Goal: Task Accomplishment & Management: Manage account settings

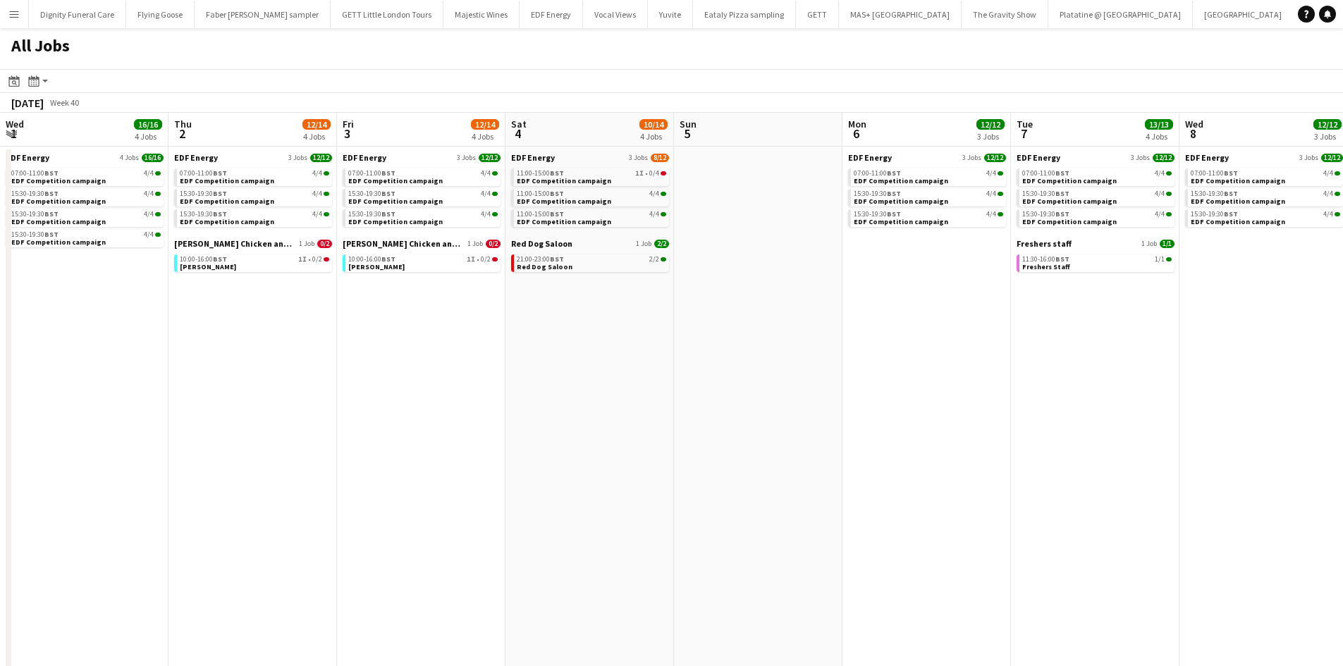
scroll to position [0, 545]
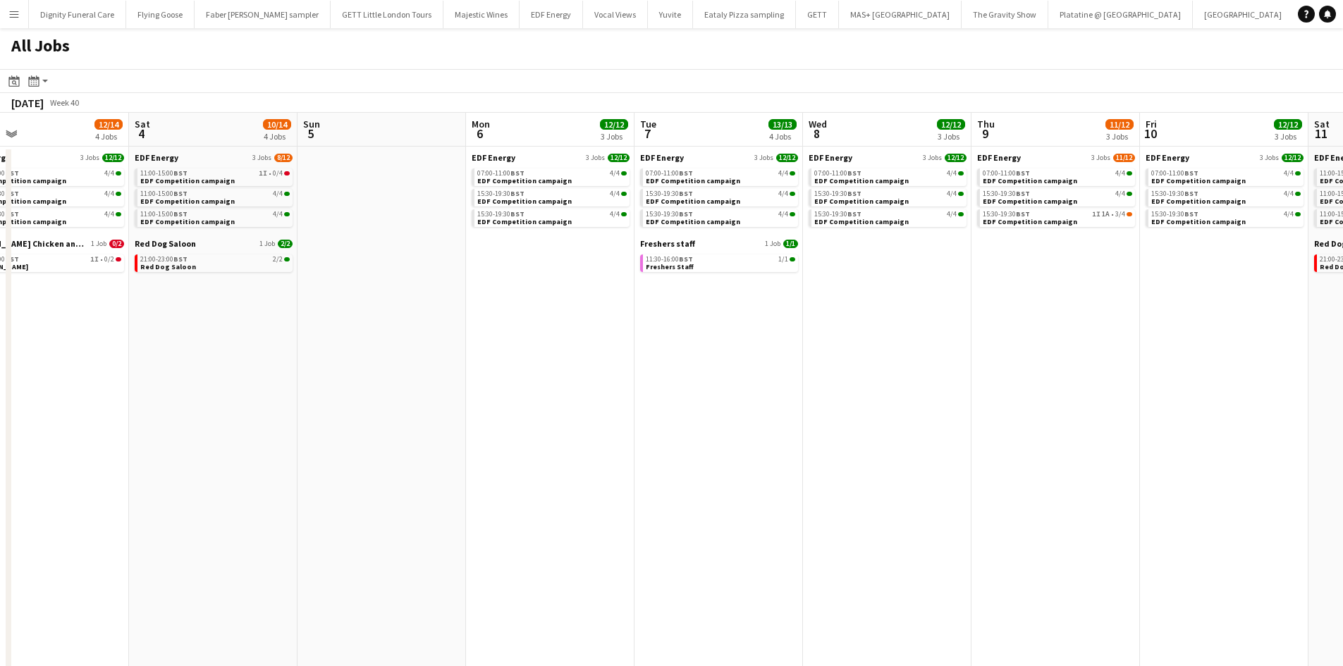
drag, startPoint x: 555, startPoint y: 297, endPoint x: 1084, endPoint y: 314, distance: 529.6
click at [1125, 314] on app-calendar-viewport "Wed 1 16/16 4 Jobs Thu 2 12/14 4 Jobs Fri 3 12/14 4 Jobs Sat 4 10/14 4 Jobs Sun…" at bounding box center [671, 597] width 1343 height 969
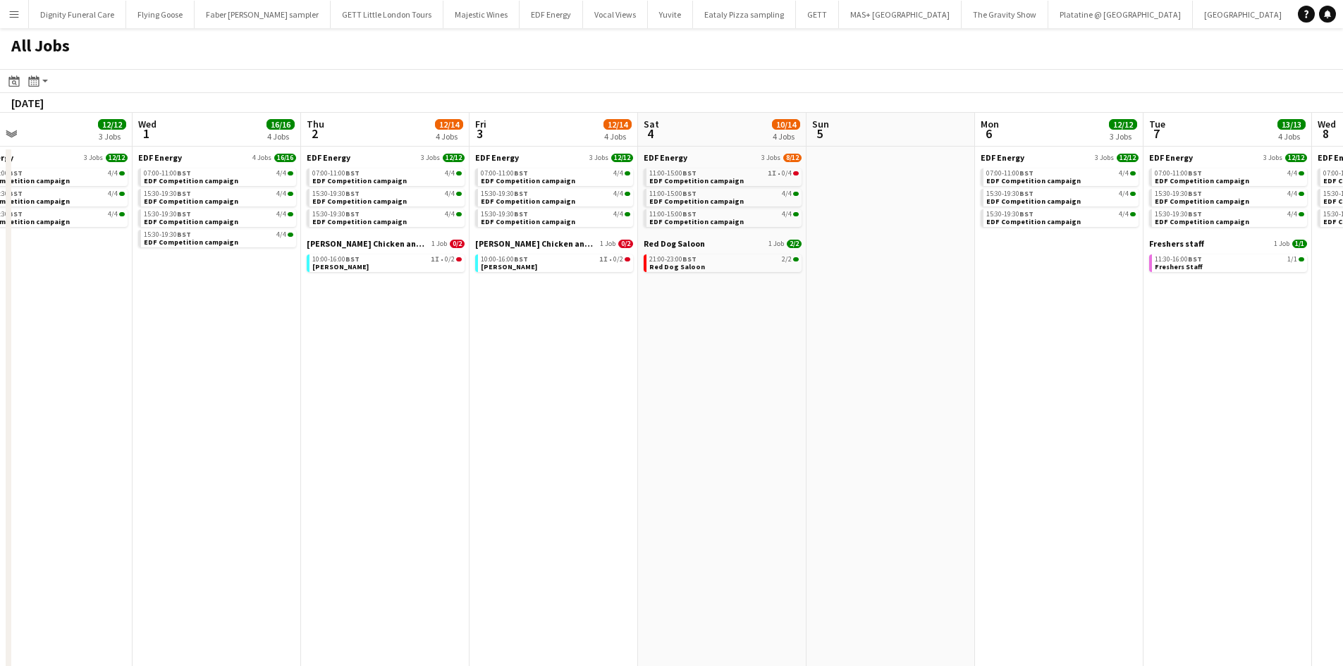
drag, startPoint x: 450, startPoint y: 314, endPoint x: 1200, endPoint y: 318, distance: 750.6
click at [1206, 319] on app-calendar-viewport "Sun 28 Mon 29 12/12 3 Jobs Tue 30 12/12 3 Jobs Wed 1 16/16 4 Jobs Thu 2 12/14 4…" at bounding box center [671, 597] width 1343 height 969
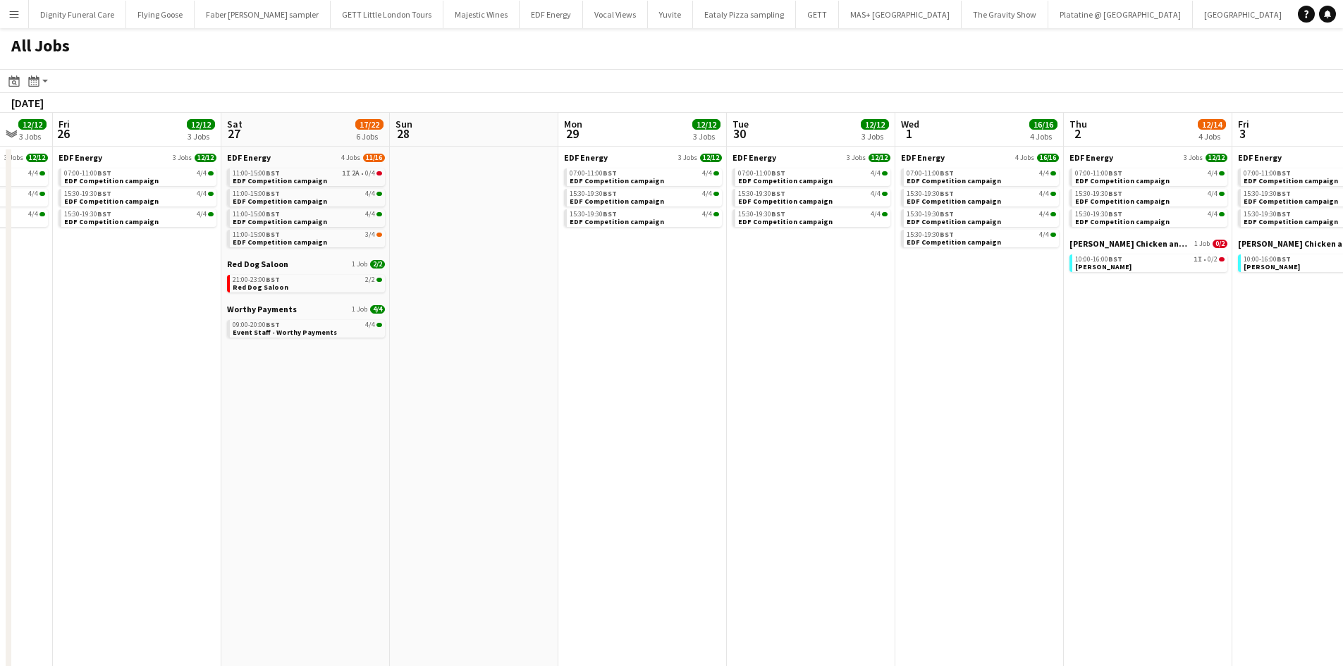
drag, startPoint x: 930, startPoint y: 327, endPoint x: 1198, endPoint y: 322, distance: 268.6
click at [1209, 323] on app-calendar-viewport "Wed 24 14/16 4 Jobs Thu 25 12/12 3 Jobs Fri 26 12/12 3 Jobs Sat 27 17/22 6 Jobs…" at bounding box center [671, 597] width 1343 height 969
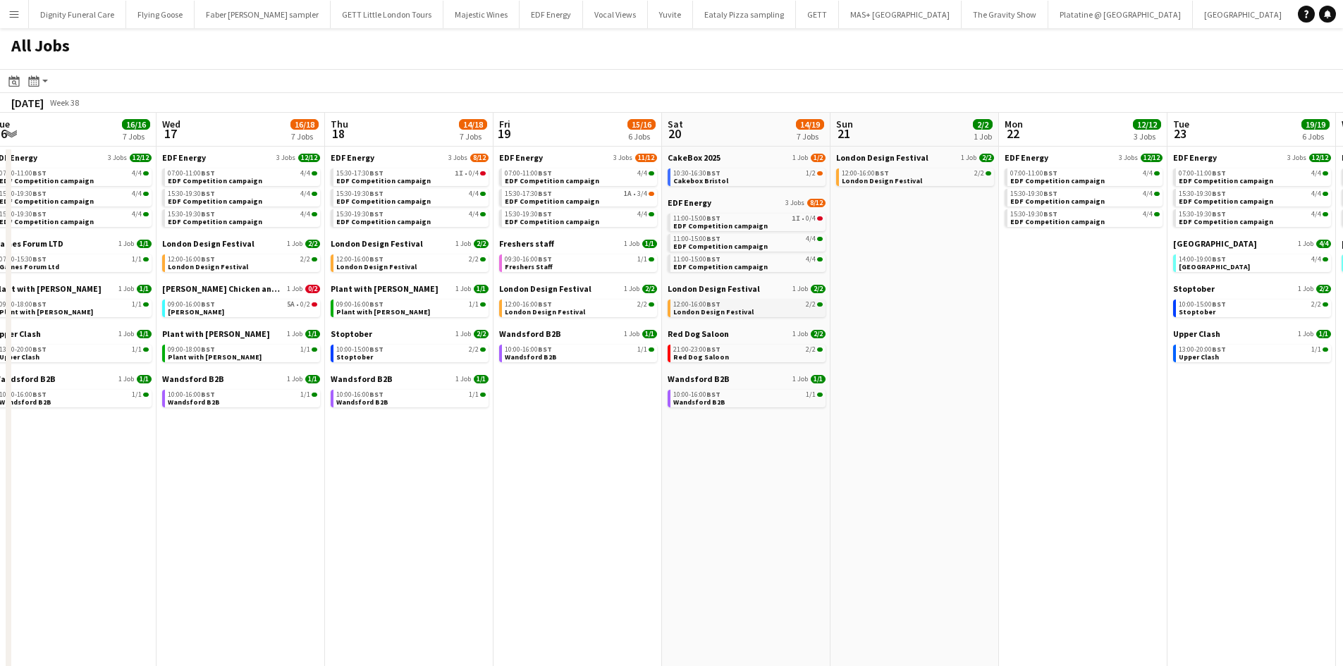
drag, startPoint x: 372, startPoint y: 286, endPoint x: 667, endPoint y: 315, distance: 296.0
click at [1190, 337] on app-calendar-viewport "Sun 14 6/6 2 Jobs Mon 15 13/13 4 Jobs Tue 16 16/16 7 Jobs Wed 17 16/18 7 Jobs T…" at bounding box center [671, 597] width 1343 height 969
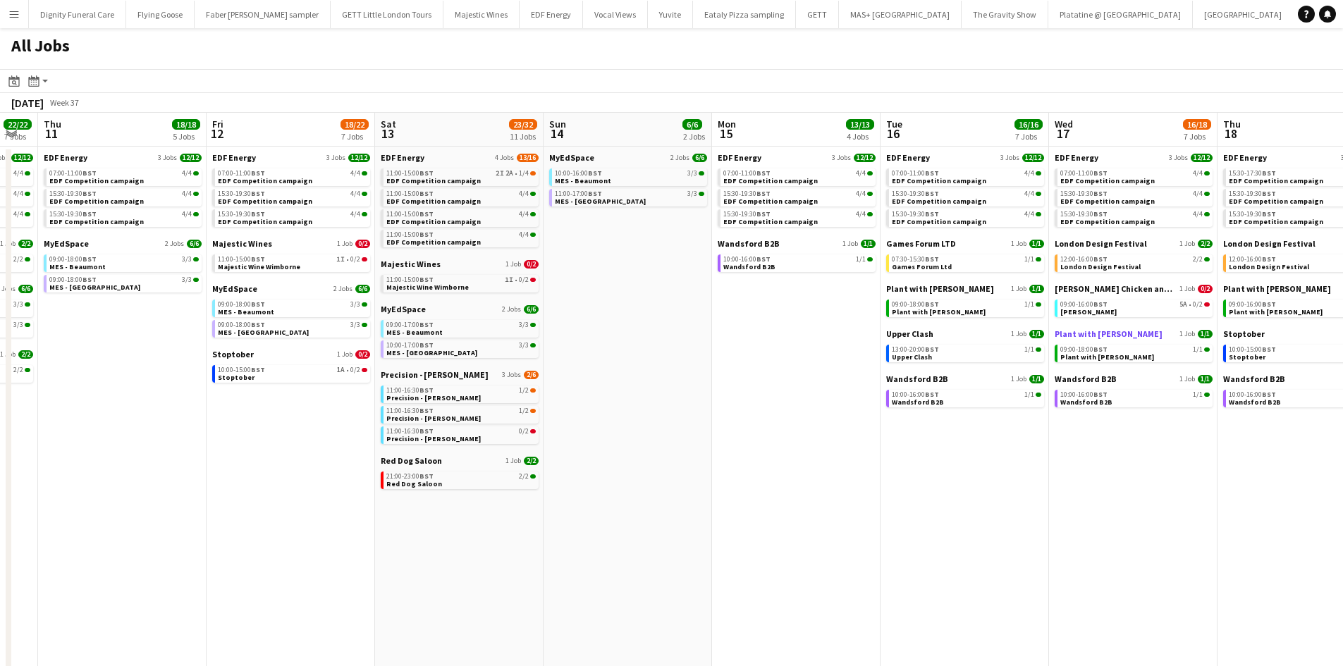
drag, startPoint x: 458, startPoint y: 315, endPoint x: 1031, endPoint y: 334, distance: 573.3
click at [1336, 347] on app-calendar-viewport "Tue 9 25/27 9 Jobs Wed 10 22/22 7 Jobs Thu 11 18/18 5 Jobs Fri 12 18/22 7 Jobs …" at bounding box center [671, 597] width 1343 height 969
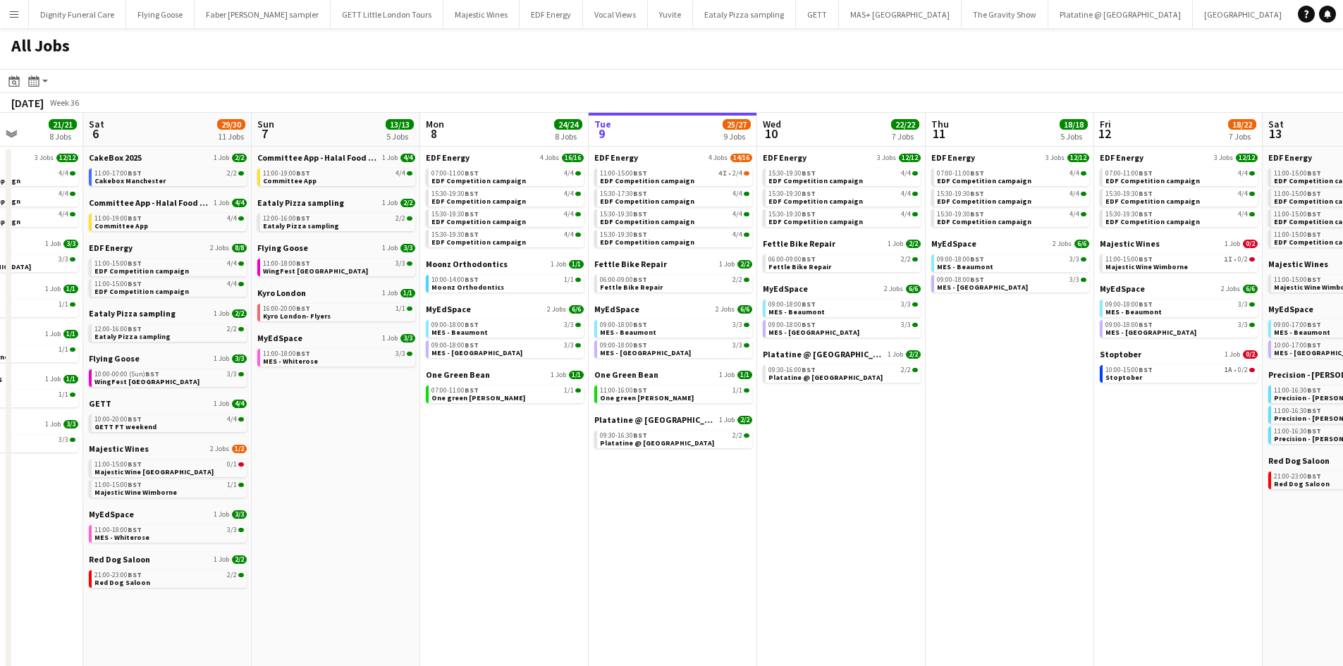
drag, startPoint x: 1300, startPoint y: 371, endPoint x: 1161, endPoint y: 360, distance: 138.5
click at [1342, 369] on html "Menu Boards Boards Boards All jobs Status Workforce Workforce My Workforce Recr…" at bounding box center [671, 541] width 1343 height 1082
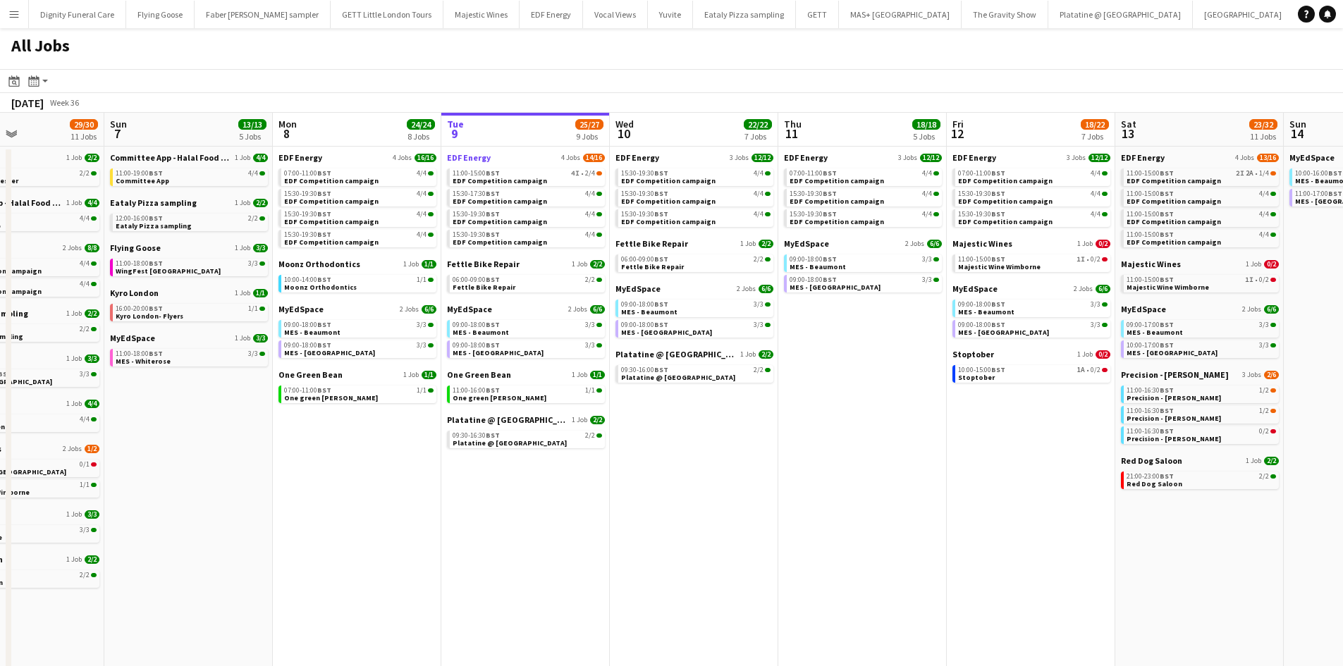
click at [479, 158] on span "EDF Energy" at bounding box center [469, 157] width 44 height 11
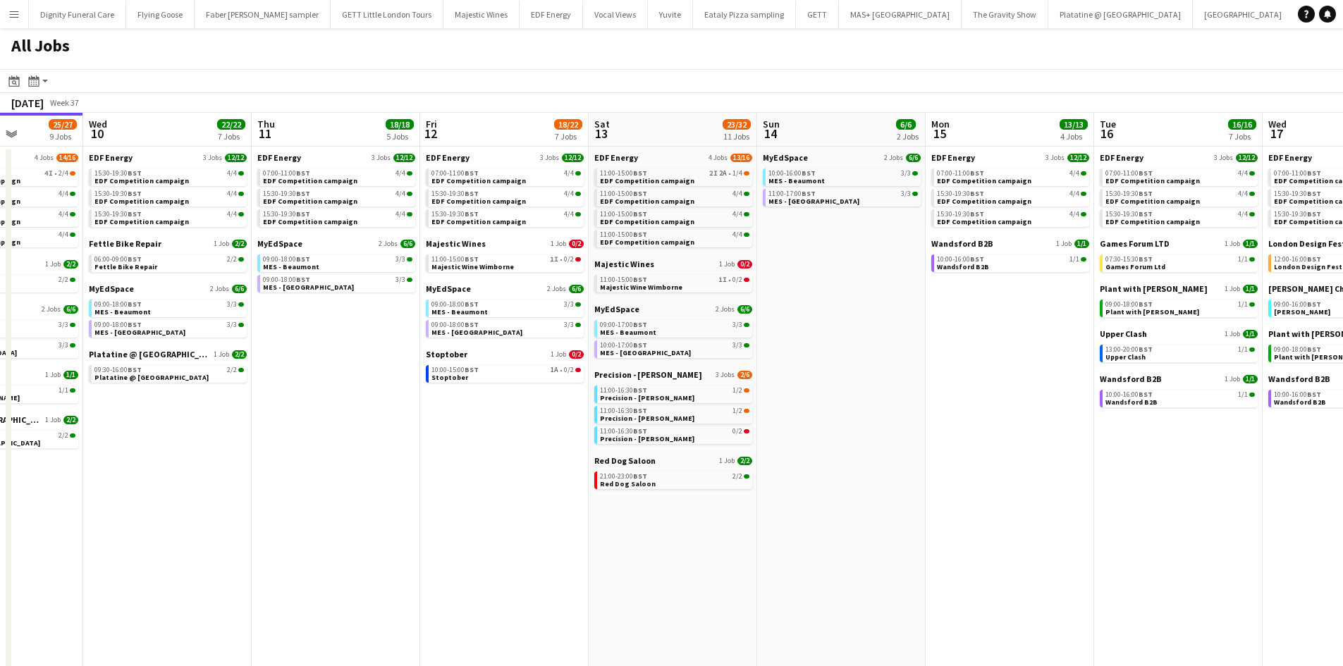
scroll to position [0, 427]
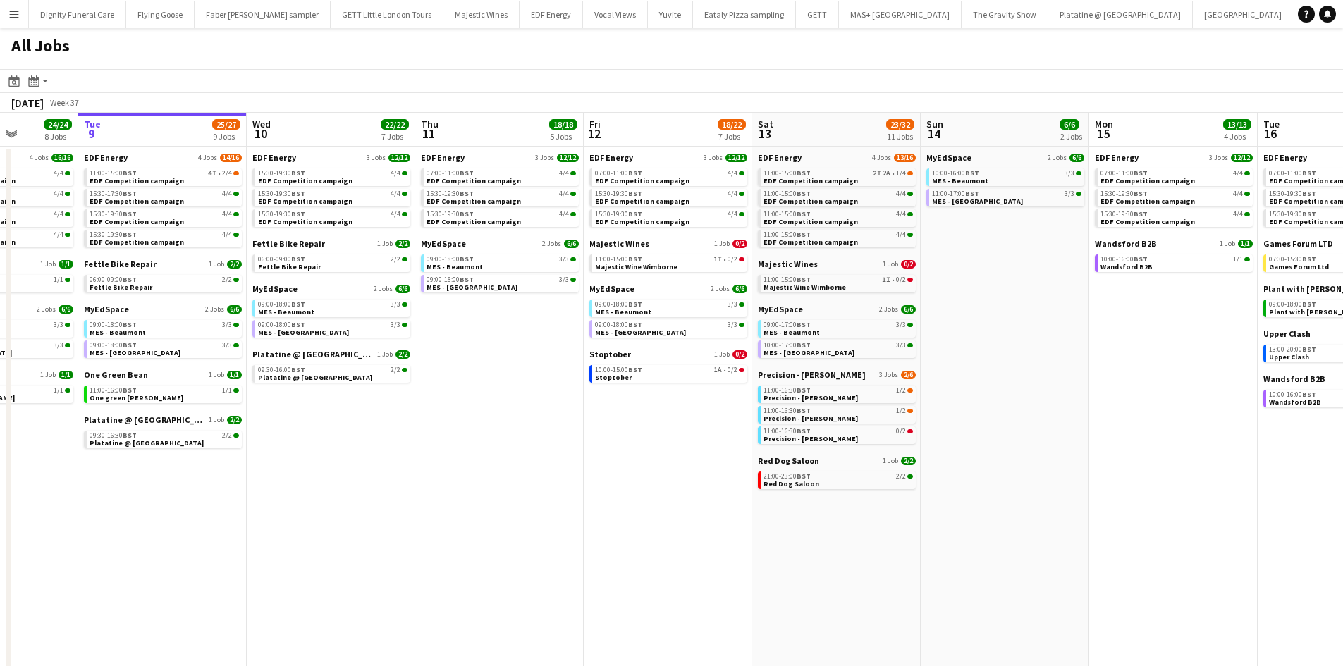
drag, startPoint x: 753, startPoint y: 485, endPoint x: 390, endPoint y: 461, distance: 363.7
click at [390, 461] on app-calendar-viewport "Sat 6 29/30 11 Jobs Sun 7 13/13 5 Jobs Mon 8 24/24 8 Jobs Tue 9 25/27 9 Jobs We…" at bounding box center [671, 597] width 1343 height 969
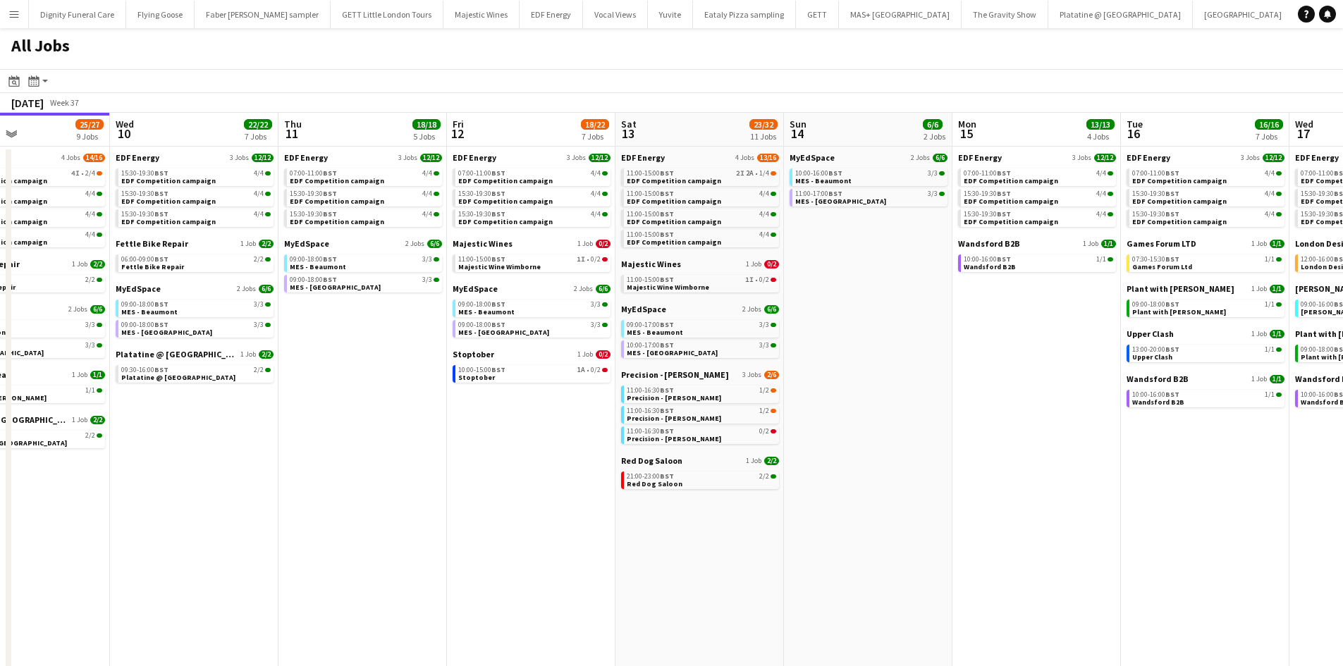
drag, startPoint x: 613, startPoint y: 445, endPoint x: 476, endPoint y: 433, distance: 138.0
click at [476, 433] on app-calendar-viewport "Sat 6 29/30 11 Jobs Sun 7 13/13 5 Jobs Mon 8 24/24 8 Jobs Tue 9 25/27 9 Jobs We…" at bounding box center [671, 597] width 1343 height 969
click at [488, 240] on span "Majestic Wines" at bounding box center [482, 243] width 60 height 11
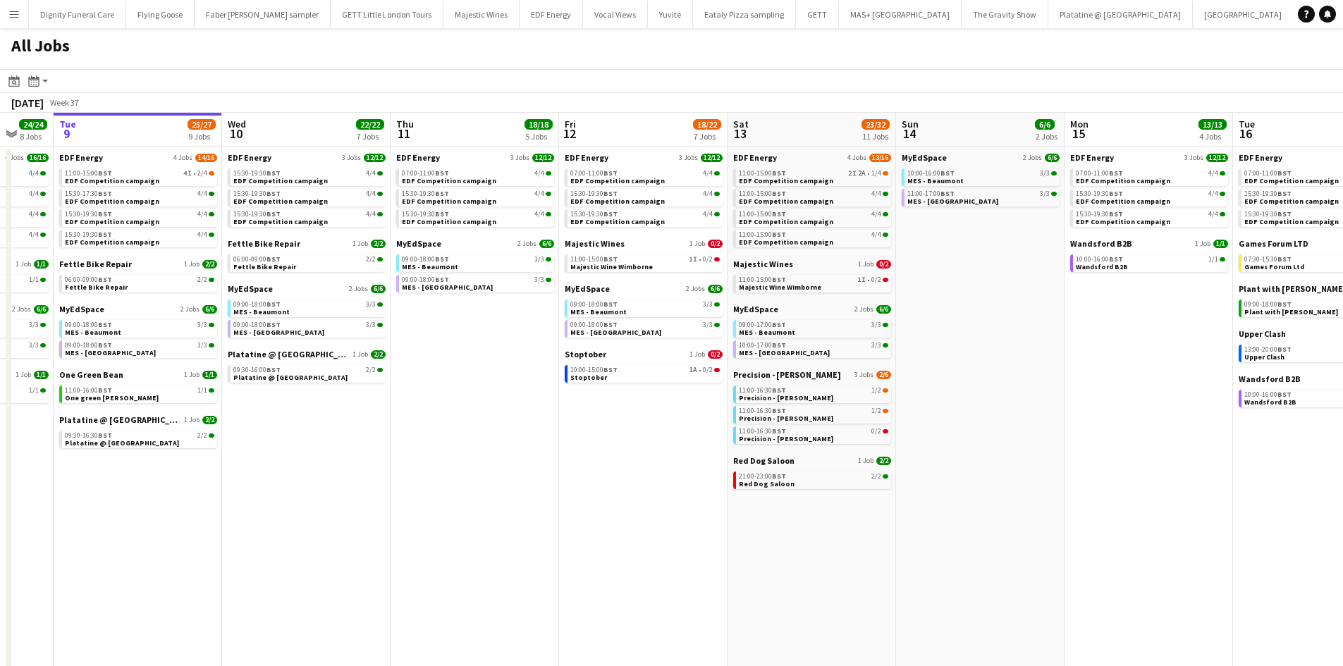
drag, startPoint x: 292, startPoint y: 257, endPoint x: 229, endPoint y: 251, distance: 63.0
click at [229, 251] on app-calendar-viewport "Sat 6 29/30 11 Jobs Sun 7 13/13 5 Jobs Mon 8 24/24 8 Jobs Tue 9 25/27 9 Jobs We…" at bounding box center [671, 597] width 1343 height 969
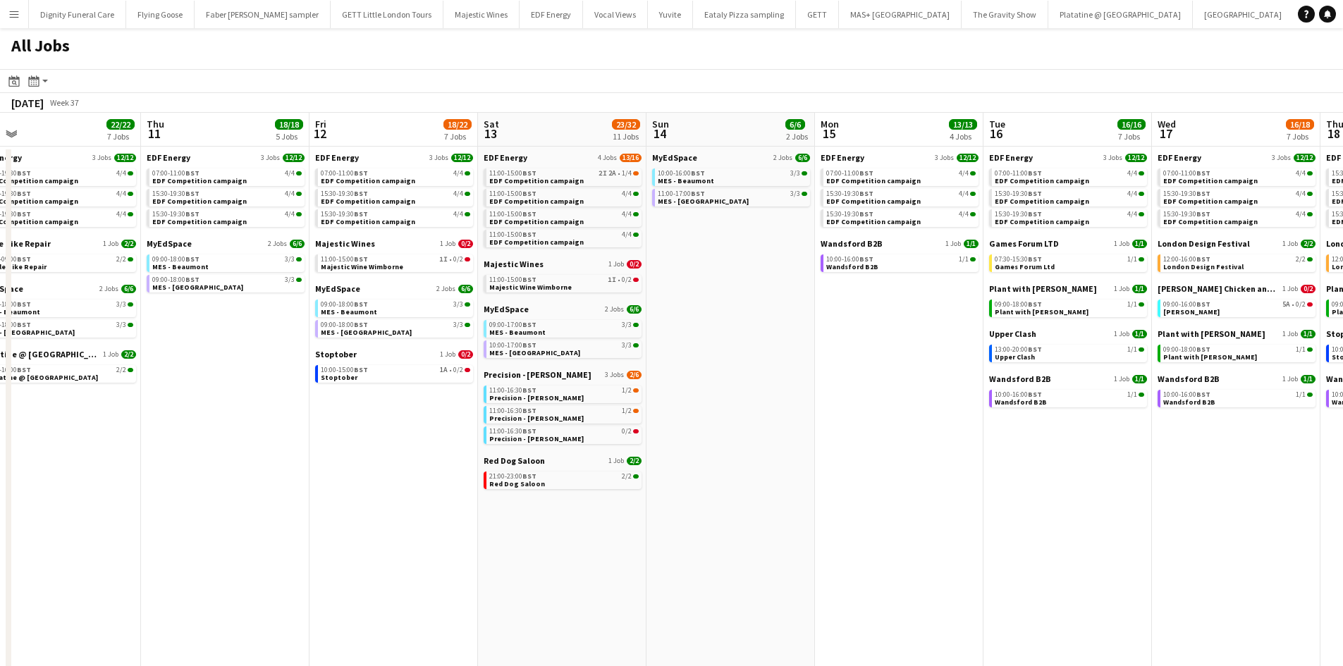
scroll to position [0, 556]
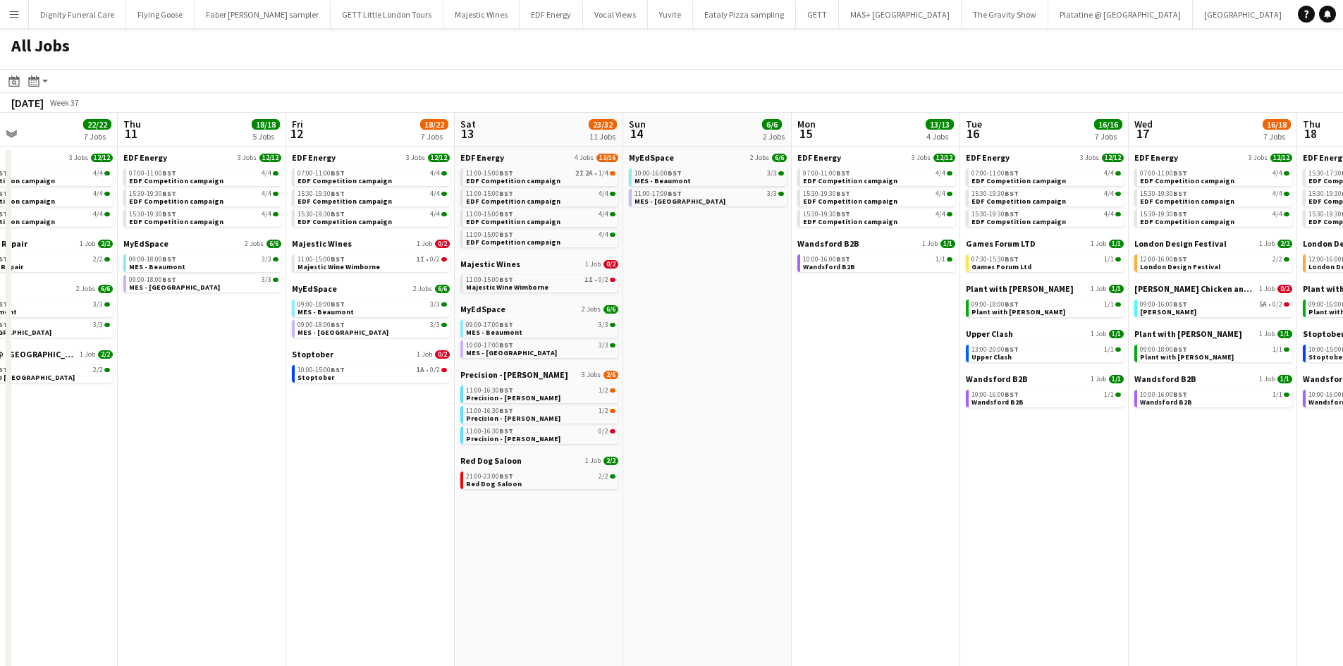
drag, startPoint x: 835, startPoint y: 383, endPoint x: 736, endPoint y: 374, distance: 99.2
click at [736, 374] on app-calendar-viewport "Sun 7 13/13 5 Jobs Mon 8 24/24 8 Jobs Tue 9 25/27 9 Jobs Wed 10 22/22 7 Jobs Th…" at bounding box center [671, 597] width 1343 height 969
click at [522, 378] on span "Precision - [PERSON_NAME]" at bounding box center [514, 374] width 108 height 11
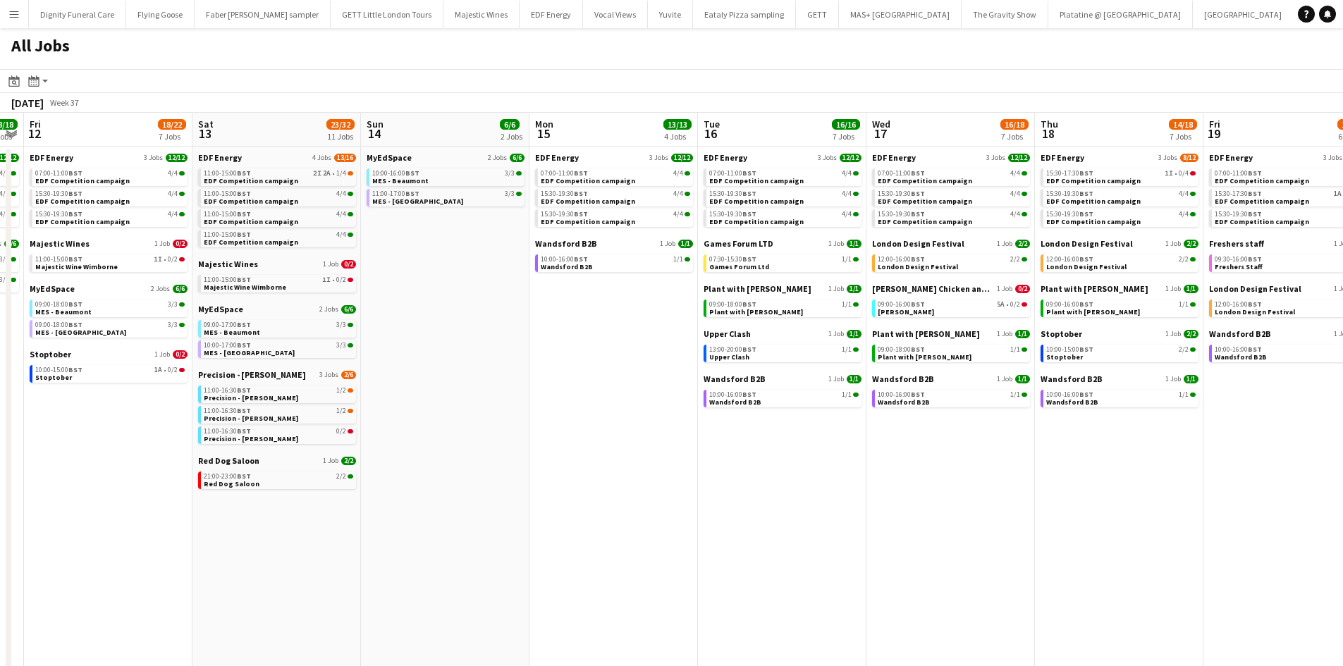
drag, startPoint x: 908, startPoint y: 486, endPoint x: 646, endPoint y: 464, distance: 263.1
click at [646, 464] on app-calendar-viewport "Tue 9 25/27 9 Jobs Wed 10 22/22 7 Jobs Thu 11 18/18 5 Jobs Fri 12 18/22 7 Jobs …" at bounding box center [671, 597] width 1343 height 969
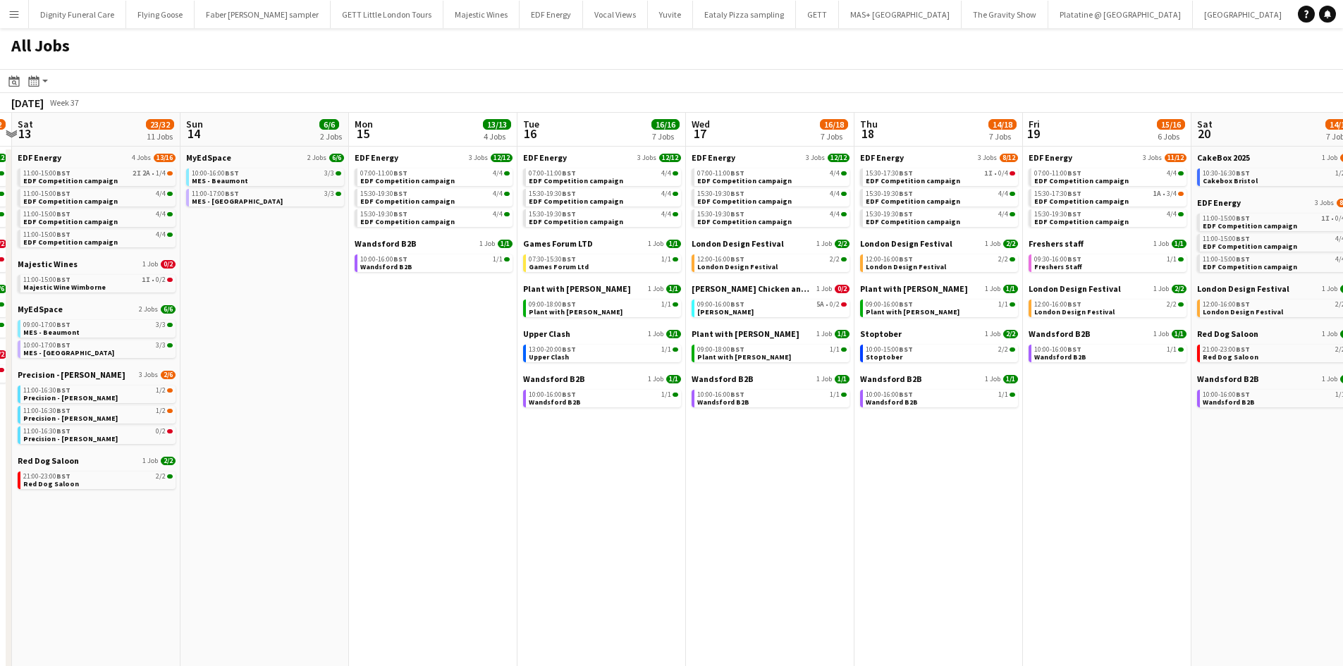
scroll to position [0, 512]
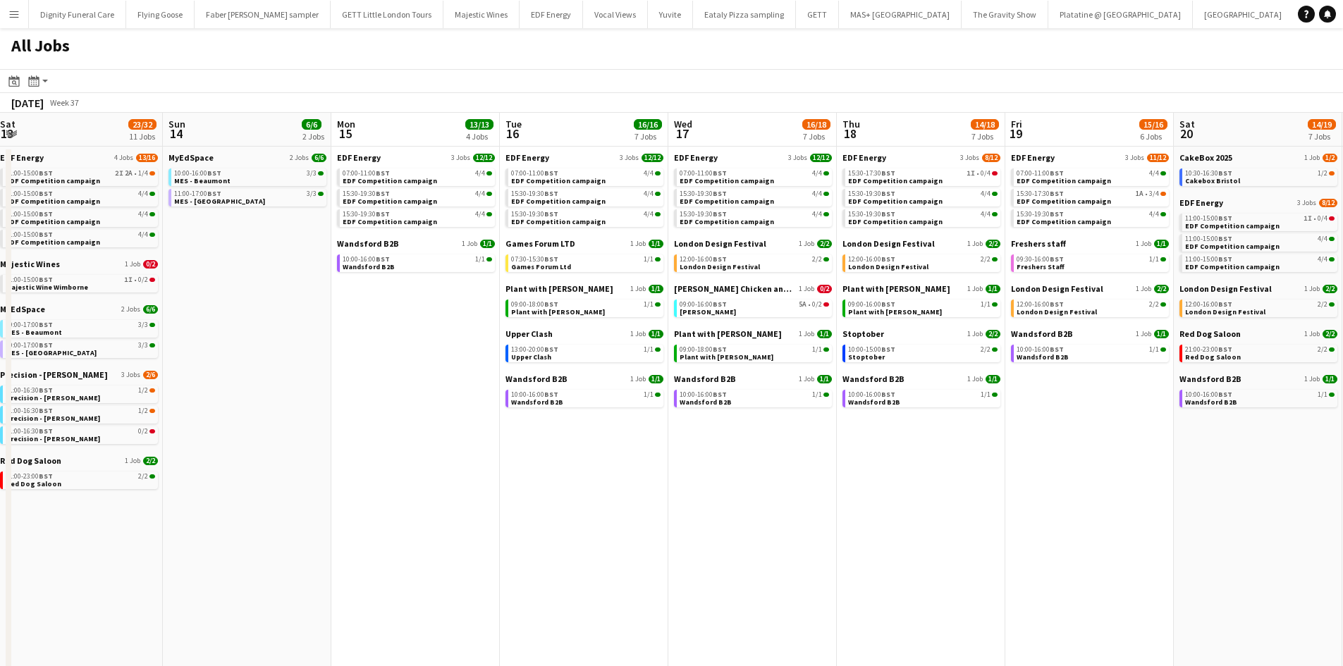
drag, startPoint x: 865, startPoint y: 465, endPoint x: 666, endPoint y: 460, distance: 198.8
click at [666, 460] on app-calendar-viewport "Wed 10 22/22 7 Jobs Thu 11 18/18 5 Jobs Fri 12 18/22 7 Jobs Sat 13 23/32 11 Job…" at bounding box center [671, 597] width 1343 height 969
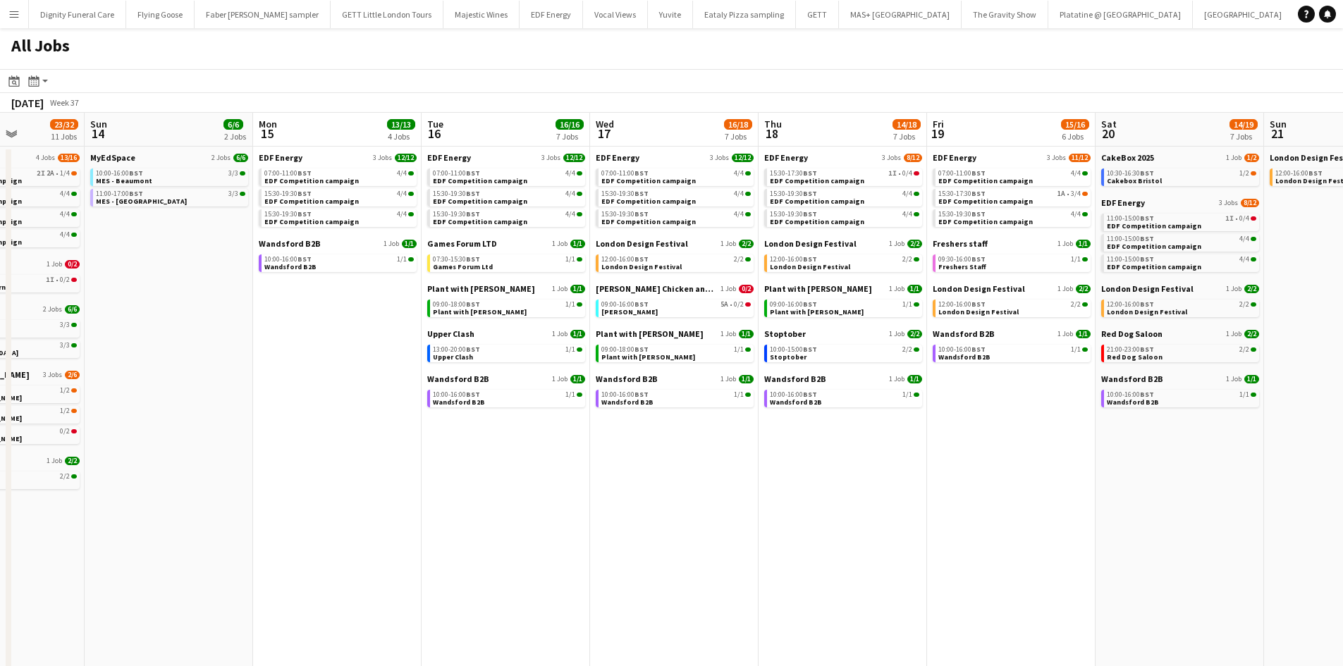
scroll to position [0, 507]
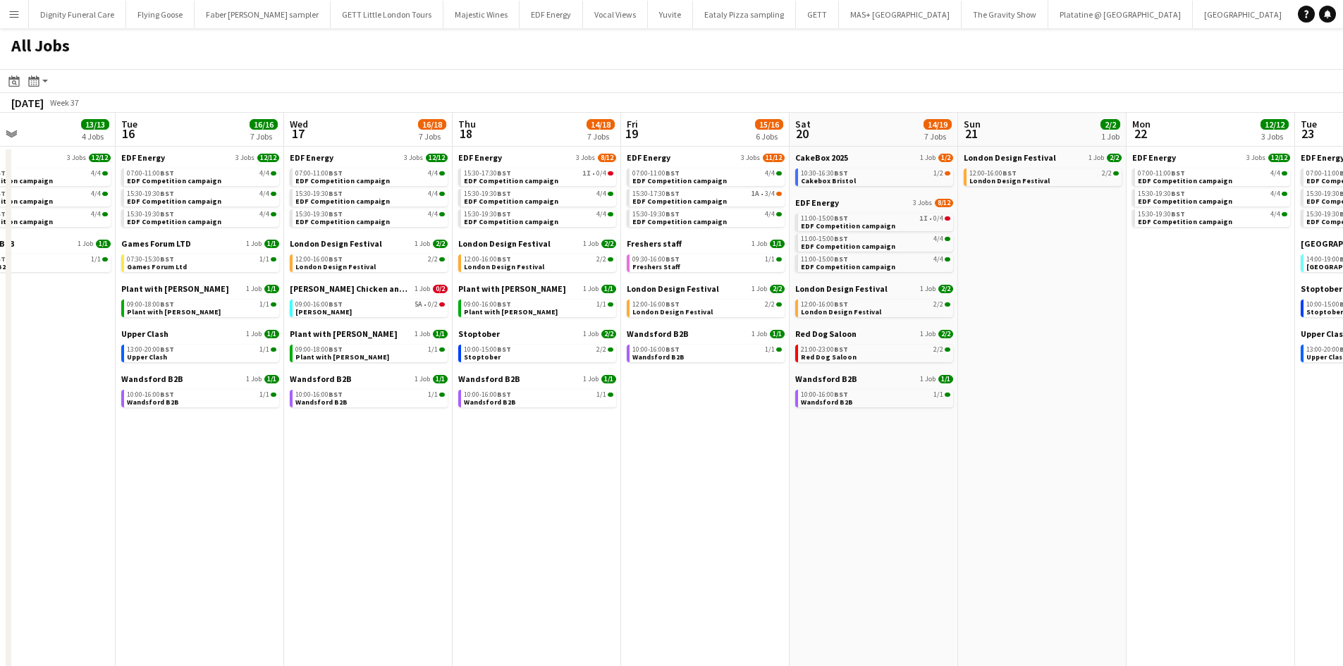
drag, startPoint x: 956, startPoint y: 510, endPoint x: 600, endPoint y: 472, distance: 358.6
click at [602, 473] on app-calendar-viewport "Fri 12 18/22 7 Jobs Sat 13 23/32 11 Jobs Sun 14 6/6 2 Jobs Mon 15 13/13 4 Jobs …" at bounding box center [671, 597] width 1343 height 969
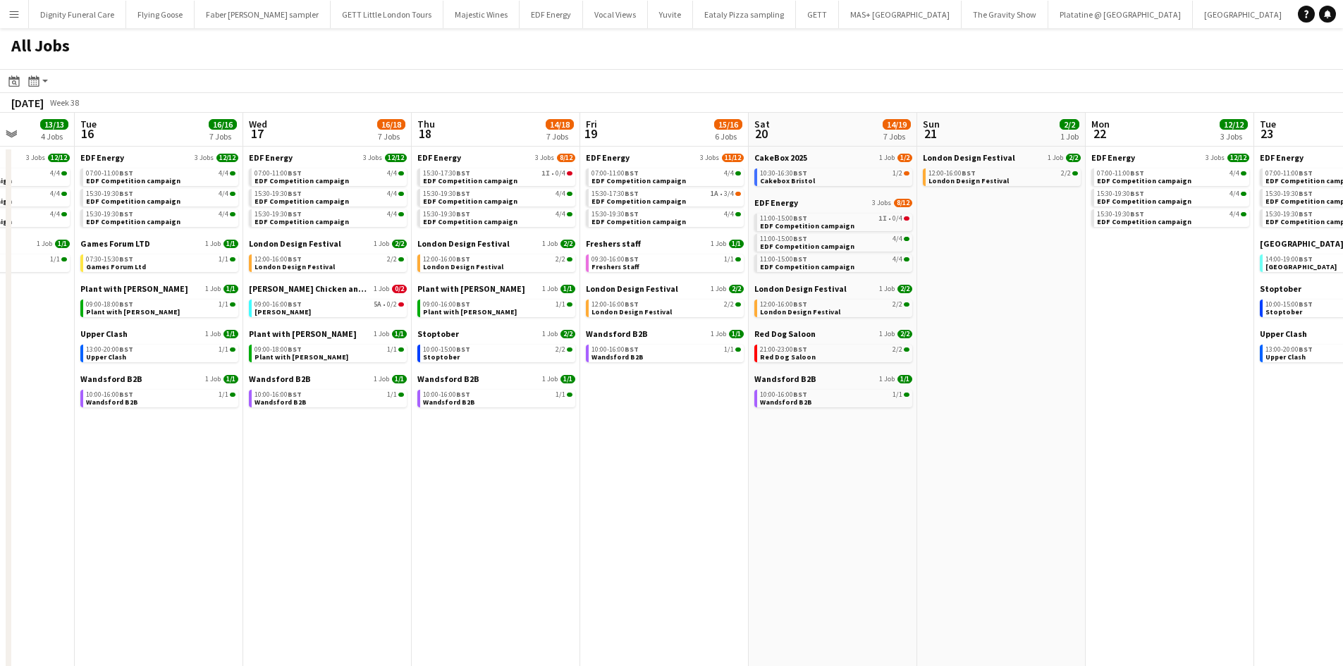
drag, startPoint x: 955, startPoint y: 471, endPoint x: 748, endPoint y: 471, distance: 207.2
click at [748, 471] on app-calendar-viewport "Sat 13 23/32 11 Jobs Sun 14 6/6 2 Jobs Mon 15 13/13 4 Jobs Tue 16 16/16 7 Jobs …" at bounding box center [671, 597] width 1343 height 969
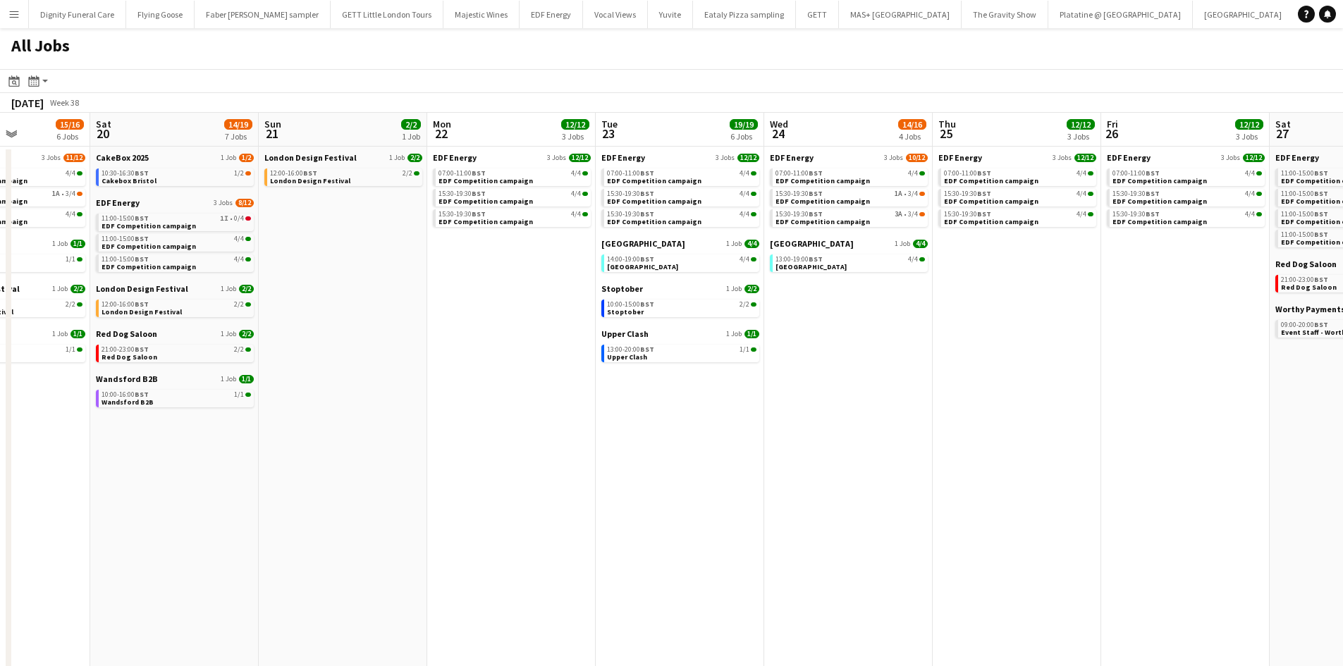
drag, startPoint x: 1026, startPoint y: 470, endPoint x: 541, endPoint y: 452, distance: 485.2
click at [536, 453] on app-calendar-viewport "Wed 17 16/18 7 Jobs Thu 18 14/18 7 Jobs Fri 19 15/16 6 Jobs Sat 20 14/19 7 Jobs…" at bounding box center [671, 597] width 1343 height 969
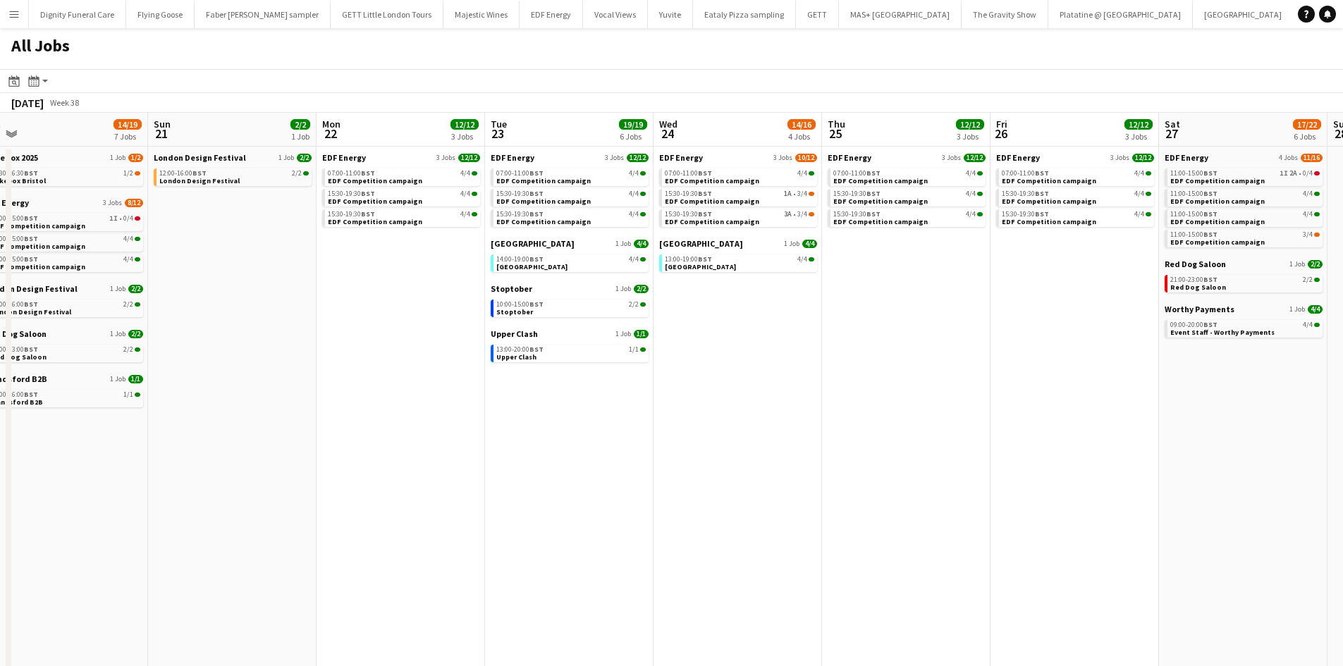
drag, startPoint x: 969, startPoint y: 460, endPoint x: 680, endPoint y: 457, distance: 289.0
click at [680, 457] on app-calendar-viewport "Wed 17 16/18 7 Jobs Thu 18 14/18 7 Jobs Fri 19 15/16 6 Jobs Sat 20 14/19 7 Jobs…" at bounding box center [671, 597] width 1343 height 969
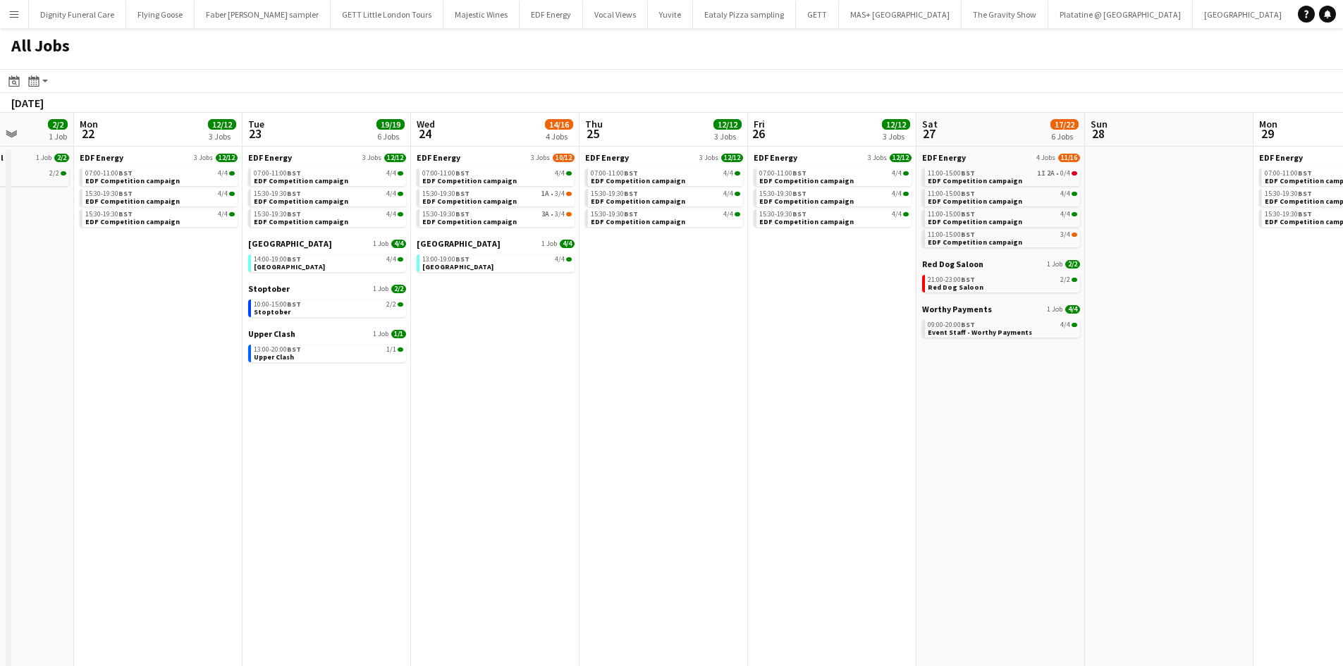
drag, startPoint x: 966, startPoint y: 465, endPoint x: 791, endPoint y: 460, distance: 174.9
click at [794, 462] on app-calendar-viewport "Fri 19 15/16 6 Jobs Sat 20 14/19 7 Jobs Sun 21 2/2 1 Job Mon 22 12/12 3 Jobs Tu…" at bounding box center [671, 597] width 1343 height 969
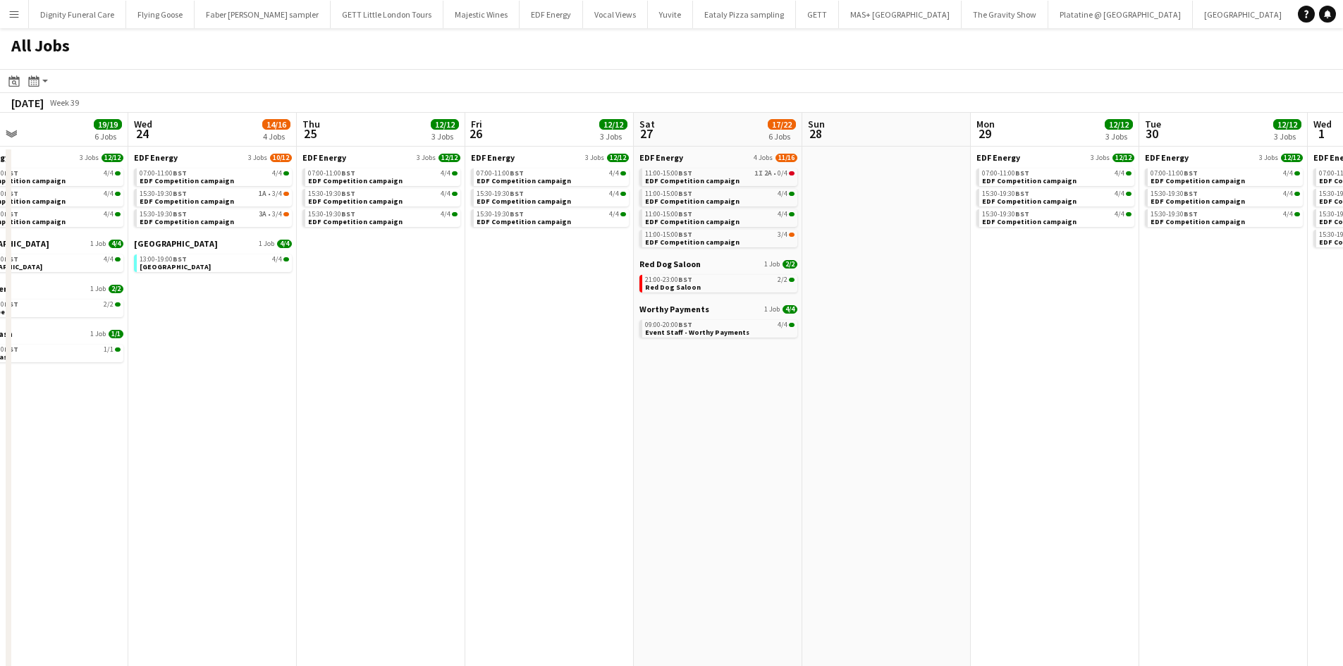
drag, startPoint x: 1012, startPoint y: 462, endPoint x: 545, endPoint y: 450, distance: 466.7
click at [546, 450] on app-calendar-viewport "Sat 20 14/19 7 Jobs Sun 21 2/2 1 Job Mon 22 12/12 3 Jobs Tue 23 19/19 6 Jobs We…" at bounding box center [671, 597] width 1343 height 969
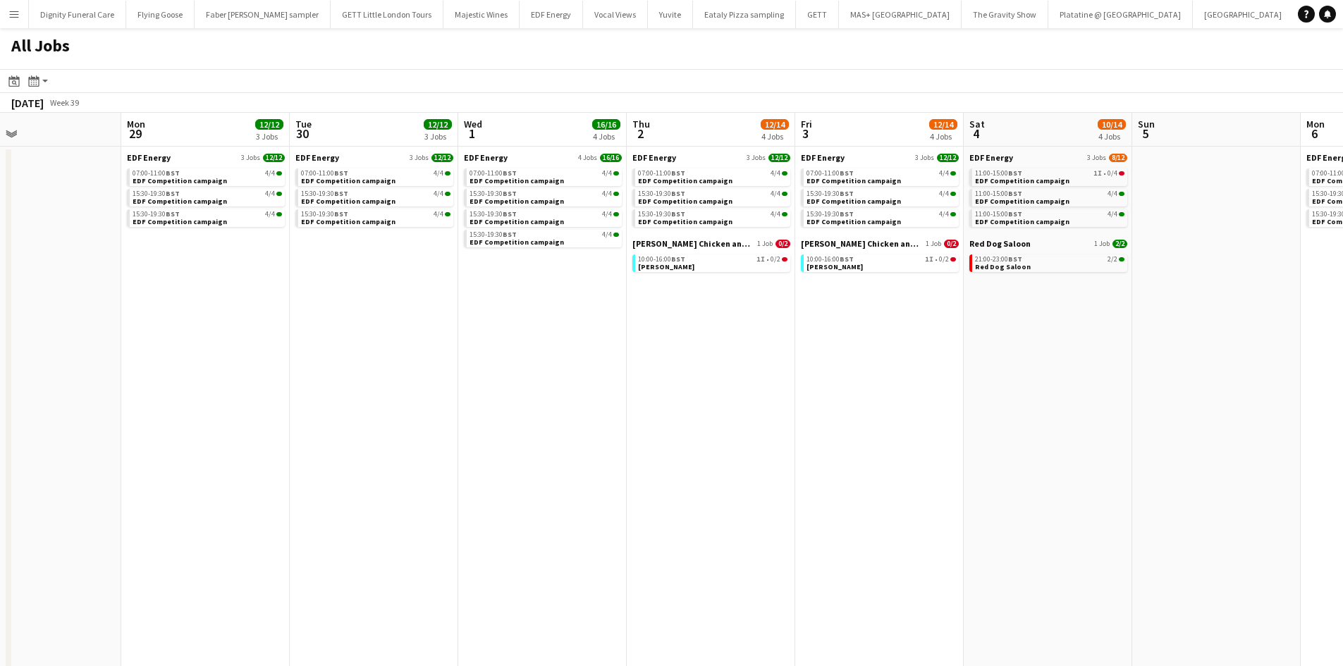
drag, startPoint x: 944, startPoint y: 448, endPoint x: 661, endPoint y: 443, distance: 283.4
click at [661, 443] on app-calendar-viewport "Thu 25 12/12 3 Jobs Fri 26 12/12 3 Jobs Sat 27 17/22 6 Jobs Sun 28 Mon 29 12/12…" at bounding box center [671, 597] width 1343 height 969
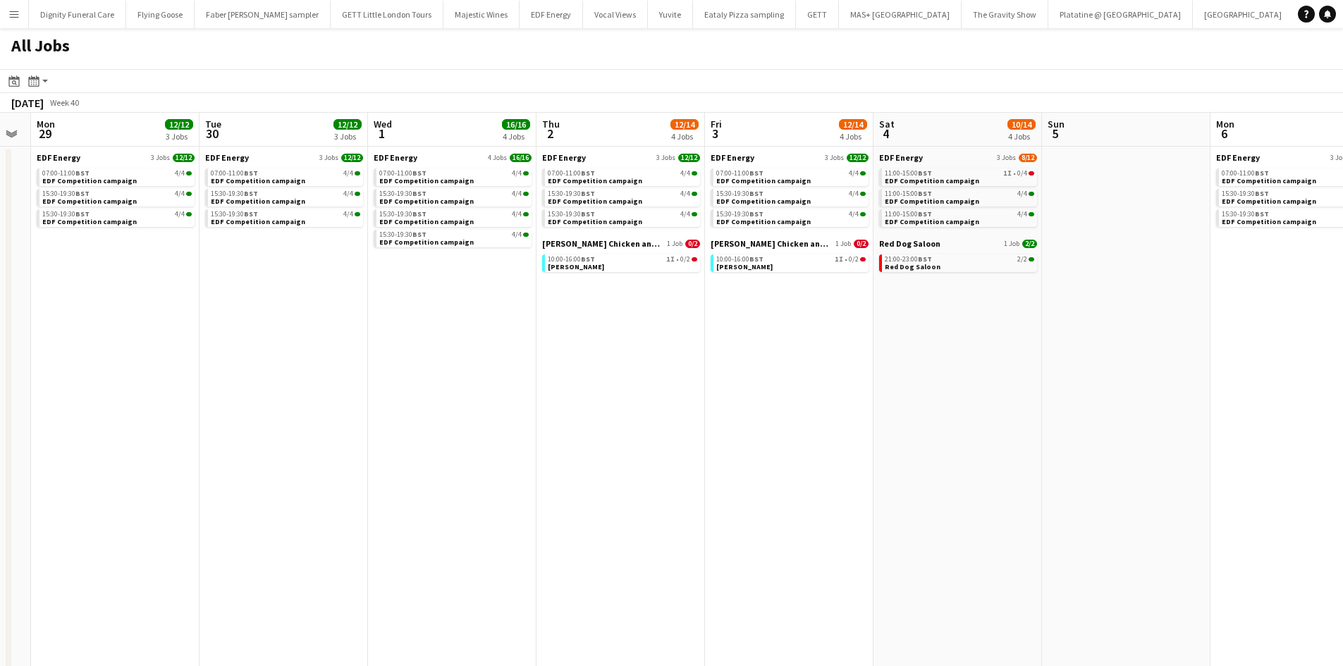
drag, startPoint x: 991, startPoint y: 438, endPoint x: 724, endPoint y: 442, distance: 267.1
click at [724, 442] on app-calendar-viewport "Fri 26 12/12 3 Jobs Sat 27 17/22 6 Jobs Sun 28 Mon 29 12/12 3 Jobs Tue 30 12/12…" at bounding box center [671, 597] width 1343 height 969
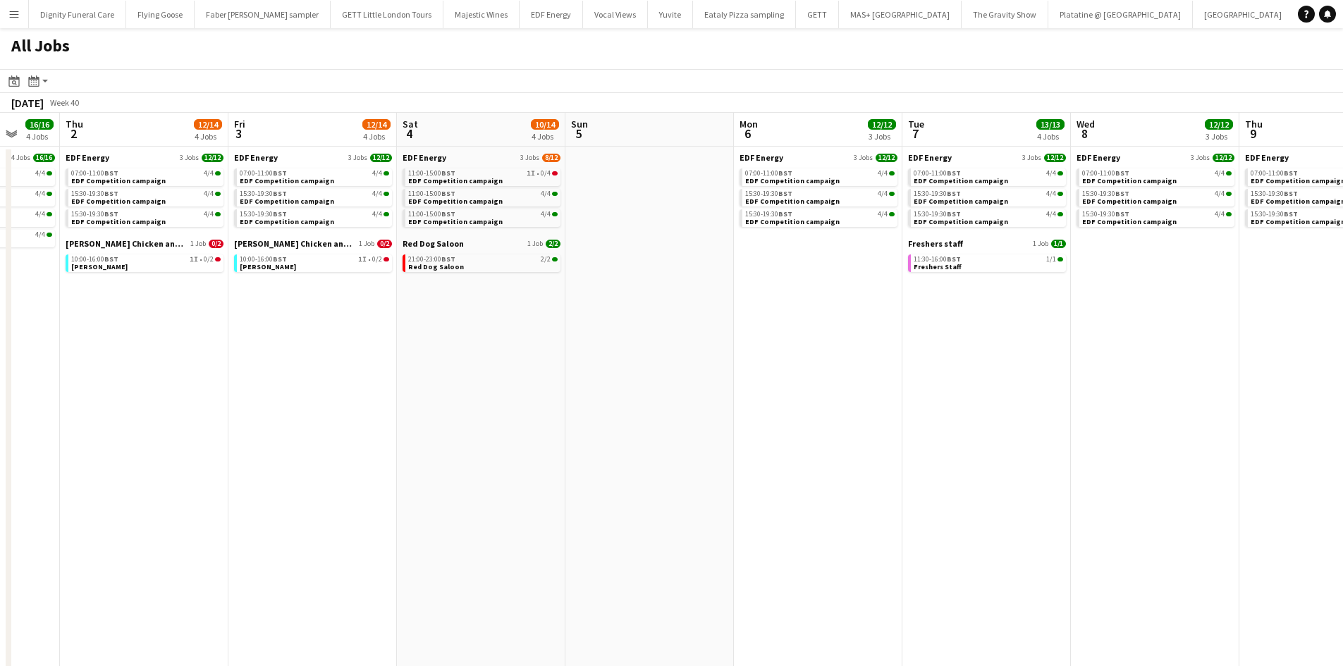
drag, startPoint x: 707, startPoint y: 436, endPoint x: 514, endPoint y: 428, distance: 192.6
click at [514, 428] on app-calendar-viewport "Mon 29 12/12 3 Jobs Tue 30 12/12 3 Jobs Wed 1 16/16 4 Jobs Thu 2 12/14 4 Jobs F…" at bounding box center [671, 597] width 1343 height 969
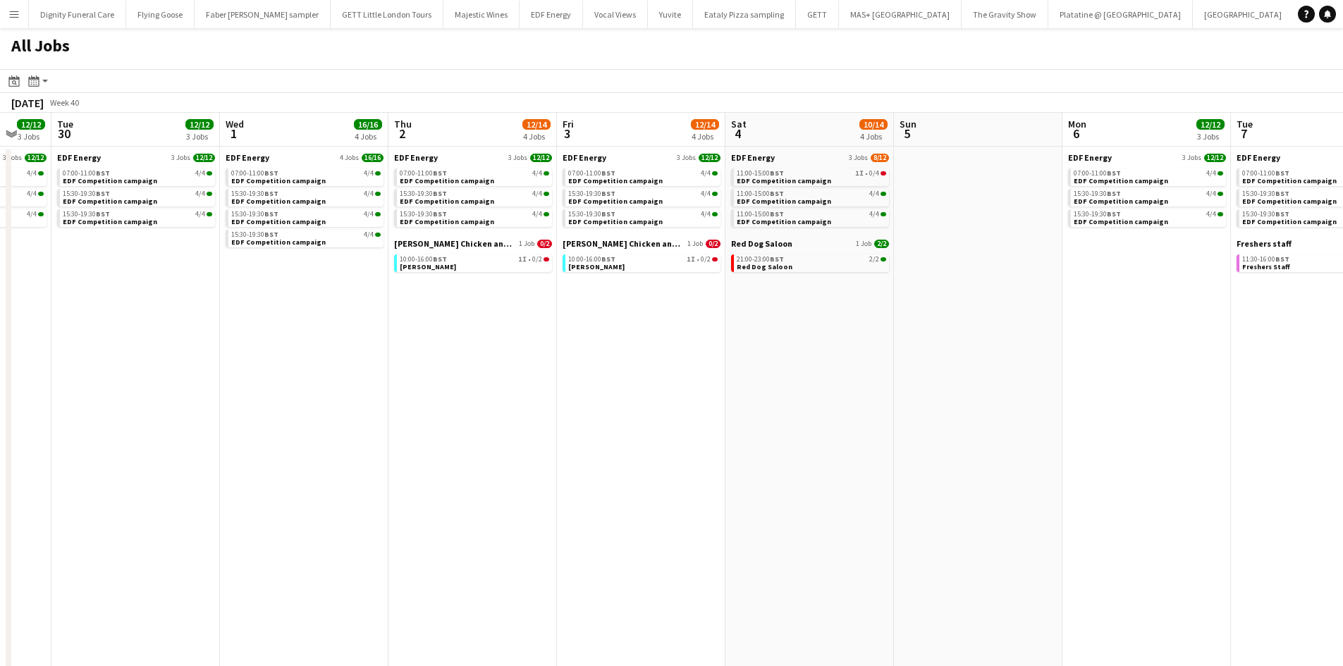
scroll to position [0, 454]
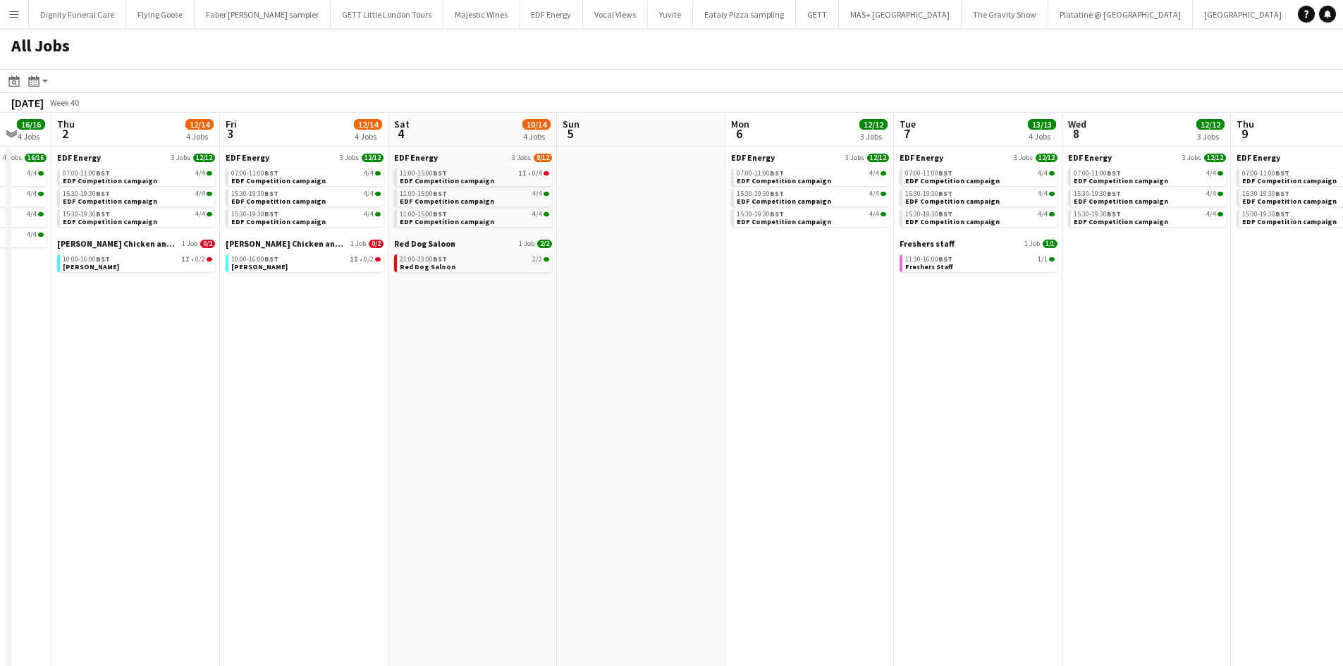
drag, startPoint x: 910, startPoint y: 429, endPoint x: 1305, endPoint y: 460, distance: 396.6
click at [1342, 479] on html "Menu Boards Boards Boards All jobs Status Workforce Workforce My Workforce Recr…" at bounding box center [671, 541] width 1343 height 1082
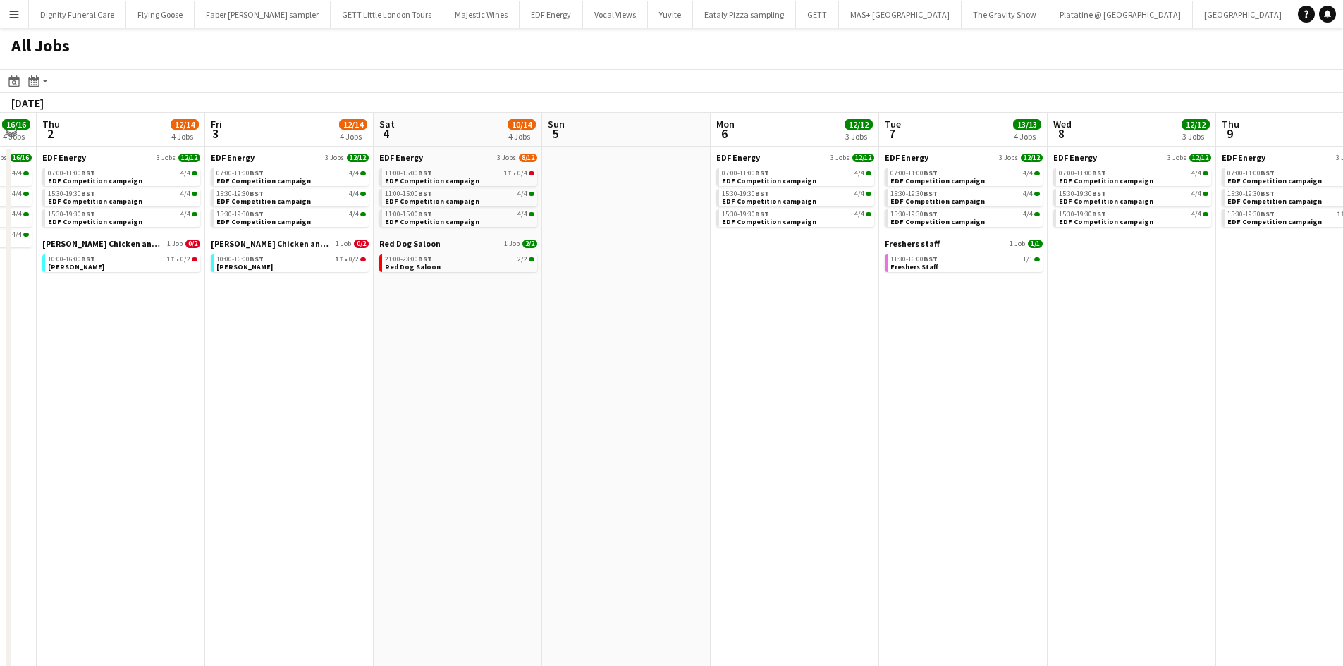
drag, startPoint x: 980, startPoint y: 381, endPoint x: 232, endPoint y: 352, distance: 748.3
click at [232, 352] on app-calendar-viewport "Mon 29 12/12 3 Jobs Tue 30 12/12 3 Jobs Wed 1 16/16 4 Jobs Thu 2 12/14 4 Jobs F…" at bounding box center [671, 597] width 1343 height 969
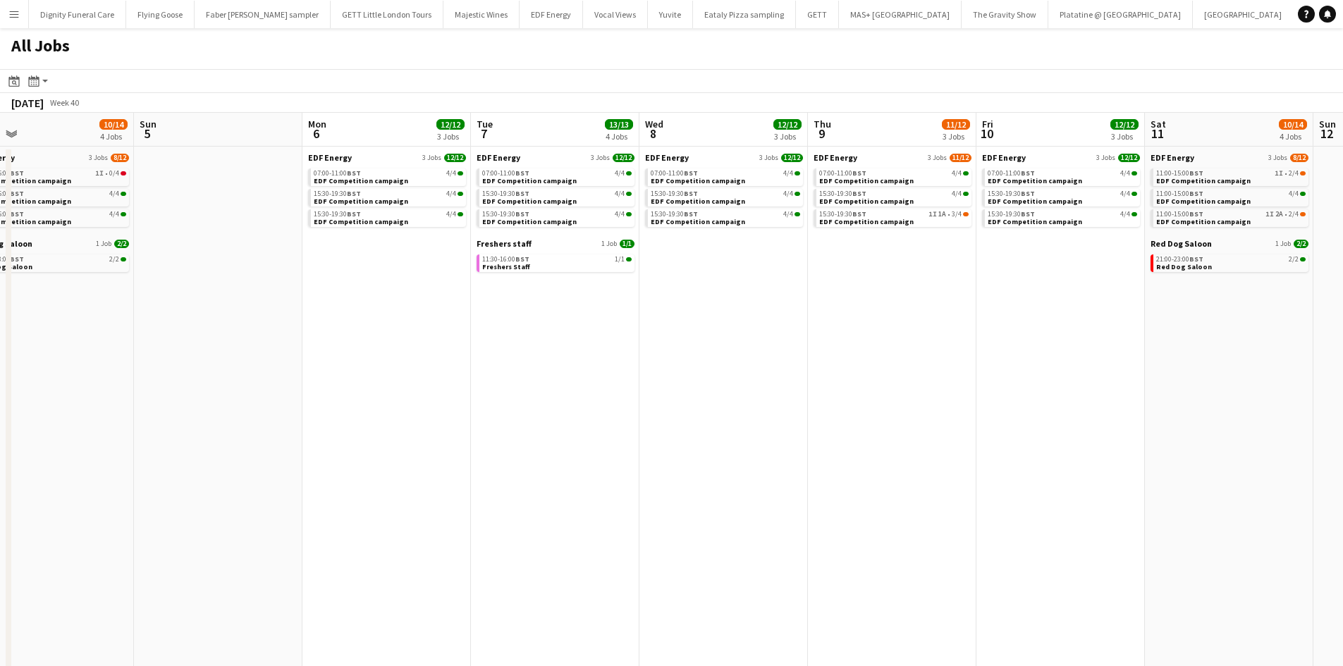
drag, startPoint x: 413, startPoint y: 333, endPoint x: 875, endPoint y: 357, distance: 462.2
click at [1274, 314] on app-calendar-viewport "Fri 3 12/14 4 Jobs Sat 4 10/14 4 Jobs Sun 5 Mon 6 12/12 3 Jobs Tue 7 13/13 4 Jo…" at bounding box center [671, 597] width 1343 height 969
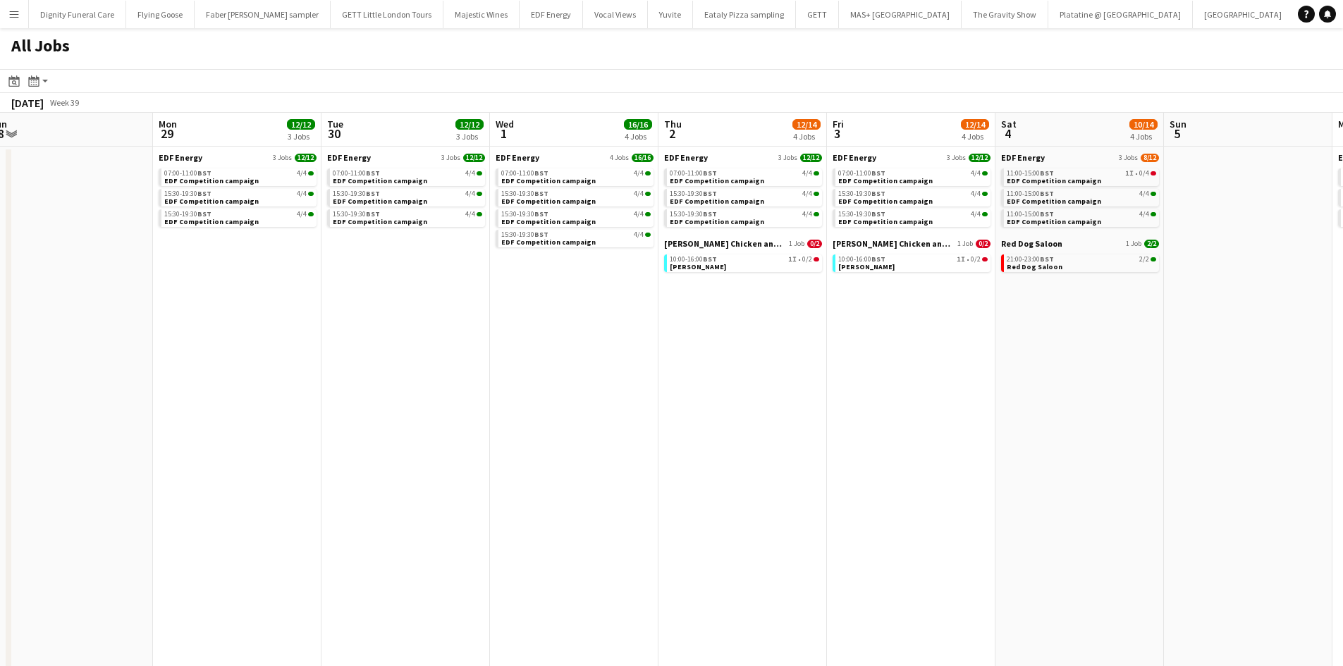
drag, startPoint x: 476, startPoint y: 362, endPoint x: 1266, endPoint y: 331, distance: 790.6
click at [1266, 331] on app-calendar-viewport "Fri 26 12/12 3 Jobs Sat 27 17/22 6 Jobs Sun 28 Mon 29 12/12 3 Jobs Tue 30 12/12…" at bounding box center [671, 597] width 1343 height 969
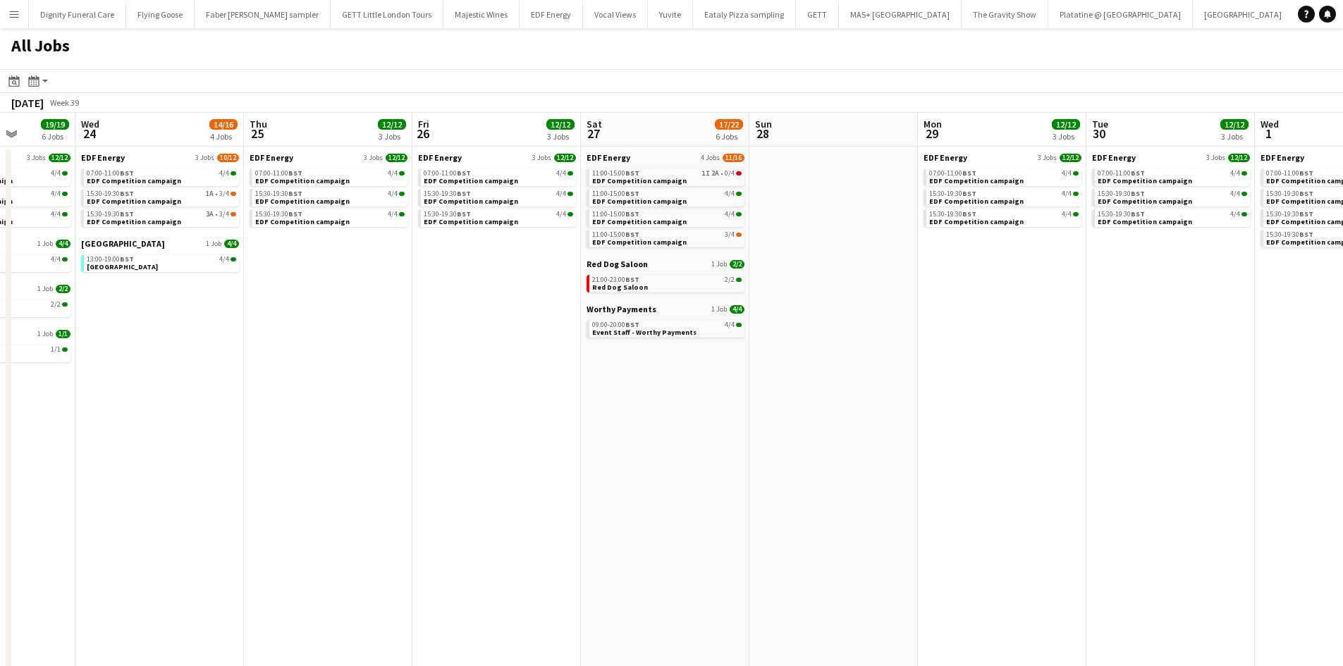
drag, startPoint x: 595, startPoint y: 353, endPoint x: 1308, endPoint y: 335, distance: 713.4
click at [1308, 335] on app-calendar-viewport "Mon 22 12/12 3 Jobs Tue 23 19/19 6 Jobs Wed 24 14/16 4 Jobs Thu 25 12/12 3 Jobs…" at bounding box center [671, 597] width 1343 height 969
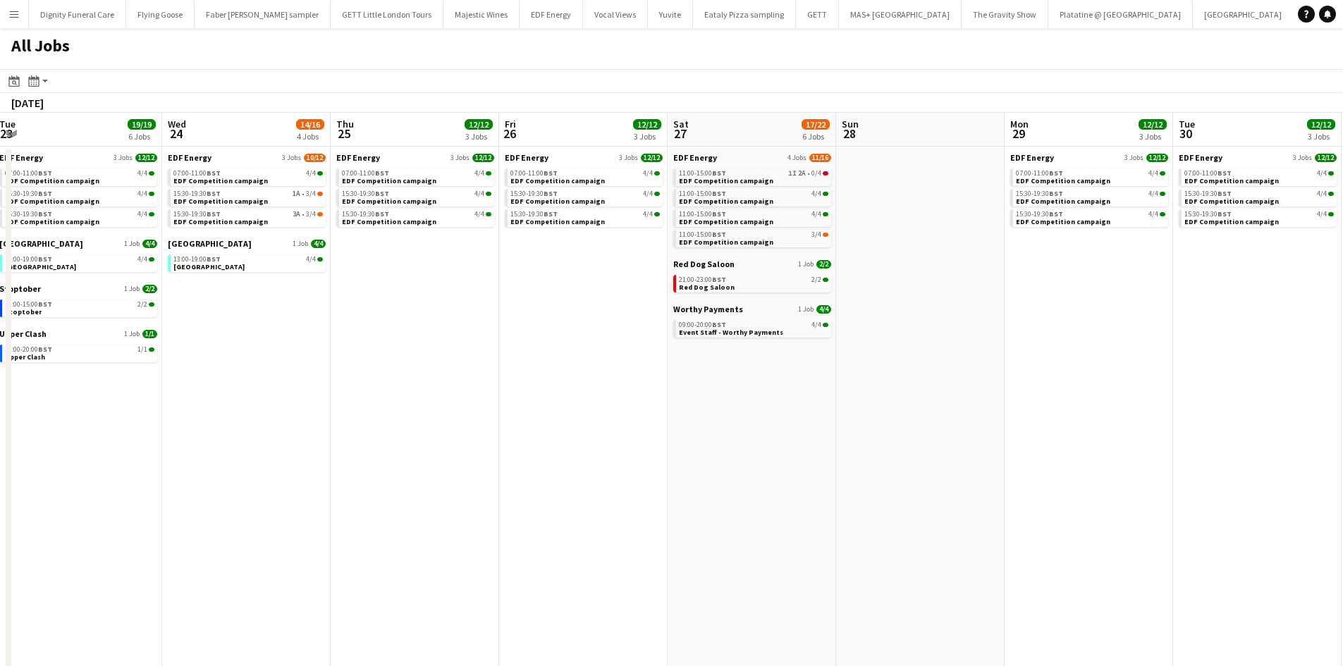
drag, startPoint x: 895, startPoint y: 369, endPoint x: 1325, endPoint y: 354, distance: 430.2
click at [1325, 354] on app-calendar-viewport "Sun 21 2/2 1 Job Mon 22 12/12 3 Jobs Tue 23 19/19 6 Jobs Wed 24 14/16 4 Jobs Th…" at bounding box center [671, 597] width 1343 height 969
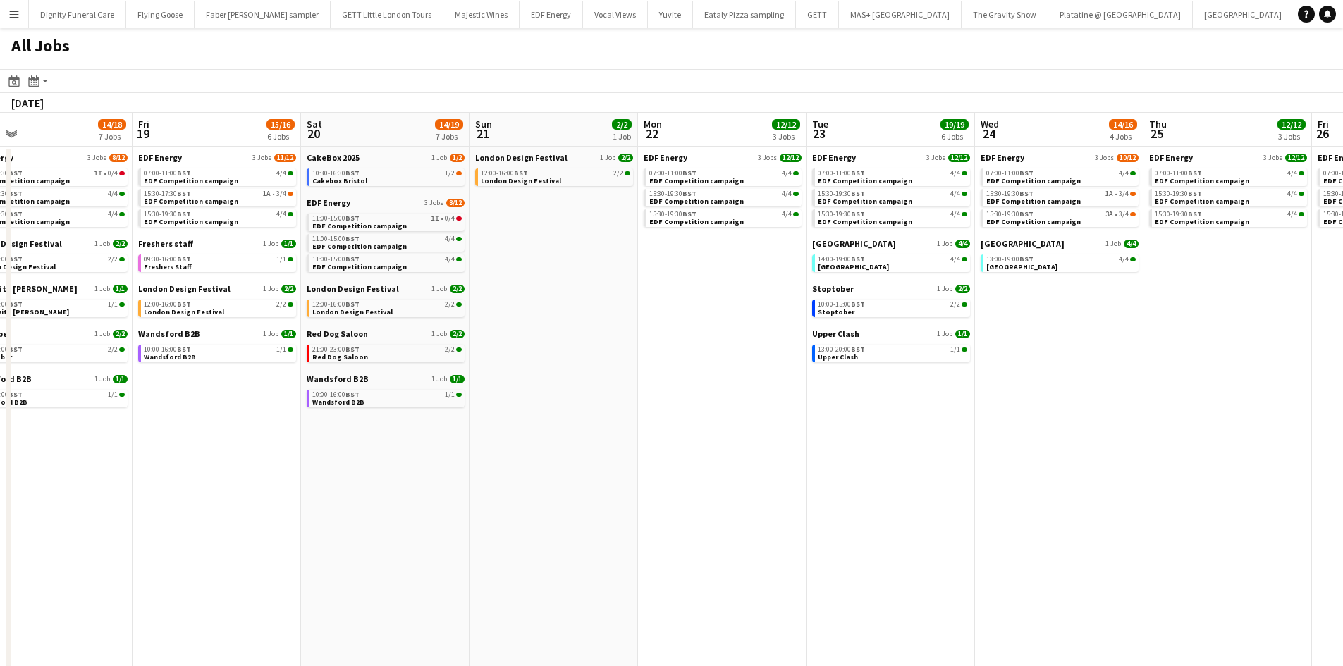
drag, startPoint x: 519, startPoint y: 415, endPoint x: 1284, endPoint y: 388, distance: 765.9
click at [1300, 388] on app-calendar-viewport "Tue 16 16/16 7 Jobs Wed 17 16/18 7 Jobs Thu 18 14/18 7 Jobs Fri 19 15/16 6 Jobs…" at bounding box center [671, 597] width 1343 height 969
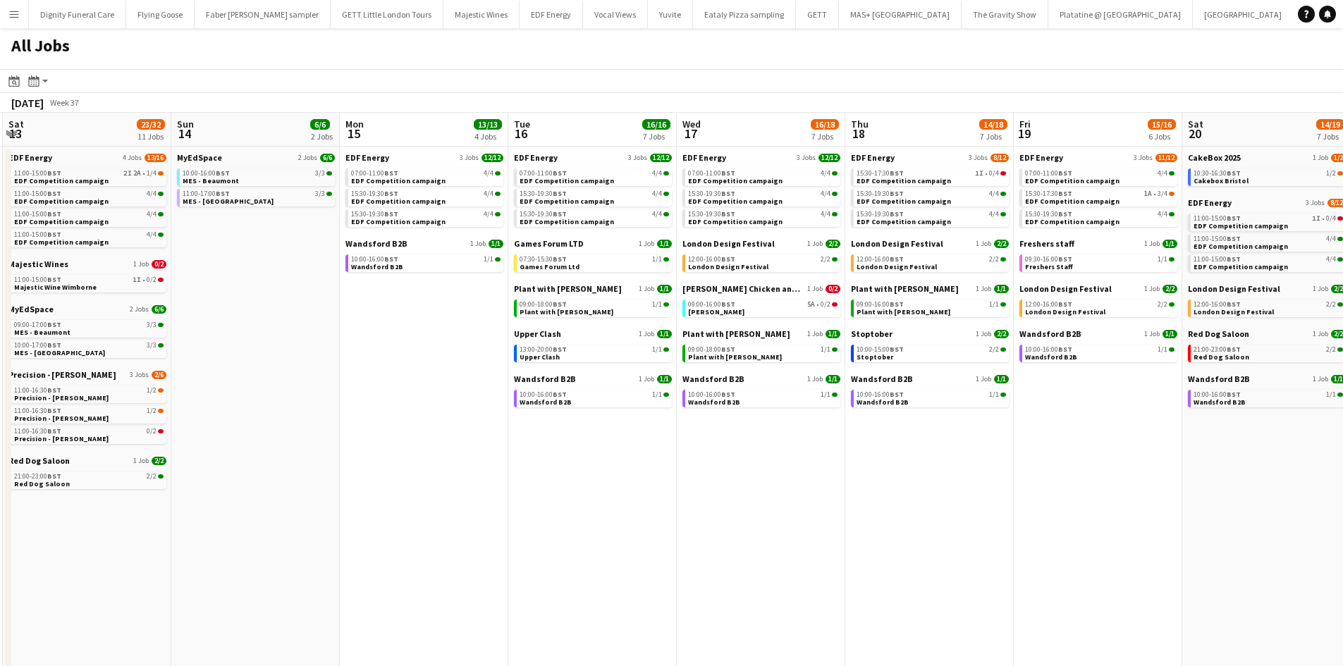
scroll to position [0, 440]
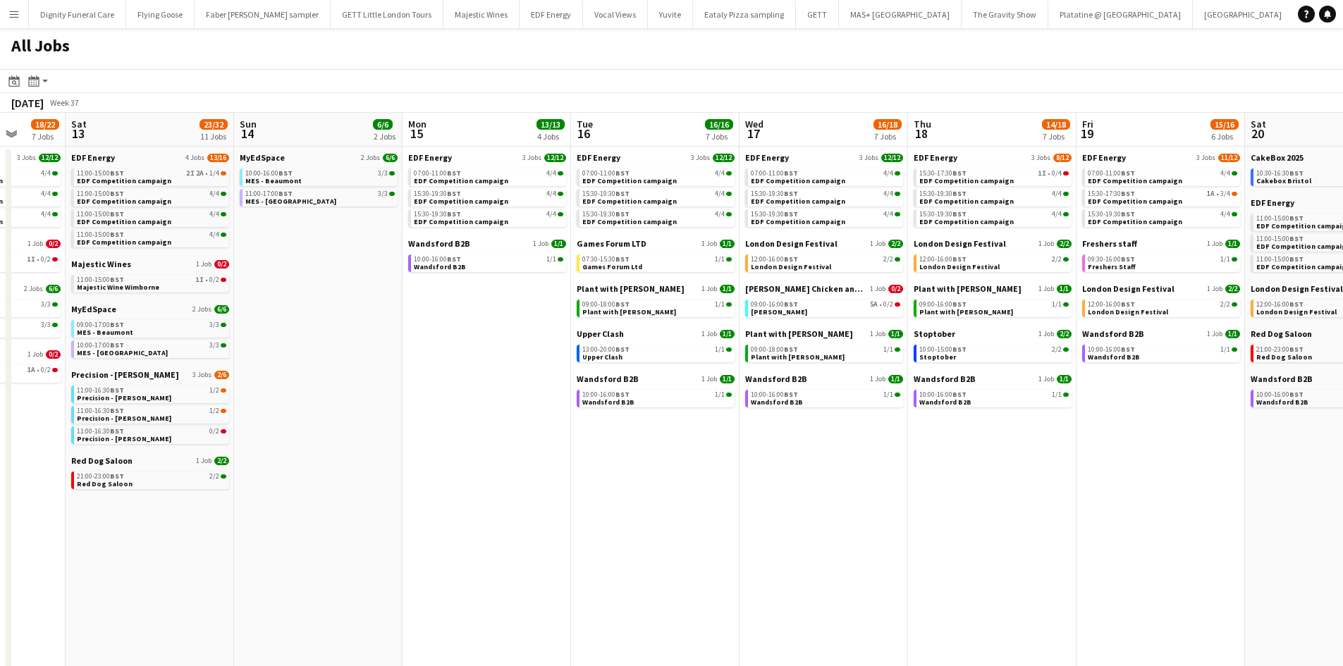
drag, startPoint x: 645, startPoint y: 450, endPoint x: 719, endPoint y: 450, distance: 74.0
click at [719, 450] on app-calendar-viewport "Wed 10 22/22 7 Jobs Thu 11 18/18 5 Jobs Fri 12 18/22 7 Jobs Sat 13 23/32 11 Job…" at bounding box center [671, 597] width 1343 height 969
click at [612, 241] on span "Games Forum LTD" at bounding box center [612, 243] width 70 height 11
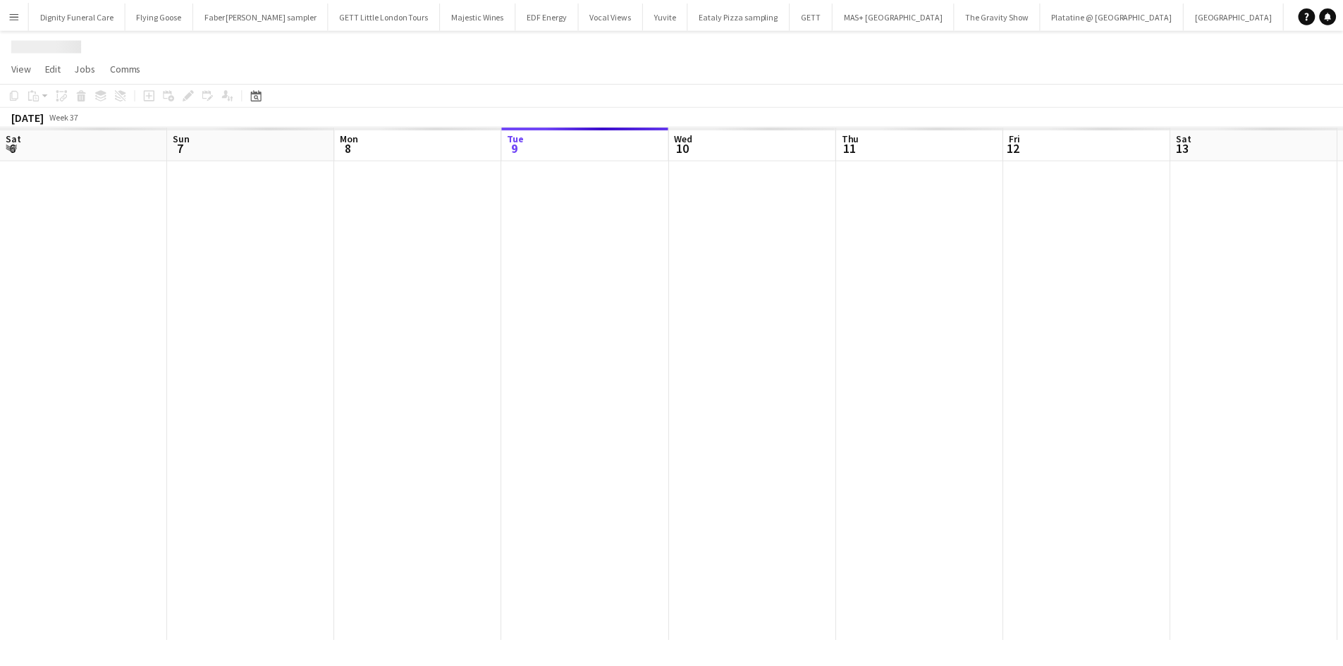
scroll to position [0, 337]
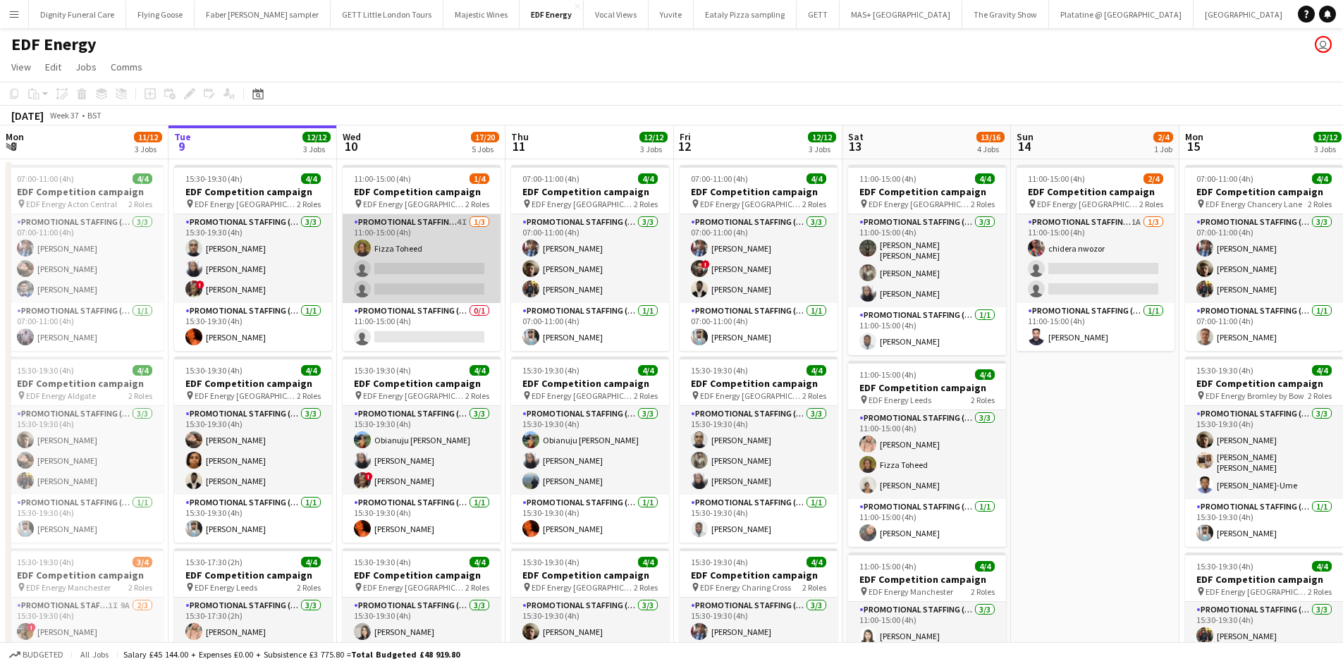
click at [433, 275] on app-card-role "Promotional Staffing (Flyering Staff) 4I [DATE] 11:00-15:00 (4h) Fizza Toheed s…" at bounding box center [422, 258] width 158 height 89
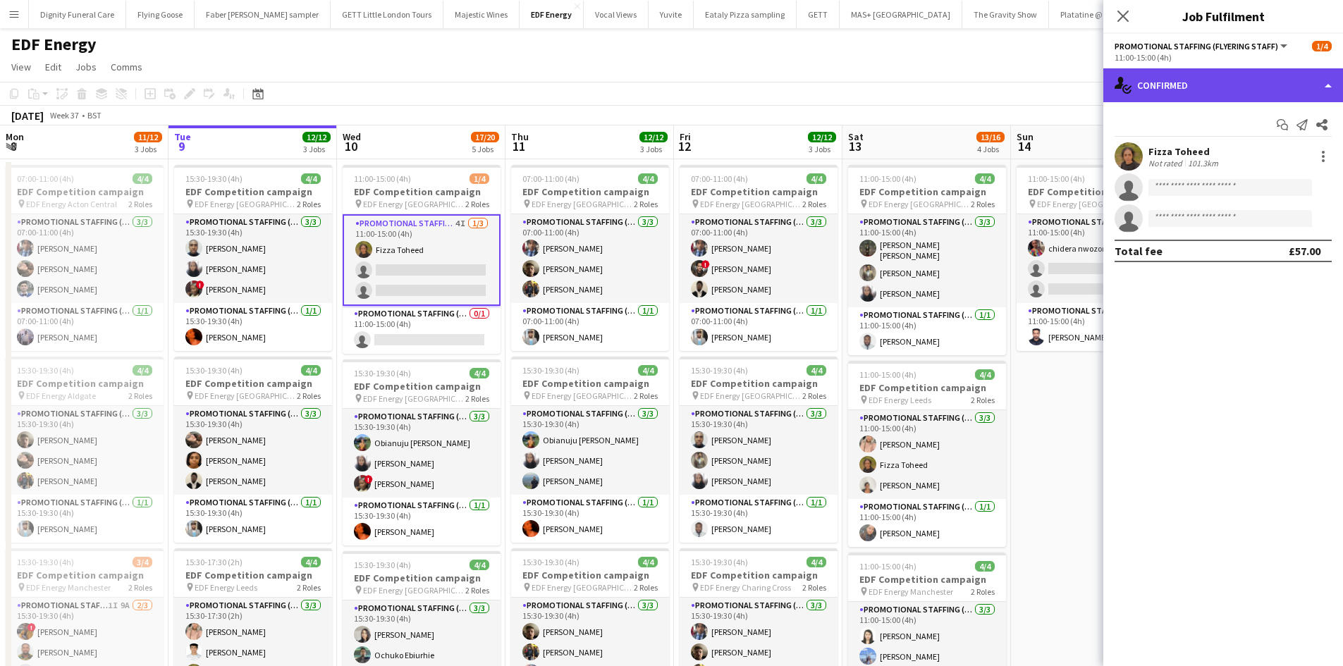
click at [1198, 89] on div "single-neutral-actions-check-2 Confirmed" at bounding box center [1223, 85] width 240 height 34
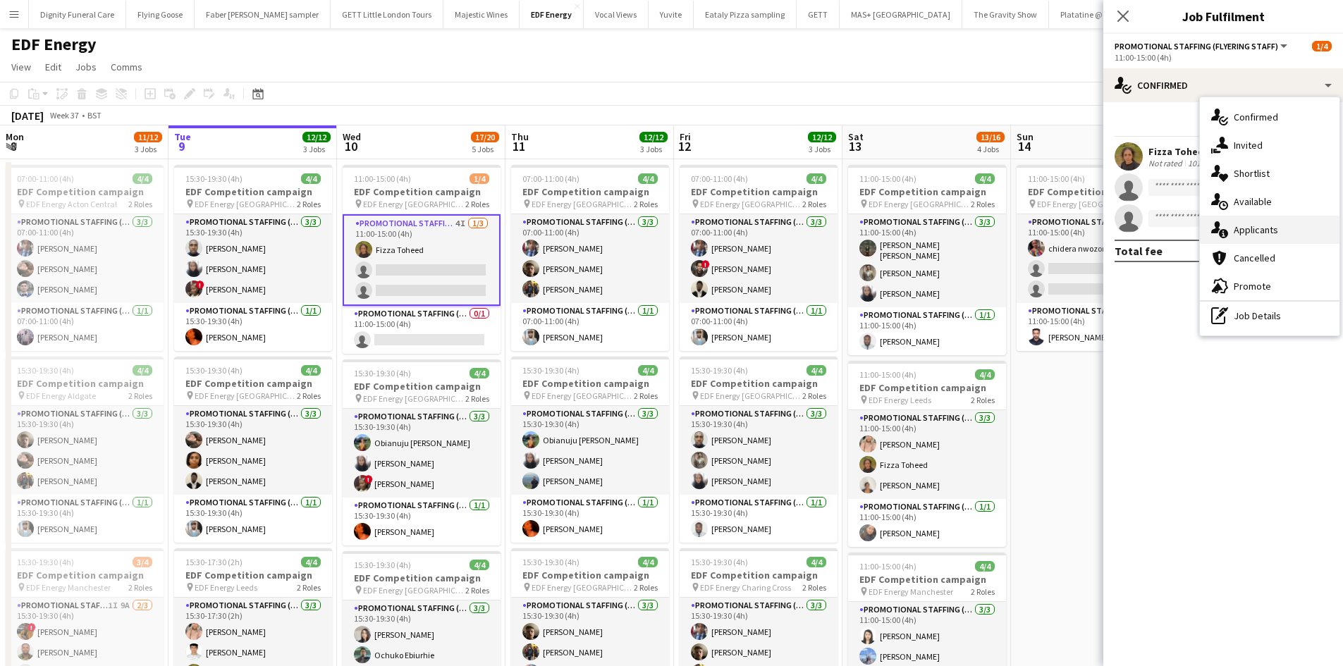
click at [1242, 228] on span "Applicants" at bounding box center [1255, 229] width 44 height 13
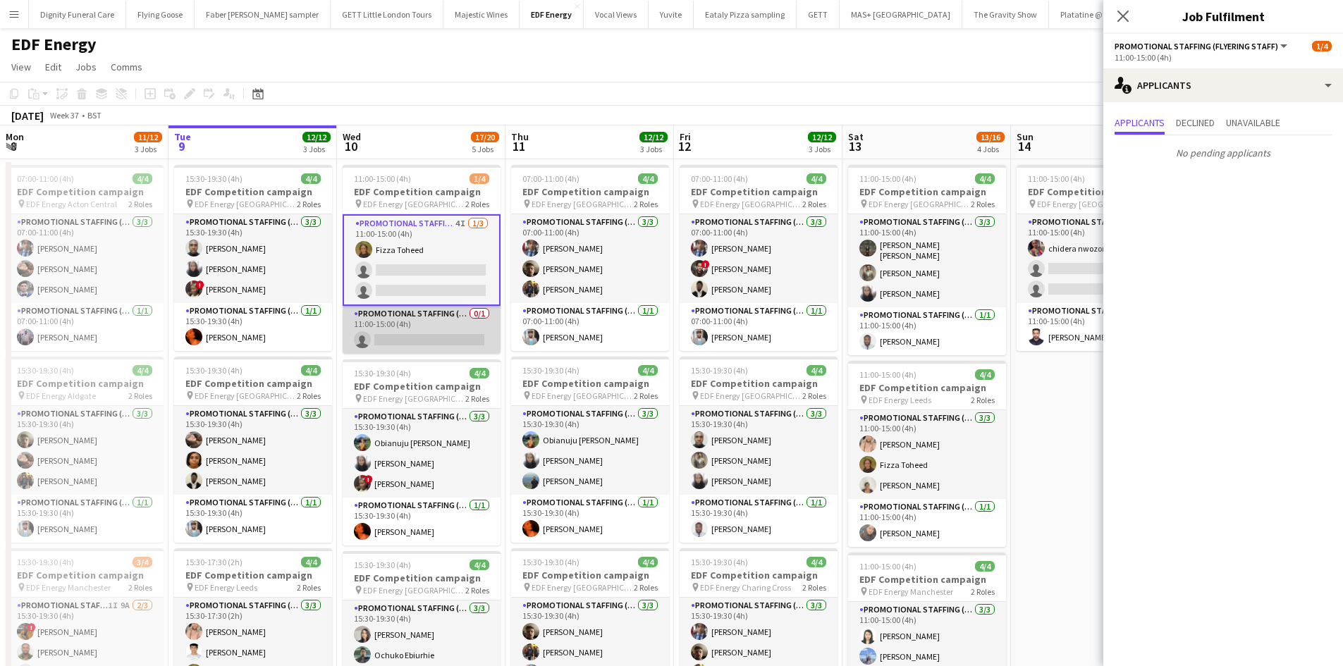
click at [457, 343] on app-card-role "Promotional Staffing (Team Leader) 0/1 11:00-15:00 (4h) single-neutral-actions" at bounding box center [422, 330] width 158 height 48
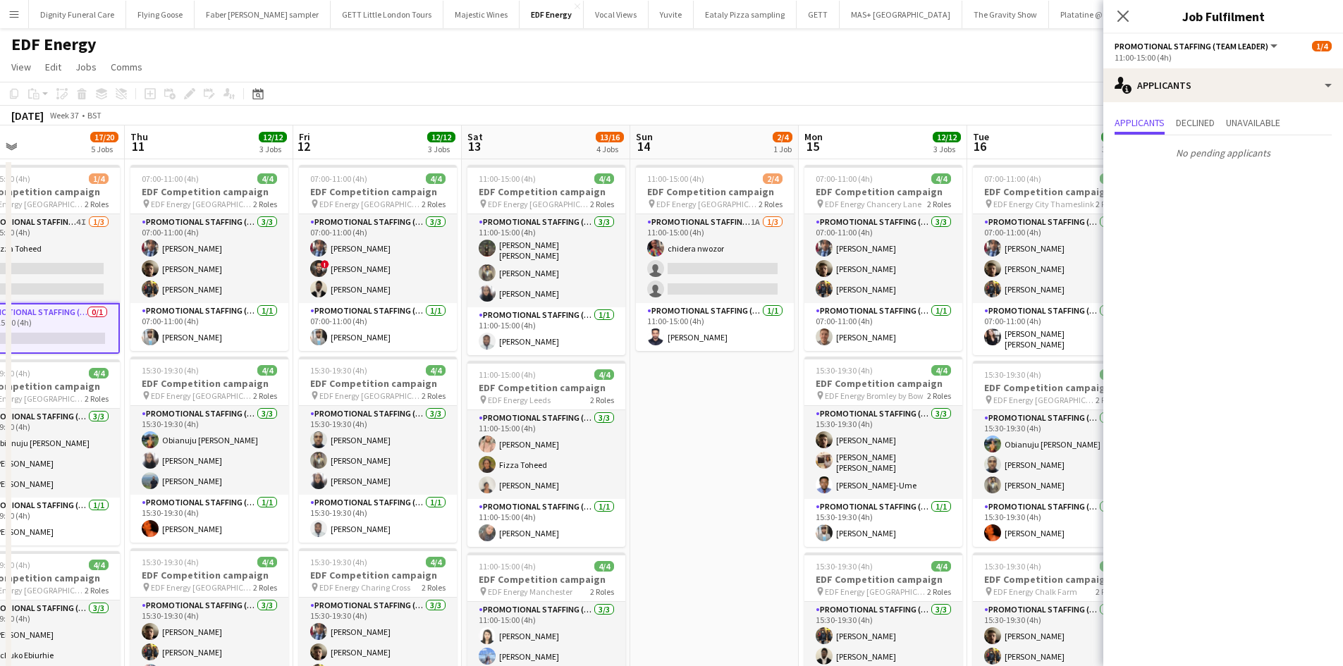
drag, startPoint x: 696, startPoint y: 357, endPoint x: 321, endPoint y: 353, distance: 375.0
click at [321, 353] on app-calendar-viewport "Sat 6 7/8 2 Jobs Sun 7 Mon 8 11/12 3 Jobs Tue 9 12/12 3 Jobs Wed 10 17/20 5 Job…" at bounding box center [671, 670] width 1343 height 1090
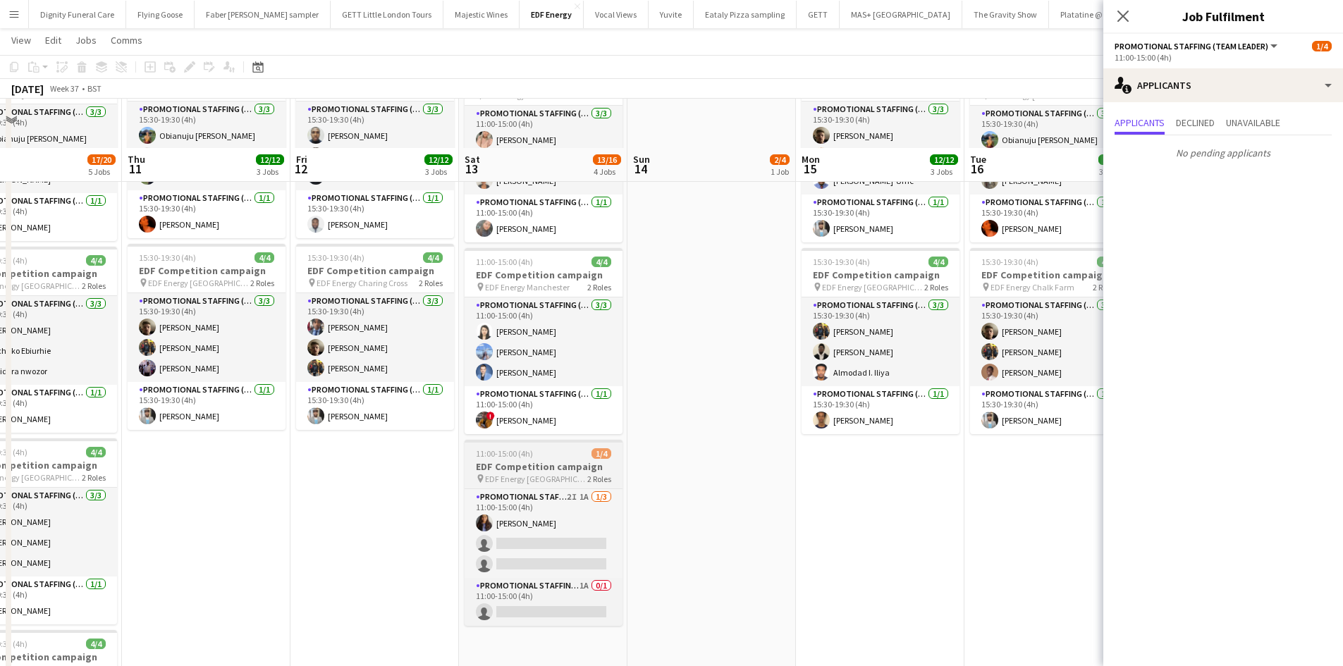
scroll to position [352, 0]
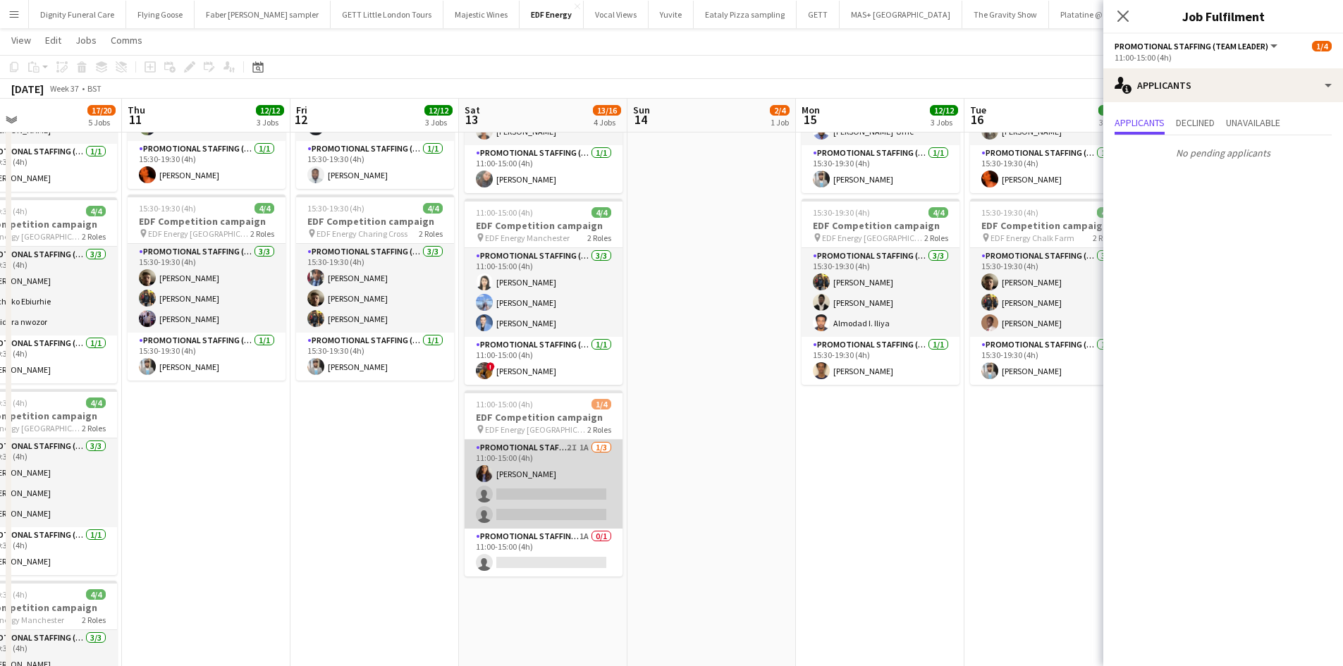
click at [545, 494] on app-card-role "Promotional Staffing (Flyering Staff) 2I 1A 1/3 11:00-15:00 (4h) Mansi Mehta si…" at bounding box center [543, 484] width 158 height 89
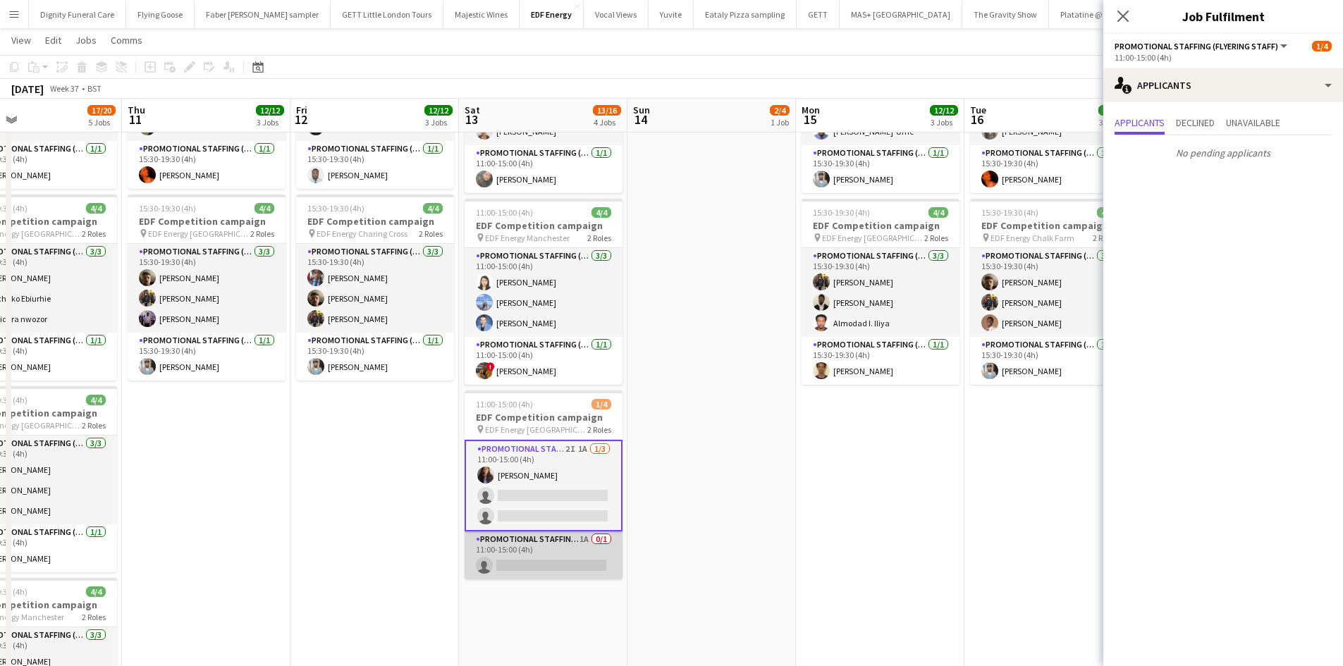
click at [566, 559] on app-card-role "Promotional Staffing (Team Leader) 1A 0/1 11:00-15:00 (4h) single-neutral-actio…" at bounding box center [543, 555] width 158 height 48
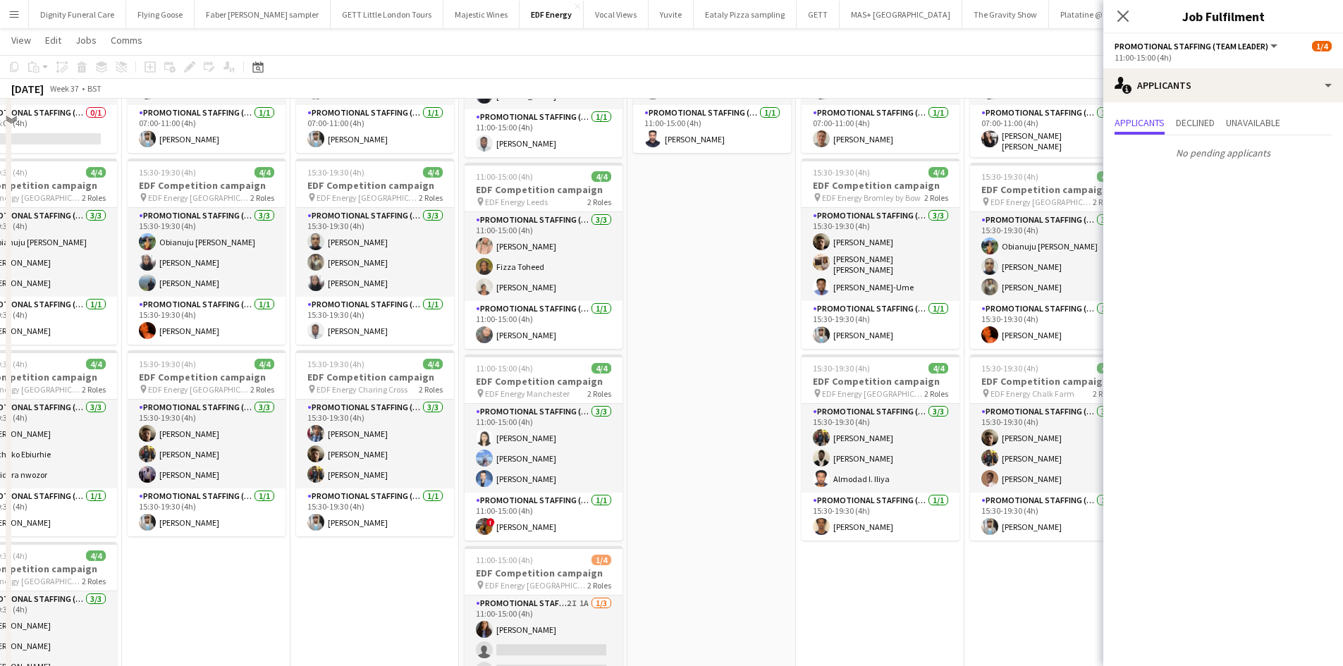
scroll to position [0, 0]
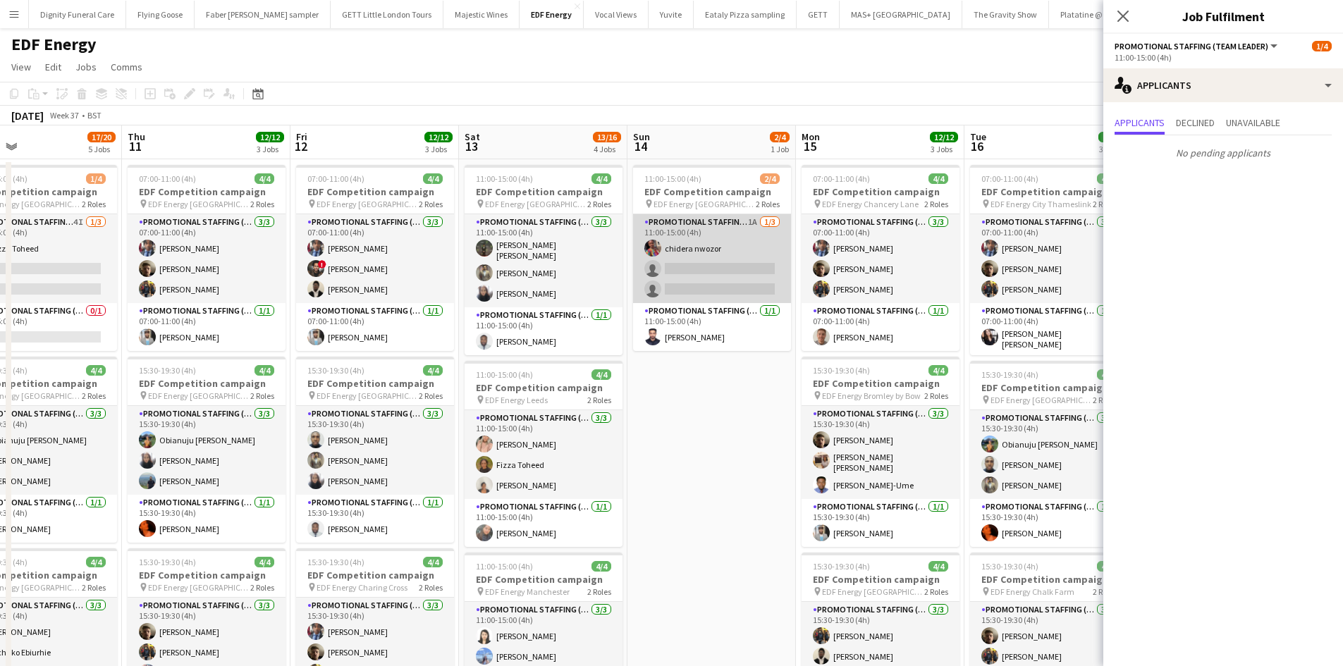
click at [730, 262] on app-card-role "Promotional Staffing (Flyering Staff) 1A 1/3 11:00-15:00 (4h) chidera nwozor si…" at bounding box center [712, 258] width 158 height 89
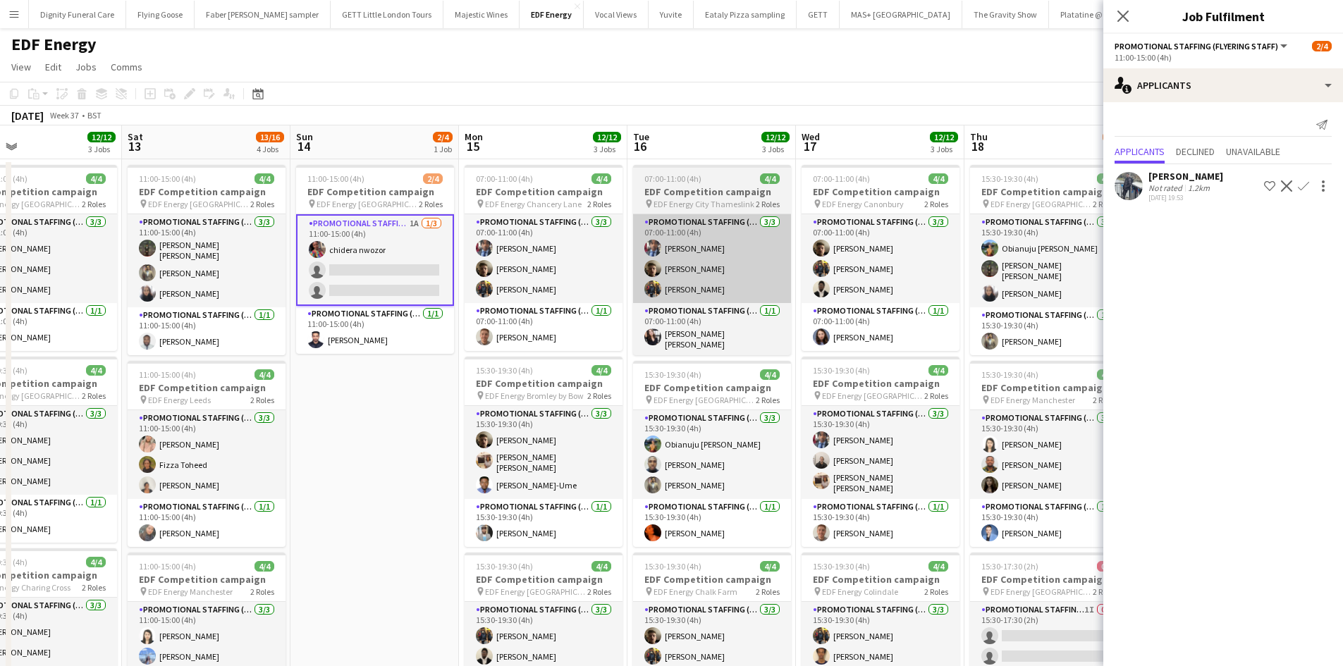
scroll to position [0, 597]
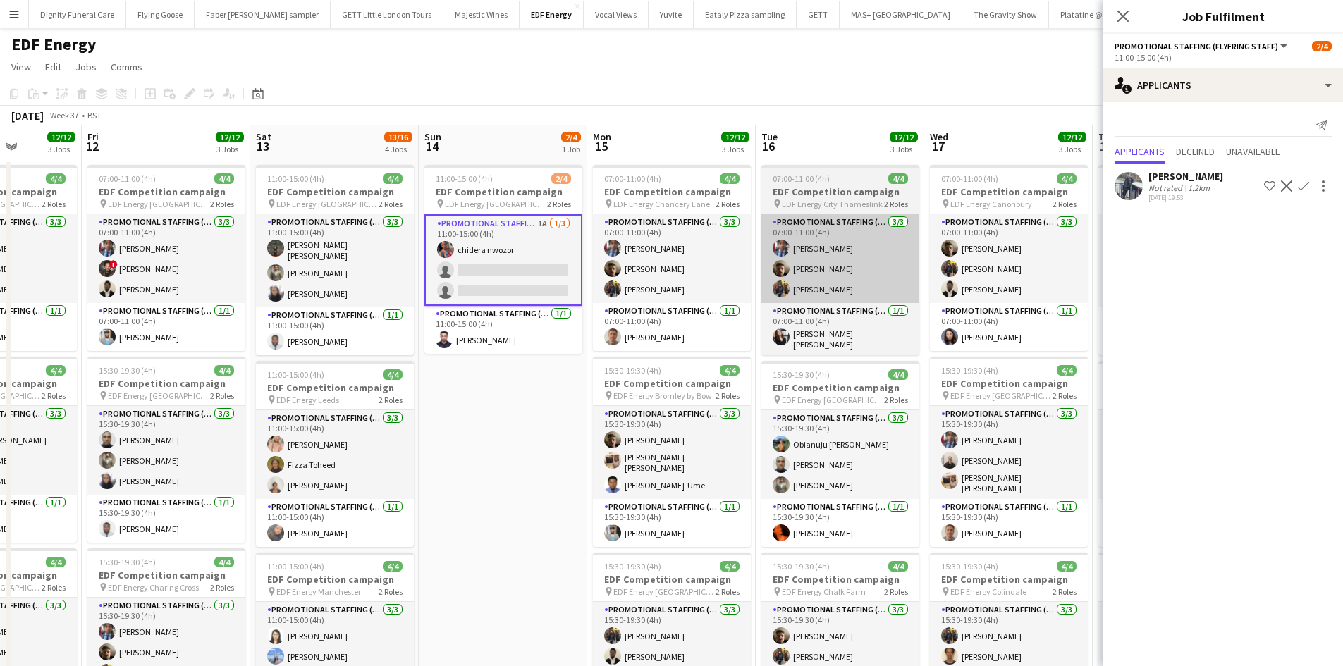
drag, startPoint x: 695, startPoint y: 443, endPoint x: 775, endPoint y: 289, distance: 173.4
click at [481, 420] on app-calendar-viewport "Mon 8 11/12 3 Jobs Tue 9 12/12 3 Jobs Wed 10 17/20 5 Jobs Thu 11 12/12 3 Jobs F…" at bounding box center [671, 670] width 1343 height 1090
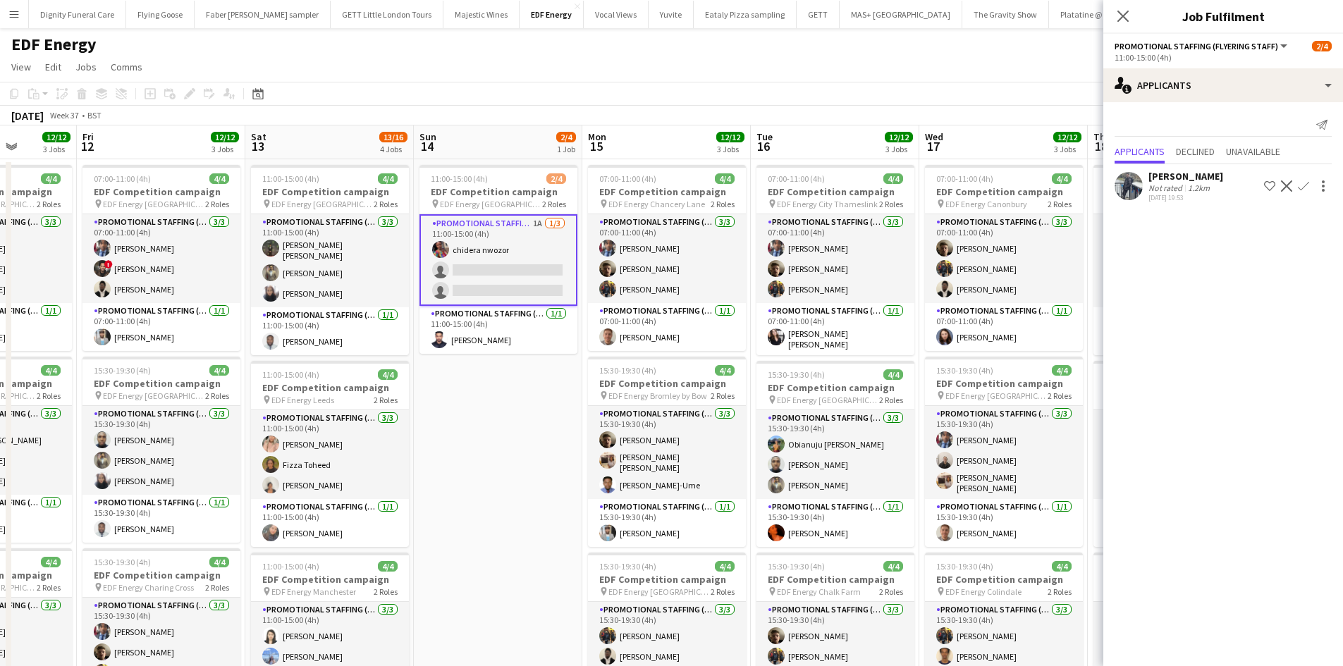
click at [1163, 178] on div "Saif Hassan" at bounding box center [1185, 176] width 75 height 13
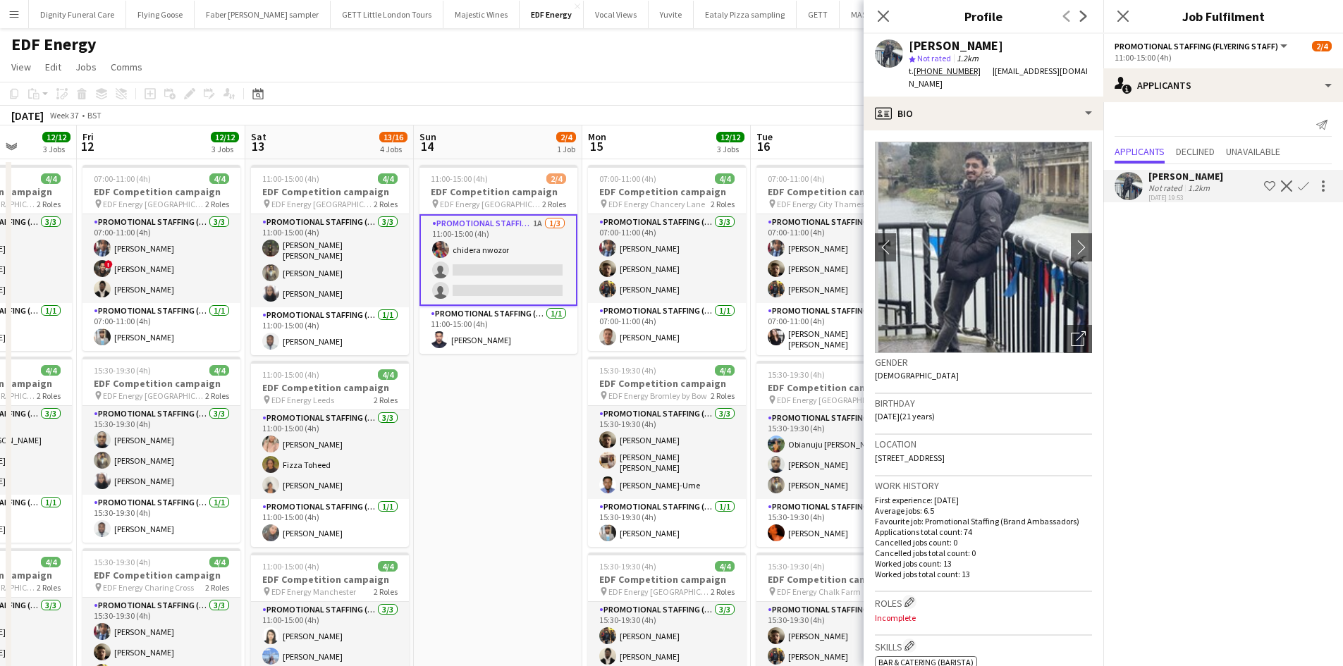
click at [1305, 183] on app-icon "Confirm" at bounding box center [1302, 185] width 11 height 11
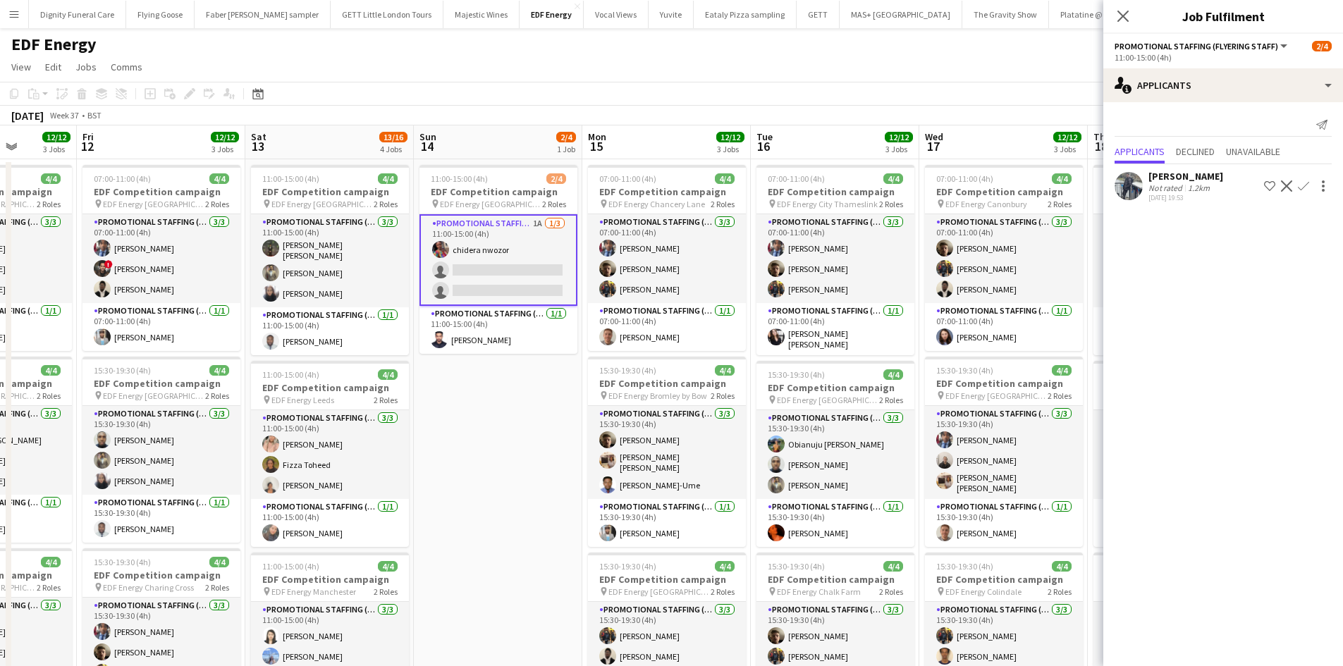
click at [1306, 185] on app-icon "Confirm" at bounding box center [1302, 185] width 11 height 11
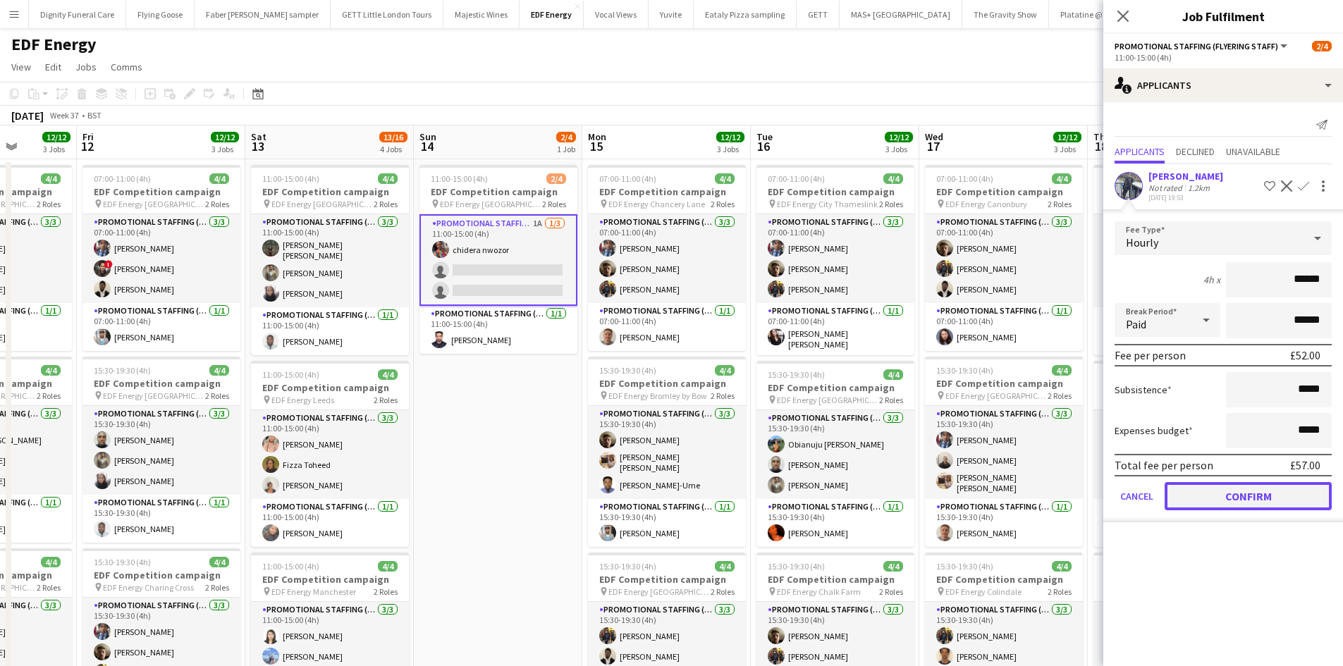
click at [1244, 490] on button "Confirm" at bounding box center [1247, 496] width 167 height 28
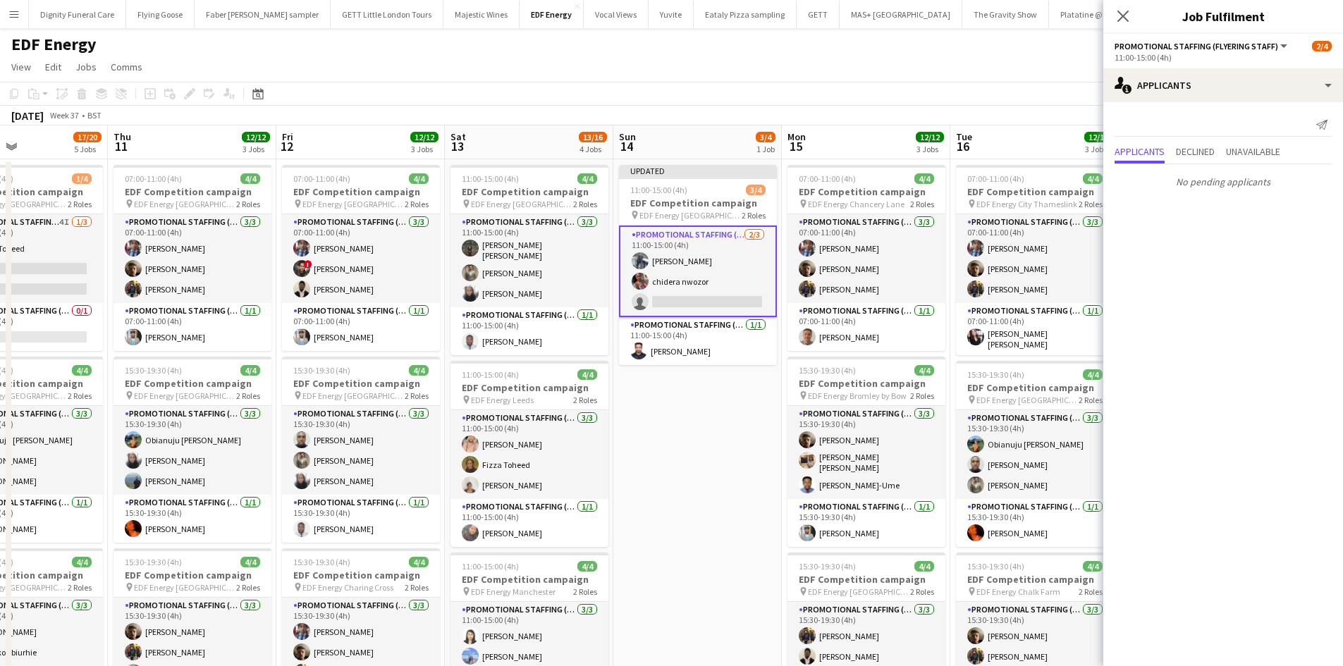
drag, startPoint x: 595, startPoint y: 473, endPoint x: 457, endPoint y: 458, distance: 138.9
click at [457, 458] on app-calendar-viewport "Mon 8 11/12 3 Jobs Tue 9 12/12 3 Jobs Wed 10 17/20 5 Jobs Thu 11 12/12 3 Jobs F…" at bounding box center [671, 670] width 1343 height 1090
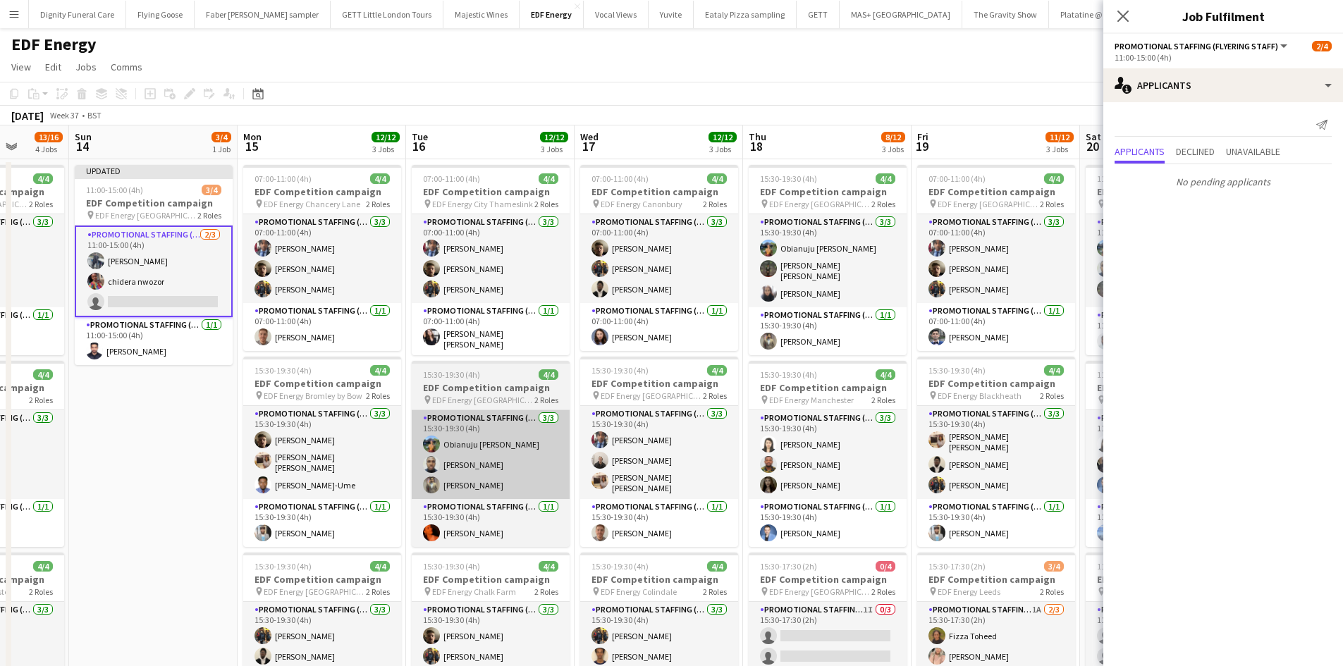
drag, startPoint x: 700, startPoint y: 449, endPoint x: 503, endPoint y: 448, distance: 197.3
click at [502, 448] on app-calendar-viewport "Wed 10 17/20 5 Jobs Thu 11 12/12 3 Jobs Fri 12 12/12 3 Jobs Sat 13 13/16 4 Jobs…" at bounding box center [671, 670] width 1343 height 1090
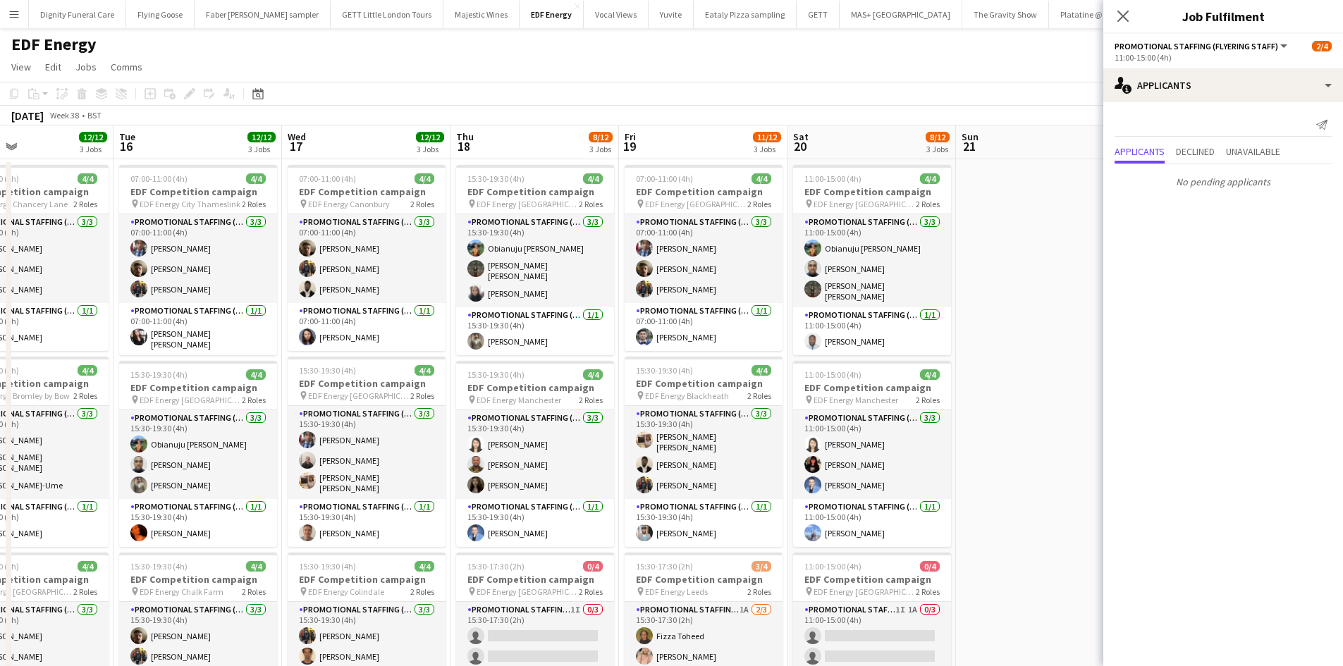
drag, startPoint x: 686, startPoint y: 447, endPoint x: 402, endPoint y: 437, distance: 284.2
click at [402, 437] on app-calendar-viewport "Fri 12 12/12 3 Jobs Sat 13 13/16 4 Jobs Sun 14 3/4 1 Job Mon 15 12/12 3 Jobs Tu…" at bounding box center [671, 670] width 1343 height 1090
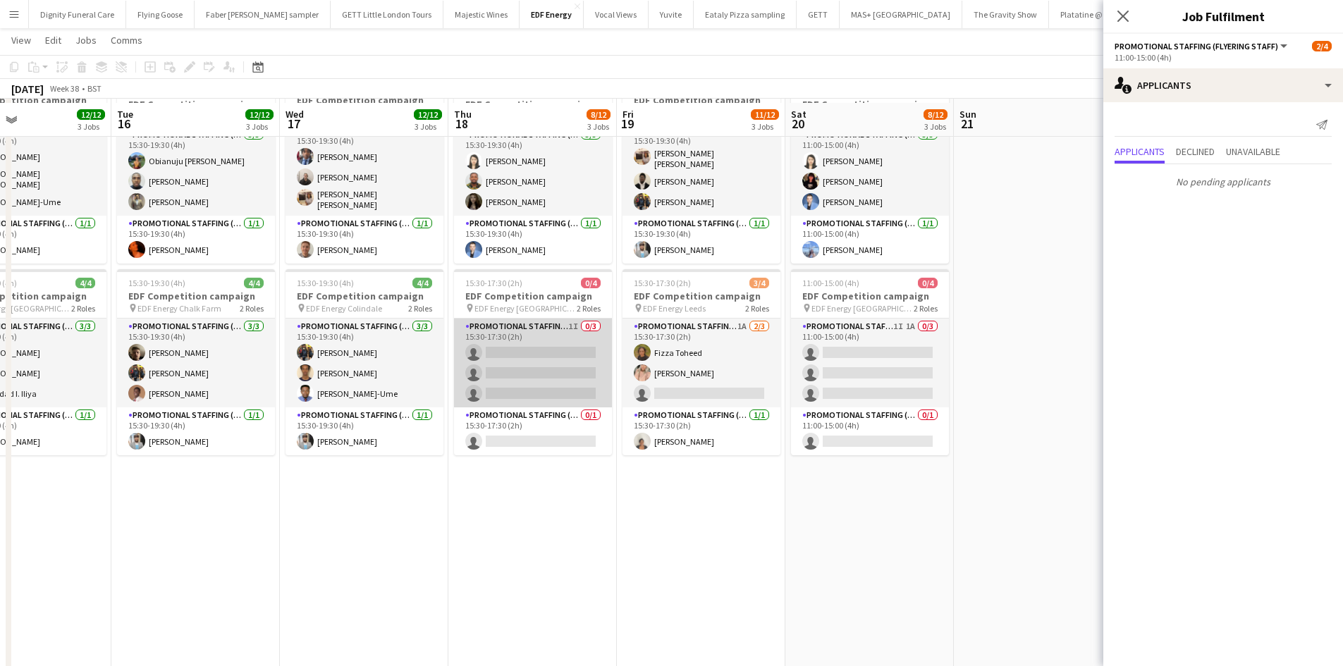
scroll to position [352, 0]
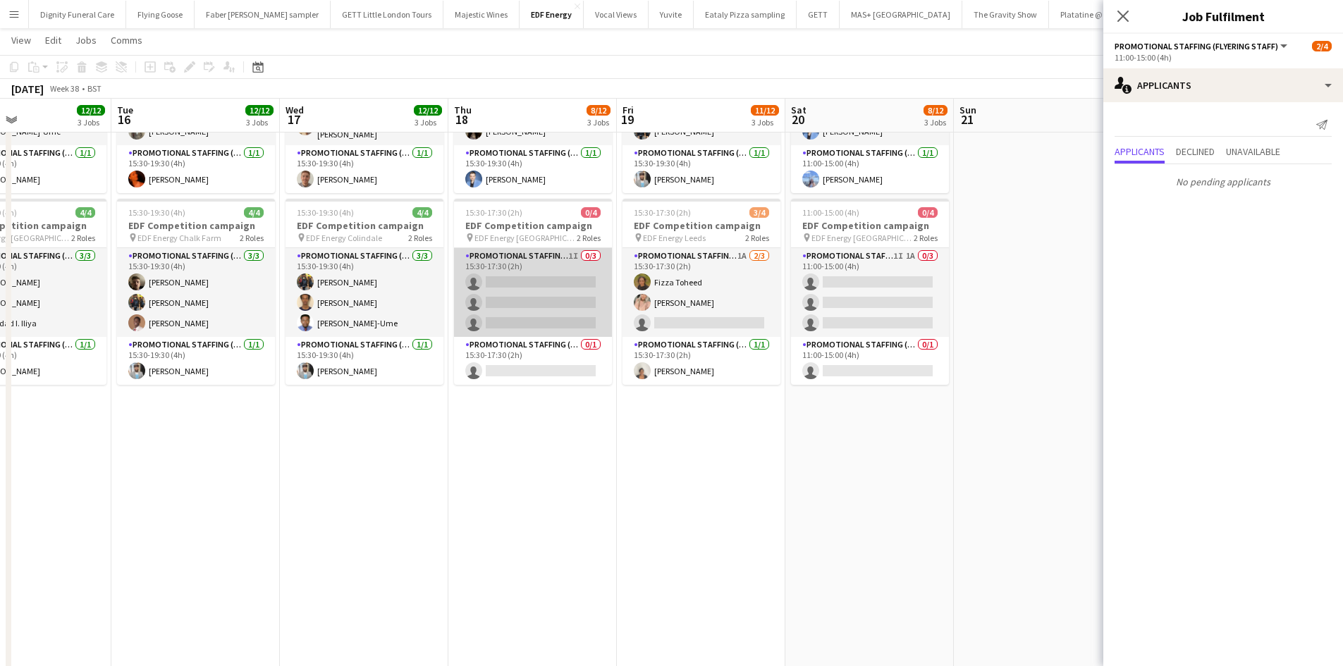
click at [560, 307] on app-card-role "Promotional Staffing (Flyering Staff) 1I 0/3 15:30-17:30 (2h) single-neutral-ac…" at bounding box center [533, 292] width 158 height 89
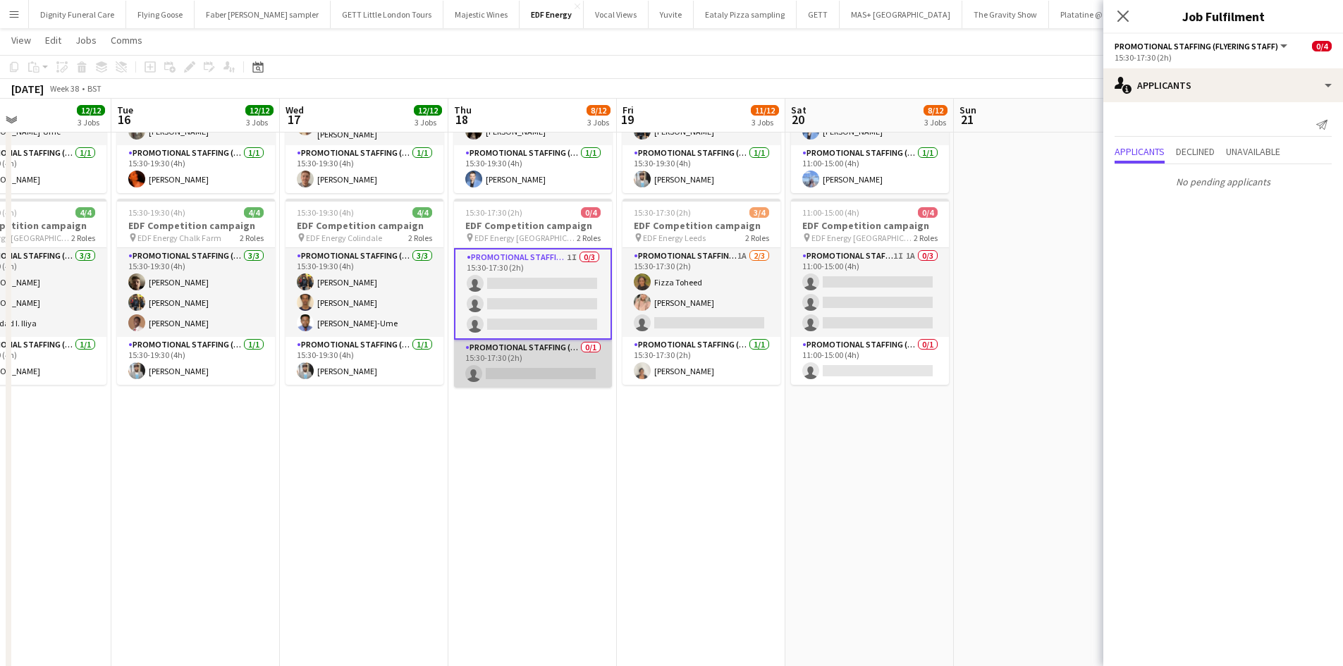
click at [535, 376] on app-card-role "Promotional Staffing (Team Leader) 0/1 15:30-17:30 (2h) single-neutral-actions" at bounding box center [533, 364] width 158 height 48
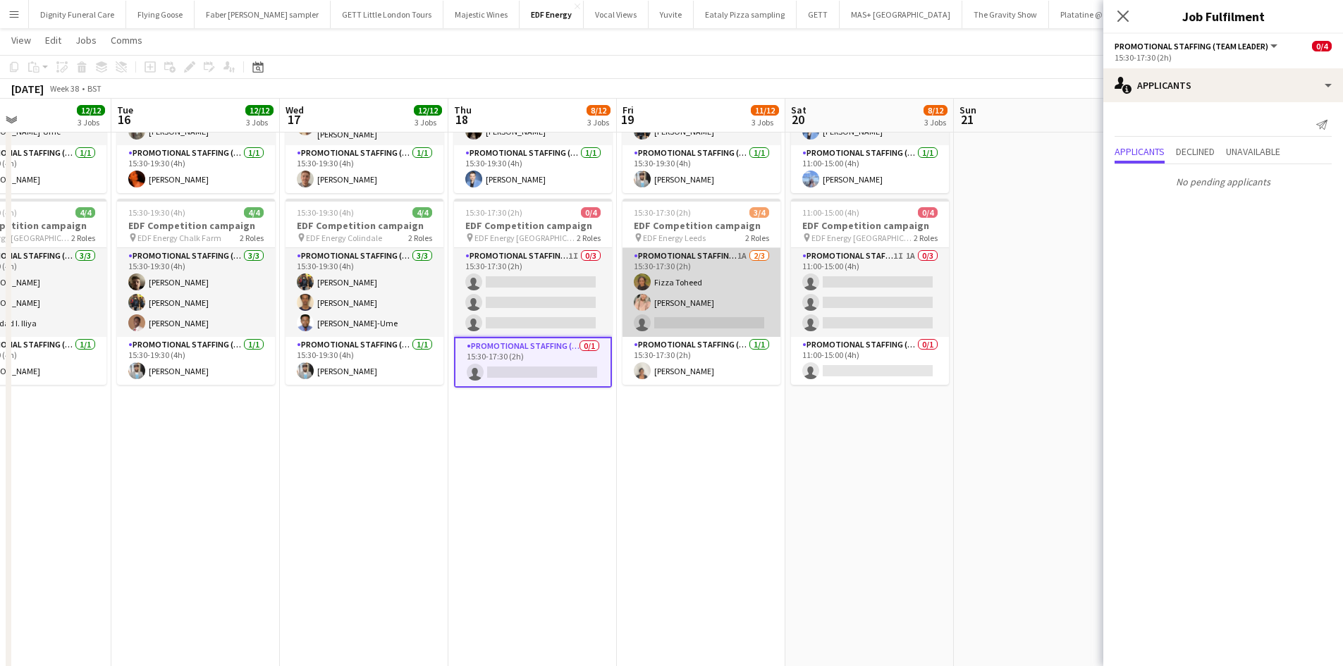
click at [727, 310] on app-card-role "Promotional Staffing (Flyering Staff) 1A 2/3 15:30-17:30 (2h) Fizza Toheed Beck…" at bounding box center [701, 292] width 158 height 89
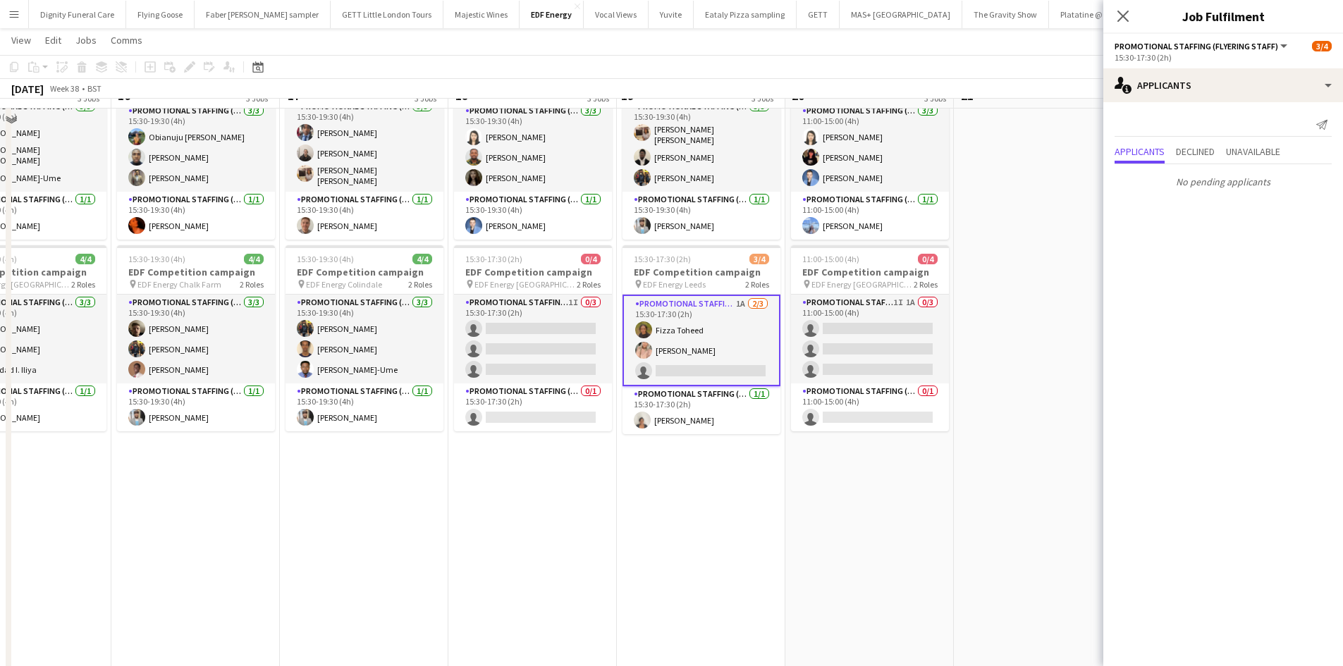
scroll to position [282, 0]
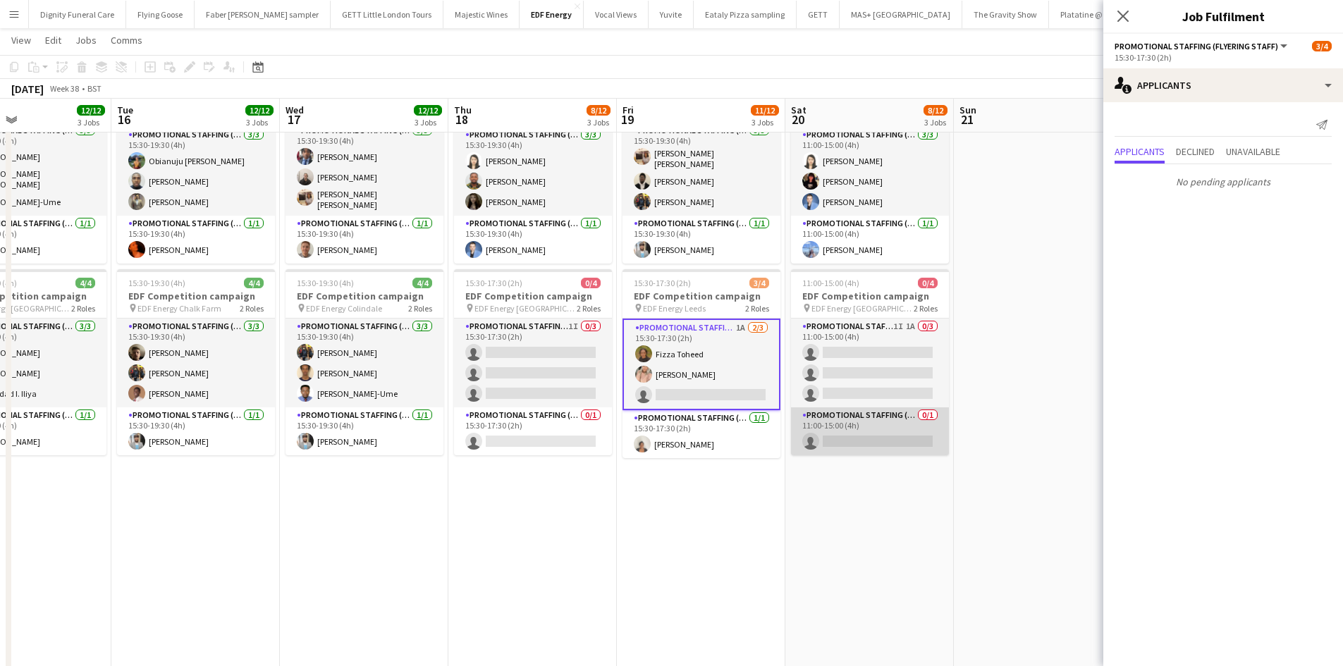
click at [870, 440] on app-card-role "Promotional Staffing (Team Leader) 0/1 11:00-15:00 (4h) single-neutral-actions" at bounding box center [870, 431] width 158 height 48
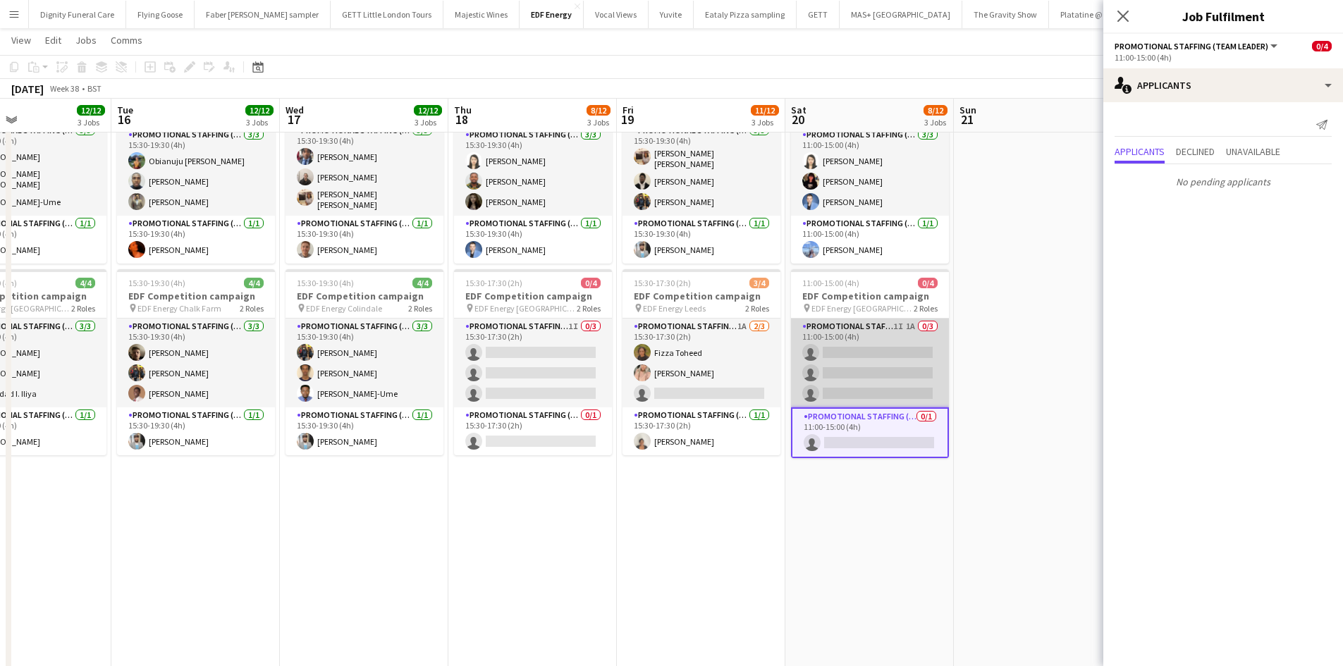
click at [866, 351] on app-card-role "Promotional Staffing (Flyering Staff) 1I 1A 0/3 11:00-15:00 (4h) single-neutral…" at bounding box center [870, 363] width 158 height 89
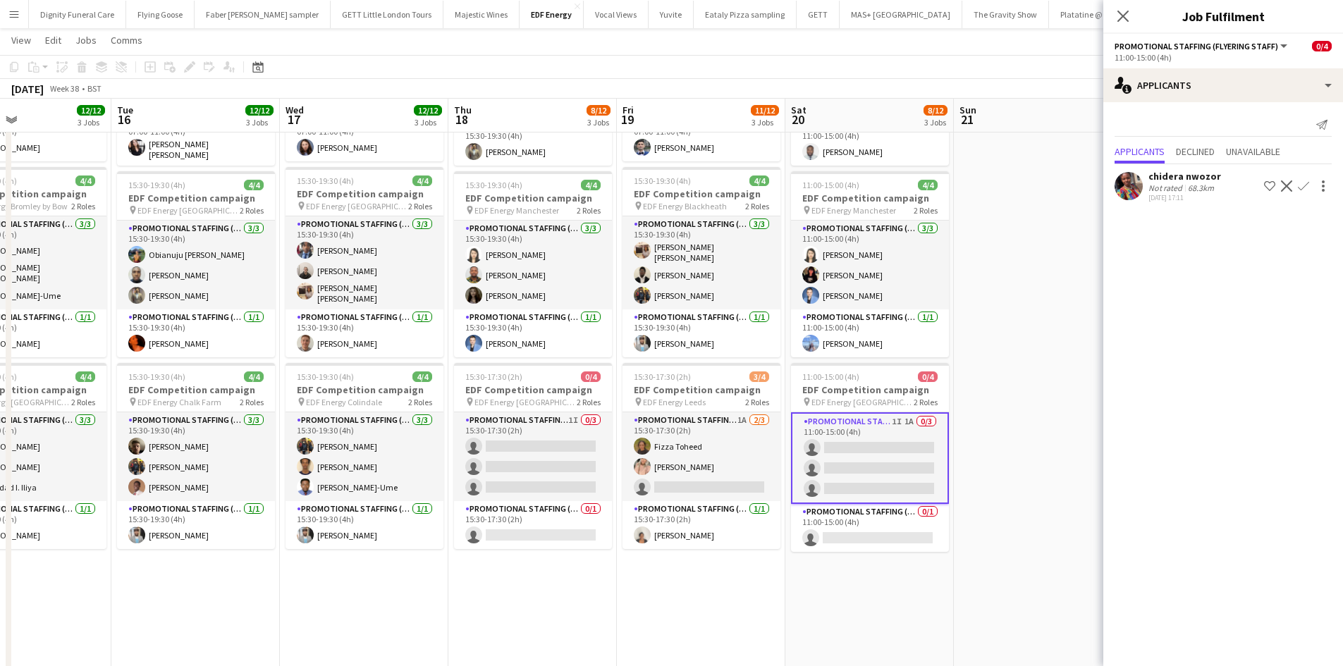
scroll to position [70, 0]
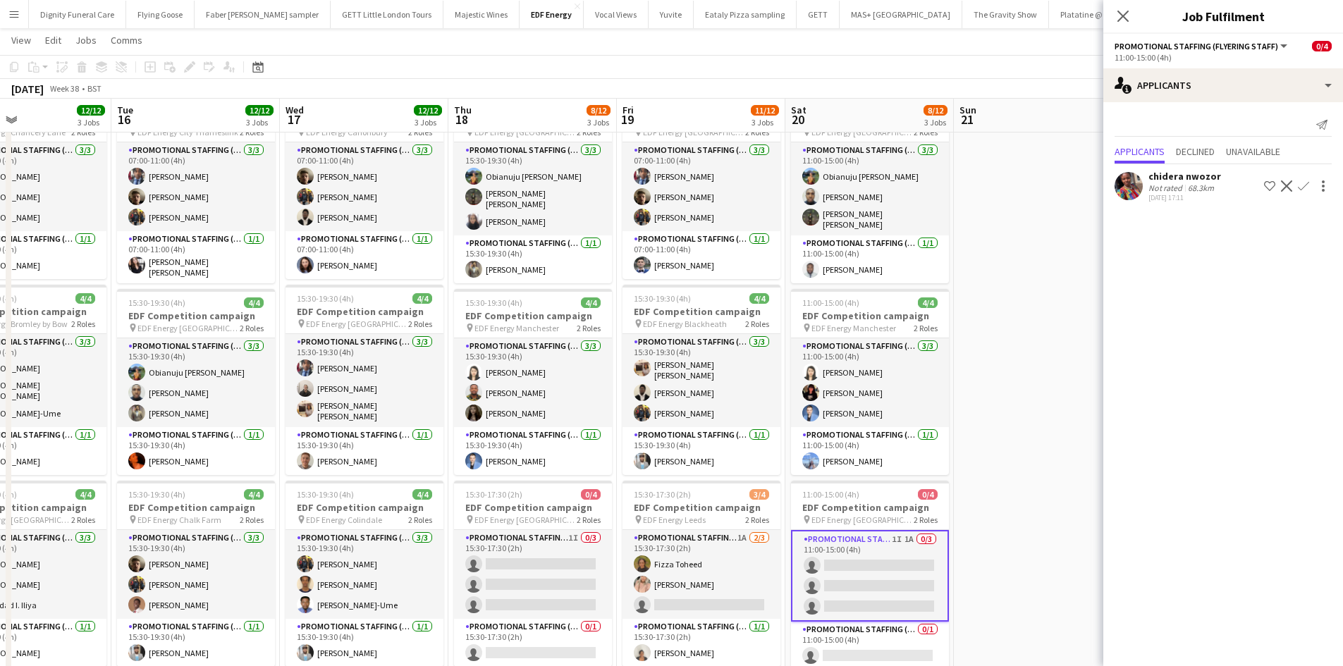
click at [1180, 180] on div "chidera nwozor" at bounding box center [1184, 176] width 73 height 13
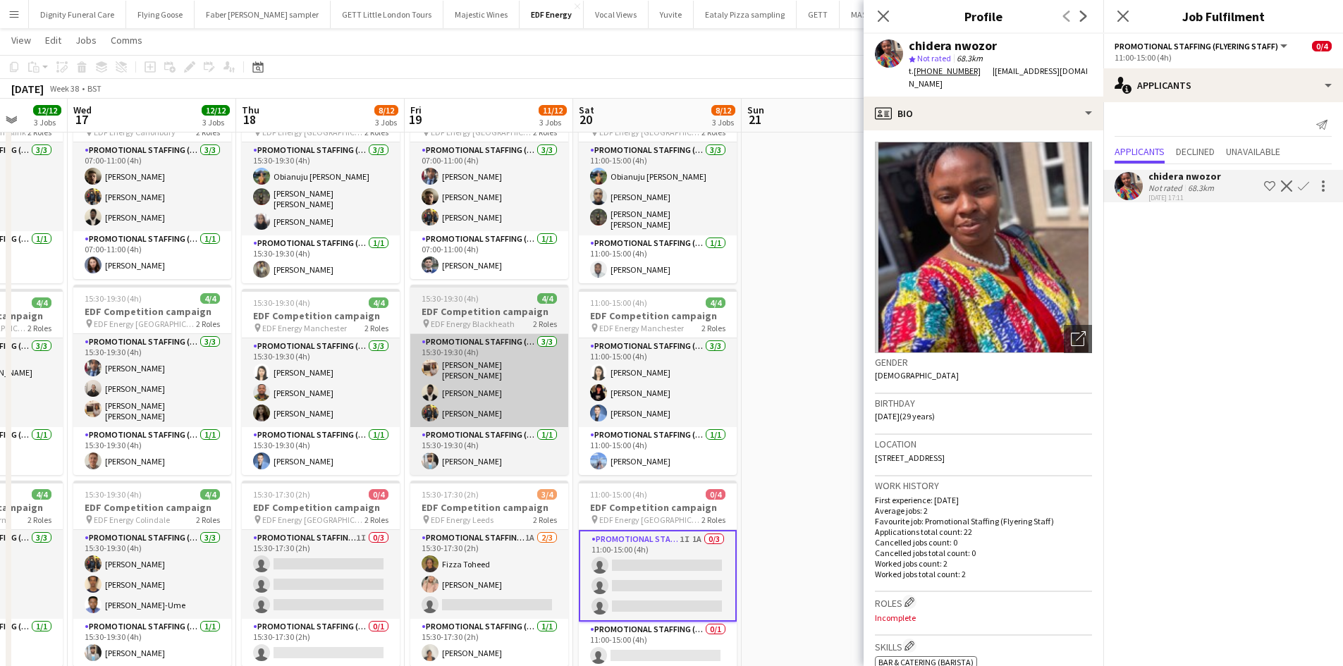
drag, startPoint x: 644, startPoint y: 374, endPoint x: 495, endPoint y: 366, distance: 148.9
click at [495, 366] on app-calendar-viewport "Sun 14 3/4 1 Job Mon 15 12/12 3 Jobs Tue 16 12/12 3 Jobs Wed 17 12/12 3 Jobs Th…" at bounding box center [671, 563] width 1343 height 1159
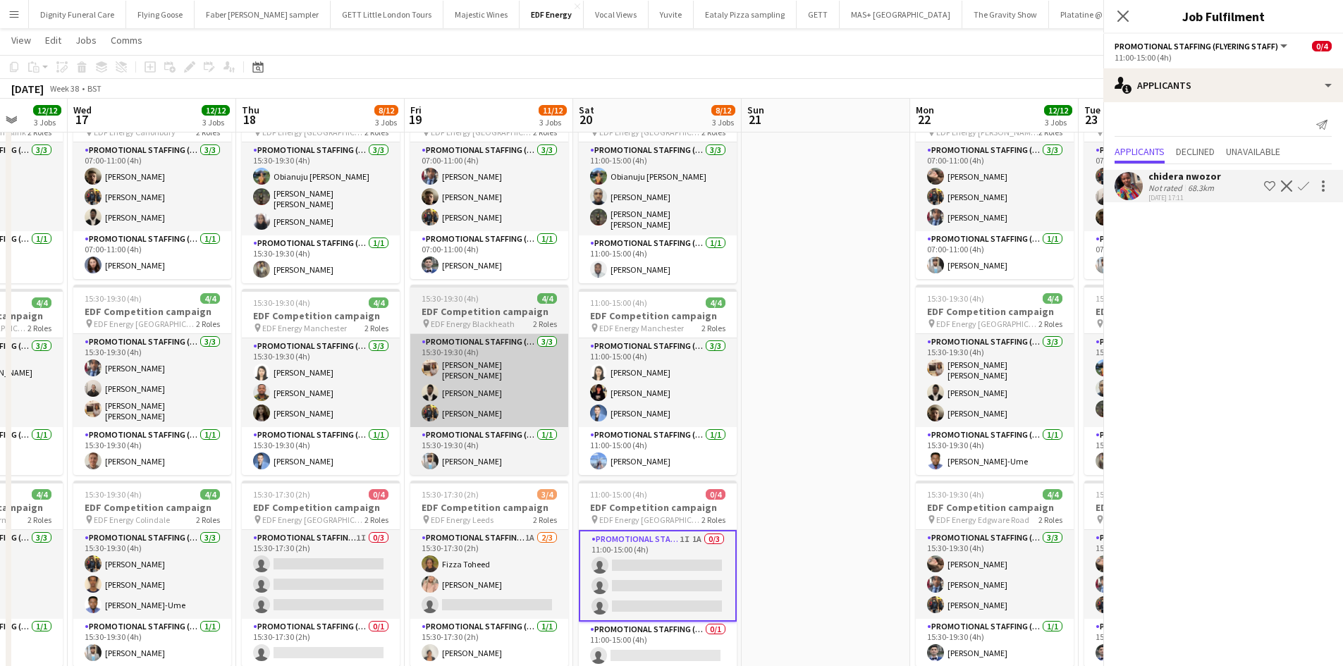
scroll to position [0, 448]
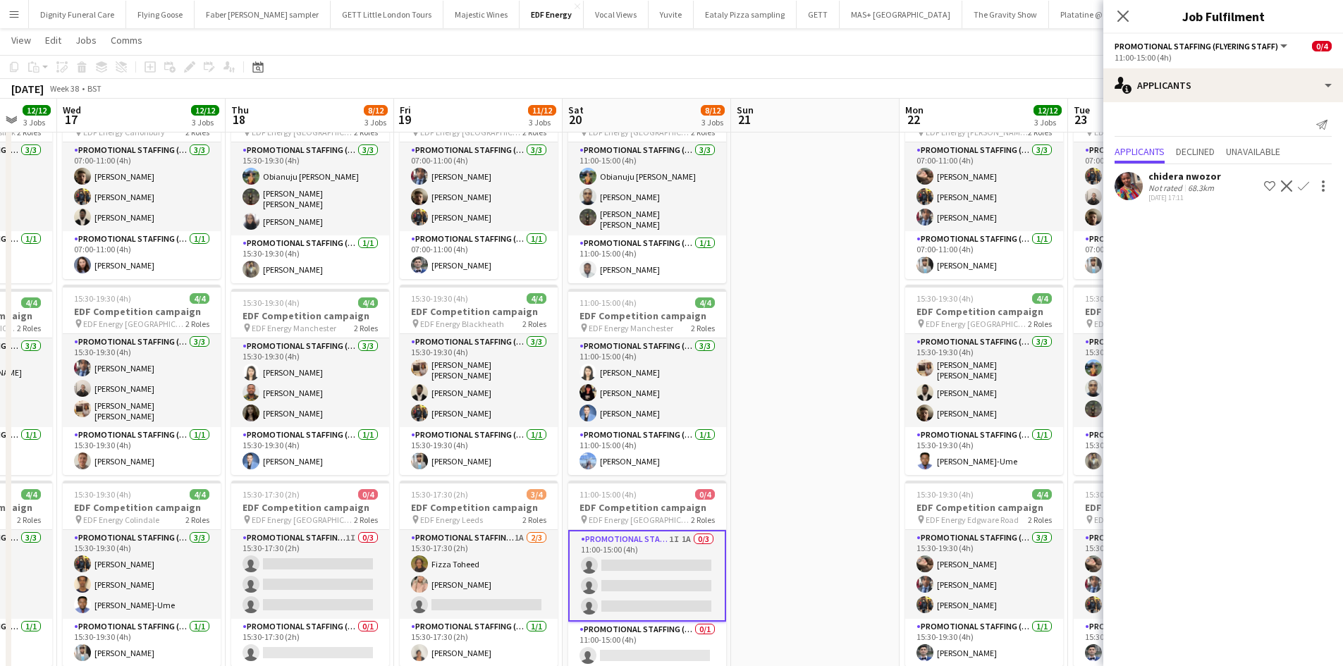
click at [629, 561] on app-card-role "Promotional Staffing (Flyering Staff) 1I 1A 0/3 11:00-15:00 (4h) single-neutral…" at bounding box center [647, 576] width 158 height 92
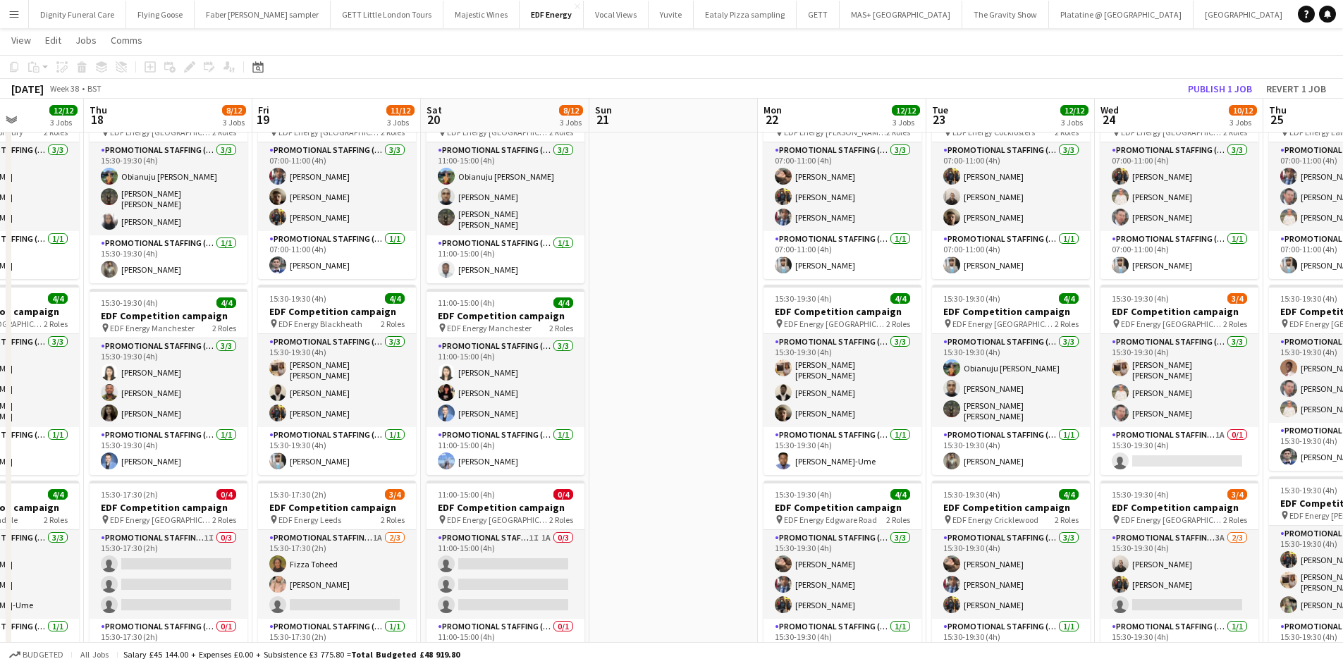
scroll to position [0, 627]
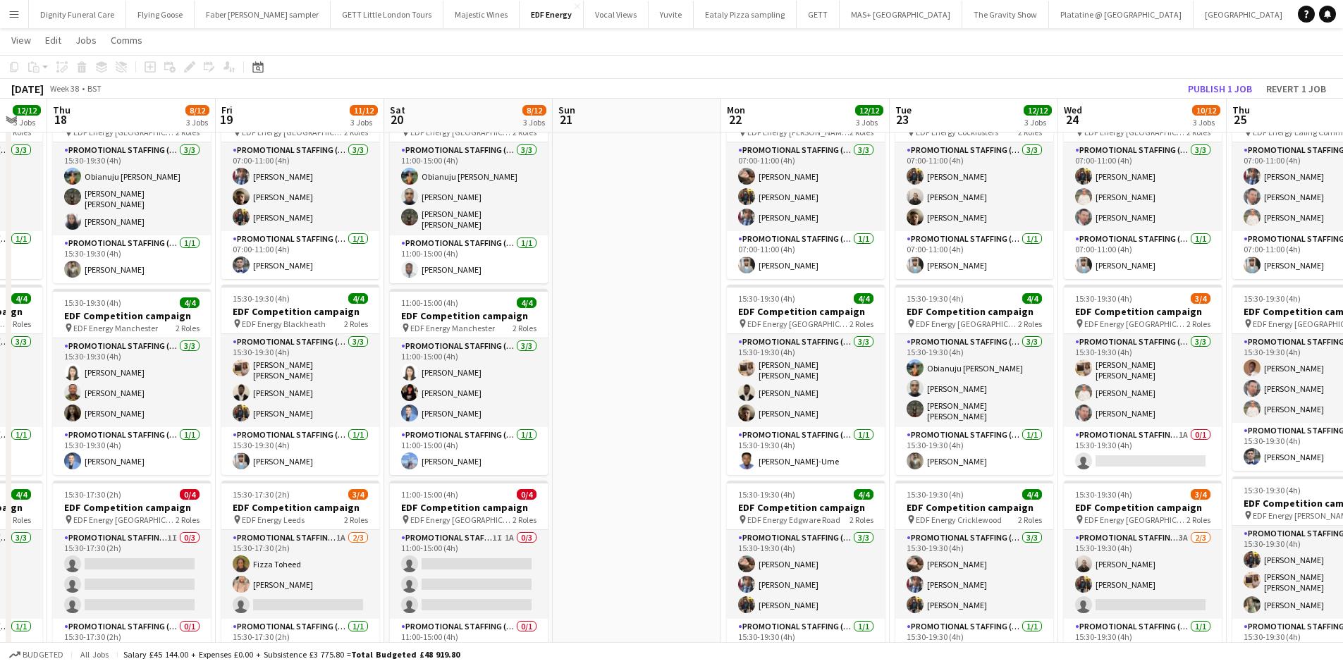
drag, startPoint x: 796, startPoint y: 470, endPoint x: 637, endPoint y: 464, distance: 158.7
click at [637, 464] on app-calendar-viewport "Sun 14 3/4 1 Job Mon 15 12/12 3 Jobs Tue 16 12/12 3 Jobs Wed 17 12/12 3 Jobs Th…" at bounding box center [671, 563] width 1343 height 1159
click at [1226, 87] on button "Publish 1 job" at bounding box center [1219, 89] width 75 height 18
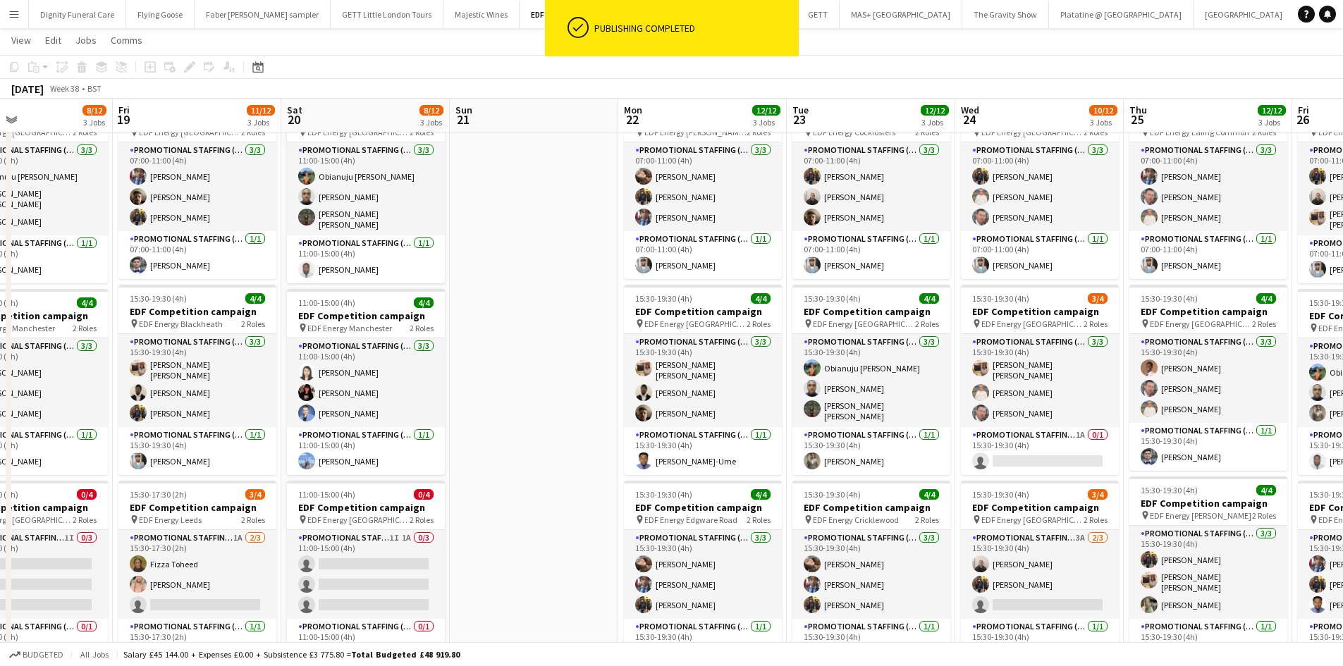
drag, startPoint x: 873, startPoint y: 323, endPoint x: 425, endPoint y: 288, distance: 449.7
click at [431, 288] on app-calendar-viewport "Tue 16 12/12 3 Jobs Wed 17 12/12 3 Jobs Thu 18 8/12 3 Jobs Fri 19 11/12 3 Jobs …" at bounding box center [671, 563] width 1343 height 1159
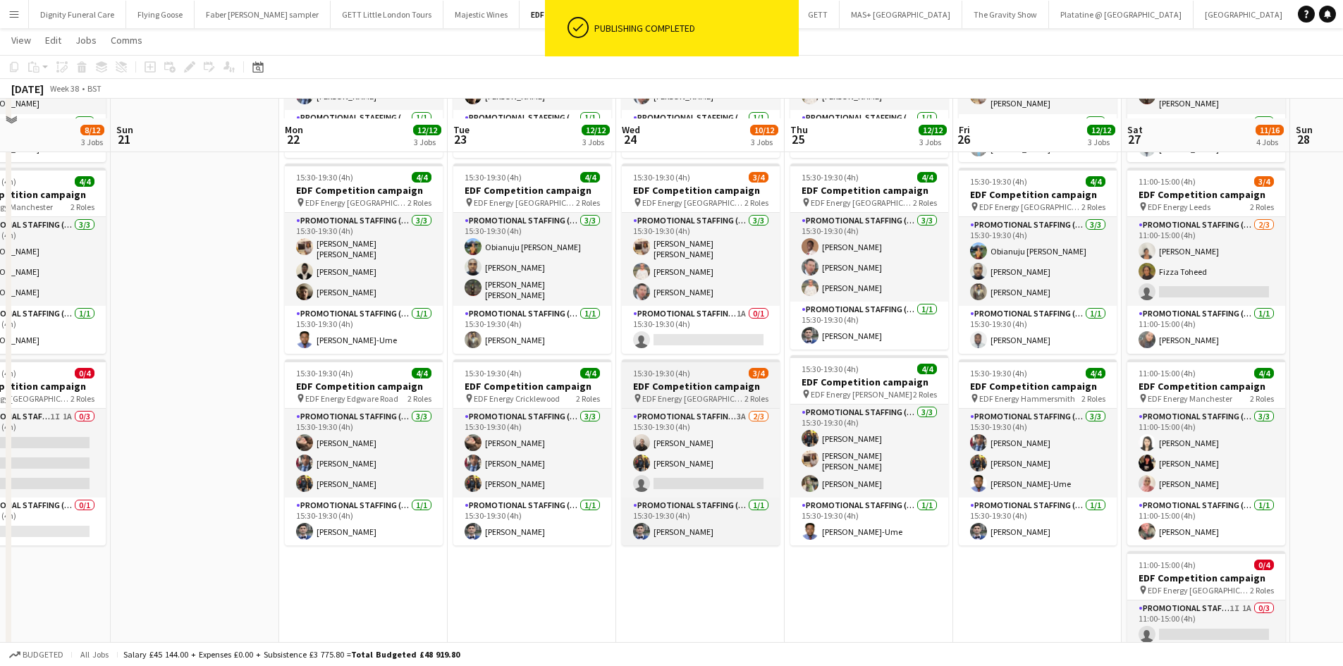
scroll to position [211, 0]
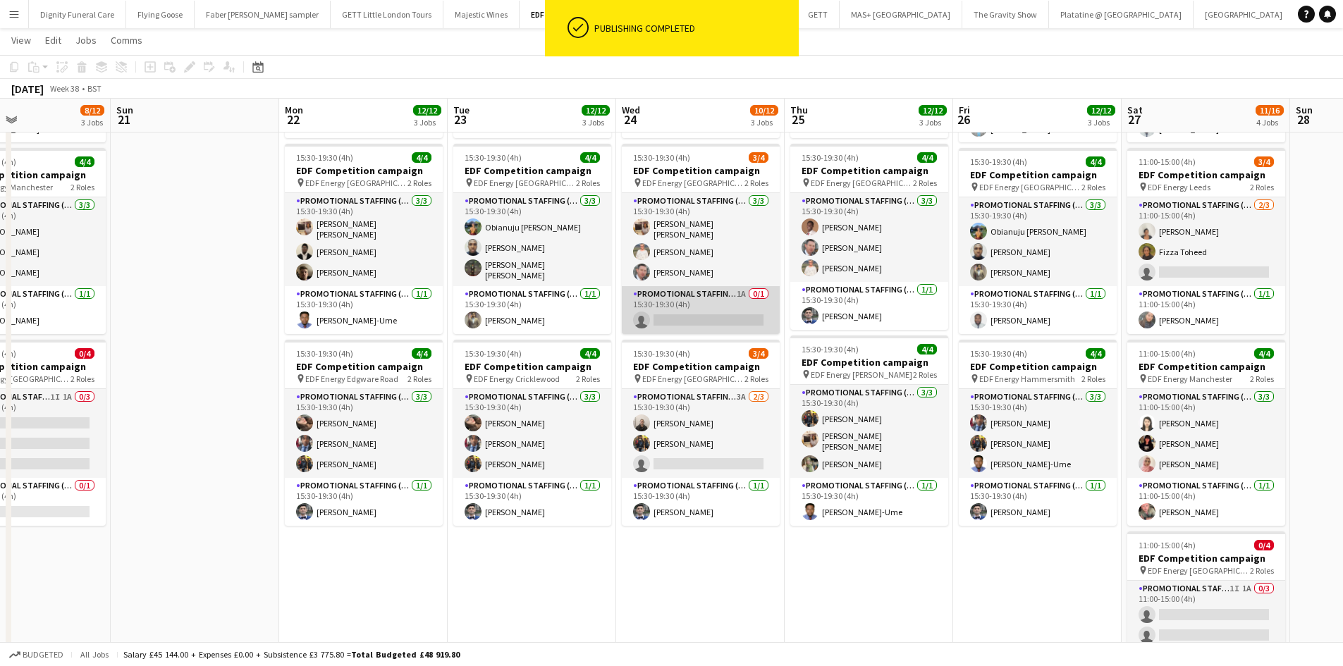
click at [725, 310] on app-card-role "Promotional Staffing (Team Leader) 1A 0/1 15:30-19:30 (4h) single-neutral-actio…" at bounding box center [701, 310] width 158 height 48
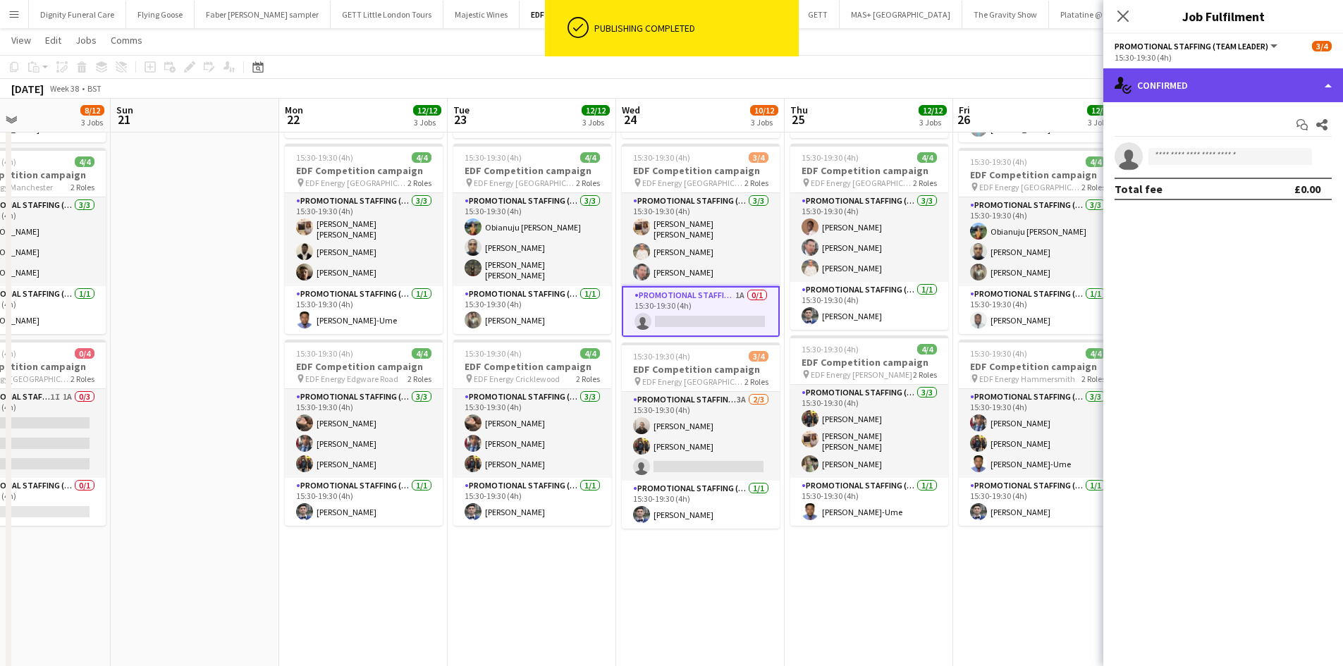
click at [1217, 91] on div "single-neutral-actions-check-2 Confirmed" at bounding box center [1223, 85] width 240 height 34
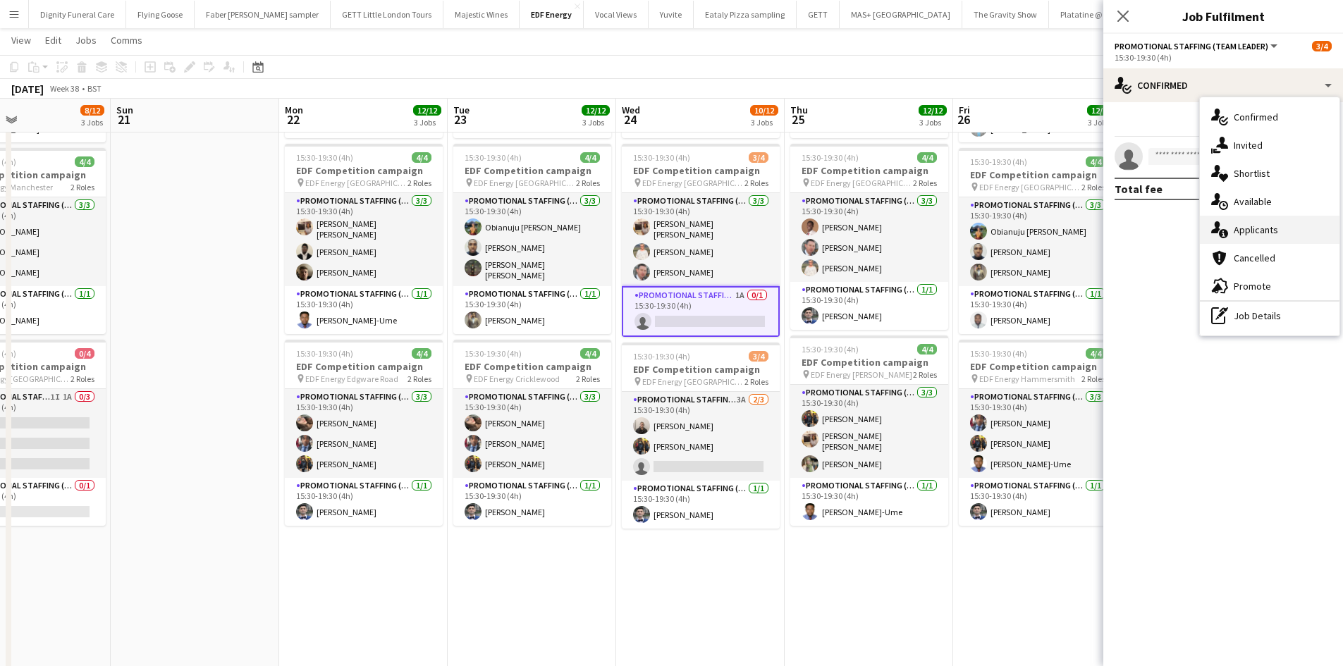
click at [1247, 234] on span "Applicants" at bounding box center [1255, 229] width 44 height 13
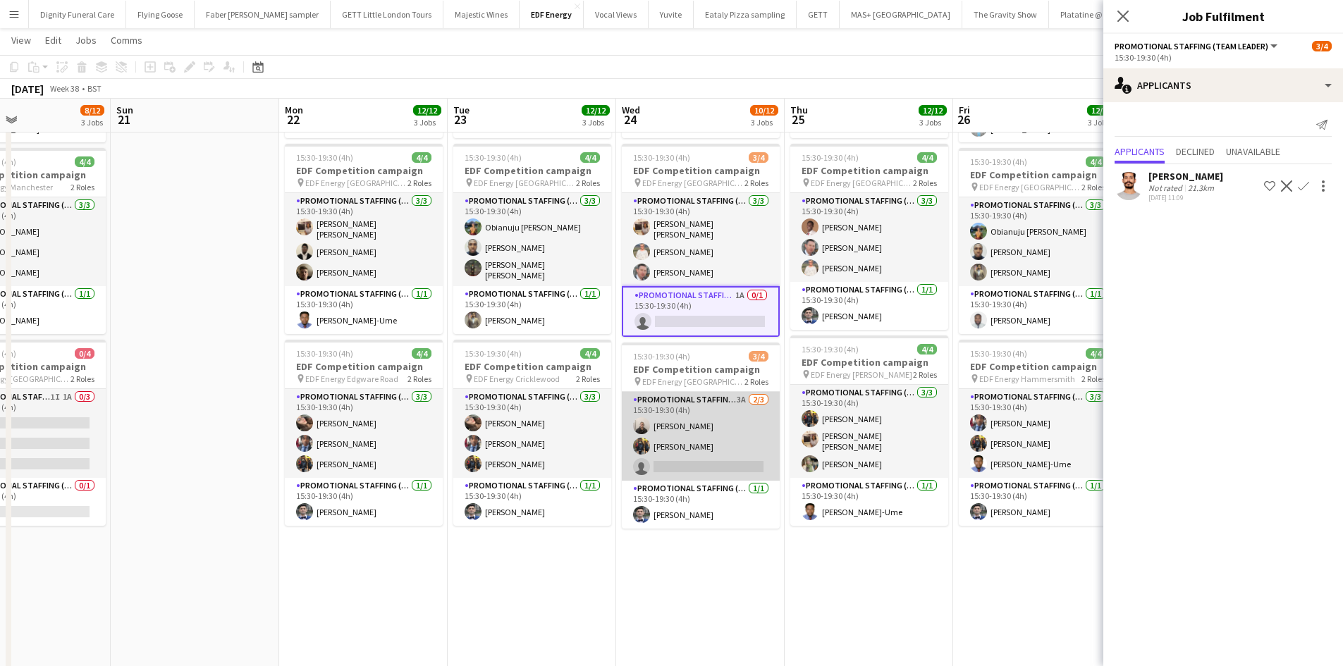
click at [696, 461] on app-card-role "Promotional Staffing (Flyering Staff) 3A 2/3 15:30-19:30 (4h) Gavin Rowe Martin…" at bounding box center [701, 436] width 158 height 89
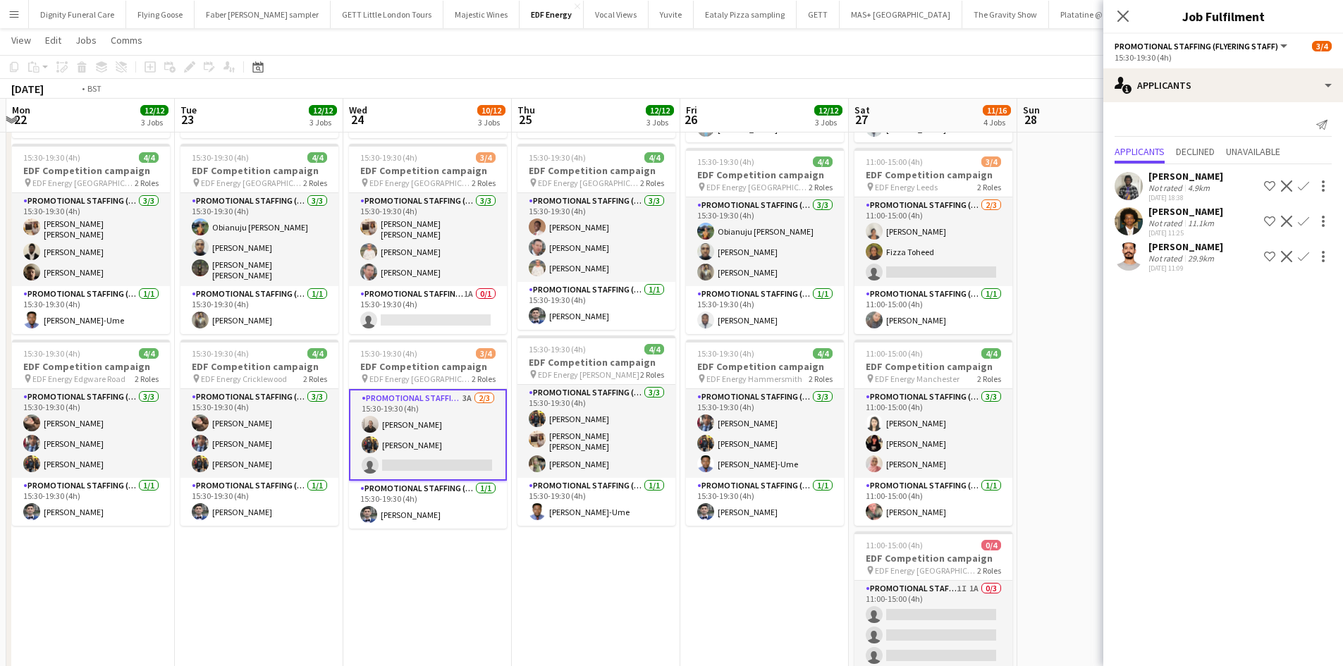
scroll to position [0, 675]
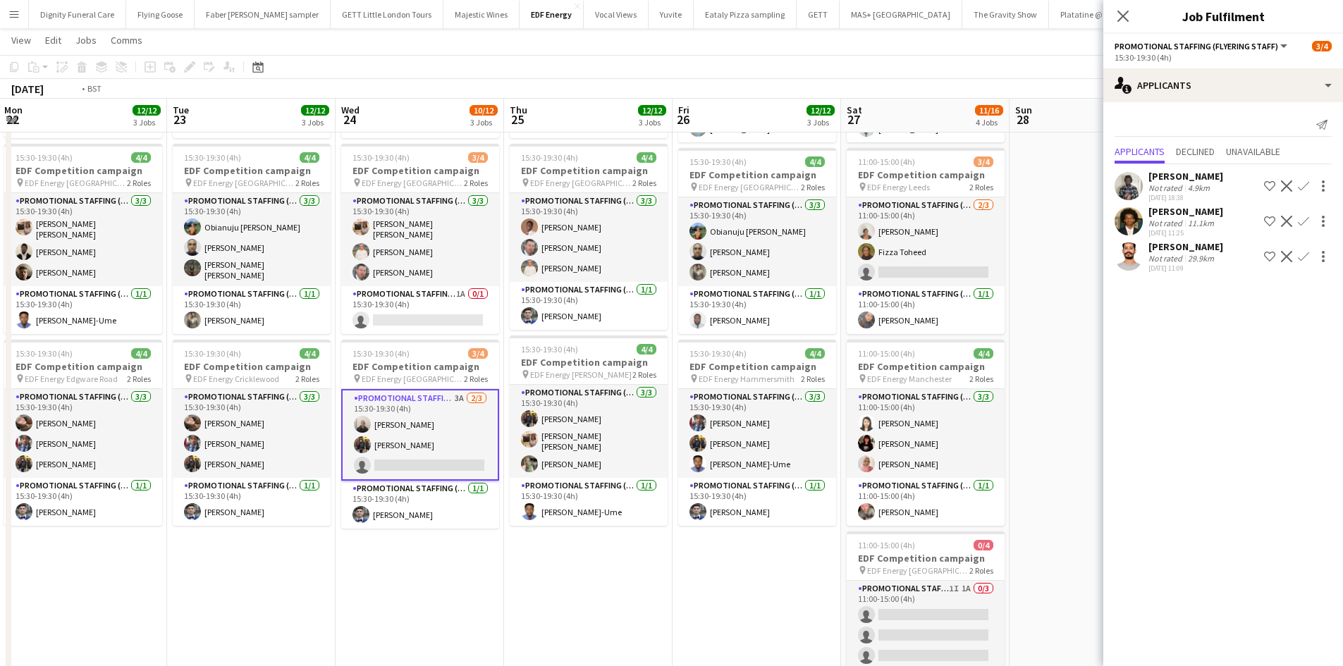
drag, startPoint x: 819, startPoint y: 584, endPoint x: 548, endPoint y: 571, distance: 271.7
click at [548, 571] on app-calendar-viewport "Thu 18 8/12 3 Jobs Fri 19 11/12 3 Jobs Sat 20 8/12 3 Jobs Sun 21 Mon 22 12/12 3…" at bounding box center [671, 423] width 1343 height 1159
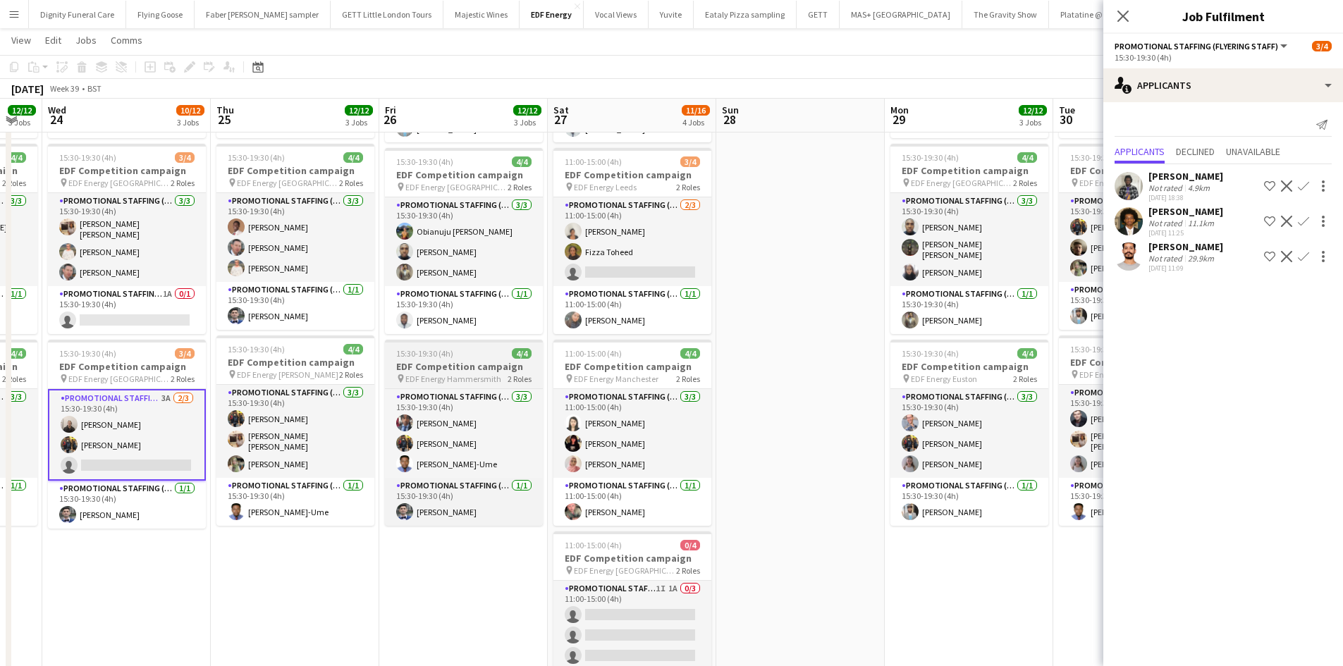
drag, startPoint x: 753, startPoint y: 412, endPoint x: 507, endPoint y: 382, distance: 247.1
click at [499, 395] on app-calendar-viewport "Sat 20 8/12 3 Jobs Sun 21 Mon 22 12/12 3 Jobs Tue 23 12/12 3 Jobs Wed 24 10/12 …" at bounding box center [671, 423] width 1343 height 1159
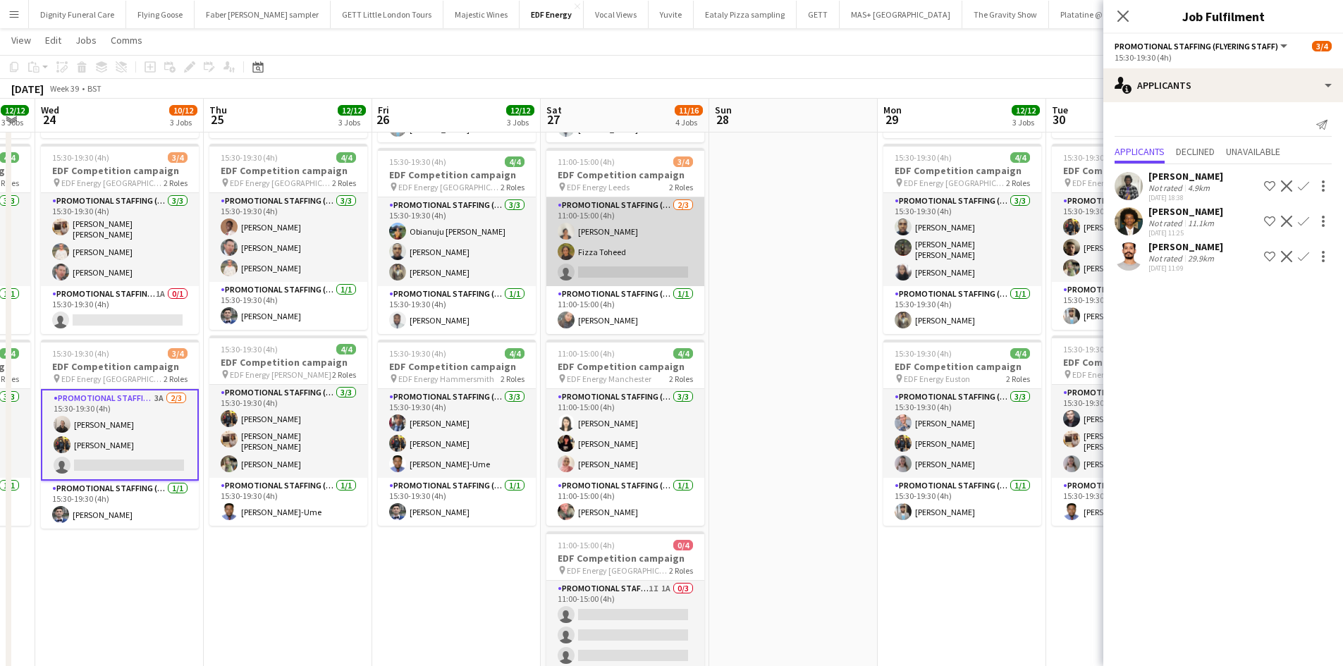
scroll to position [0, 638]
click at [656, 266] on app-card-role "Promotional Staffing (Flyering Staff) 2/3 11:00-15:00 (4h) Thandeka Mashazi Fiz…" at bounding box center [626, 241] width 158 height 89
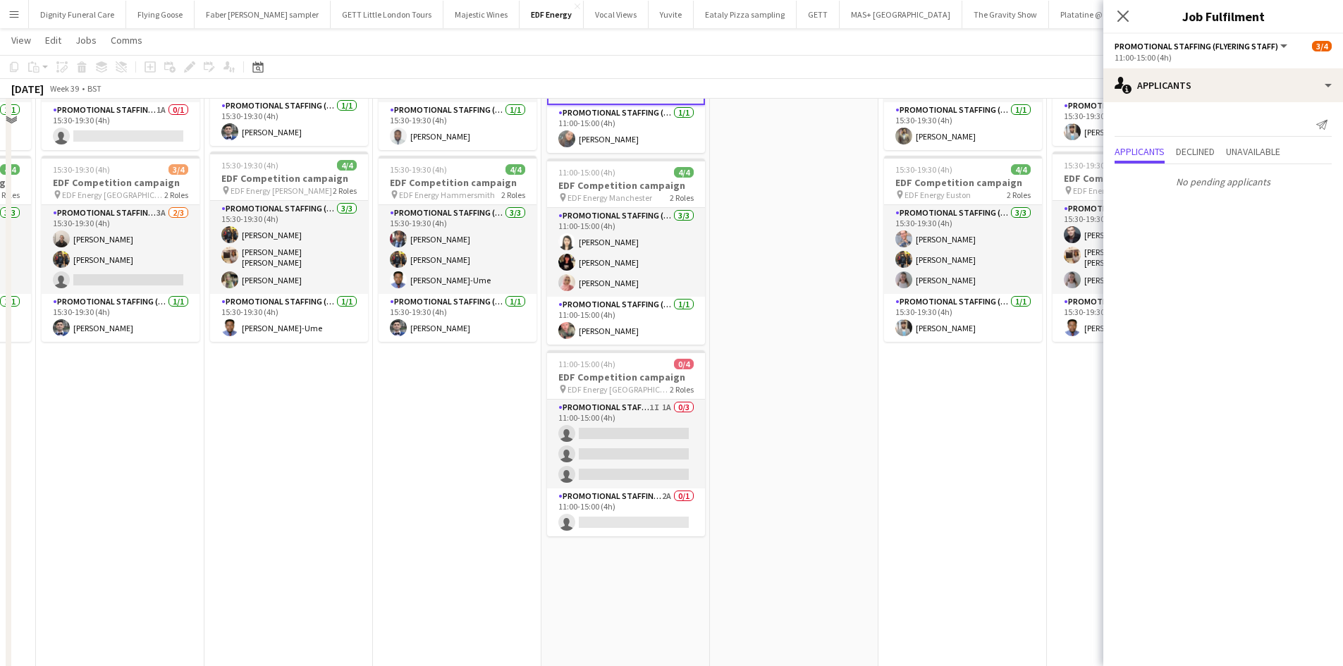
scroll to position [423, 0]
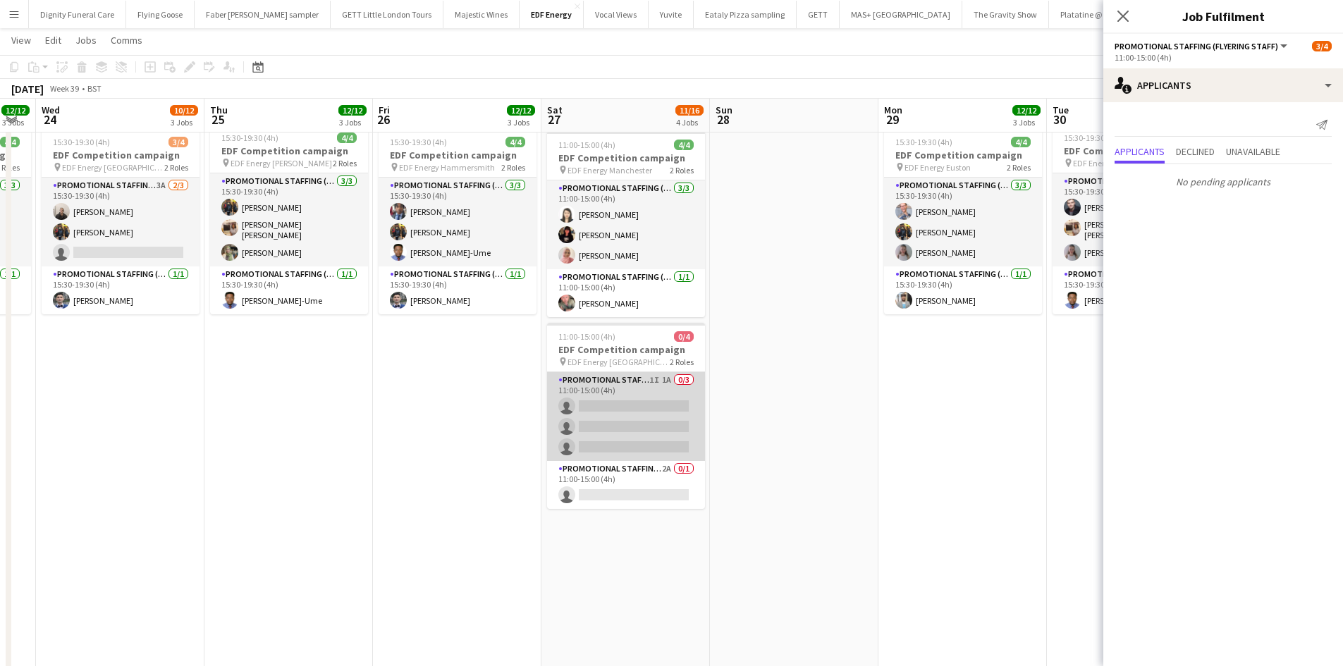
click at [639, 408] on app-card-role "Promotional Staffing (Flyering Staff) 1I 1A 0/3 11:00-15:00 (4h) single-neutral…" at bounding box center [626, 416] width 158 height 89
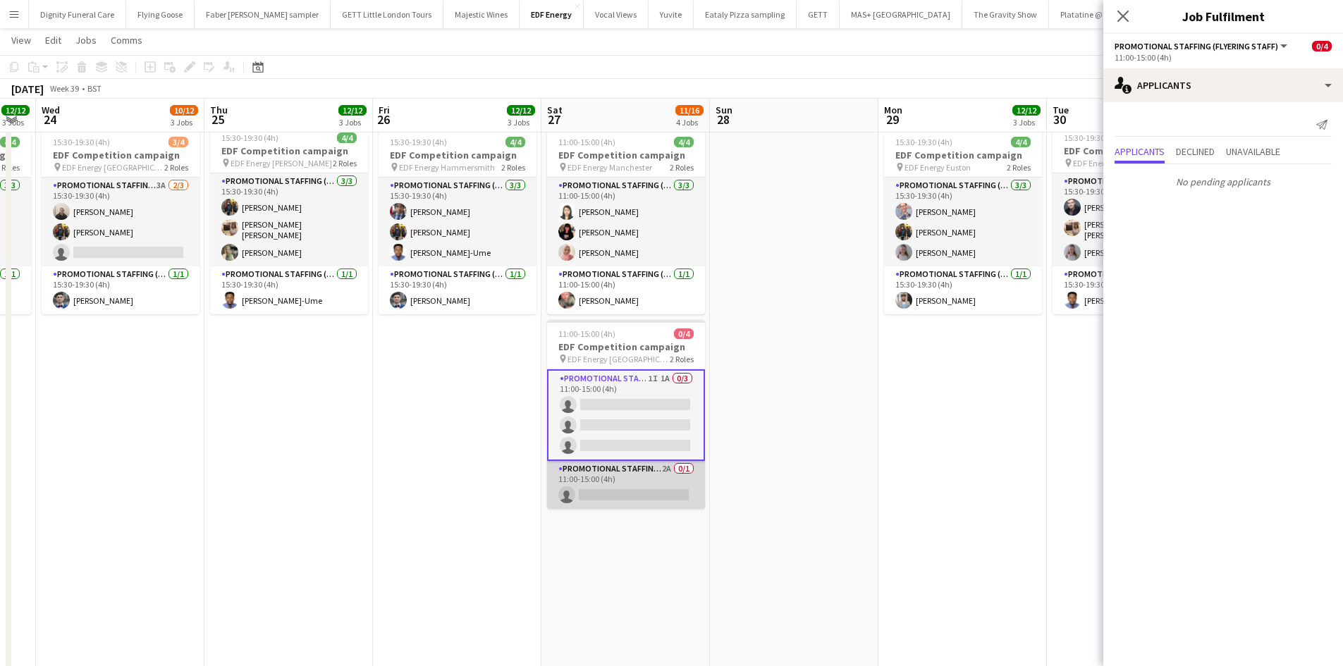
click at [652, 492] on app-card-role "Promotional Staffing (Team Leader) 2A 0/1 11:00-15:00 (4h) single-neutral-actio…" at bounding box center [626, 485] width 158 height 48
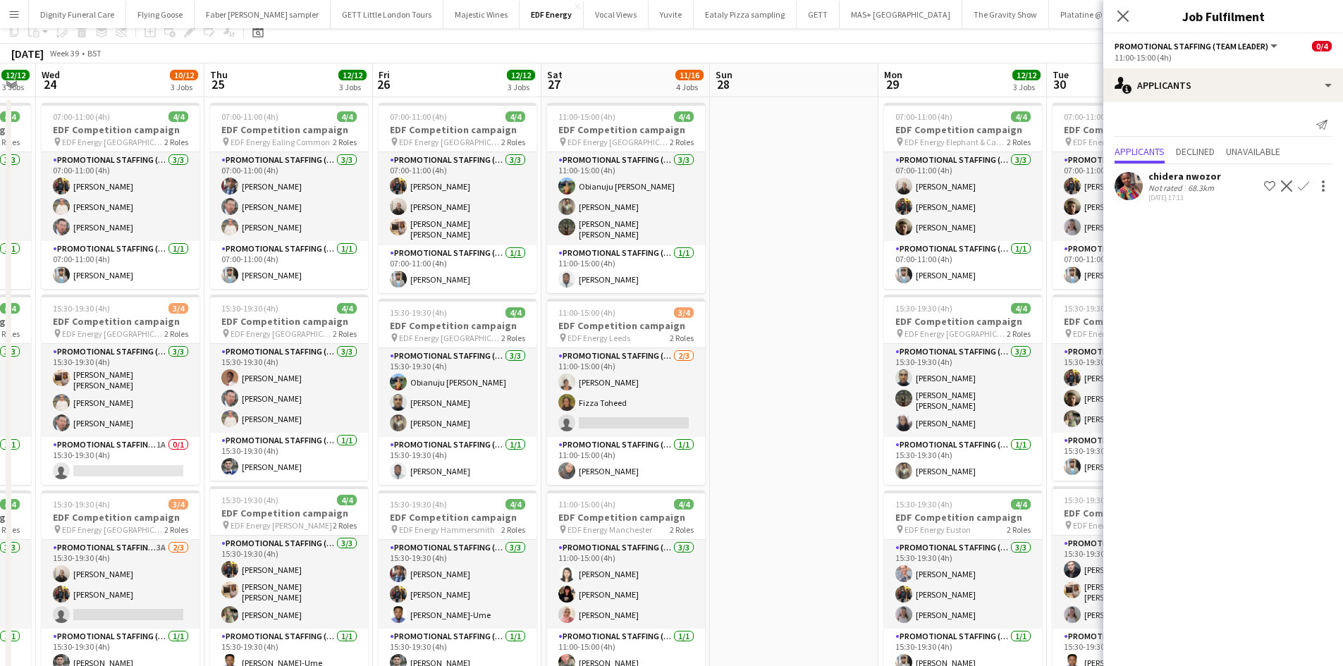
scroll to position [0, 0]
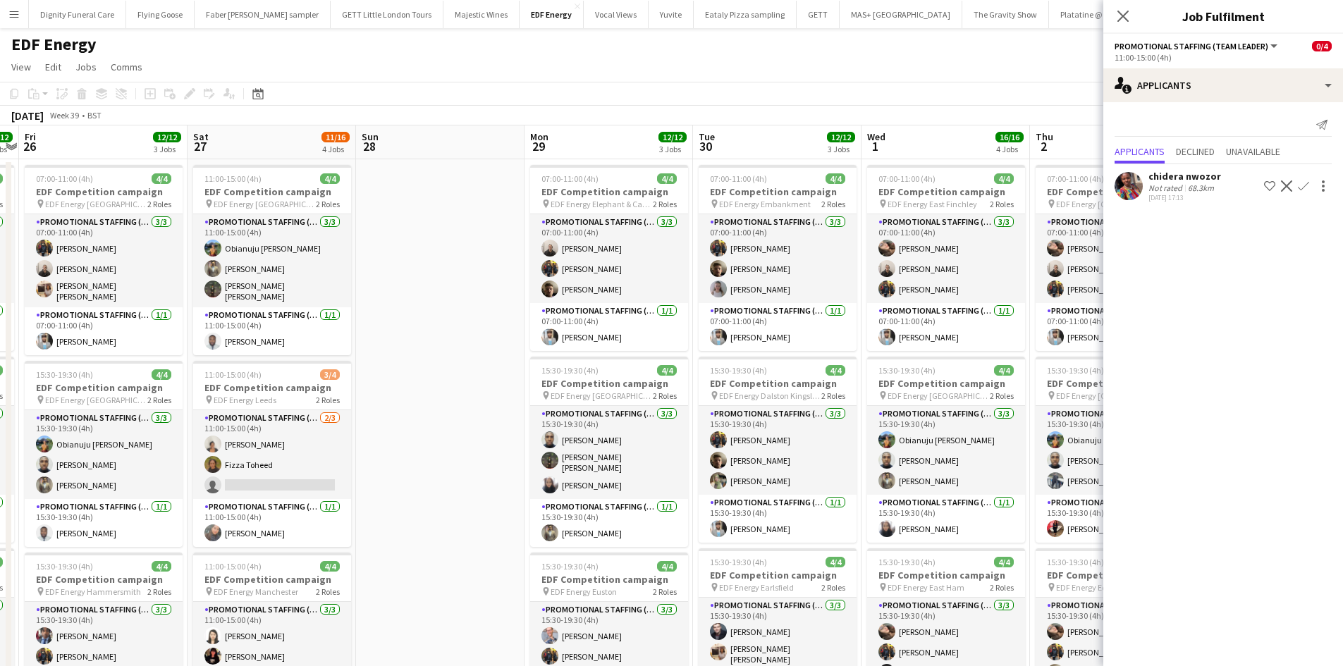
drag, startPoint x: 817, startPoint y: 390, endPoint x: 439, endPoint y: 372, distance: 378.2
click at [439, 372] on app-calendar-viewport "Mon 22 12/12 3 Jobs Tue 23 12/12 3 Jobs Wed 24 10/12 3 Jobs Thu 25 12/12 3 Jobs…" at bounding box center [671, 670] width 1343 height 1090
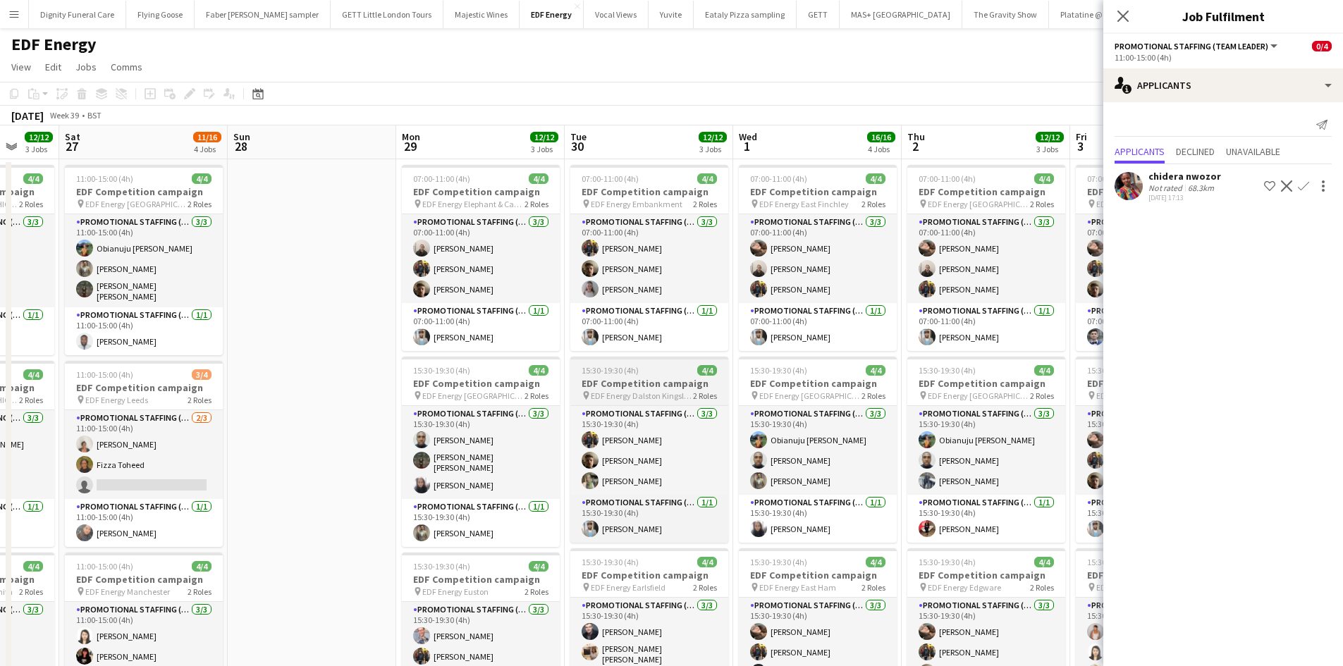
drag, startPoint x: 693, startPoint y: 390, endPoint x: 282, endPoint y: 371, distance: 412.1
click at [256, 374] on app-calendar-viewport "Wed 24 10/12 3 Jobs Thu 25 12/12 3 Jobs Fri 26 12/12 3 Jobs Sat 27 11/16 4 Jobs…" at bounding box center [671, 670] width 1343 height 1090
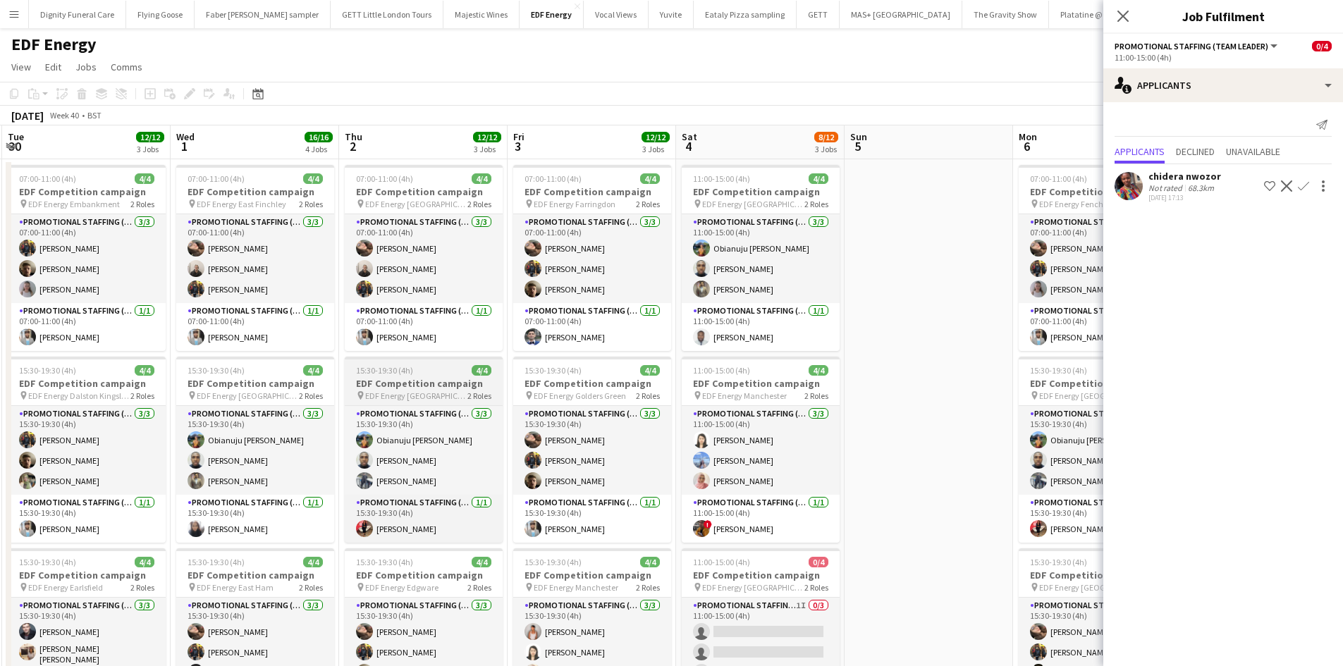
scroll to position [0, 717]
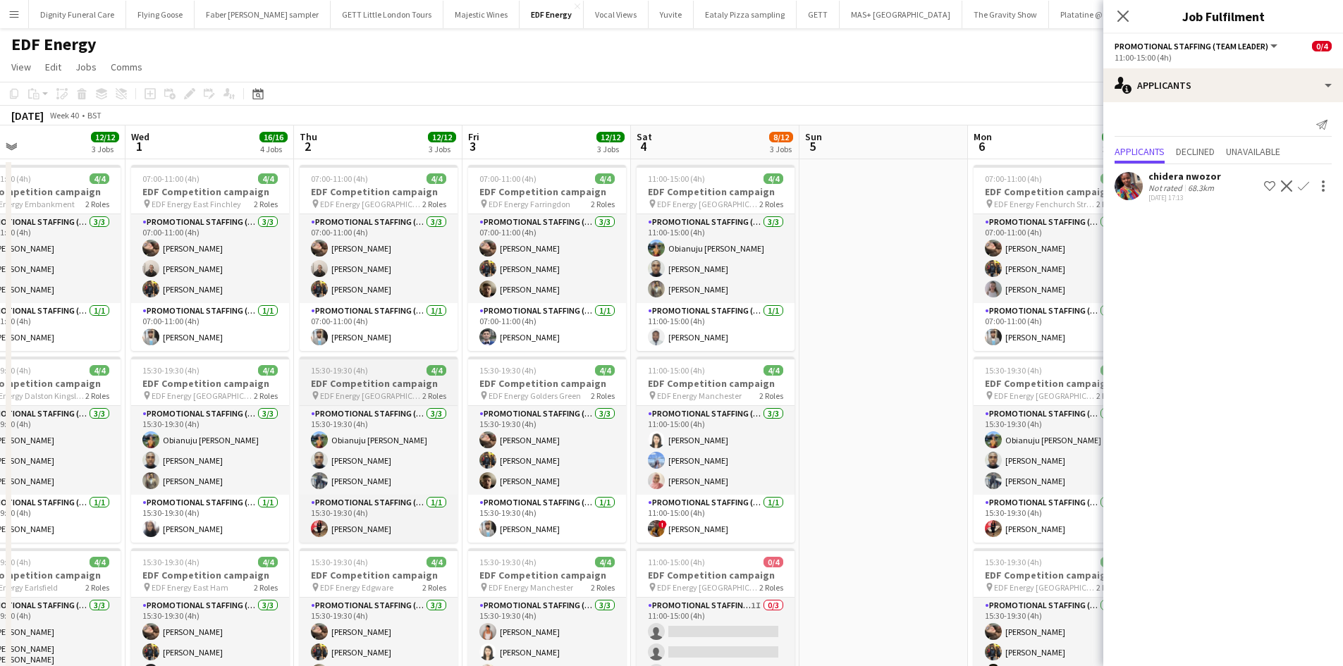
drag, startPoint x: 564, startPoint y: 391, endPoint x: 300, endPoint y: 377, distance: 264.0
click at [294, 381] on app-calendar-viewport "Fri 26 12/12 3 Jobs Sat 27 11/16 4 Jobs Sun 28 Mon 29 12/12 3 Jobs Tue 30 12/12…" at bounding box center [671, 670] width 1343 height 1090
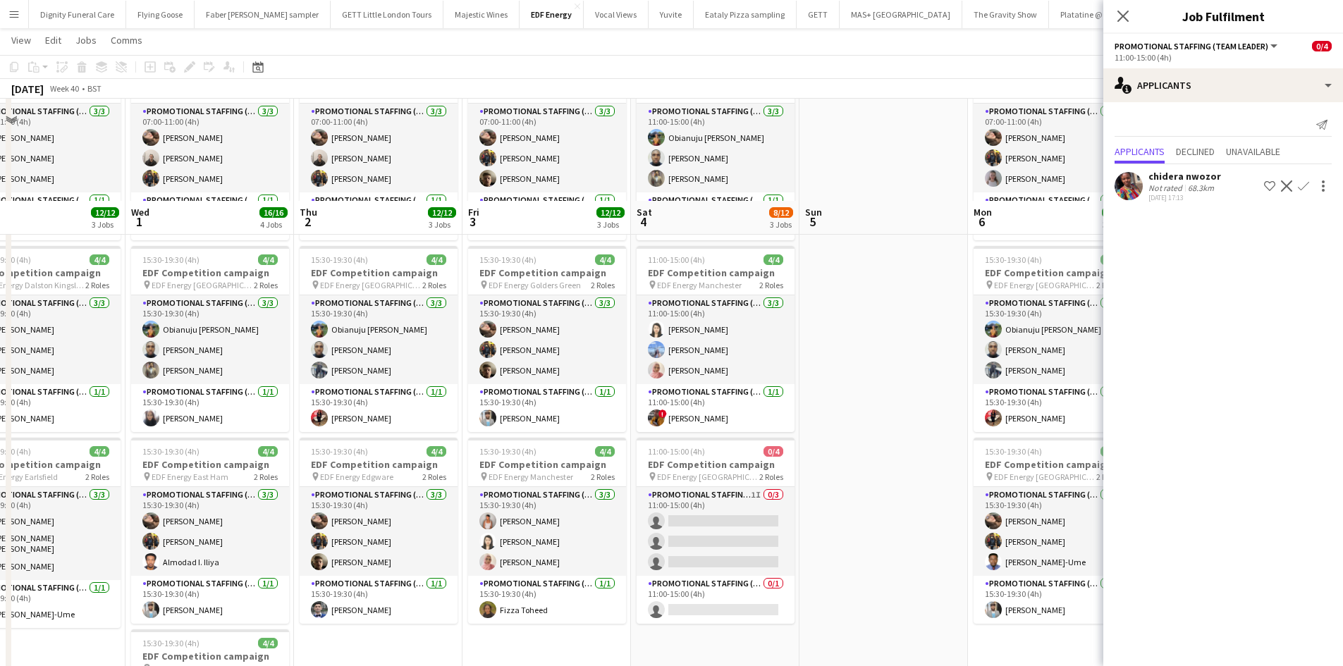
scroll to position [211, 0]
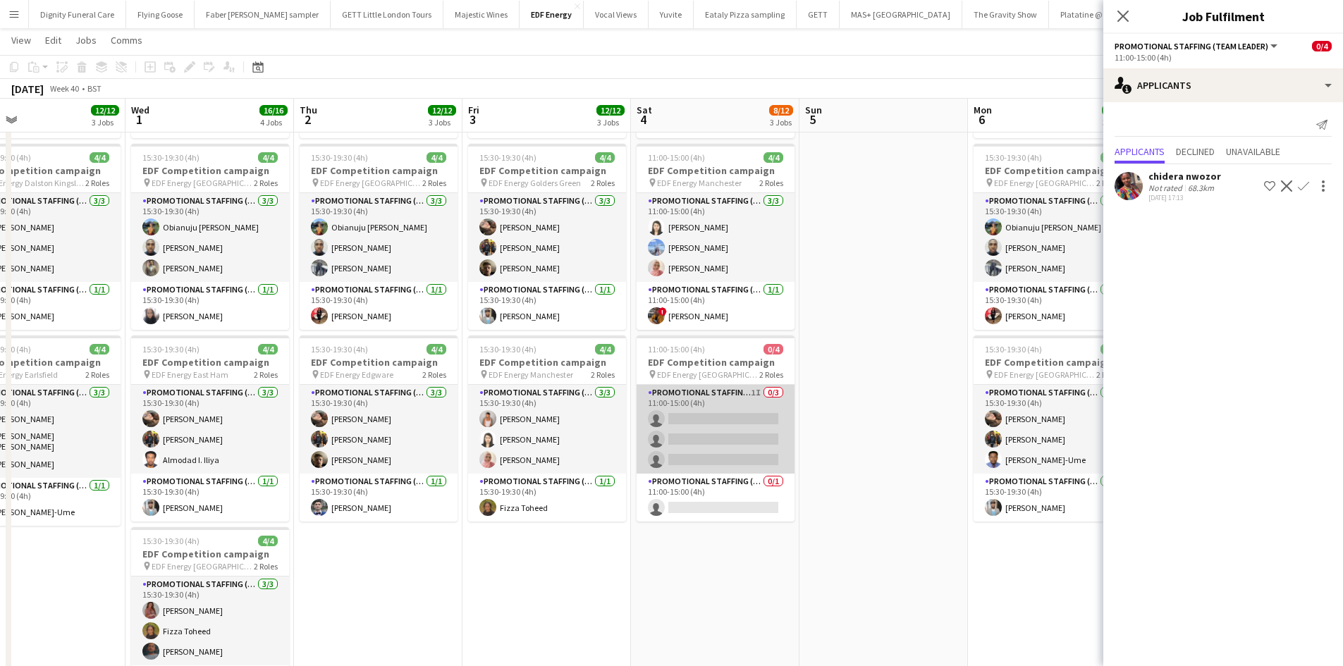
click at [733, 425] on app-card-role "Promotional Staffing (Flyering Staff) 1I 0/3 11:00-15:00 (4h) single-neutral-ac…" at bounding box center [715, 429] width 158 height 89
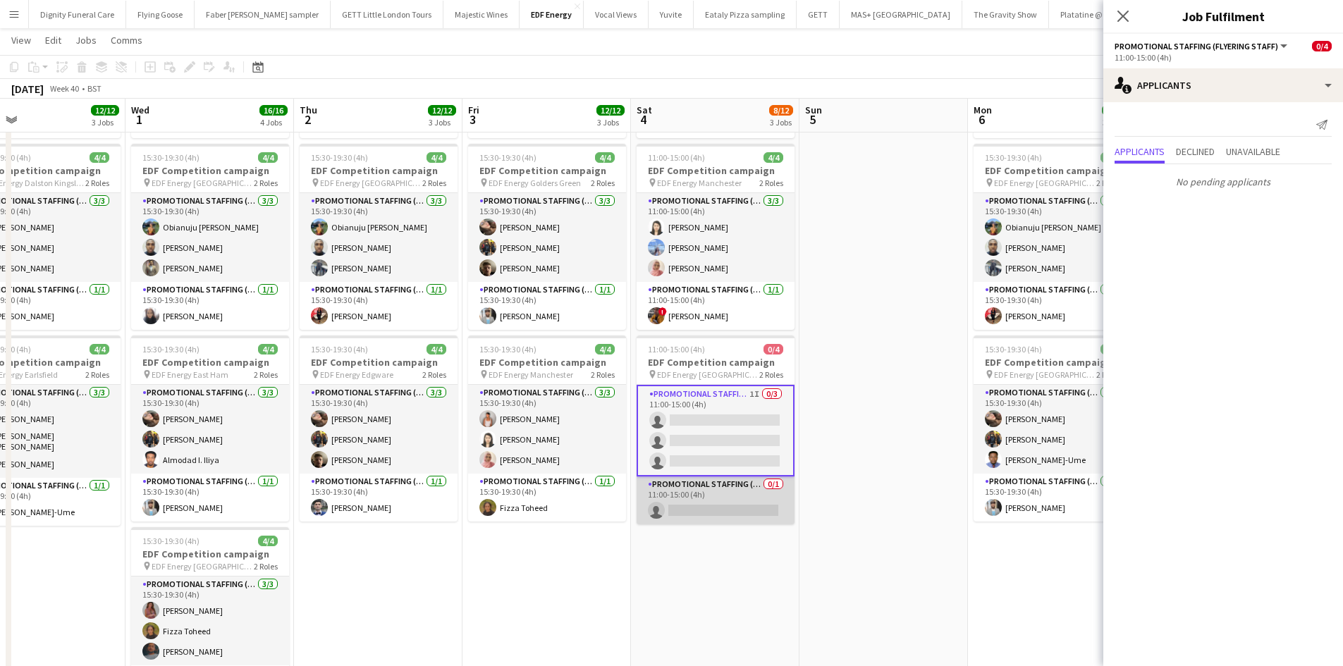
click at [740, 499] on app-card-role "Promotional Staffing (Team Leader) 0/1 11:00-15:00 (4h) single-neutral-actions" at bounding box center [715, 500] width 158 height 48
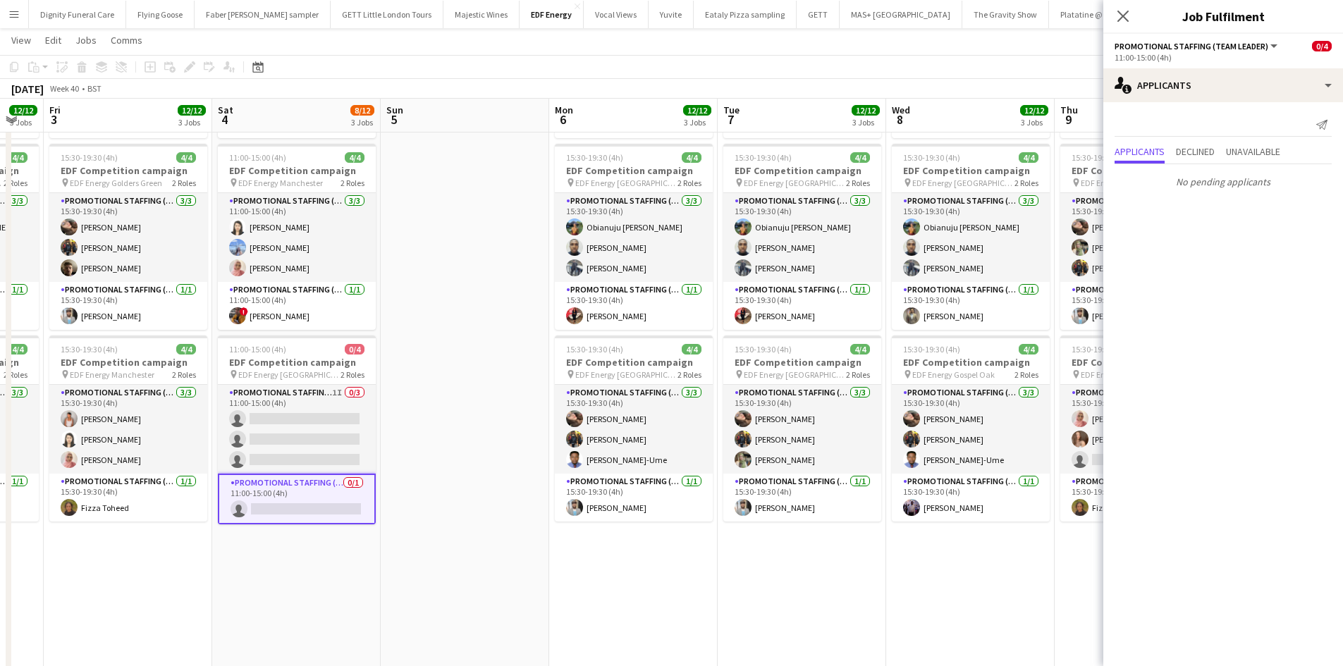
drag, startPoint x: 943, startPoint y: 458, endPoint x: 447, endPoint y: 435, distance: 496.7
click at [450, 436] on app-calendar-viewport "Tue 30 12/12 3 Jobs Wed 1 16/16 4 Jobs Thu 2 12/12 3 Jobs Fri 3 12/12 3 Jobs Sa…" at bounding box center [671, 423] width 1343 height 1159
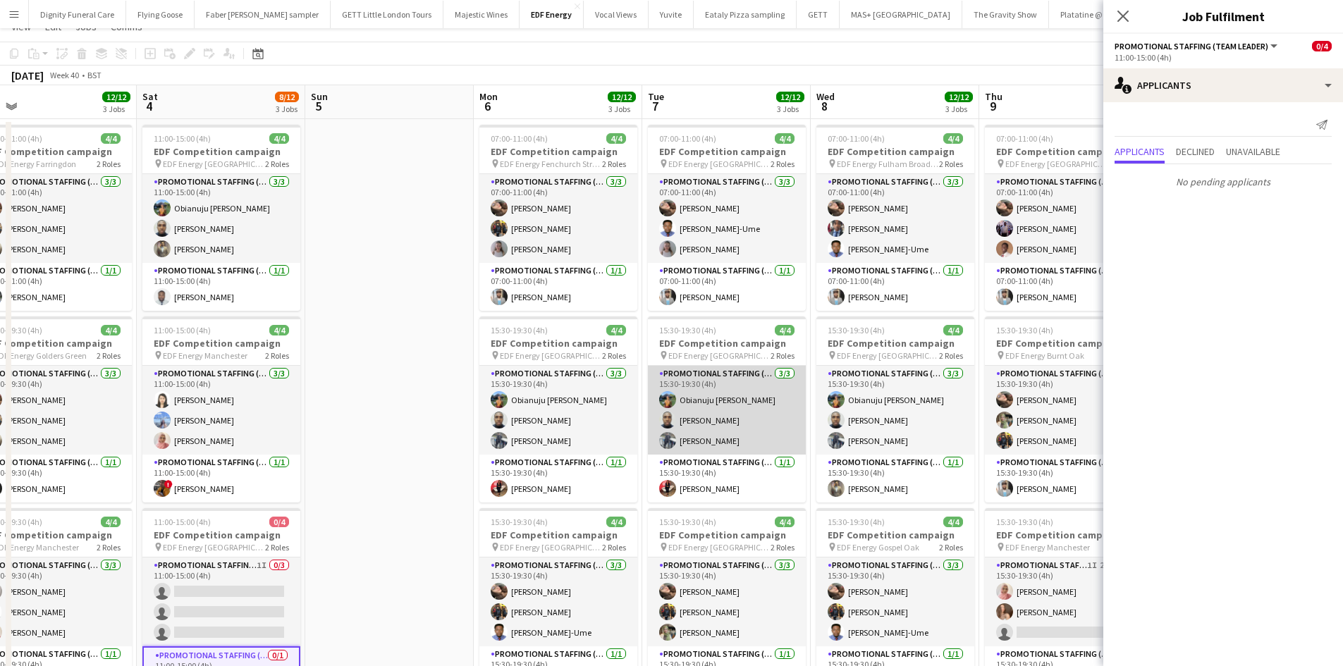
scroll to position [0, 0]
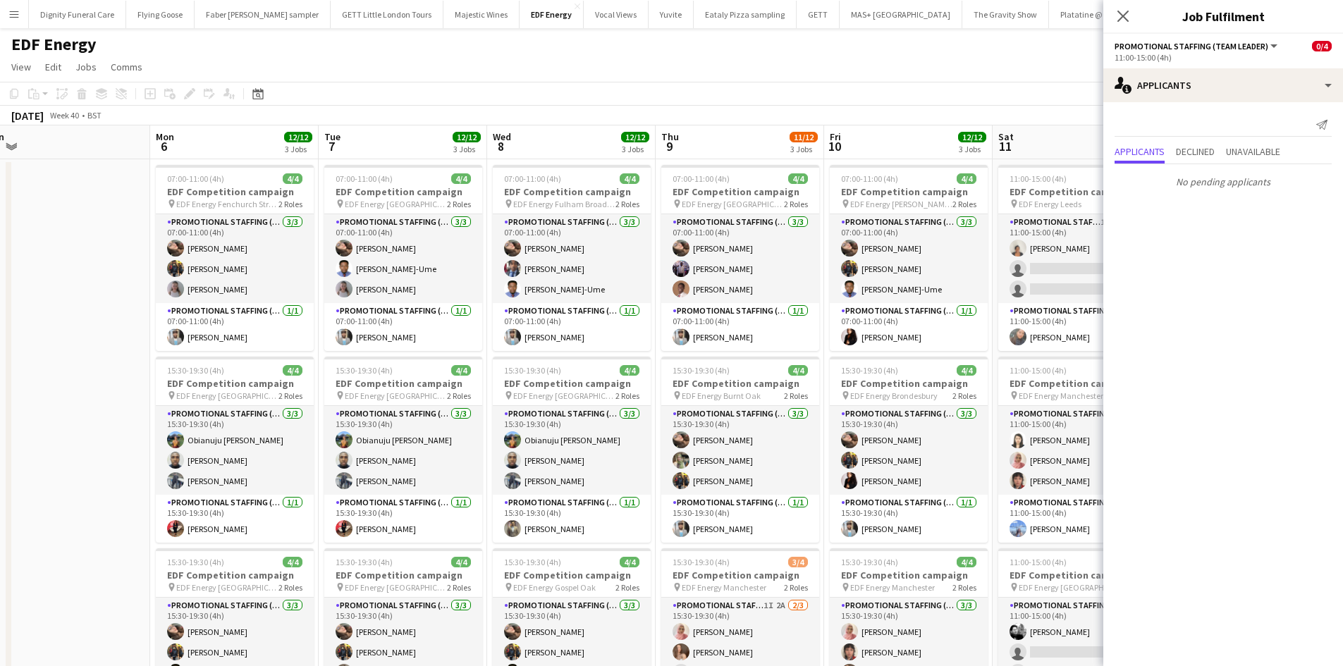
drag, startPoint x: 899, startPoint y: 391, endPoint x: 451, endPoint y: 381, distance: 448.4
click at [451, 381] on app-calendar-viewport "Thu 2 12/12 3 Jobs Fri 3 12/12 3 Jobs Sat 4 8/12 3 Jobs Sun 5 Mon 6 12/12 3 Job…" at bounding box center [671, 670] width 1343 height 1090
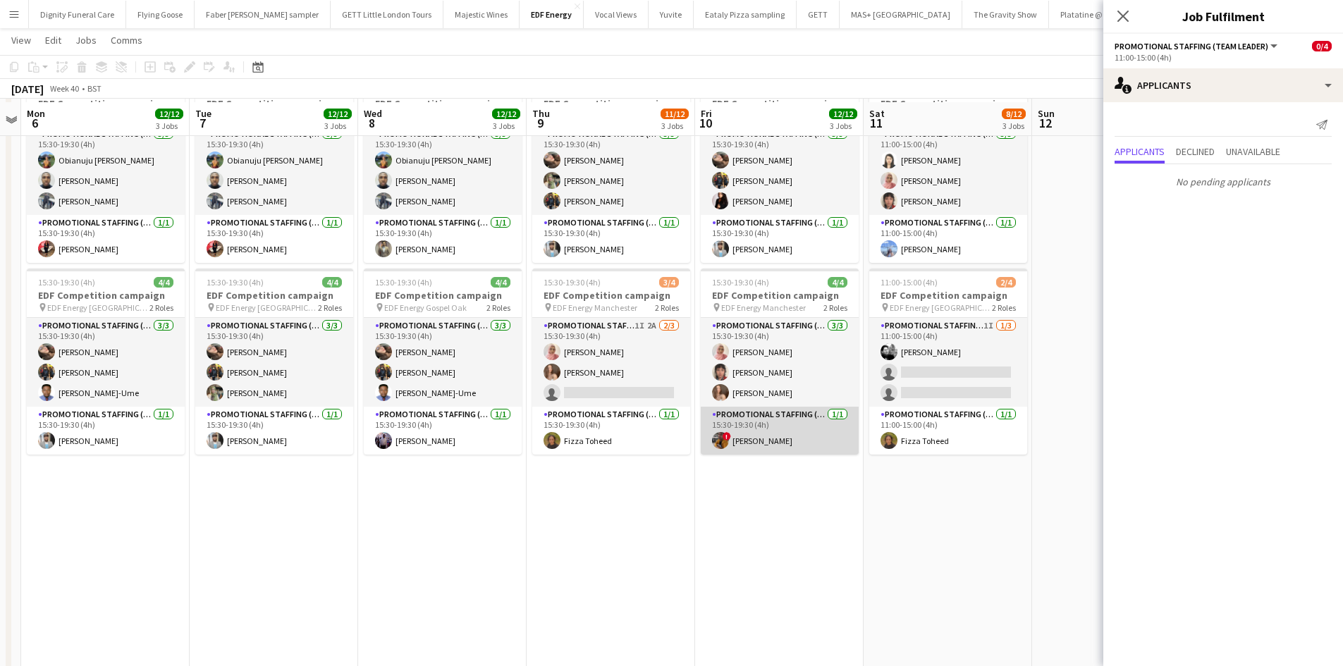
scroll to position [282, 0]
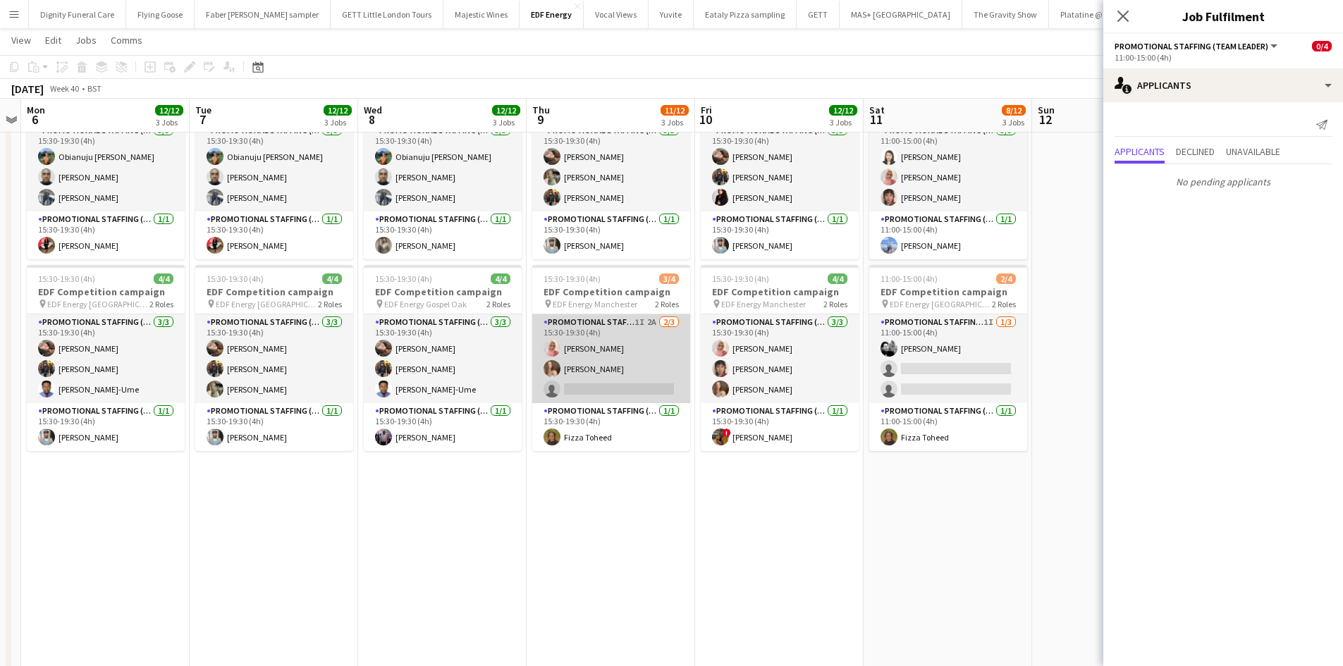
click at [630, 380] on app-card-role "Promotional Staffing (Flyering Staff) 1I 2A 2/3 15:30-19:30 (4h) Shabnam Jallal…" at bounding box center [611, 358] width 158 height 89
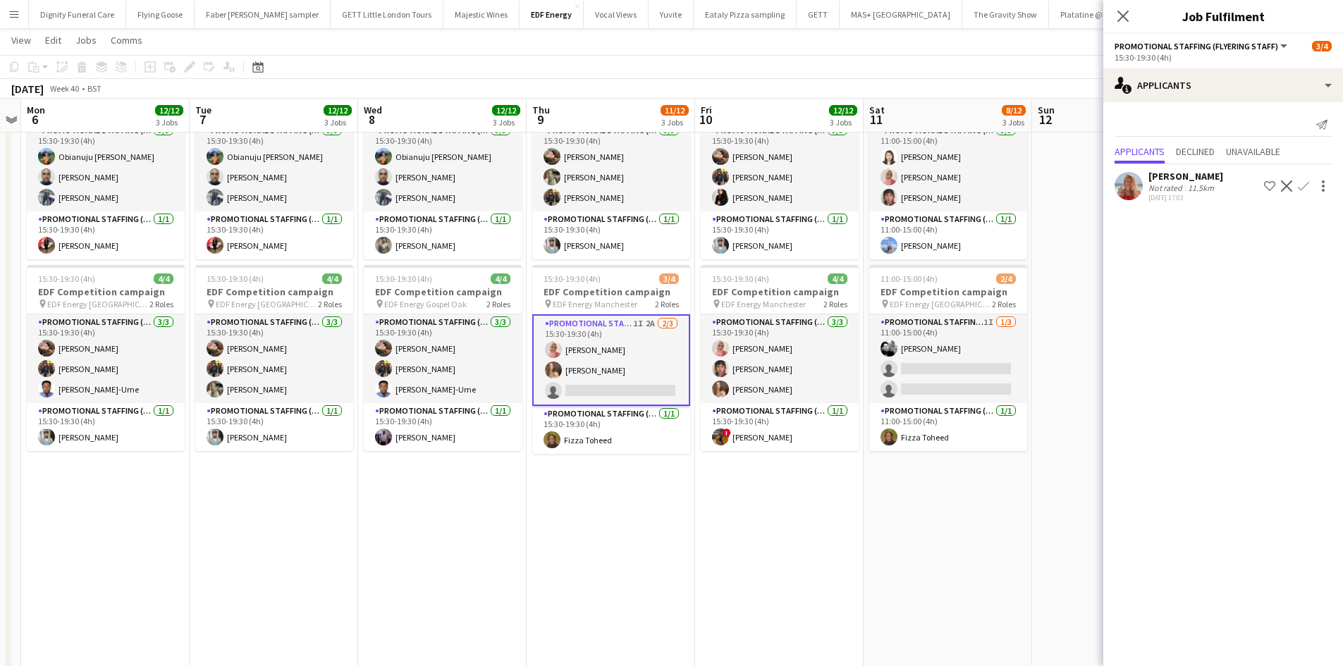
click at [1178, 169] on div "Tallulah Kerrigan Not rated 11.5km 08-09-2025 17:03 Shortlist crew Decline Conf…" at bounding box center [1223, 184] width 240 height 41
click at [1175, 175] on div "Tallulah Kerrigan" at bounding box center [1185, 176] width 75 height 13
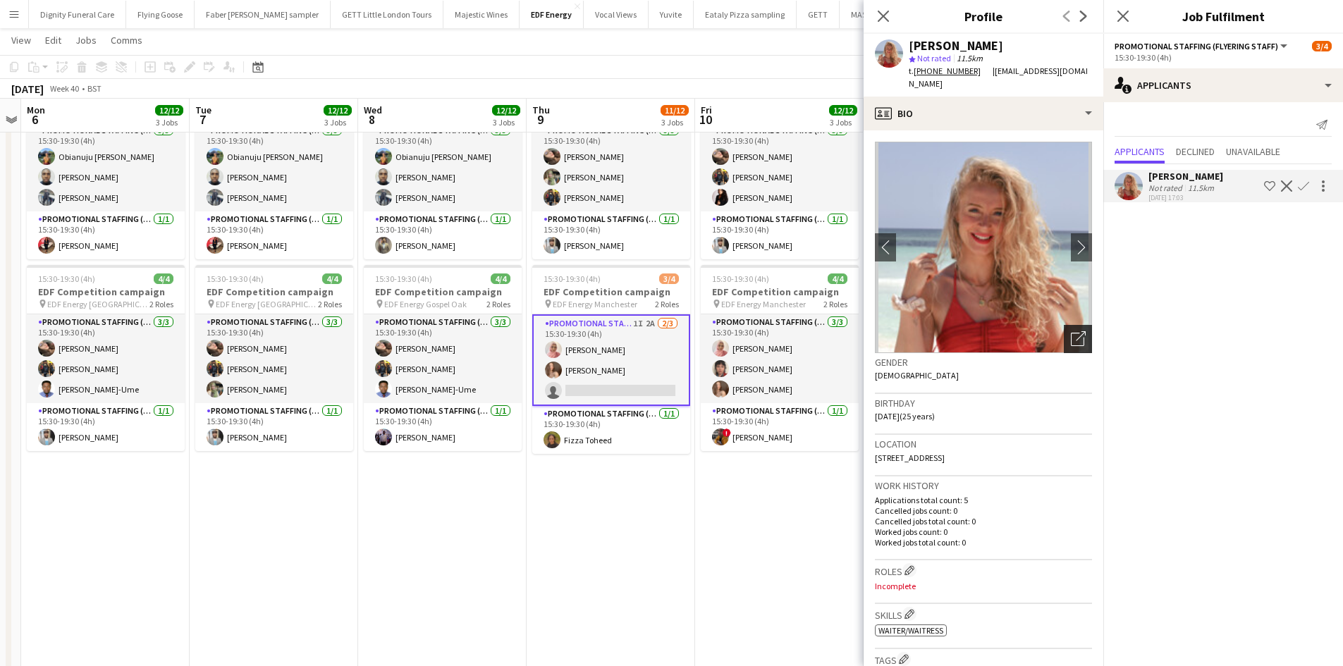
click at [1071, 331] on icon "Open photos pop-in" at bounding box center [1078, 338] width 15 height 15
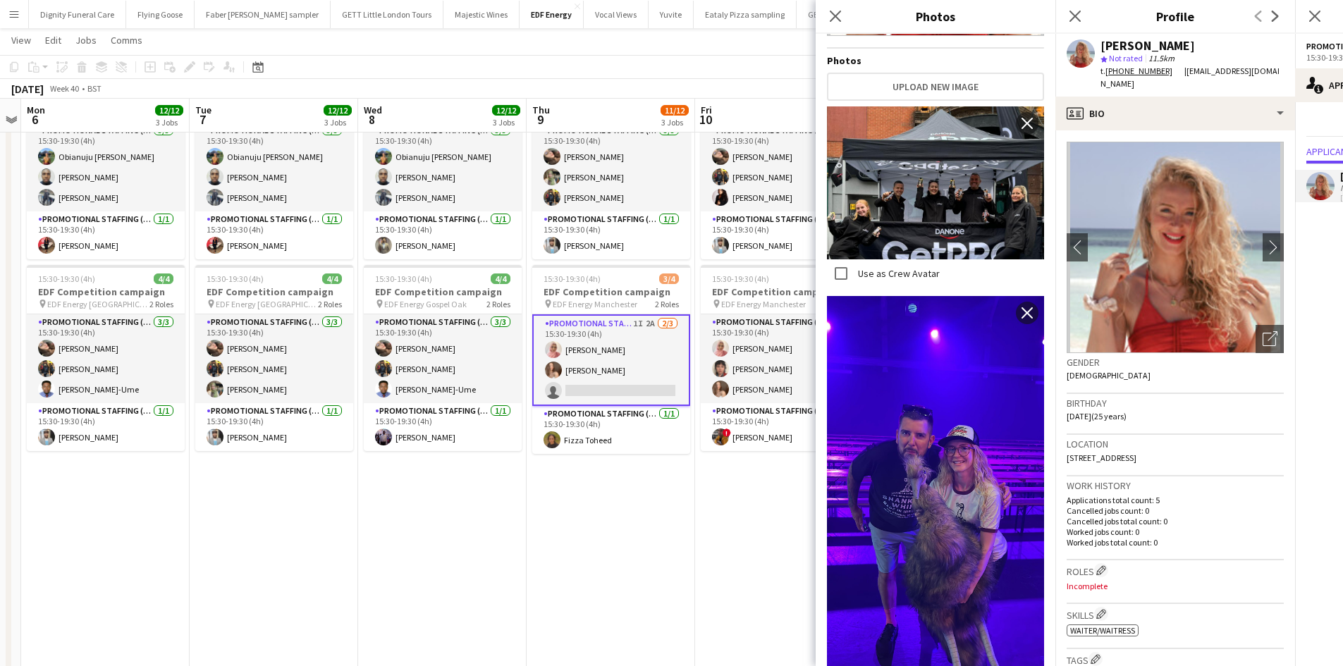
scroll to position [0, 0]
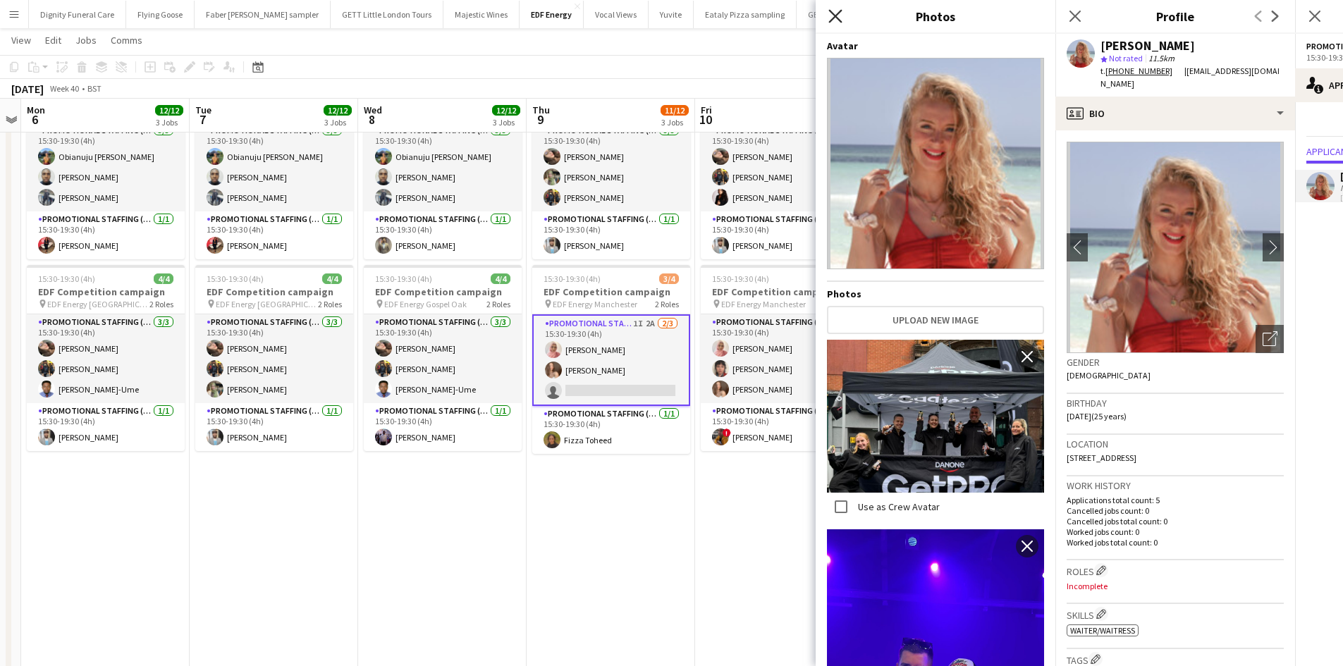
drag, startPoint x: 834, startPoint y: 10, endPoint x: 856, endPoint y: 23, distance: 25.6
click at [834, 11] on icon "Close pop-in" at bounding box center [835, 16] width 11 height 11
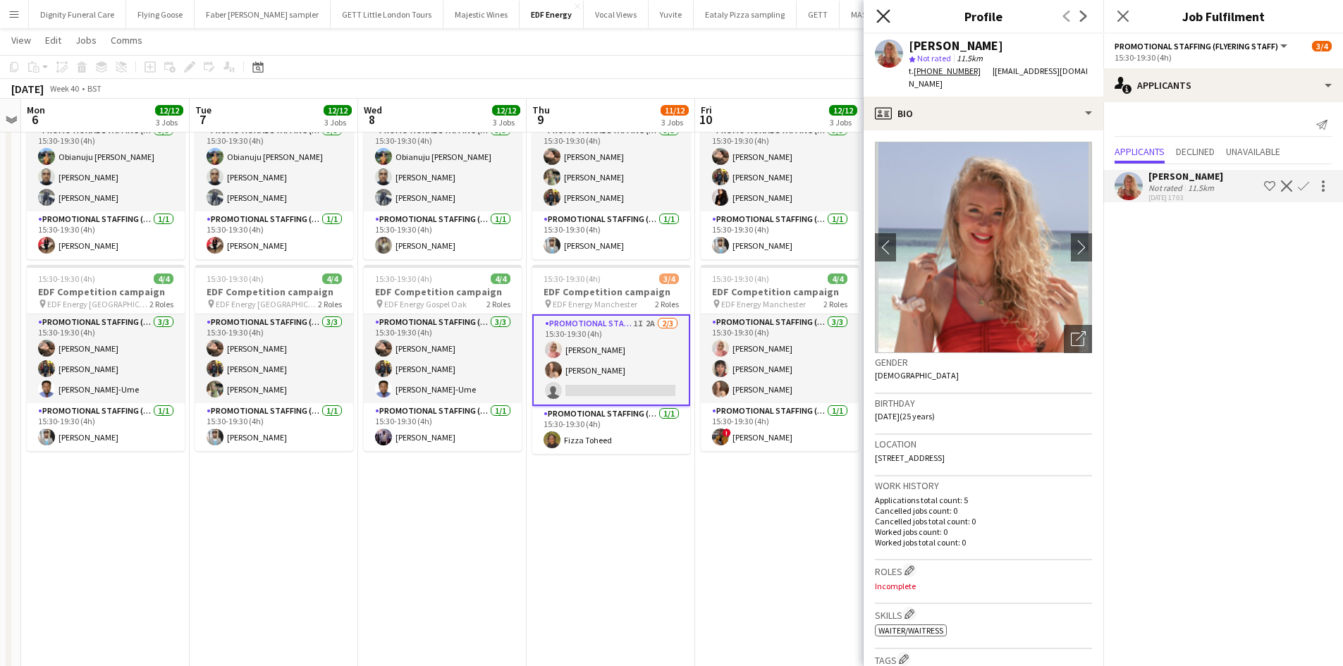
click at [877, 10] on icon at bounding box center [882, 15] width 13 height 13
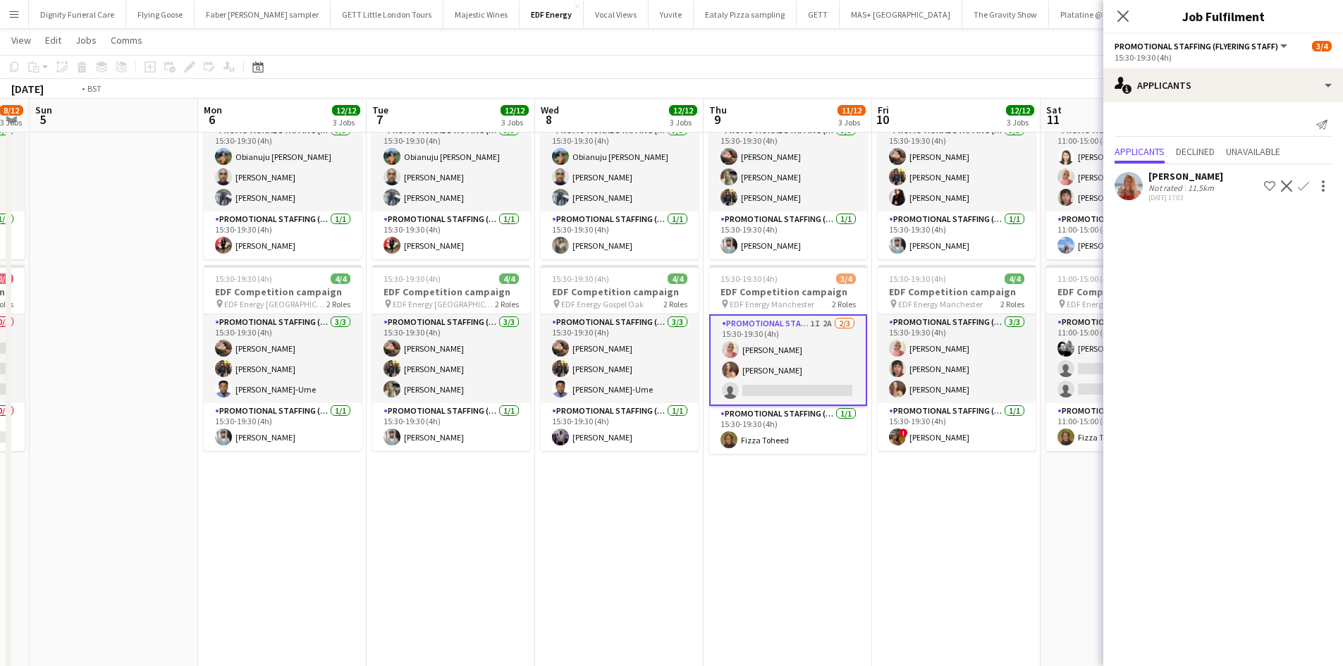
drag, startPoint x: 899, startPoint y: 447, endPoint x: 777, endPoint y: 448, distance: 121.9
click at [778, 448] on app-calendar-viewport "Thu 2 12/12 3 Jobs Fri 3 12/12 3 Jobs Sat 4 8/12 3 Jobs Sun 5 Mon 6 12/12 3 Job…" at bounding box center [671, 352] width 1343 height 1159
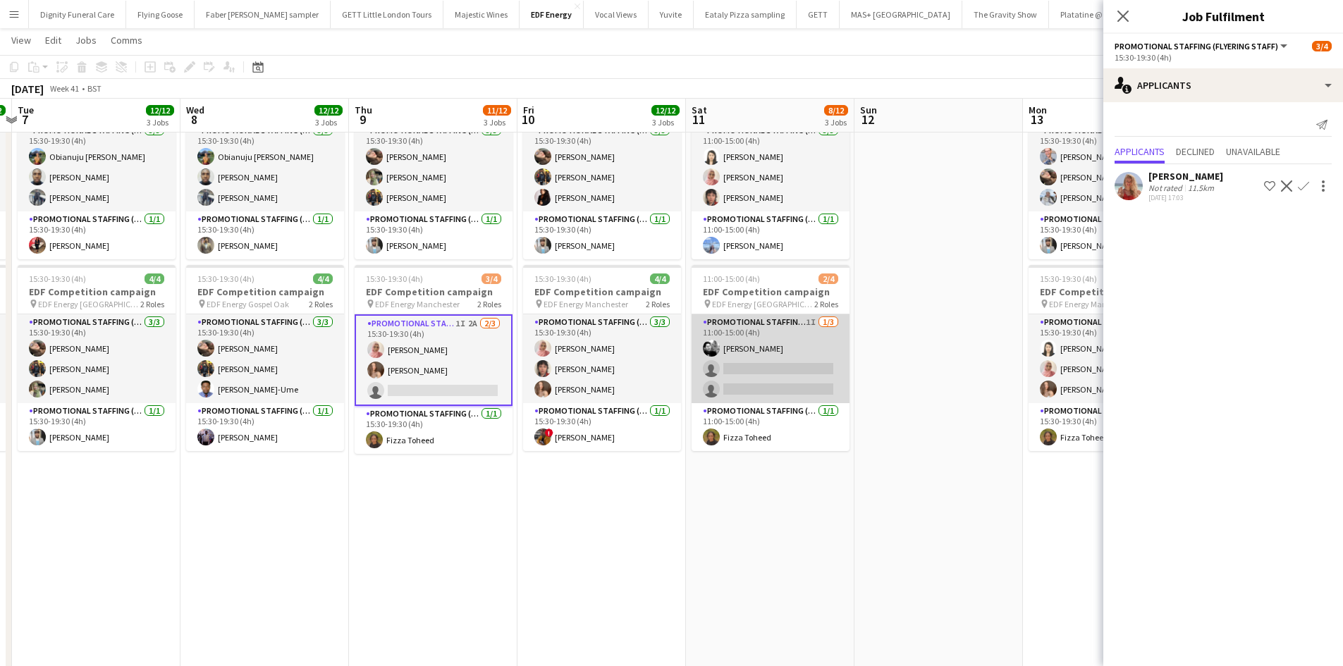
click at [784, 364] on app-card-role "Promotional Staffing (Flyering Staff) 1I 1/3 11:00-15:00 (4h) Dan Vasey single-…" at bounding box center [770, 358] width 158 height 89
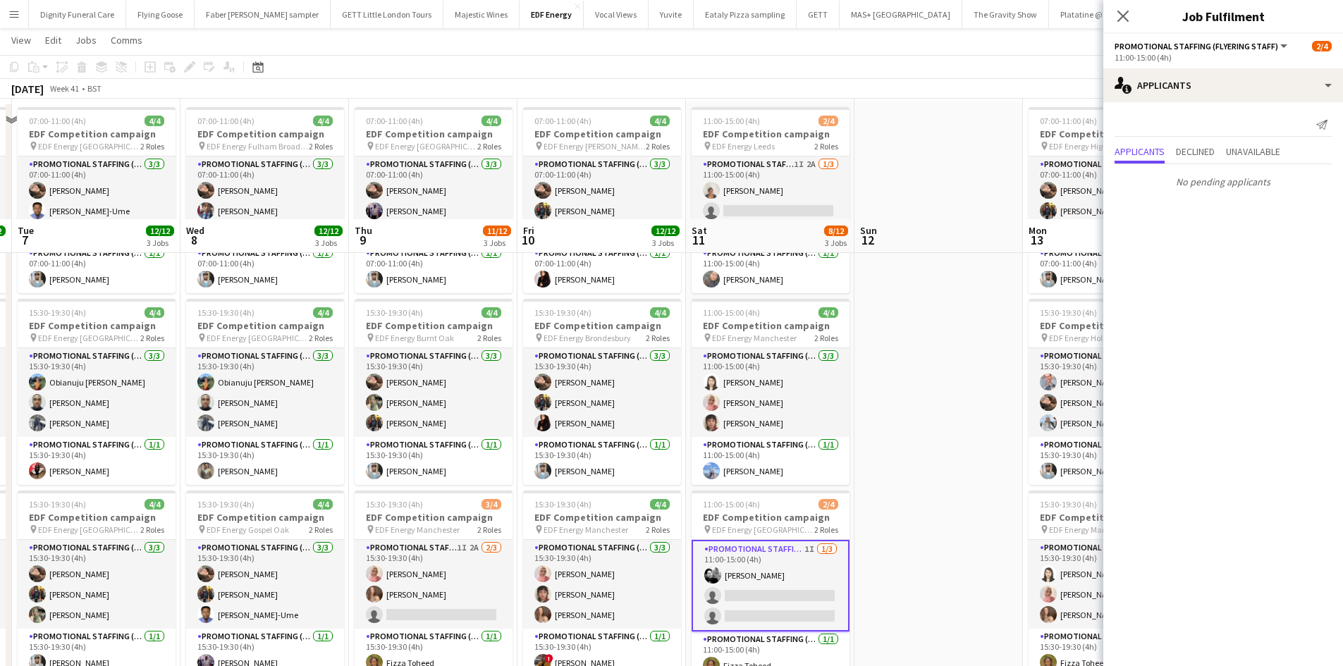
scroll to position [0, 0]
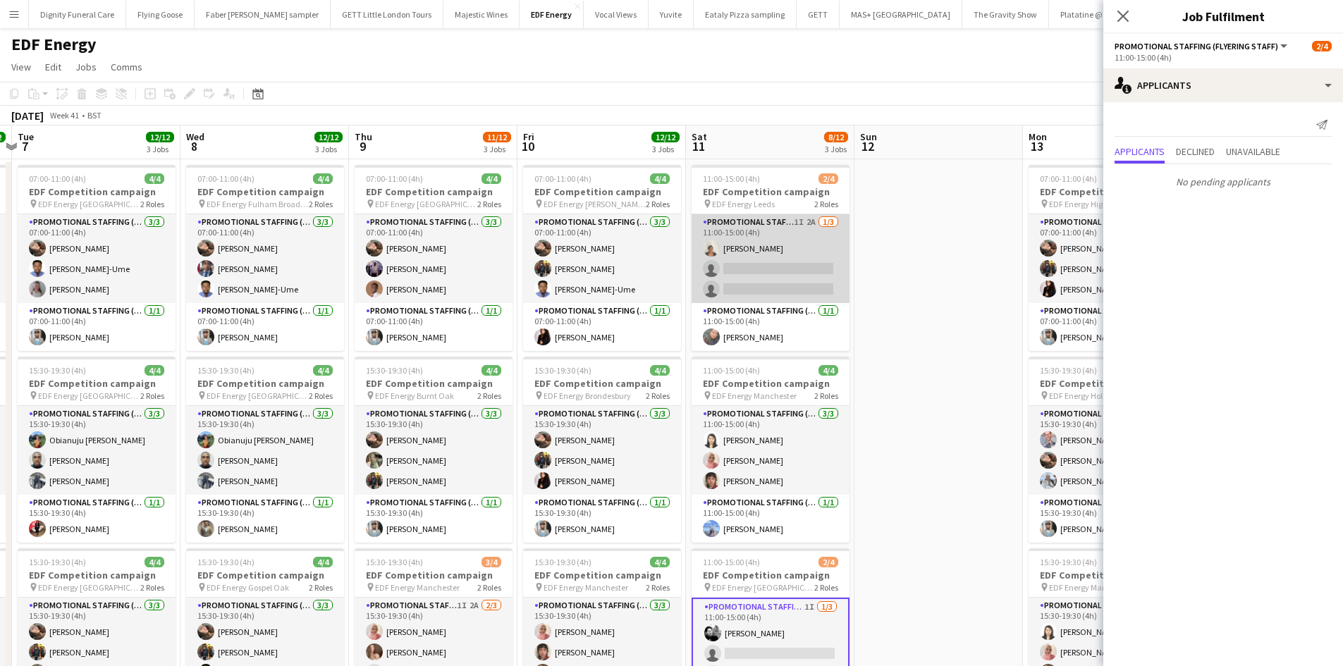
click at [757, 288] on app-card-role "Promotional Staffing (Flyering Staff) 1I 2A 1/3 11:00-15:00 (4h) Thandeka Masha…" at bounding box center [770, 258] width 158 height 89
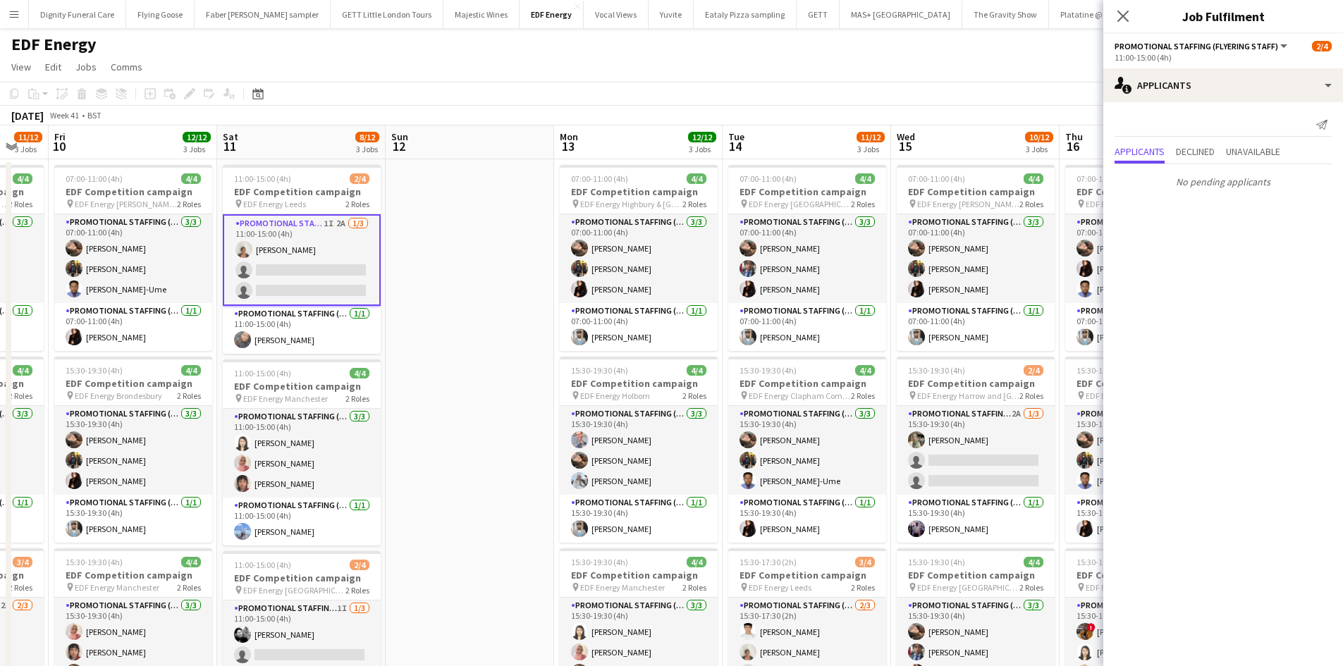
drag, startPoint x: 940, startPoint y: 421, endPoint x: 475, endPoint y: 365, distance: 468.6
click at [476, 365] on app-calendar-viewport "Mon 6 12/12 3 Jobs Tue 7 12/12 3 Jobs Wed 8 12/12 3 Jobs Thu 9 11/12 3 Jobs Fri…" at bounding box center [671, 670] width 1343 height 1090
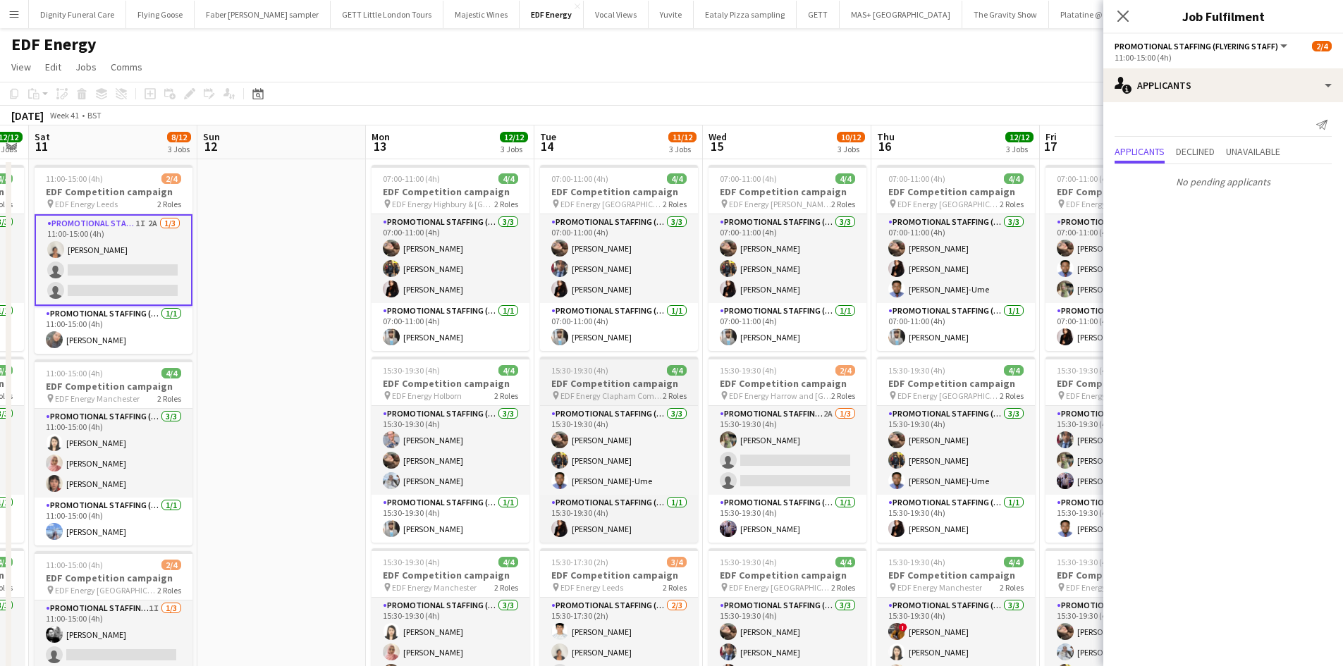
drag, startPoint x: 758, startPoint y: 387, endPoint x: 568, endPoint y: 378, distance: 190.5
click at [568, 381] on app-calendar-viewport "Wed 8 12/12 3 Jobs Thu 9 11/12 3 Jobs Fri 10 12/12 3 Jobs Sat 11 8/12 3 Jobs Su…" at bounding box center [671, 670] width 1343 height 1090
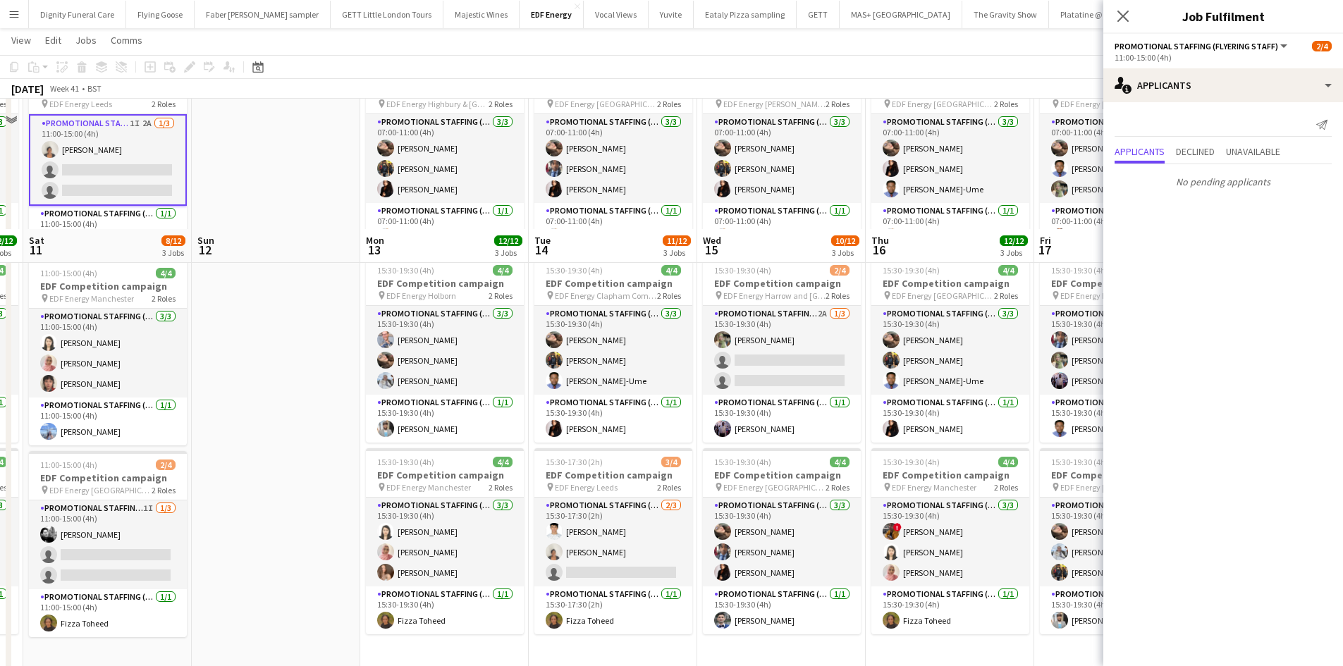
scroll to position [352, 0]
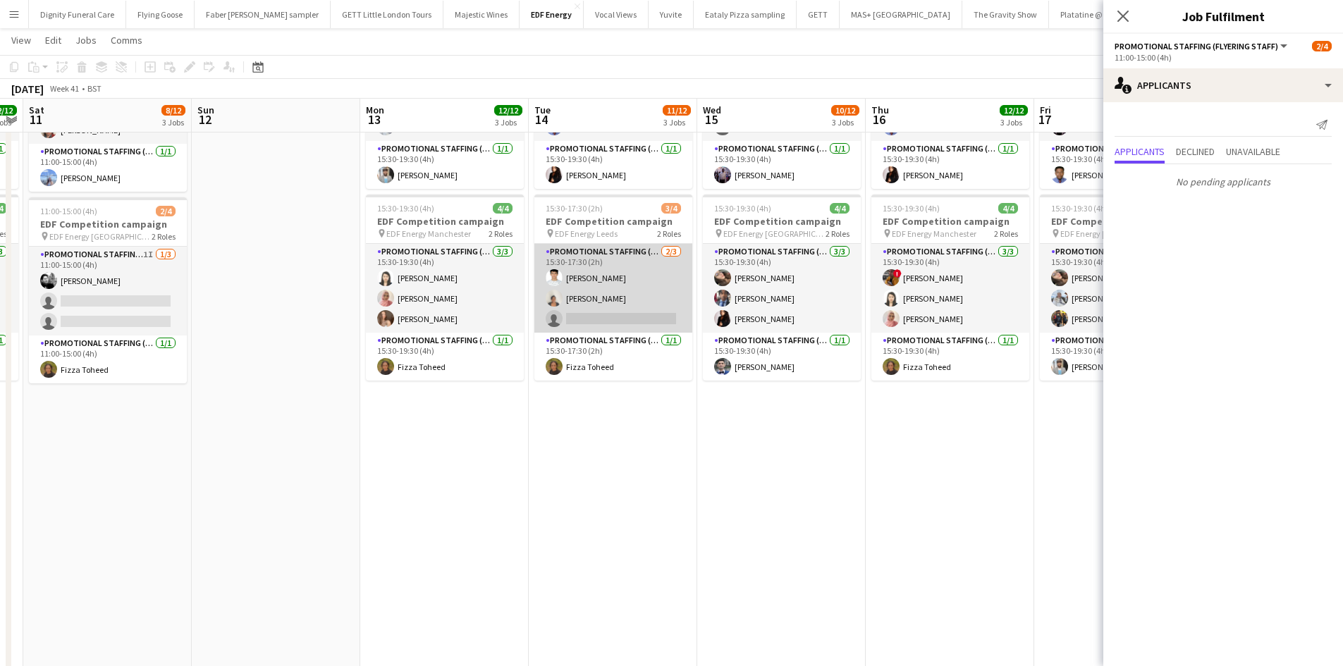
click at [643, 323] on app-card-role "Promotional Staffing (Flyering Staff) 2/3 15:30-17:30 (2h) Parth Chabhadiya Tha…" at bounding box center [613, 288] width 158 height 89
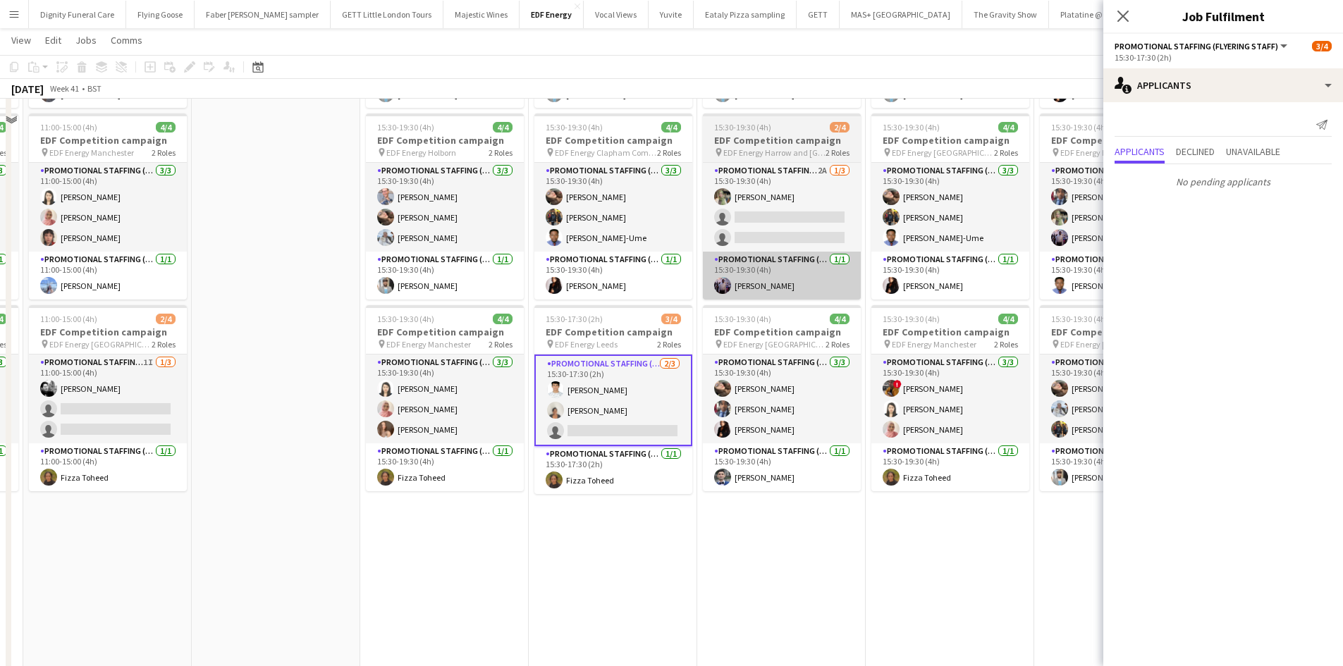
scroll to position [0, 0]
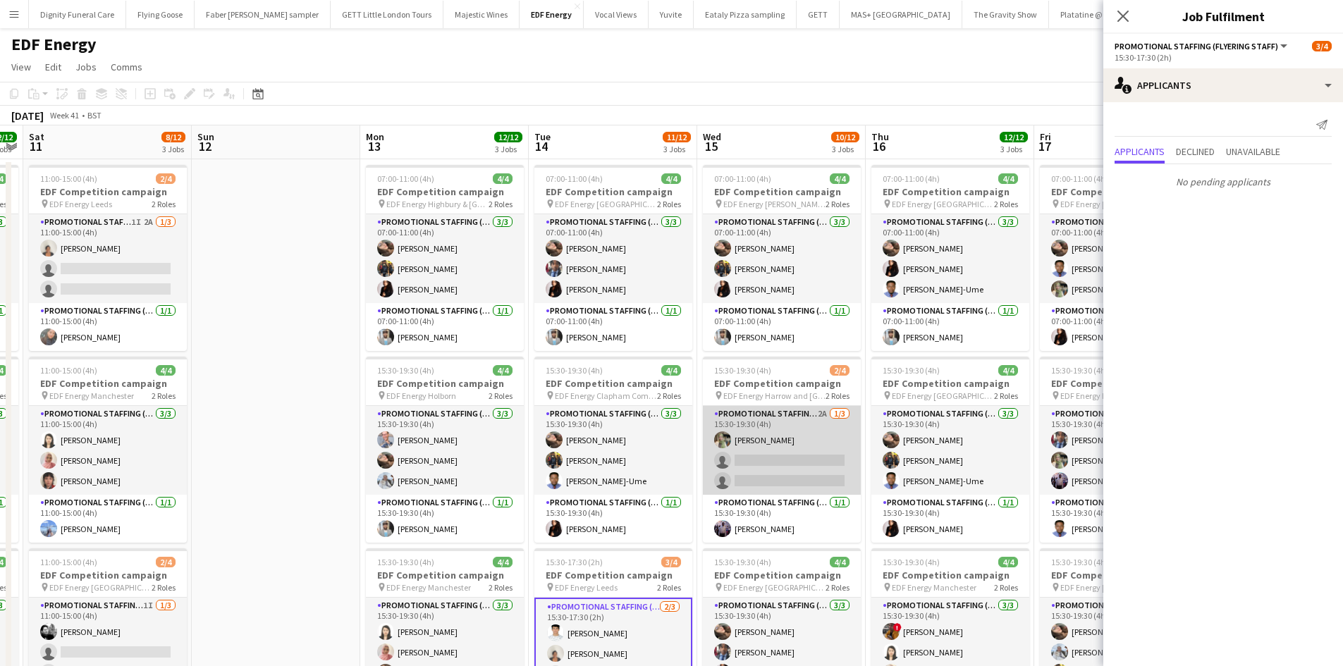
click at [782, 461] on app-card-role "Promotional Staffing (Flyering Staff) 2A 1/3 15:30-19:30 (4h) Aliya Kazmi singl…" at bounding box center [782, 450] width 158 height 89
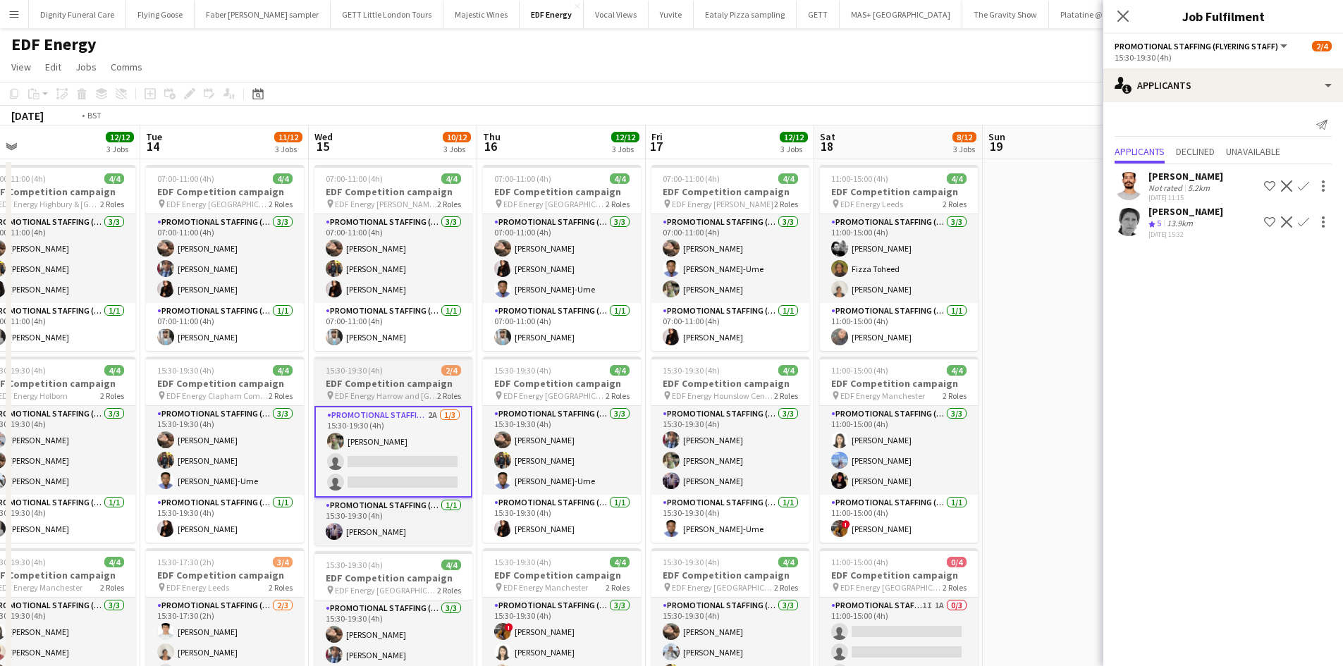
drag, startPoint x: 835, startPoint y: 505, endPoint x: 419, endPoint y: 480, distance: 417.3
click at [406, 486] on app-calendar-viewport "Fri 10 12/12 3 Jobs Sat 11 8/12 3 Jobs Sun 12 Mon 13 12/12 3 Jobs Tue 14 11/12 …" at bounding box center [671, 670] width 1343 height 1090
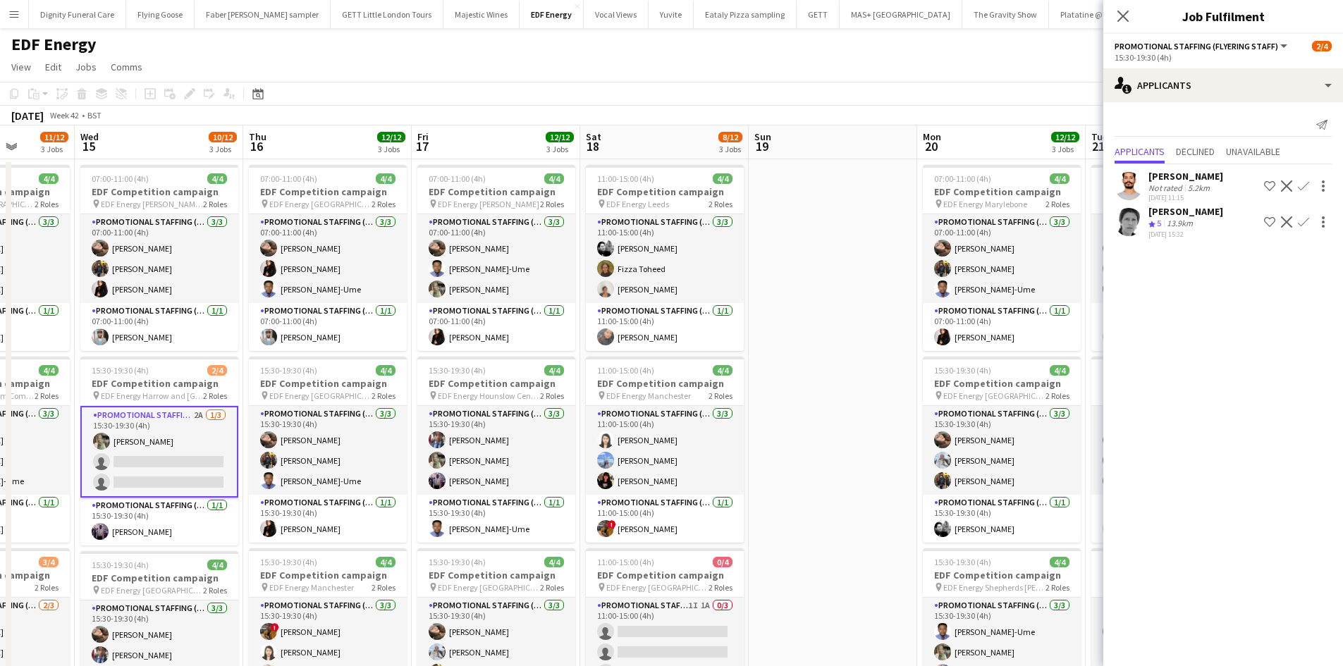
drag, startPoint x: 605, startPoint y: 471, endPoint x: 413, endPoint y: 477, distance: 191.8
click at [413, 477] on app-calendar-viewport "Sun 12 Mon 13 12/12 3 Jobs Tue 14 11/12 3 Jobs Wed 15 10/12 3 Jobs Thu 16 12/12…" at bounding box center [671, 670] width 1343 height 1090
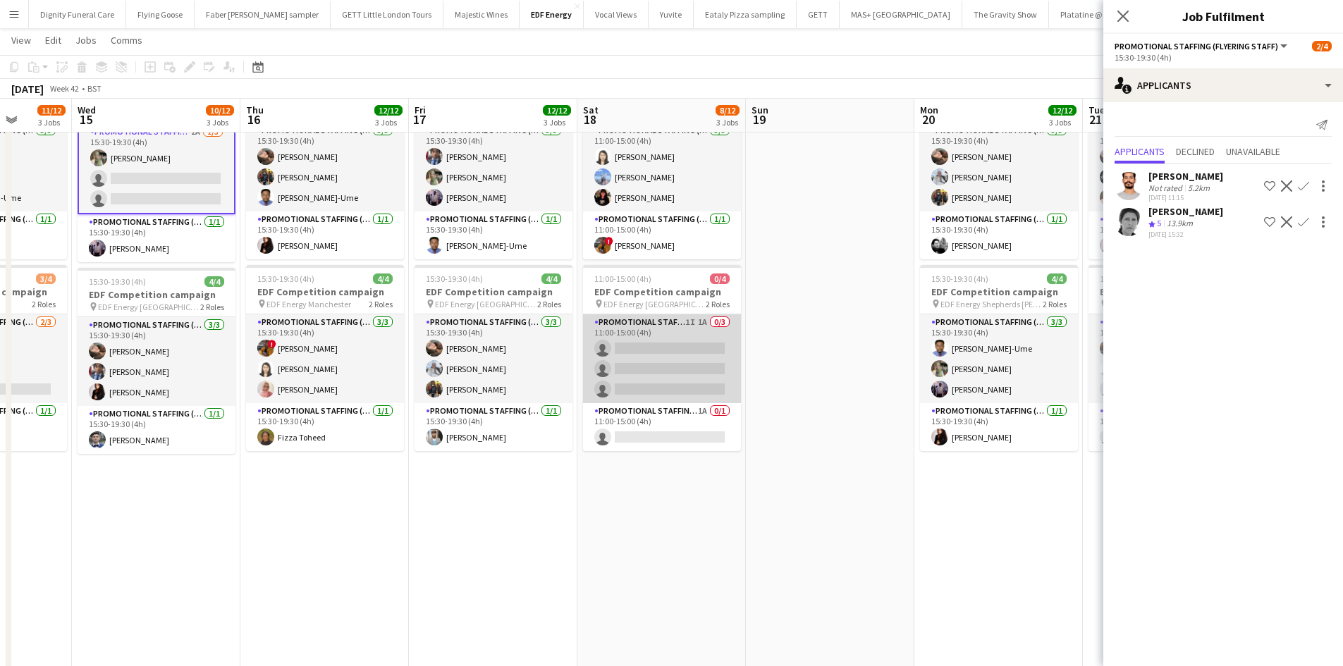
scroll to position [0, 433]
click at [678, 376] on app-card-role "Promotional Staffing (Flyering Staff) 1I 1A 0/3 11:00-15:00 (4h) single-neutral…" at bounding box center [663, 358] width 158 height 89
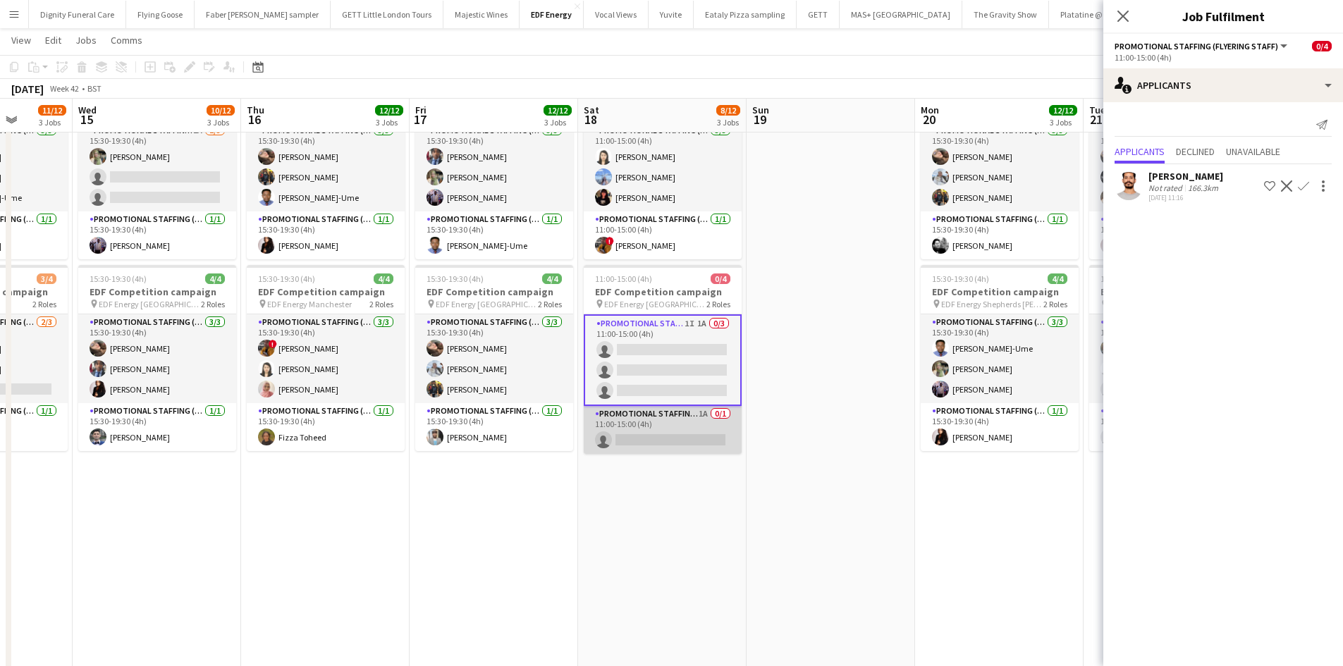
click at [674, 438] on app-card-role "Promotional Staffing (Team Leader) 1A 0/1 11:00-15:00 (4h) single-neutral-actio…" at bounding box center [663, 430] width 158 height 48
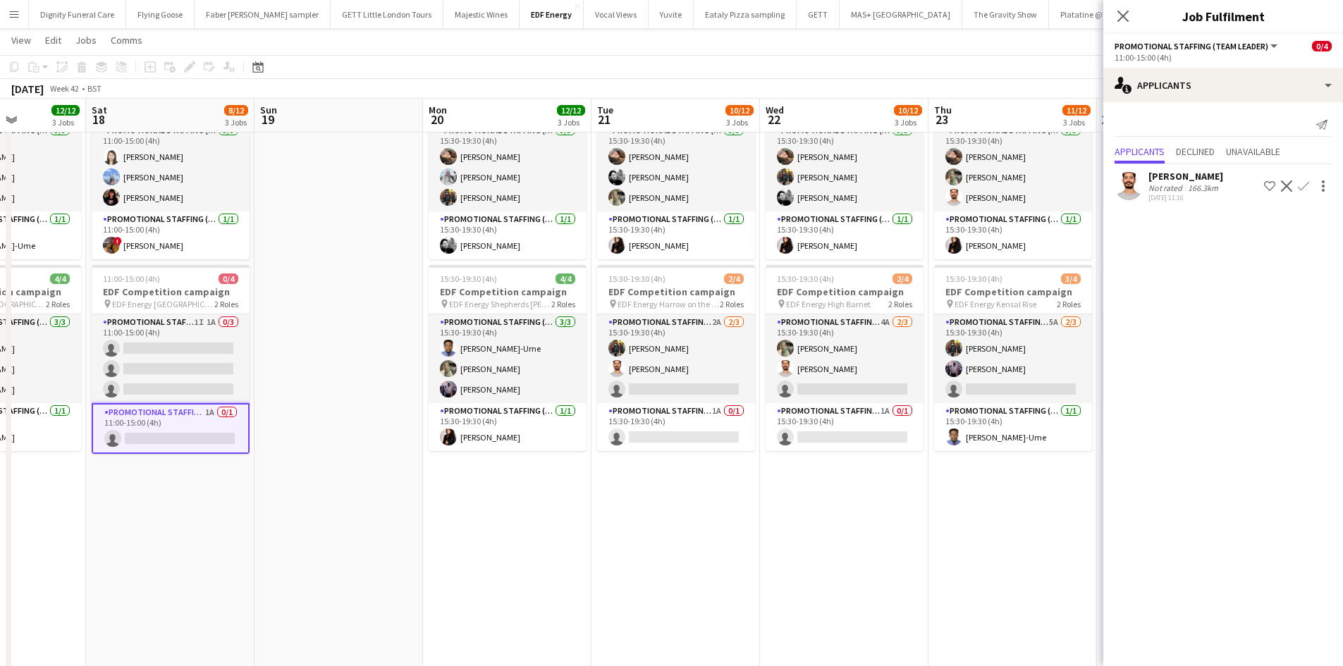
drag, startPoint x: 791, startPoint y: 455, endPoint x: 300, endPoint y: 457, distance: 491.2
click at [289, 455] on app-calendar-viewport "Tue 14 11/12 3 Jobs Wed 15 10/12 3 Jobs Thu 16 12/12 3 Jobs Fri 17 12/12 3 Jobs…" at bounding box center [671, 352] width 1343 height 1159
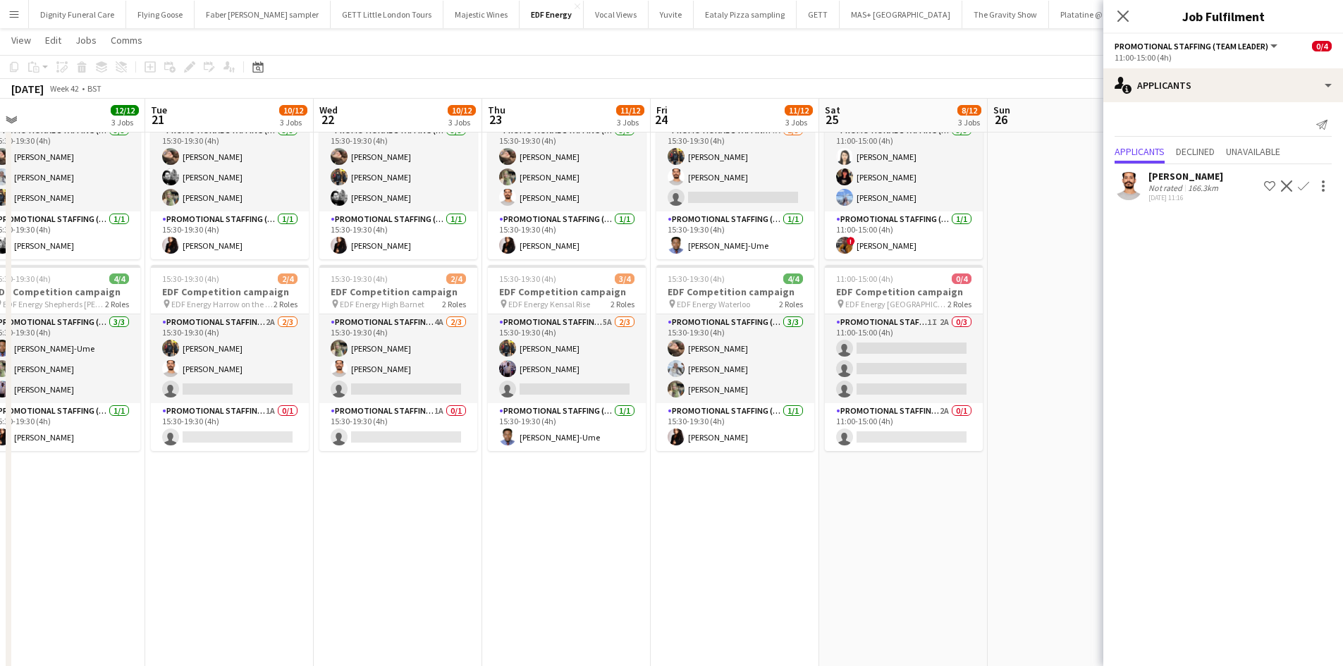
drag, startPoint x: 564, startPoint y: 506, endPoint x: 545, endPoint y: 504, distance: 18.4
click at [546, 505] on app-calendar-viewport "Thu 16 12/12 3 Jobs Fri 17 12/12 3 Jobs Sat 18 8/12 3 Jobs Sun 19 Mon 20 12/12 …" at bounding box center [671, 352] width 1343 height 1159
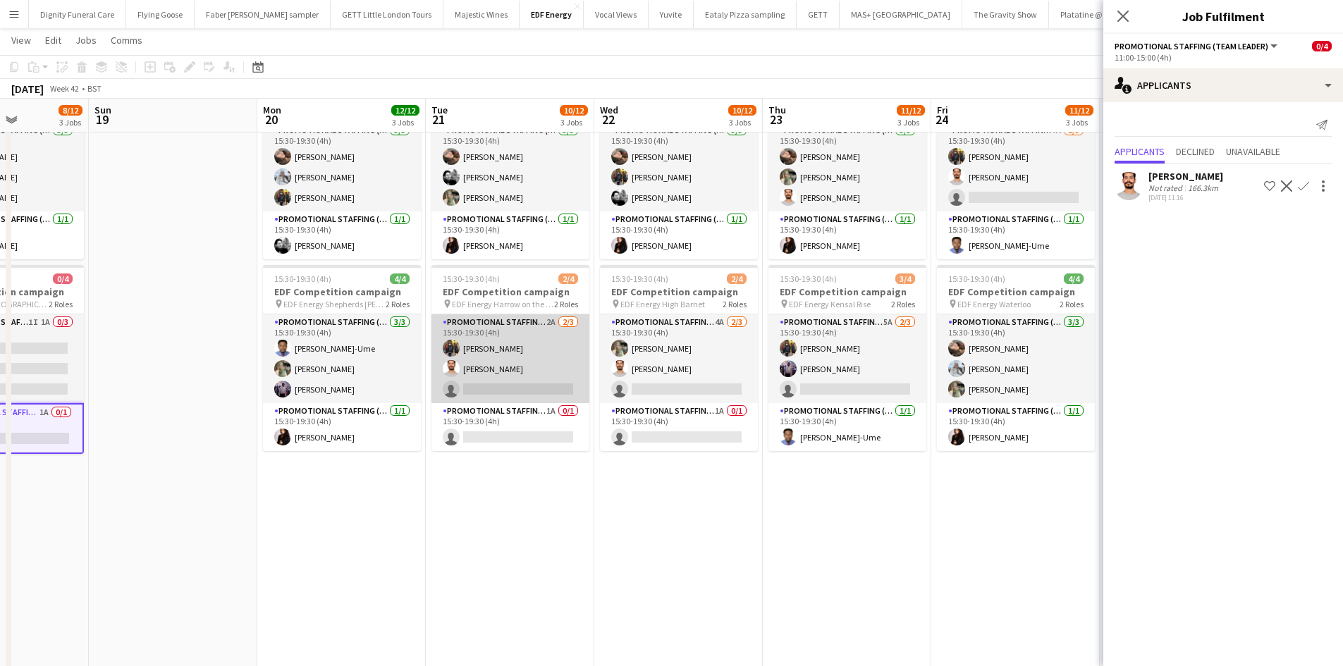
click at [537, 389] on app-card-role "Promotional Staffing (Flyering Staff) 2A 2/3 15:30-19:30 (4h) Martin Brady Arju…" at bounding box center [510, 358] width 158 height 89
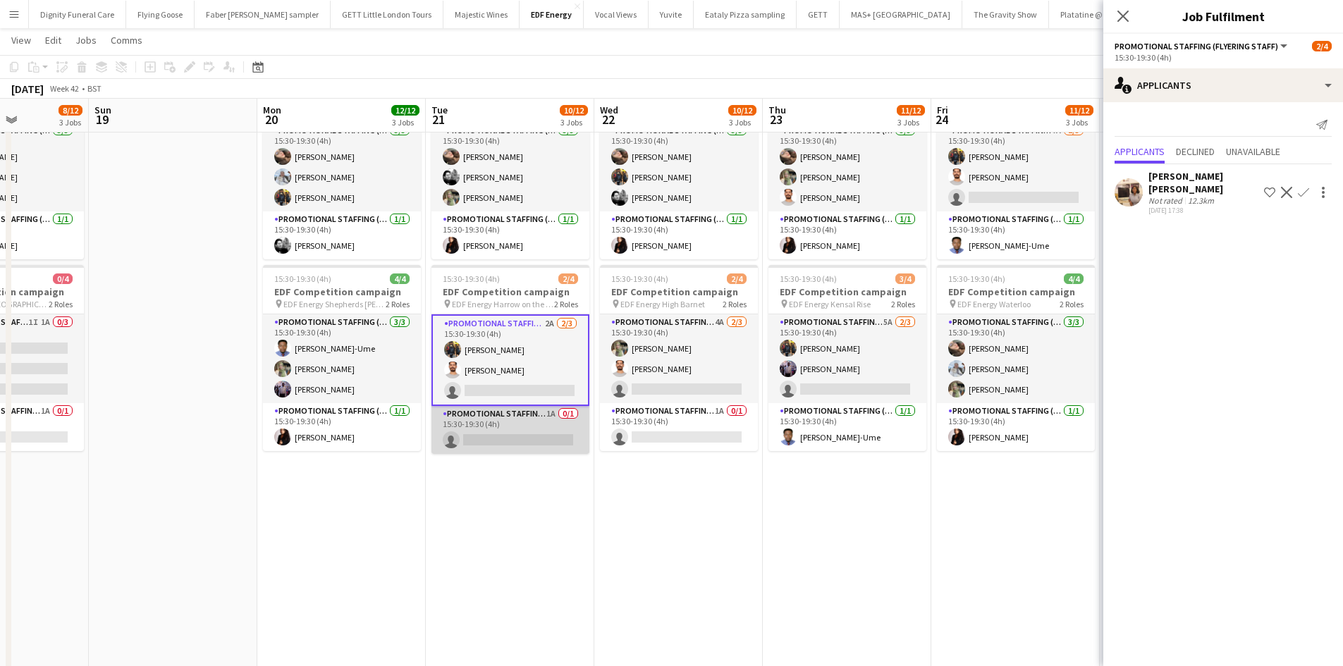
scroll to position [0, 416]
click at [526, 437] on app-card-role "Promotional Staffing (Team Leader) 1A 0/1 15:30-19:30 (4h) single-neutral-actio…" at bounding box center [511, 430] width 158 height 48
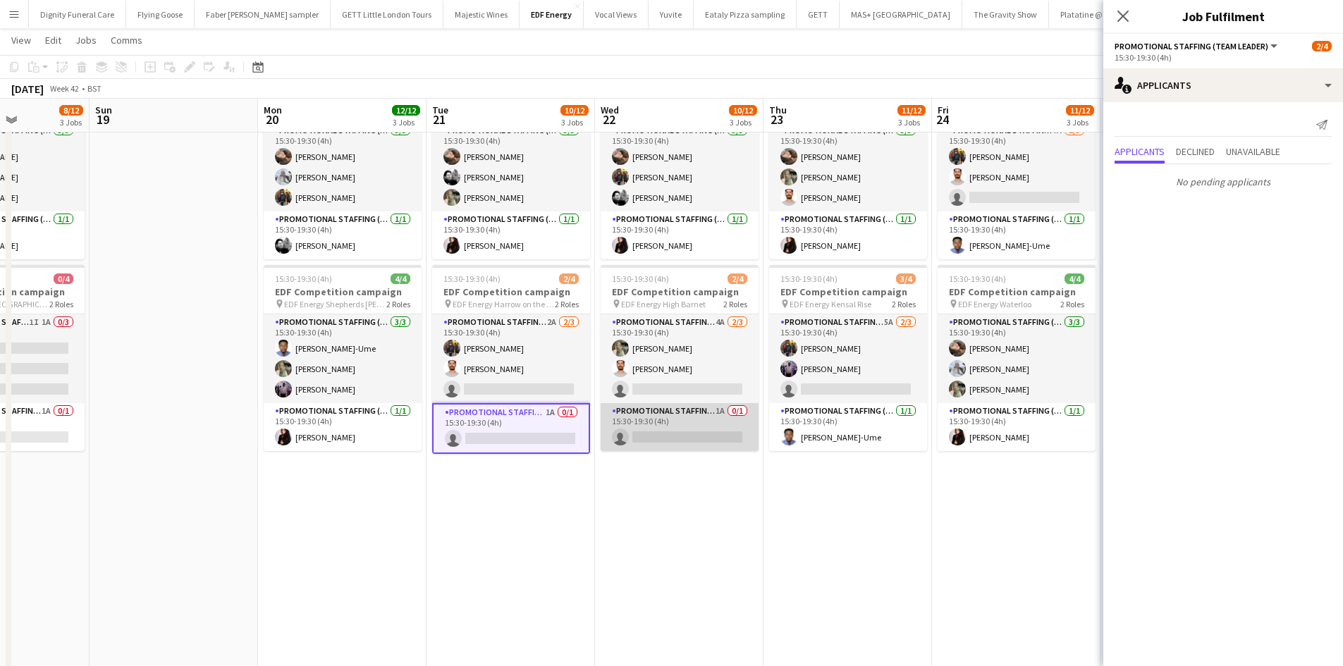
click at [693, 438] on app-card-role "Promotional Staffing (Team Leader) 1A 0/1 15:30-19:30 (4h) single-neutral-actio…" at bounding box center [679, 427] width 158 height 48
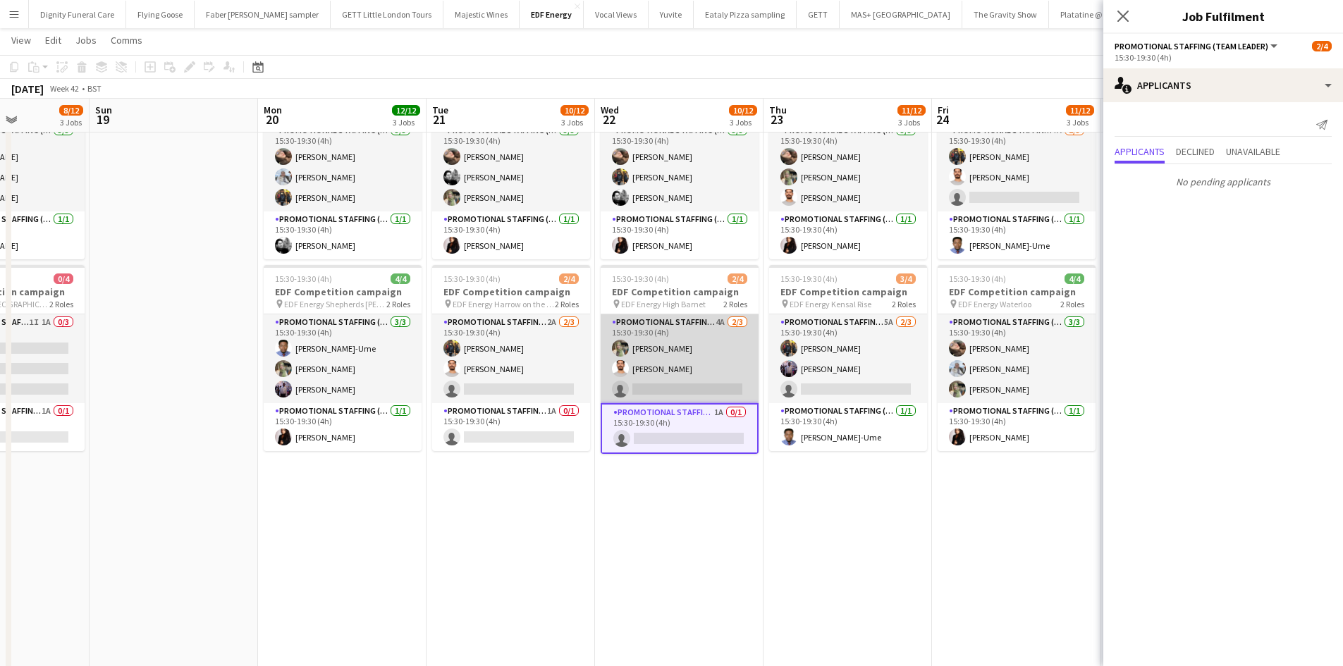
click at [705, 390] on app-card-role "Promotional Staffing (Flyering Staff) 4A 2/3 15:30-19:30 (4h) Aliya Kazmi Arjun…" at bounding box center [679, 358] width 158 height 89
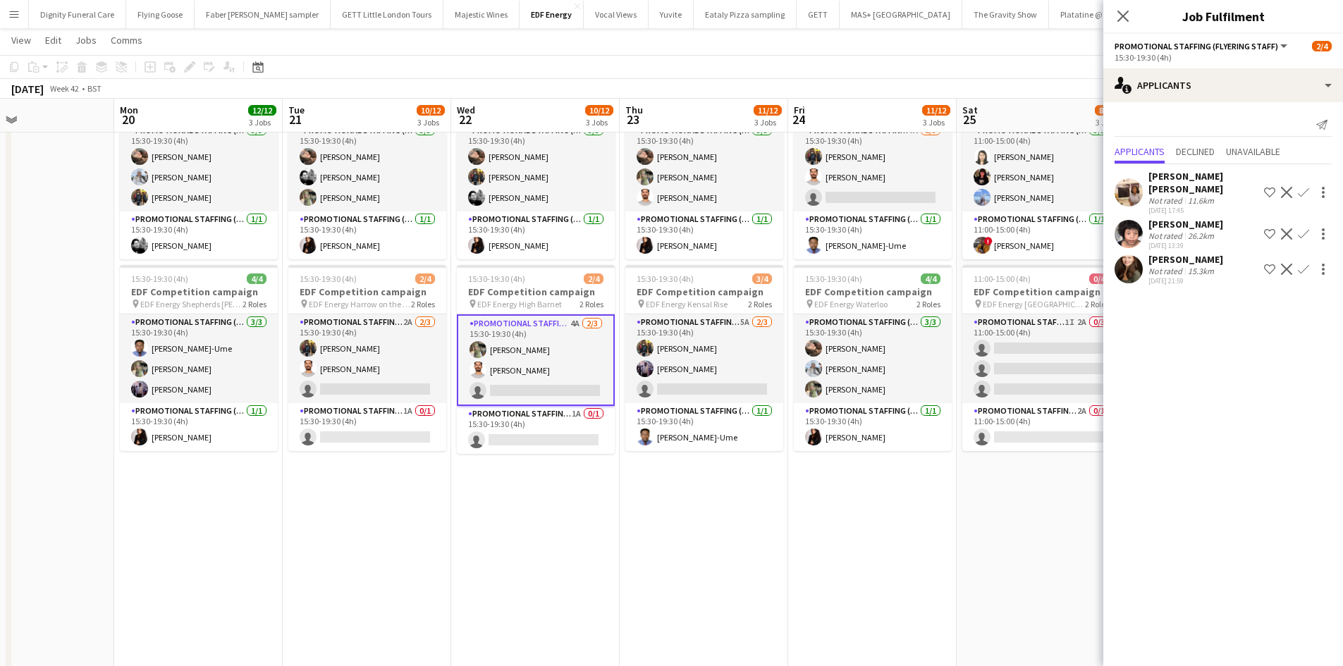
drag, startPoint x: 769, startPoint y: 525, endPoint x: 625, endPoint y: 519, distance: 143.9
click at [622, 524] on app-calendar-viewport "Thu 16 12/12 3 Jobs Fri 17 12/12 3 Jobs Sat 18 8/12 3 Jobs Sun 19 Mon 20 12/12 …" at bounding box center [671, 352] width 1343 height 1159
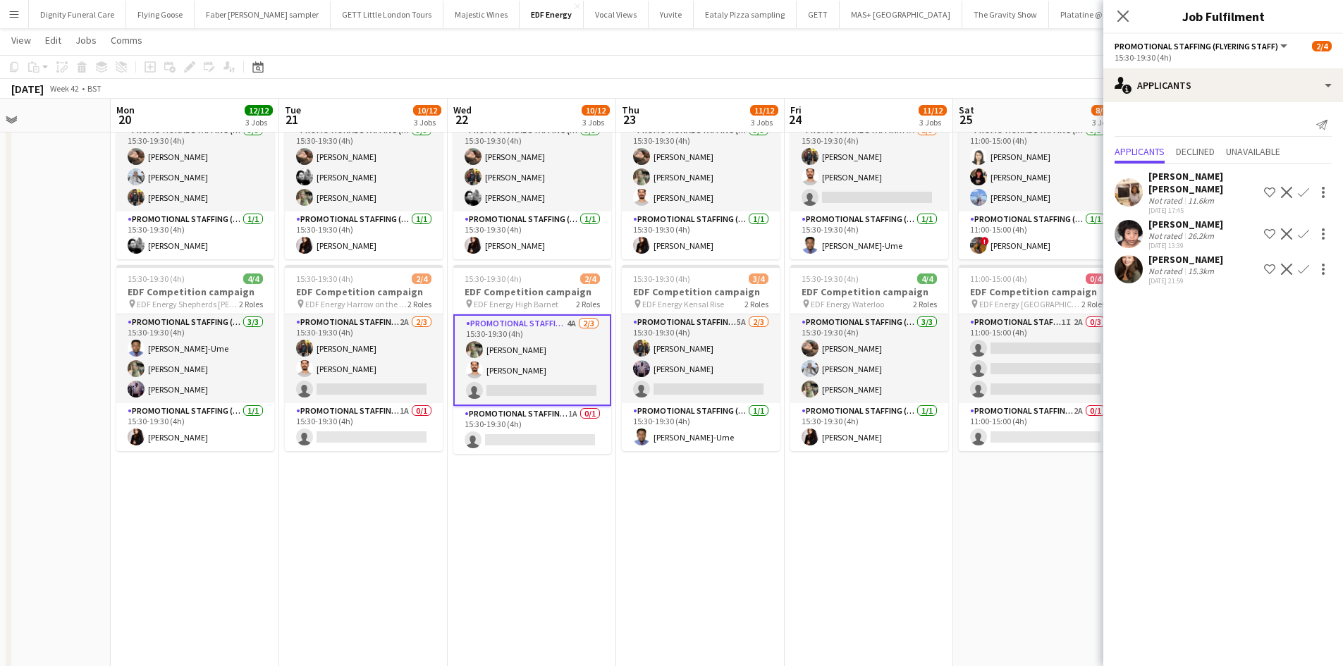
click at [1173, 253] on div "Cassidy Rothwell" at bounding box center [1185, 259] width 75 height 13
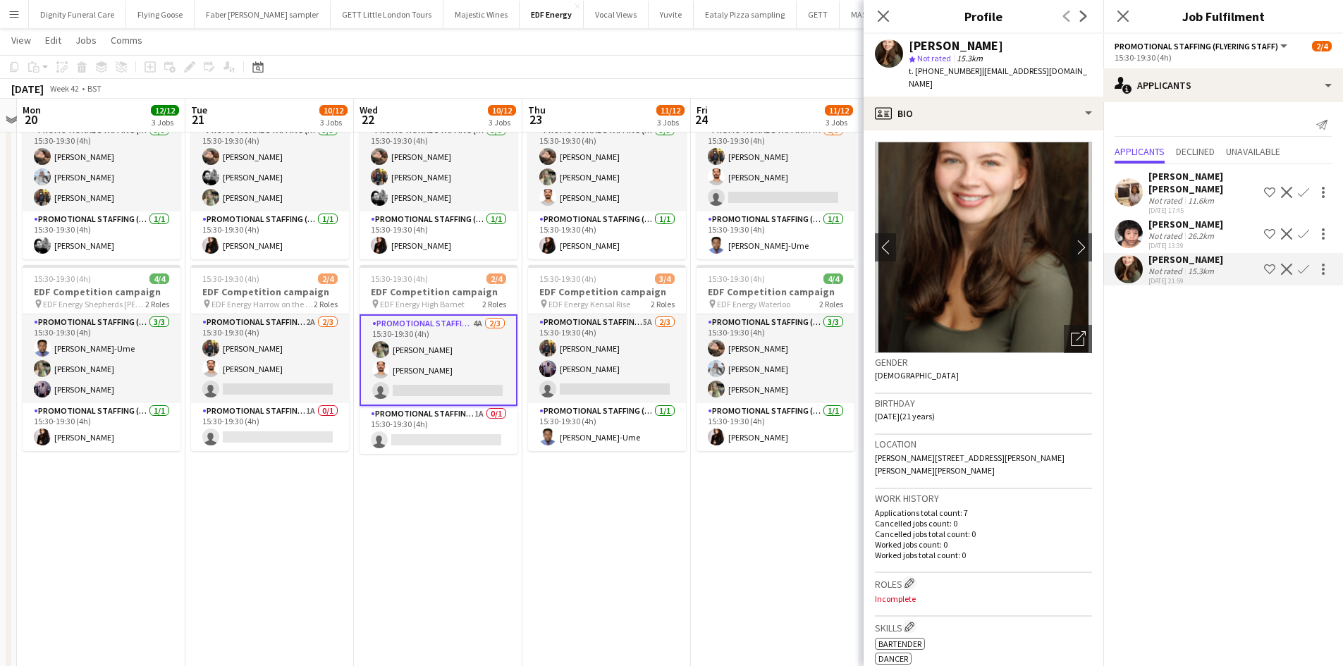
scroll to position [0, 662]
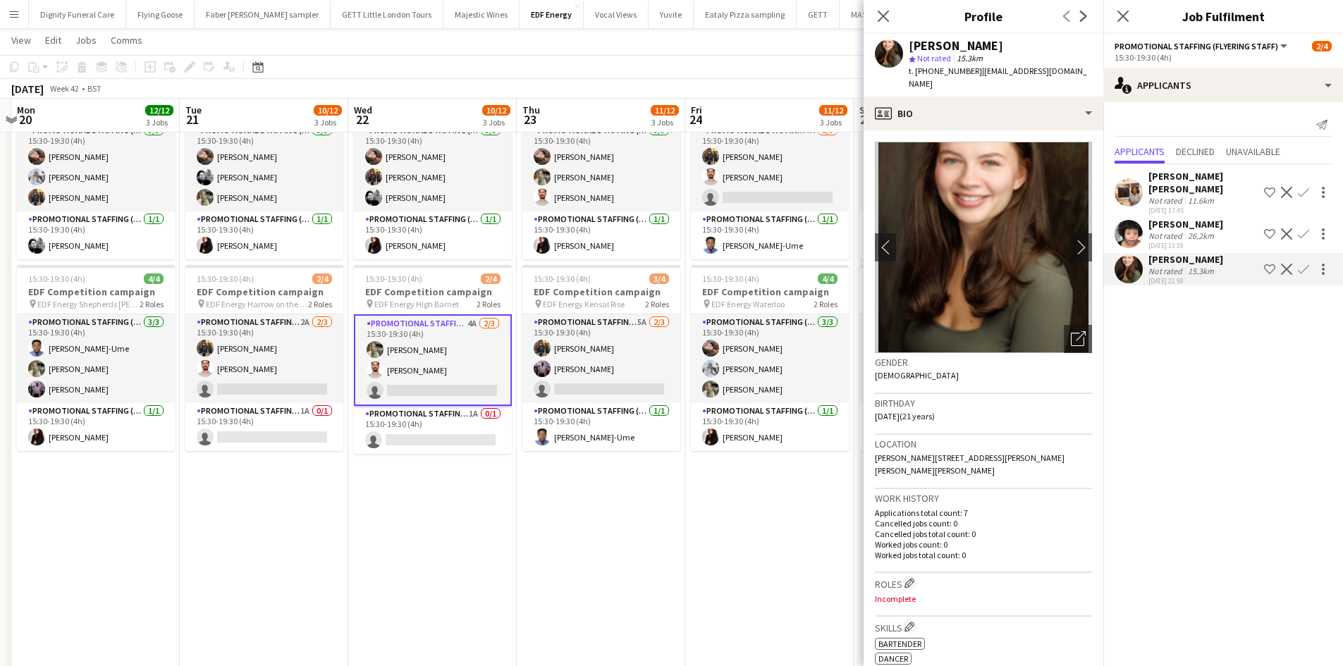
drag, startPoint x: 760, startPoint y: 506, endPoint x: 661, endPoint y: 512, distance: 99.6
click at [661, 512] on app-calendar-viewport "Thu 16 12/12 3 Jobs Fri 17 12/12 3 Jobs Sat 18 8/12 3 Jobs Sun 19 Mon 20 12/12 …" at bounding box center [671, 352] width 1343 height 1159
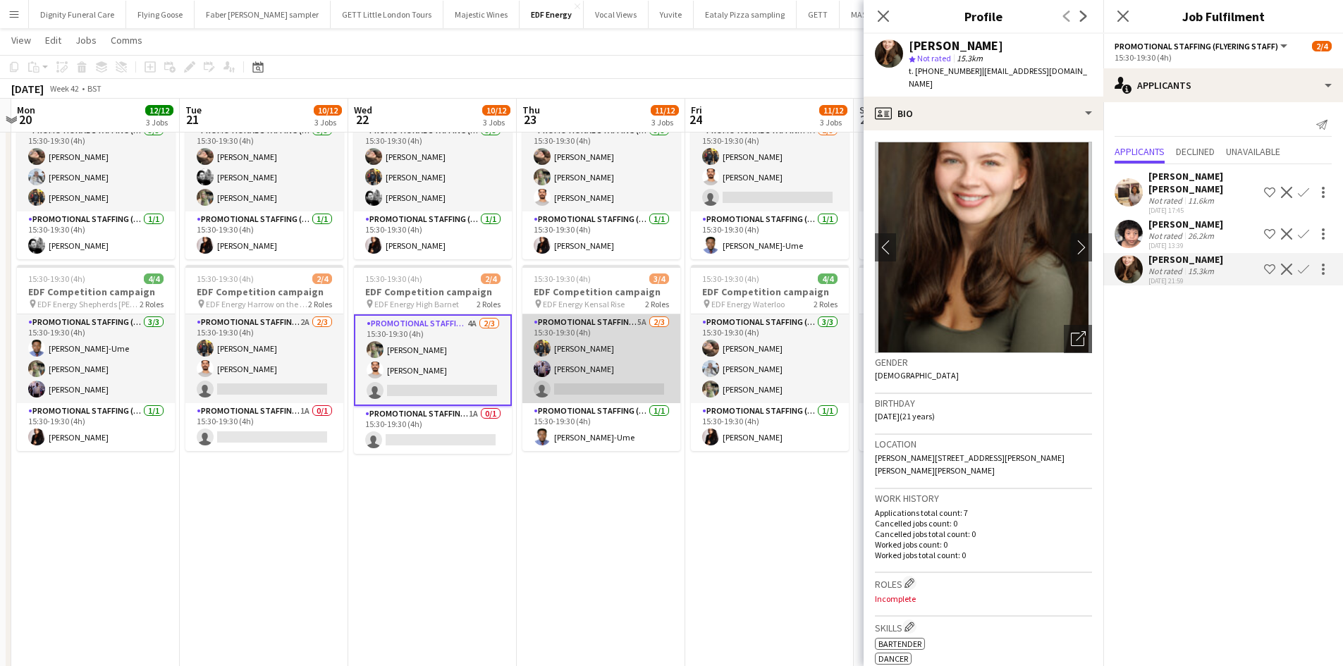
click at [607, 386] on app-card-role "Promotional Staffing (Flyering Staff) 5A 2/3 15:30-19:30 (4h) Martin Brady osah…" at bounding box center [601, 358] width 158 height 89
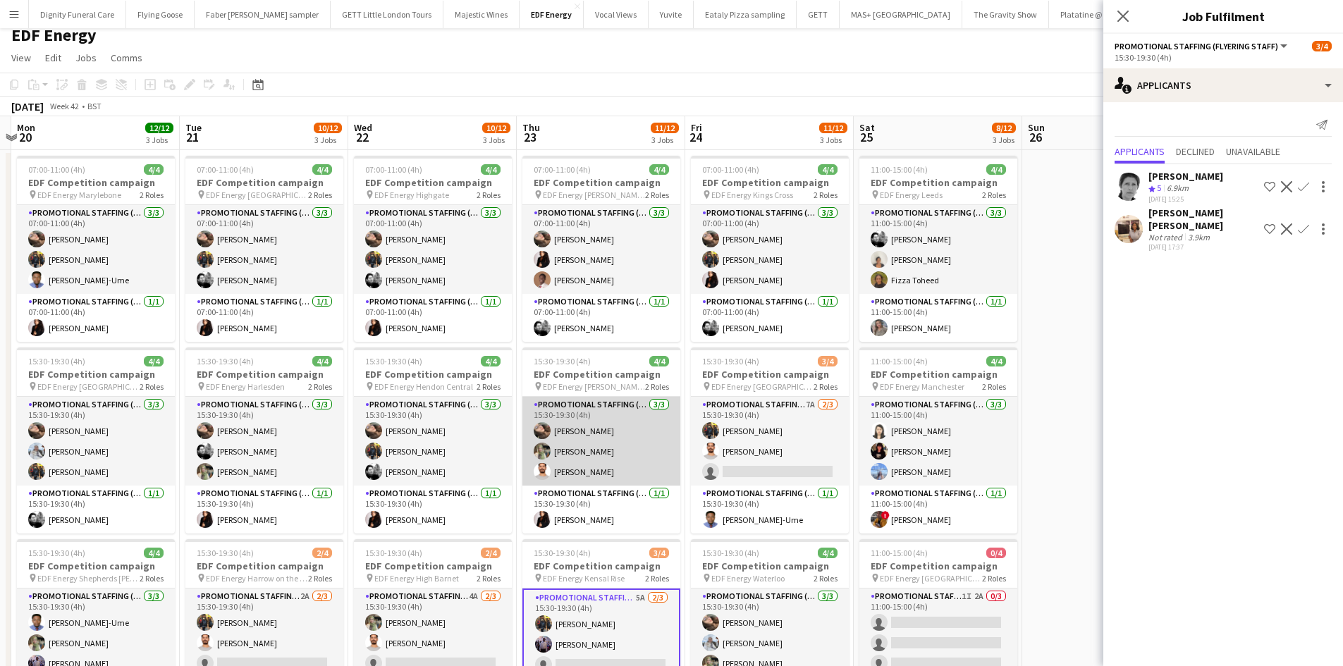
scroll to position [0, 0]
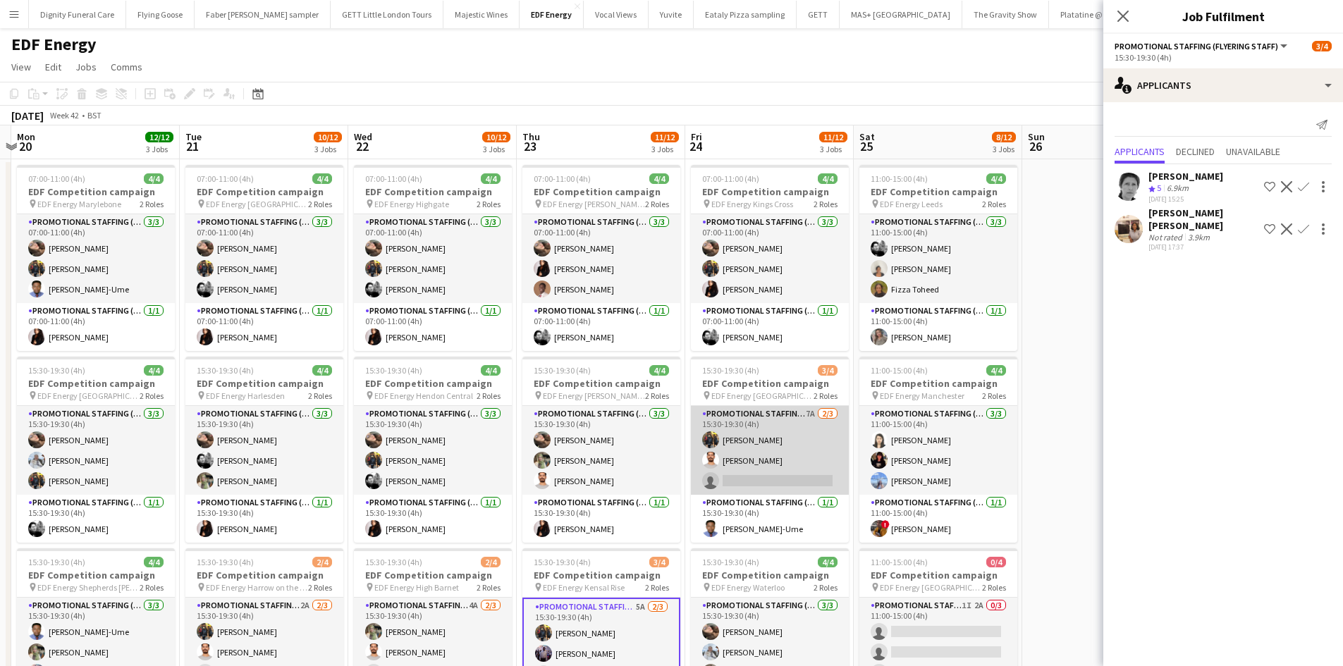
click at [777, 475] on app-card-role "Promotional Staffing (Flyering Staff) 7A 2/3 15:30-19:30 (4h) Martin Brady Arju…" at bounding box center [770, 450] width 158 height 89
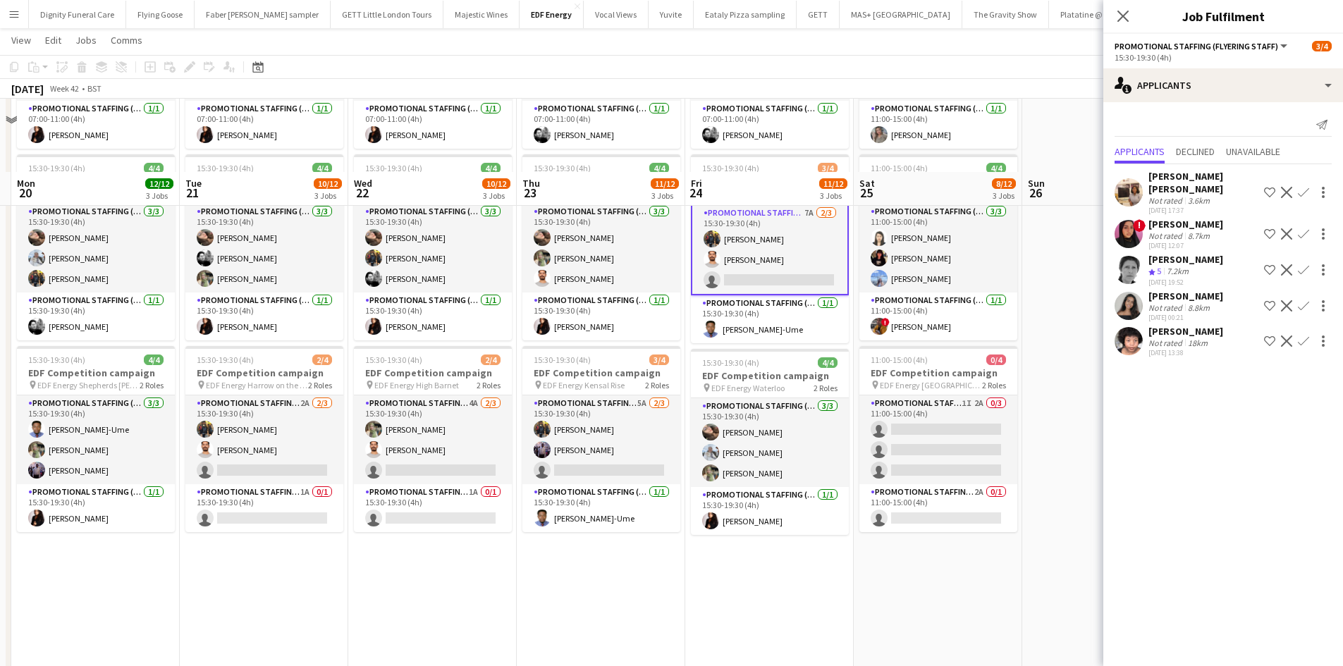
scroll to position [282, 0]
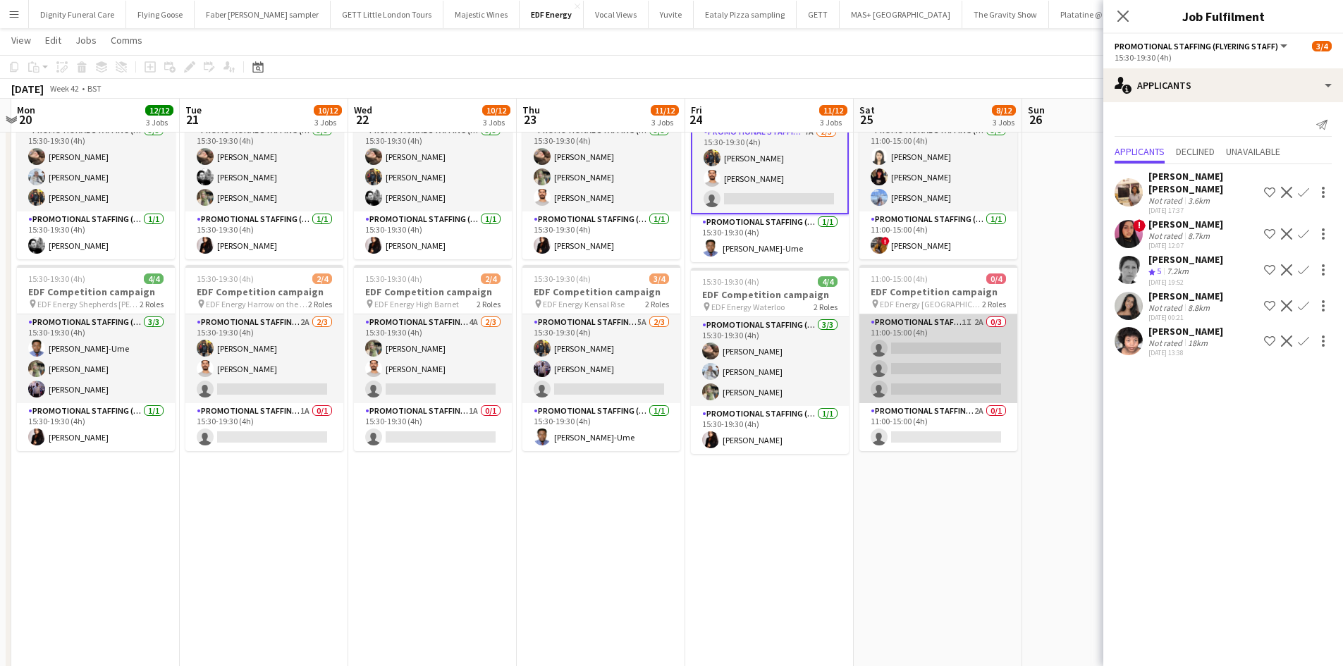
click at [960, 364] on app-card-role "Promotional Staffing (Flyering Staff) 1I 2A 0/3 11:00-15:00 (4h) single-neutral…" at bounding box center [938, 358] width 158 height 89
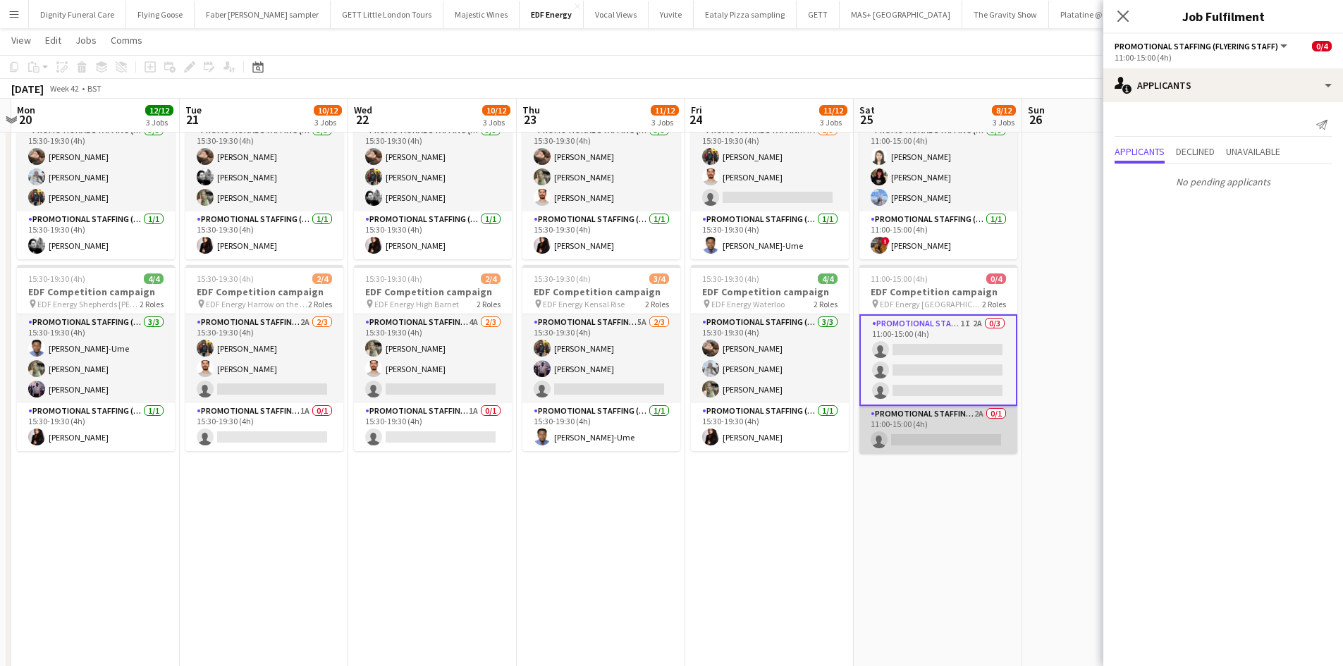
click at [950, 438] on app-card-role "Promotional Staffing (Team Leader) 2A 0/1 11:00-15:00 (4h) single-neutral-actio…" at bounding box center [938, 430] width 158 height 48
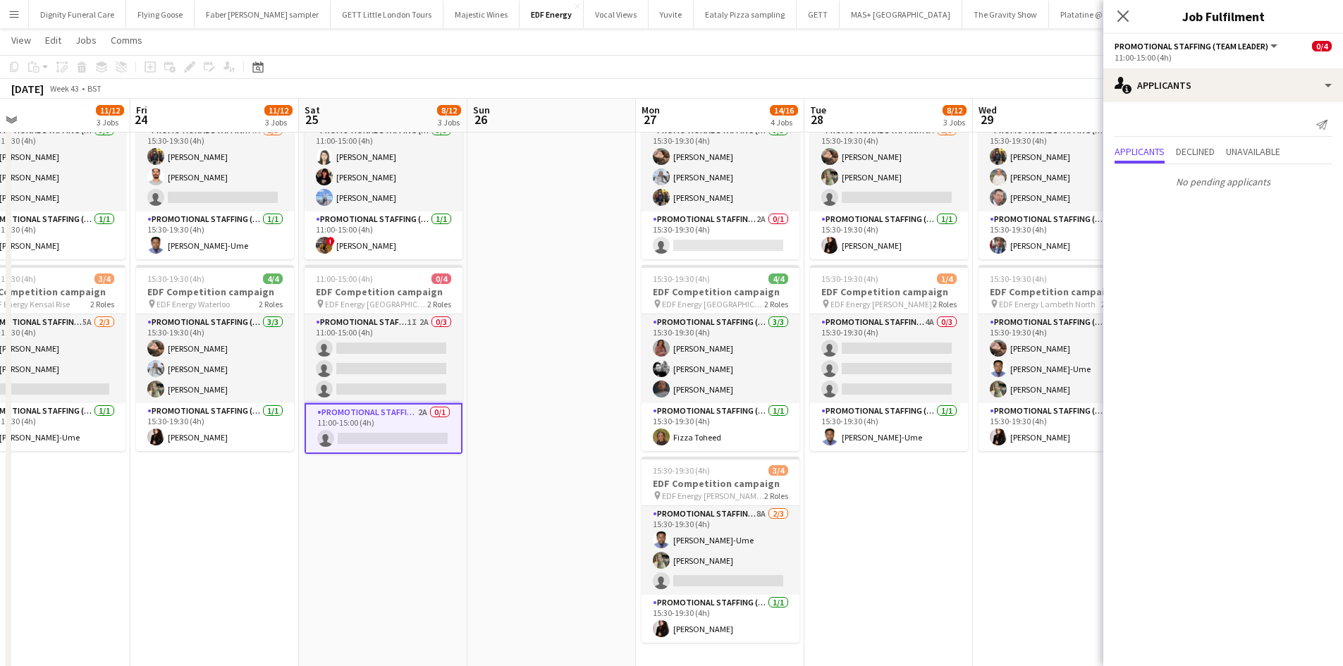
drag, startPoint x: 913, startPoint y: 471, endPoint x: 374, endPoint y: 461, distance: 540.0
click at [360, 463] on app-calendar-viewport "Mon 20 12/12 3 Jobs Tue 21 10/12 3 Jobs Wed 22 10/12 3 Jobs Thu 23 11/12 3 Jobs…" at bounding box center [671, 352] width 1343 height 1159
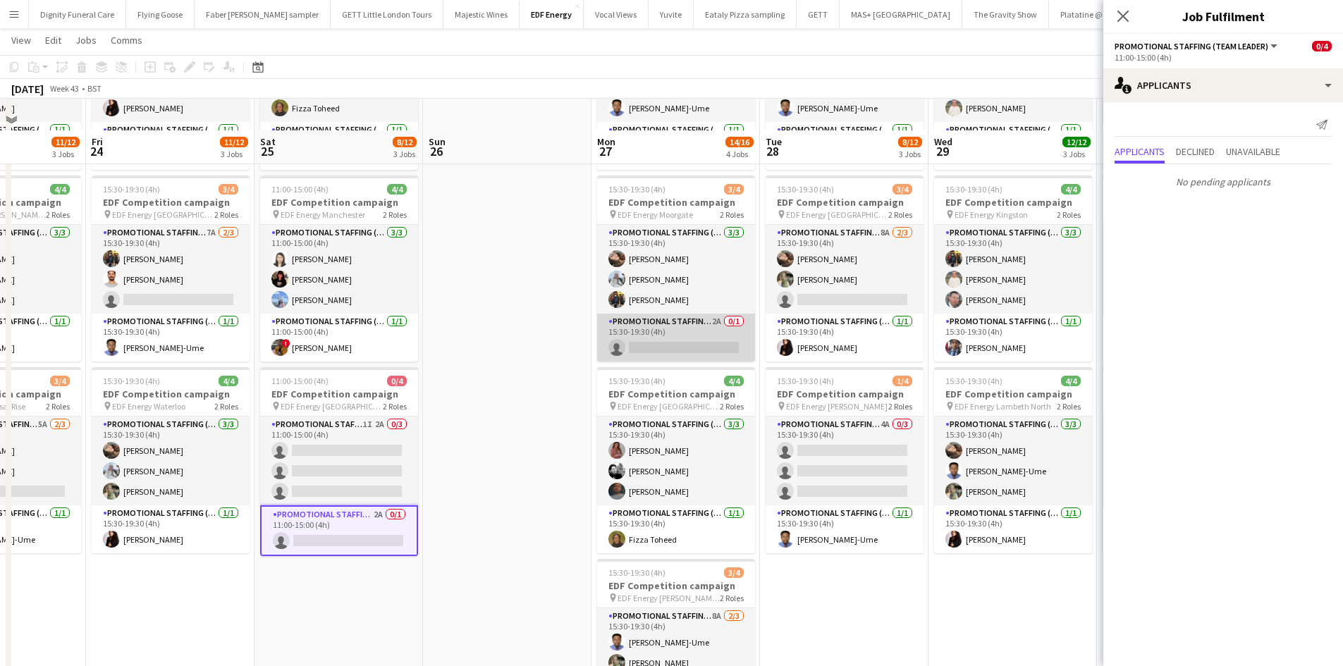
scroll to position [211, 0]
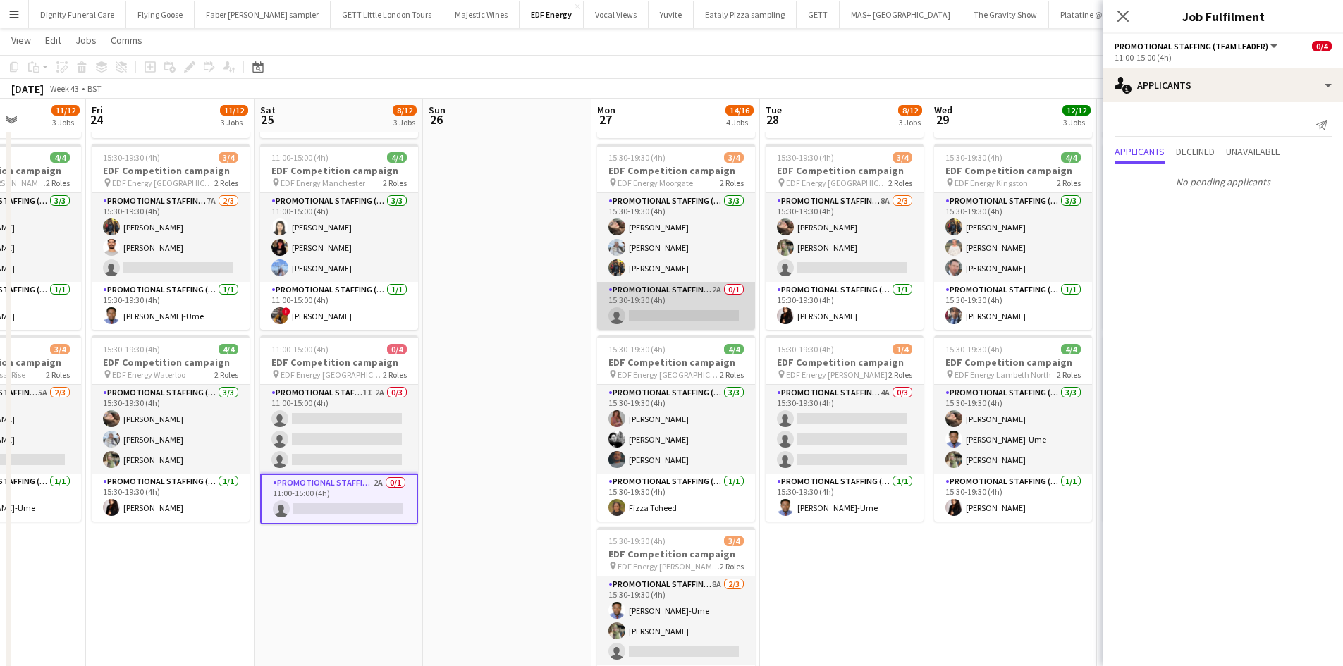
click at [713, 307] on app-card-role "Promotional Staffing (Team Leader) 2A 0/1 15:30-19:30 (4h) single-neutral-actio…" at bounding box center [676, 306] width 158 height 48
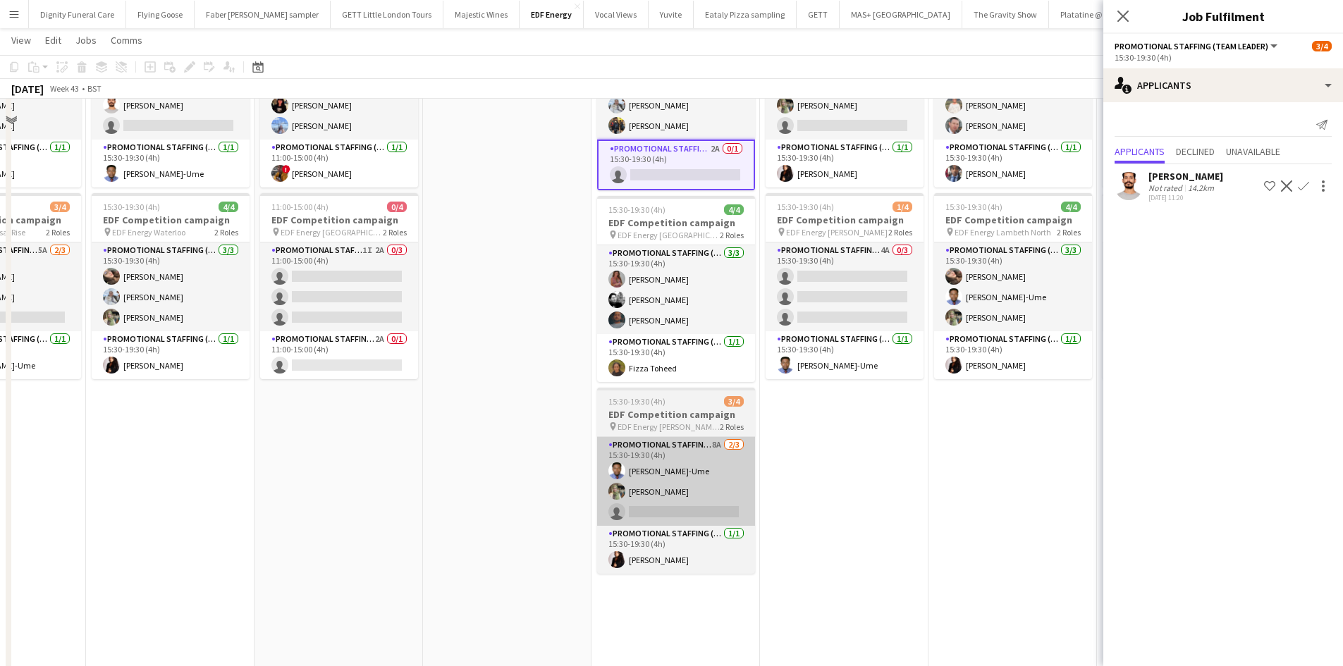
scroll to position [423, 0]
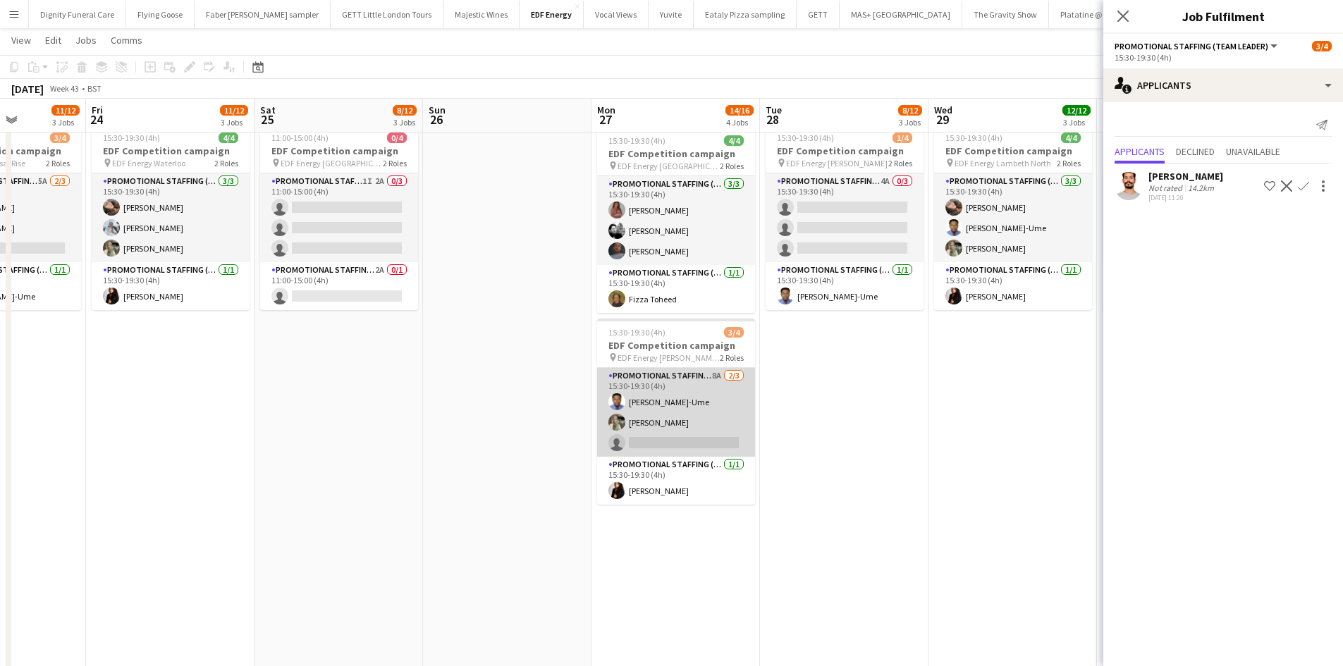
click at [681, 436] on app-card-role "Promotional Staffing (Flyering Staff) 8A 2/3 15:30-19:30 (4h) Fidelis Ejike-Ume…" at bounding box center [676, 412] width 158 height 89
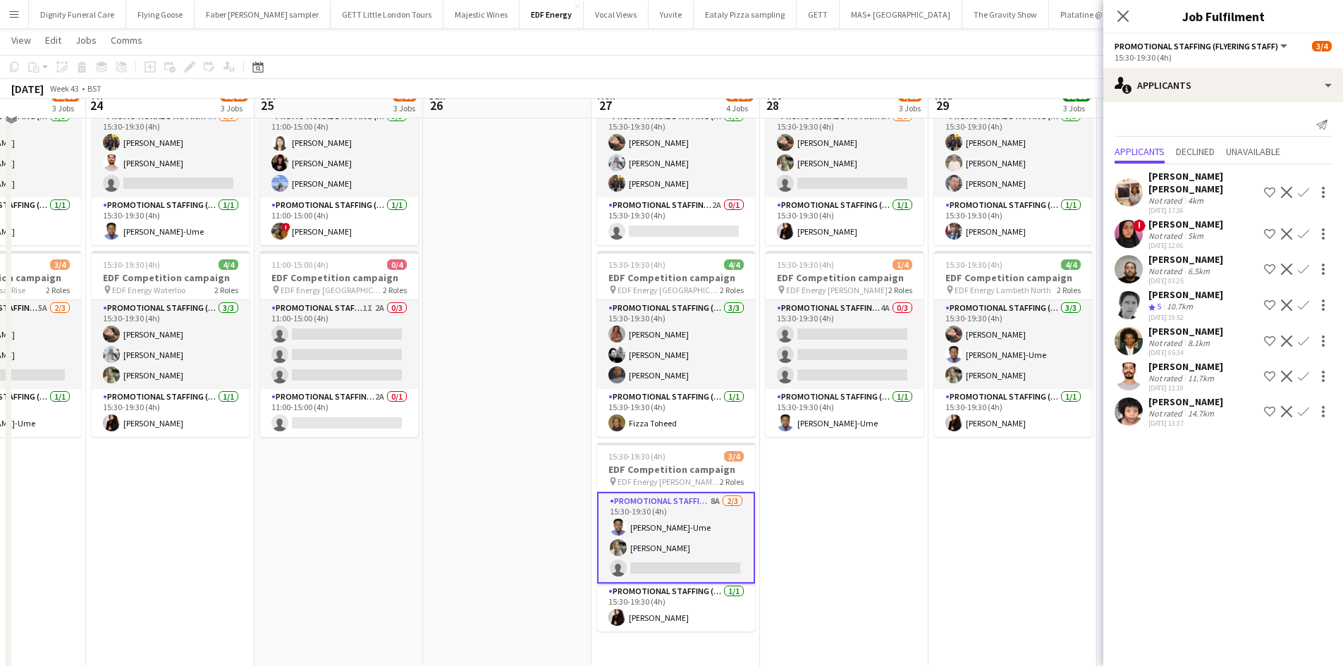
scroll to position [282, 0]
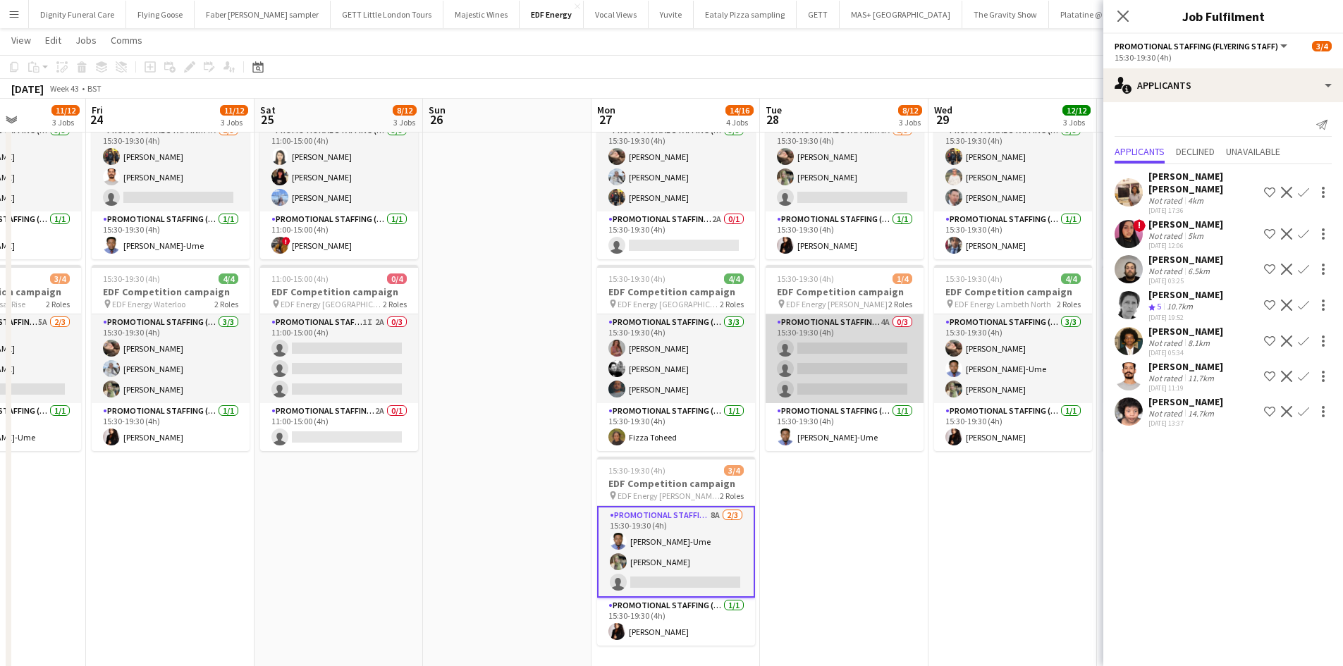
click at [825, 366] on app-card-role "Promotional Staffing (Flyering Staff) 4A 0/3 15:30-19:30 (4h) single-neutral-ac…" at bounding box center [844, 358] width 158 height 89
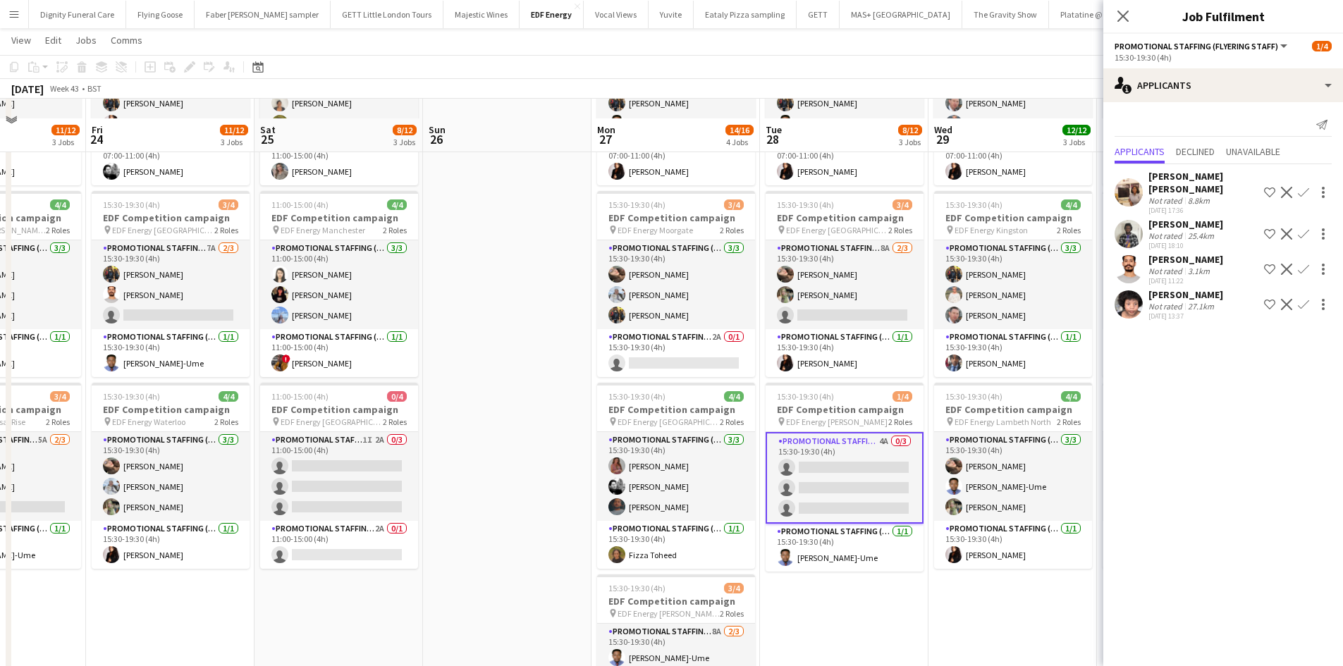
scroll to position [141, 0]
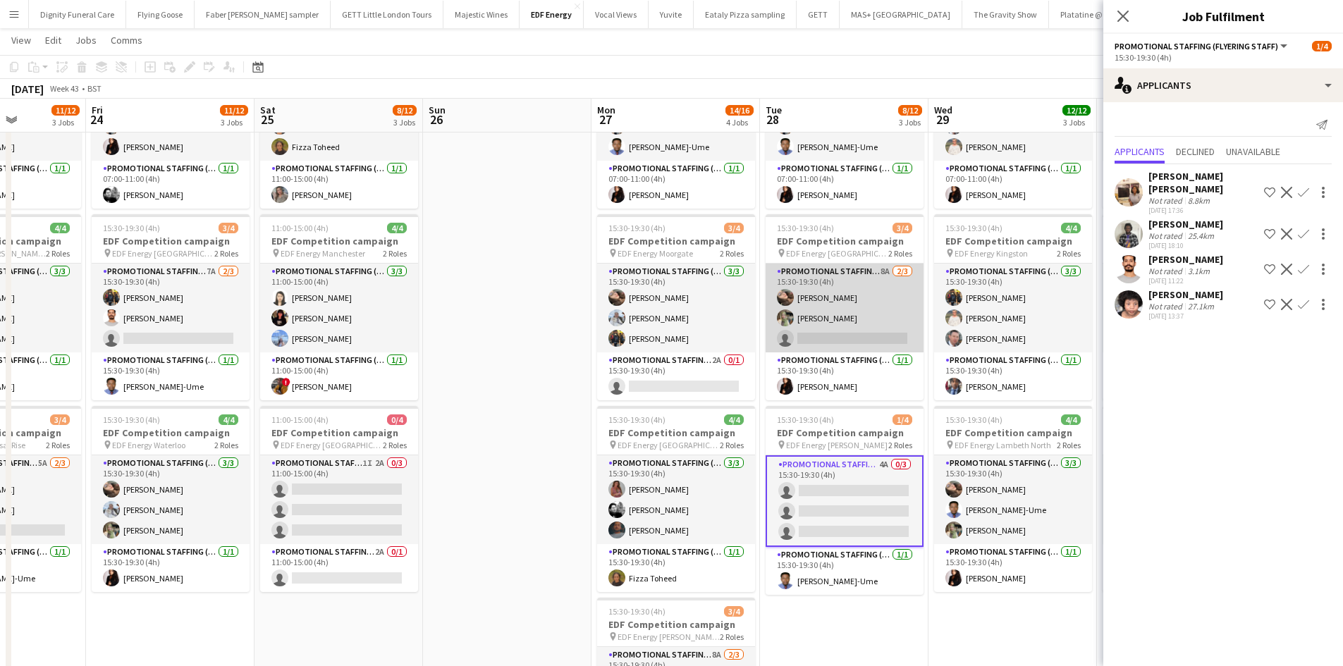
click at [855, 327] on app-card-role "Promotional Staffing (Flyering Staff) 8A 2/3 15:30-19:30 (4h) Anastasiia Melesh…" at bounding box center [844, 308] width 158 height 89
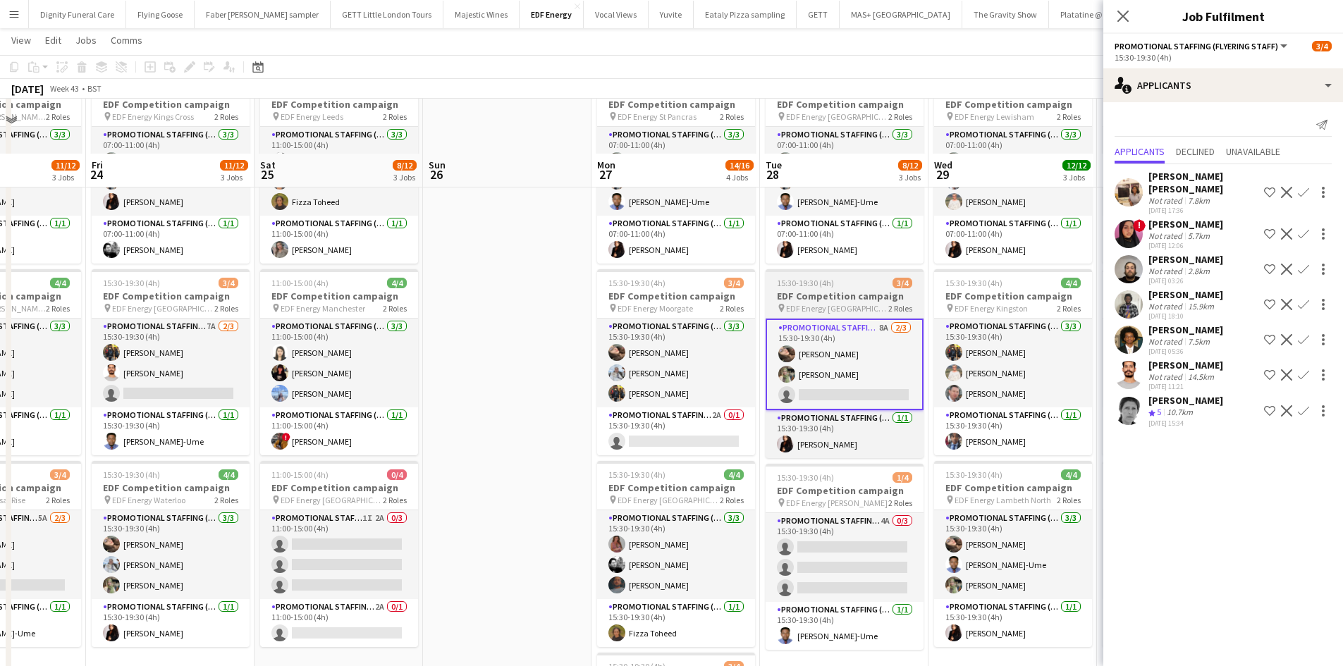
scroll to position [0, 0]
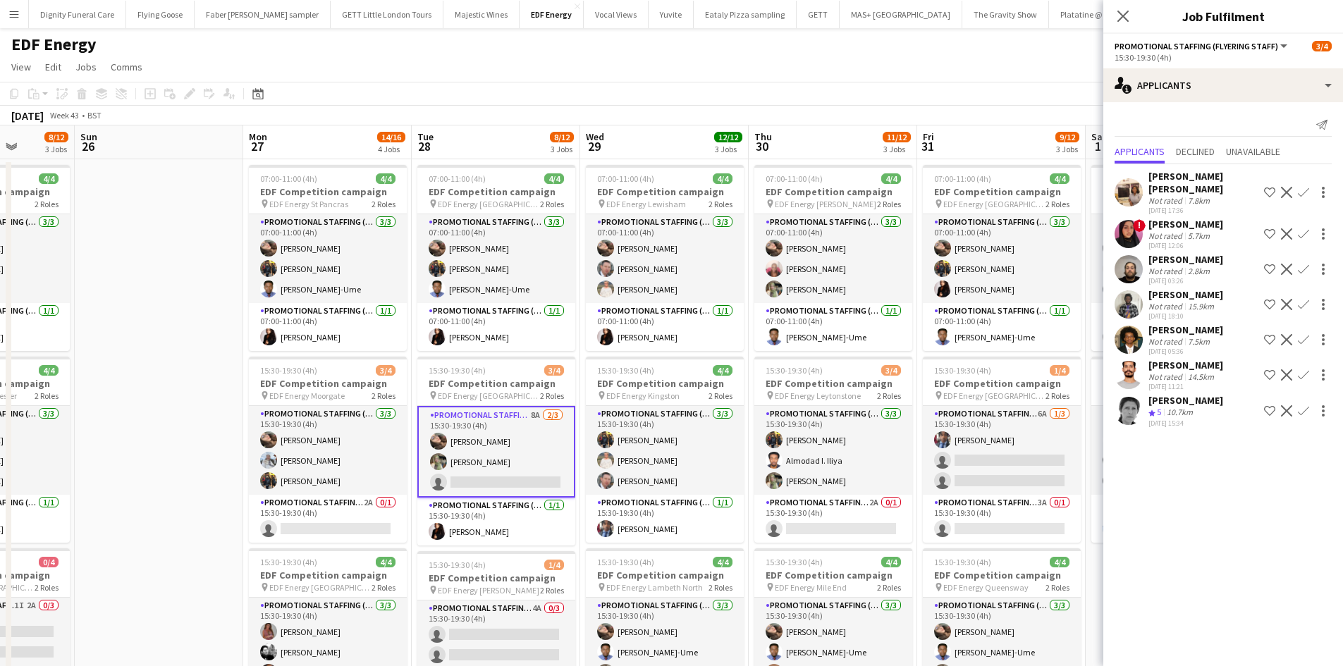
drag, startPoint x: 848, startPoint y: 409, endPoint x: 500, endPoint y: 397, distance: 348.3
click at [500, 397] on app-calendar-viewport "Wed 22 10/12 3 Jobs Thu 23 11/12 3 Jobs Fri 24 11/12 3 Jobs Sat 25 8/12 3 Jobs …" at bounding box center [671, 670] width 1343 height 1090
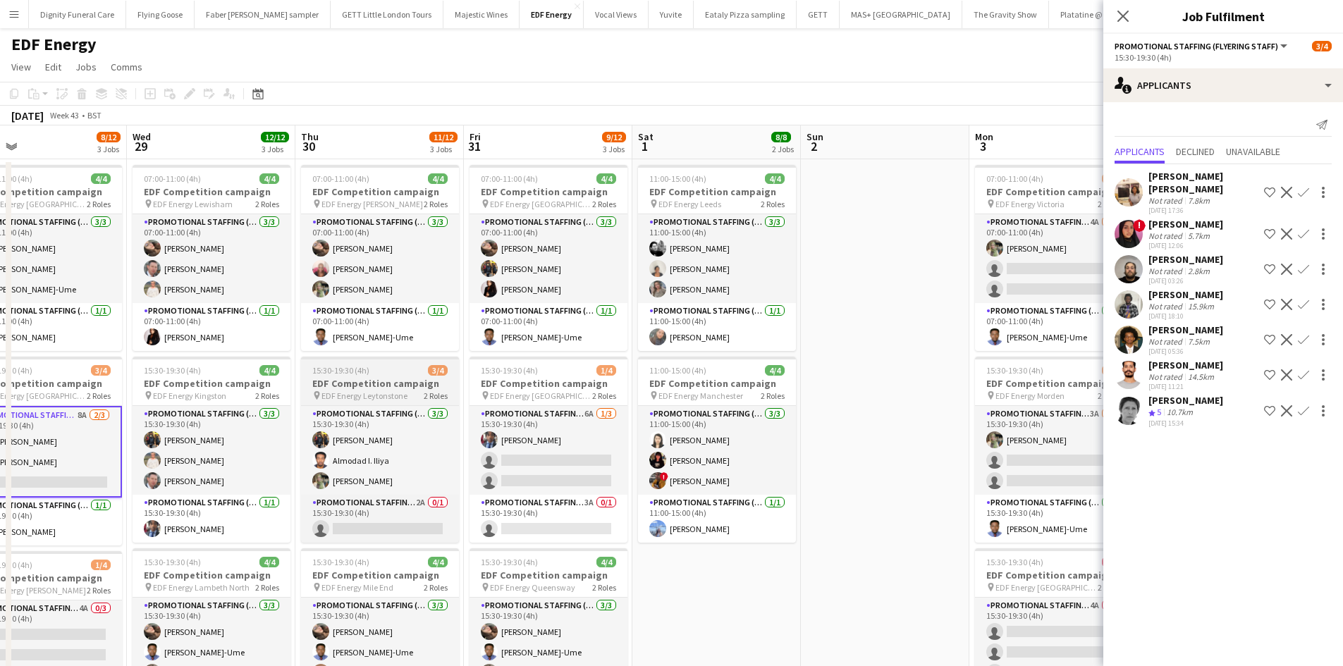
scroll to position [0, 434]
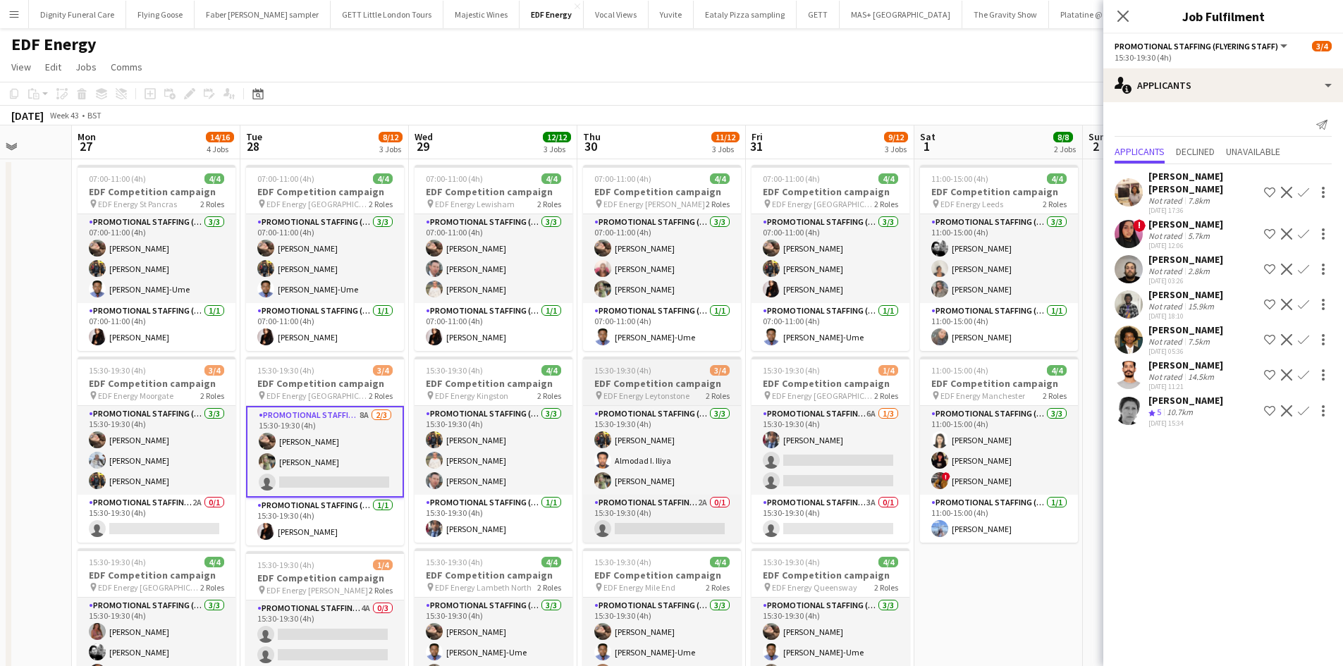
drag, startPoint x: 744, startPoint y: 393, endPoint x: 585, endPoint y: 394, distance: 159.3
click at [585, 394] on app-calendar-viewport "Fri 24 11/12 3 Jobs Sat 25 8/12 3 Jobs Sun 26 Mon 27 14/16 4 Jobs Tue 28 8/12 3…" at bounding box center [671, 670] width 1343 height 1090
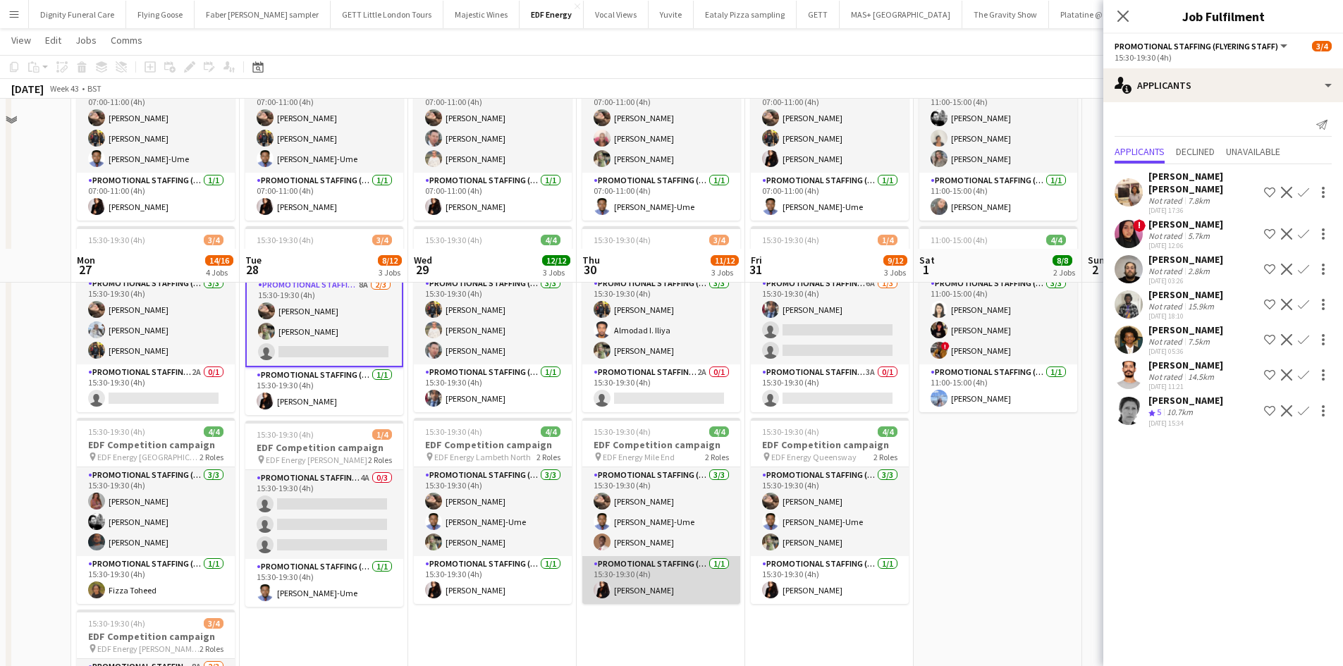
scroll to position [282, 0]
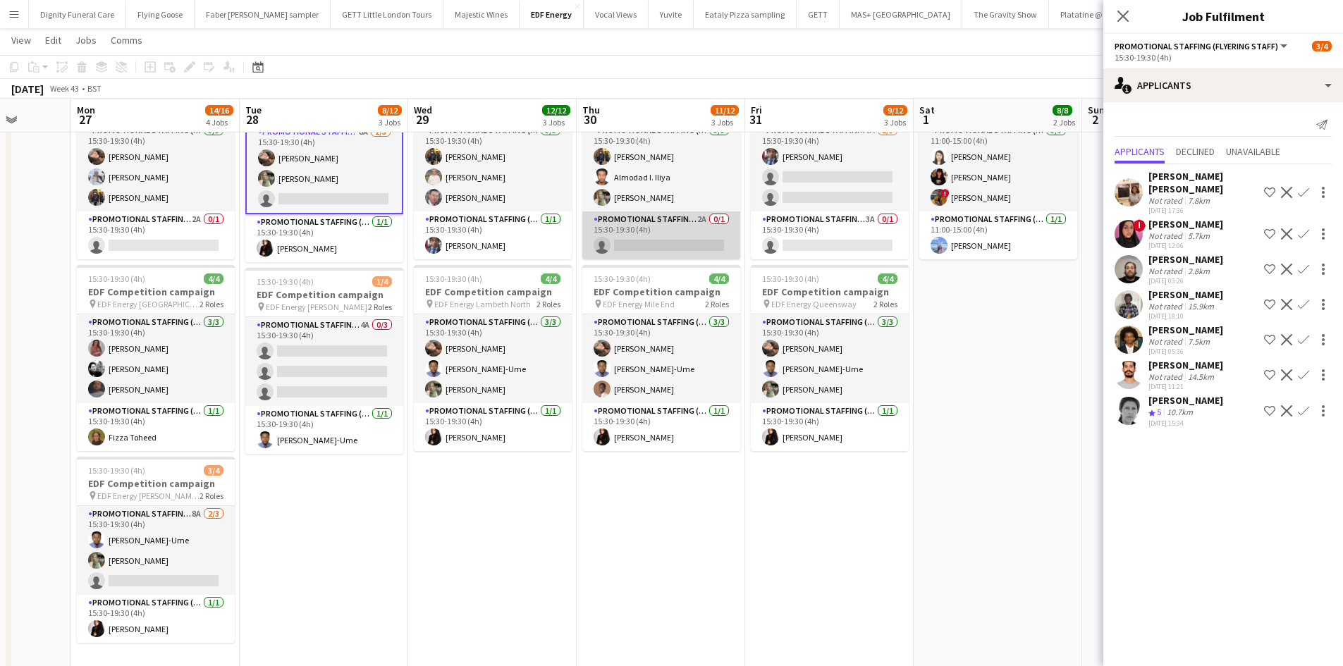
click at [684, 233] on app-card-role "Promotional Staffing (Team Leader) 2A 0/1 15:30-19:30 (4h) single-neutral-actio…" at bounding box center [661, 235] width 158 height 48
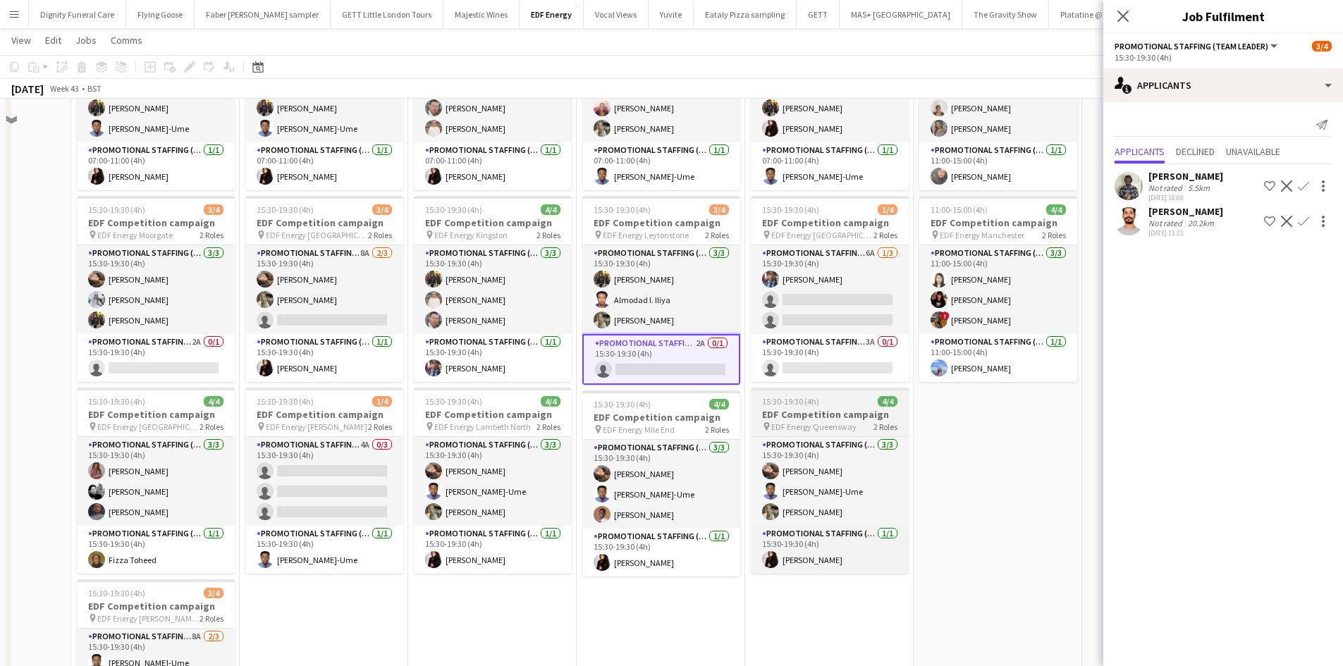
scroll to position [70, 0]
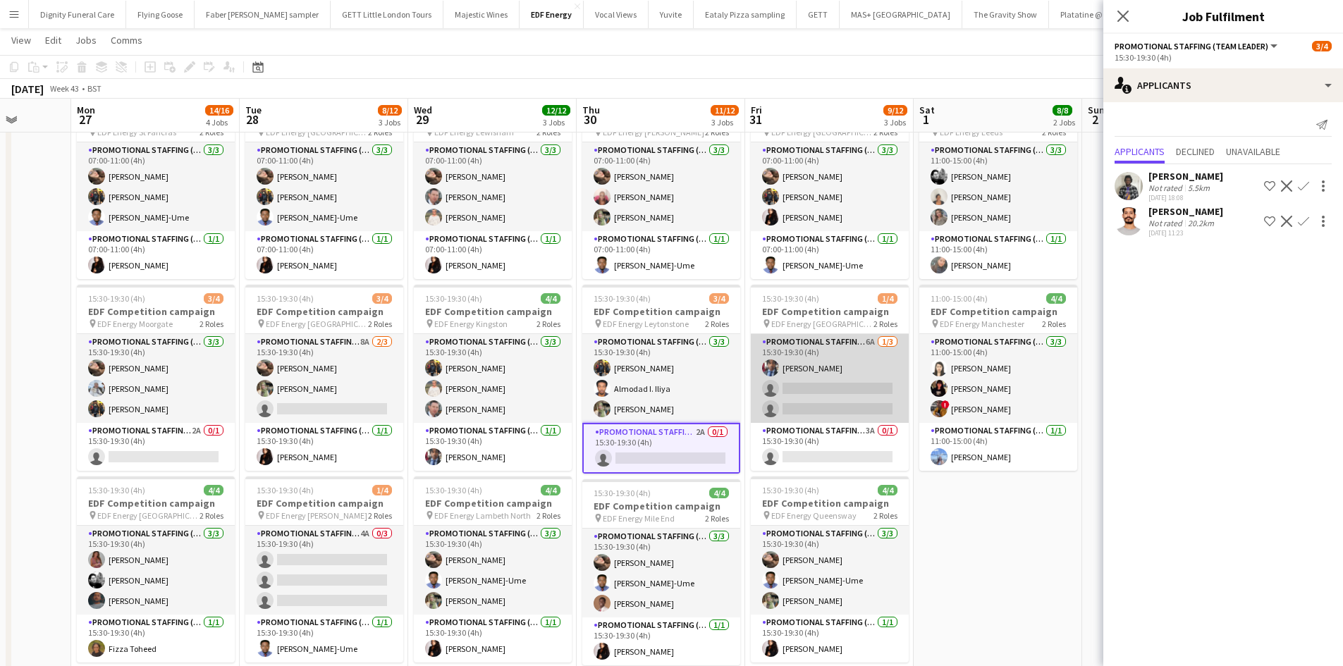
click at [839, 398] on app-card-role "Promotional Staffing (Flyering Staff) 6A 1/3 15:30-19:30 (4h) Seyi Ogunyemi sin…" at bounding box center [830, 378] width 158 height 89
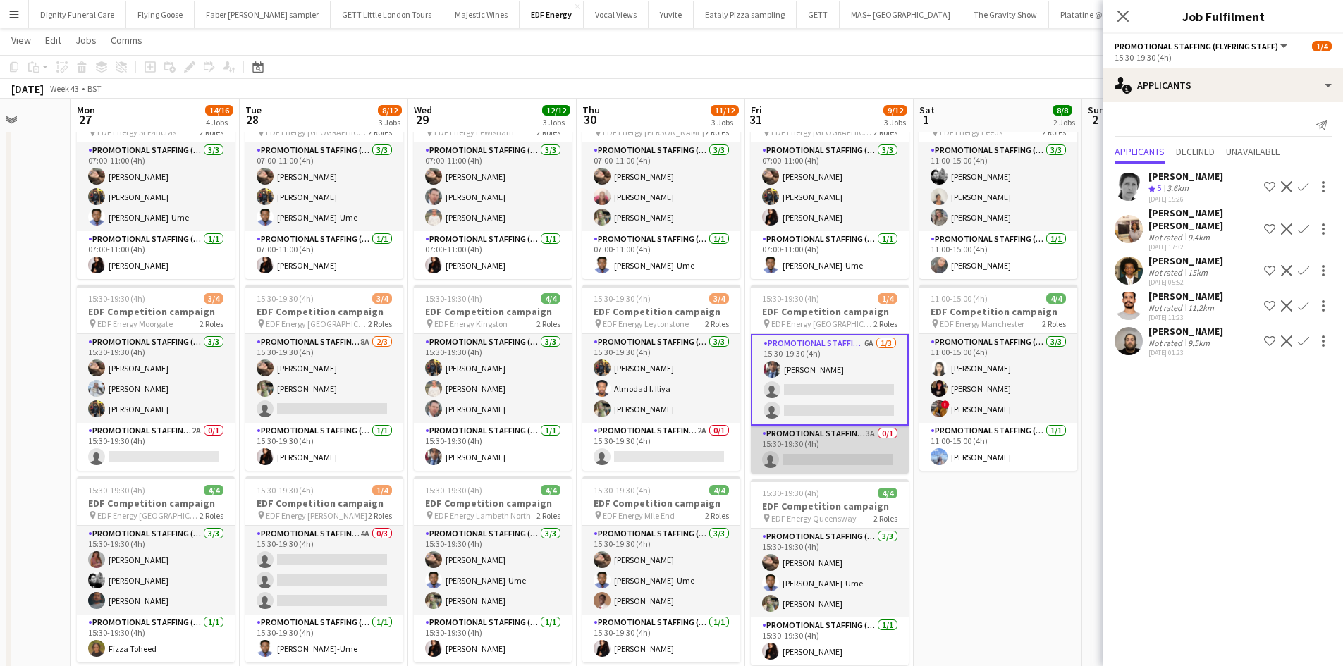
click at [832, 457] on app-card-role "Promotional Staffing (Team Leader) 3A 0/1 15:30-19:30 (4h) single-neutral-actio…" at bounding box center [830, 450] width 158 height 48
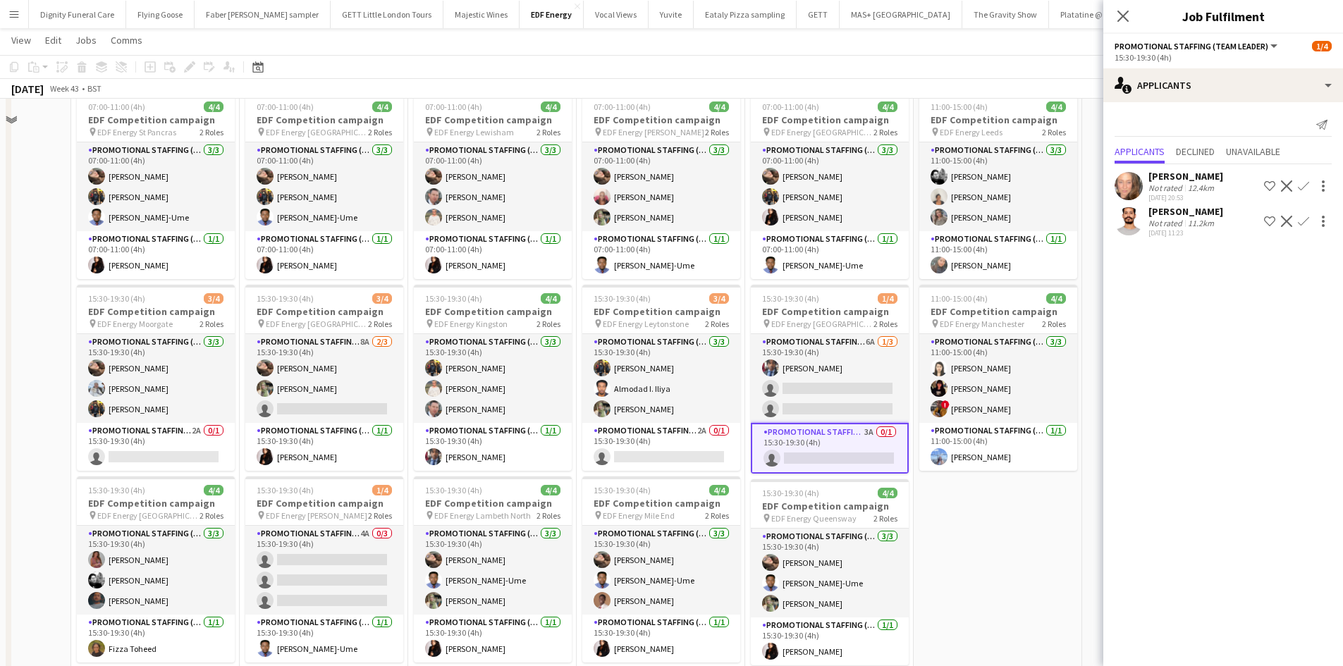
scroll to position [0, 0]
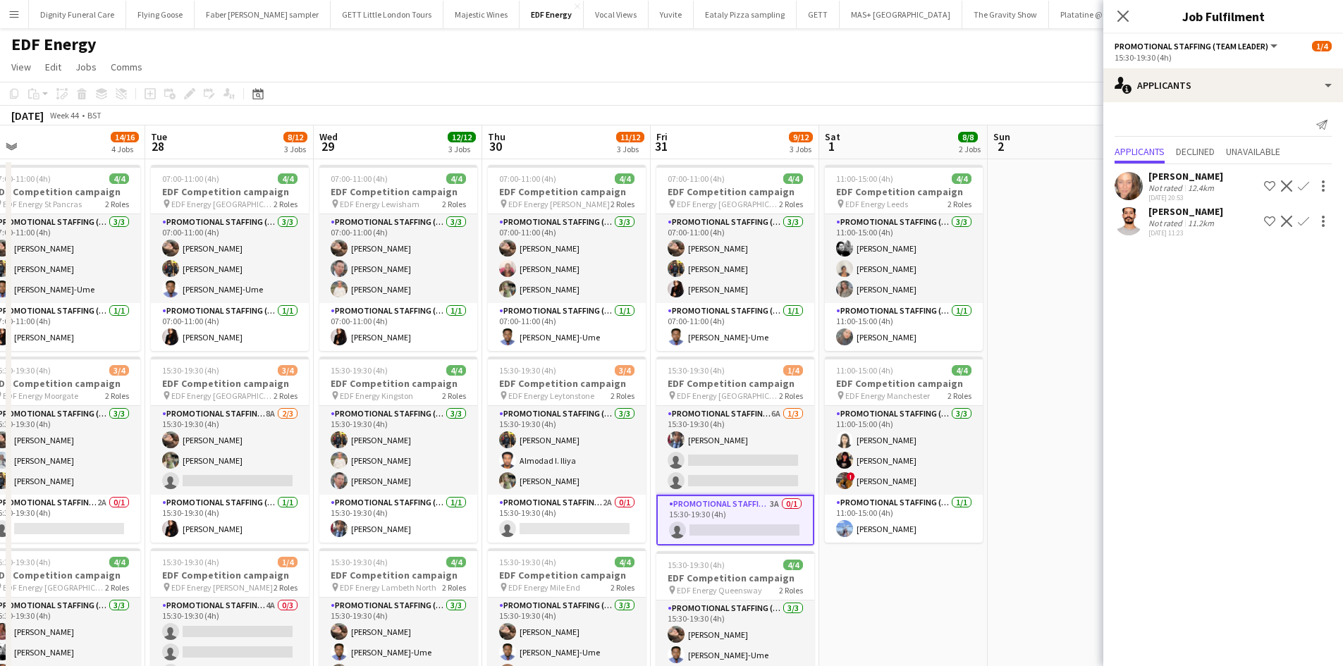
drag, startPoint x: 873, startPoint y: 453, endPoint x: 396, endPoint y: 418, distance: 477.7
click at [396, 418] on app-calendar-viewport "Fri 24 11/12 3 Jobs Sat 25 8/12 3 Jobs Sun 26 Mon 27 14/16 4 Jobs Tue 28 8/12 3…" at bounding box center [671, 670] width 1343 height 1090
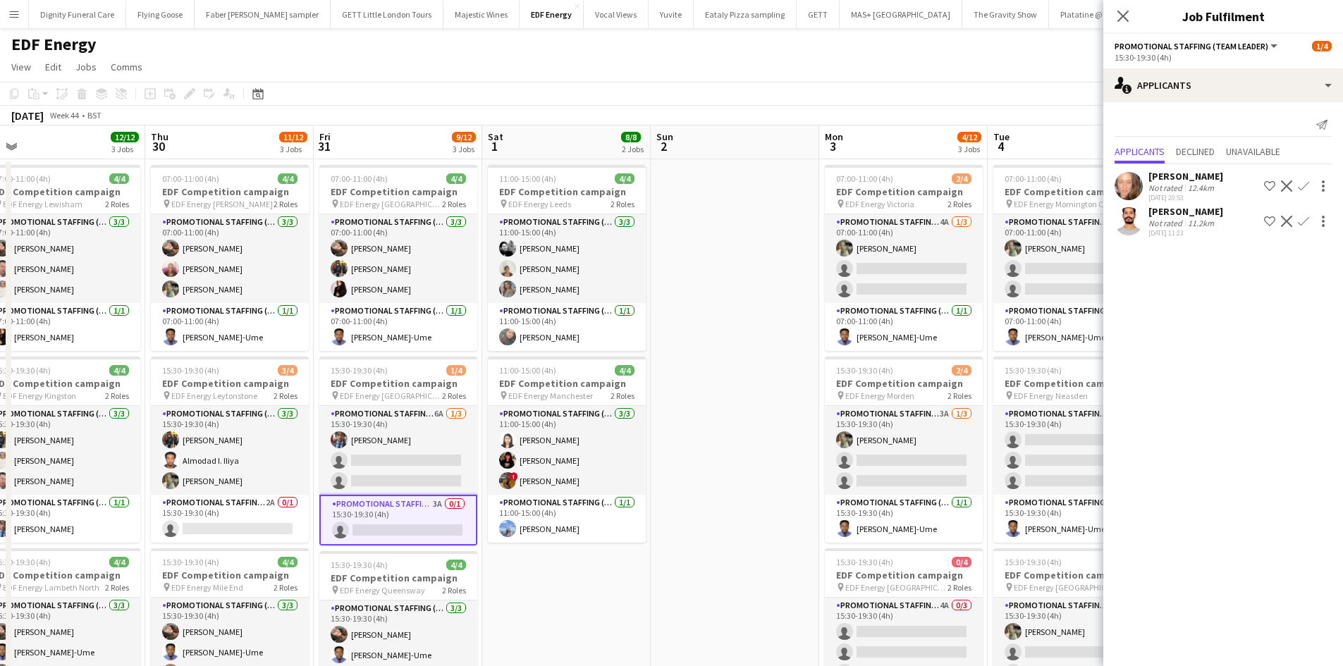
scroll to position [0, 593]
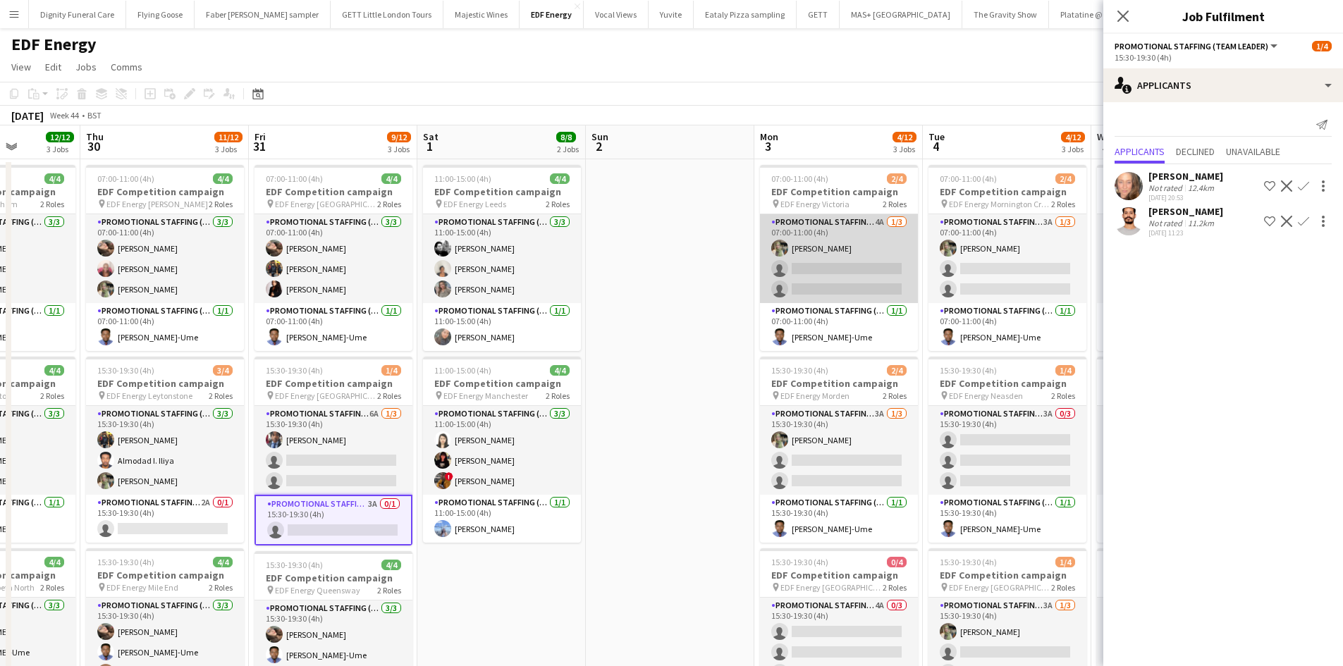
click at [860, 261] on app-card-role "Promotional Staffing (Flyering Staff) 4A 1/3 07:00-11:00 (4h) Aliya Kazmi singl…" at bounding box center [839, 258] width 158 height 89
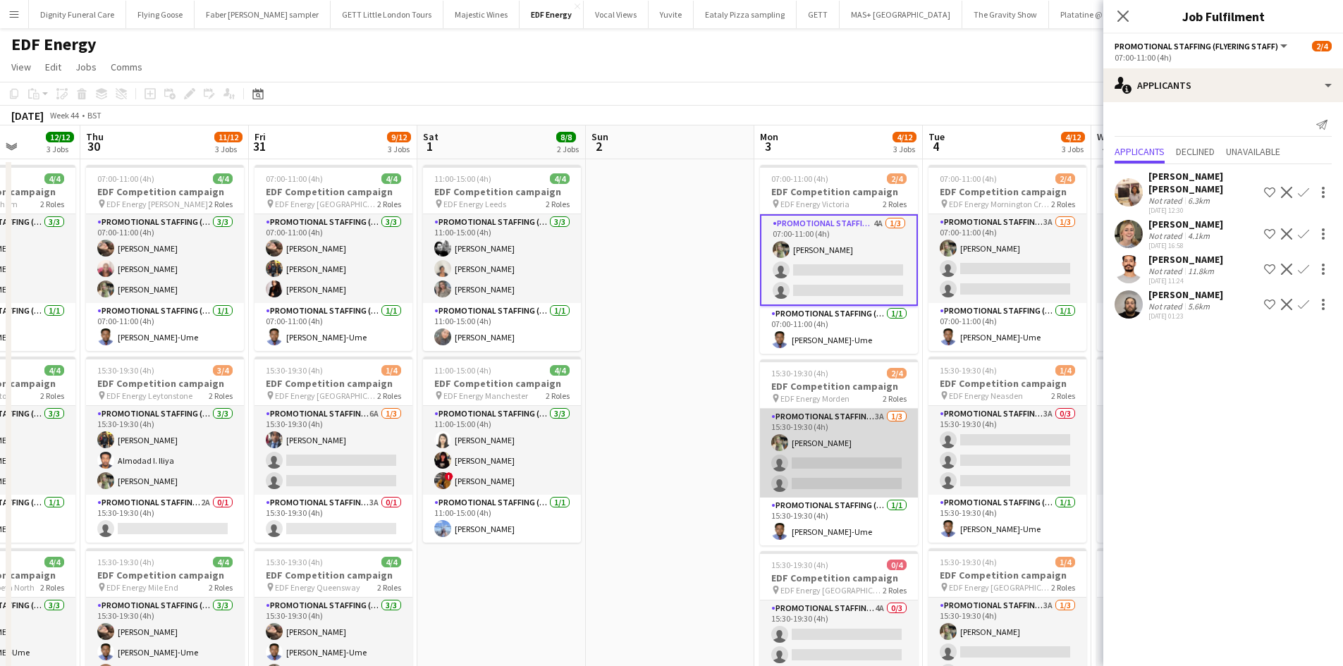
click at [846, 474] on app-card-role "Promotional Staffing (Flyering Staff) 3A 1/3 15:30-19:30 (4h) Aliya Kazmi singl…" at bounding box center [839, 453] width 158 height 89
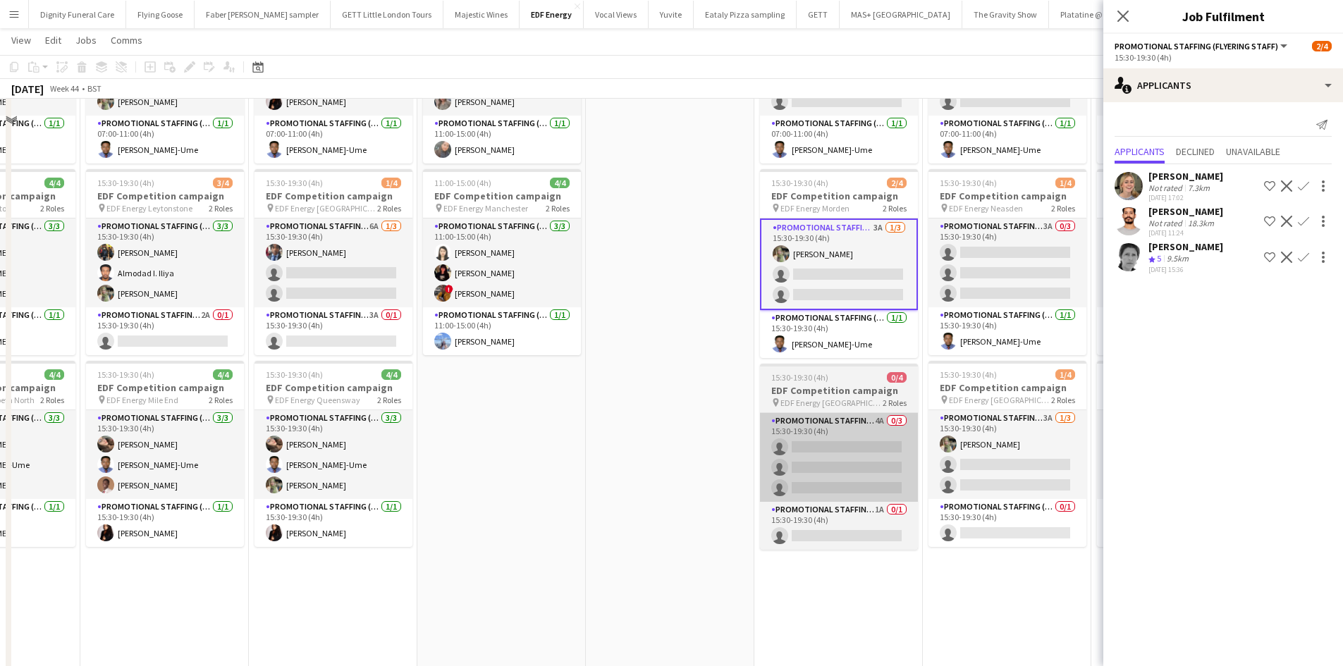
scroll to position [211, 0]
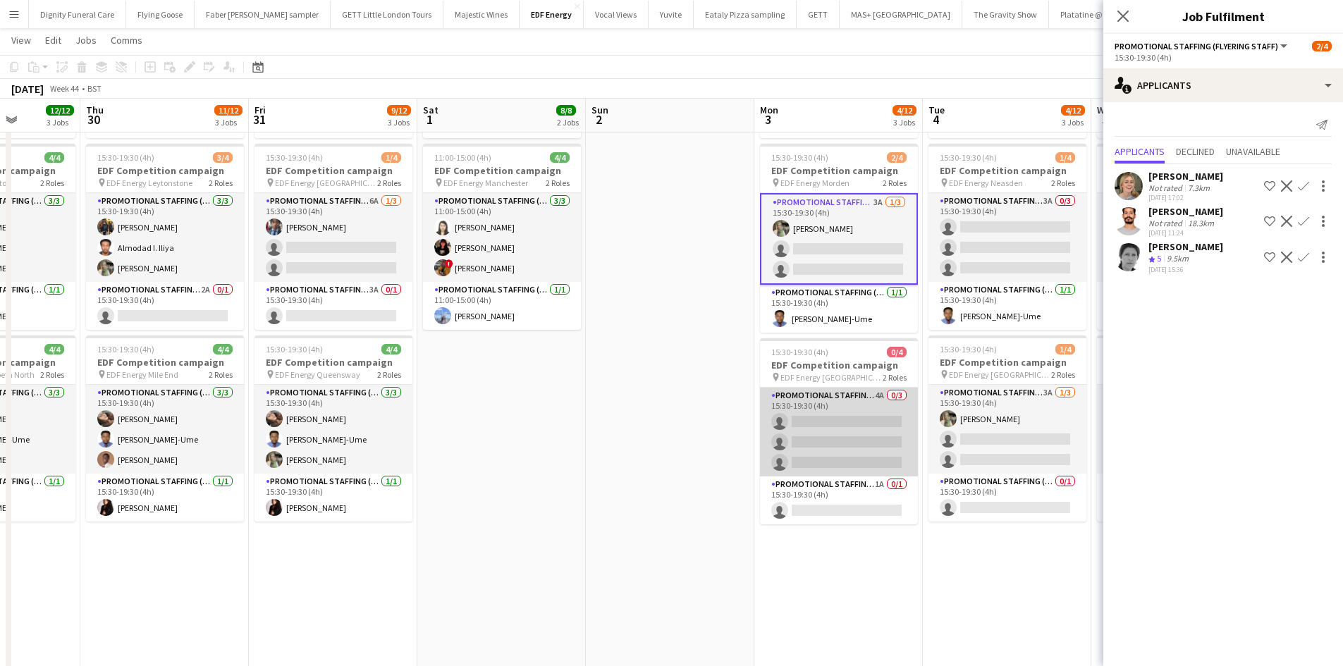
click at [842, 447] on app-card-role "Promotional Staffing (Flyering Staff) 4A 0/3 15:30-19:30 (4h) single-neutral-ac…" at bounding box center [839, 432] width 158 height 89
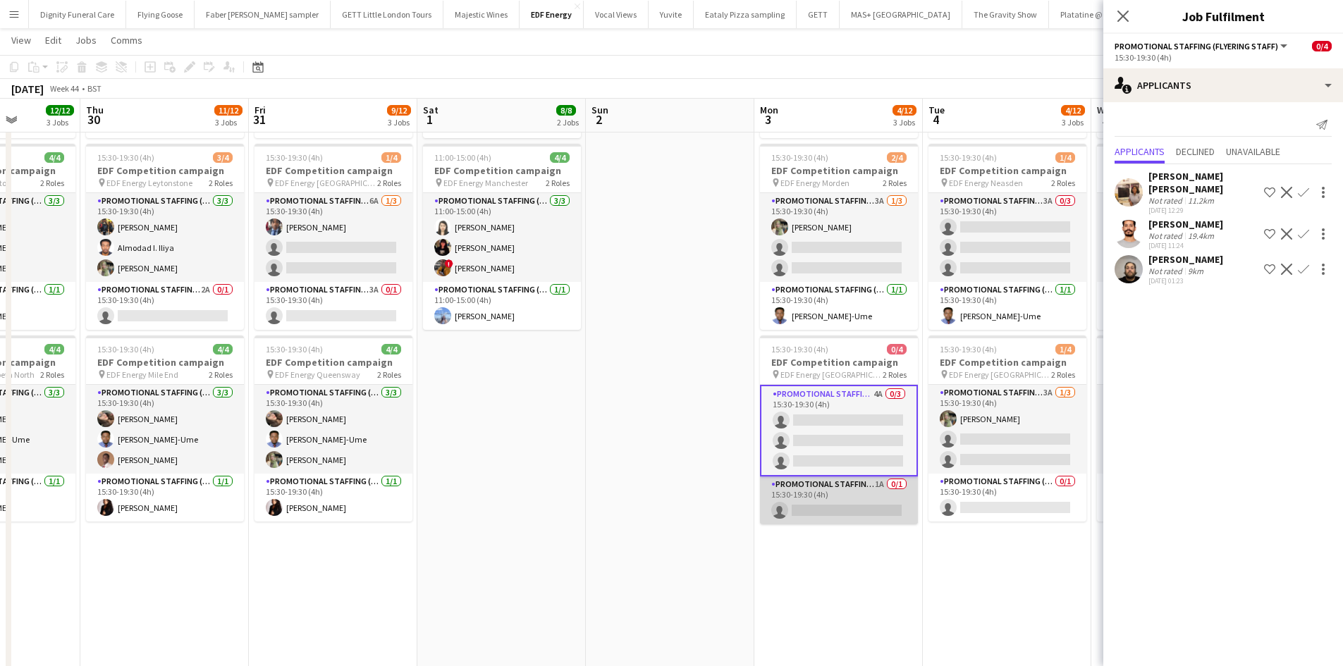
click at [832, 506] on app-card-role "Promotional Staffing (Team Leader) 1A 0/1 15:30-19:30 (4h) single-neutral-actio…" at bounding box center [839, 500] width 158 height 48
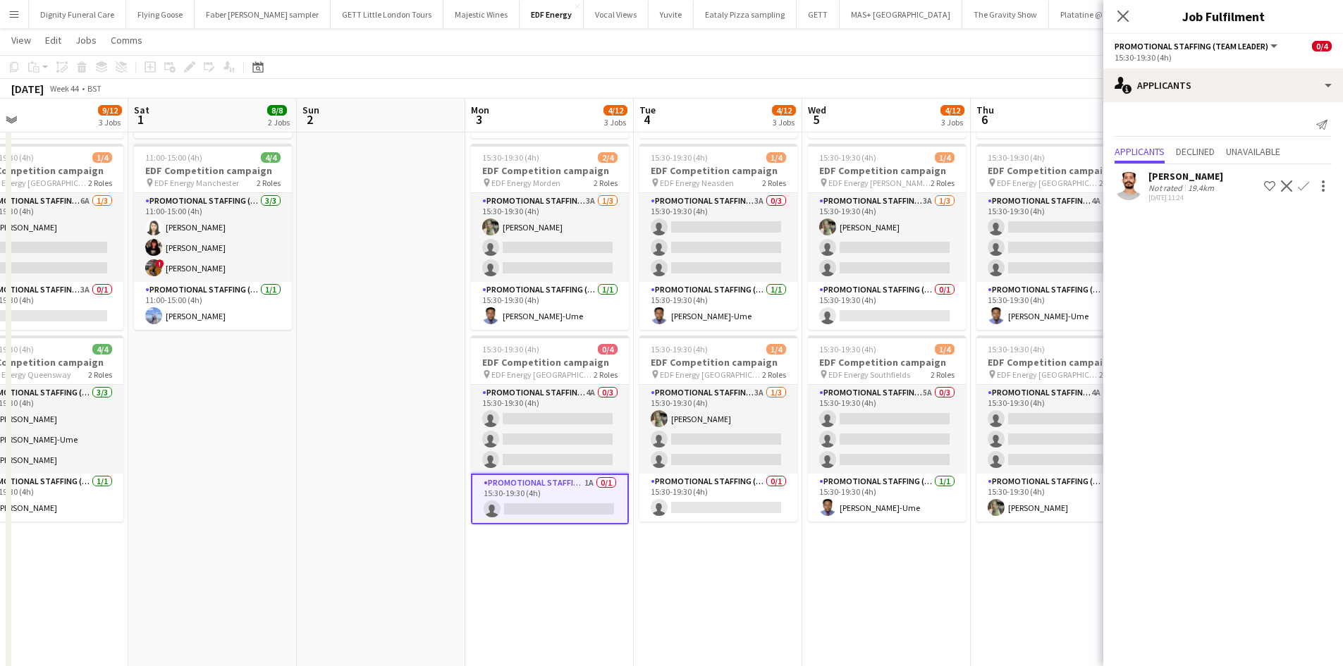
drag, startPoint x: 958, startPoint y: 548, endPoint x: 655, endPoint y: 525, distance: 303.9
click at [648, 531] on app-calendar-viewport "Tue 28 8/12 3 Jobs Wed 29 12/12 3 Jobs Thu 30 11/12 3 Jobs Fri 31 9/12 3 Jobs S…" at bounding box center [671, 423] width 1343 height 1159
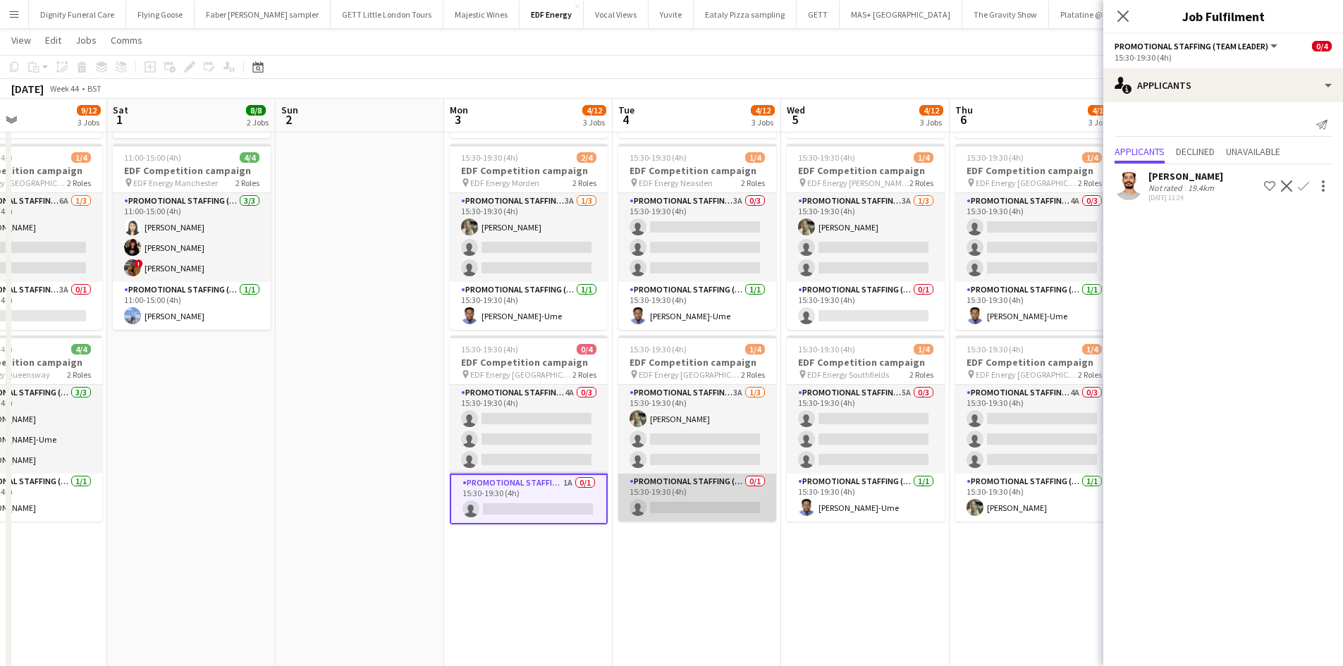
click at [708, 507] on app-card-role "Promotional Staffing (Team Leader) 0/1 15:30-19:30 (4h) single-neutral-actions" at bounding box center [697, 498] width 158 height 48
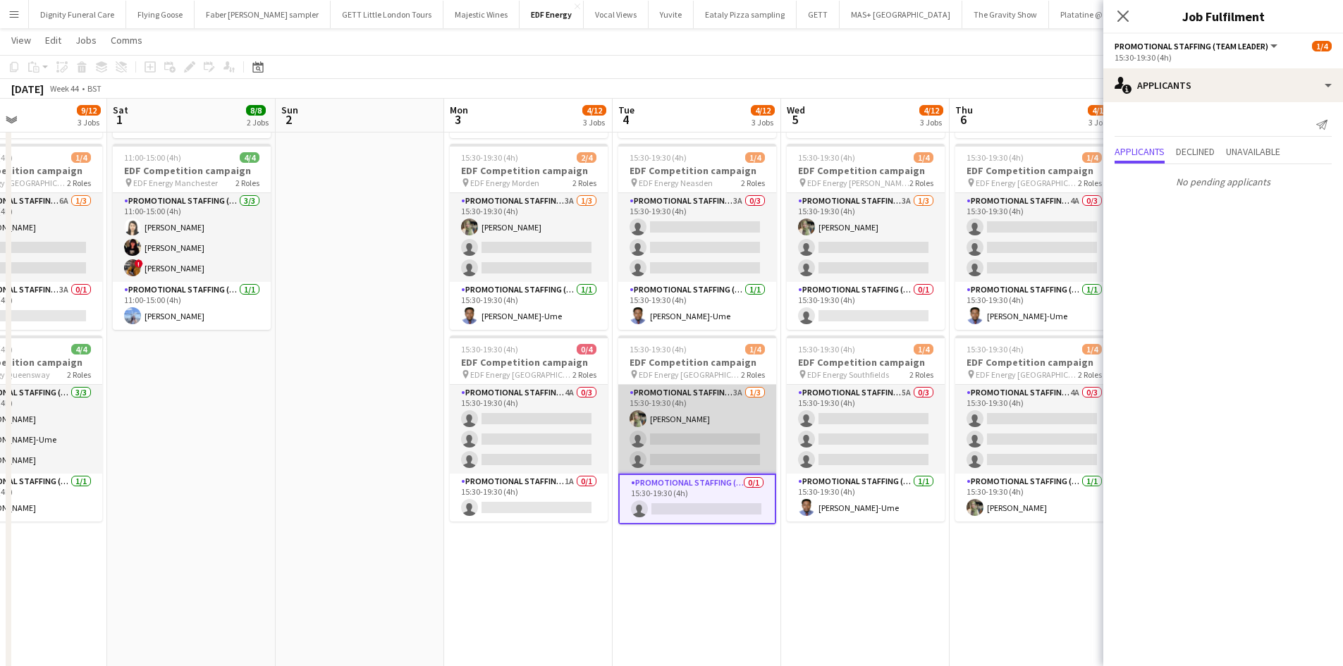
click at [727, 450] on app-card-role "Promotional Staffing (Flyering Staff) 3A 1/3 15:30-19:30 (4h) Aliya Kazmi singl…" at bounding box center [697, 429] width 158 height 89
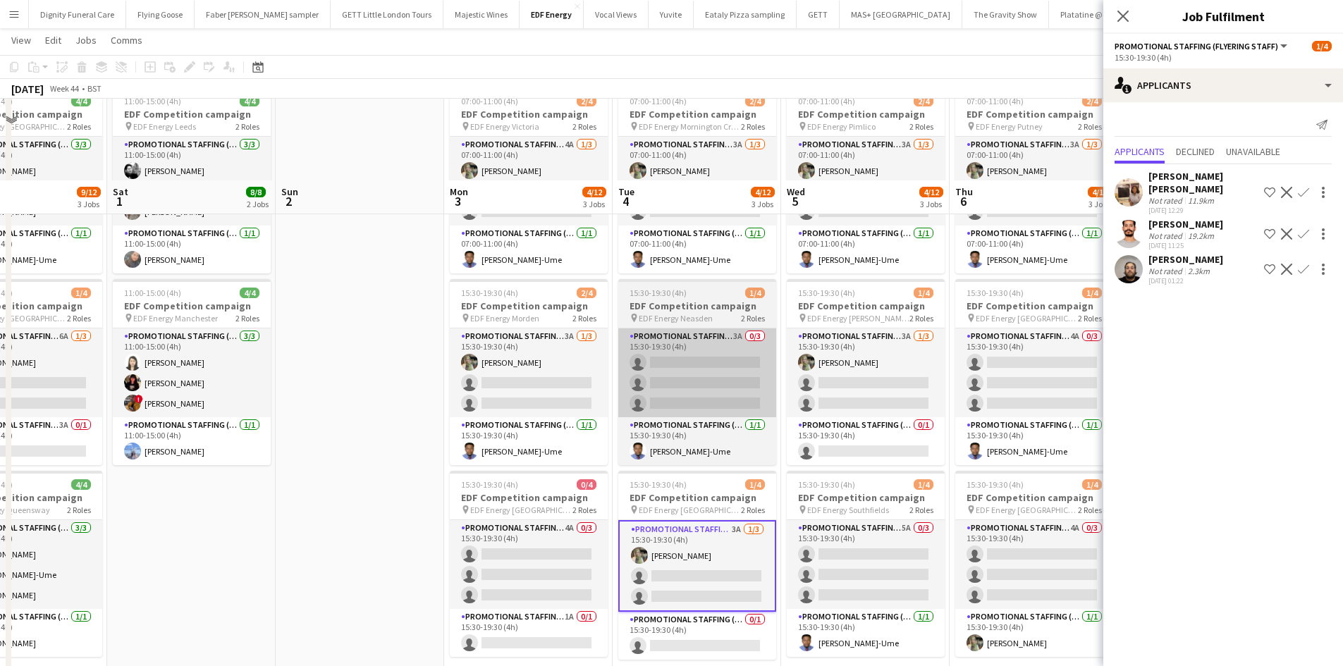
scroll to position [70, 0]
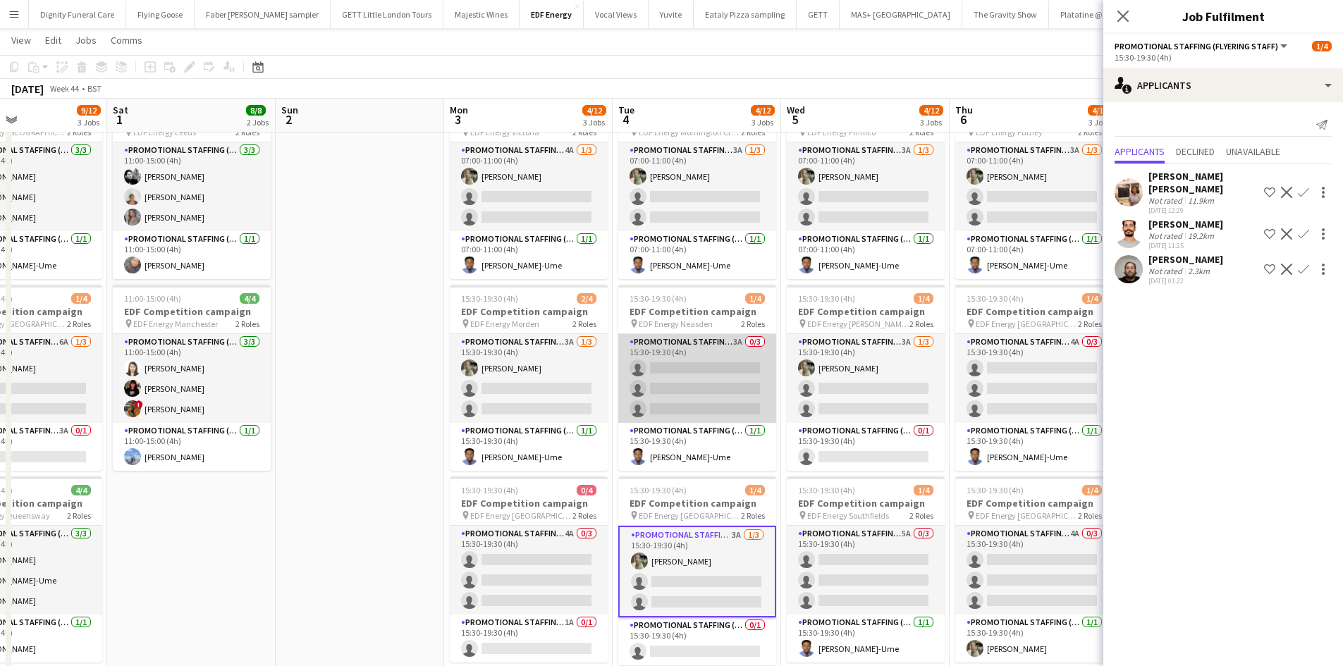
click at [685, 388] on app-card-role "Promotional Staffing (Flyering Staff) 3A 0/3 15:30-19:30 (4h) single-neutral-ac…" at bounding box center [697, 378] width 158 height 89
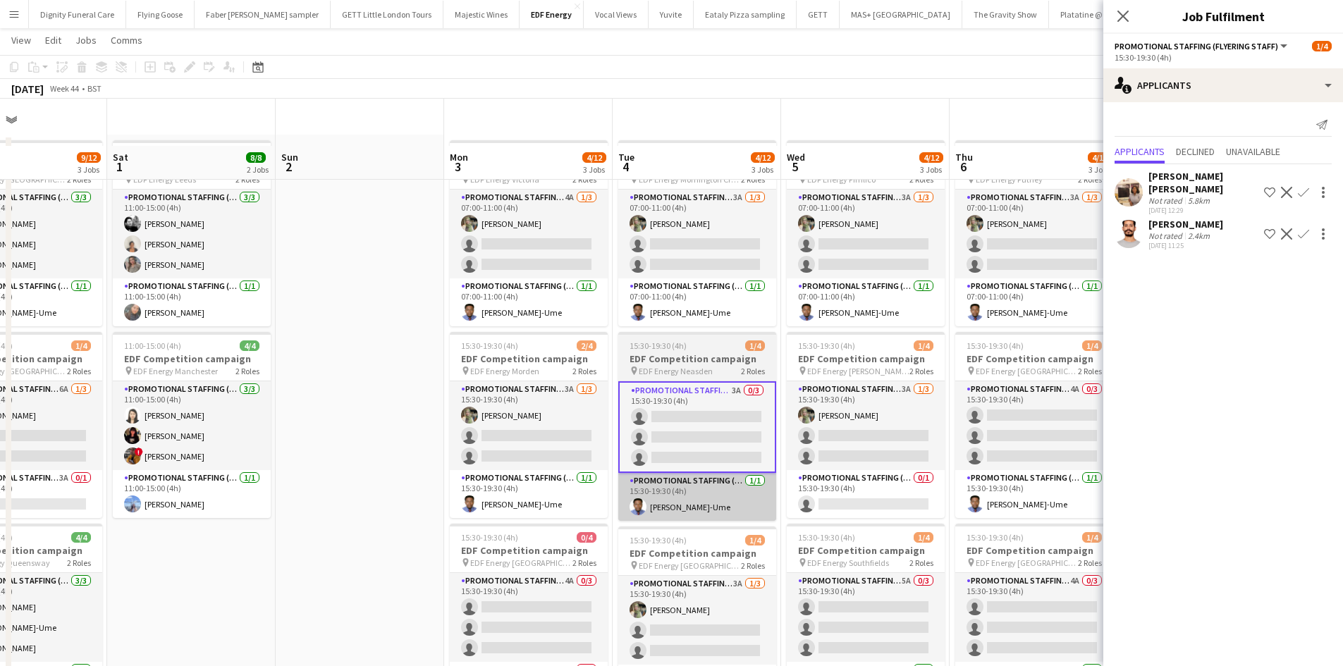
scroll to position [0, 0]
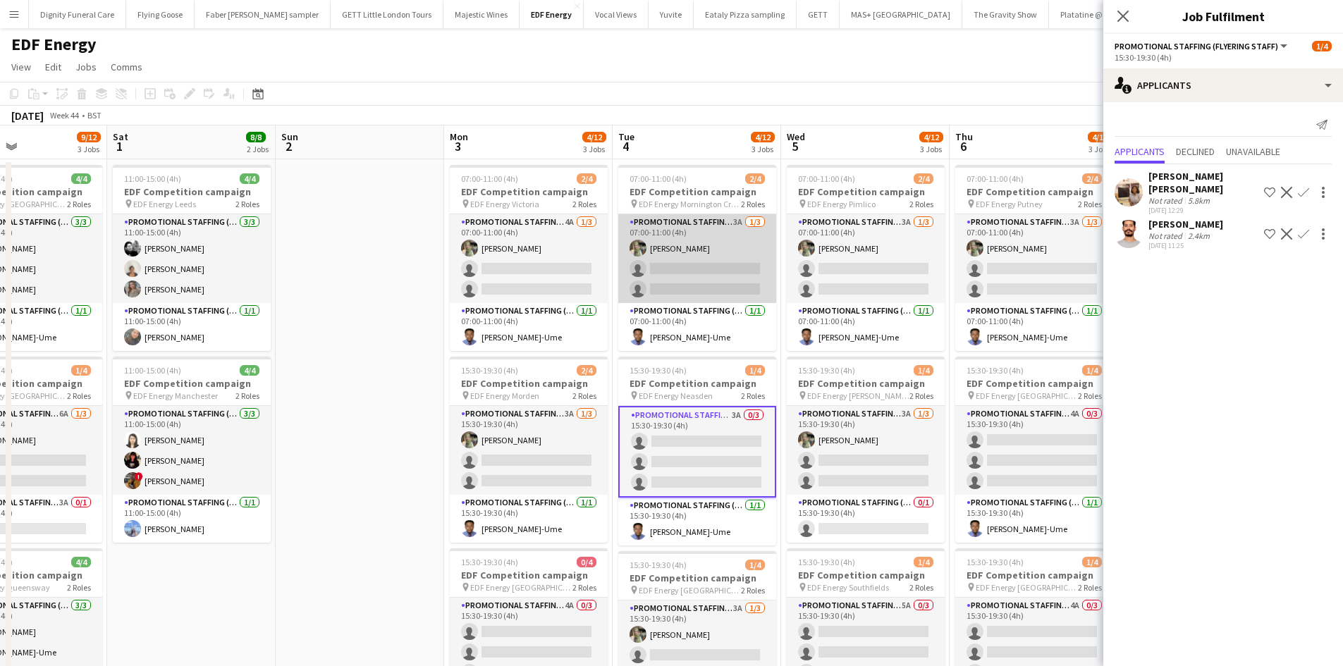
click at [714, 262] on app-card-role "Promotional Staffing (Flyering Staff) 3A 1/3 07:00-11:00 (4h) Aliya Kazmi singl…" at bounding box center [697, 258] width 158 height 89
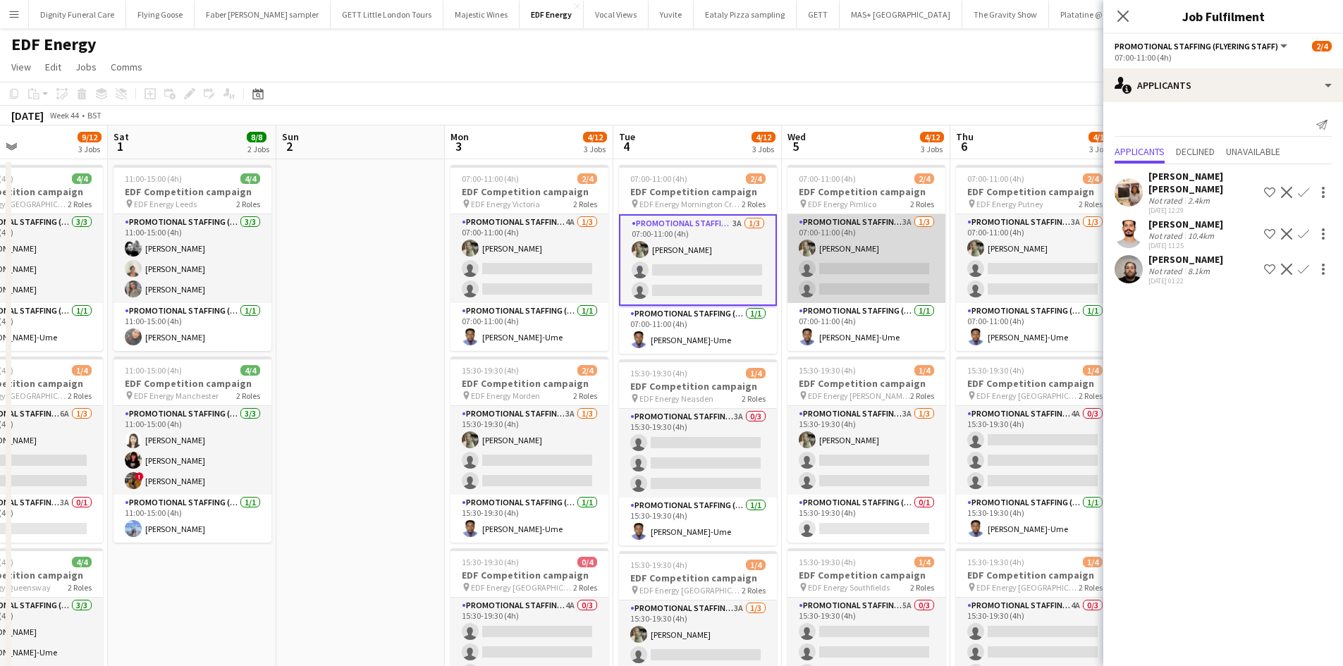
click at [873, 259] on app-card-role "Promotional Staffing (Flyering Staff) 3A 1/3 07:00-11:00 (4h) Aliya Kazmi singl…" at bounding box center [866, 258] width 158 height 89
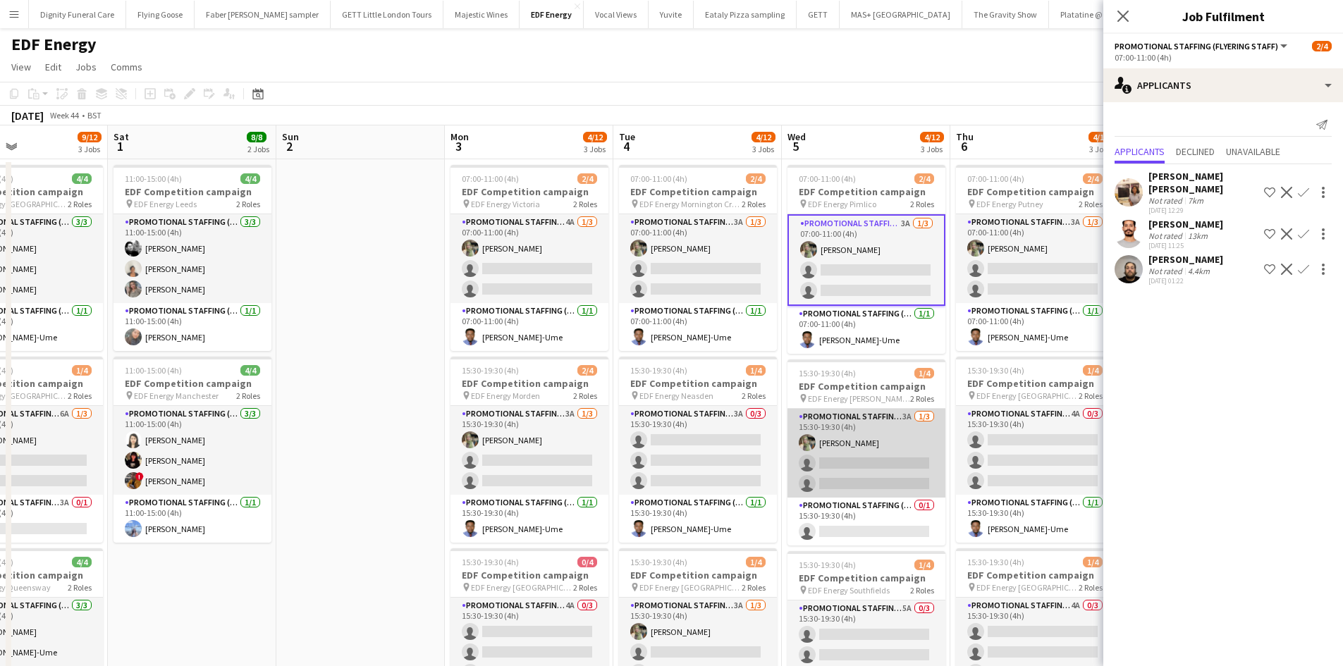
click at [860, 455] on app-card-role "Promotional Staffing (Flyering Staff) 3A 1/3 15:30-19:30 (4h) Aliya Kazmi singl…" at bounding box center [866, 453] width 158 height 89
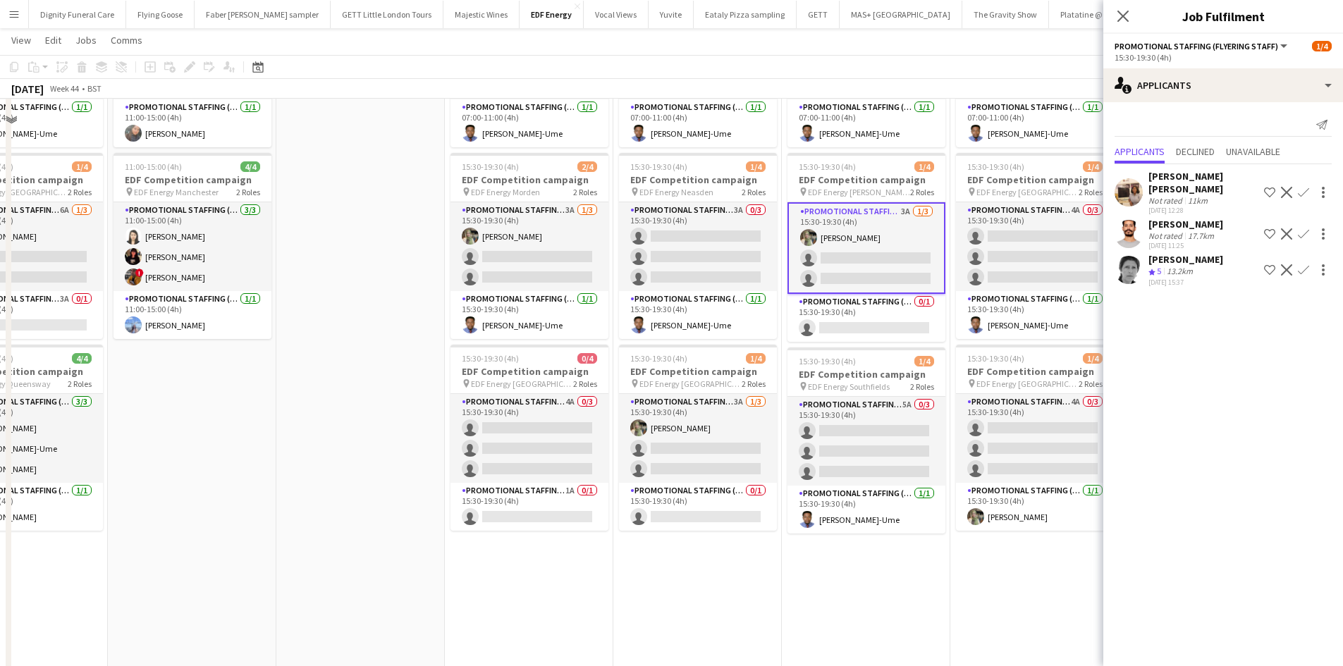
scroll to position [211, 0]
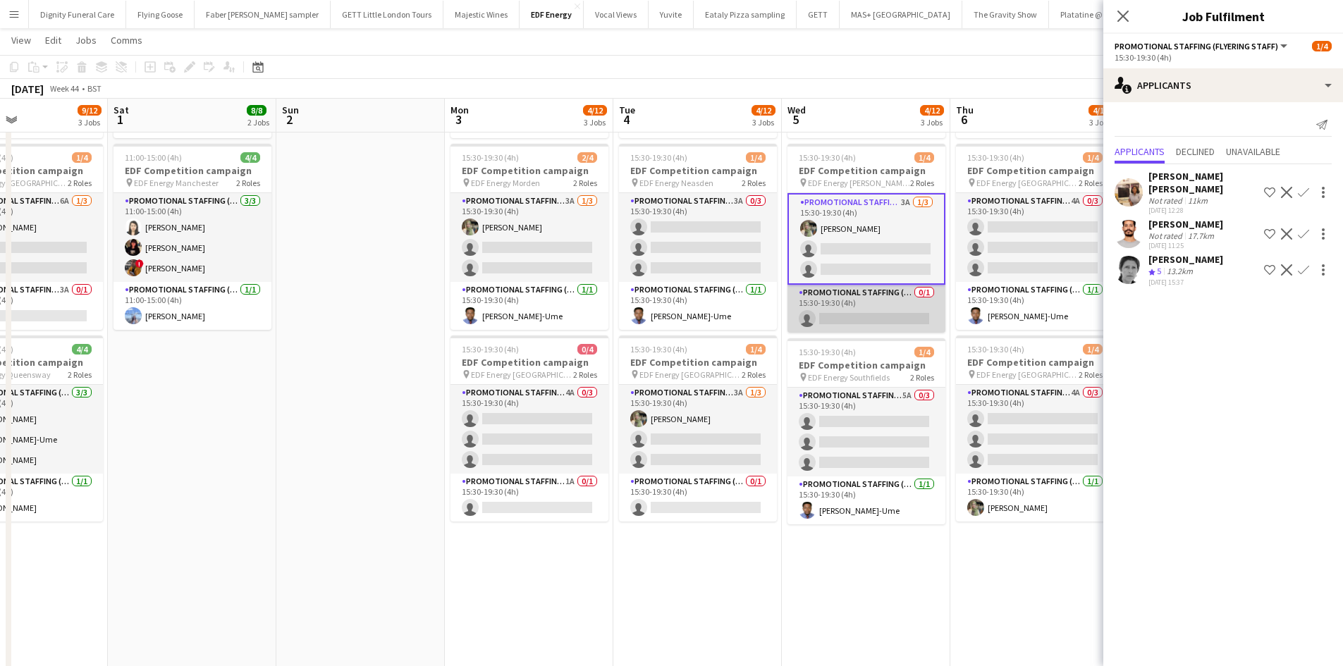
click at [882, 307] on app-card-role "Promotional Staffing (Team Leader) 0/1 15:30-19:30 (4h) single-neutral-actions" at bounding box center [866, 309] width 158 height 48
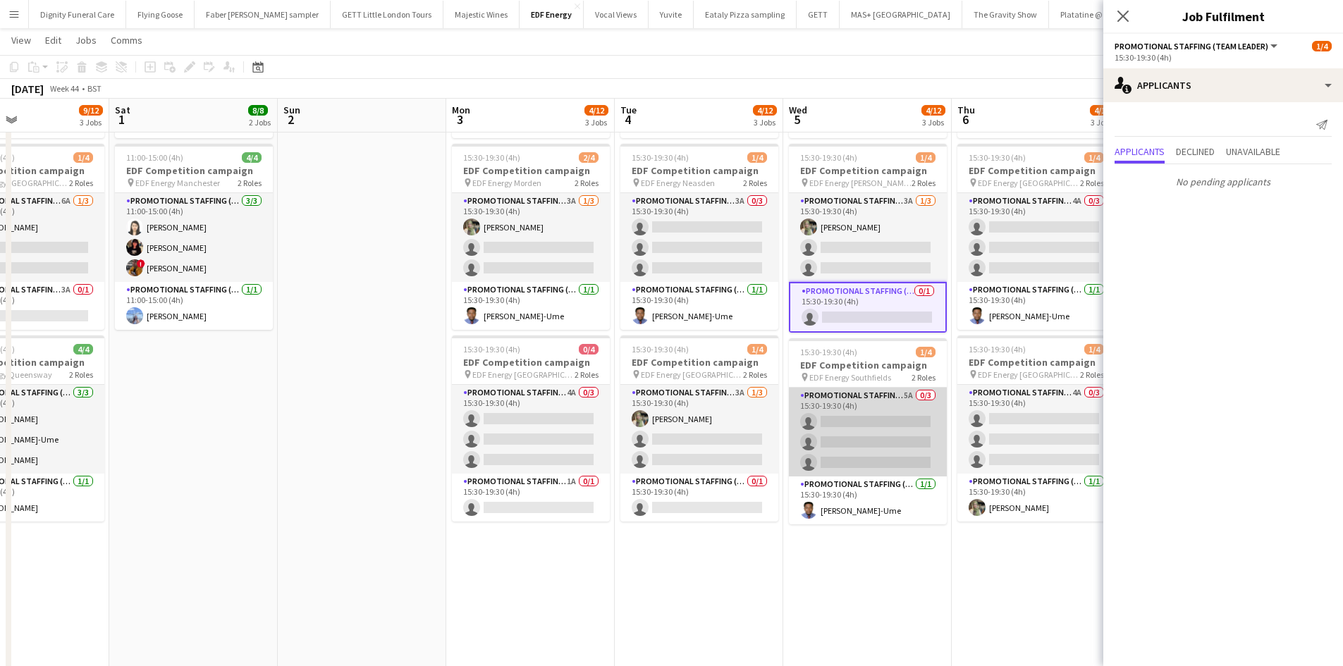
click at [873, 433] on app-card-role "Promotional Staffing (Flyering Staff) 5A 0/3 15:30-19:30 (4h) single-neutral-ac…" at bounding box center [868, 432] width 158 height 89
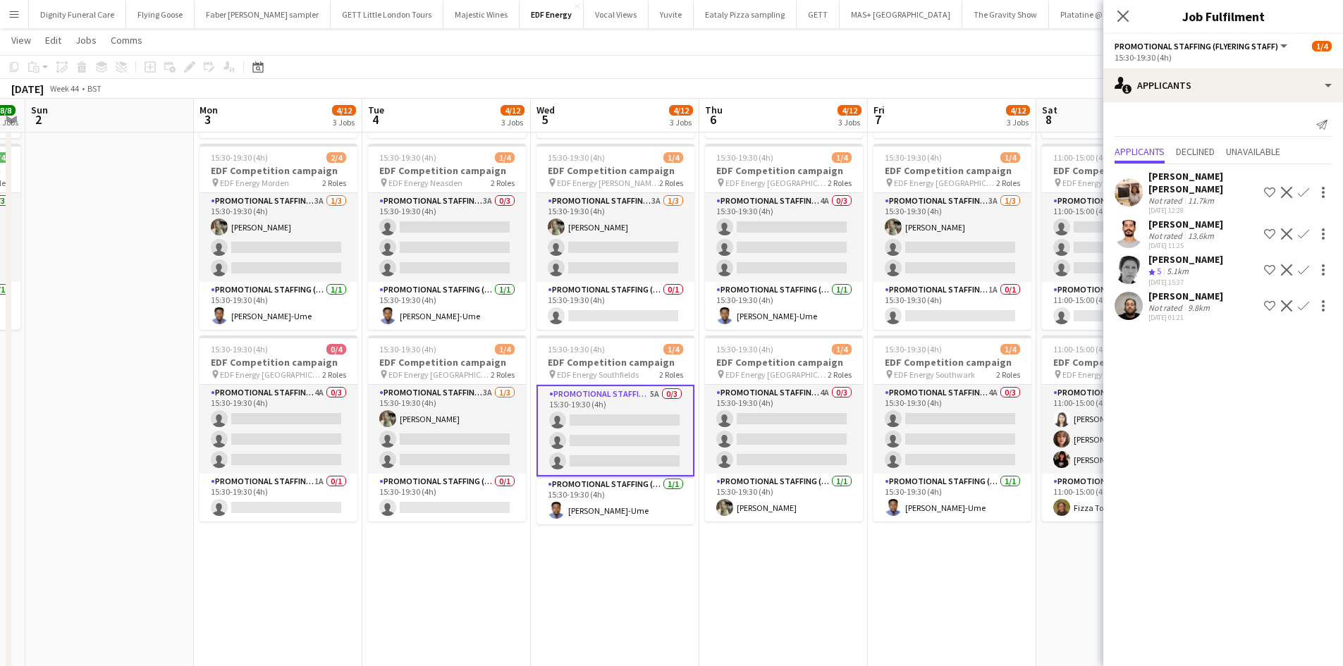
drag, startPoint x: 915, startPoint y: 565, endPoint x: 651, endPoint y: 553, distance: 264.6
click at [651, 553] on app-calendar-viewport "Thu 30 11/12 3 Jobs Fri 31 9/12 3 Jobs Sat 1 8/8 2 Jobs Sun 2 Mon 3 4/12 3 Jobs…" at bounding box center [671, 423] width 1343 height 1159
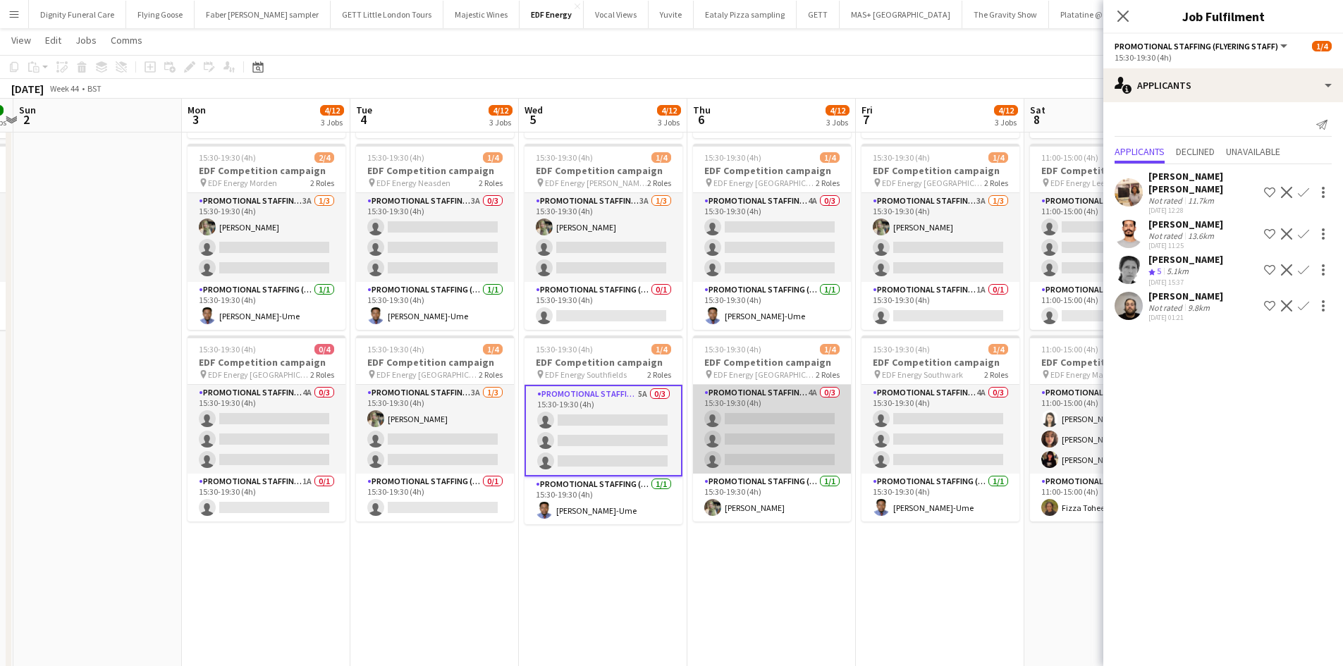
click at [783, 450] on app-card-role "Promotional Staffing (Flyering Staff) 4A 0/3 15:30-19:30 (4h) single-neutral-ac…" at bounding box center [772, 429] width 158 height 89
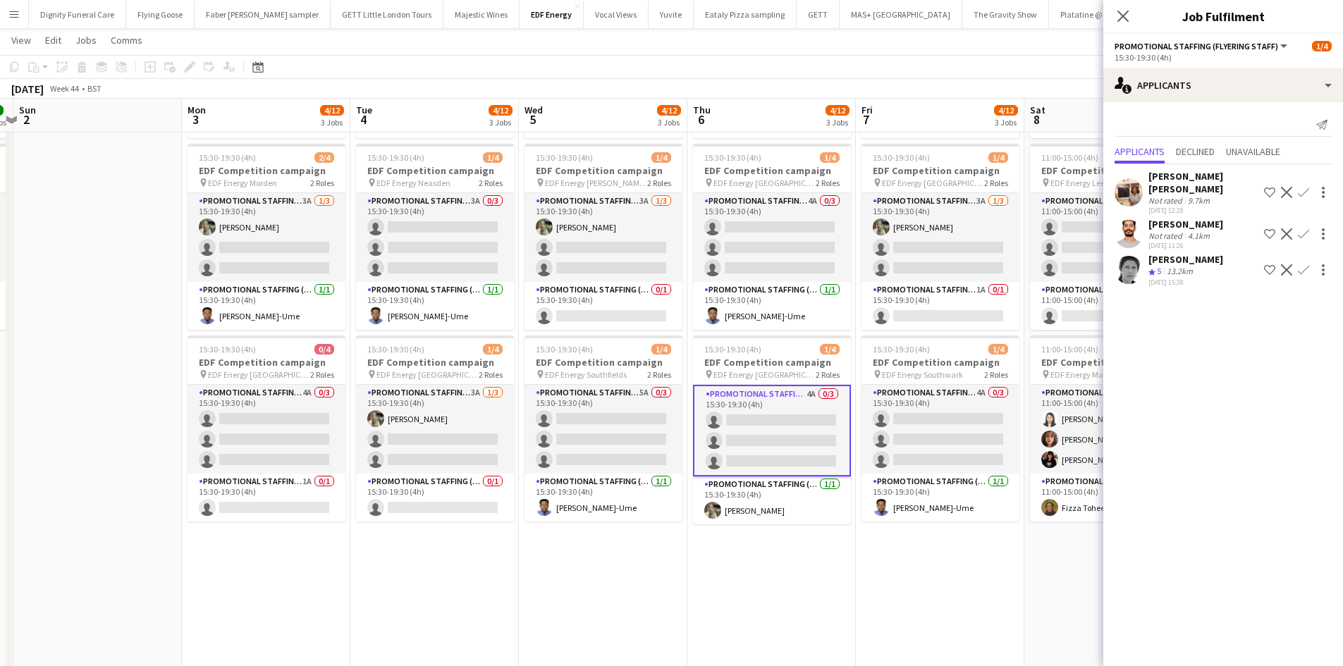
scroll to position [141, 0]
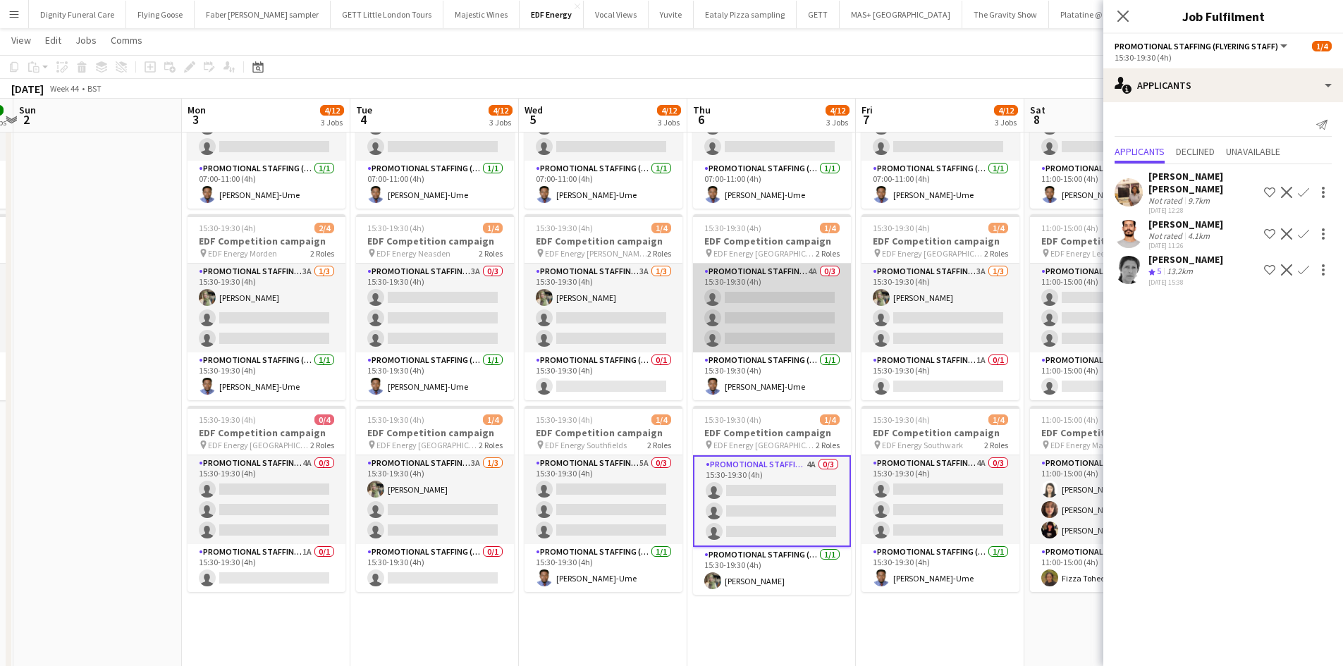
click at [794, 319] on app-card-role "Promotional Staffing (Flyering Staff) 4A 0/3 15:30-19:30 (4h) single-neutral-ac…" at bounding box center [772, 308] width 158 height 89
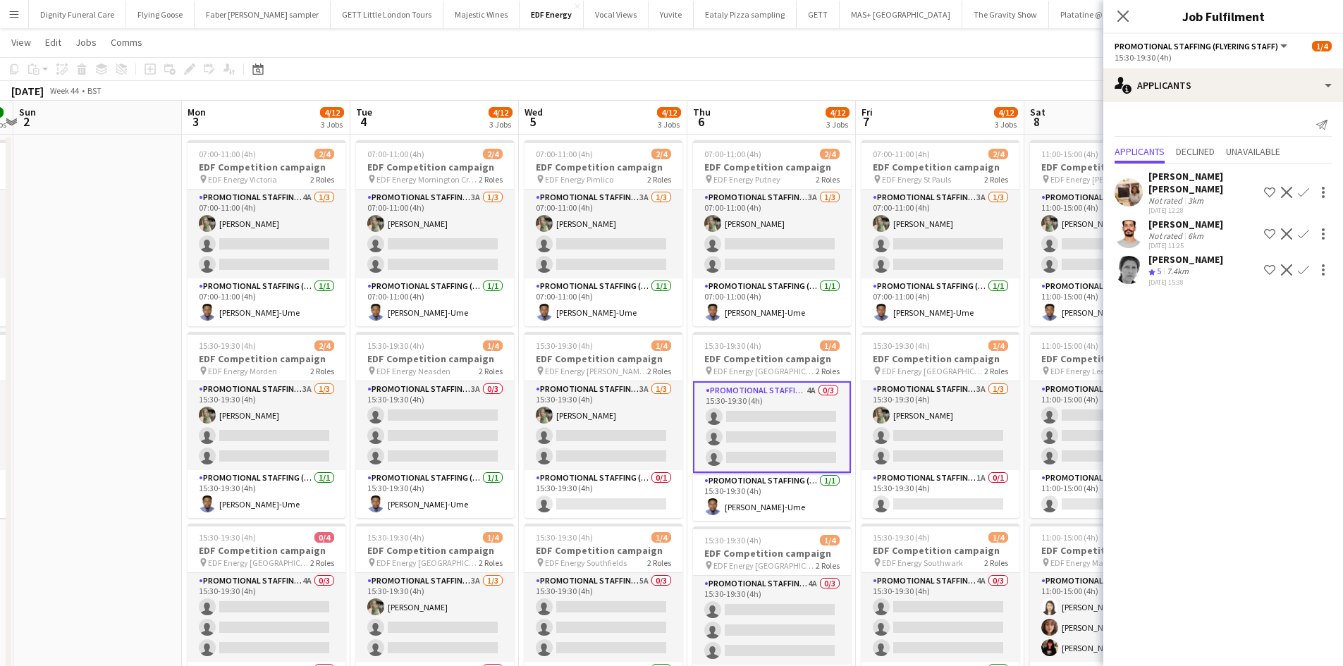
scroll to position [0, 0]
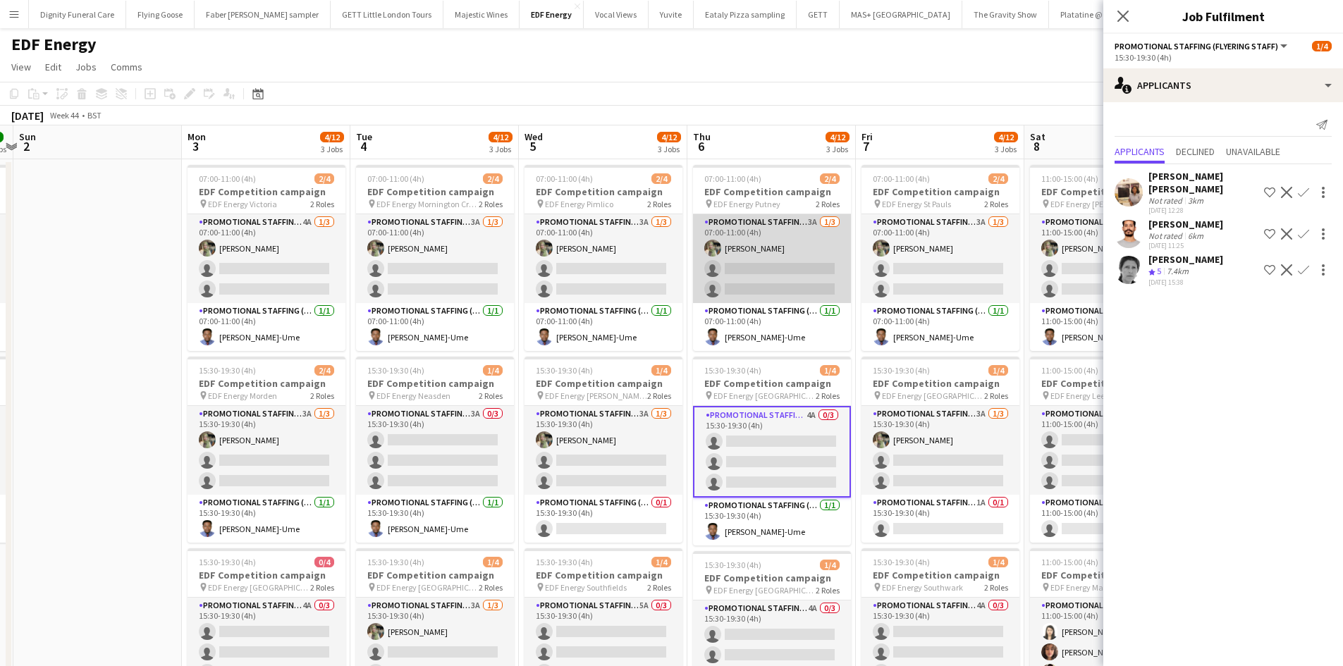
click at [789, 271] on app-card-role "Promotional Staffing (Flyering Staff) 3A 1/3 07:00-11:00 (4h) Aliya Kazmi singl…" at bounding box center [772, 258] width 158 height 89
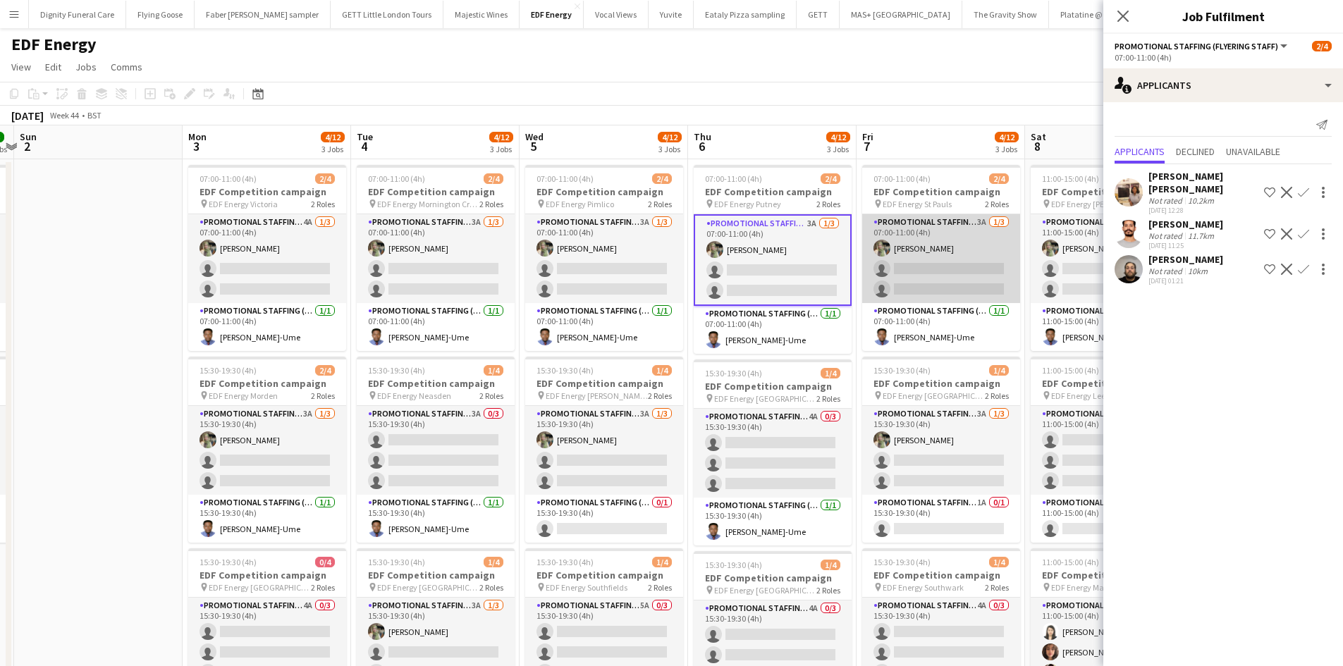
click at [950, 273] on app-card-role "Promotional Staffing (Flyering Staff) 3A 1/3 07:00-11:00 (4h) Aliya Kazmi singl…" at bounding box center [941, 258] width 158 height 89
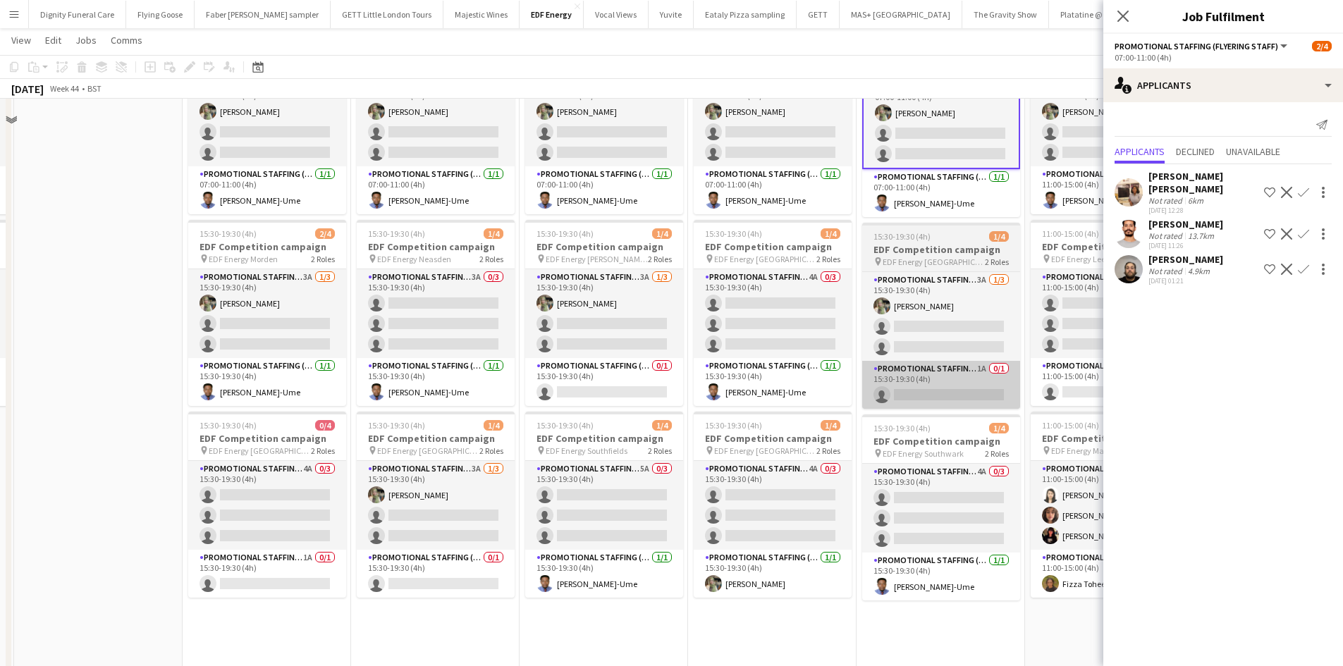
scroll to position [141, 0]
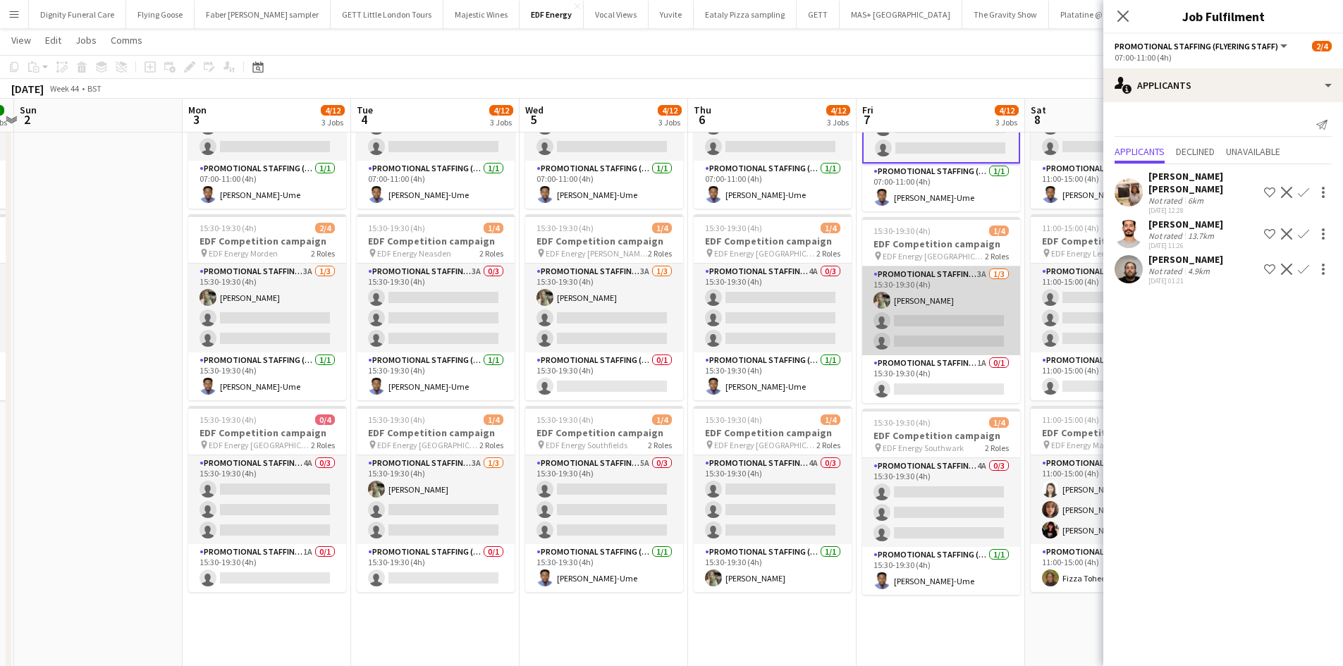
click at [951, 335] on app-card-role "Promotional Staffing (Flyering Staff) 3A 1/3 15:30-19:30 (4h) Aliya Kazmi singl…" at bounding box center [941, 310] width 158 height 89
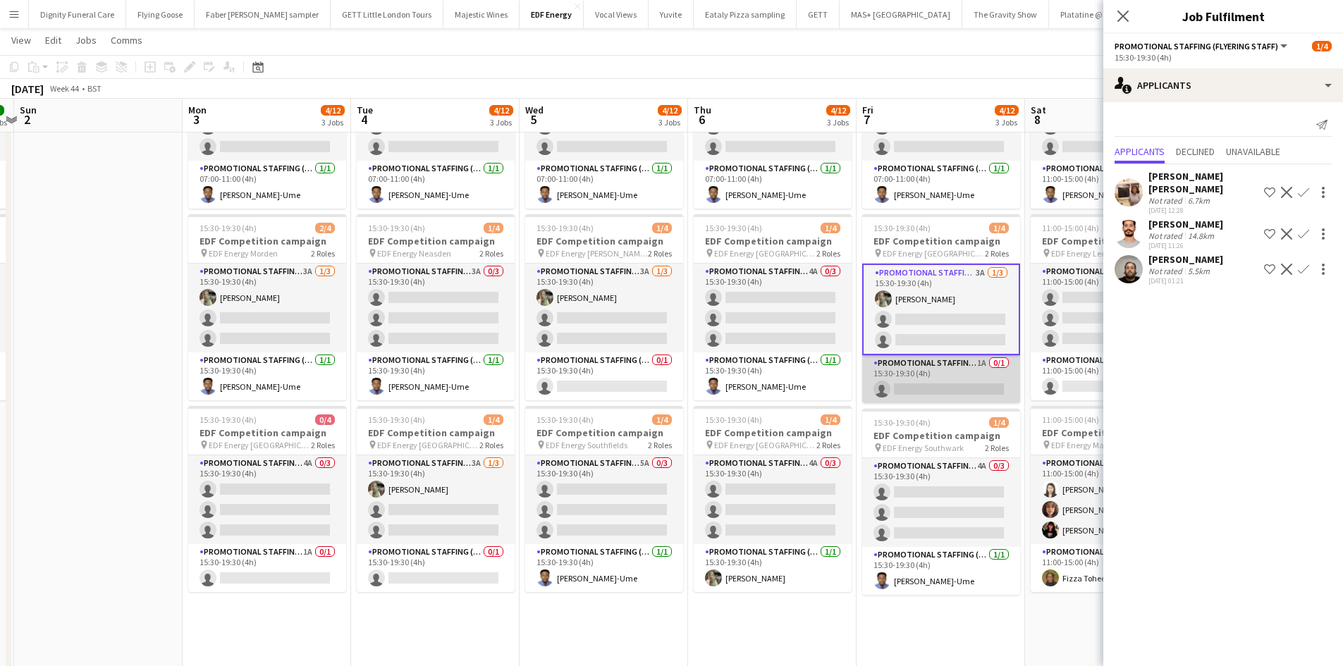
click at [939, 375] on app-card-role "Promotional Staffing (Team Leader) 1A 0/1 15:30-19:30 (4h) single-neutral-actio…" at bounding box center [941, 379] width 158 height 48
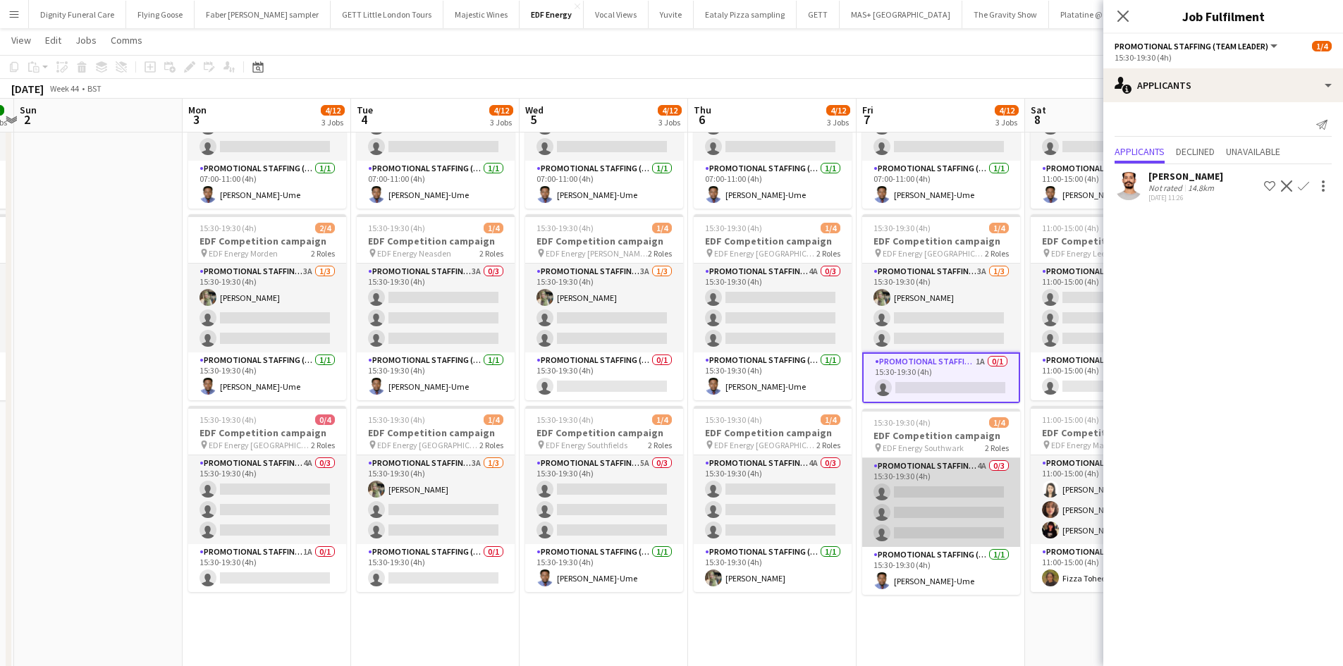
click at [954, 495] on app-card-role "Promotional Staffing (Flyering Staff) 4A 0/3 15:30-19:30 (4h) single-neutral-ac…" at bounding box center [941, 502] width 158 height 89
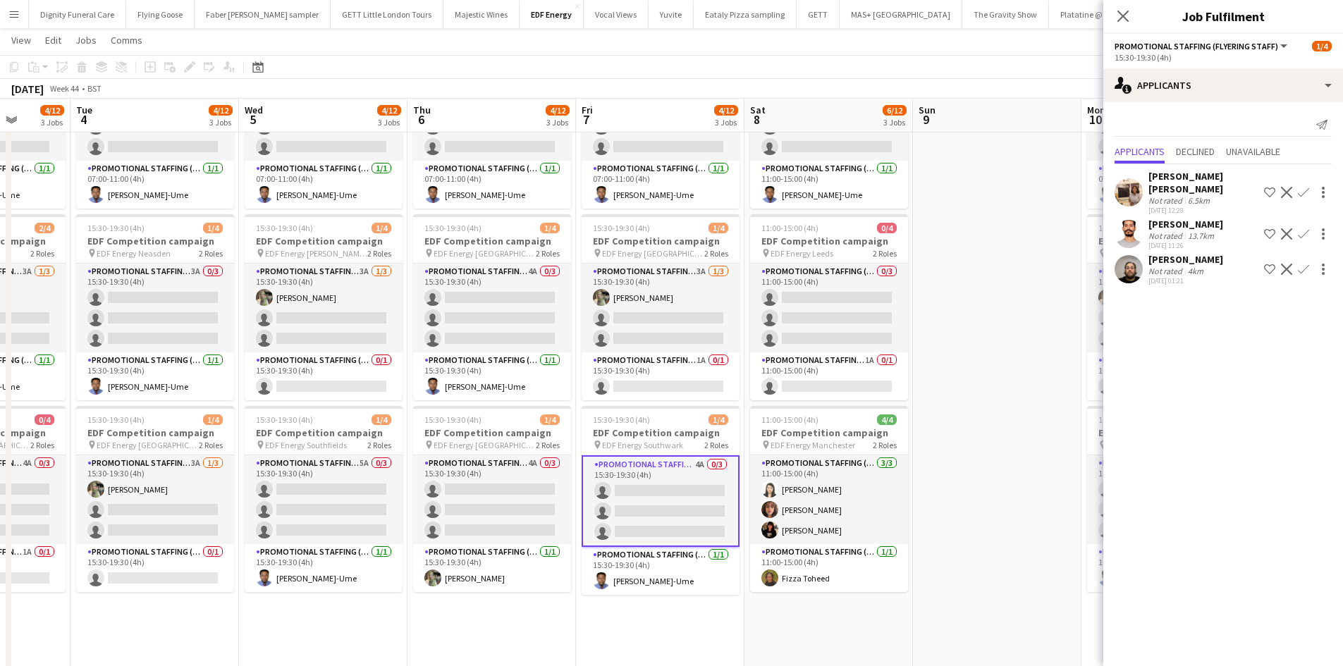
drag, startPoint x: 961, startPoint y: 637, endPoint x: 677, endPoint y: 617, distance: 285.5
click at [677, 617] on app-calendar-viewport "Sat 1 8/8 2 Jobs Sun 2 Mon 3 4/12 3 Jobs Tue 4 4/12 3 Jobs Wed 5 4/12 3 Jobs Th…" at bounding box center [671, 493] width 1343 height 1159
click at [834, 390] on app-card-role "Promotional Staffing (Team Leader) 1A 0/1 11:00-15:00 (4h) single-neutral-actio…" at bounding box center [827, 376] width 158 height 48
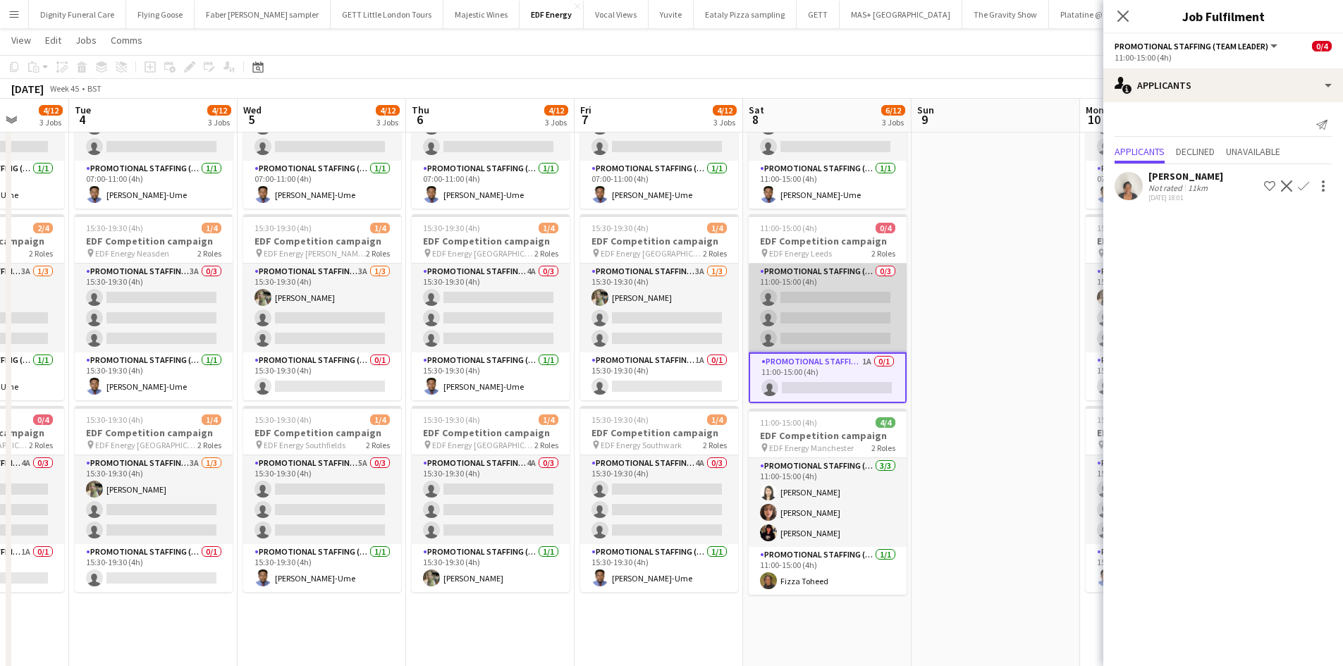
click at [844, 313] on app-card-role "Promotional Staffing (Flyering Staff) 0/3 11:00-15:00 (4h) single-neutral-actio…" at bounding box center [827, 308] width 158 height 89
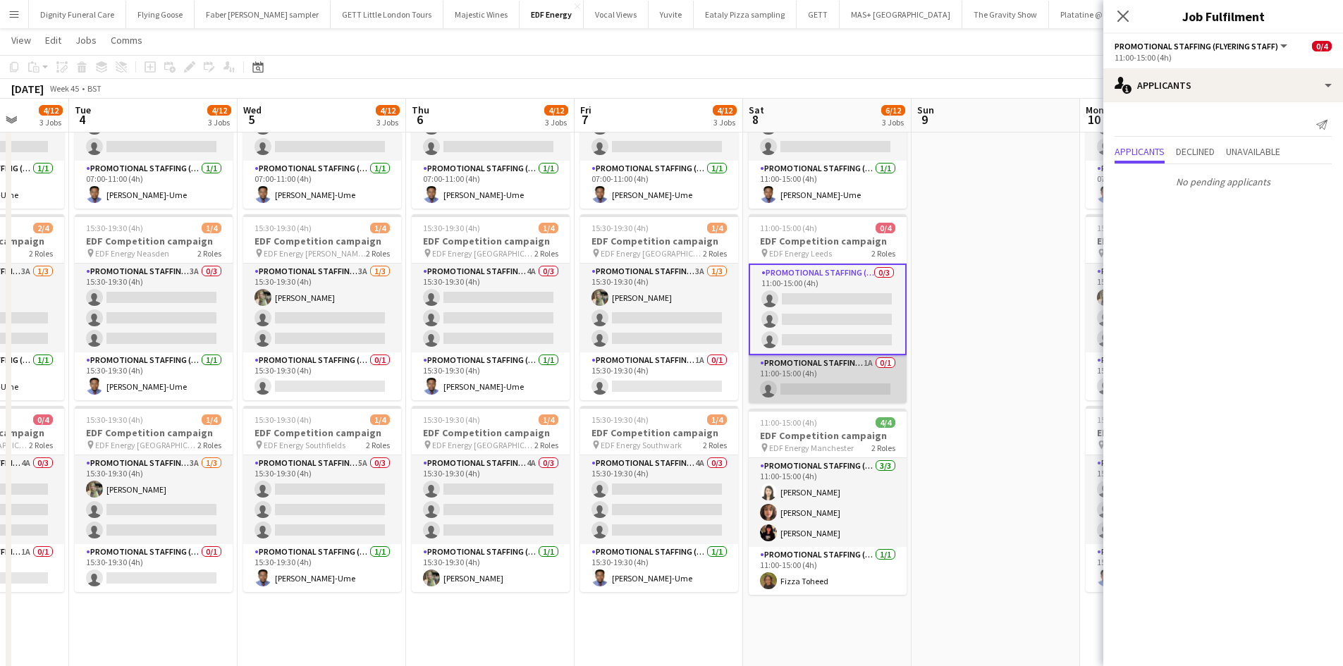
click at [818, 388] on app-card-role "Promotional Staffing (Team Leader) 1A 0/1 11:00-15:00 (4h) single-neutral-actio…" at bounding box center [827, 379] width 158 height 48
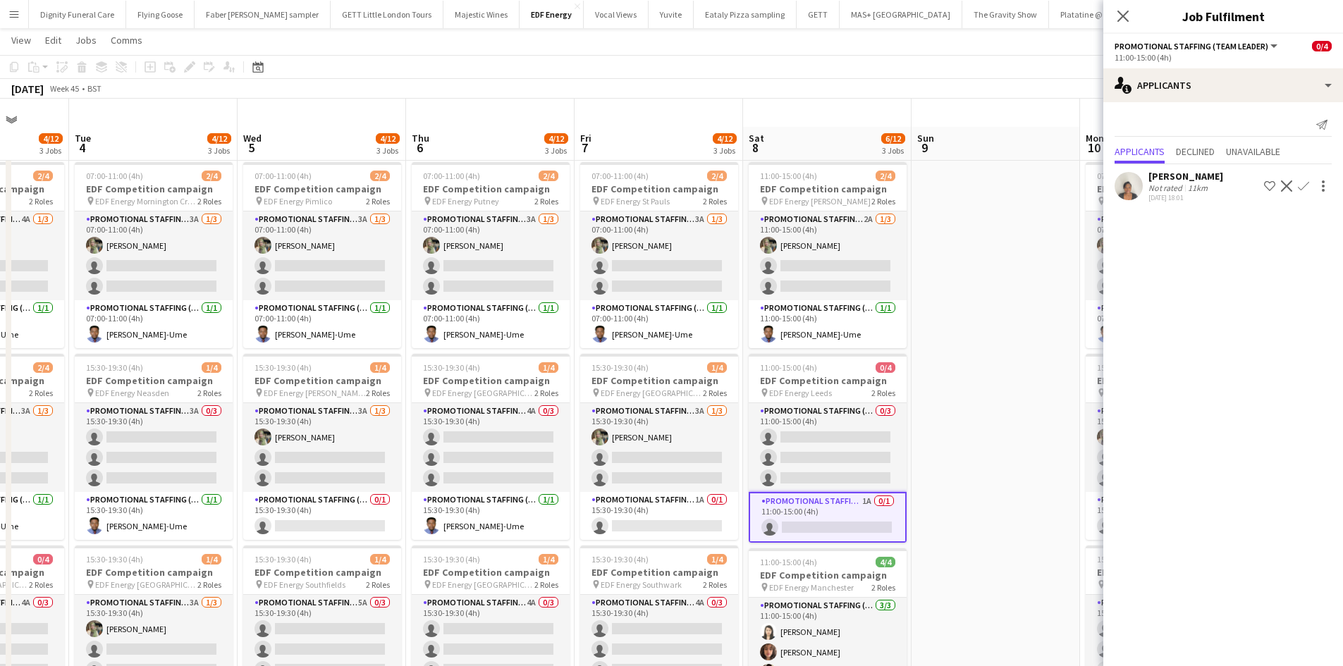
scroll to position [0, 0]
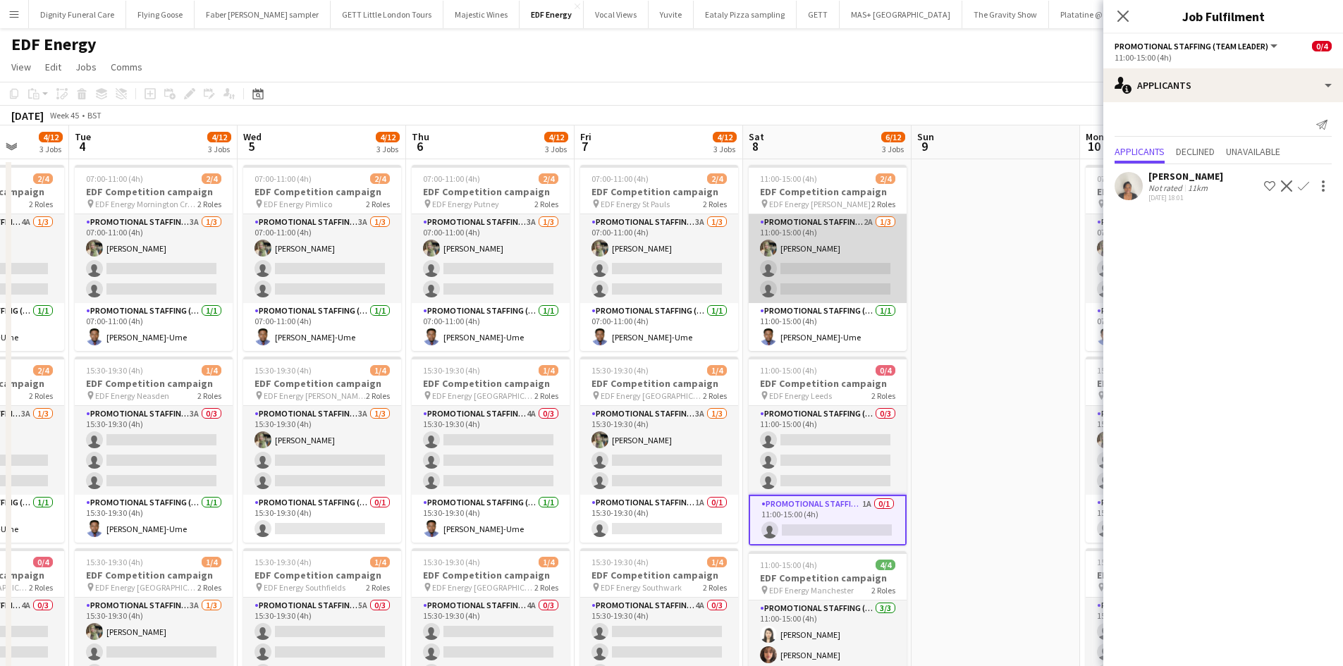
click at [844, 276] on app-card-role "Promotional Staffing (Flyering Staff) 2A 1/3 11:00-15:00 (4h) Aliya Kazmi singl…" at bounding box center [827, 258] width 158 height 89
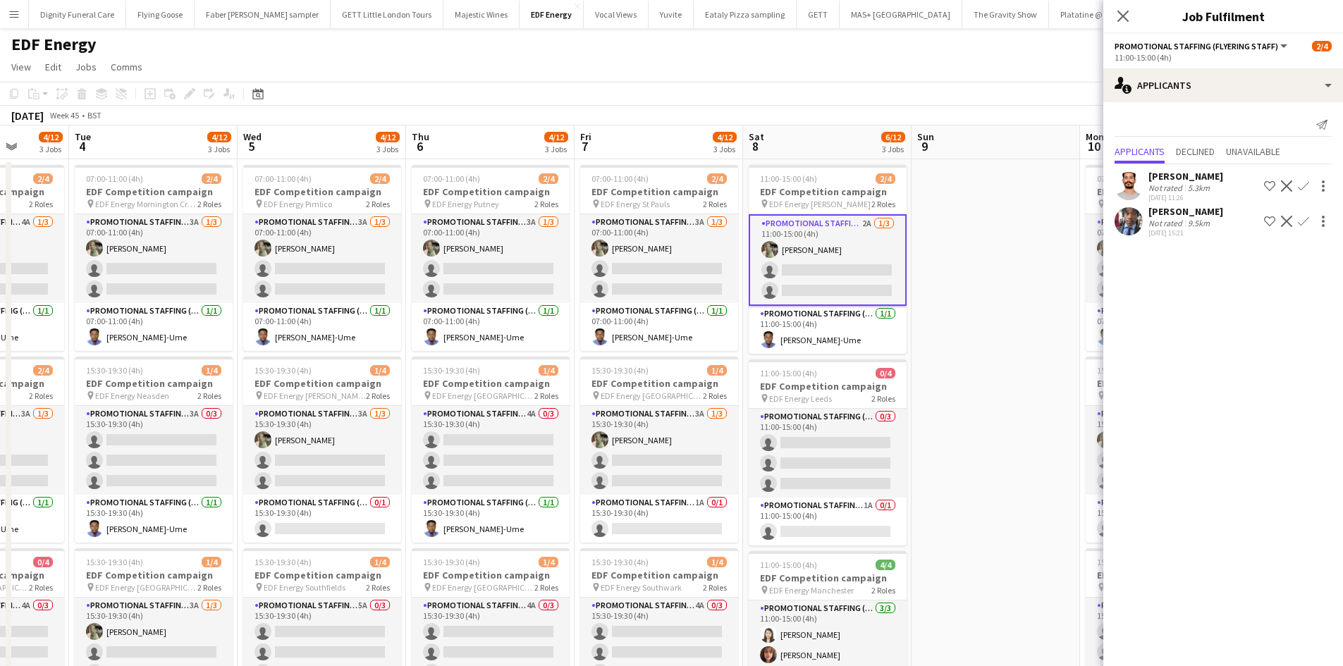
click at [1307, 216] on app-icon "Confirm" at bounding box center [1302, 221] width 11 height 11
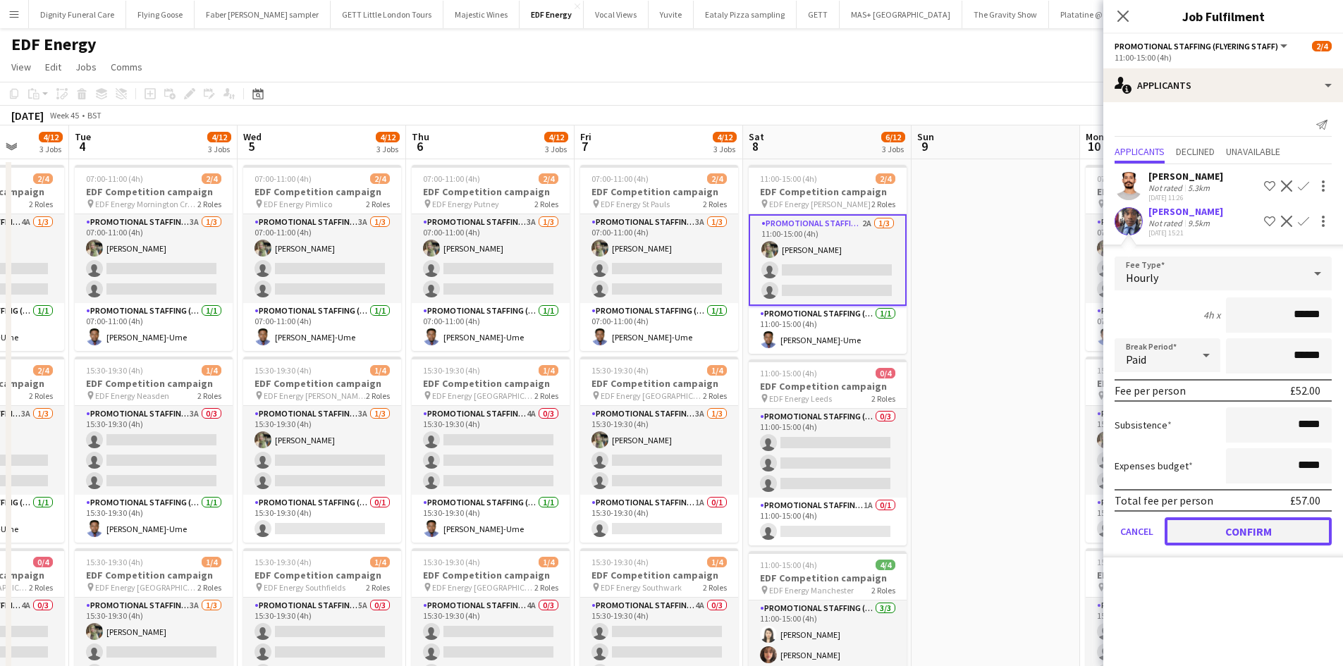
click at [1283, 534] on button "Confirm" at bounding box center [1247, 531] width 167 height 28
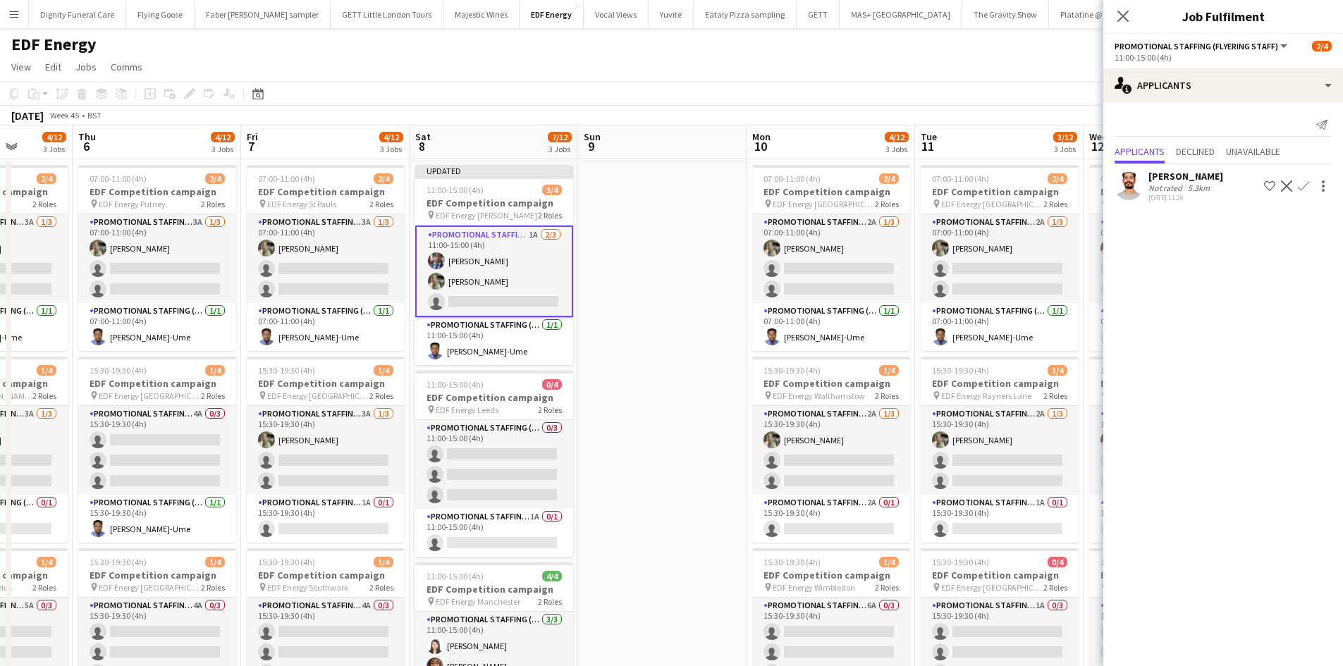
drag, startPoint x: 871, startPoint y: 481, endPoint x: 509, endPoint y: 462, distance: 362.7
click at [509, 462] on app-calendar-viewport "Mon 3 4/12 3 Jobs Tue 4 4/12 3 Jobs Wed 5 4/12 3 Jobs Thu 6 4/12 3 Jobs Fri 7 4…" at bounding box center [671, 670] width 1343 height 1090
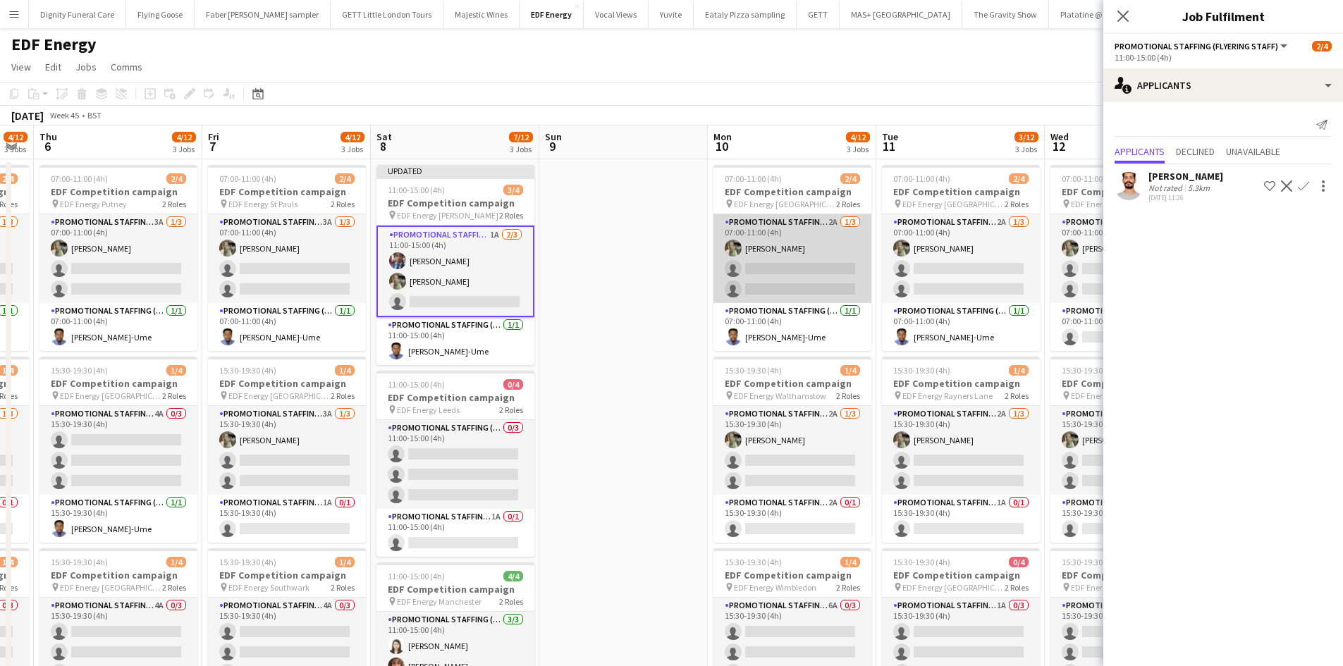
click at [789, 293] on app-card-role "Promotional Staffing (Flyering Staff) 2A 1/3 07:00-11:00 (4h) Aliya Kazmi singl…" at bounding box center [792, 258] width 158 height 89
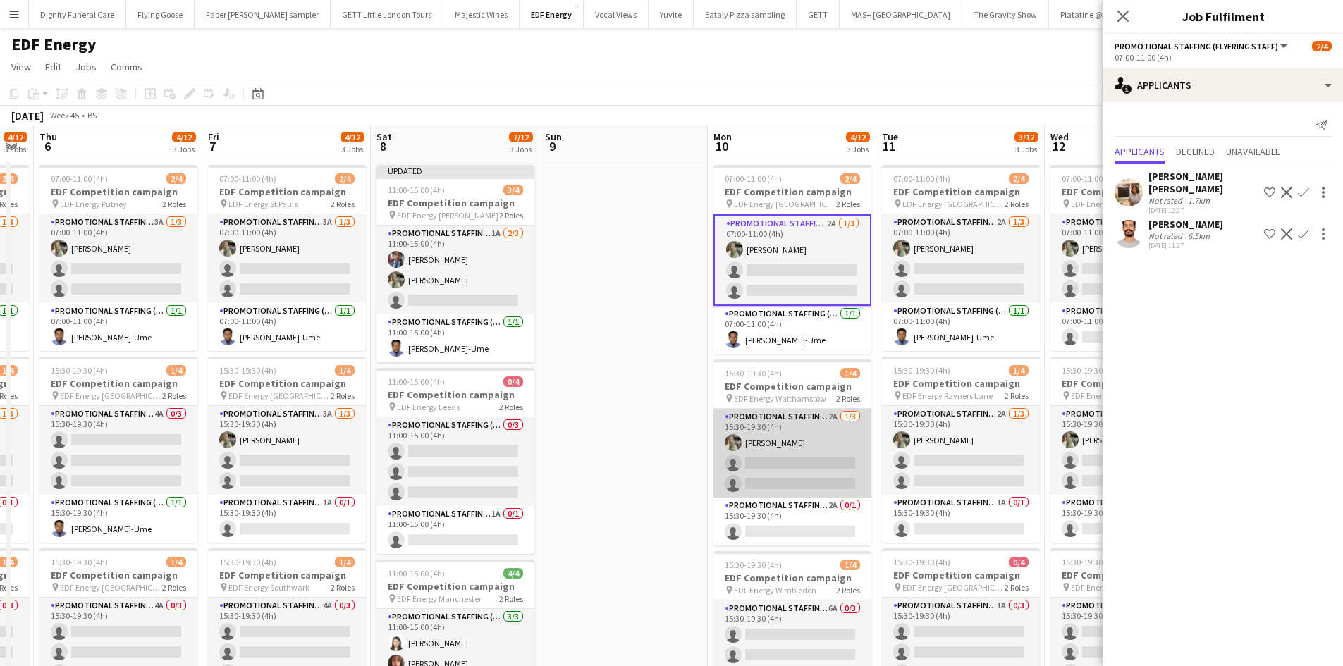
click at [786, 462] on app-card-role "Promotional Staffing (Flyering Staff) 2A 1/3 15:30-19:30 (4h) Aliya Kazmi singl…" at bounding box center [792, 453] width 158 height 89
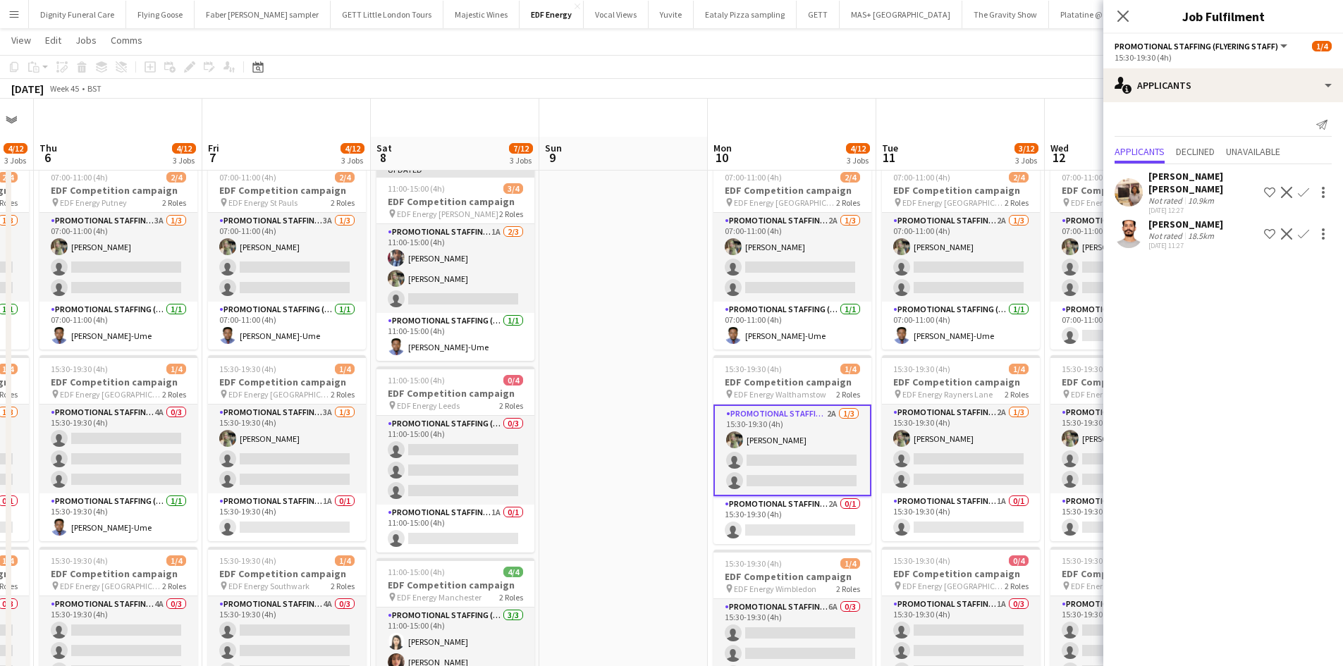
scroll to position [141, 0]
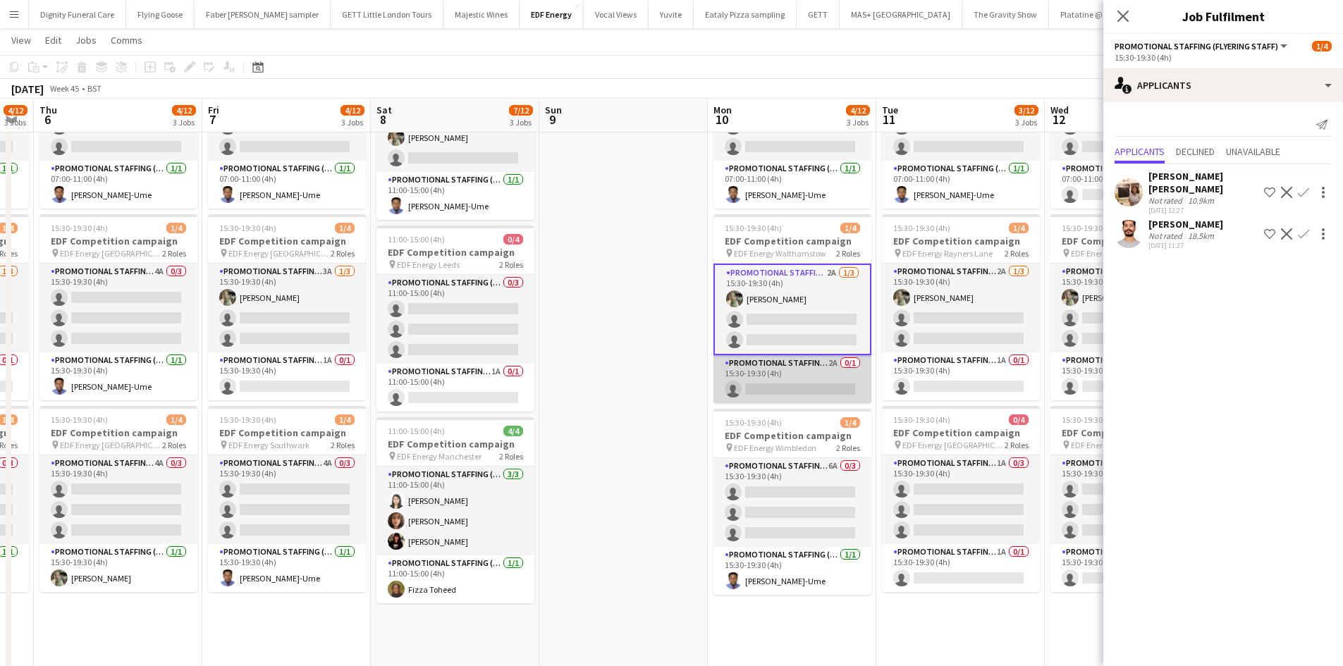
click at [794, 390] on app-card-role "Promotional Staffing (Team Leader) 2A 0/1 15:30-19:30 (4h) single-neutral-actio…" at bounding box center [792, 379] width 158 height 48
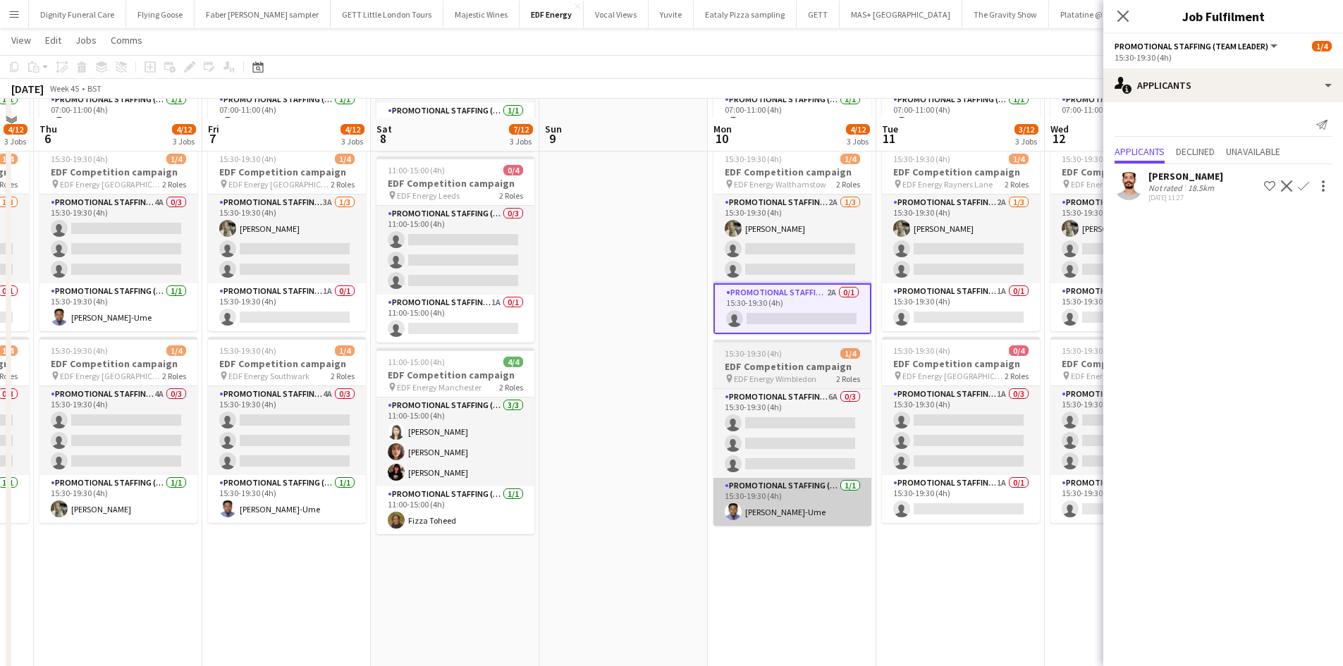
scroll to position [282, 0]
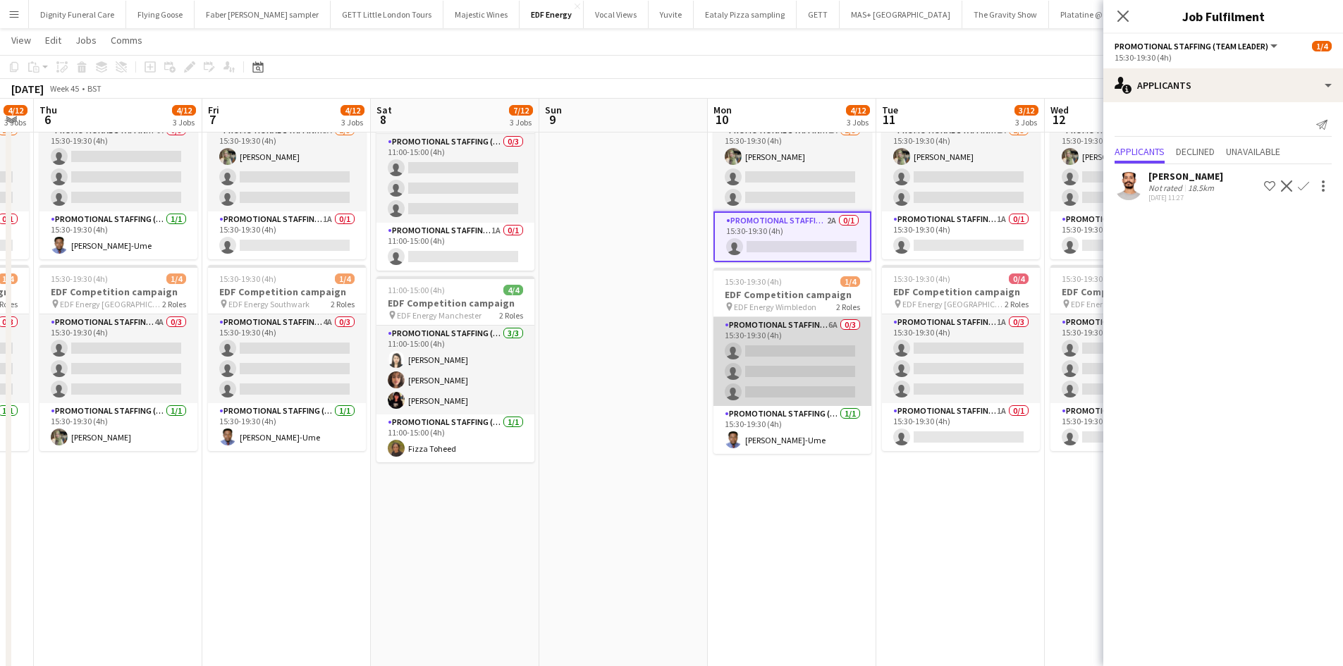
click at [837, 356] on app-card-role "Promotional Staffing (Flyering Staff) 6A 0/3 15:30-19:30 (4h) single-neutral-ac…" at bounding box center [792, 361] width 158 height 89
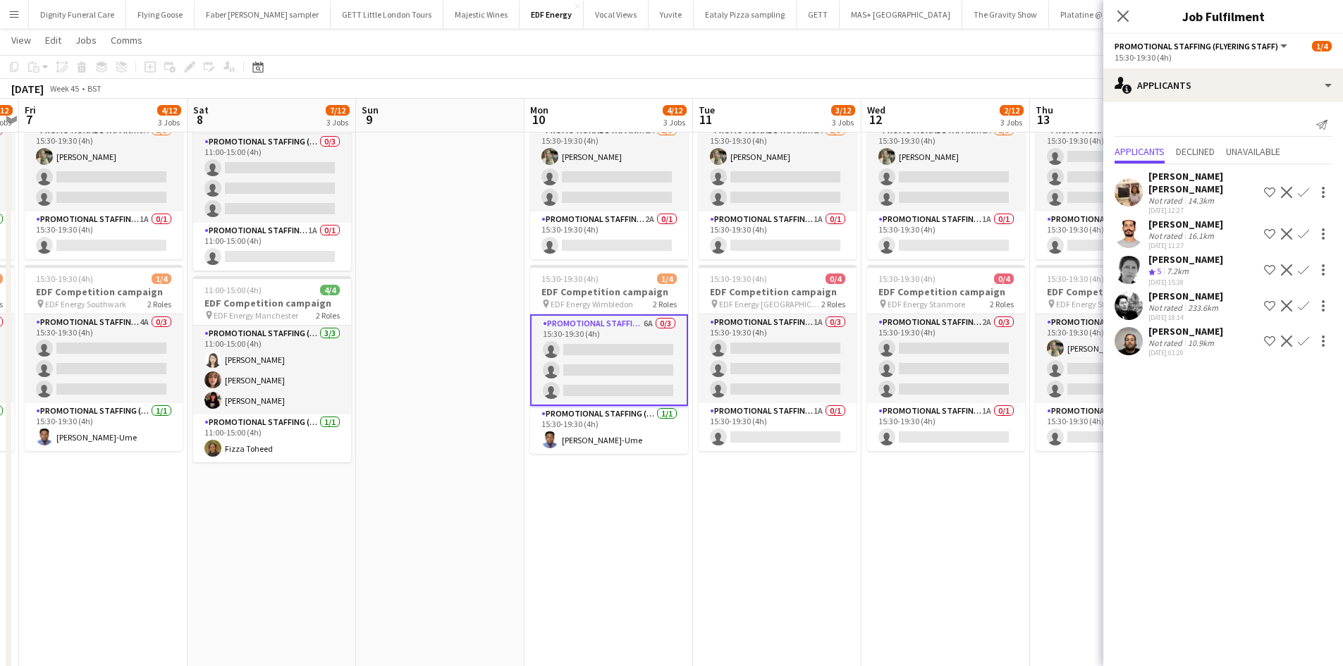
scroll to position [0, 655]
drag, startPoint x: 796, startPoint y: 518, endPoint x: 677, endPoint y: 517, distance: 119.1
click at [677, 517] on app-calendar-viewport "Mon 3 4/12 3 Jobs Tue 4 4/12 3 Jobs Wed 5 4/12 3 Jobs Thu 6 4/12 3 Jobs Fri 7 4…" at bounding box center [671, 352] width 1343 height 1159
click at [1300, 300] on app-icon "Confirm" at bounding box center [1302, 305] width 11 height 11
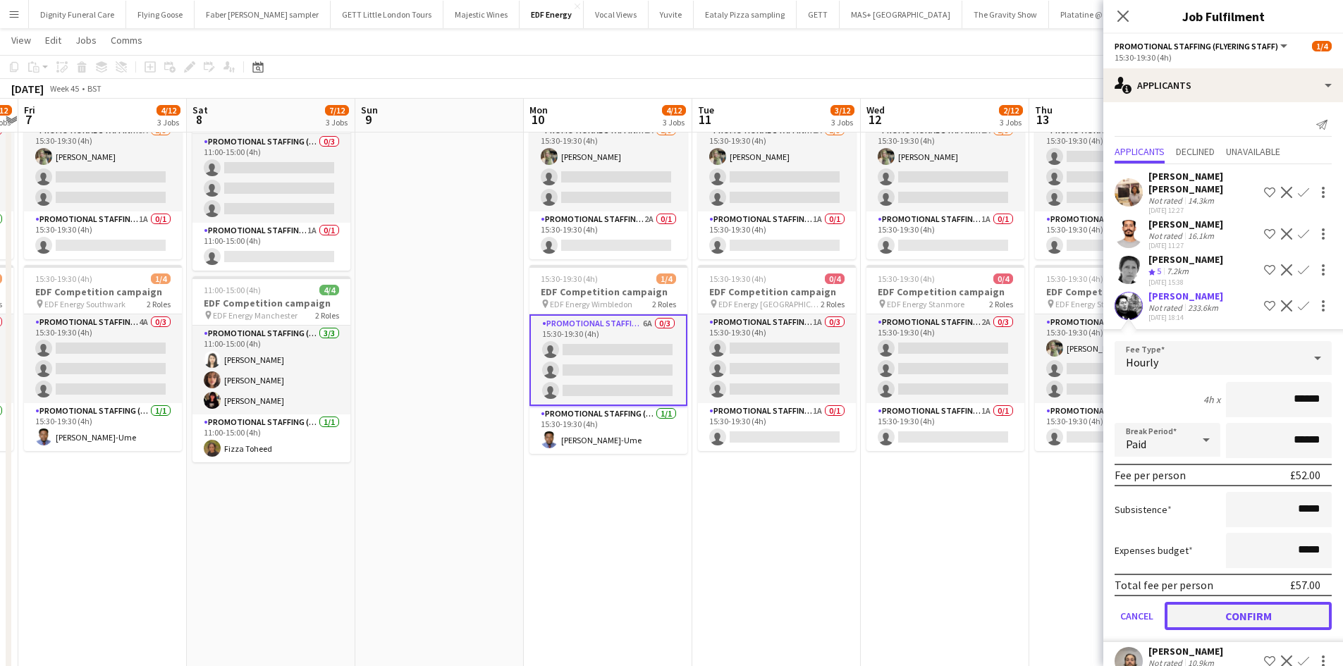
click at [1249, 602] on button "Confirm" at bounding box center [1247, 616] width 167 height 28
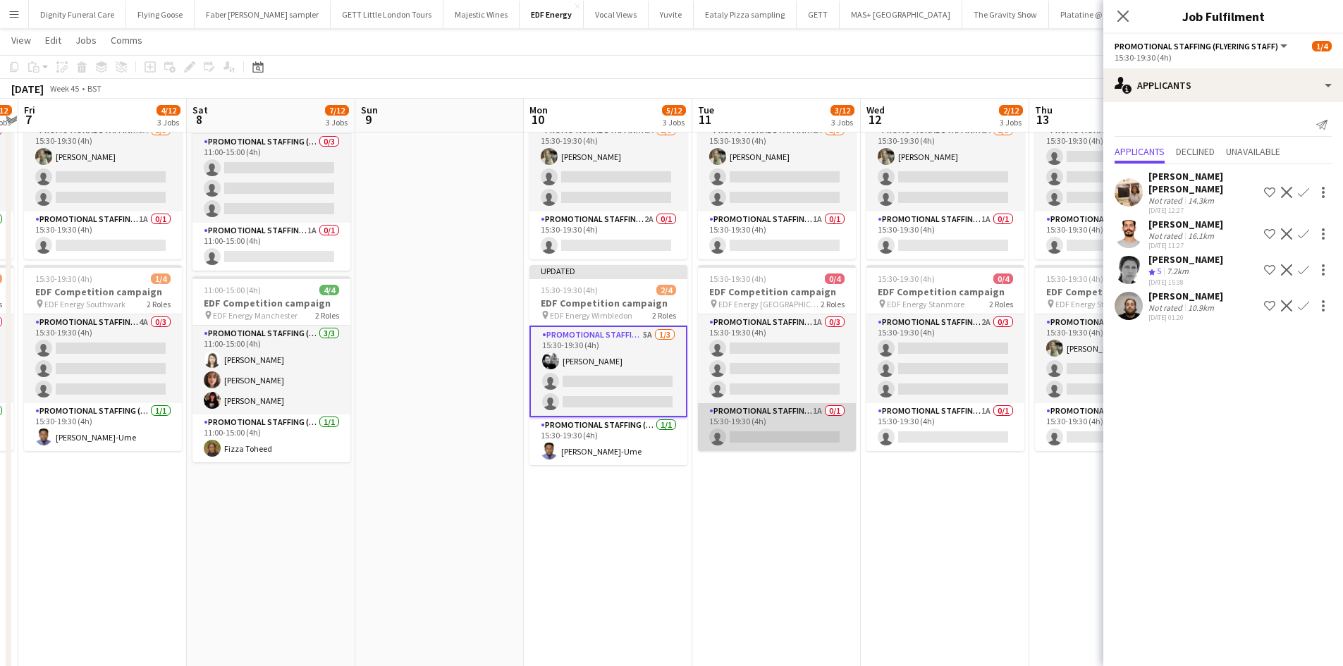
click at [777, 435] on app-card-role "Promotional Staffing (Team Leader) 1A 0/1 15:30-19:30 (4h) single-neutral-actio…" at bounding box center [777, 427] width 158 height 48
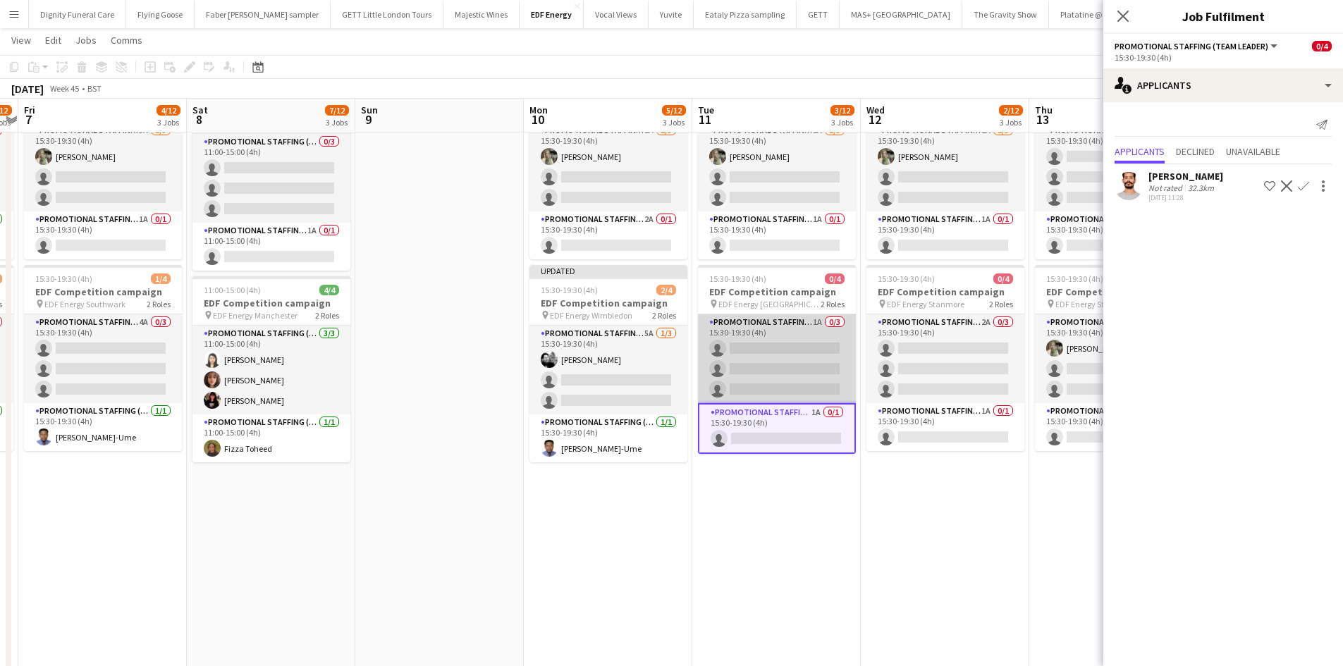
click at [778, 366] on app-card-role "Promotional Staffing (Flyering Staff) 1A 0/3 15:30-19:30 (4h) single-neutral-ac…" at bounding box center [777, 358] width 158 height 89
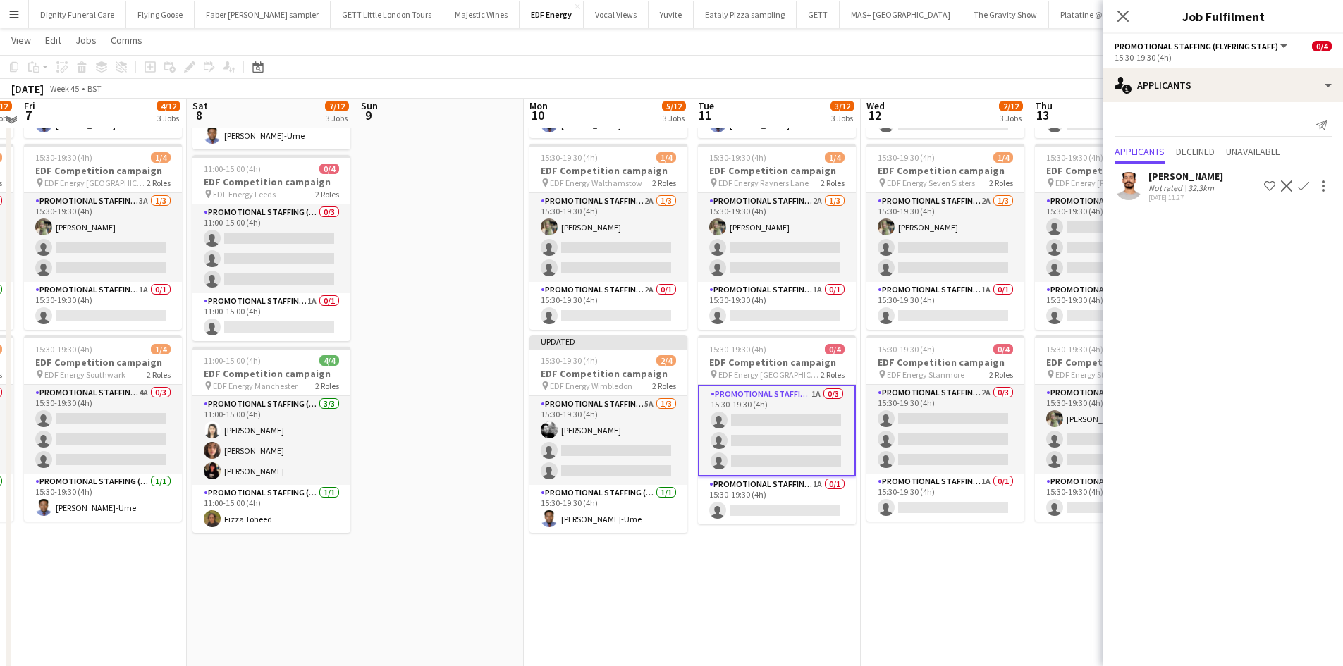
scroll to position [141, 0]
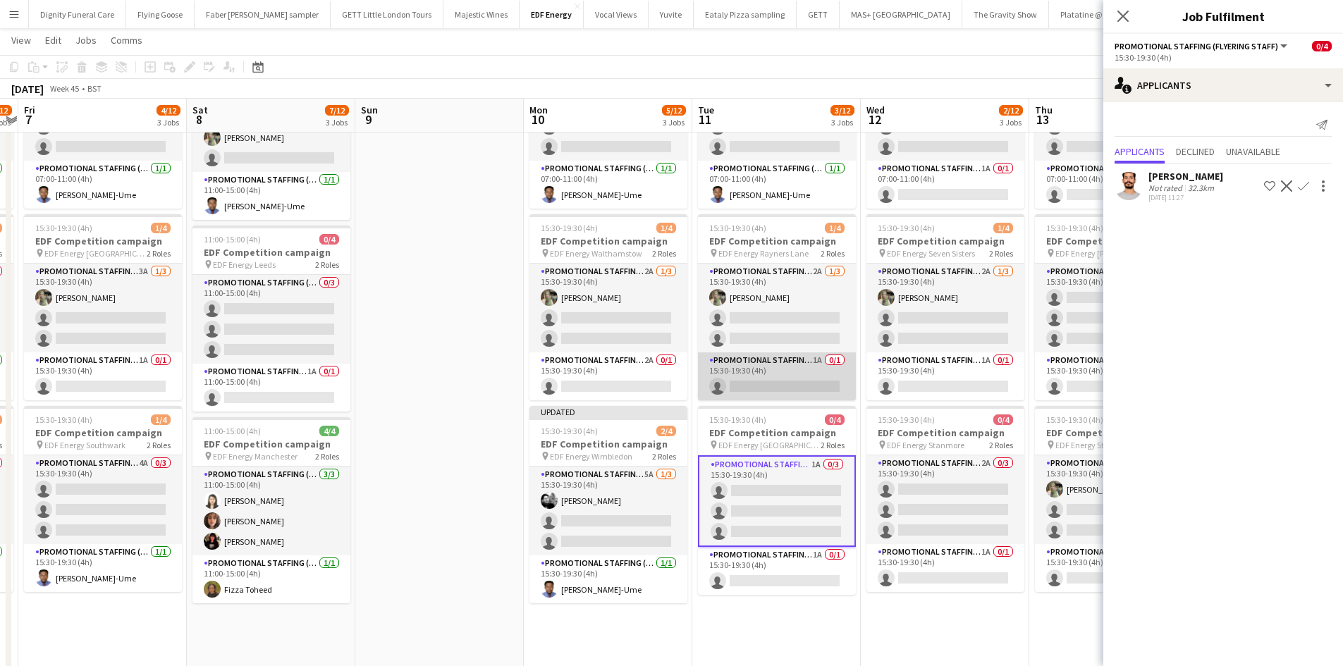
click at [752, 381] on app-card-role "Promotional Staffing (Team Leader) 1A 0/1 15:30-19:30 (4h) single-neutral-actio…" at bounding box center [777, 376] width 158 height 48
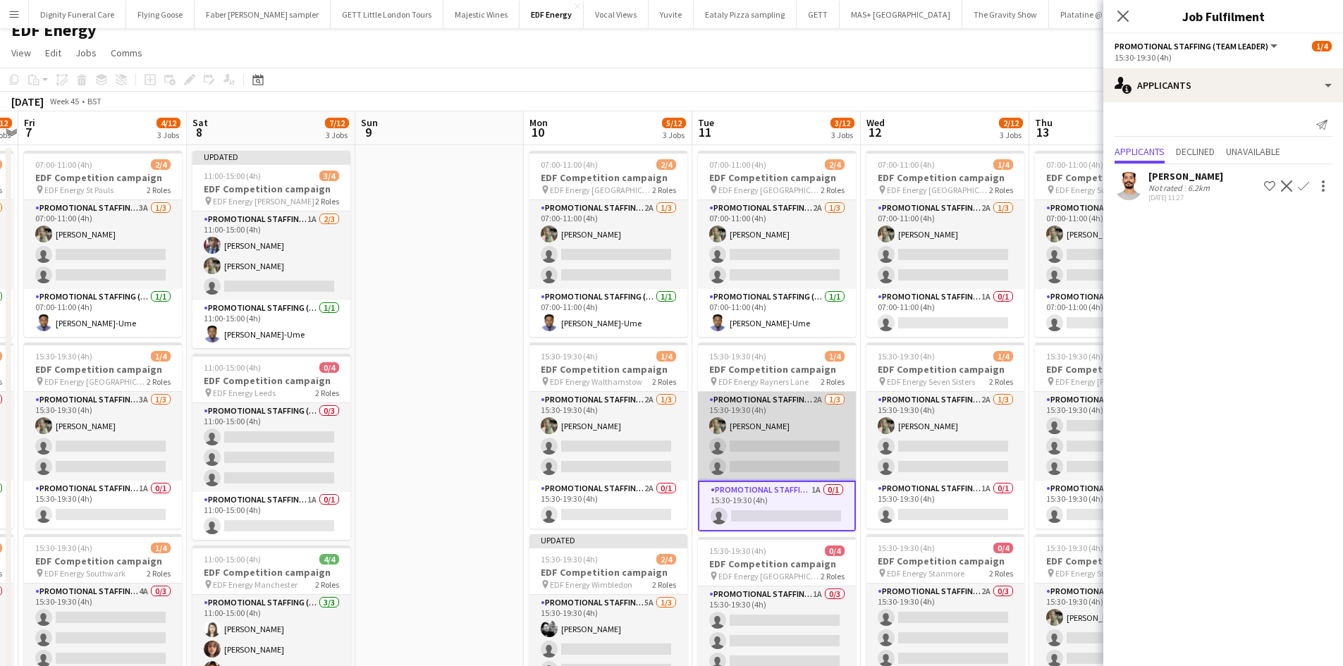
scroll to position [0, 0]
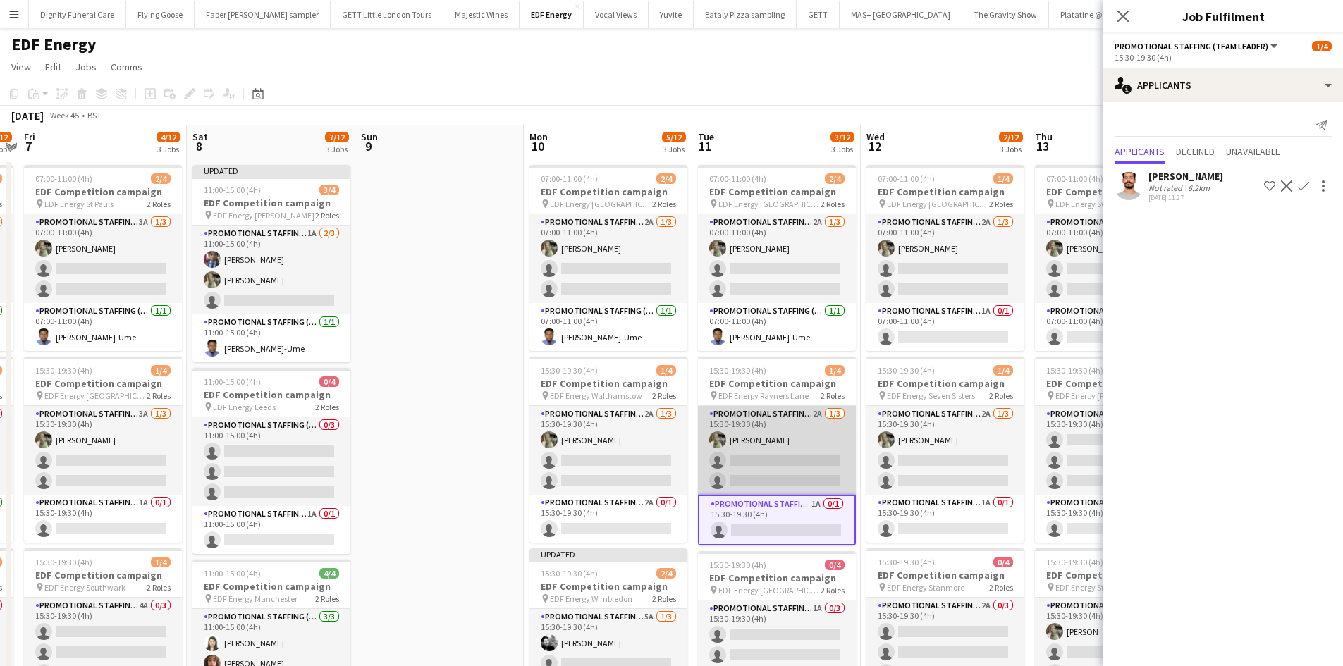
click at [774, 456] on app-card-role "Promotional Staffing (Flyering Staff) 2A 1/3 15:30-19:30 (4h) Aliya Kazmi singl…" at bounding box center [777, 450] width 158 height 89
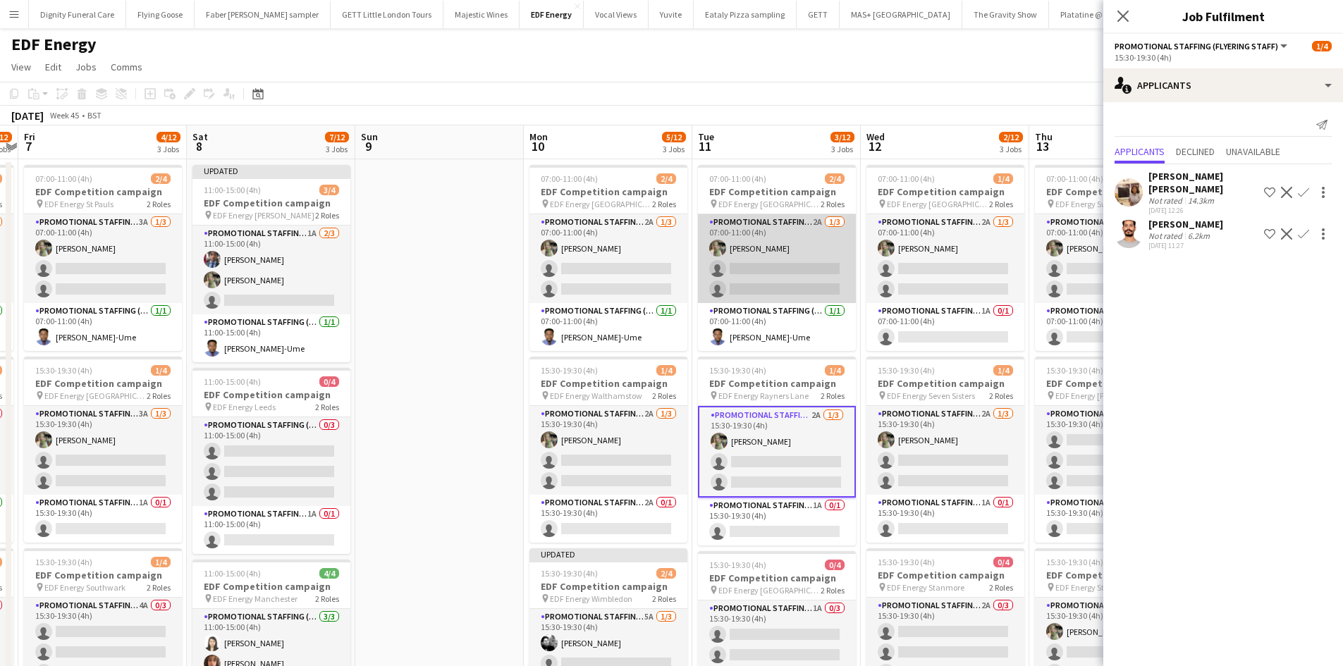
click at [787, 283] on app-card-role "Promotional Staffing (Flyering Staff) 2A 1/3 07:00-11:00 (4h) Aliya Kazmi singl…" at bounding box center [777, 258] width 158 height 89
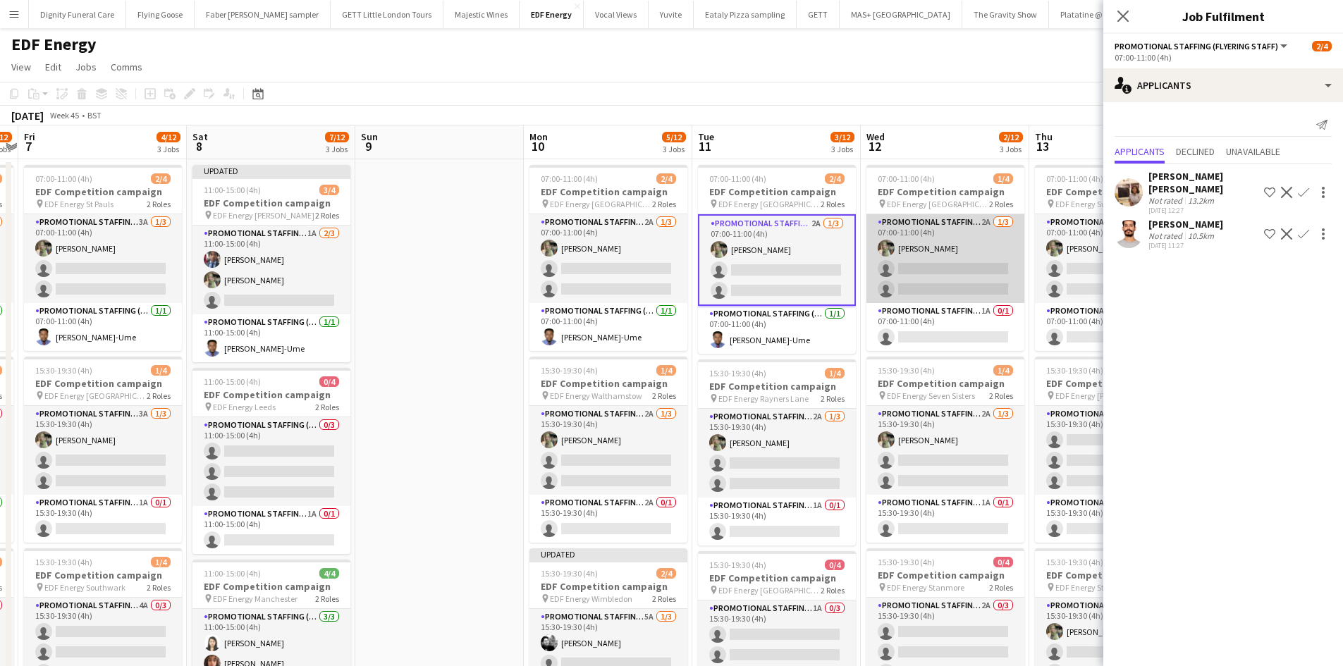
click at [950, 289] on app-card-role "Promotional Staffing (Flyering Staff) 2A 1/3 07:00-11:00 (4h) Aliya Kazmi singl…" at bounding box center [945, 258] width 158 height 89
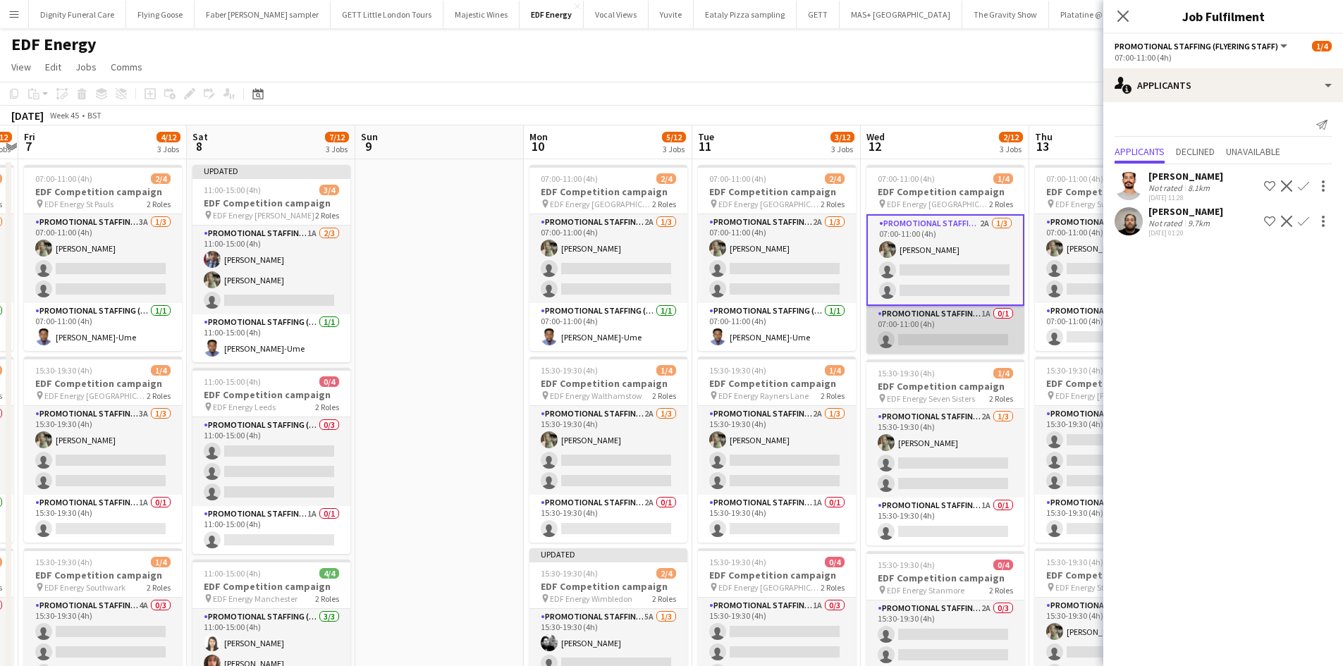
click at [975, 333] on app-card-role "Promotional Staffing (Team Leader) 1A 0/1 07:00-11:00 (4h) single-neutral-actio…" at bounding box center [945, 330] width 158 height 48
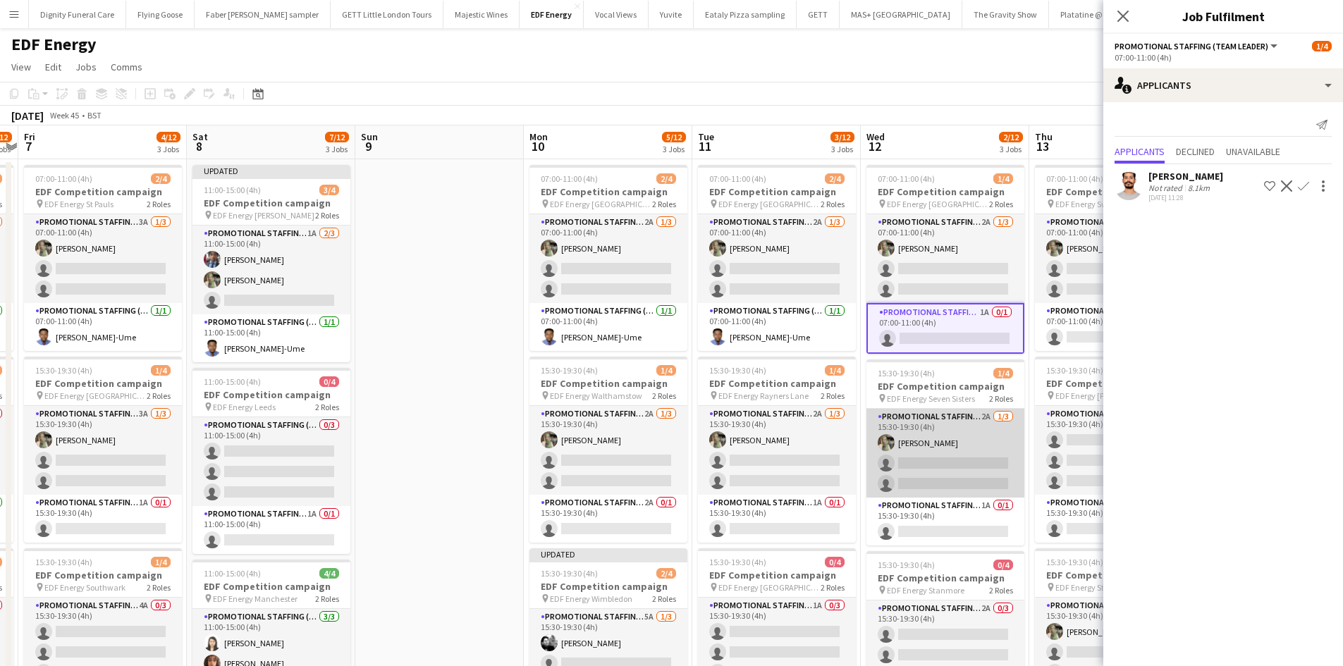
click at [957, 473] on app-card-role "Promotional Staffing (Flyering Staff) 2A 1/3 15:30-19:30 (4h) Aliya Kazmi singl…" at bounding box center [945, 453] width 158 height 89
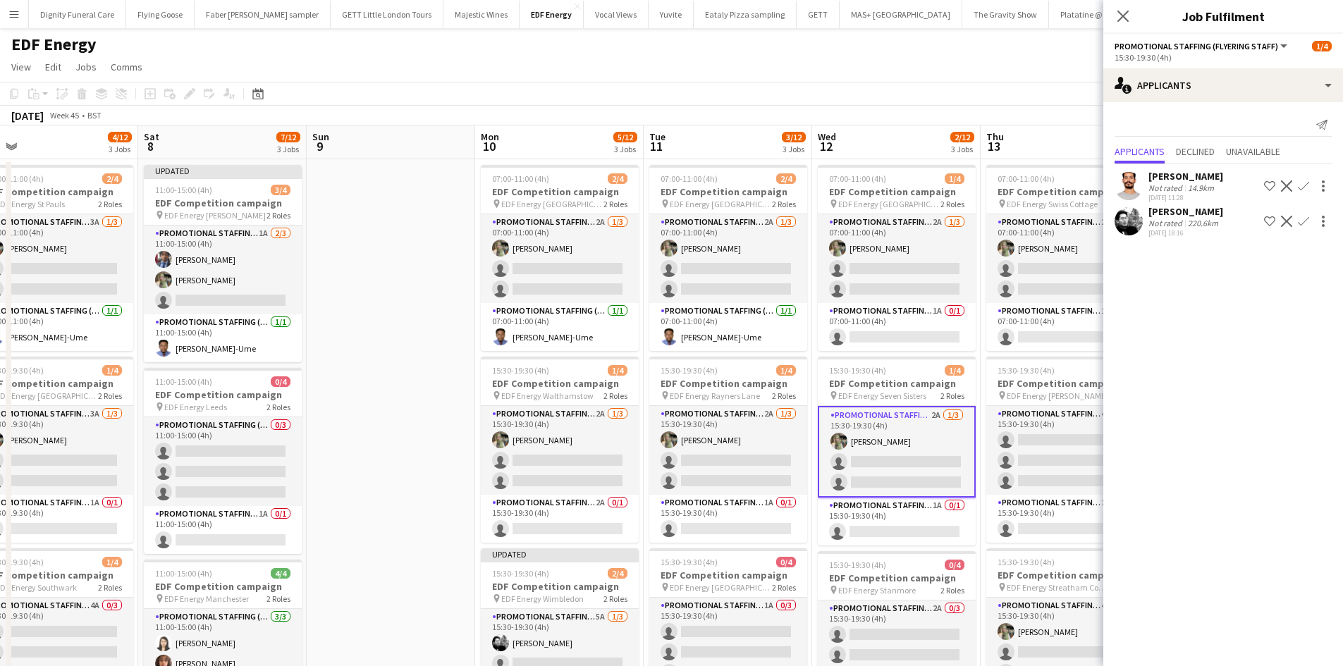
scroll to position [0, 498]
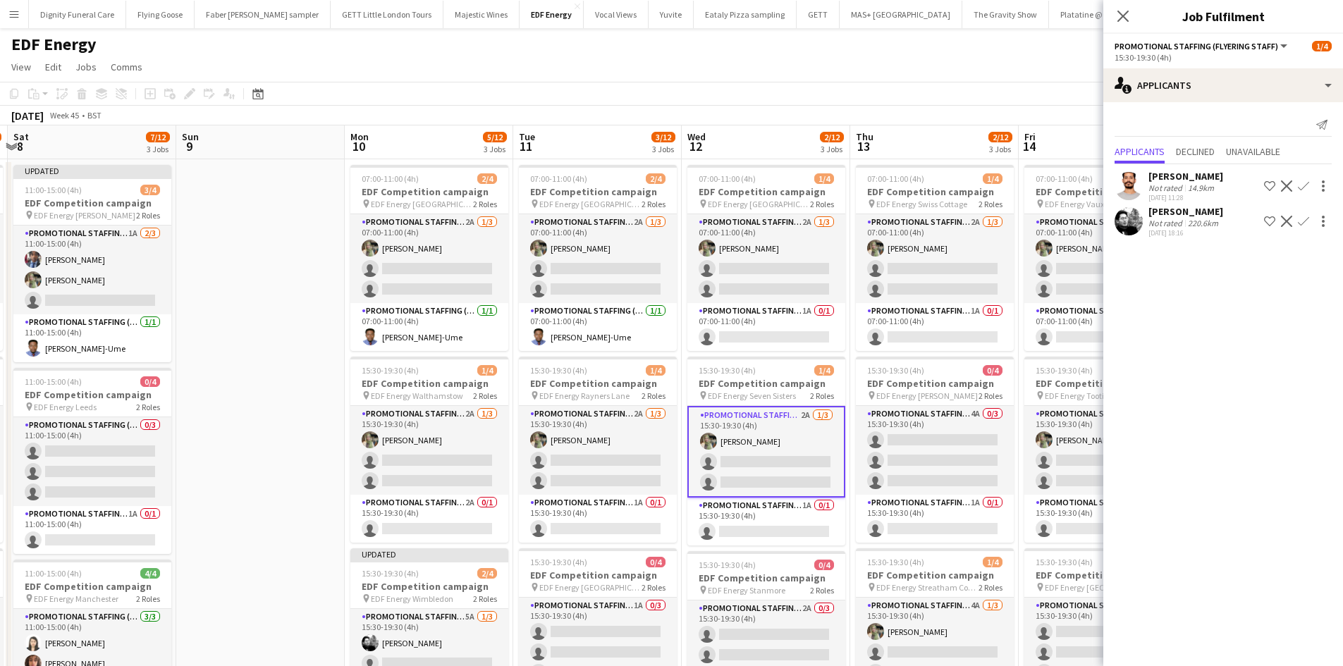
drag, startPoint x: 957, startPoint y: 472, endPoint x: 793, endPoint y: 467, distance: 164.3
click at [793, 467] on app-calendar-viewport "Wed 5 4/12 3 Jobs Thu 6 4/12 3 Jobs Fri 7 4/12 3 Jobs Sat 8 7/12 3 Jobs Sun 9 M…" at bounding box center [671, 670] width 1343 height 1090
click at [776, 528] on app-card-role "Promotional Staffing (Team Leader) 1A 0/1 15:30-19:30 (4h) single-neutral-actio…" at bounding box center [766, 522] width 158 height 48
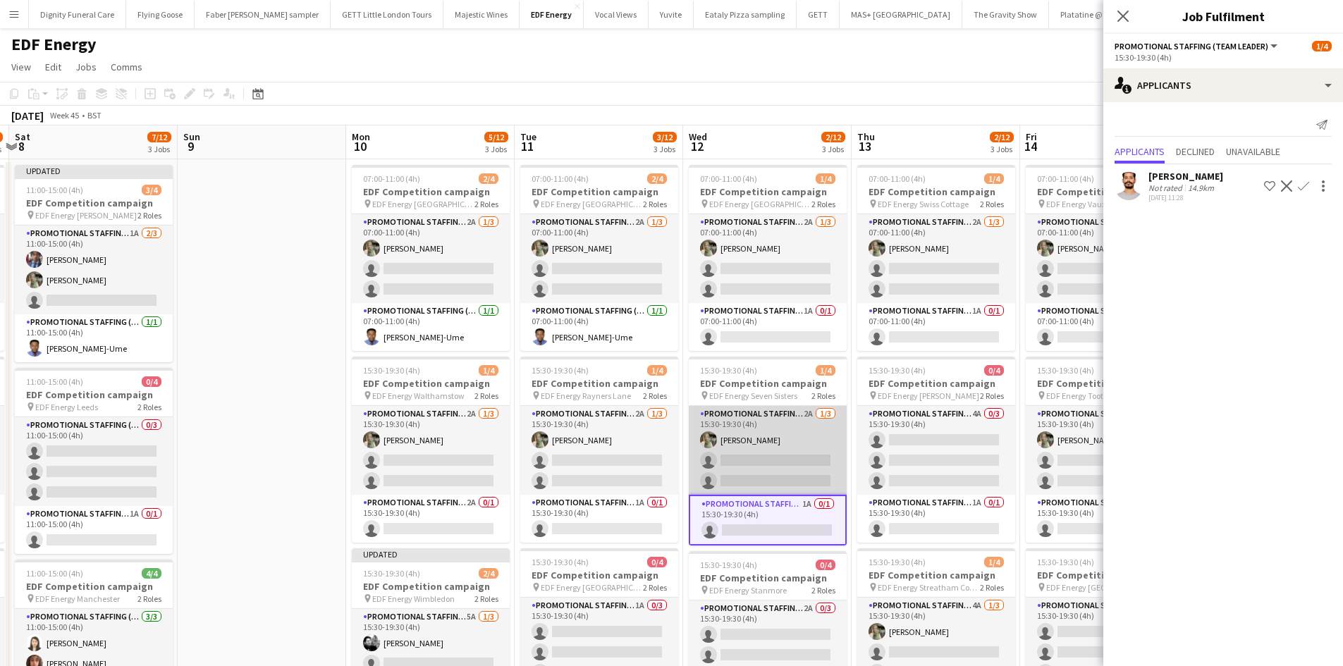
click at [784, 471] on app-card-role "Promotional Staffing (Flyering Staff) 2A 1/3 15:30-19:30 (4h) Aliya Kazmi singl…" at bounding box center [768, 450] width 158 height 89
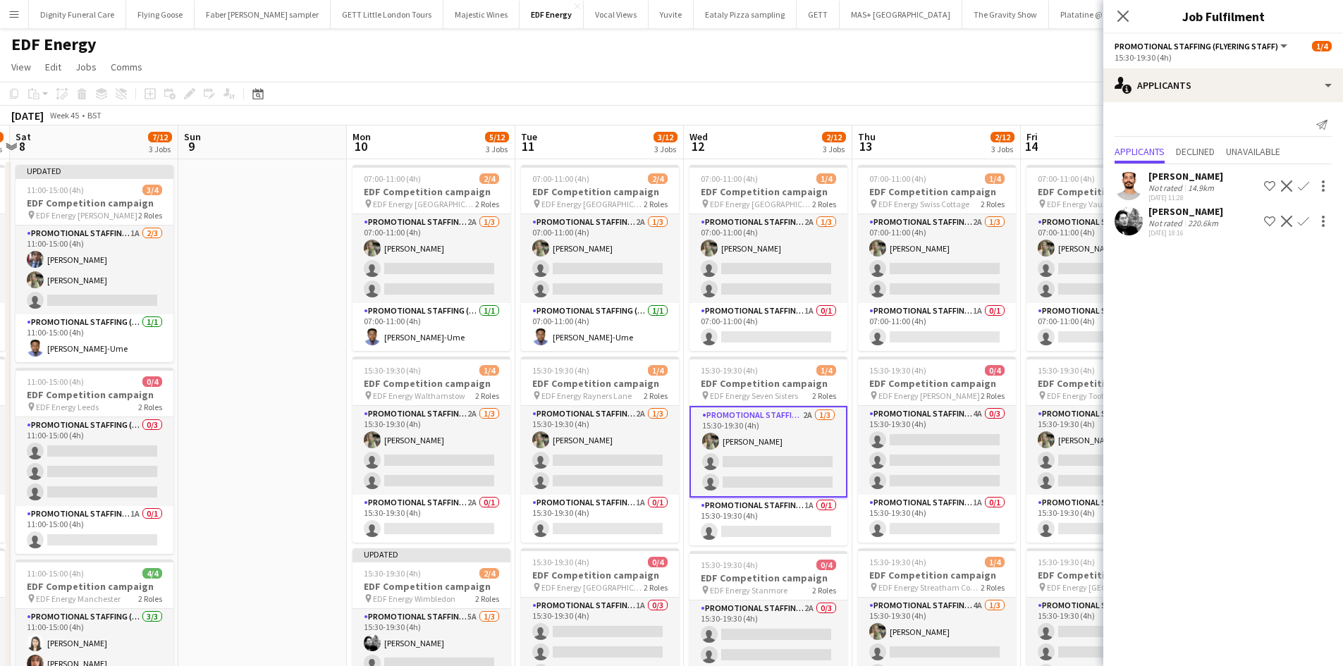
click at [1305, 220] on app-icon "Confirm" at bounding box center [1302, 221] width 11 height 11
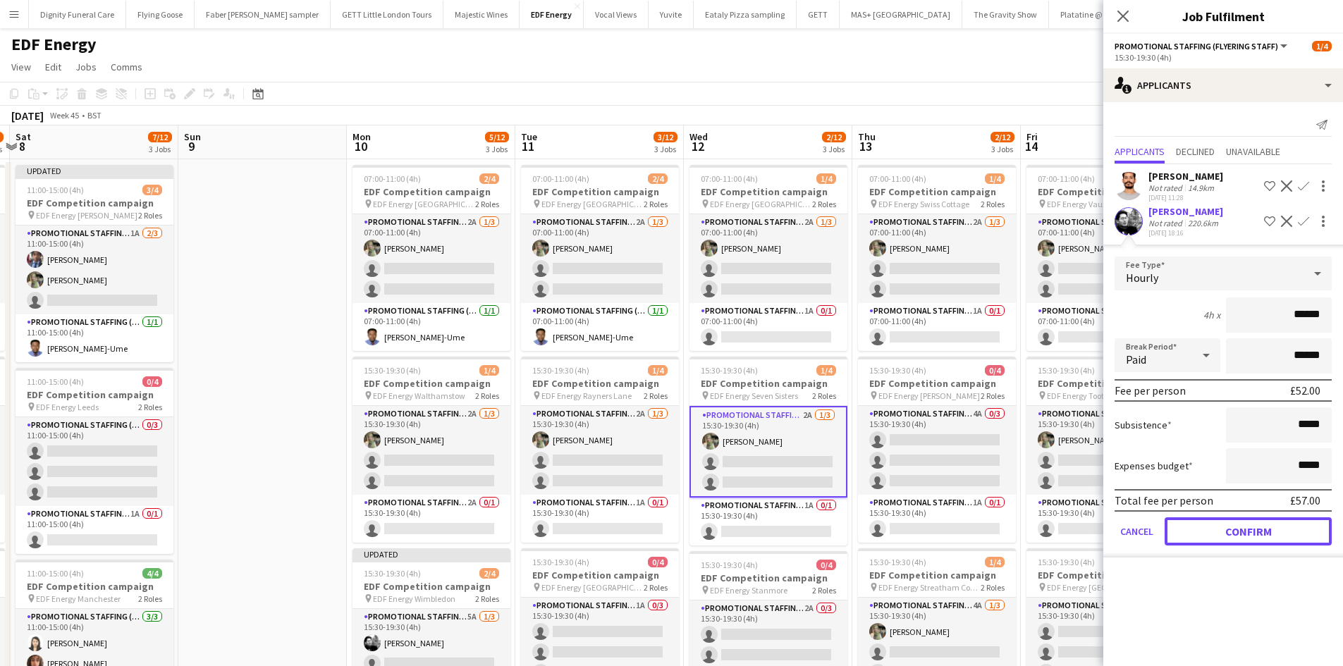
drag, startPoint x: 1258, startPoint y: 524, endPoint x: 1198, endPoint y: 525, distance: 59.9
click at [1258, 525] on button "Confirm" at bounding box center [1247, 531] width 167 height 28
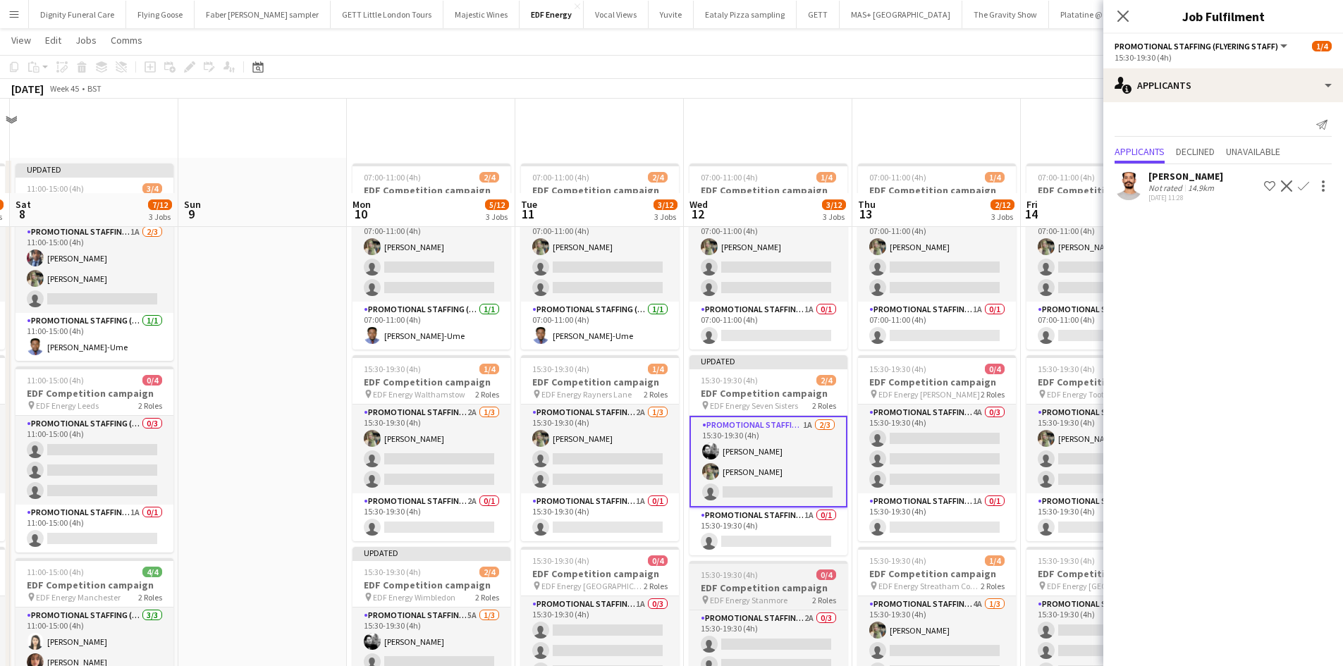
scroll to position [211, 0]
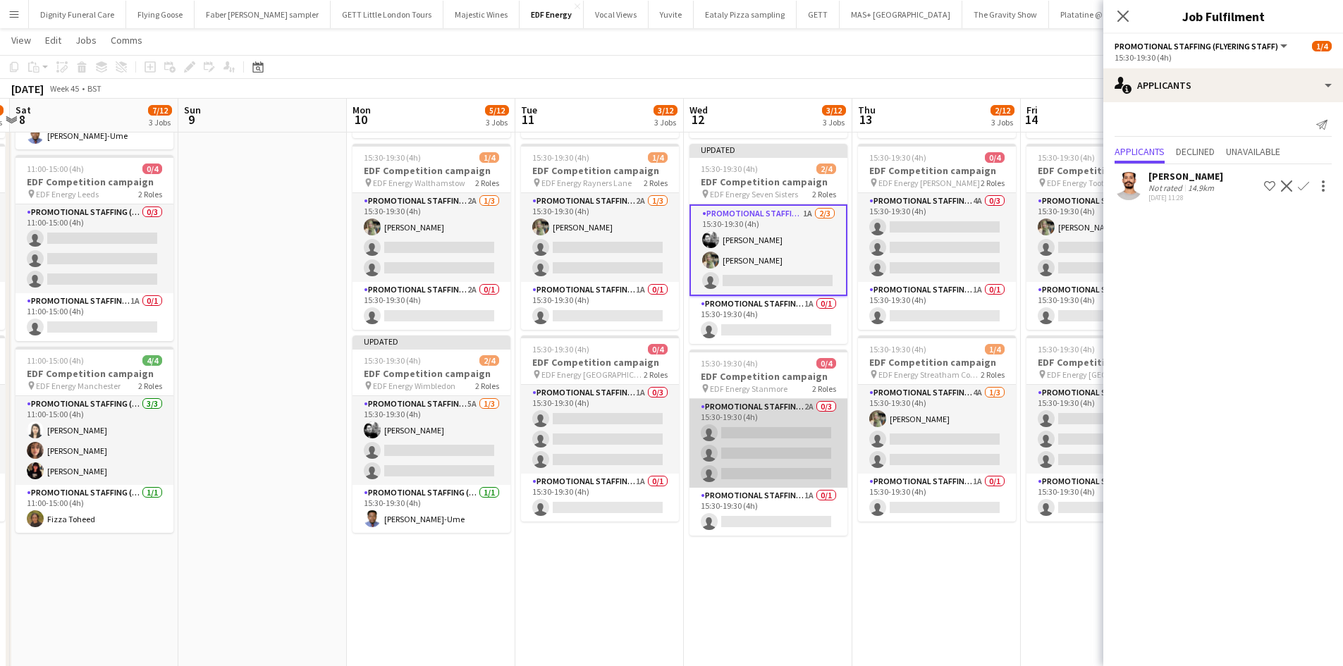
click at [815, 440] on app-card-role "Promotional Staffing (Flyering Staff) 2A 0/3 15:30-19:30 (4h) single-neutral-ac…" at bounding box center [768, 443] width 158 height 89
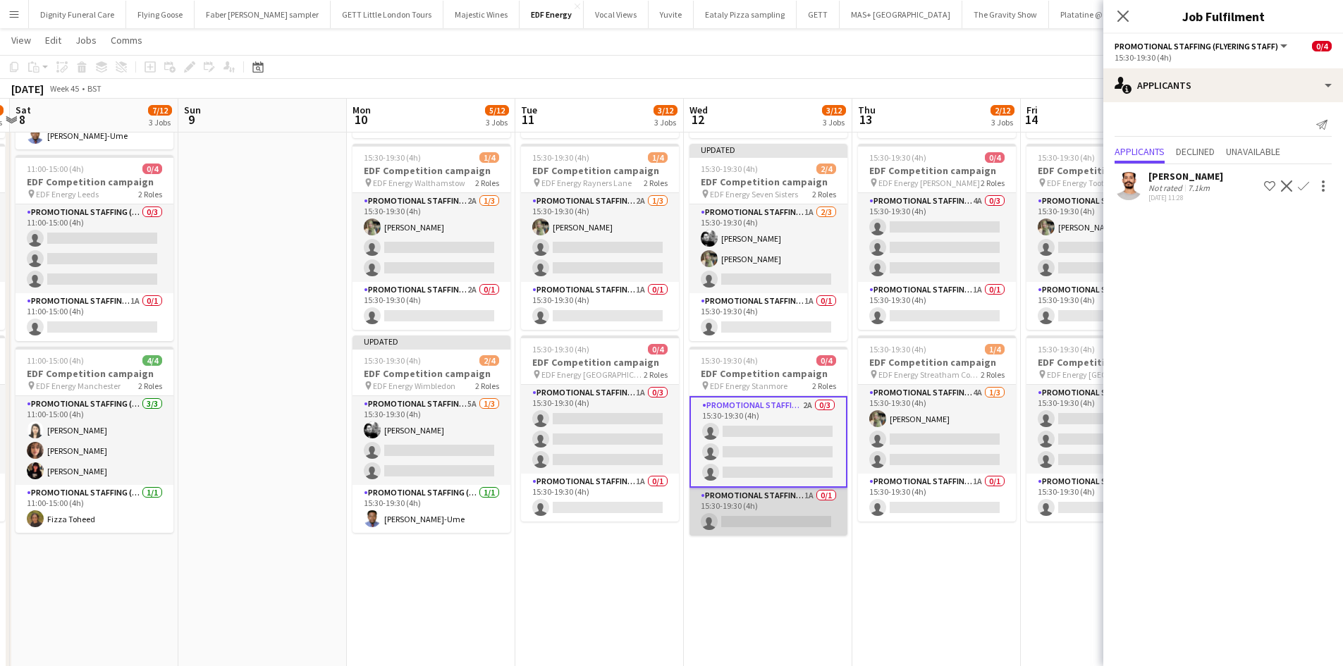
drag, startPoint x: 802, startPoint y: 517, endPoint x: 820, endPoint y: 534, distance: 24.9
click at [803, 517] on app-card-role "Promotional Staffing (Team Leader) 1A 0/1 15:30-19:30 (4h) single-neutral-actio…" at bounding box center [768, 512] width 158 height 48
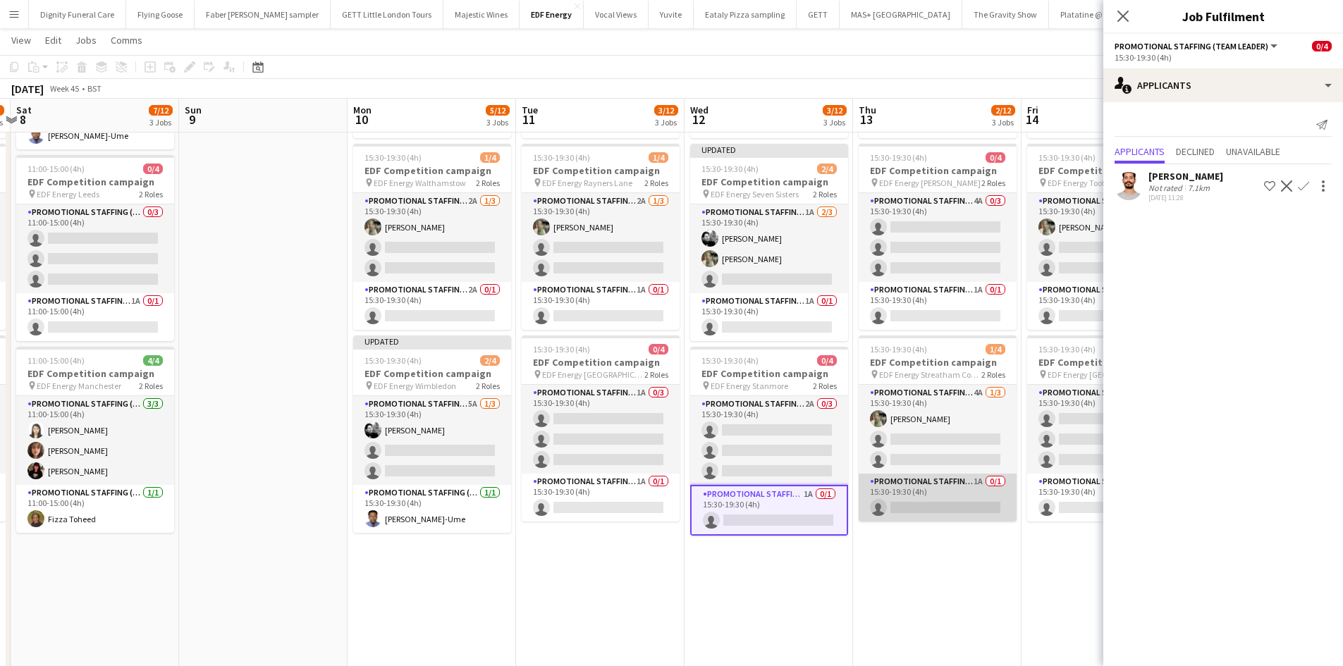
click at [971, 501] on app-card-role "Promotional Staffing (Team Leader) 1A 0/1 15:30-19:30 (4h) single-neutral-actio…" at bounding box center [937, 498] width 158 height 48
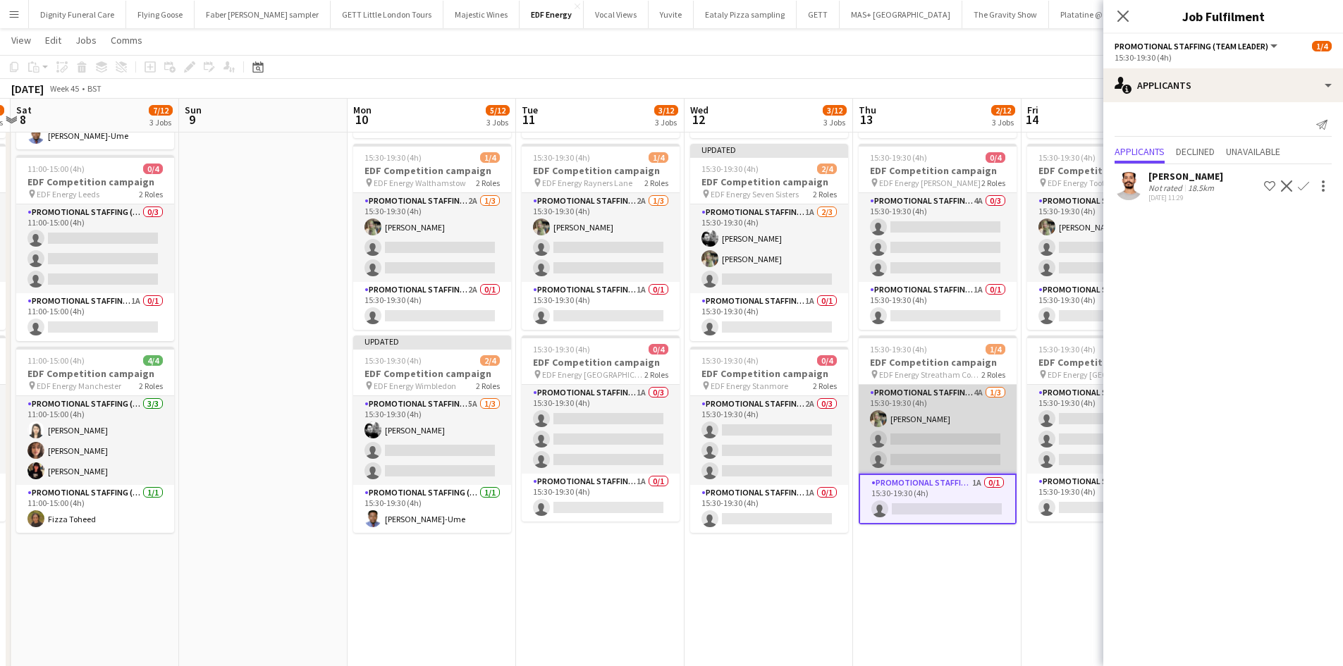
click at [960, 438] on app-card-role "Promotional Staffing (Flyering Staff) 4A 1/3 15:30-19:30 (4h) Aliya Kazmi singl…" at bounding box center [937, 429] width 158 height 89
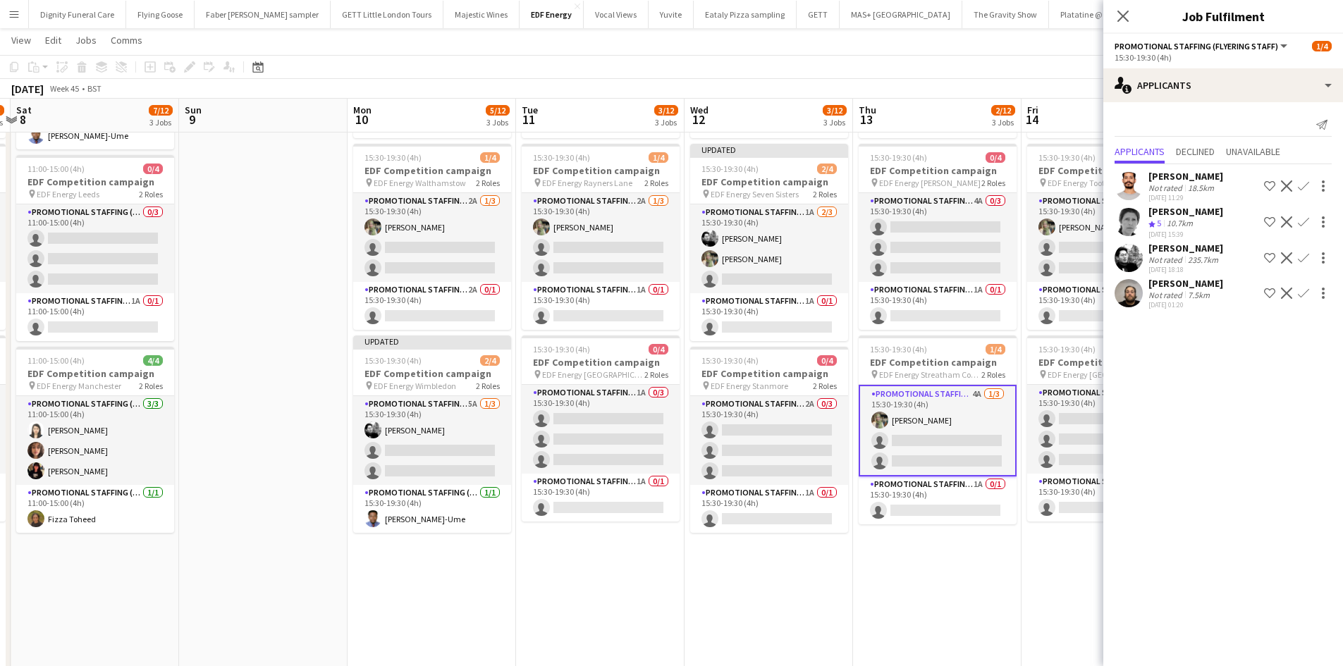
click at [1306, 254] on app-icon "Confirm" at bounding box center [1302, 257] width 11 height 11
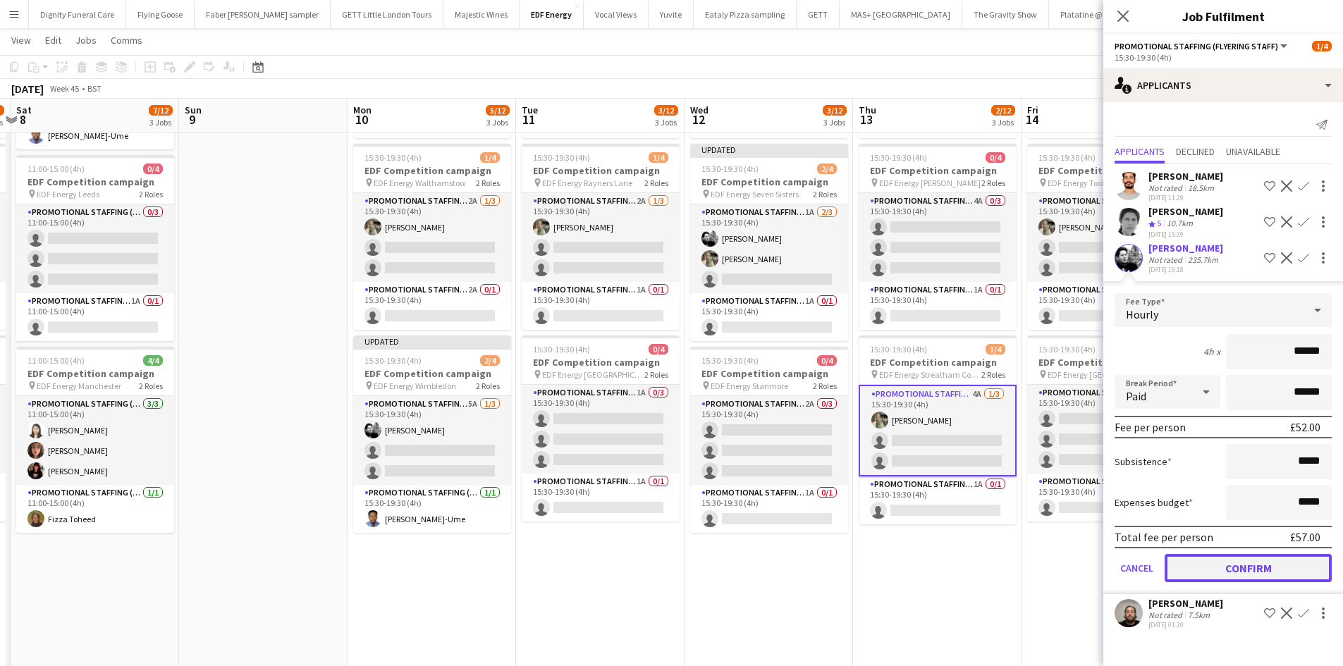
click at [1274, 567] on button "Confirm" at bounding box center [1247, 568] width 167 height 28
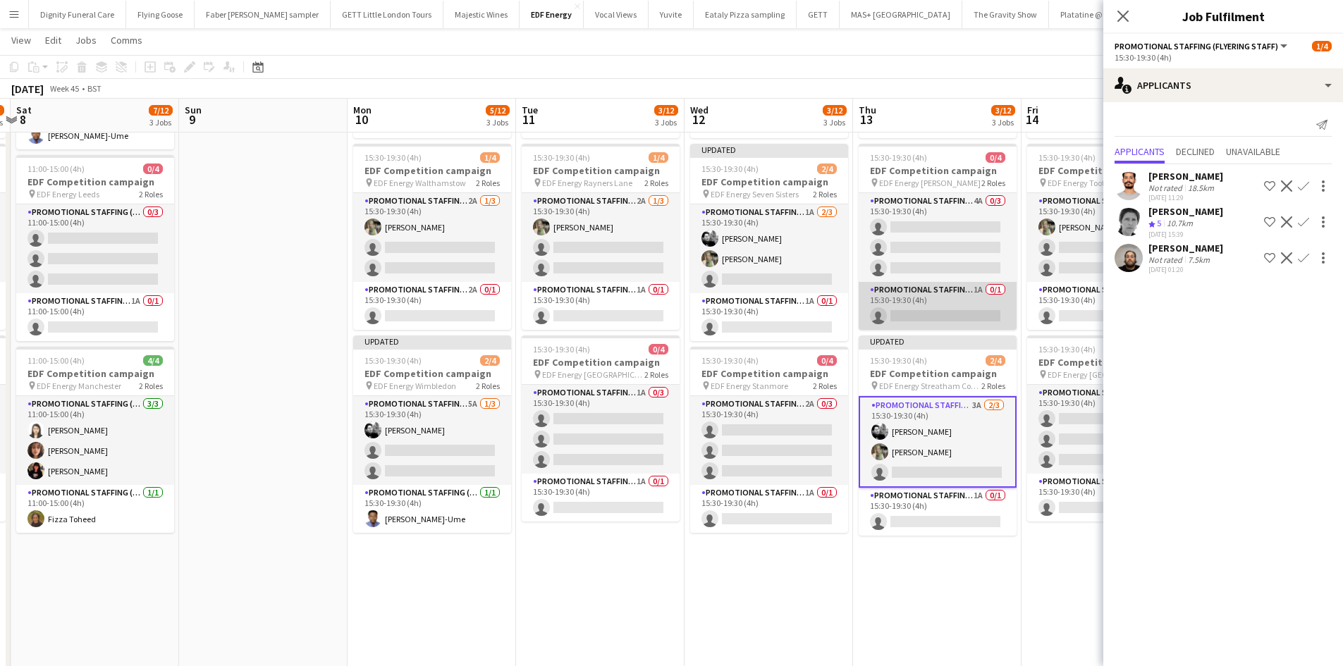
click at [939, 306] on app-card-role "Promotional Staffing (Team Leader) 1A 0/1 15:30-19:30 (4h) single-neutral-actio…" at bounding box center [937, 306] width 158 height 48
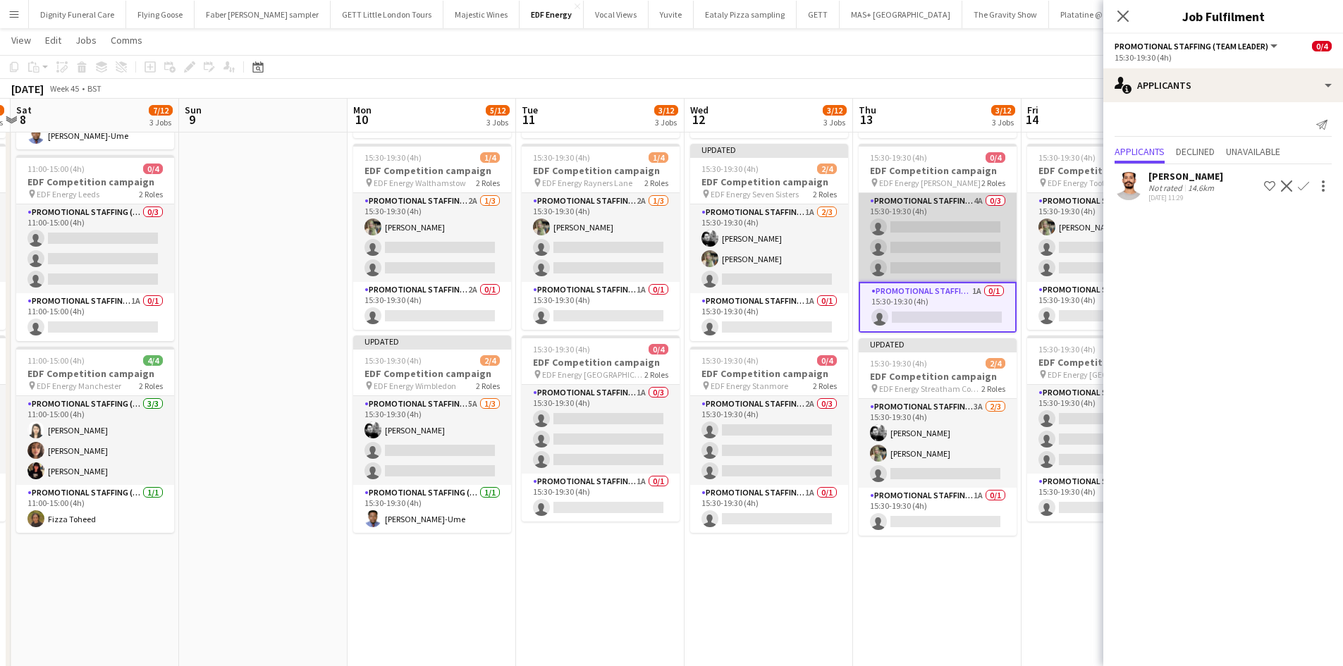
click at [942, 242] on app-card-role "Promotional Staffing (Flyering Staff) 4A 0/3 15:30-19:30 (4h) single-neutral-ac…" at bounding box center [937, 237] width 158 height 89
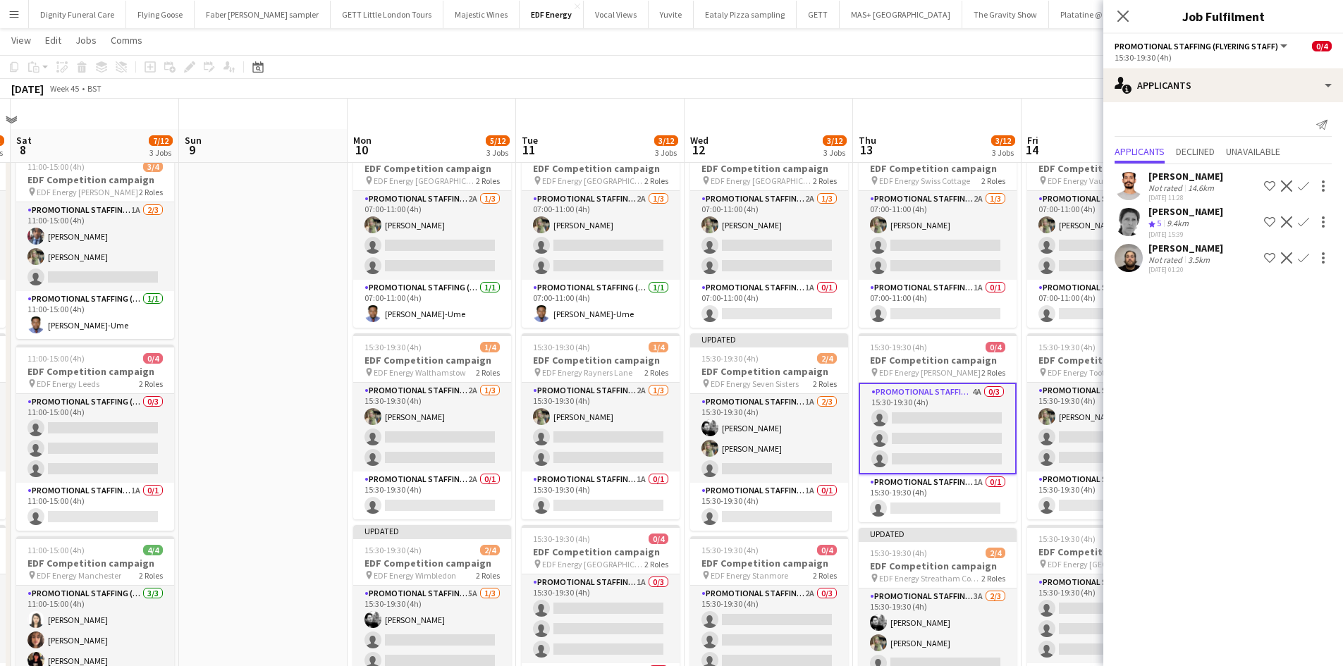
scroll to position [0, 0]
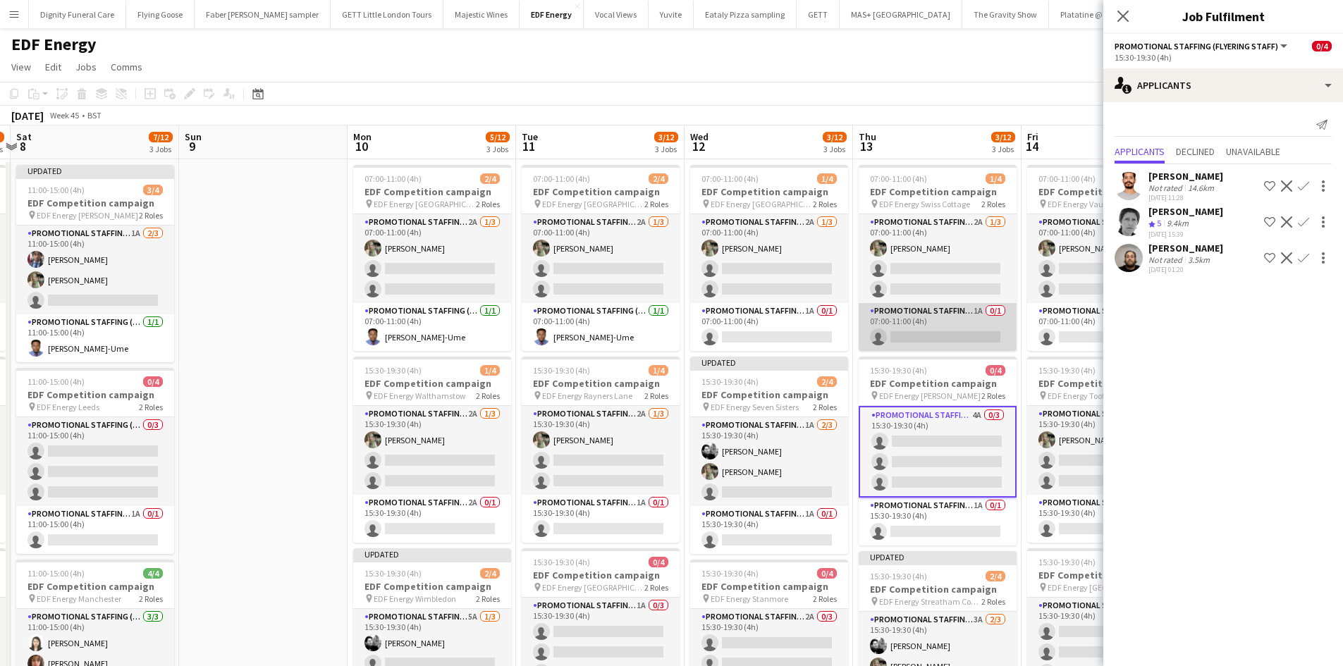
click at [946, 327] on app-card-role "Promotional Staffing (Team Leader) 1A 0/1 07:00-11:00 (4h) single-neutral-actio…" at bounding box center [937, 327] width 158 height 48
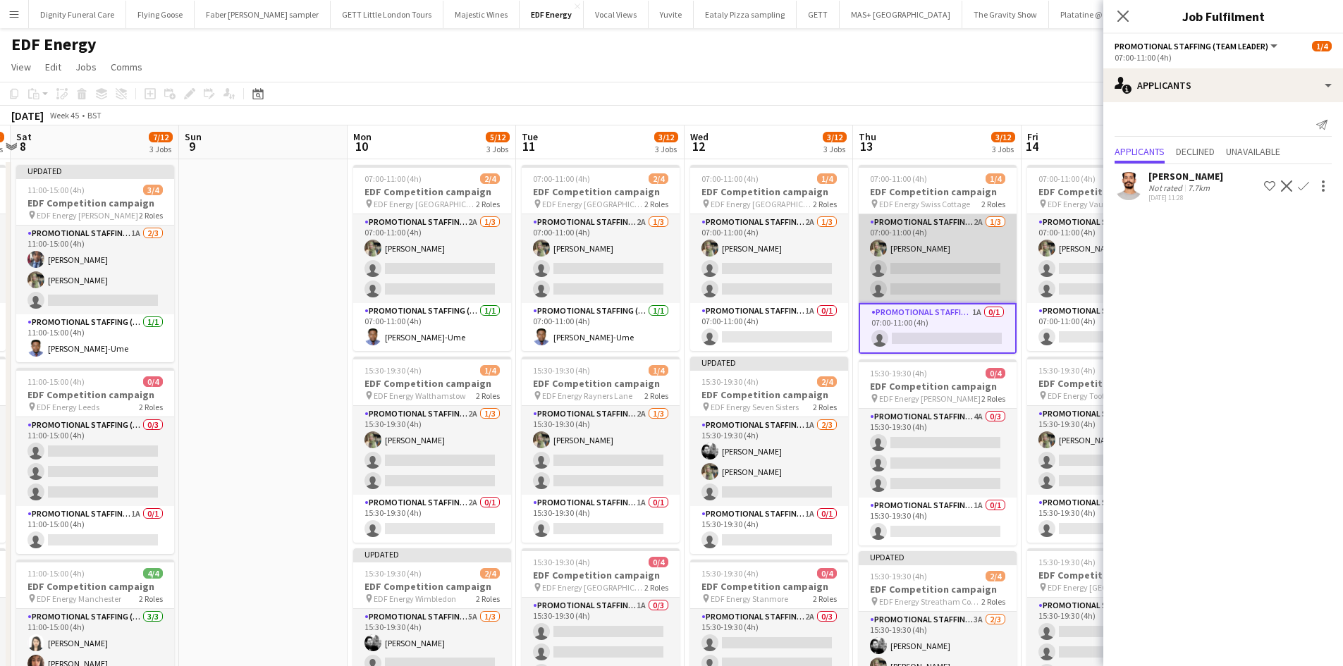
click at [970, 264] on app-card-role "Promotional Staffing (Flyering Staff) 2A 1/3 07:00-11:00 (4h) Aliya Kazmi singl…" at bounding box center [937, 258] width 158 height 89
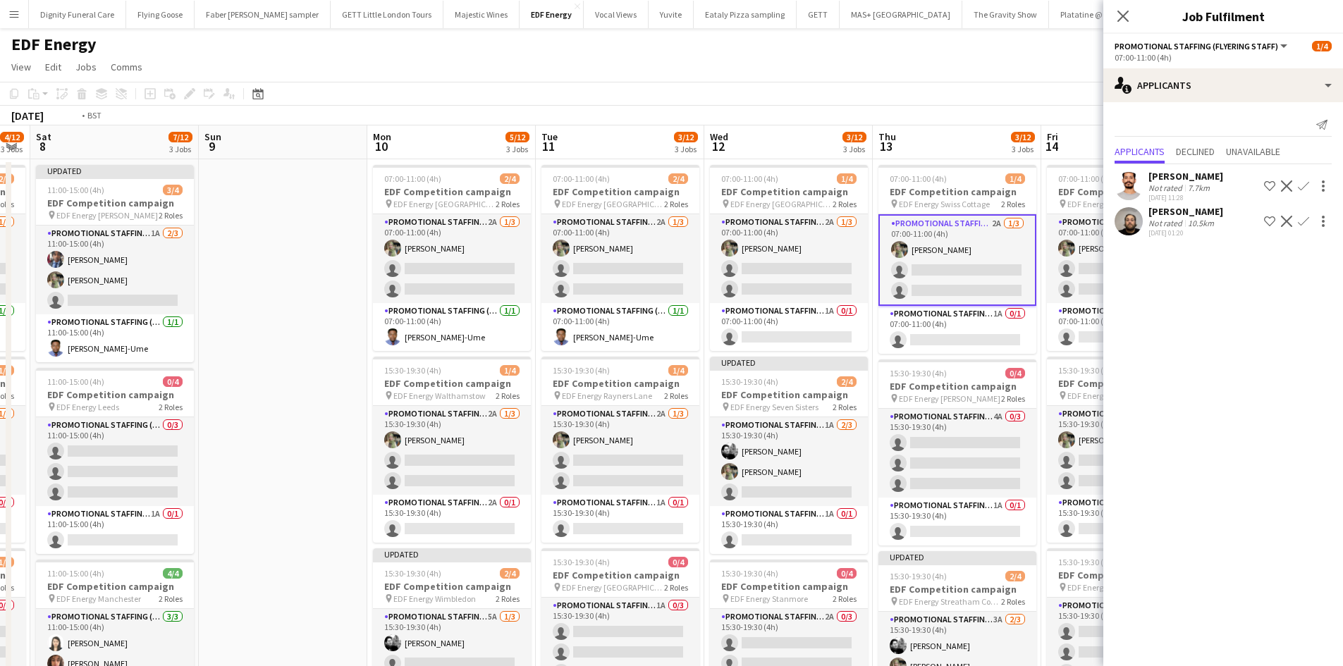
drag, startPoint x: 948, startPoint y: 355, endPoint x: 603, endPoint y: 318, distance: 347.4
click at [603, 319] on app-calendar-viewport "Wed 5 4/12 3 Jobs Thu 6 4/12 3 Jobs Fri 7 4/12 3 Jobs Sat 8 7/12 3 Jobs Sun 9 M…" at bounding box center [671, 670] width 1343 height 1090
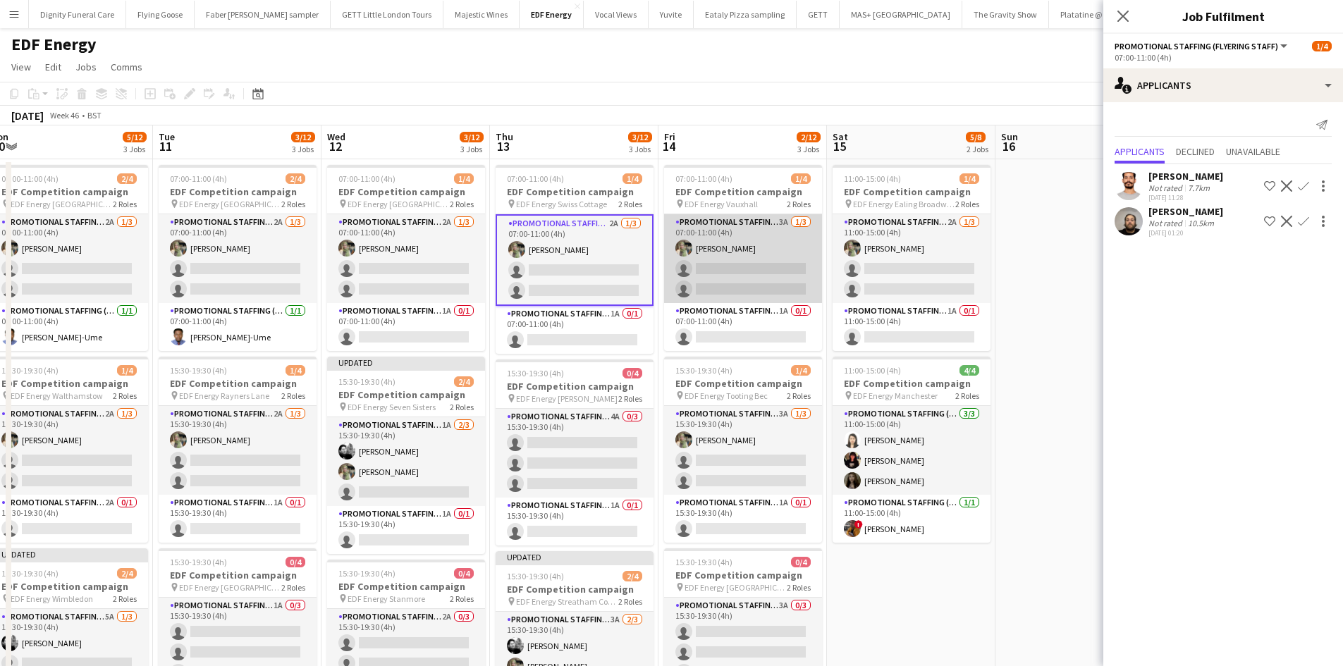
click at [760, 264] on app-card-role "Promotional Staffing (Flyering Staff) 3A 1/3 07:00-11:00 (4h) Aliya Kazmi singl…" at bounding box center [743, 258] width 158 height 89
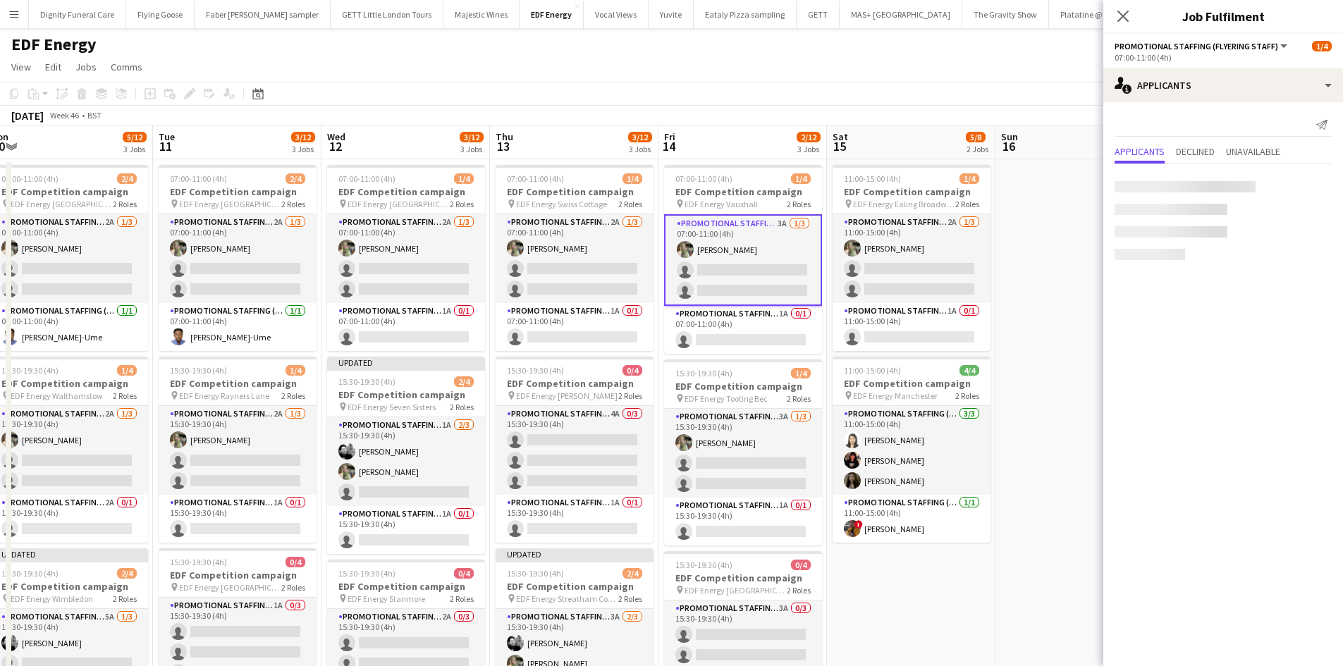
scroll to position [0, 520]
click at [1203, 212] on div "Cassidy Rothwell" at bounding box center [1185, 211] width 75 height 13
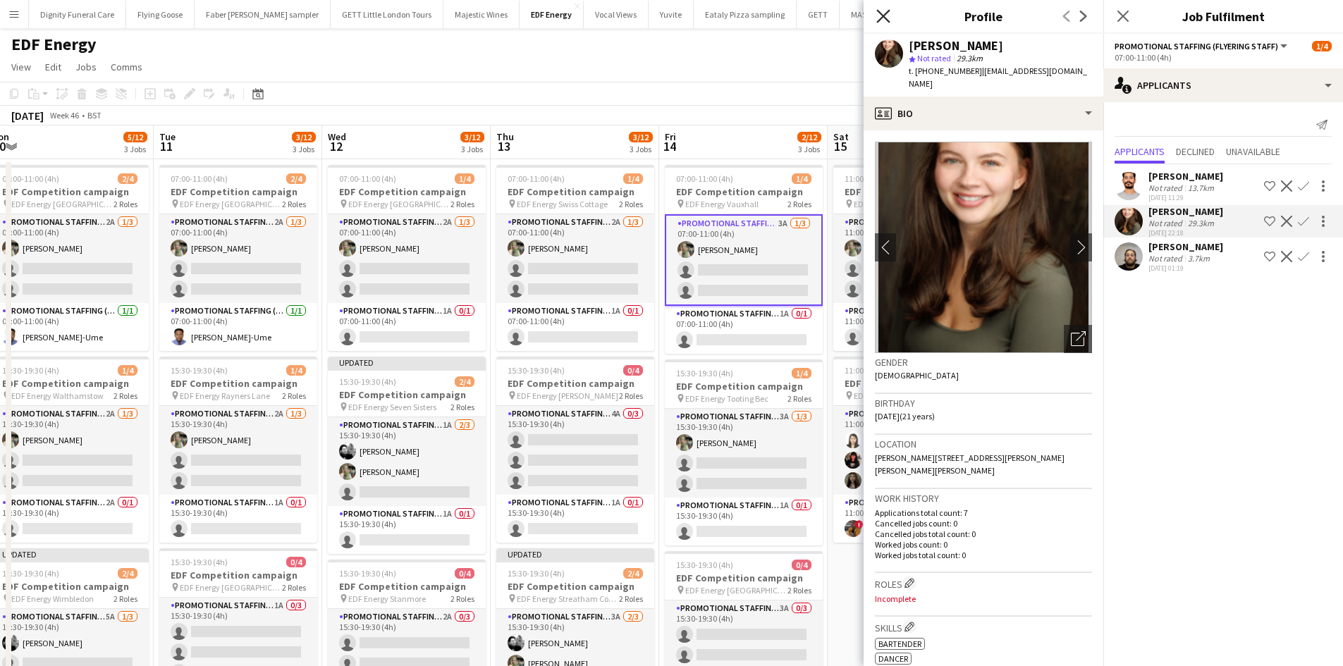
drag, startPoint x: 882, startPoint y: 10, endPoint x: 886, endPoint y: 21, distance: 11.8
click at [882, 11] on icon "Close pop-in" at bounding box center [882, 15] width 13 height 13
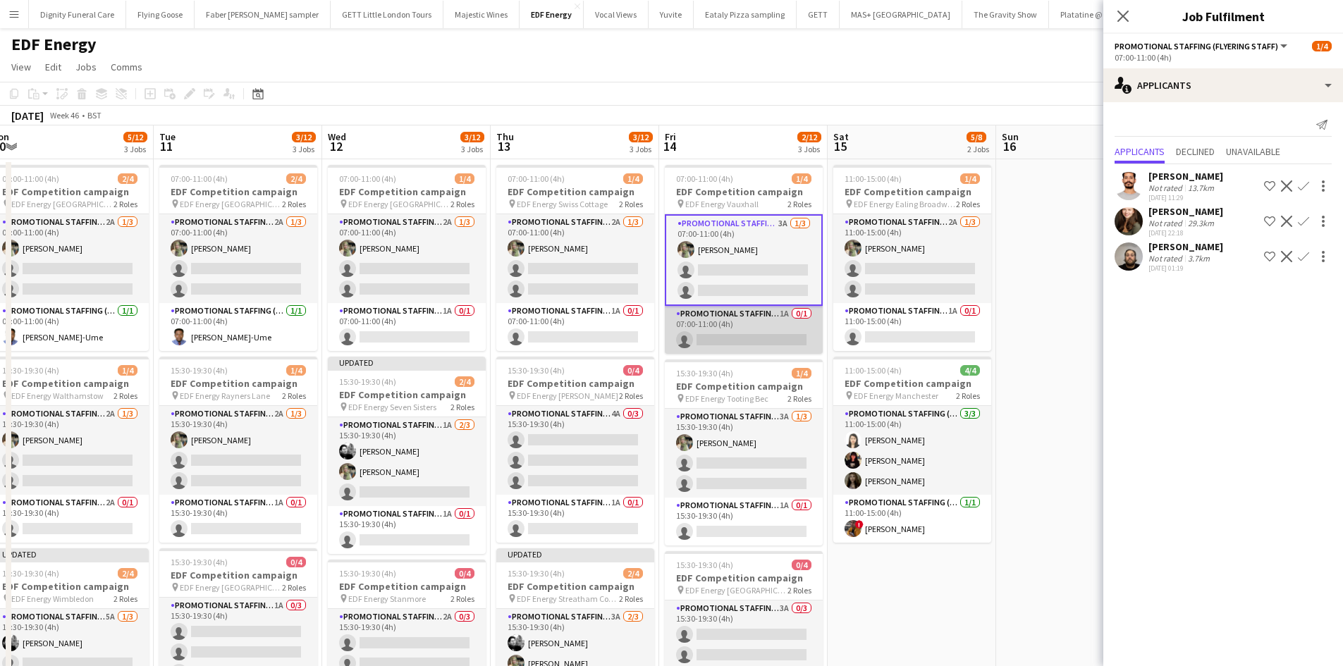
click at [777, 338] on app-card-role "Promotional Staffing (Team Leader) 1A 0/1 07:00-11:00 (4h) single-neutral-actio…" at bounding box center [744, 330] width 158 height 48
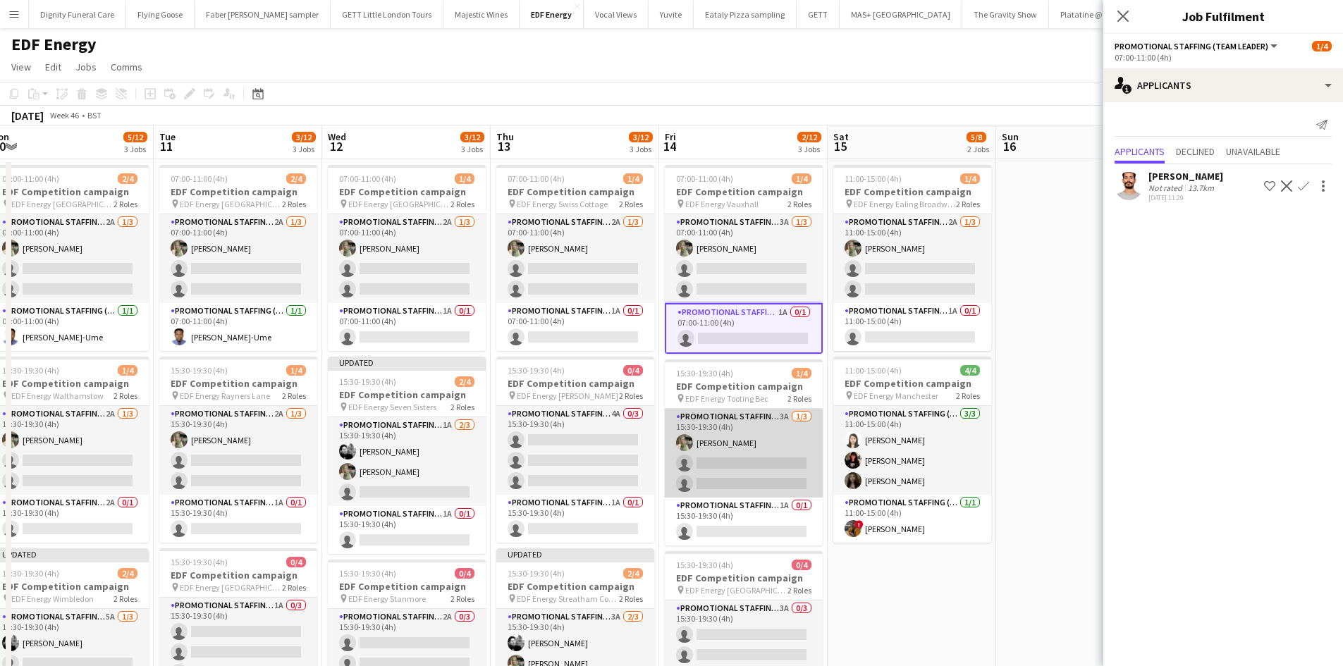
click at [756, 461] on app-card-role "Promotional Staffing (Flyering Staff) 3A 1/3 15:30-19:30 (4h) Aliya Kazmi singl…" at bounding box center [744, 453] width 158 height 89
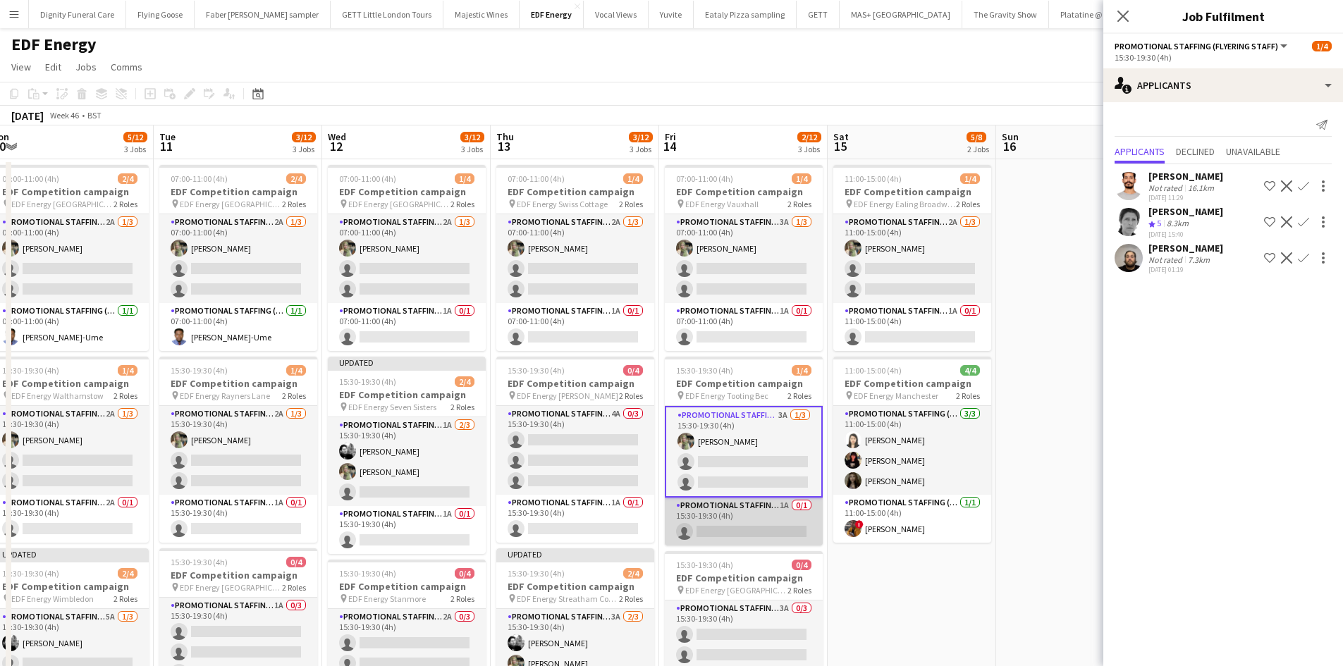
click at [754, 511] on app-card-role "Promotional Staffing (Team Leader) 1A 0/1 15:30-19:30 (4h) single-neutral-actio…" at bounding box center [744, 522] width 158 height 48
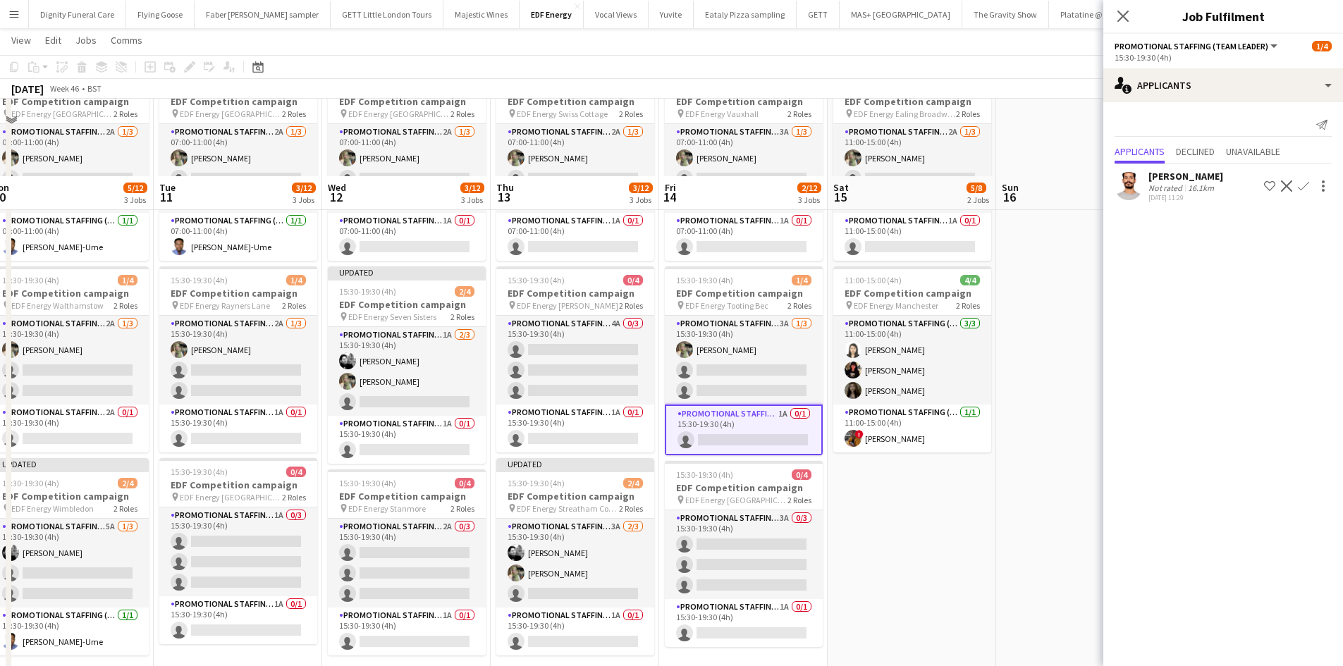
scroll to position [211, 0]
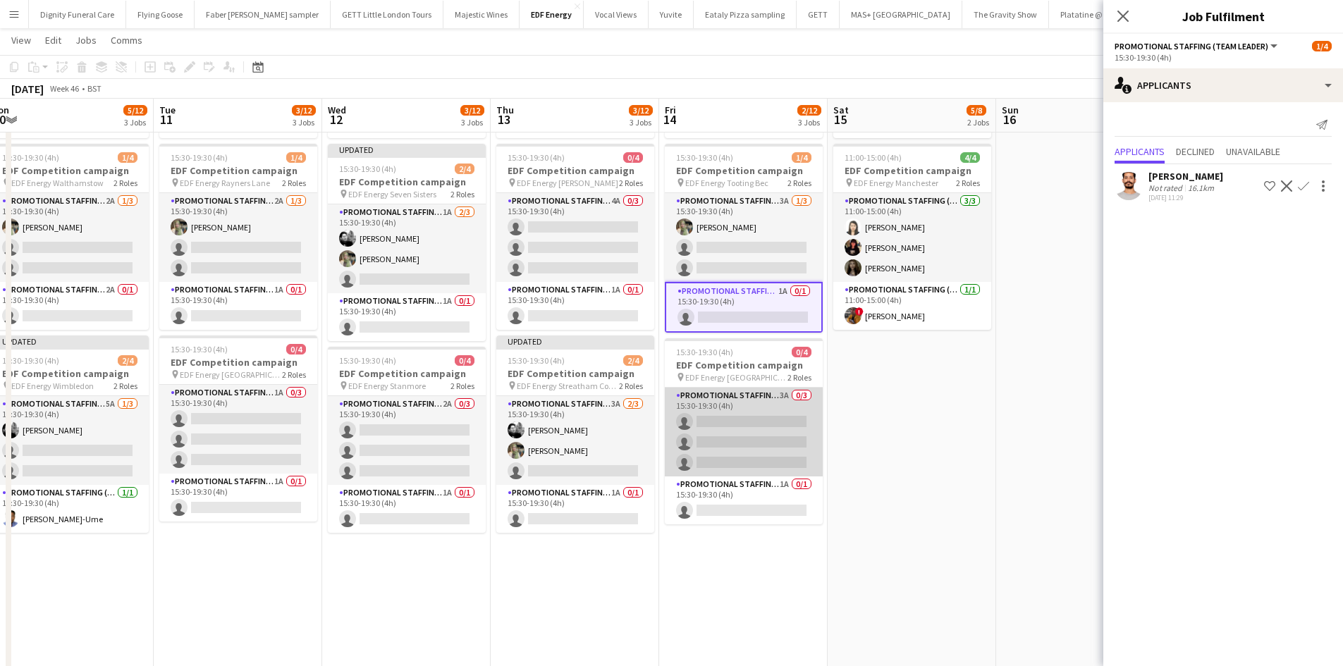
click at [753, 433] on app-card-role "Promotional Staffing (Flyering Staff) 3A 0/3 15:30-19:30 (4h) single-neutral-ac…" at bounding box center [744, 432] width 158 height 89
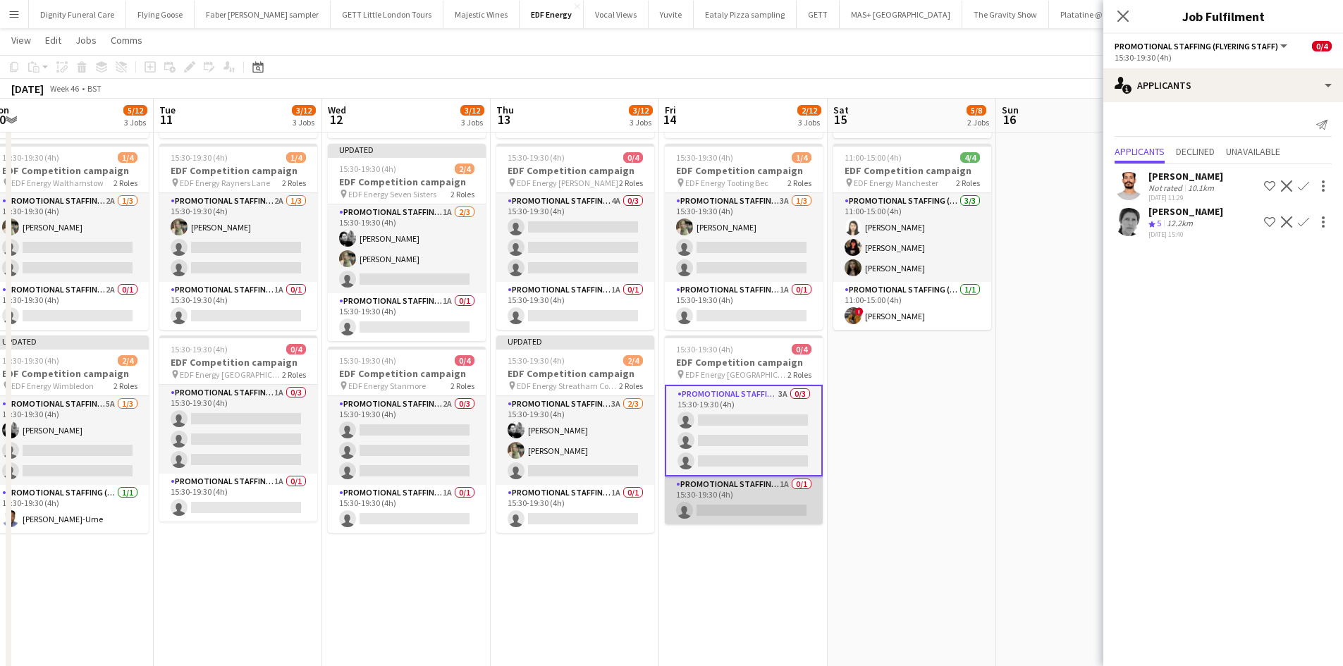
click at [748, 499] on app-card-role "Promotional Staffing (Team Leader) 1A 0/1 15:30-19:30 (4h) single-neutral-actio…" at bounding box center [744, 500] width 158 height 48
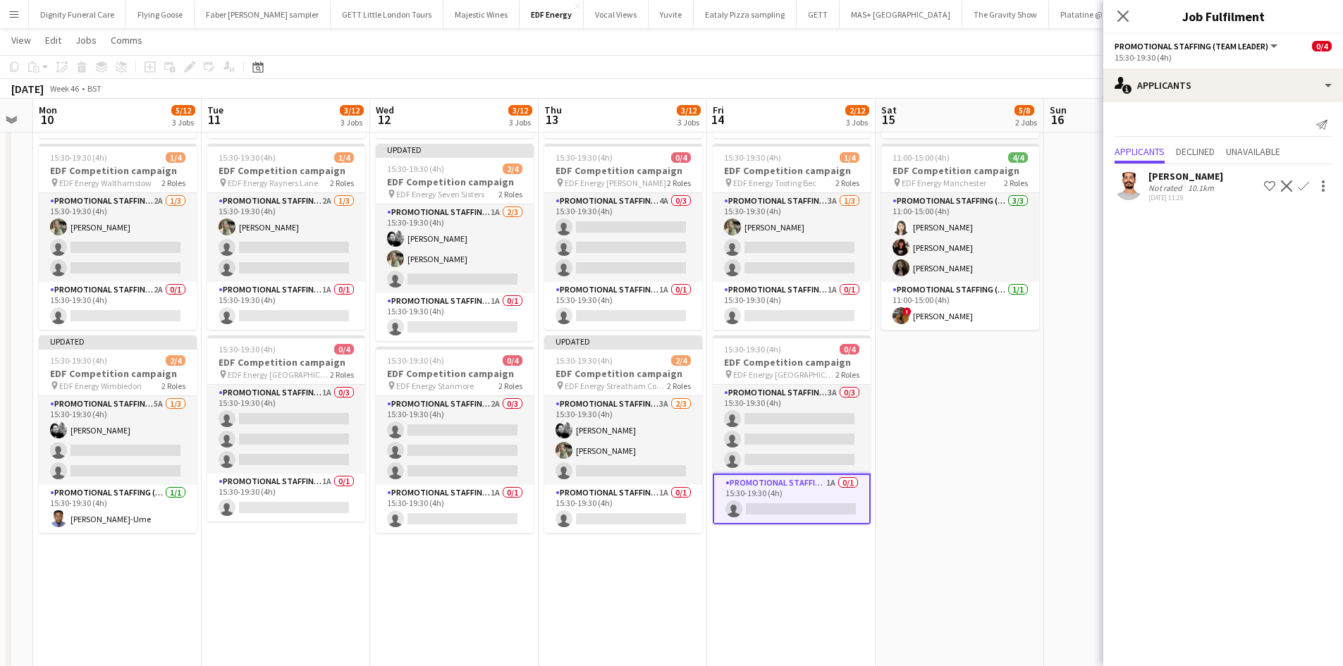
drag, startPoint x: 932, startPoint y: 536, endPoint x: 631, endPoint y: 528, distance: 301.7
click at [634, 528] on app-calendar-viewport "Fri 7 4/12 3 Jobs Sat 8 7/12 3 Jobs Sun 9 Mon 10 5/12 3 Jobs Tue 11 3/12 3 Jobs…" at bounding box center [671, 423] width 1343 height 1159
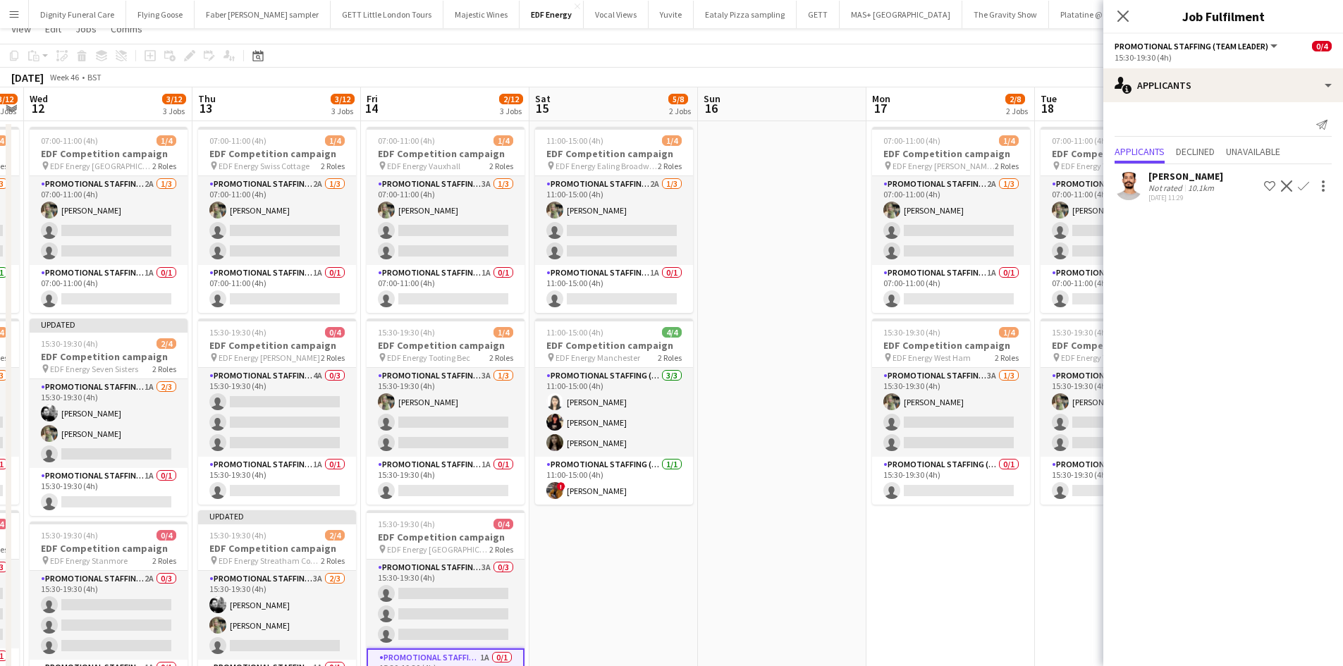
scroll to position [0, 0]
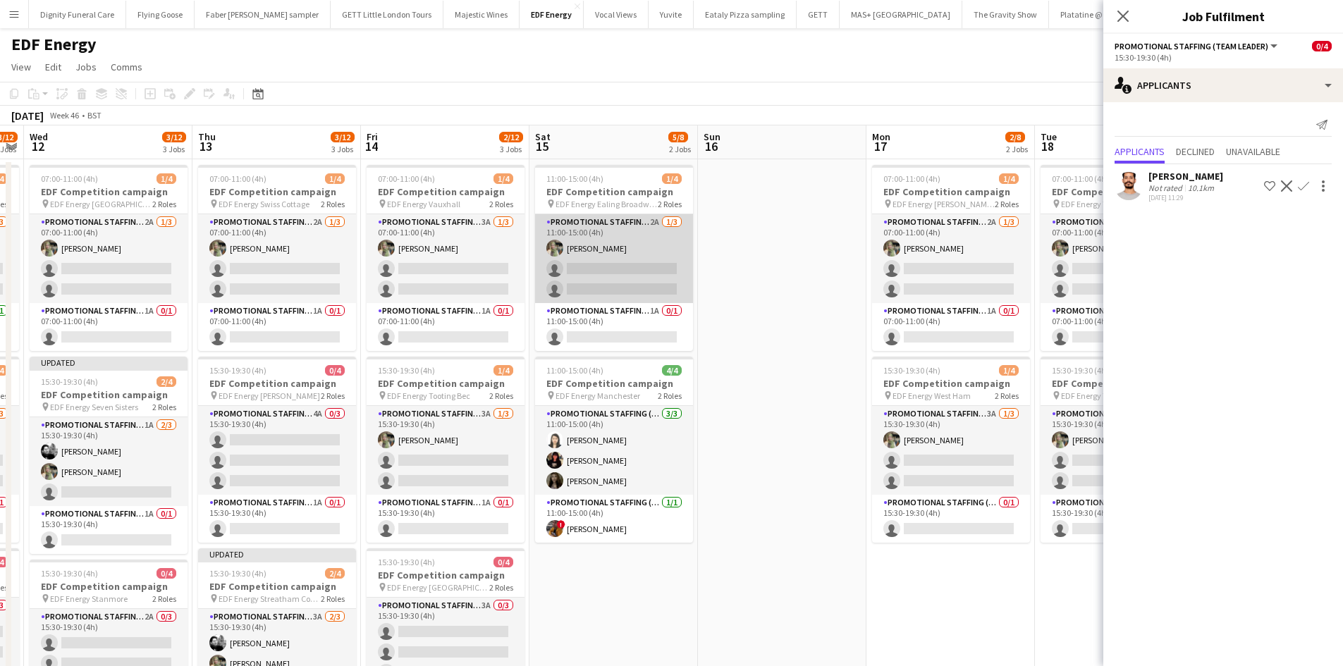
click at [629, 266] on app-card-role "Promotional Staffing (Flyering Staff) 2A 1/3 11:00-15:00 (4h) Aliya Kazmi singl…" at bounding box center [614, 258] width 158 height 89
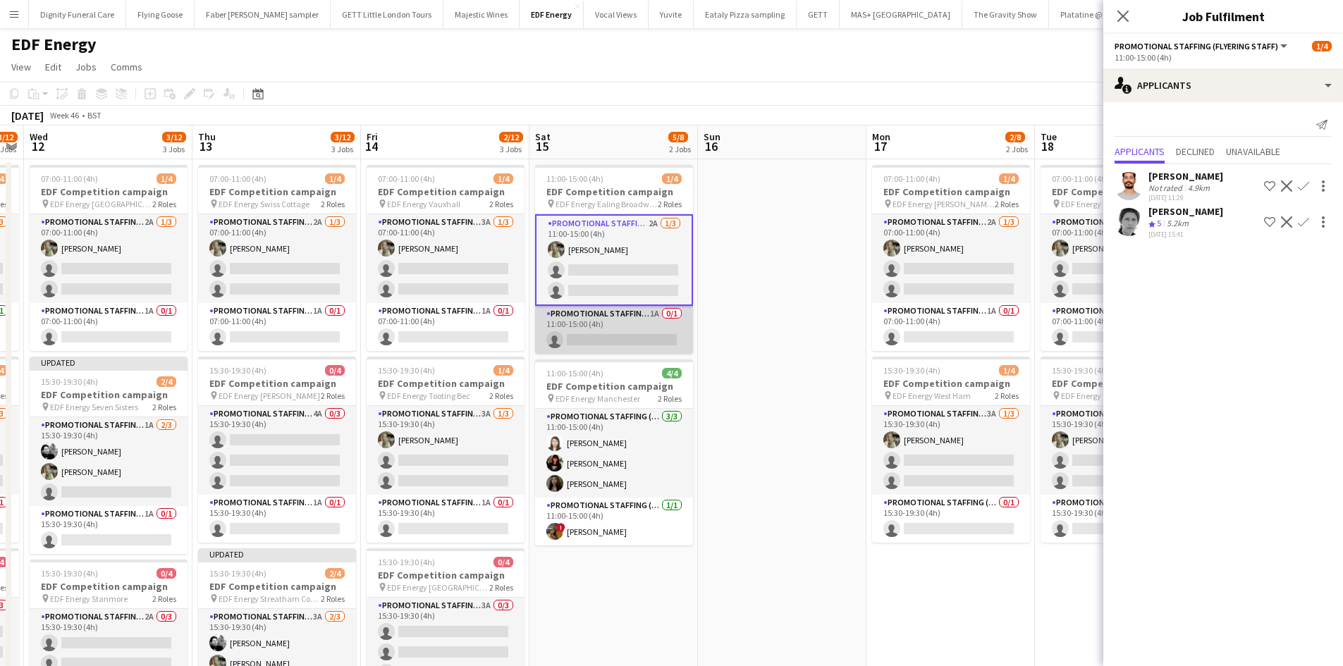
click at [644, 335] on app-card-role "Promotional Staffing (Team Leader) 1A 0/1 11:00-15:00 (4h) single-neutral-actio…" at bounding box center [614, 330] width 158 height 48
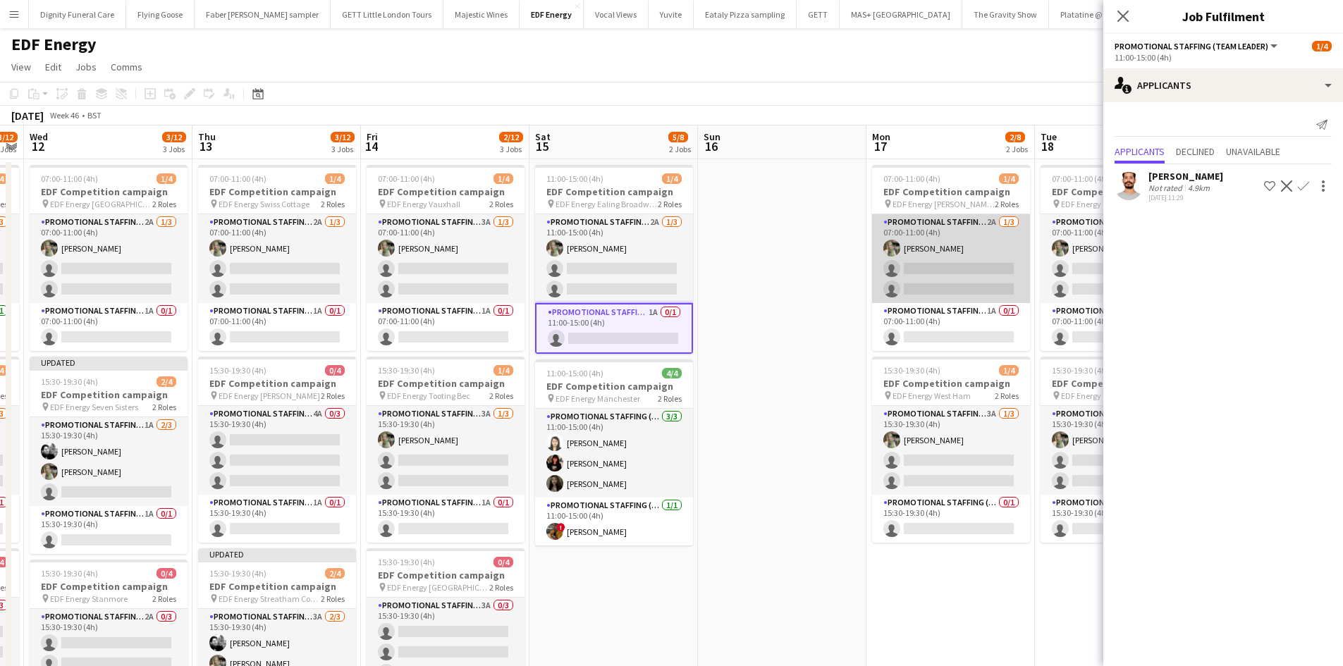
click at [958, 270] on app-card-role "Promotional Staffing (Flyering Staff) 2A 1/3 07:00-11:00 (4h) Aliya Kazmi singl…" at bounding box center [951, 258] width 158 height 89
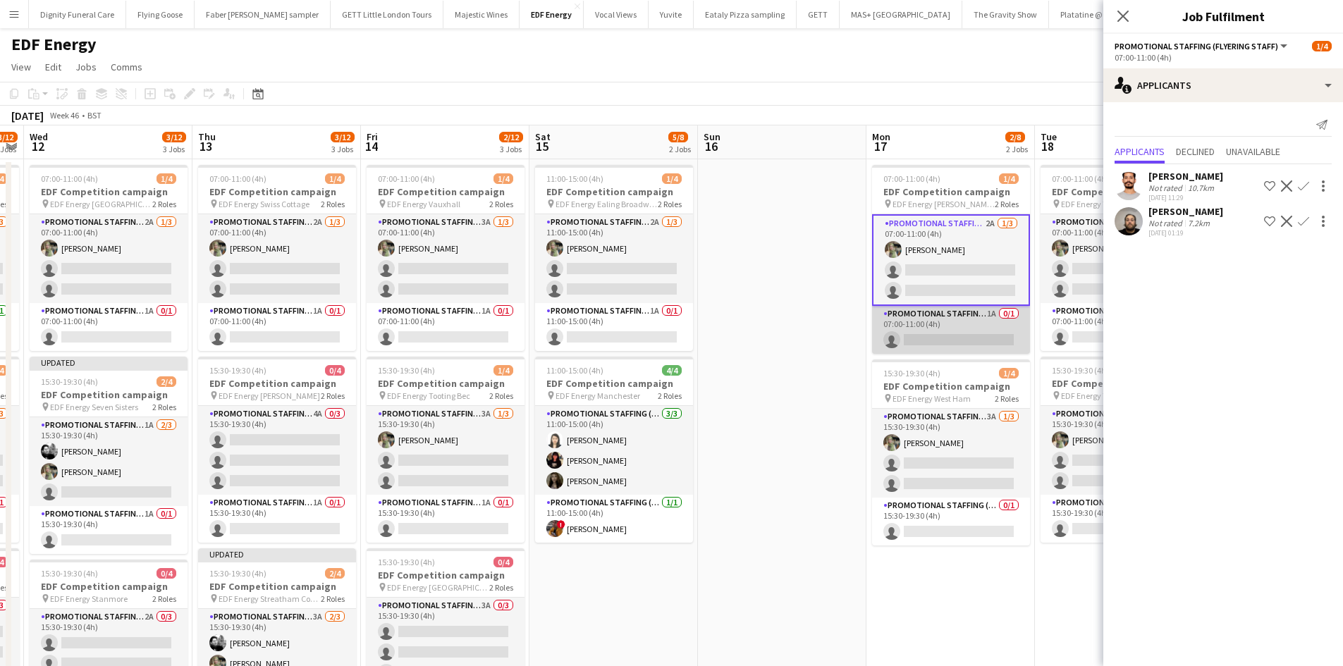
drag, startPoint x: 965, startPoint y: 337, endPoint x: 954, endPoint y: 338, distance: 10.7
click at [966, 337] on app-card-role "Promotional Staffing (Team Leader) 1A 0/1 07:00-11:00 (4h) single-neutral-actio…" at bounding box center [951, 330] width 158 height 48
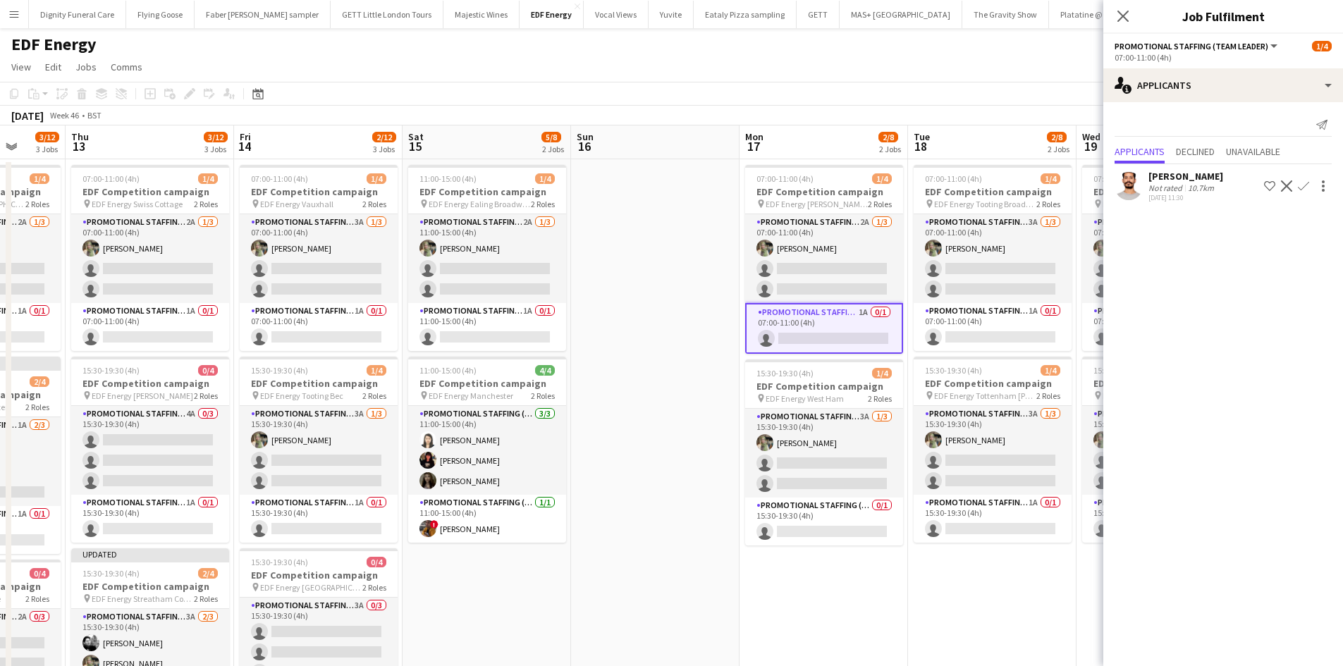
drag, startPoint x: 784, startPoint y: 347, endPoint x: 613, endPoint y: 353, distance: 171.4
click at [630, 351] on app-calendar-viewport "Sun 9 Mon 10 5/12 3 Jobs Tue 11 3/12 3 Jobs Wed 12 3/12 3 Jobs Thu 13 3/12 3 Jo…" at bounding box center [671, 670] width 1343 height 1090
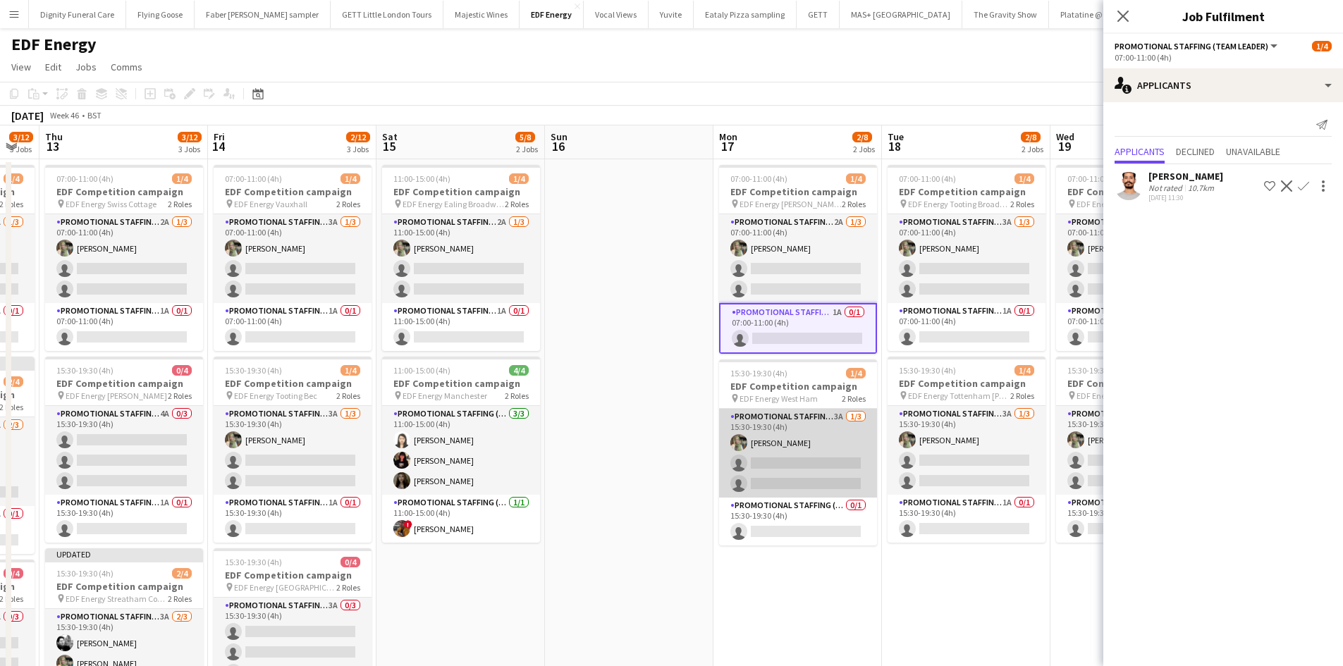
click at [807, 474] on app-card-role "Promotional Staffing (Flyering Staff) 3A 1/3 15:30-19:30 (4h) Aliya Kazmi singl…" at bounding box center [798, 453] width 158 height 89
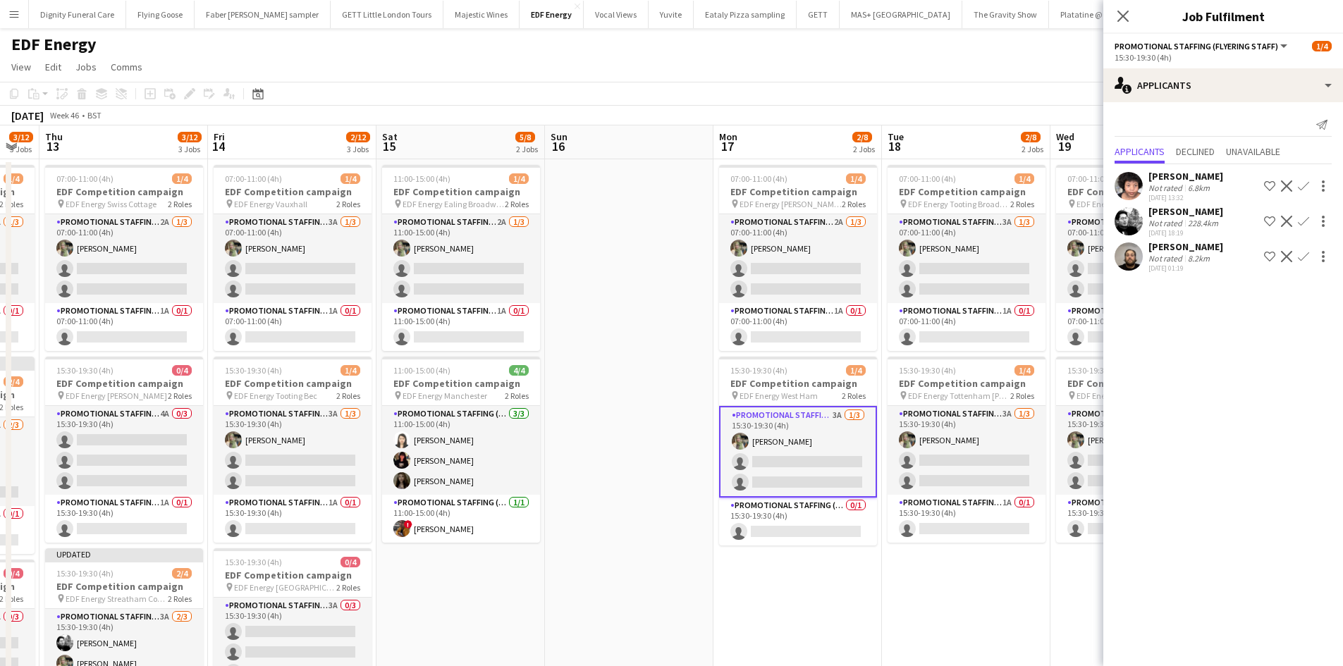
click at [1305, 214] on button "Confirm" at bounding box center [1303, 221] width 17 height 17
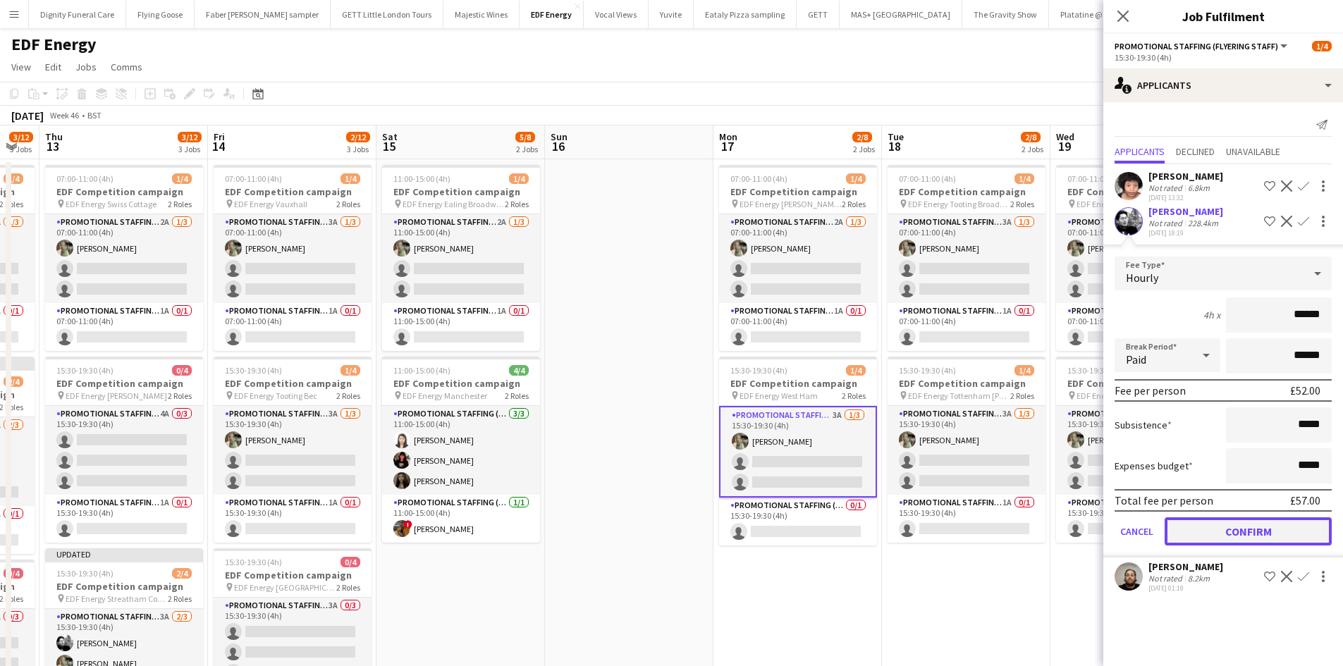
click at [1268, 532] on button "Confirm" at bounding box center [1247, 531] width 167 height 28
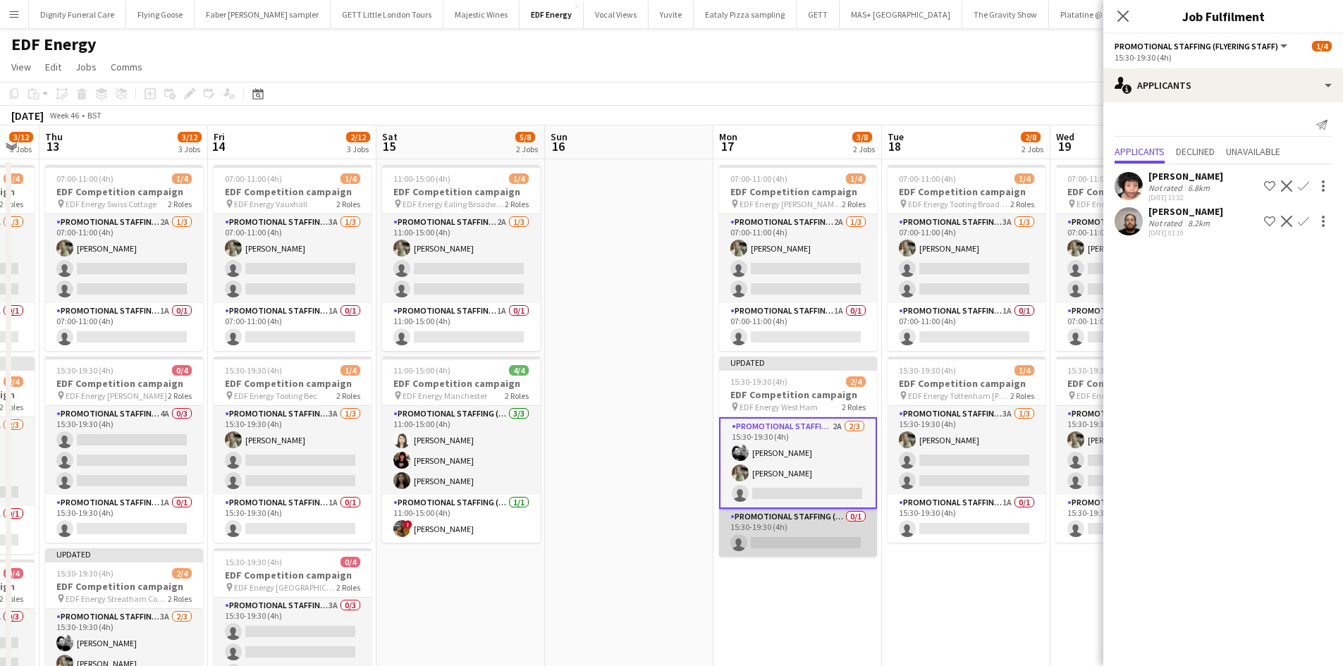
click at [773, 536] on app-card-role "Promotional Staffing (Team Leader) 0/1 15:30-19:30 (4h) single-neutral-actions" at bounding box center [798, 533] width 158 height 48
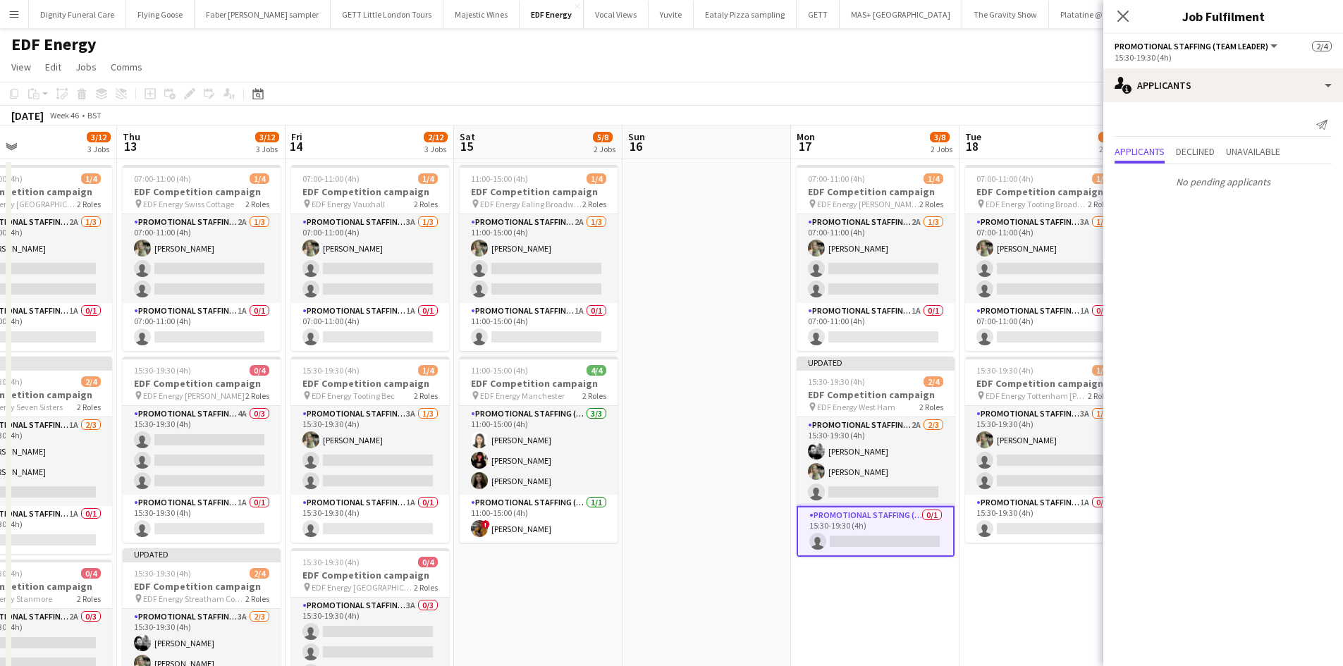
drag, startPoint x: 912, startPoint y: 651, endPoint x: 647, endPoint y: 619, distance: 267.0
click at [647, 619] on app-calendar-viewport "Sun 9 Mon 10 5/12 3 Jobs Tue 11 3/12 3 Jobs Wed 12 3/12 3 Jobs Thu 13 3/12 3 Jo…" at bounding box center [671, 670] width 1343 height 1090
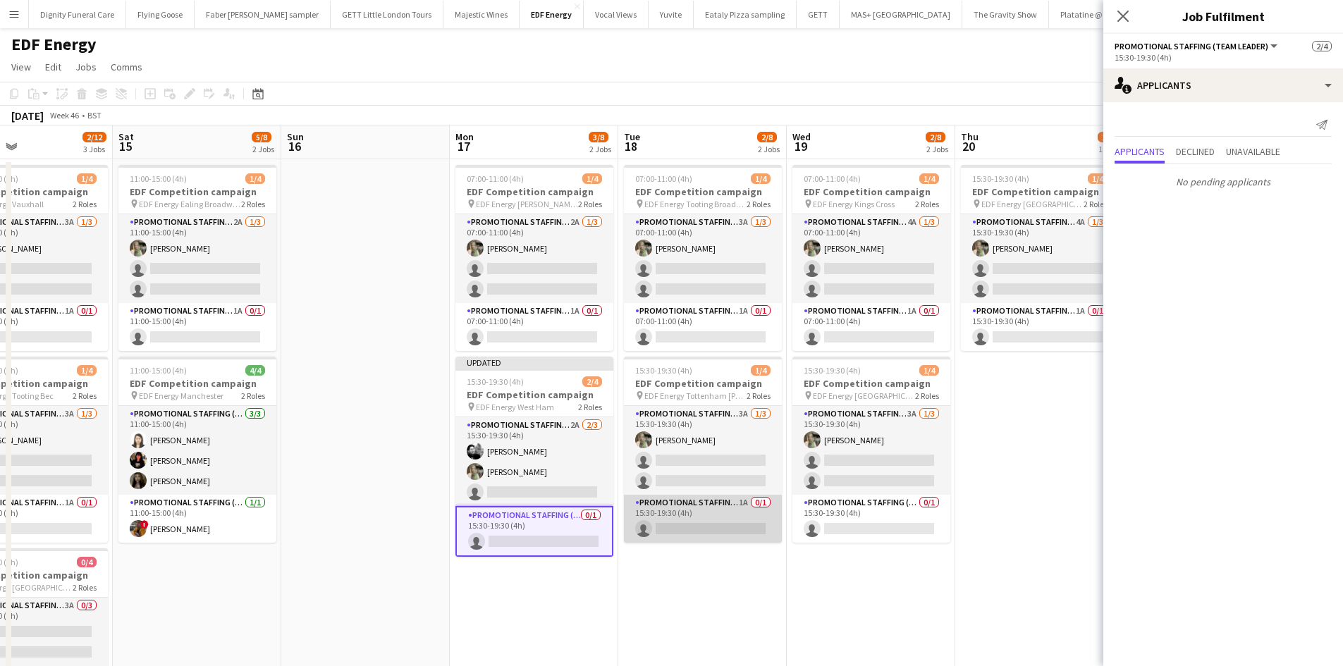
click at [717, 526] on app-card-role "Promotional Staffing (Team Leader) 1A 0/1 15:30-19:30 (4h) single-neutral-actio…" at bounding box center [703, 519] width 158 height 48
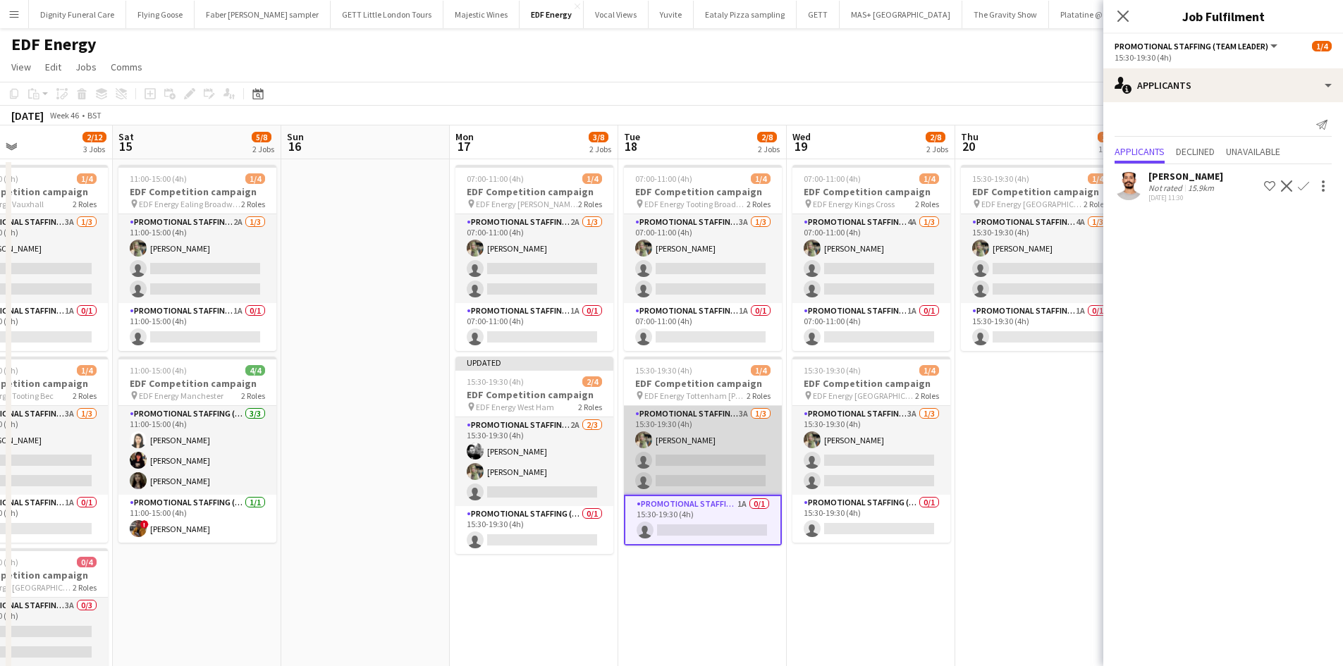
click at [729, 462] on app-card-role "Promotional Staffing (Flyering Staff) 3A 1/3 15:30-19:30 (4h) Aliya Kazmi singl…" at bounding box center [703, 450] width 158 height 89
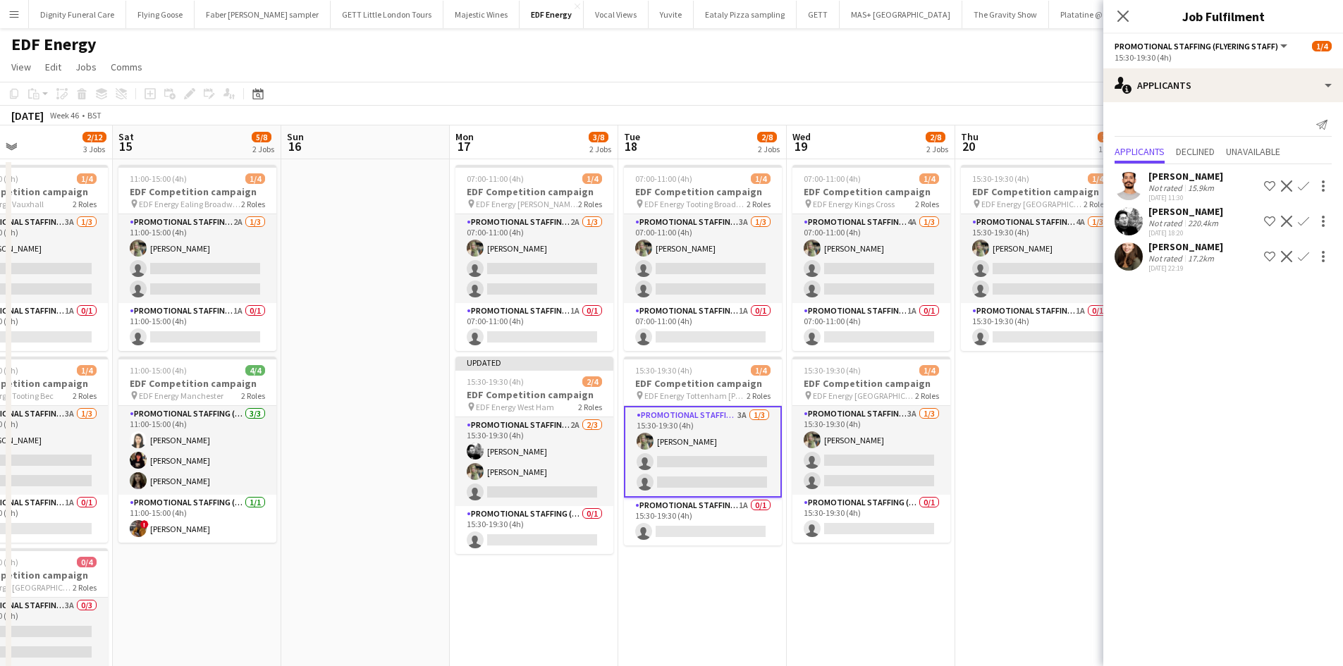
click at [1300, 216] on app-icon "Confirm" at bounding box center [1302, 221] width 11 height 11
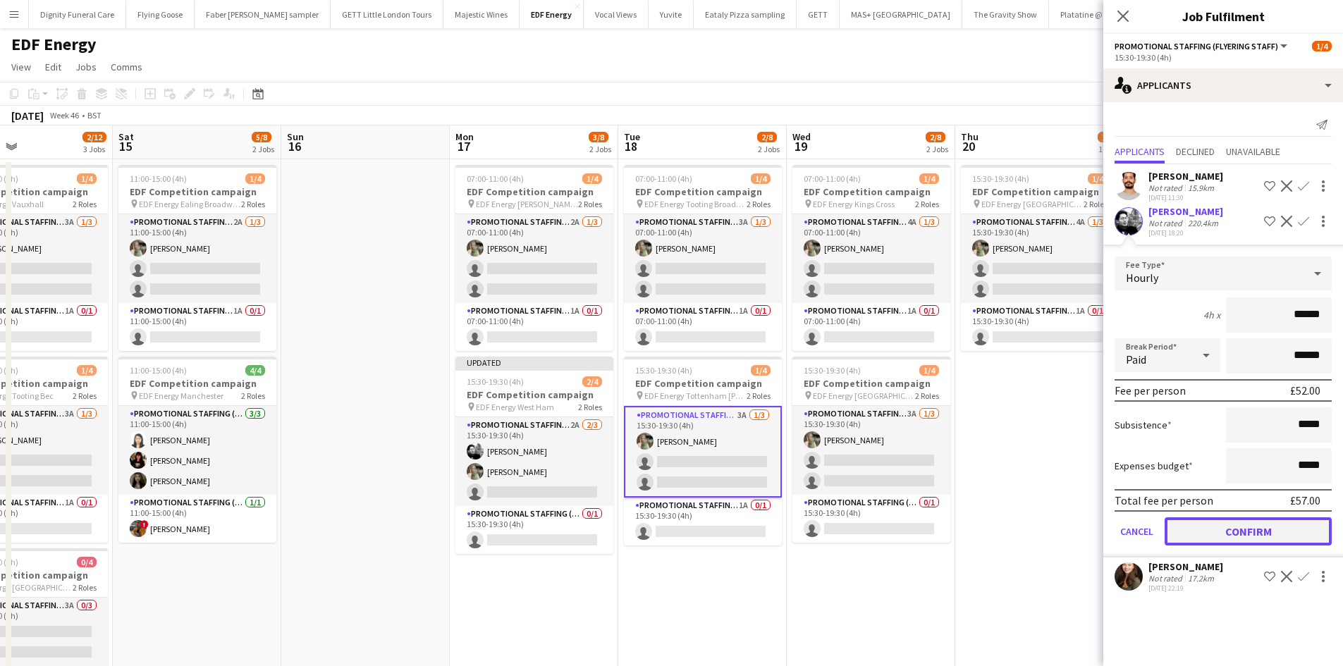
click at [1277, 531] on button "Confirm" at bounding box center [1247, 531] width 167 height 28
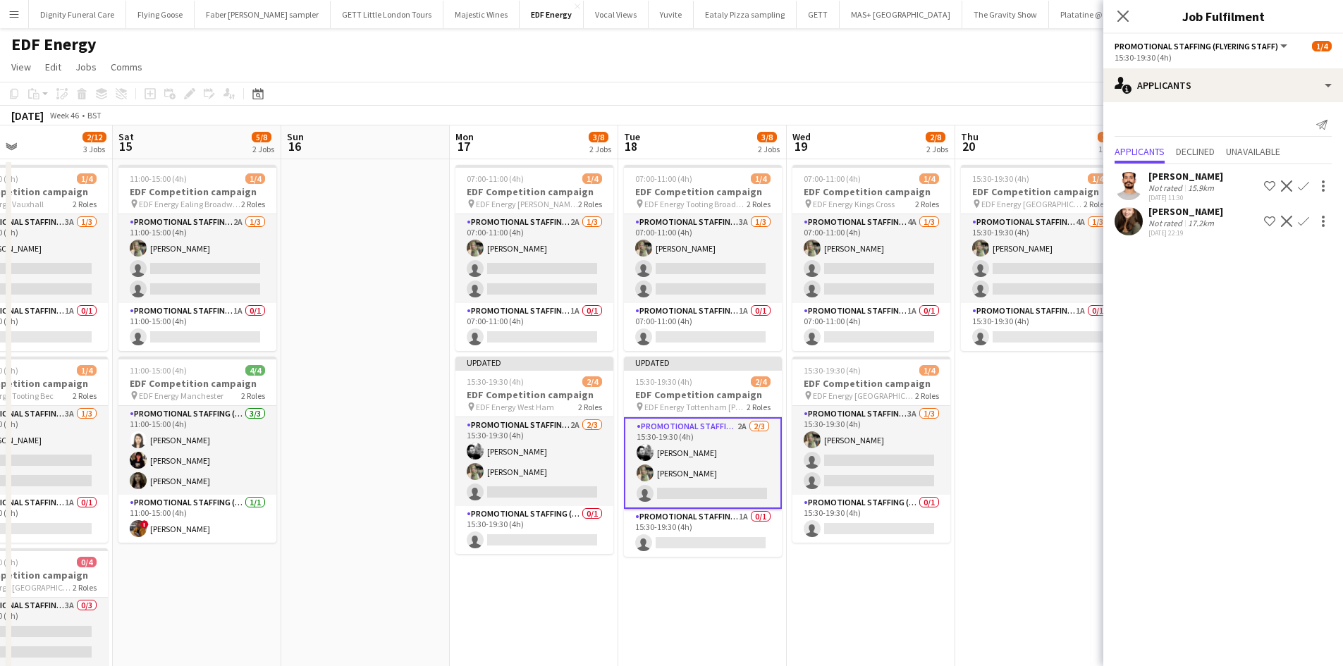
click at [1302, 218] on app-icon "Confirm" at bounding box center [1302, 221] width 11 height 11
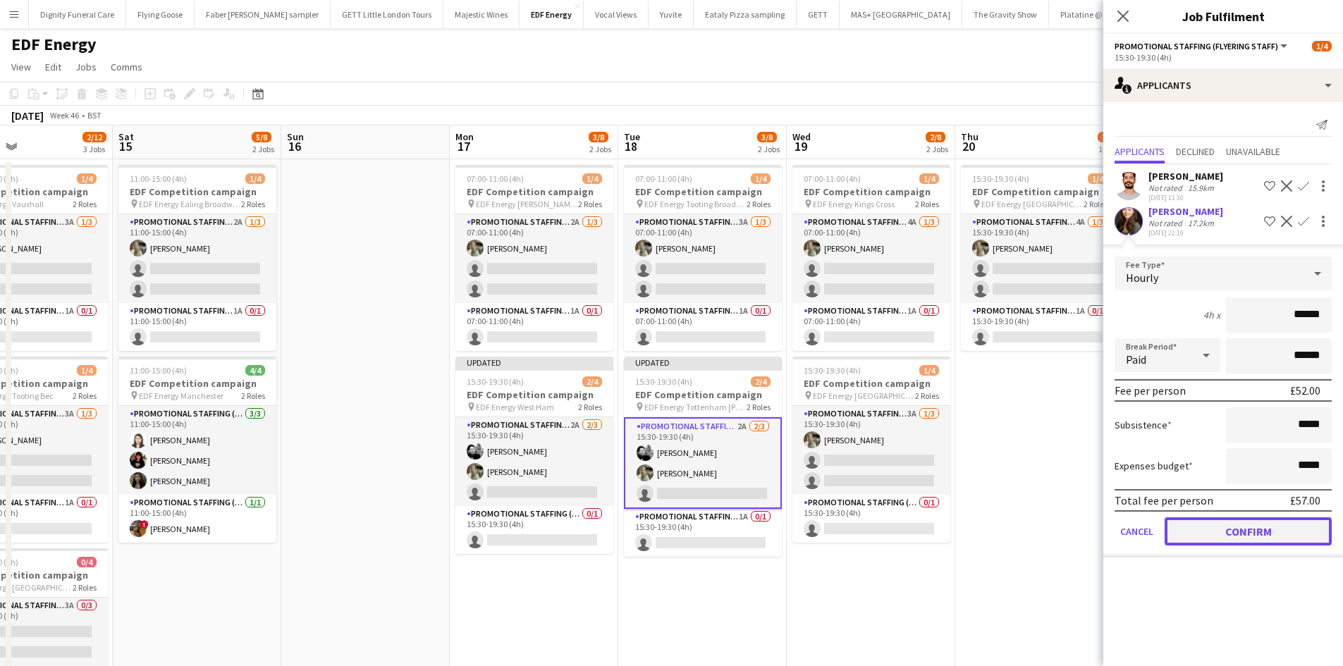
click at [1257, 535] on button "Confirm" at bounding box center [1247, 531] width 167 height 28
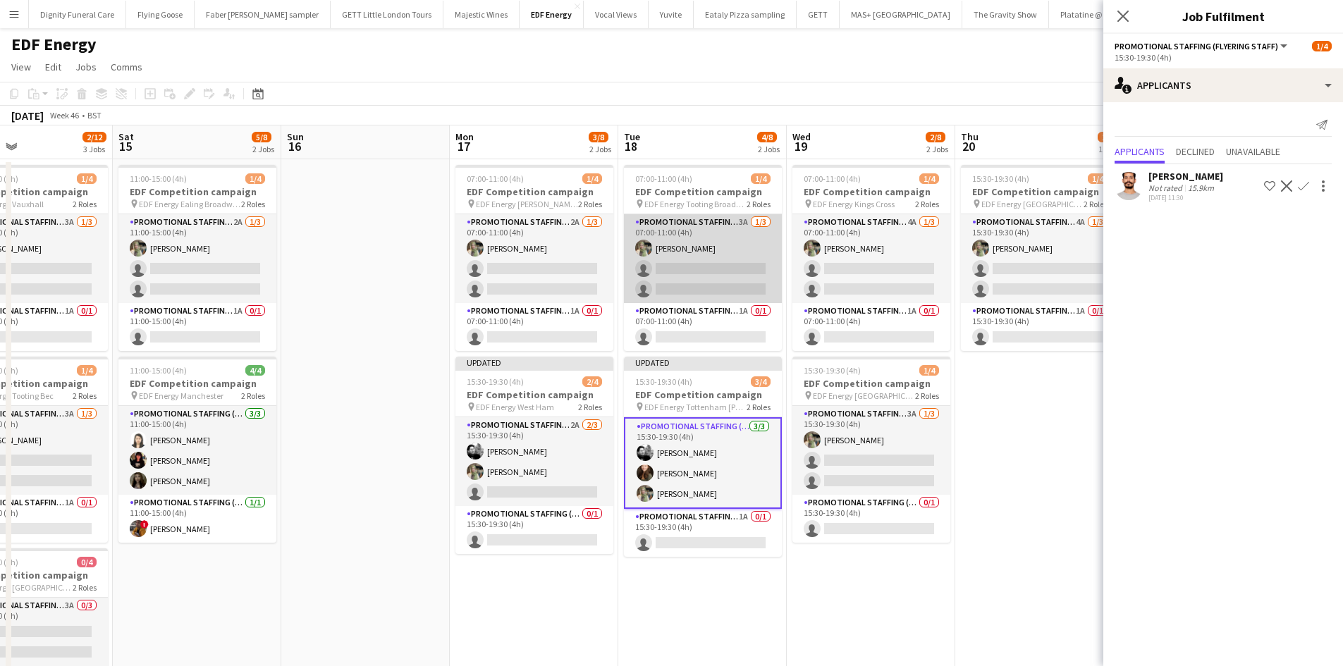
click at [696, 261] on app-card-role "Promotional Staffing (Flyering Staff) 3A 1/3 07:00-11:00 (4h) Aliya Kazmi singl…" at bounding box center [703, 258] width 158 height 89
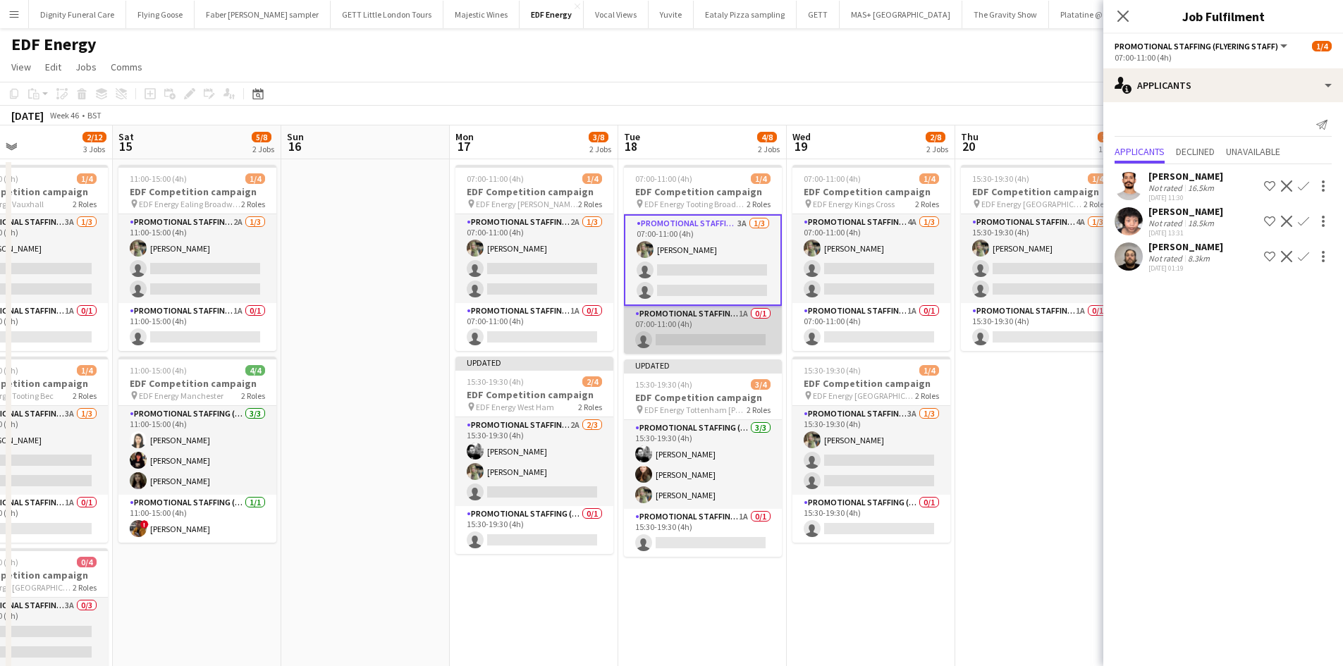
click at [696, 325] on app-card-role "Promotional Staffing (Team Leader) 1A 0/1 07:00-11:00 (4h) single-neutral-actio…" at bounding box center [703, 330] width 158 height 48
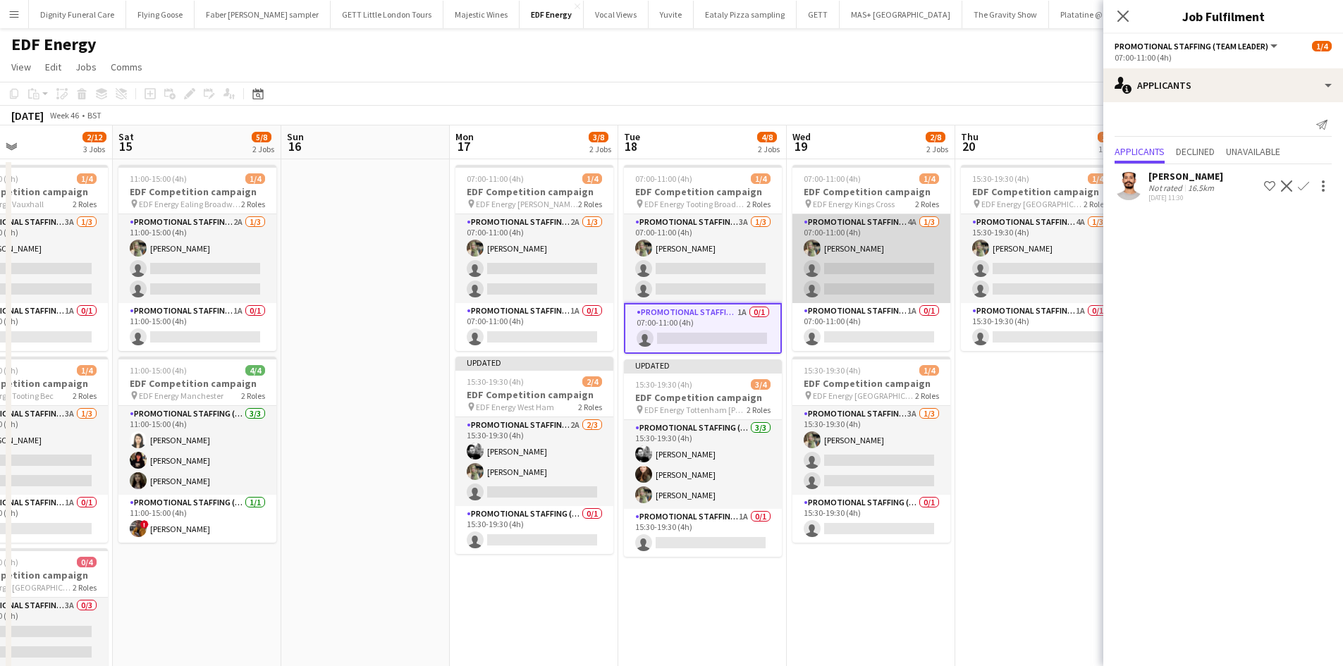
click at [870, 273] on app-card-role "Promotional Staffing (Flyering Staff) 4A 1/3 07:00-11:00 (4h) Aliya Kazmi singl…" at bounding box center [871, 258] width 158 height 89
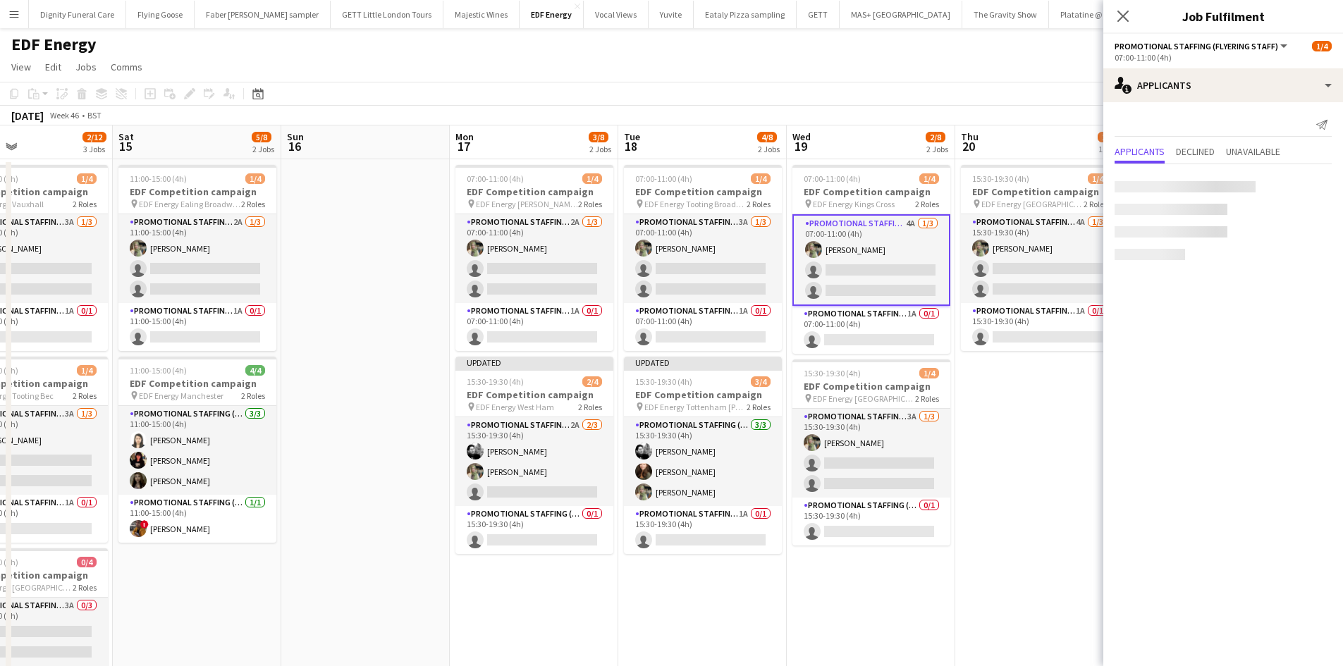
scroll to position [0, 560]
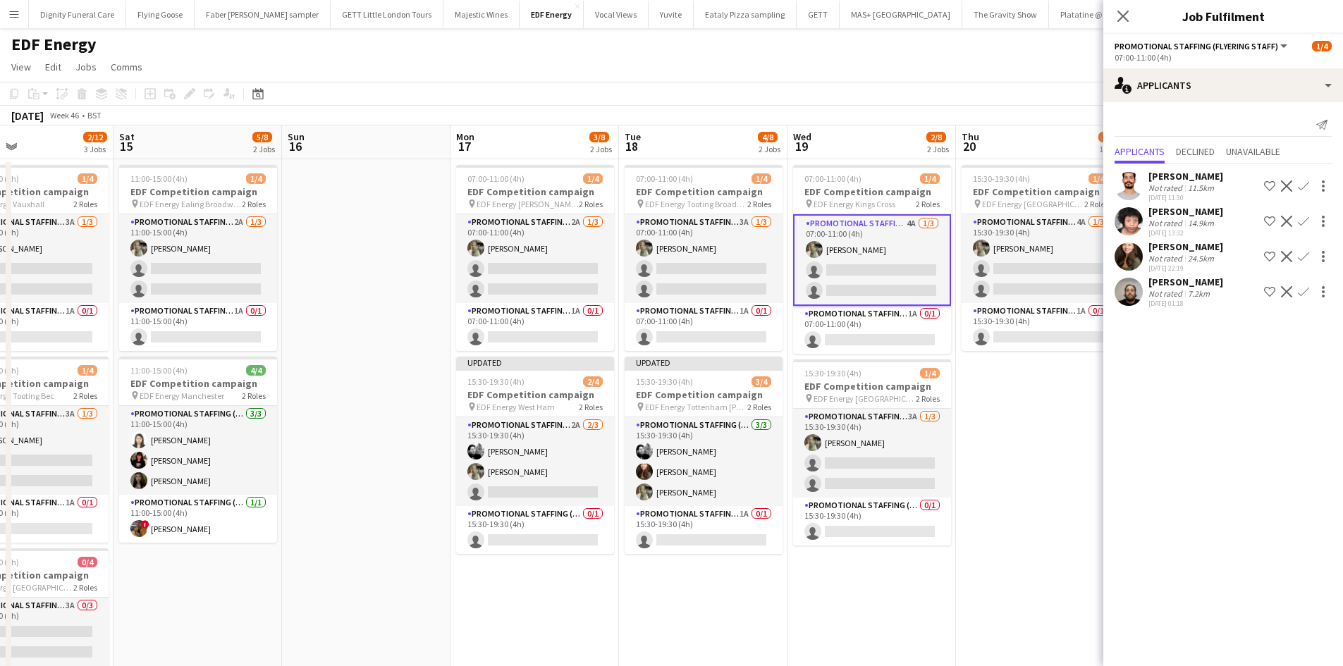
click at [1302, 252] on app-icon "Confirm" at bounding box center [1302, 256] width 11 height 11
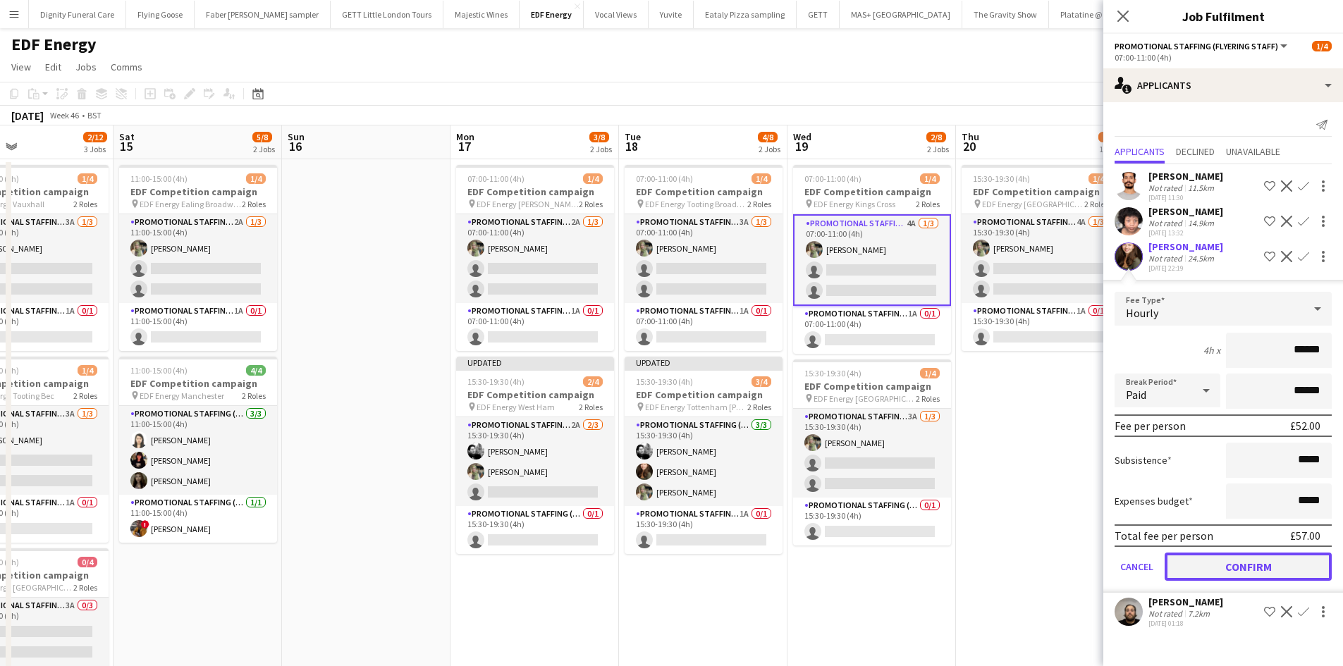
drag, startPoint x: 1266, startPoint y: 567, endPoint x: 995, endPoint y: 452, distance: 294.0
click at [1265, 567] on button "Confirm" at bounding box center [1247, 567] width 167 height 28
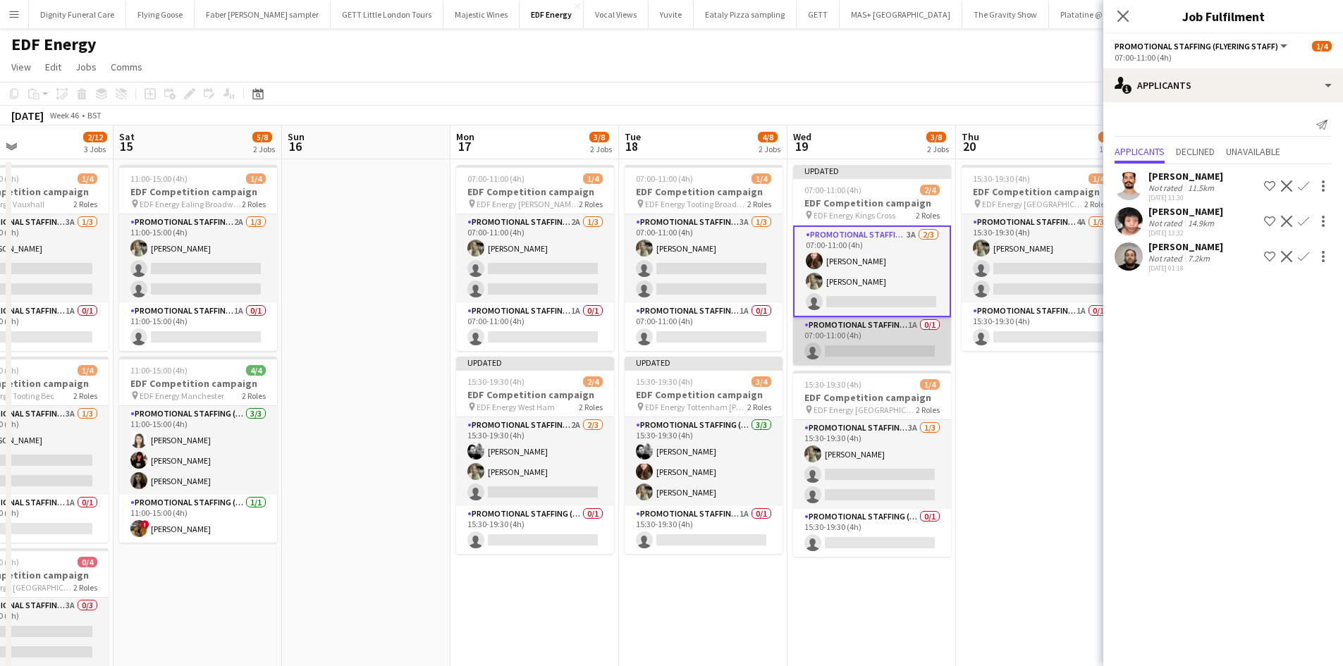
click at [915, 337] on app-calendar-viewport "Tue 11 3/12 3 Jobs Wed 12 3/12 3 Jobs Thu 13 3/12 3 Jobs Fri 14 2/12 3 Jobs Sat…" at bounding box center [671, 670] width 1343 height 1090
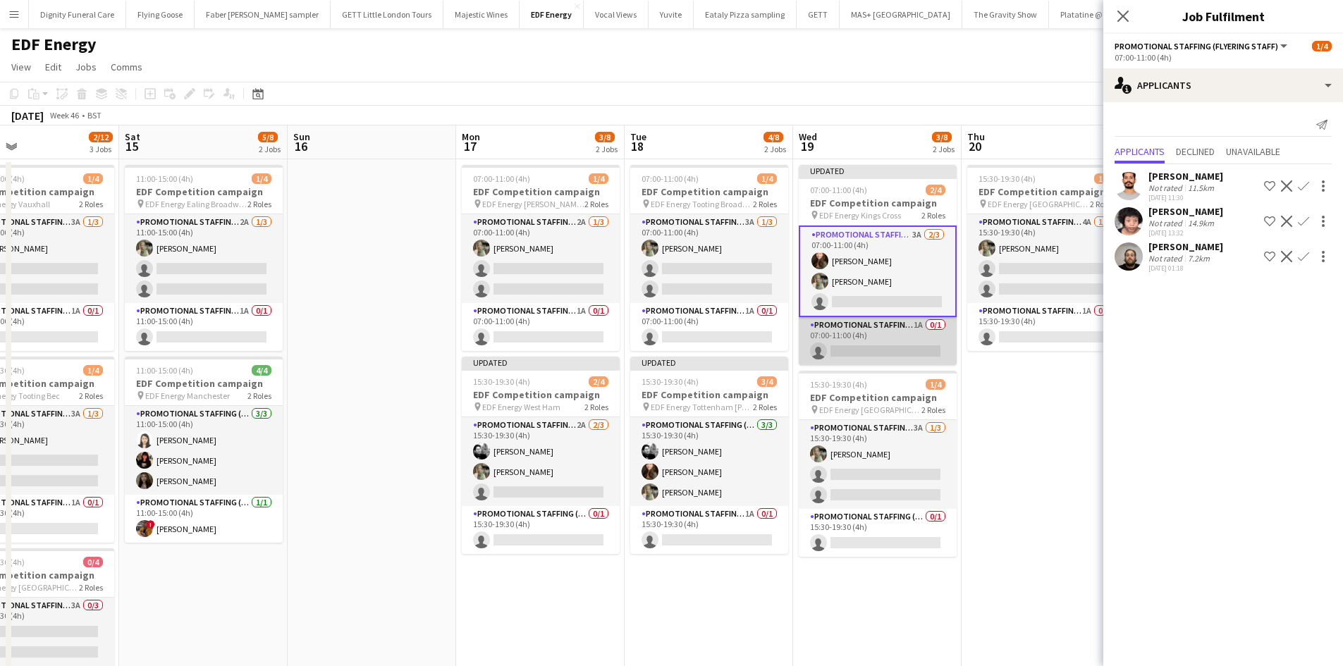
click at [904, 349] on app-card-role "Promotional Staffing (Team Leader) 1A 0/1 07:00-11:00 (4h) single-neutral-actio…" at bounding box center [878, 341] width 158 height 48
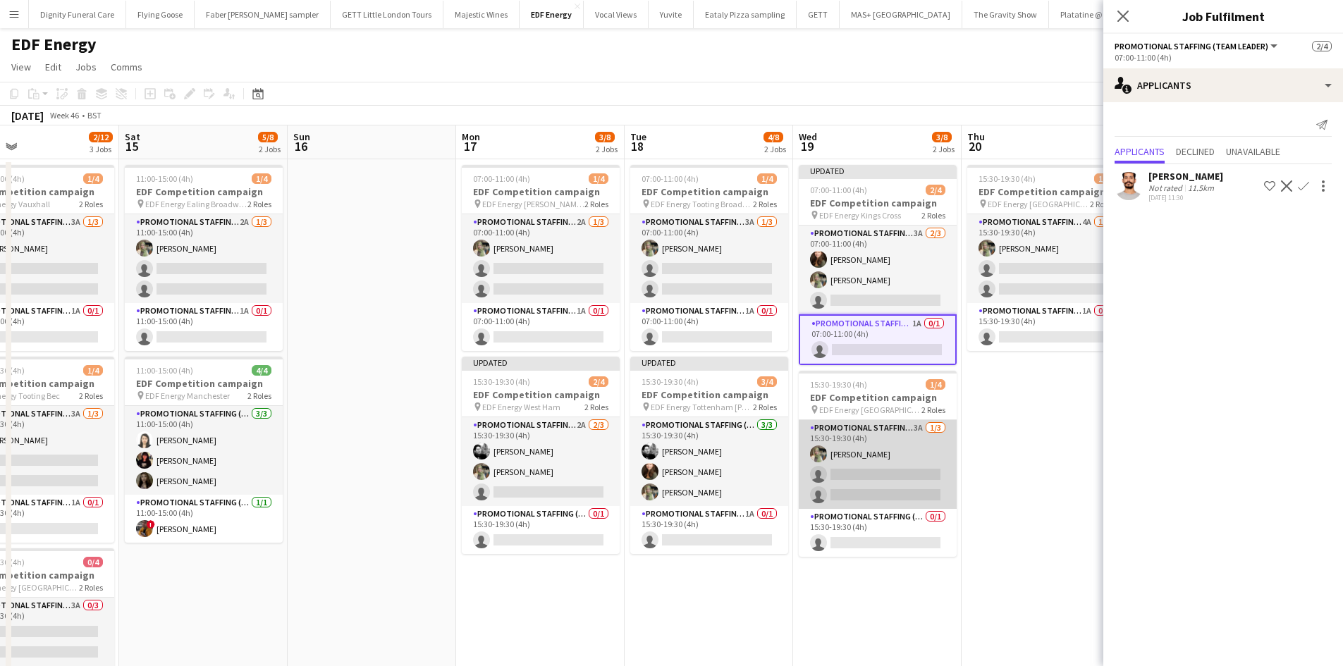
click at [881, 490] on app-card-role "Promotional Staffing (Flyering Staff) 3A 1/3 15:30-19:30 (4h) Aliya Kazmi singl…" at bounding box center [878, 464] width 158 height 89
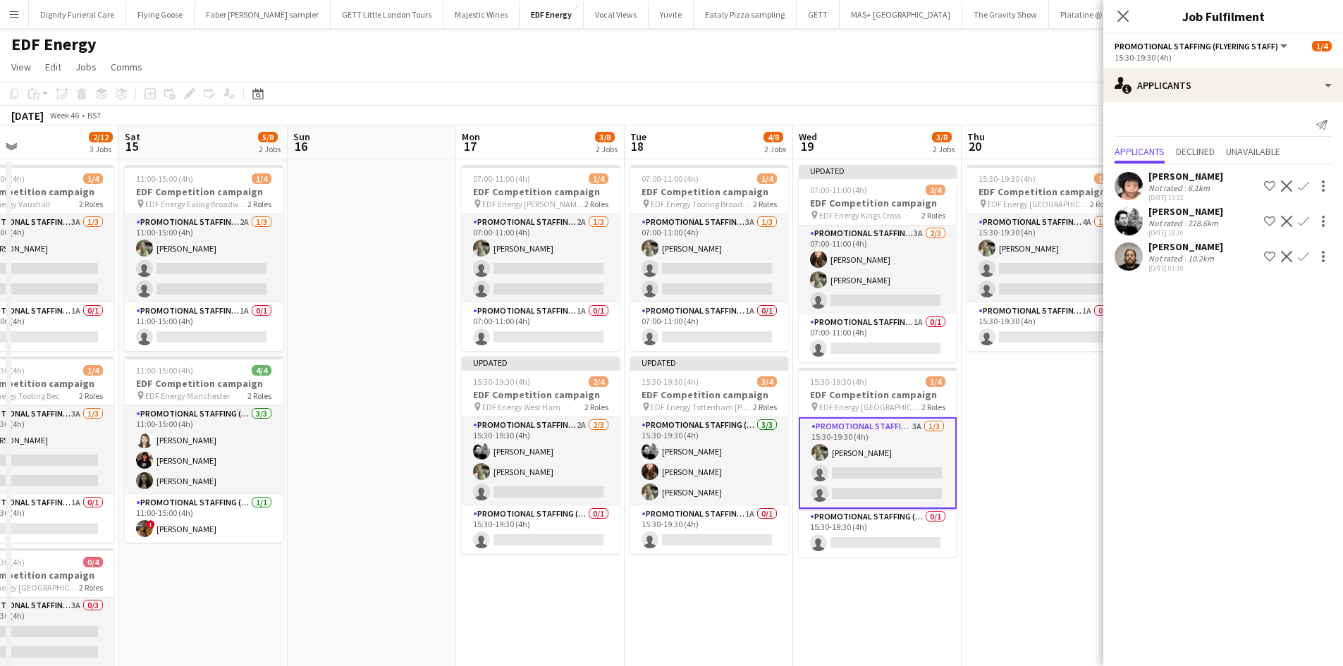
click at [1300, 220] on app-icon "Confirm" at bounding box center [1302, 221] width 11 height 11
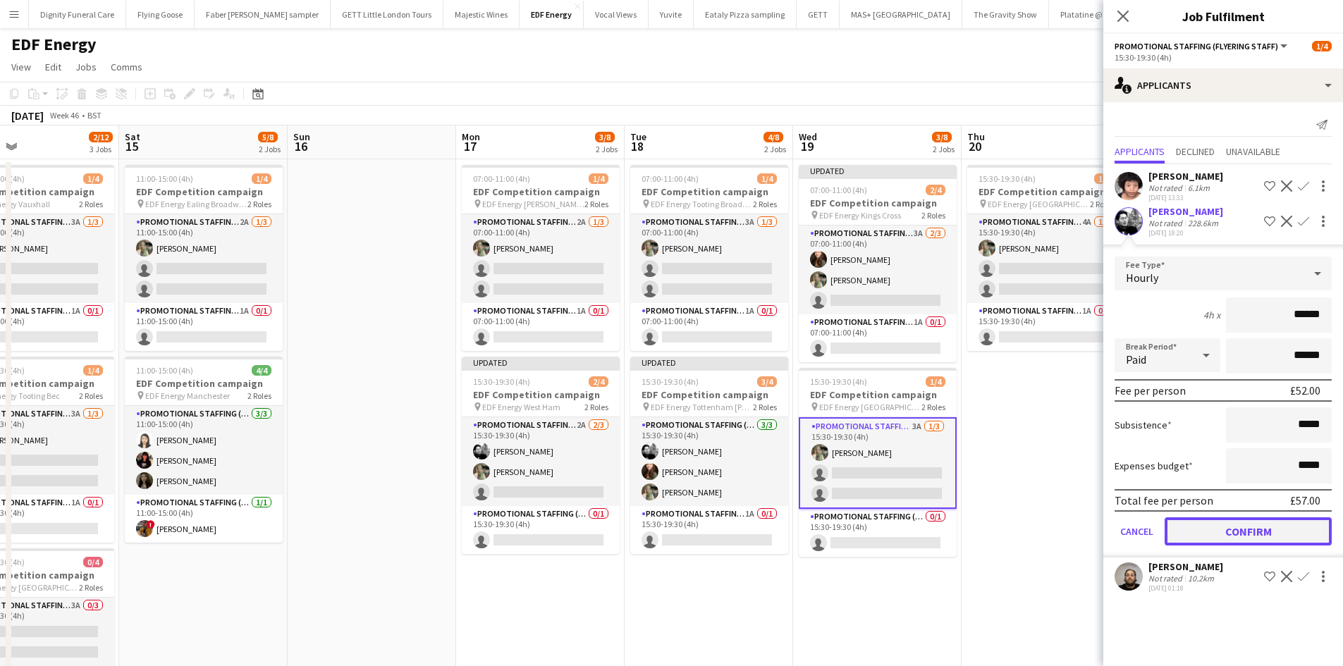
click at [1231, 528] on button "Confirm" at bounding box center [1247, 531] width 167 height 28
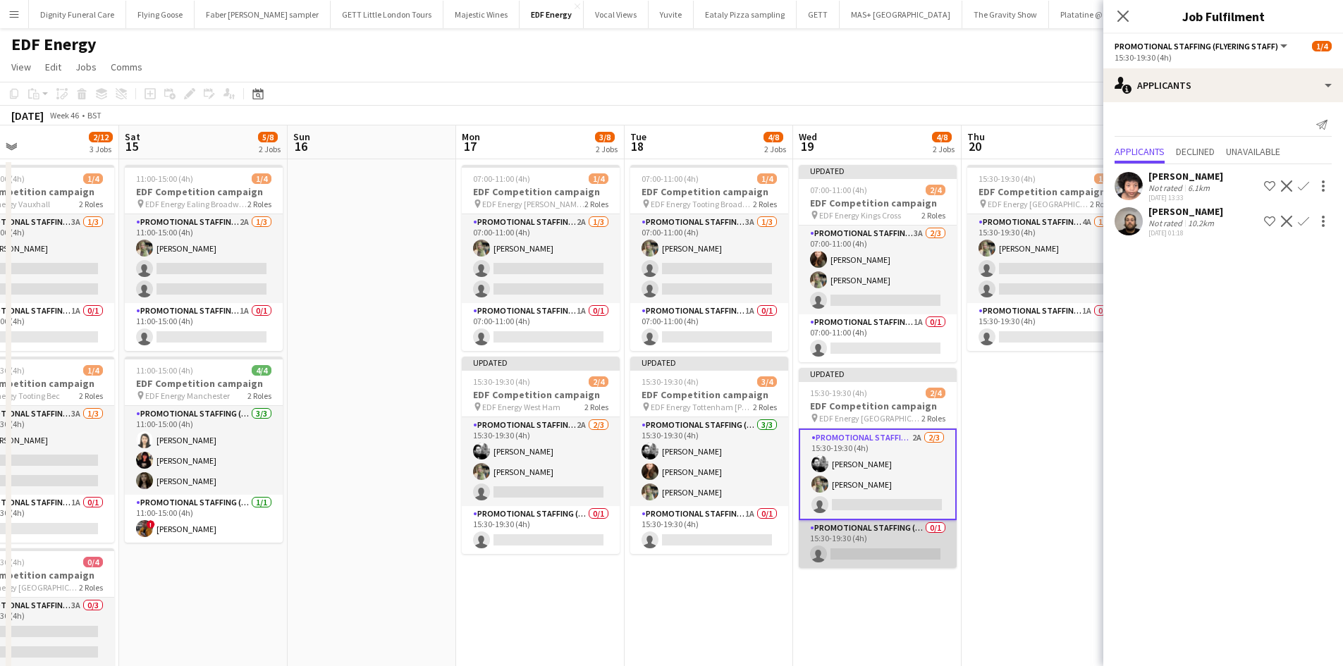
click at [874, 550] on app-card-role "Promotional Staffing (Team Leader) 0/1 15:30-19:30 (4h) single-neutral-actions" at bounding box center [878, 544] width 158 height 48
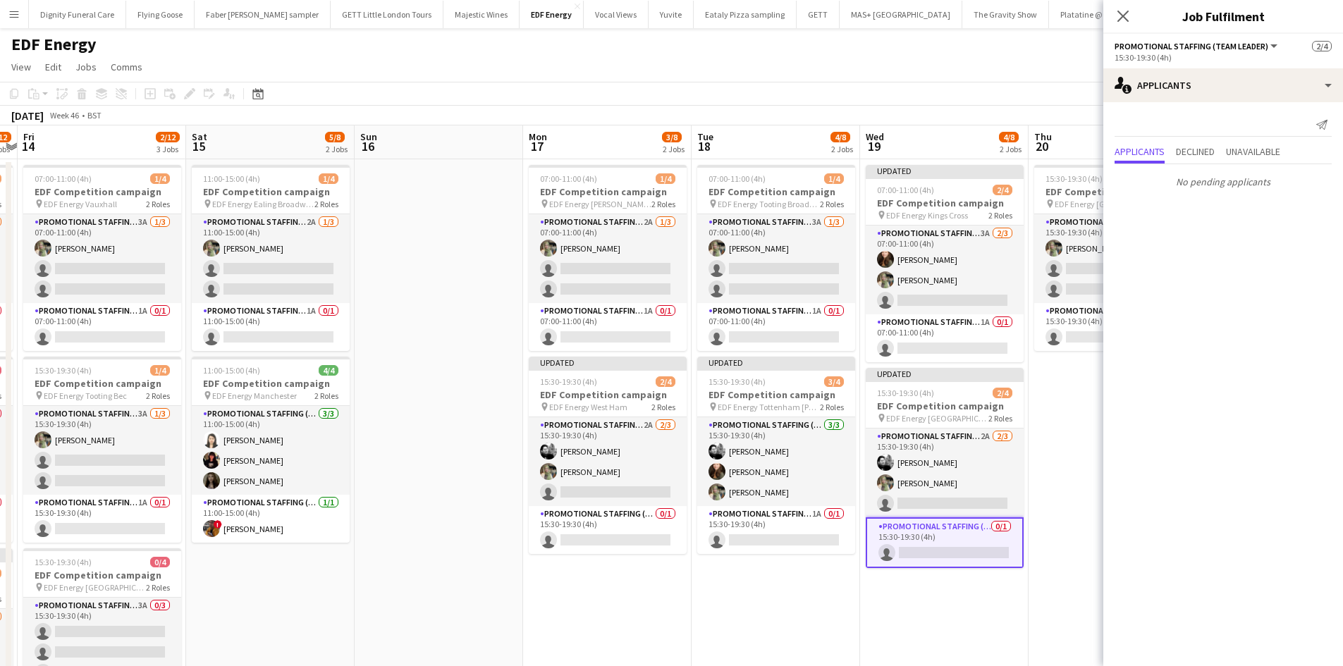
drag, startPoint x: 949, startPoint y: 532, endPoint x: 698, endPoint y: 522, distance: 250.4
click at [698, 522] on app-calendar-viewport "Tue 11 3/12 3 Jobs Wed 12 3/12 3 Jobs Thu 13 3/12 3 Jobs Fri 14 2/12 3 Jobs Sat…" at bounding box center [671, 670] width 1343 height 1090
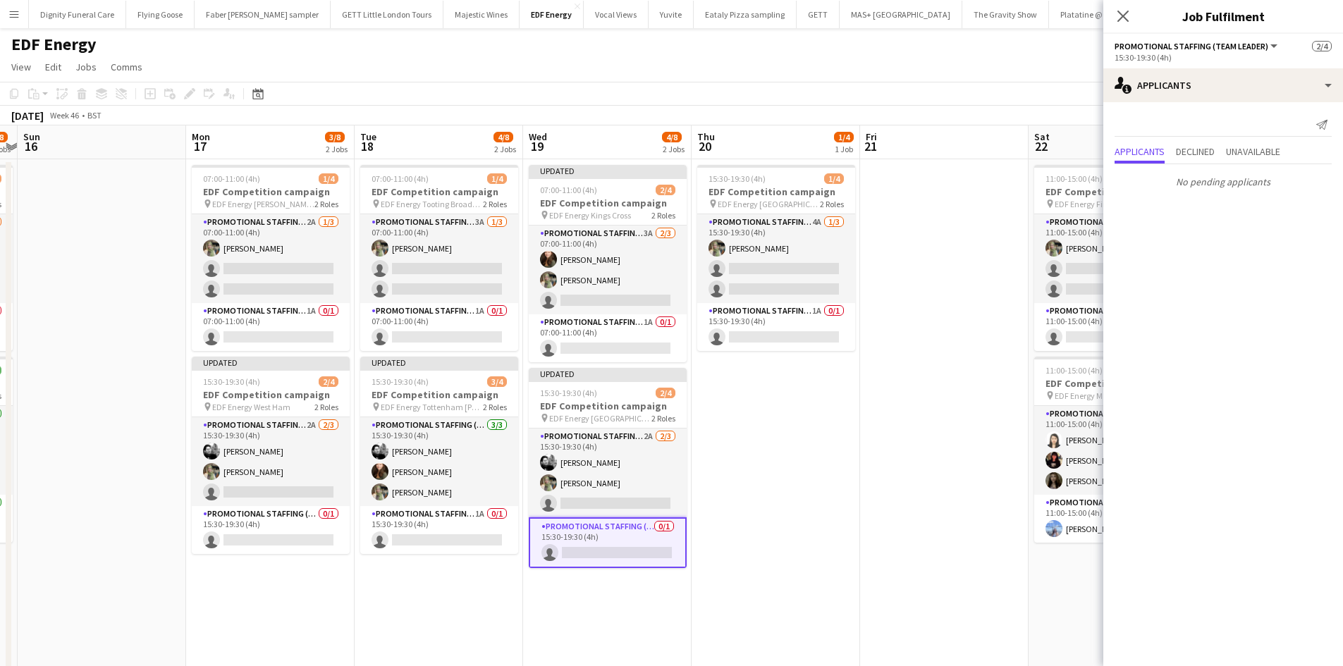
scroll to position [0, 508]
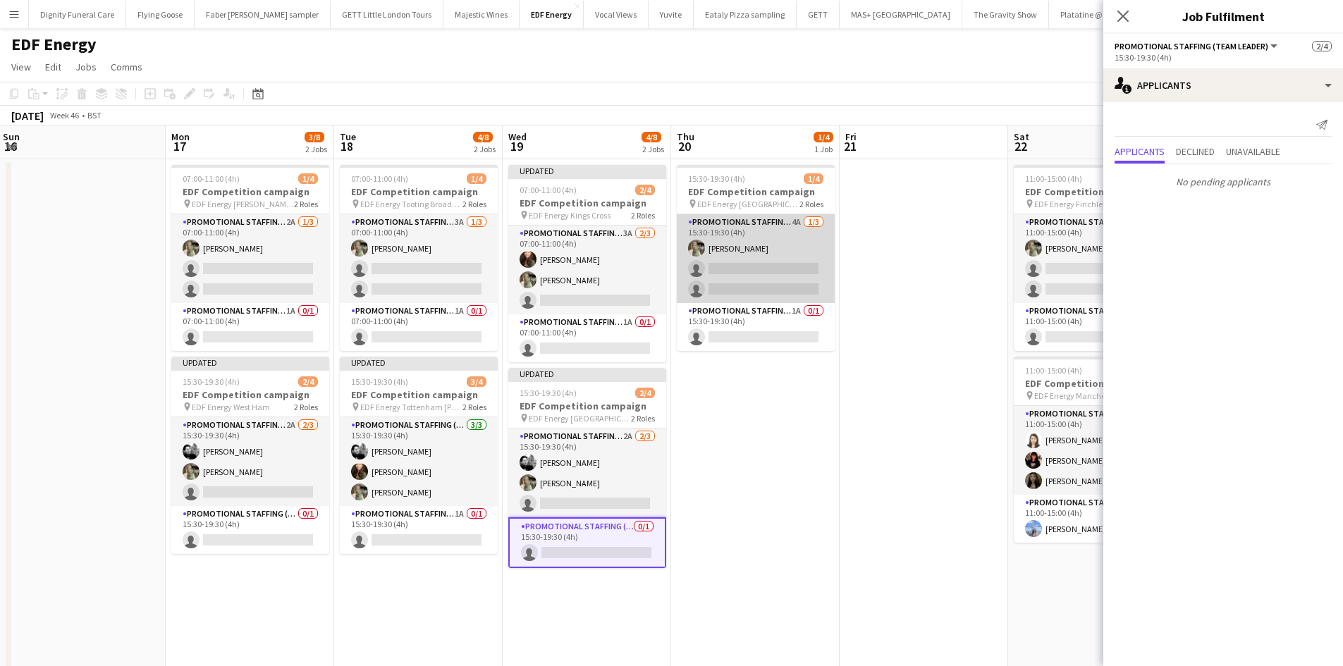
click at [759, 284] on app-card-role "Promotional Staffing (Flyering Staff) 4A 1/3 15:30-19:30 (4h) Aliya Kazmi singl…" at bounding box center [756, 258] width 158 height 89
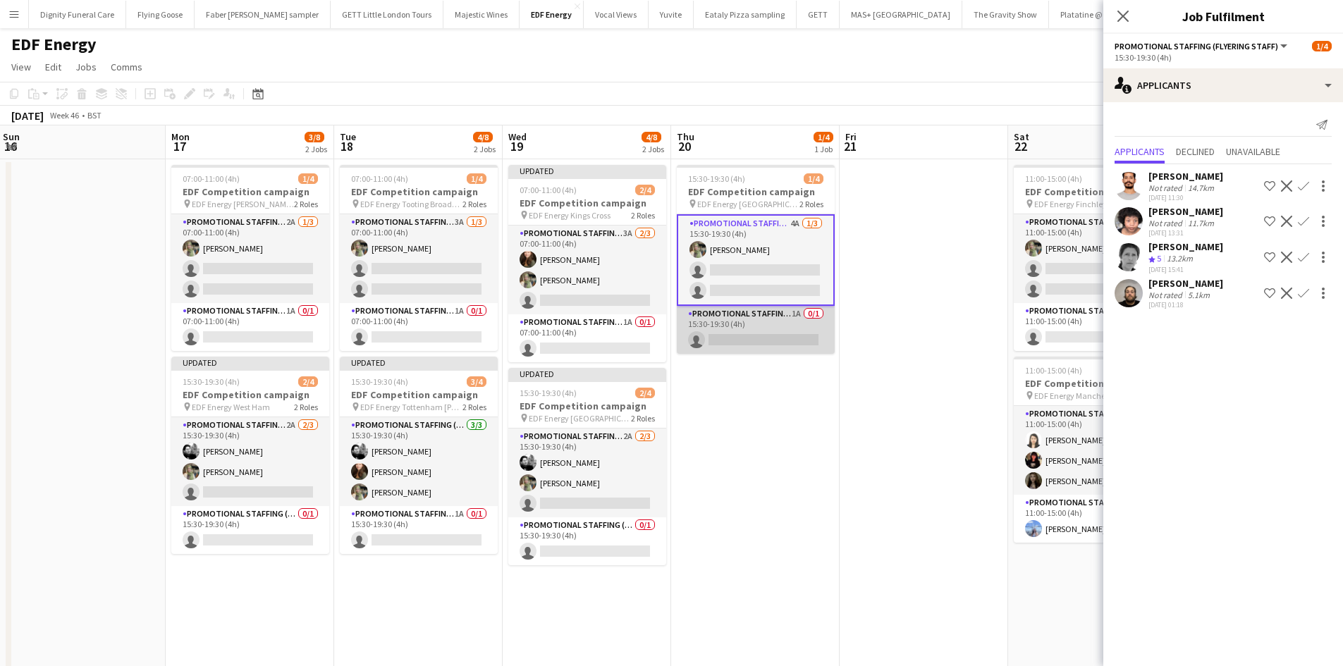
click at [746, 333] on app-card-role "Promotional Staffing (Team Leader) 1A 0/1 15:30-19:30 (4h) single-neutral-actio…" at bounding box center [756, 330] width 158 height 48
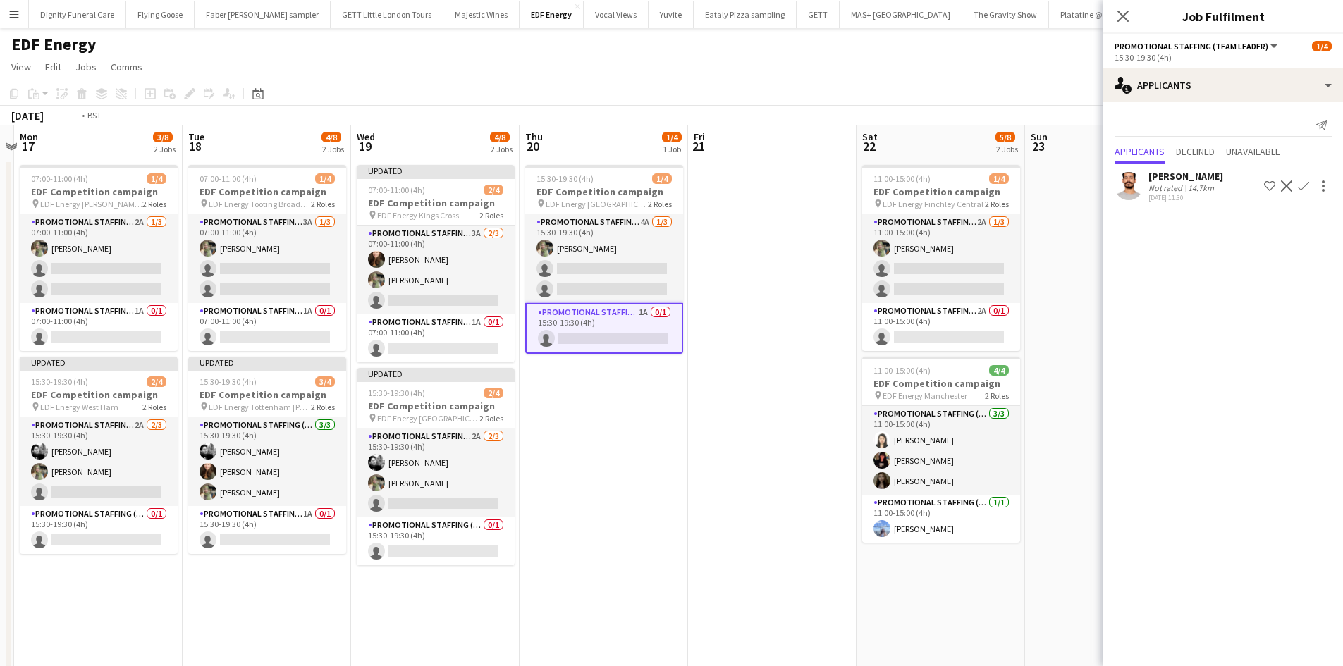
scroll to position [0, 549]
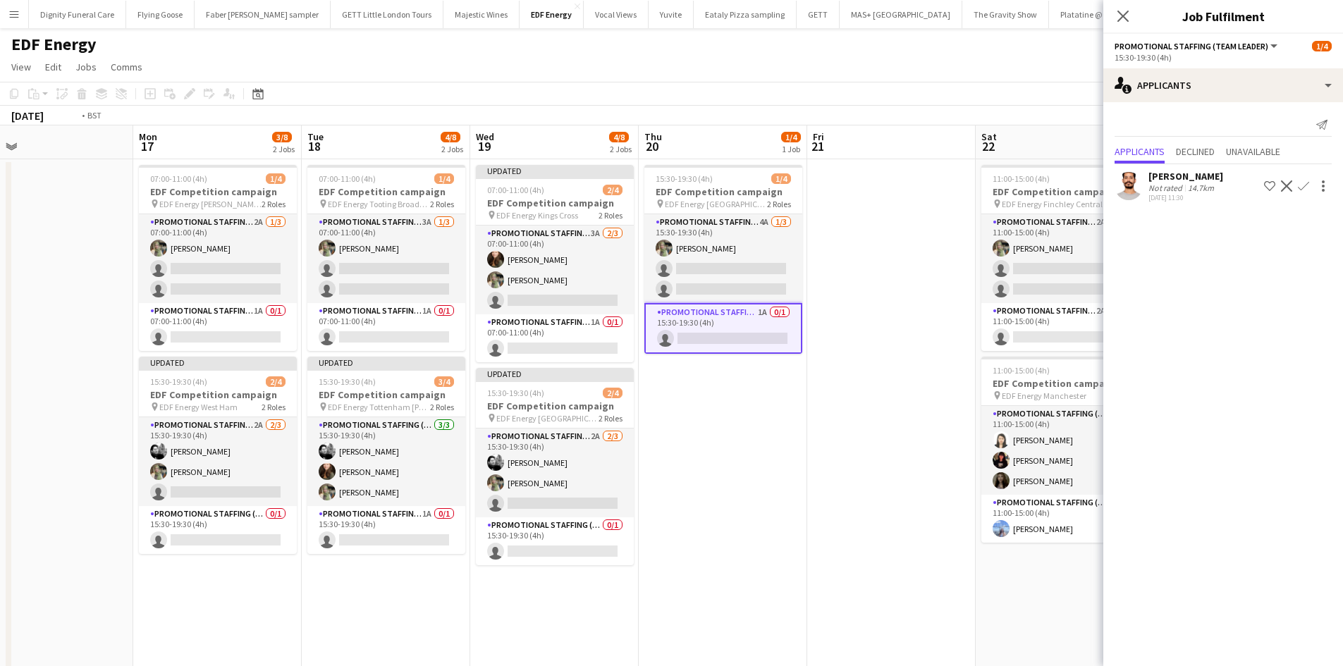
drag, startPoint x: 830, startPoint y: 435, endPoint x: 462, endPoint y: 388, distance: 370.9
click at [456, 398] on app-calendar-viewport "Thu 13 3/12 3 Jobs Fri 14 2/12 3 Jobs Sat 15 5/8 2 Jobs Sun 16 Mon 17 3/8 2 Job…" at bounding box center [671, 670] width 1343 height 1090
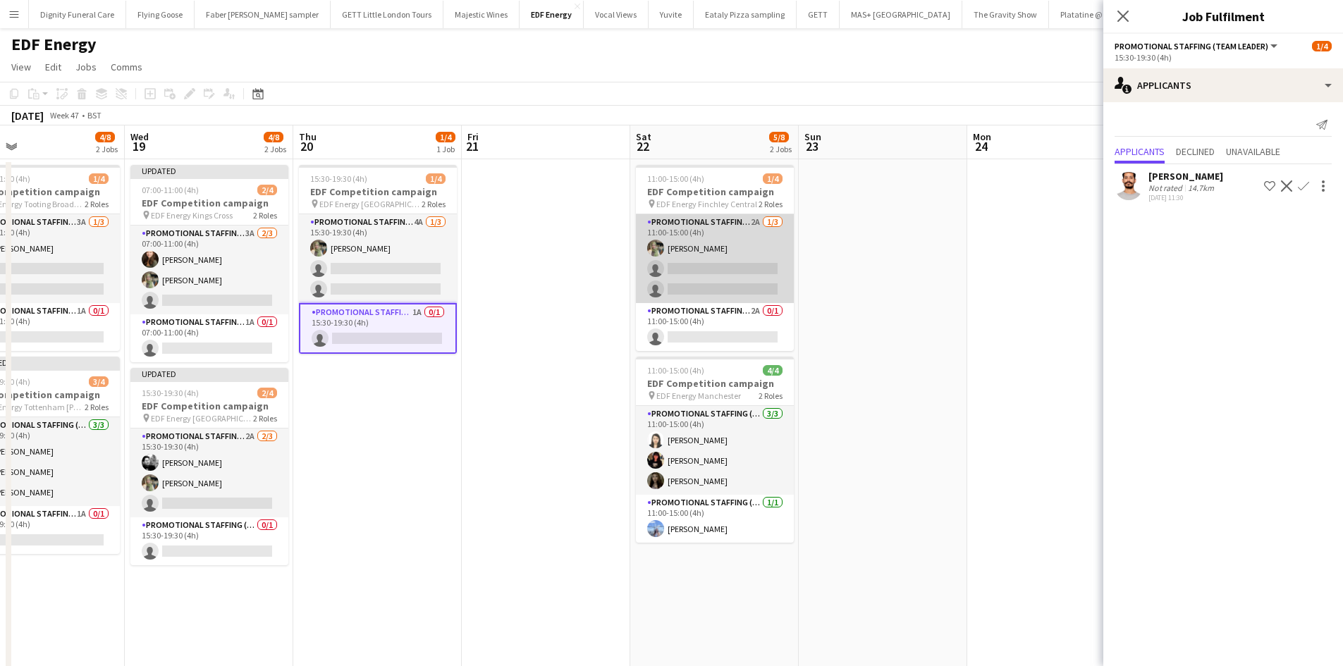
click at [717, 281] on app-card-role "Promotional Staffing (Flyering Staff) 2A 1/3 11:00-15:00 (4h) Aliya Kazmi singl…" at bounding box center [715, 258] width 158 height 89
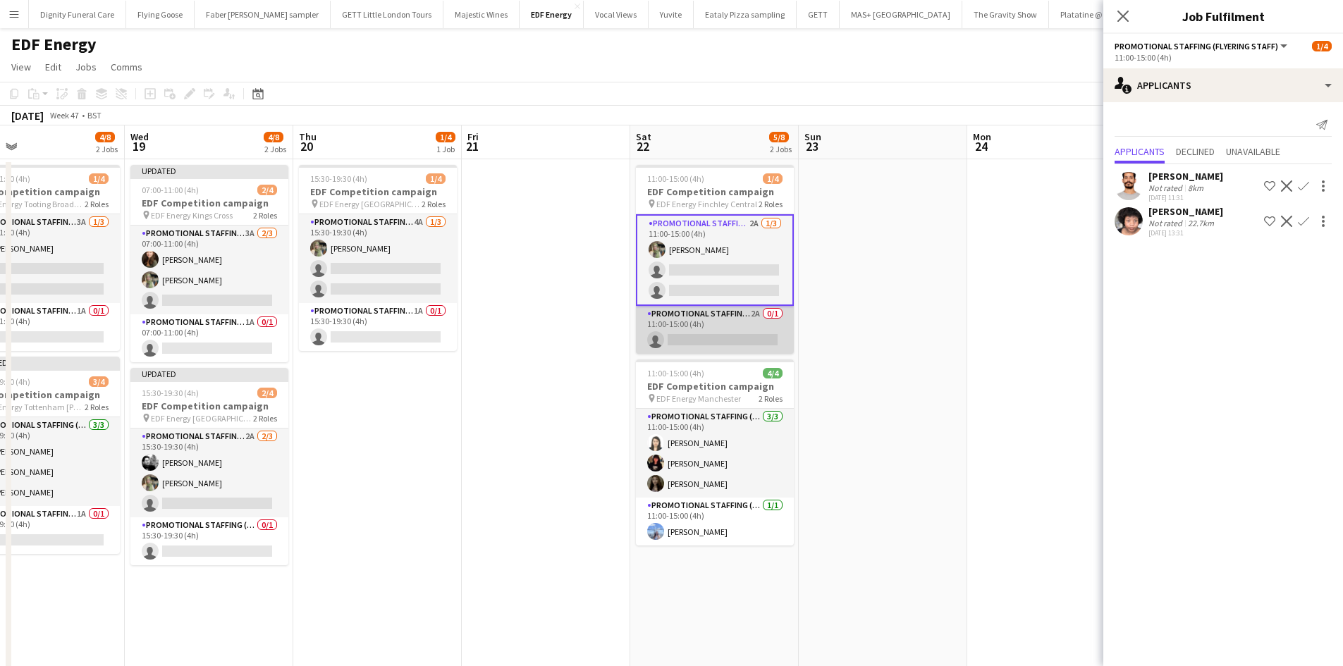
click at [731, 341] on app-card-role "Promotional Staffing (Team Leader) 2A 0/1 11:00-15:00 (4h) single-neutral-actio…" at bounding box center [715, 330] width 158 height 48
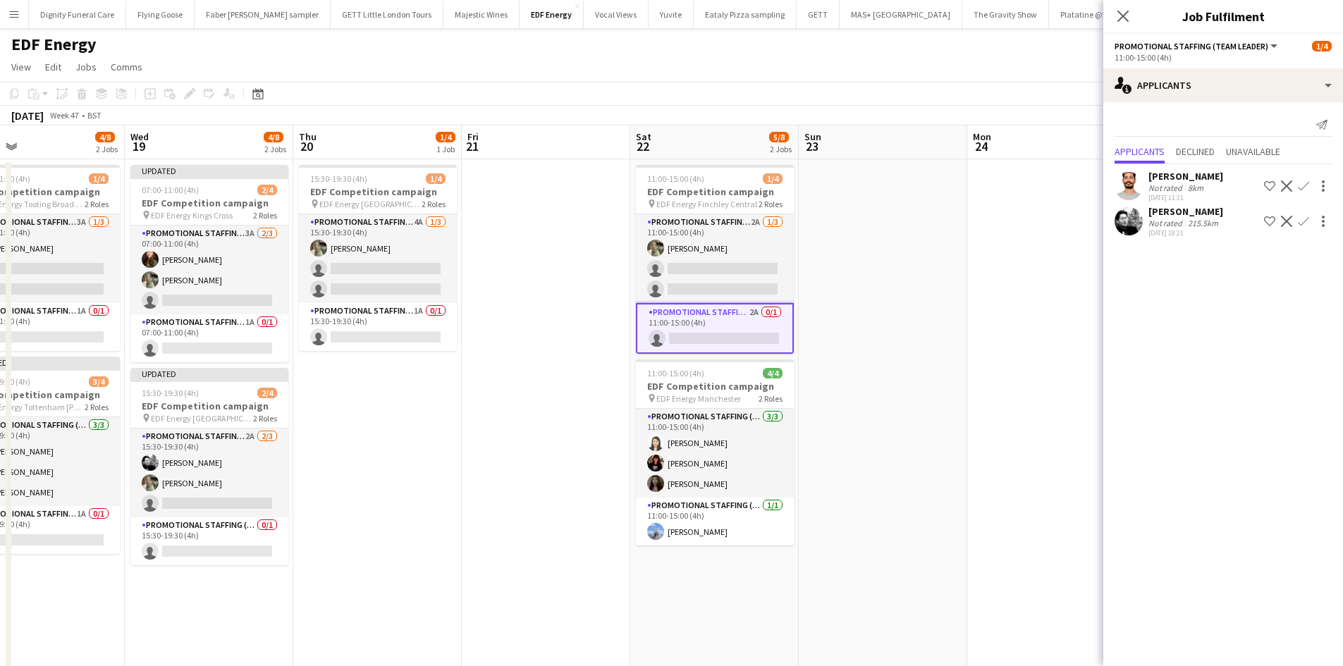
click at [1306, 217] on app-icon "Confirm" at bounding box center [1302, 221] width 11 height 11
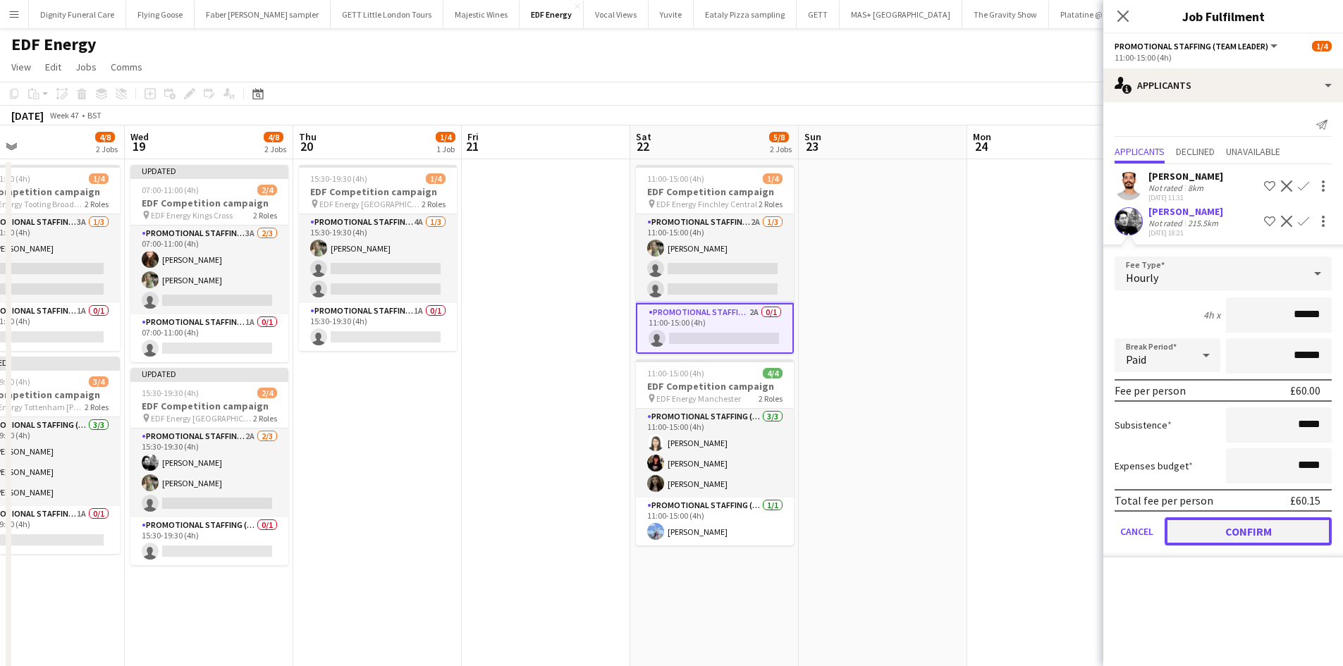
click at [1259, 538] on button "Confirm" at bounding box center [1247, 531] width 167 height 28
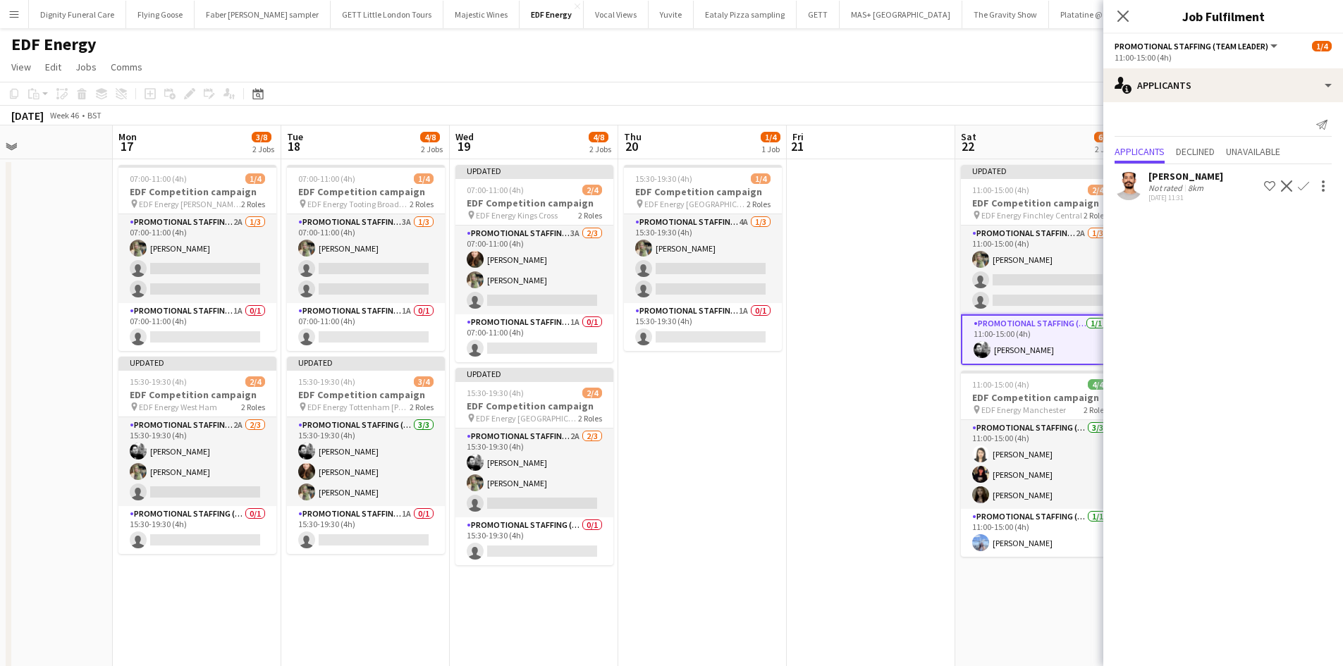
drag, startPoint x: 1043, startPoint y: 431, endPoint x: 1310, endPoint y: 404, distance: 268.4
click at [1310, 404] on body "Menu Boards Boards Boards All jobs Status Workforce Workforce My Workforce Recr…" at bounding box center [671, 619] width 1343 height 1239
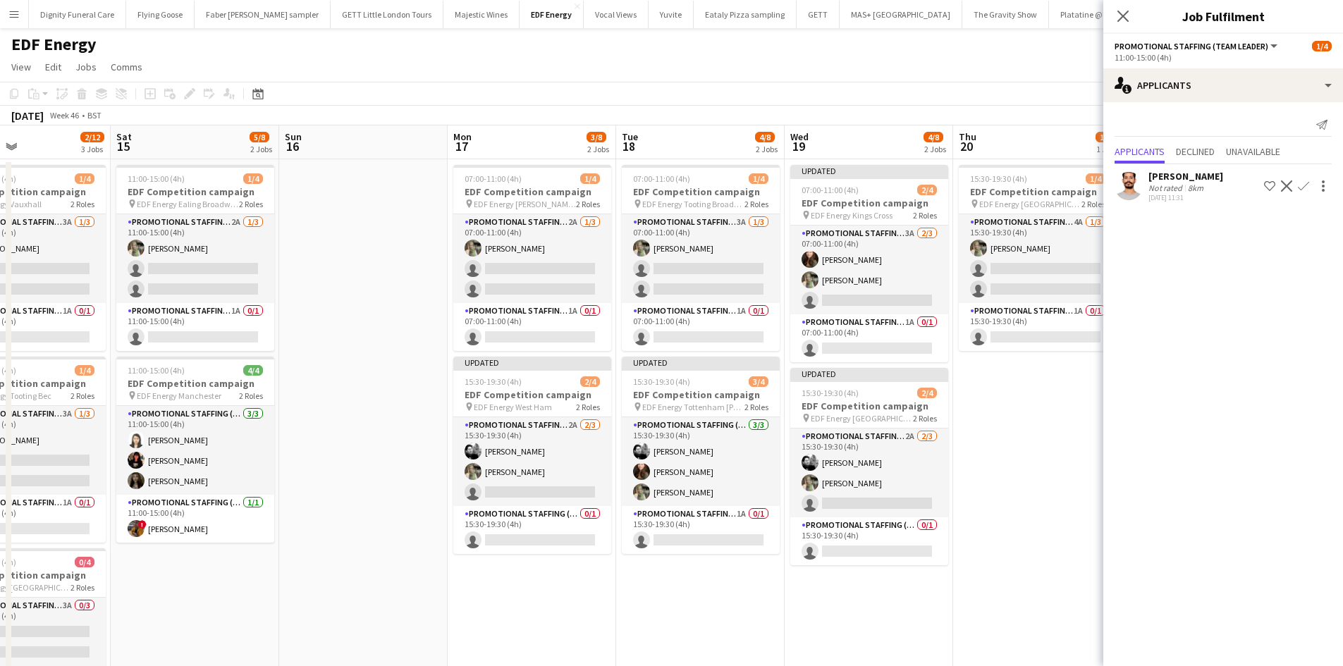
drag, startPoint x: 792, startPoint y: 426, endPoint x: 1139, endPoint y: 377, distance: 350.1
click at [1343, 372] on html "Menu Boards Boards Boards All jobs Status Workforce Workforce My Workforce Recr…" at bounding box center [671, 619] width 1343 height 1239
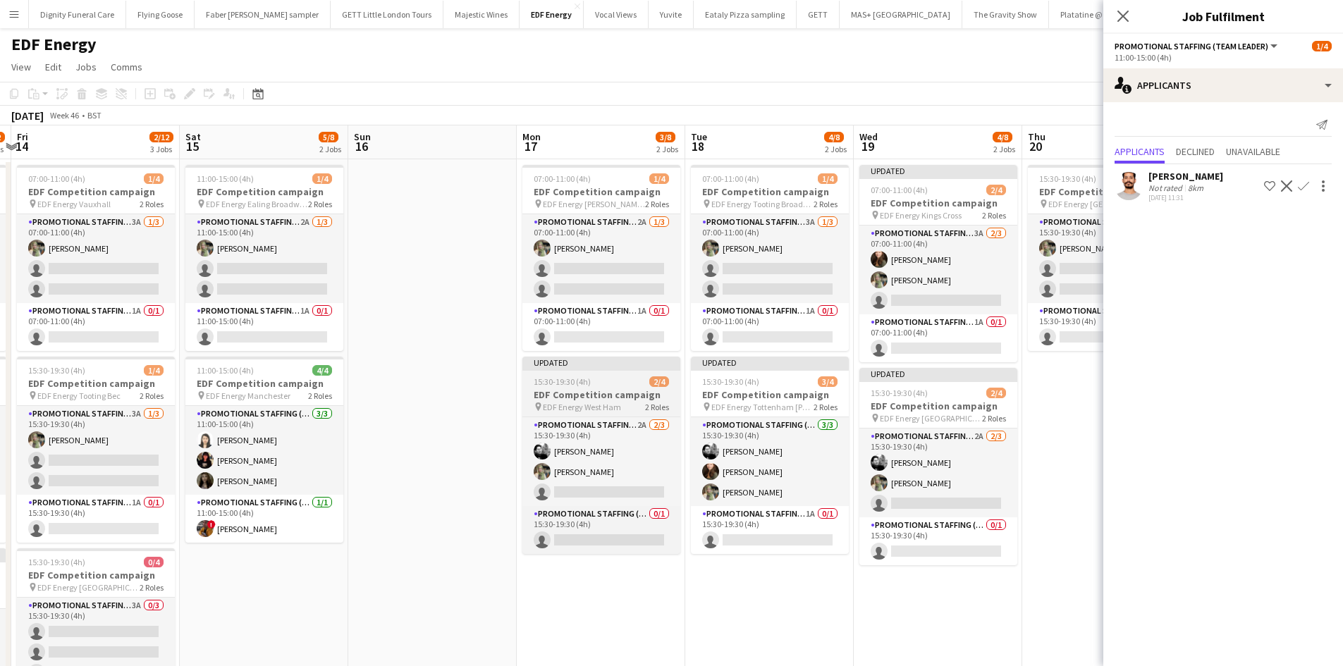
drag, startPoint x: 839, startPoint y: 379, endPoint x: 877, endPoint y: 369, distance: 39.3
click at [1343, 351] on html "Menu Boards Boards Boards All jobs Status Workforce Workforce My Workforce Recr…" at bounding box center [671, 619] width 1343 height 1239
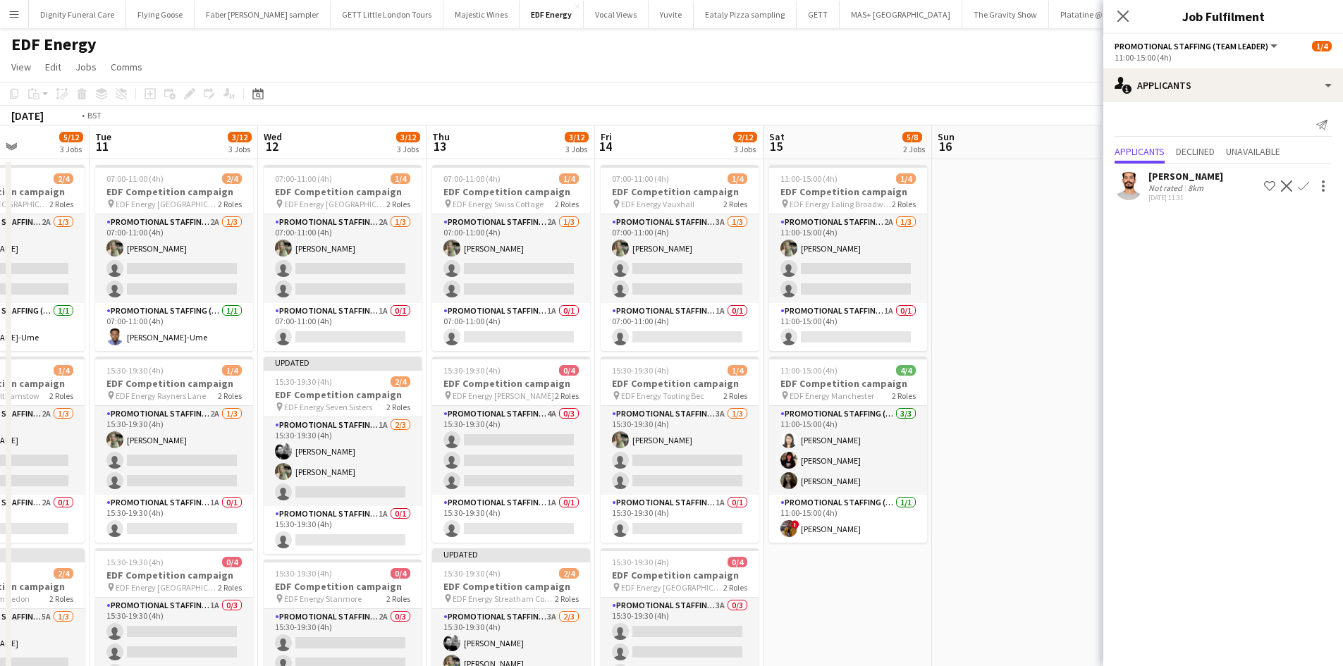
drag, startPoint x: 495, startPoint y: 387, endPoint x: 1036, endPoint y: 374, distance: 541.4
click at [1257, 374] on body "Menu Boards Boards Boards All jobs Status Workforce Workforce My Workforce Recr…" at bounding box center [671, 619] width 1343 height 1239
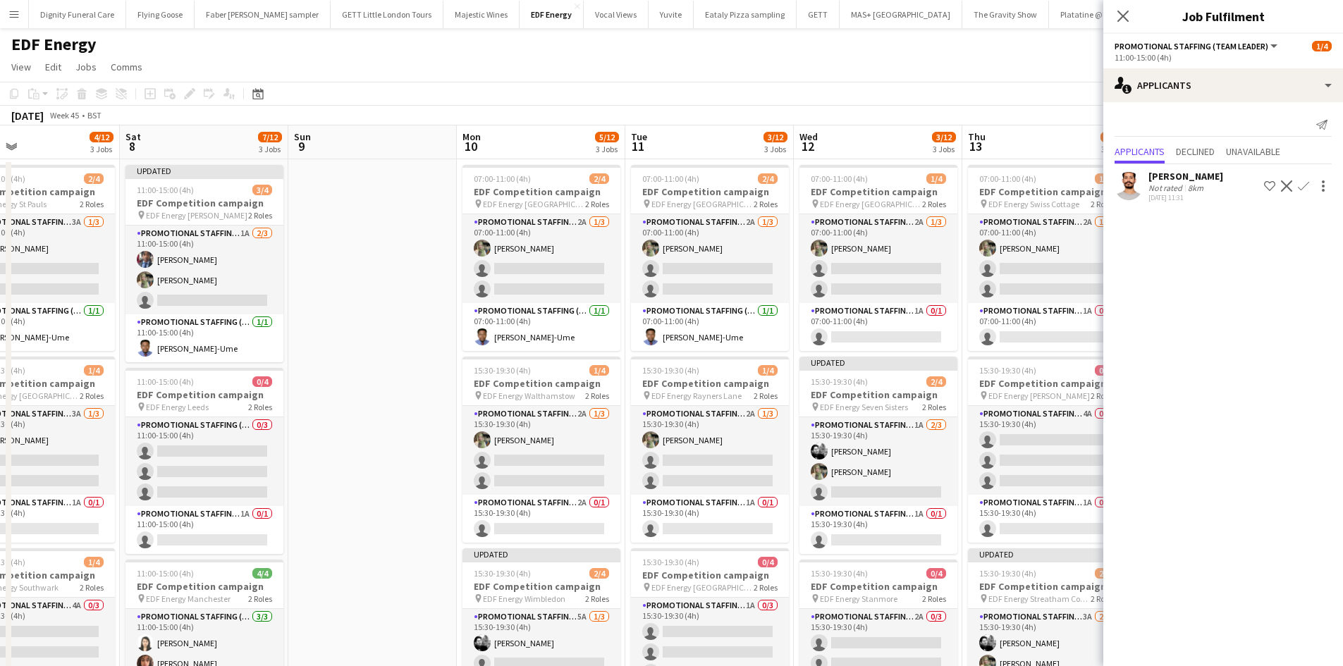
scroll to position [0, 467]
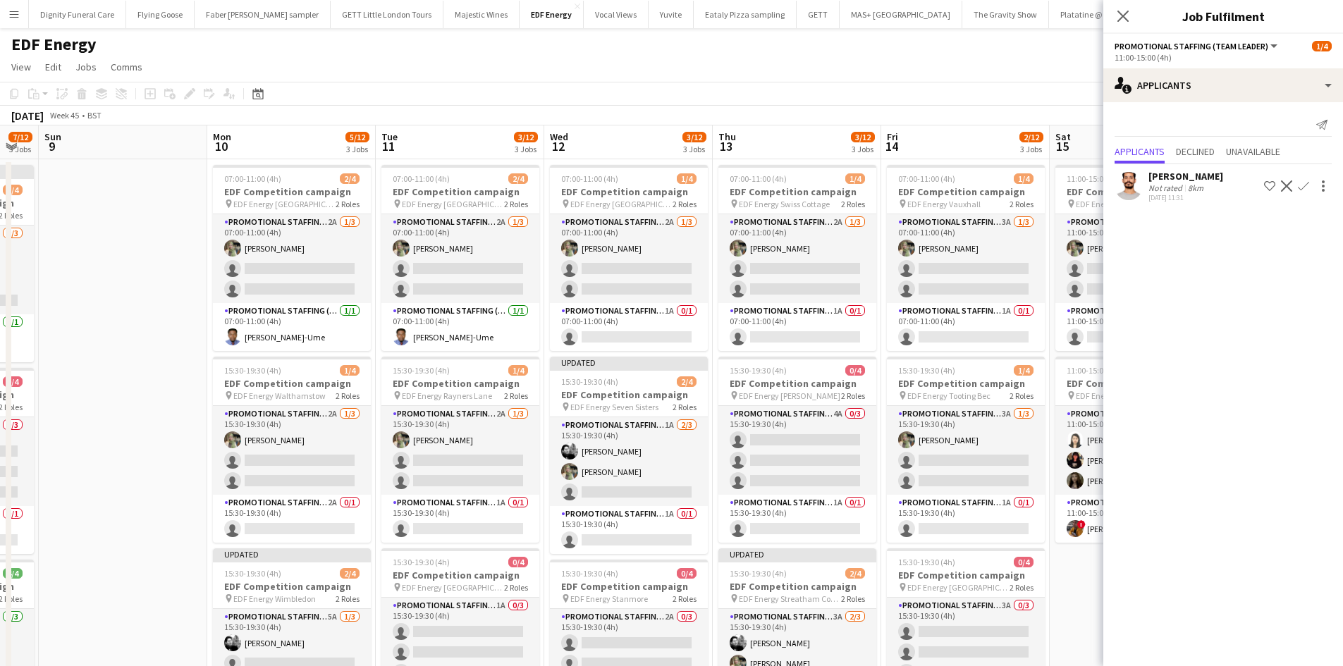
drag, startPoint x: 543, startPoint y: 378, endPoint x: 1229, endPoint y: 378, distance: 686.5
click at [1229, 379] on body "Menu Boards Boards Boards All jobs Status Workforce Workforce My Workforce Recr…" at bounding box center [671, 619] width 1343 height 1239
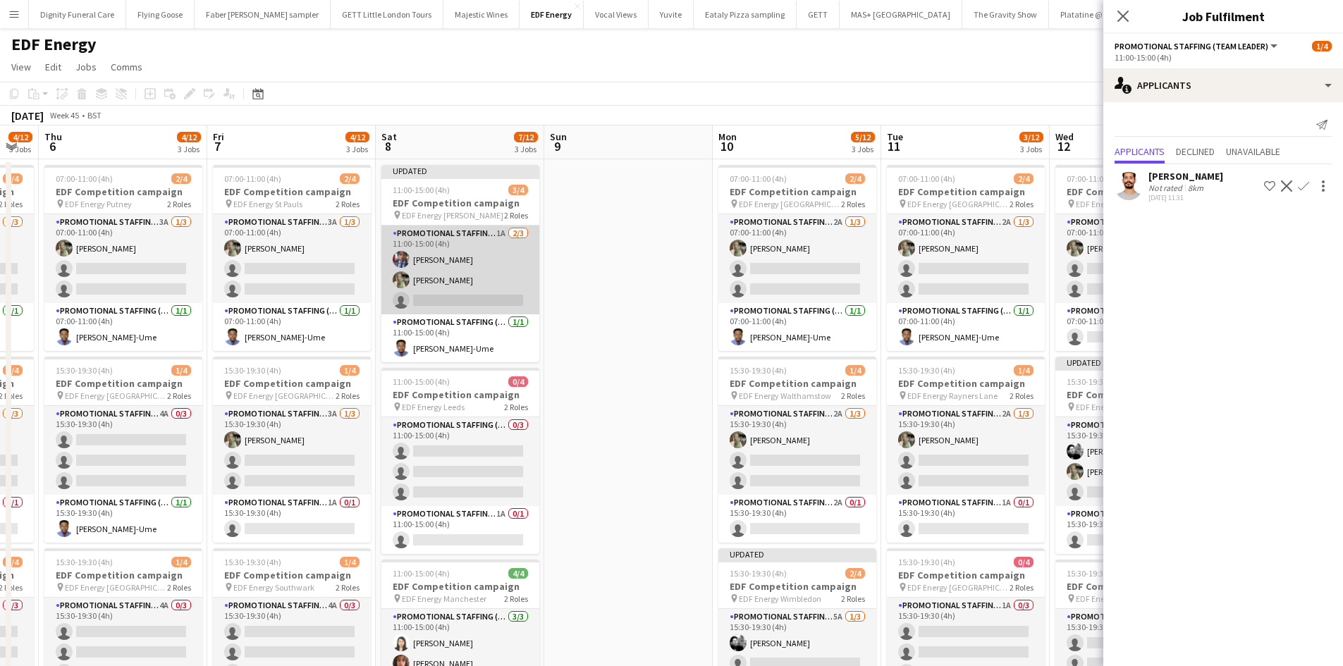
click at [488, 298] on app-card-role "Promotional Staffing (Flyering Staff) 1A 2/3 11:00-15:00 (4h) Seyi Ogunyemi Ali…" at bounding box center [460, 270] width 158 height 89
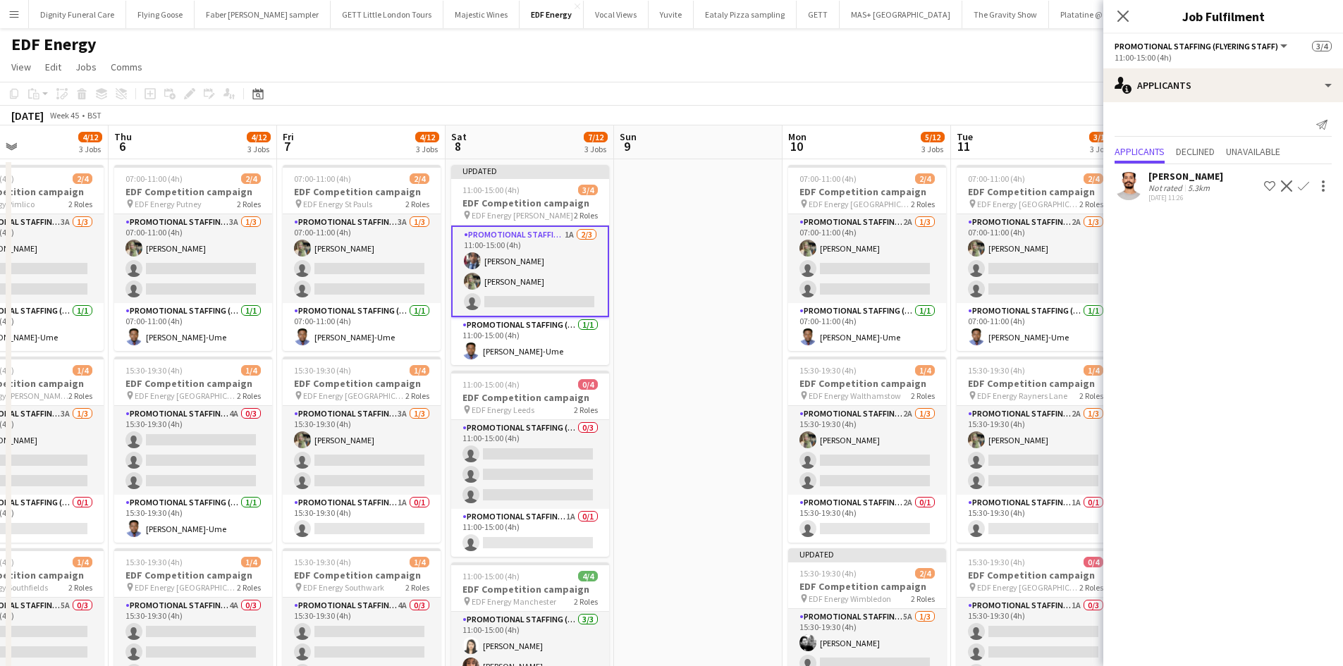
drag, startPoint x: 671, startPoint y: 359, endPoint x: 852, endPoint y: 383, distance: 182.6
click at [906, 371] on app-calendar-viewport "Mon 3 4/12 3 Jobs Tue 4 4/12 3 Jobs Wed 5 4/12 3 Jobs Thu 6 4/12 3 Jobs Fri 7 4…" at bounding box center [671, 670] width 1343 height 1090
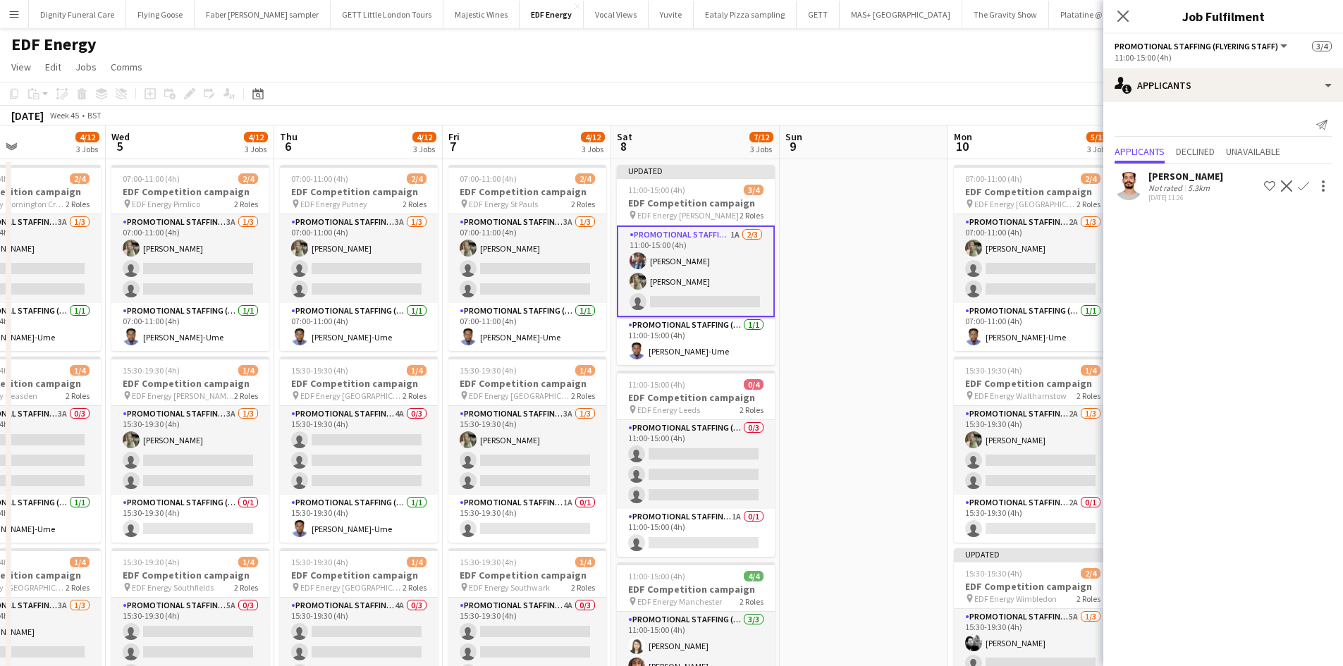
scroll to position [0, 393]
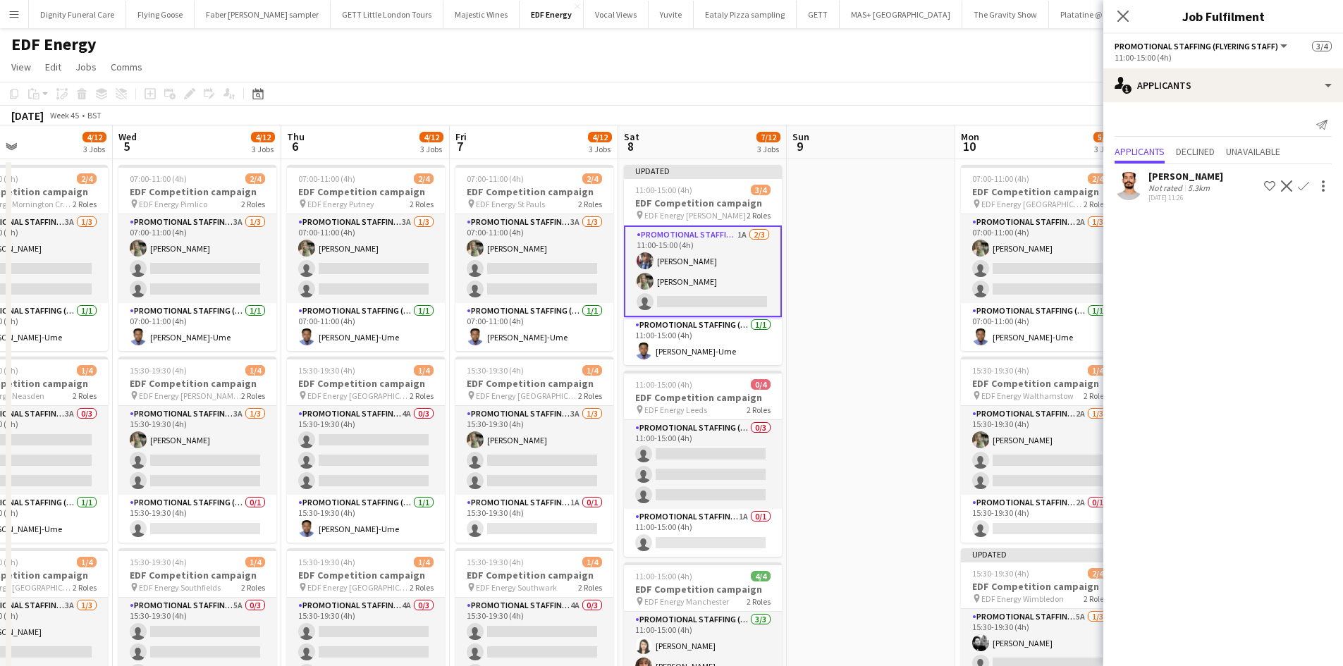
click at [701, 467] on app-calendar-viewport "Sun 2 Mon 3 4/12 3 Jobs Tue 4 4/12 3 Jobs Wed 5 4/12 3 Jobs Thu 6 4/12 3 Jobs F…" at bounding box center [671, 670] width 1343 height 1090
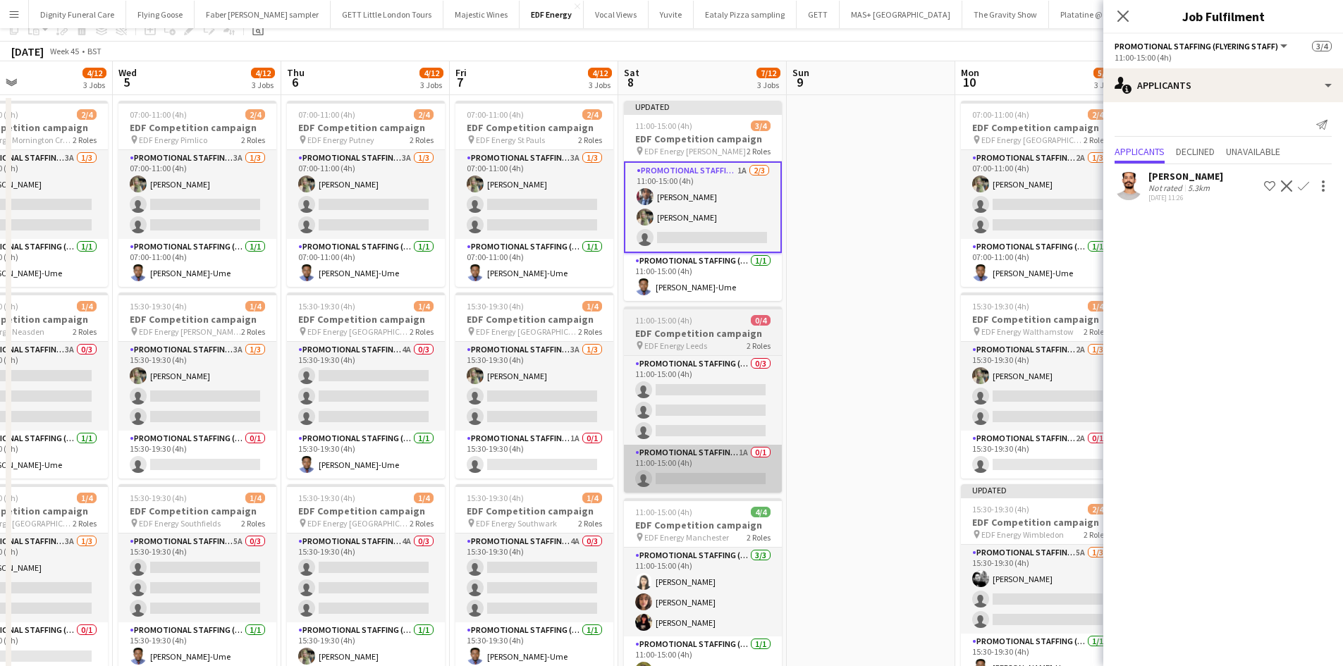
scroll to position [141, 0]
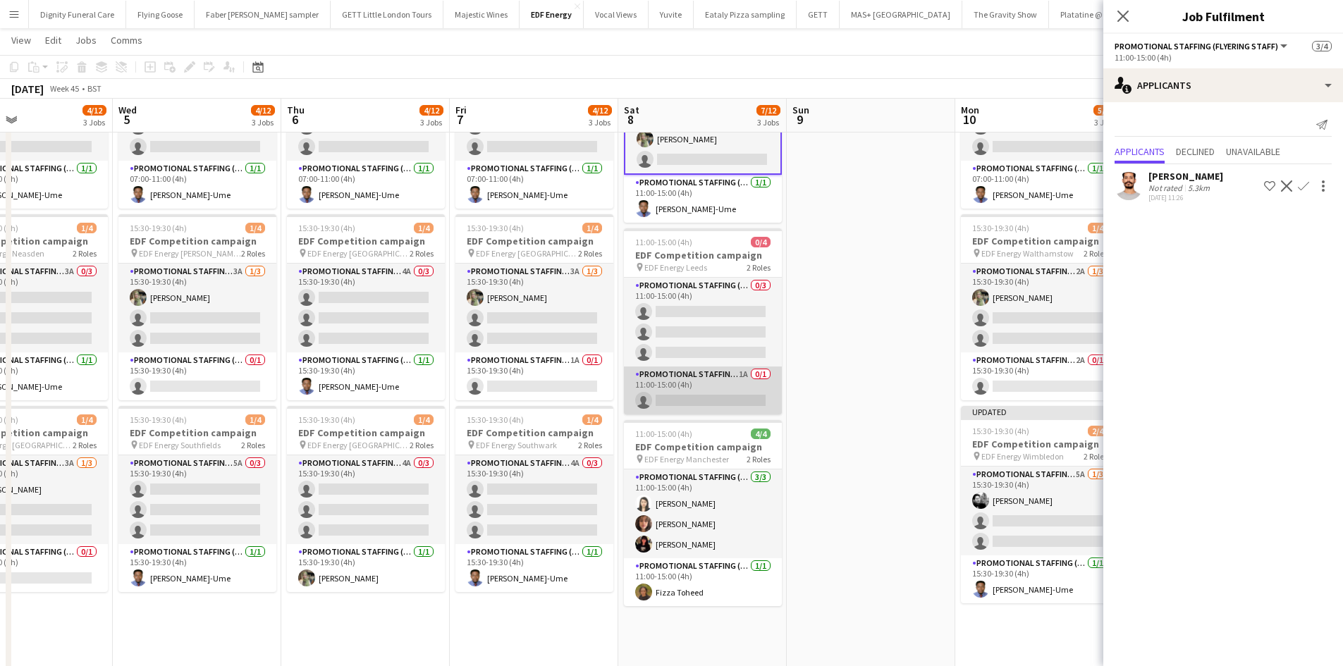
click at [696, 398] on app-card-role "Promotional Staffing (Team Leader) 1A 0/1 11:00-15:00 (4h) single-neutral-actio…" at bounding box center [703, 390] width 158 height 48
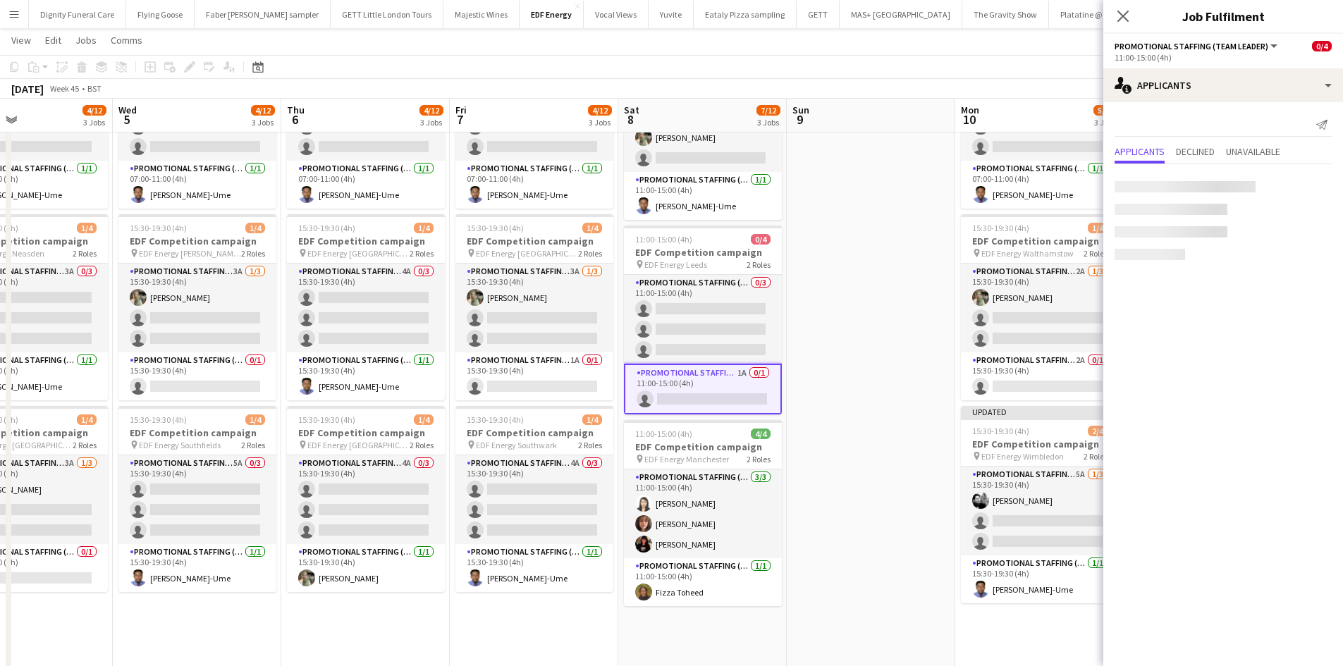
scroll to position [0, 392]
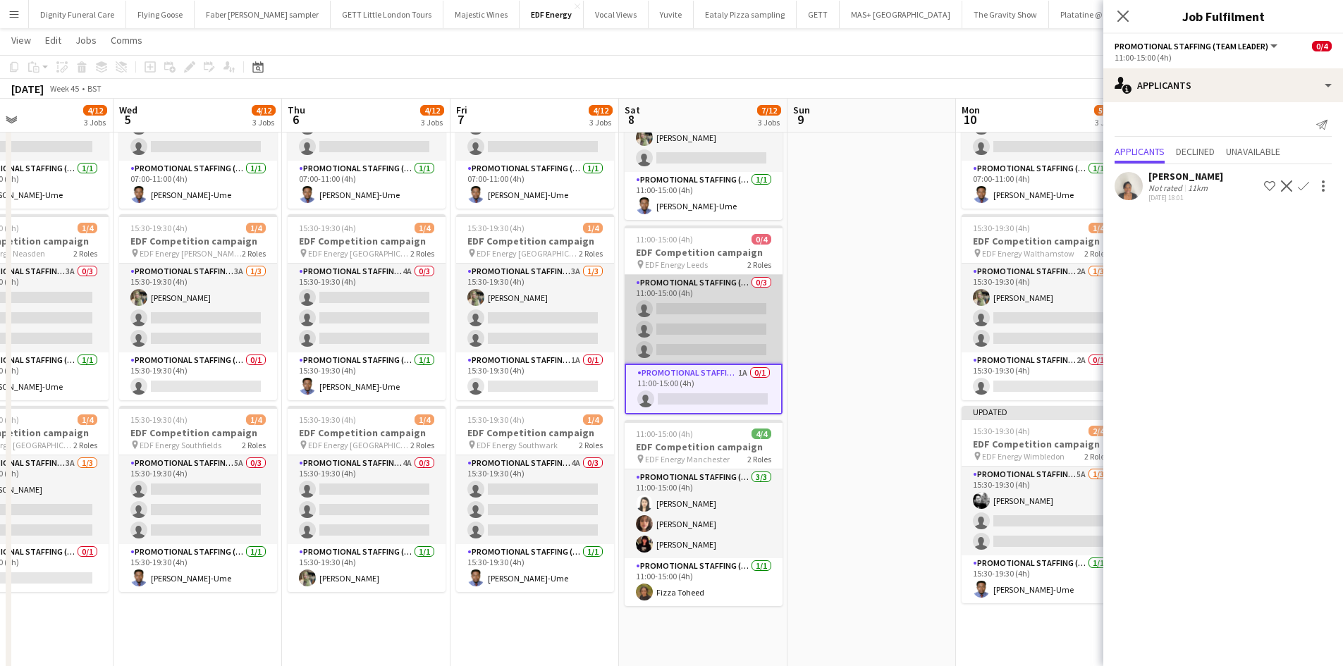
click at [713, 343] on app-card-role "Promotional Staffing (Flyering Staff) 0/3 11:00-15:00 (4h) single-neutral-actio…" at bounding box center [703, 319] width 158 height 89
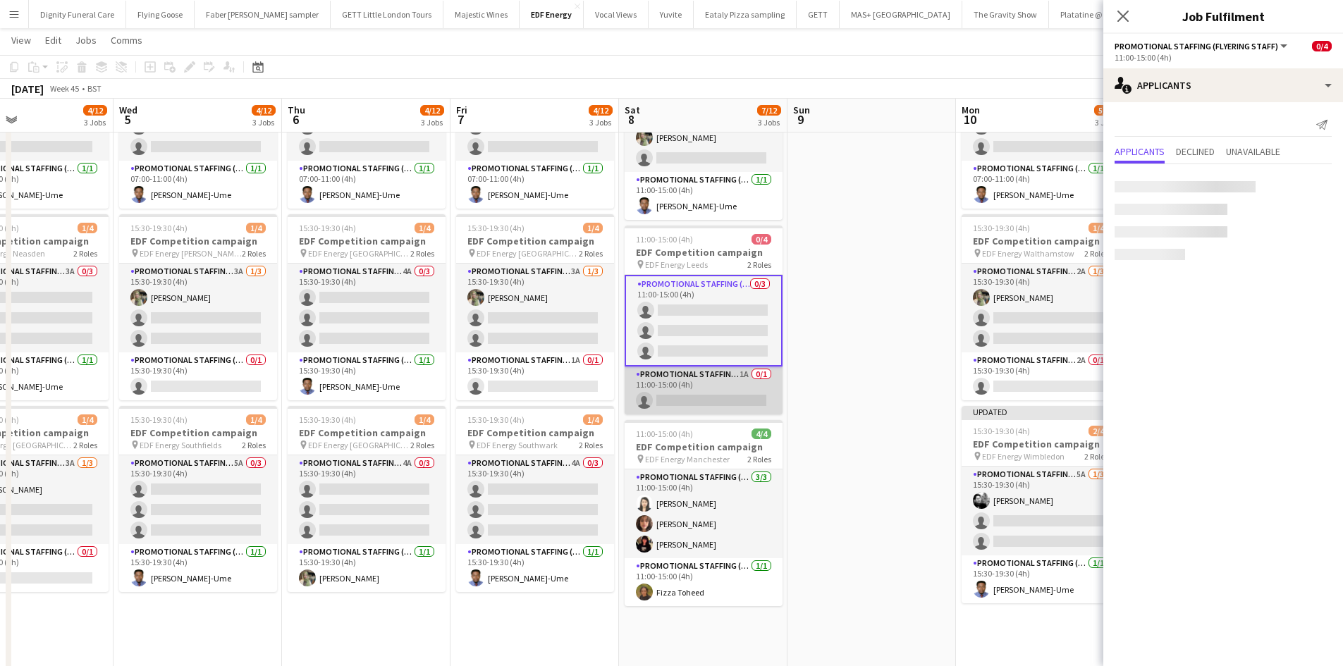
click at [708, 400] on app-card-role "Promotional Staffing (Team Leader) 1A 0/1 11:00-15:00 (4h) single-neutral-actio…" at bounding box center [703, 390] width 158 height 48
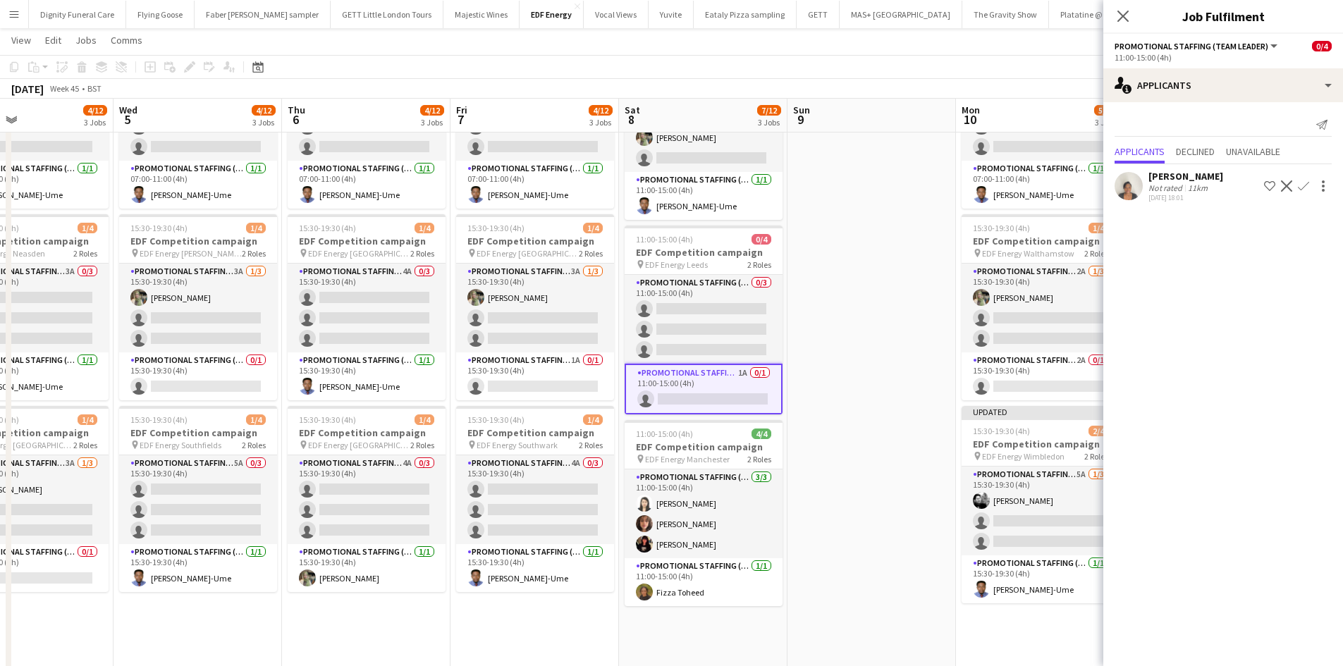
click at [1305, 179] on button "Confirm" at bounding box center [1303, 186] width 17 height 17
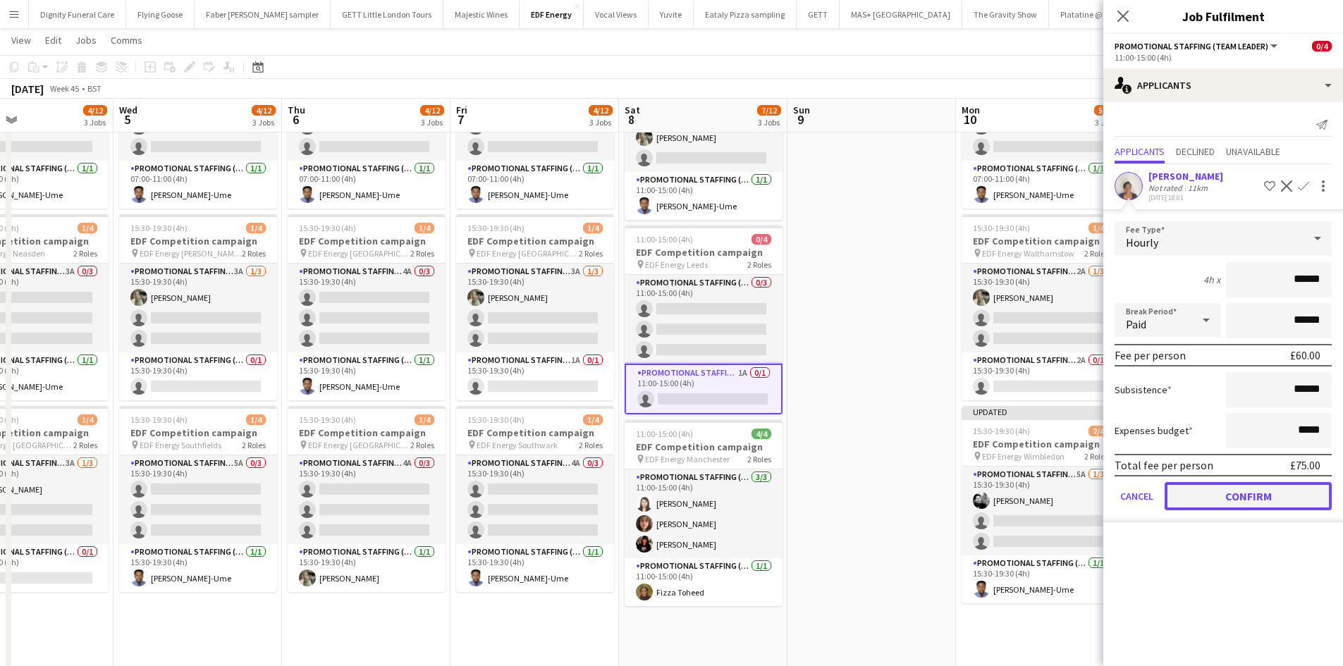
click at [1240, 491] on button "Confirm" at bounding box center [1247, 496] width 167 height 28
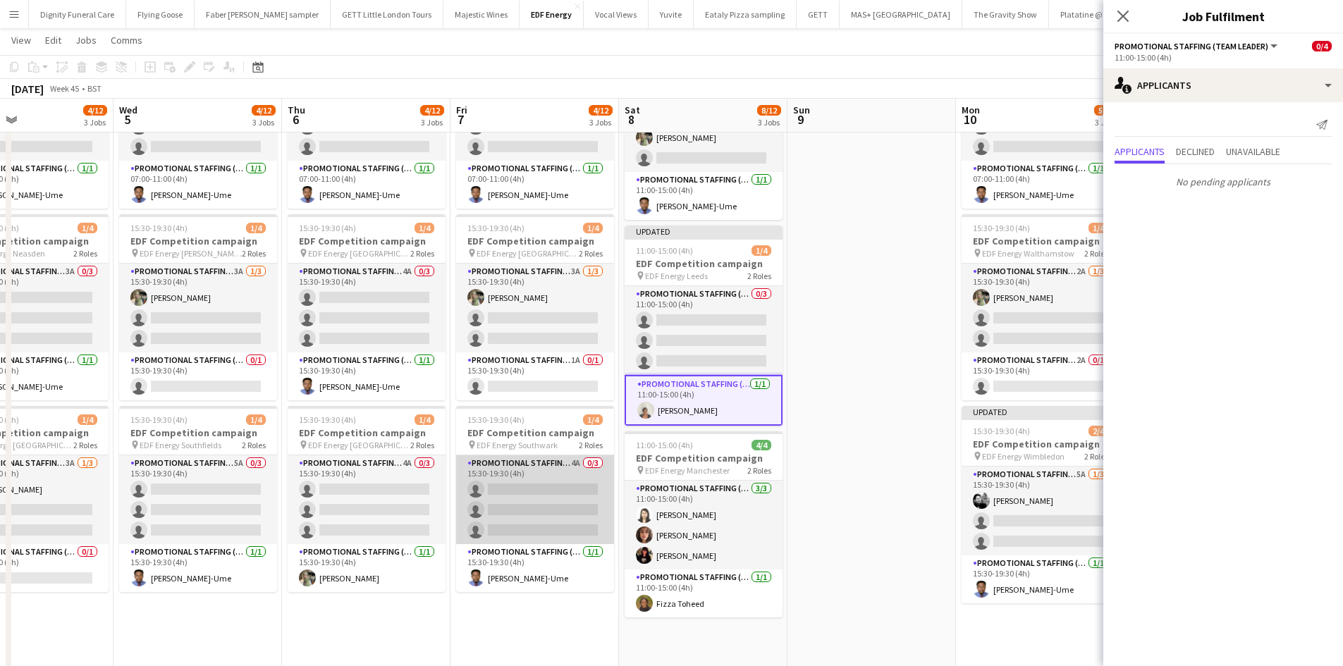
click at [547, 505] on app-card-role "Promotional Staffing (Flyering Staff) 4A 0/3 15:30-19:30 (4h) single-neutral-ac…" at bounding box center [535, 499] width 158 height 89
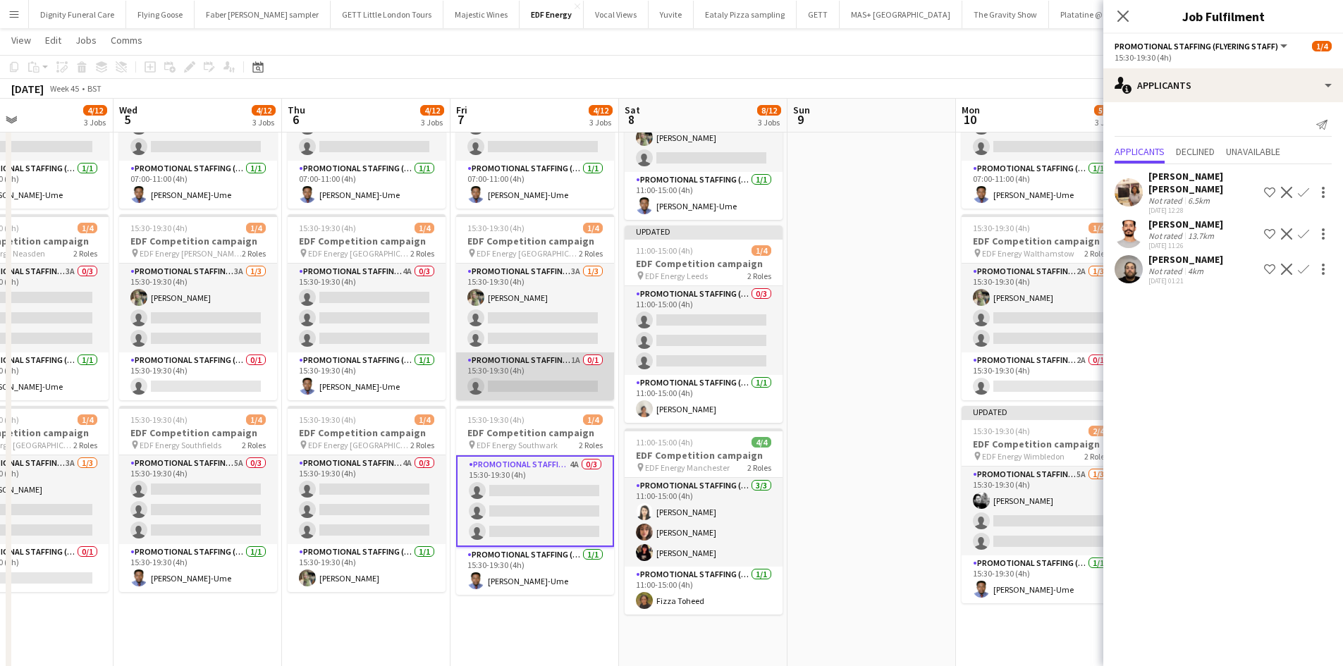
click at [544, 386] on app-card-role "Promotional Staffing (Team Leader) 1A 0/1 15:30-19:30 (4h) single-neutral-actio…" at bounding box center [535, 376] width 158 height 48
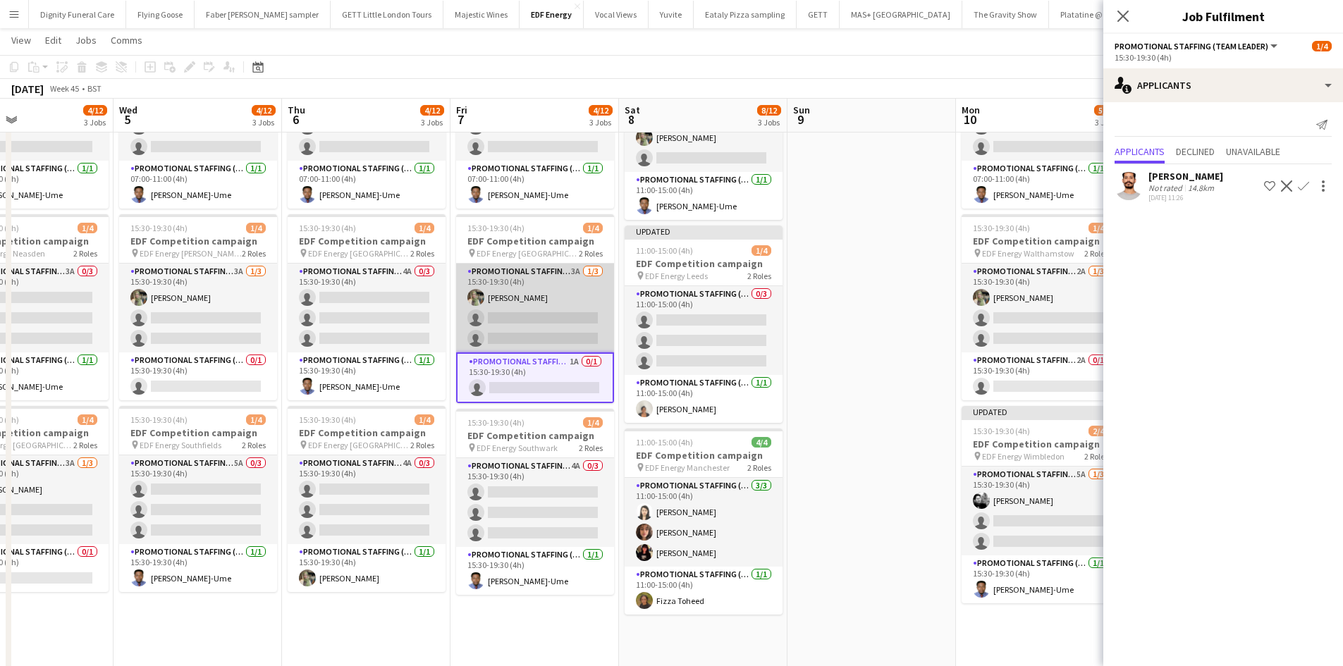
click at [555, 325] on app-calendar-viewport "Sun 2 Mon 3 4/12 3 Jobs Tue 4 4/12 3 Jobs Wed 5 4/12 3 Jobs Thu 6 4/12 3 Jobs F…" at bounding box center [671, 493] width 1343 height 1159
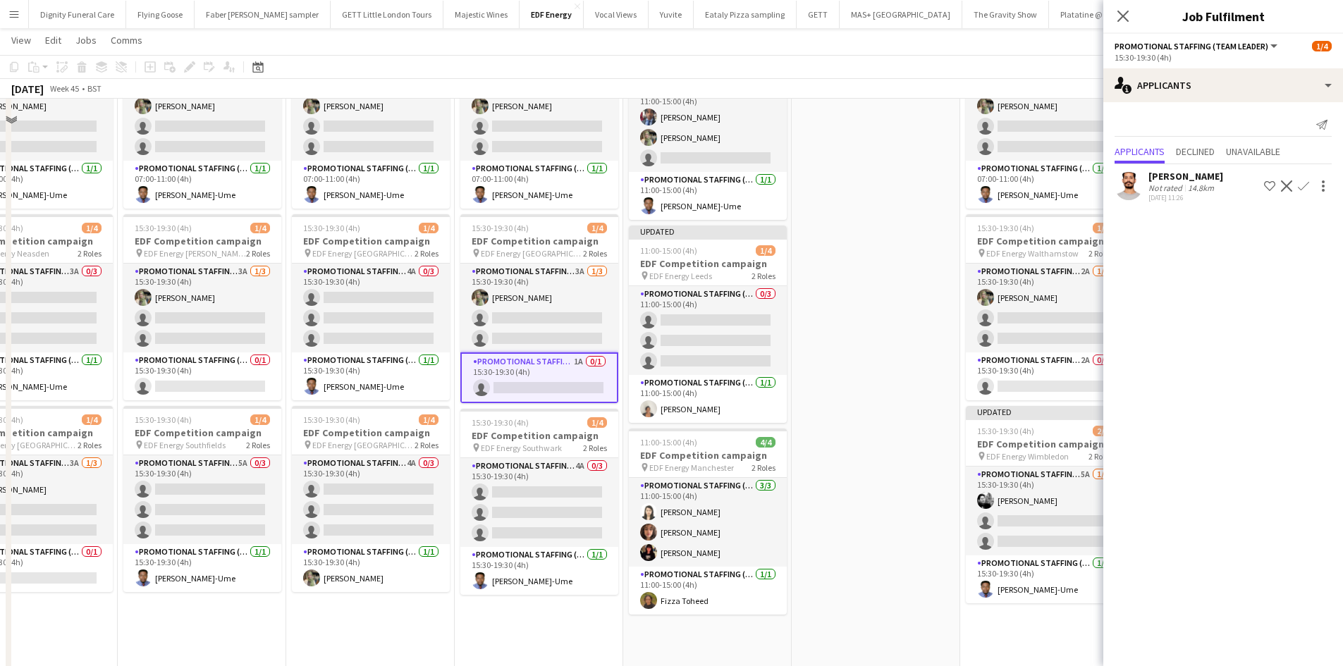
scroll to position [0, 0]
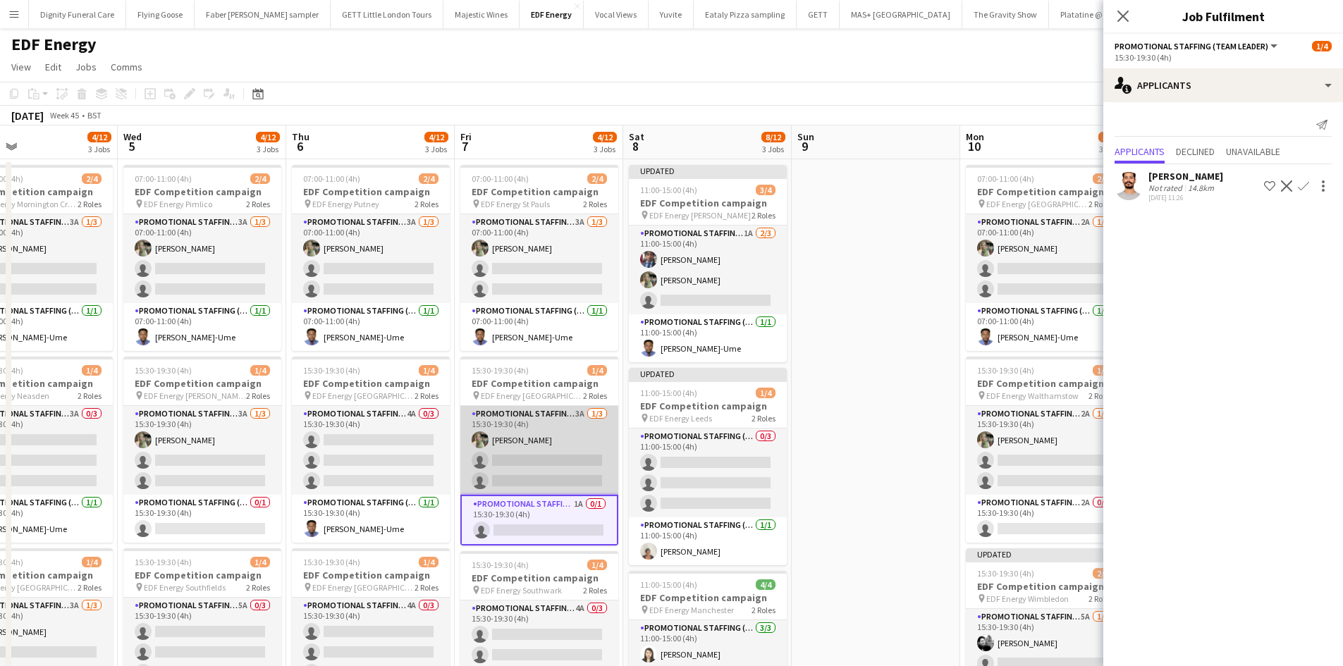
click at [552, 463] on app-card-role "Promotional Staffing (Flyering Staff) 3A 1/3 15:30-19:30 (4h) Aliya Kazmi singl…" at bounding box center [539, 450] width 158 height 89
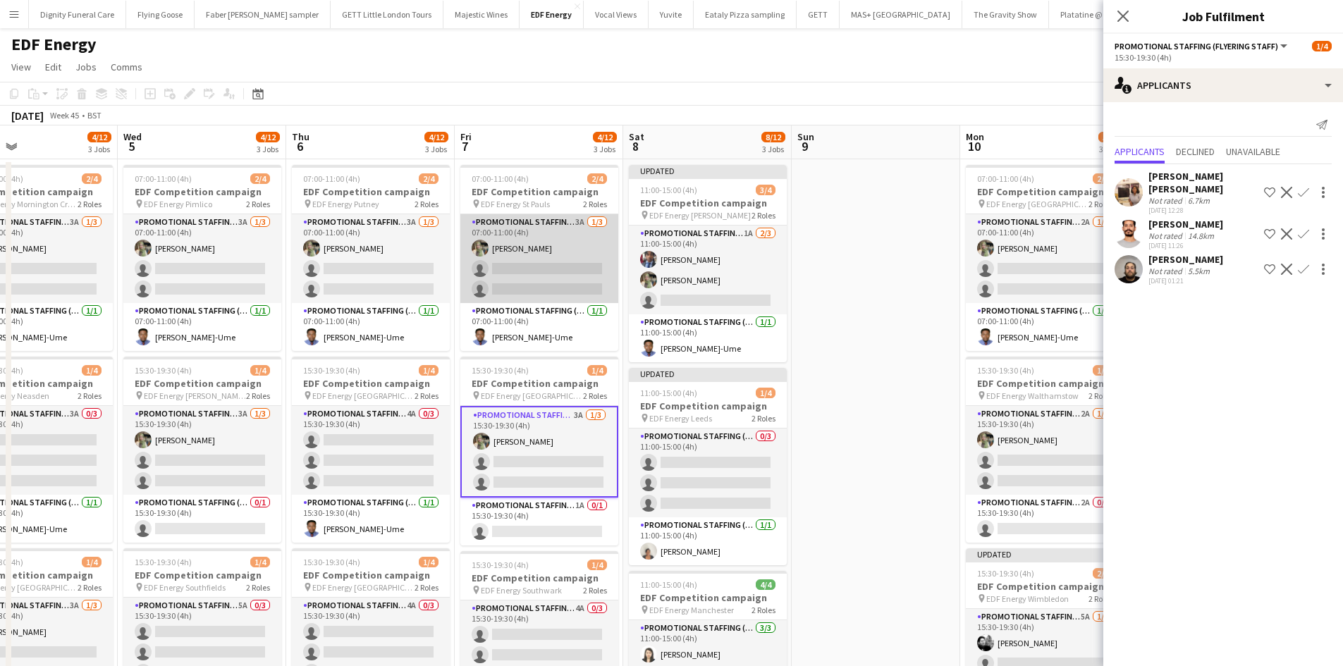
click at [555, 278] on app-card-role "Promotional Staffing (Flyering Staff) 3A 1/3 07:00-11:00 (4h) Aliya Kazmi singl…" at bounding box center [539, 258] width 158 height 89
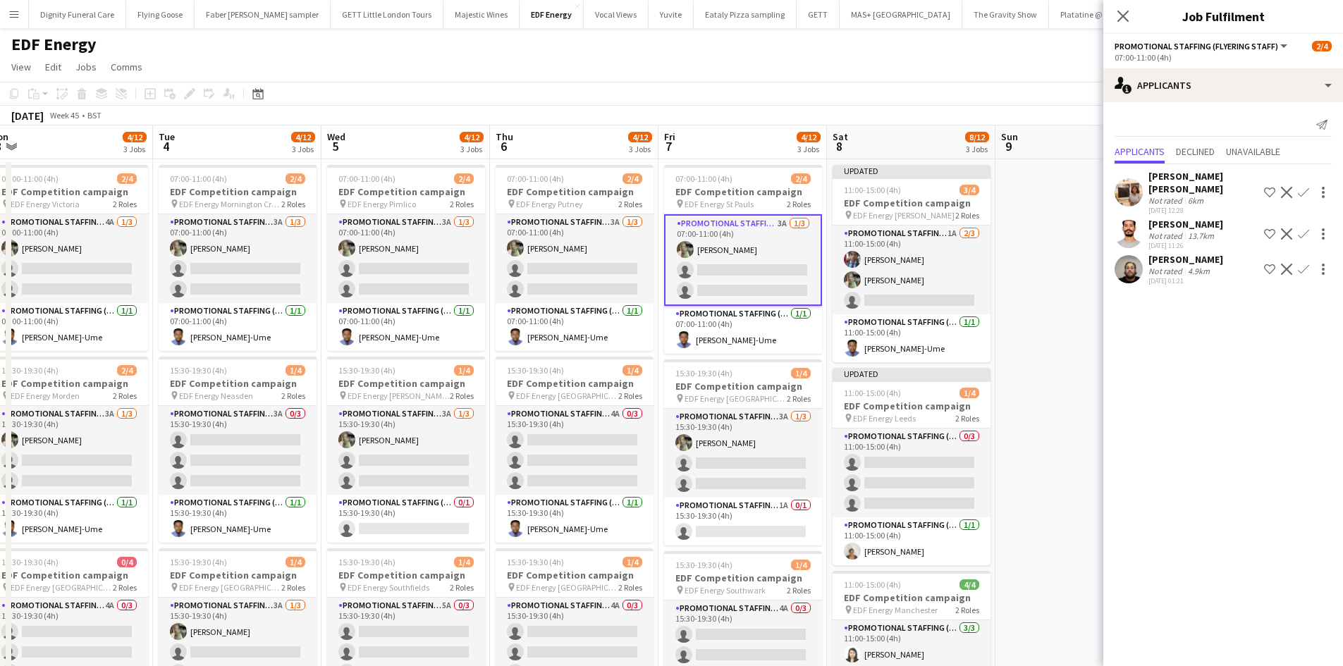
drag, startPoint x: 460, startPoint y: 310, endPoint x: 665, endPoint y: 310, distance: 205.1
click at [665, 310] on app-calendar-viewport "Sat 1 8/8 2 Jobs Sun 2 Mon 3 4/12 3 Jobs Tue 4 4/12 3 Jobs Wed 5 4/12 3 Jobs Th…" at bounding box center [671, 670] width 1343 height 1090
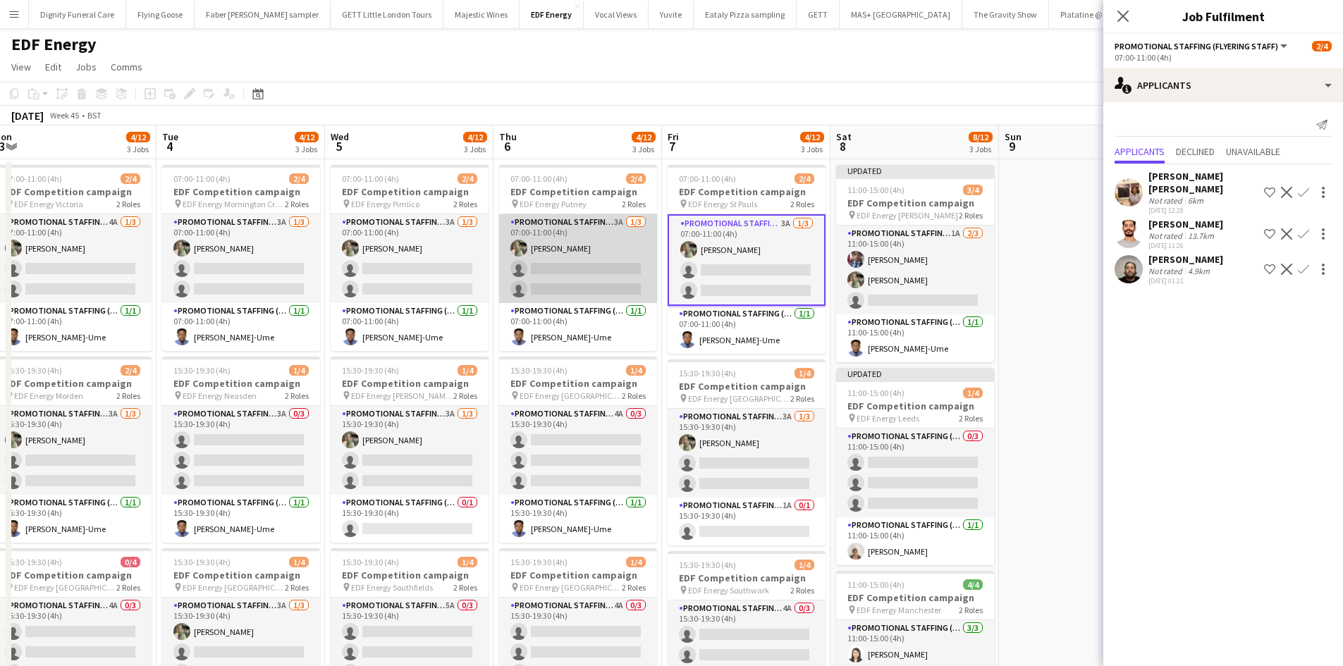
click at [581, 280] on app-card-role "Promotional Staffing (Flyering Staff) 3A 1/3 07:00-11:00 (4h) Aliya Kazmi singl…" at bounding box center [578, 258] width 158 height 89
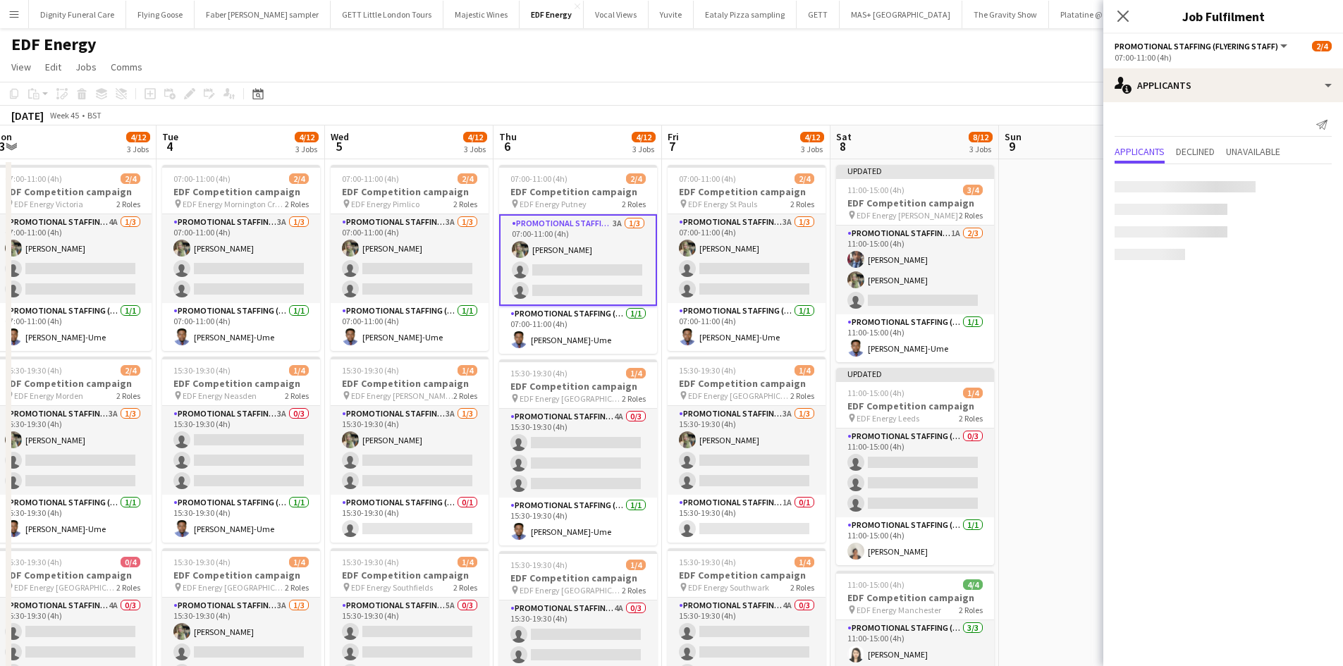
scroll to position [0, 347]
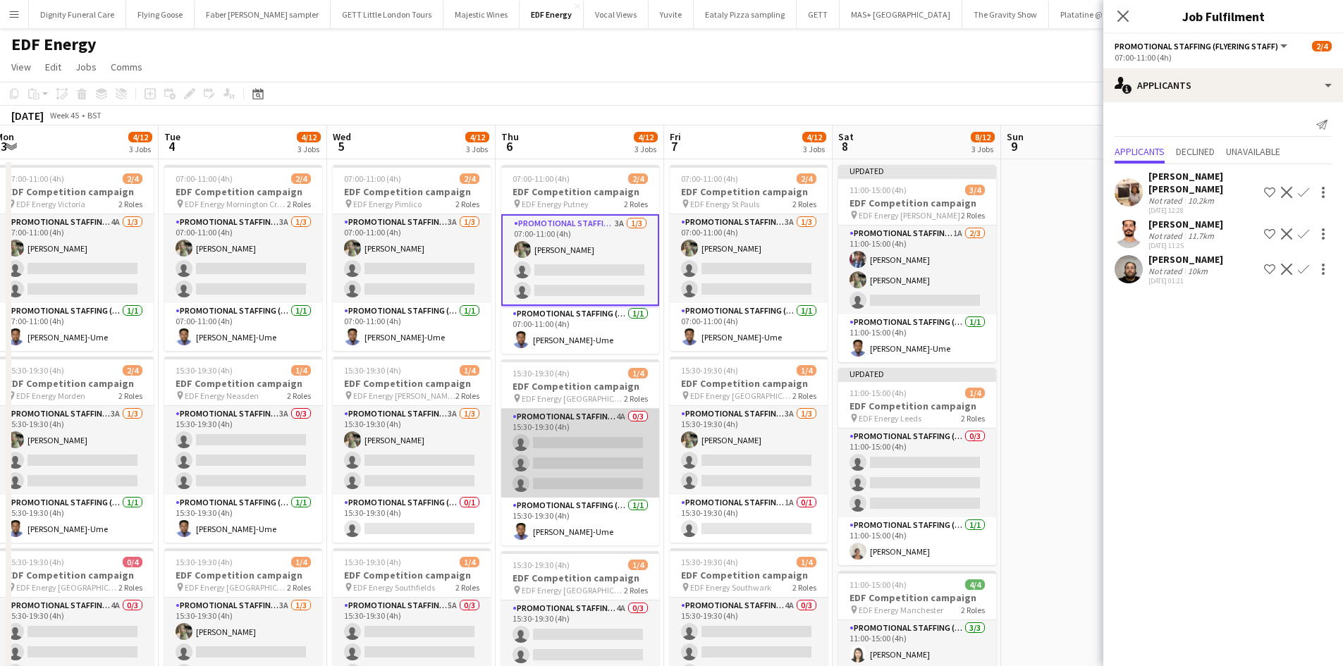
click at [594, 453] on app-card-role "Promotional Staffing (Flyering Staff) 4A 0/3 15:30-19:30 (4h) single-neutral-ac…" at bounding box center [580, 453] width 158 height 89
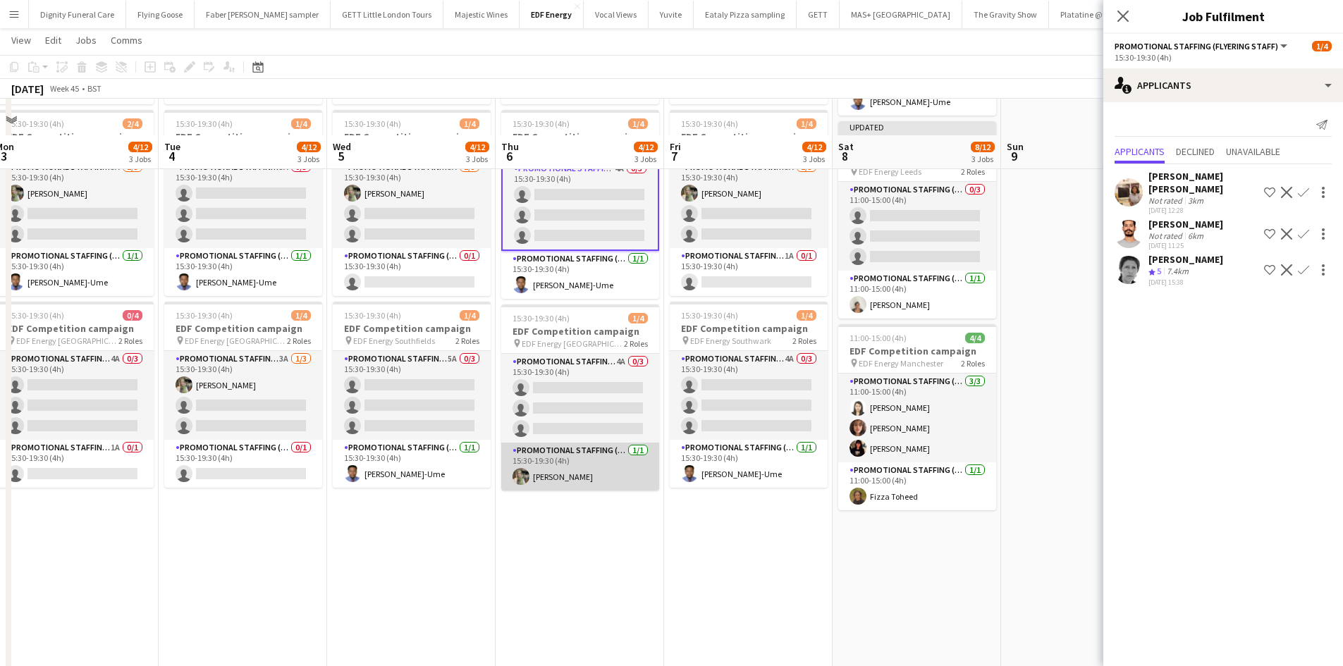
scroll to position [282, 0]
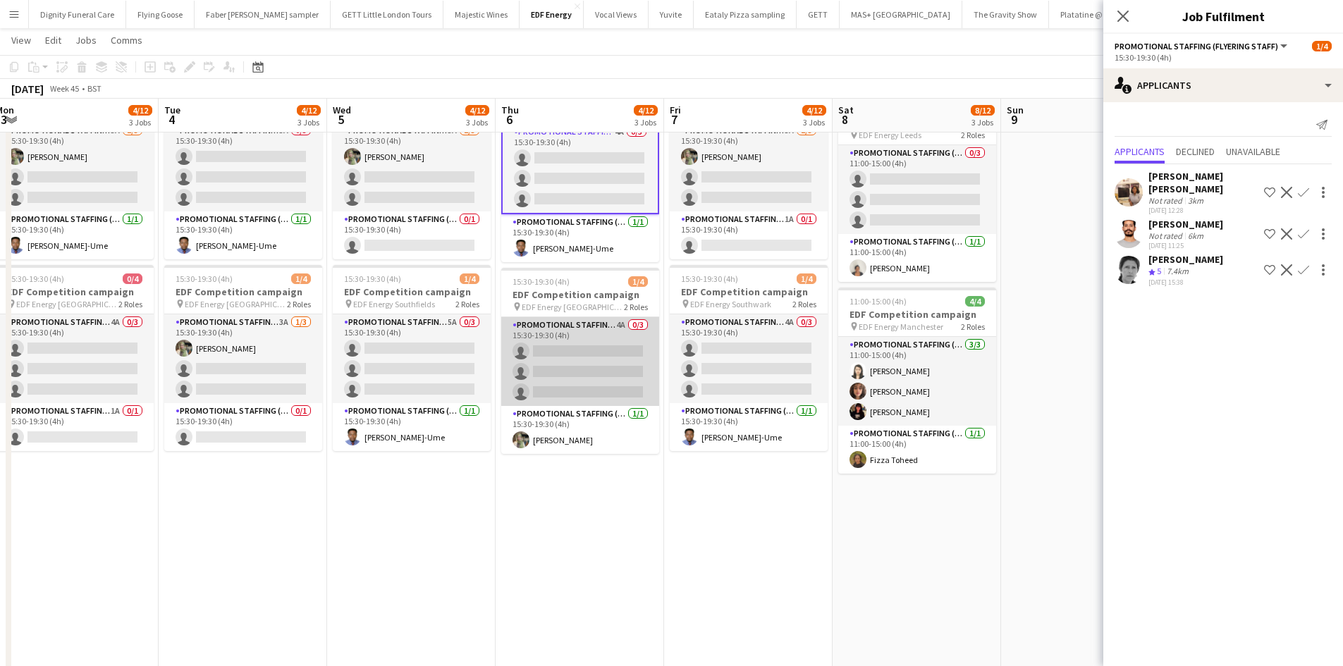
click at [596, 366] on app-card-role "Promotional Staffing (Flyering Staff) 4A 0/3 15:30-19:30 (4h) single-neutral-ac…" at bounding box center [580, 361] width 158 height 89
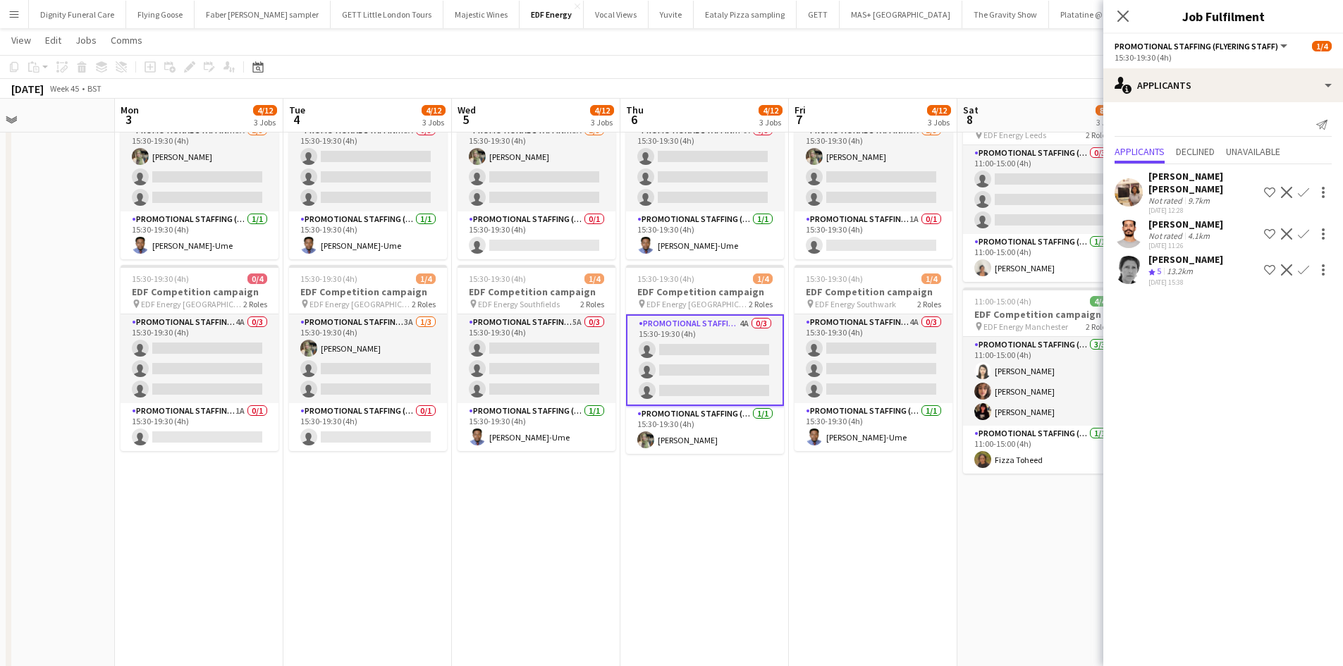
drag, startPoint x: 634, startPoint y: 471, endPoint x: 821, endPoint y: 458, distance: 187.9
click at [826, 462] on app-calendar-viewport "Fri 31 9/12 3 Jobs Sat 1 8/8 2 Jobs Sun 2 Mon 3 4/12 3 Jobs Tue 4 4/12 3 Jobs W…" at bounding box center [671, 352] width 1343 height 1159
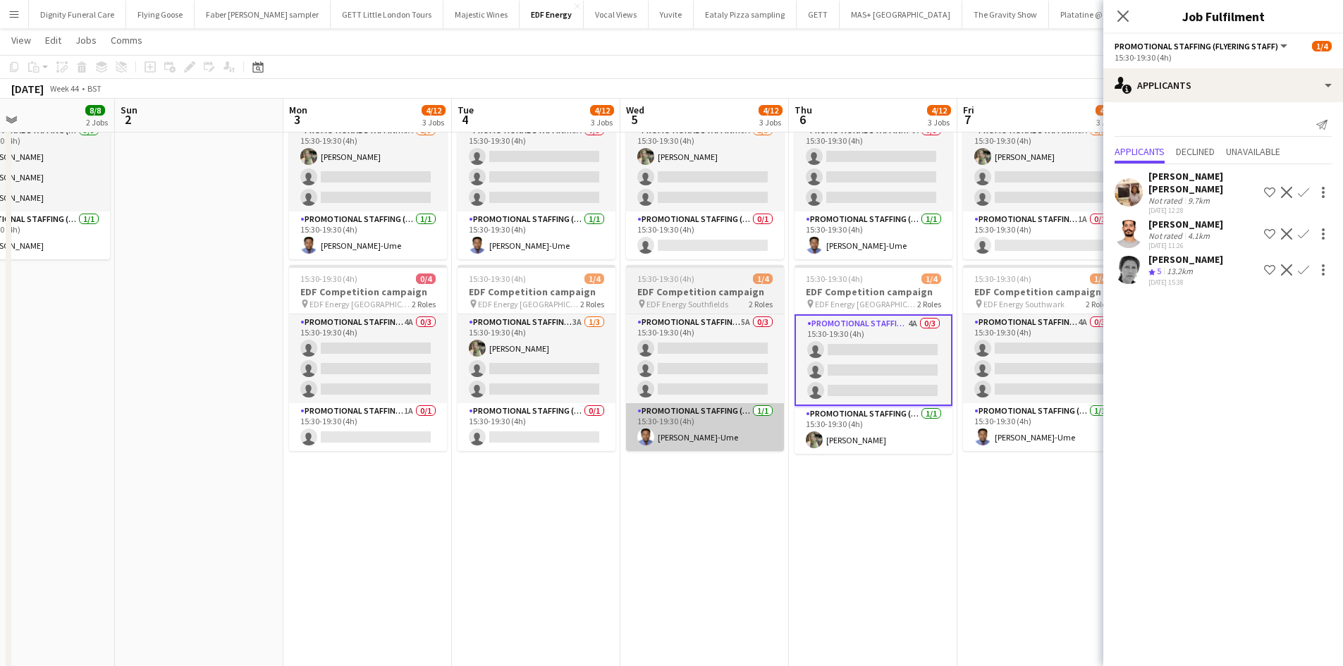
scroll to position [0, 390]
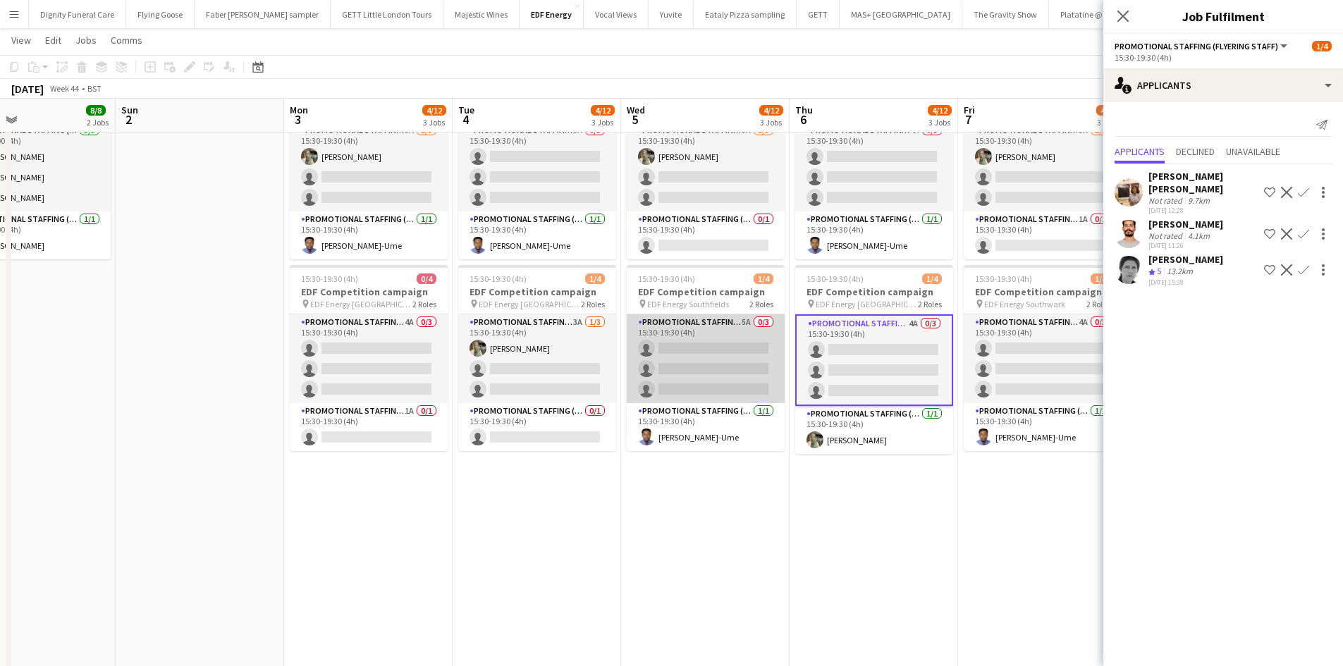
click at [725, 369] on app-card-role "Promotional Staffing (Flyering Staff) 5A 0/3 15:30-19:30 (4h) single-neutral-ac…" at bounding box center [706, 358] width 158 height 89
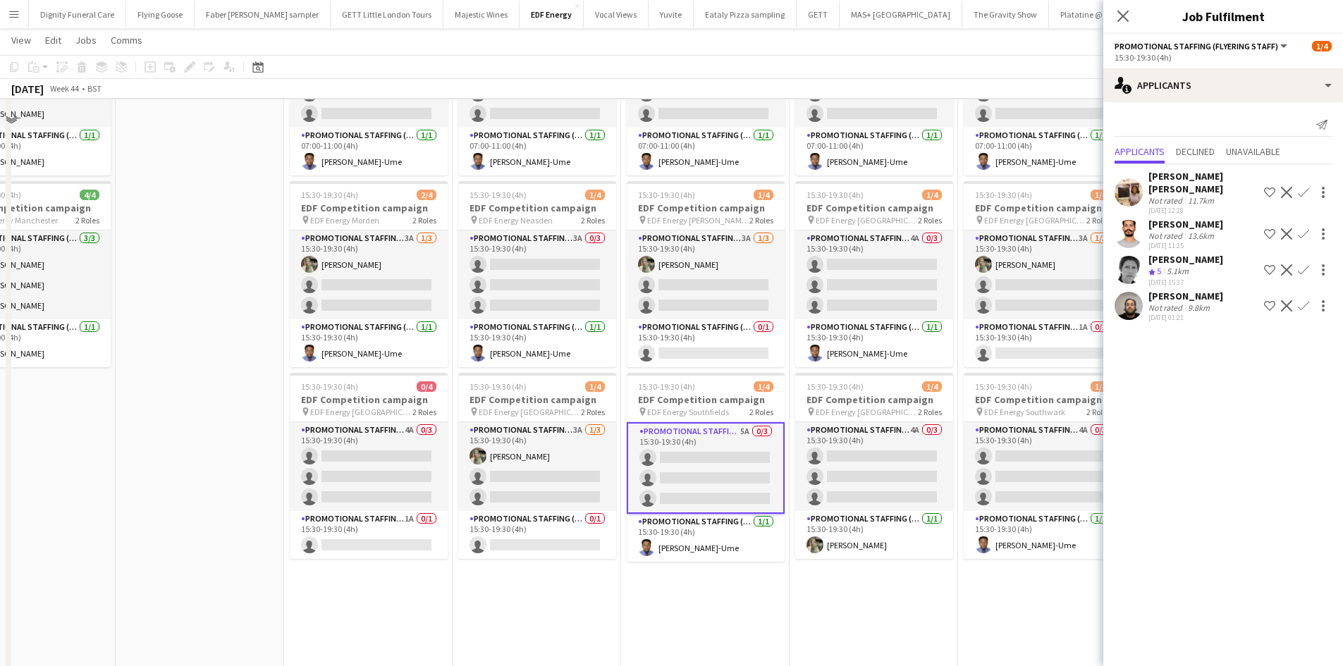
scroll to position [141, 0]
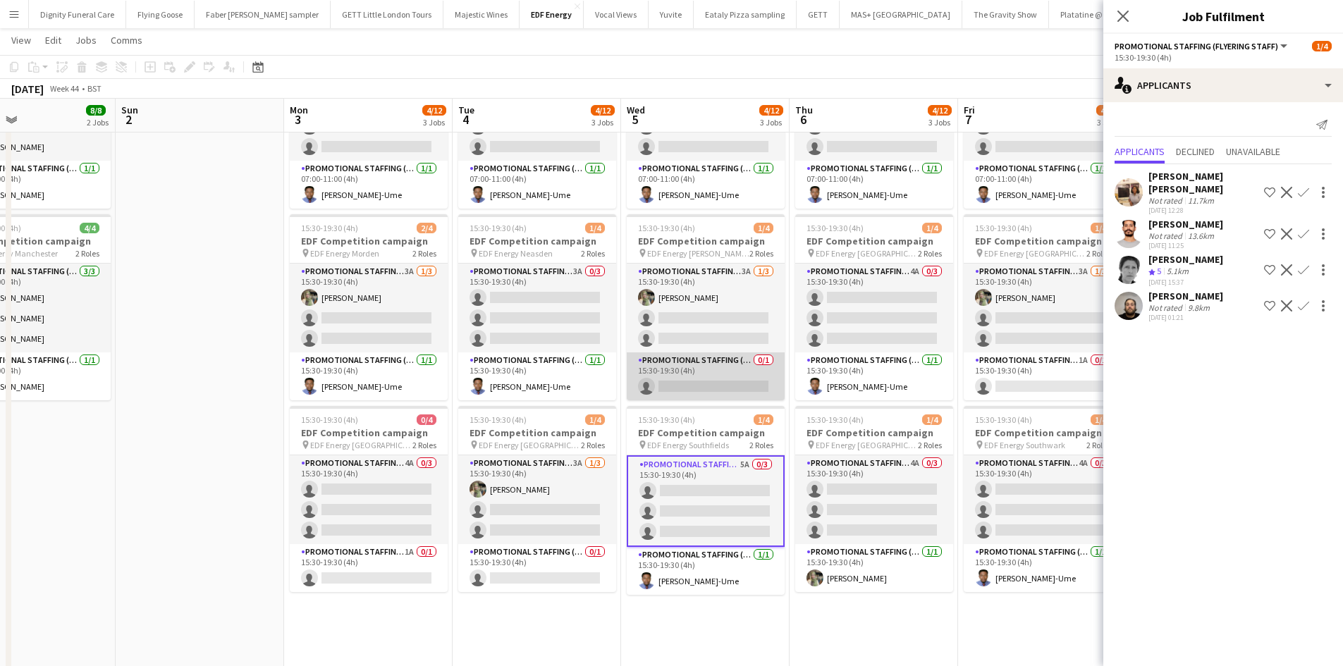
click at [708, 386] on app-card-role "Promotional Staffing (Team Leader) 0/1 15:30-19:30 (4h) single-neutral-actions" at bounding box center [706, 376] width 158 height 48
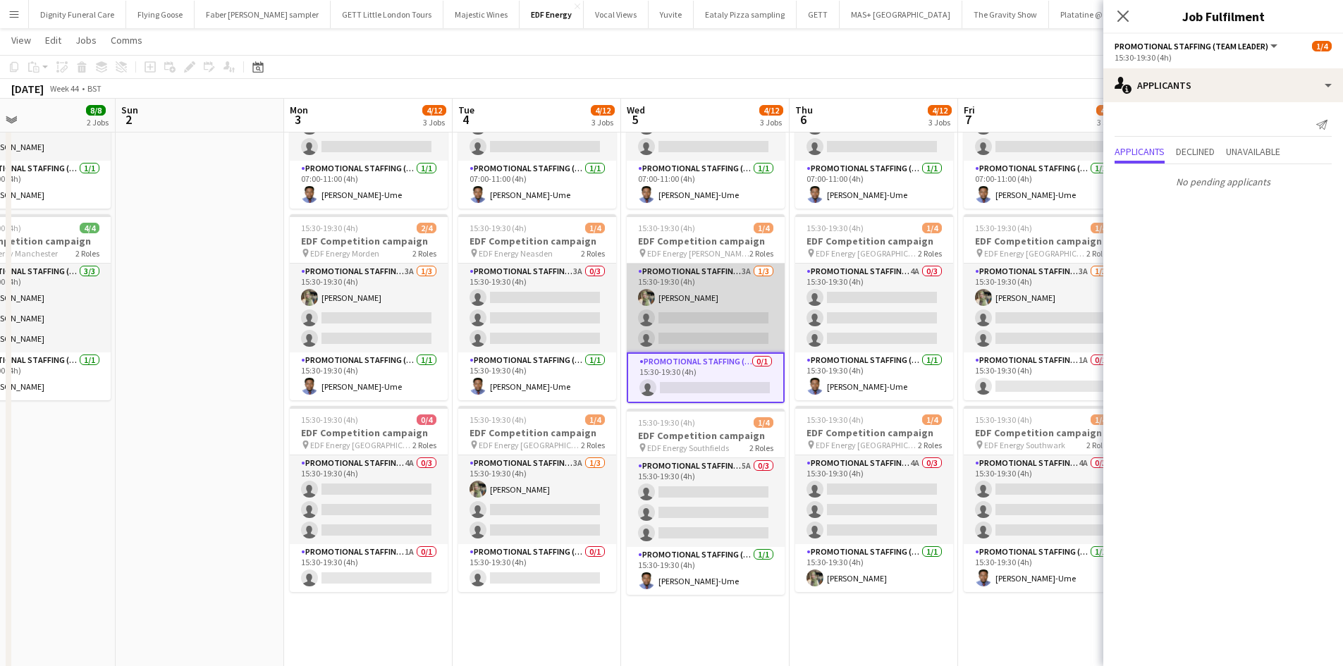
click at [712, 320] on app-card-role "Promotional Staffing (Flyering Staff) 3A 1/3 15:30-19:30 (4h) Aliya Kazmi singl…" at bounding box center [706, 308] width 158 height 89
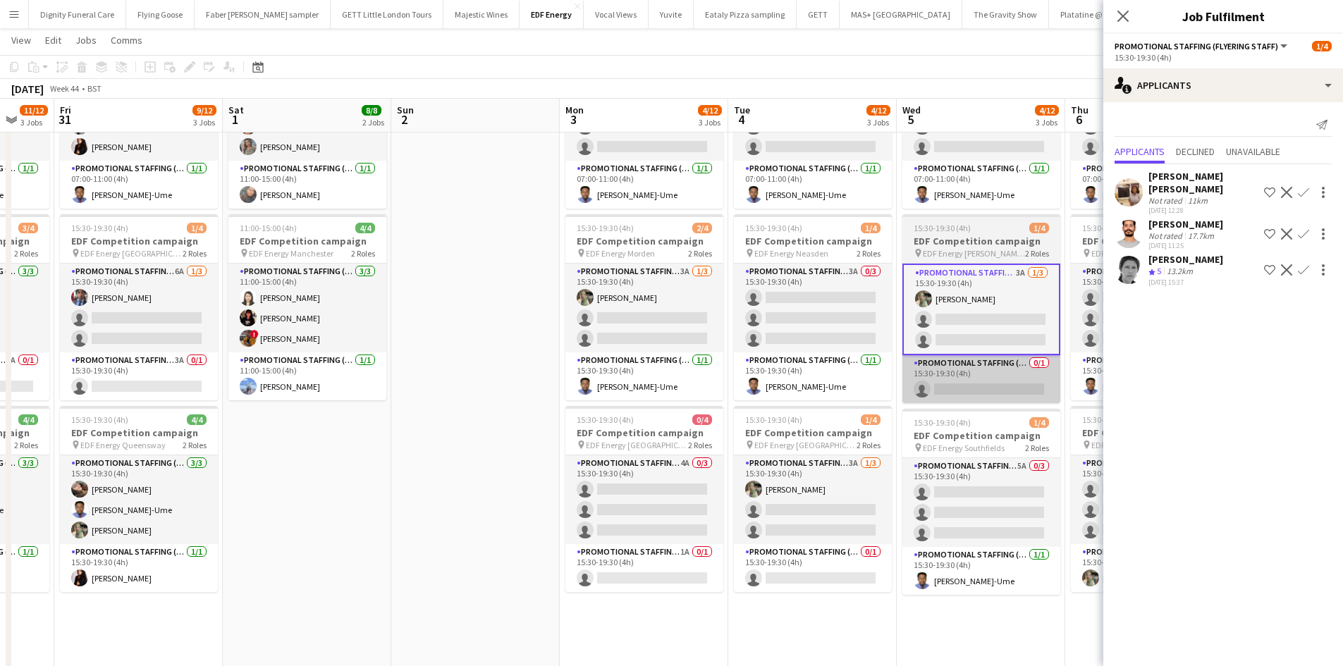
drag, startPoint x: 709, startPoint y: 399, endPoint x: 798, endPoint y: 398, distance: 88.8
click at [801, 400] on app-calendar-viewport "Wed 29 12/12 3 Jobs Thu 30 11/12 3 Jobs Fri 31 9/12 3 Jobs Sat 1 8/8 2 Jobs Sun…" at bounding box center [671, 493] width 1343 height 1159
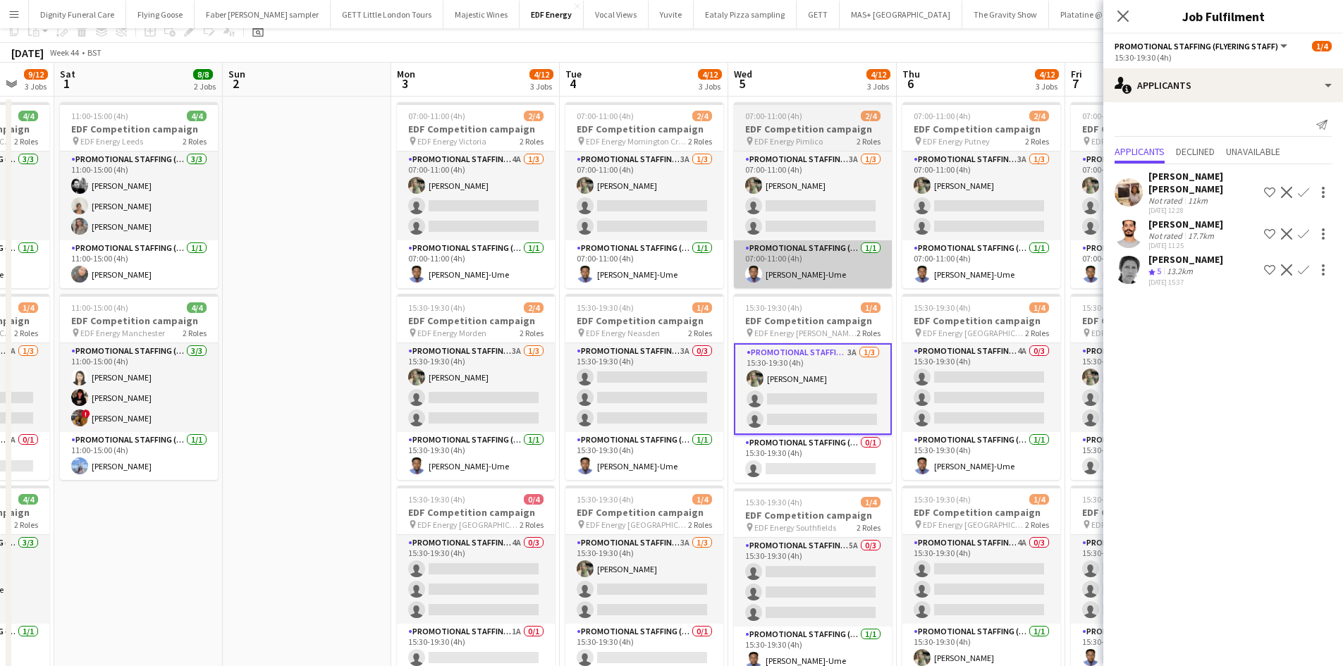
scroll to position [0, 0]
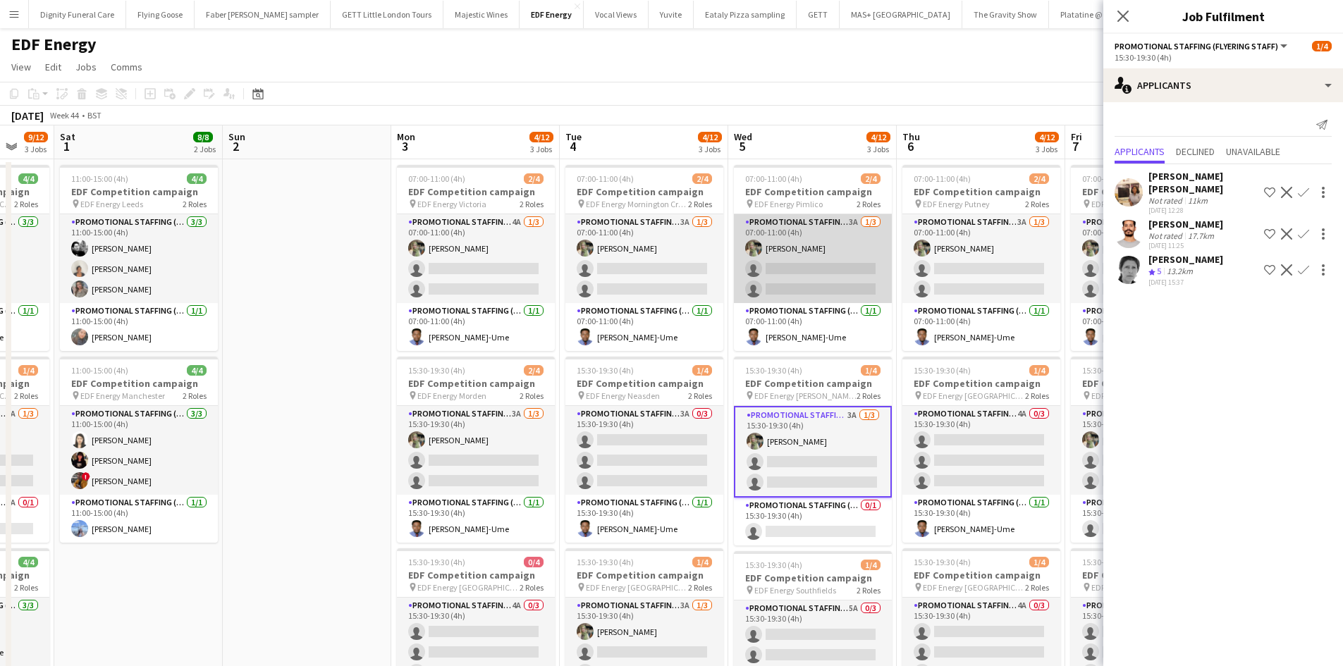
click at [819, 271] on app-card-role "Promotional Staffing (Flyering Staff) 3A 1/3 07:00-11:00 (4h) Aliya Kazmi singl…" at bounding box center [813, 258] width 158 height 89
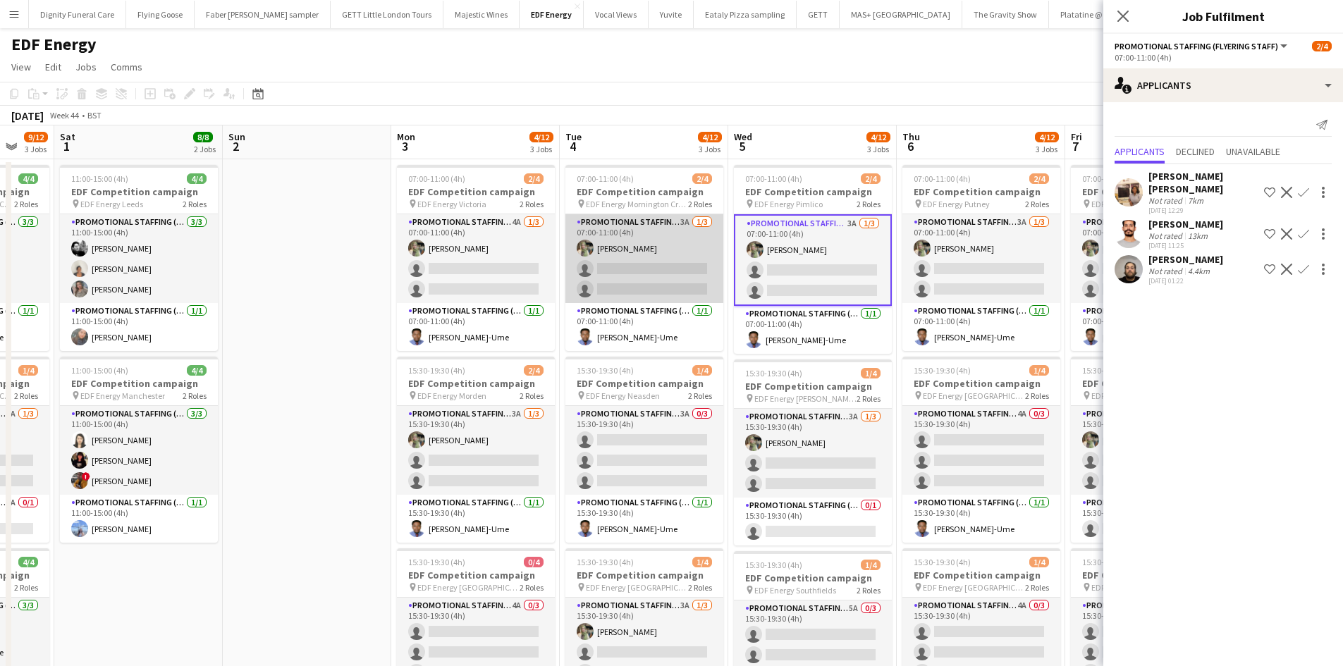
click at [660, 270] on app-card-role "Promotional Staffing (Flyering Staff) 3A 1/3 07:00-11:00 (4h) Aliya Kazmi singl…" at bounding box center [644, 258] width 158 height 89
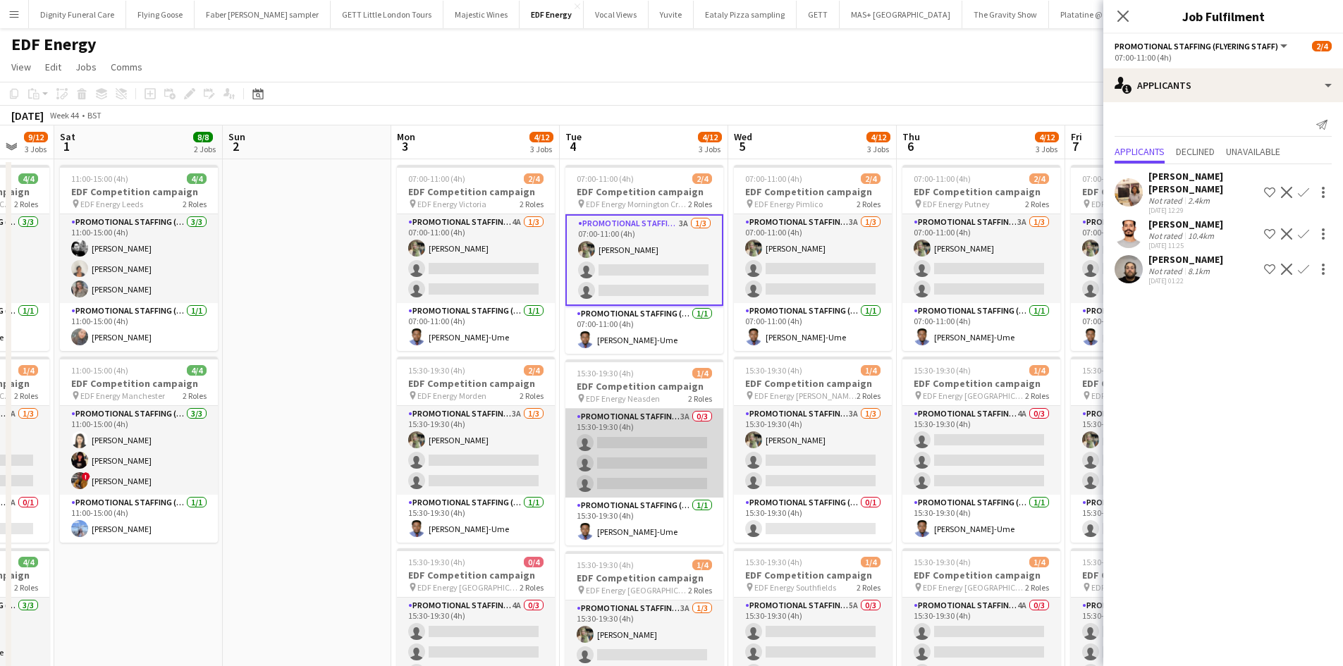
drag, startPoint x: 648, startPoint y: 452, endPoint x: 639, endPoint y: 445, distance: 11.1
click at [648, 452] on app-card-role "Promotional Staffing (Flyering Staff) 3A 0/3 15:30-19:30 (4h) single-neutral-ac…" at bounding box center [644, 453] width 158 height 89
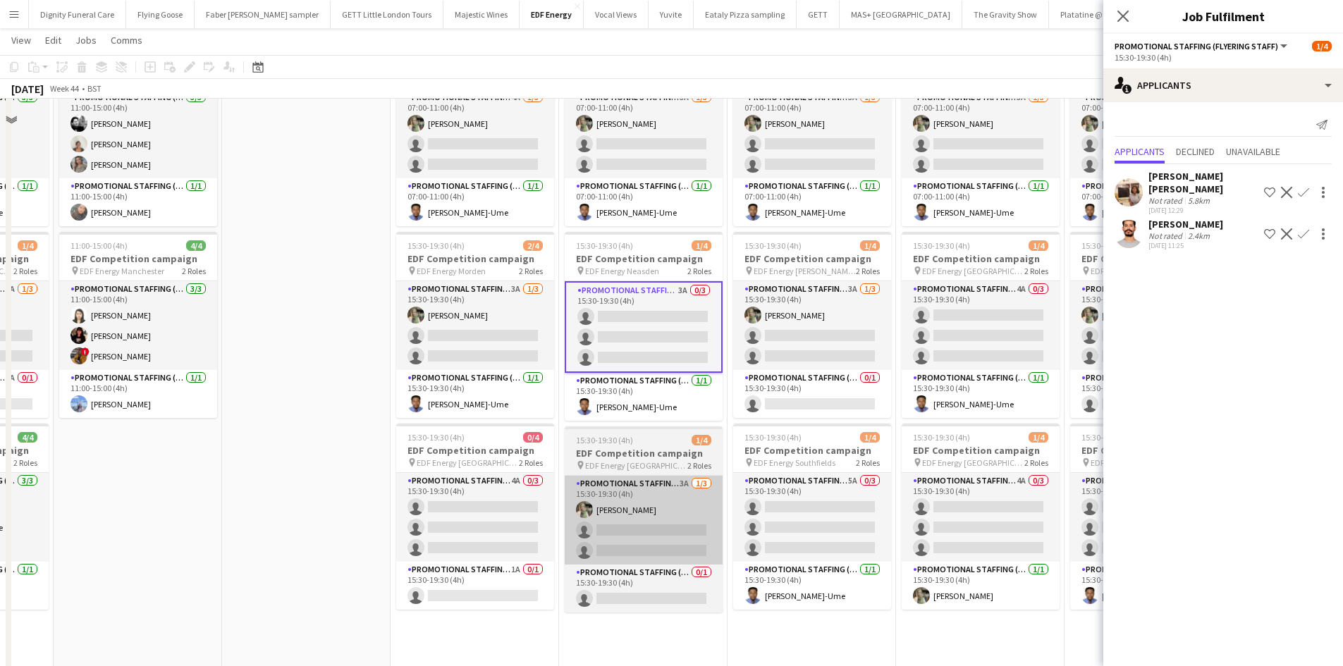
scroll to position [141, 0]
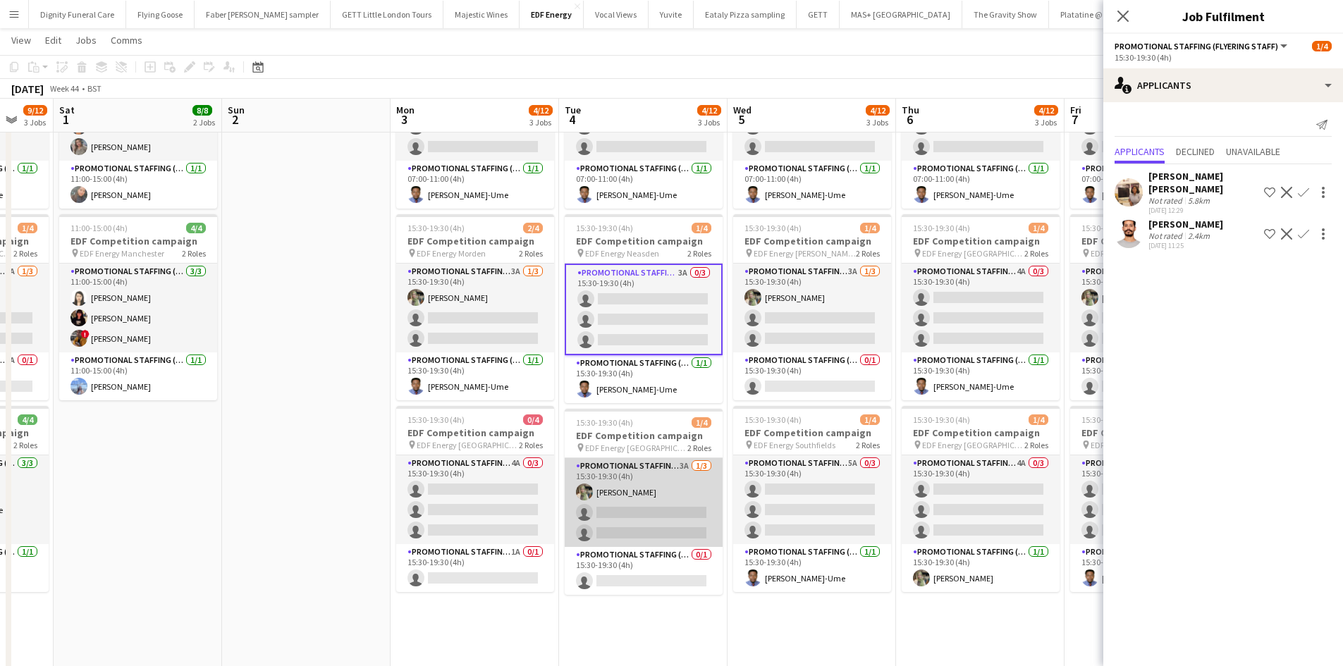
click at [640, 519] on app-card-role "Promotional Staffing (Flyering Staff) 3A 1/3 15:30-19:30 (4h) Aliya Kazmi singl…" at bounding box center [644, 502] width 158 height 89
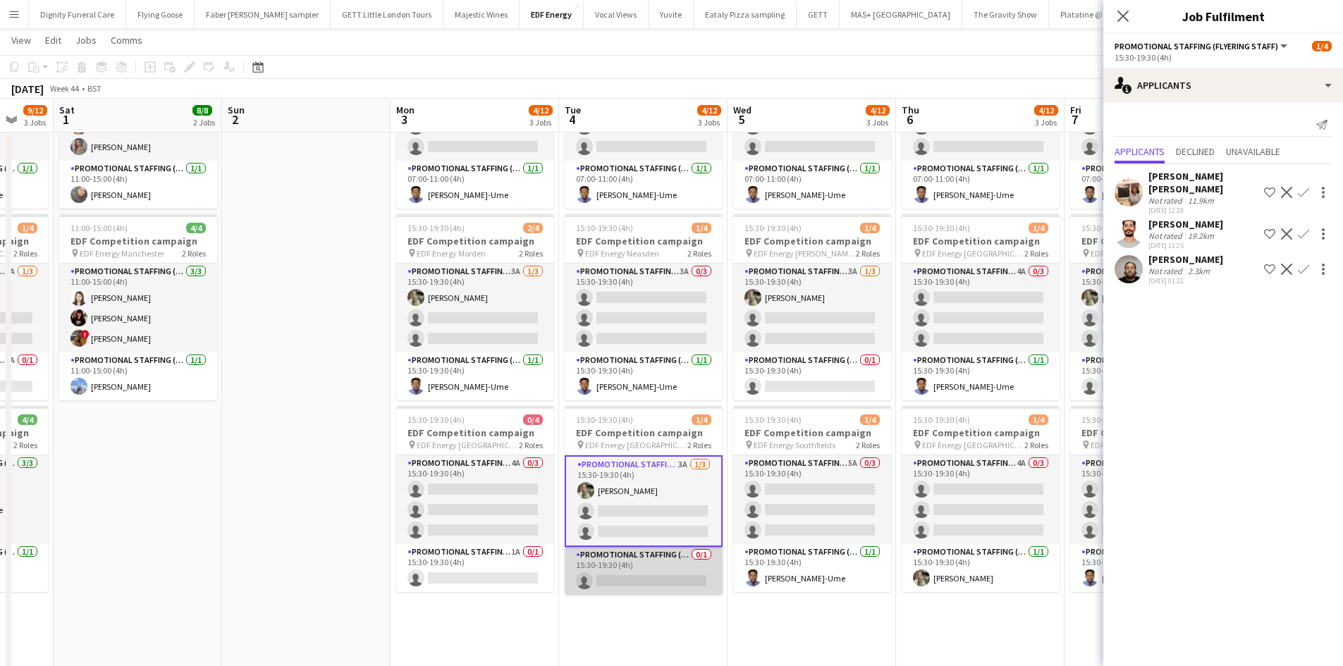
click at [620, 585] on app-card-role "Promotional Staffing (Team Leader) 0/1 15:30-19:30 (4h) single-neutral-actions" at bounding box center [644, 571] width 158 height 48
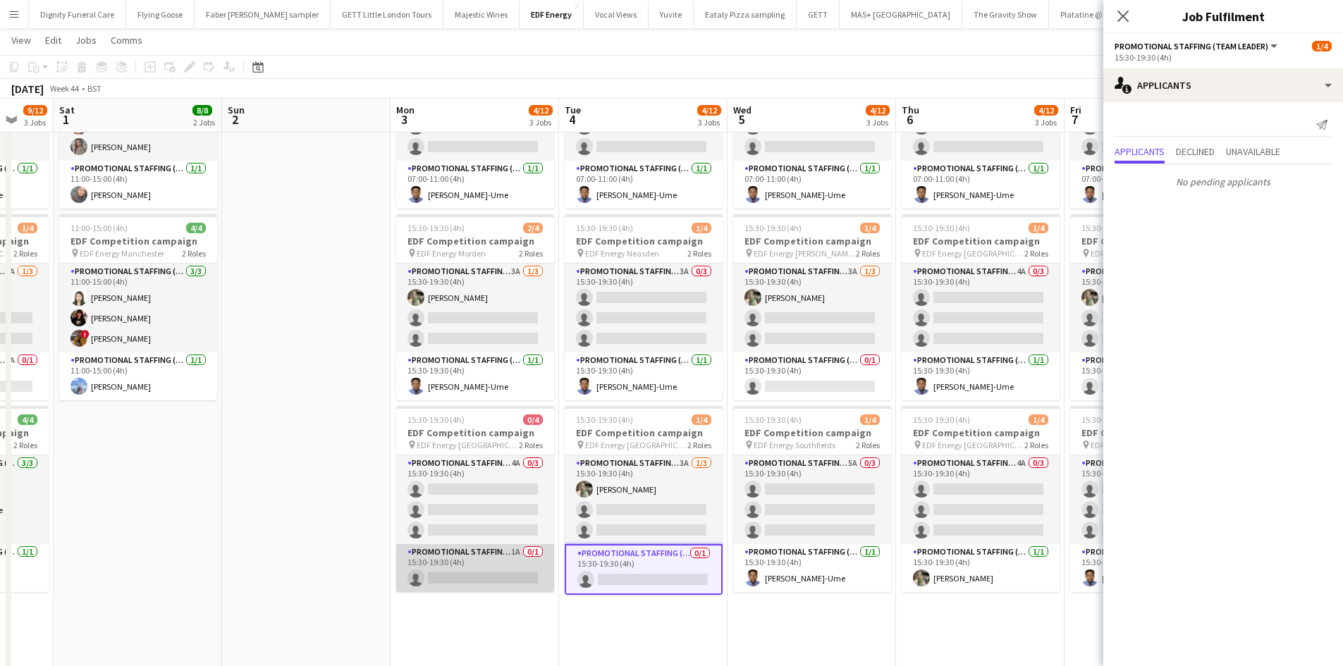
click at [489, 567] on app-card-role "Promotional Staffing (Team Leader) 1A 0/1 15:30-19:30 (4h) single-neutral-actio…" at bounding box center [475, 568] width 158 height 48
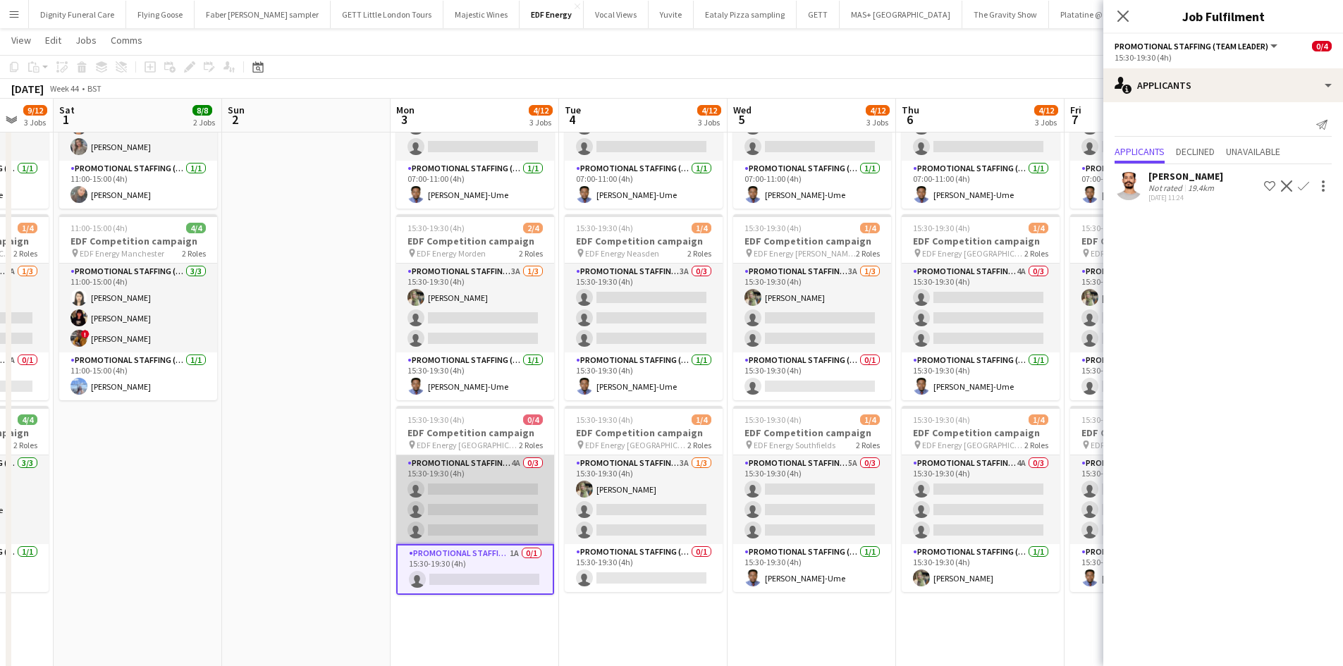
click at [478, 498] on app-card-role "Promotional Staffing (Flyering Staff) 4A 0/3 15:30-19:30 (4h) single-neutral-ac…" at bounding box center [475, 499] width 158 height 89
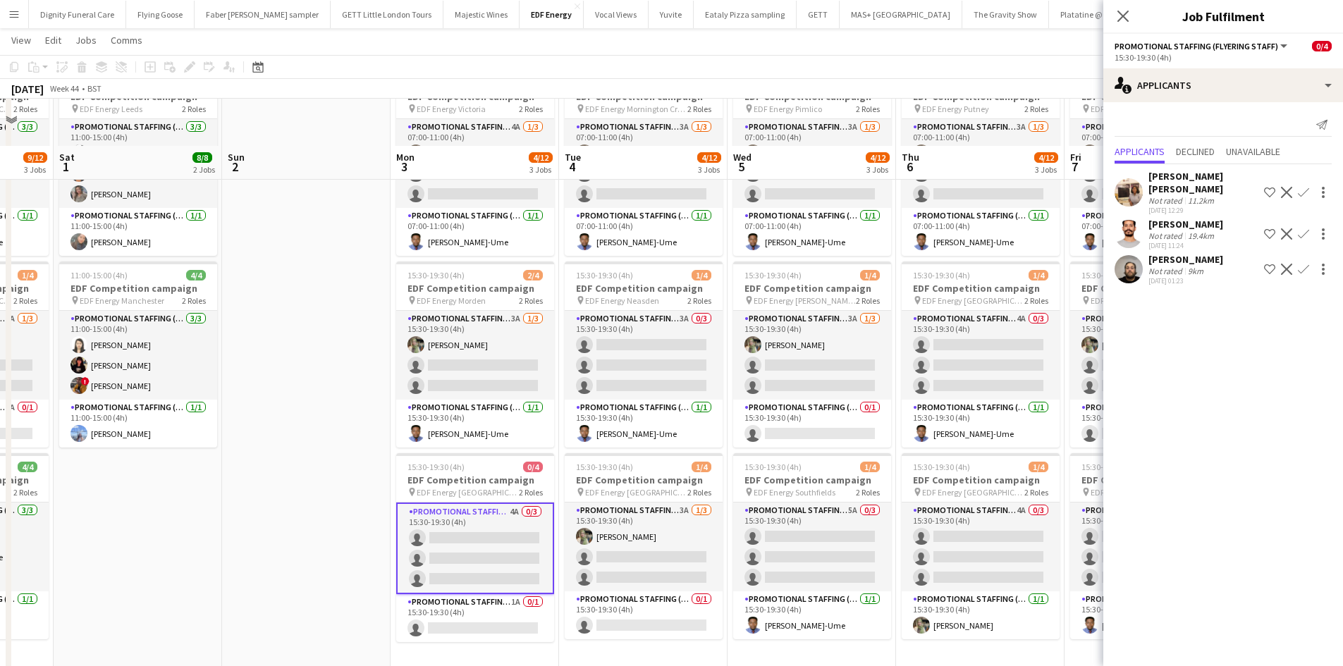
scroll to position [70, 0]
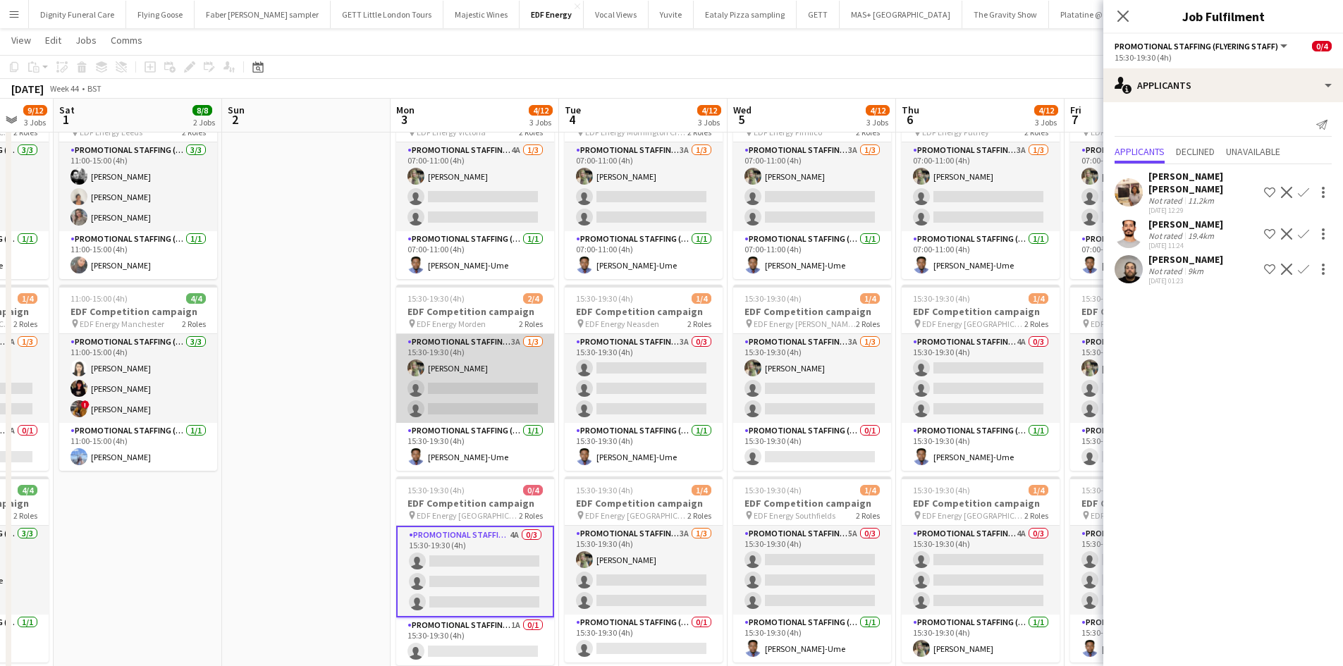
click at [480, 400] on app-card-role "Promotional Staffing (Flyering Staff) 3A 1/3 15:30-19:30 (4h) Aliya Kazmi singl…" at bounding box center [475, 378] width 158 height 89
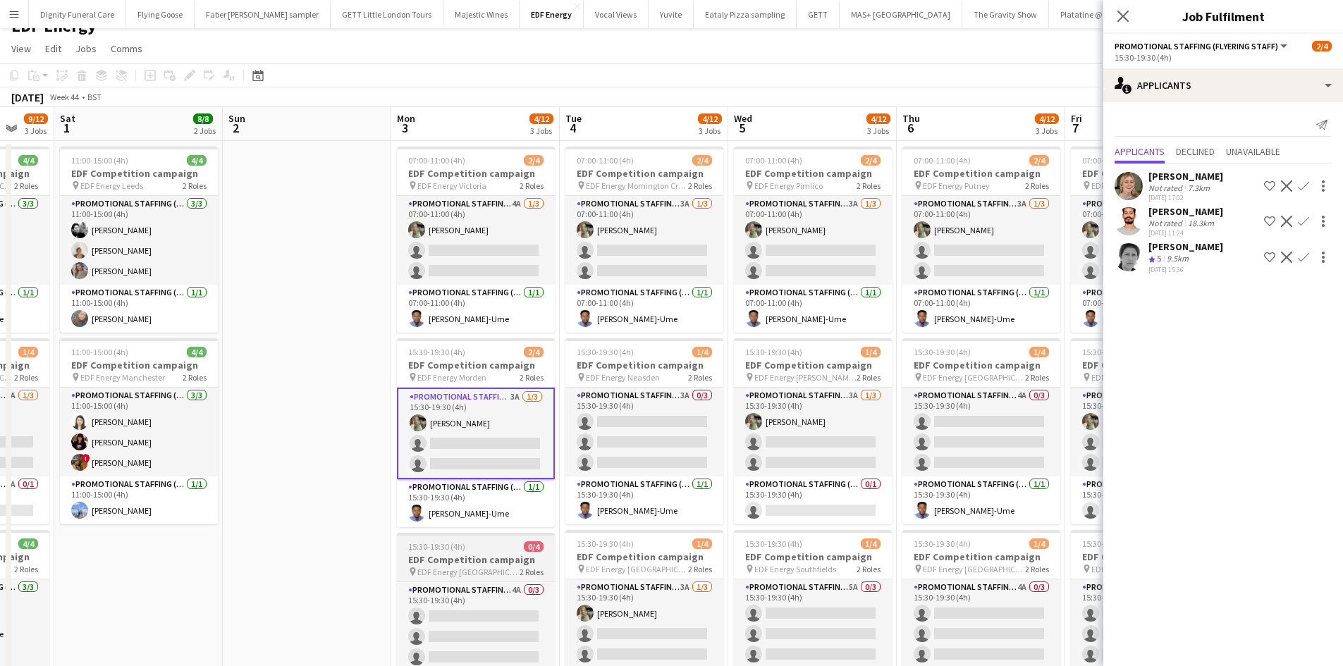
scroll to position [0, 0]
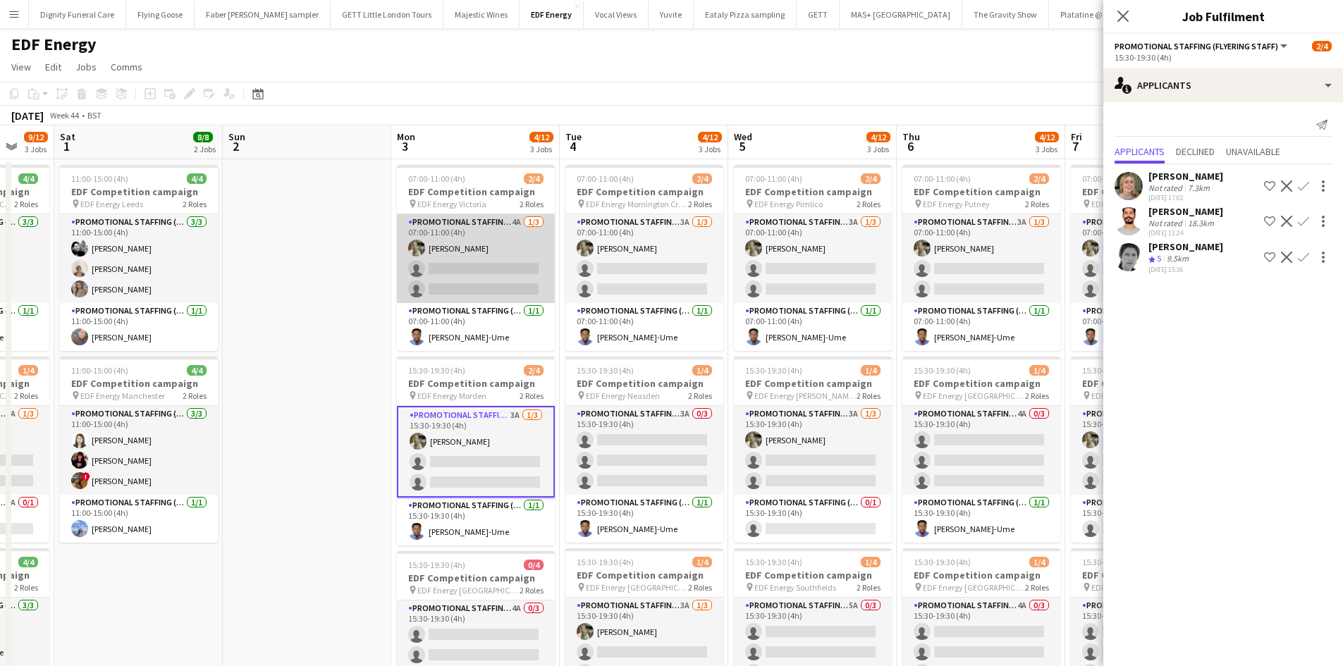
click at [500, 273] on app-card-role "Promotional Staffing (Flyering Staff) 4A 1/3 07:00-11:00 (4h) Aliya Kazmi singl…" at bounding box center [476, 258] width 158 height 89
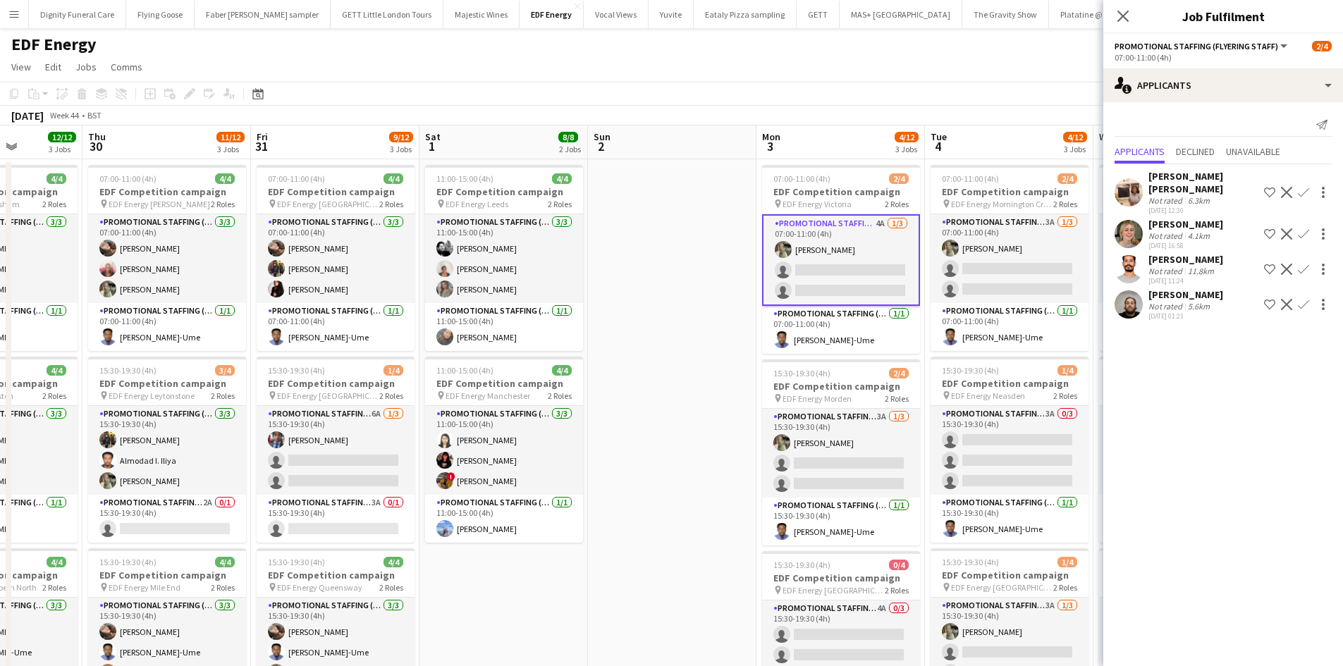
drag, startPoint x: 372, startPoint y: 405, endPoint x: 737, endPoint y: 395, distance: 365.2
click at [742, 395] on app-calendar-viewport "Mon 27 14/16 4 Jobs Tue 28 8/12 3 Jobs Wed 29 12/12 3 Jobs Thu 30 11/12 3 Jobs …" at bounding box center [671, 670] width 1343 height 1090
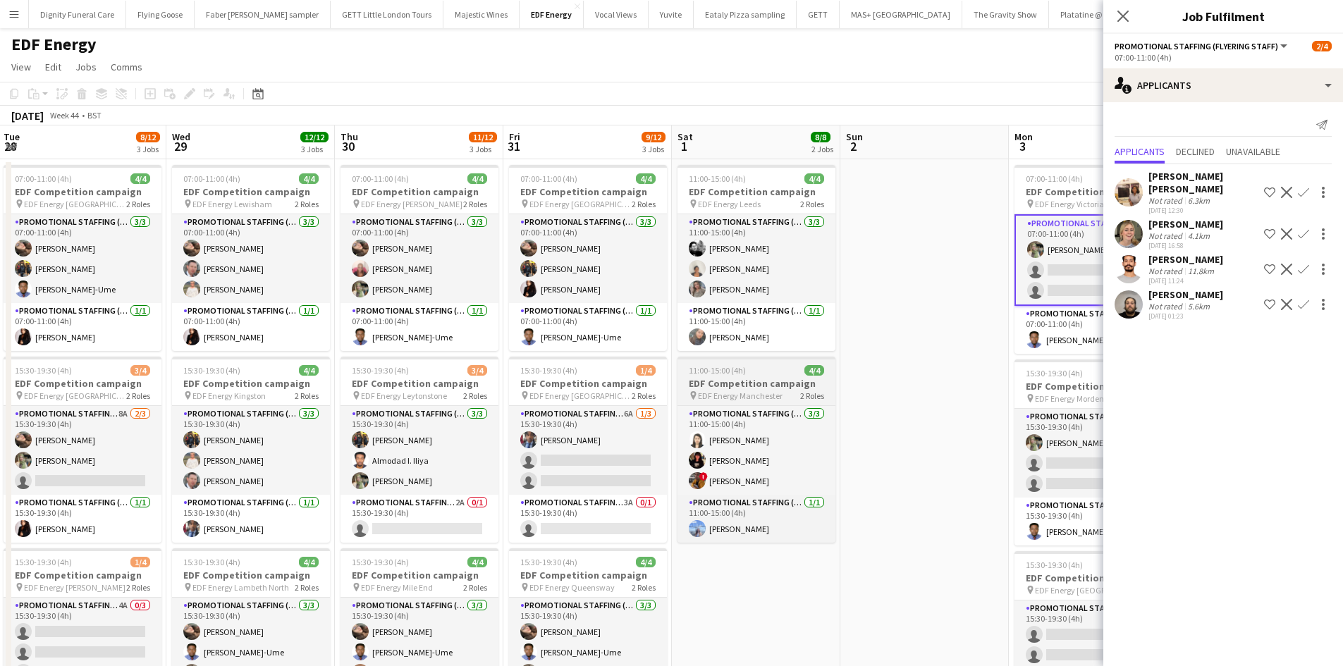
drag, startPoint x: 565, startPoint y: 407, endPoint x: 787, endPoint y: 404, distance: 221.3
click at [840, 406] on app-calendar-viewport "Sun 26 Mon 27 14/16 4 Jobs Tue 28 8/12 3 Jobs Wed 29 12/12 3 Jobs Thu 30 11/12 …" at bounding box center [671, 670] width 1343 height 1090
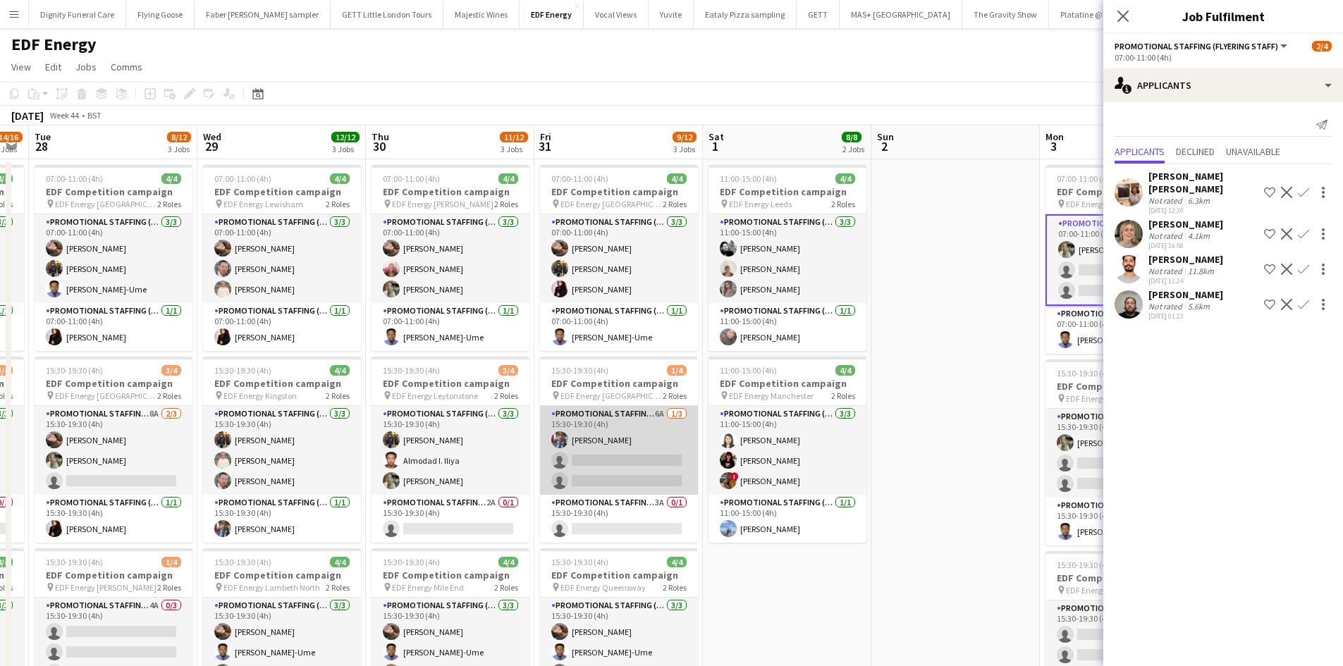
click at [615, 468] on app-card-role "Promotional Staffing (Flyering Staff) 6A 1/3 15:30-19:30 (4h) Seyi Ogunyemi sin…" at bounding box center [619, 450] width 158 height 89
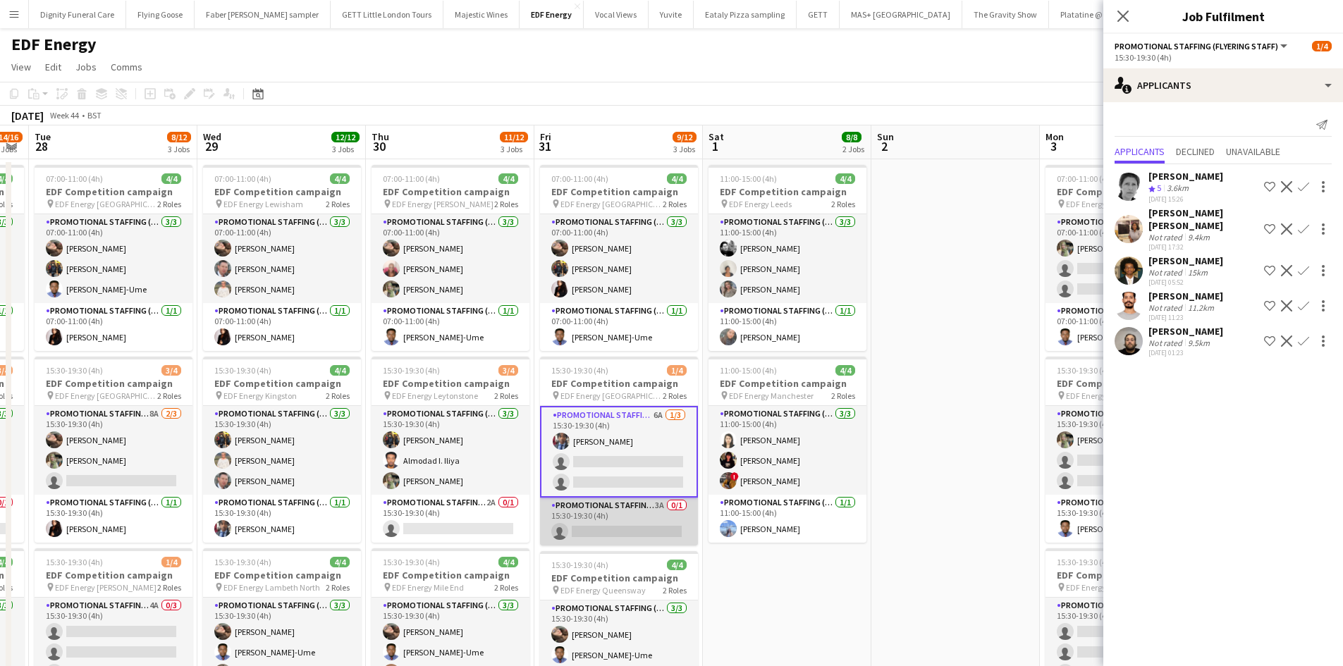
scroll to position [0, 307]
click at [605, 528] on app-card-role "Promotional Staffing (Team Leader) 3A 0/1 15:30-19:30 (4h) single-neutral-actio…" at bounding box center [620, 522] width 158 height 48
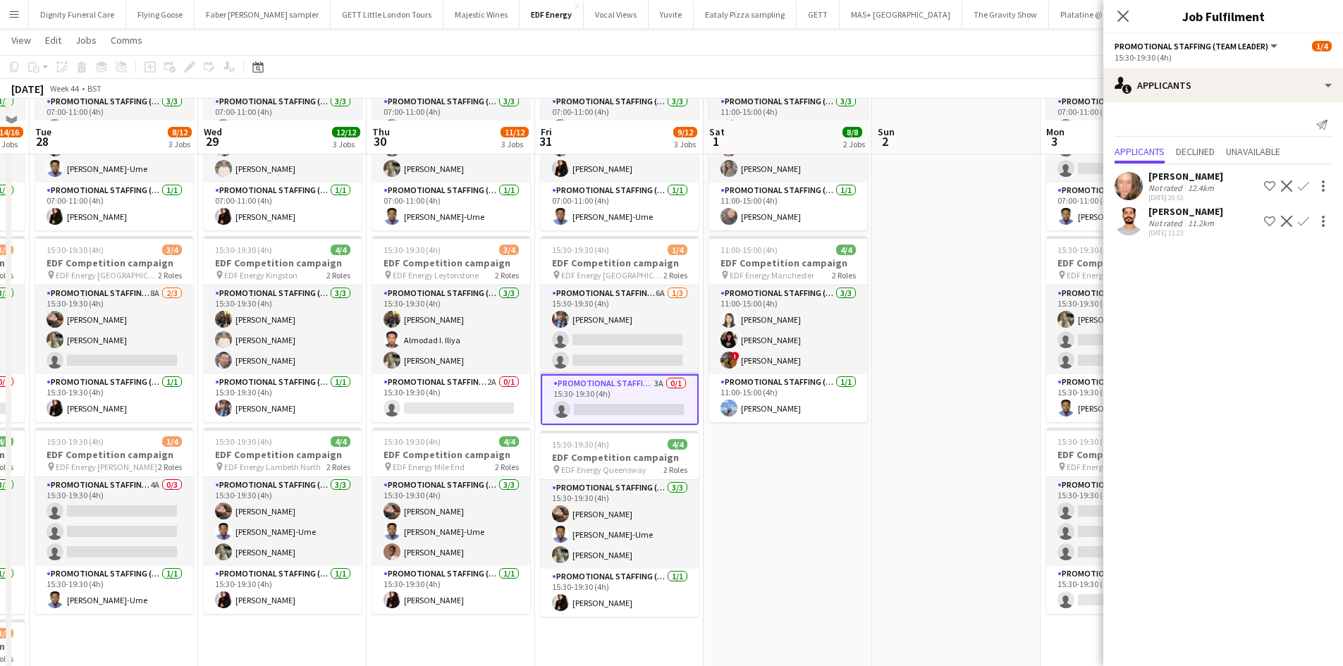
scroll to position [141, 0]
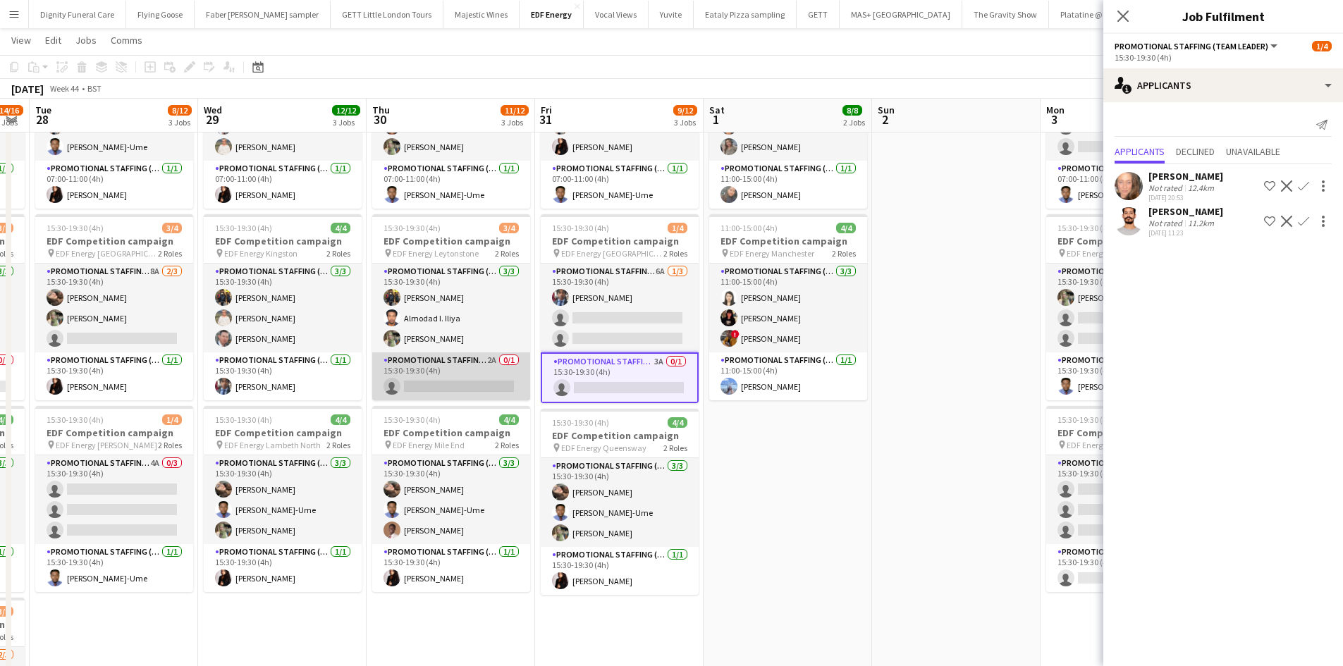
click at [458, 384] on app-card-role "Promotional Staffing (Team Leader) 2A 0/1 15:30-19:30 (4h) single-neutral-actio…" at bounding box center [451, 376] width 158 height 48
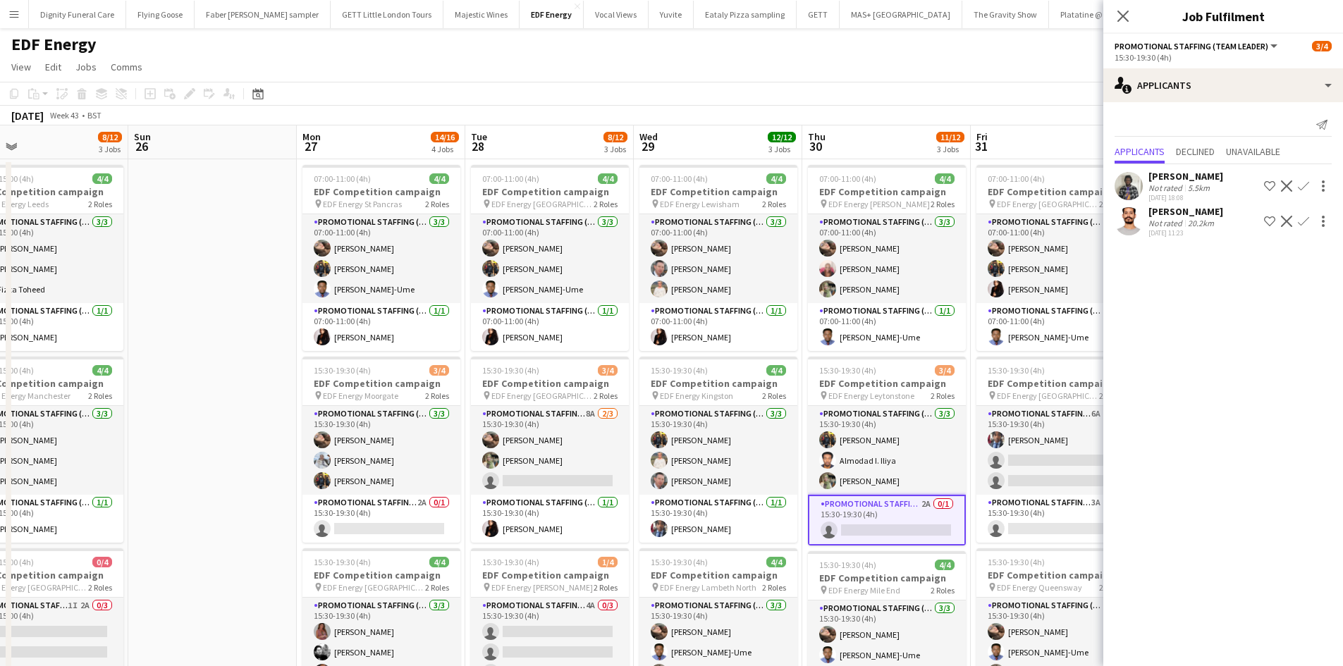
scroll to position [0, 374]
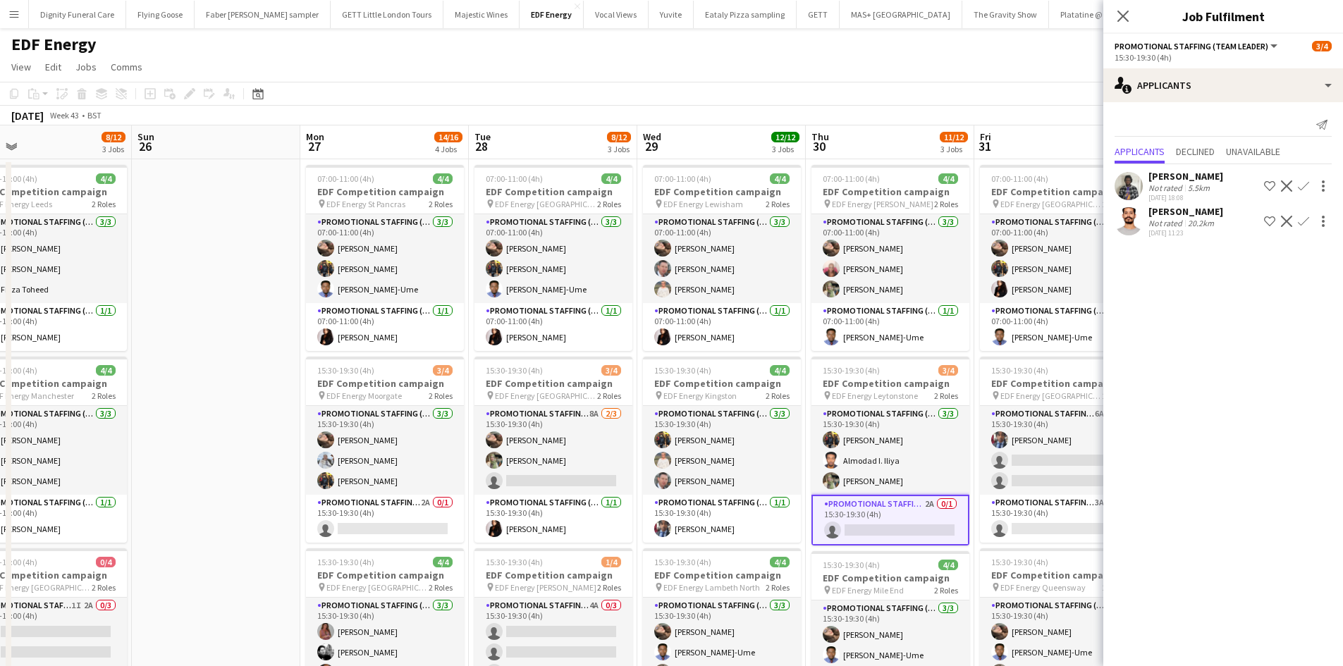
drag, startPoint x: 518, startPoint y: 470, endPoint x: 884, endPoint y: 462, distance: 366.6
click at [884, 462] on app-calendar-viewport "Thu 23 11/12 3 Jobs Fri 24 11/12 3 Jobs Sat 25 8/12 3 Jobs Sun 26 Mon 27 14/16 …" at bounding box center [671, 670] width 1343 height 1090
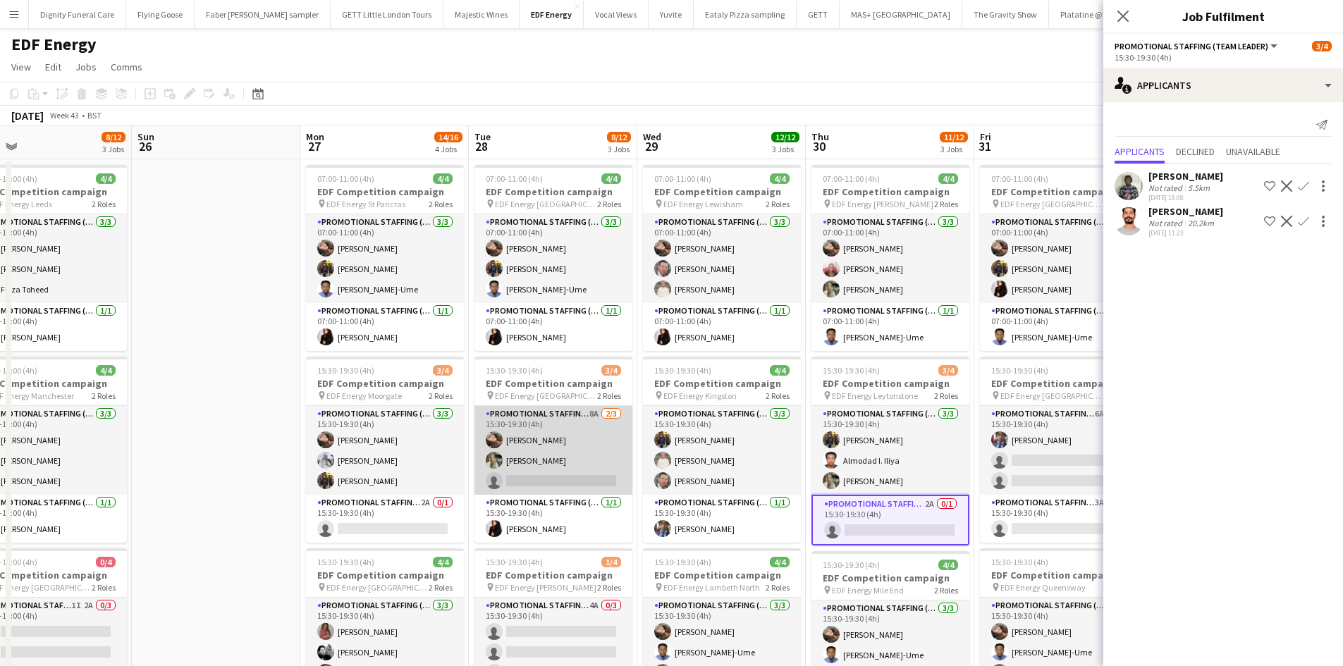
scroll to position [70, 0]
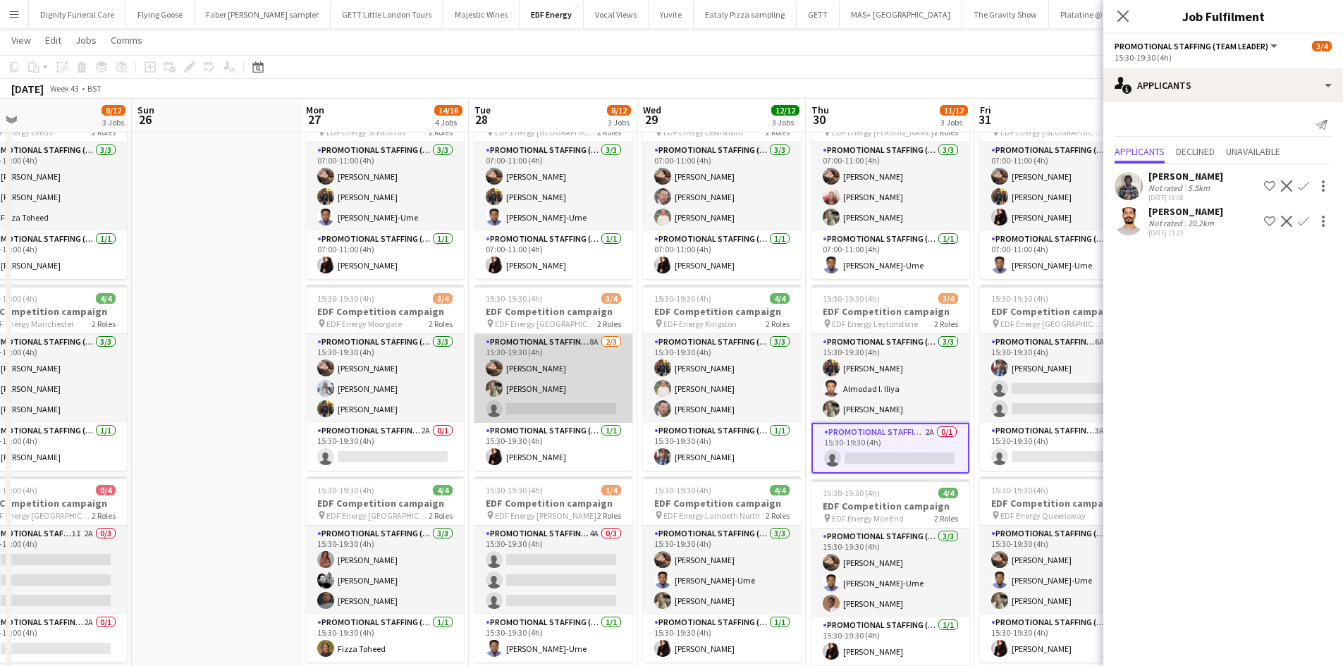
click at [575, 414] on app-card-role "Promotional Staffing (Flyering Staff) 8A 2/3 15:30-19:30 (4h) Anastasiia Melesh…" at bounding box center [553, 378] width 158 height 89
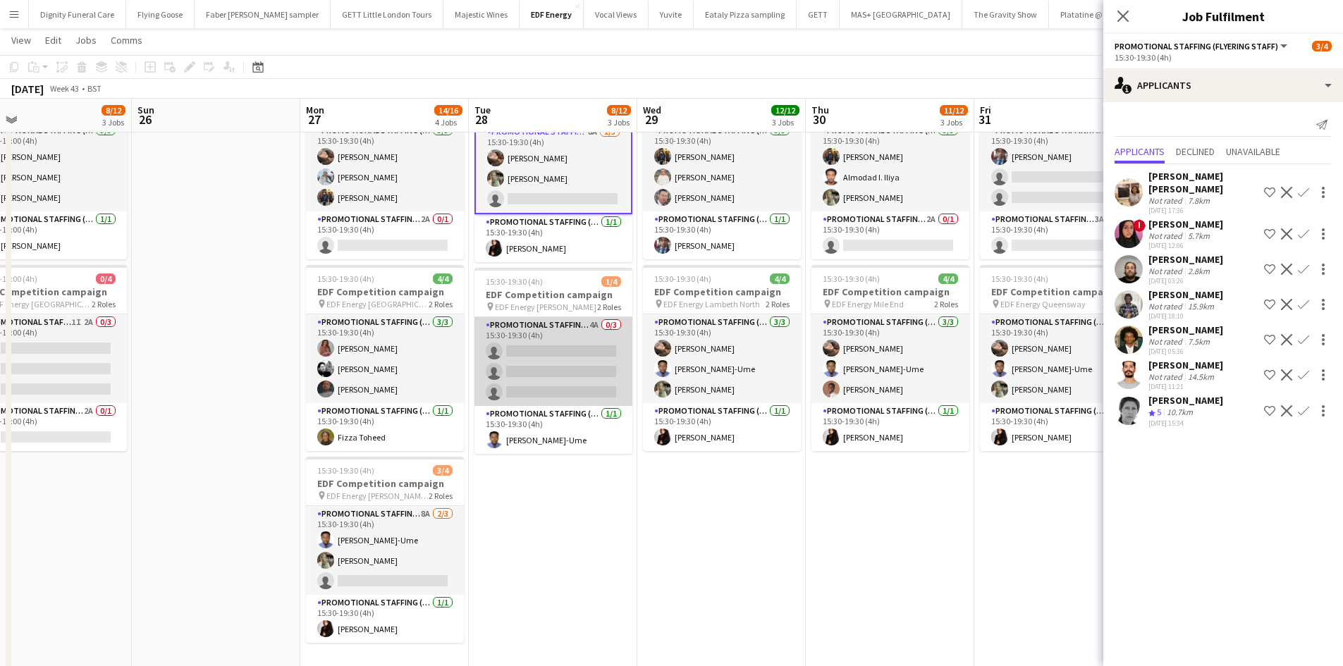
scroll to position [0, 373]
click at [557, 380] on app-card-role "Promotional Staffing (Flyering Staff) 4A 0/3 15:30-19:30 (4h) single-neutral-ac…" at bounding box center [554, 361] width 158 height 89
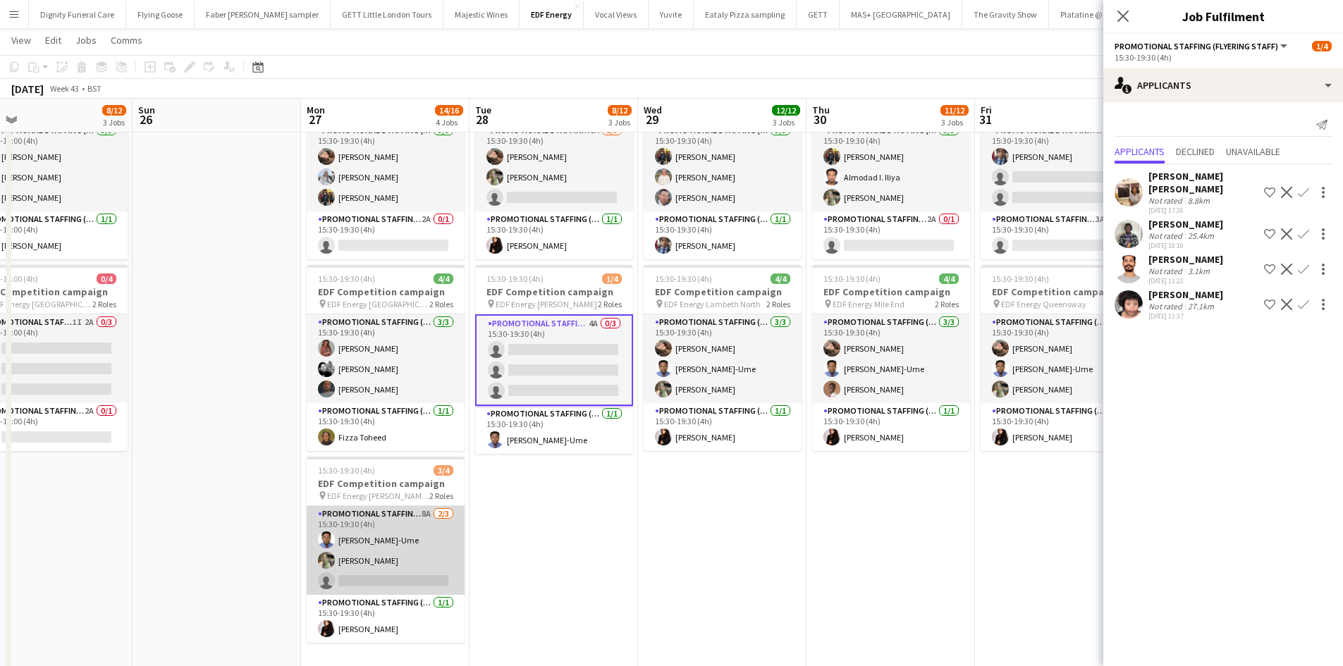
click at [390, 577] on app-card-role "Promotional Staffing (Flyering Staff) 8A 2/3 15:30-19:30 (4h) Fidelis Ejike-Ume…" at bounding box center [386, 550] width 158 height 89
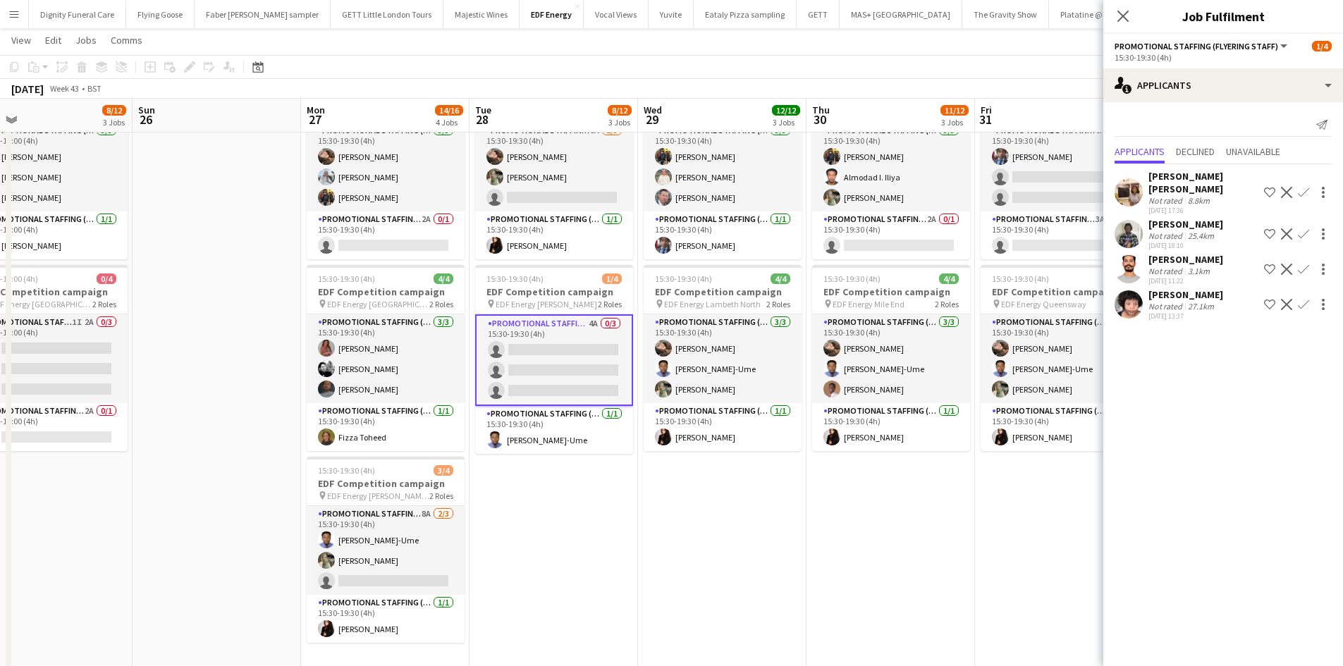
scroll to position [0, 372]
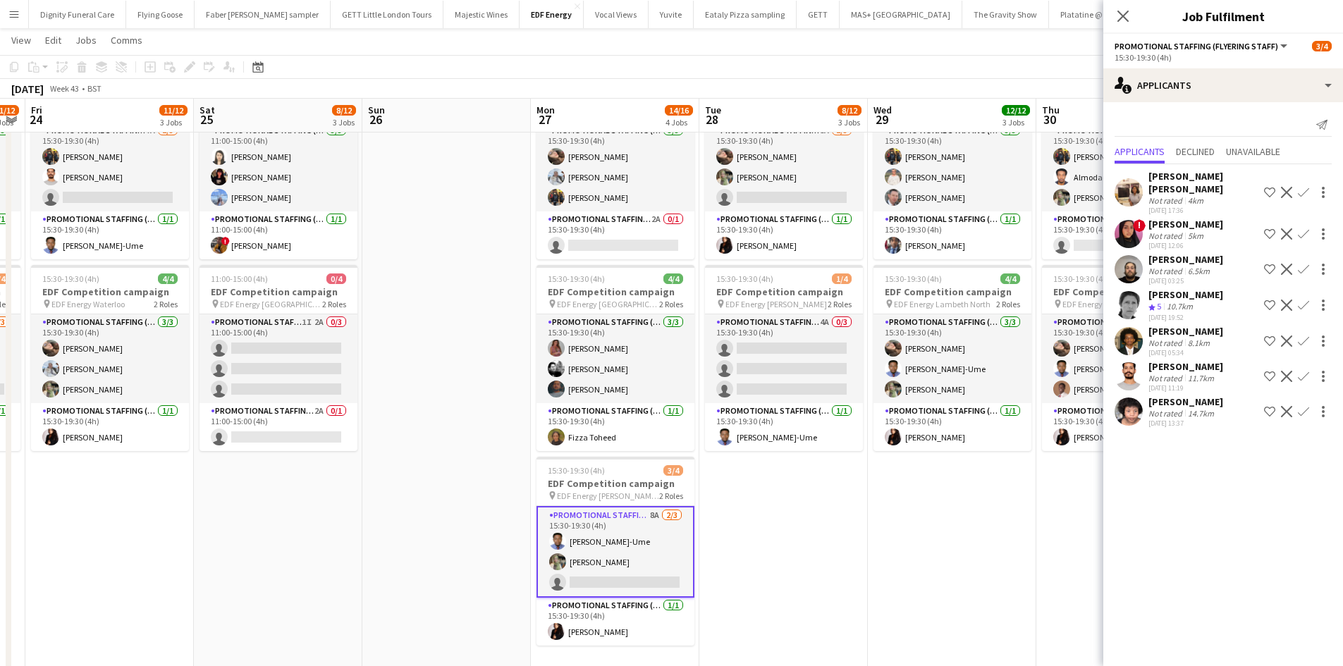
drag, startPoint x: 593, startPoint y: 567, endPoint x: 802, endPoint y: 561, distance: 208.7
click at [822, 565] on app-calendar-viewport "Wed 22 10/12 3 Jobs Thu 23 11/12 3 Jobs Fri 24 11/12 3 Jobs Sat 25 8/12 3 Jobs …" at bounding box center [671, 352] width 1343 height 1159
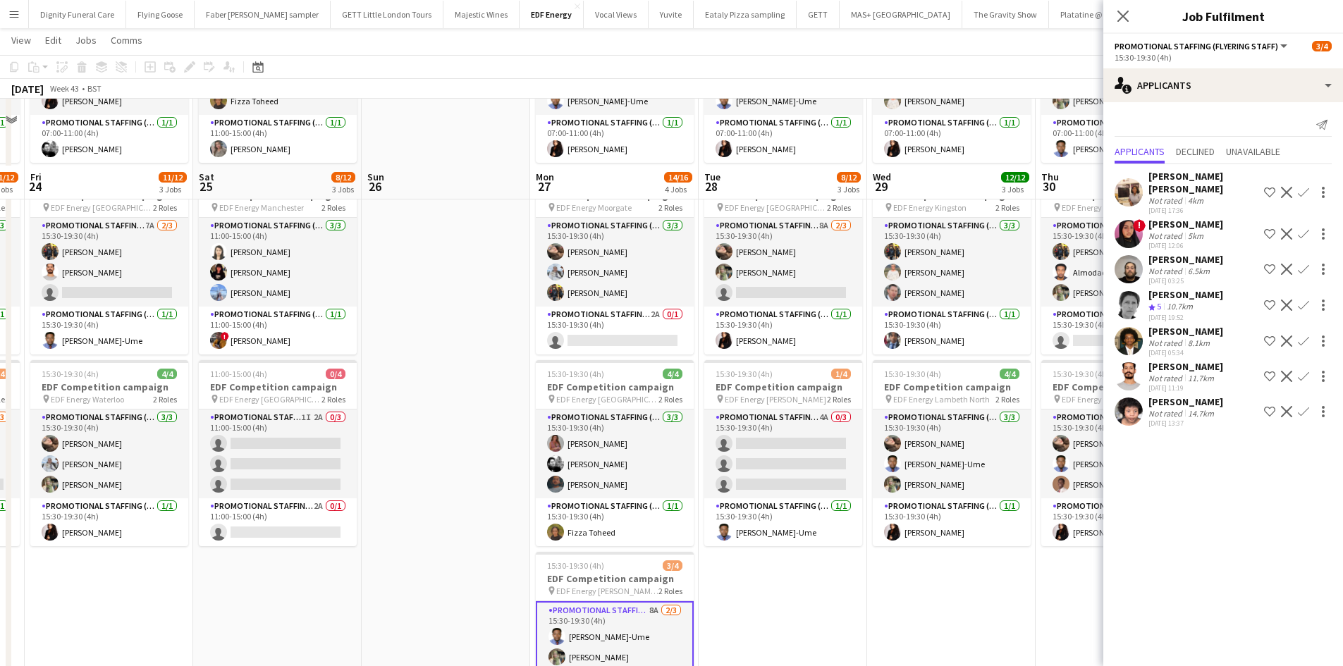
scroll to position [70, 0]
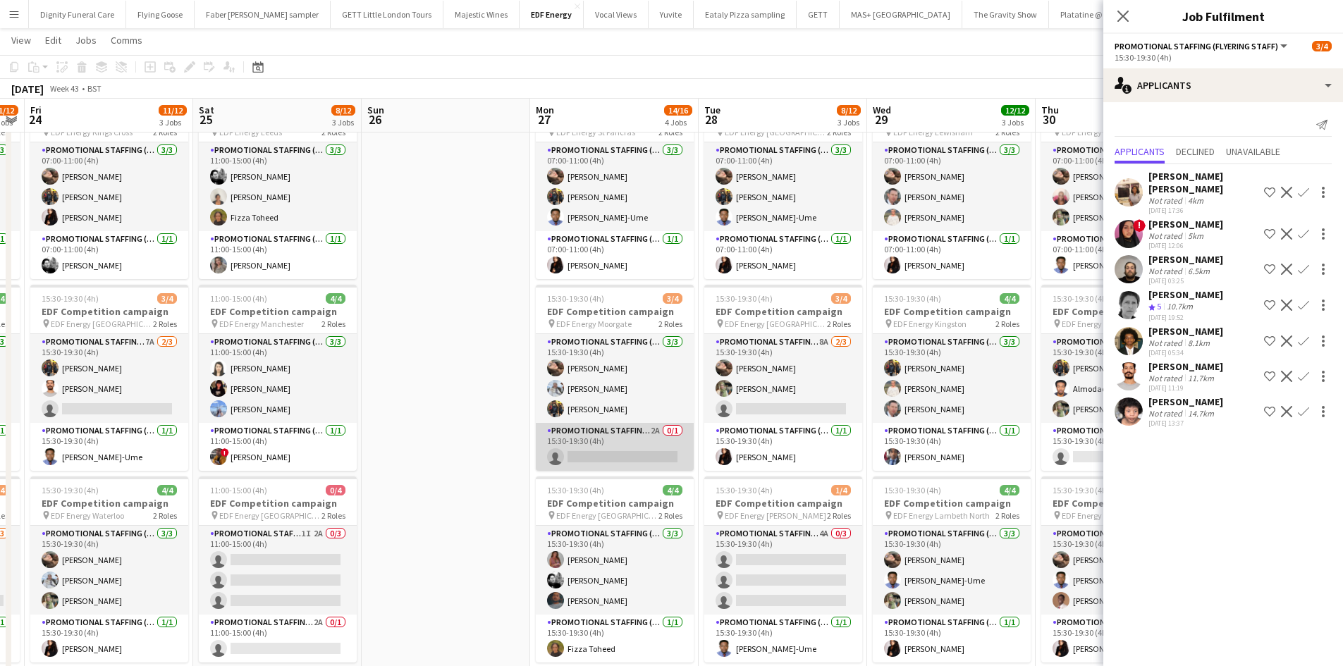
click at [636, 454] on app-card-role "Promotional Staffing (Team Leader) 2A 0/1 15:30-19:30 (4h) single-neutral-actio…" at bounding box center [615, 447] width 158 height 48
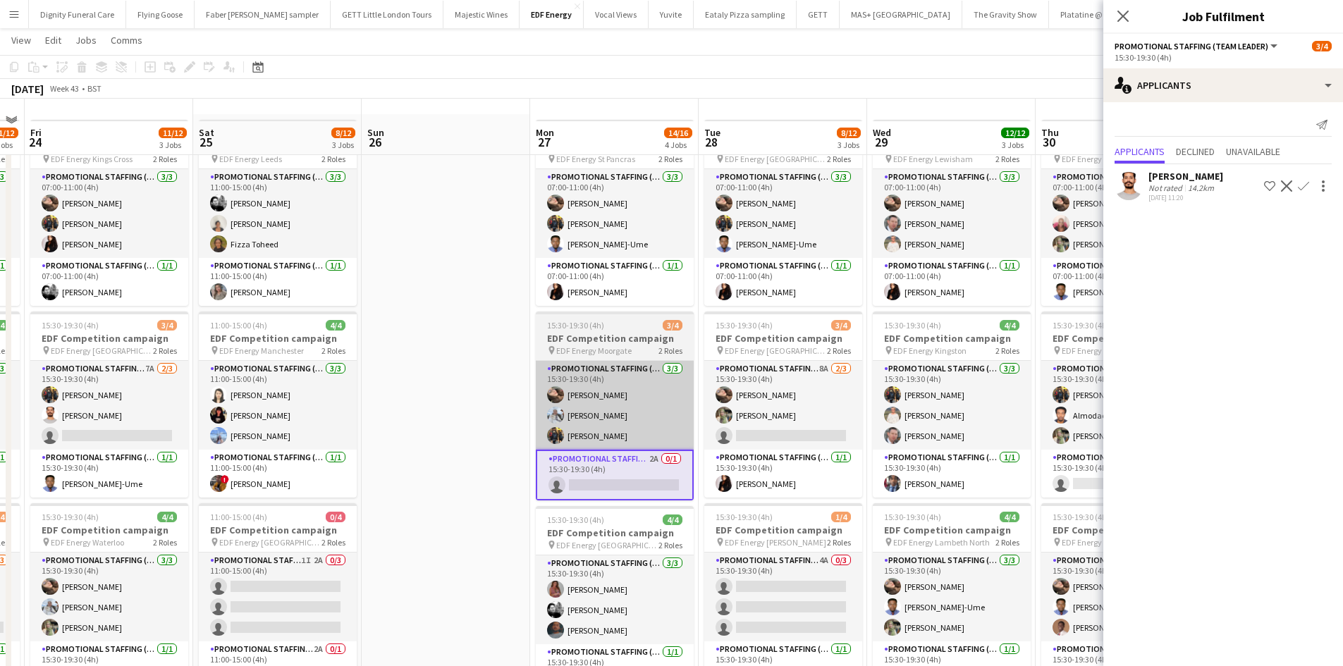
scroll to position [0, 0]
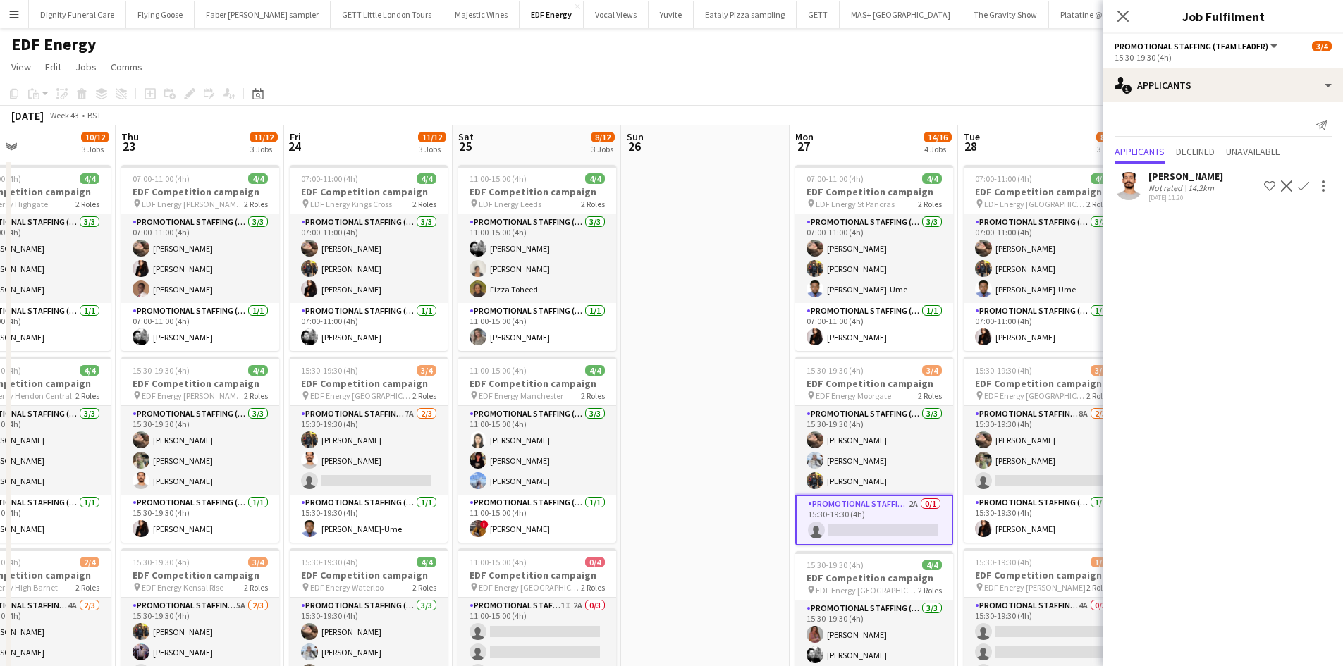
drag, startPoint x: 763, startPoint y: 391, endPoint x: 918, endPoint y: 369, distance: 156.0
click at [918, 369] on app-calendar-viewport "Mon 20 12/12 3 Jobs Tue 21 10/12 3 Jobs Wed 22 10/12 3 Jobs Thu 23 11/12 3 Jobs…" at bounding box center [671, 670] width 1343 height 1090
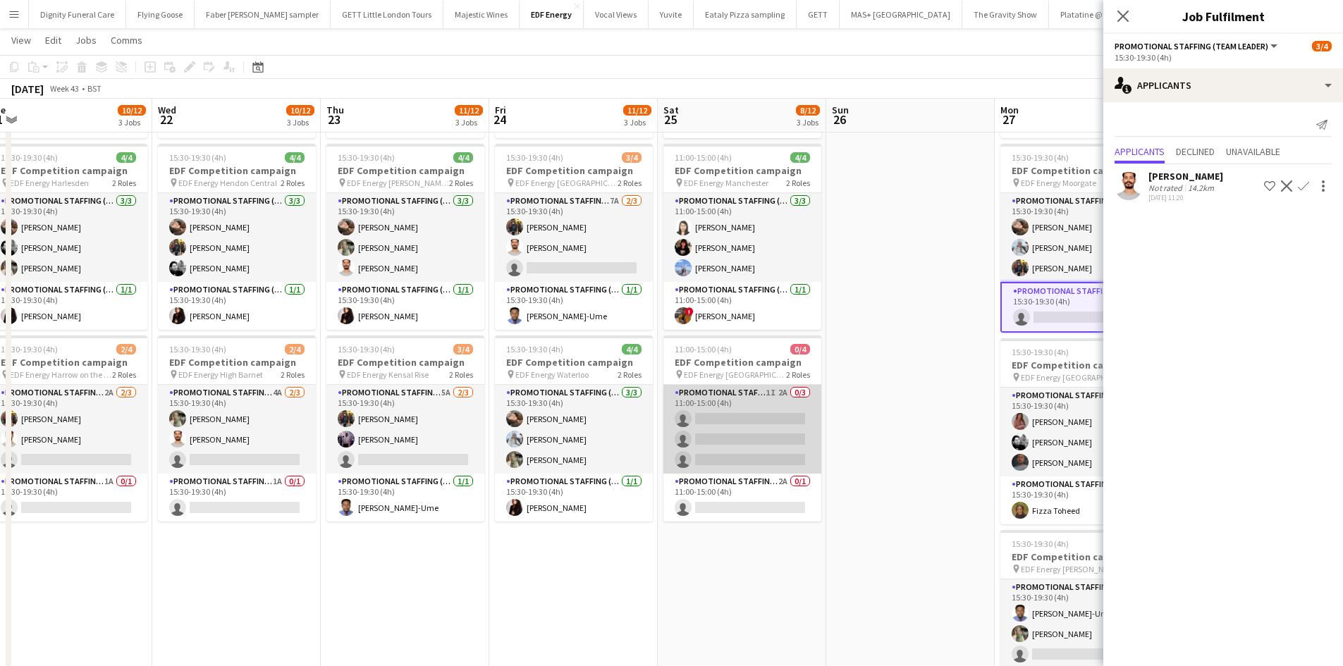
click at [740, 449] on app-card-role "Promotional Staffing (Flyering Staff) 1I 2A 0/3 11:00-15:00 (4h) single-neutral…" at bounding box center [742, 429] width 158 height 89
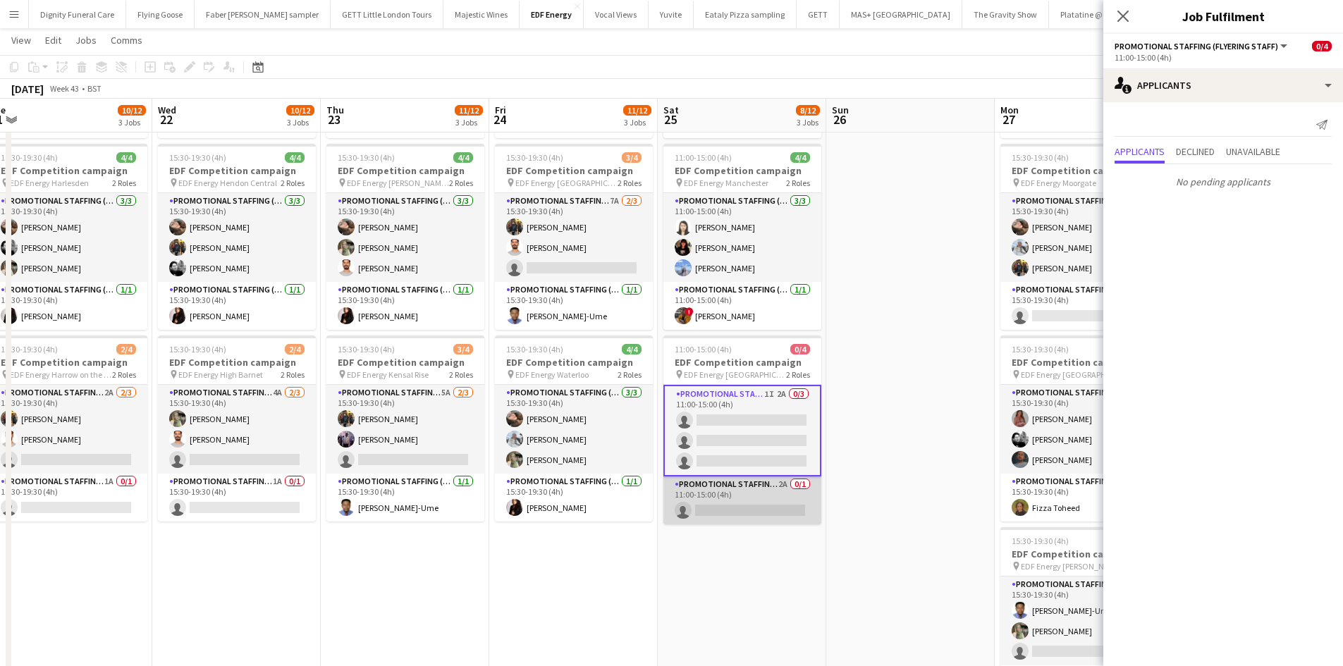
click at [733, 500] on app-card-role "Promotional Staffing (Team Leader) 2A 0/1 11:00-15:00 (4h) single-neutral-actio…" at bounding box center [742, 500] width 158 height 48
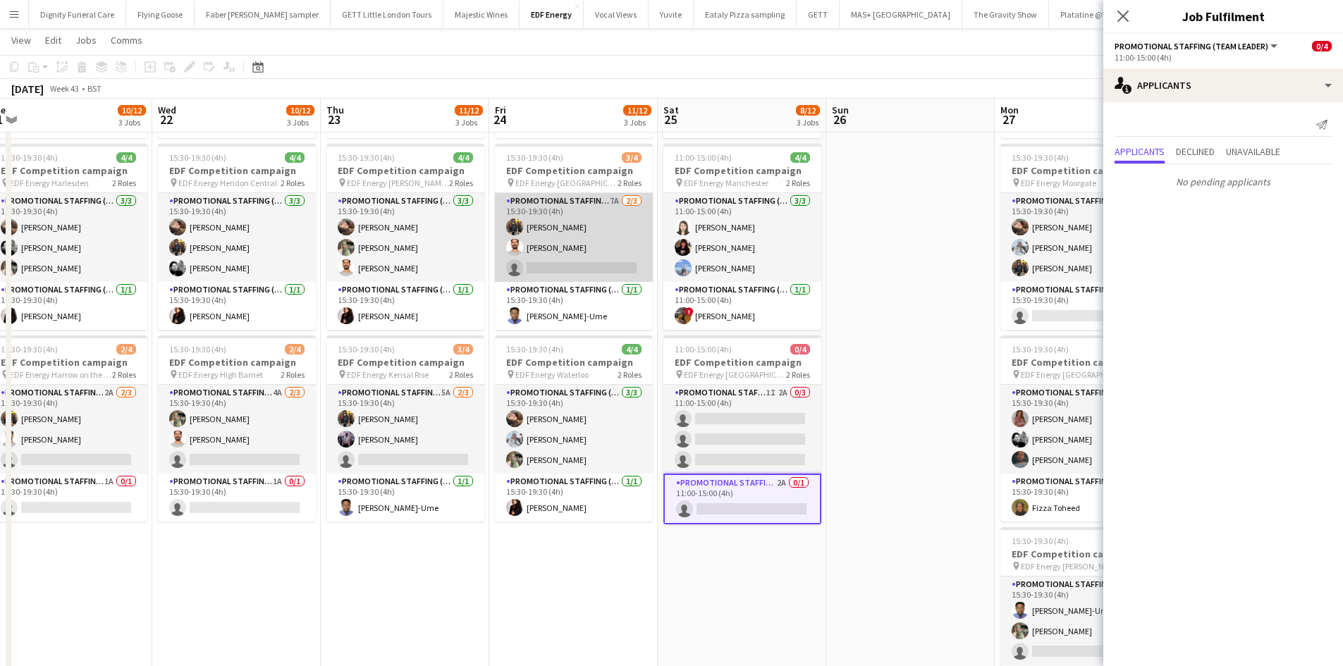
click at [572, 276] on app-card-role "Promotional Staffing (Flyering Staff) 7A 2/3 15:30-19:30 (4h) Martin Brady Arju…" at bounding box center [574, 237] width 158 height 89
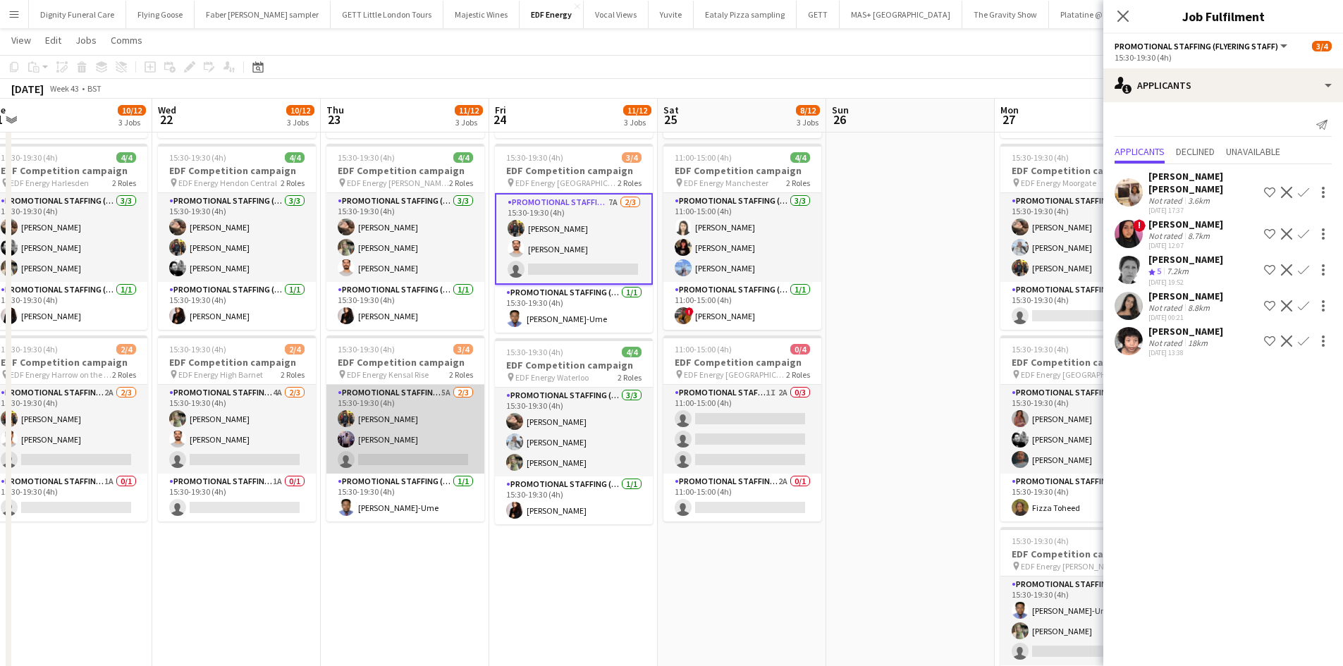
click at [433, 451] on app-card-role "Promotional Staffing (Flyering Staff) 5A 2/3 15:30-19:30 (4h) Martin Brady osah…" at bounding box center [405, 429] width 158 height 89
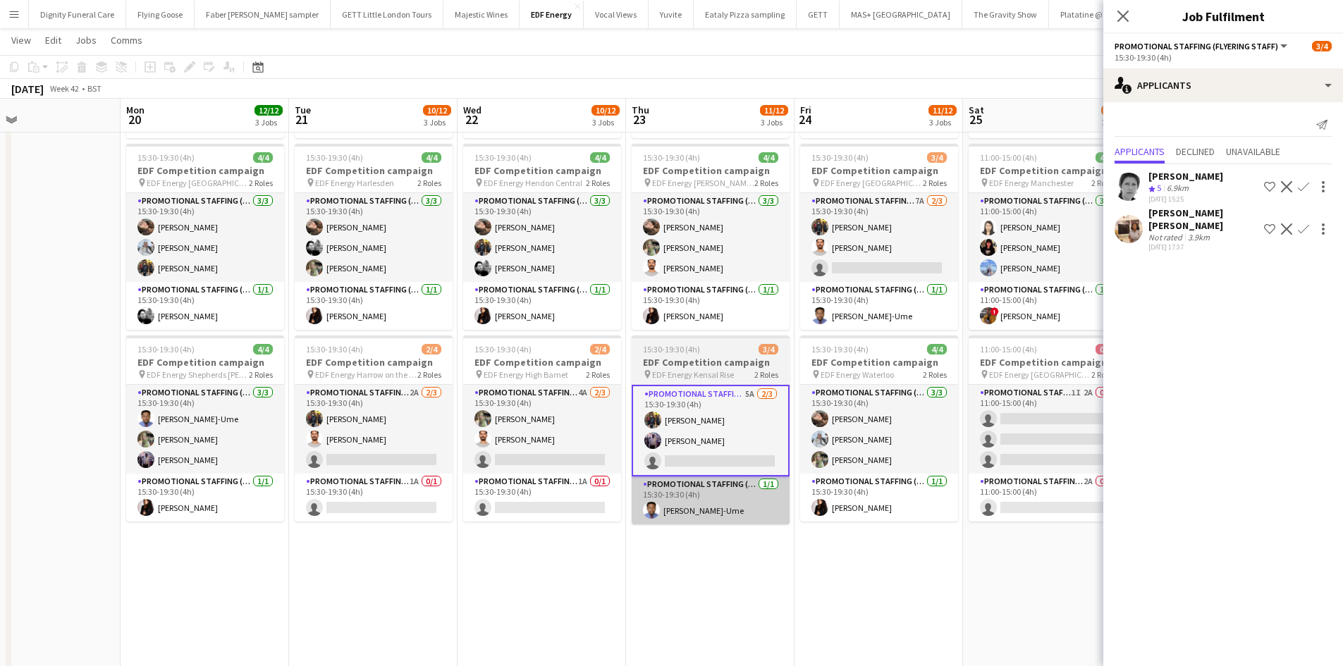
drag, startPoint x: 433, startPoint y: 516, endPoint x: 698, endPoint y: 513, distance: 265.0
click at [702, 514] on app-calendar-viewport "Fri 17 12/12 3 Jobs Sat 18 8/12 3 Jobs Sun 19 Mon 20 12/12 3 Jobs Tue 21 10/12 …" at bounding box center [671, 423] width 1343 height 1159
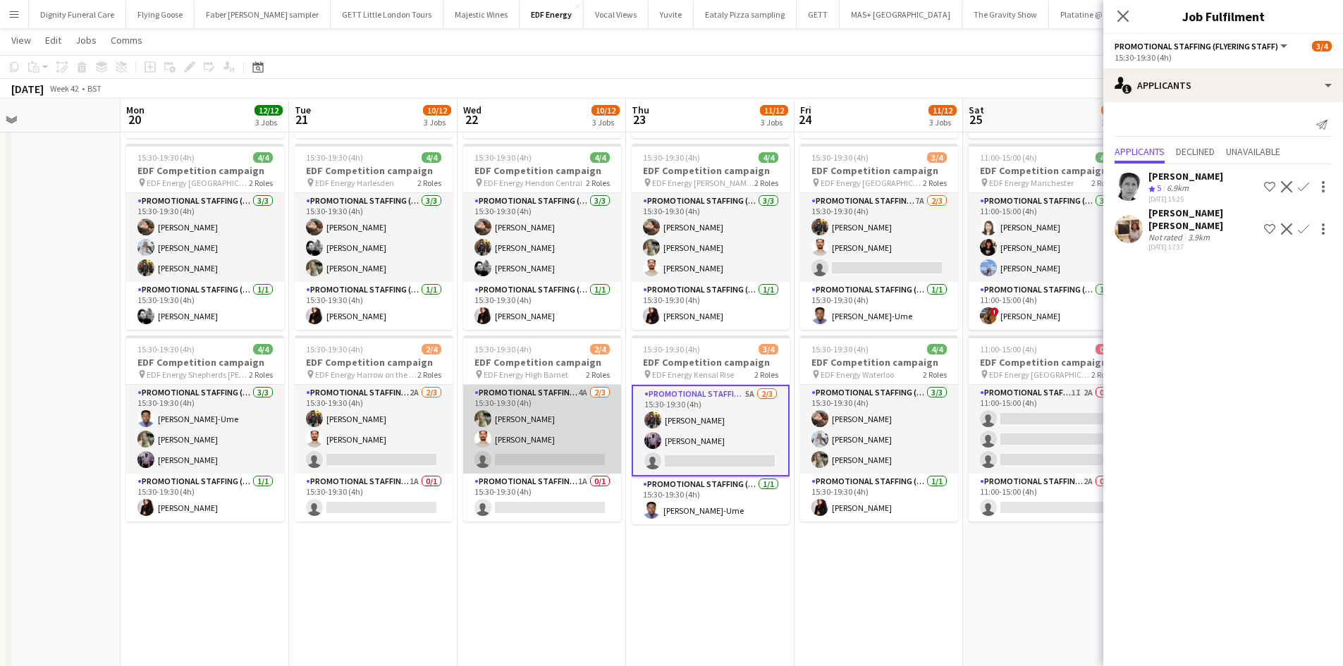
click at [552, 462] on app-card-role "Promotional Staffing (Flyering Staff) 4A 2/3 15:30-19:30 (4h) Aliya Kazmi Arjun…" at bounding box center [542, 429] width 158 height 89
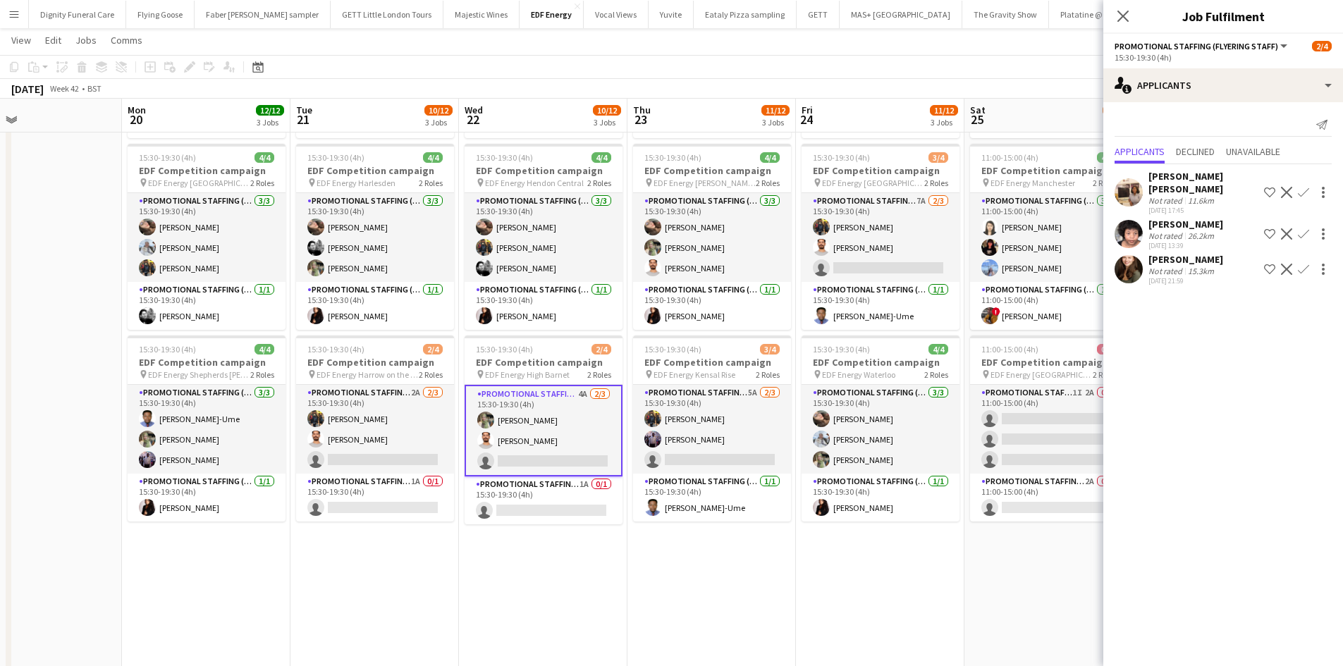
click at [1305, 264] on app-icon "Confirm" at bounding box center [1302, 269] width 11 height 11
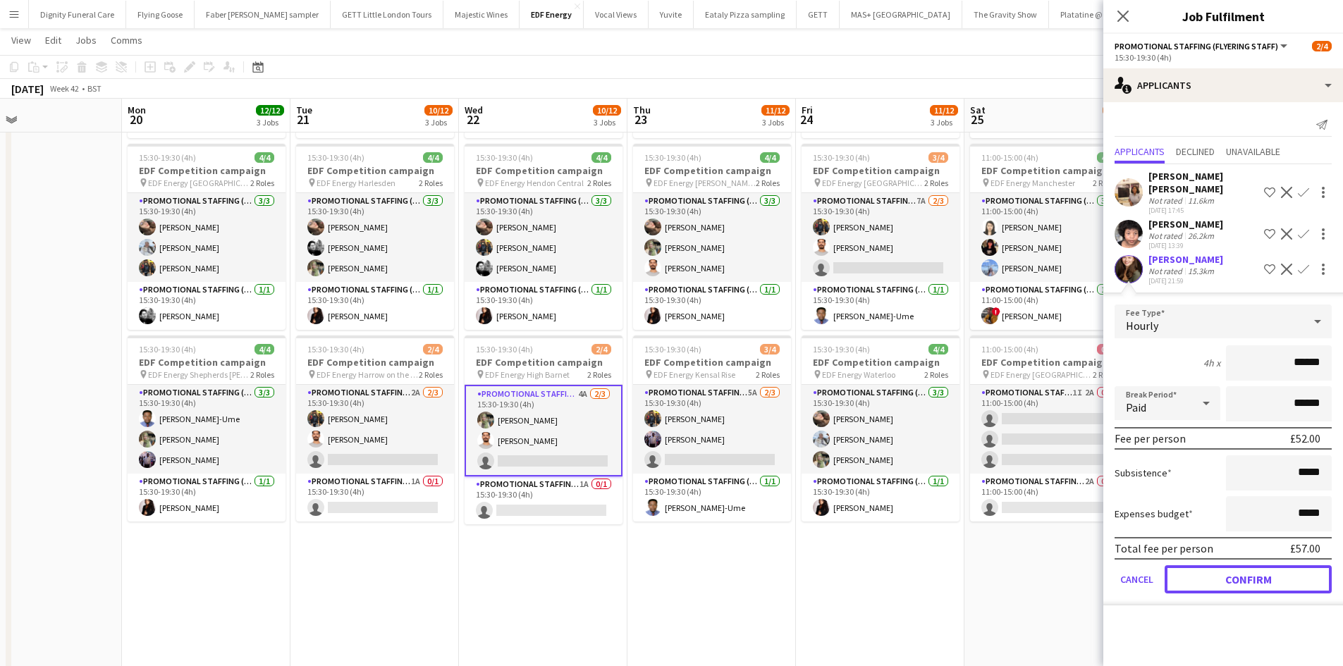
drag, startPoint x: 1268, startPoint y: 563, endPoint x: 1202, endPoint y: 549, distance: 67.7
click at [1266, 565] on button "Confirm" at bounding box center [1247, 579] width 167 height 28
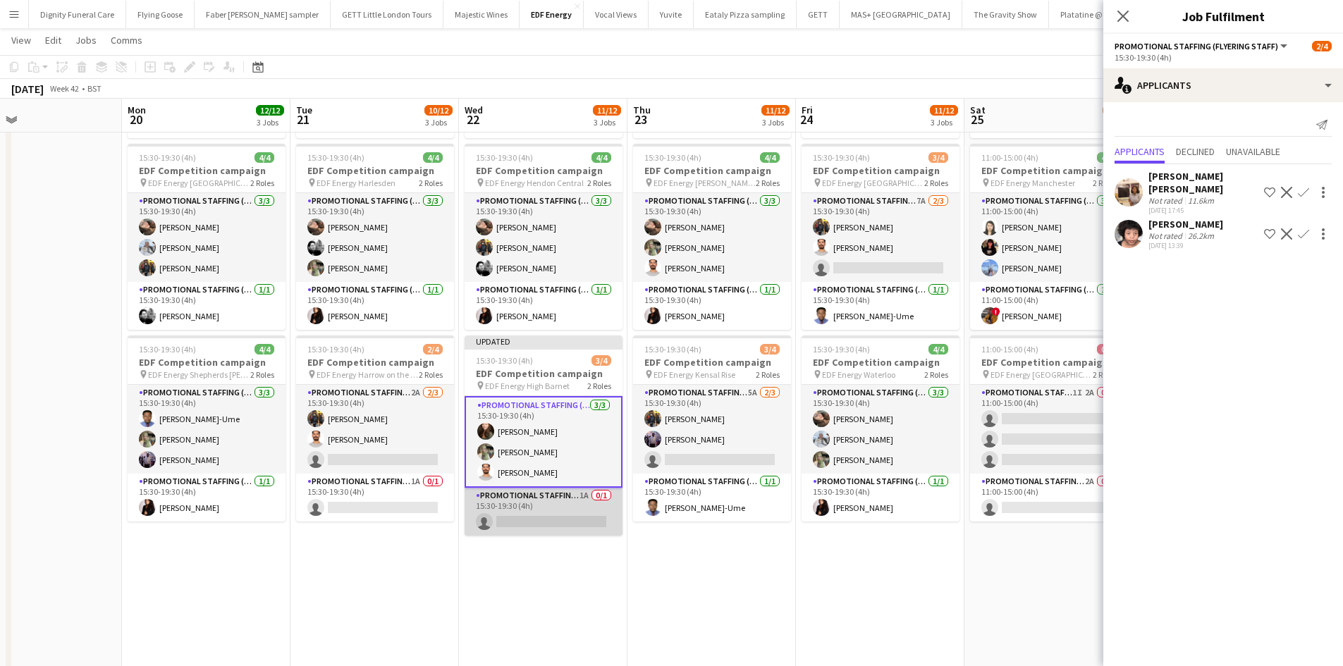
click at [572, 517] on app-card-role "Promotional Staffing (Team Leader) 1A 0/1 15:30-19:30 (4h) single-neutral-actio…" at bounding box center [543, 512] width 158 height 48
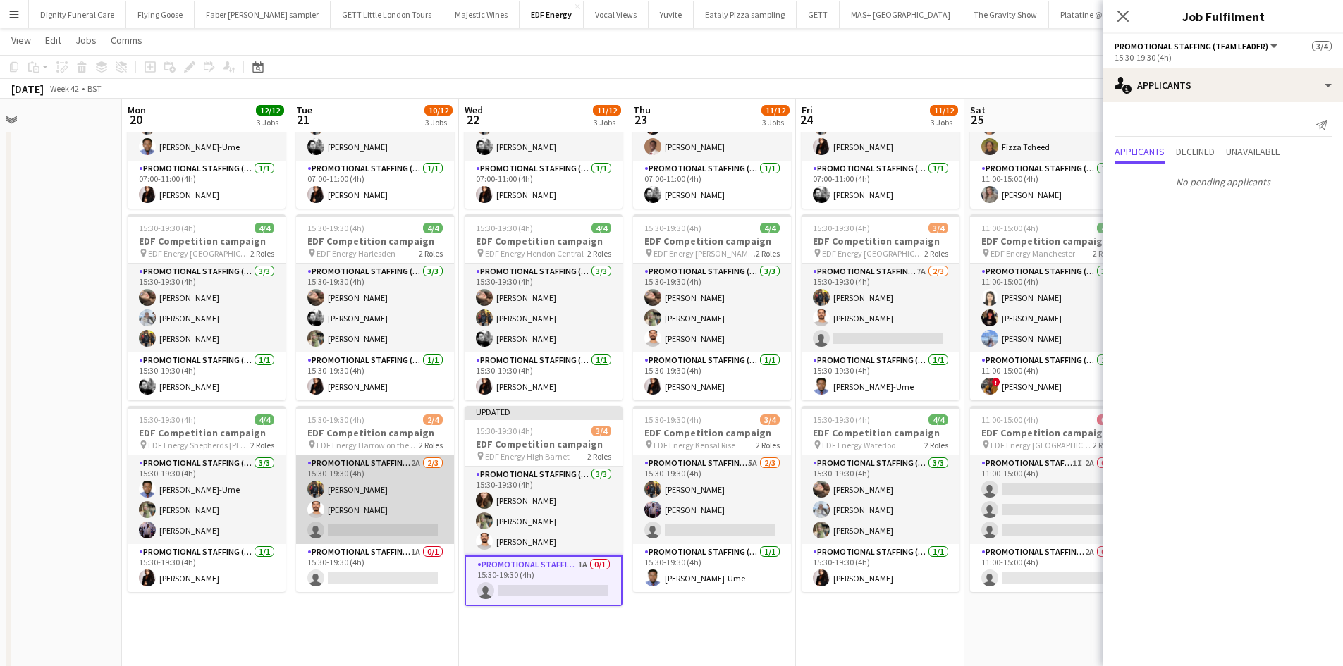
click at [393, 522] on app-card-role "Promotional Staffing (Flyering Staff) 2A 2/3 15:30-19:30 (4h) Martin Brady Arju…" at bounding box center [375, 499] width 158 height 89
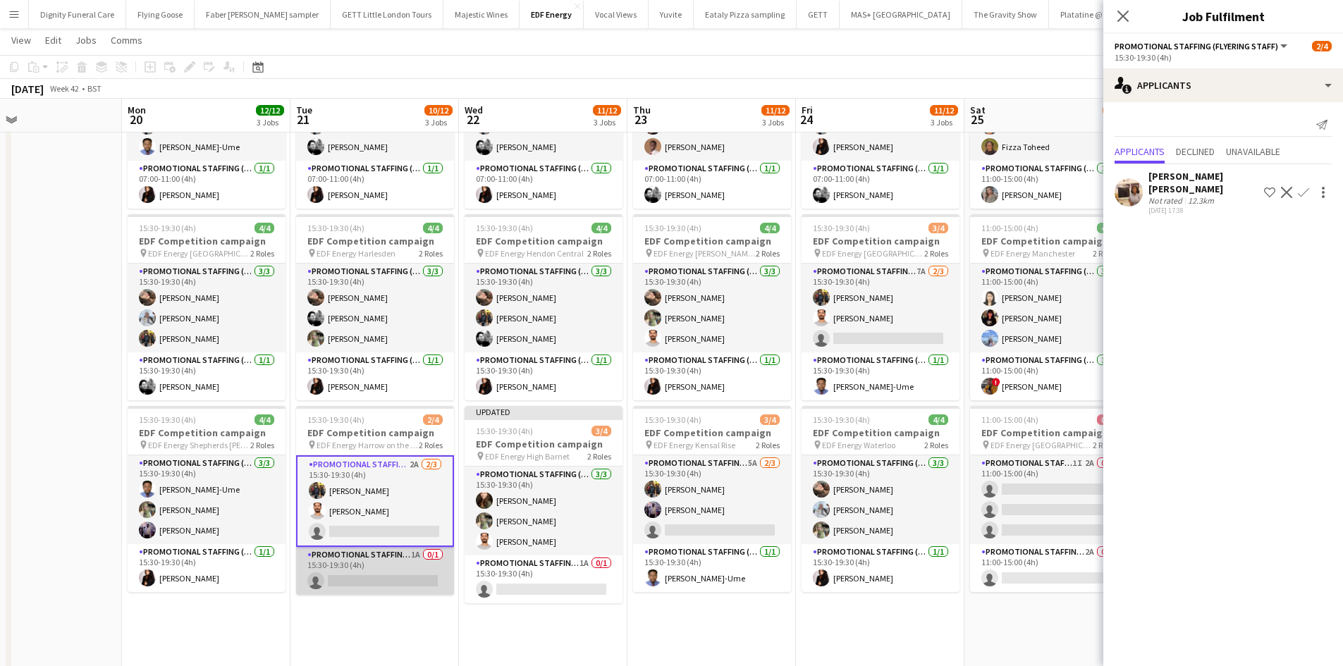
click at [403, 568] on app-card-role "Promotional Staffing (Team Leader) 1A 0/1 15:30-19:30 (4h) single-neutral-actio…" at bounding box center [375, 571] width 158 height 48
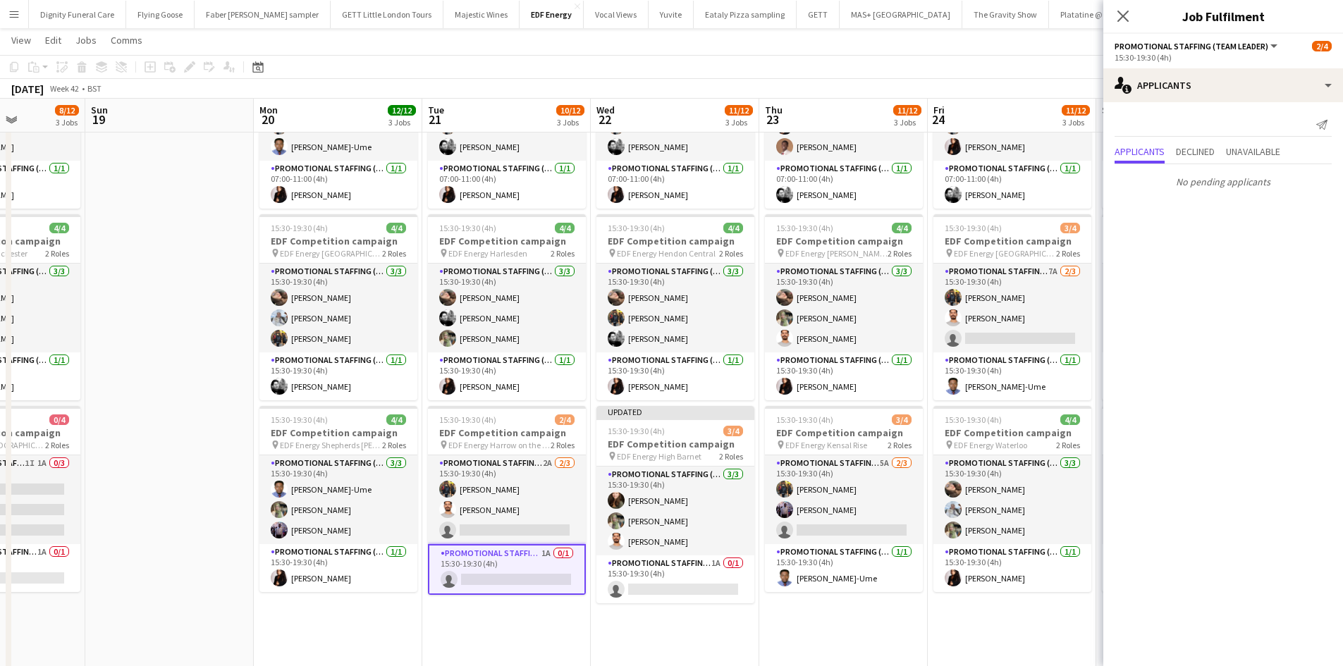
drag, startPoint x: 319, startPoint y: 620, endPoint x: 591, endPoint y: 603, distance: 271.9
click at [597, 607] on app-calendar-viewport "Thu 16 12/12 3 Jobs Fri 17 12/12 3 Jobs Sat 18 8/12 3 Jobs Sun 19 Mon 20 12/12 …" at bounding box center [671, 493] width 1343 height 1159
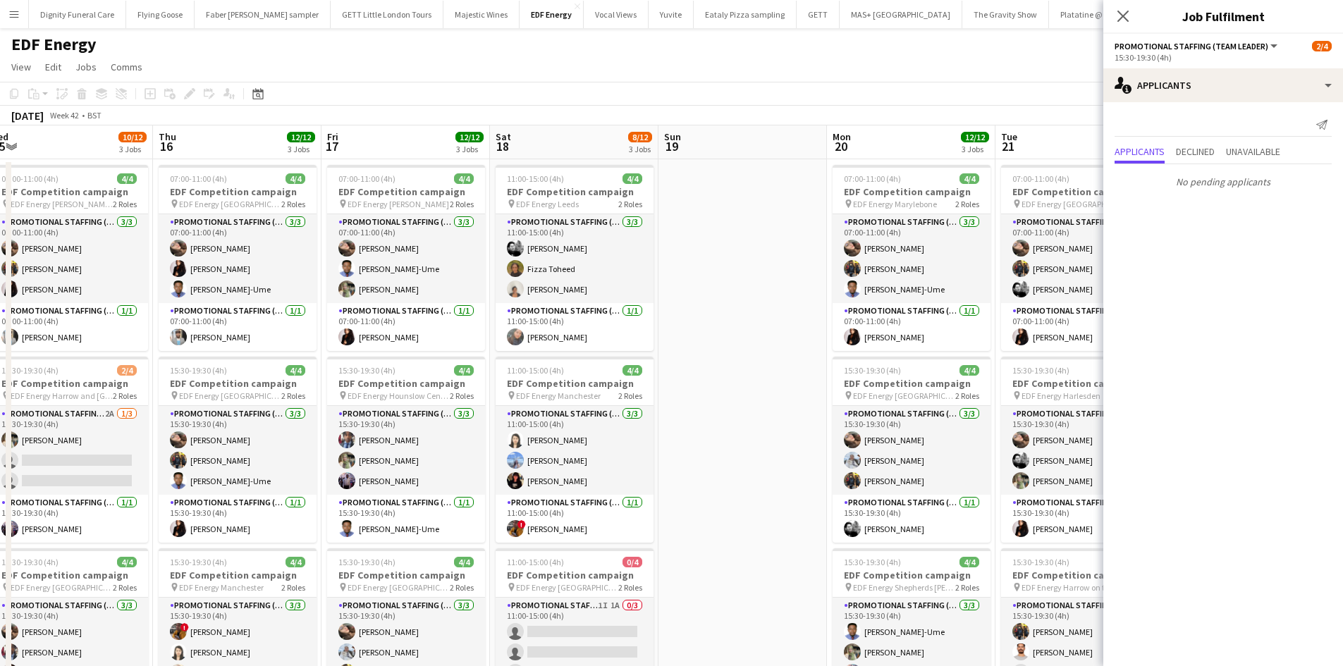
drag, startPoint x: 316, startPoint y: 425, endPoint x: 716, endPoint y: 383, distance: 402.5
click at [722, 383] on app-calendar-viewport "Mon 13 12/12 3 Jobs Tue 14 11/12 3 Jobs Wed 15 10/12 3 Jobs Thu 16 12/12 3 Jobs…" at bounding box center [671, 670] width 1343 height 1090
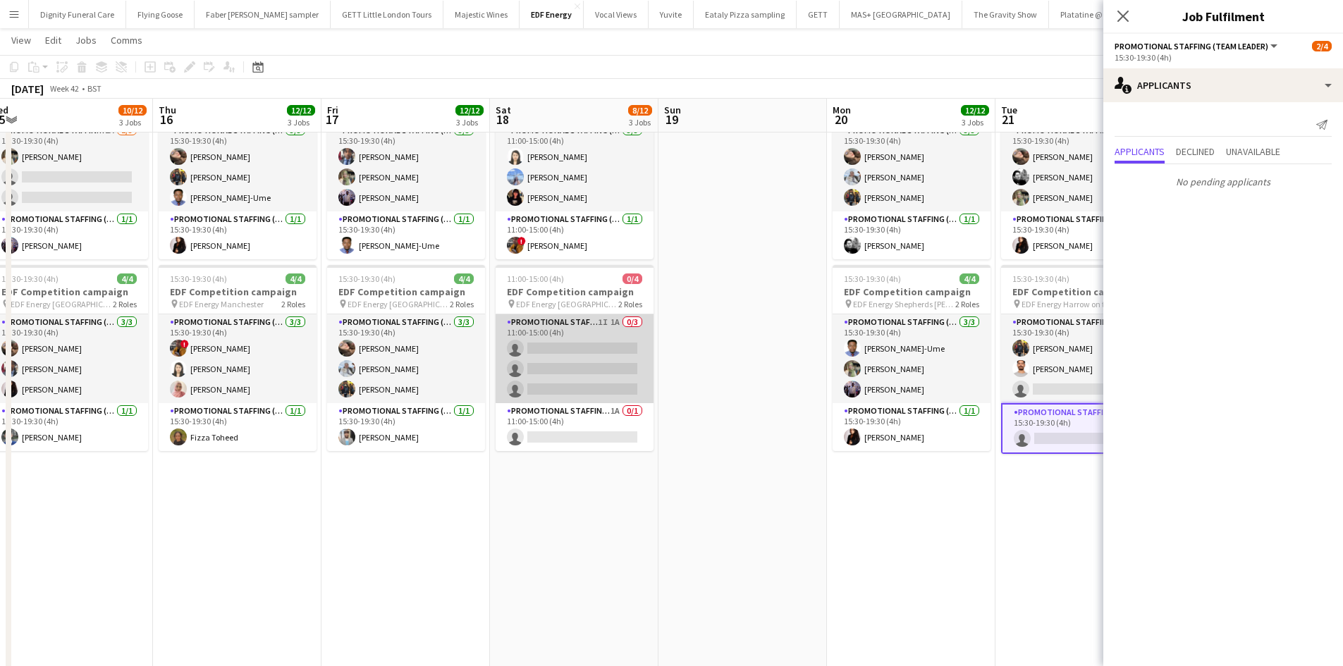
click at [586, 374] on app-card-role "Promotional Staffing (Flyering Staff) 1I 1A 0/3 11:00-15:00 (4h) single-neutral…" at bounding box center [574, 358] width 158 height 89
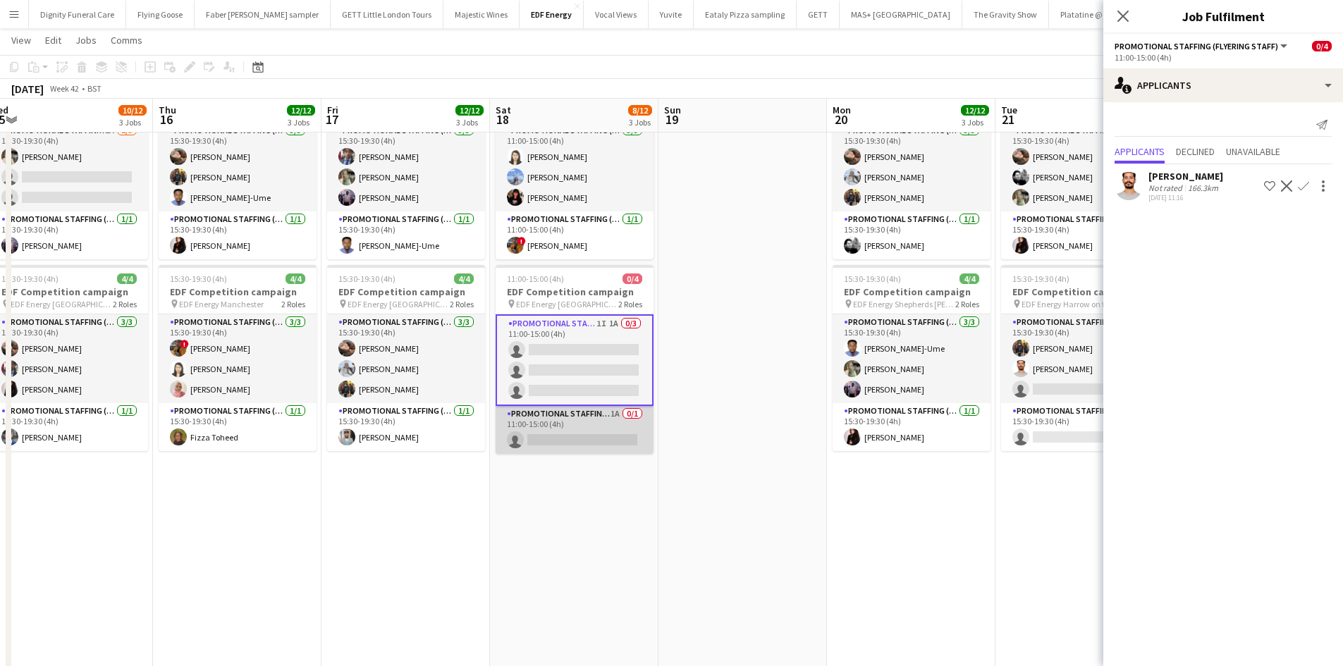
click at [583, 429] on app-card-role "Promotional Staffing (Team Leader) 1A 0/1 11:00-15:00 (4h) single-neutral-actio…" at bounding box center [574, 430] width 158 height 48
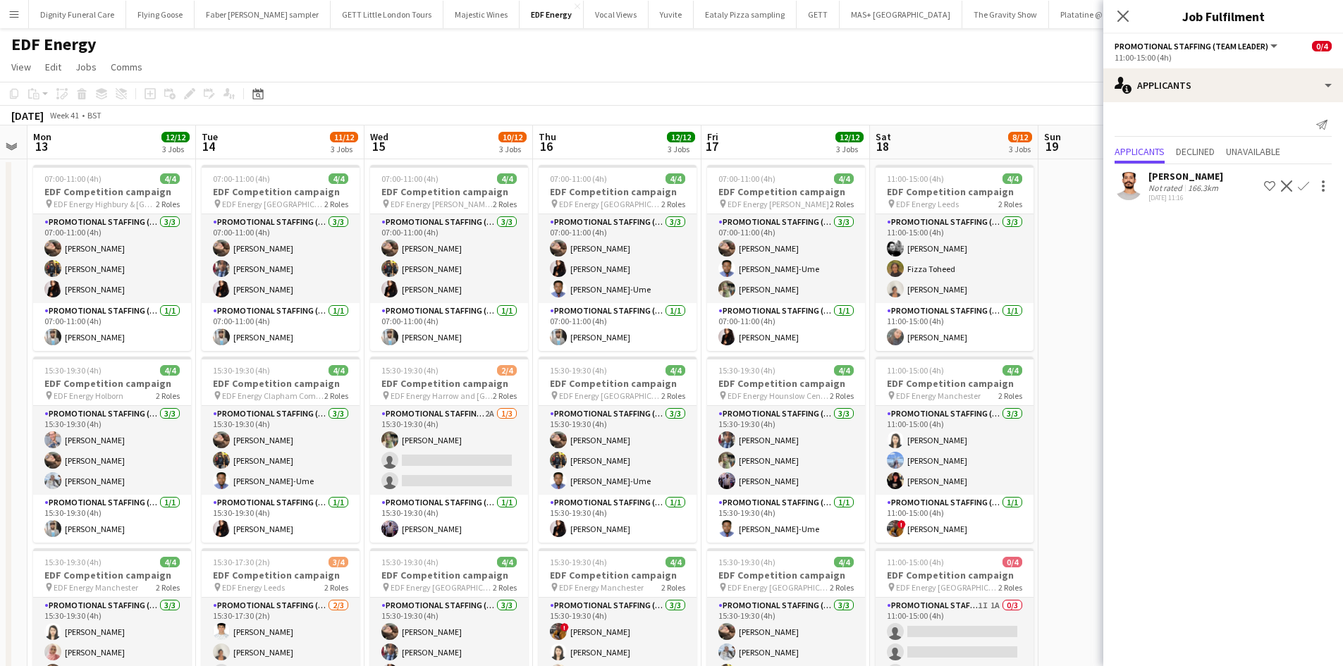
drag, startPoint x: 669, startPoint y: 405, endPoint x: 1044, endPoint y: 395, distance: 375.8
click at [1044, 395] on app-calendar-viewport "Sat 11 8/12 3 Jobs Sun 12 Mon 13 12/12 3 Jobs Tue 14 11/12 3 Jobs Wed 15 10/12 …" at bounding box center [671, 670] width 1343 height 1090
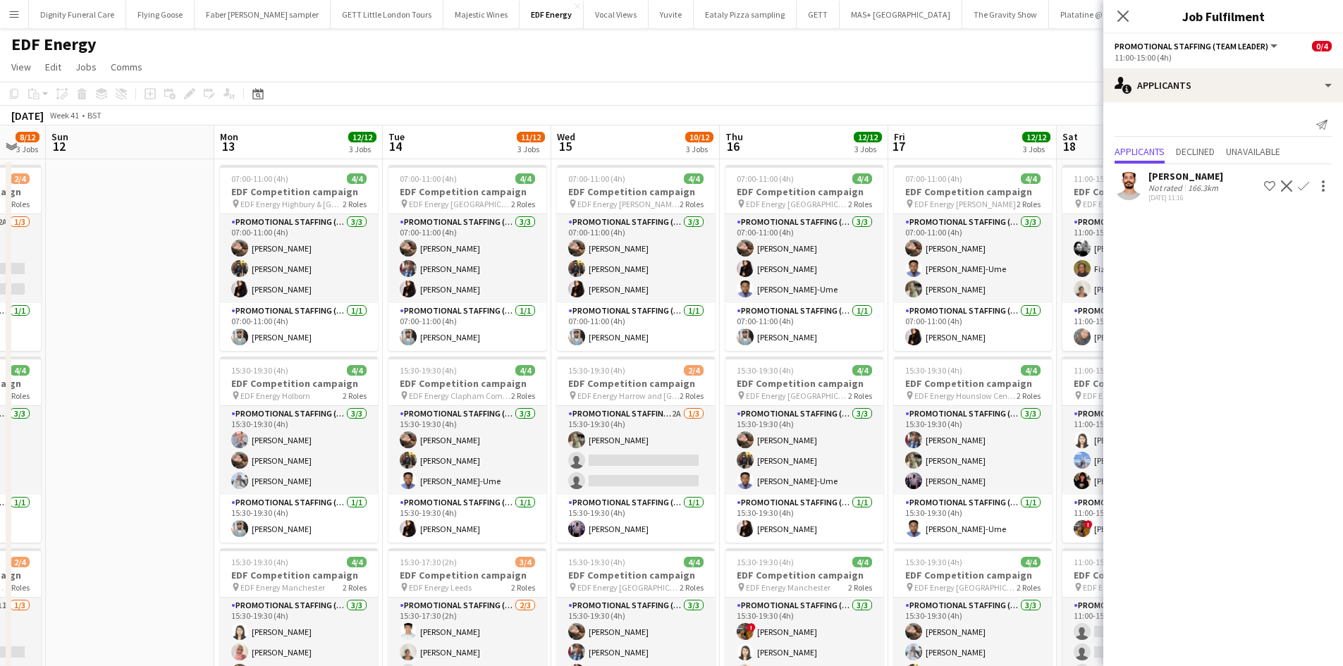
drag, startPoint x: 638, startPoint y: 326, endPoint x: 744, endPoint y: 326, distance: 105.7
click at [744, 326] on app-calendar-viewport "Fri 10 12/12 3 Jobs Sat 11 8/12 3 Jobs Sun 12 Mon 13 12/12 3 Jobs Tue 14 11/12 …" at bounding box center [671, 670] width 1343 height 1090
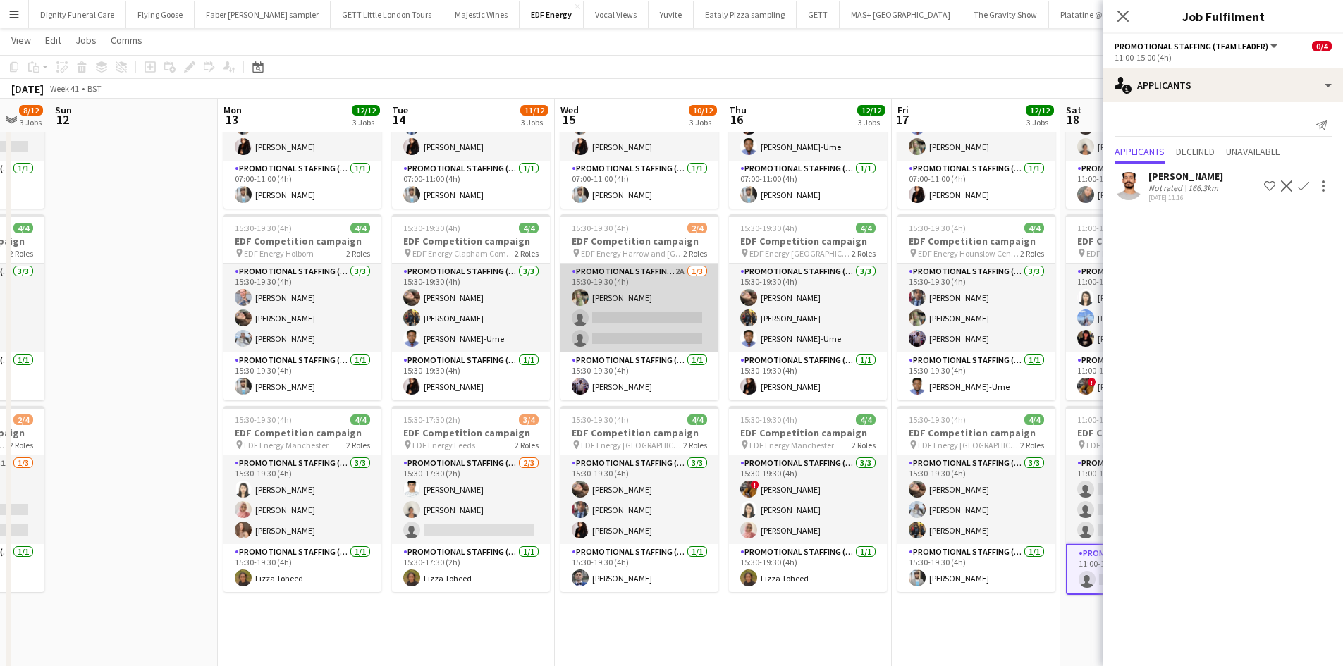
click at [646, 343] on app-card-role "Promotional Staffing (Flyering Staff) 2A 1/3 15:30-19:30 (4h) Aliya Kazmi singl…" at bounding box center [639, 308] width 158 height 89
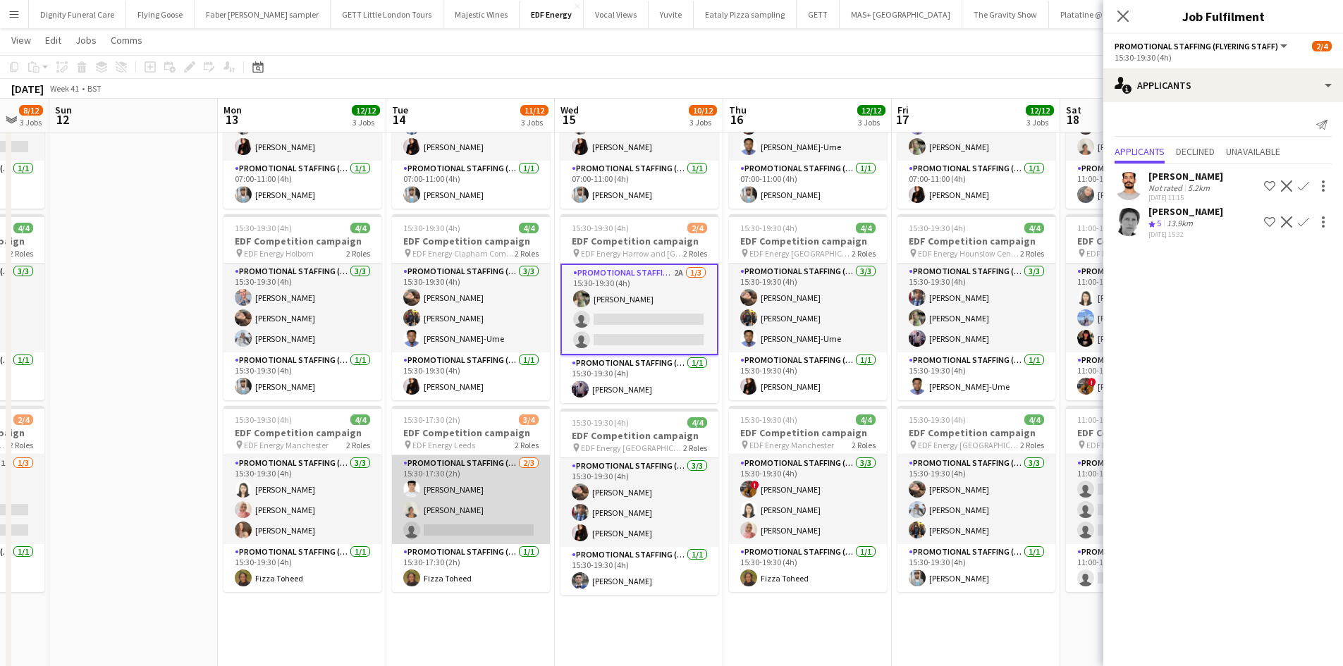
click at [488, 517] on app-card-role "Promotional Staffing (Flyering Staff) 2/3 15:30-17:30 (2h) Parth Chabhadiya Tha…" at bounding box center [471, 499] width 158 height 89
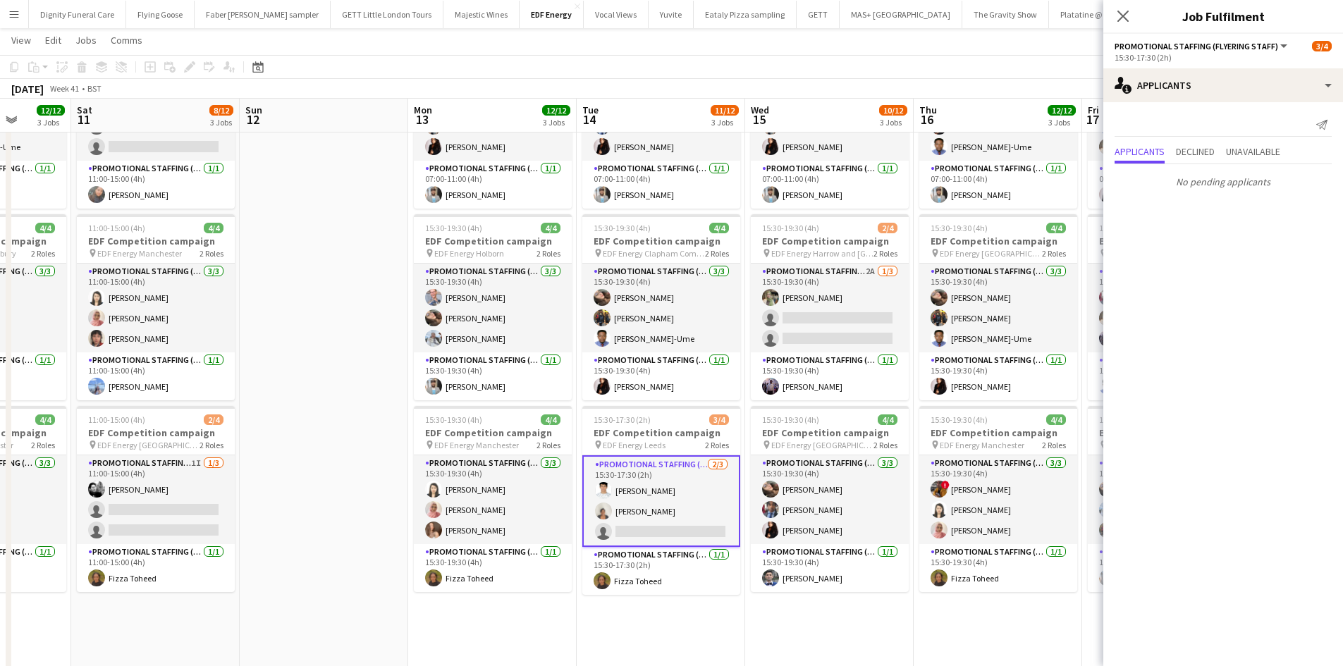
drag, startPoint x: 473, startPoint y: 507, endPoint x: 637, endPoint y: 510, distance: 164.2
click at [637, 510] on app-calendar-viewport "Wed 8 12/12 3 Jobs Thu 9 11/12 3 Jobs Fri 10 12/12 3 Jobs Sat 11 8/12 3 Jobs Su…" at bounding box center [671, 493] width 1343 height 1159
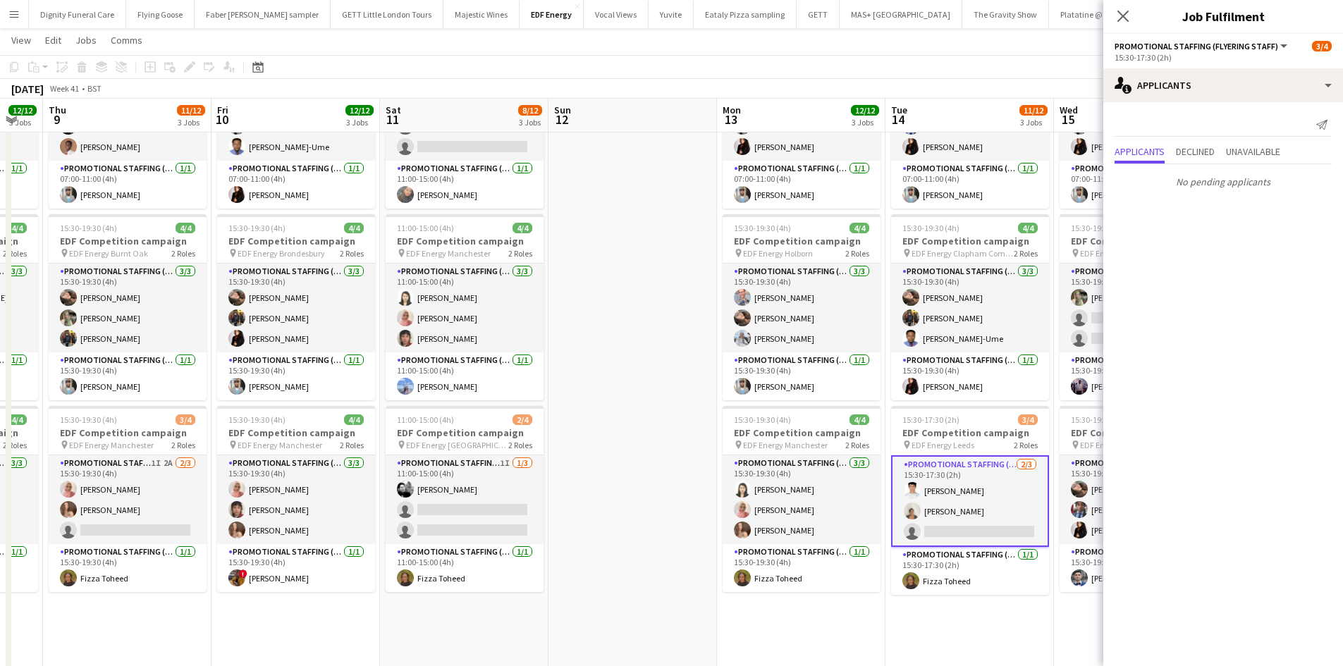
drag, startPoint x: 619, startPoint y: 474, endPoint x: 684, endPoint y: 467, distance: 64.5
click at [738, 462] on app-calendar-viewport "Tue 7 12/12 3 Jobs Wed 8 12/12 3 Jobs Thu 9 11/12 3 Jobs Fri 10 12/12 3 Jobs Sa…" at bounding box center [671, 493] width 1343 height 1159
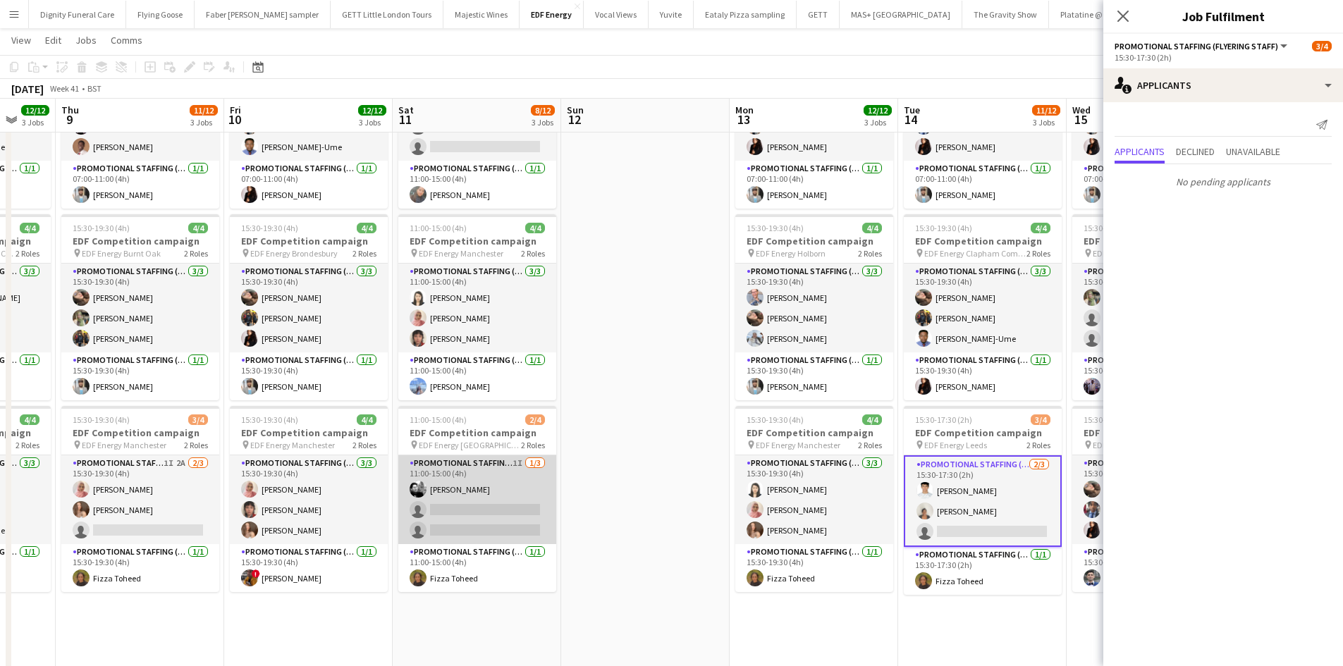
click at [472, 526] on app-card-role "Promotional Staffing (Flyering Staff) 1I 1/3 11:00-15:00 (4h) Dan Vasey single-…" at bounding box center [477, 499] width 158 height 89
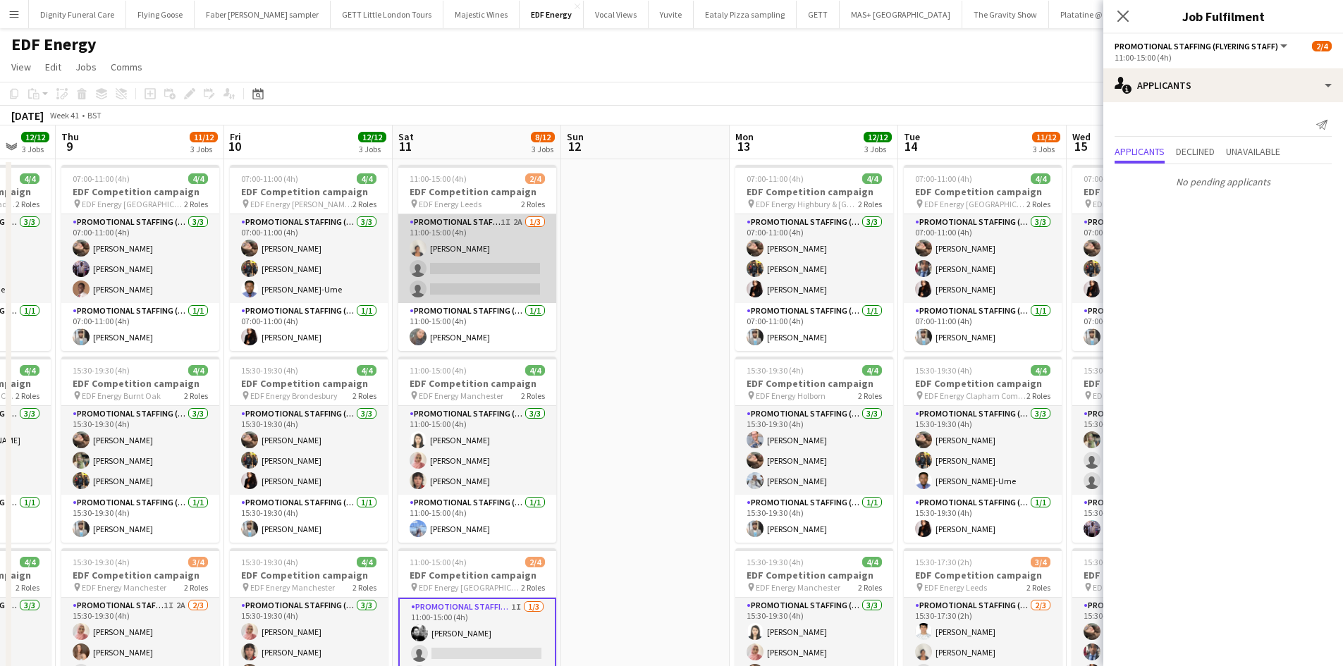
click at [505, 281] on app-card-role "Promotional Staffing (Flyering Staff) 1I 2A 1/3 11:00-15:00 (4h) Thandeka Masha…" at bounding box center [477, 258] width 158 height 89
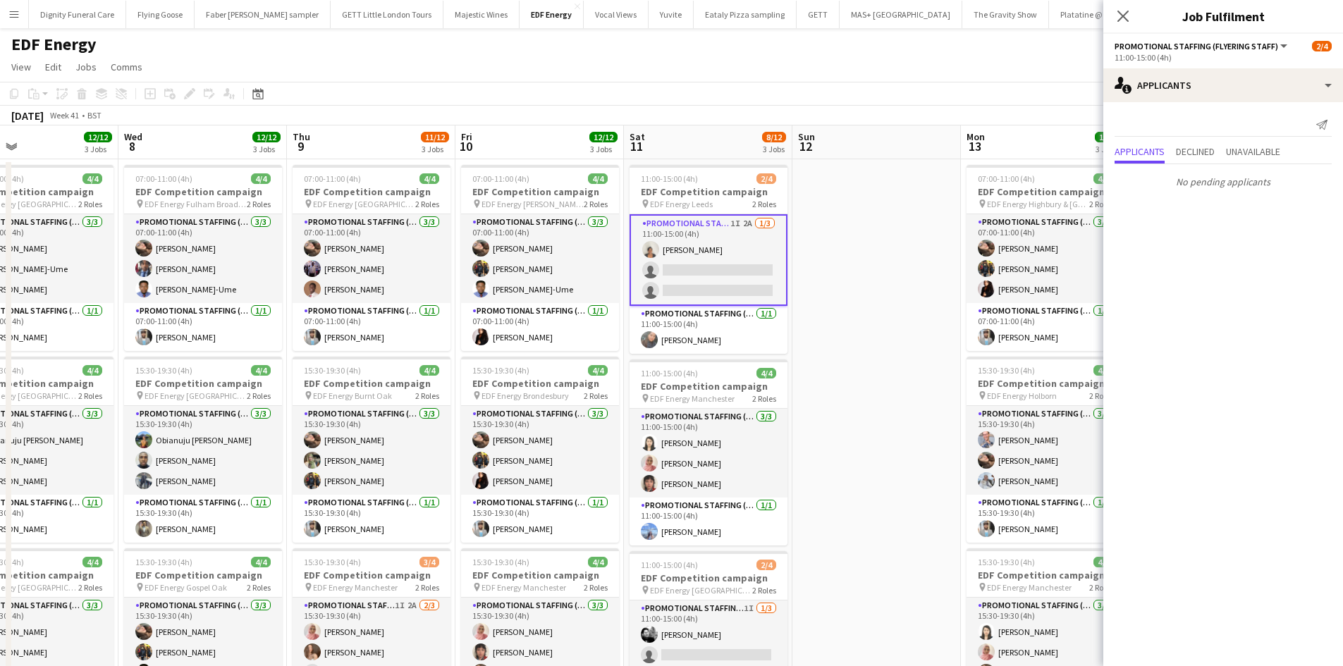
drag, startPoint x: 613, startPoint y: 362, endPoint x: 849, endPoint y: 342, distance: 236.2
click at [849, 342] on app-calendar-viewport "Sun 5 Mon 6 12/12 3 Jobs Tue 7 12/12 3 Jobs Wed 8 12/12 3 Jobs Thu 9 11/12 3 Jo…" at bounding box center [671, 670] width 1343 height 1090
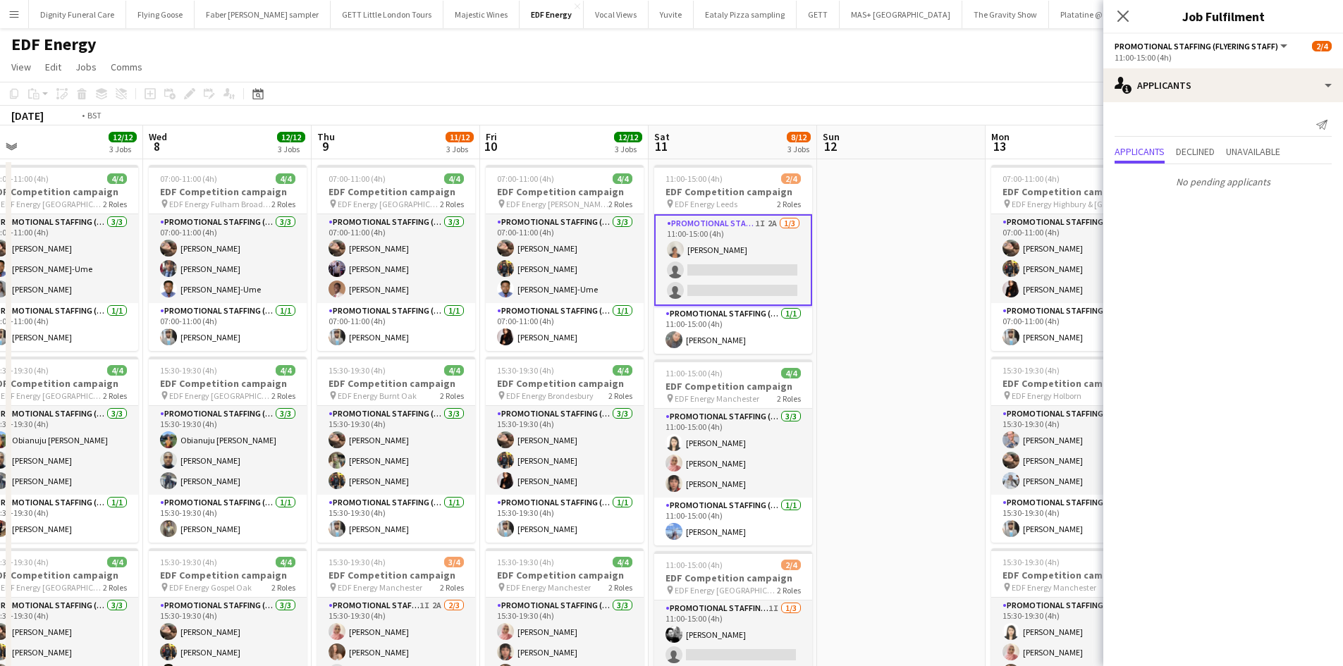
drag, startPoint x: 465, startPoint y: 333, endPoint x: 592, endPoint y: 328, distance: 127.0
click at [594, 328] on app-calendar-viewport "Sun 5 Mon 6 12/12 3 Jobs Tue 7 12/12 3 Jobs Wed 8 12/12 3 Jobs Thu 9 11/12 3 Jo…" at bounding box center [671, 670] width 1343 height 1090
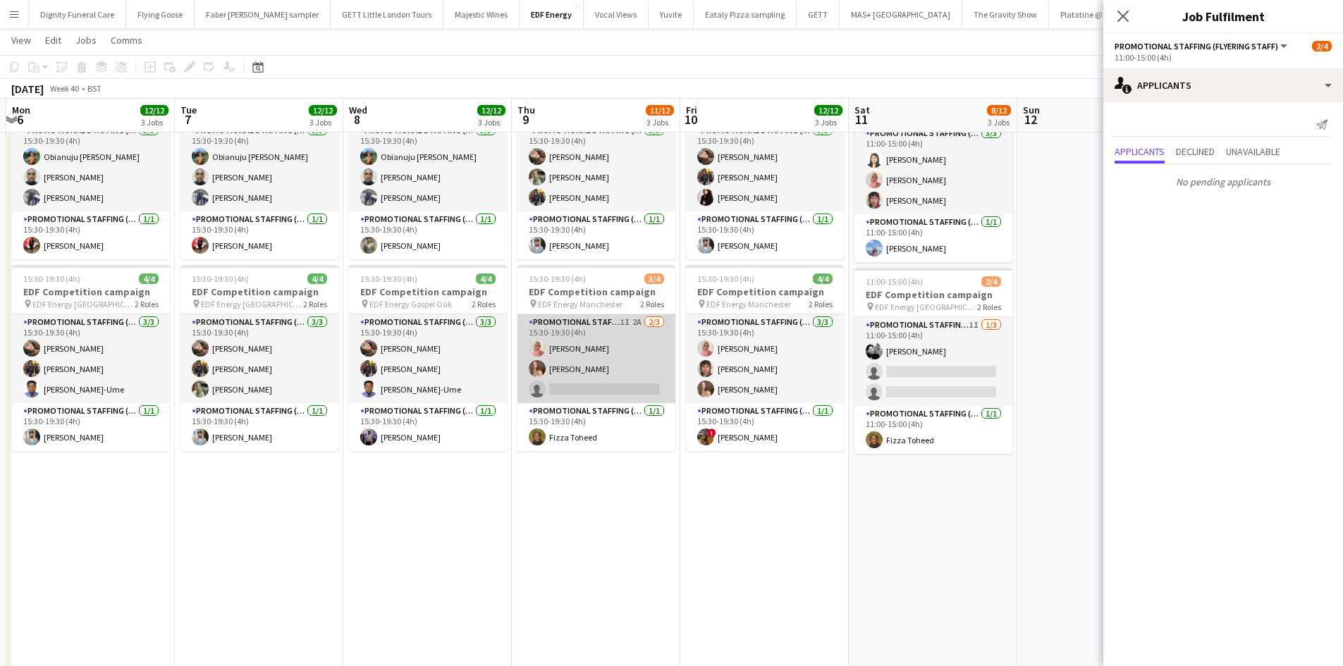
click at [598, 388] on app-card-role "Promotional Staffing (Flyering Staff) 1I 2A 2/3 15:30-19:30 (4h) Shabnam Jallal…" at bounding box center [596, 358] width 158 height 89
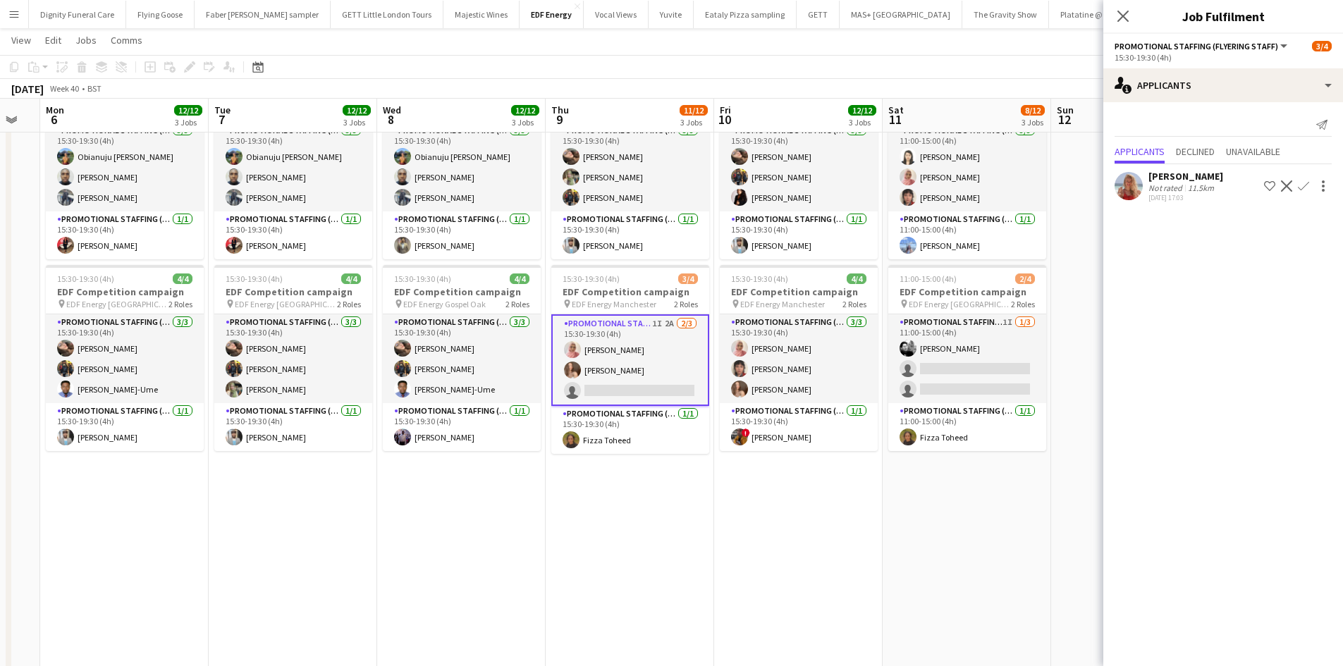
drag, startPoint x: 493, startPoint y: 475, endPoint x: 493, endPoint y: 467, distance: 8.5
click at [506, 470] on app-calendar-viewport "Fri 3 12/12 3 Jobs Sat 4 8/12 3 Jobs Sun 5 Mon 6 12/12 3 Jobs Tue 7 12/12 3 Job…" at bounding box center [671, 352] width 1343 height 1159
click at [1302, 181] on app-icon "Confirm" at bounding box center [1302, 185] width 11 height 11
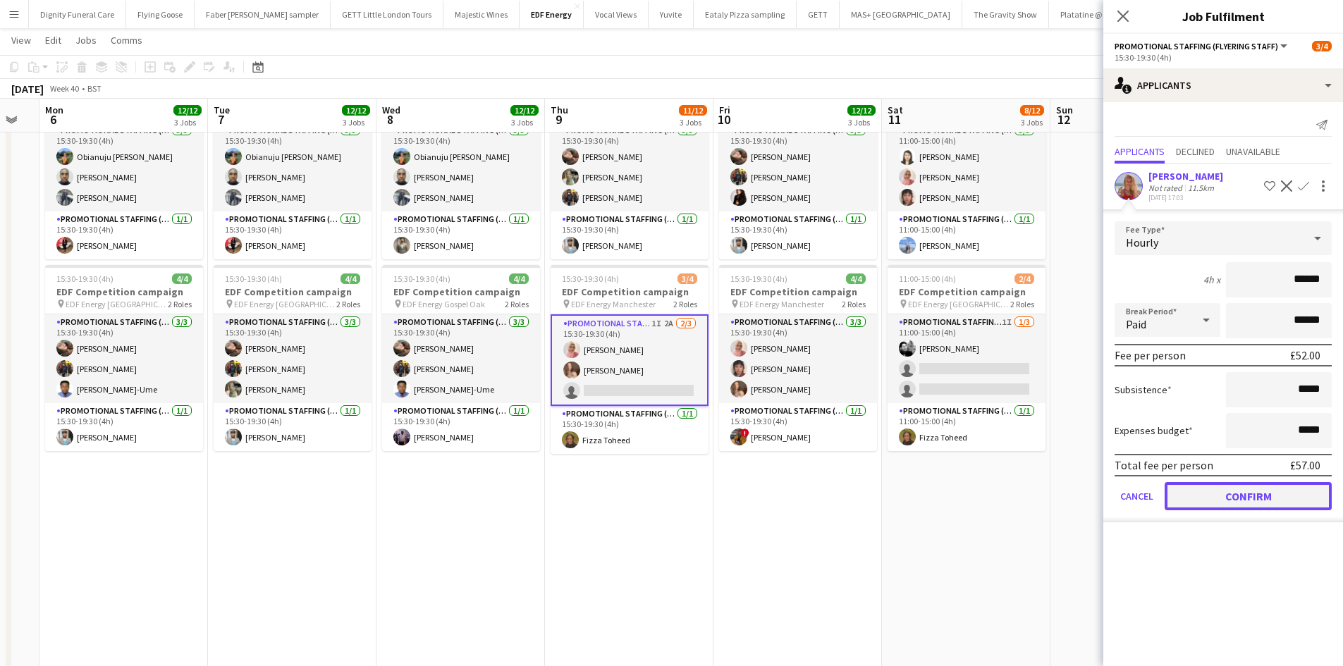
click at [1251, 499] on button "Confirm" at bounding box center [1247, 496] width 167 height 28
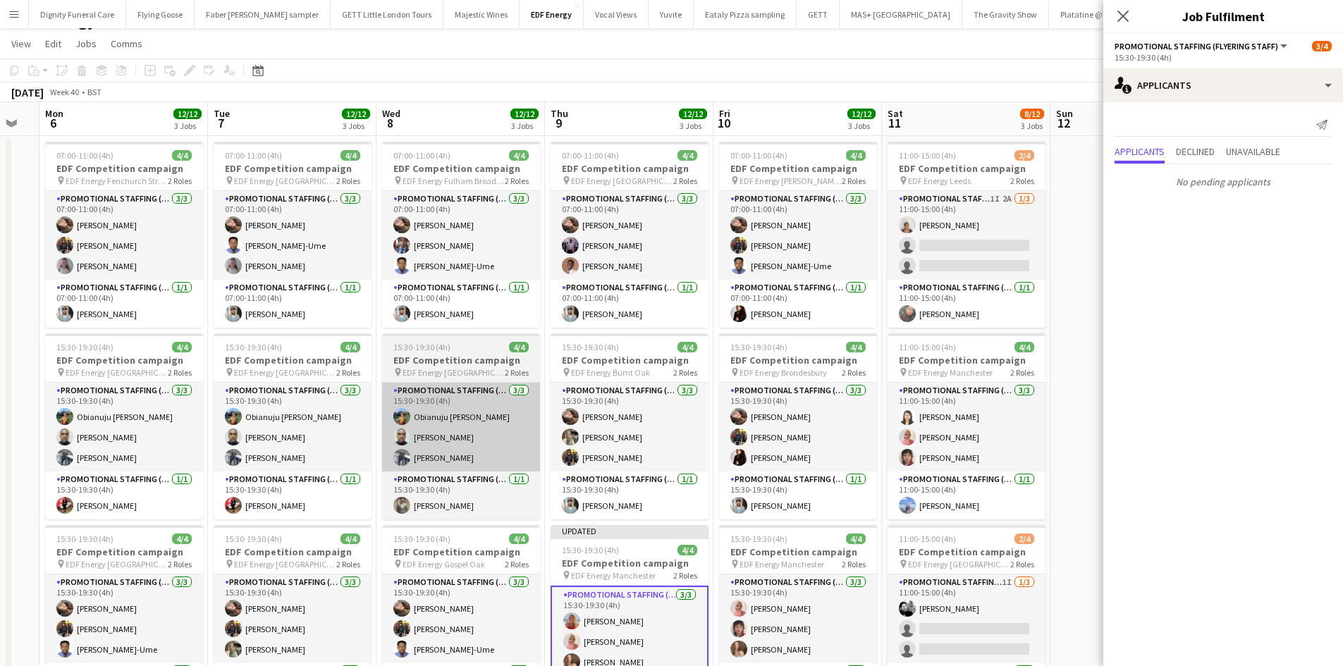
scroll to position [0, 0]
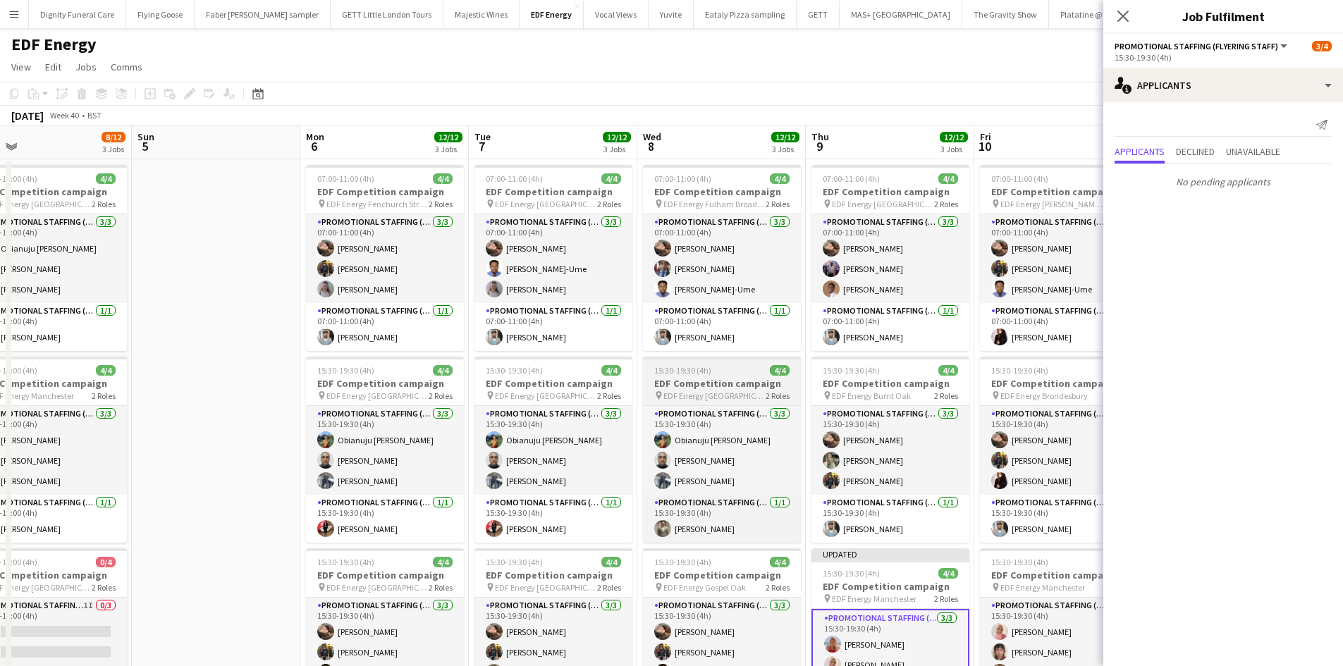
drag, startPoint x: 472, startPoint y: 411, endPoint x: 972, endPoint y: 362, distance: 502.0
click at [987, 364] on app-calendar-viewport "Thu 2 12/12 3 Jobs Fri 3 12/12 3 Jobs Sat 4 8/12 3 Jobs Sun 5 Mon 6 12/12 3 Job…" at bounding box center [671, 670] width 1343 height 1090
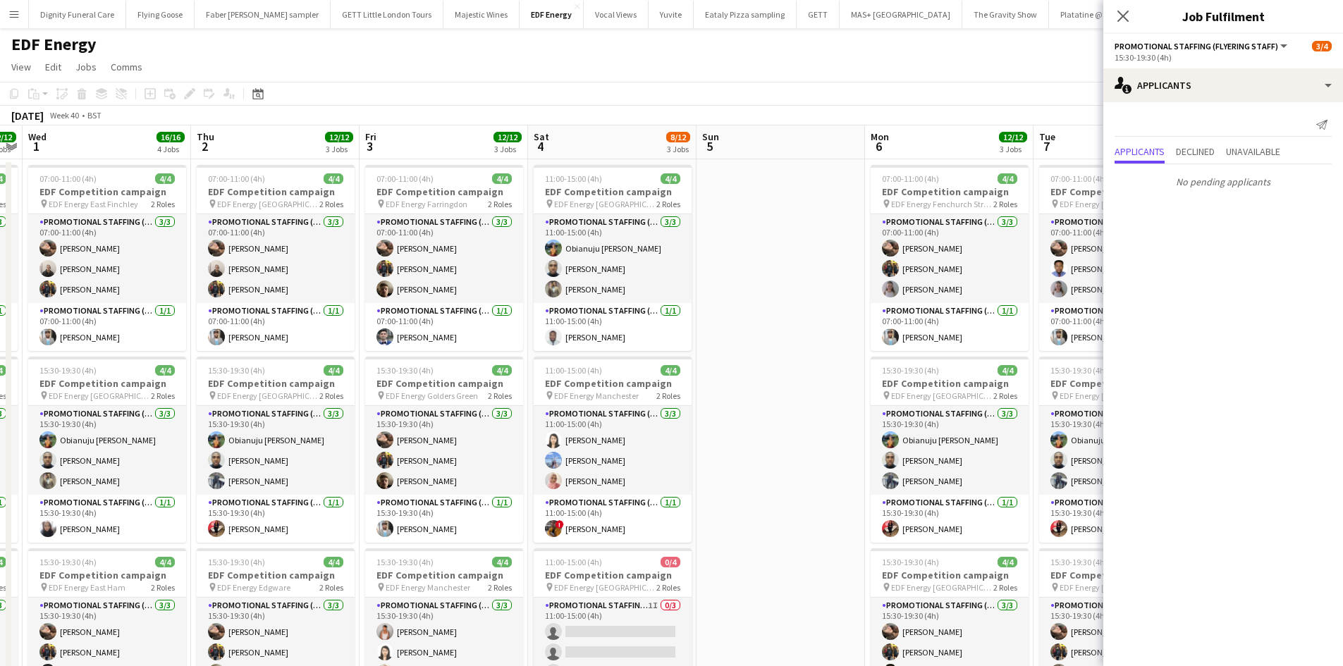
drag, startPoint x: 533, startPoint y: 402, endPoint x: 776, endPoint y: 350, distance: 248.8
click at [839, 357] on app-calendar-viewport "Mon 29 12/12 3 Jobs Tue 30 12/12 3 Jobs Wed 1 16/16 4 Jobs Thu 2 12/12 3 Jobs F…" at bounding box center [671, 670] width 1343 height 1090
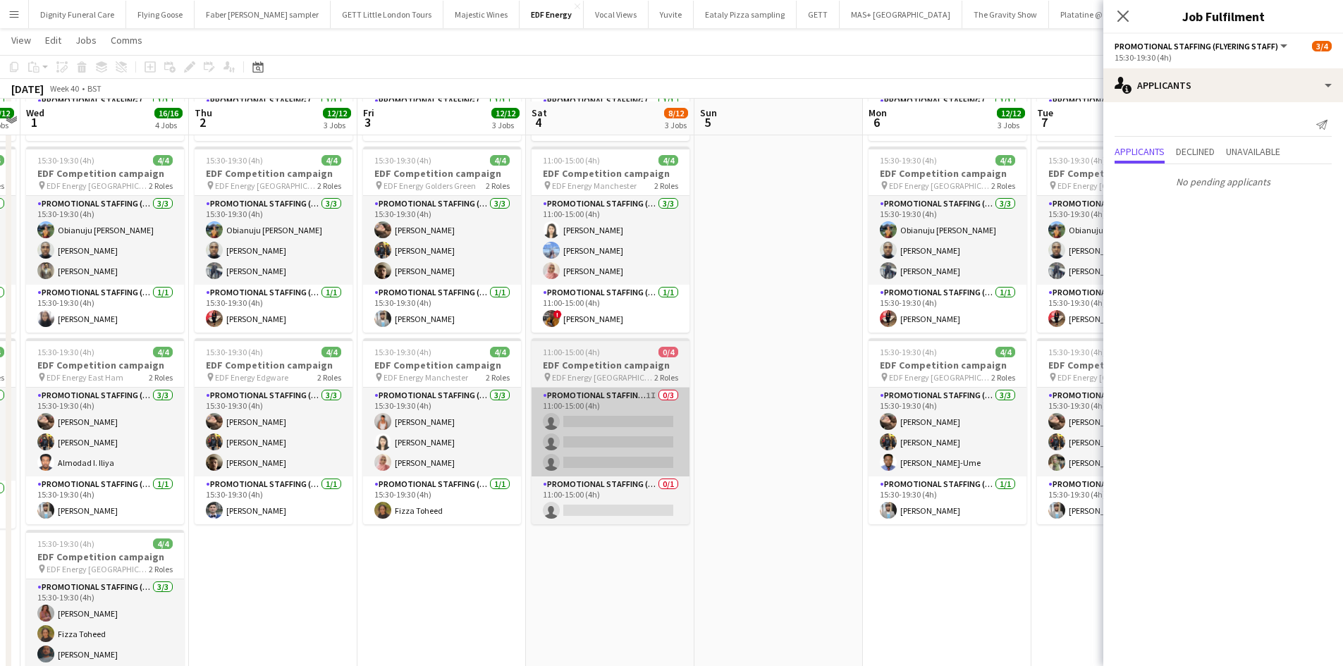
scroll to position [211, 0]
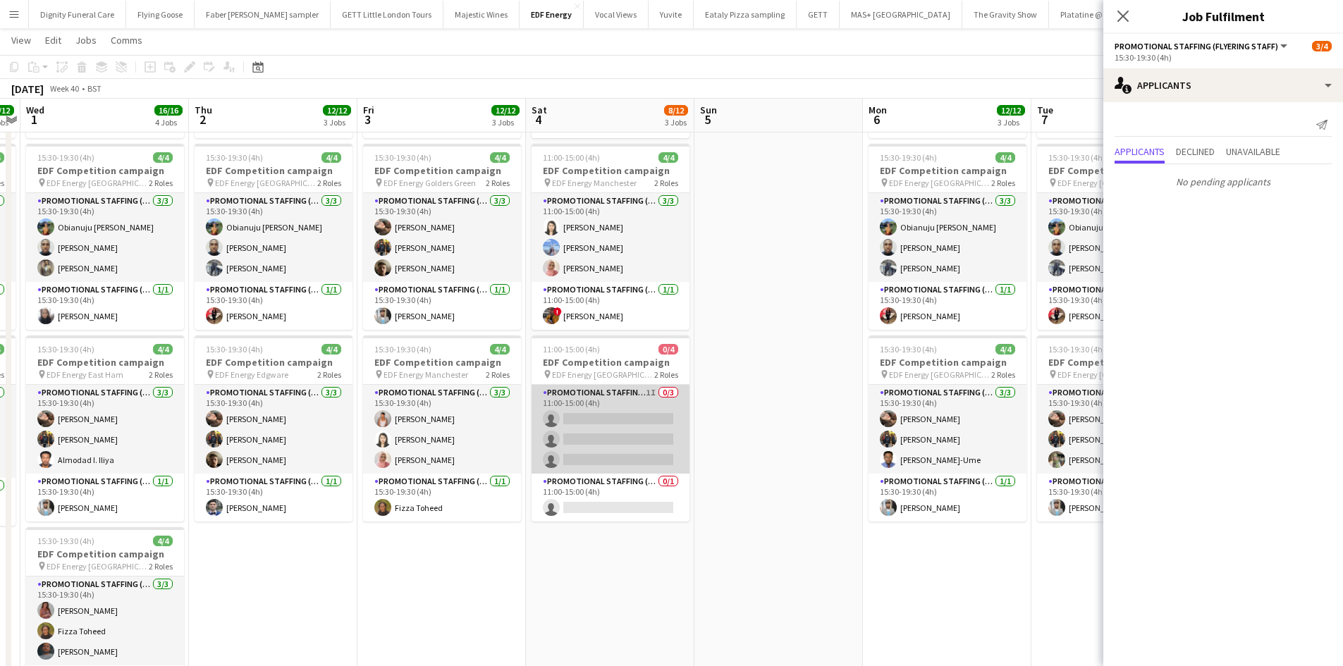
click at [615, 418] on app-card-role "Promotional Staffing (Flyering Staff) 1I 0/3 11:00-15:00 (4h) single-neutral-ac…" at bounding box center [610, 429] width 158 height 89
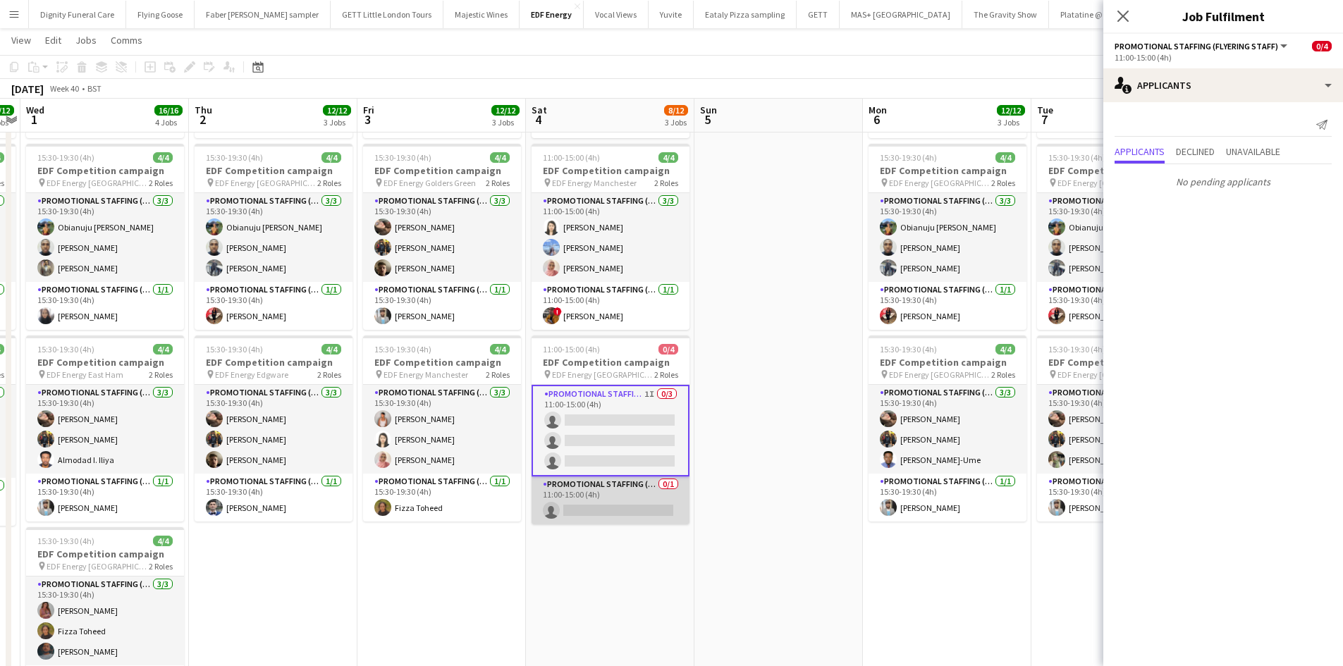
click at [622, 507] on app-card-role "Promotional Staffing (Team Leader) 0/1 11:00-15:00 (4h) single-neutral-actions" at bounding box center [610, 500] width 158 height 48
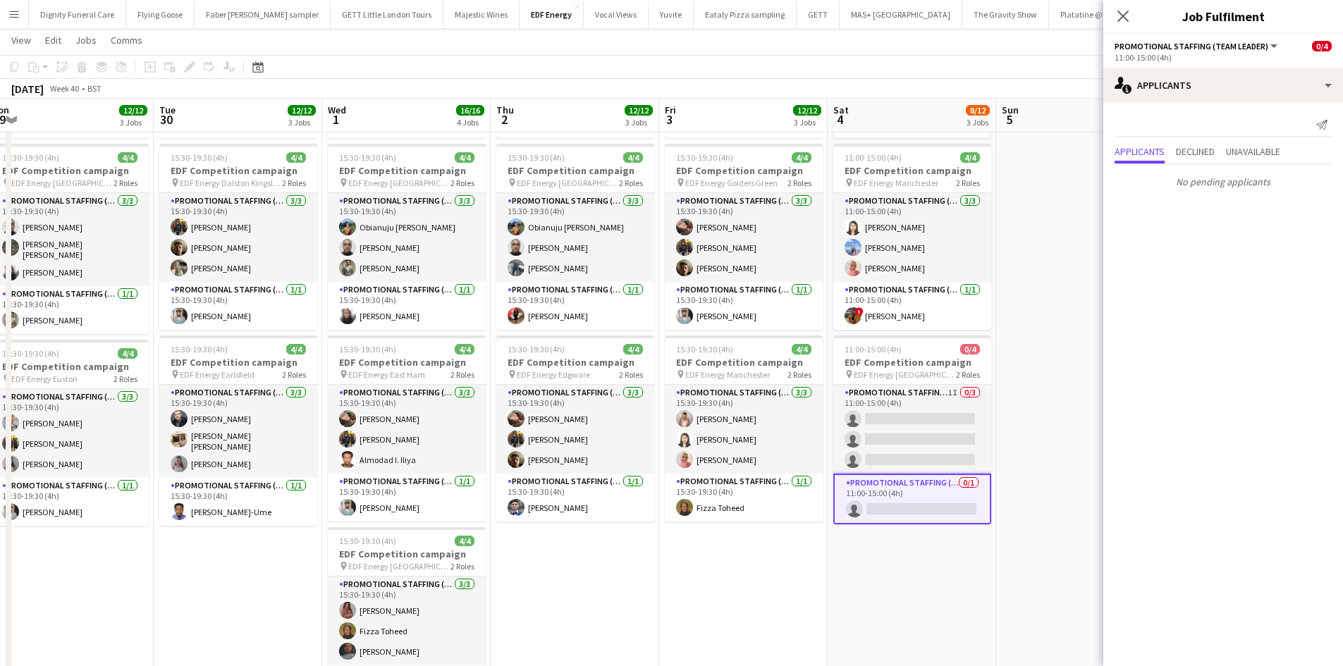
drag, startPoint x: 477, startPoint y: 567, endPoint x: 716, endPoint y: 556, distance: 239.2
click at [778, 557] on app-calendar-viewport "Sat 27 11/16 4 Jobs Sun 28 Mon 29 12/12 3 Jobs Tue 30 12/12 3 Jobs Wed 1 16/16 …" at bounding box center [671, 423] width 1343 height 1159
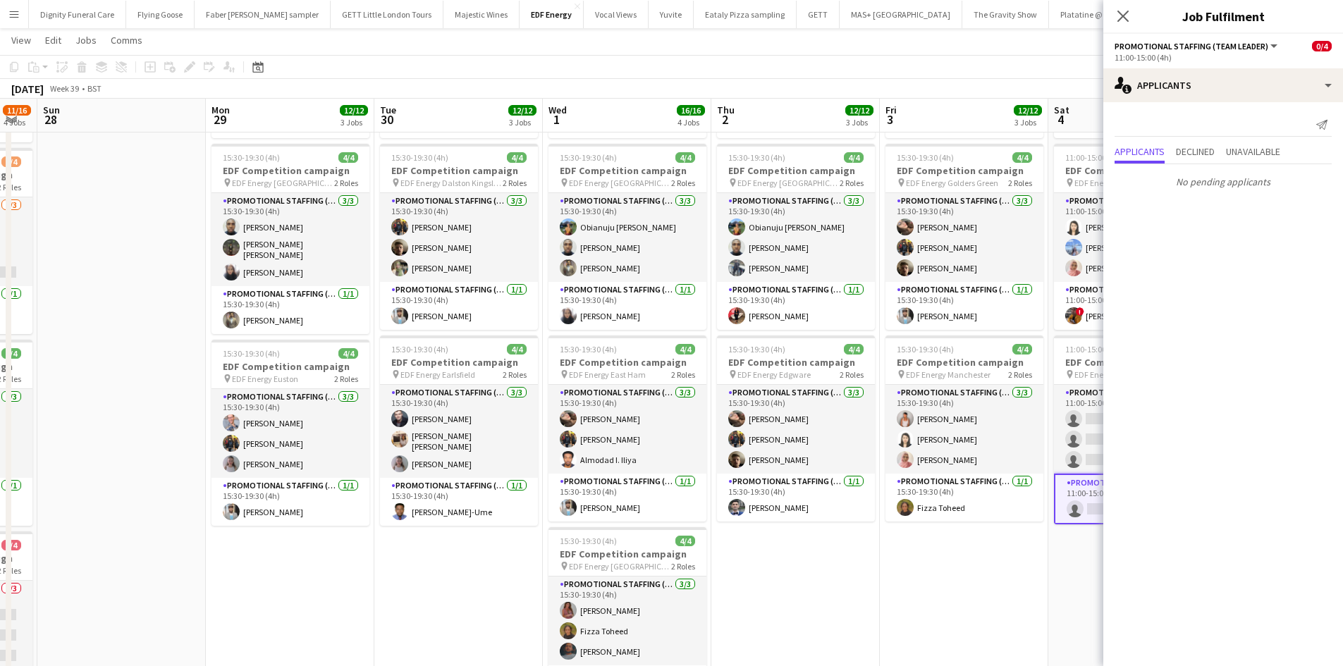
drag, startPoint x: 449, startPoint y: 559, endPoint x: 837, endPoint y: 534, distance: 388.5
click at [843, 534] on app-calendar-viewport "Fri 26 12/12 3 Jobs Sat 27 11/16 4 Jobs Sun 28 Mon 29 12/12 3 Jobs Tue 30 12/12…" at bounding box center [671, 423] width 1343 height 1159
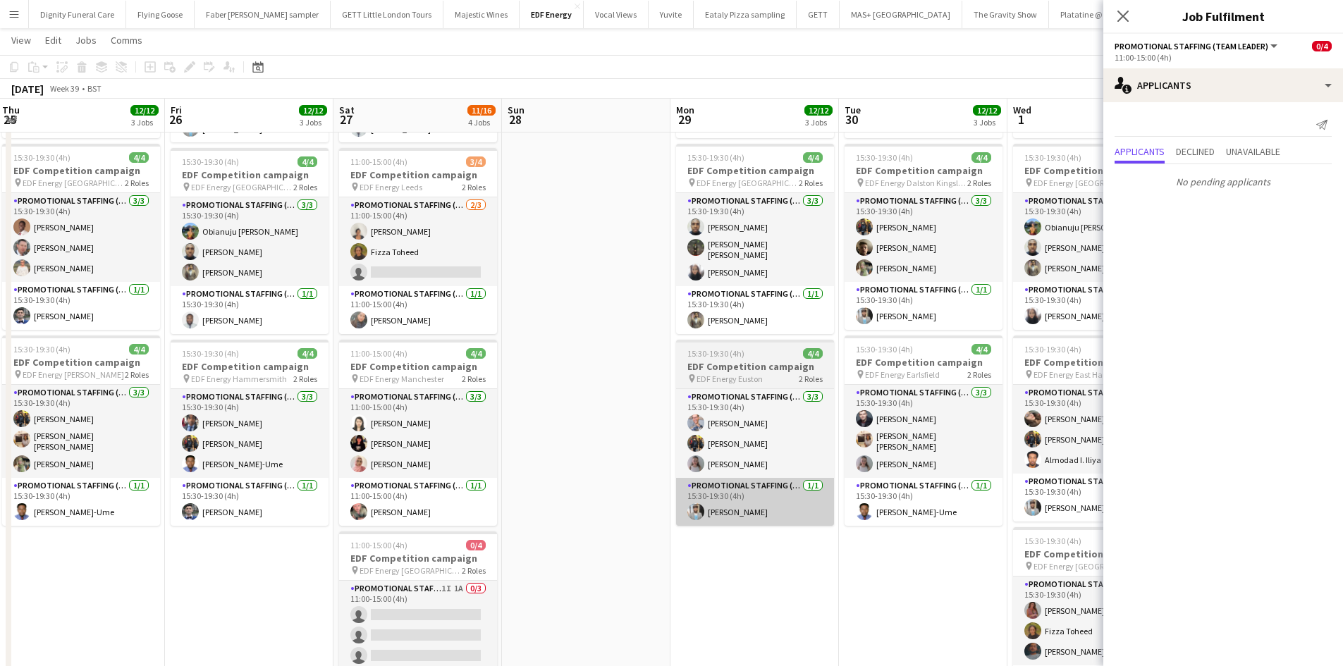
drag, startPoint x: 484, startPoint y: 534, endPoint x: 936, endPoint y: 521, distance: 452.0
click at [944, 521] on app-calendar-viewport "Tue 23 12/12 3 Jobs Wed 24 10/12 3 Jobs Thu 25 12/12 3 Jobs Fri 26 12/12 3 Jobs…" at bounding box center [671, 423] width 1343 height 1159
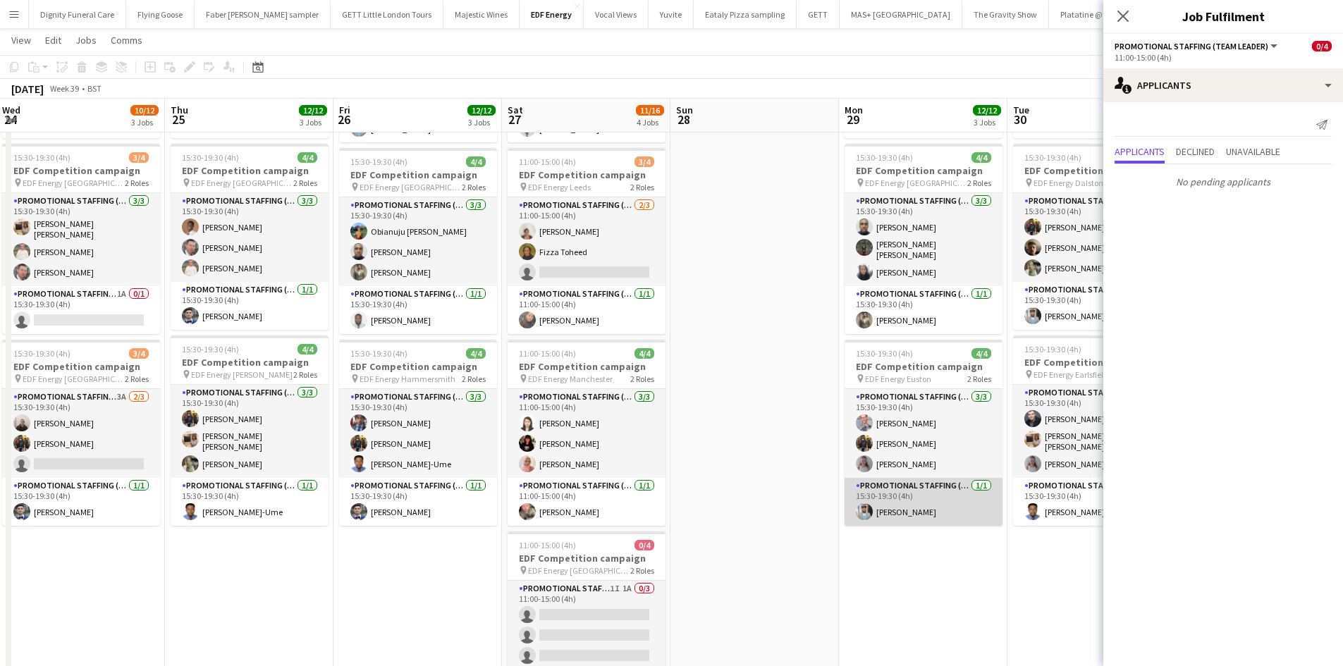
scroll to position [0, 341]
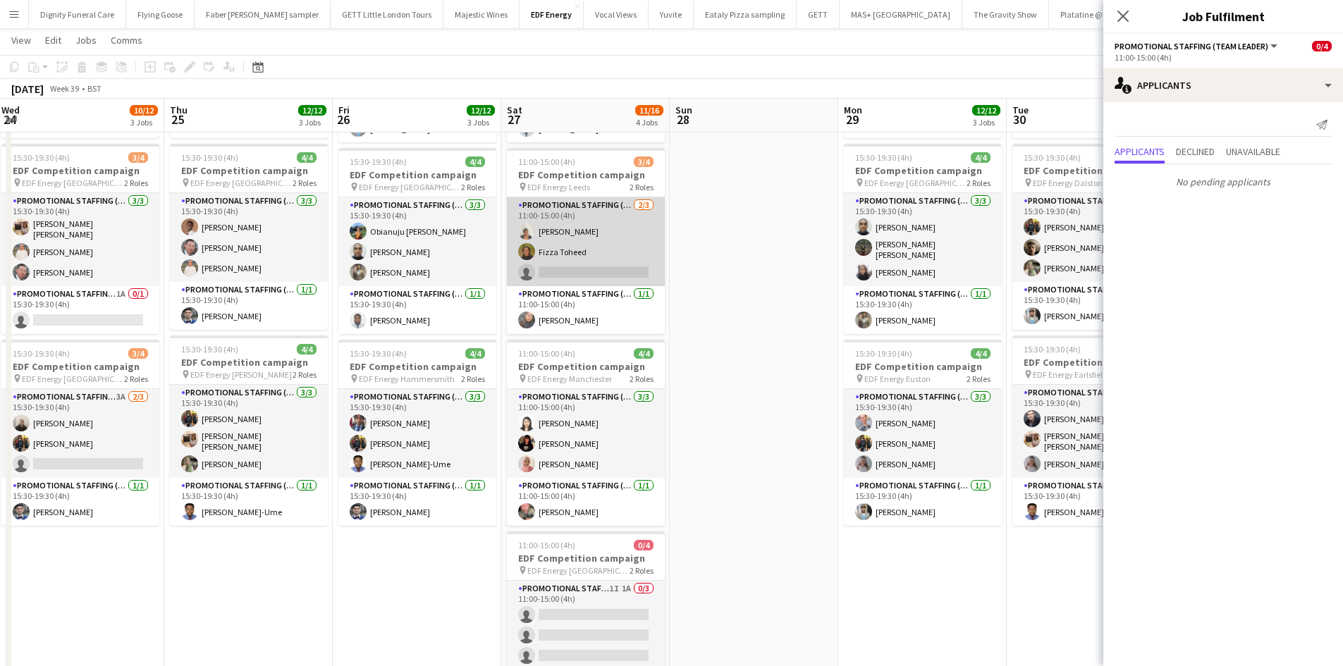
click at [610, 268] on app-card-role "Promotional Staffing (Flyering Staff) 2/3 11:00-15:00 (4h) Thandeka Mashazi Fiz…" at bounding box center [586, 241] width 158 height 89
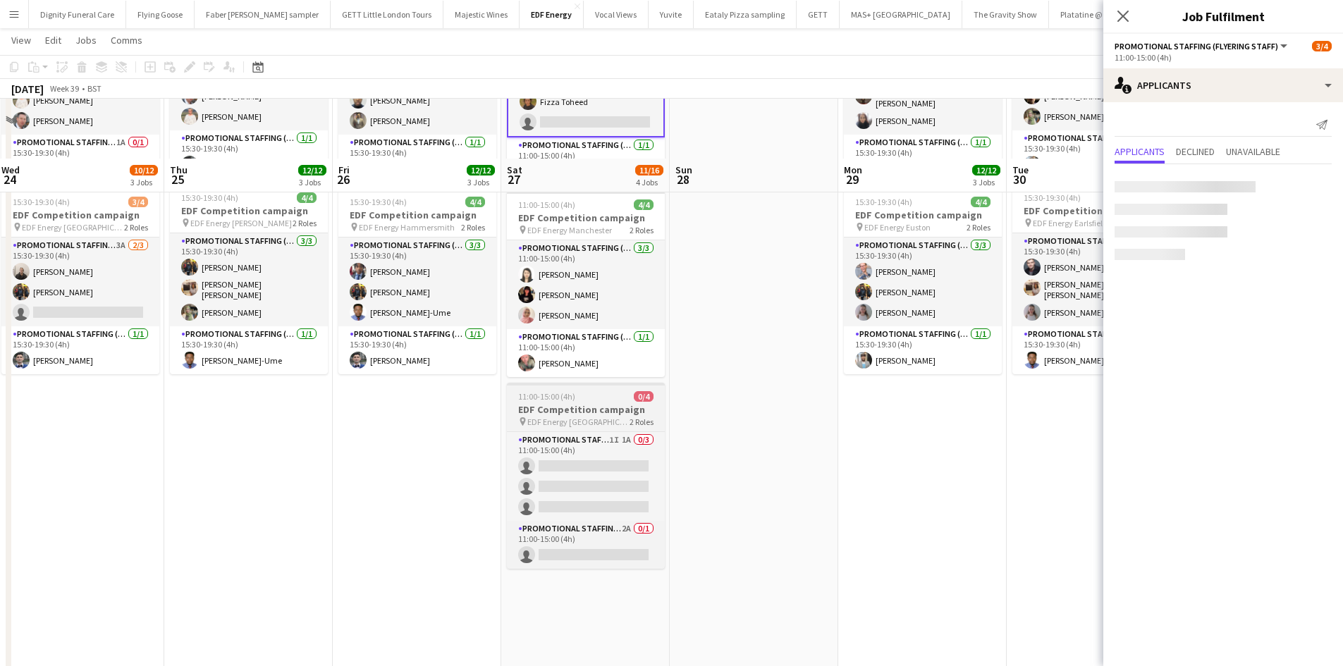
scroll to position [423, 0]
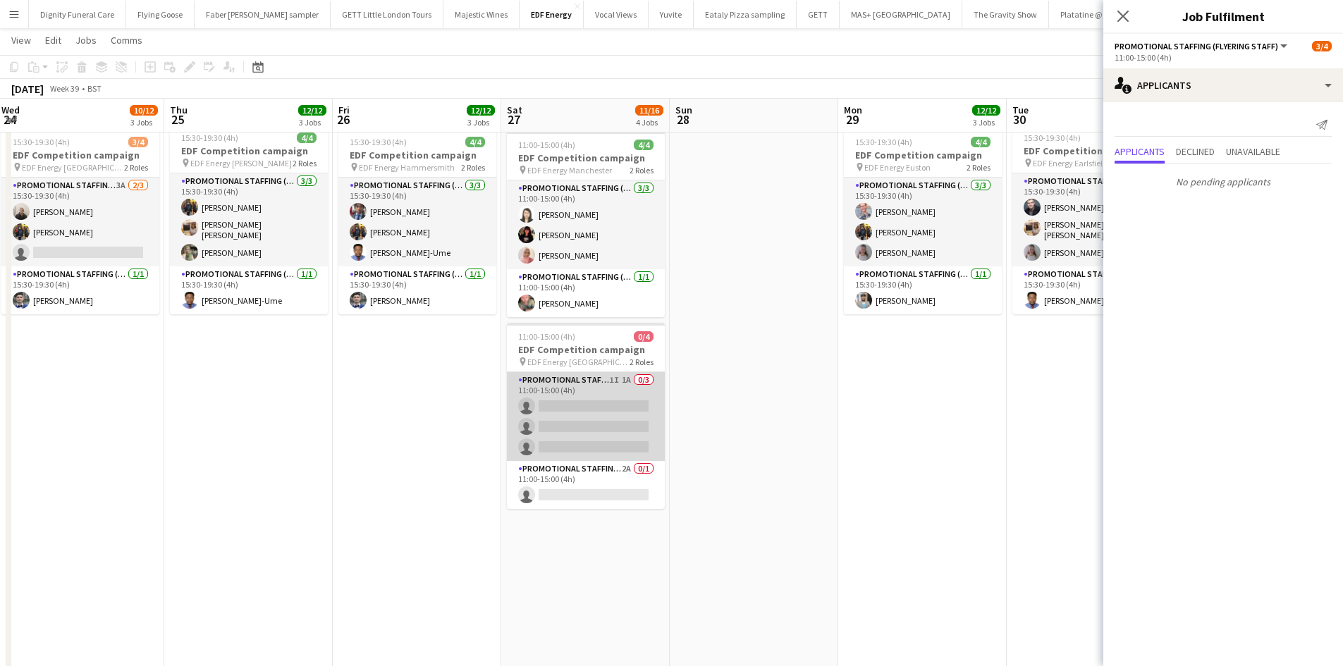
click at [602, 445] on app-card-role "Promotional Staffing (Flyering Staff) 1I 1A 0/3 11:00-15:00 (4h) single-neutral…" at bounding box center [586, 416] width 158 height 89
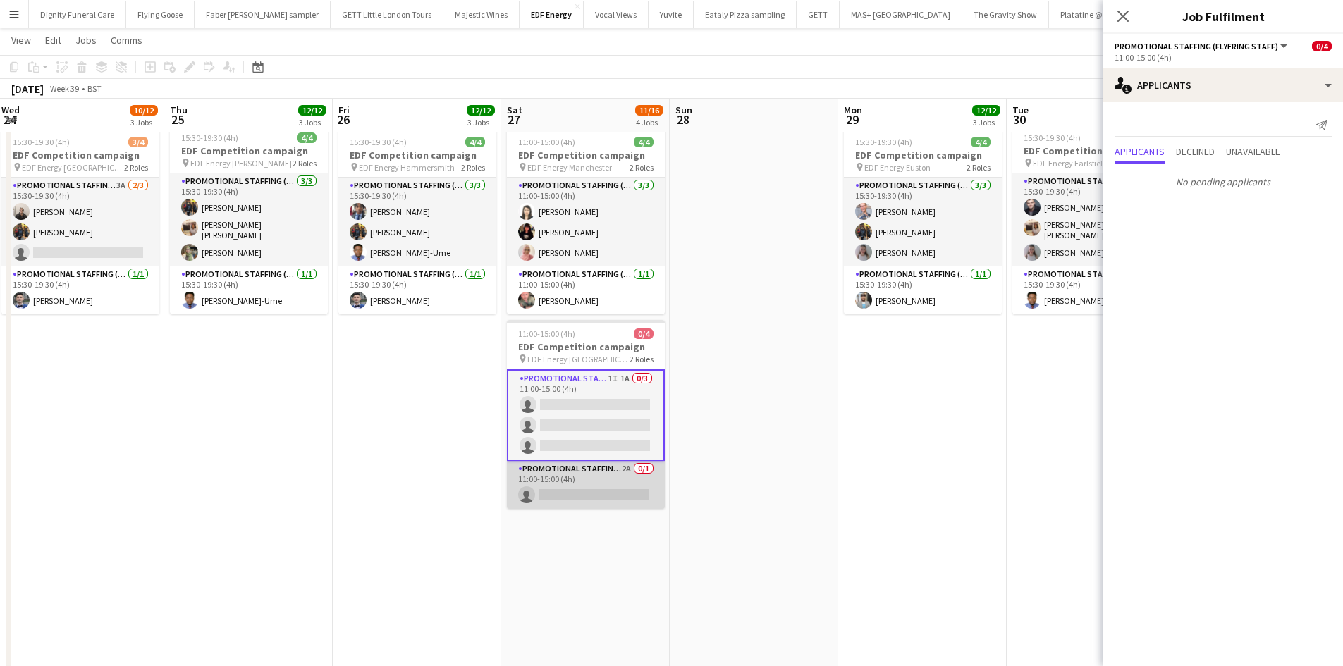
click at [577, 494] on app-card-role "Promotional Staffing (Team Leader) 2A 0/1 11:00-15:00 (4h) single-neutral-actio…" at bounding box center [586, 485] width 158 height 48
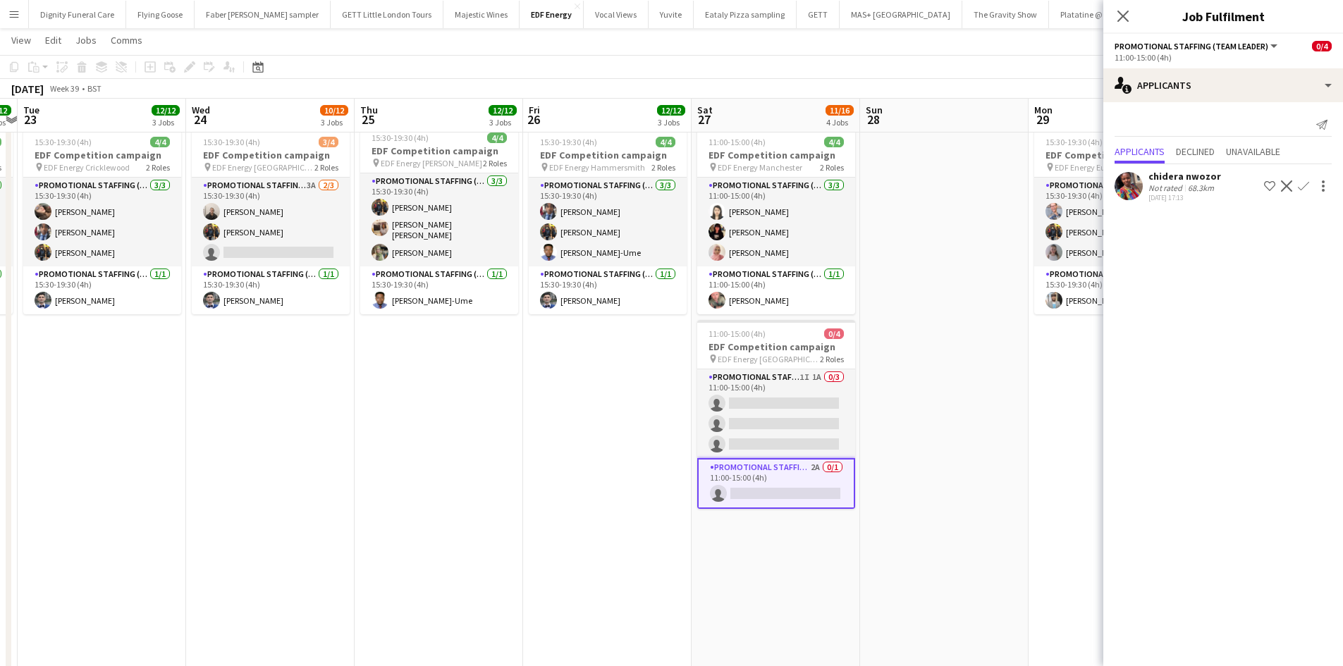
drag, startPoint x: 366, startPoint y: 438, endPoint x: 559, endPoint y: 443, distance: 192.5
click at [560, 443] on app-calendar-viewport "Sun 21 Mon 22 12/12 3 Jobs Tue 23 12/12 3 Jobs Wed 24 10/12 3 Jobs Thu 25 12/12…" at bounding box center [671, 211] width 1343 height 1159
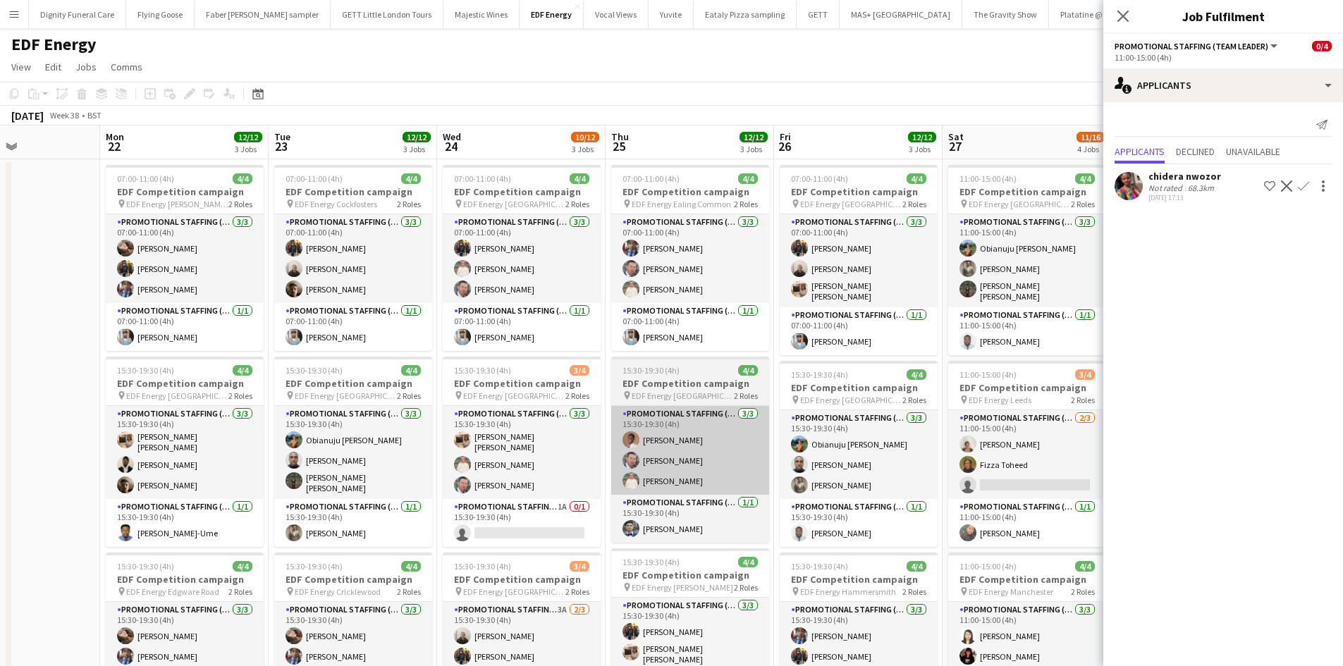
scroll to position [0, 357]
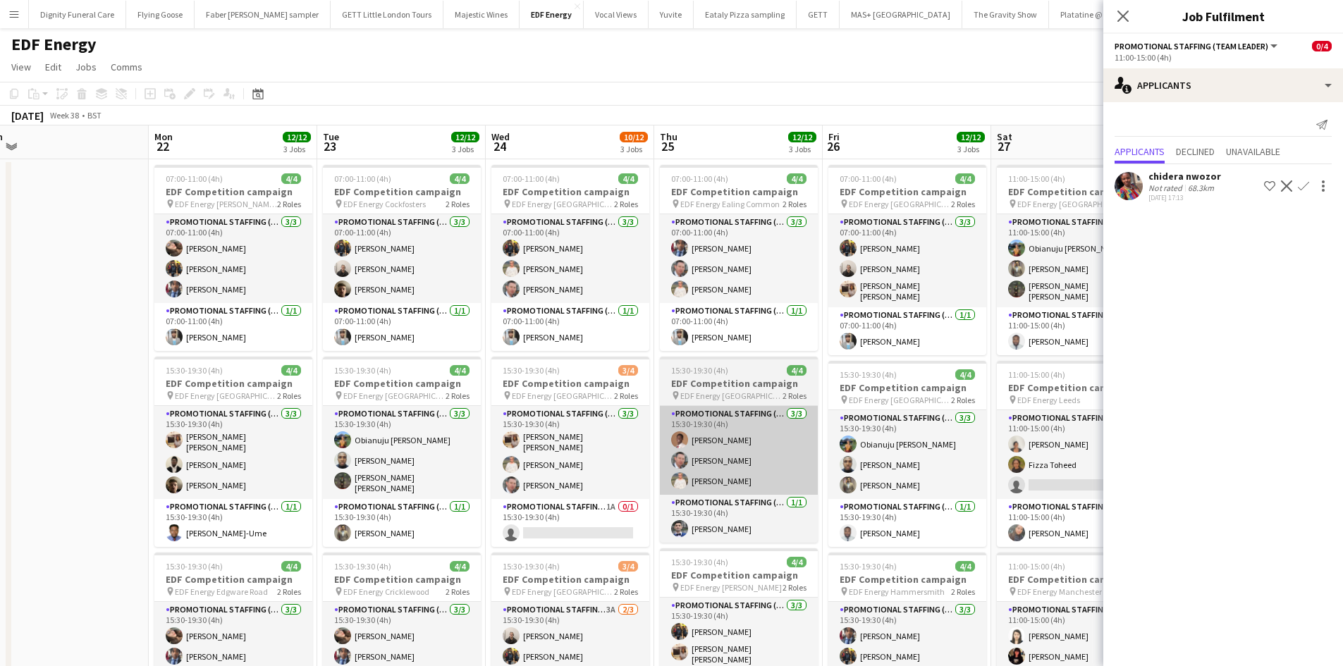
drag, startPoint x: 516, startPoint y: 412, endPoint x: 710, endPoint y: 414, distance: 194.5
click at [780, 414] on app-calendar-viewport "Fri 19 11/12 3 Jobs Sat 20 8/12 3 Jobs Sun 21 Mon 22 12/12 3 Jobs Tue 23 12/12 …" at bounding box center [671, 670] width 1343 height 1090
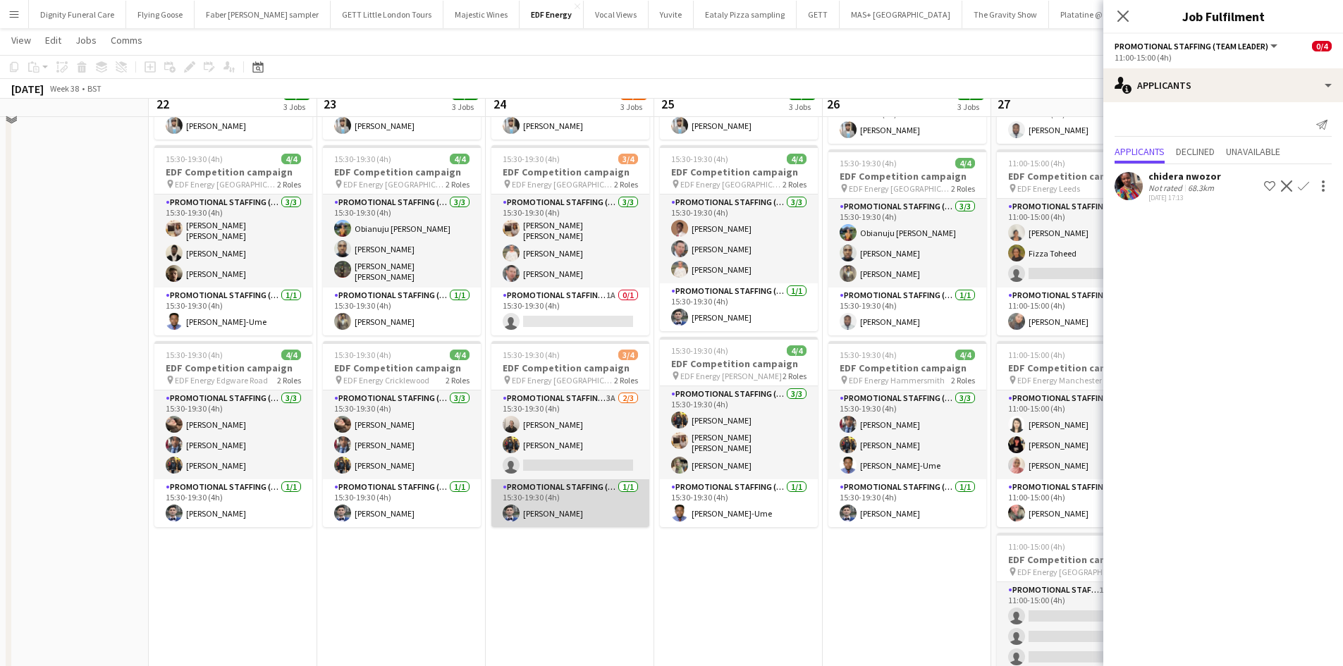
scroll to position [211, 0]
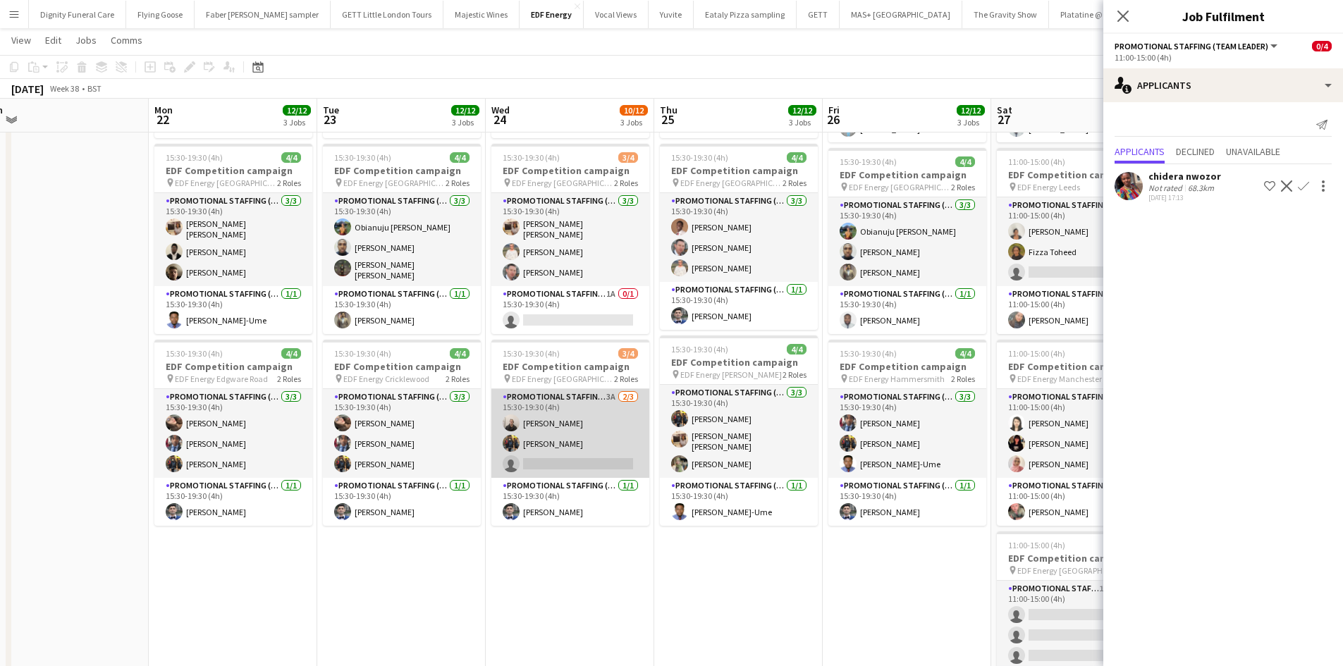
click at [584, 453] on app-card-role "Promotional Staffing (Flyering Staff) 3A 2/3 15:30-19:30 (4h) Gavin Rowe Martin…" at bounding box center [570, 433] width 158 height 89
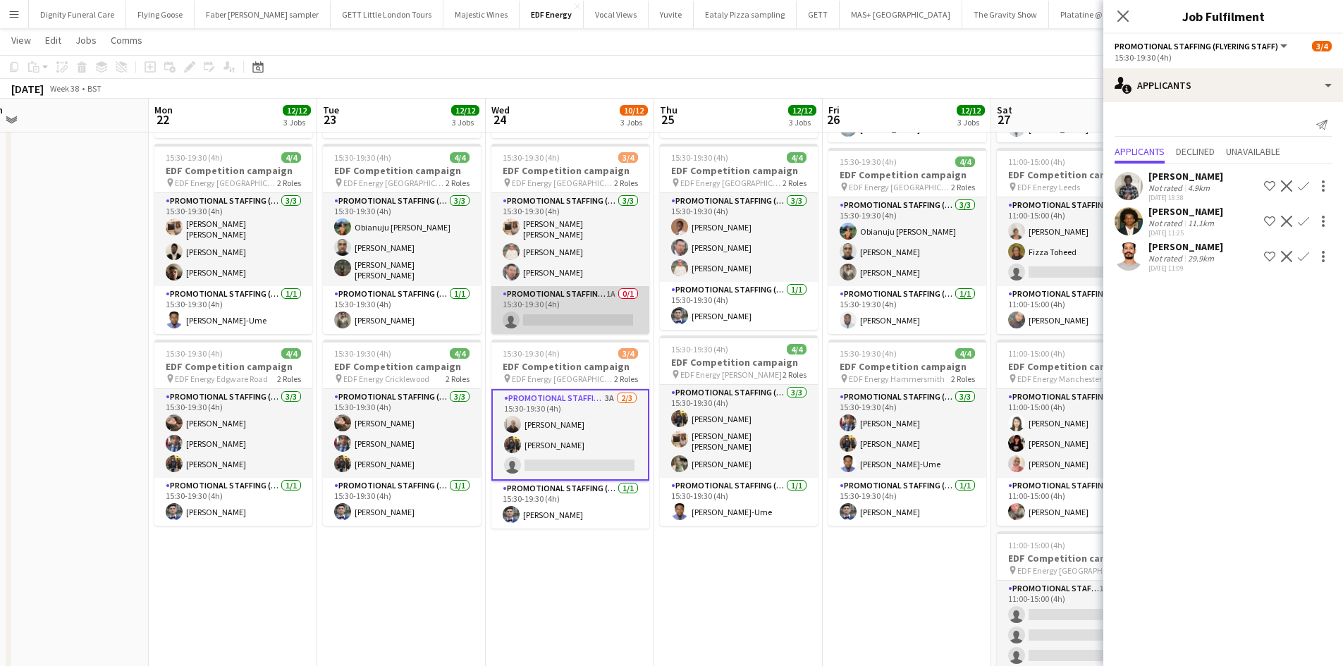
click at [589, 301] on app-card-role "Promotional Staffing (Team Leader) 1A 0/1 15:30-19:30 (4h) single-neutral-actio…" at bounding box center [570, 310] width 158 height 48
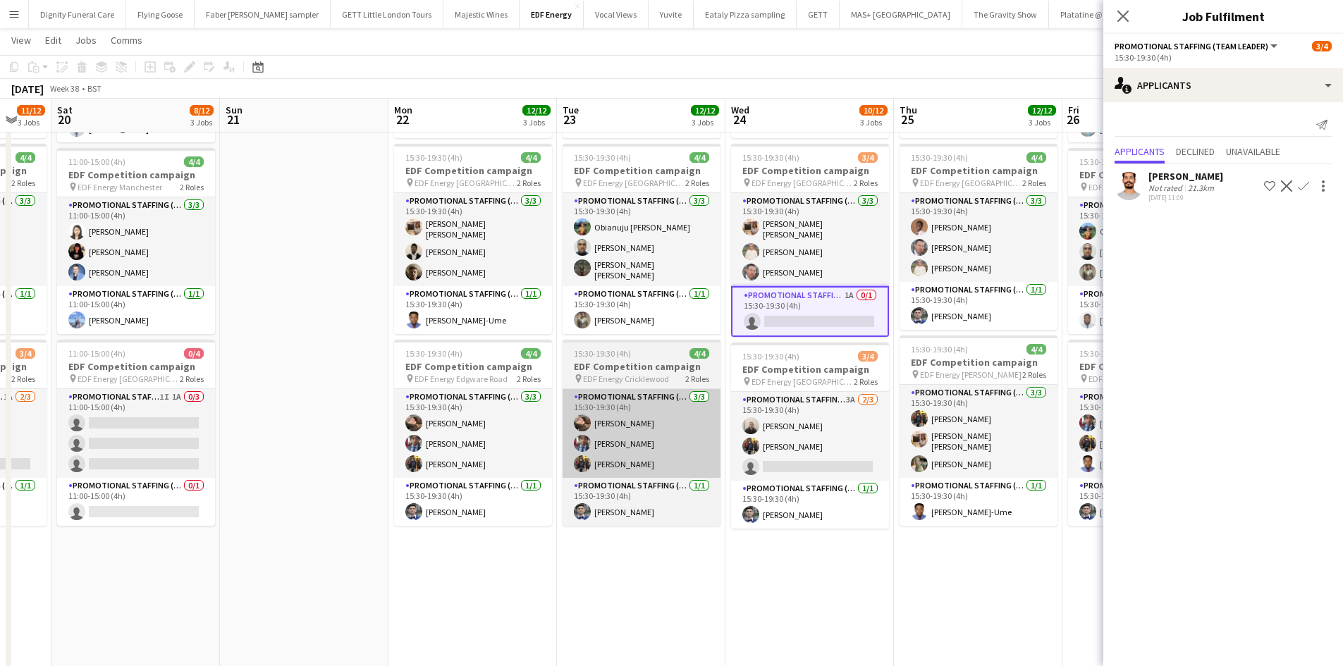
drag, startPoint x: 457, startPoint y: 374, endPoint x: 883, endPoint y: 396, distance: 426.9
click at [889, 396] on app-calendar-viewport "Thu 18 8/12 3 Jobs Fri 19 11/12 3 Jobs Sat 20 8/12 3 Jobs Sun 21 Mon 22 12/12 3…" at bounding box center [671, 423] width 1343 height 1159
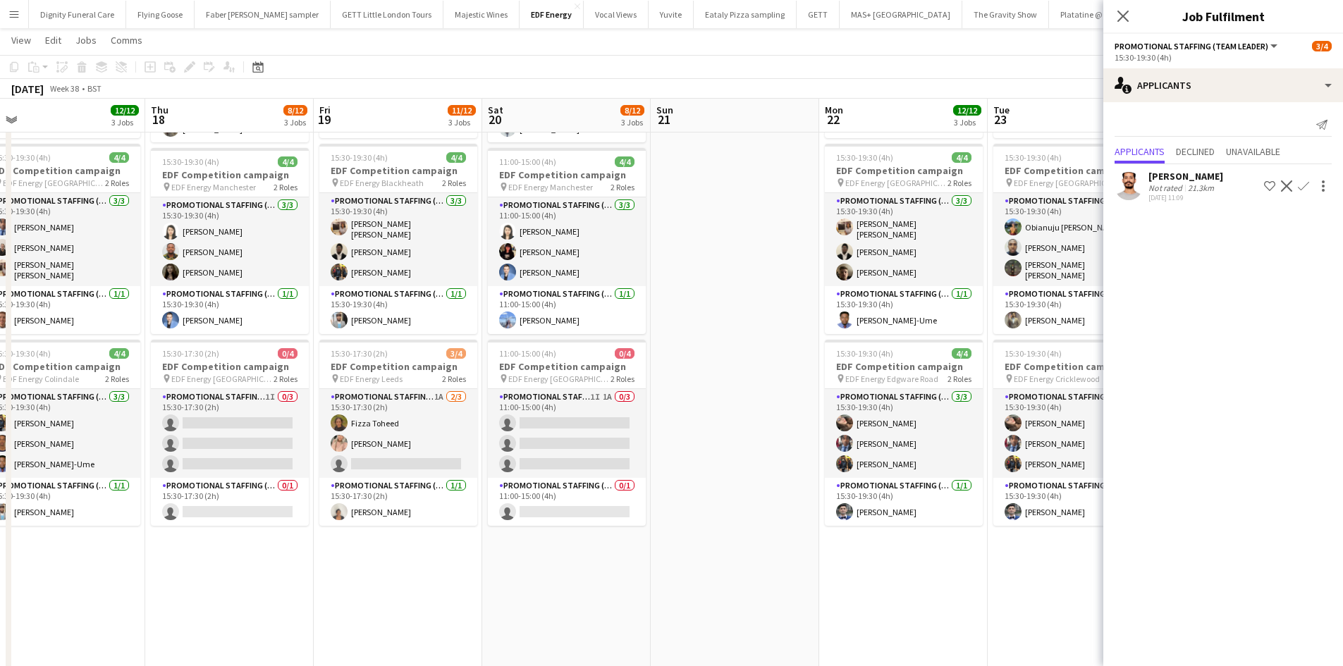
drag, startPoint x: 727, startPoint y: 438, endPoint x: 747, endPoint y: 436, distance: 20.6
click at [754, 436] on app-calendar-viewport "Mon 15 12/12 3 Jobs Tue 16 12/12 3 Jobs Wed 17 12/12 3 Jobs Thu 18 8/12 3 Jobs …" at bounding box center [671, 423] width 1343 height 1159
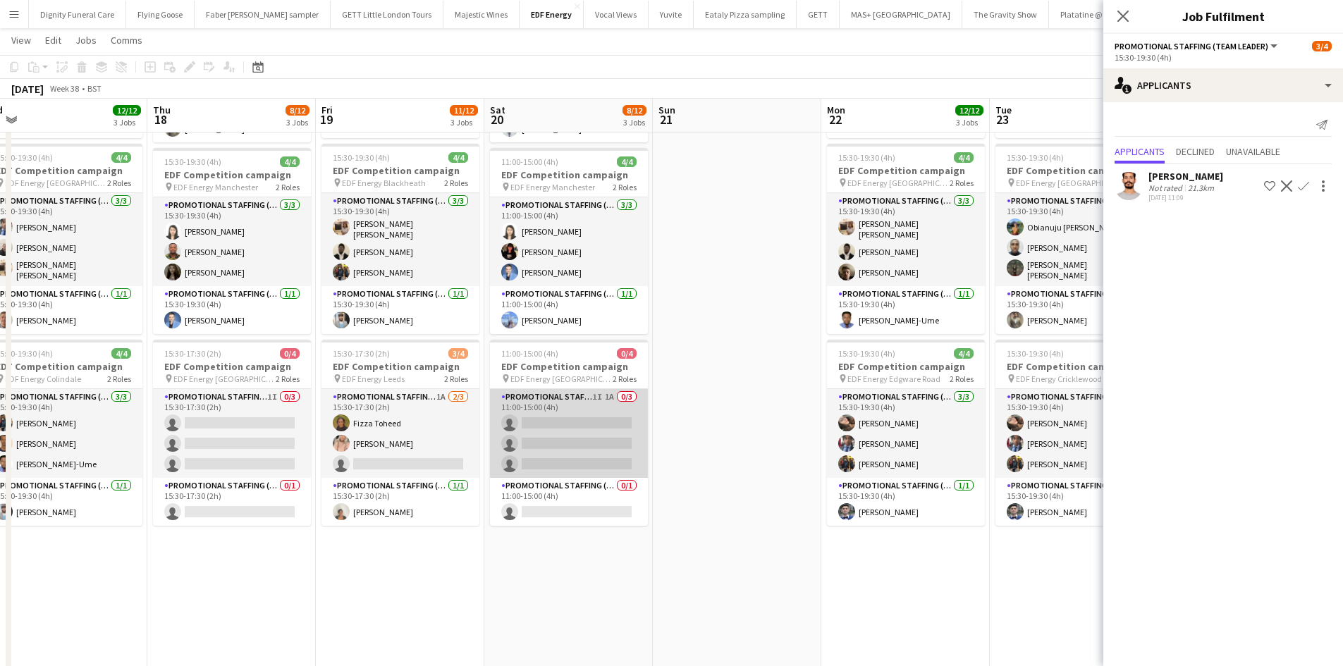
click at [560, 438] on app-card-role "Promotional Staffing (Flyering Staff) 1I 1A 0/3 11:00-15:00 (4h) single-neutral…" at bounding box center [569, 433] width 158 height 89
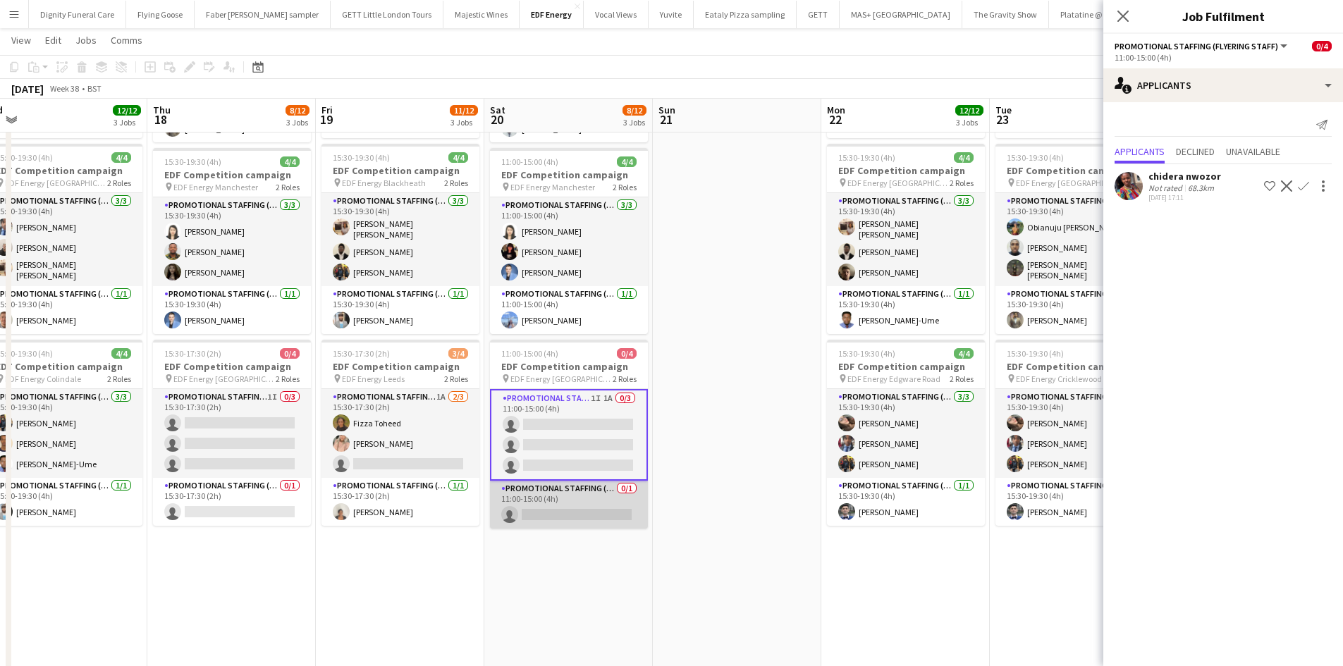
click at [534, 508] on app-card-role "Promotional Staffing (Team Leader) 0/1 11:00-15:00 (4h) single-neutral-actions" at bounding box center [569, 505] width 158 height 48
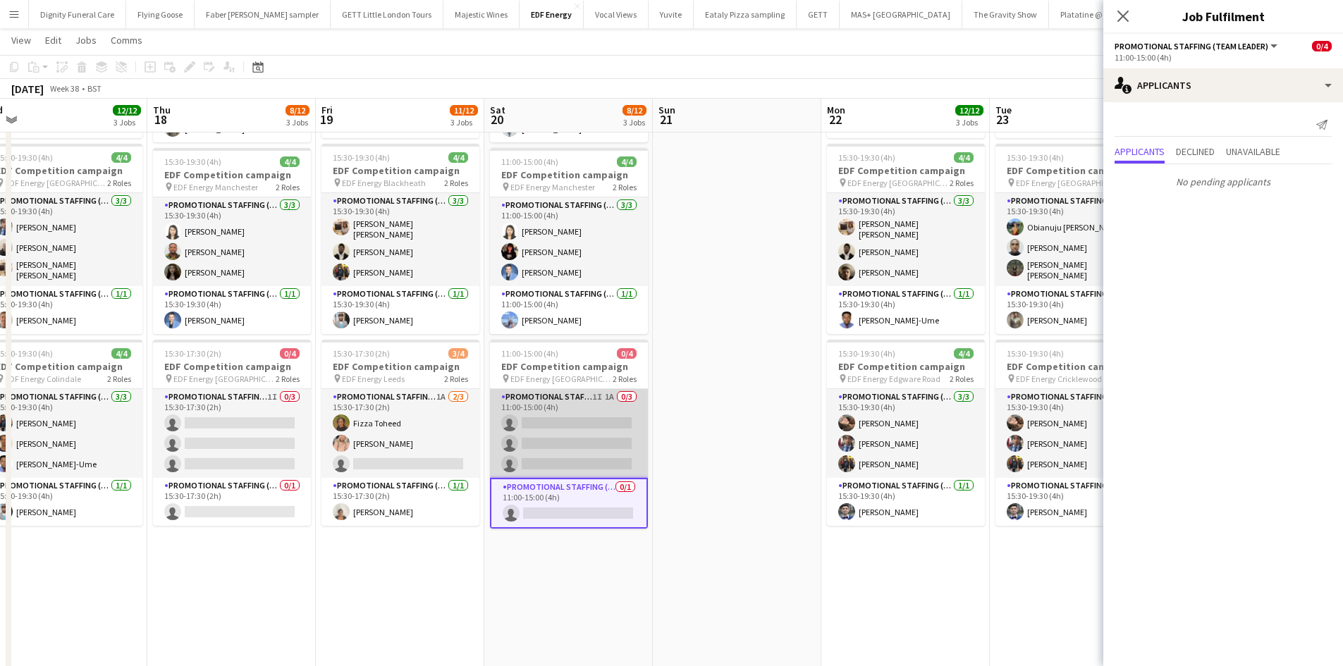
click at [597, 431] on app-card-role "Promotional Staffing (Flyering Staff) 1I 1A 0/3 11:00-15:00 (4h) single-neutral…" at bounding box center [569, 433] width 158 height 89
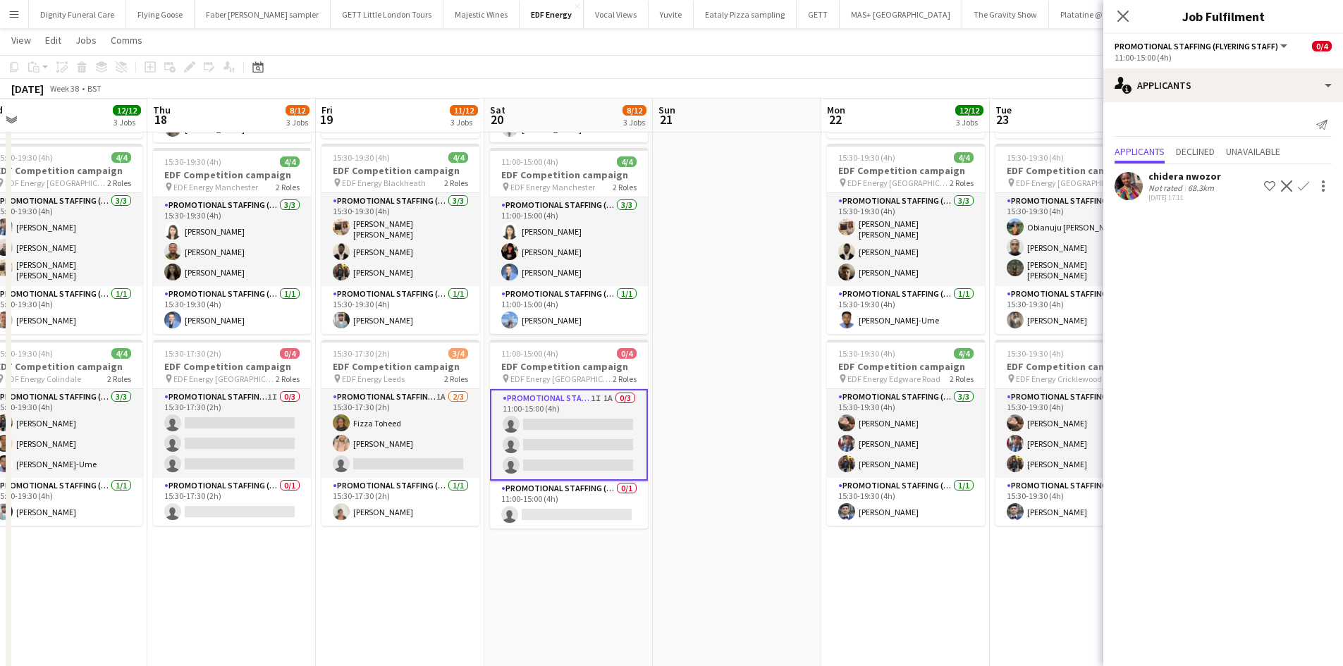
click at [1305, 180] on button "Confirm" at bounding box center [1303, 186] width 17 height 17
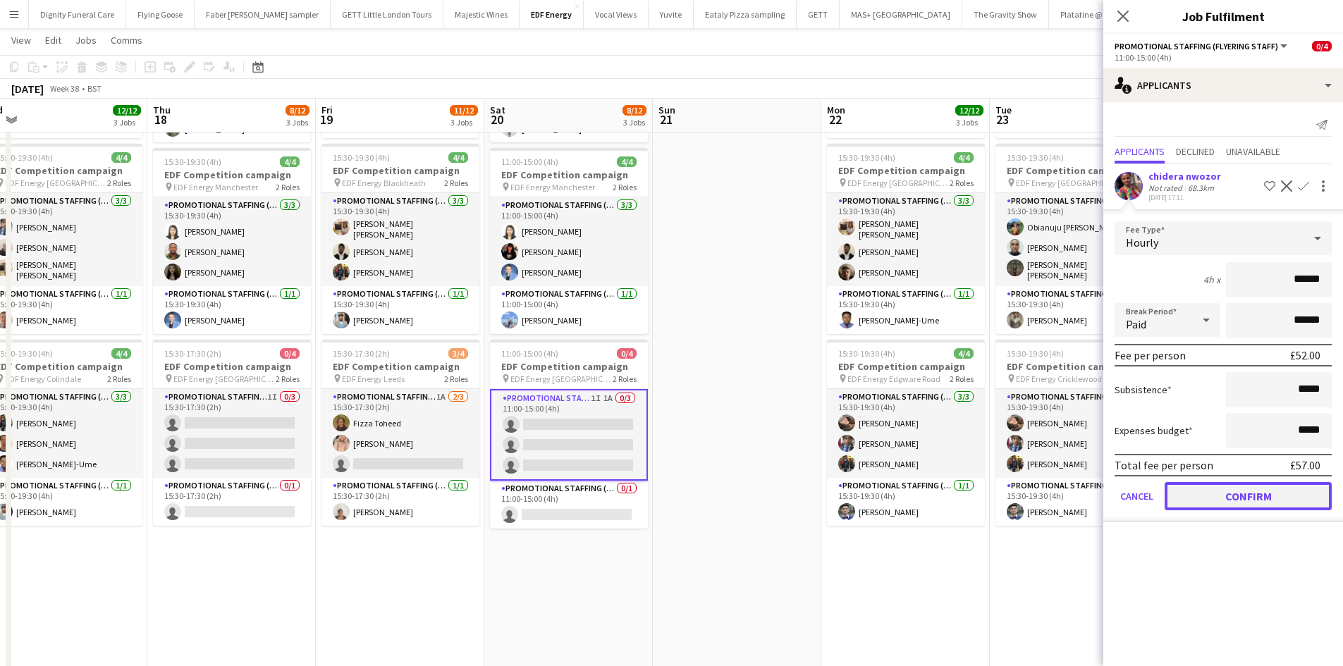
click at [1233, 486] on button "Confirm" at bounding box center [1247, 496] width 167 height 28
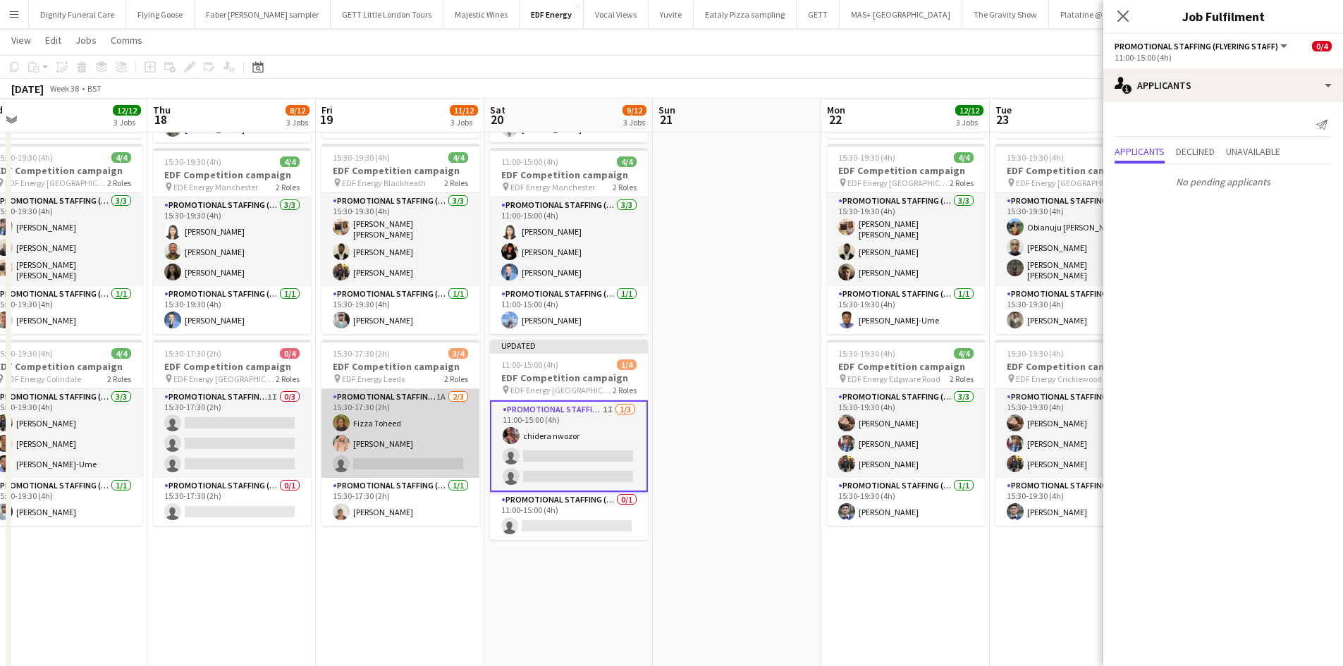
click at [440, 464] on app-card-role "Promotional Staffing (Flyering Staff) 1A 2/3 15:30-17:30 (2h) Fizza Toheed Beck…" at bounding box center [400, 433] width 158 height 89
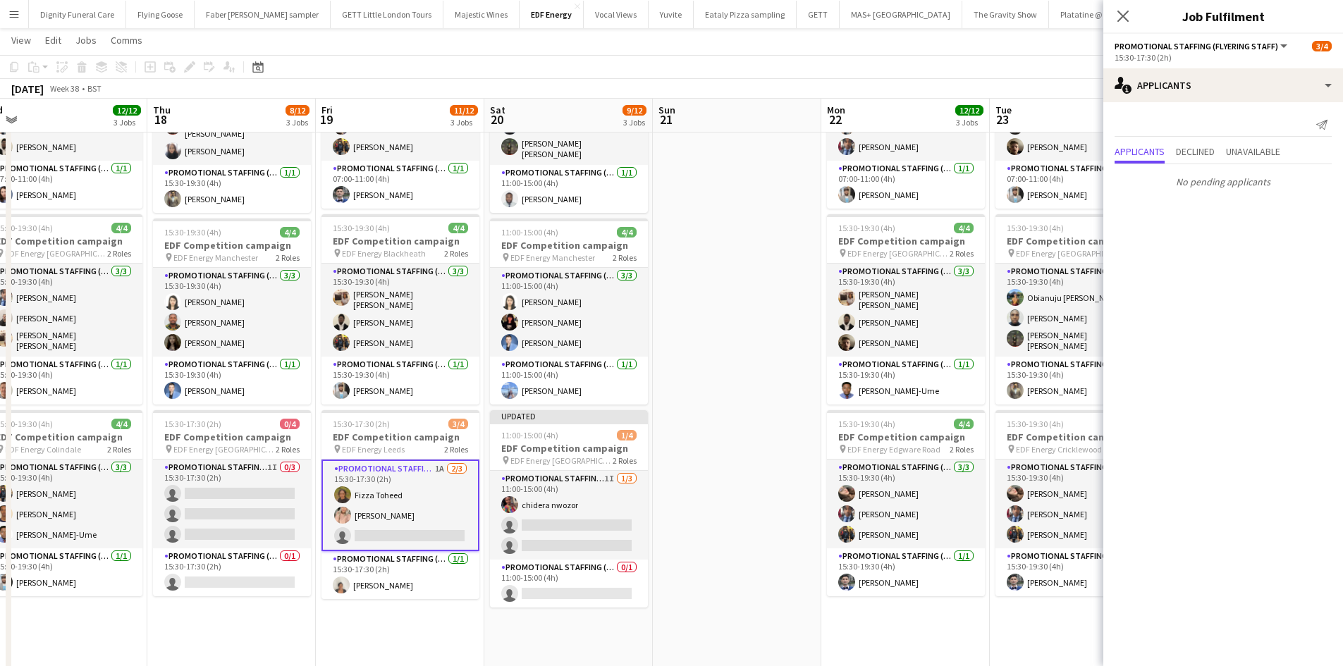
scroll to position [0, 0]
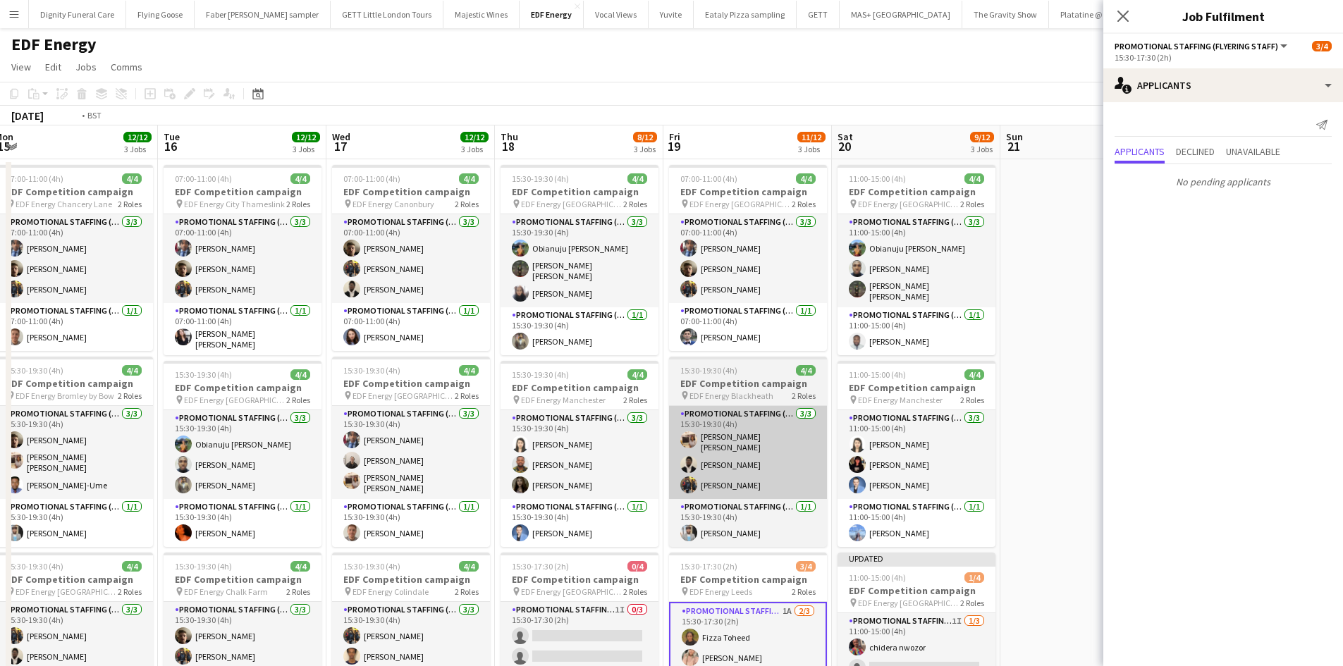
drag, startPoint x: 416, startPoint y: 513, endPoint x: 748, endPoint y: 468, distance: 335.7
click at [749, 468] on app-calendar-viewport "Sat 13 13/16 4 Jobs Sun 14 3/4 1 Job Mon 15 12/12 3 Jobs Tue 16 12/12 3 Jobs We…" at bounding box center [671, 670] width 1343 height 1090
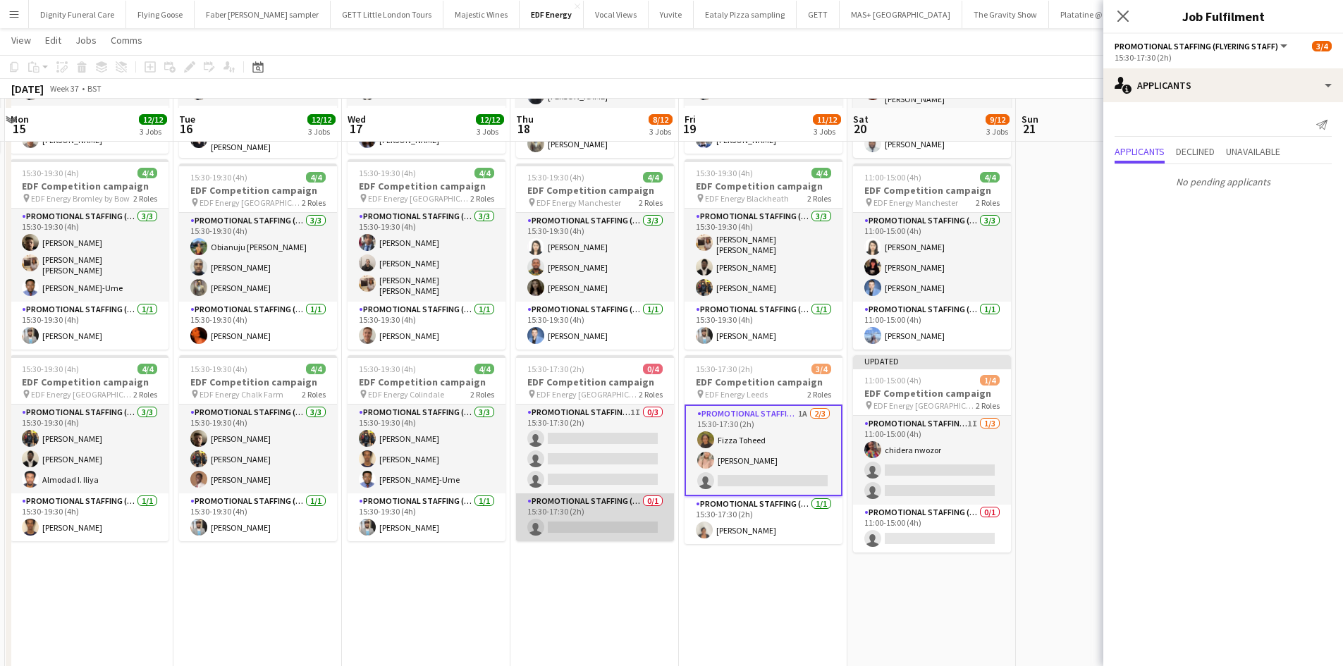
scroll to position [211, 0]
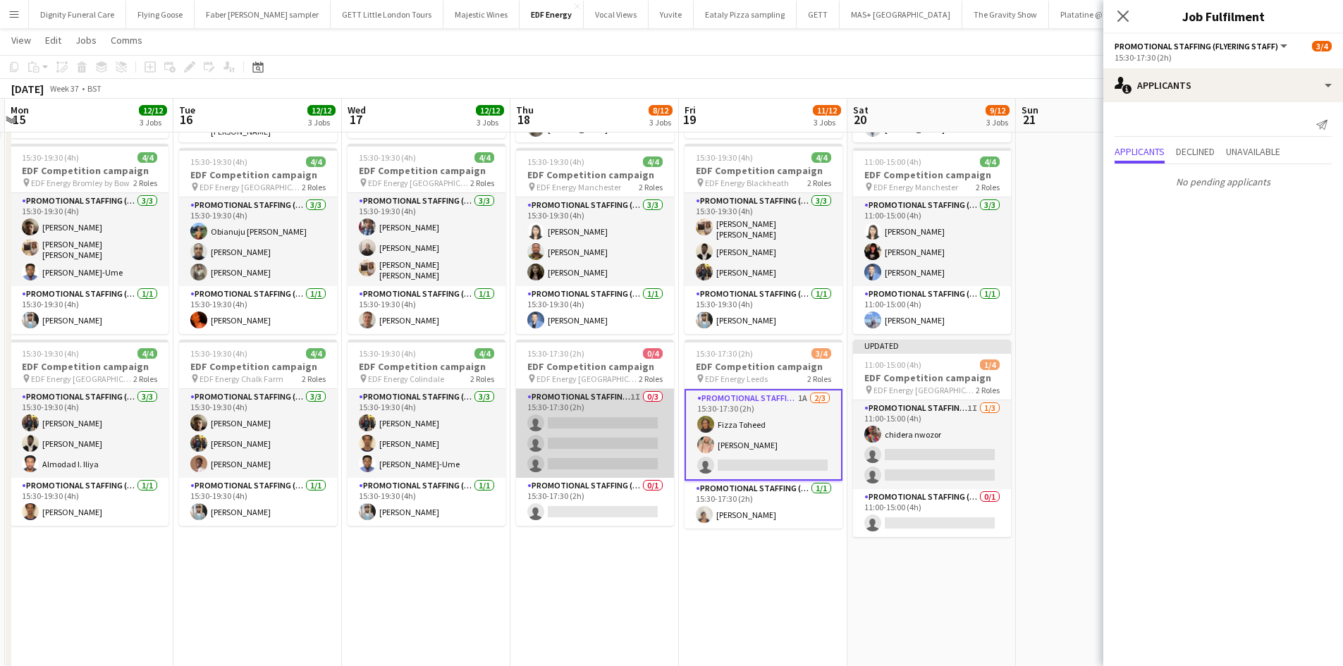
click at [607, 447] on app-card-role "Promotional Staffing (Flyering Staff) 1I 0/3 15:30-17:30 (2h) single-neutral-ac…" at bounding box center [595, 433] width 158 height 89
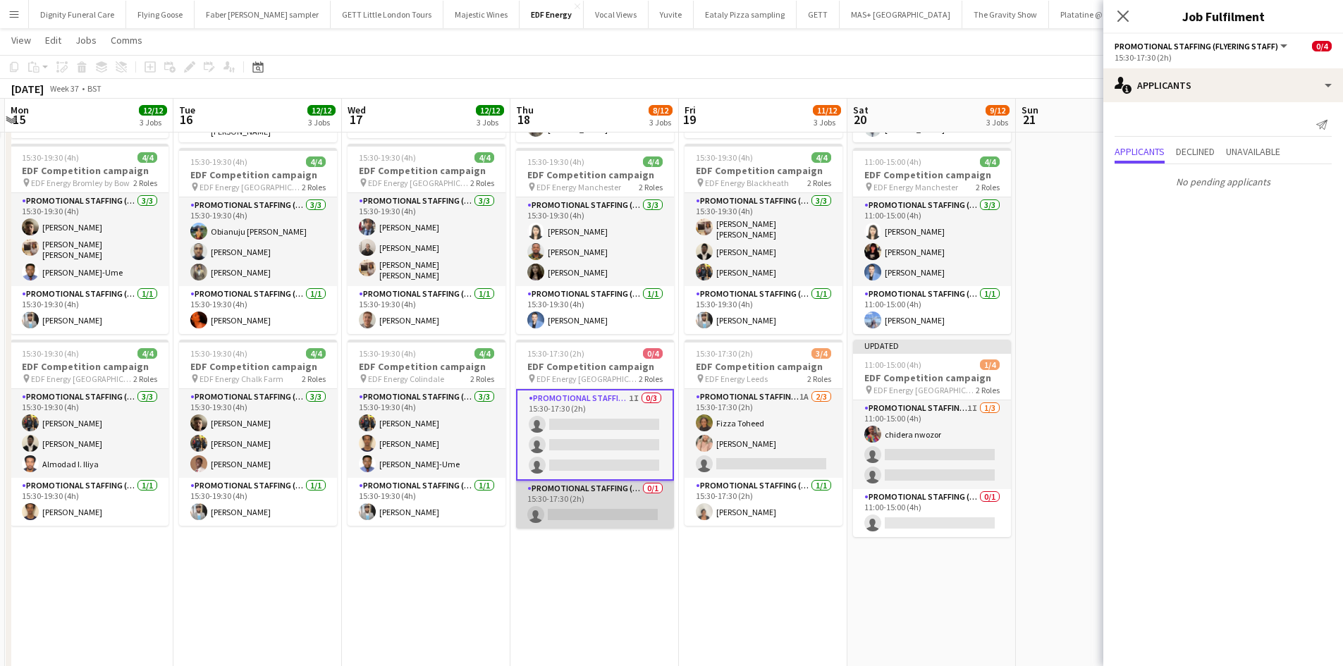
click at [598, 517] on app-card-role "Promotional Staffing (Team Leader) 0/1 15:30-17:30 (2h) single-neutral-actions" at bounding box center [595, 505] width 158 height 48
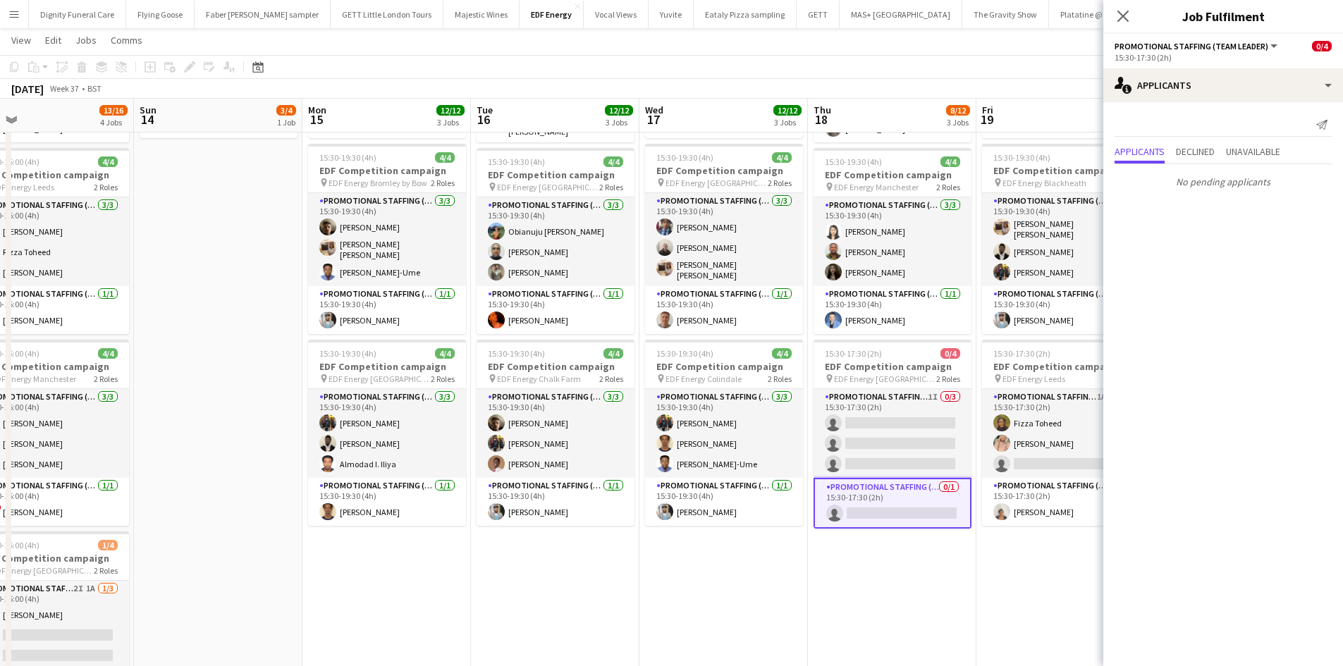
drag, startPoint x: 440, startPoint y: 577, endPoint x: 706, endPoint y: 572, distance: 266.5
click at [744, 569] on app-calendar-viewport "Thu 11 12/12 3 Jobs Fri 12 12/12 3 Jobs Sat 13 13/16 4 Jobs Sun 14 3/4 1 Job Mo…" at bounding box center [671, 423] width 1343 height 1159
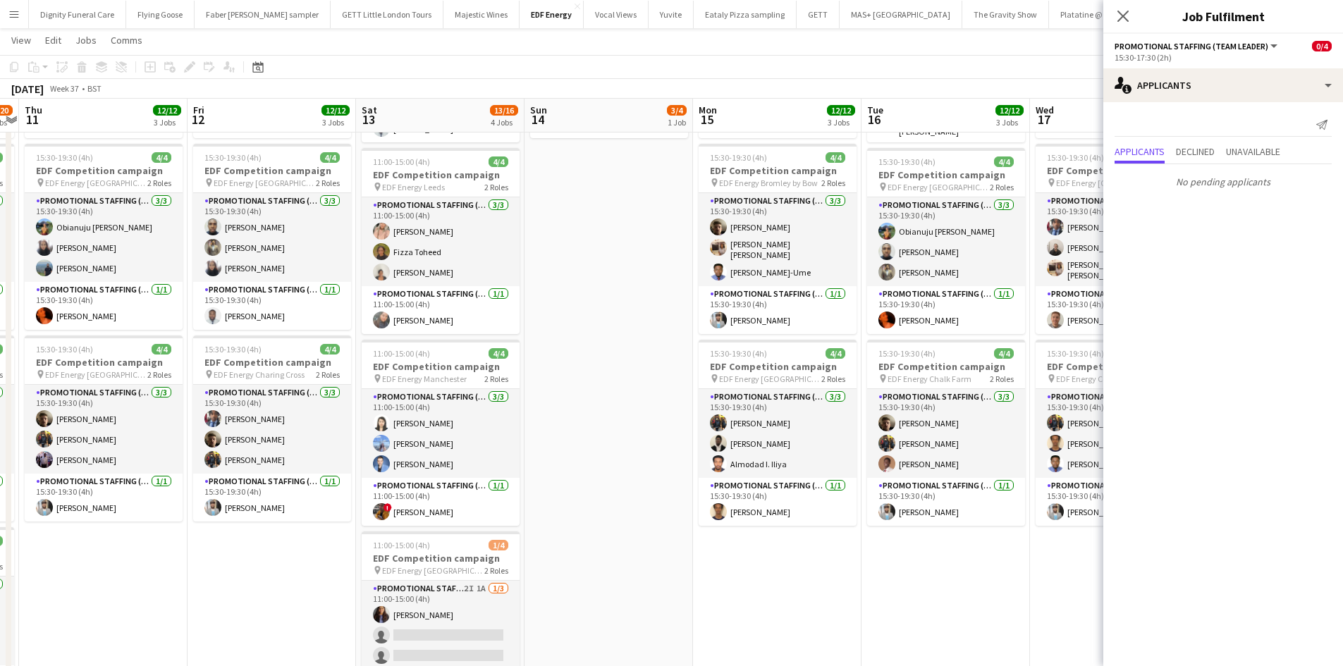
drag, startPoint x: 529, startPoint y: 591, endPoint x: 827, endPoint y: 585, distance: 298.9
click at [839, 585] on app-calendar-viewport "Tue 9 12/12 3 Jobs Wed 10 17/20 5 Jobs Thu 11 12/12 3 Jobs Fri 12 12/12 3 Jobs …" at bounding box center [671, 423] width 1343 height 1159
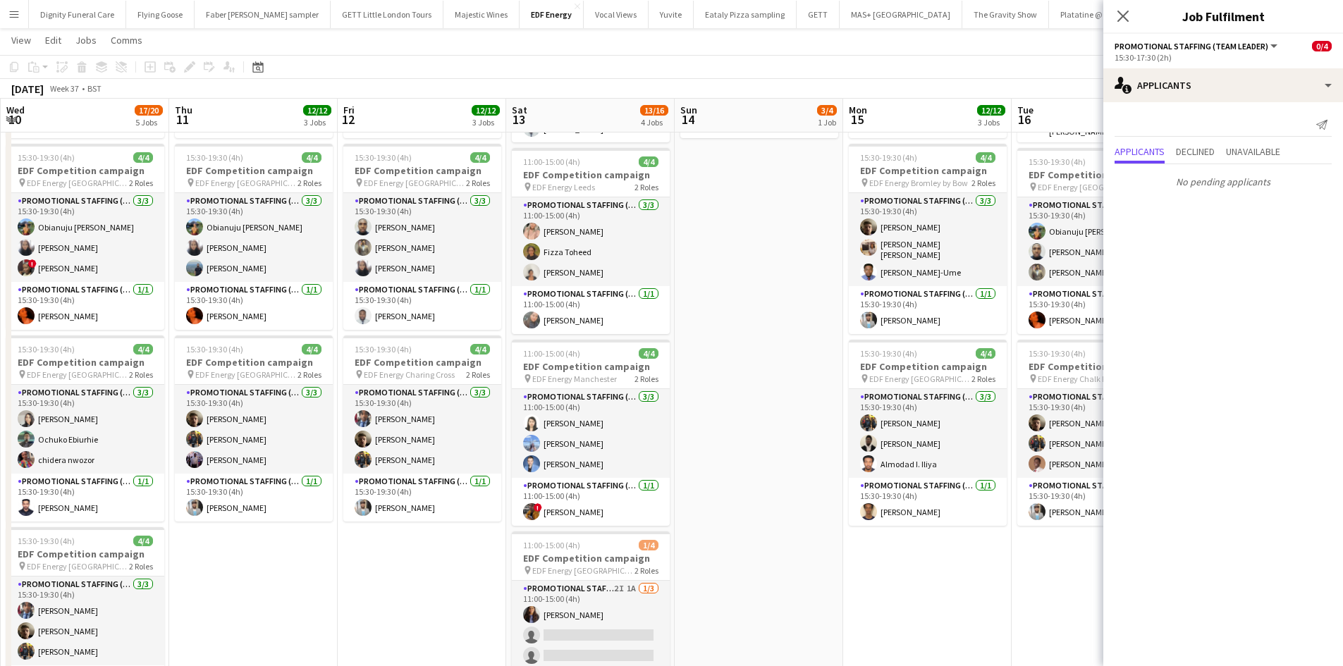
drag, startPoint x: 586, startPoint y: 598, endPoint x: 731, endPoint y: 586, distance: 145.0
click at [756, 591] on app-calendar-viewport "Mon 8 11/12 3 Jobs Tue 9 12/12 3 Jobs Wed 10 17/20 5 Jobs Thu 11 12/12 3 Jobs F…" at bounding box center [671, 423] width 1343 height 1159
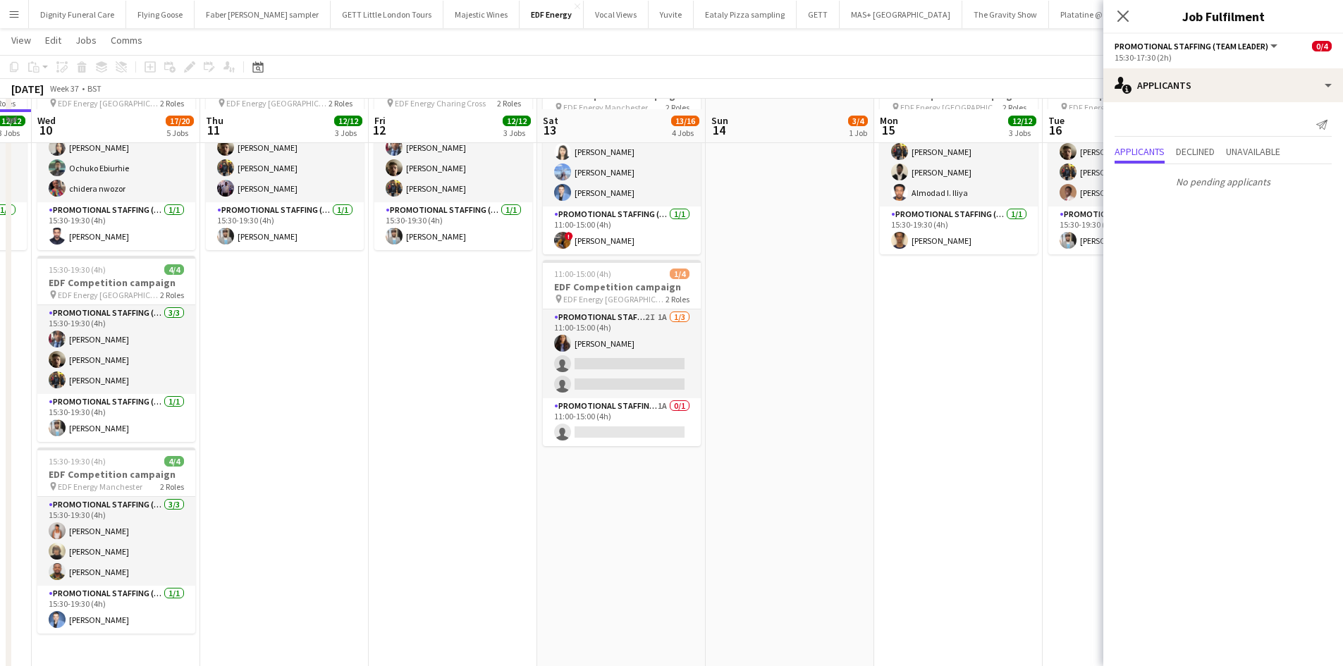
scroll to position [493, 0]
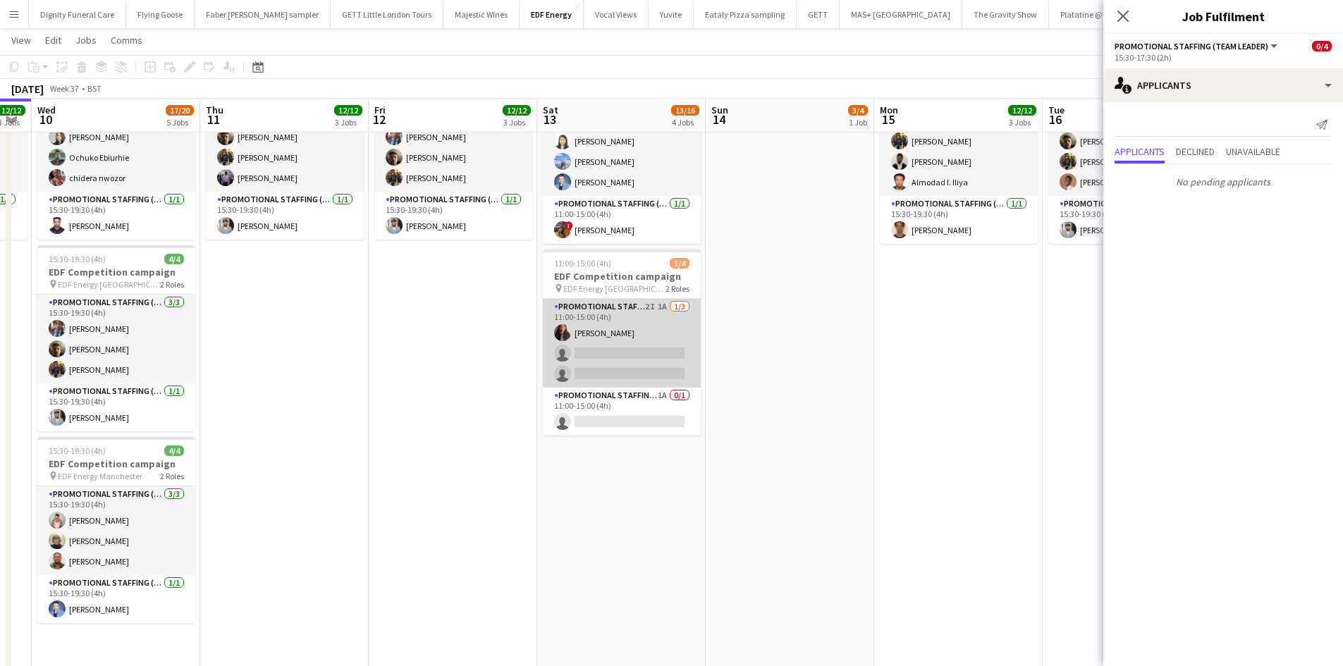
click at [646, 376] on app-card-role "Promotional Staffing (Flyering Staff) 2I 1A 1/3 11:00-15:00 (4h) Mansi Mehta si…" at bounding box center [622, 343] width 158 height 89
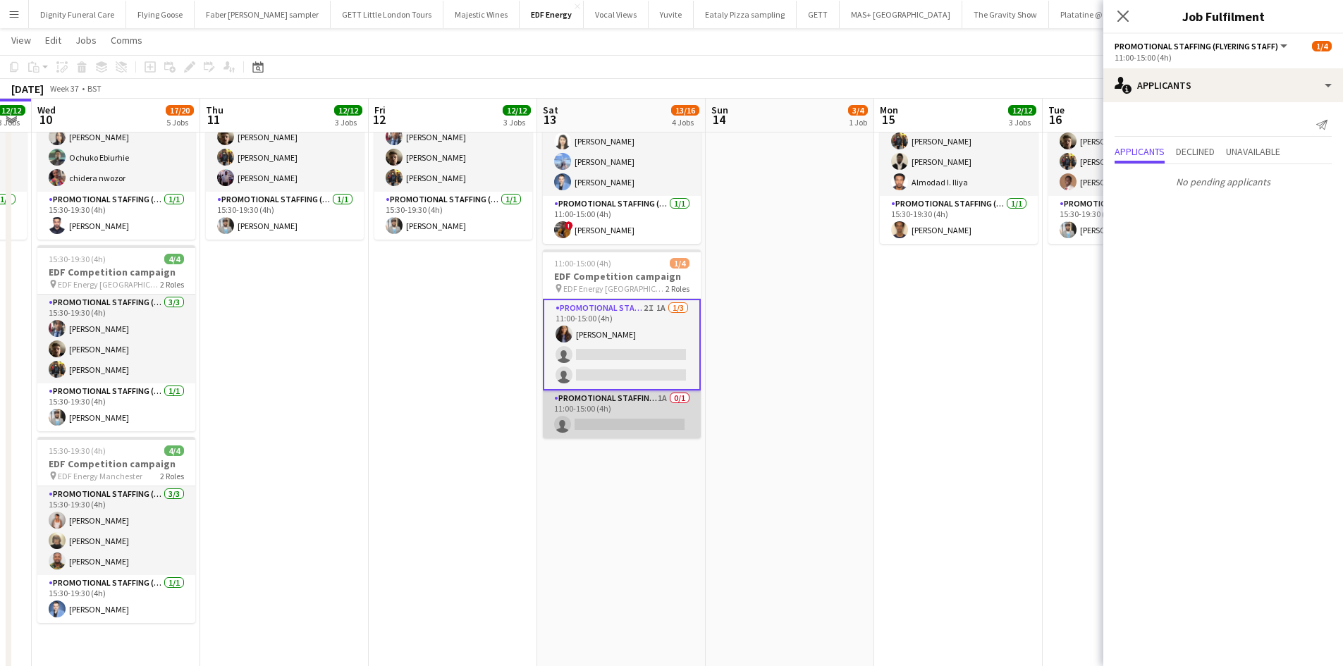
click at [641, 437] on app-card-role "Promotional Staffing (Team Leader) 1A 0/1 11:00-15:00 (4h) single-neutral-actio…" at bounding box center [622, 414] width 158 height 48
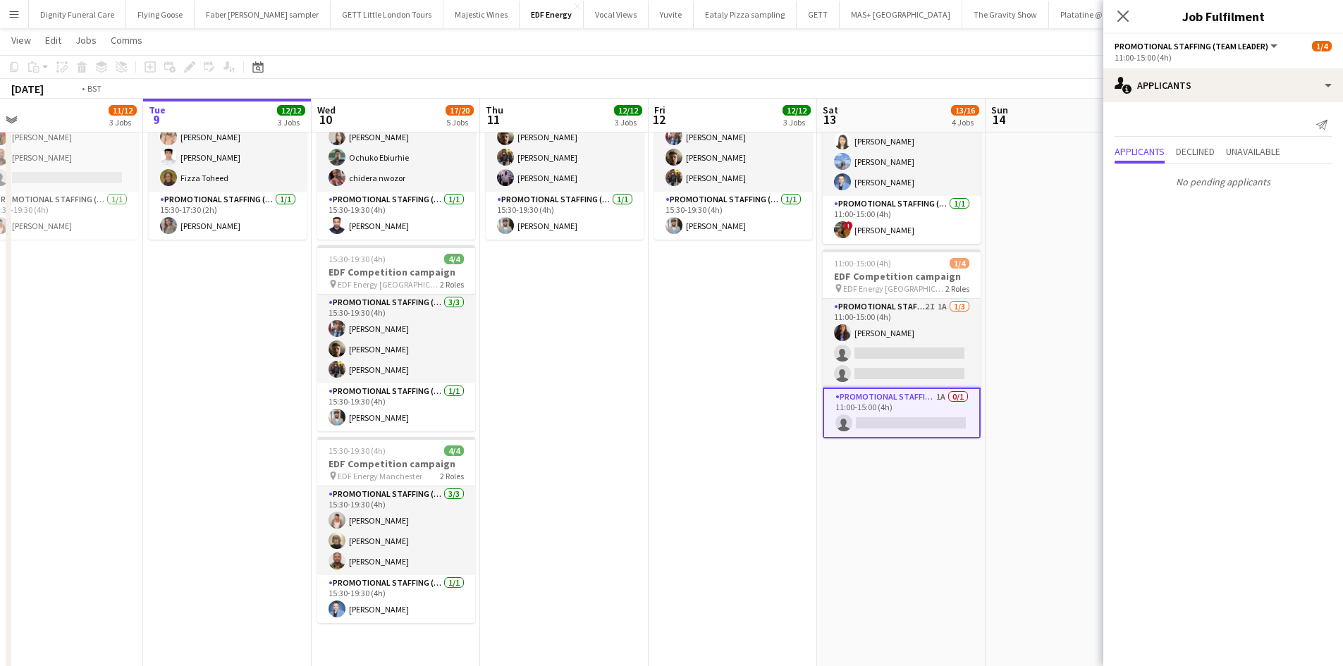
scroll to position [0, 318]
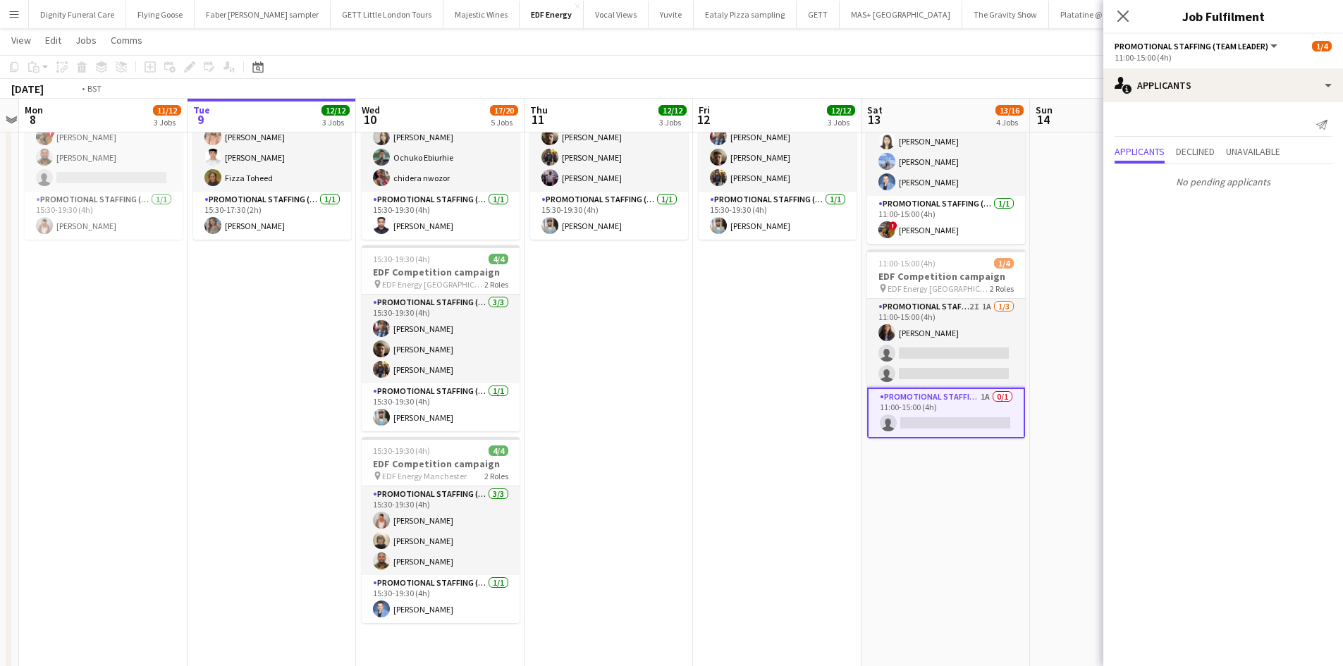
drag, startPoint x: 514, startPoint y: 474, endPoint x: 760, endPoint y: 481, distance: 246.0
click at [773, 482] on app-calendar-viewport "Sat 6 7/8 2 Jobs Sun 7 Mon 8 11/12 3 Jobs Tue 9 12/12 3 Jobs Wed 10 17/20 5 Job…" at bounding box center [671, 141] width 1343 height 1159
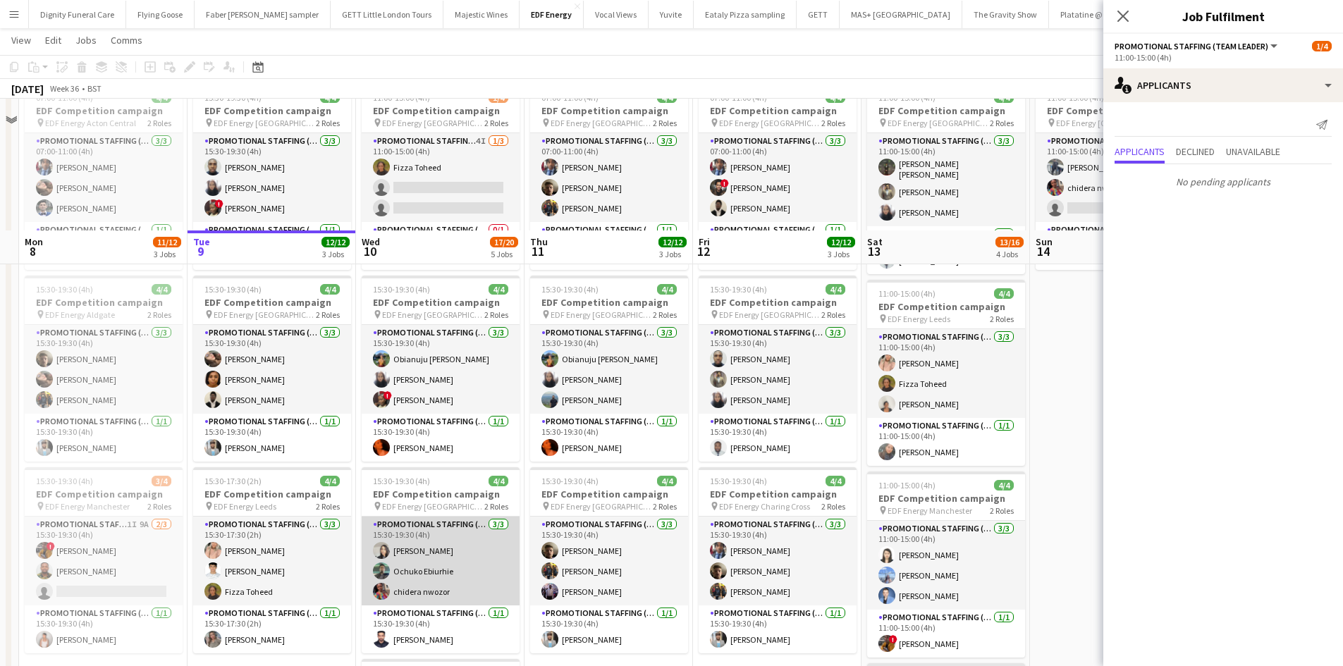
scroll to position [0, 0]
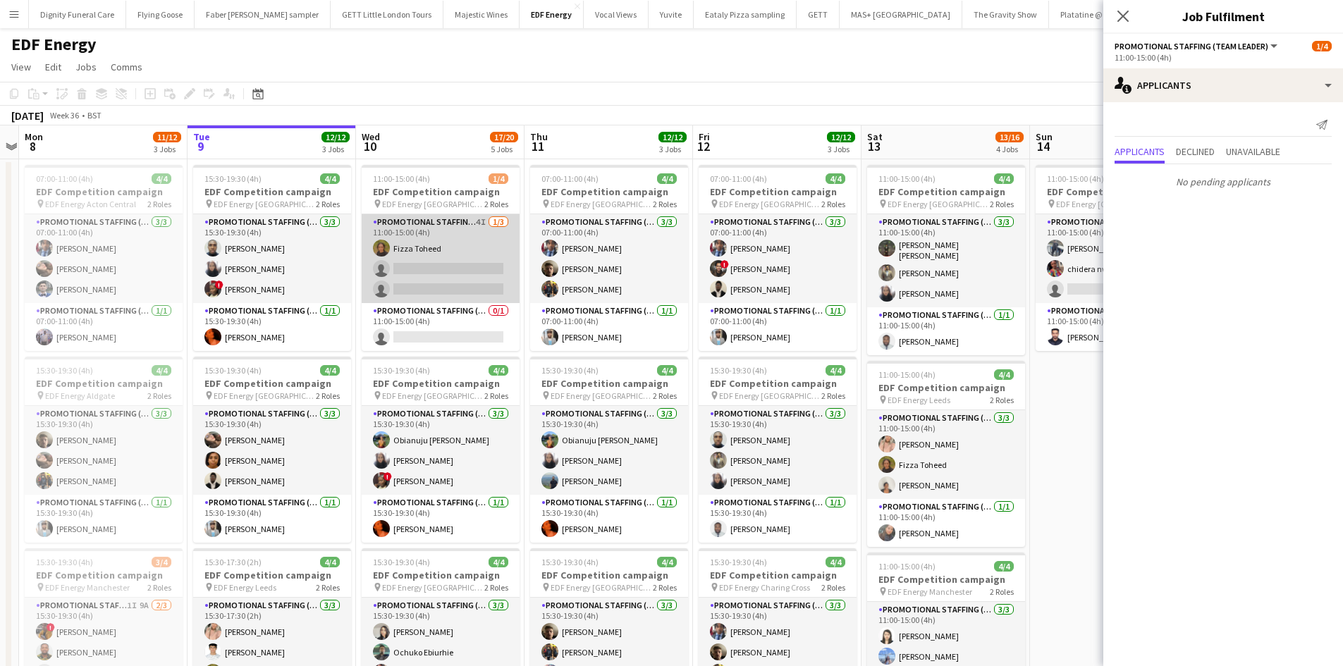
click at [444, 279] on app-card-role "Promotional Staffing (Flyering Staff) 4I 1/3 11:00-15:00 (4h) Fizza Toheed sing…" at bounding box center [441, 258] width 158 height 89
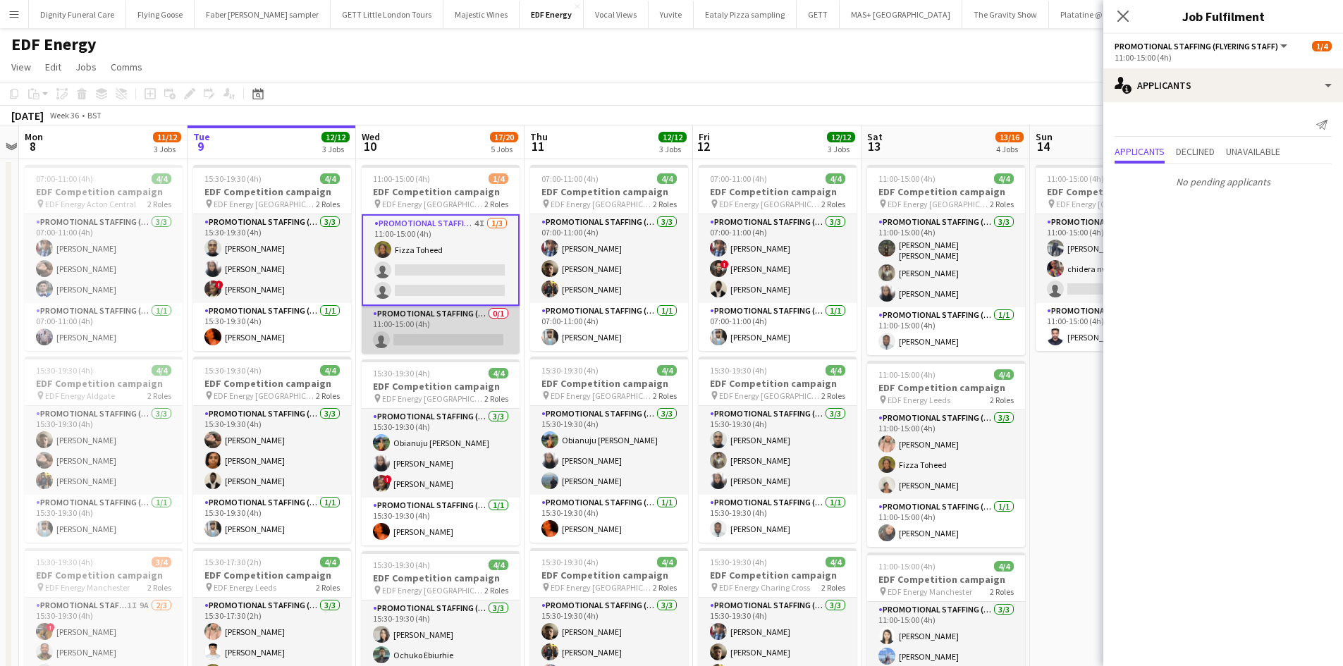
click at [463, 339] on app-card-role "Promotional Staffing (Team Leader) 0/1 11:00-15:00 (4h) single-neutral-actions" at bounding box center [441, 330] width 158 height 48
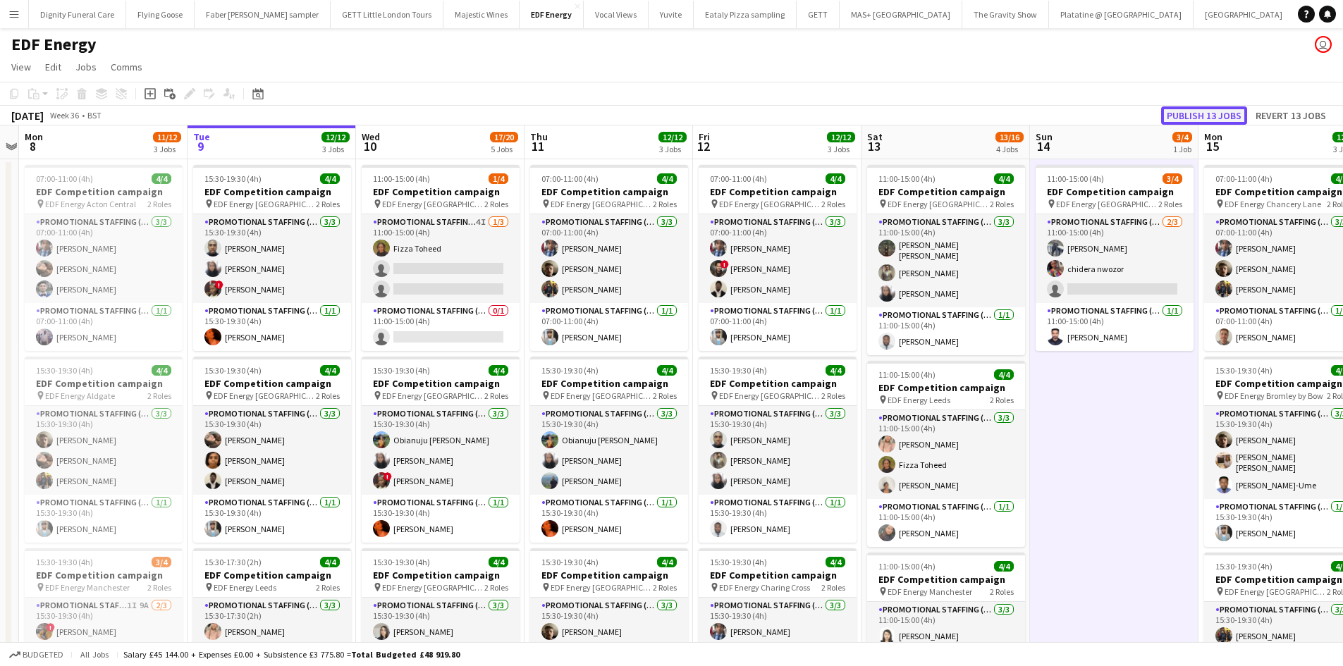
click at [1200, 123] on button "Publish 13 jobs" at bounding box center [1204, 115] width 86 height 18
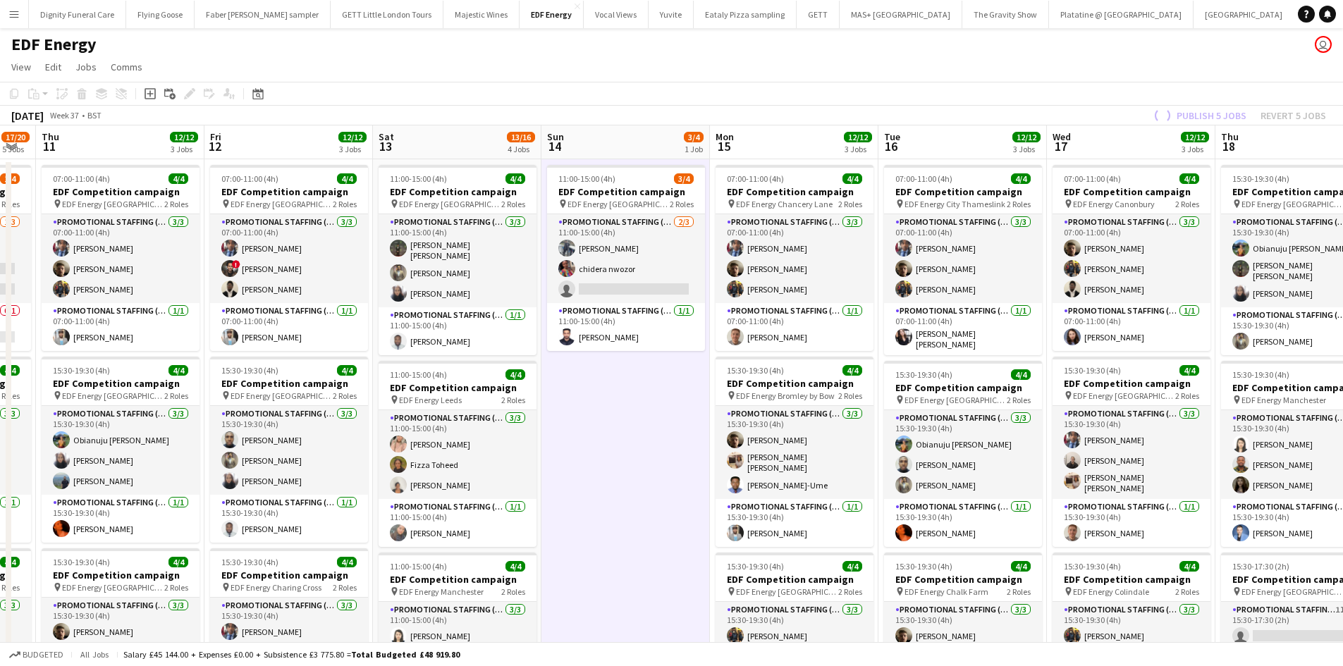
drag, startPoint x: 1147, startPoint y: 404, endPoint x: 317, endPoint y: 403, distance: 829.5
click at [317, 403] on app-calendar-viewport "Mon 8 11/12 3 Jobs Tue 9 12/12 3 Jobs Wed 10 17/20 5 Jobs Thu 11 12/12 3 Jobs F…" at bounding box center [671, 670] width 1343 height 1090
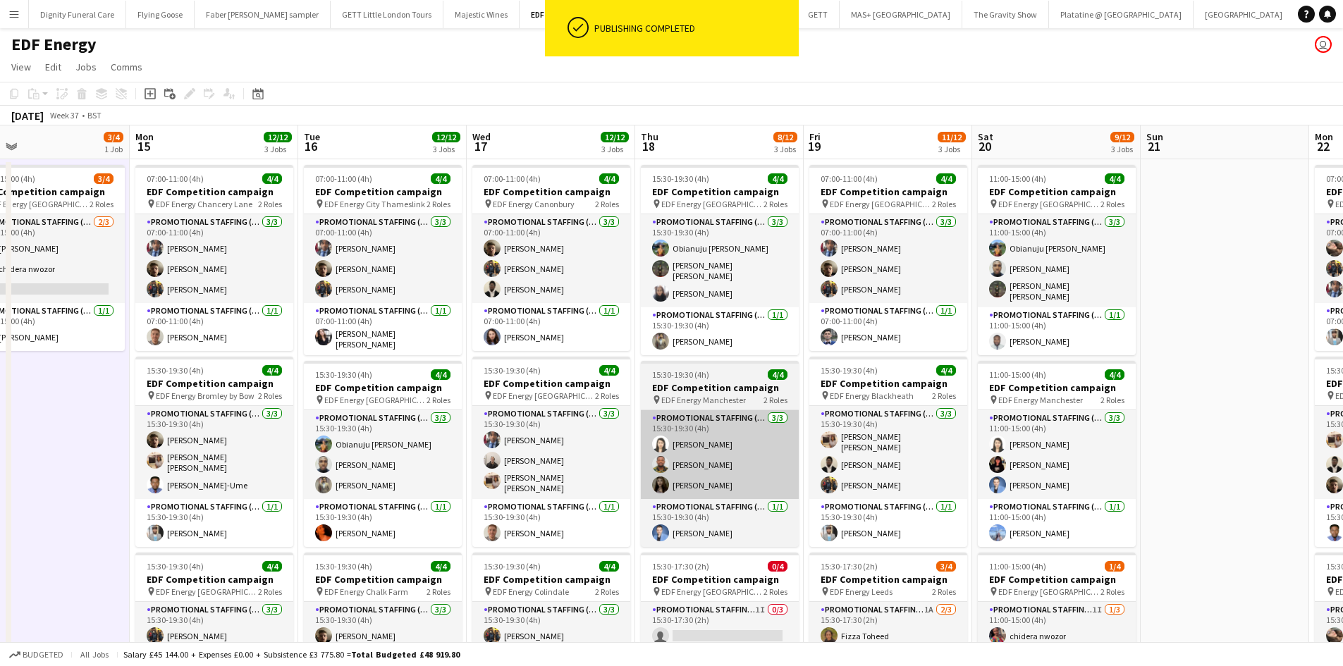
drag, startPoint x: 844, startPoint y: 458, endPoint x: 605, endPoint y: 446, distance: 239.2
click at [607, 446] on app-calendar-viewport "Wed 10 17/20 5 Jobs Thu 11 12/12 3 Jobs Fri 12 12/12 3 Jobs Sat 13 13/16 4 Jobs…" at bounding box center [671, 670] width 1343 height 1090
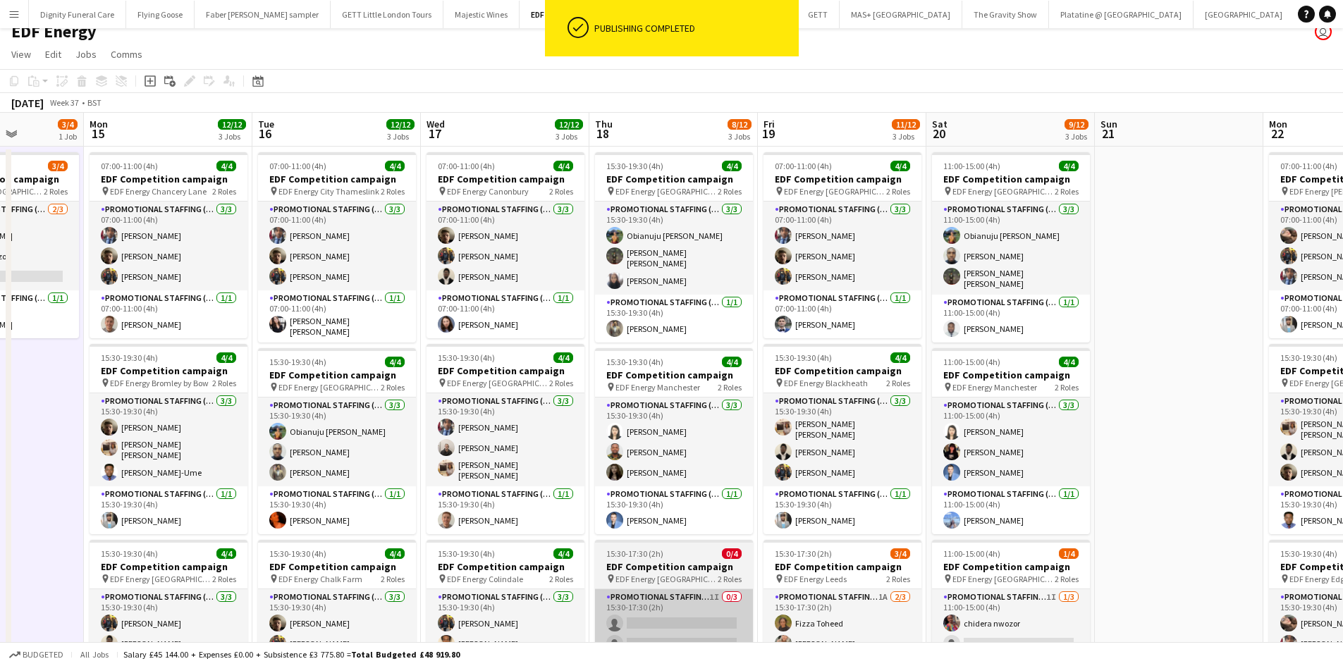
scroll to position [282, 0]
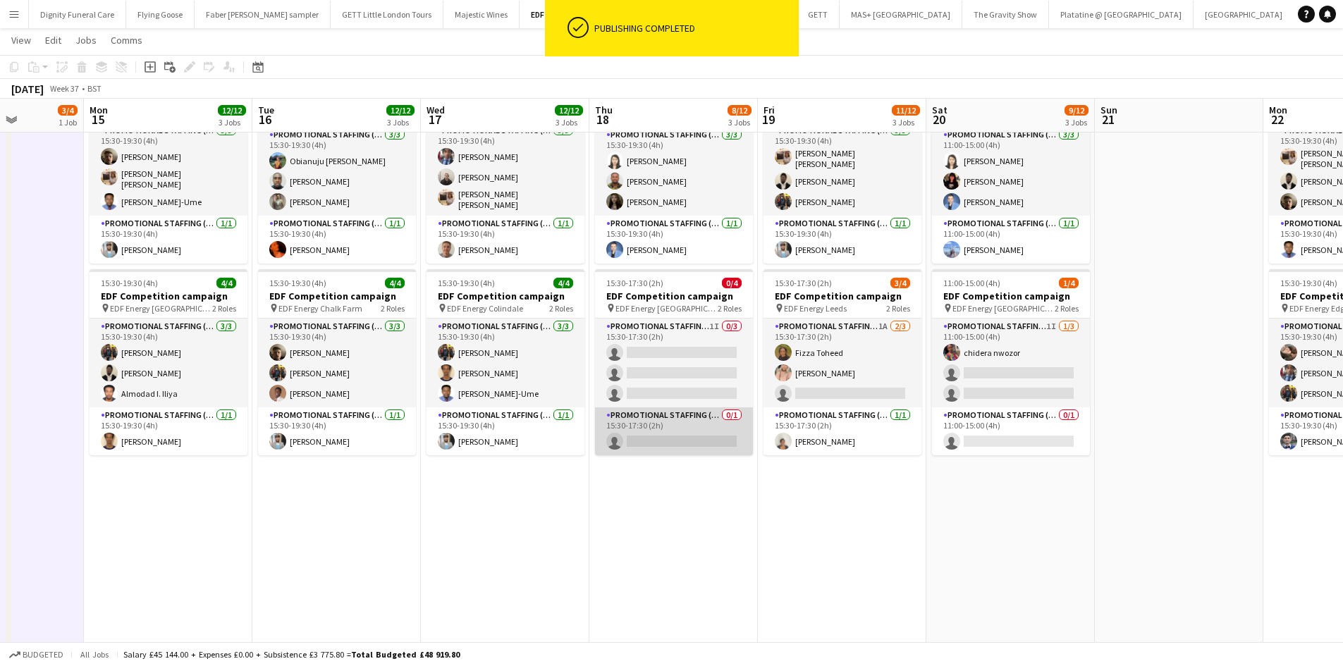
click at [700, 445] on app-card-role "Promotional Staffing (Team Leader) 0/1 15:30-17:30 (2h) single-neutral-actions" at bounding box center [674, 431] width 158 height 48
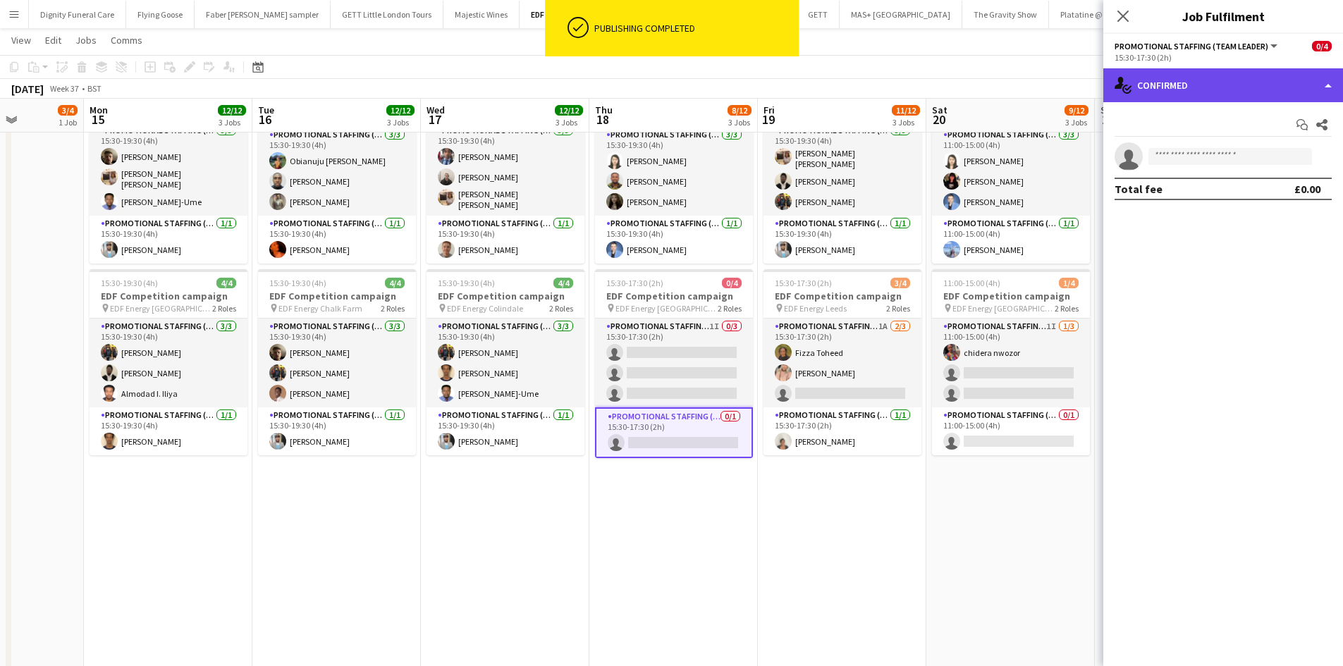
click at [1245, 96] on div "single-neutral-actions-check-2 Confirmed" at bounding box center [1223, 85] width 240 height 34
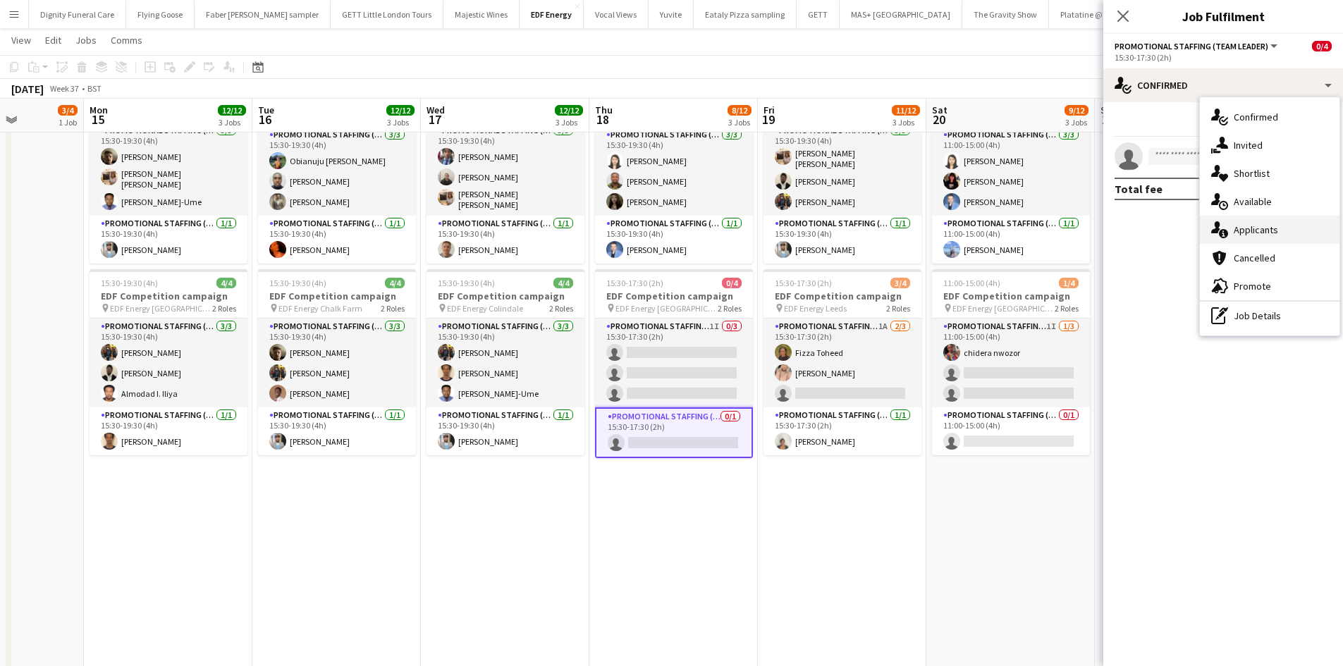
click at [1264, 230] on span "Applicants" at bounding box center [1255, 229] width 44 height 13
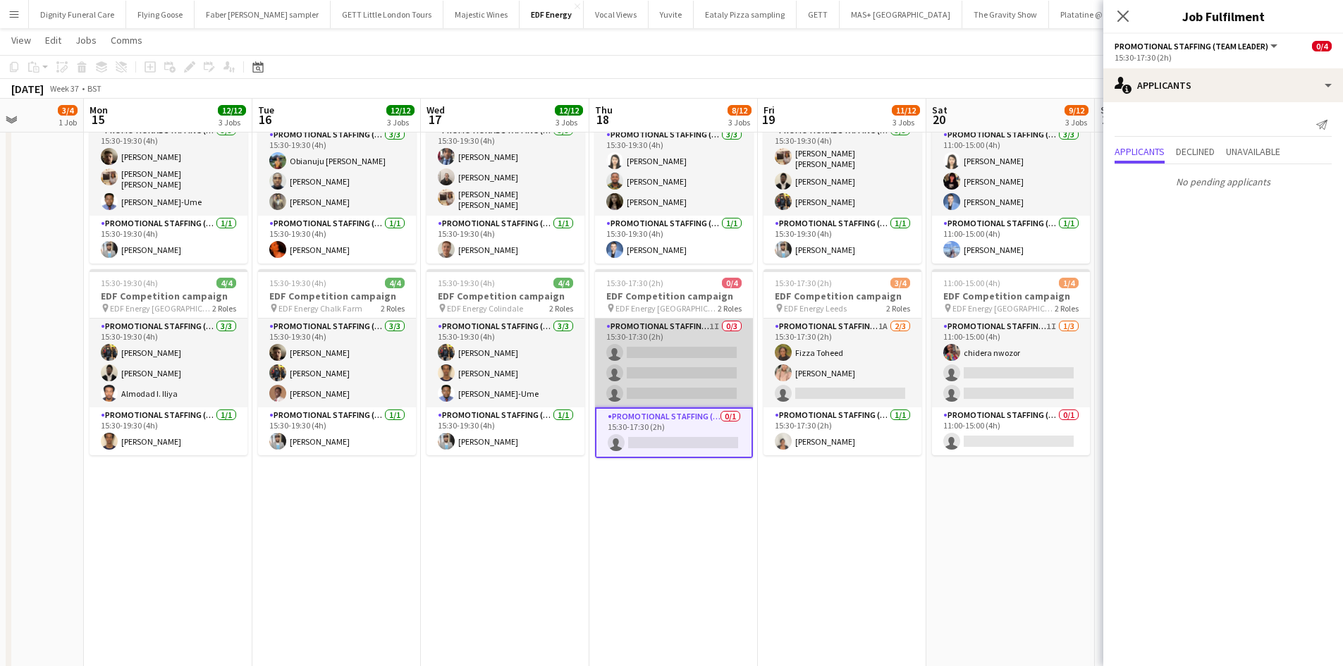
click at [702, 366] on app-card-role "Promotional Staffing (Flyering Staff) 1I 0/3 15:30-17:30 (2h) single-neutral-ac…" at bounding box center [674, 363] width 158 height 89
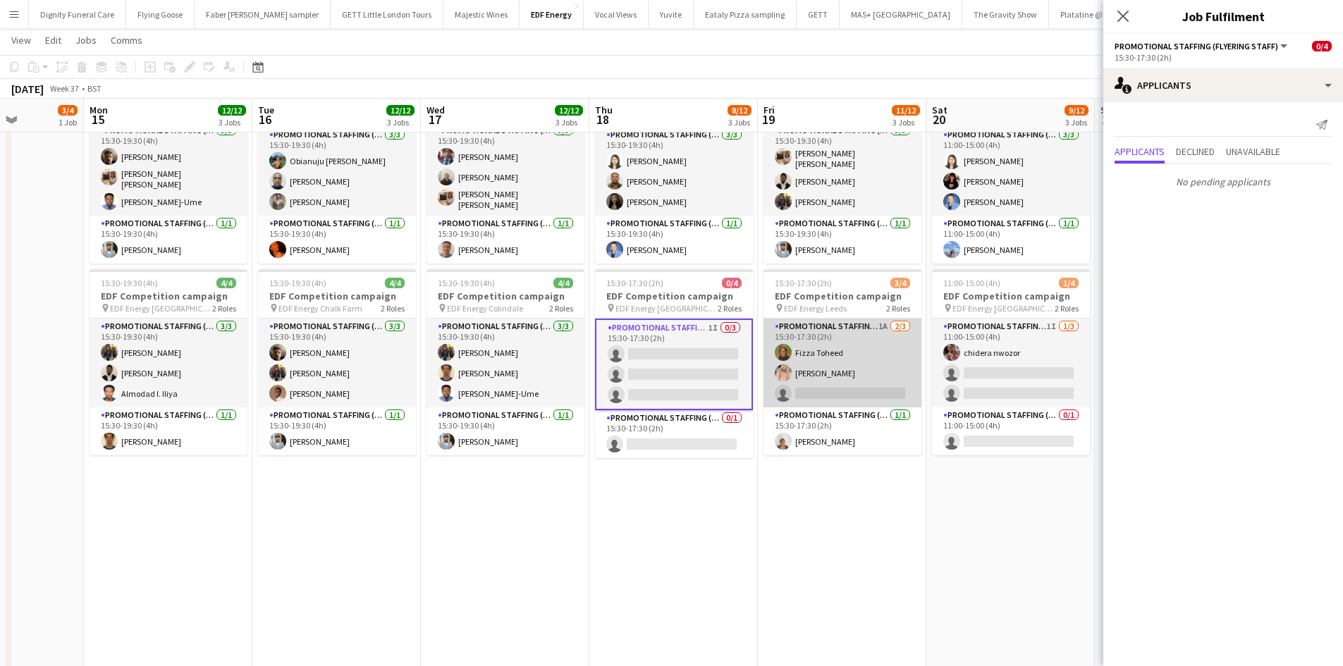
click at [868, 383] on app-card-role "Promotional Staffing (Flyering Staff) 1A 2/3 15:30-17:30 (2h) Fizza Toheed Beck…" at bounding box center [842, 363] width 158 height 89
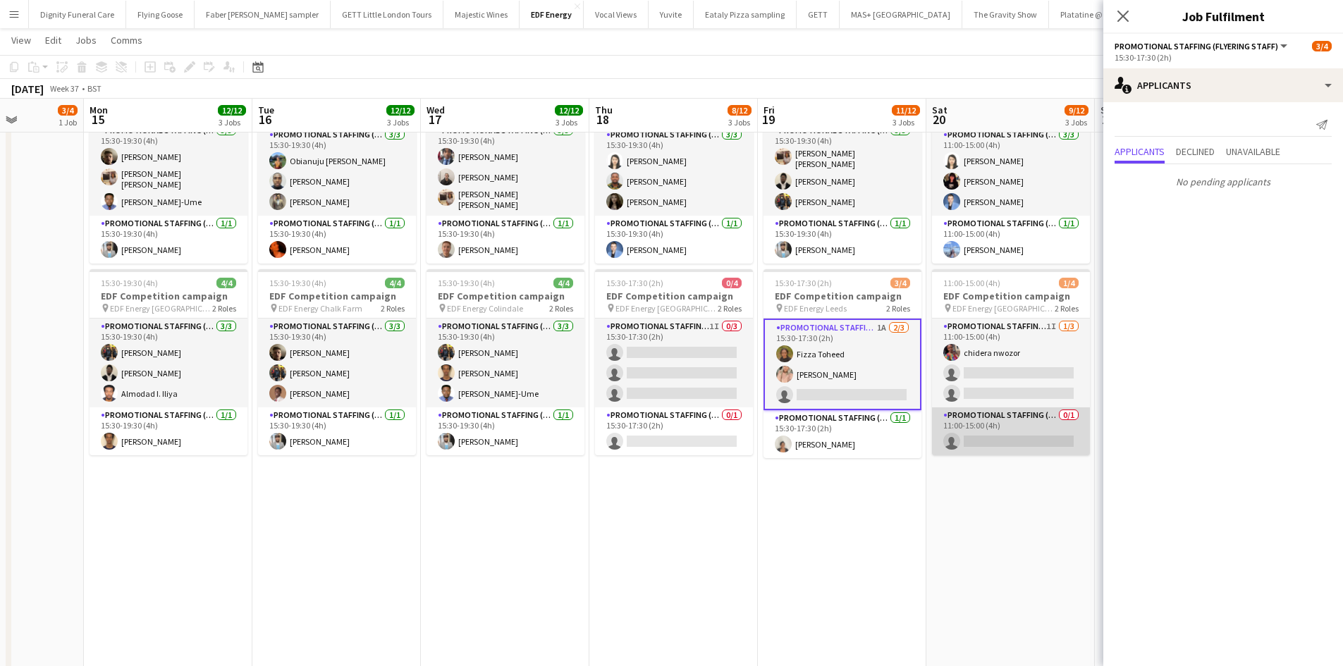
click at [999, 437] on app-card-role "Promotional Staffing (Team Leader) 0/1 11:00-15:00 (4h) single-neutral-actions" at bounding box center [1011, 431] width 158 height 48
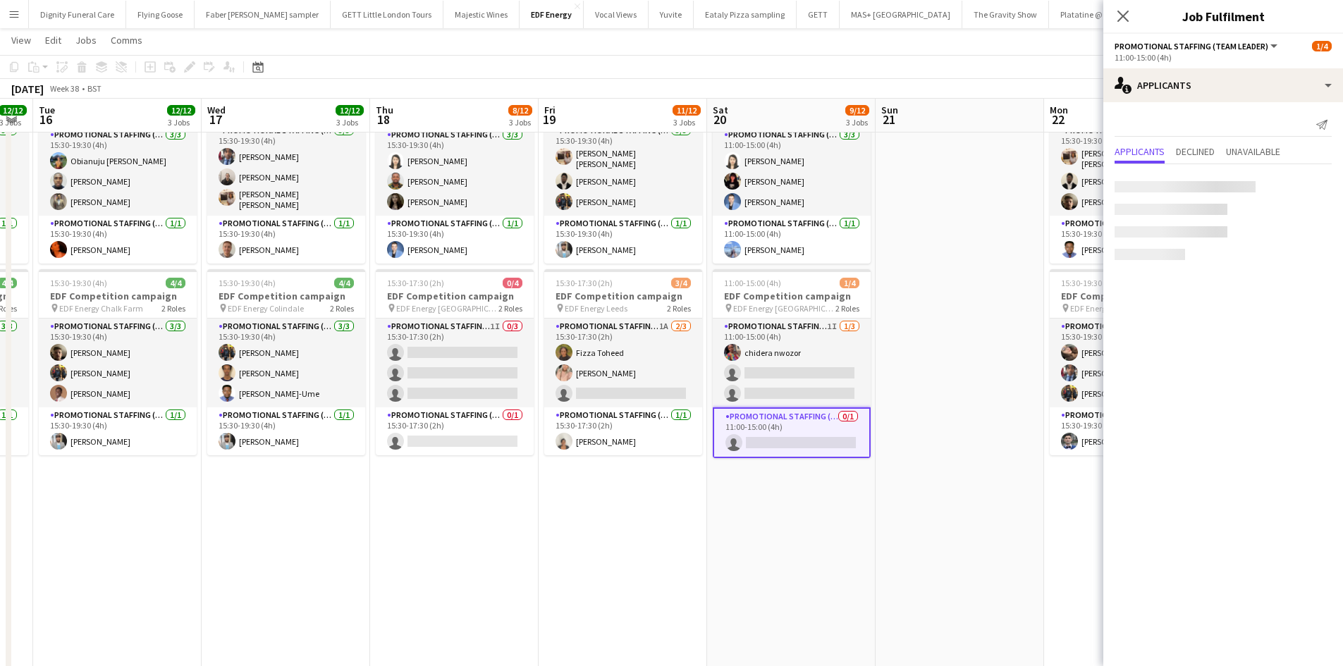
drag, startPoint x: 869, startPoint y: 524, endPoint x: 718, endPoint y: 517, distance: 151.0
click at [718, 517] on app-calendar-viewport "Fri 12 12/12 3 Jobs Sat 13 13/16 4 Jobs Sun 14 3/4 1 Job Mon 15 12/12 3 Jobs Tu…" at bounding box center [671, 352] width 1343 height 1159
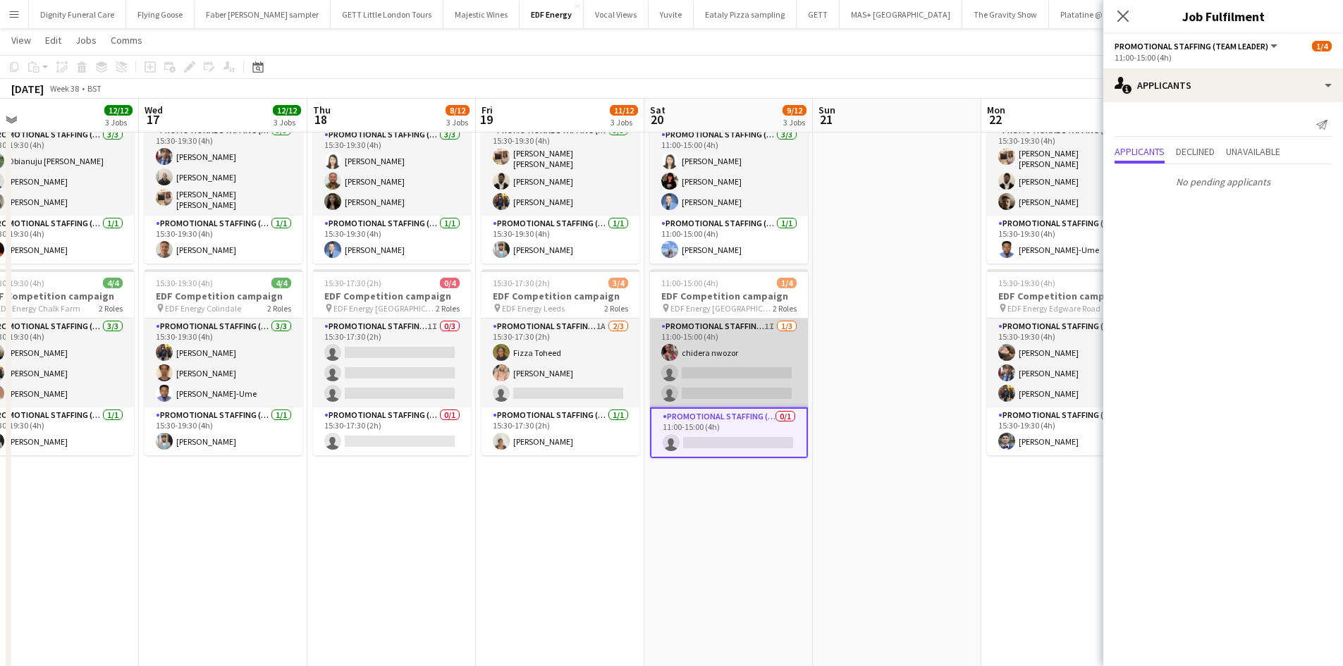
click at [740, 381] on app-card-role "Promotional Staffing (Flyering Staff) 1I 1/3 11:00-15:00 (4h) chidera nwozor si…" at bounding box center [729, 363] width 158 height 89
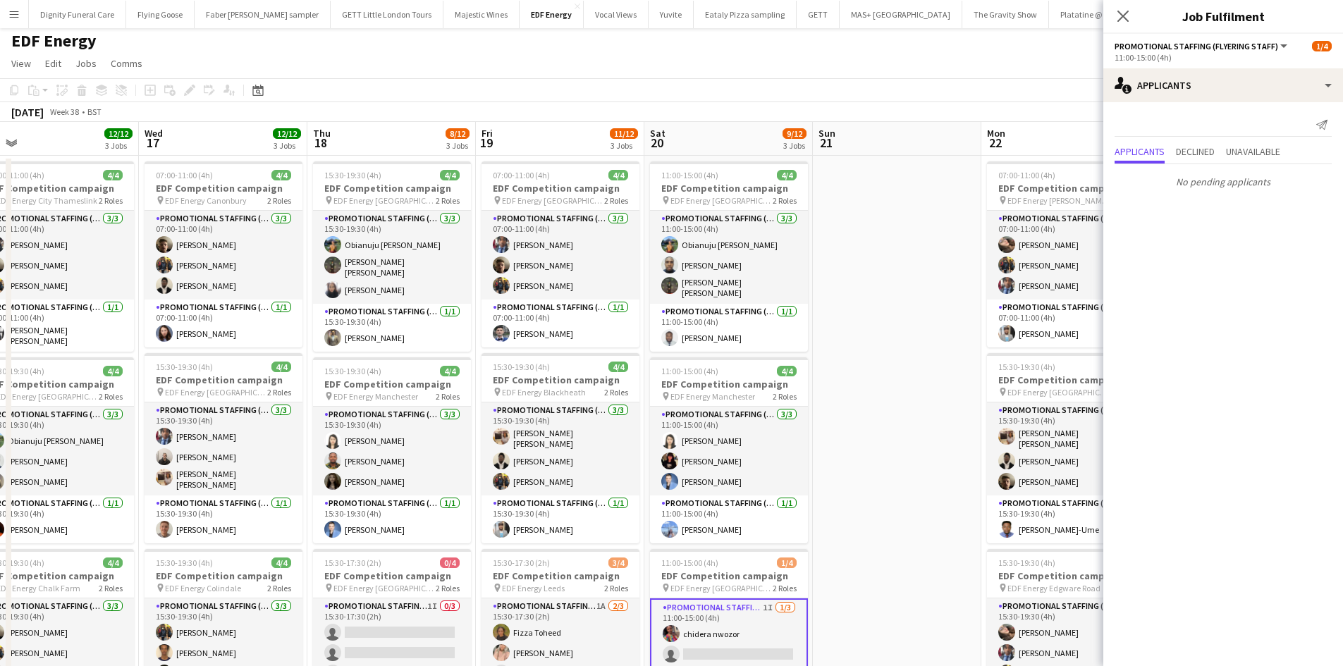
scroll to position [0, 0]
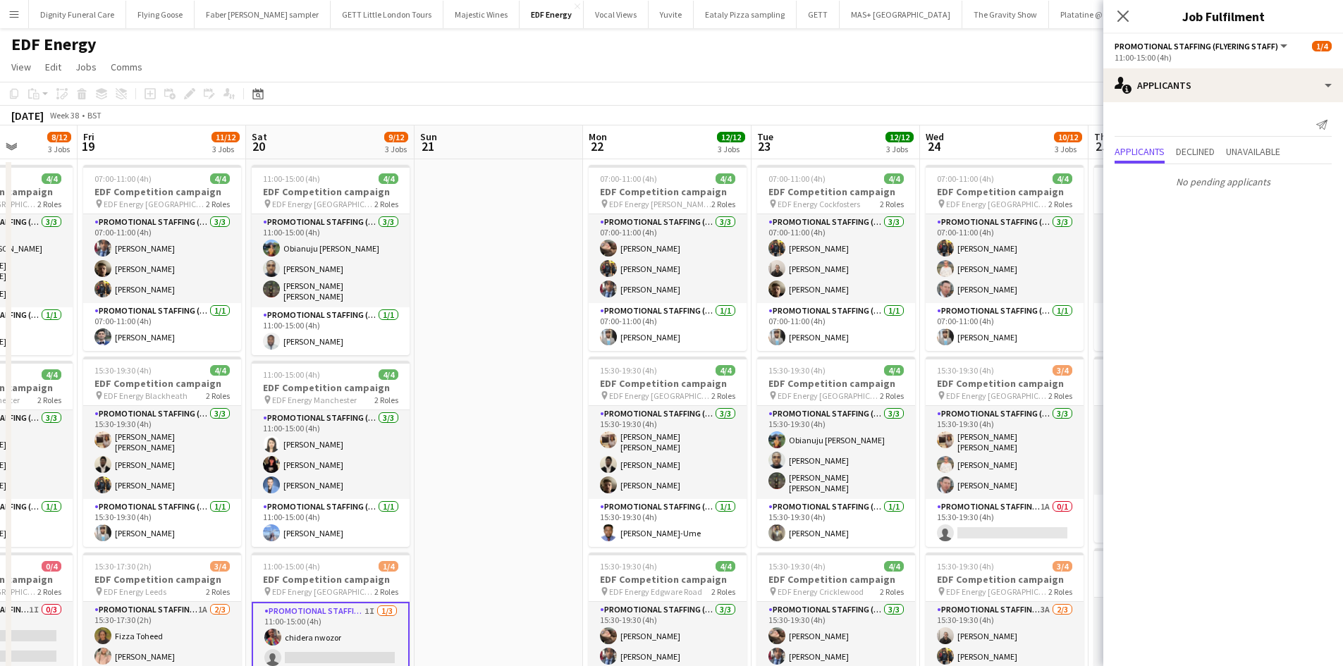
drag, startPoint x: 760, startPoint y: 452, endPoint x: 484, endPoint y: 421, distance: 277.3
click at [488, 421] on app-calendar-viewport "Tue 16 12/12 3 Jobs Wed 17 12/12 3 Jobs Thu 18 8/12 3 Jobs Fri 19 11/12 3 Jobs …" at bounding box center [671, 670] width 1343 height 1090
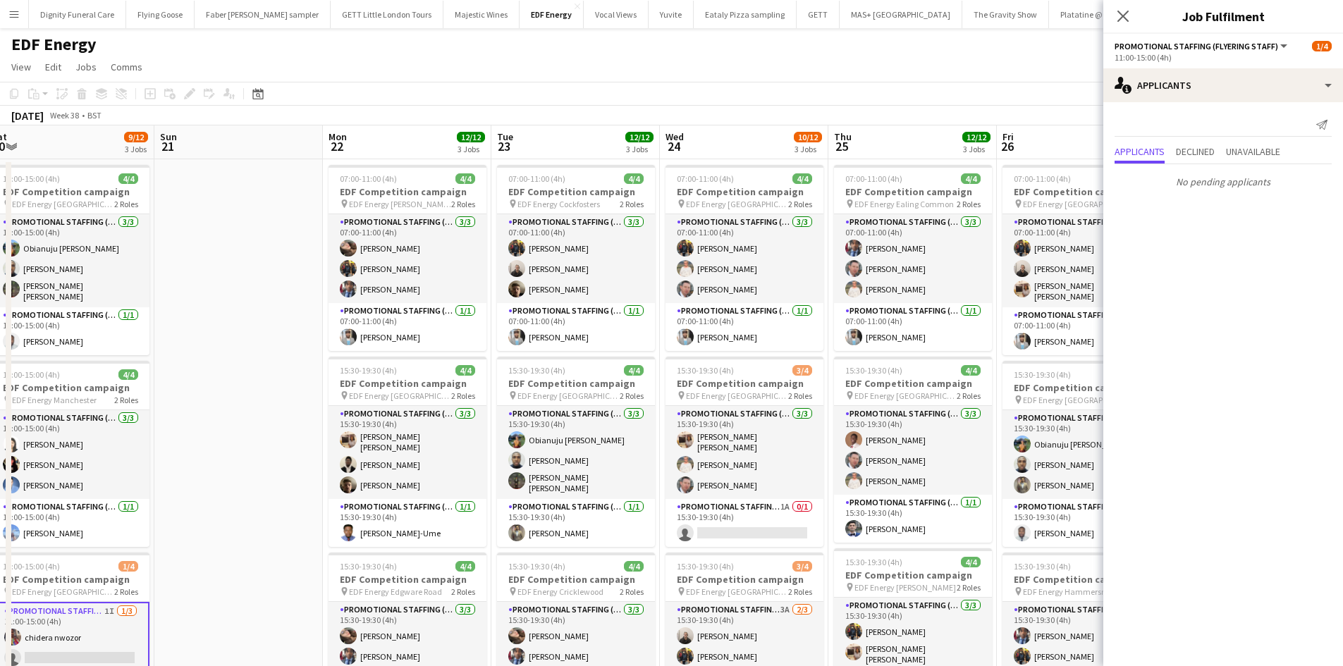
drag, startPoint x: 815, startPoint y: 457, endPoint x: 605, endPoint y: 451, distance: 210.8
click at [605, 451] on app-calendar-viewport "Tue 16 12/12 3 Jobs Wed 17 12/12 3 Jobs Thu 18 8/12 3 Jobs Fri 19 11/12 3 Jobs …" at bounding box center [671, 670] width 1343 height 1090
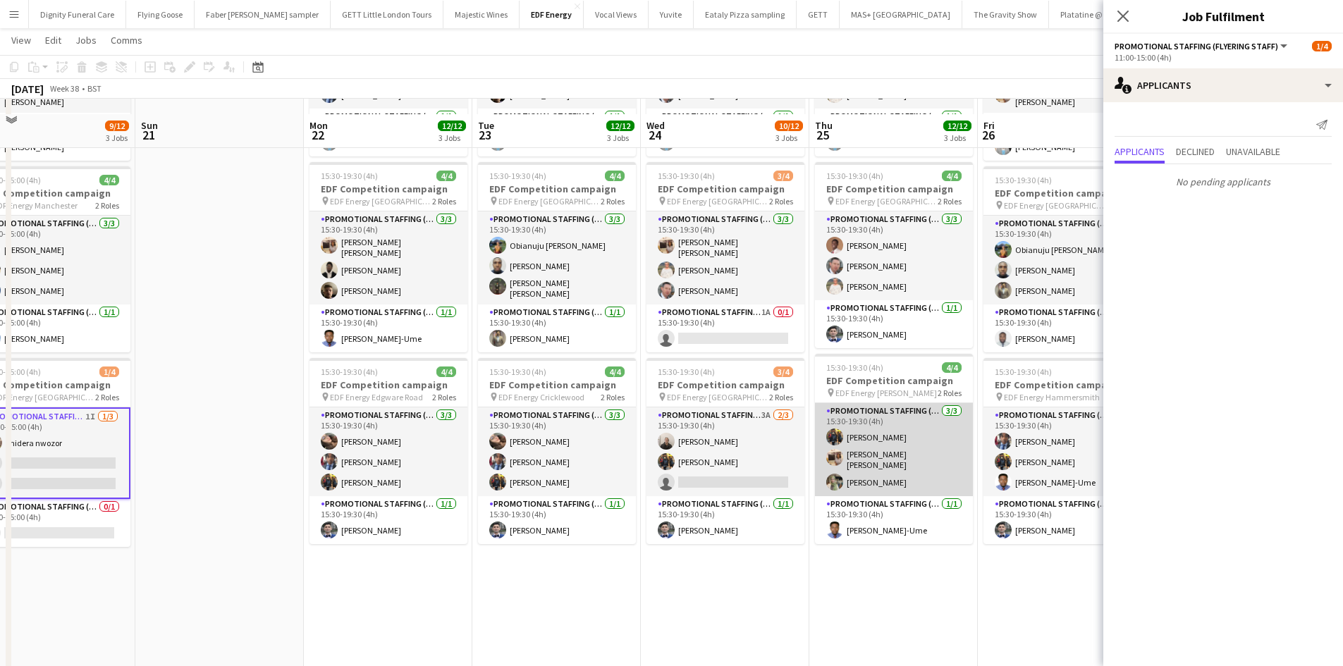
scroll to position [211, 0]
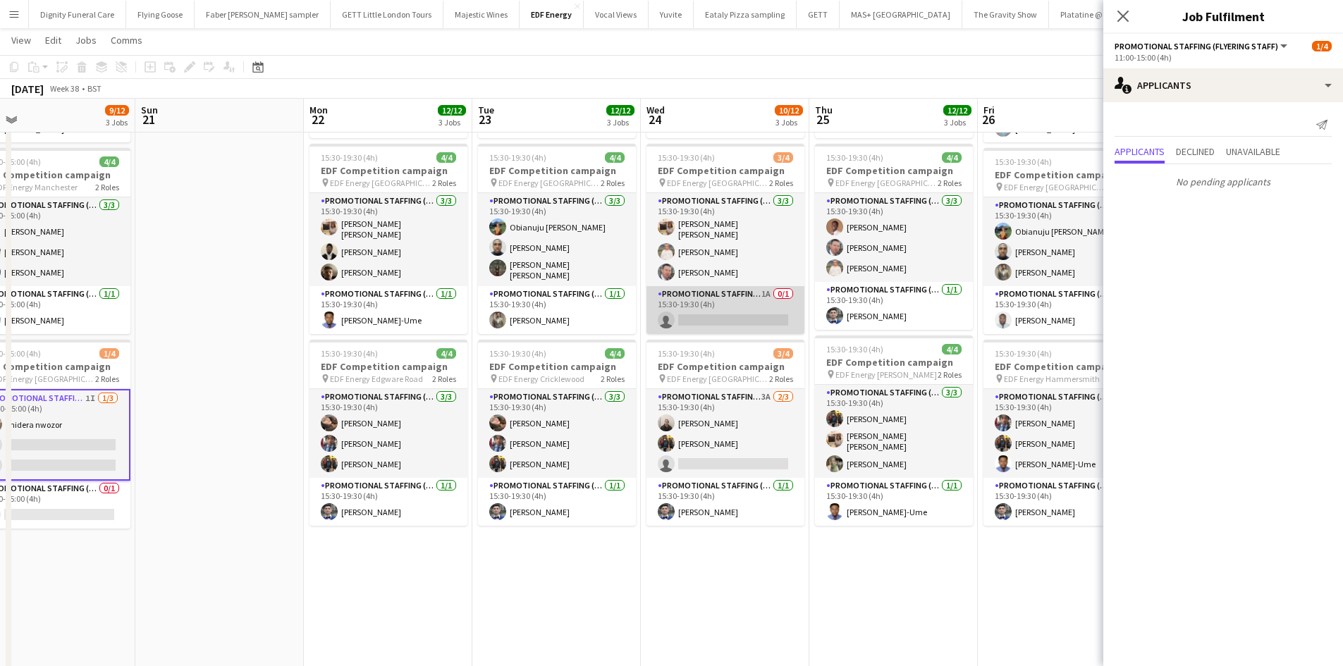
click at [751, 310] on app-card-role "Promotional Staffing (Team Leader) 1A 0/1 15:30-19:30 (4h) single-neutral-actio…" at bounding box center [725, 310] width 158 height 48
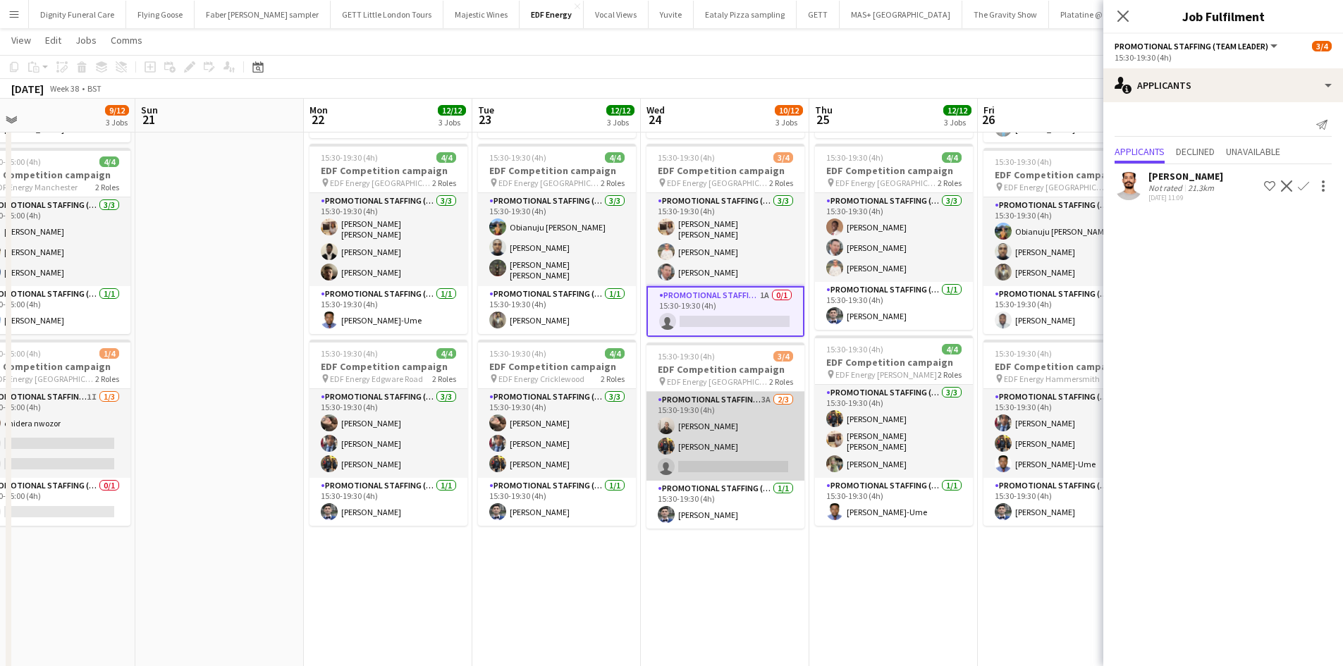
click at [736, 466] on app-card-role "Promotional Staffing (Flyering Staff) 3A 2/3 15:30-19:30 (4h) Gavin Rowe Martin…" at bounding box center [725, 436] width 158 height 89
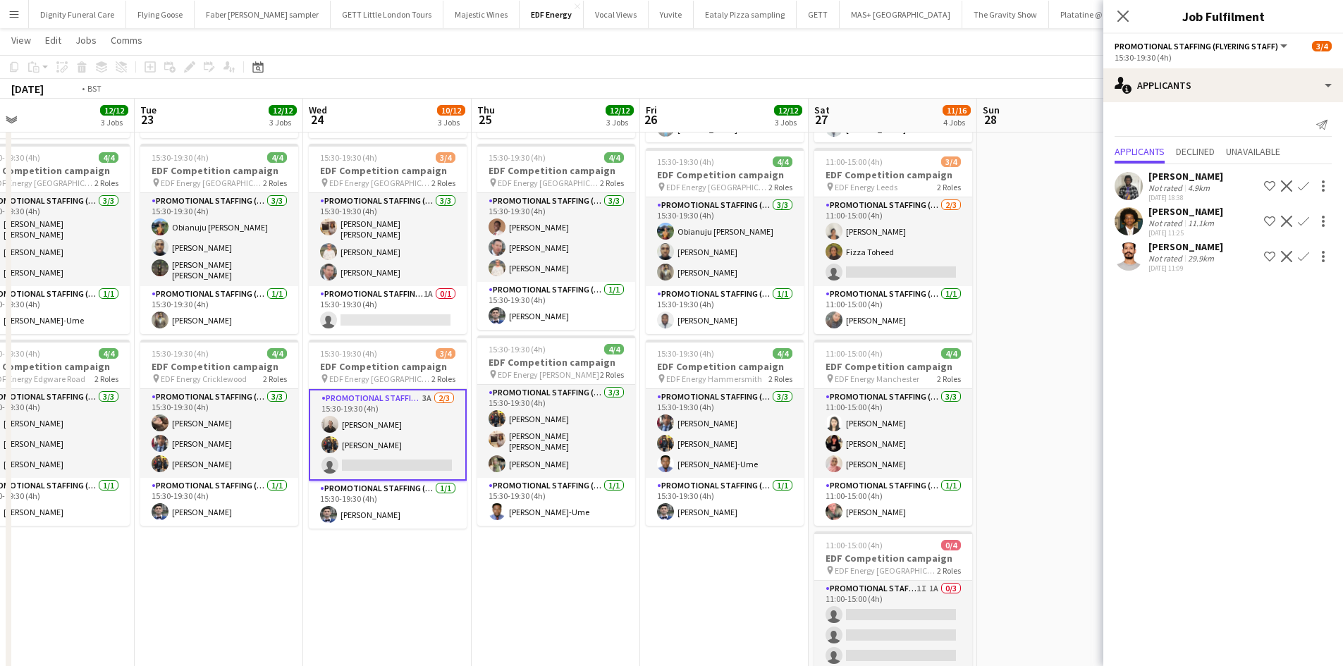
drag, startPoint x: 854, startPoint y: 621, endPoint x: 565, endPoint y: 596, distance: 290.7
click at [565, 596] on app-calendar-viewport "Thu 18 8/12 3 Jobs Fri 19 11/12 3 Jobs Sat 20 9/12 3 Jobs Sun 21 Mon 22 12/12 3…" at bounding box center [671, 423] width 1343 height 1159
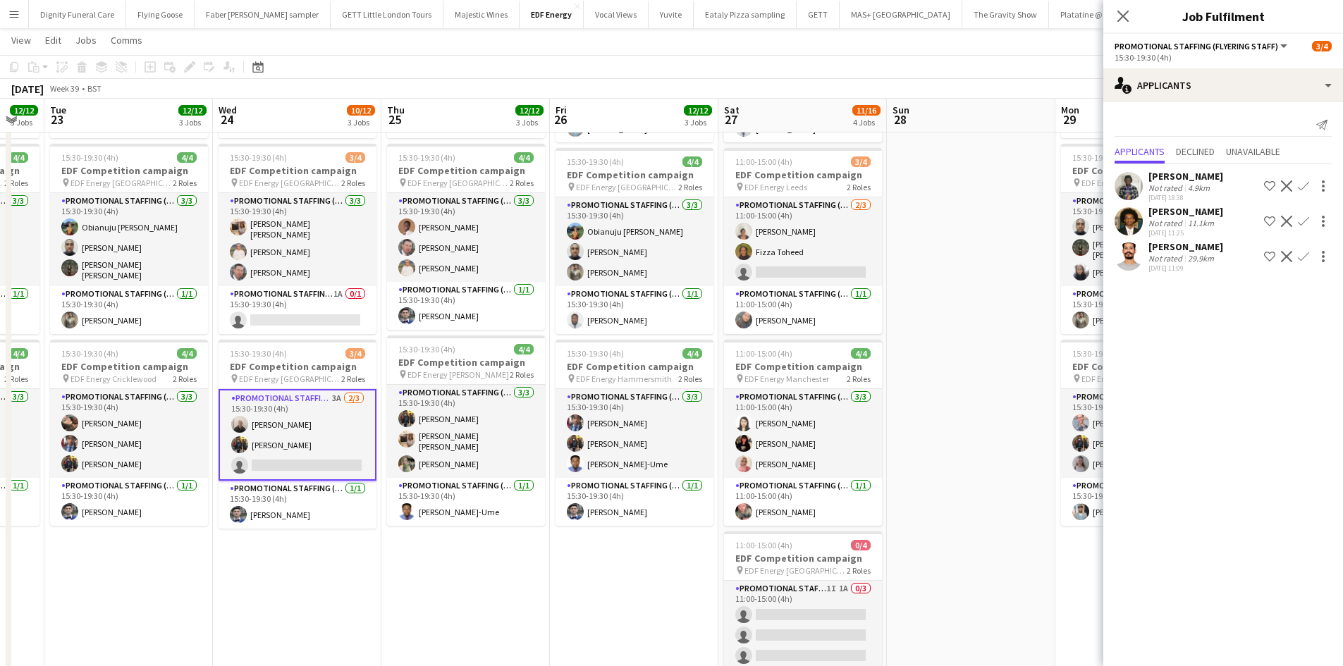
scroll to position [0, 507]
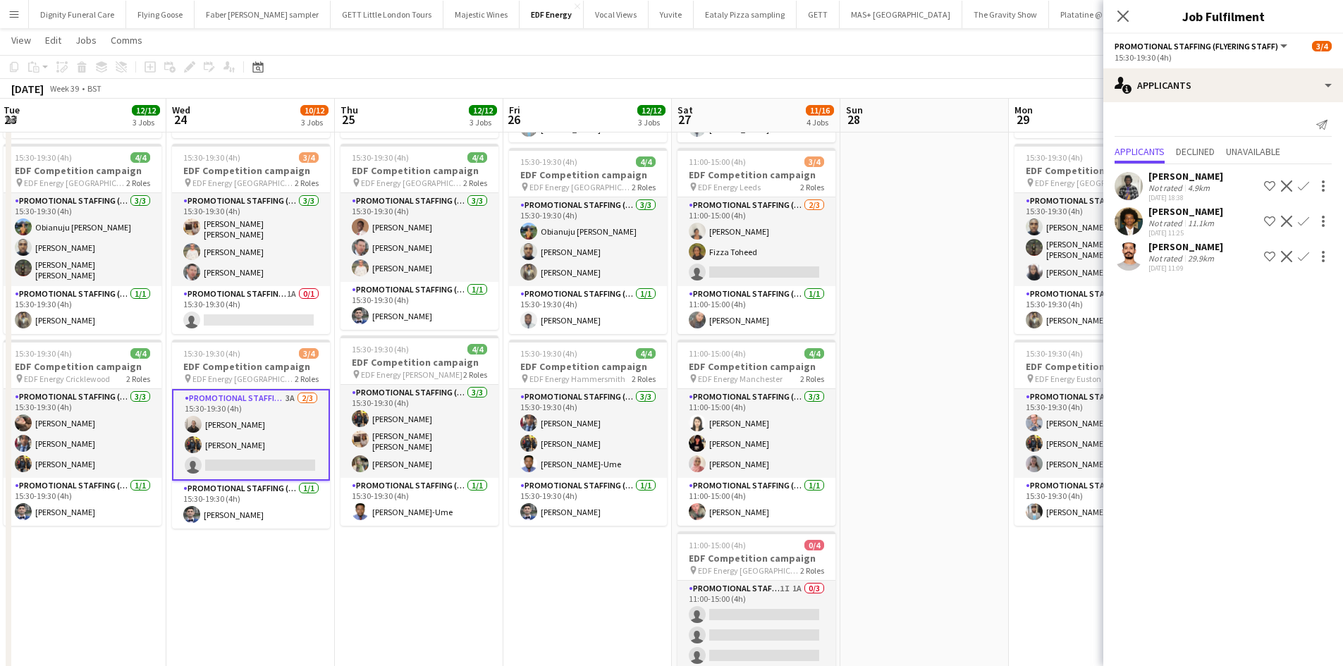
drag, startPoint x: 624, startPoint y: 623, endPoint x: 550, endPoint y: 616, distance: 74.3
click at [550, 616] on app-calendar-viewport "Sat 20 9/12 3 Jobs Sun 21 Mon 22 12/12 3 Jobs Tue 23 12/12 3 Jobs Wed 24 10/12 …" at bounding box center [671, 423] width 1343 height 1159
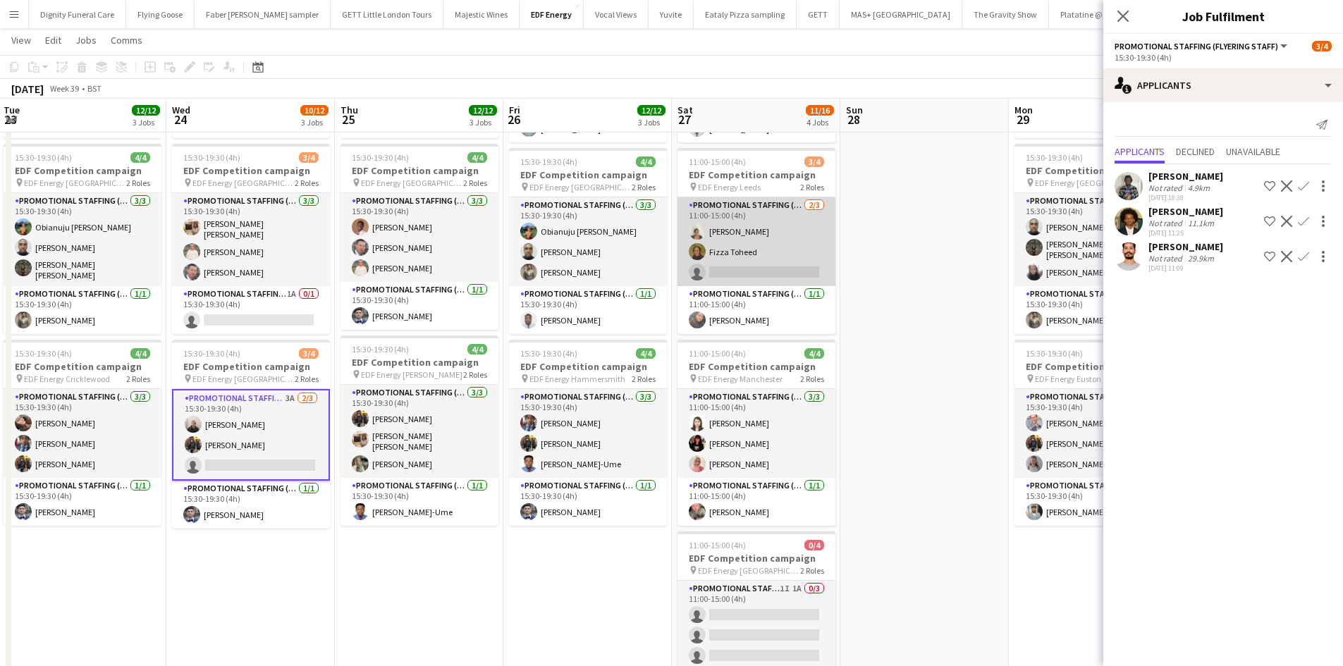
click at [786, 266] on app-card-role "Promotional Staffing (Flyering Staff) 2/3 11:00-15:00 (4h) Thandeka Mashazi Fiz…" at bounding box center [756, 241] width 158 height 89
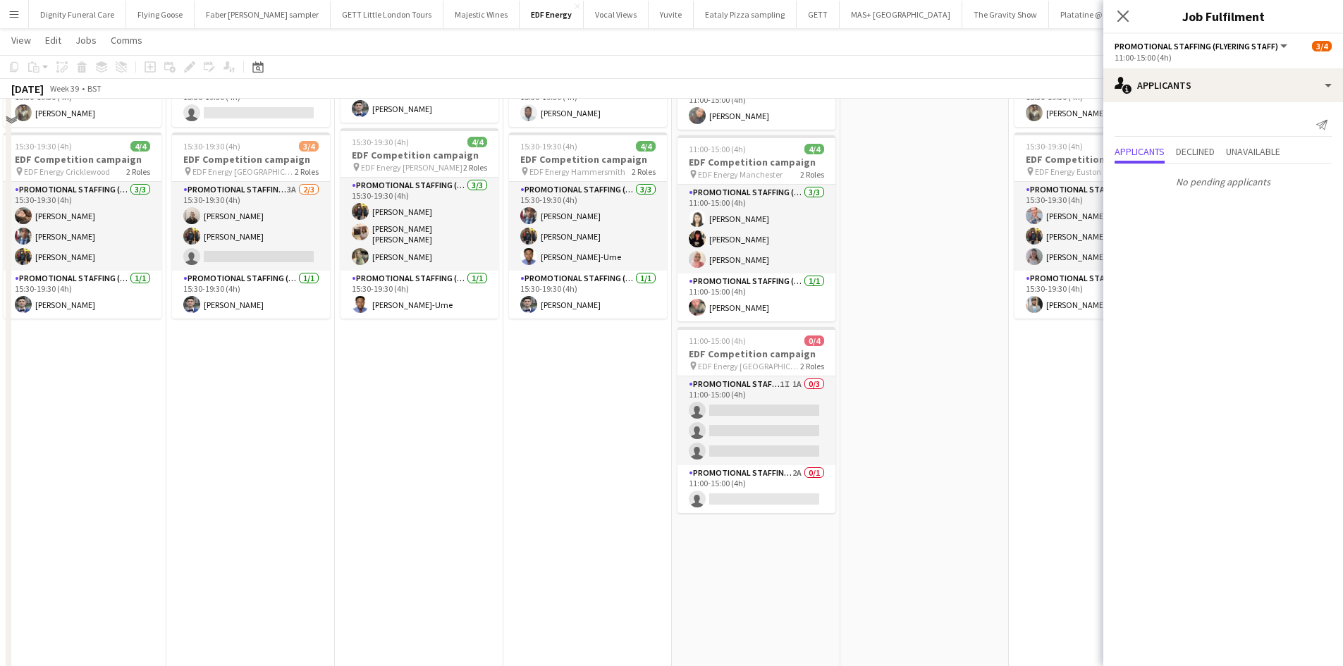
scroll to position [423, 0]
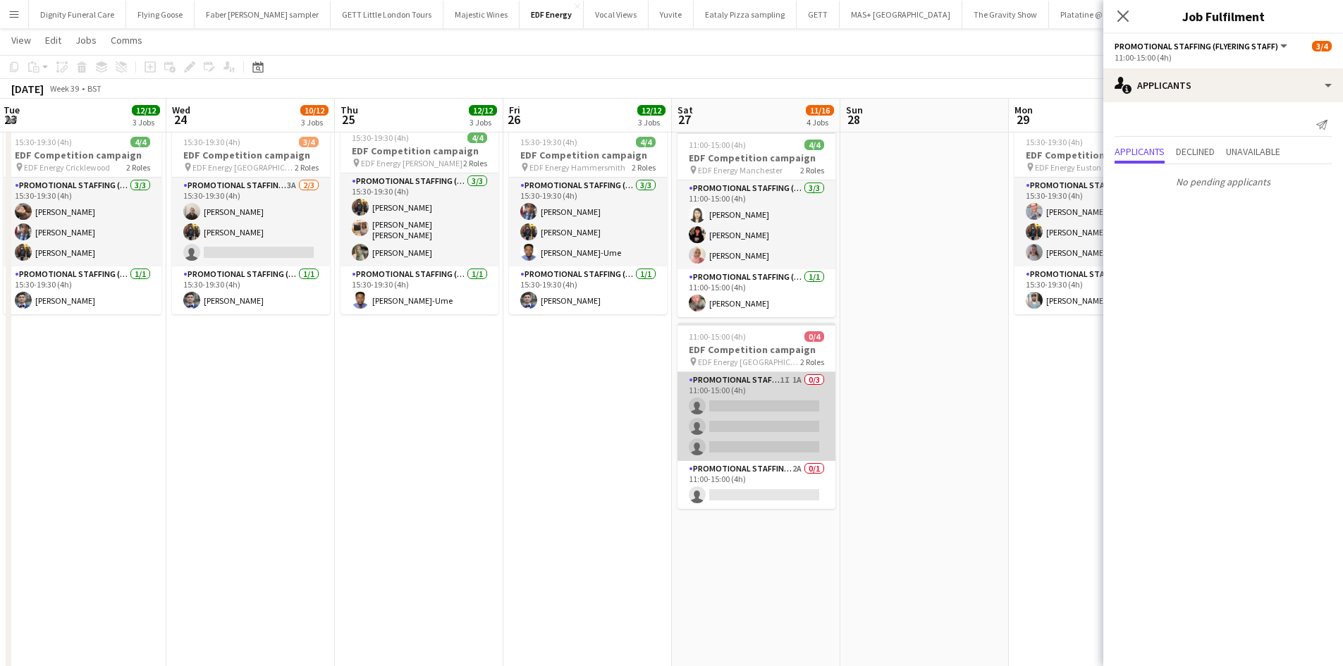
click at [767, 407] on app-card-role "Promotional Staffing (Flyering Staff) 1I 1A 0/3 11:00-15:00 (4h) single-neutral…" at bounding box center [756, 416] width 158 height 89
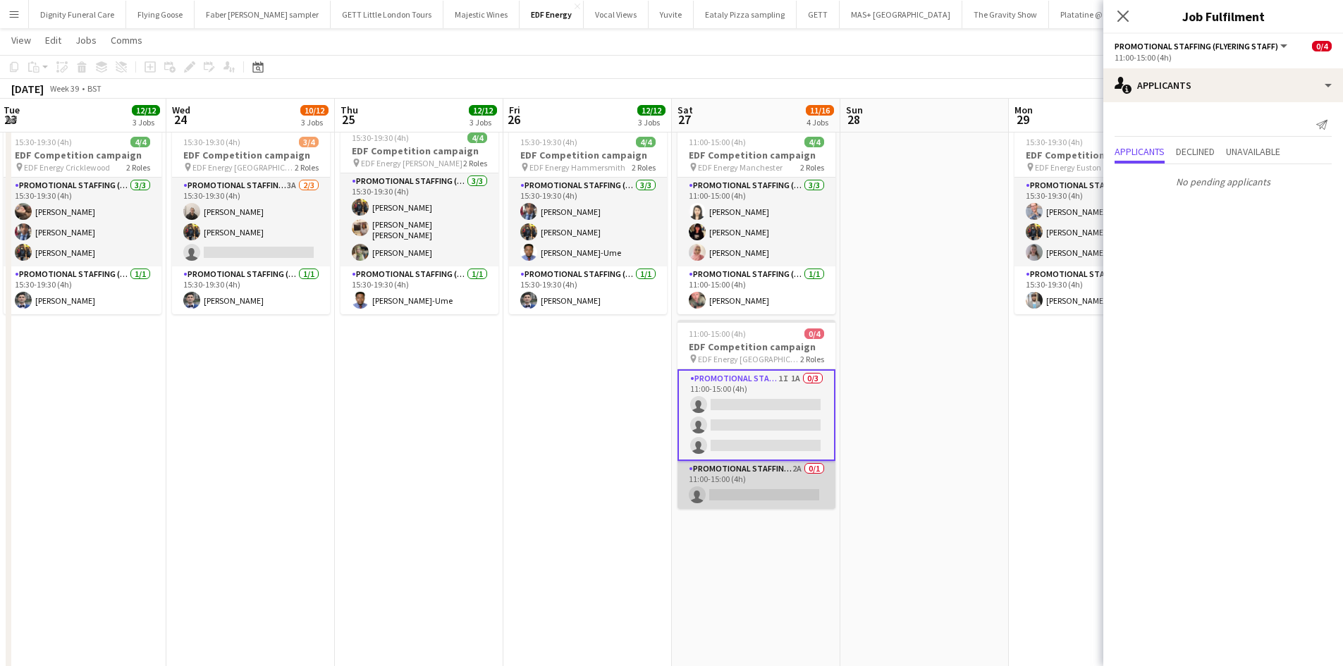
click at [786, 493] on app-card-role "Promotional Staffing (Team Leader) 2A 0/1 11:00-15:00 (4h) single-neutral-actio…" at bounding box center [756, 485] width 158 height 48
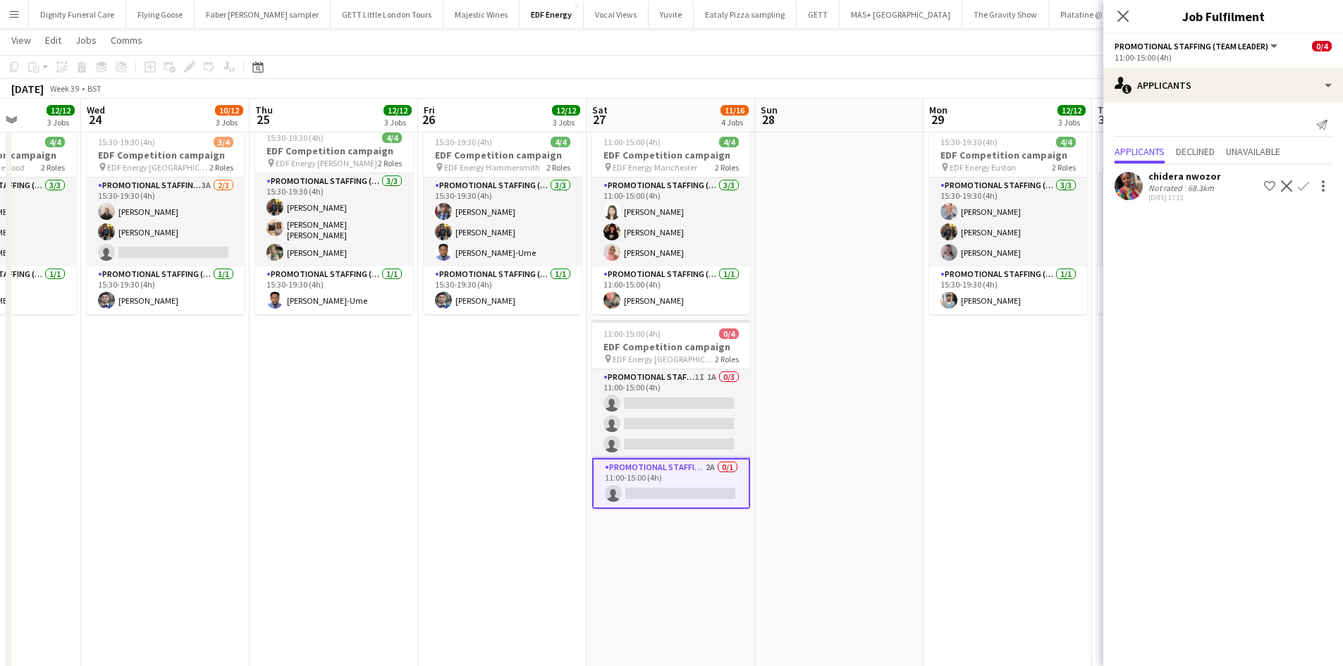
drag, startPoint x: 935, startPoint y: 481, endPoint x: 824, endPoint y: 477, distance: 110.7
click at [824, 478] on app-calendar-viewport "Sat 20 9/12 3 Jobs Sun 21 Mon 22 12/12 3 Jobs Tue 23 12/12 3 Jobs Wed 24 10/12 …" at bounding box center [671, 211] width 1343 height 1159
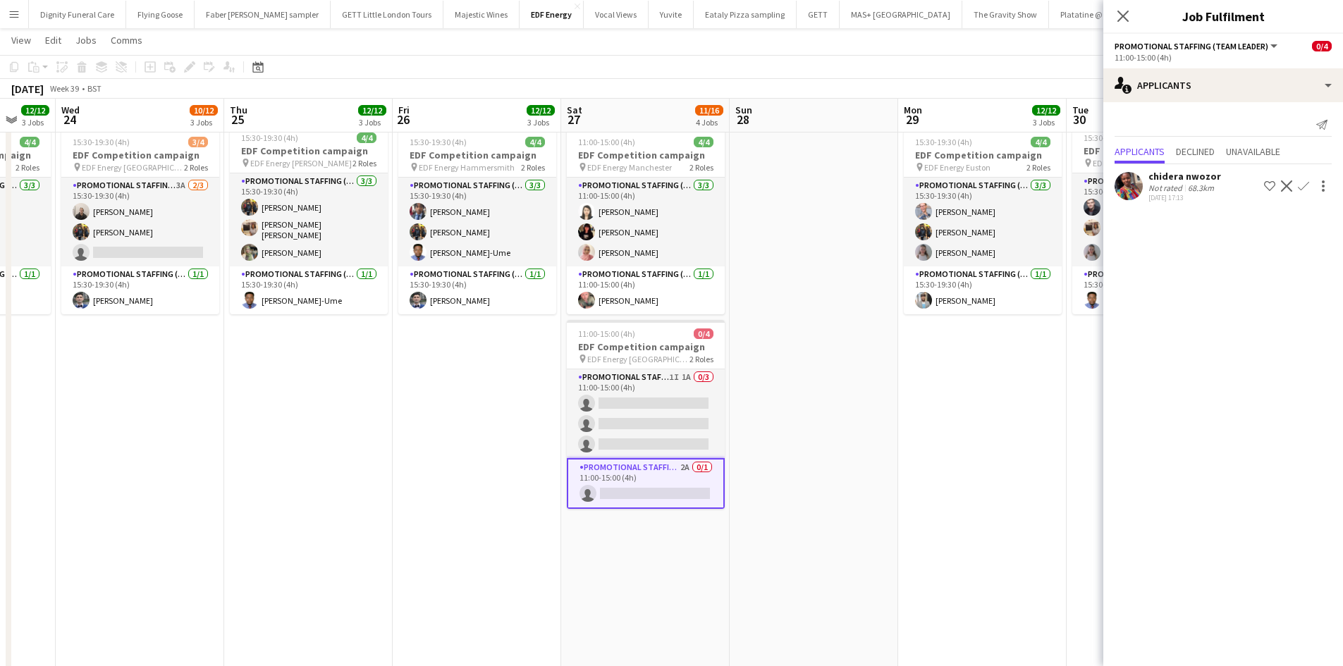
click at [1307, 181] on app-icon "Confirm" at bounding box center [1302, 185] width 11 height 11
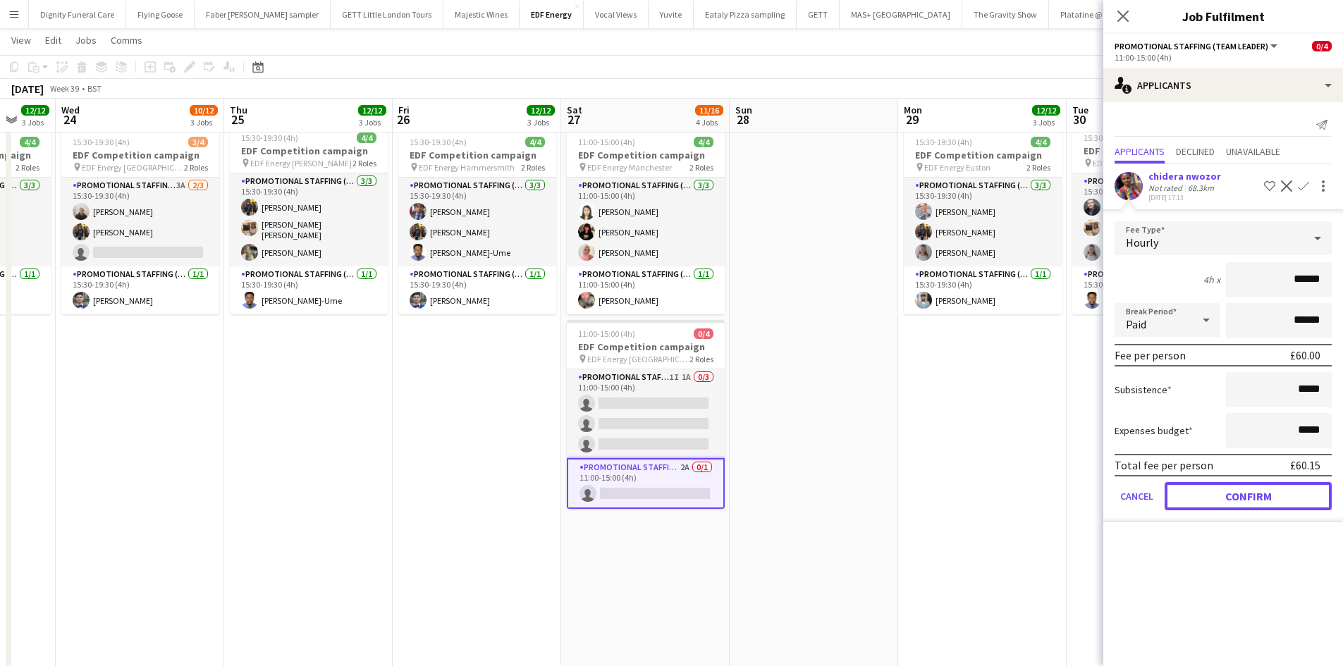
click at [1267, 492] on button "Confirm" at bounding box center [1247, 496] width 167 height 28
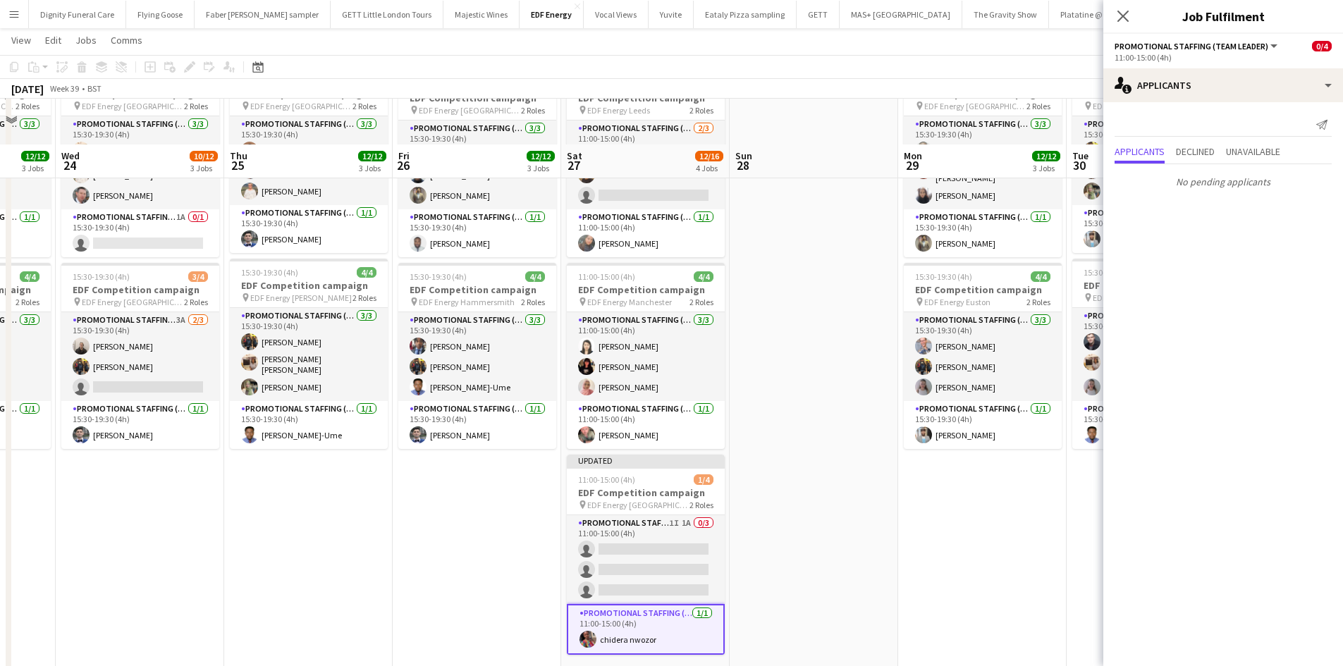
scroll to position [0, 0]
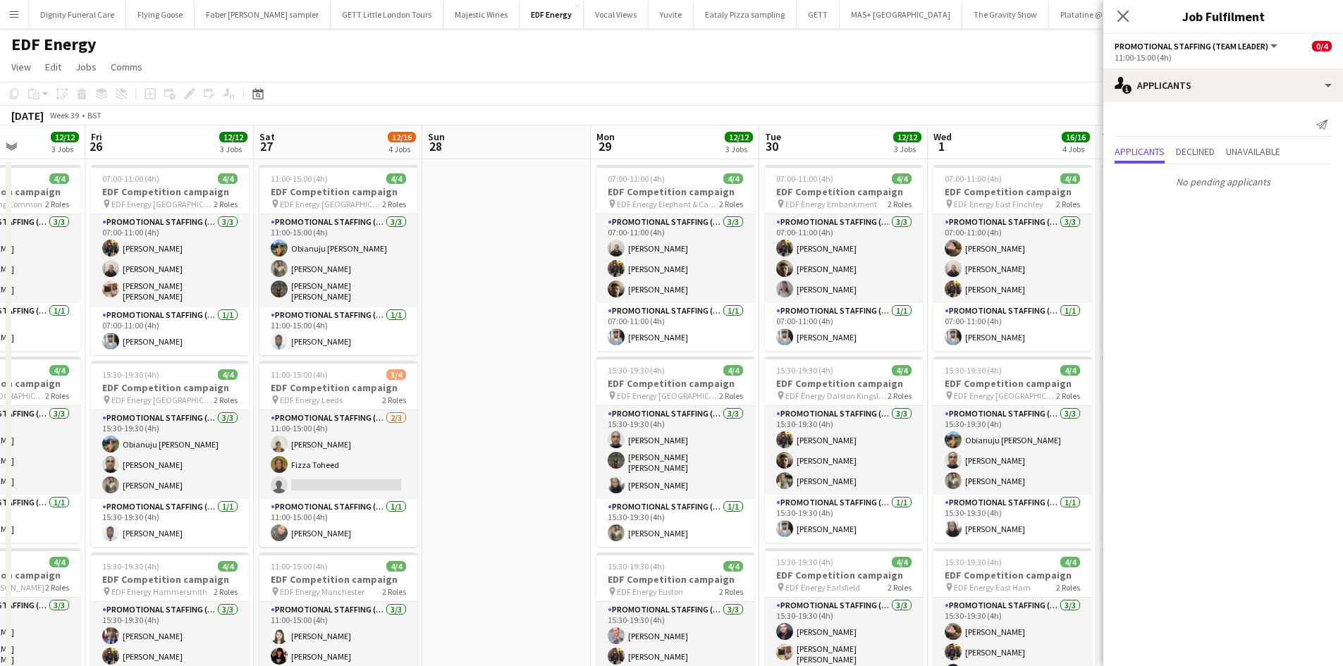
drag, startPoint x: 887, startPoint y: 388, endPoint x: 568, endPoint y: 390, distance: 318.6
click at [569, 390] on app-calendar-viewport "Mon 22 12/12 3 Jobs Tue 23 12/12 3 Jobs Wed 24 10/12 3 Jobs Thu 25 12/12 3 Jobs…" at bounding box center [671, 670] width 1343 height 1090
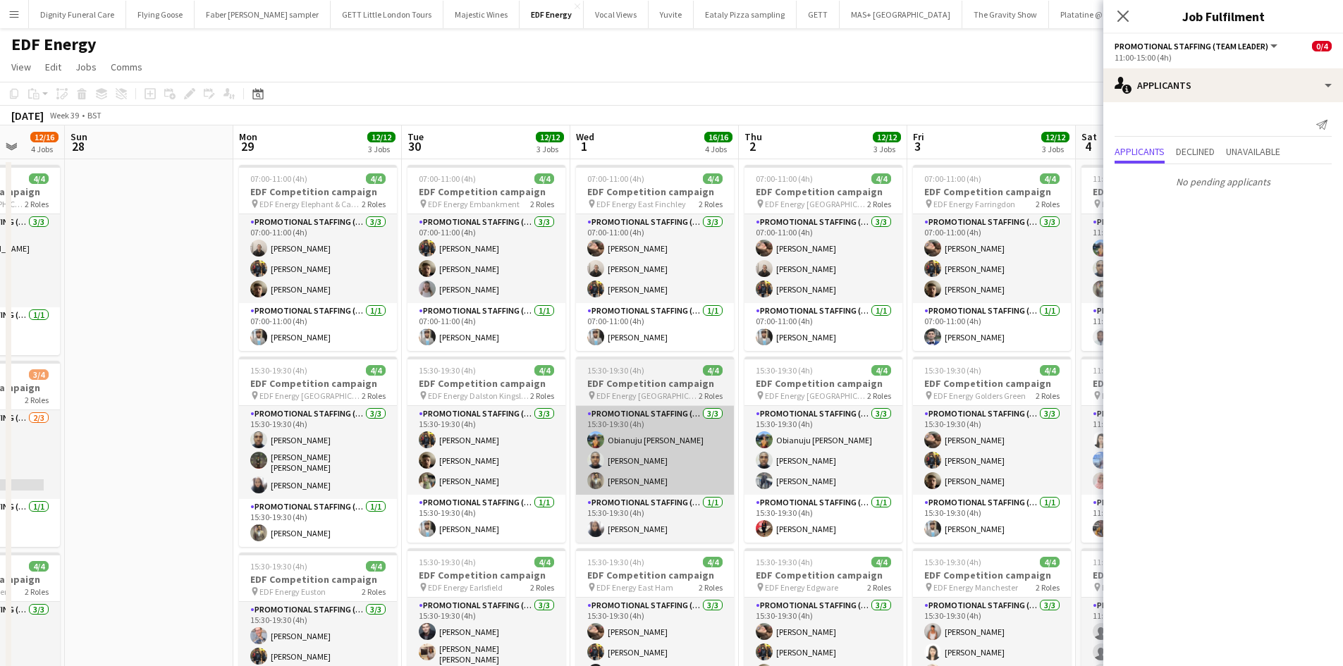
drag, startPoint x: 974, startPoint y: 440, endPoint x: 641, endPoint y: 429, distance: 332.9
click at [641, 429] on app-calendar-viewport "Wed 24 10/12 3 Jobs Thu 25 12/12 3 Jobs Fri 26 12/12 3 Jobs Sat 27 12/16 4 Jobs…" at bounding box center [671, 670] width 1343 height 1090
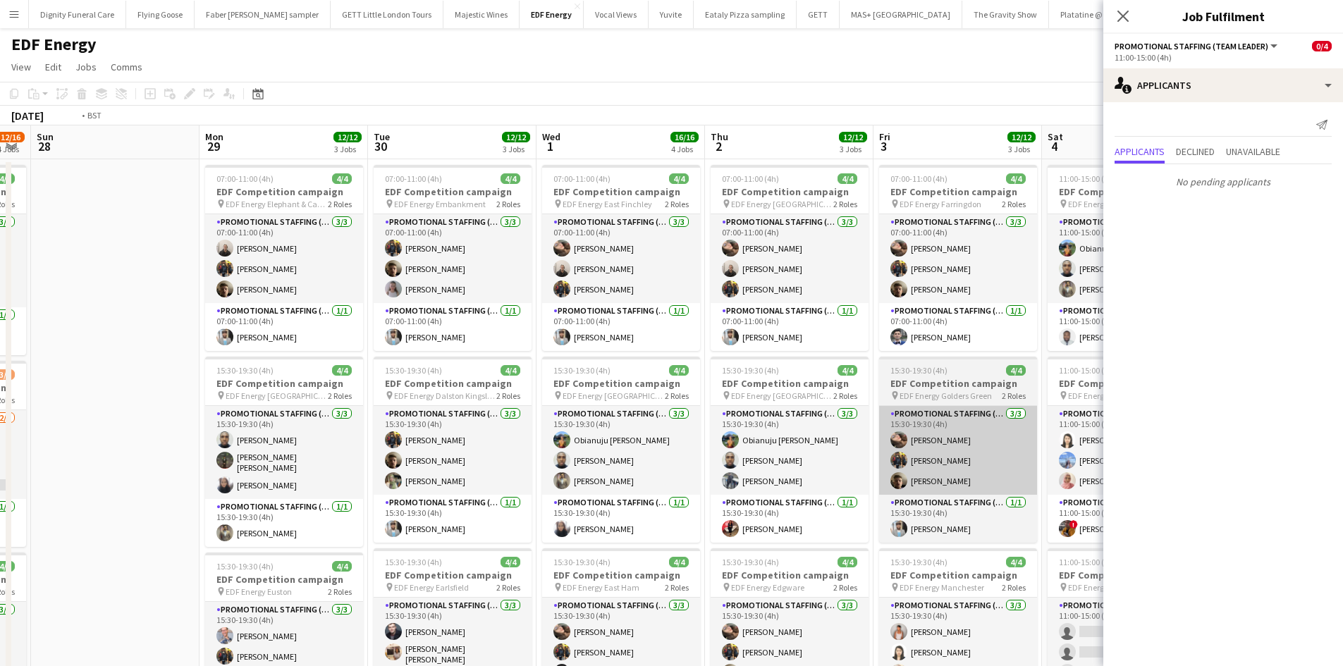
drag, startPoint x: 911, startPoint y: 465, endPoint x: 558, endPoint y: 447, distance: 352.9
click at [553, 448] on app-calendar-viewport "Wed 24 10/12 3 Jobs Thu 25 12/12 3 Jobs Fri 26 12/12 3 Jobs Sat 27 12/16 4 Jobs…" at bounding box center [671, 670] width 1343 height 1090
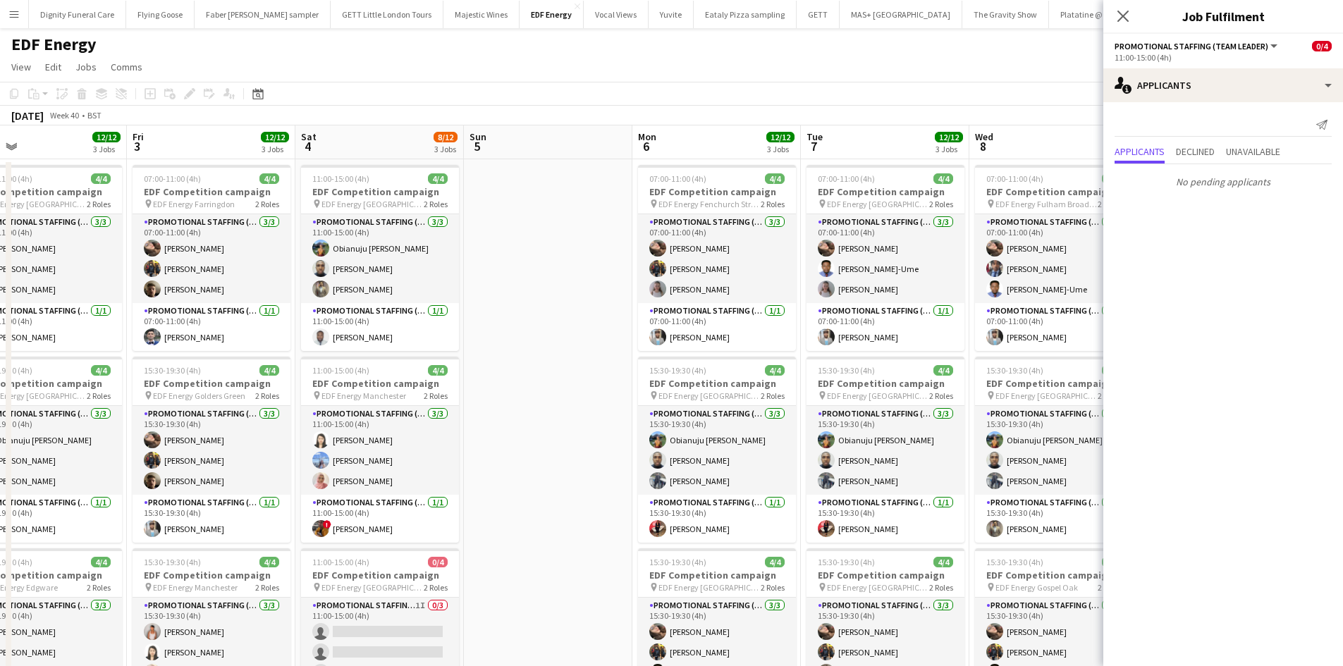
scroll to position [0, 419]
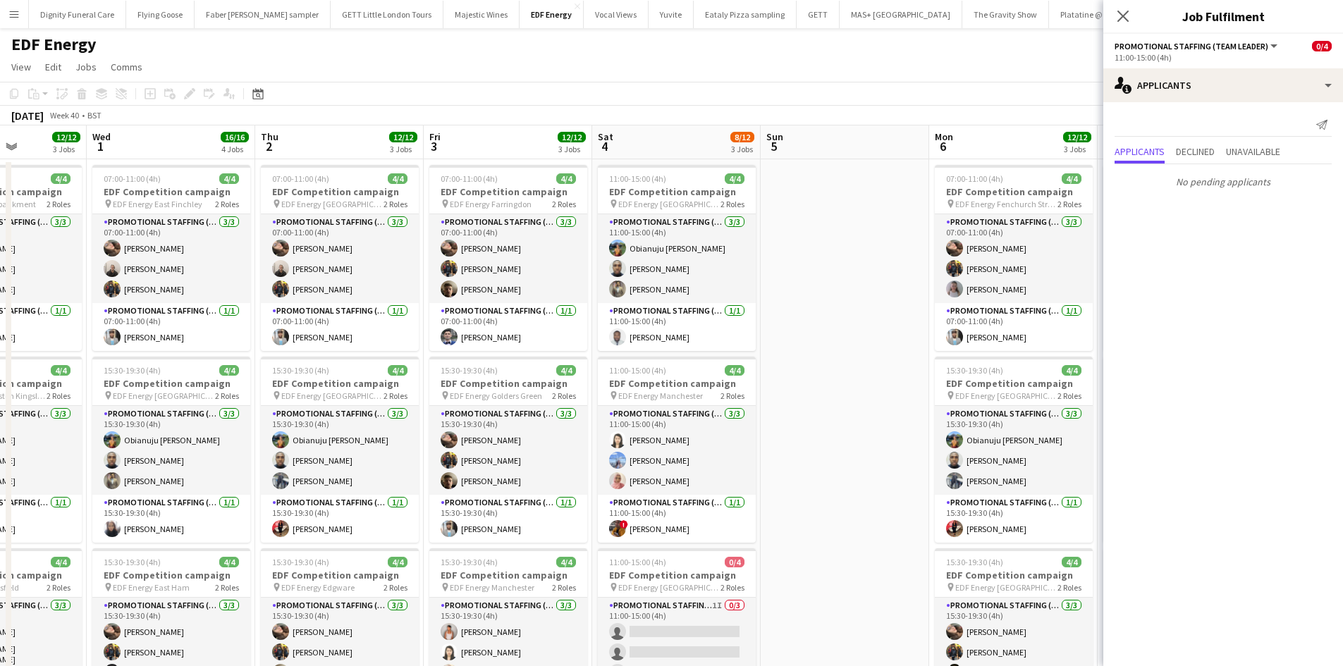
drag, startPoint x: 887, startPoint y: 446, endPoint x: 780, endPoint y: 453, distance: 106.7
click at [774, 449] on app-calendar-viewport "Sun 28 Mon 29 12/12 3 Jobs Tue 30 12/12 3 Jobs Wed 1 16/16 4 Jobs Thu 2 12/12 3…" at bounding box center [671, 670] width 1343 height 1090
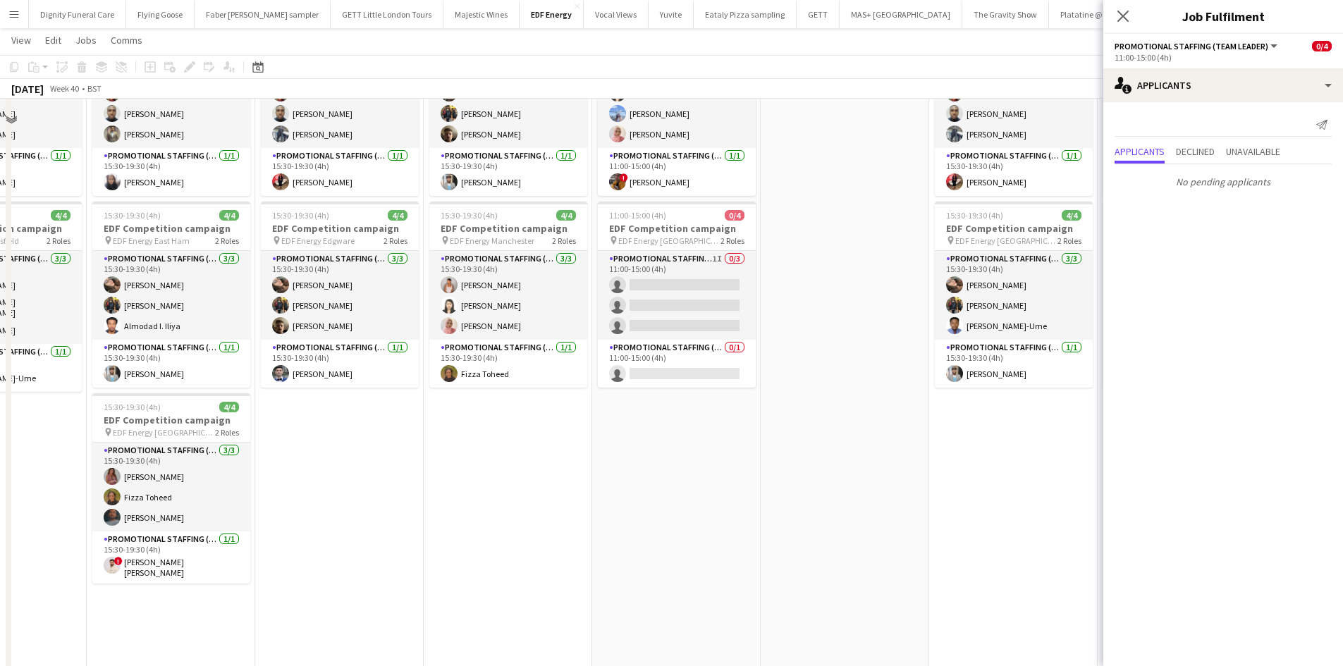
scroll to position [352, 0]
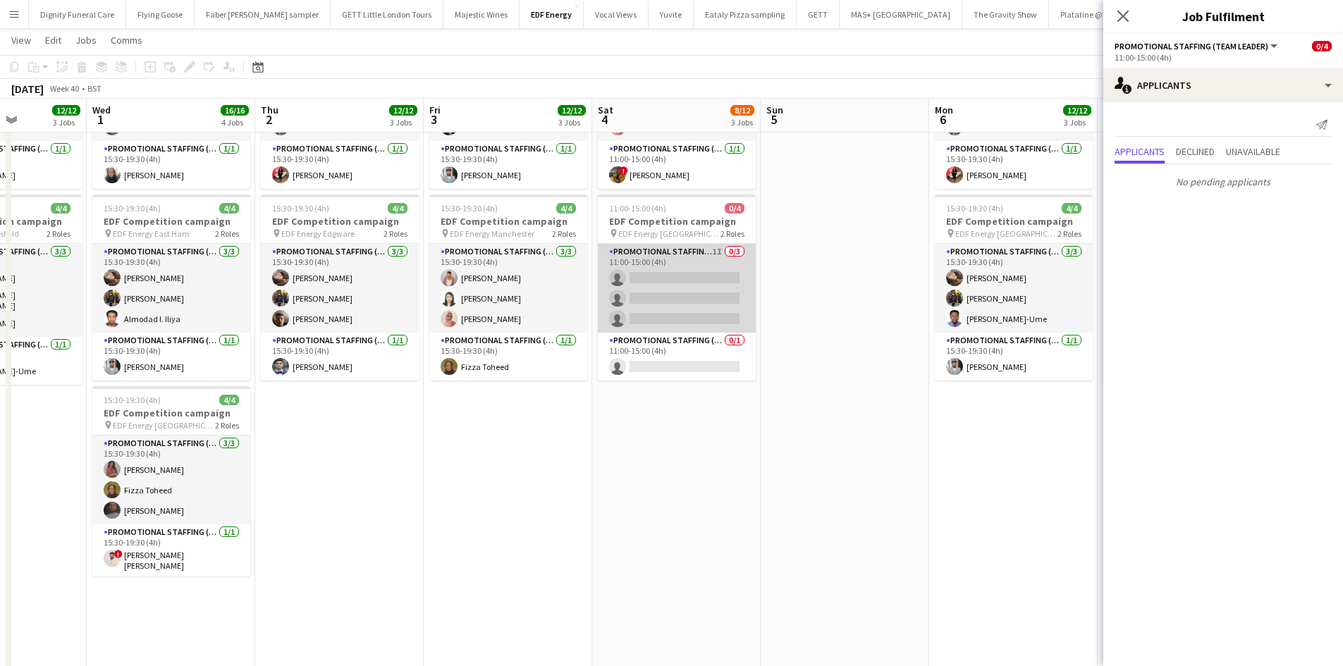
click at [714, 278] on app-card-role "Promotional Staffing (Flyering Staff) 1I 0/3 11:00-15:00 (4h) single-neutral-ac…" at bounding box center [677, 288] width 158 height 89
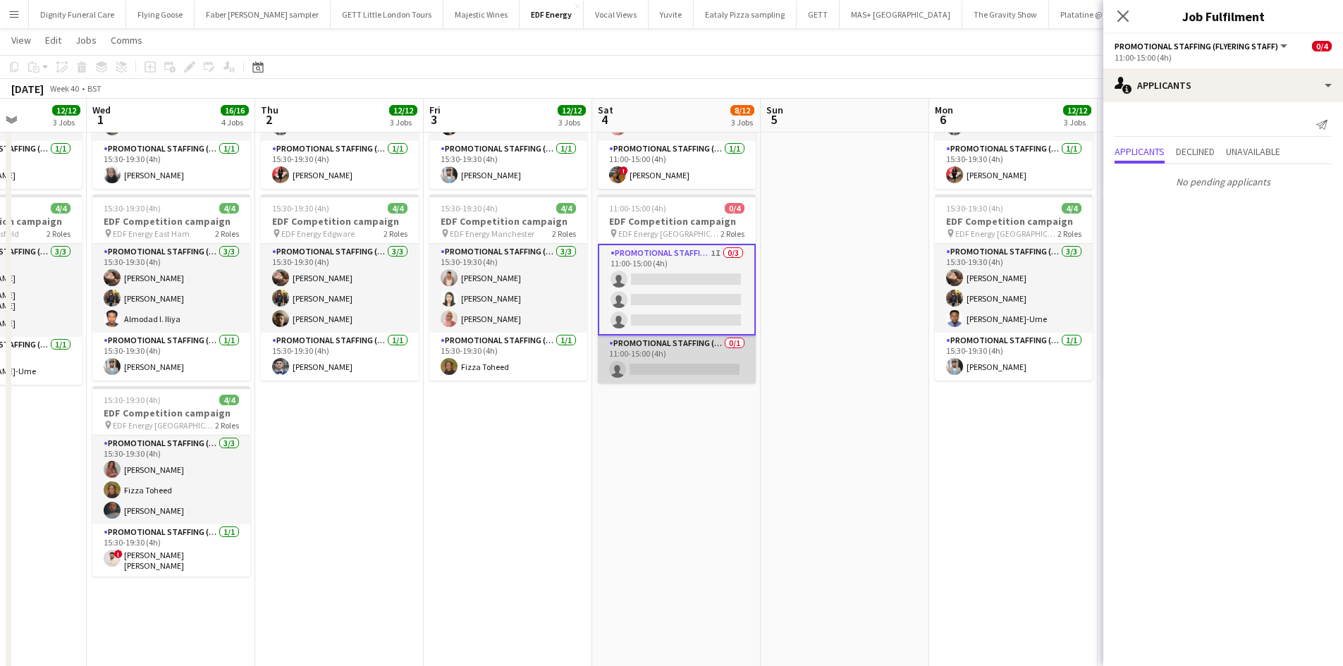
click at [699, 368] on app-card-role "Promotional Staffing (Team Leader) 0/1 11:00-15:00 (4h) single-neutral-actions" at bounding box center [677, 359] width 158 height 48
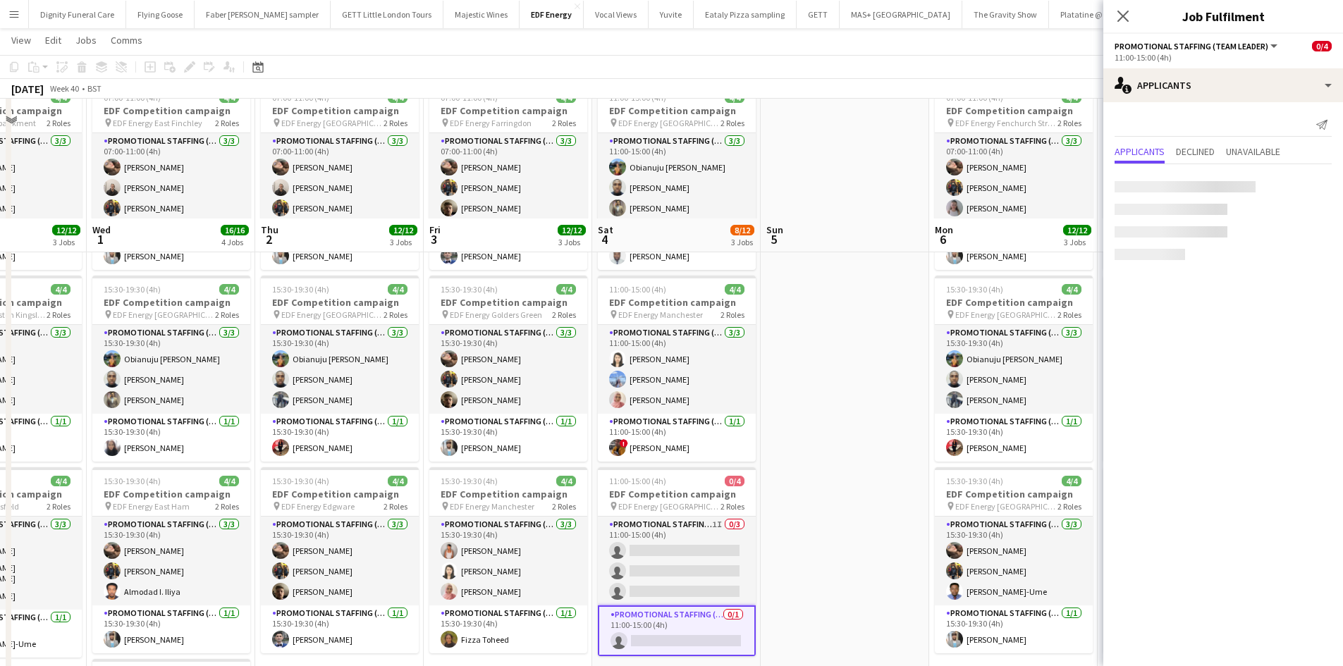
scroll to position [0, 0]
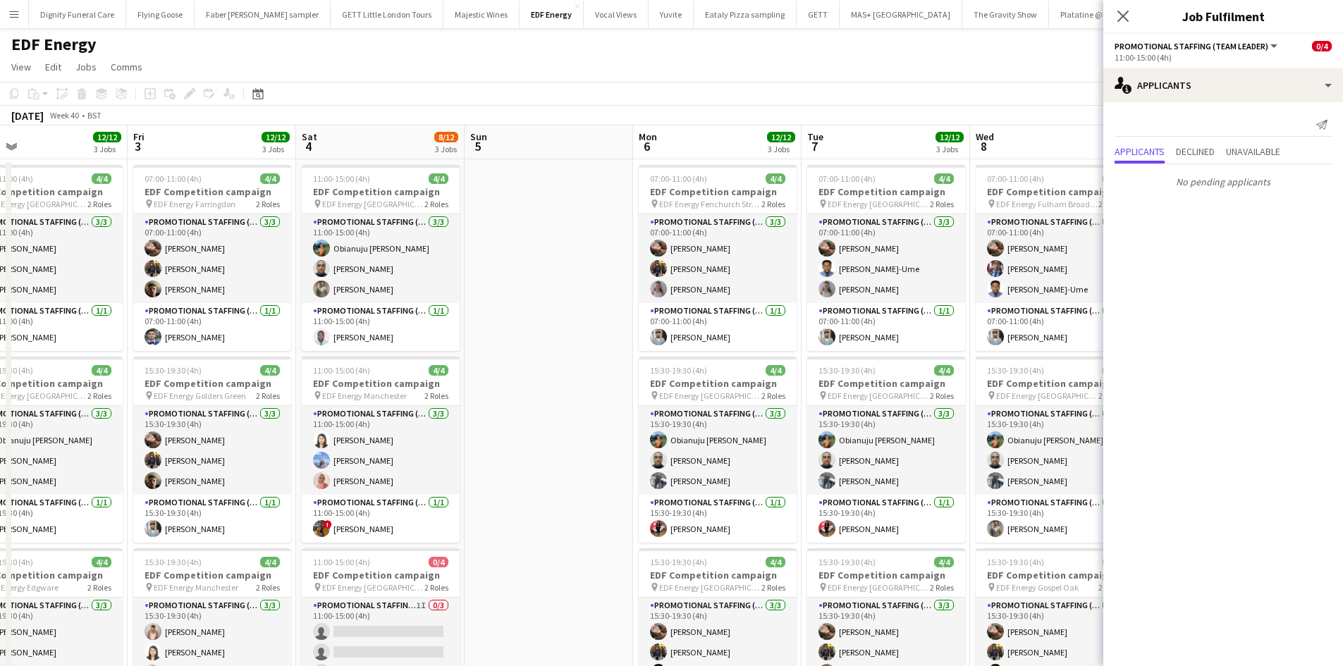
drag, startPoint x: 839, startPoint y: 429, endPoint x: 576, endPoint y: 400, distance: 265.1
click at [576, 400] on app-calendar-viewport "Sun 28 Mon 29 12/12 3 Jobs Tue 30 12/12 3 Jobs Wed 1 16/16 4 Jobs Thu 2 12/12 3…" at bounding box center [671, 670] width 1343 height 1090
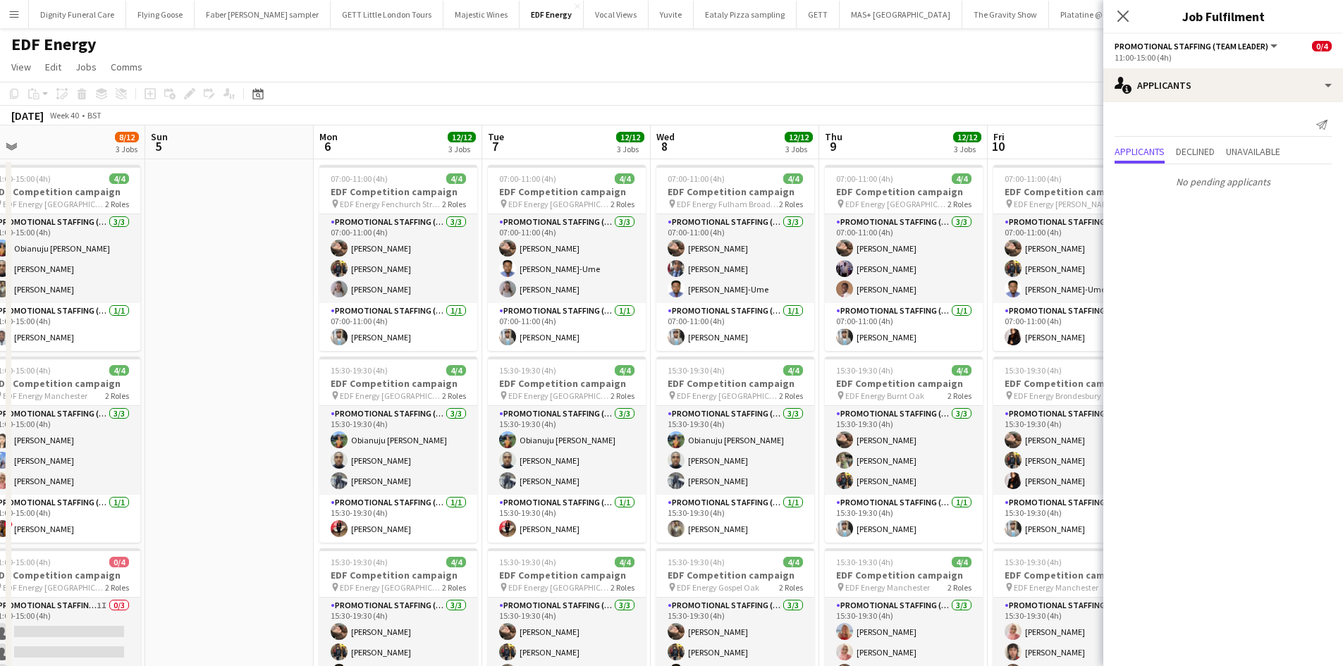
drag, startPoint x: 1035, startPoint y: 430, endPoint x: 741, endPoint y: 408, distance: 294.7
click at [741, 408] on app-calendar-viewport "Tue 30 12/12 3 Jobs Wed 1 16/16 4 Jobs Thu 2 12/12 3 Jobs Fri 3 12/12 3 Jobs Sa…" at bounding box center [671, 670] width 1343 height 1090
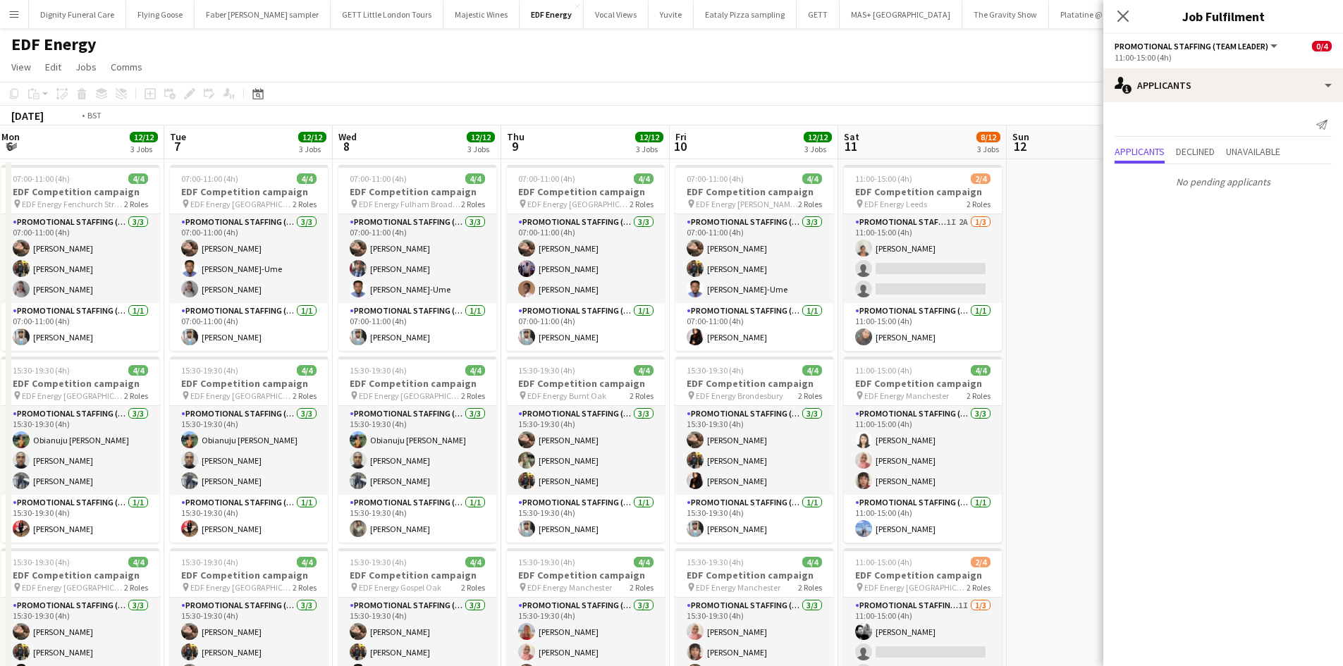
drag, startPoint x: 751, startPoint y: 402, endPoint x: 591, endPoint y: 388, distance: 159.9
click at [591, 388] on app-calendar-viewport "Thu 2 12/12 3 Jobs Fri 3 12/12 3 Jobs Sat 4 8/12 3 Jobs Sun 5 Mon 6 12/12 3 Job…" at bounding box center [671, 670] width 1343 height 1090
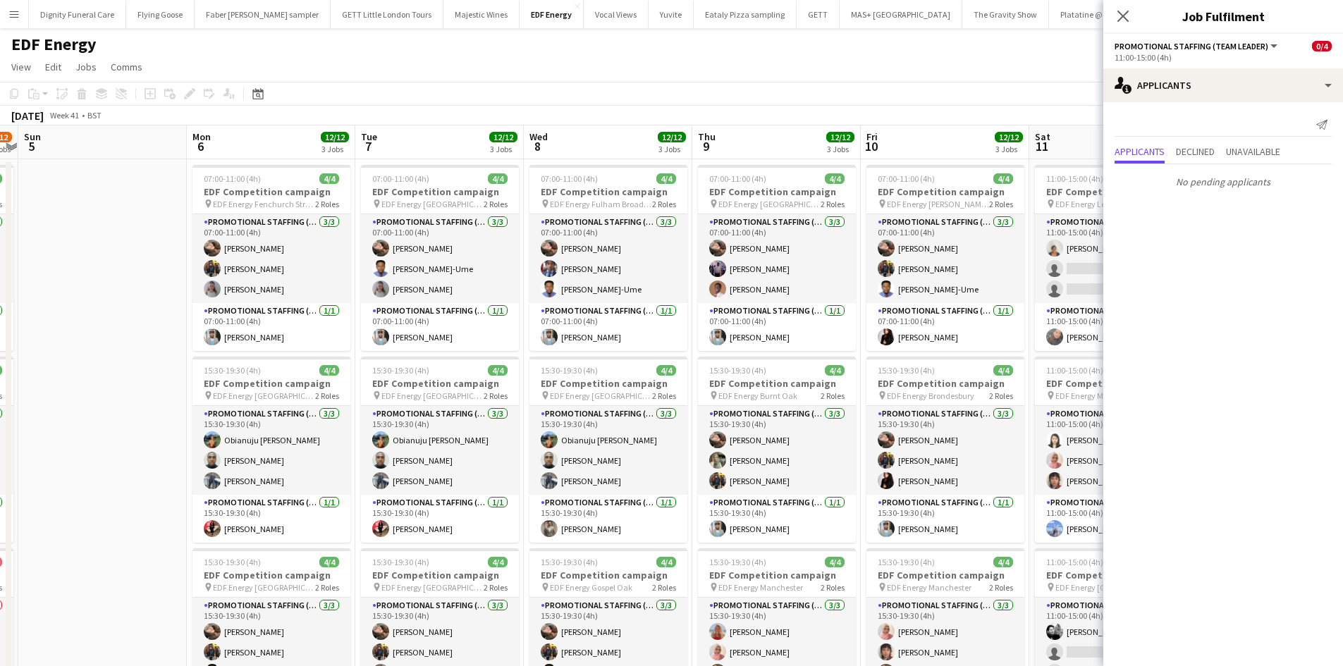
drag, startPoint x: 845, startPoint y: 391, endPoint x: 687, endPoint y: 388, distance: 157.9
click at [687, 388] on app-calendar-viewport "Thu 2 12/12 3 Jobs Fri 3 12/12 3 Jobs Sat 4 8/12 3 Jobs Sun 5 Mon 6 12/12 3 Job…" at bounding box center [671, 670] width 1343 height 1090
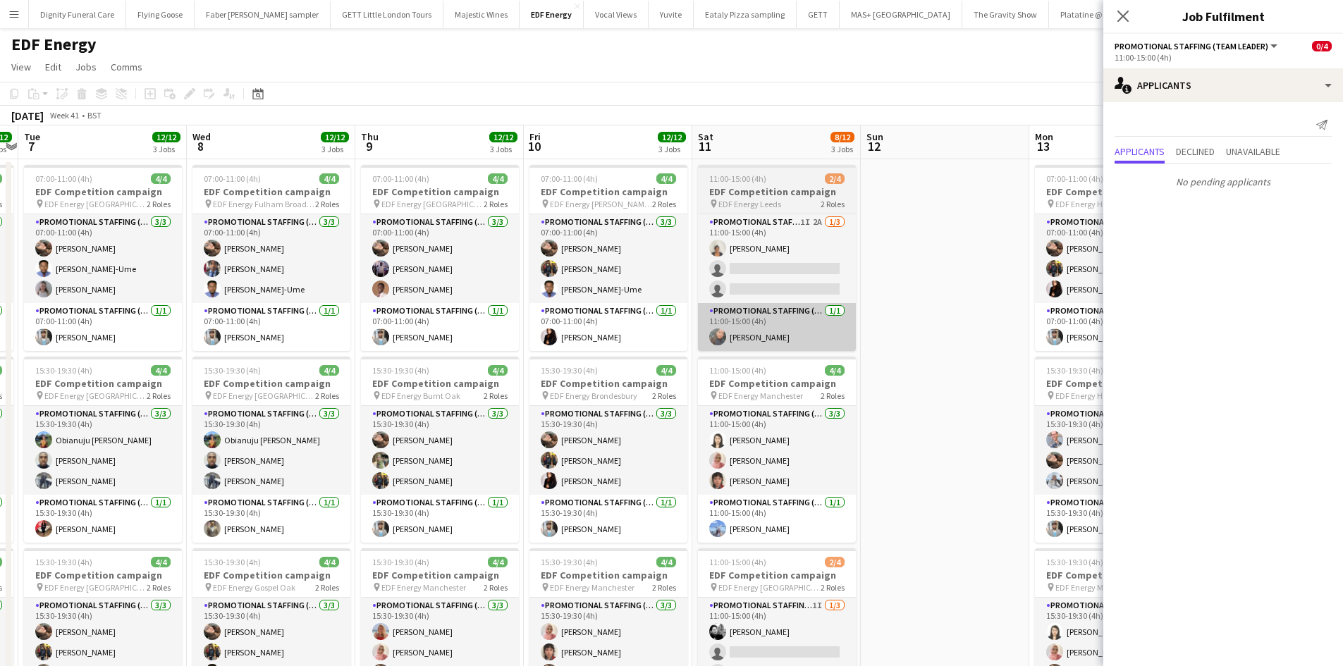
scroll to position [0, 505]
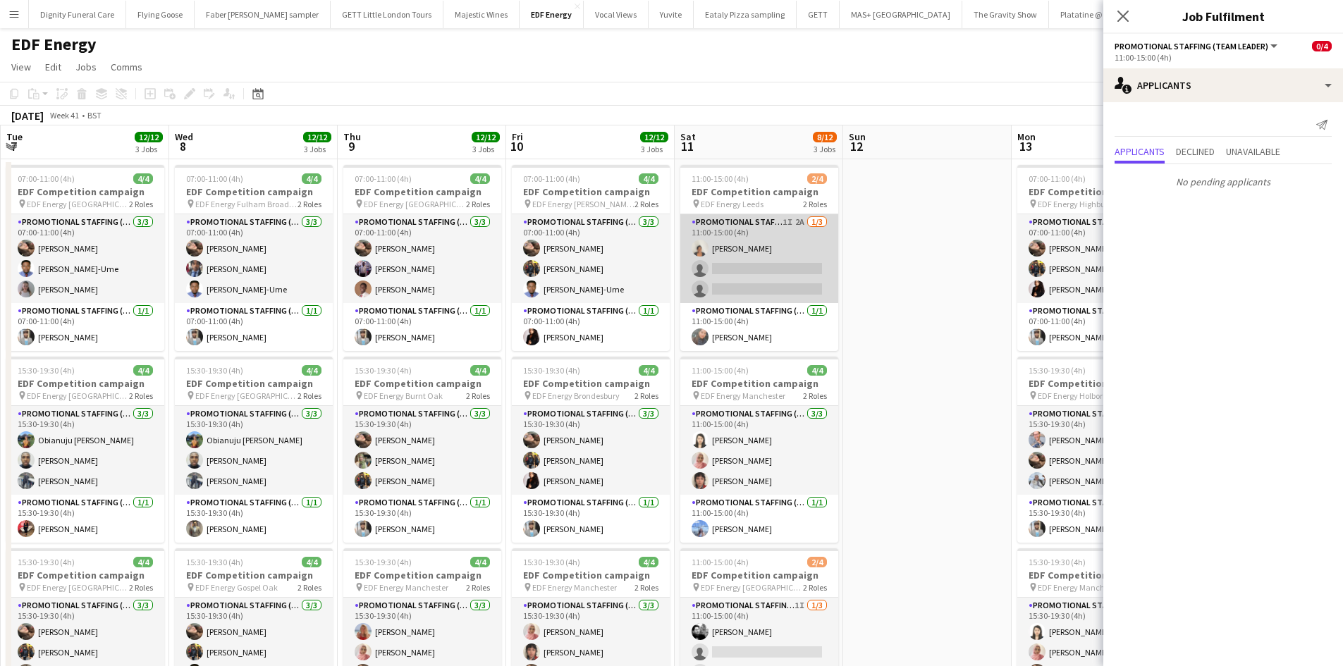
click at [767, 276] on app-card-role "Promotional Staffing (Flyering Staff) 1I 2A 1/3 11:00-15:00 (4h) Thandeka Masha…" at bounding box center [759, 258] width 158 height 89
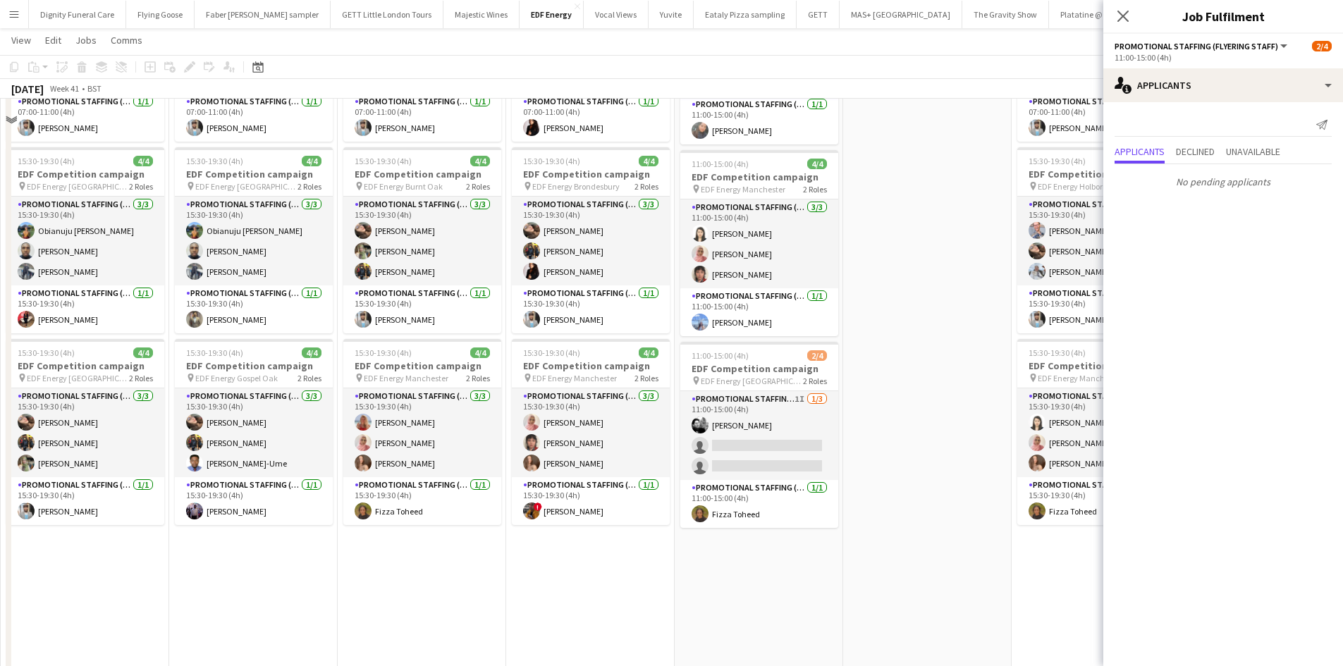
scroll to position [211, 0]
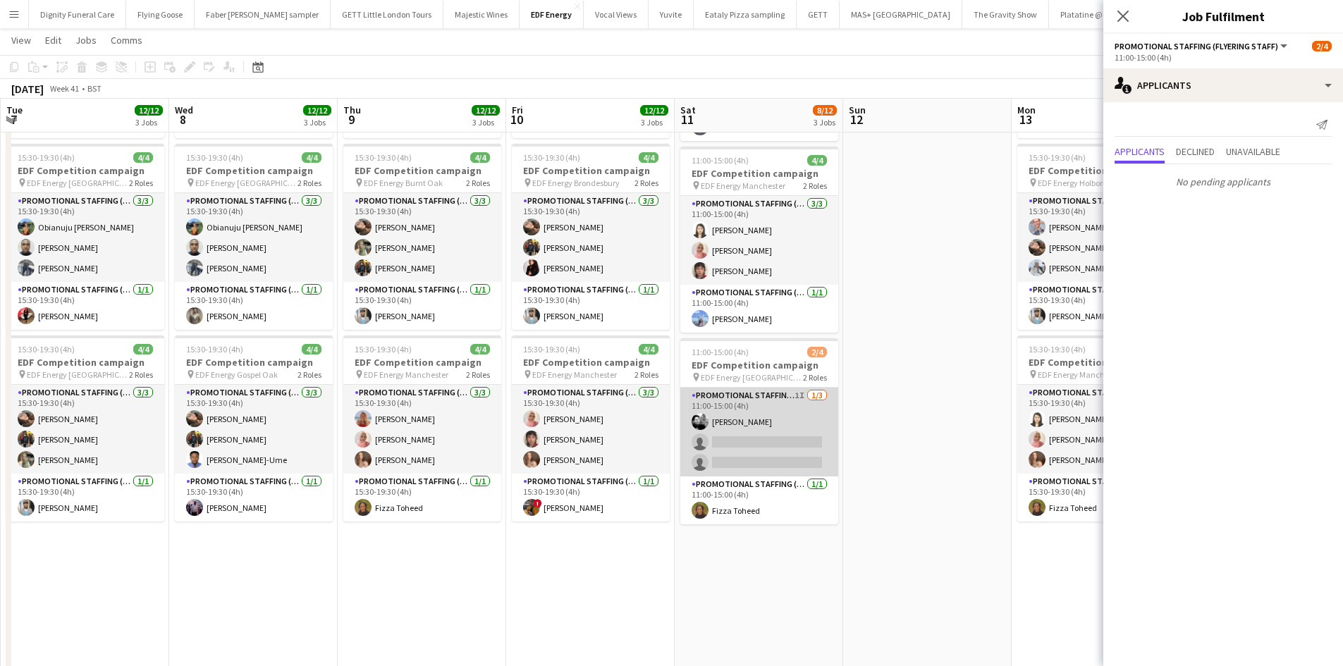
click at [792, 442] on app-card-role "Promotional Staffing (Flyering Staff) 1I 1/3 11:00-15:00 (4h) Dan Vasey single-…" at bounding box center [759, 432] width 158 height 89
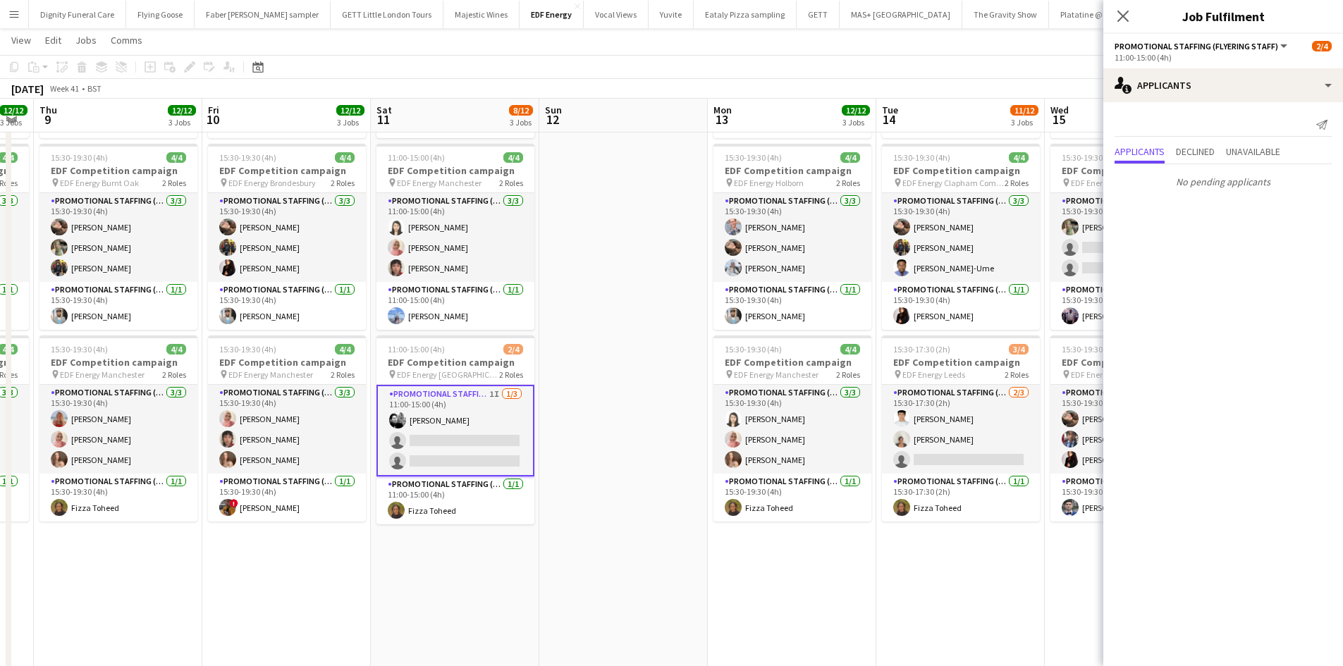
drag, startPoint x: 927, startPoint y: 411, endPoint x: 623, endPoint y: 413, distance: 304.5
click at [623, 413] on app-calendar-viewport "Mon 6 12/12 3 Jobs Tue 7 12/12 3 Jobs Wed 8 12/12 3 Jobs Thu 9 12/12 3 Jobs Fri…" at bounding box center [671, 423] width 1343 height 1159
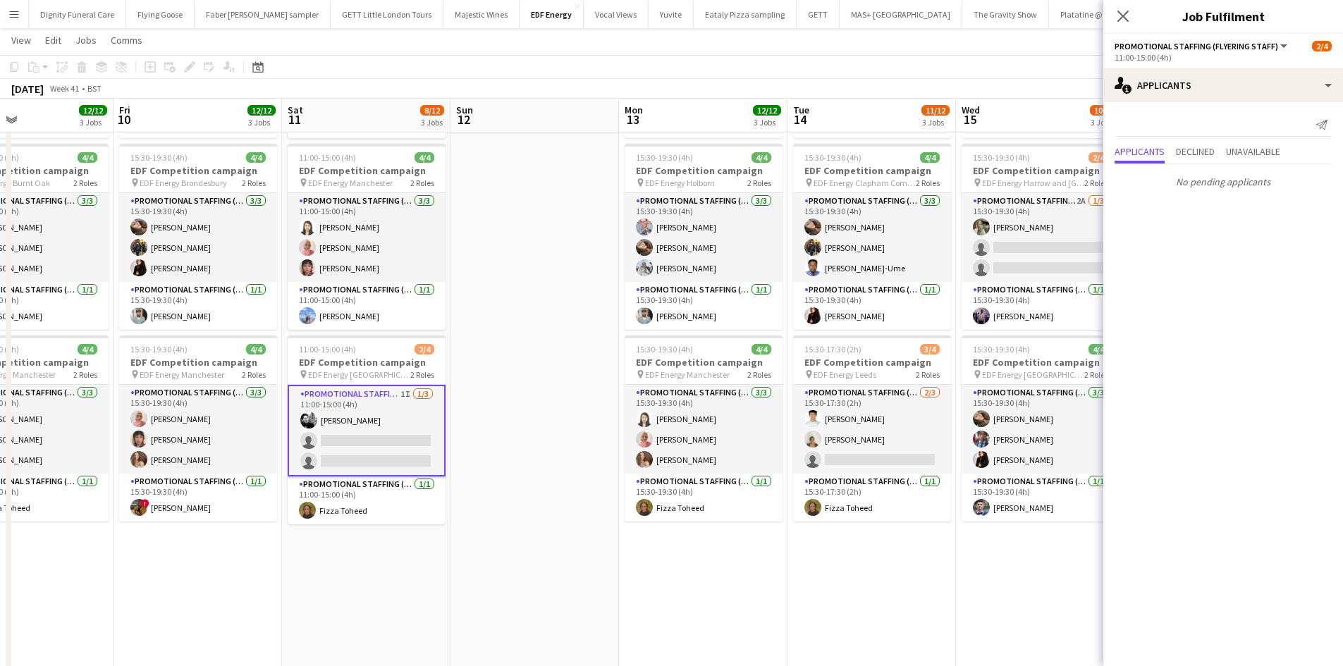
scroll to position [0, 610]
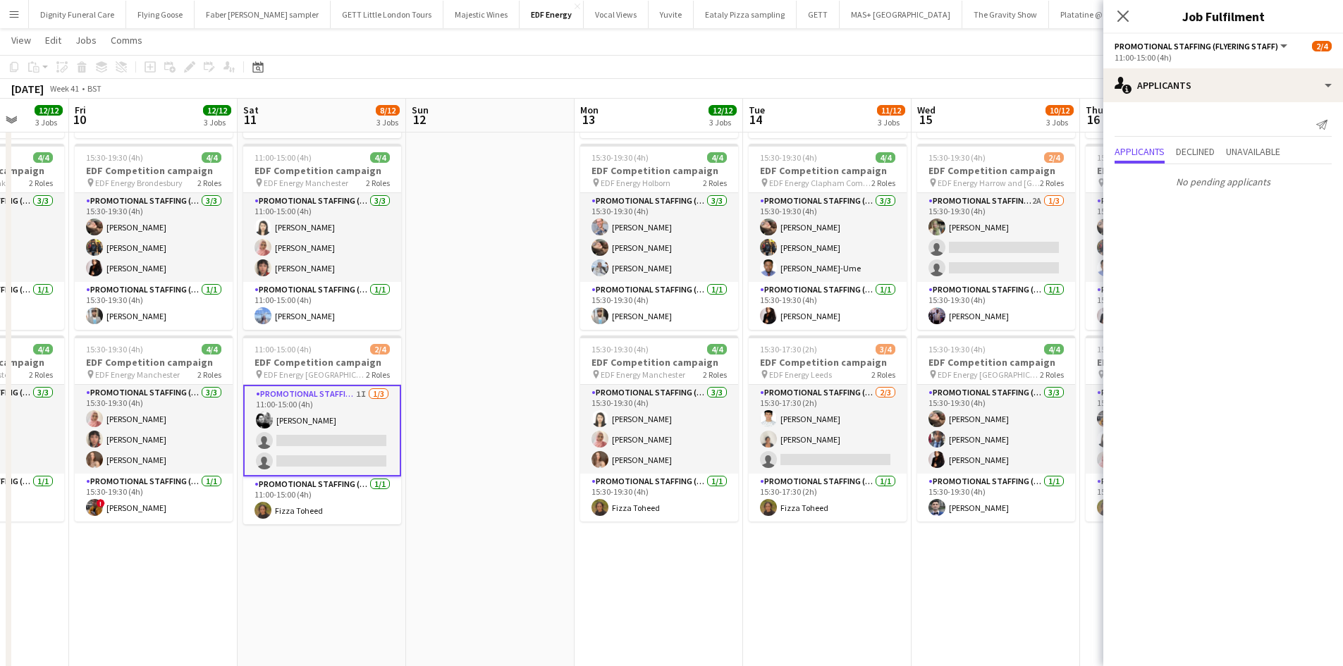
drag, startPoint x: 676, startPoint y: 429, endPoint x: 541, endPoint y: 419, distance: 135.7
click at [541, 419] on app-calendar-viewport "Mon 6 12/12 3 Jobs Tue 7 12/12 3 Jobs Wed 8 12/12 3 Jobs Thu 9 12/12 3 Jobs Fri…" at bounding box center [671, 423] width 1343 height 1159
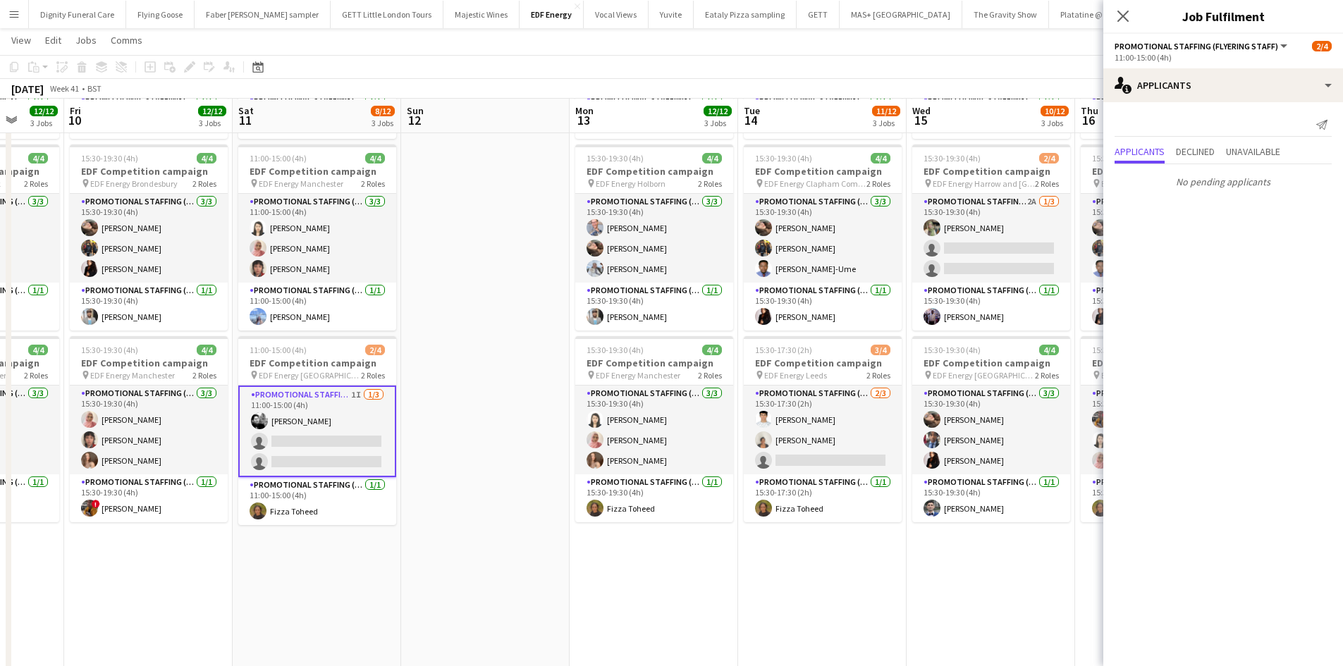
scroll to position [211, 0]
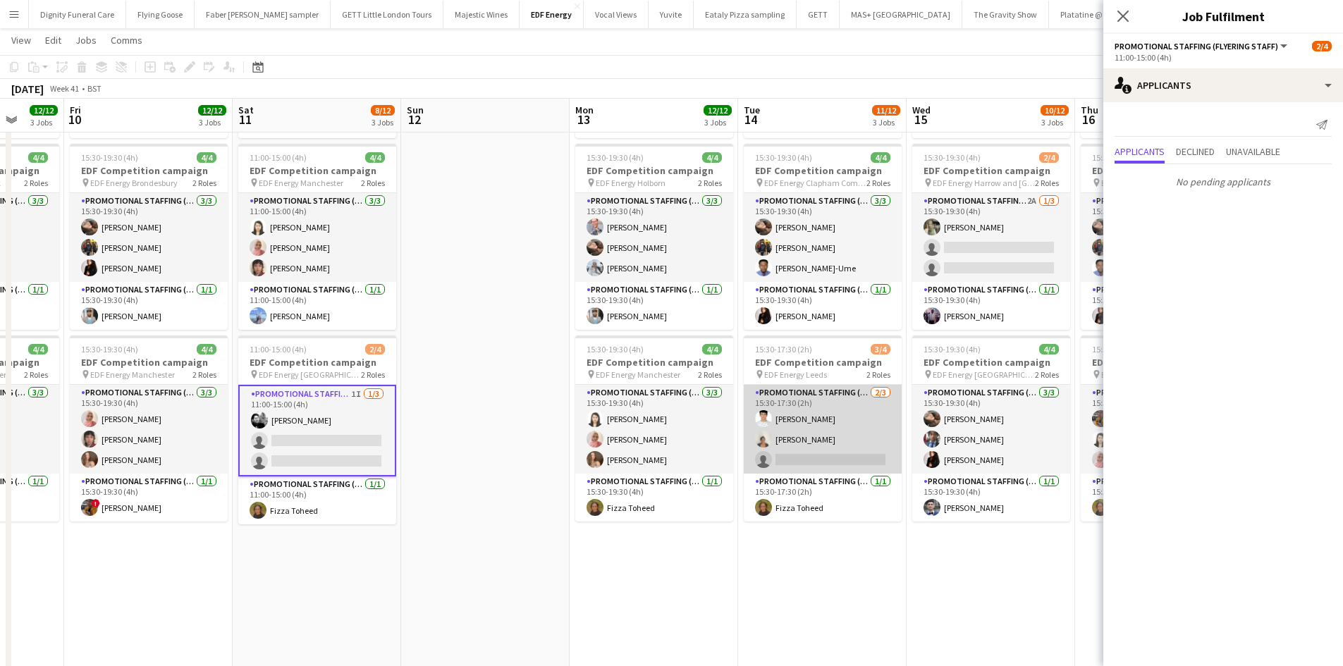
click at [846, 457] on app-card-role "Promotional Staffing (Flyering Staff) 2/3 15:30-17:30 (2h) Parth Chabhadiya Tha…" at bounding box center [823, 429] width 158 height 89
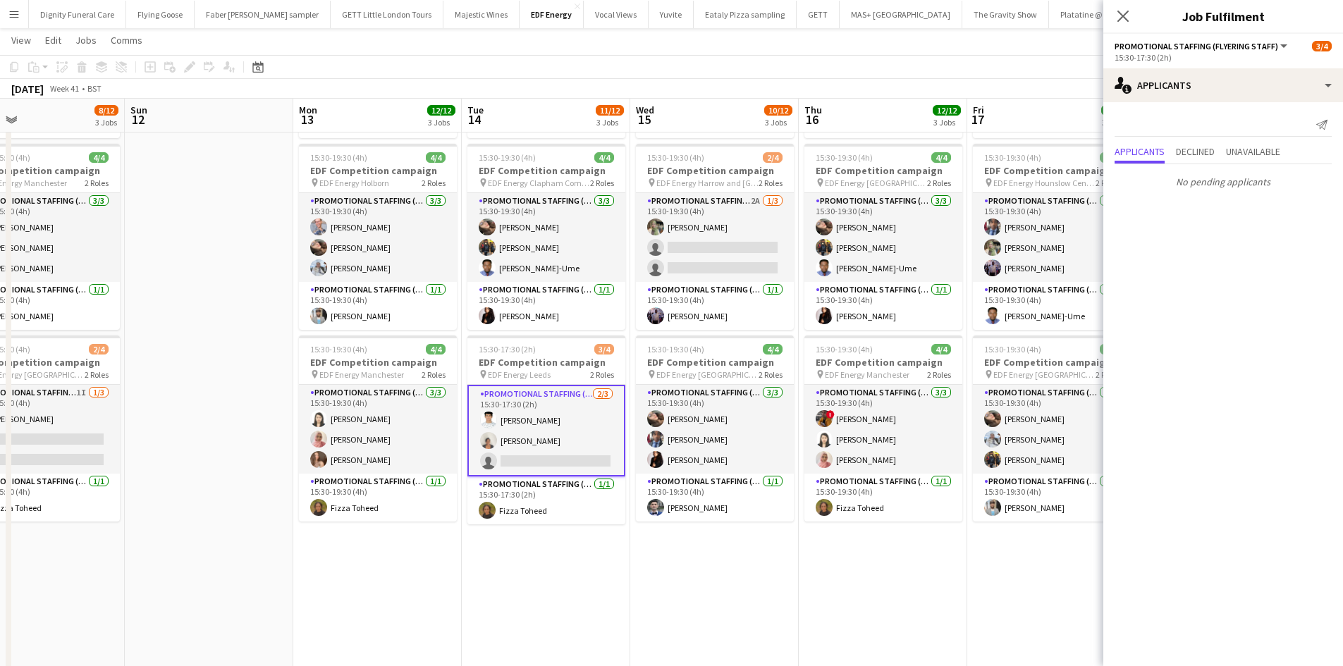
drag, startPoint x: 887, startPoint y: 597, endPoint x: 567, endPoint y: 564, distance: 321.7
click at [567, 564] on app-calendar-viewport "Wed 8 12/12 3 Jobs Thu 9 12/12 3 Jobs Fri 10 12/12 3 Jobs Sat 11 8/12 3 Jobs Su…" at bounding box center [671, 423] width 1343 height 1159
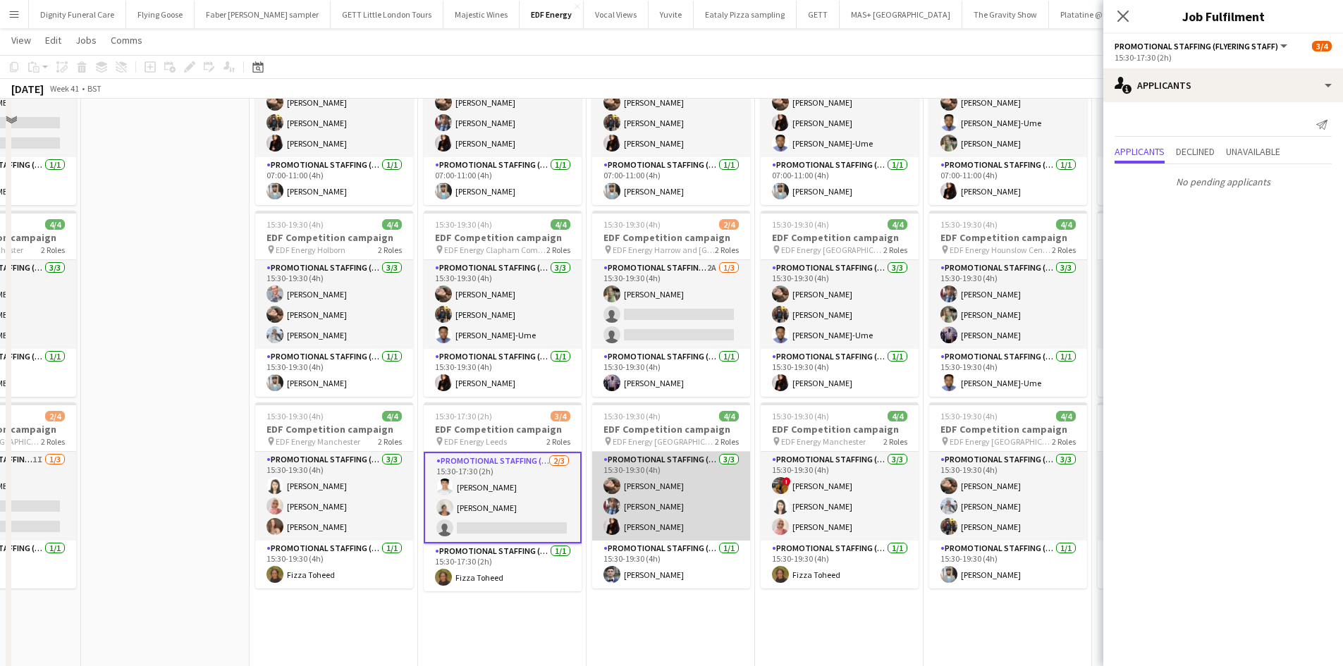
scroll to position [70, 0]
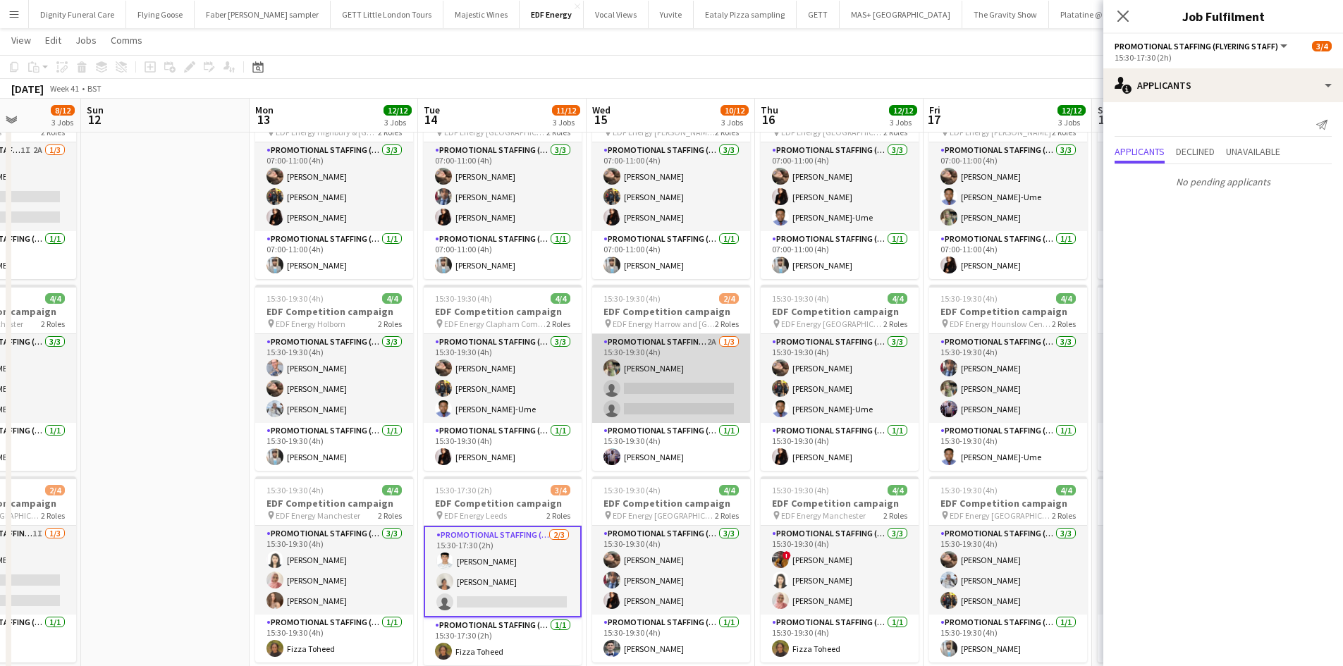
click at [703, 407] on app-card-role "Promotional Staffing (Flyering Staff) 2A 1/3 15:30-19:30 (4h) Aliya Kazmi singl…" at bounding box center [671, 378] width 158 height 89
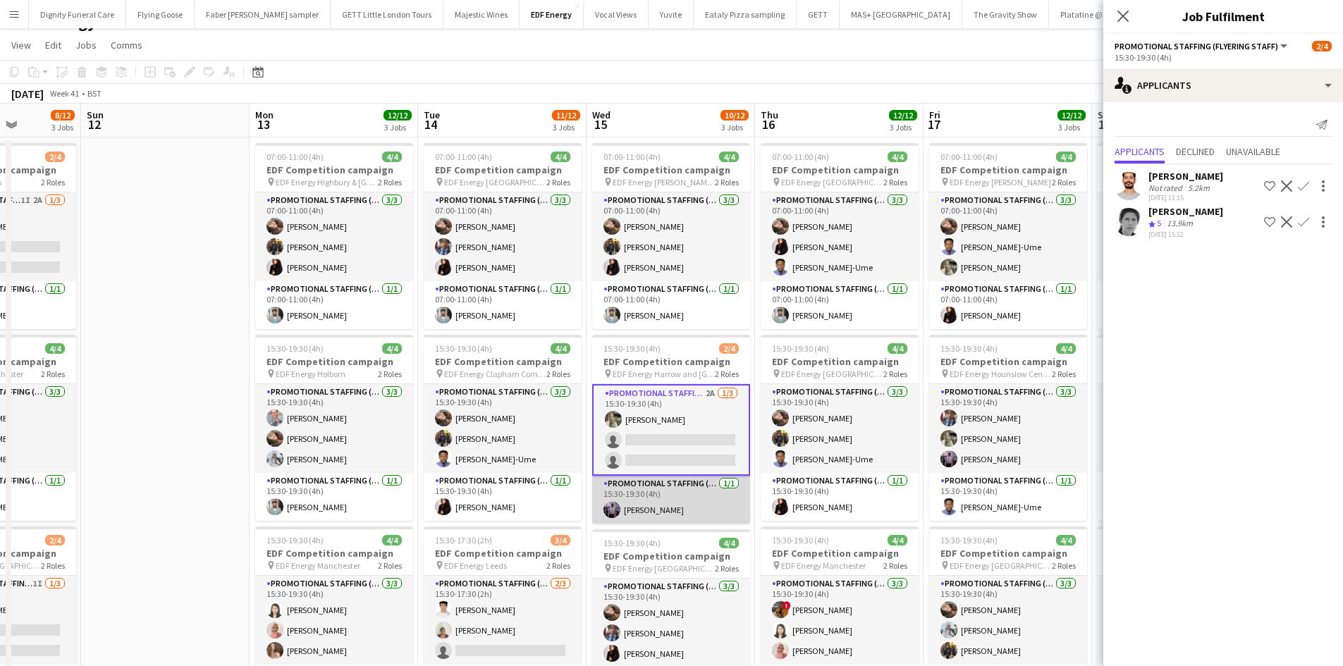
scroll to position [0, 0]
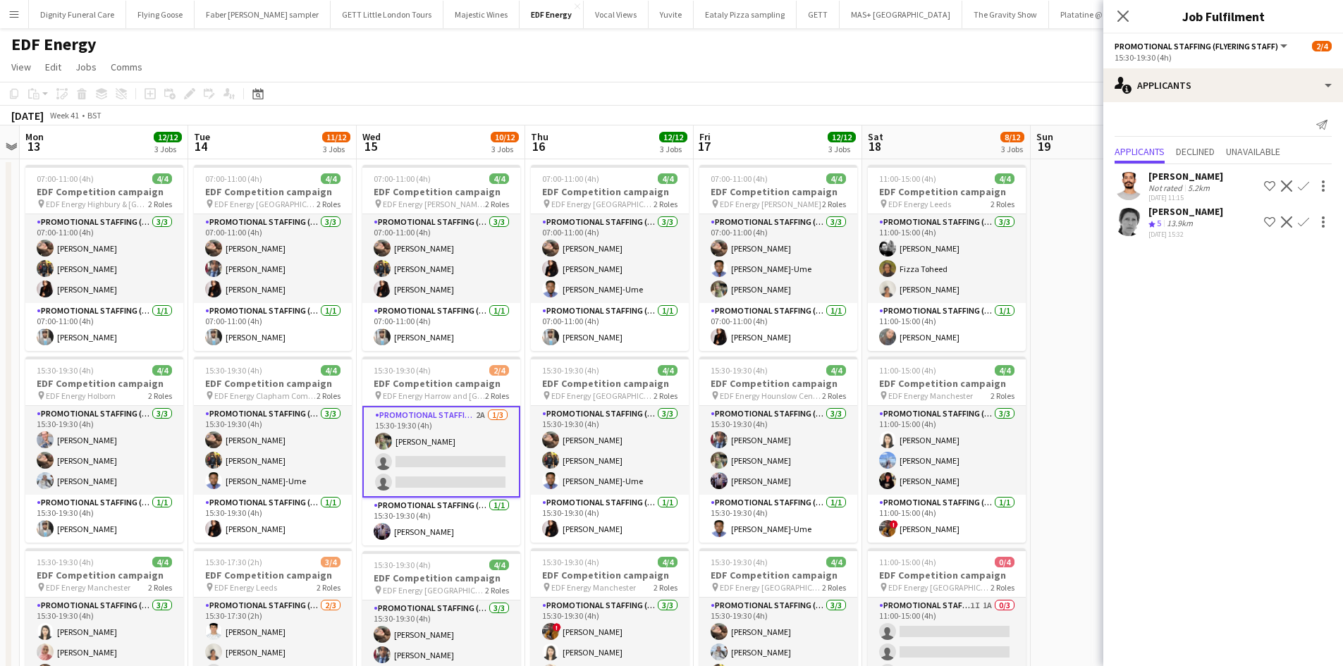
drag, startPoint x: 838, startPoint y: 510, endPoint x: 571, endPoint y: 486, distance: 268.1
click at [572, 486] on app-calendar-viewport "Fri 10 12/12 3 Jobs Sat 11 8/12 3 Jobs Sun 12 Mon 13 12/12 3 Jobs Tue 14 11/12 …" at bounding box center [671, 670] width 1343 height 1090
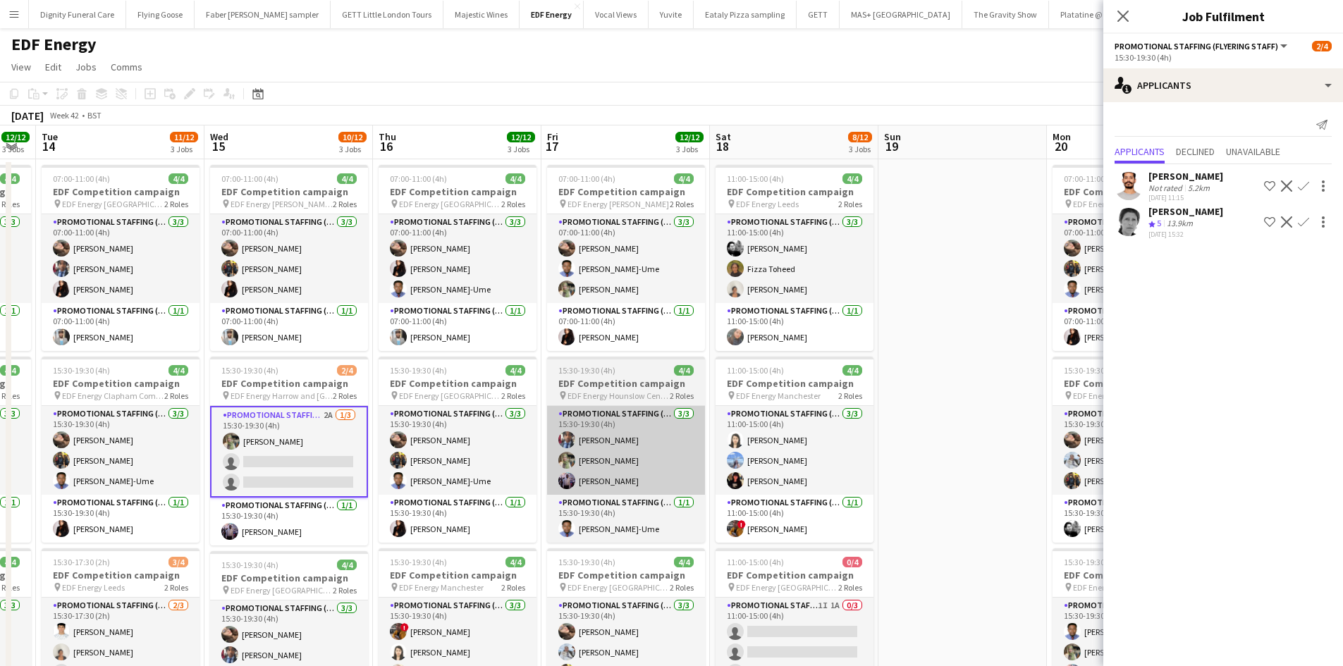
drag, startPoint x: 765, startPoint y: 484, endPoint x: 630, endPoint y: 475, distance: 135.6
click at [627, 476] on app-calendar-viewport "Fri 10 12/12 3 Jobs Sat 11 8/12 3 Jobs Sun 12 Mon 13 12/12 3 Jobs Tue 14 11/12 …" at bounding box center [671, 670] width 1343 height 1090
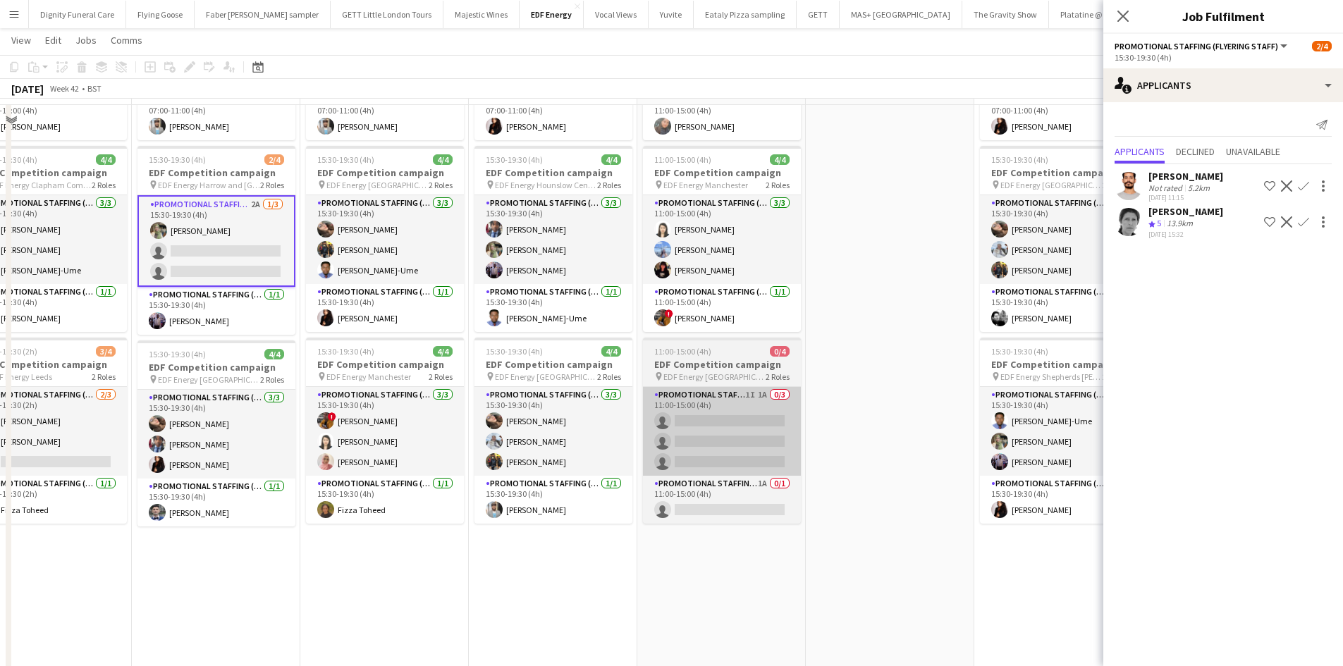
scroll to position [211, 0]
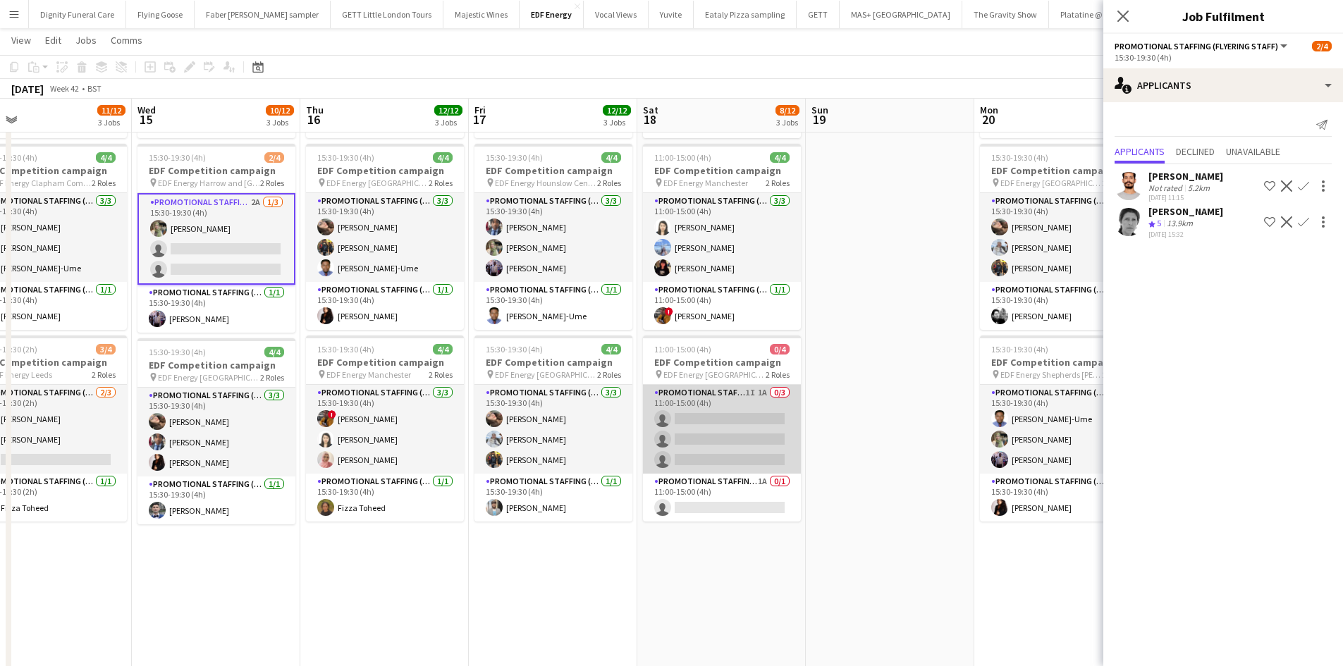
click at [751, 426] on app-card-role "Promotional Staffing (Flyering Staff) 1I 1A 0/3 11:00-15:00 (4h) single-neutral…" at bounding box center [722, 429] width 158 height 89
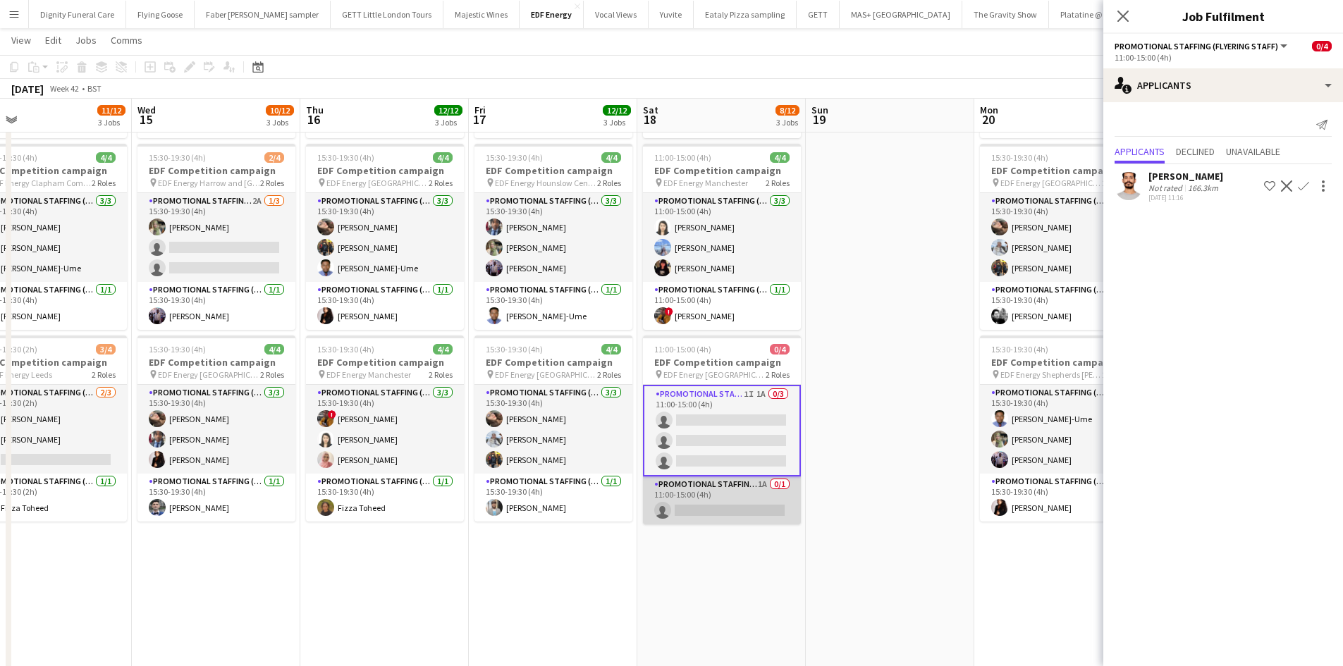
click at [749, 506] on app-card-role "Promotional Staffing (Team Leader) 1A 0/1 11:00-15:00 (4h) single-neutral-actio…" at bounding box center [722, 500] width 158 height 48
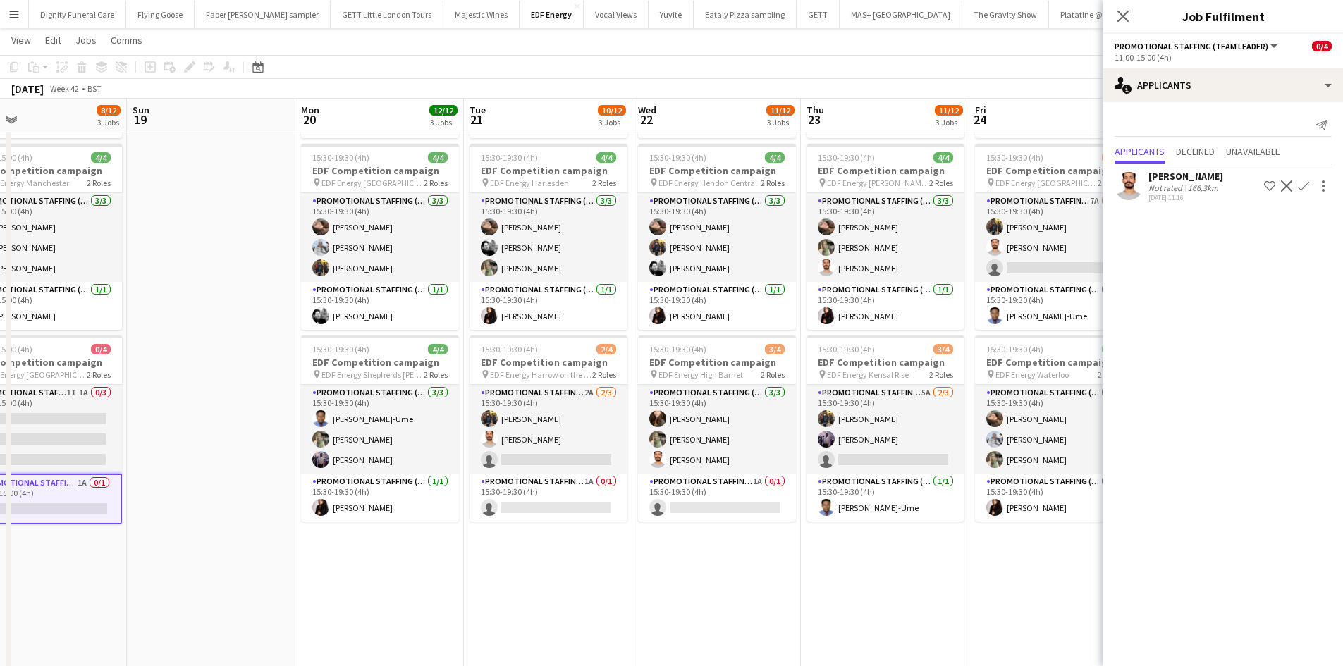
drag, startPoint x: 878, startPoint y: 567, endPoint x: 500, endPoint y: 534, distance: 379.2
click at [500, 534] on app-calendar-viewport "Tue 14 11/12 3 Jobs Wed 15 10/12 3 Jobs Thu 16 12/12 3 Jobs Fri 17 12/12 3 Jobs…" at bounding box center [671, 423] width 1343 height 1159
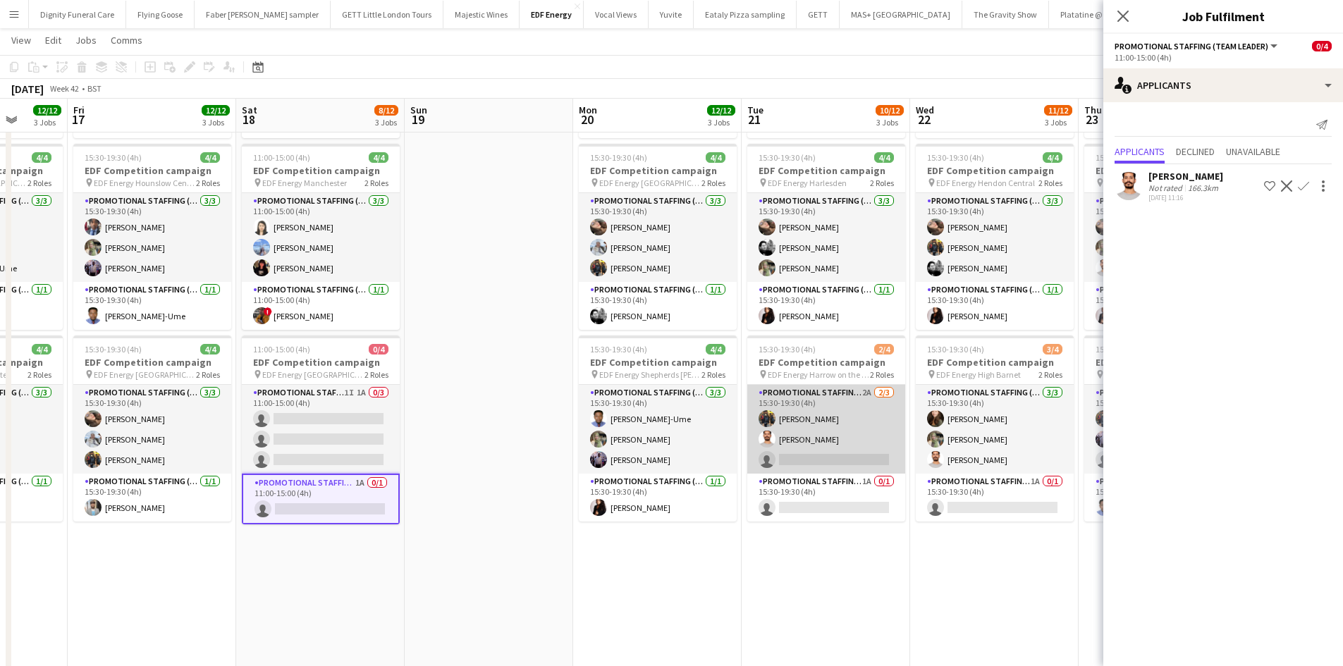
click at [846, 460] on app-card-role "Promotional Staffing (Flyering Staff) 2A 2/3 15:30-19:30 (4h) Martin Brady Arju…" at bounding box center [826, 429] width 158 height 89
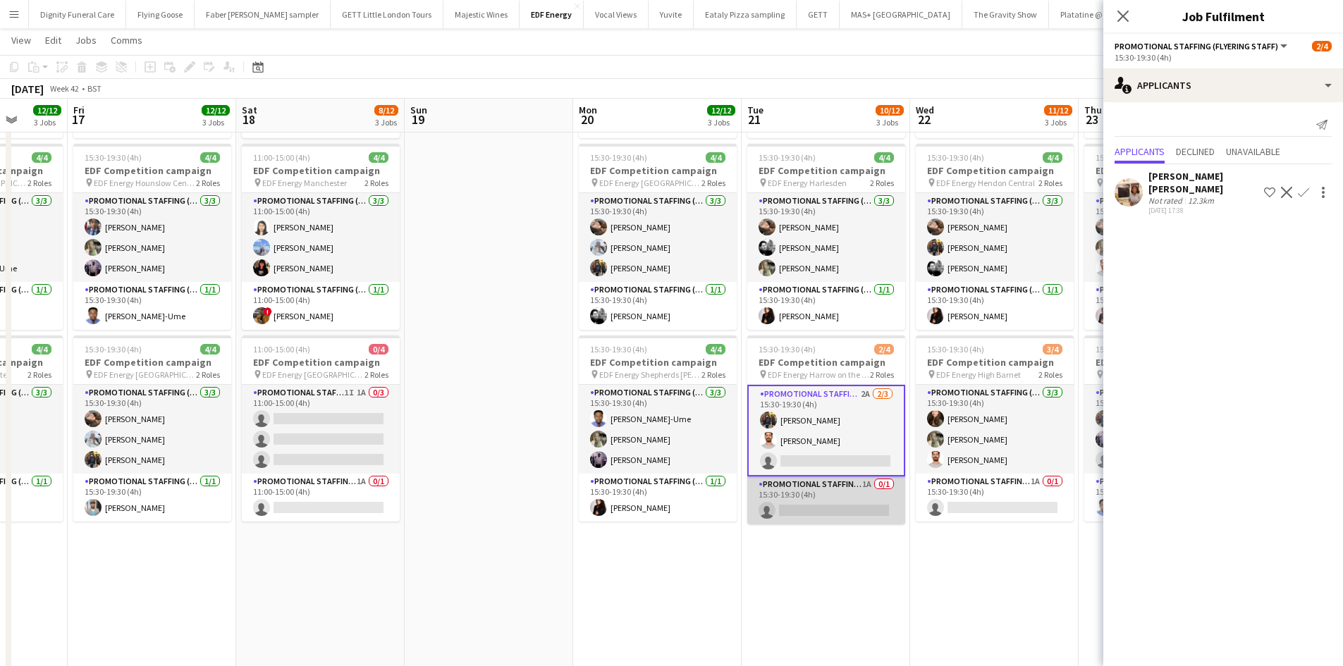
click at [828, 505] on app-card-role "Promotional Staffing (Team Leader) 1A 0/1 15:30-19:30 (4h) single-neutral-actio…" at bounding box center [826, 500] width 158 height 48
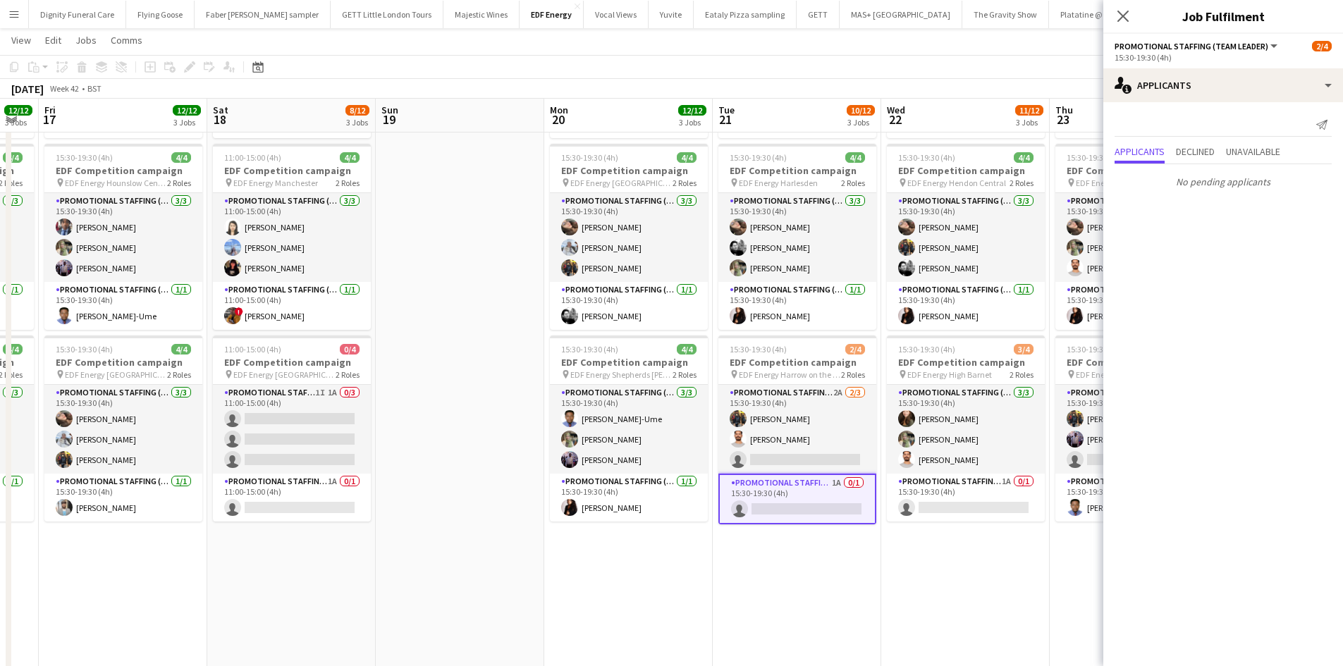
drag, startPoint x: 832, startPoint y: 574, endPoint x: 534, endPoint y: 565, distance: 298.9
click at [534, 565] on app-calendar-viewport "Tue 14 11/12 3 Jobs Wed 15 10/12 3 Jobs Thu 16 12/12 3 Jobs Fri 17 12/12 3 Jobs…" at bounding box center [671, 423] width 1343 height 1159
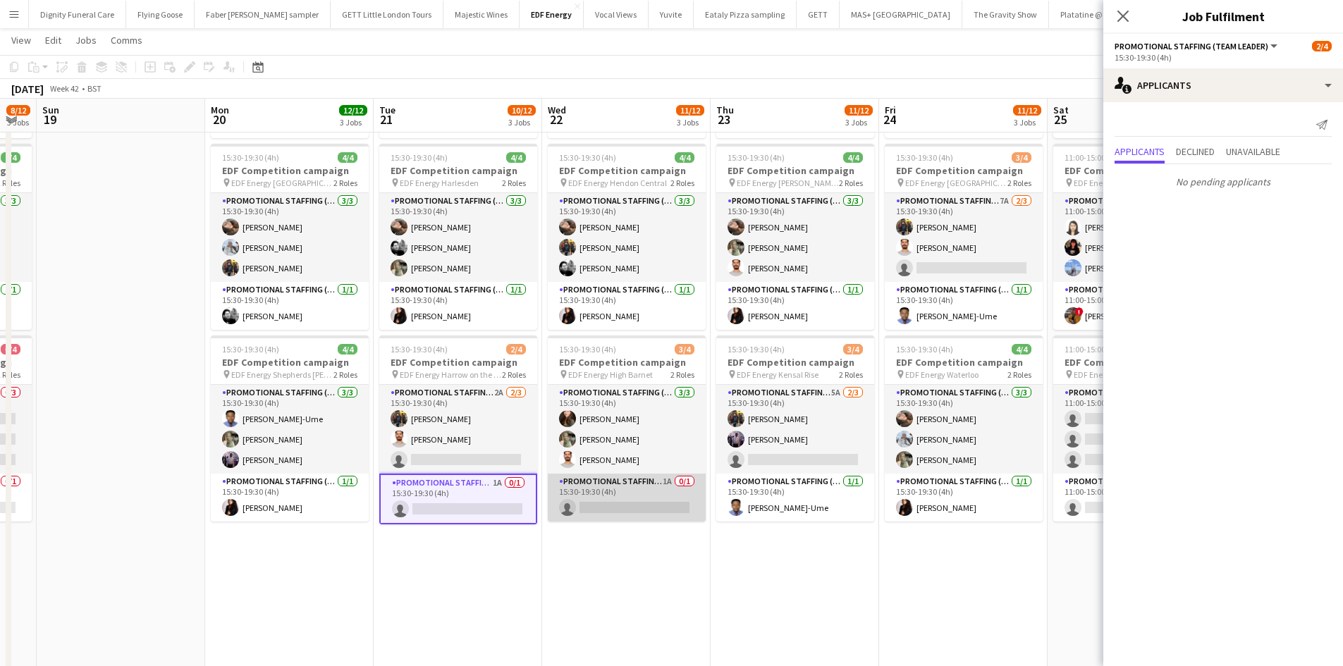
click at [630, 510] on app-card-role "Promotional Staffing (Team Leader) 1A 0/1 15:30-19:30 (4h) single-neutral-actio…" at bounding box center [627, 498] width 158 height 48
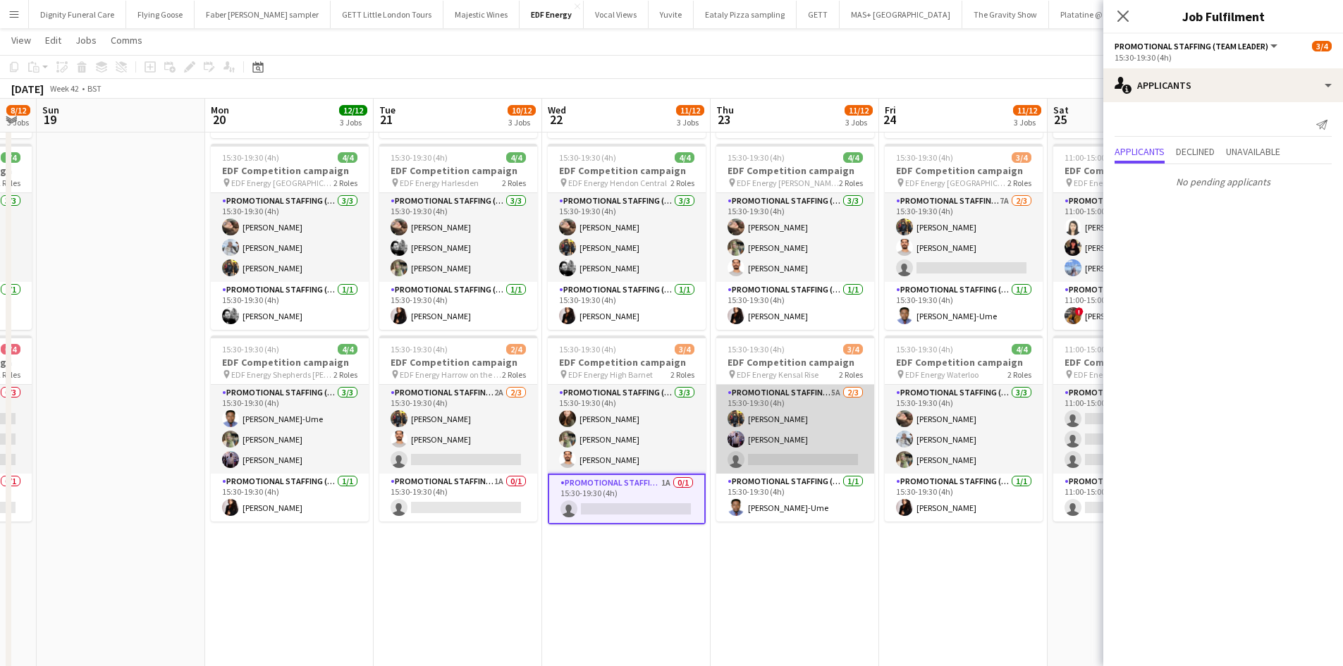
click at [783, 455] on app-card-role "Promotional Staffing (Flyering Staff) 5A 2/3 15:30-19:30 (4h) Martin Brady osah…" at bounding box center [795, 429] width 158 height 89
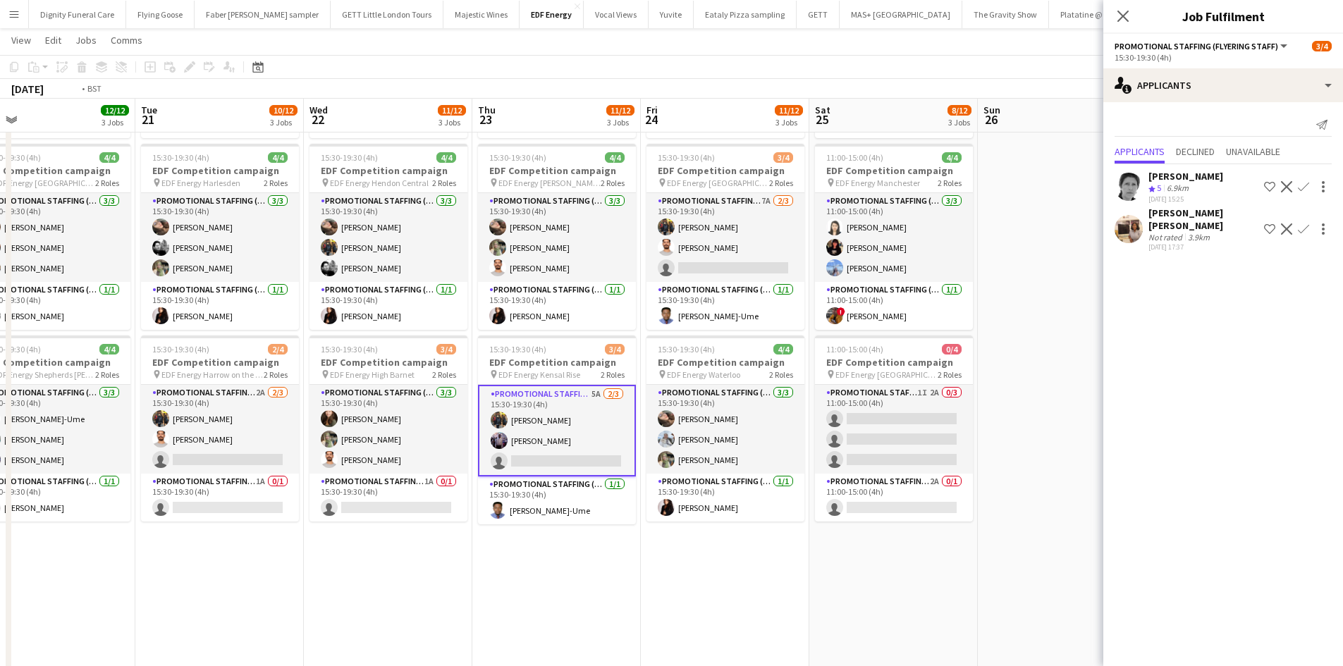
drag, startPoint x: 818, startPoint y: 555, endPoint x: 537, endPoint y: 501, distance: 286.4
click at [551, 537] on app-calendar-viewport "Thu 16 12/12 3 Jobs Fri 17 12/12 3 Jobs Sat 18 8/12 3 Jobs Sun 19 Mon 20 12/12 …" at bounding box center [671, 423] width 1343 height 1159
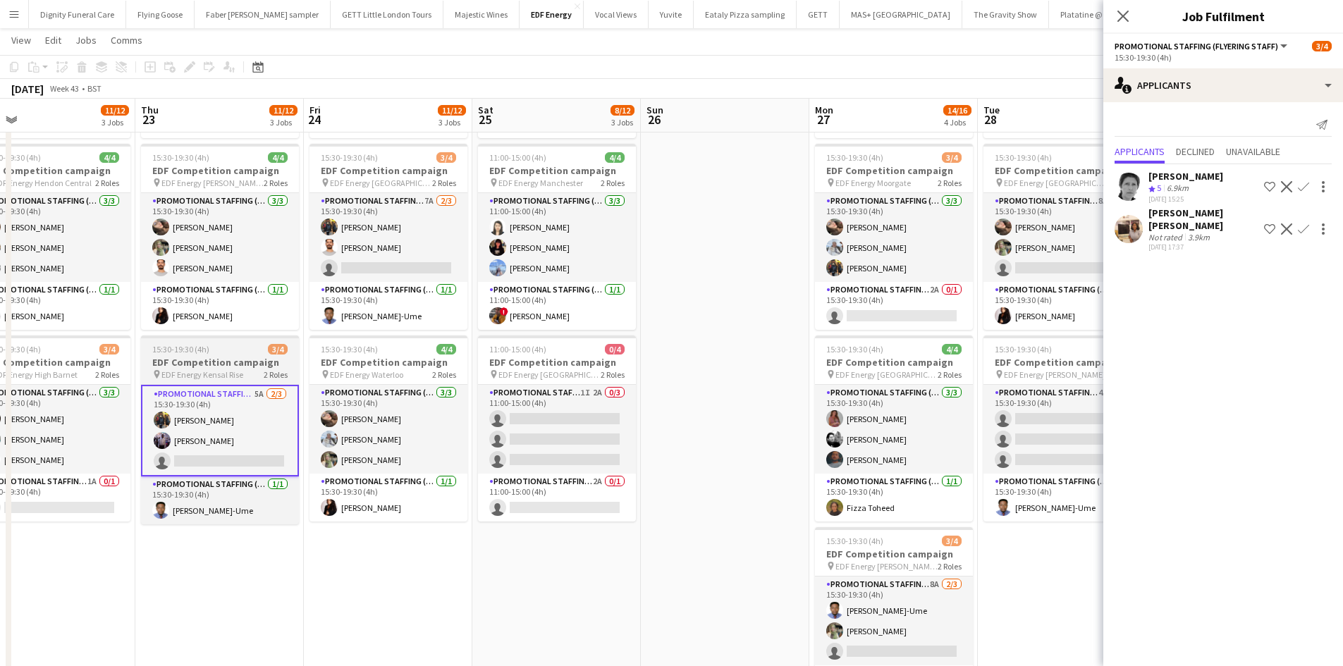
scroll to position [0, 406]
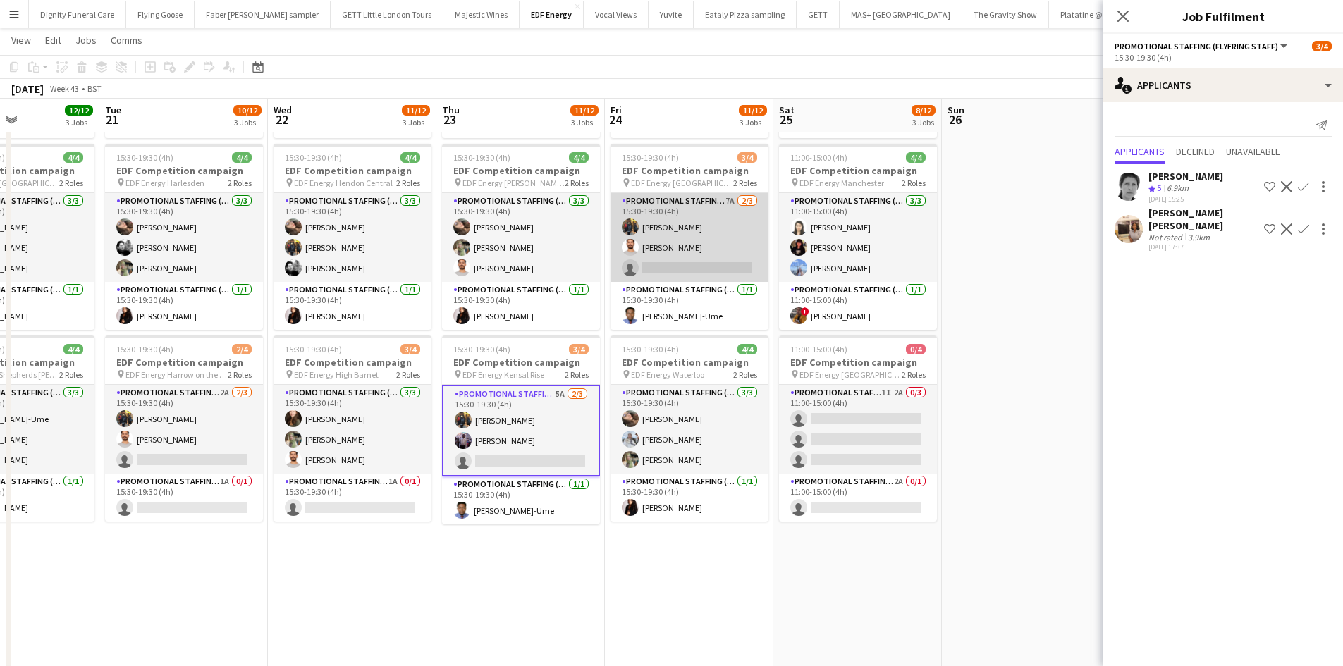
click at [681, 267] on app-card-role "Promotional Staffing (Flyering Staff) 7A 2/3 15:30-19:30 (4h) Martin Brady Arju…" at bounding box center [689, 237] width 158 height 89
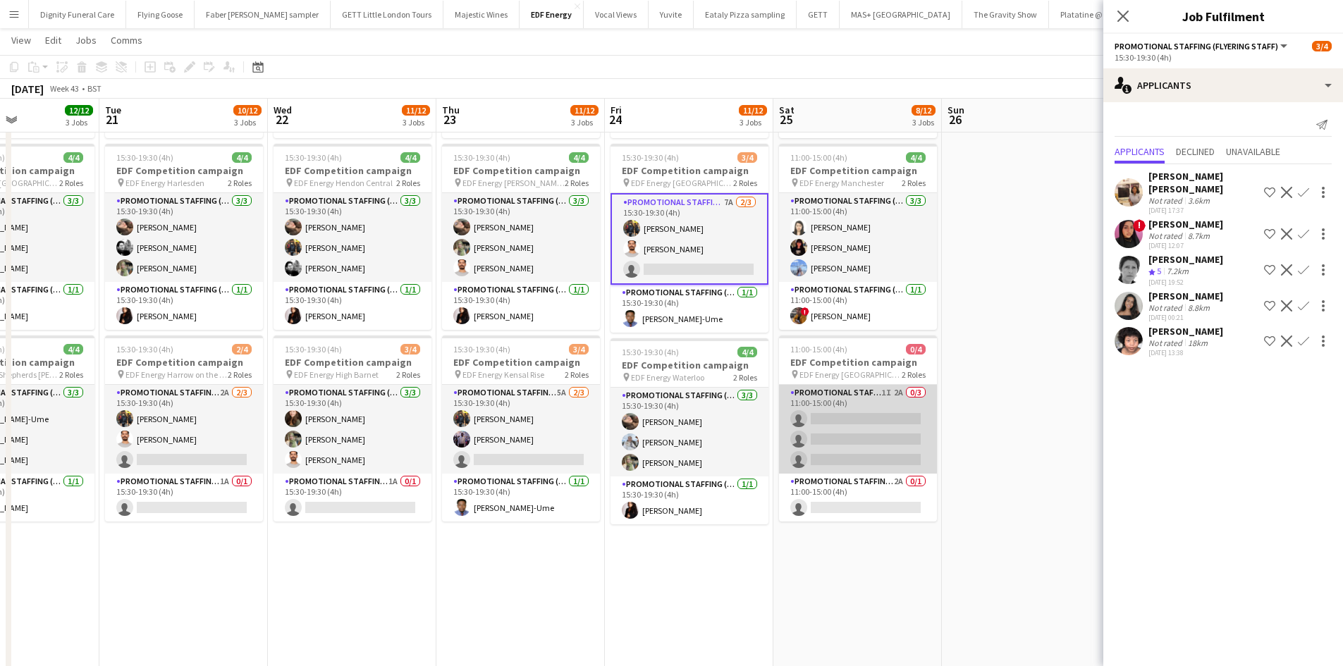
click at [842, 423] on app-card-role "Promotional Staffing (Flyering Staff) 1I 2A 0/3 11:00-15:00 (4h) single-neutral…" at bounding box center [858, 429] width 158 height 89
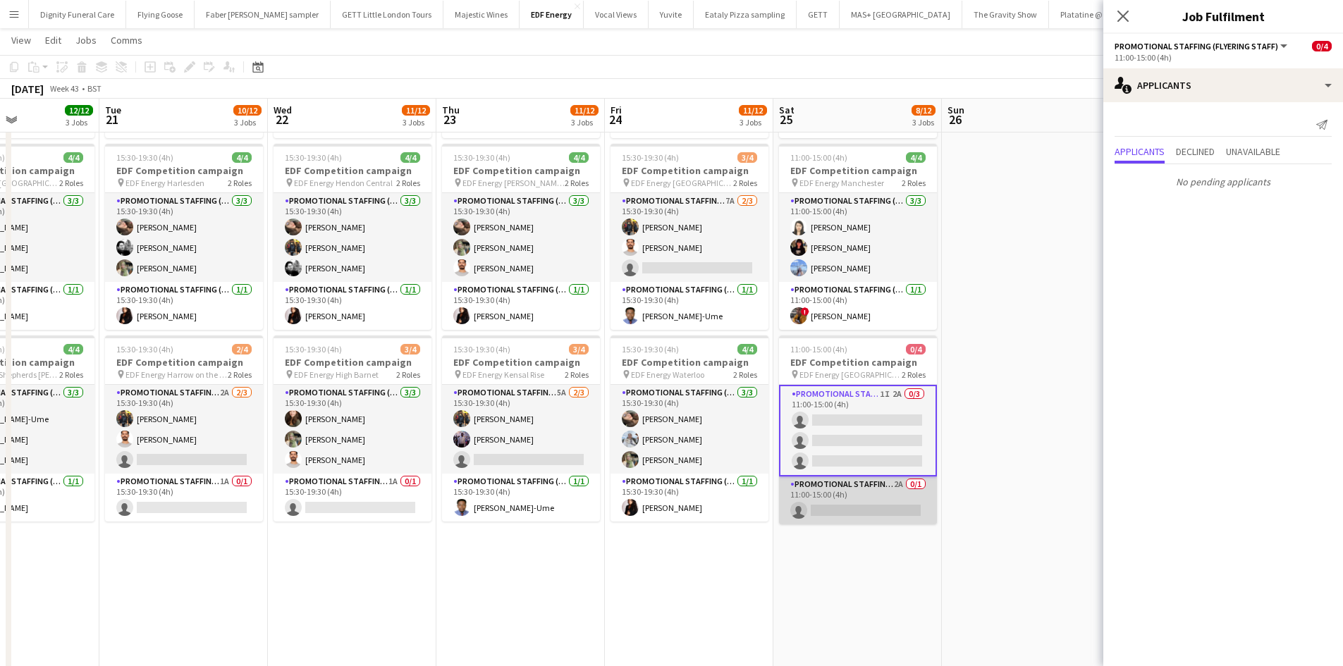
click at [863, 507] on app-card-role "Promotional Staffing (Team Leader) 2A 0/1 11:00-15:00 (4h) single-neutral-actio…" at bounding box center [858, 500] width 158 height 48
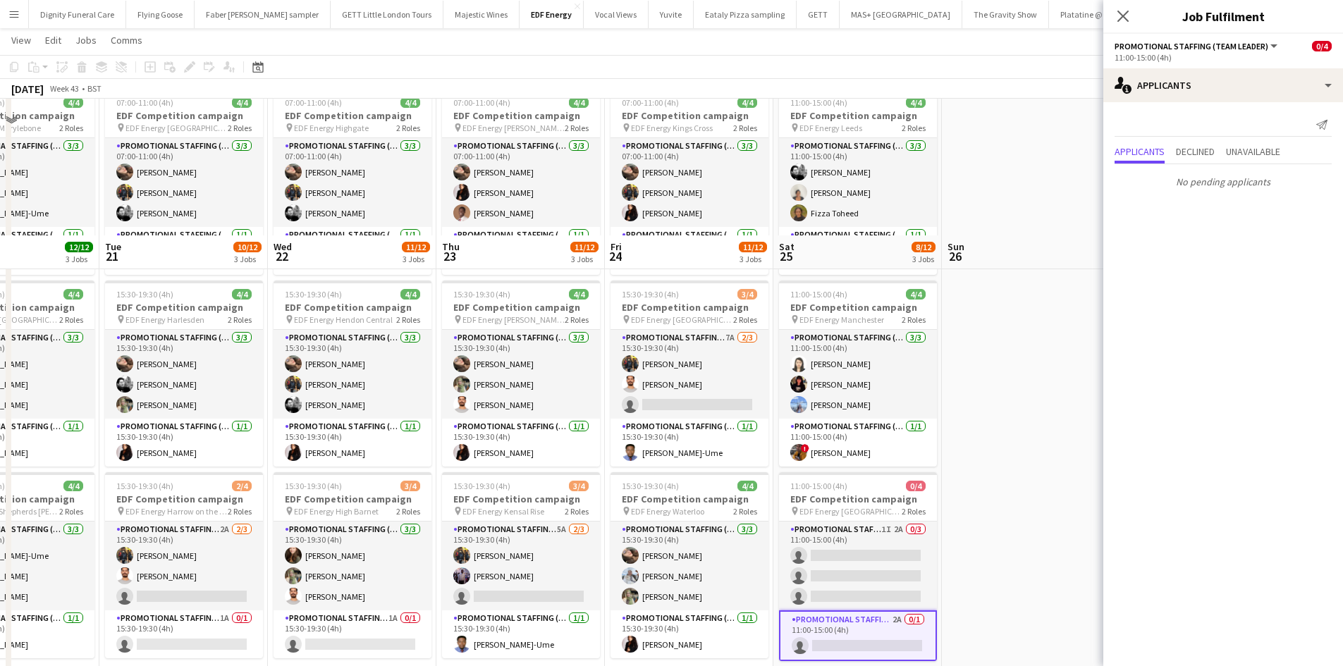
scroll to position [0, 0]
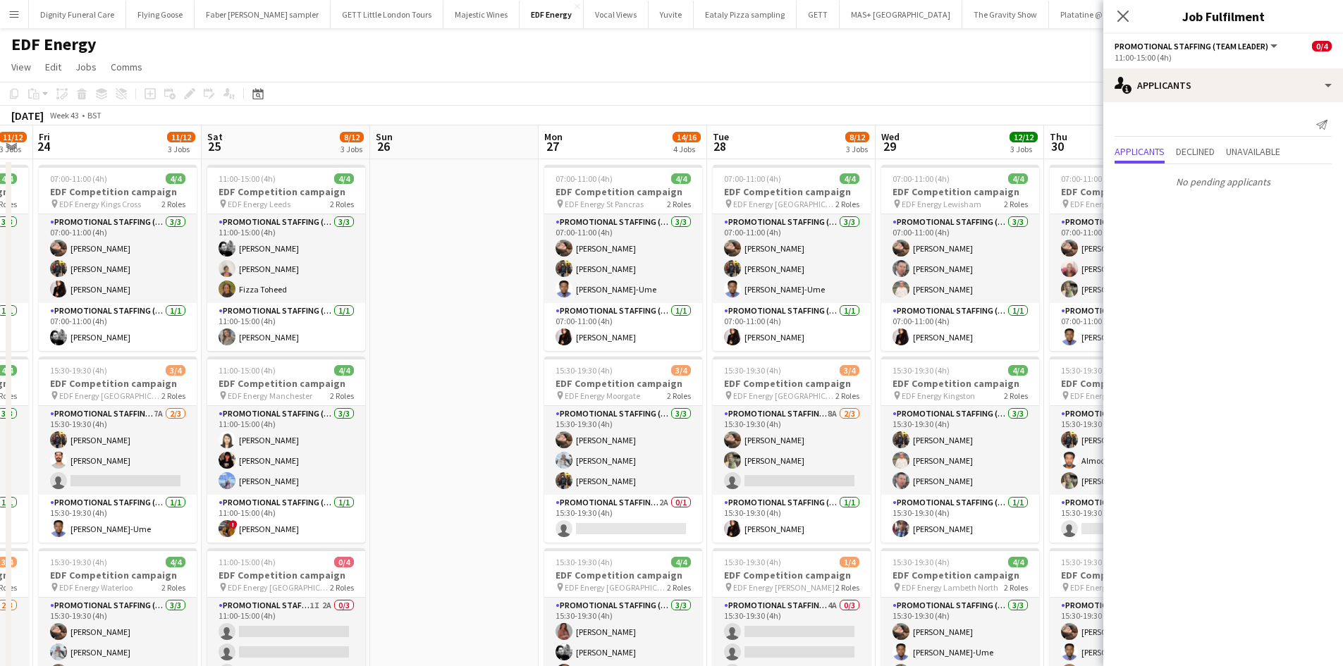
drag, startPoint x: 984, startPoint y: 436, endPoint x: 409, endPoint y: 363, distance: 579.0
click at [409, 365] on app-calendar-viewport "Mon 20 12/12 3 Jobs Tue 21 10/12 3 Jobs Wed 22 11/12 3 Jobs Thu 23 11/12 3 Jobs…" at bounding box center [671, 670] width 1343 height 1090
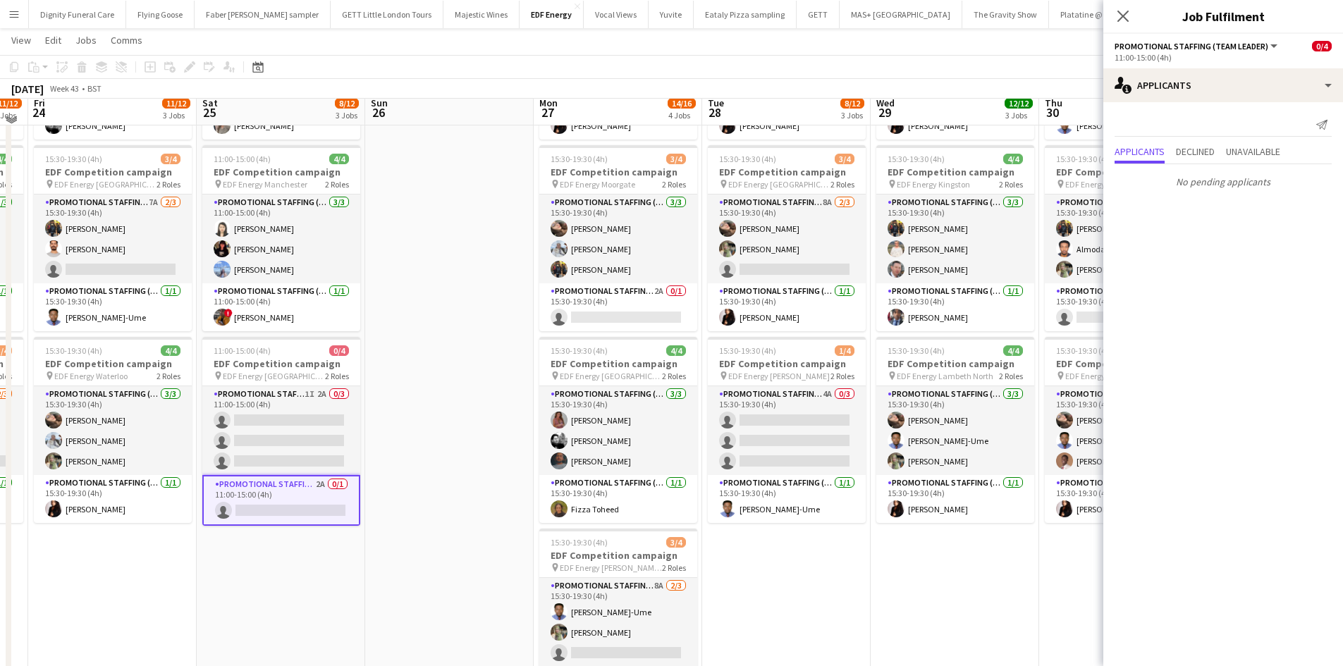
scroll to position [211, 0]
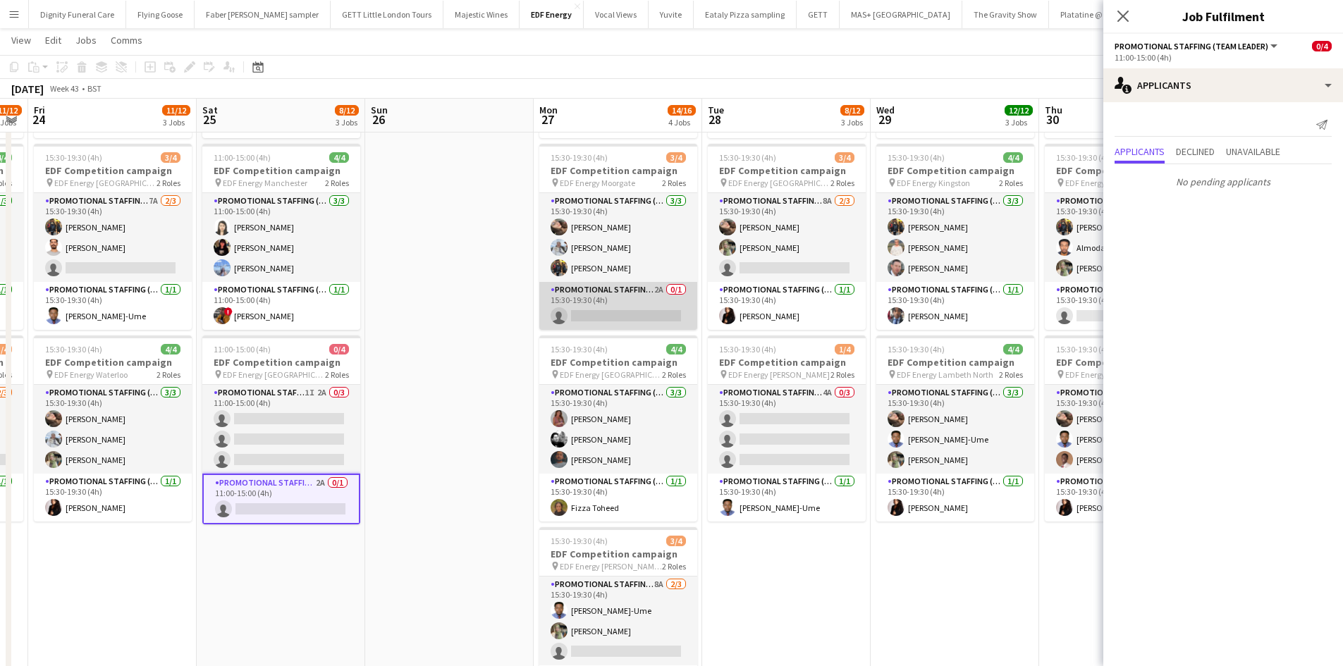
click at [600, 308] on app-card-role "Promotional Staffing (Team Leader) 2A 0/1 15:30-19:30 (4h) single-neutral-actio…" at bounding box center [618, 306] width 158 height 48
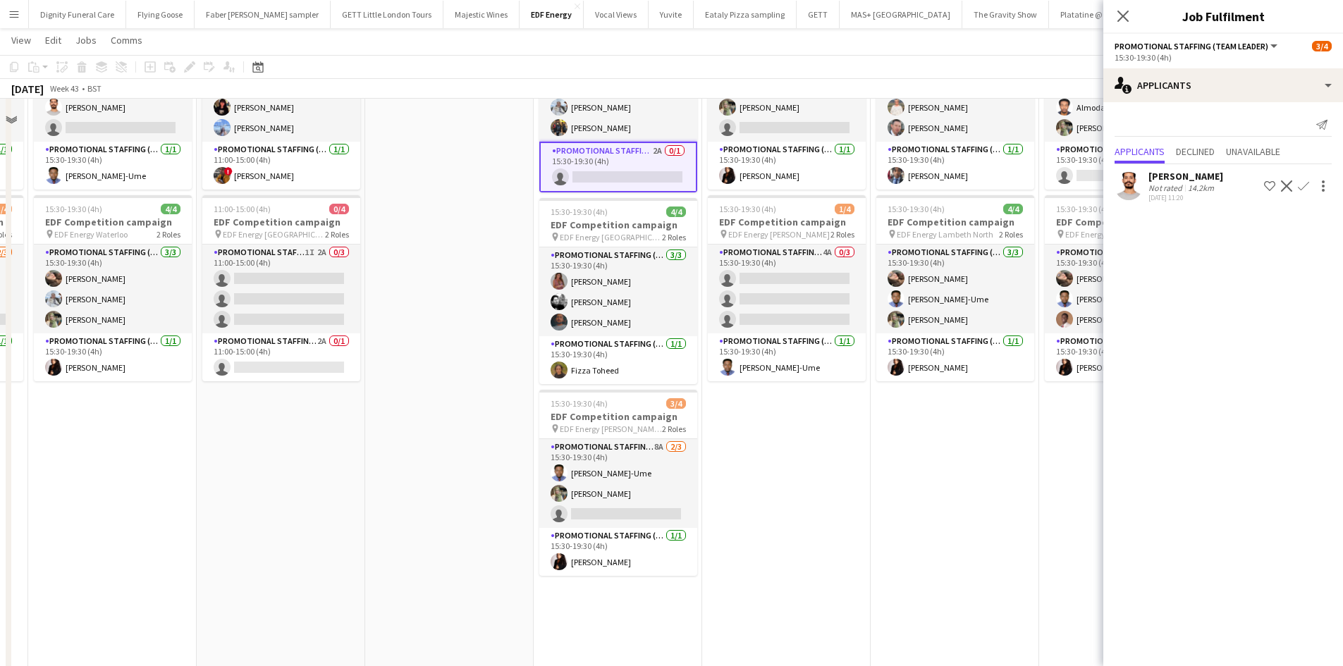
scroll to position [352, 0]
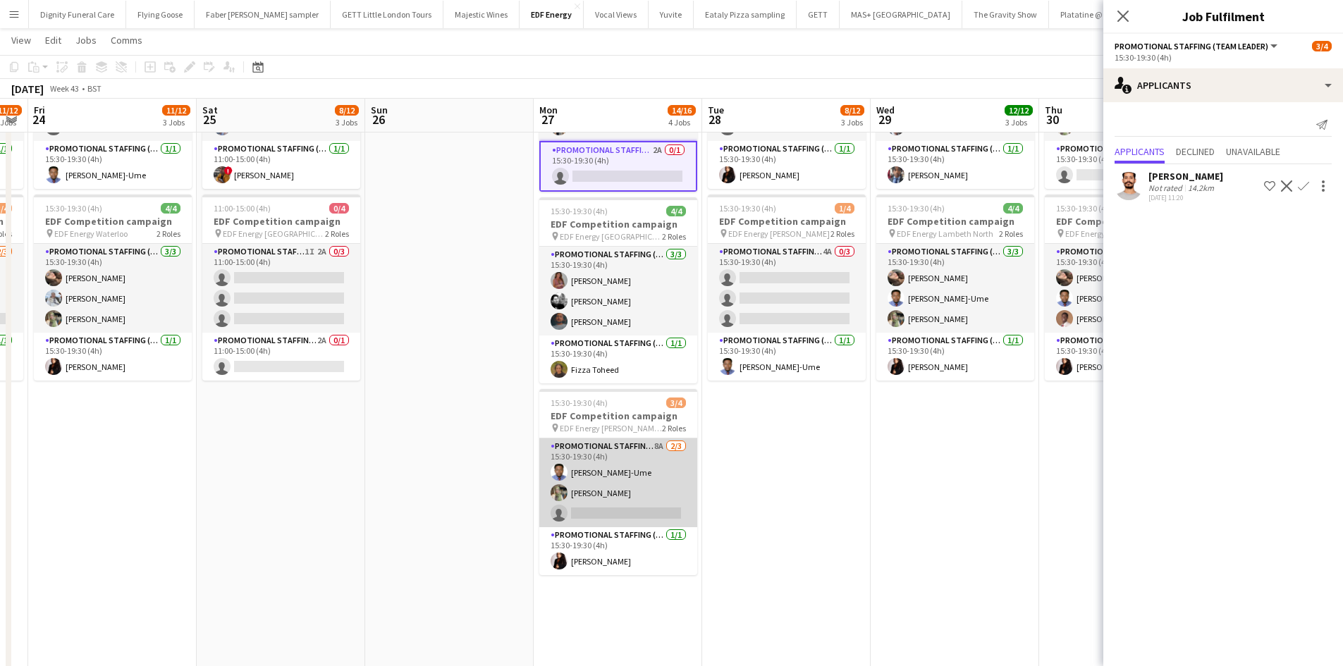
click at [629, 506] on app-card-role "Promotional Staffing (Flyering Staff) 8A 2/3 15:30-19:30 (4h) Fidelis Ejike-Ume…" at bounding box center [618, 482] width 158 height 89
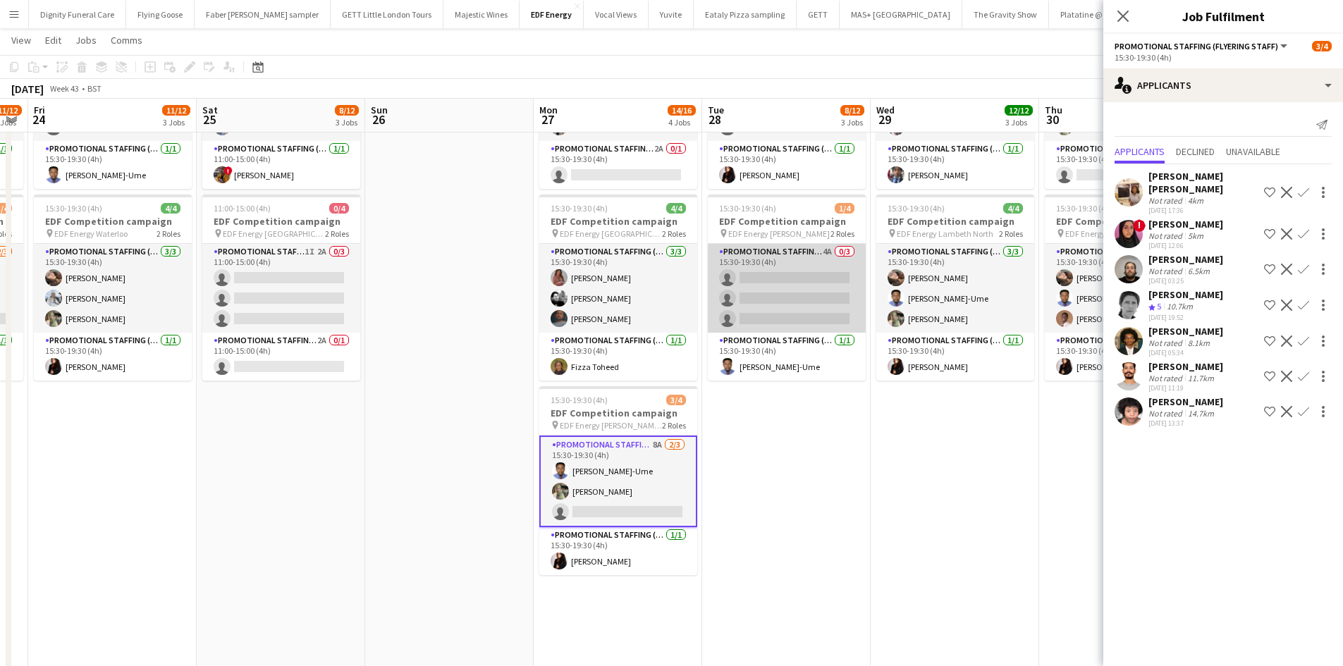
click at [763, 291] on app-card-role "Promotional Staffing (Flyering Staff) 4A 0/3 15:30-19:30 (4h) single-neutral-ac…" at bounding box center [787, 288] width 158 height 89
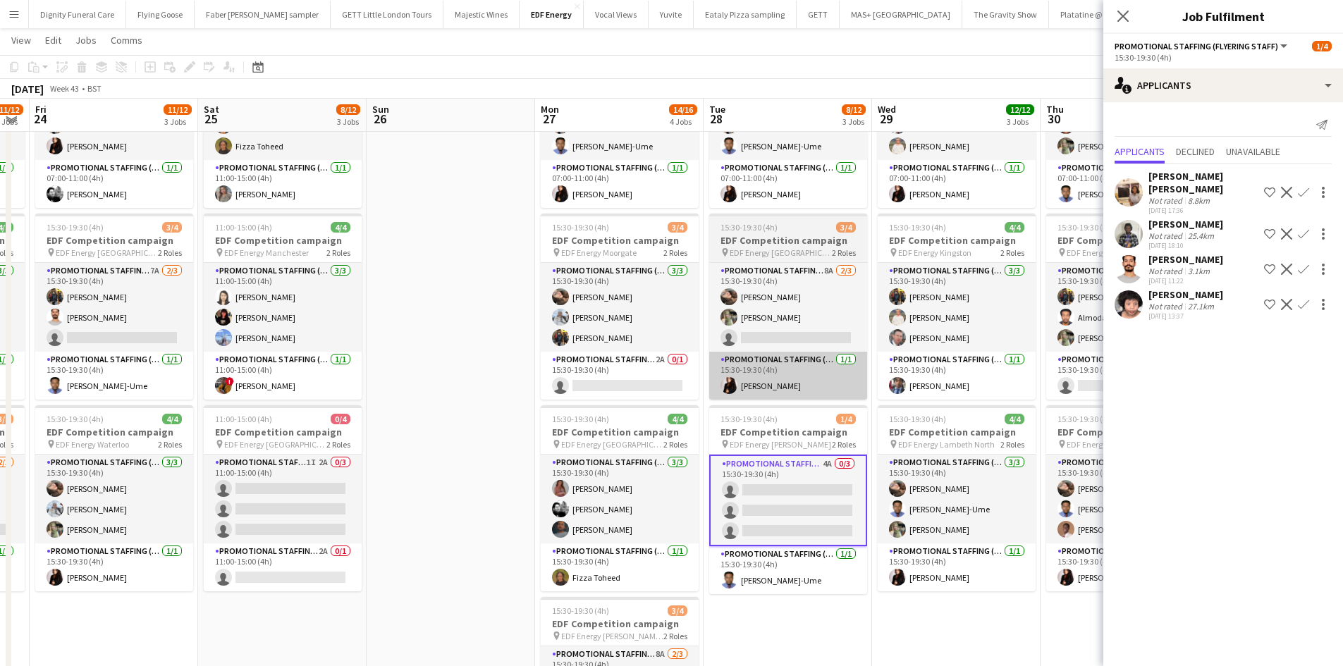
scroll to position [141, 0]
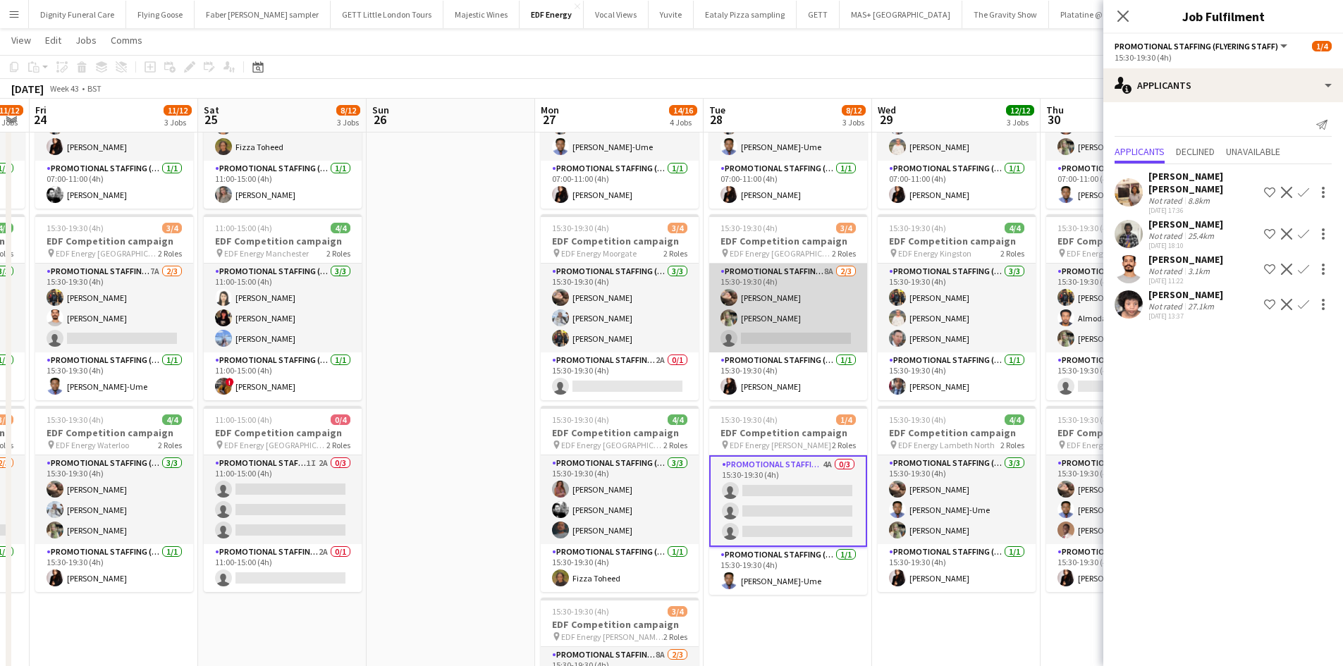
click at [791, 338] on app-card-role "Promotional Staffing (Flyering Staff) 8A 2/3 15:30-19:30 (4h) Anastasiia Melesh…" at bounding box center [788, 308] width 158 height 89
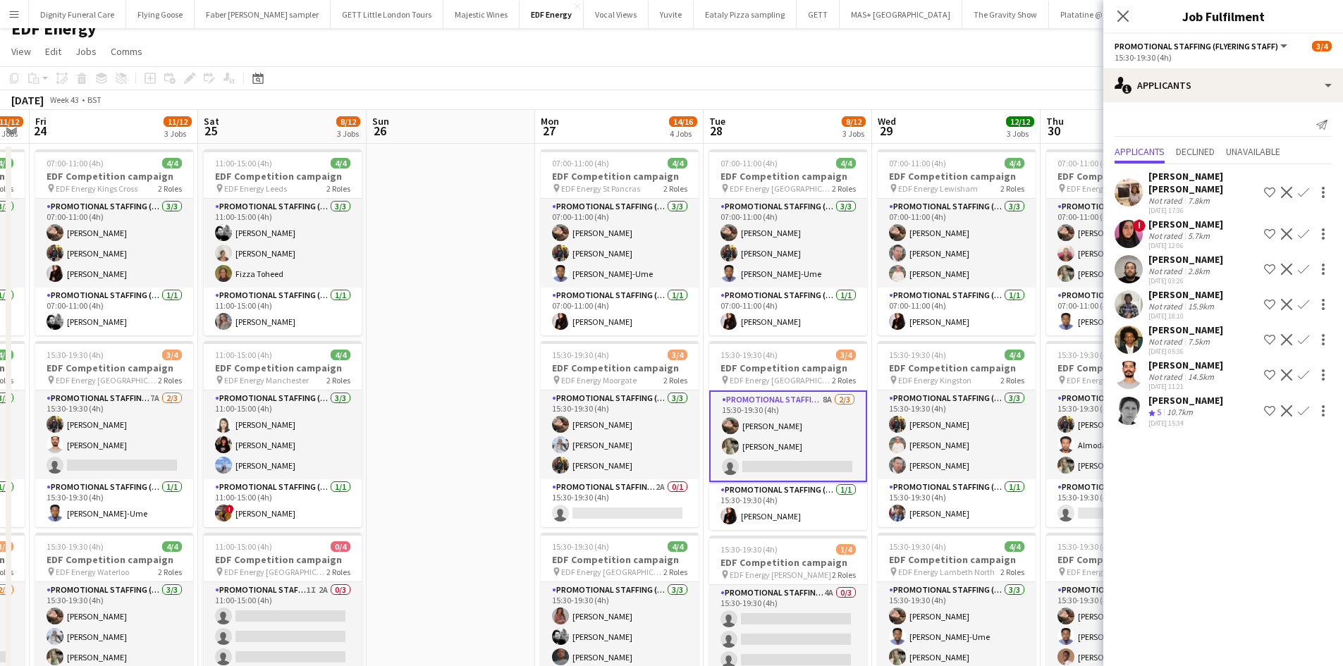
scroll to position [0, 0]
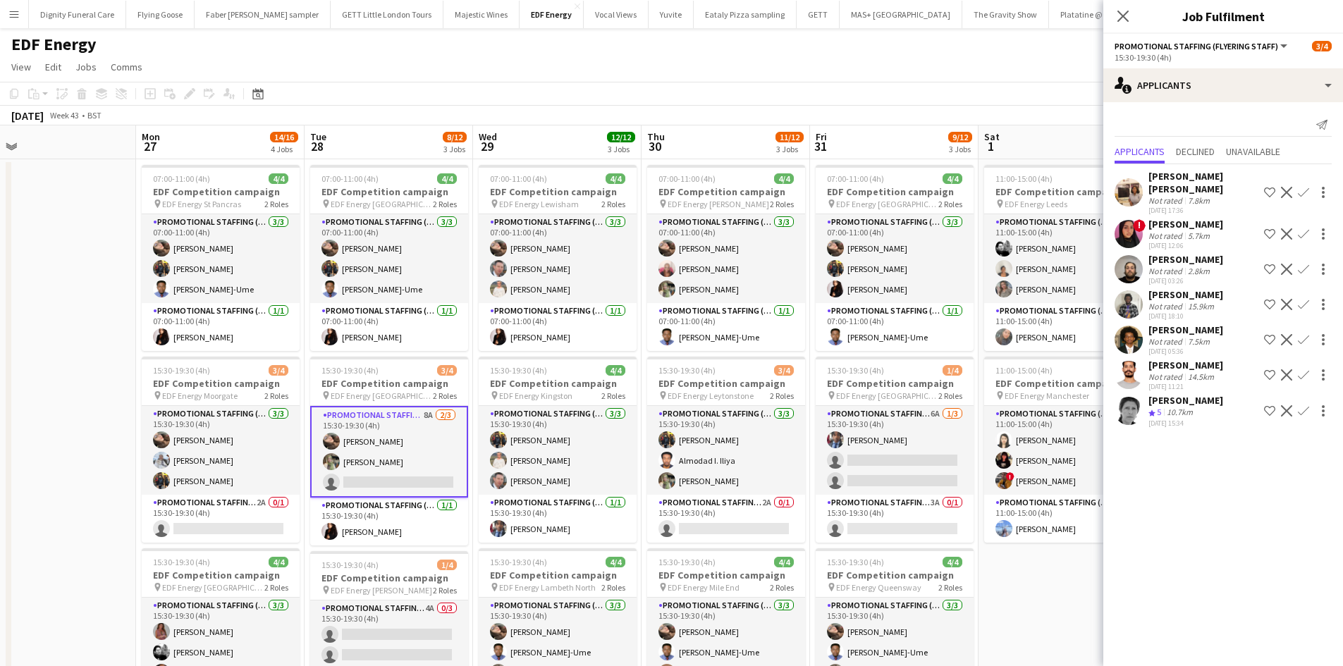
drag, startPoint x: 545, startPoint y: 398, endPoint x: 382, endPoint y: 387, distance: 163.2
click at [382, 387] on app-calendar-viewport "Wed 22 11/12 3 Jobs Thu 23 11/12 3 Jobs Fri 24 11/12 3 Jobs Sat 25 8/12 3 Jobs …" at bounding box center [671, 670] width 1343 height 1090
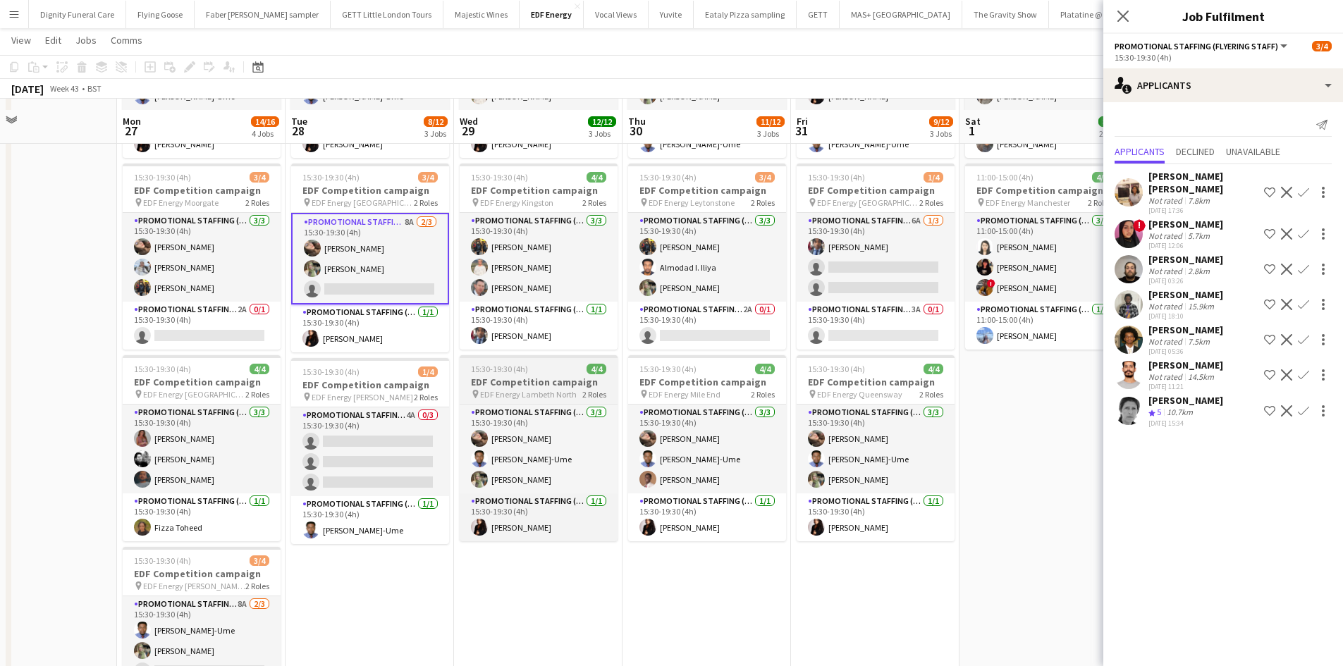
scroll to position [211, 0]
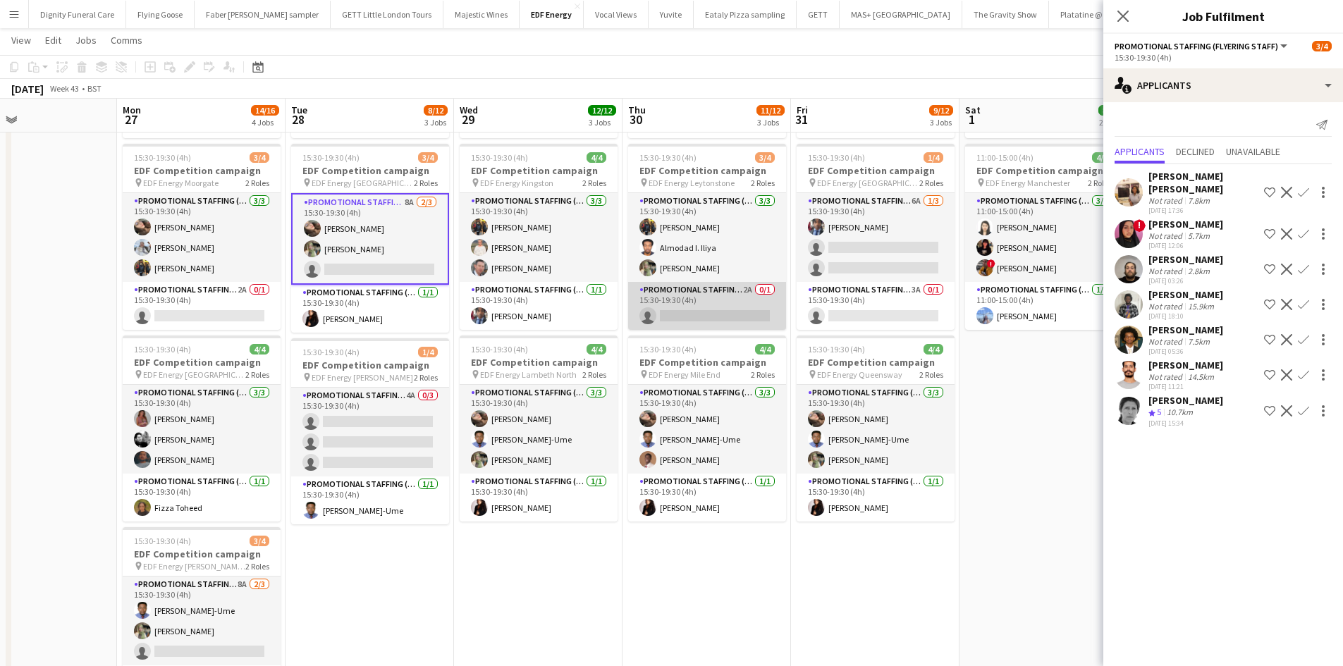
click at [685, 311] on app-card-role "Promotional Staffing (Team Leader) 2A 0/1 15:30-19:30 (4h) single-neutral-actio…" at bounding box center [707, 306] width 158 height 48
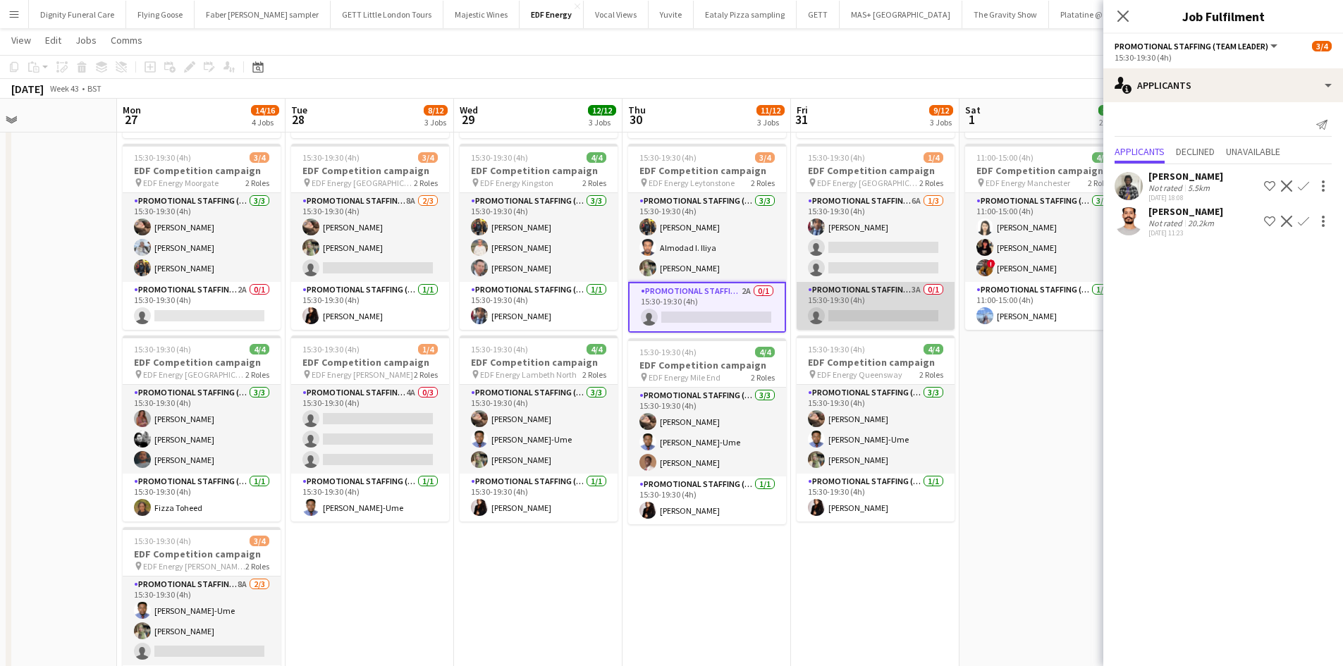
click at [877, 318] on app-card-role "Promotional Staffing (Team Leader) 3A 0/1 15:30-19:30 (4h) single-neutral-actio…" at bounding box center [875, 306] width 158 height 48
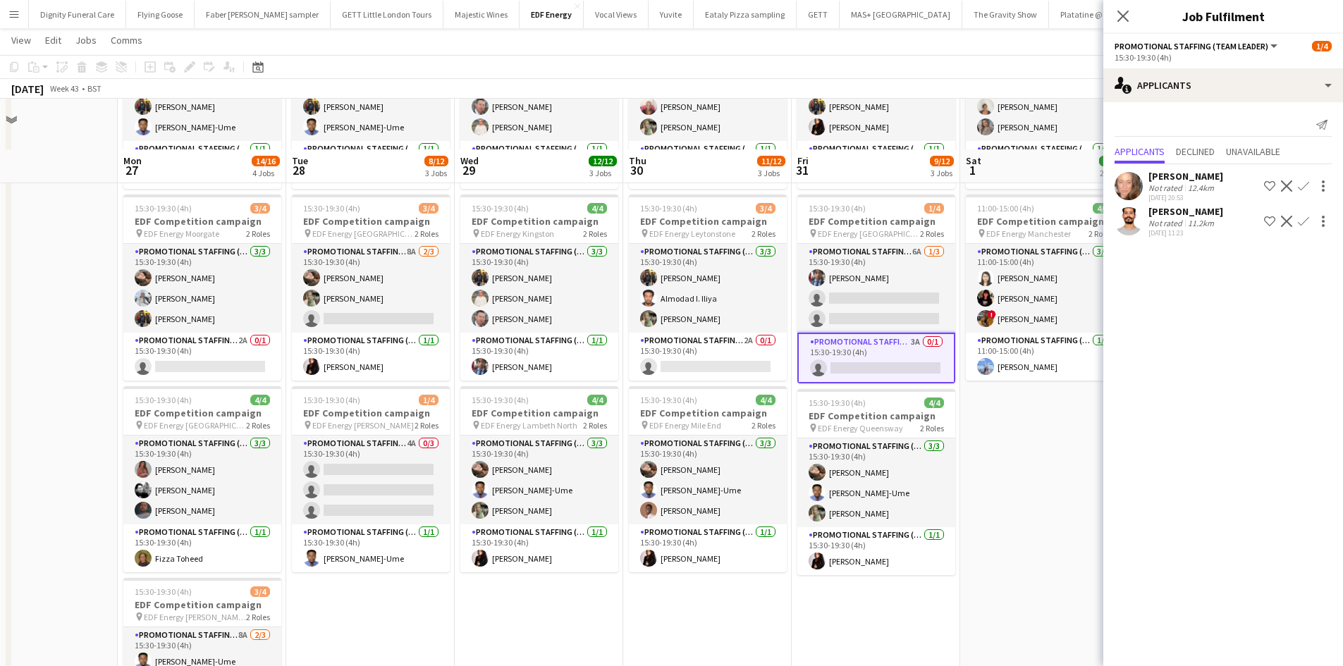
scroll to position [141, 0]
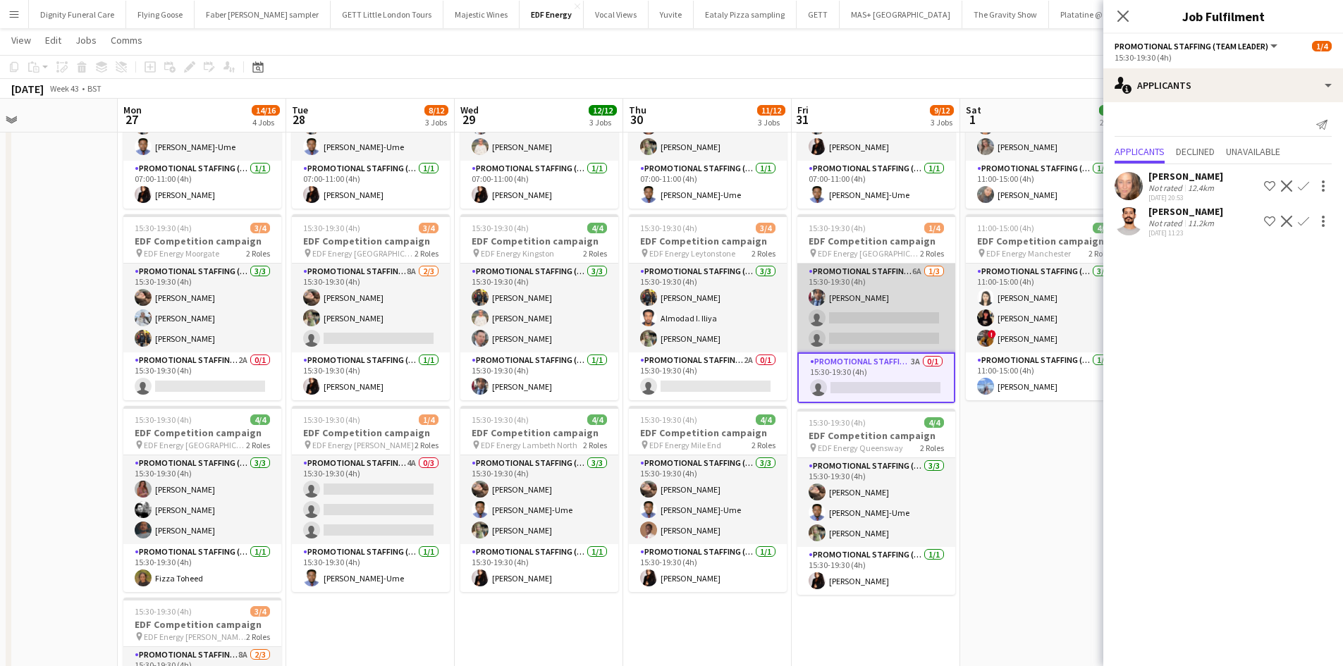
click at [868, 319] on app-card-role "Promotional Staffing (Flyering Staff) 6A 1/3 15:30-19:30 (4h) Seyi Ogunyemi sin…" at bounding box center [876, 308] width 158 height 89
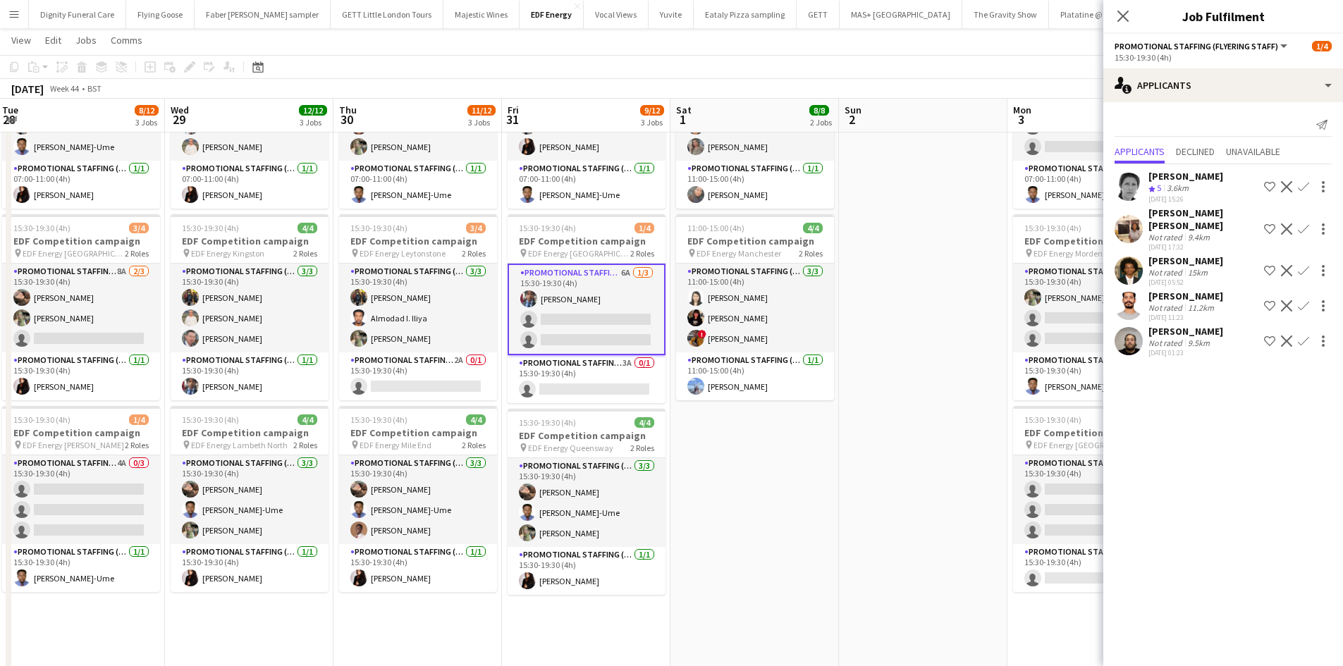
drag, startPoint x: 940, startPoint y: 512, endPoint x: 670, endPoint y: 503, distance: 270.8
click at [670, 503] on app-calendar-viewport "Fri 24 11/12 3 Jobs Sat 25 8/12 3 Jobs Sun 26 Mon 27 14/16 4 Jobs Tue 28 8/12 3…" at bounding box center [671, 493] width 1343 height 1159
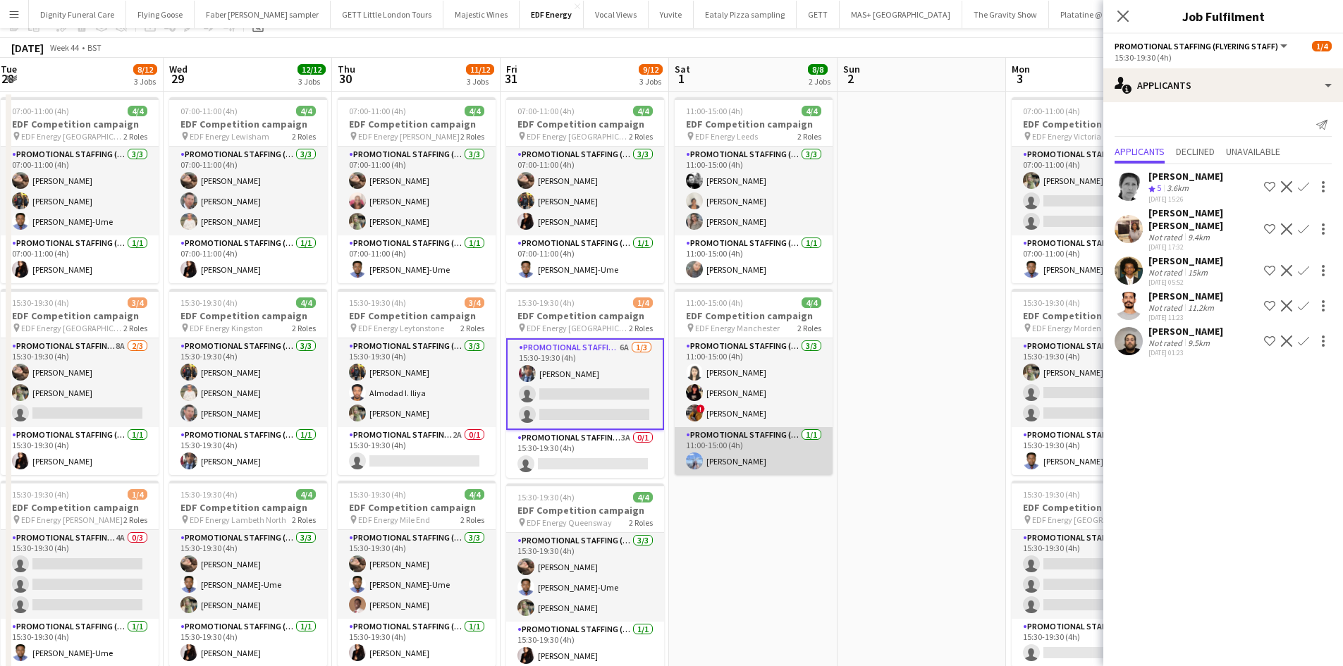
scroll to position [0, 0]
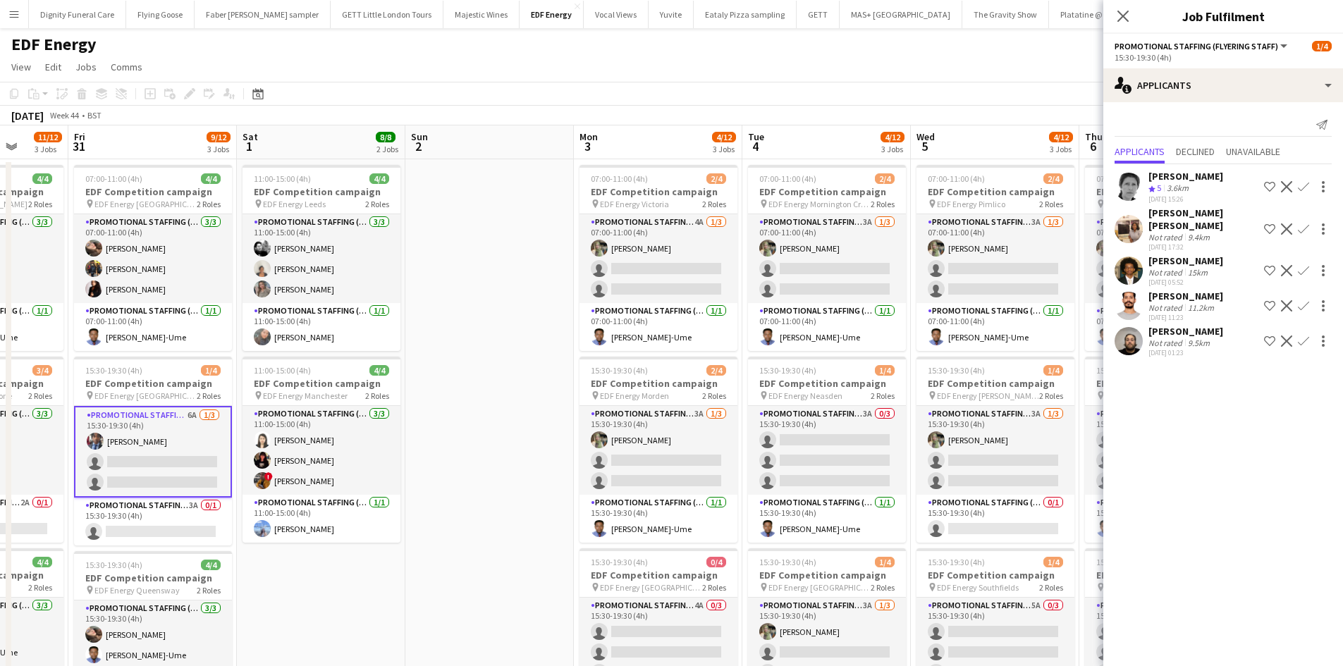
drag, startPoint x: 848, startPoint y: 476, endPoint x: 436, endPoint y: 468, distance: 412.4
click at [436, 468] on app-calendar-viewport "Tue 28 8/12 3 Jobs Wed 29 12/12 3 Jobs Thu 30 11/12 3 Jobs Fri 31 9/12 3 Jobs S…" at bounding box center [671, 670] width 1343 height 1090
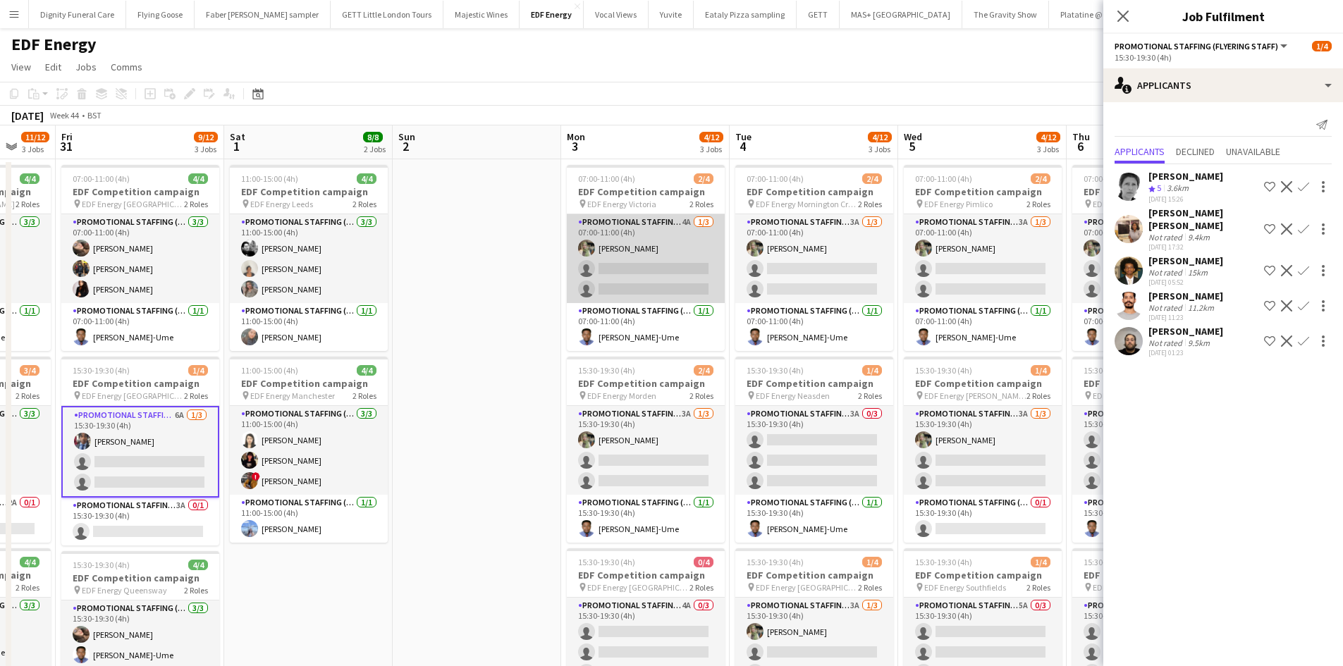
click at [667, 277] on app-card-role "Promotional Staffing (Flyering Staff) 4A 1/3 07:00-11:00 (4h) Aliya Kazmi singl…" at bounding box center [646, 258] width 158 height 89
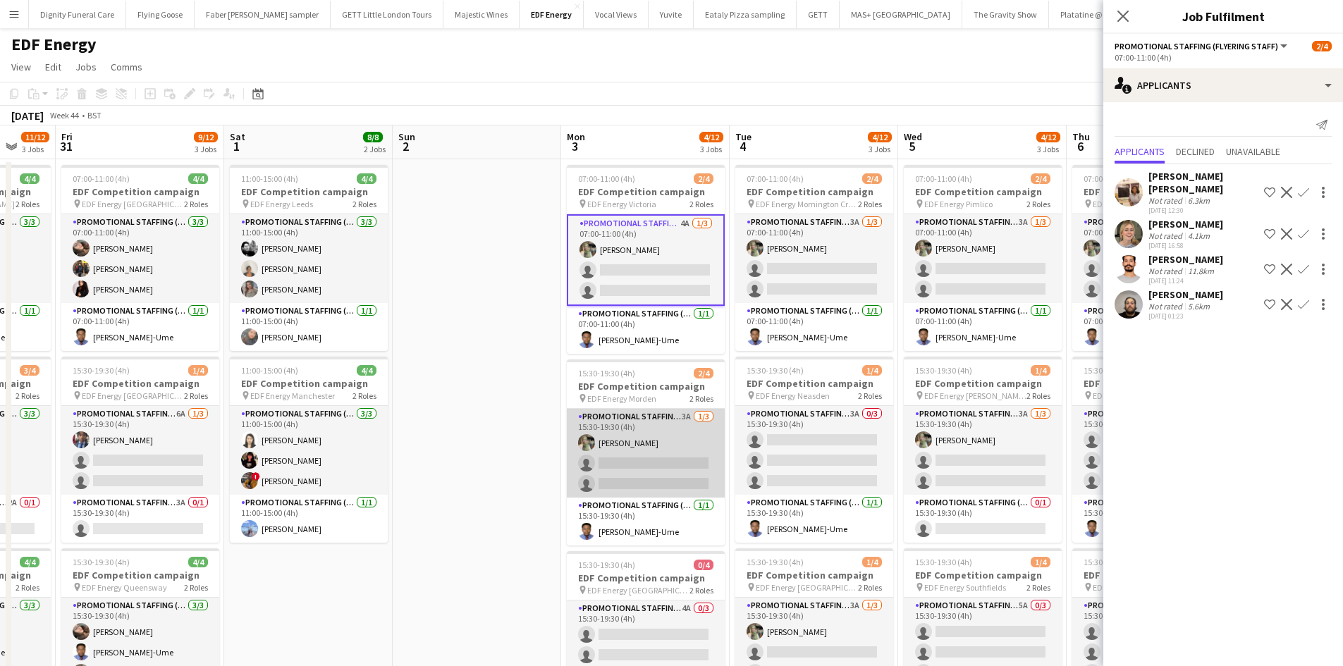
click at [674, 465] on app-card-role "Promotional Staffing (Flyering Staff) 3A 1/3 15:30-19:30 (4h) Aliya Kazmi singl…" at bounding box center [646, 453] width 158 height 89
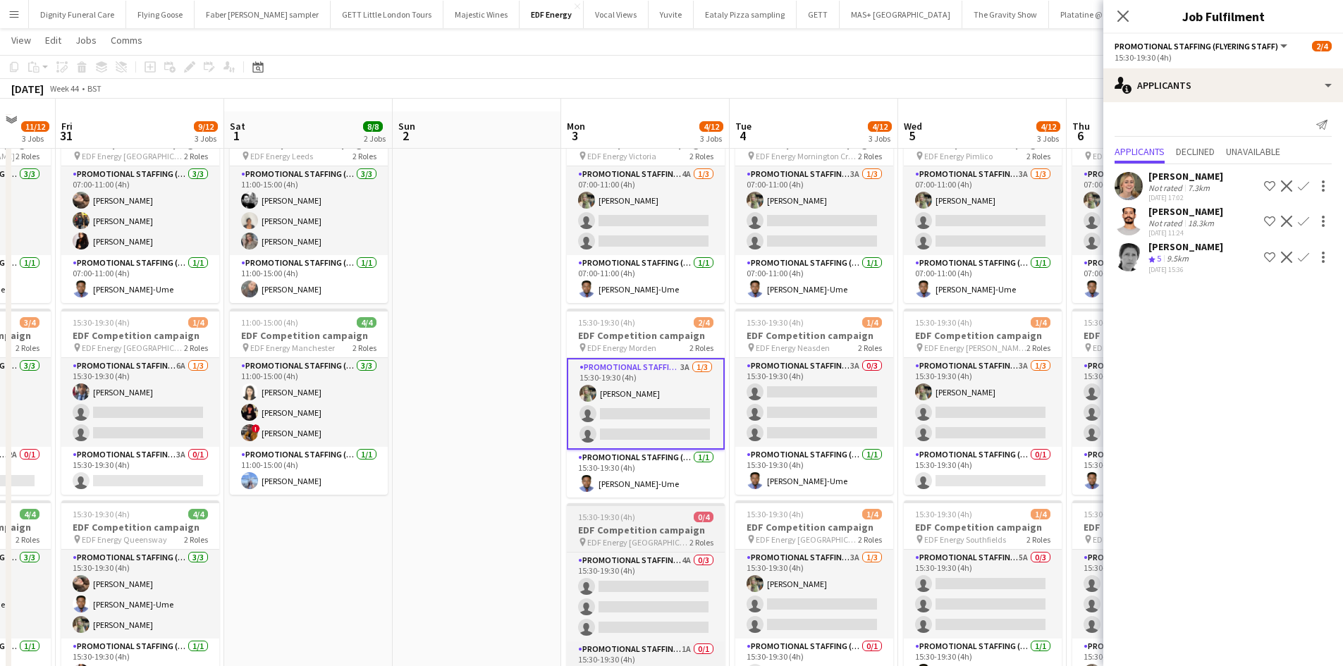
scroll to position [70, 0]
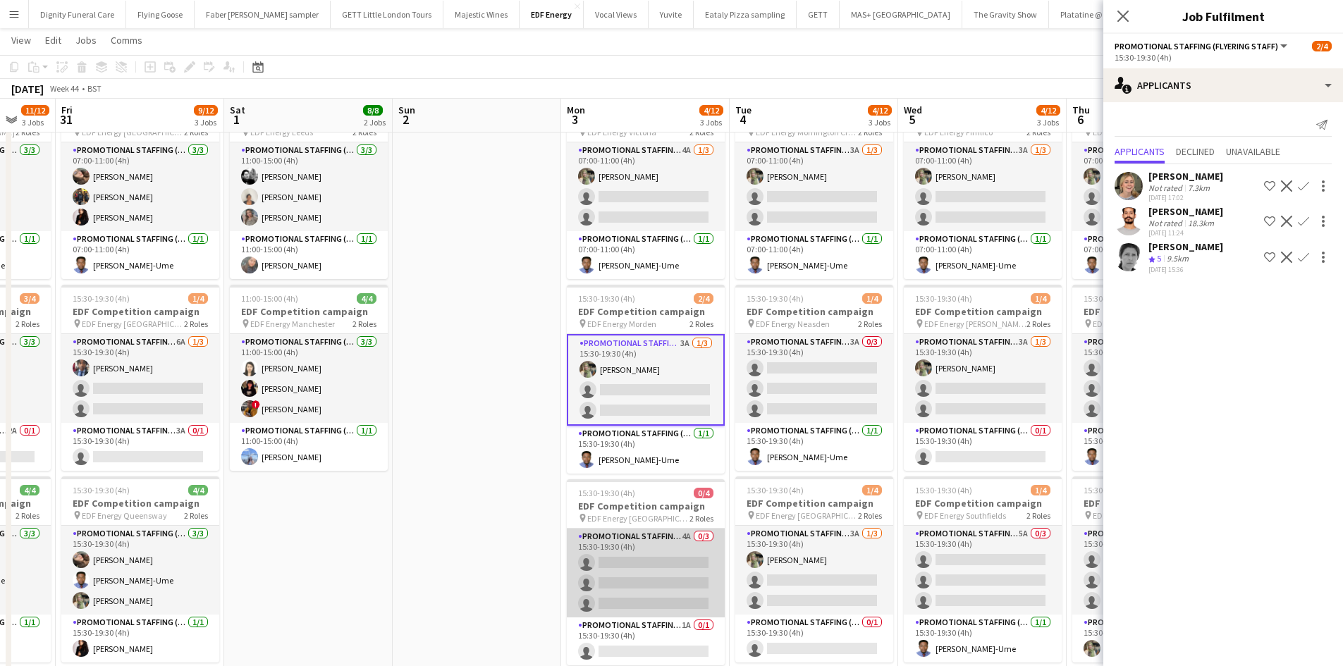
click at [640, 550] on app-card-role "Promotional Staffing (Flyering Staff) 4A 0/3 15:30-19:30 (4h) single-neutral-ac…" at bounding box center [646, 573] width 158 height 89
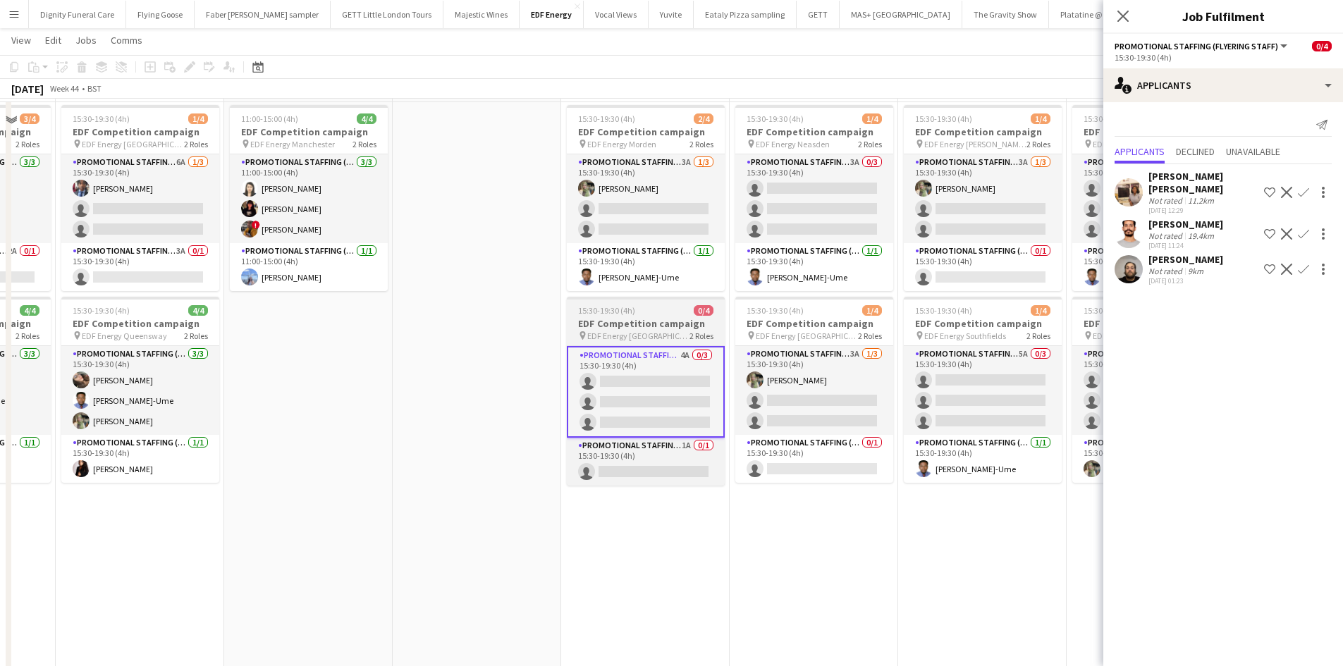
scroll to position [282, 0]
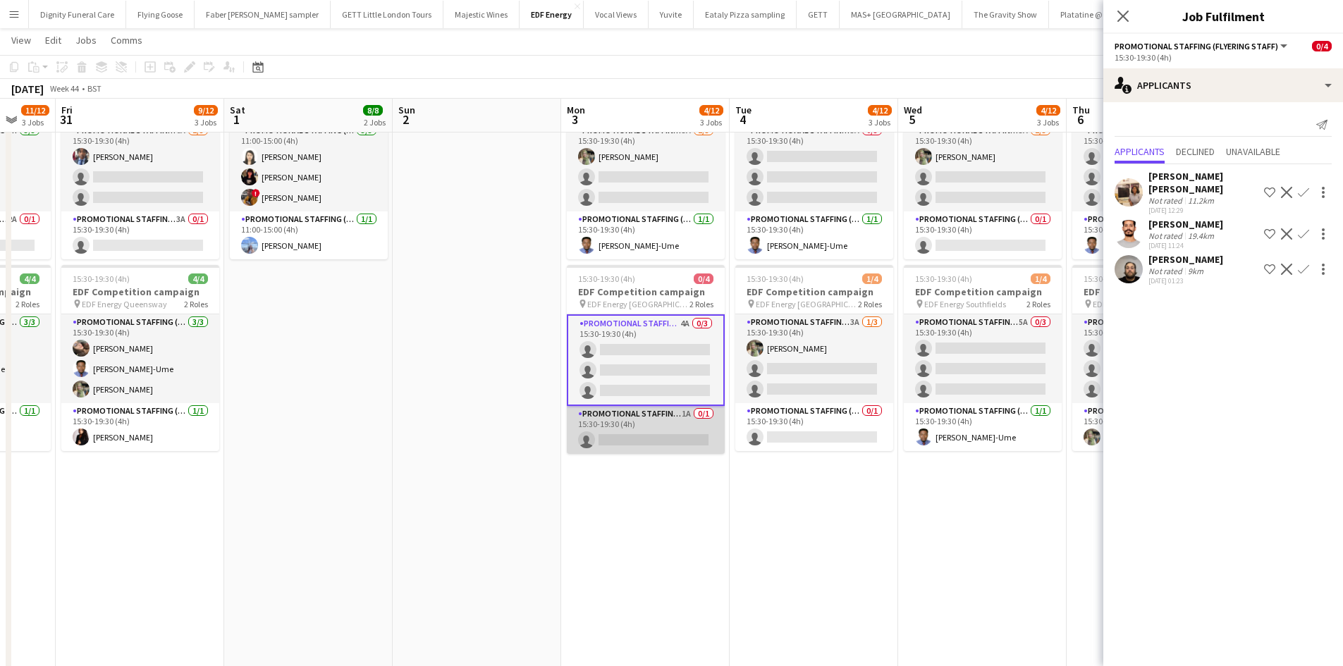
click at [678, 438] on app-card-role "Promotional Staffing (Team Leader) 1A 0/1 15:30-19:30 (4h) single-neutral-actio…" at bounding box center [646, 430] width 158 height 48
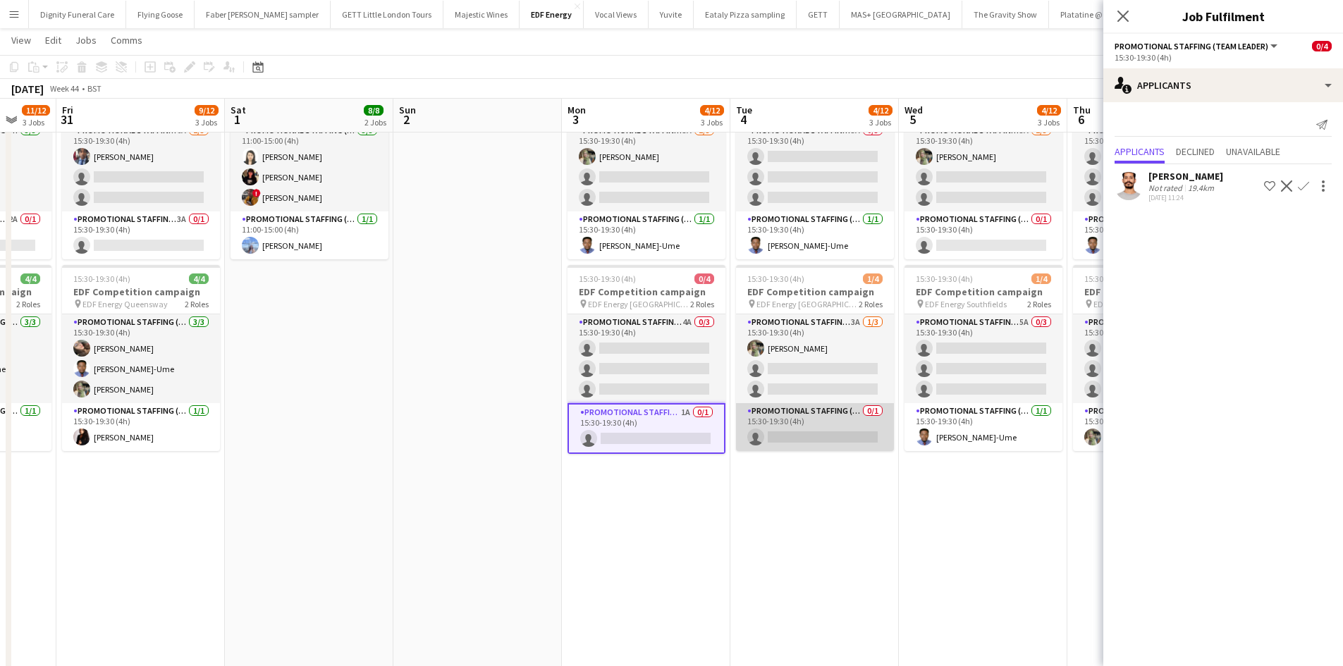
click at [820, 433] on app-card-role "Promotional Staffing (Team Leader) 0/1 15:30-19:30 (4h) single-neutral-actions" at bounding box center [815, 427] width 158 height 48
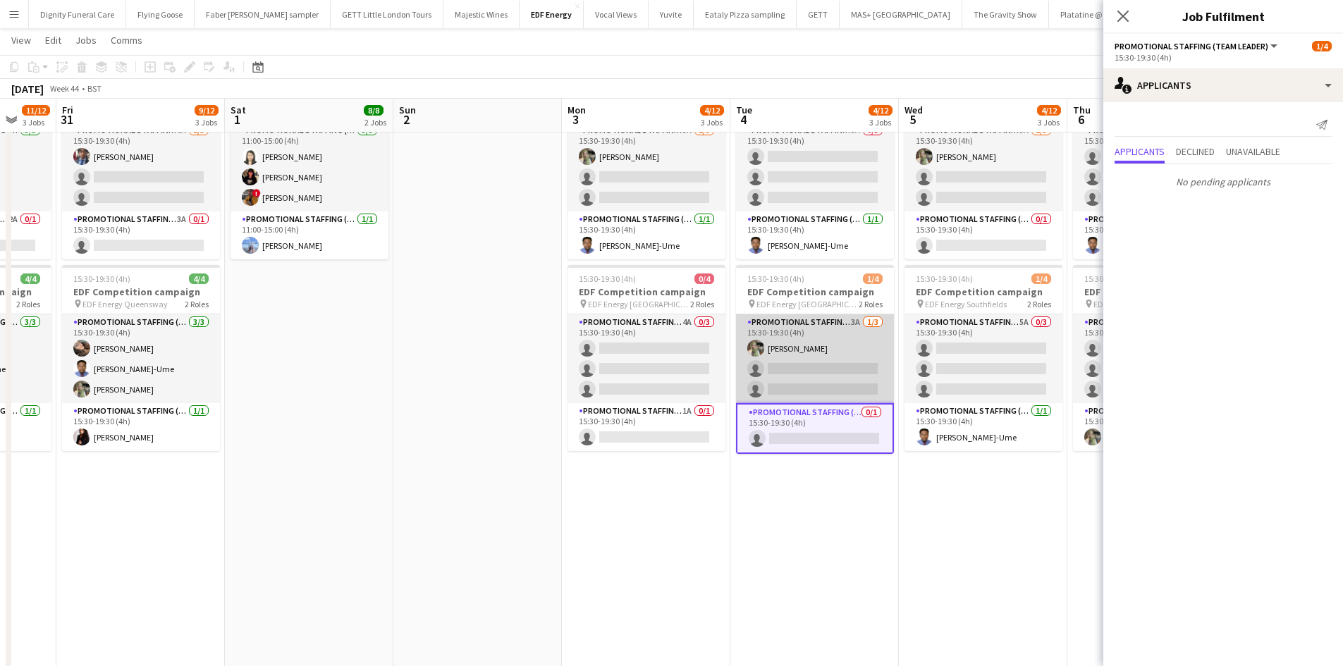
click at [841, 385] on app-card-role "Promotional Staffing (Flyering Staff) 3A 1/3 15:30-19:30 (4h) Aliya Kazmi singl…" at bounding box center [815, 358] width 158 height 89
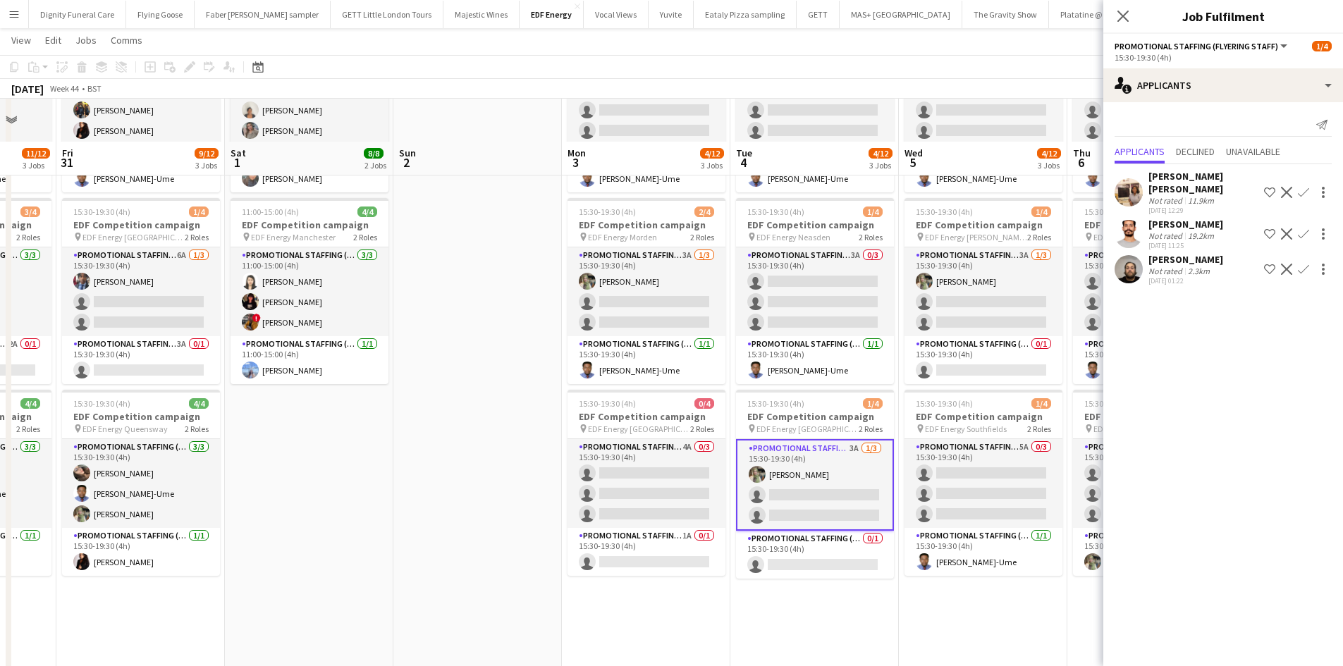
scroll to position [70, 0]
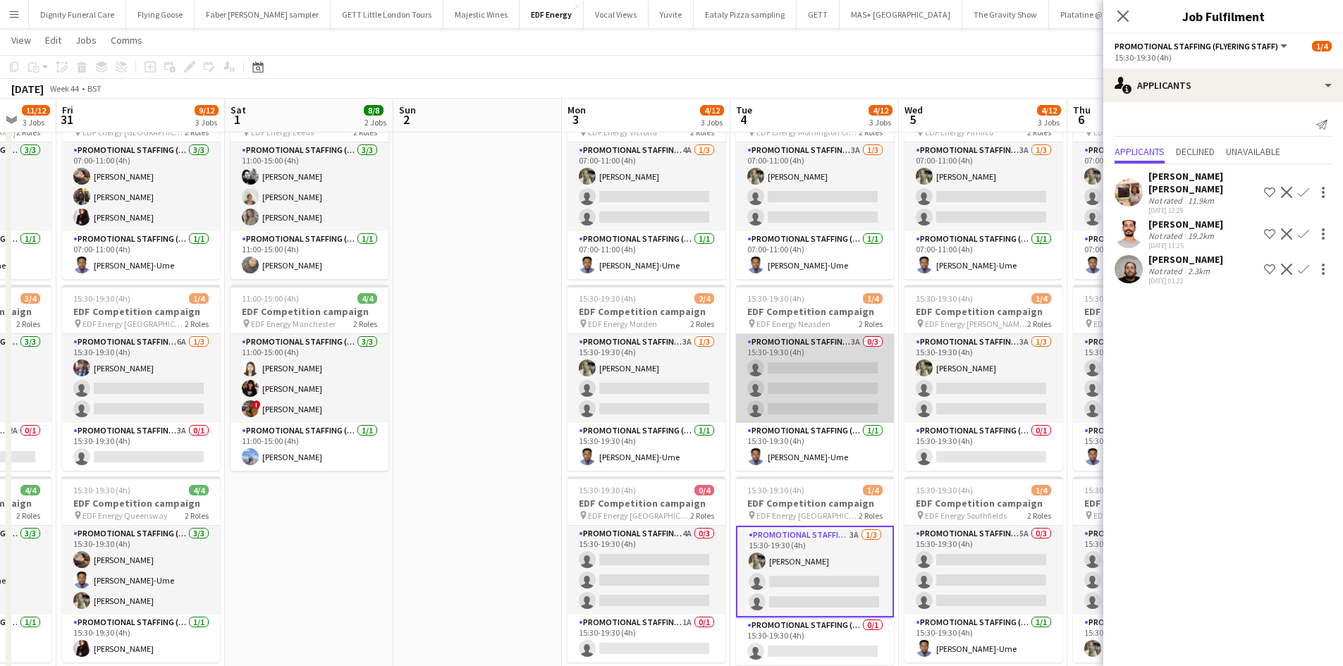
click at [835, 383] on app-card-role "Promotional Staffing (Flyering Staff) 3A 0/3 15:30-19:30 (4h) single-neutral-ac…" at bounding box center [815, 378] width 158 height 89
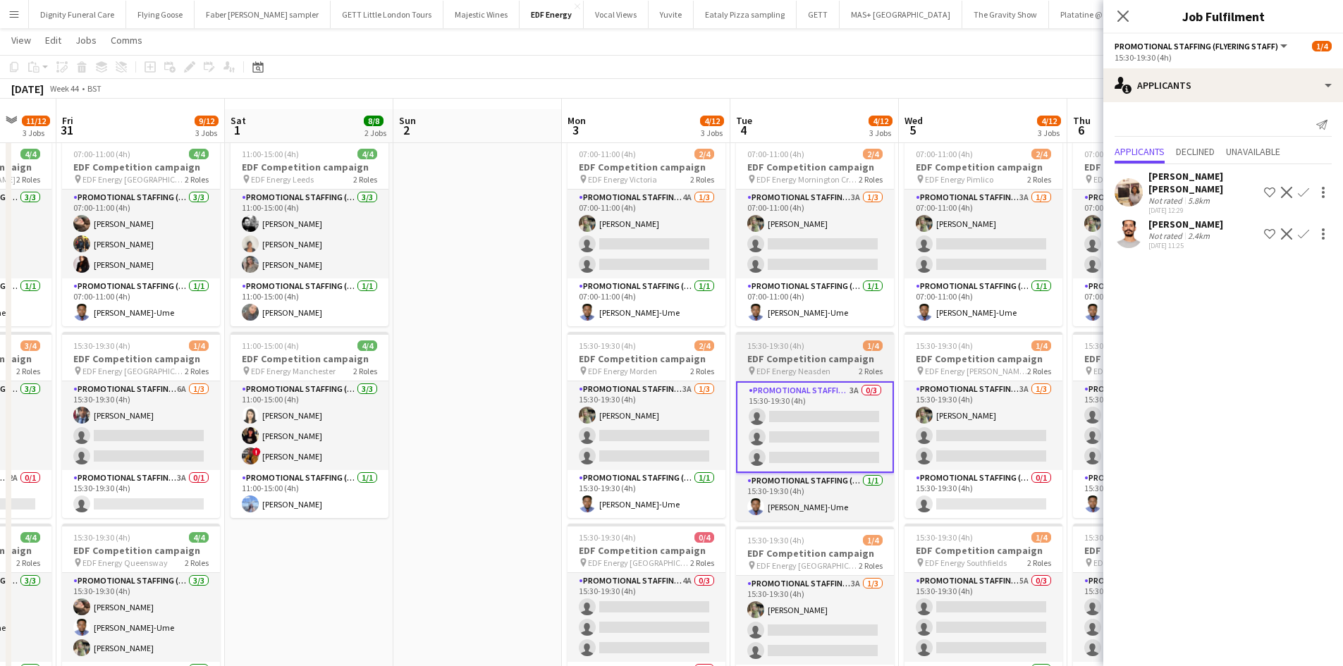
scroll to position [0, 0]
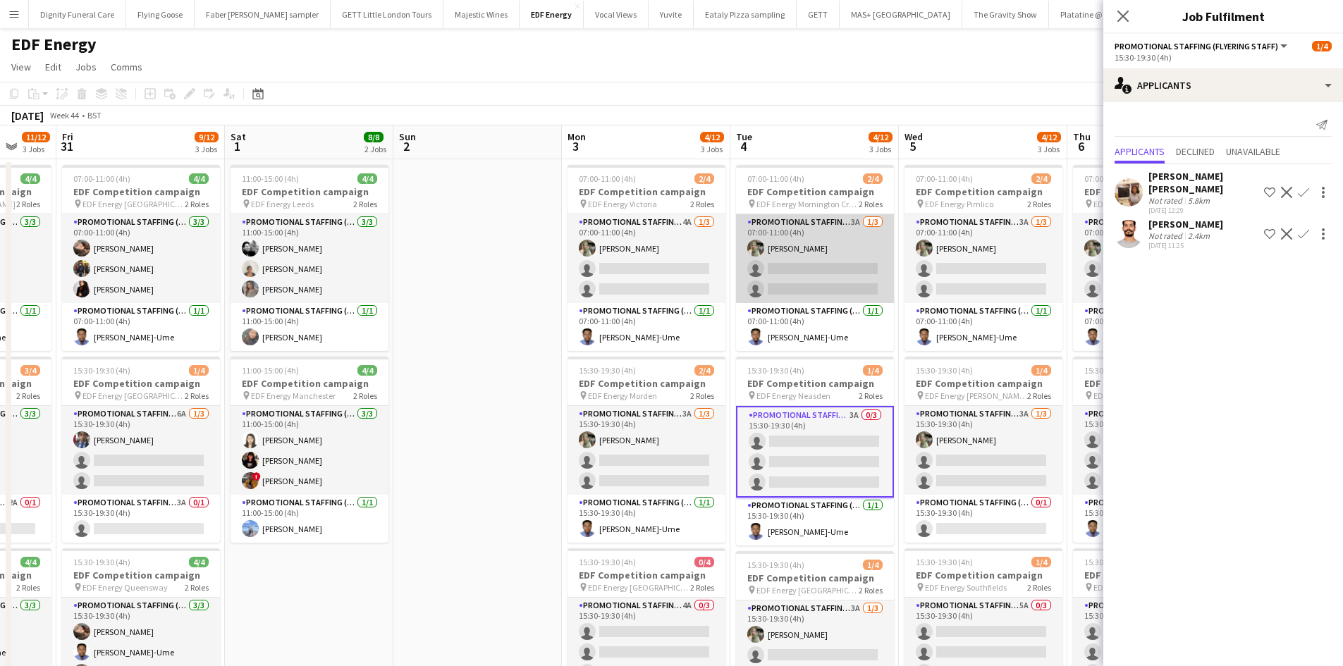
click at [825, 273] on app-card-role "Promotional Staffing (Flyering Staff) 3A 1/3 07:00-11:00 (4h) Aliya Kazmi singl…" at bounding box center [815, 258] width 158 height 89
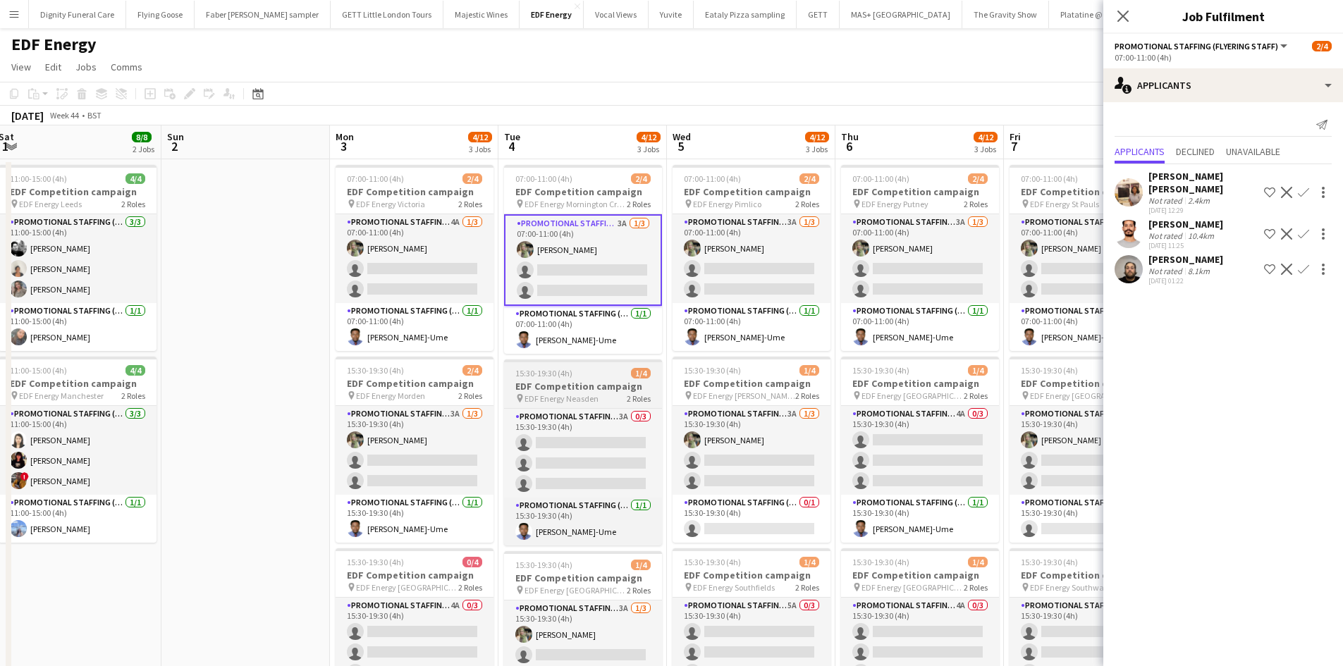
drag, startPoint x: 781, startPoint y: 453, endPoint x: 601, endPoint y: 405, distance: 186.2
click at [545, 433] on app-calendar-viewport "Tue 28 8/12 3 Jobs Wed 29 12/12 3 Jobs Thu 30 11/12 3 Jobs Fri 31 9/12 3 Jobs S…" at bounding box center [671, 670] width 1343 height 1090
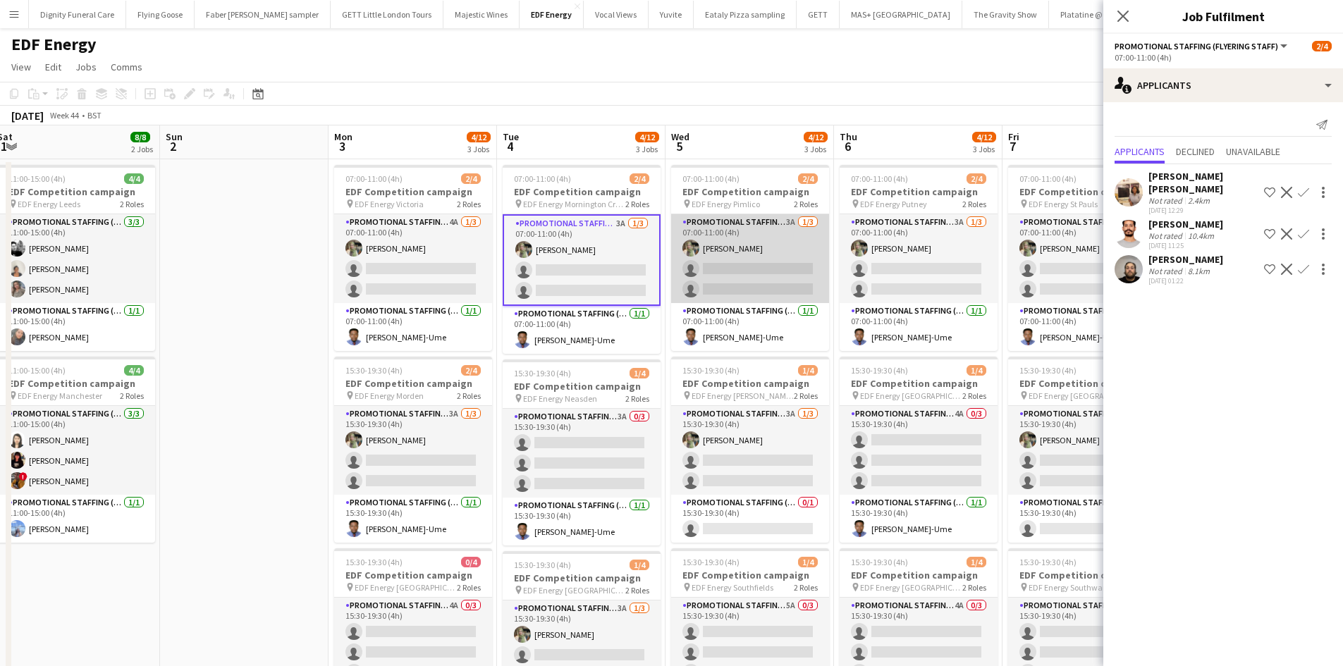
click at [769, 273] on app-card-role "Promotional Staffing (Flyering Staff) 3A 1/3 07:00-11:00 (4h) Aliya Kazmi singl…" at bounding box center [750, 258] width 158 height 89
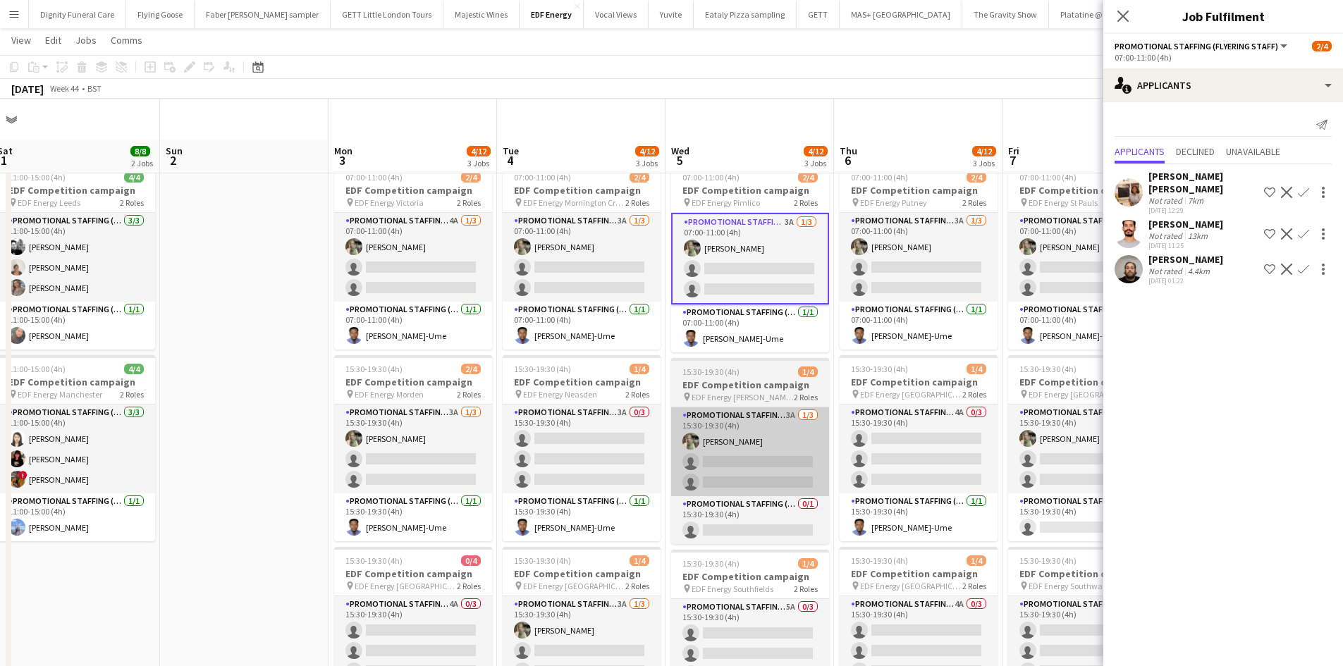
scroll to position [70, 0]
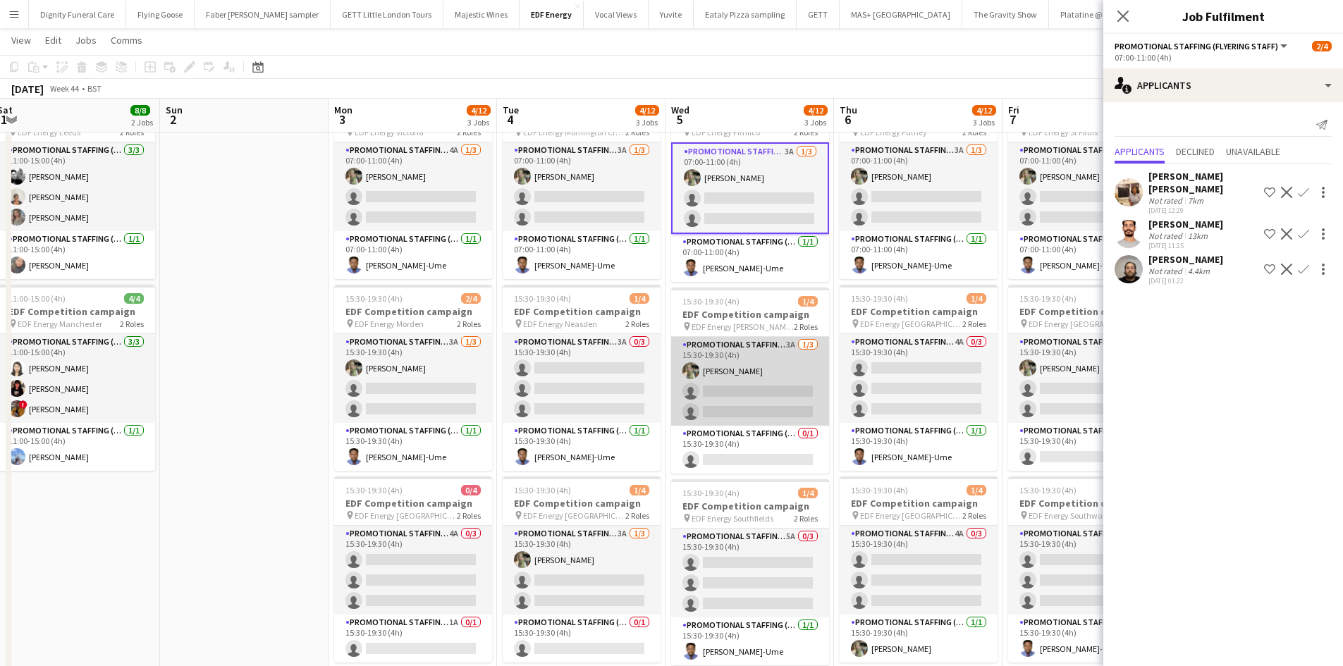
click at [772, 393] on app-card-role "Promotional Staffing (Flyering Staff) 3A 1/3 15:30-19:30 (4h) Aliya Kazmi singl…" at bounding box center [750, 381] width 158 height 89
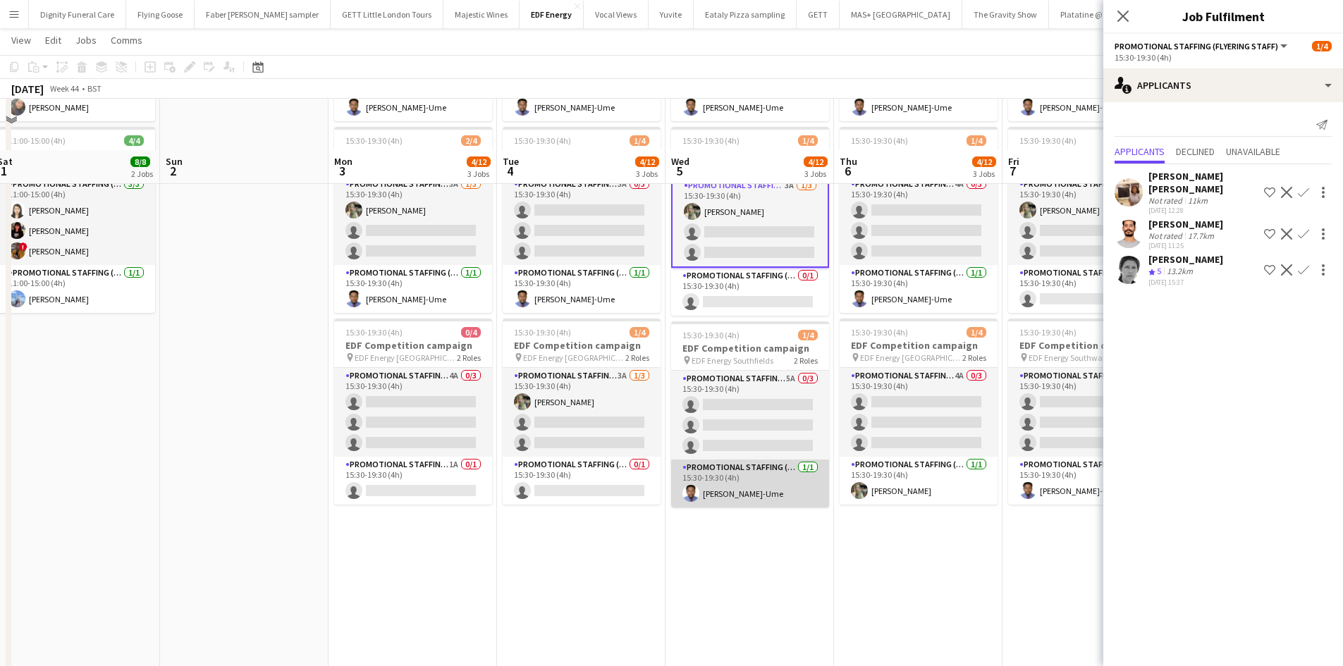
scroll to position [282, 0]
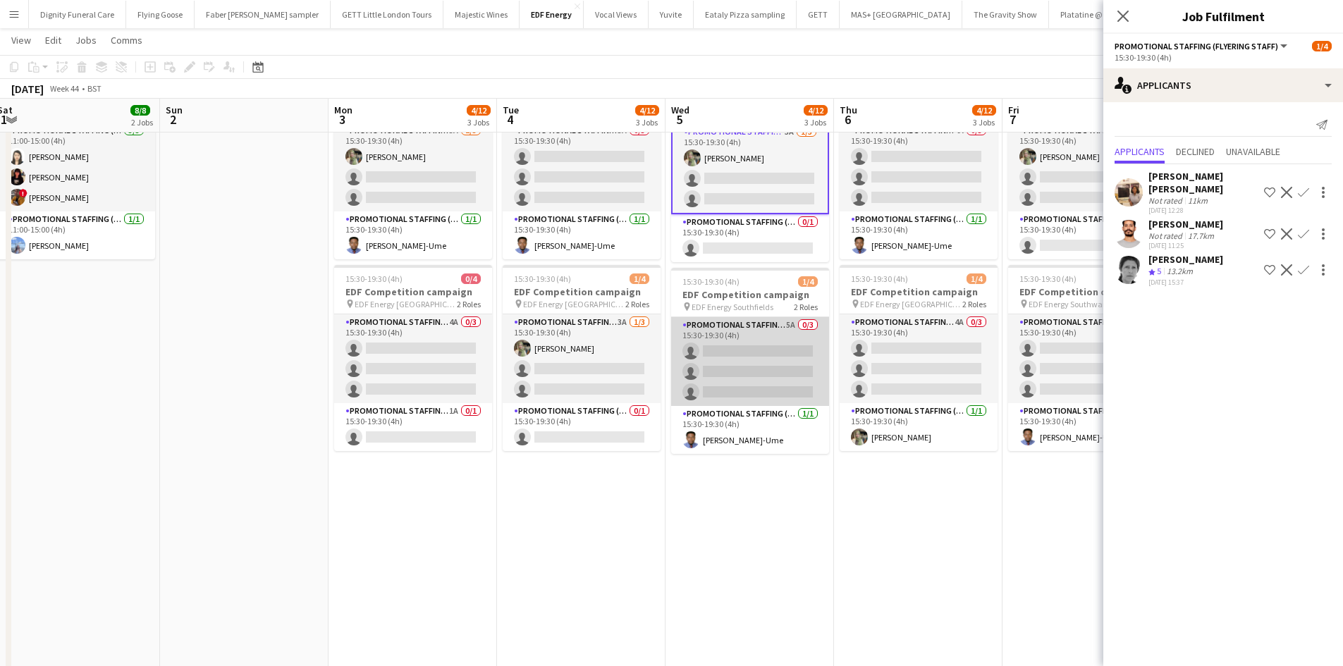
click at [780, 366] on app-card-role "Promotional Staffing (Flyering Staff) 5A 0/3 15:30-19:30 (4h) single-neutral-ac…" at bounding box center [750, 361] width 158 height 89
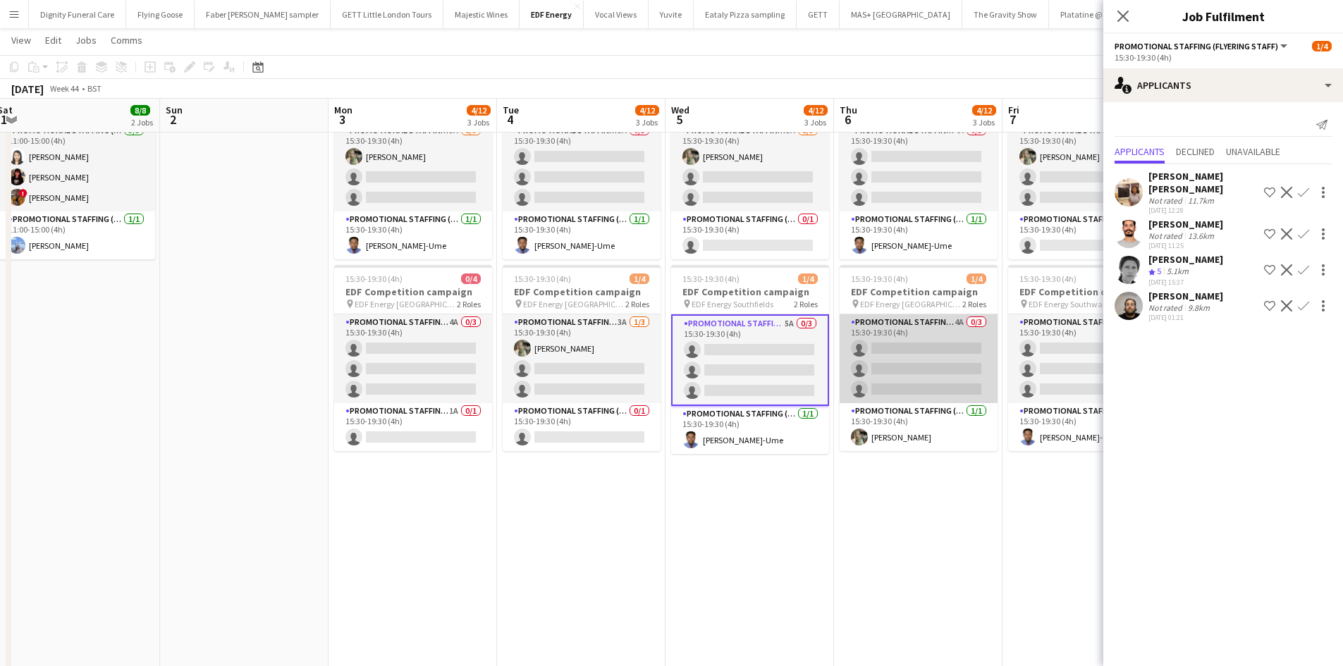
click at [928, 366] on app-card-role "Promotional Staffing (Flyering Staff) 4A 0/3 15:30-19:30 (4h) single-neutral-ac…" at bounding box center [918, 358] width 158 height 89
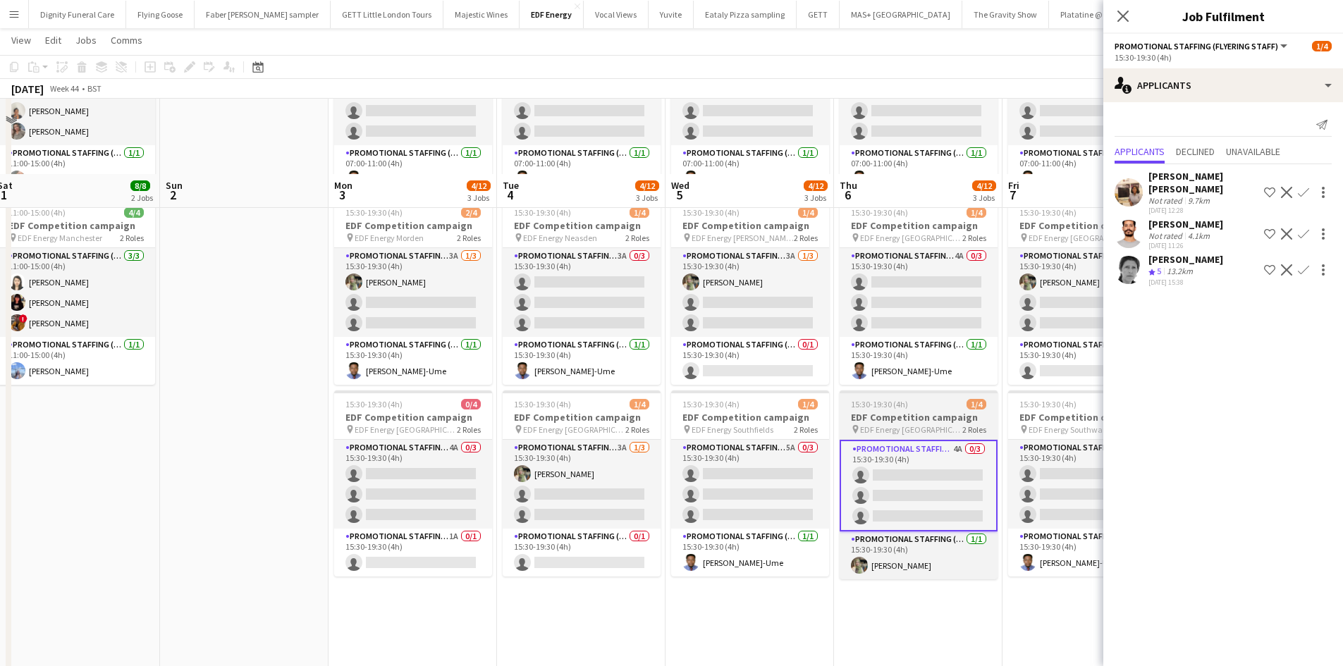
scroll to position [141, 0]
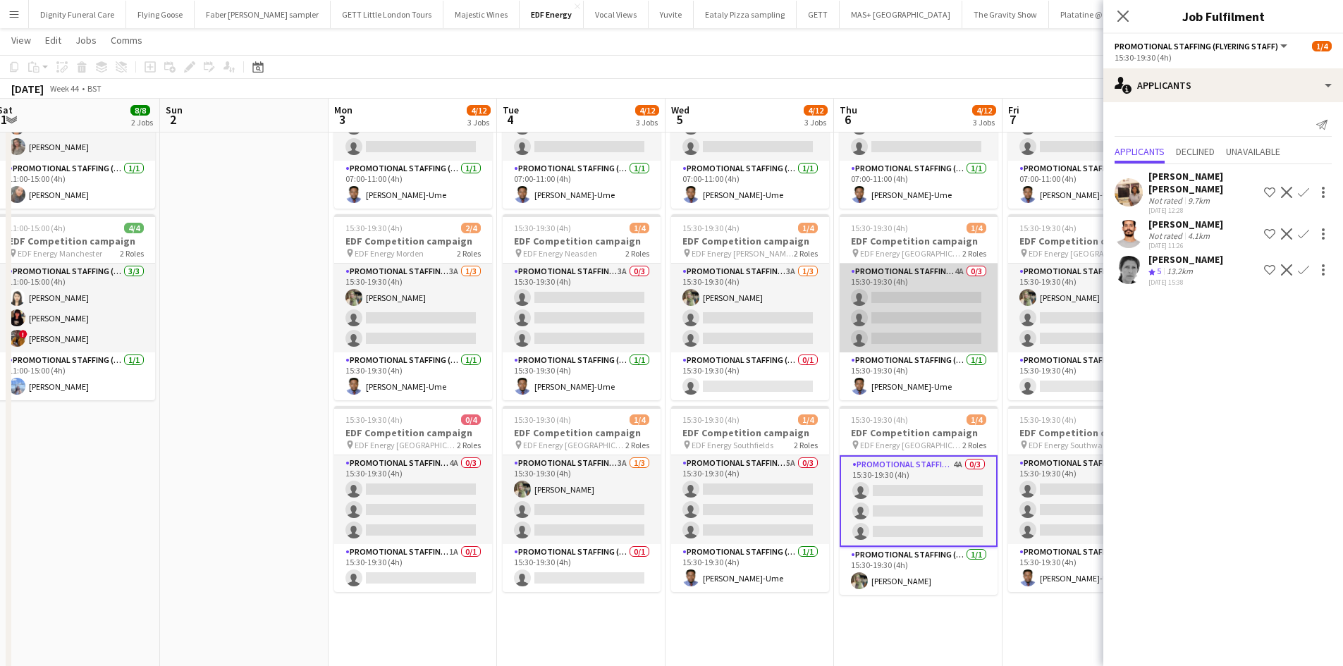
click at [925, 307] on app-card-role "Promotional Staffing (Flyering Staff) 4A 0/3 15:30-19:30 (4h) single-neutral-ac…" at bounding box center [918, 308] width 158 height 89
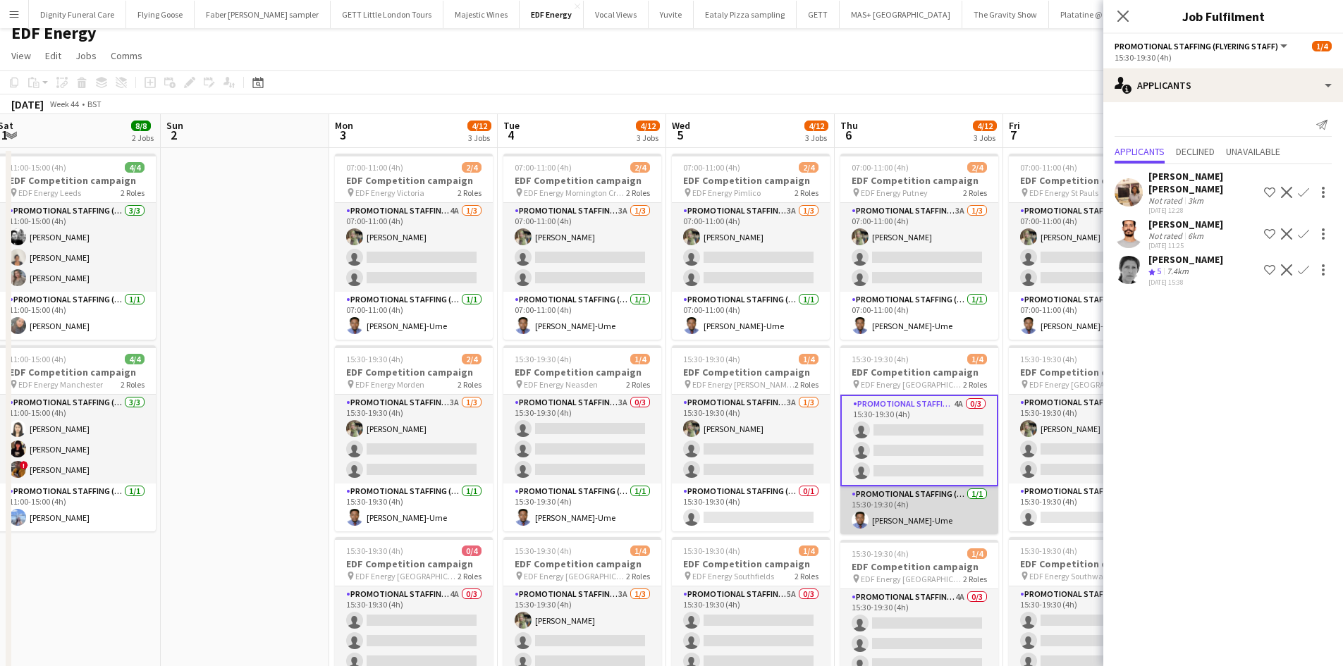
scroll to position [0, 0]
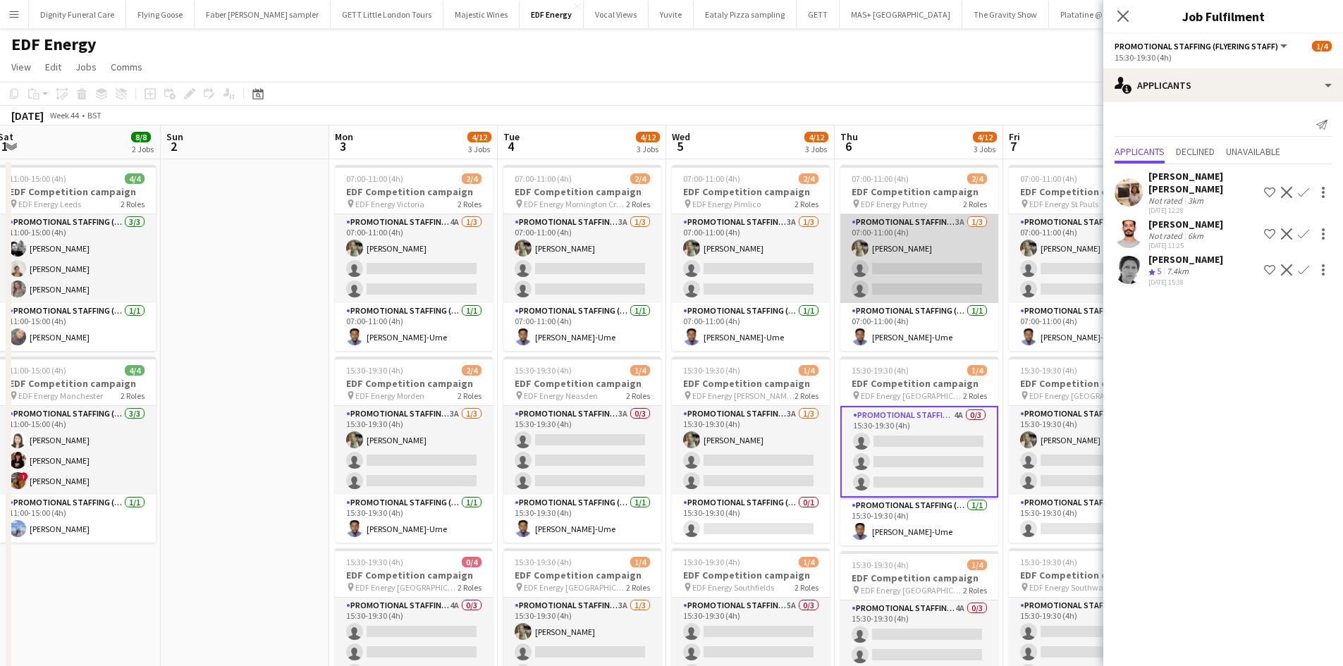
click at [928, 281] on app-card-role "Promotional Staffing (Flyering Staff) 3A 1/3 07:00-11:00 (4h) Aliya Kazmi singl…" at bounding box center [919, 258] width 158 height 89
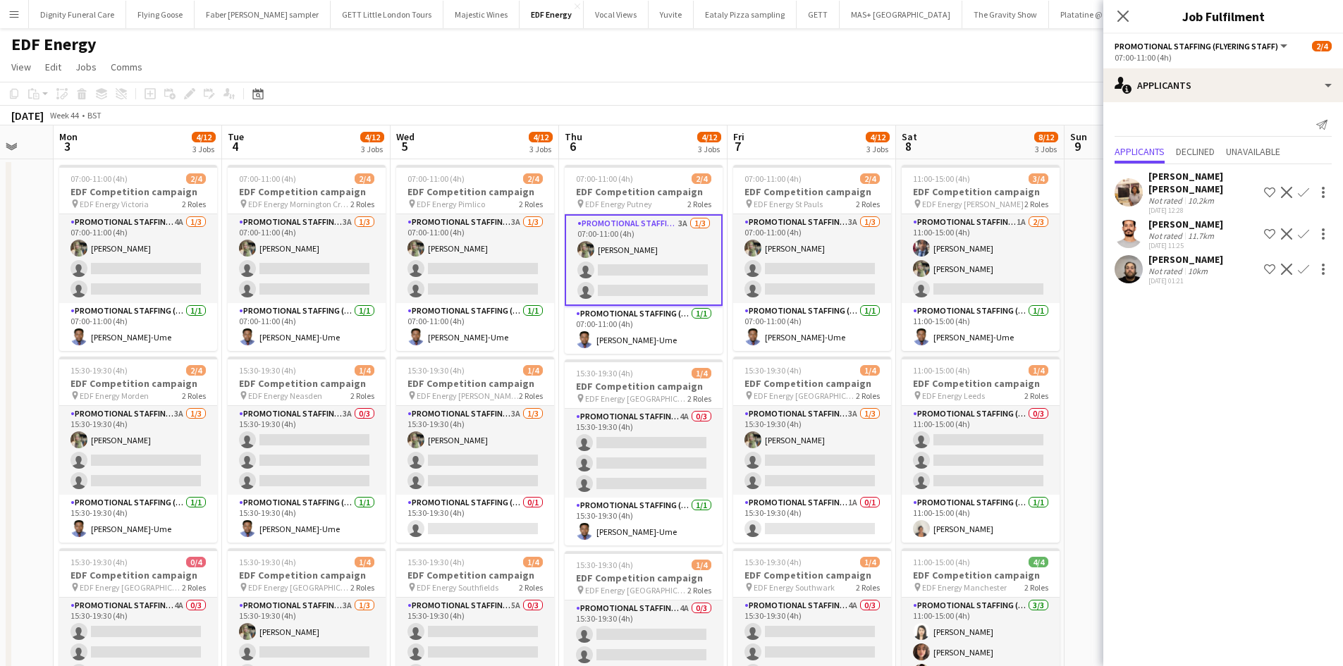
drag, startPoint x: 956, startPoint y: 417, endPoint x: 658, endPoint y: 401, distance: 298.6
click at [658, 401] on app-calendar-viewport "Thu 30 11/12 3 Jobs Fri 31 9/12 3 Jobs Sat 1 8/8 2 Jobs Sun 2 Mon 3 4/12 3 Jobs…" at bounding box center [671, 670] width 1343 height 1090
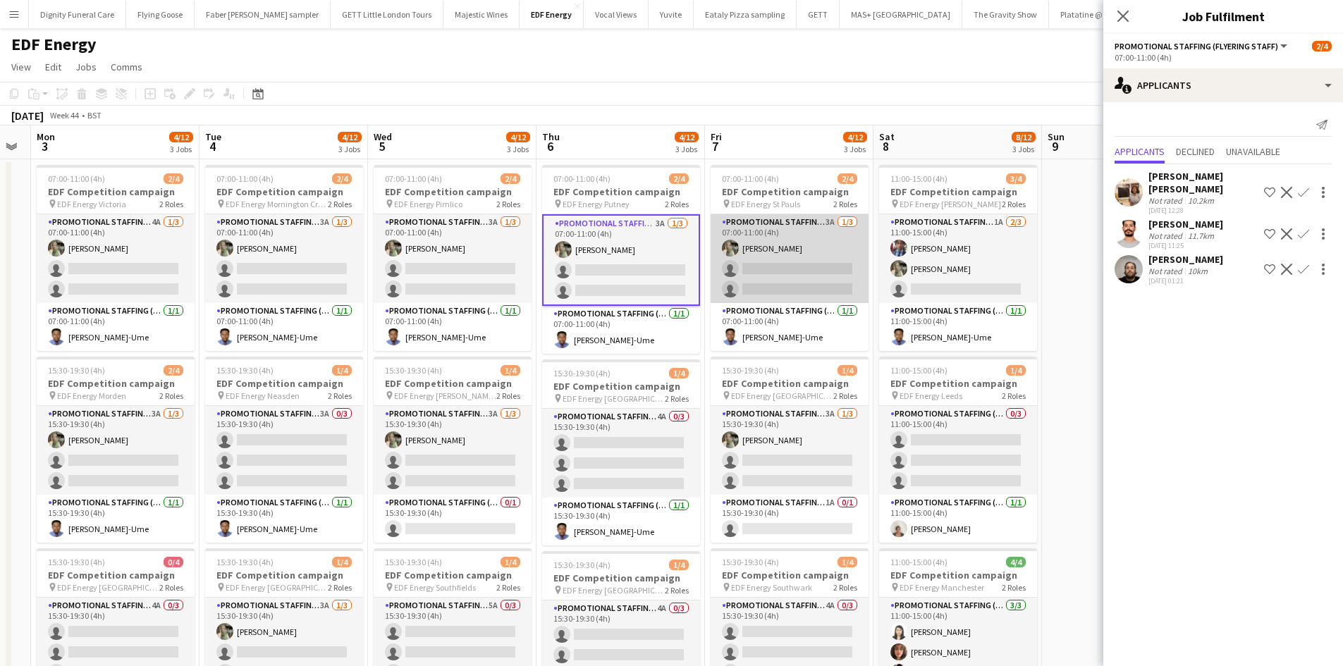
click at [829, 266] on app-card-role "Promotional Staffing (Flyering Staff) 3A 1/3 07:00-11:00 (4h) Aliya Kazmi singl…" at bounding box center [789, 258] width 158 height 89
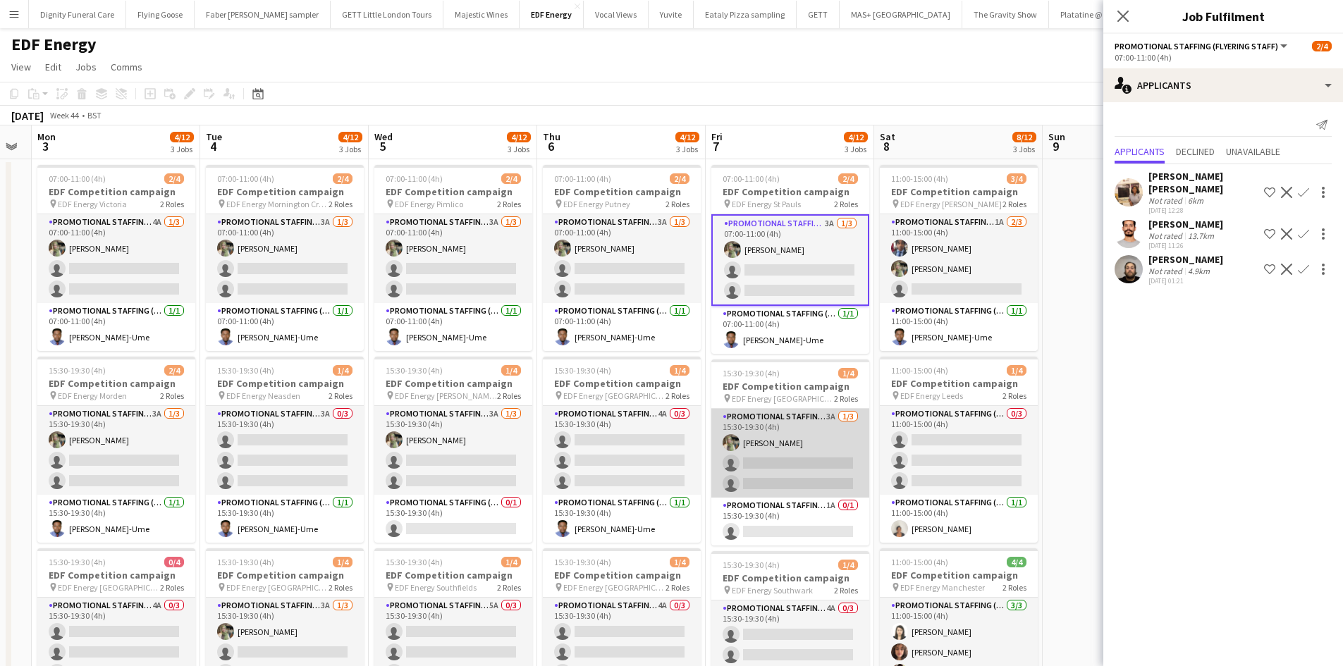
click at [801, 461] on app-card-role "Promotional Staffing (Flyering Staff) 3A 1/3 15:30-19:30 (4h) Aliya Kazmi singl…" at bounding box center [790, 453] width 158 height 89
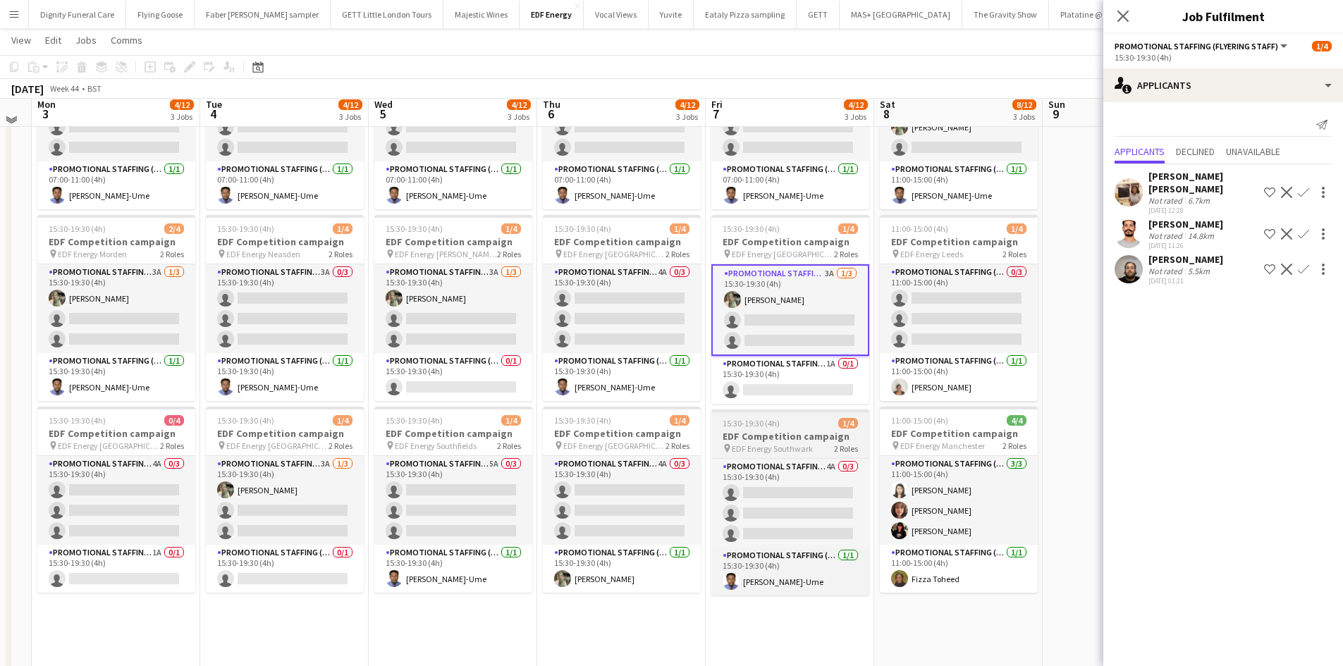
scroll to position [141, 0]
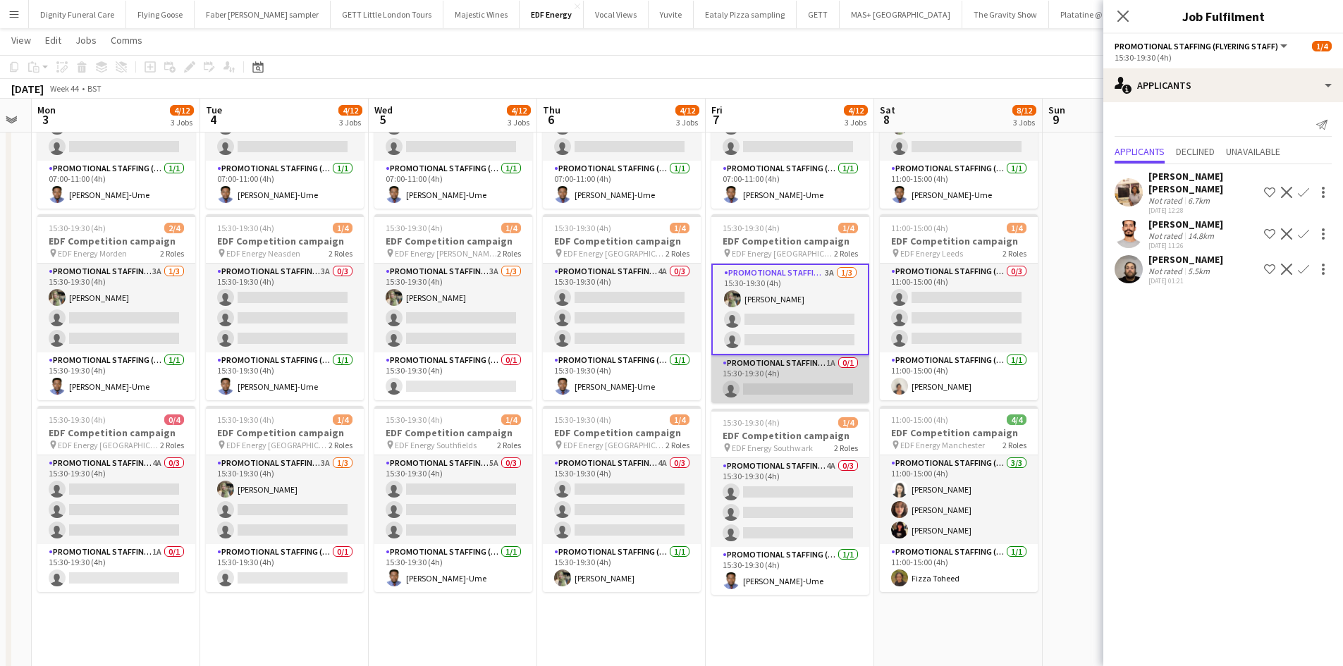
click at [796, 392] on app-card-role "Promotional Staffing (Team Leader) 1A 0/1 15:30-19:30 (4h) single-neutral-actio…" at bounding box center [790, 379] width 158 height 48
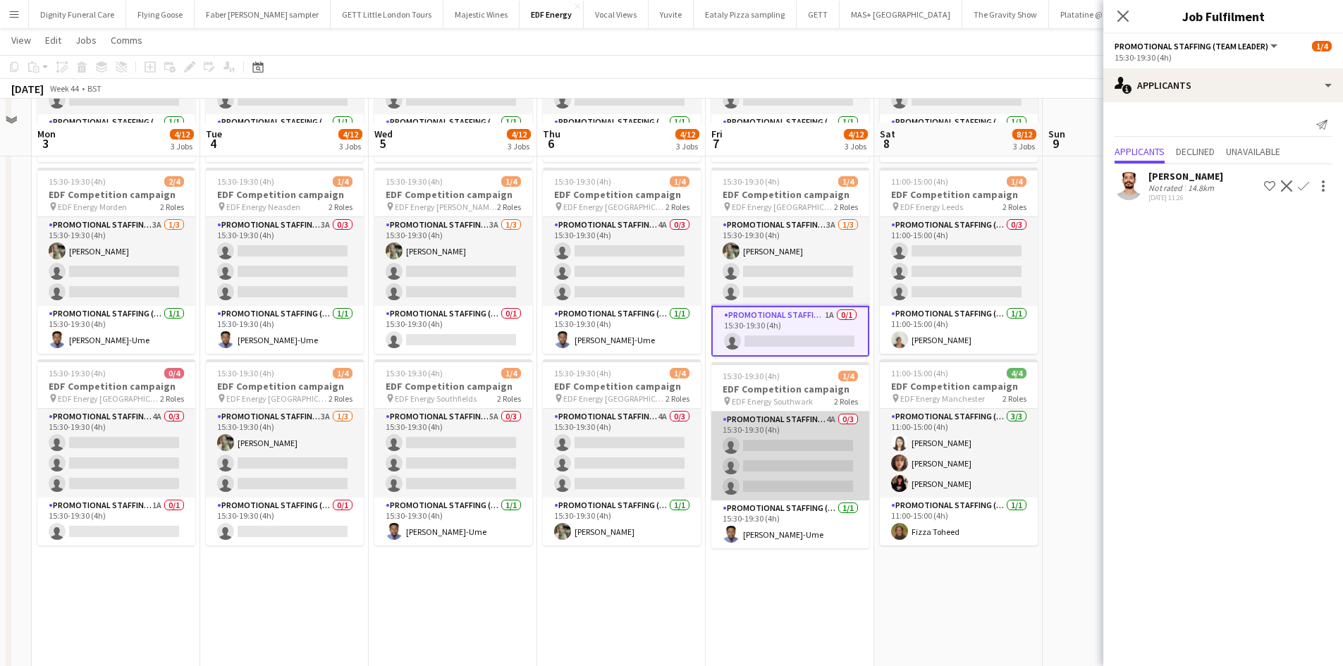
scroll to position [211, 0]
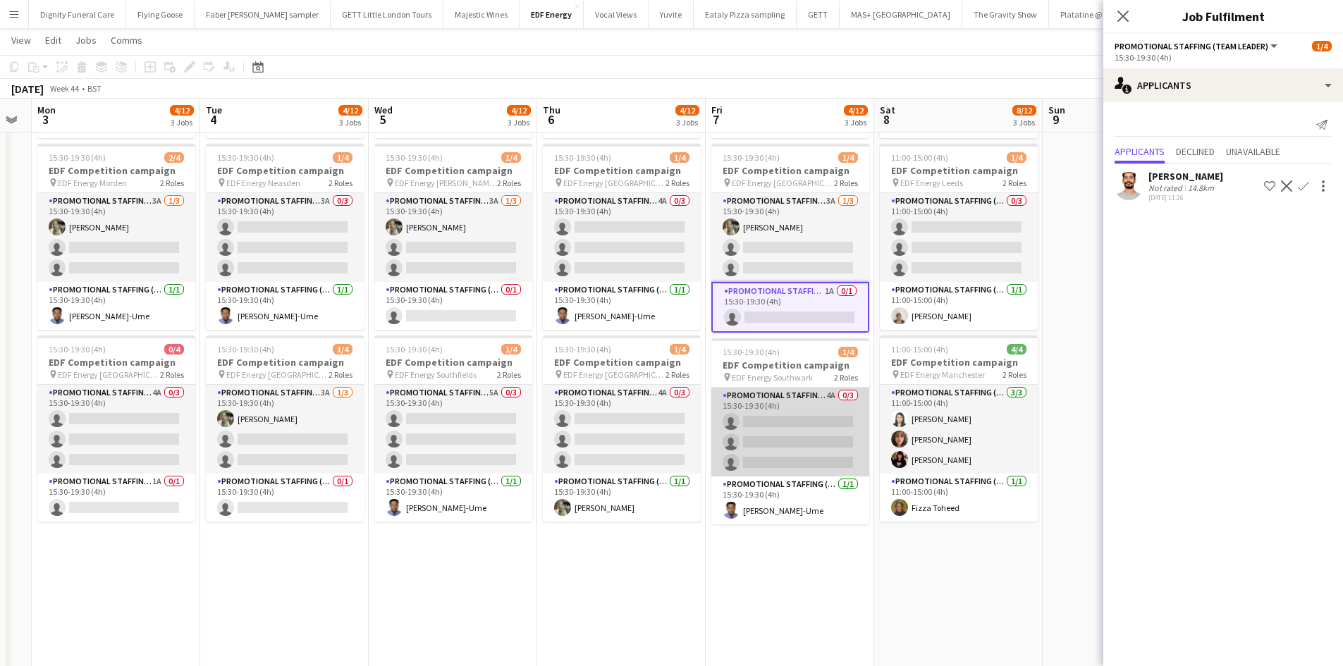
click at [810, 431] on app-card-role "Promotional Staffing (Flyering Staff) 4A 0/3 15:30-19:30 (4h) single-neutral-ac…" at bounding box center [790, 432] width 158 height 89
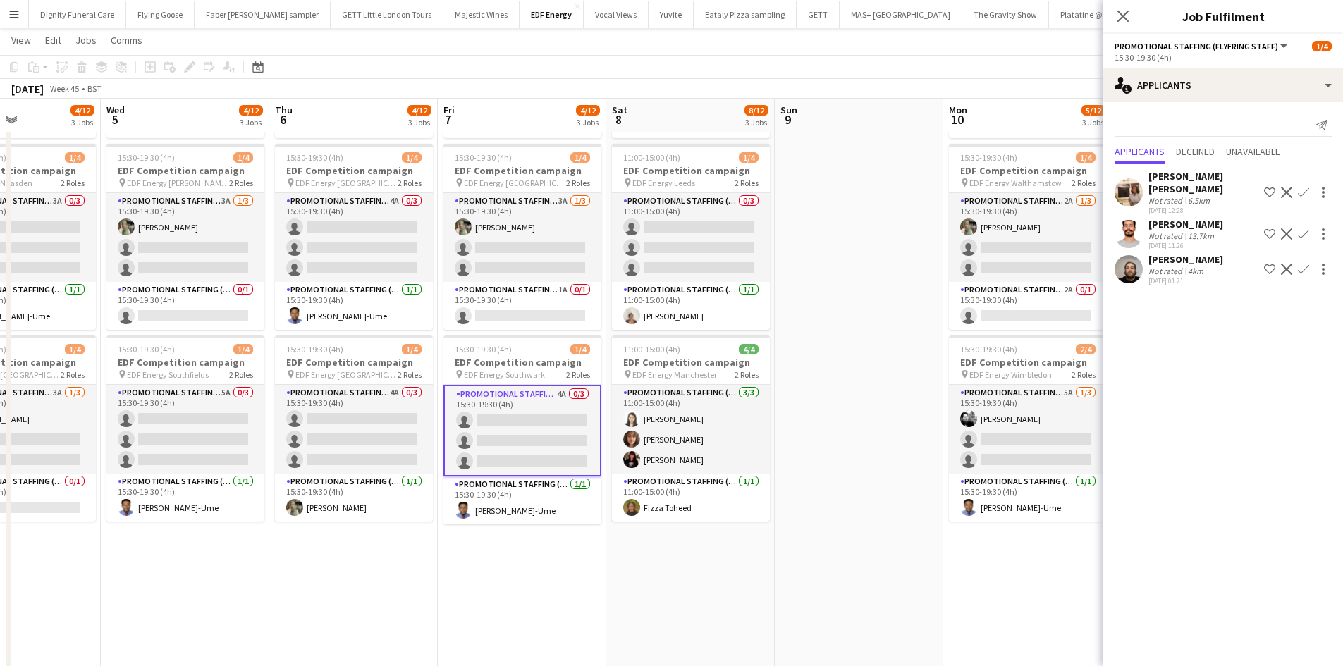
drag, startPoint x: 747, startPoint y: 553, endPoint x: 517, endPoint y: 535, distance: 230.5
click at [507, 543] on app-calendar-viewport "Sat 1 8/8 2 Jobs Sun 2 Mon 3 4/12 3 Jobs Tue 4 4/12 3 Jobs Wed 5 4/12 3 Jobs Th…" at bounding box center [671, 423] width 1343 height 1159
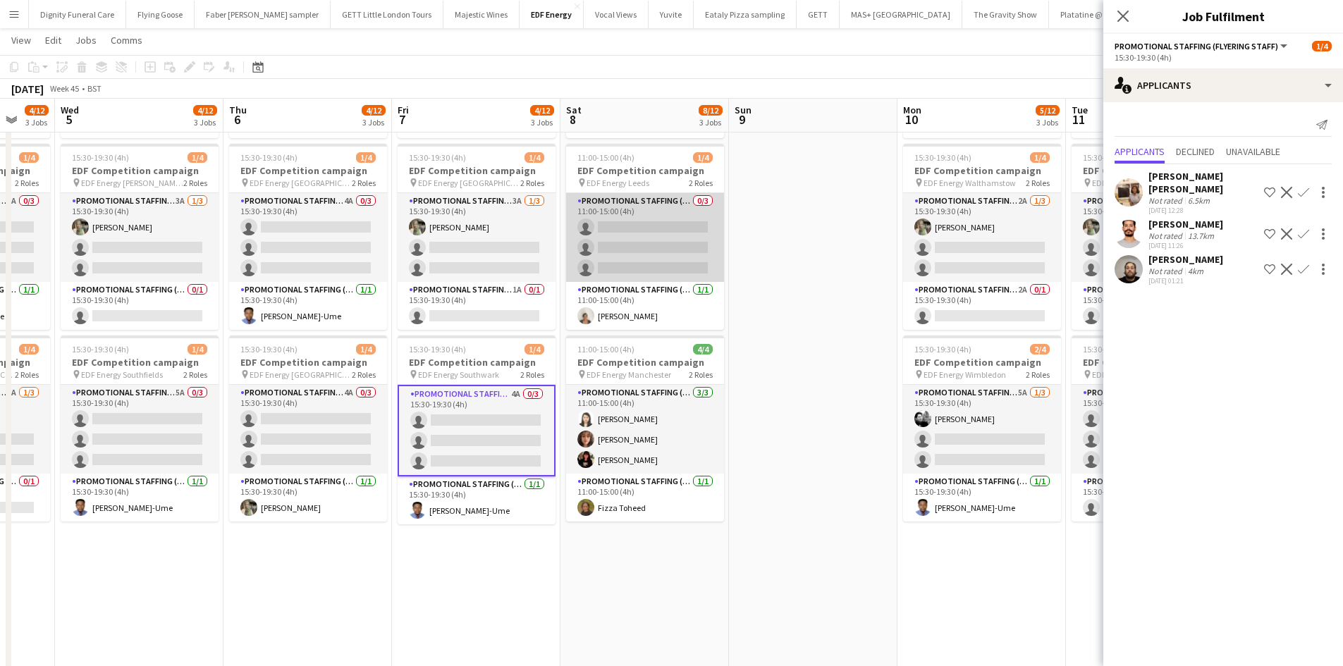
click at [667, 237] on app-card-role "Promotional Staffing (Flyering Staff) 0/3 11:00-15:00 (4h) single-neutral-actio…" at bounding box center [645, 237] width 158 height 89
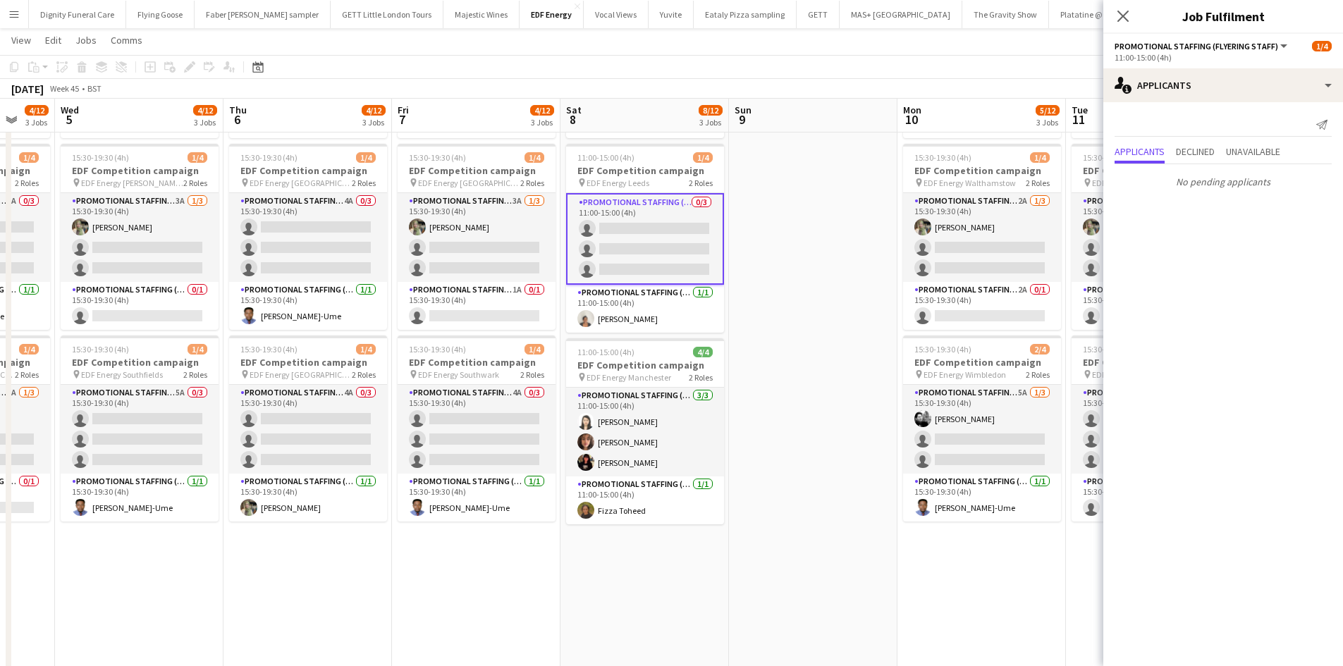
scroll to position [145, 0]
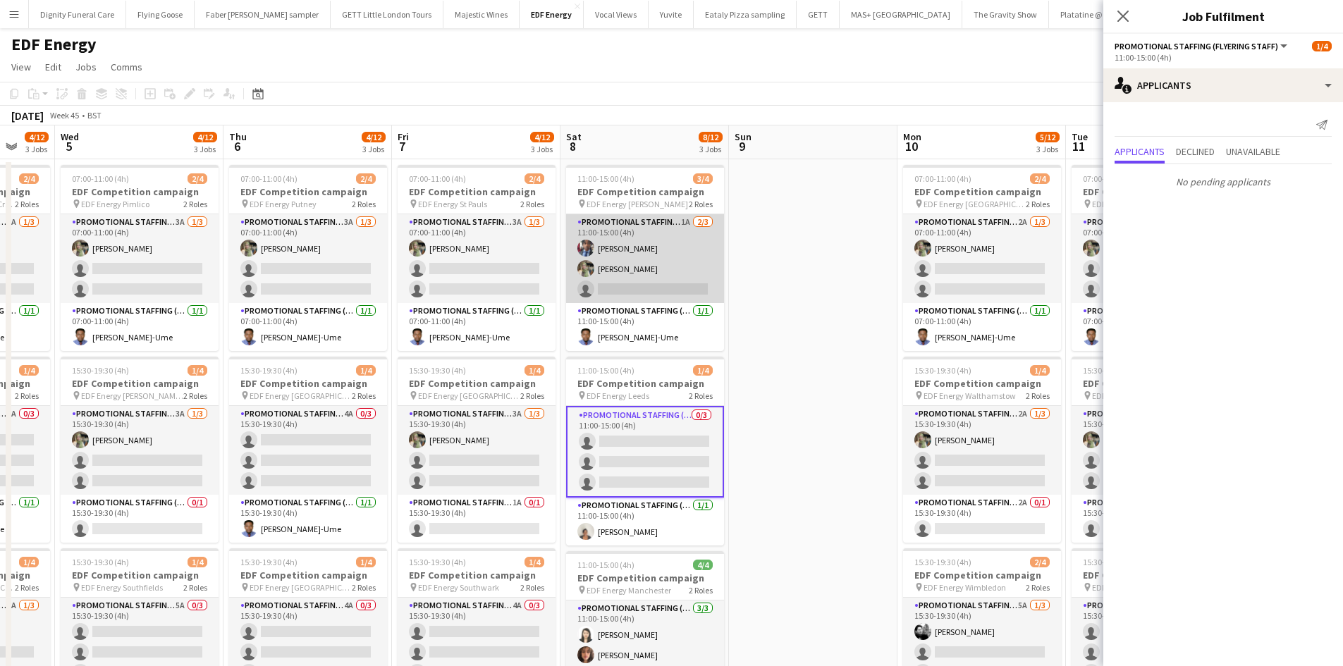
click at [675, 286] on app-card-role "Promotional Staffing (Flyering Staff) 1A 2/3 11:00-15:00 (4h) Seyi Ogunyemi Ali…" at bounding box center [645, 258] width 158 height 89
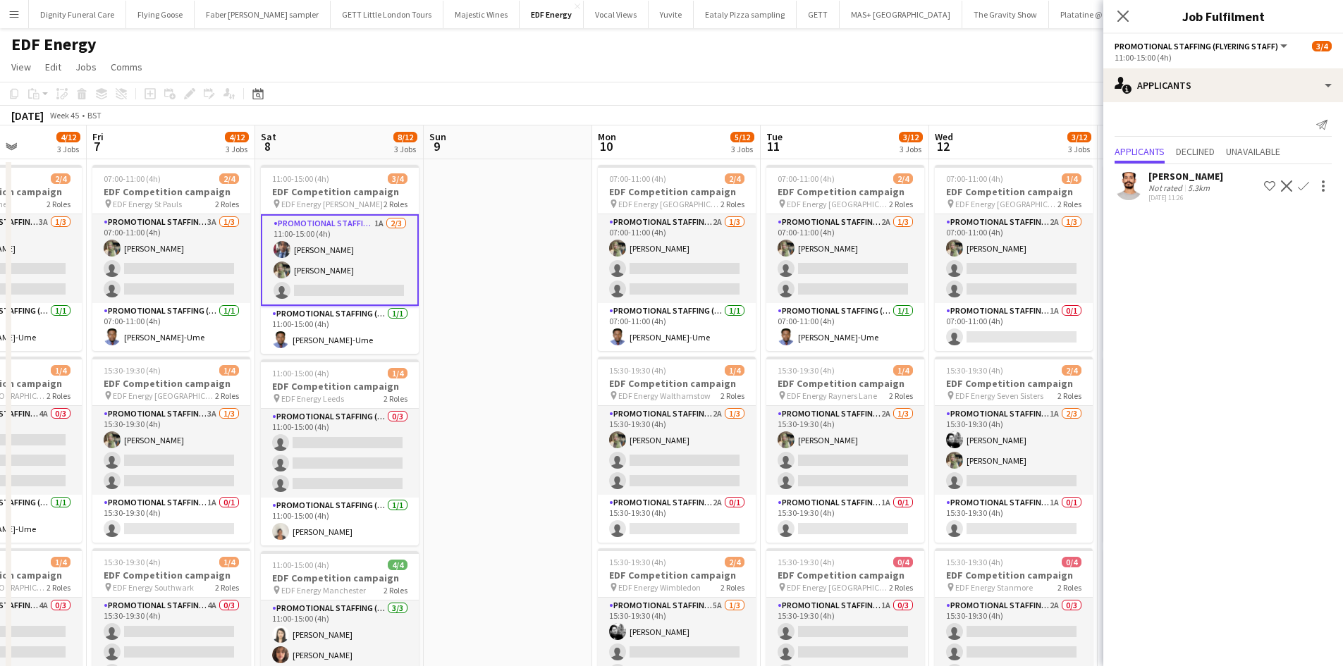
drag, startPoint x: 799, startPoint y: 378, endPoint x: 503, endPoint y: 342, distance: 298.9
click at [497, 345] on app-calendar-viewport "Mon 3 4/12 3 Jobs Tue 4 4/12 3 Jobs Wed 5 4/12 3 Jobs Thu 6 4/12 3 Jobs Fri 7 4…" at bounding box center [671, 670] width 1343 height 1090
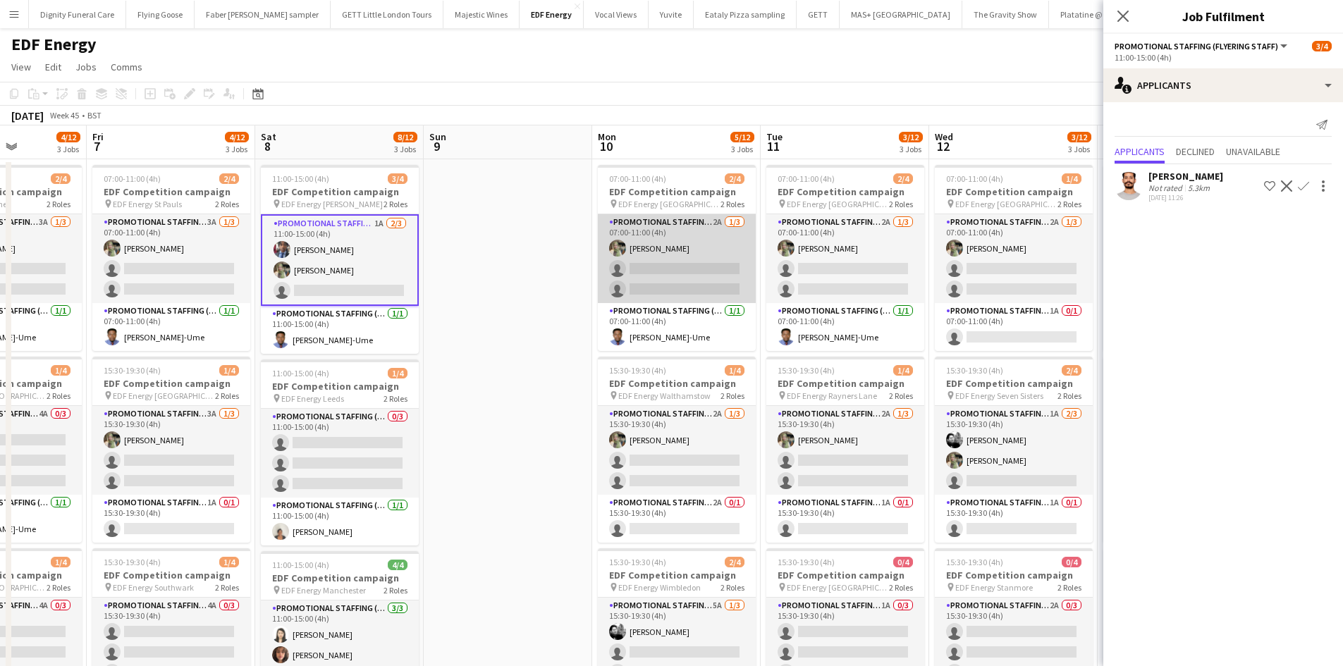
click at [674, 269] on app-card-role "Promotional Staffing (Flyering Staff) 2A 1/3 07:00-11:00 (4h) Aliya Kazmi singl…" at bounding box center [677, 258] width 158 height 89
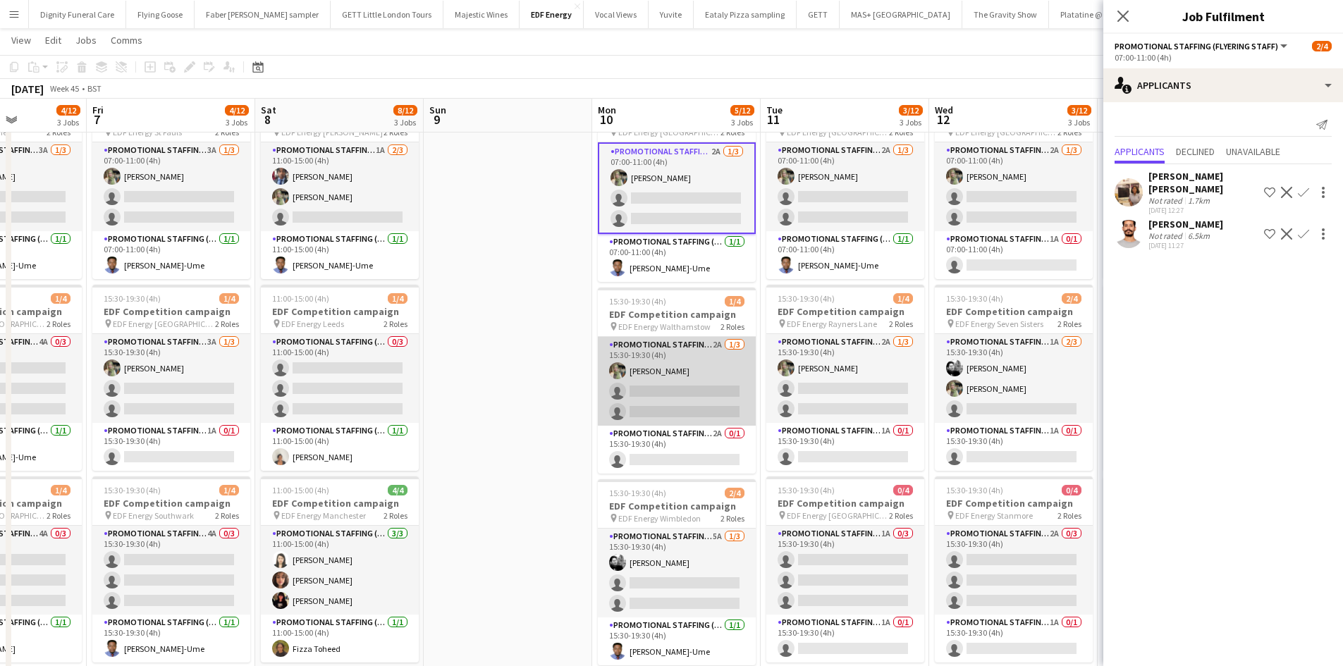
click at [715, 400] on app-card-role "Promotional Staffing (Flyering Staff) 2A 1/3 15:30-19:30 (4h) Aliya Kazmi singl…" at bounding box center [677, 381] width 158 height 89
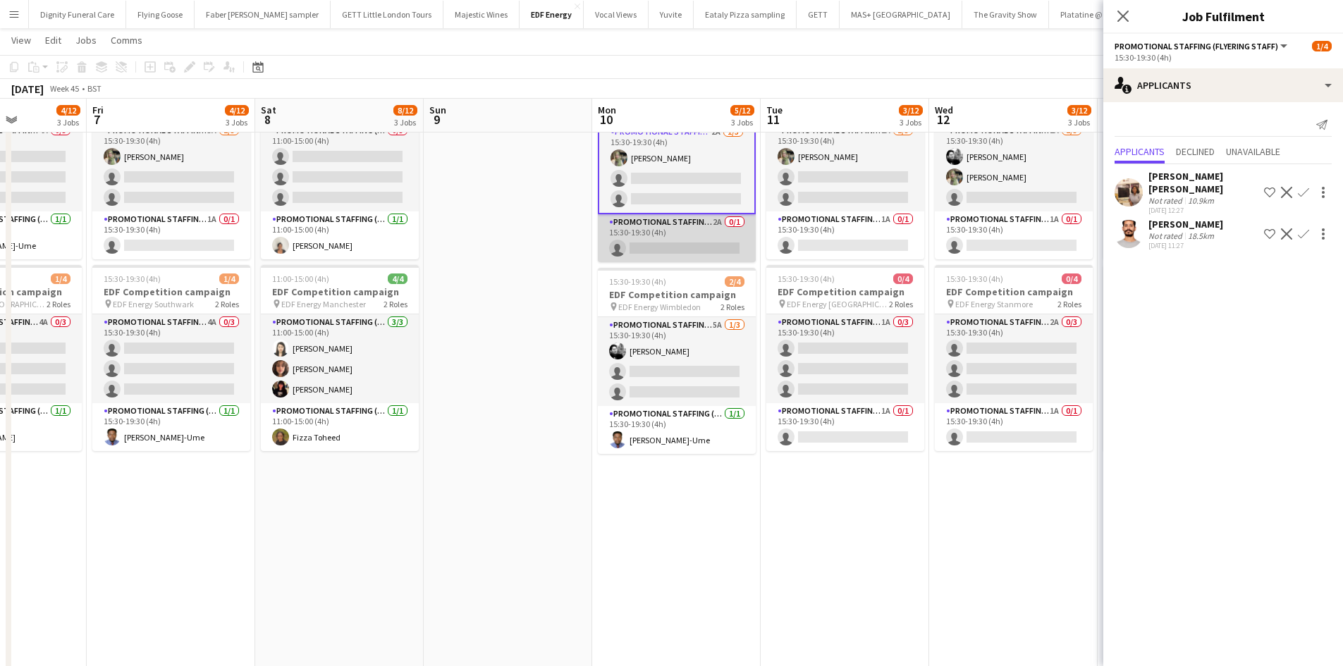
click at [710, 250] on app-card-role "Promotional Staffing (Team Leader) 2A 0/1 15:30-19:30 (4h) single-neutral-actio…" at bounding box center [677, 238] width 158 height 48
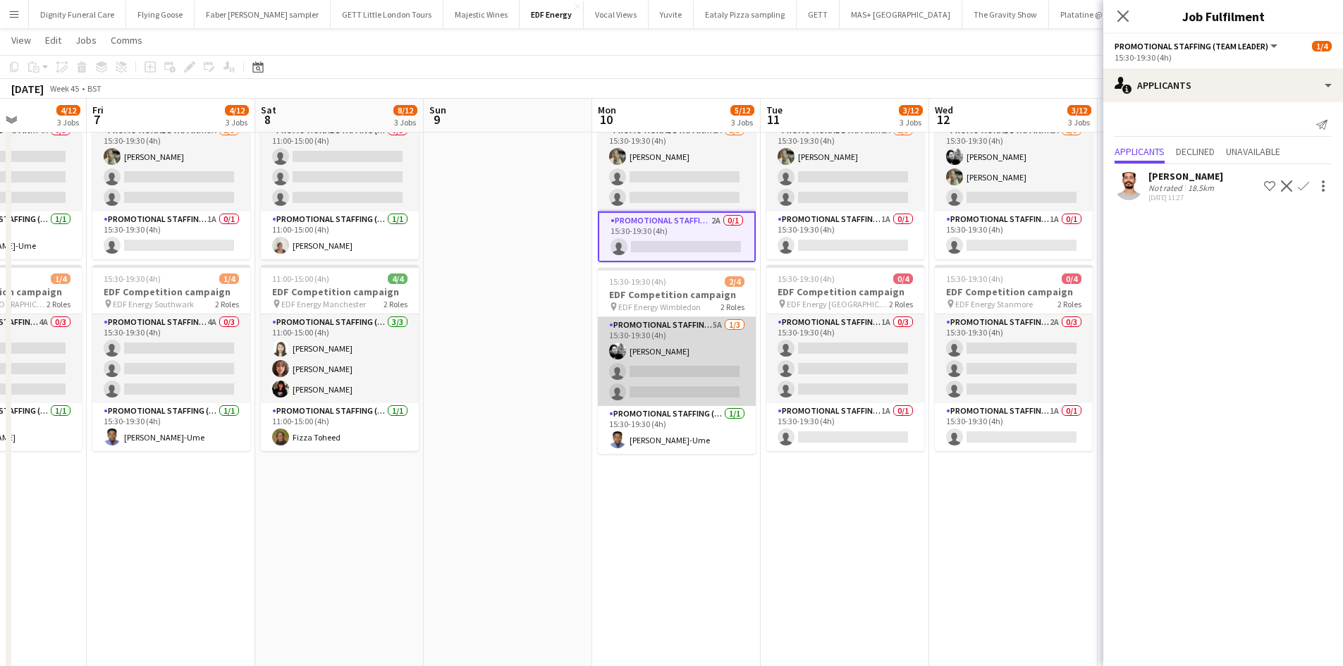
click at [682, 377] on app-card-role "Promotional Staffing (Flyering Staff) 5A 1/3 15:30-19:30 (4h) Dan Vasey single-…" at bounding box center [677, 361] width 158 height 89
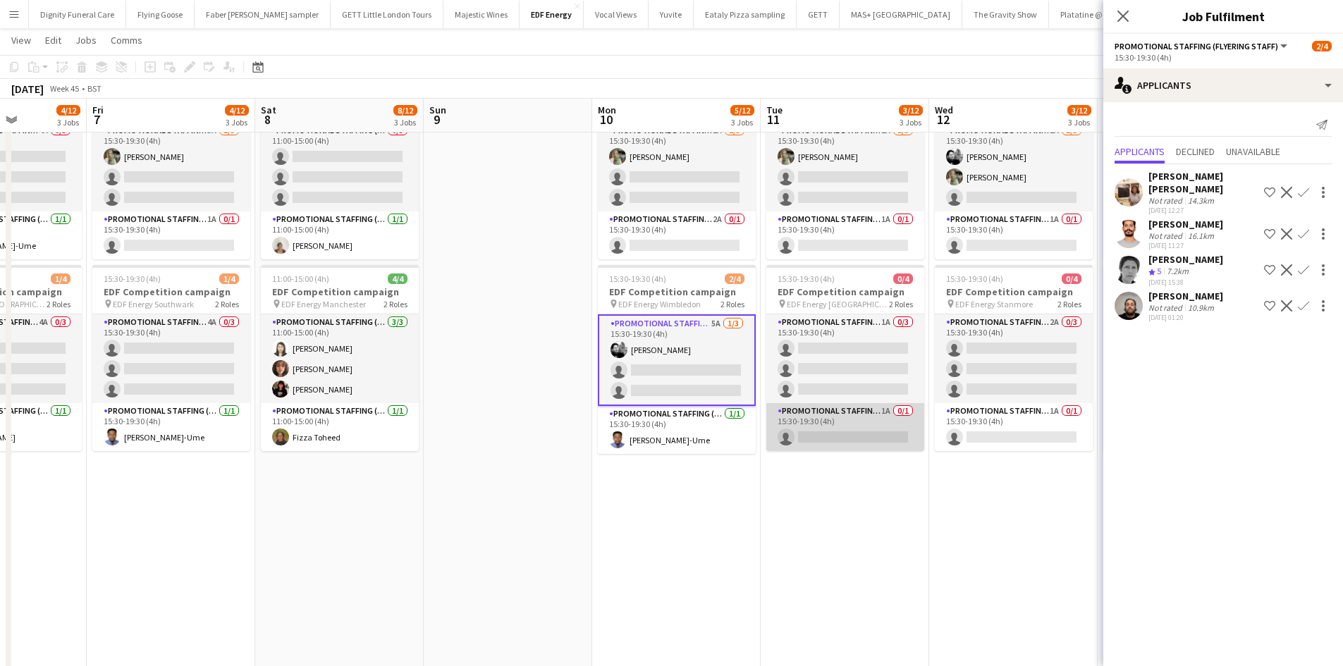
click at [828, 433] on app-card-role "Promotional Staffing (Team Leader) 1A 0/1 15:30-19:30 (4h) single-neutral-actio…" at bounding box center [845, 427] width 158 height 48
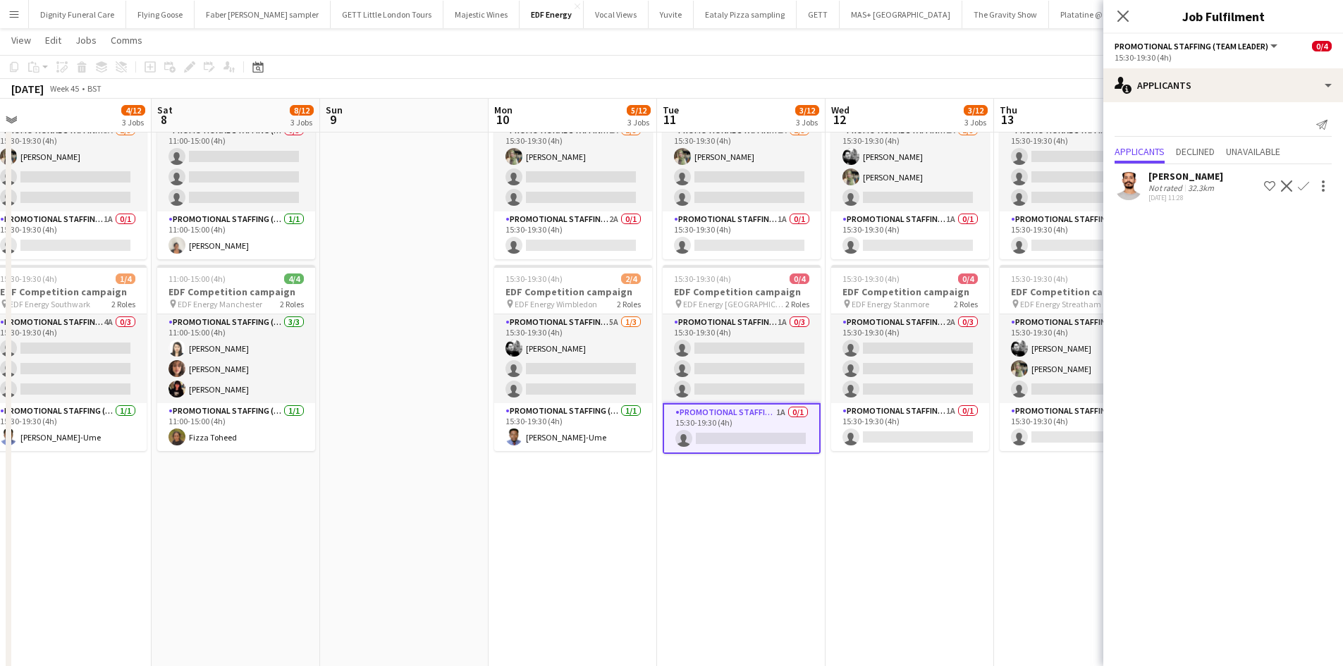
drag, startPoint x: 849, startPoint y: 516, endPoint x: 745, endPoint y: 505, distance: 104.2
click at [745, 505] on app-calendar-viewport "Mon 3 4/12 3 Jobs Tue 4 4/12 3 Jobs Wed 5 4/12 3 Jobs Thu 6 4/12 3 Jobs Fri 7 4…" at bounding box center [671, 352] width 1343 height 1159
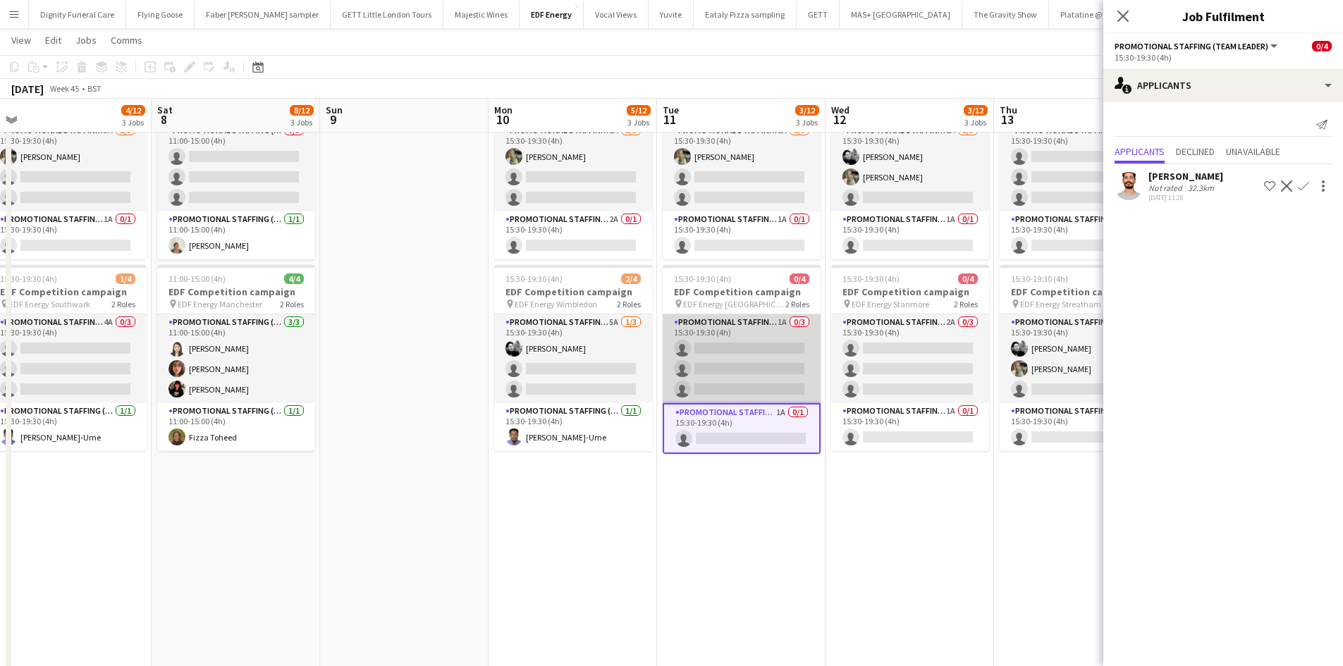
click at [751, 364] on app-card-role "Promotional Staffing (Flyering Staff) 1A 0/3 15:30-19:30 (4h) single-neutral-ac…" at bounding box center [741, 358] width 158 height 89
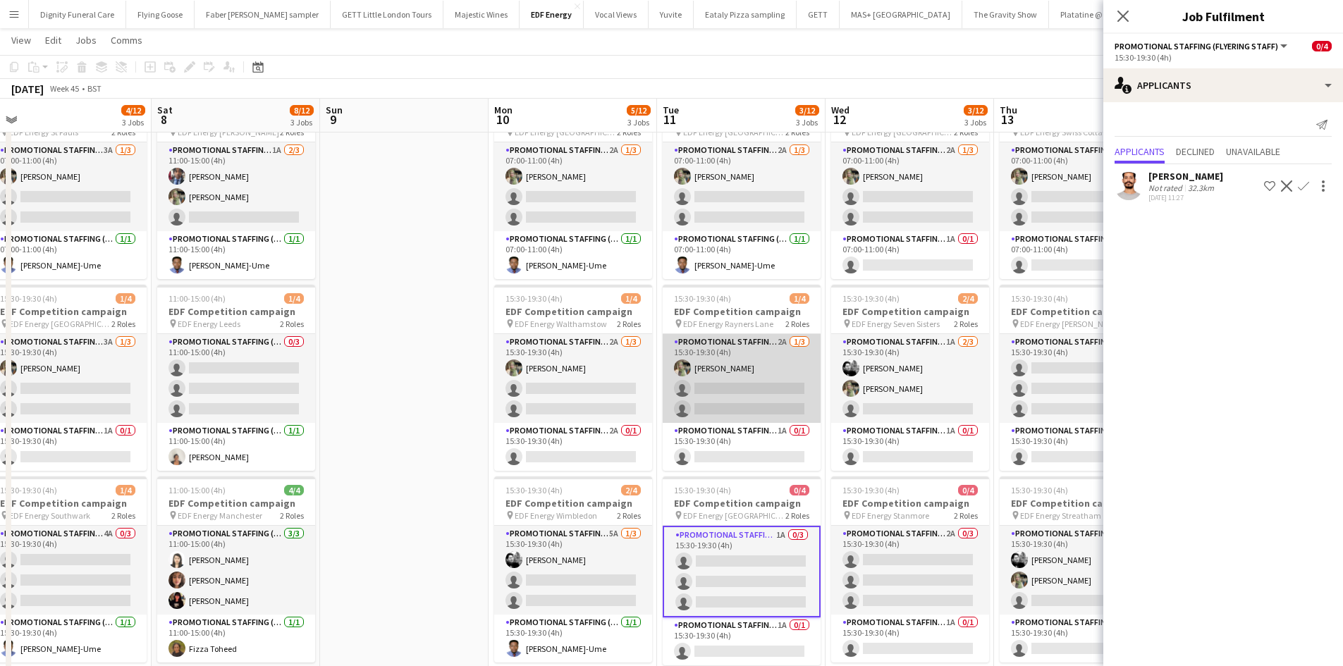
click at [763, 397] on app-card-role "Promotional Staffing (Flyering Staff) 2A 1/3 15:30-19:30 (4h) Aliya Kazmi singl…" at bounding box center [741, 378] width 158 height 89
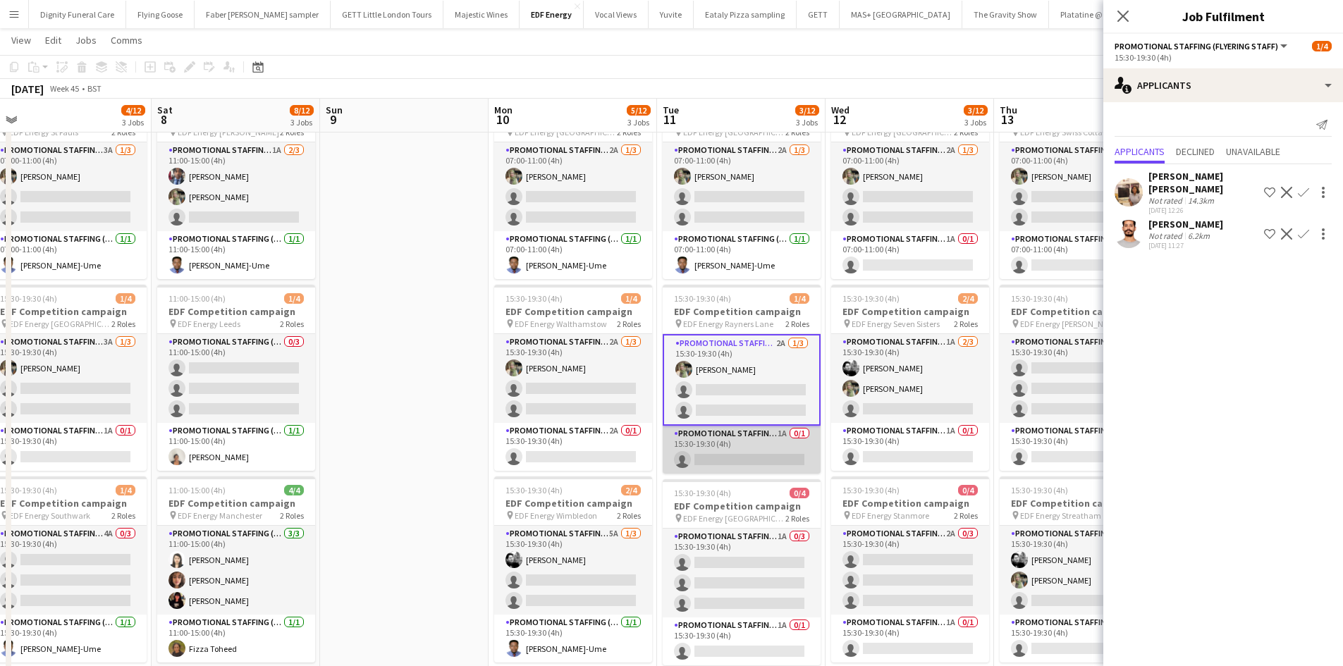
click at [772, 454] on app-card-role "Promotional Staffing (Team Leader) 1A 0/1 15:30-19:30 (4h) single-neutral-actio…" at bounding box center [741, 450] width 158 height 48
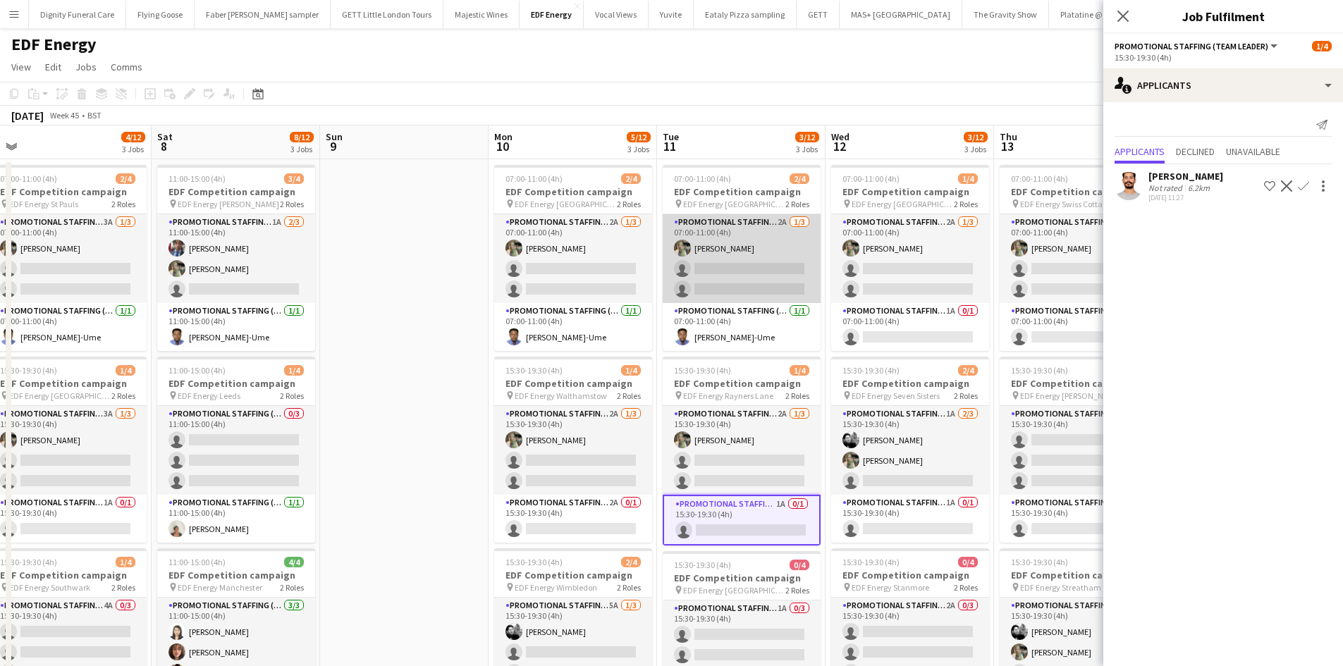
click at [770, 285] on app-card-role "Promotional Staffing (Flyering Staff) 2A 1/3 07:00-11:00 (4h) Aliya Kazmi singl…" at bounding box center [741, 258] width 158 height 89
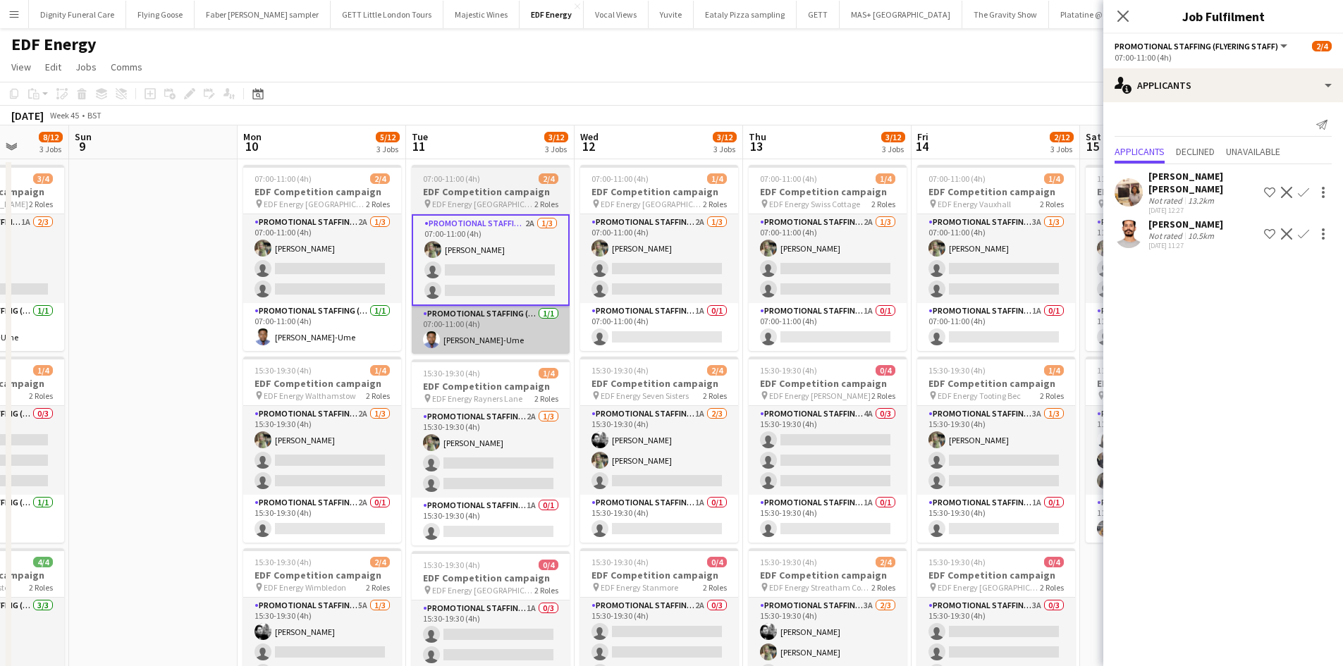
drag, startPoint x: 722, startPoint y: 375, endPoint x: 471, endPoint y: 353, distance: 252.6
click at [471, 354] on app-calendar-viewport "Wed 5 4/12 3 Jobs Thu 6 4/12 3 Jobs Fri 7 4/12 3 Jobs Sat 8 8/12 3 Jobs Sun 9 M…" at bounding box center [671, 670] width 1343 height 1090
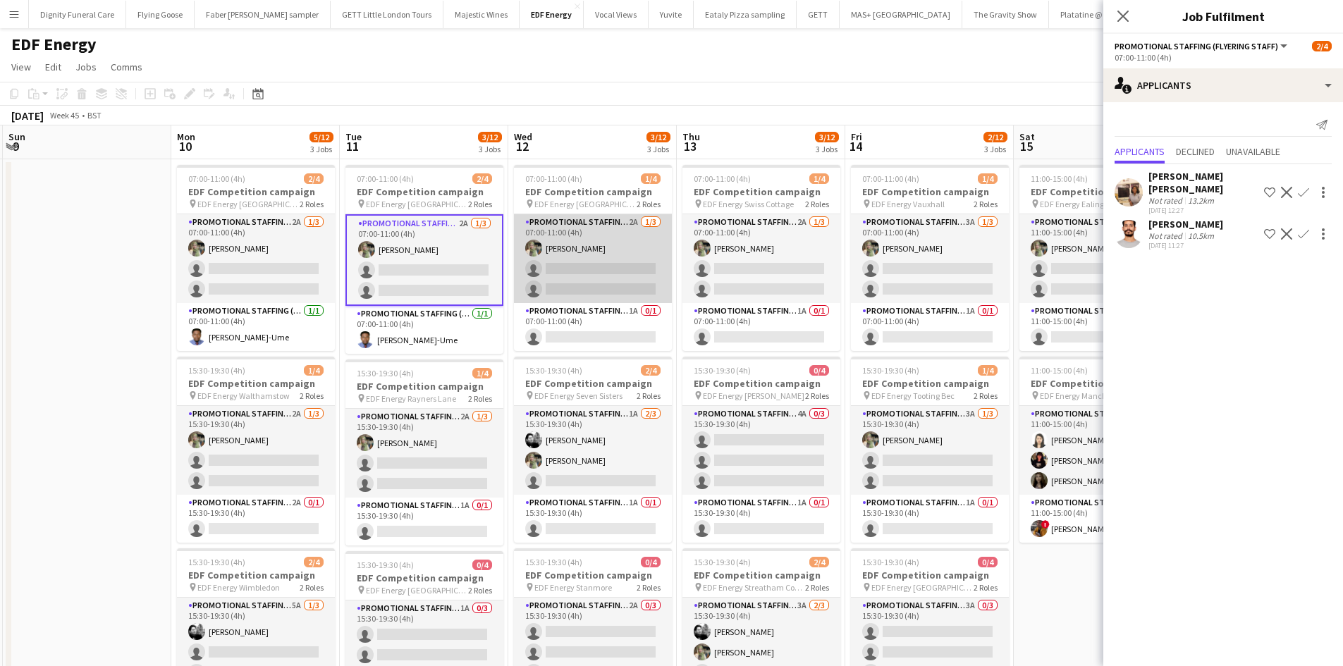
click at [633, 271] on app-card-role "Promotional Staffing (Flyering Staff) 2A 1/3 07:00-11:00 (4h) Aliya Kazmi singl…" at bounding box center [593, 258] width 158 height 89
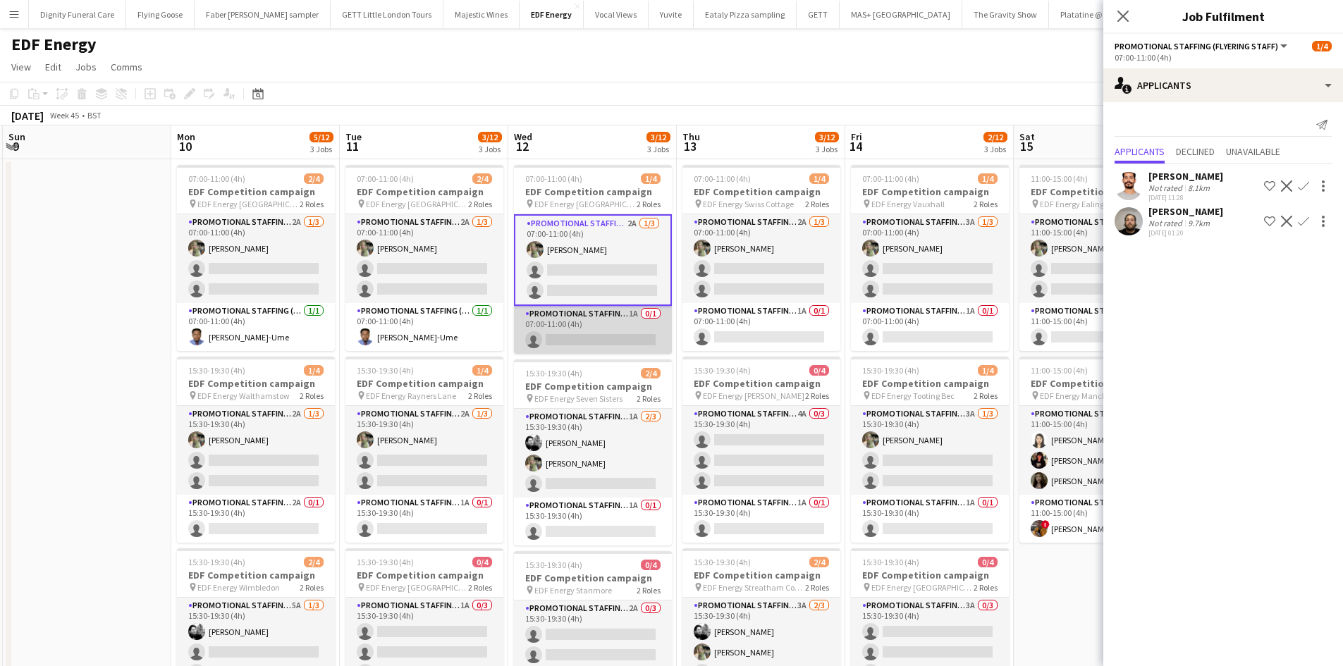
click at [596, 336] on app-card-role "Promotional Staffing (Team Leader) 1A 0/1 07:00-11:00 (4h) single-neutral-actio…" at bounding box center [593, 330] width 158 height 48
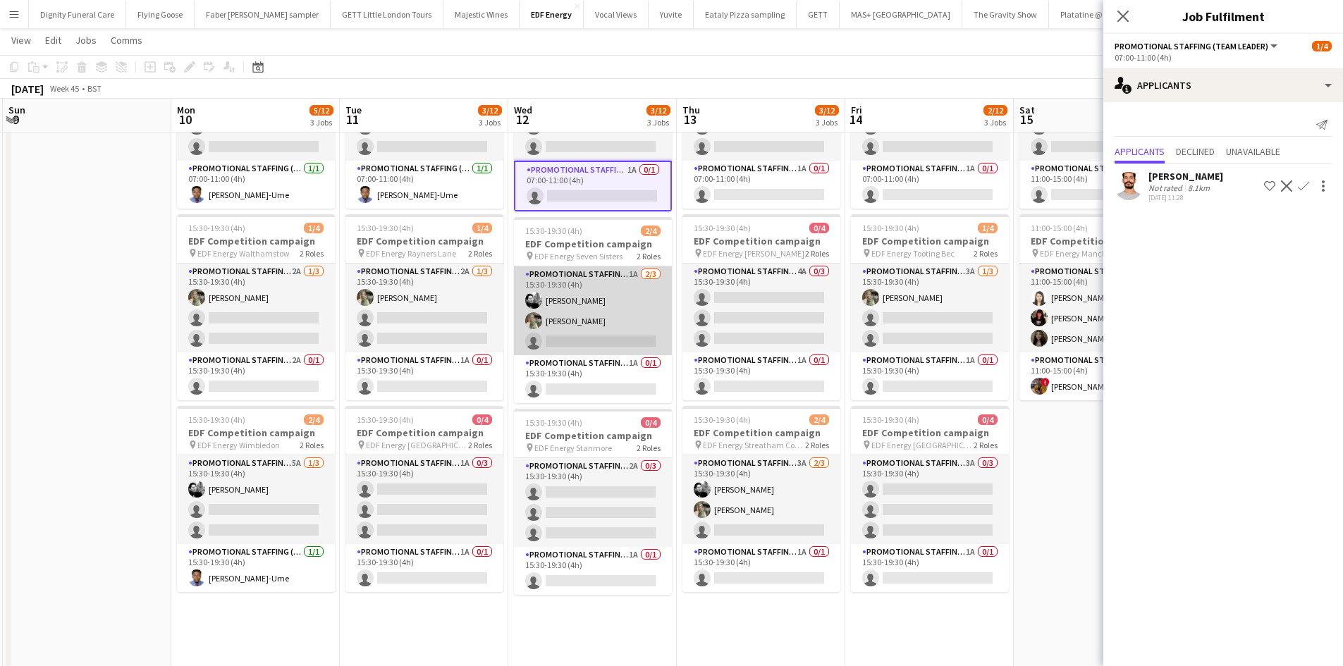
click at [609, 343] on app-card-role "Promotional Staffing (Flyering Staff) 1A 2/3 15:30-19:30 (4h) Dan Vasey Aliya K…" at bounding box center [593, 310] width 158 height 89
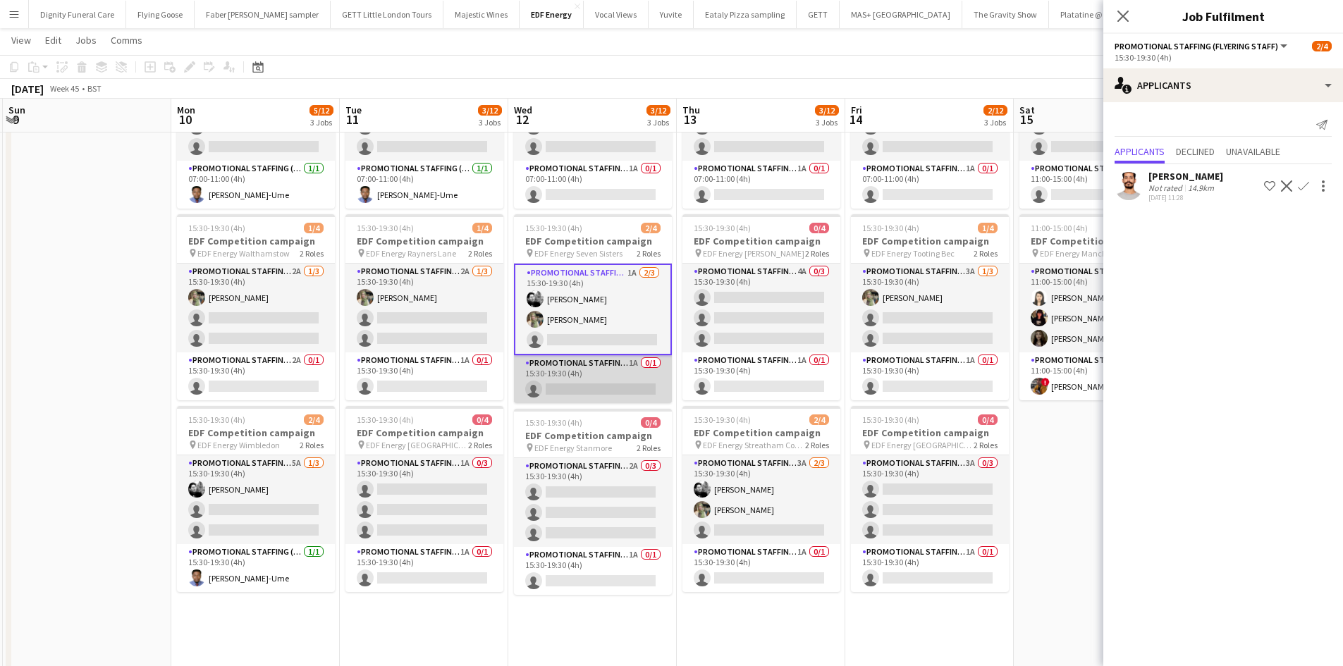
click at [600, 385] on app-card-role "Promotional Staffing (Team Leader) 1A 0/1 15:30-19:30 (4h) single-neutral-actio…" at bounding box center [593, 379] width 158 height 48
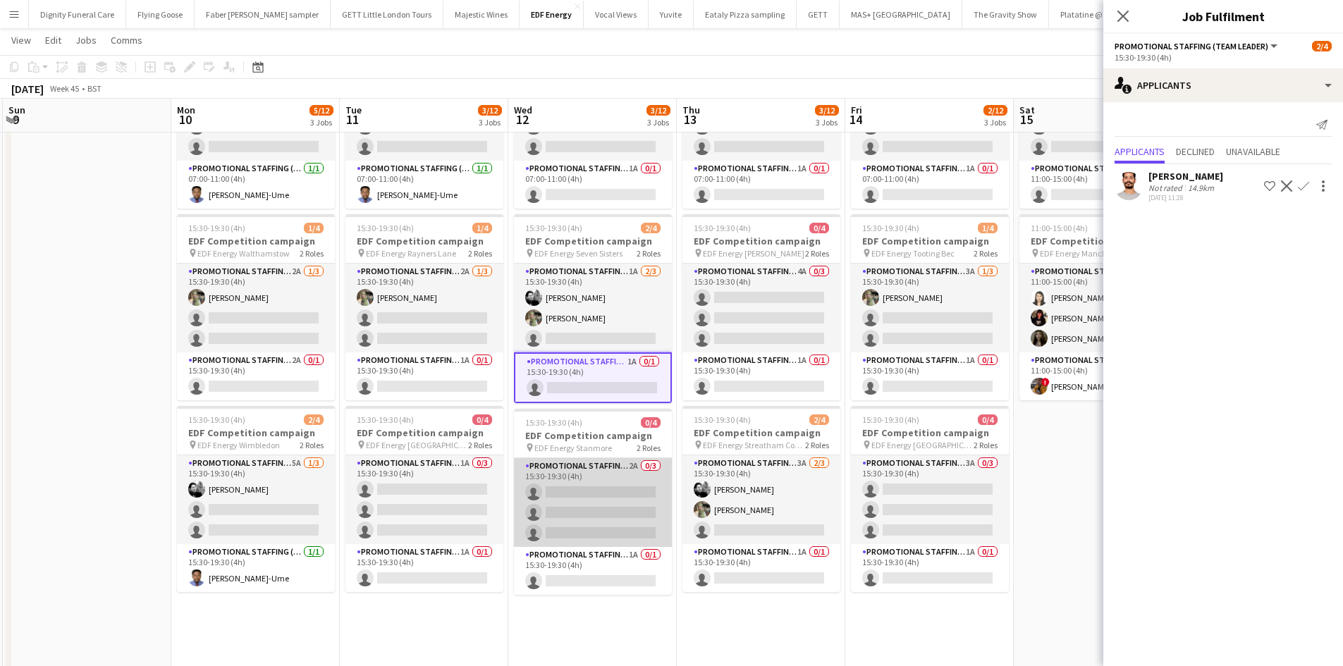
click at [607, 502] on app-card-role "Promotional Staffing (Flyering Staff) 2A 0/3 15:30-19:30 (4h) single-neutral-ac…" at bounding box center [593, 502] width 158 height 89
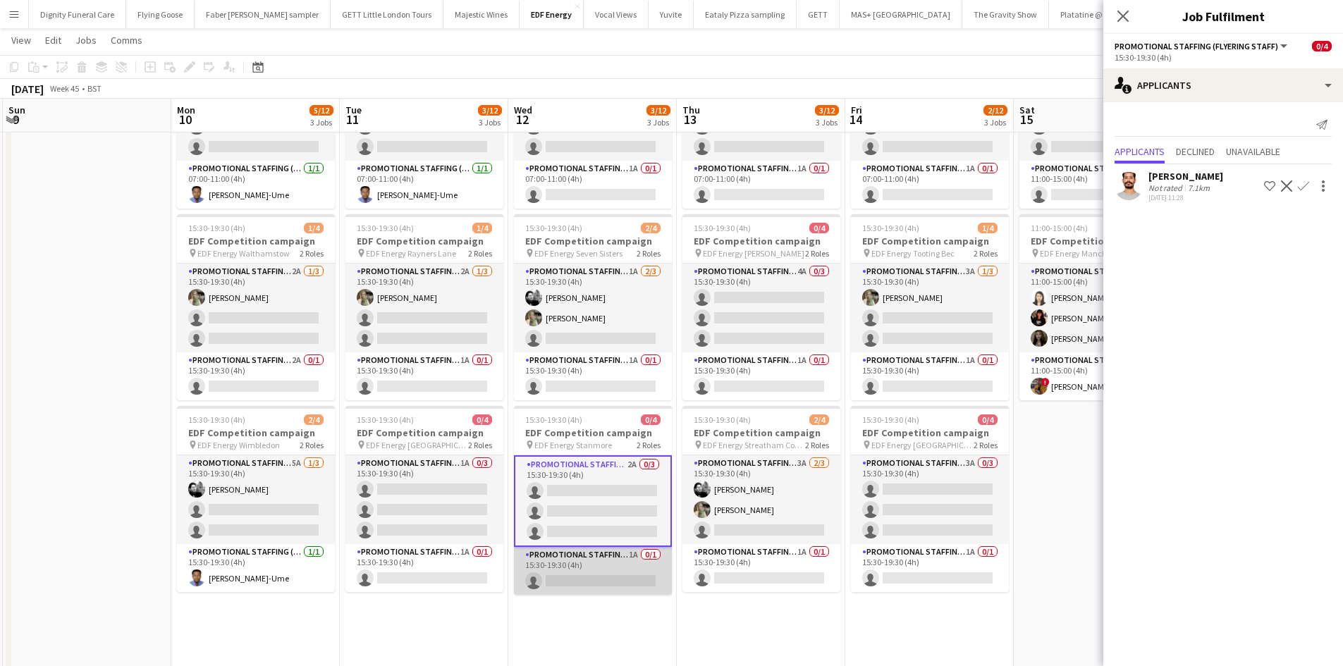
click at [632, 578] on app-card-role "Promotional Staffing (Team Leader) 1A 0/1 15:30-19:30 (4h) single-neutral-actio…" at bounding box center [593, 571] width 158 height 48
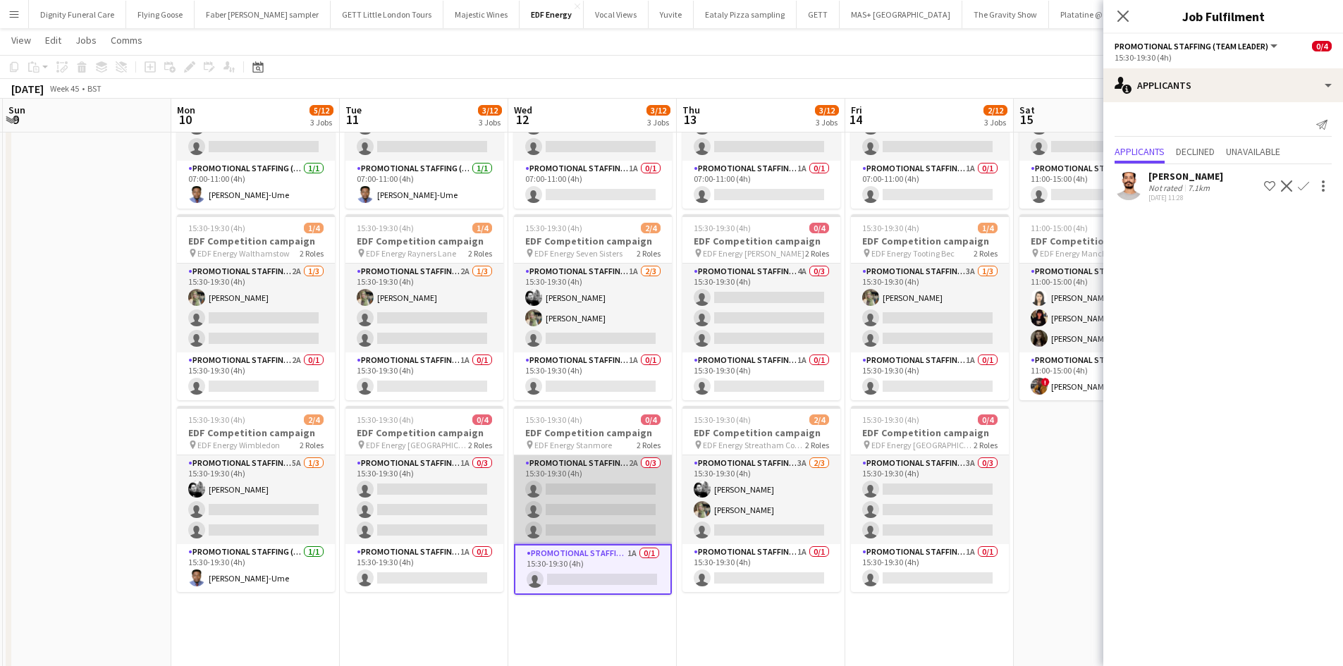
click at [608, 503] on app-card-role "Promotional Staffing (Flyering Staff) 2A 0/3 15:30-19:30 (4h) single-neutral-ac…" at bounding box center [593, 499] width 158 height 89
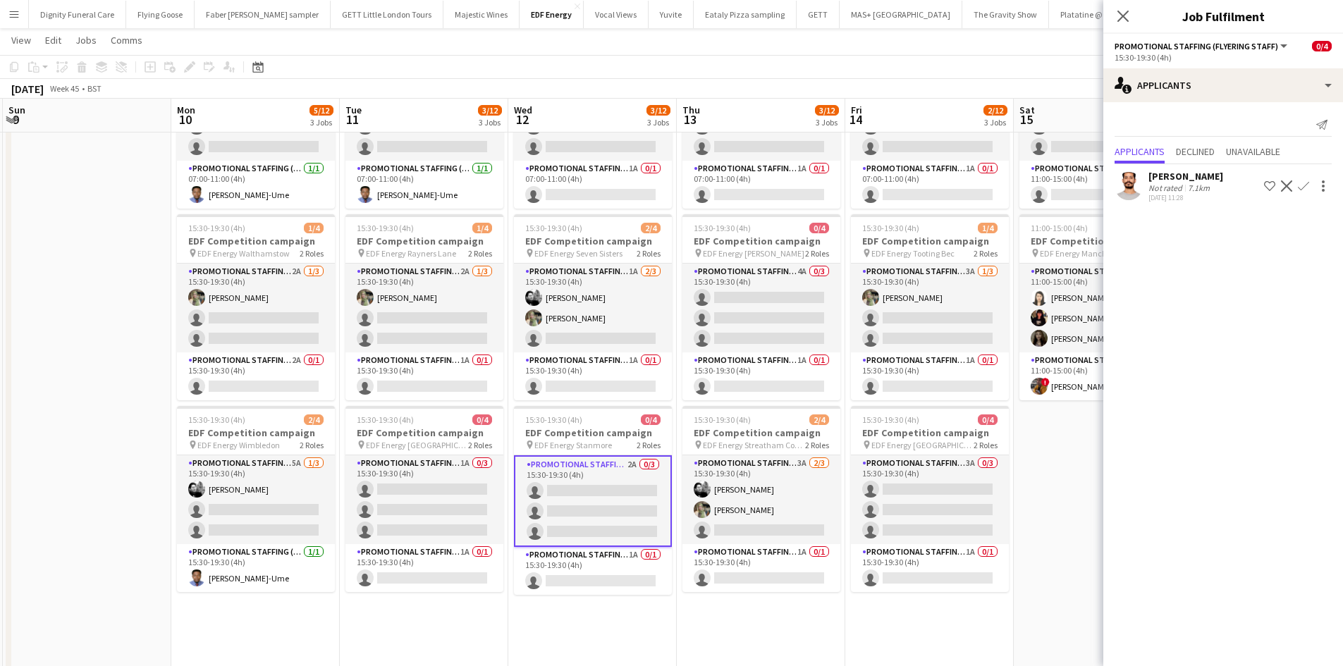
click at [1306, 185] on app-icon "Confirm" at bounding box center [1302, 185] width 11 height 11
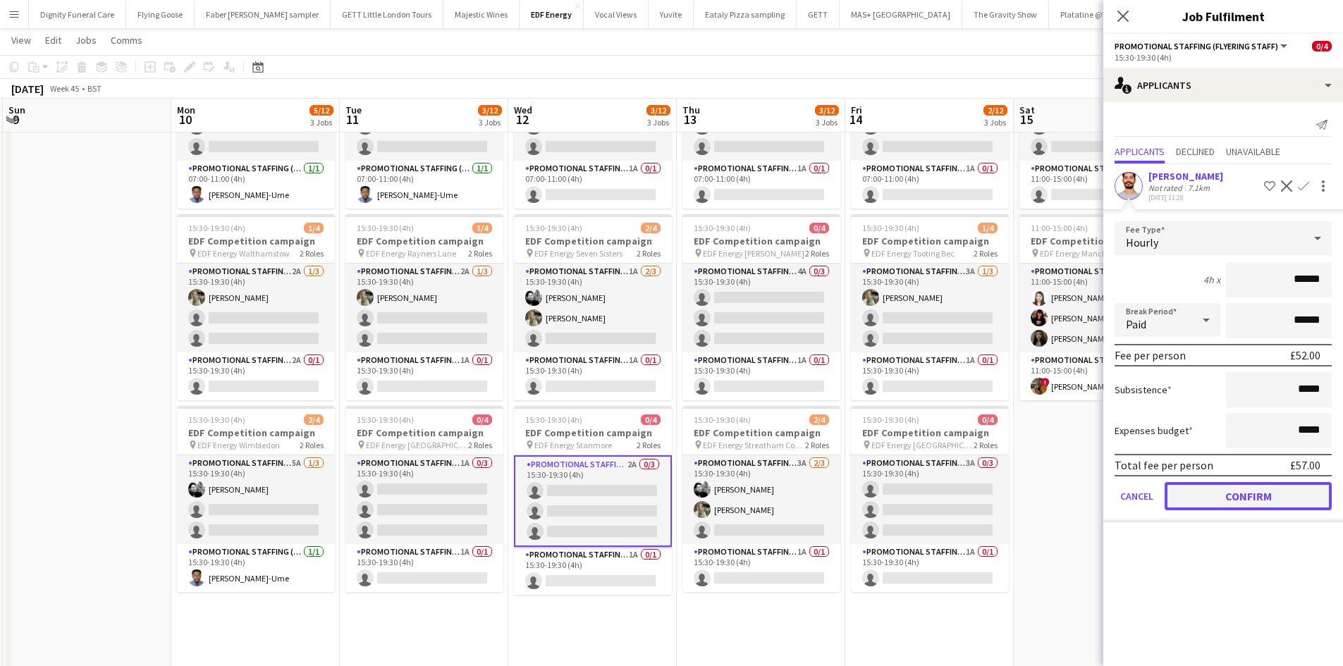
click at [1256, 493] on button "Confirm" at bounding box center [1247, 496] width 167 height 28
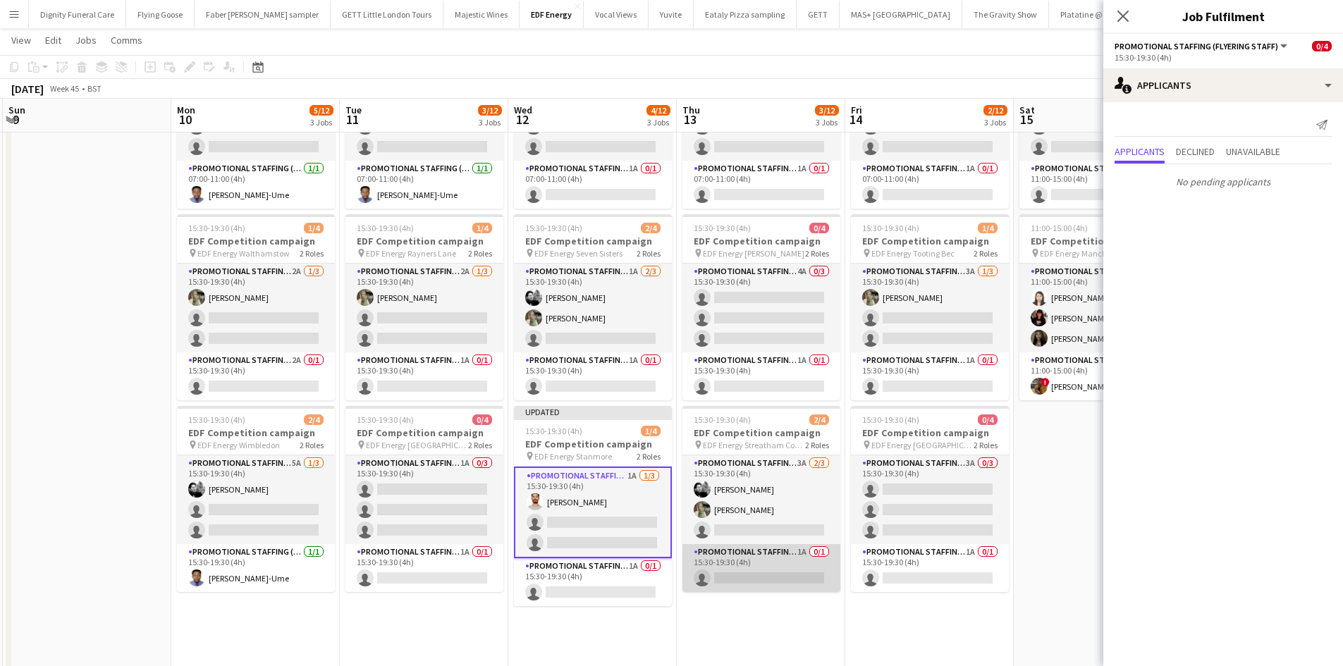
click at [781, 568] on app-card-role "Promotional Staffing (Team Leader) 1A 0/1 15:30-19:30 (4h) single-neutral-actio…" at bounding box center [761, 568] width 158 height 48
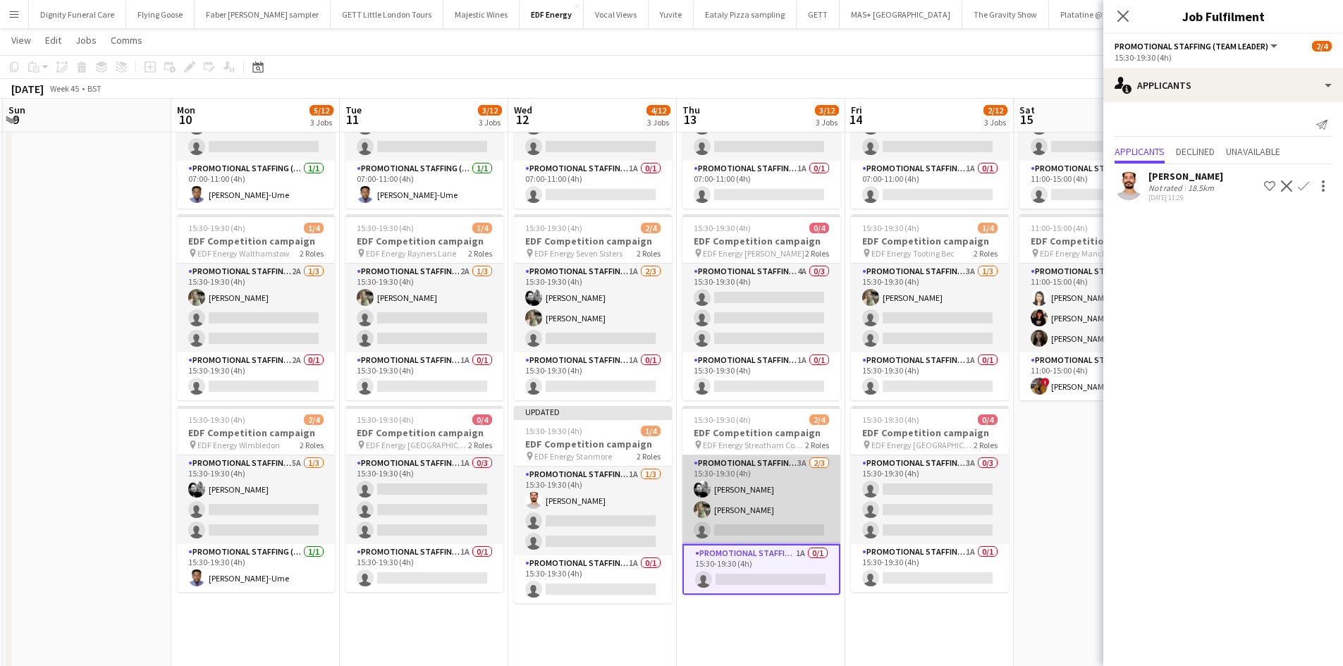
click at [763, 534] on app-card-role "Promotional Staffing (Flyering Staff) 3A 2/3 15:30-19:30 (4h) Dan Vasey Aliya K…" at bounding box center [761, 499] width 158 height 89
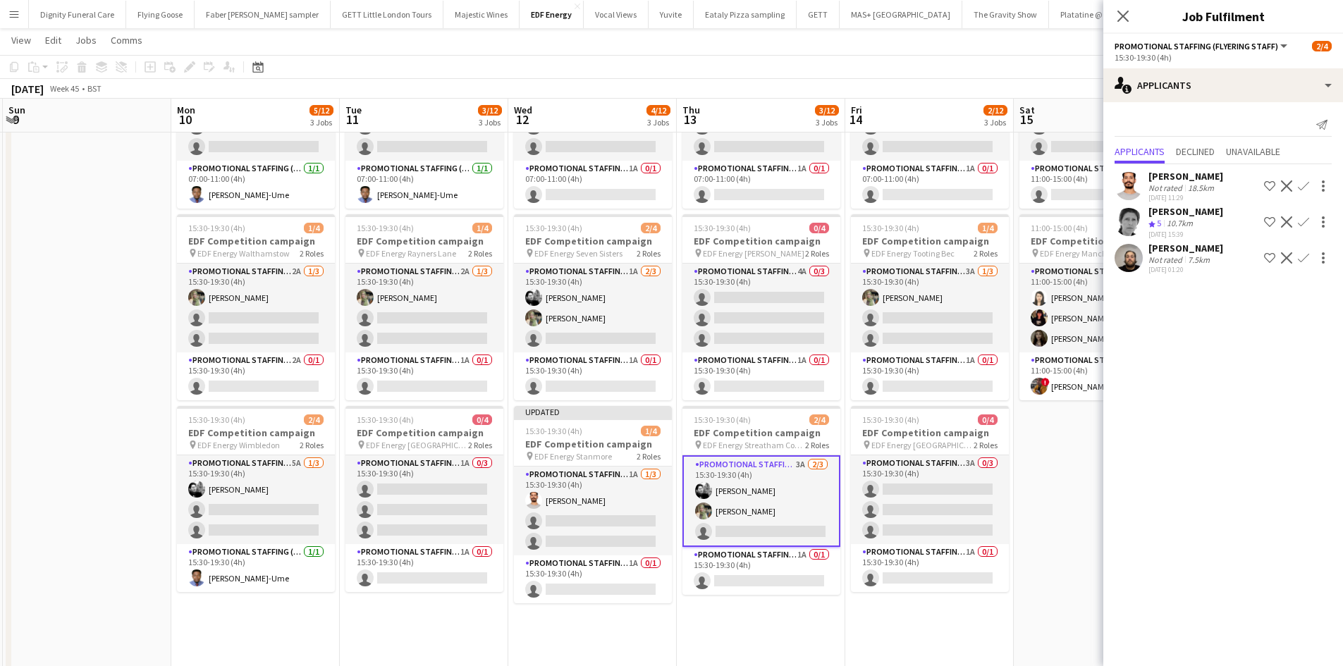
click at [1302, 184] on app-icon "Confirm" at bounding box center [1302, 185] width 11 height 11
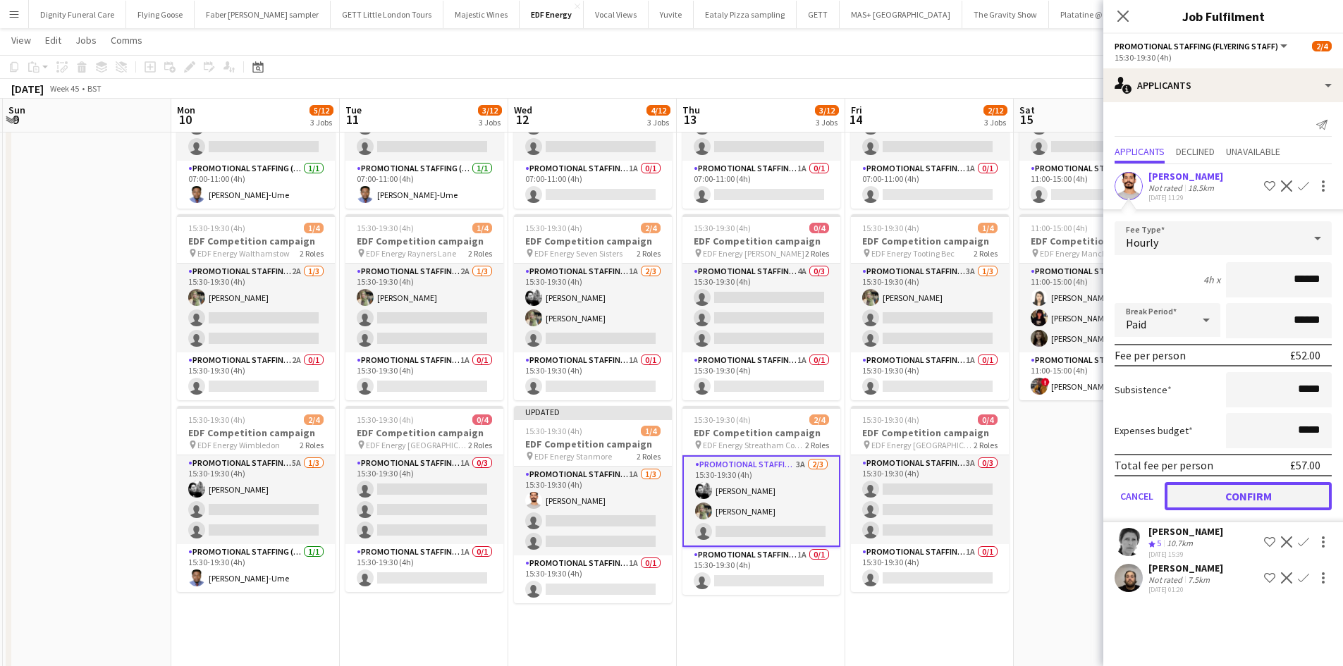
click at [1269, 493] on button "Confirm" at bounding box center [1247, 496] width 167 height 28
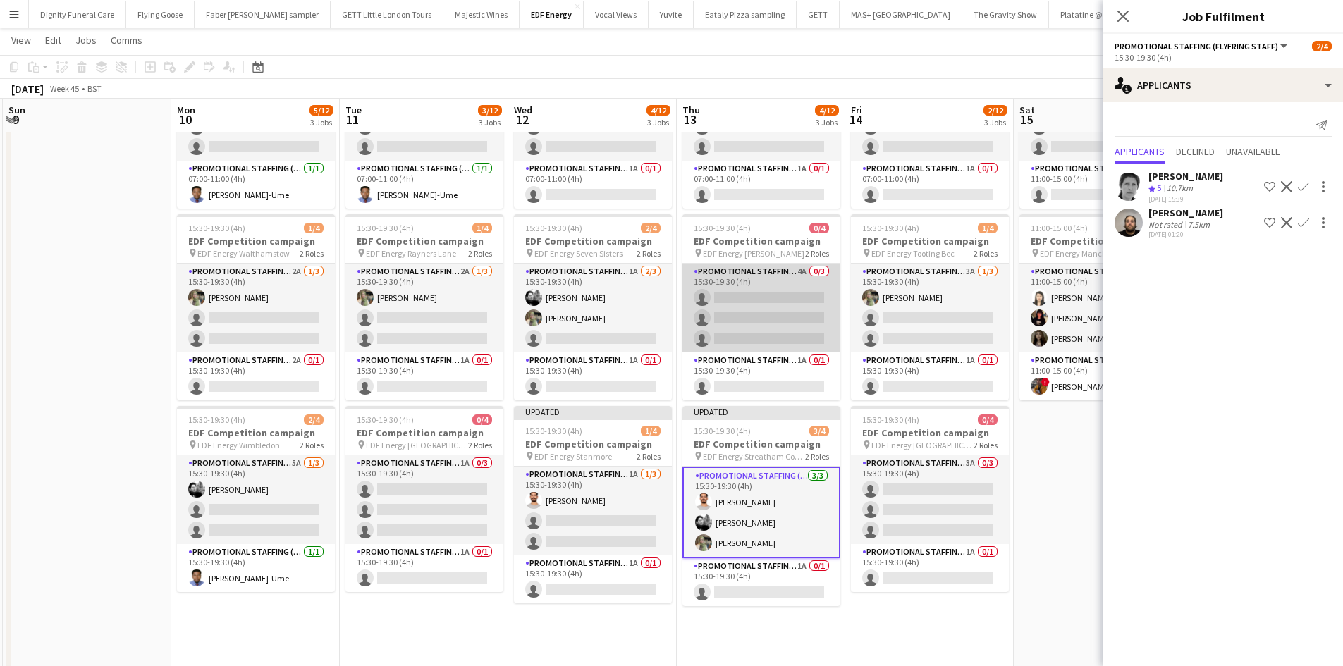
click at [775, 324] on app-card-role "Promotional Staffing (Flyering Staff) 4A 0/3 15:30-19:30 (4h) single-neutral-ac…" at bounding box center [761, 308] width 158 height 89
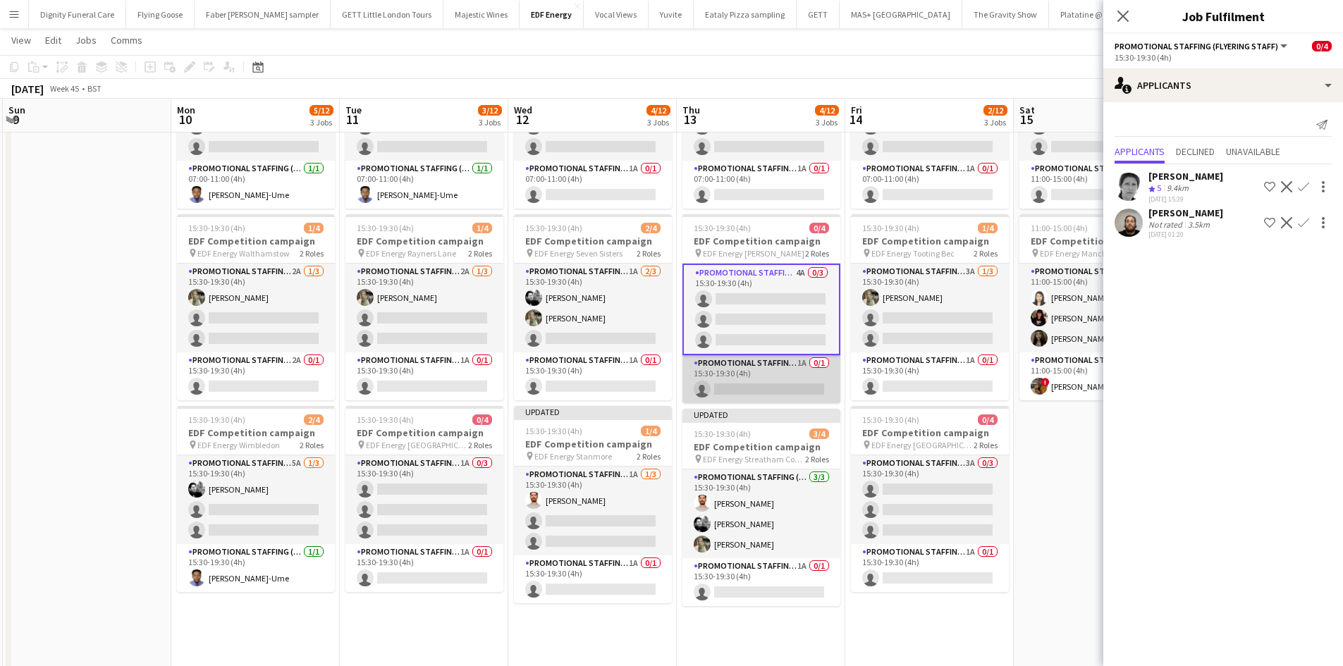
click at [789, 390] on app-card-role "Promotional Staffing (Team Leader) 1A 0/1 15:30-19:30 (4h) single-neutral-actio…" at bounding box center [761, 379] width 158 height 48
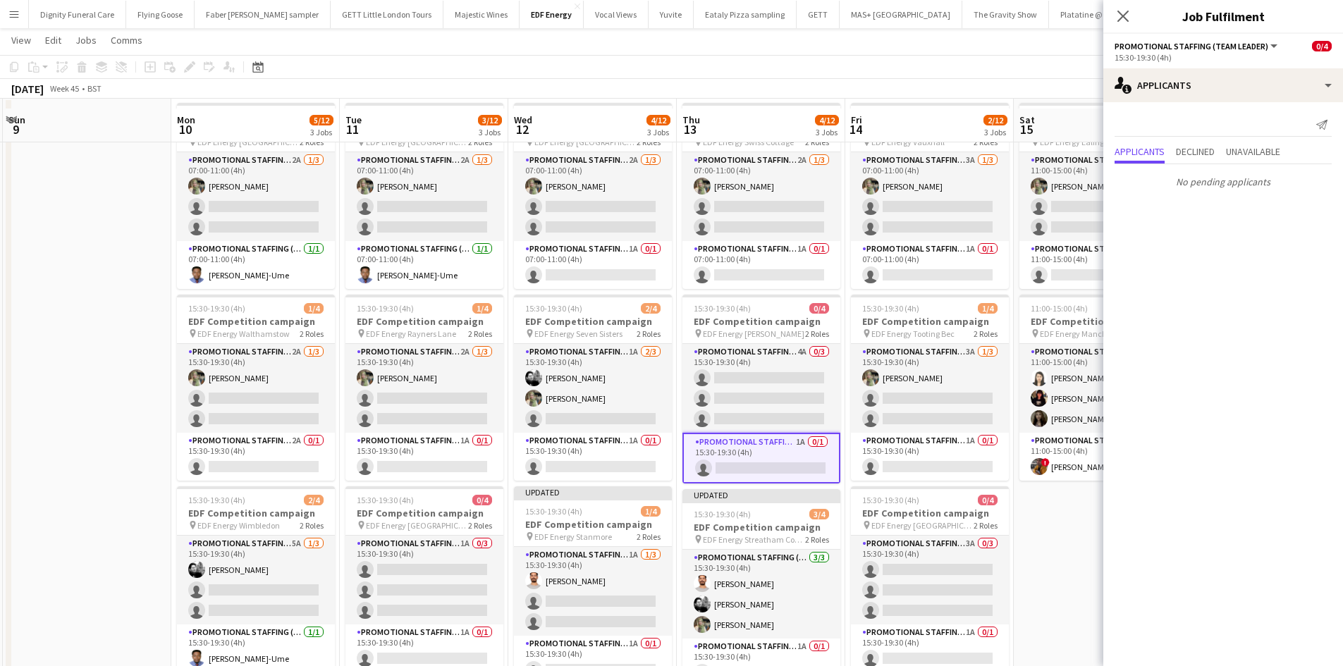
scroll to position [0, 0]
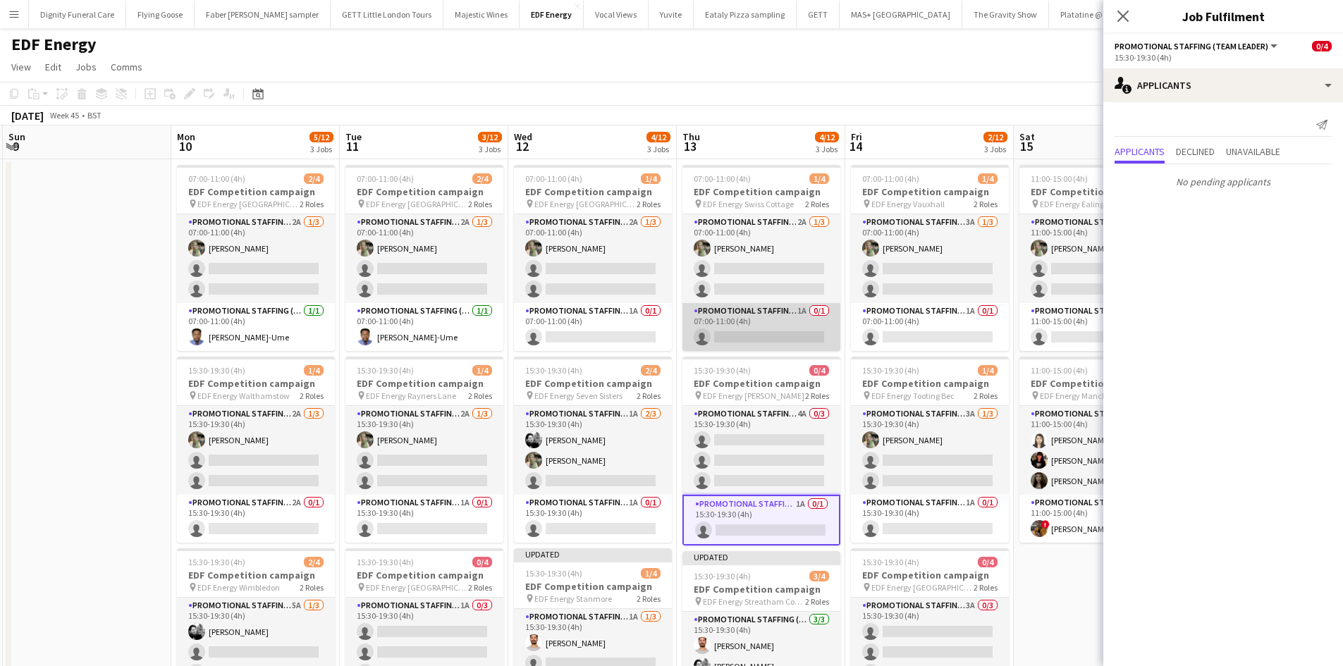
click at [758, 335] on app-card-role "Promotional Staffing (Team Leader) 1A 0/1 07:00-11:00 (4h) single-neutral-actio…" at bounding box center [761, 327] width 158 height 48
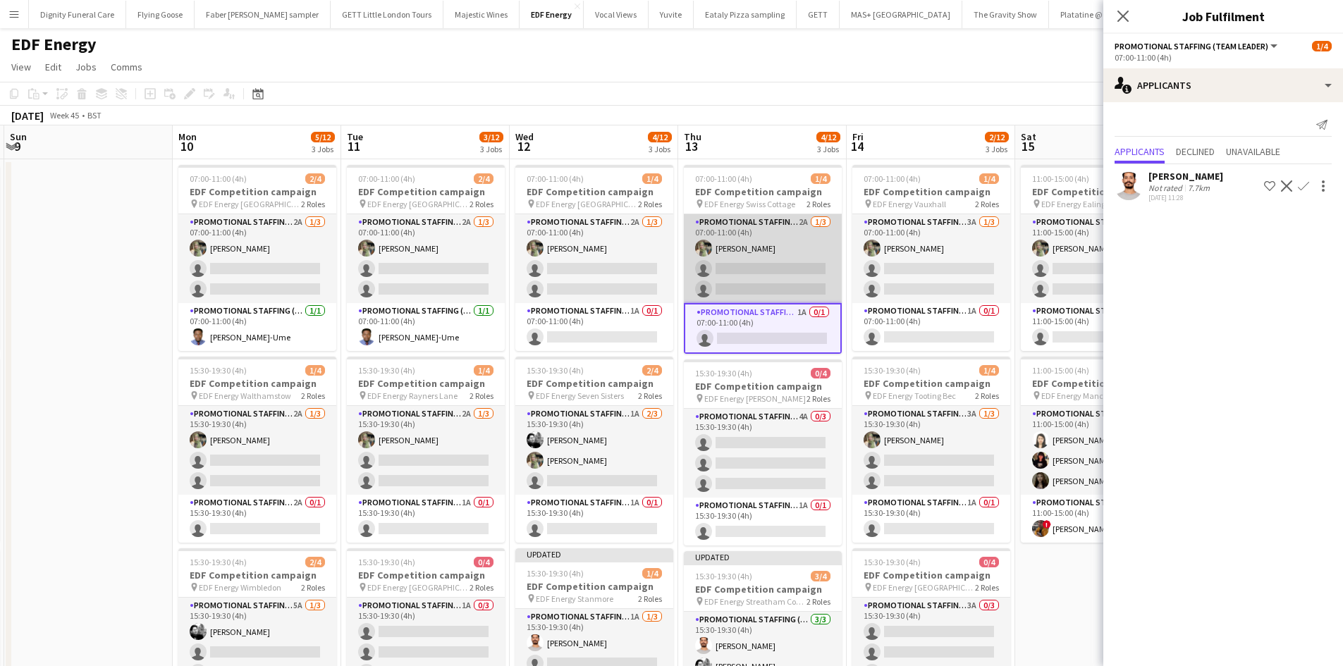
click at [778, 273] on app-card-role "Promotional Staffing (Flyering Staff) 2A 1/3 07:00-11:00 (4h) Aliya Kazmi singl…" at bounding box center [763, 258] width 158 height 89
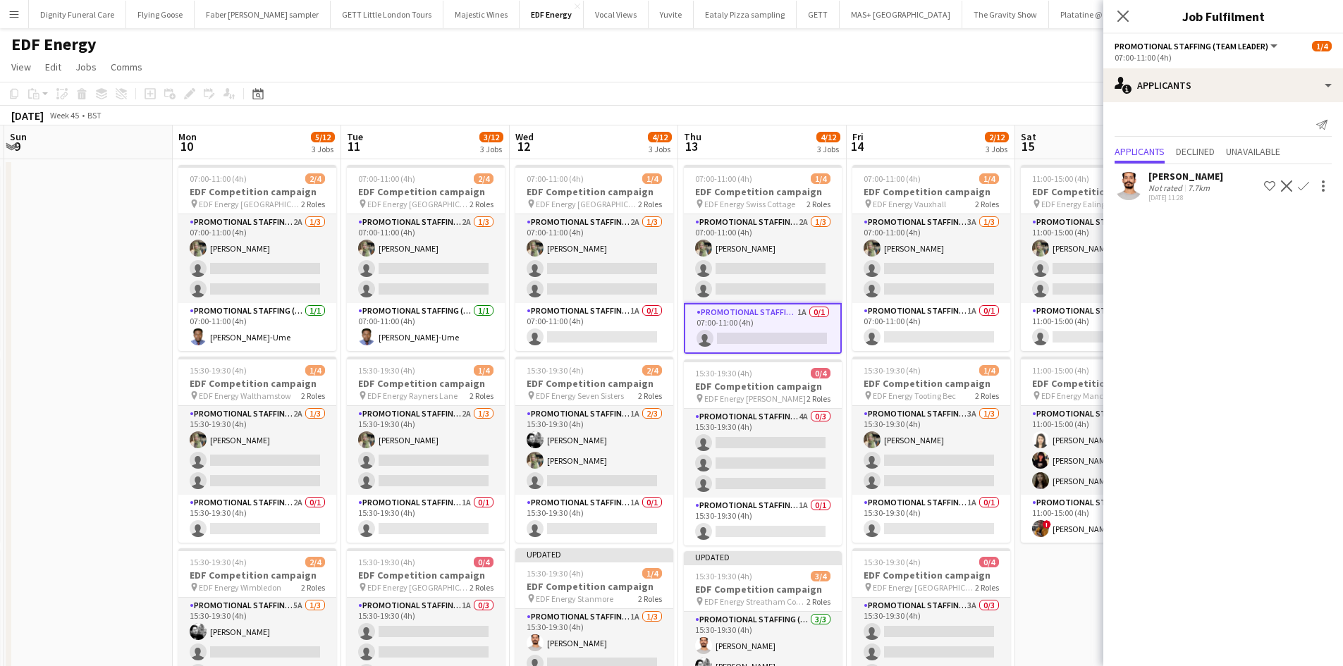
scroll to position [0, 669]
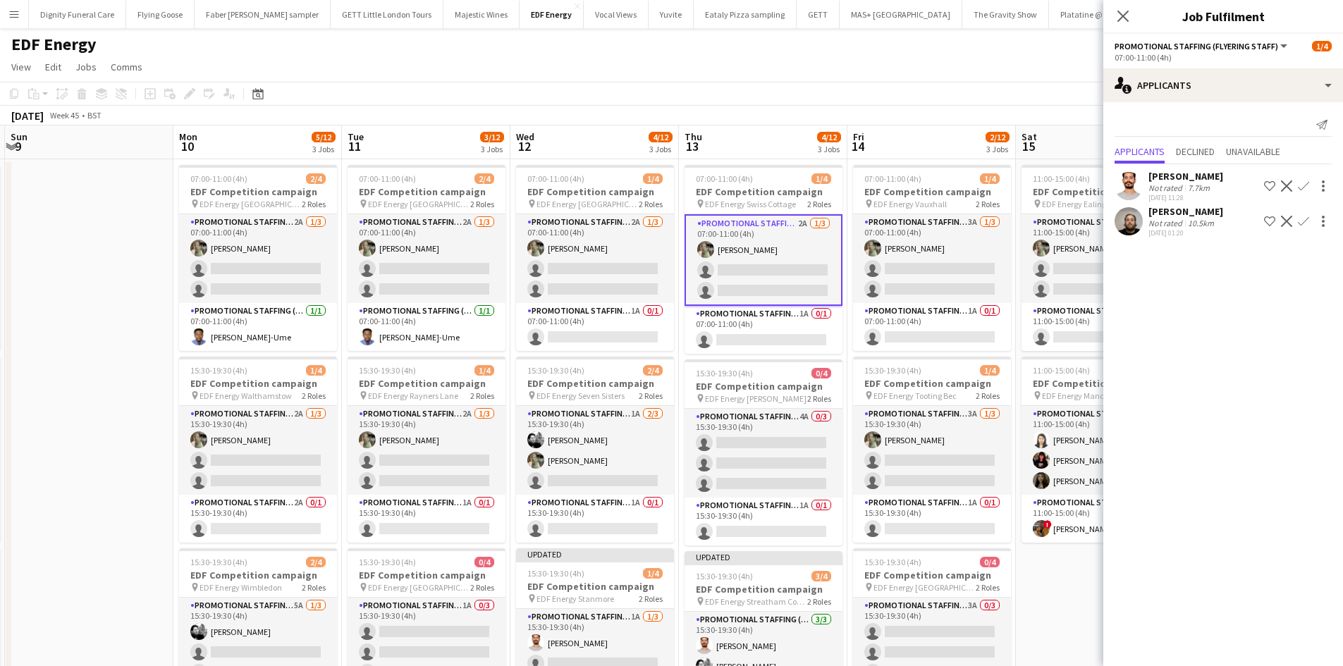
click at [1302, 182] on app-icon "Confirm" at bounding box center [1302, 185] width 11 height 11
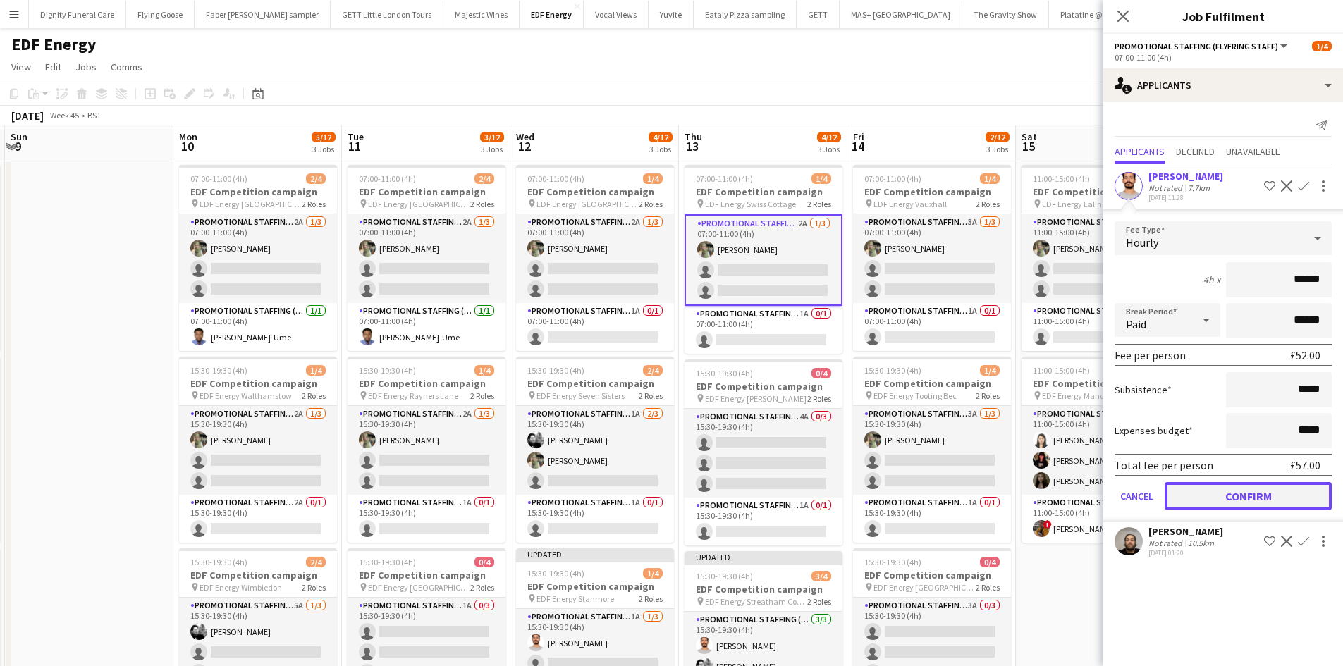
click at [1275, 495] on button "Confirm" at bounding box center [1247, 496] width 167 height 28
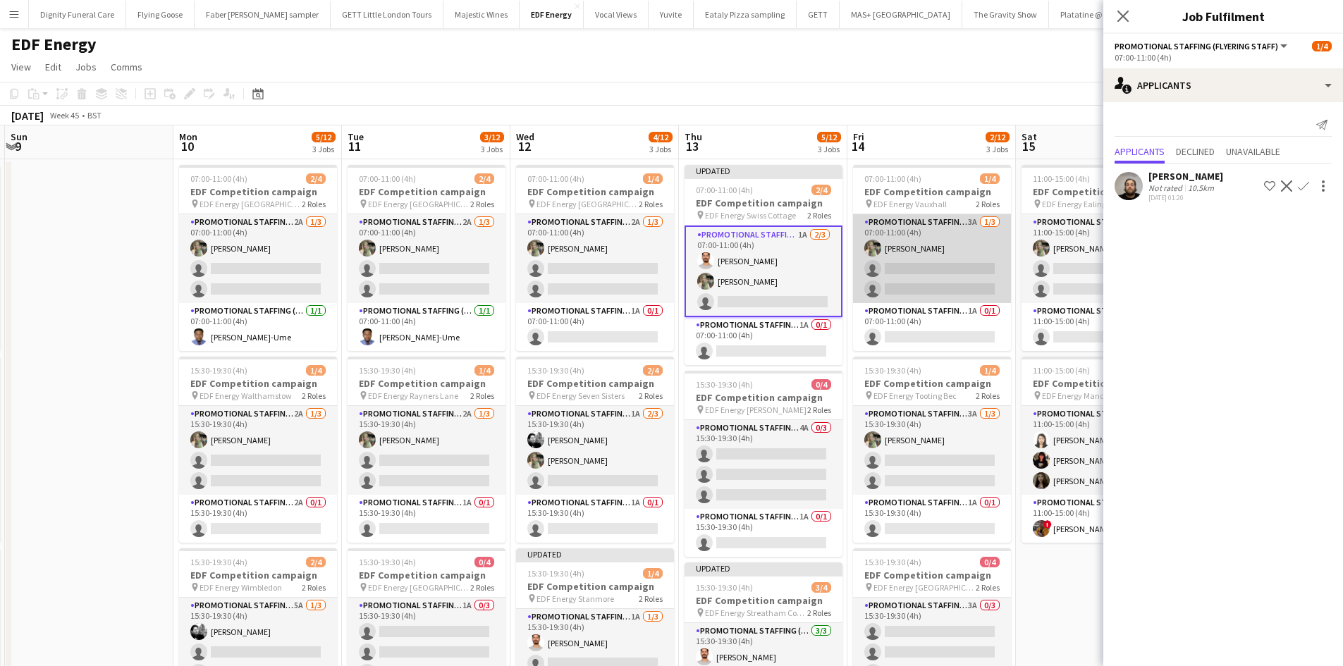
click at [958, 269] on app-card-role "Promotional Staffing (Flyering Staff) 3A 1/3 07:00-11:00 (4h) Aliya Kazmi singl…" at bounding box center [932, 258] width 158 height 89
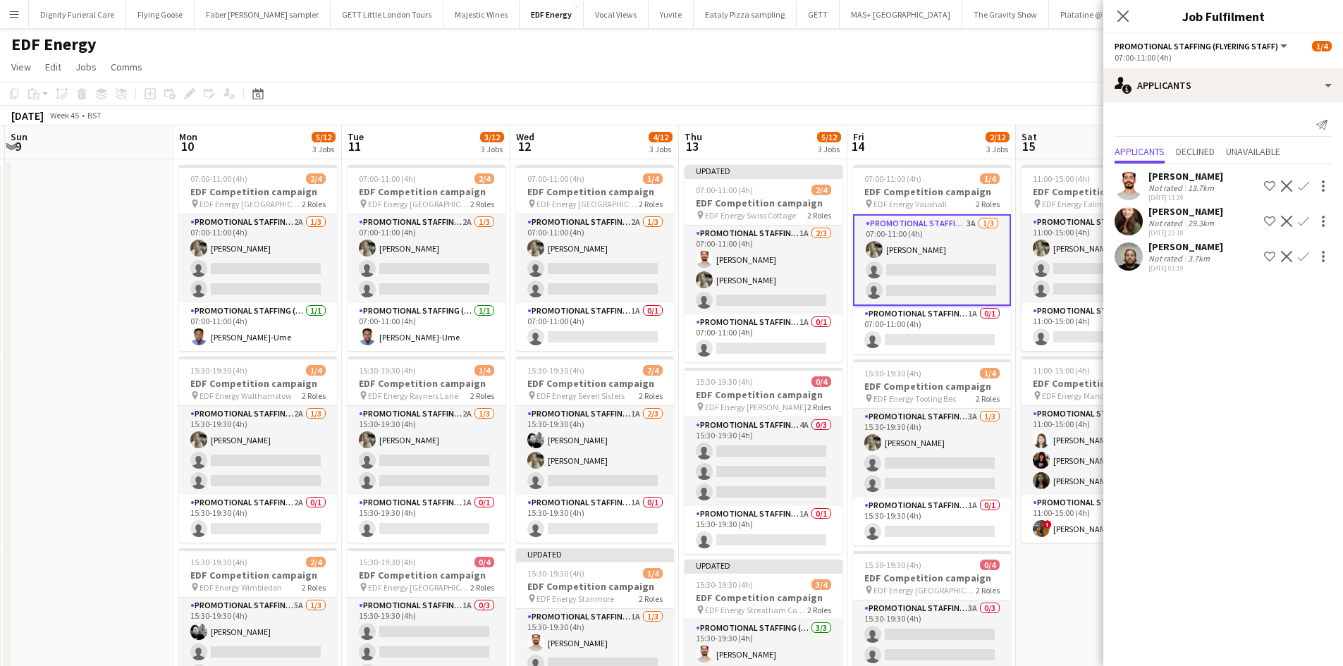
click at [1298, 216] on app-icon "Confirm" at bounding box center [1302, 221] width 11 height 11
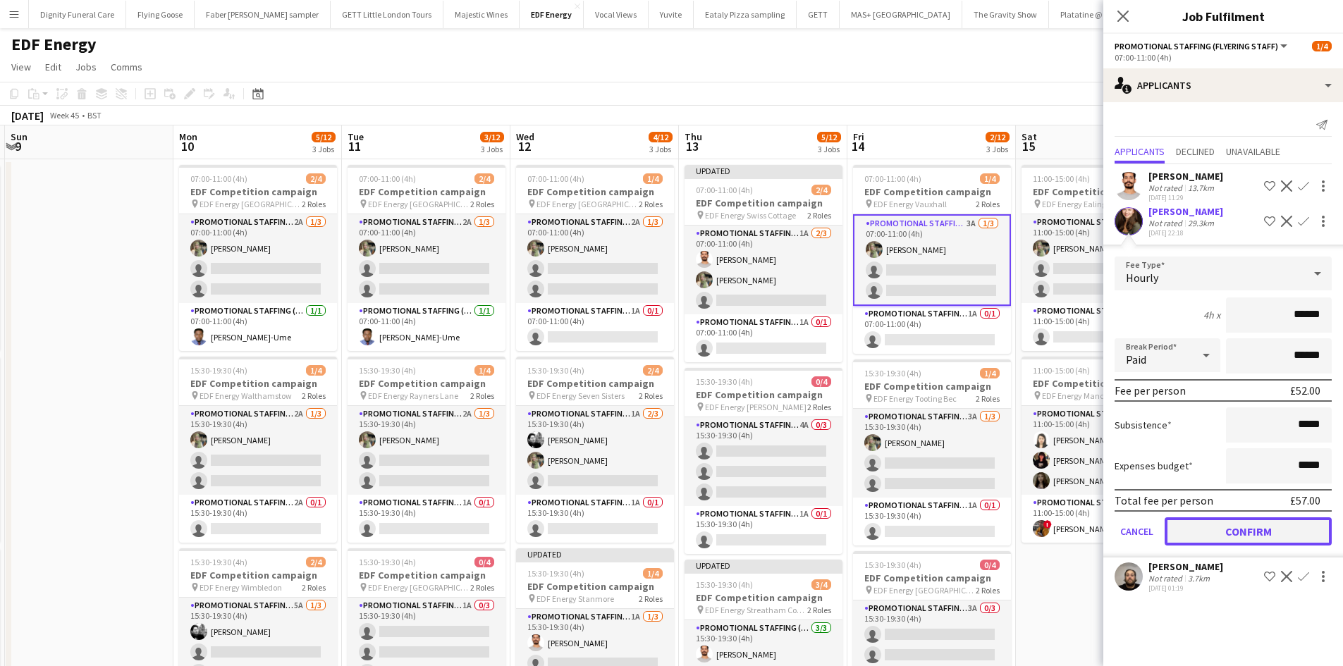
click at [1269, 526] on button "Confirm" at bounding box center [1247, 531] width 167 height 28
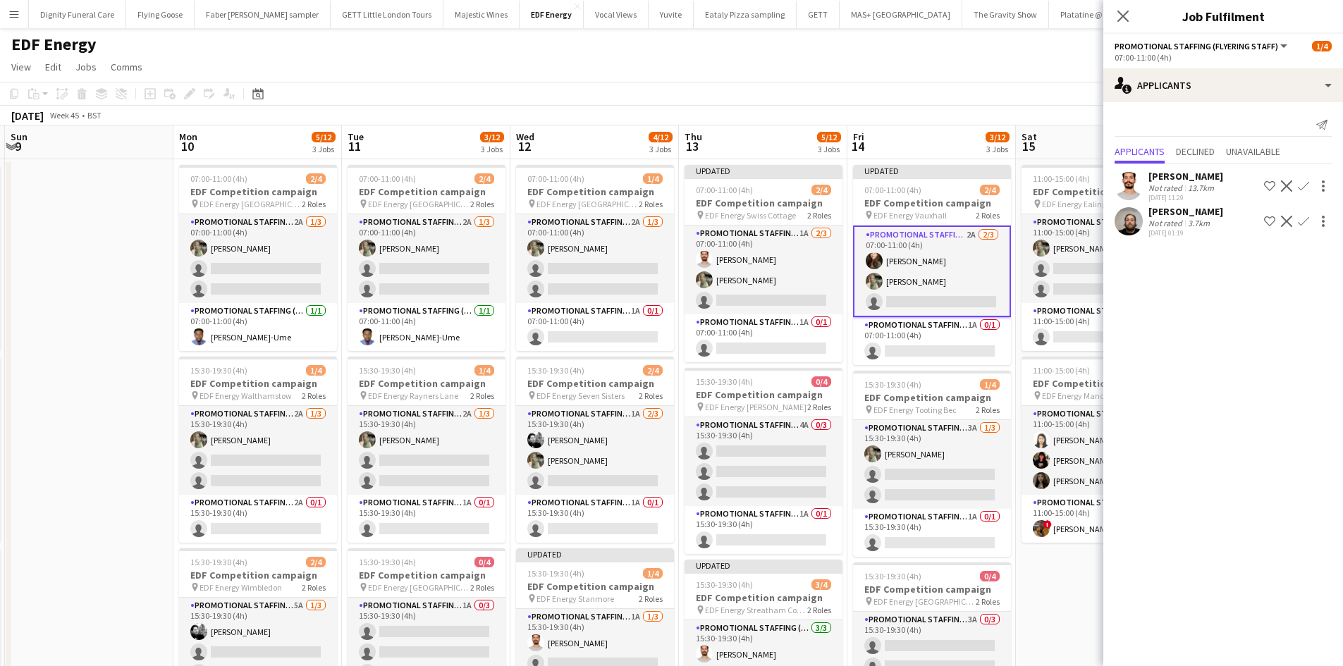
click at [1302, 183] on app-icon "Confirm" at bounding box center [1302, 185] width 11 height 11
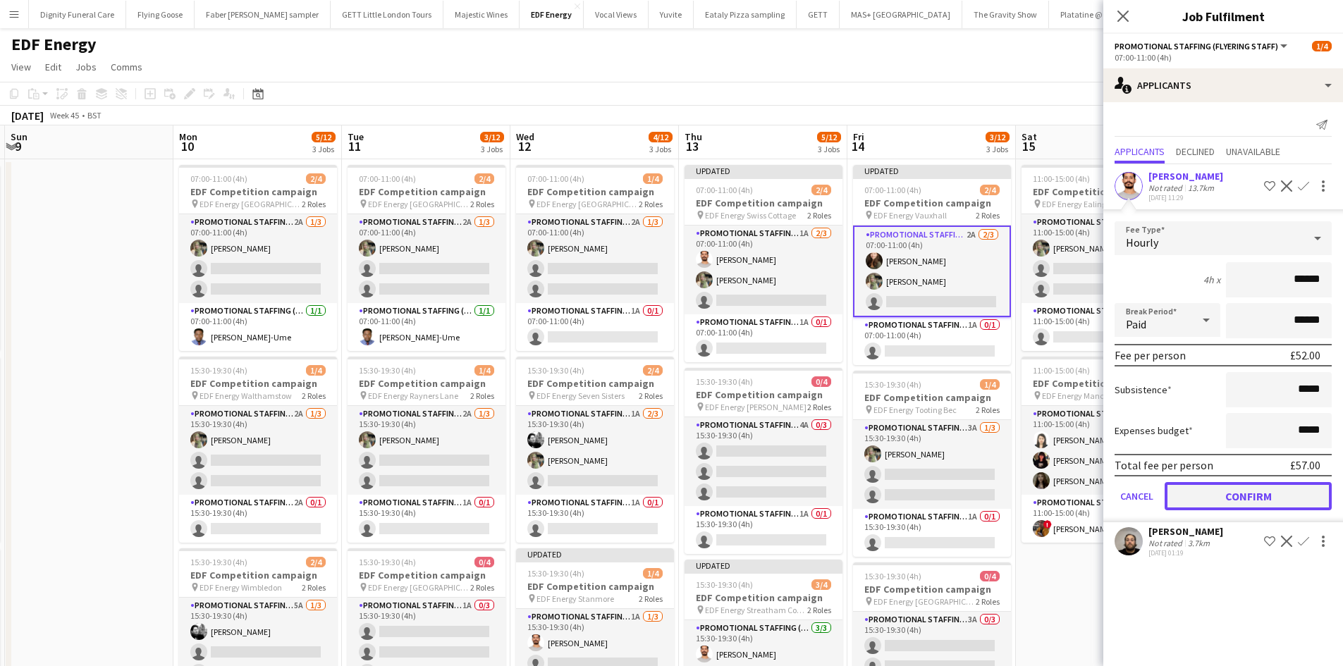
click at [1283, 491] on button "Confirm" at bounding box center [1247, 496] width 167 height 28
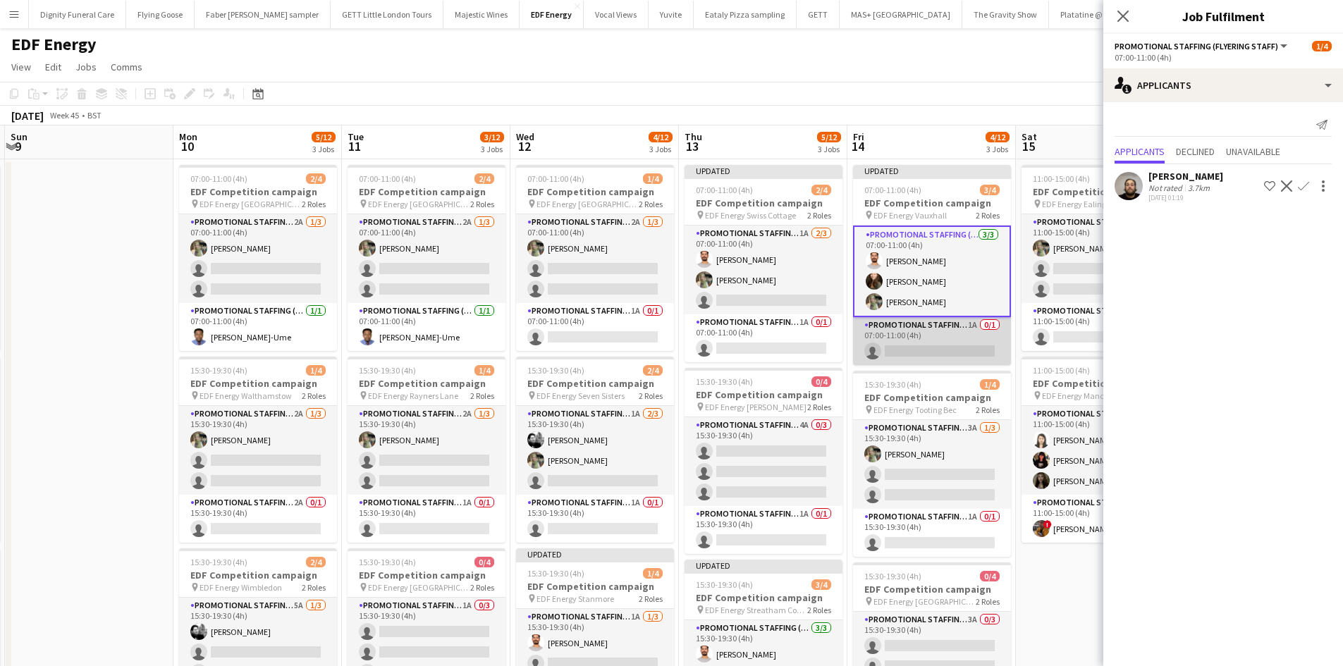
click at [966, 353] on app-card-role "Promotional Staffing (Team Leader) 1A 0/1 07:00-11:00 (4h) single-neutral-actio…" at bounding box center [932, 341] width 158 height 48
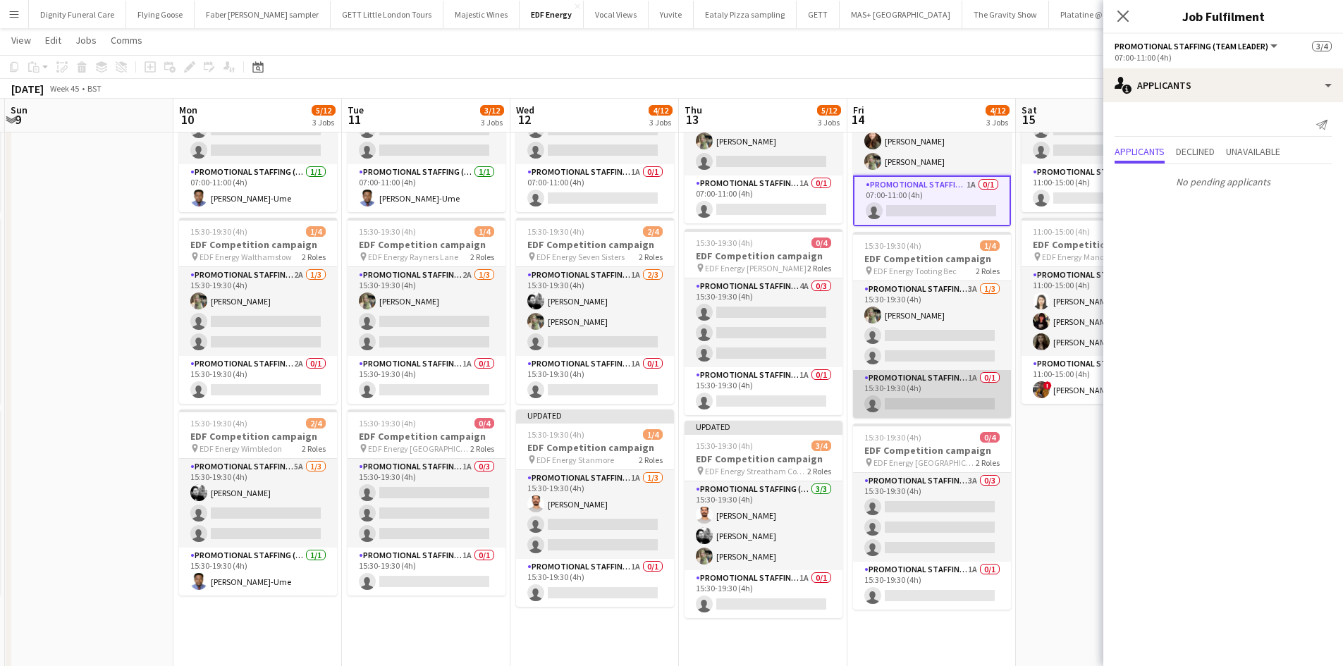
scroll to position [141, 0]
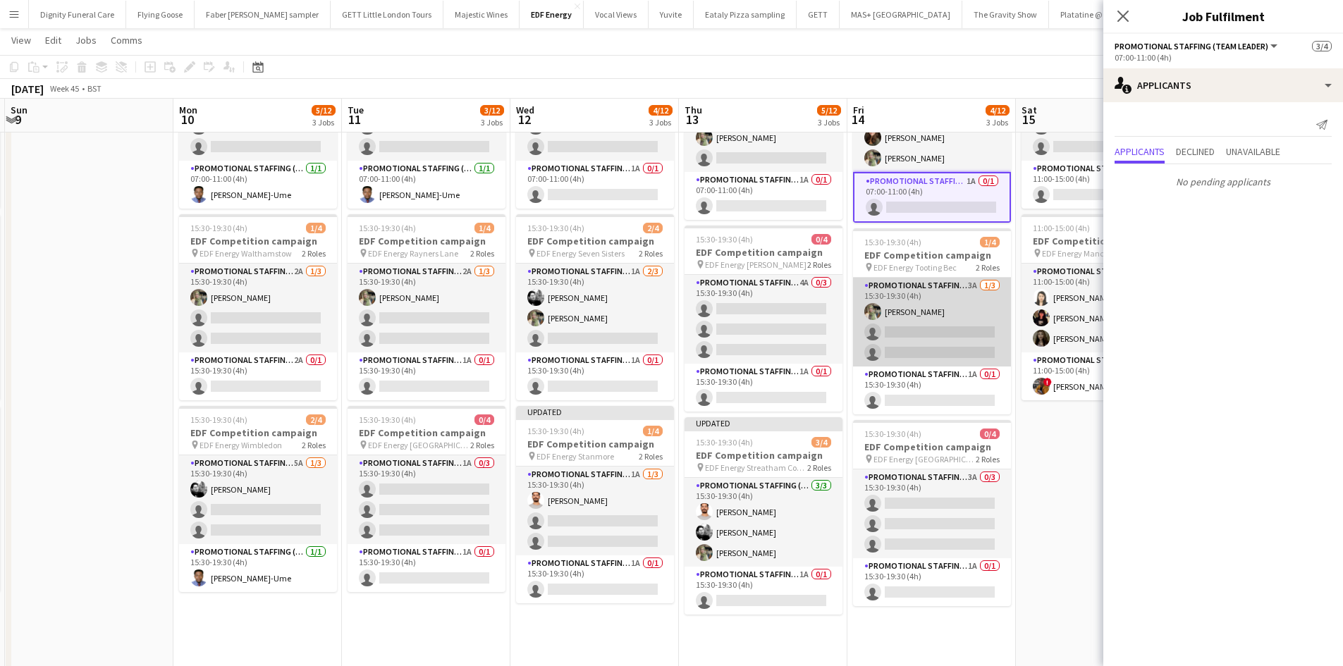
click at [920, 335] on app-card-role "Promotional Staffing (Flyering Staff) 3A 1/3 15:30-19:30 (4h) Aliya Kazmi singl…" at bounding box center [932, 322] width 158 height 89
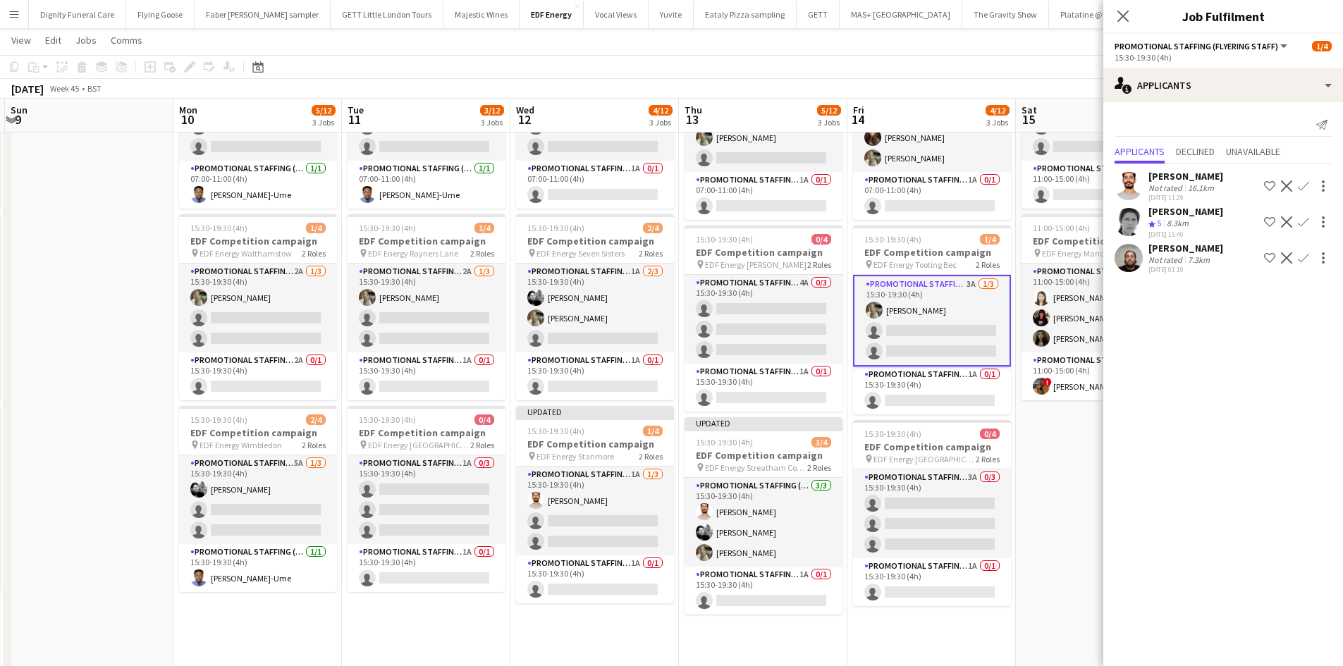
click at [1305, 187] on app-icon "Confirm" at bounding box center [1302, 185] width 11 height 11
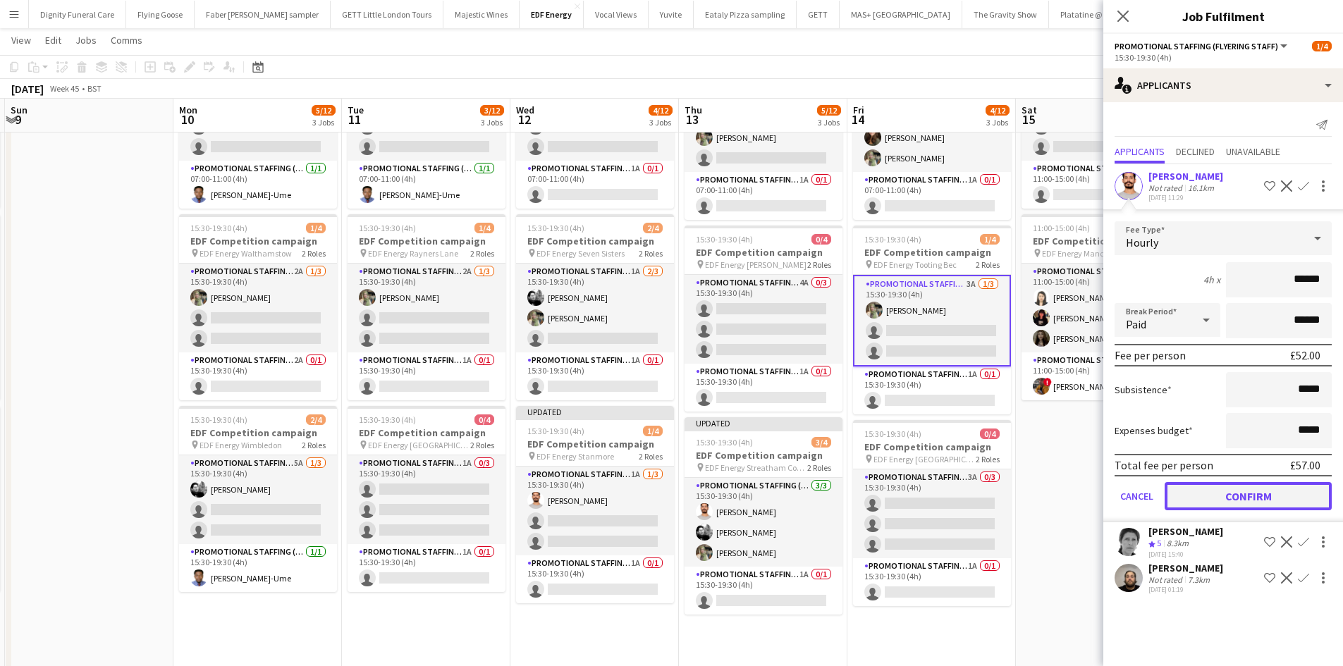
click at [1287, 494] on button "Confirm" at bounding box center [1247, 496] width 167 height 28
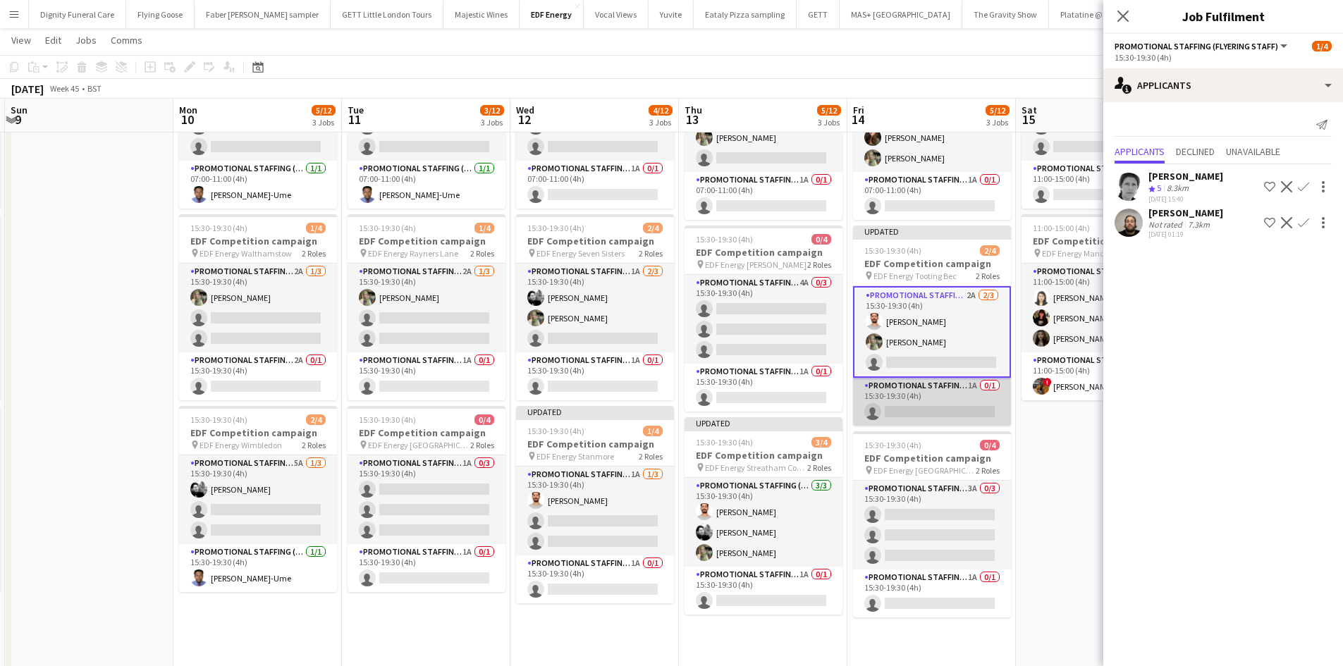
click at [951, 409] on app-card-role "Promotional Staffing (Team Leader) 1A 0/1 15:30-19:30 (4h) single-neutral-actio…" at bounding box center [932, 402] width 158 height 48
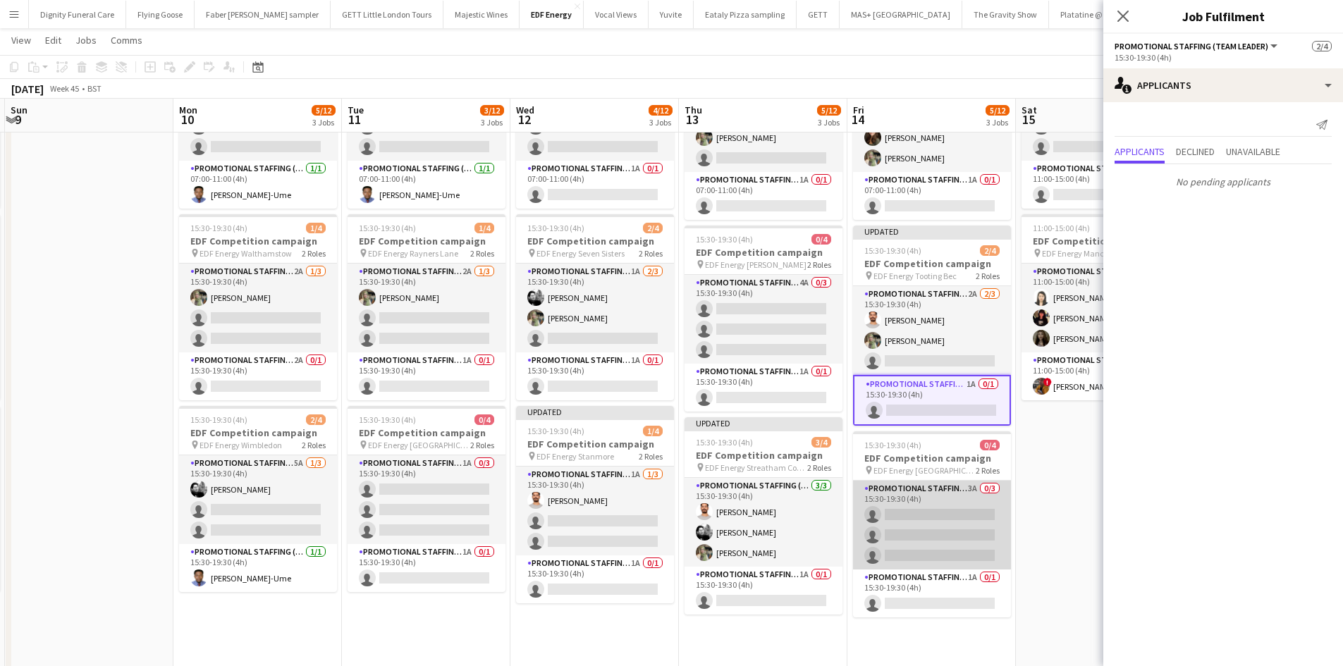
click at [949, 529] on app-card-role "Promotional Staffing (Flyering Staff) 3A 0/3 15:30-19:30 (4h) single-neutral-ac…" at bounding box center [932, 525] width 158 height 89
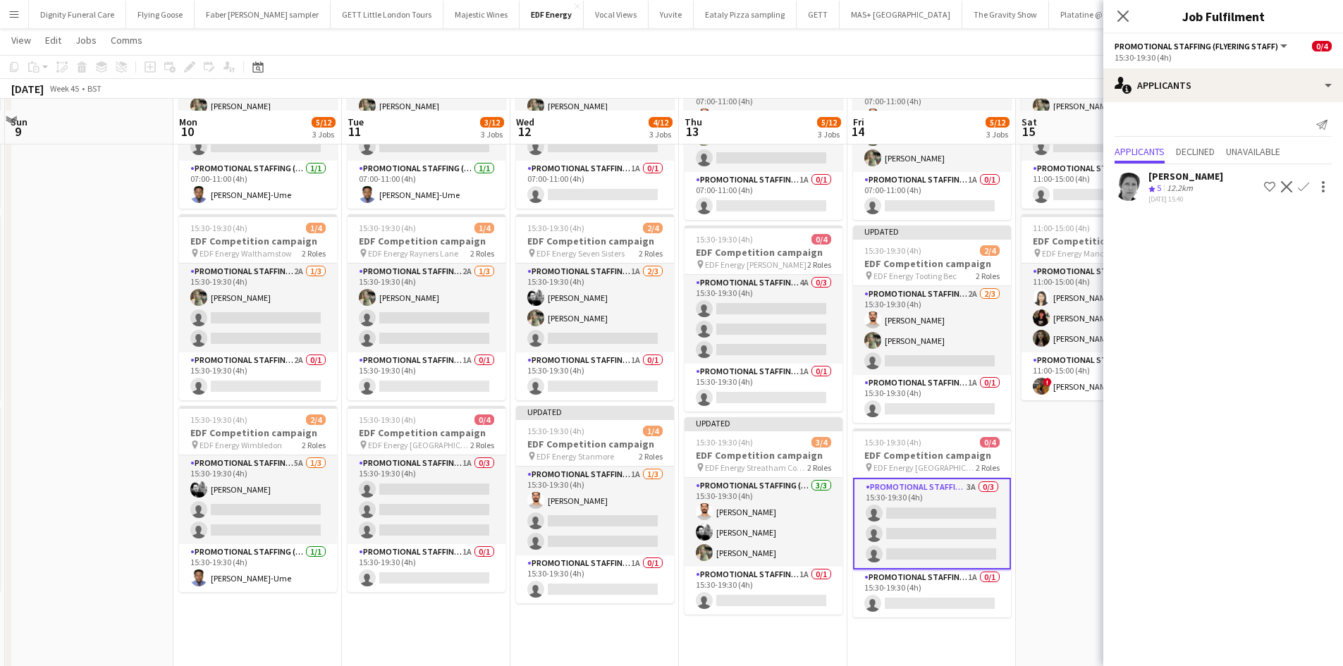
scroll to position [282, 0]
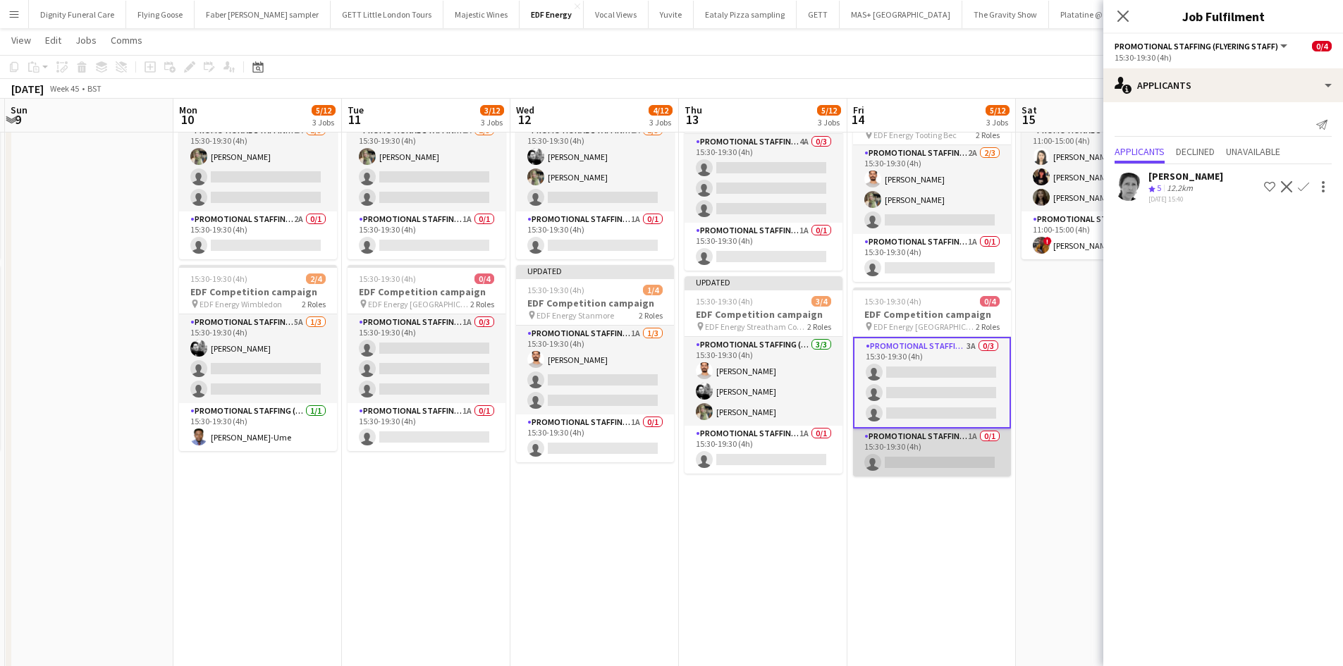
click at [942, 464] on app-card-role "Promotional Staffing (Team Leader) 1A 0/1 15:30-19:30 (4h) single-neutral-actio…" at bounding box center [932, 453] width 158 height 48
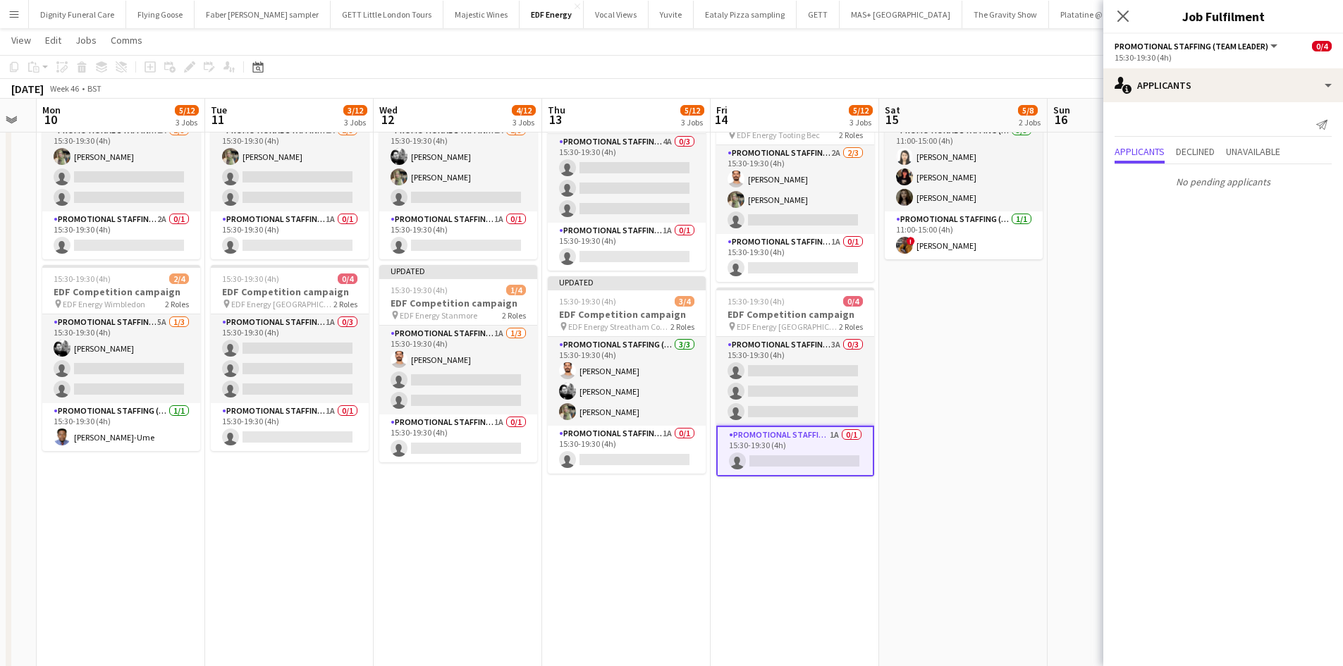
scroll to position [0, 467]
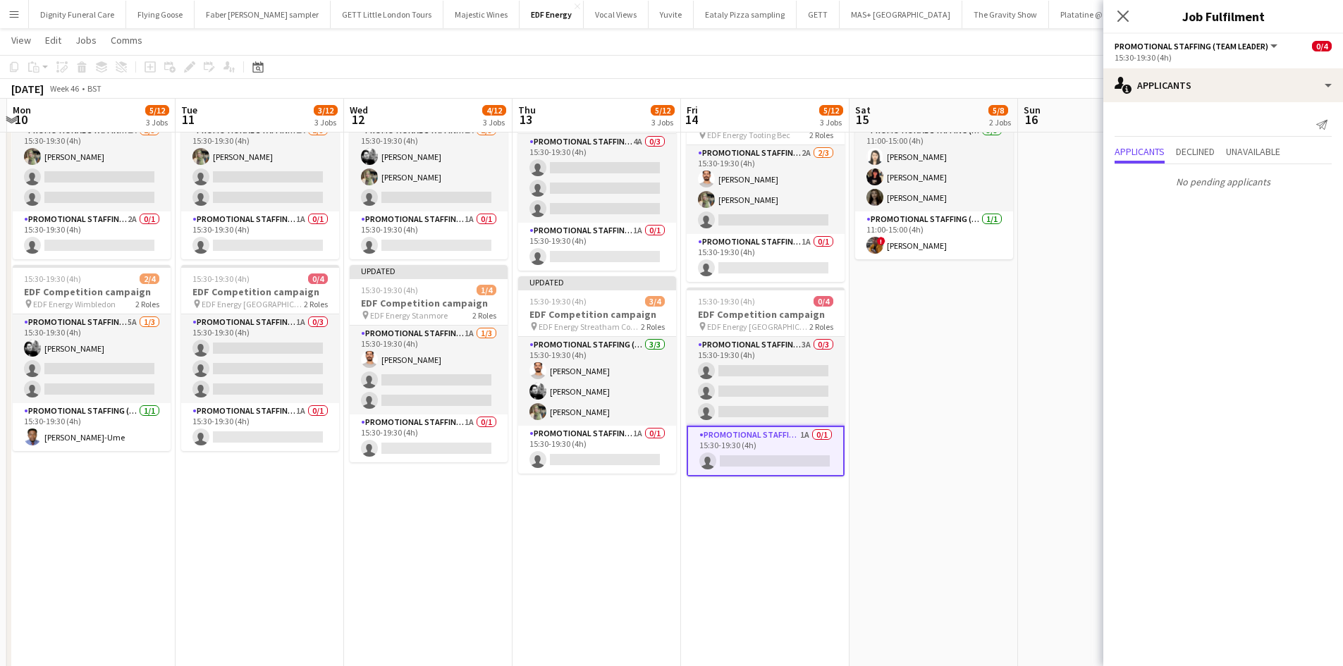
drag, startPoint x: 1009, startPoint y: 534, endPoint x: 535, endPoint y: 493, distance: 476.1
click at [538, 493] on app-calendar-viewport "Fri 7 4/12 3 Jobs Sat 8 8/12 3 Jobs Sun 9 Mon 10 5/12 3 Jobs Tue 11 3/12 3 Jobs…" at bounding box center [671, 352] width 1343 height 1159
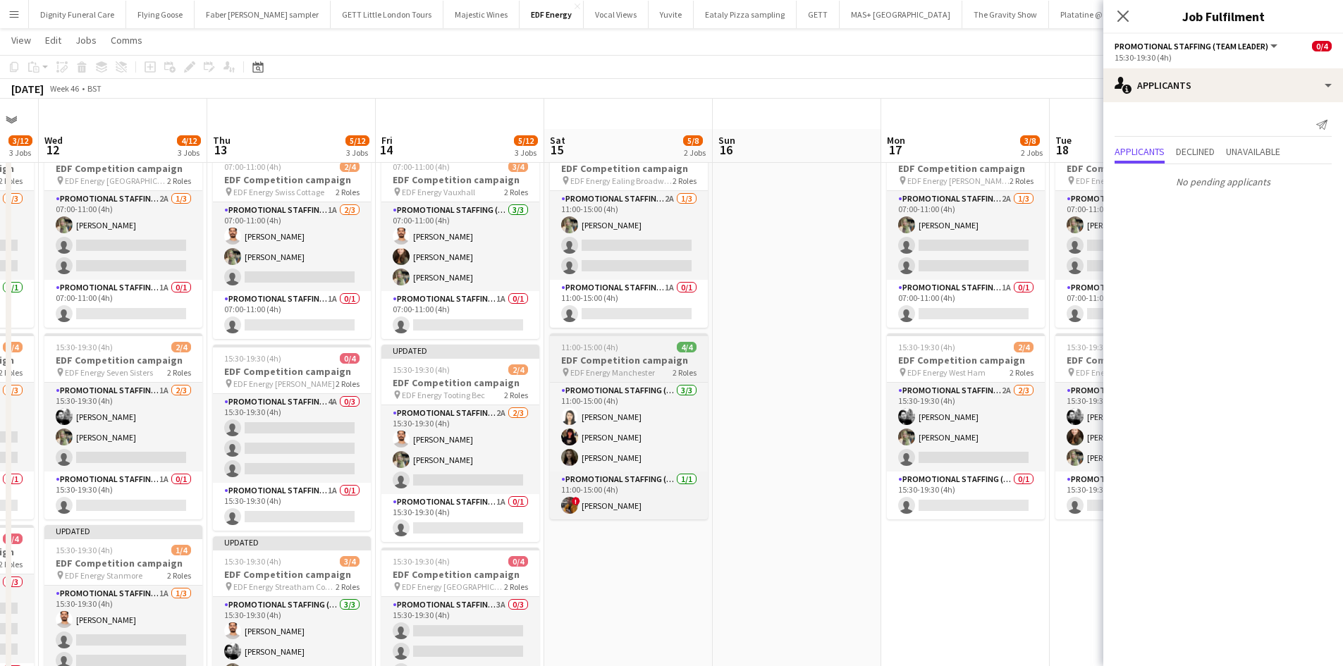
scroll to position [0, 0]
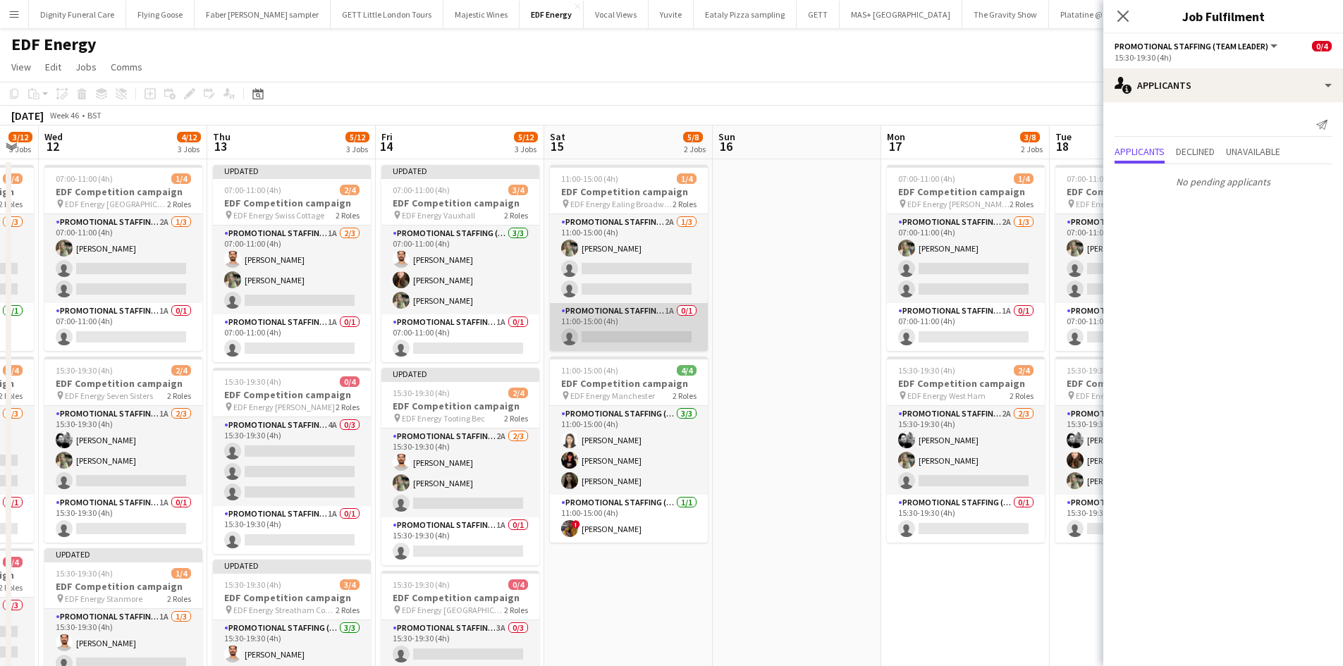
click at [639, 345] on app-card-role "Promotional Staffing (Team Leader) 1A 0/1 11:00-15:00 (4h) single-neutral-actio…" at bounding box center [629, 327] width 158 height 48
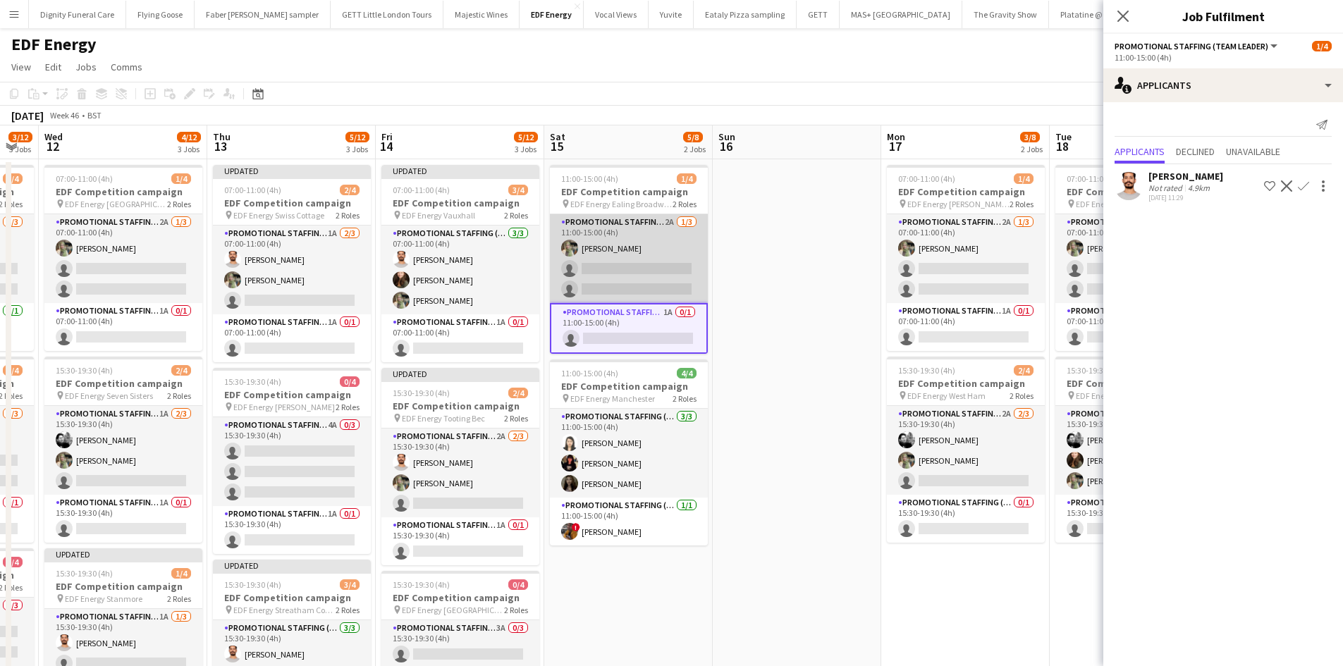
click at [640, 274] on app-card-role "Promotional Staffing (Flyering Staff) 2A 1/3 11:00-15:00 (4h) Aliya Kazmi singl…" at bounding box center [629, 258] width 158 height 89
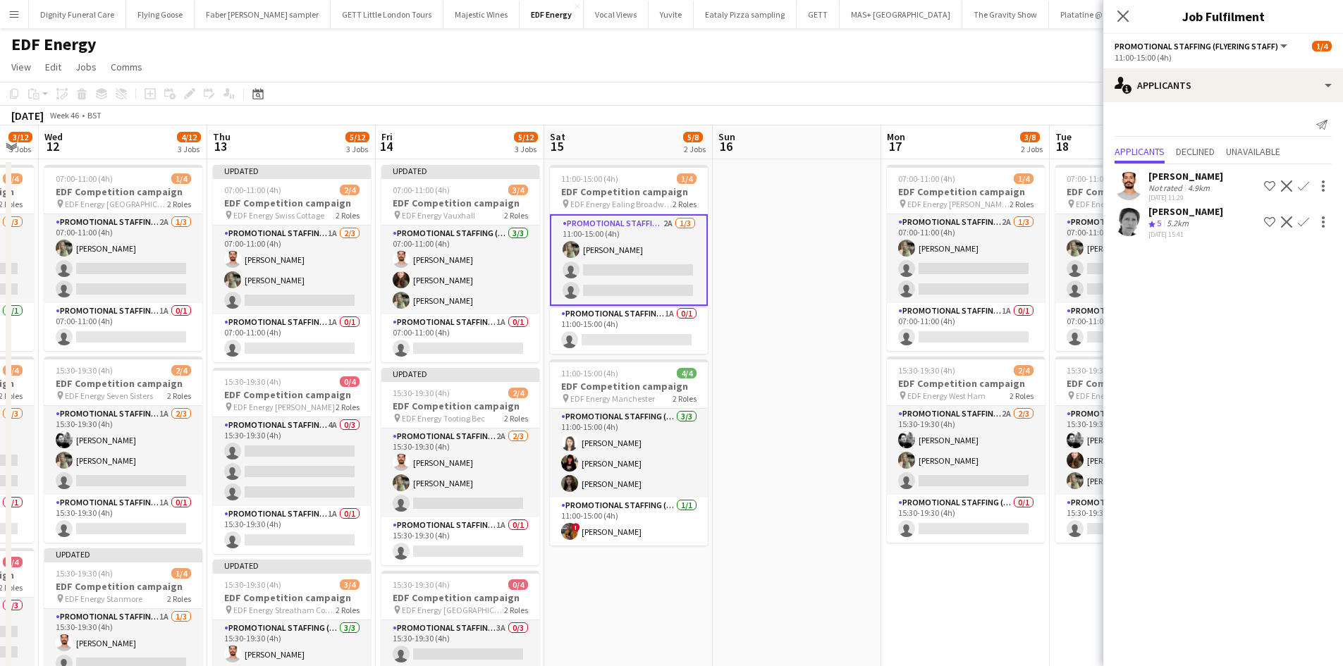
click at [1302, 179] on button "Confirm" at bounding box center [1303, 186] width 17 height 17
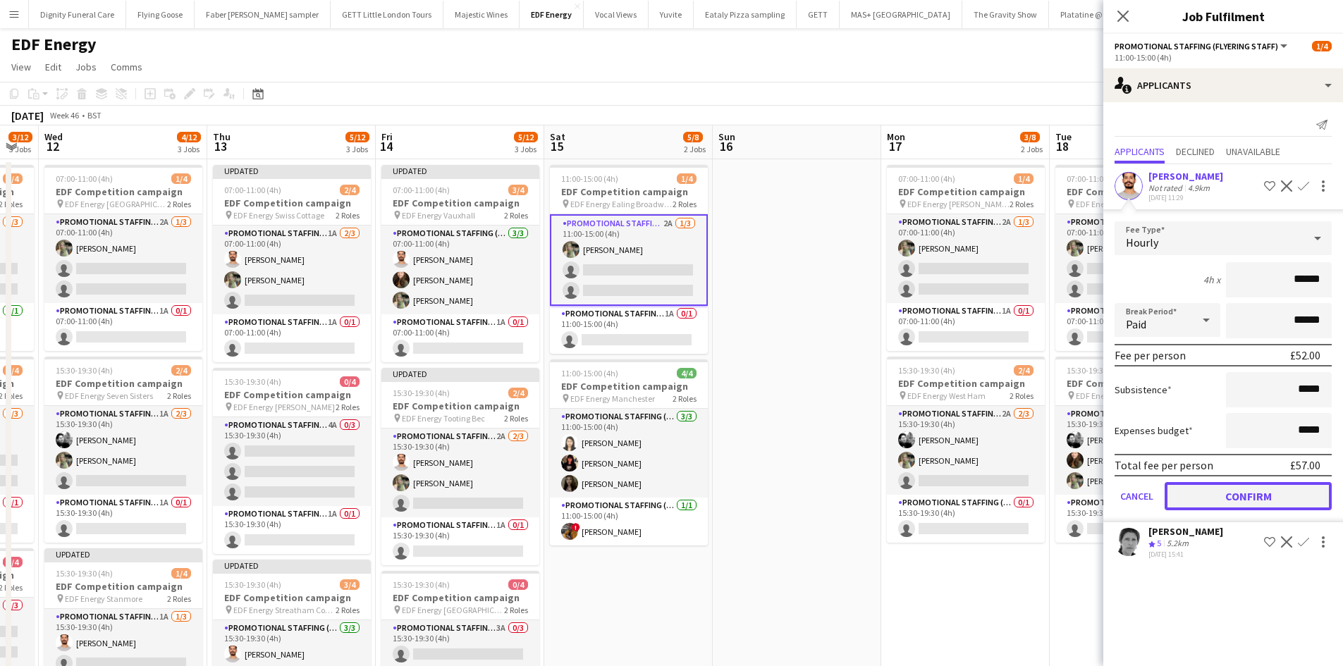
click at [1277, 489] on button "Confirm" at bounding box center [1247, 496] width 167 height 28
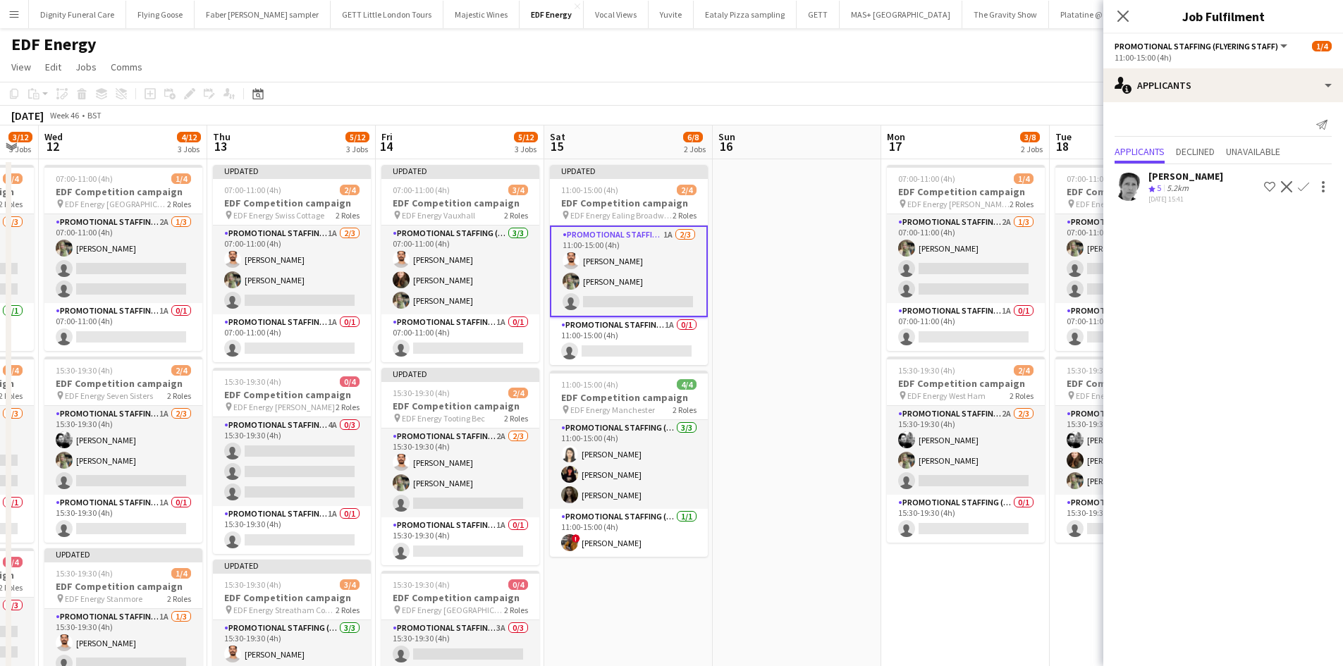
drag, startPoint x: 971, startPoint y: 263, endPoint x: 846, endPoint y: 284, distance: 127.2
click at [973, 263] on app-card-role "Promotional Staffing (Flyering Staff) 2A 1/3 07:00-11:00 (4h) Aliya Kazmi singl…" at bounding box center [966, 258] width 158 height 89
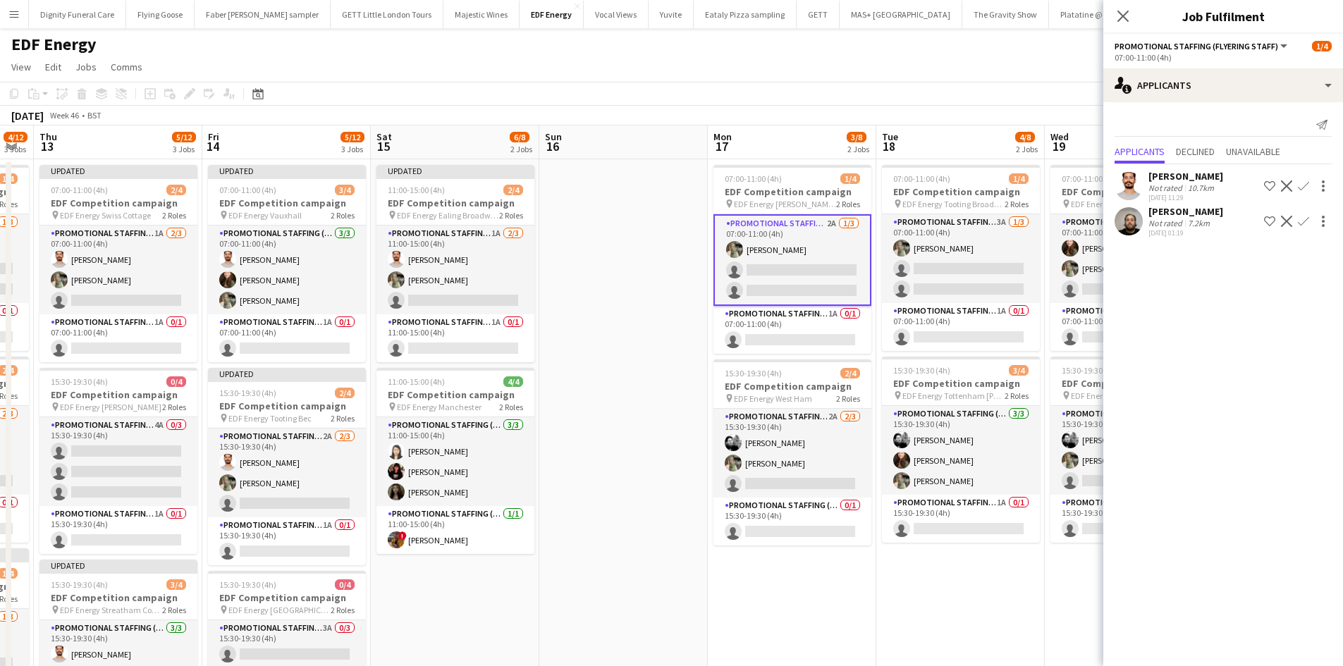
drag, startPoint x: 738, startPoint y: 335, endPoint x: 558, endPoint y: 332, distance: 179.8
click at [558, 332] on app-calendar-viewport "Sun 9 Mon 10 5/12 3 Jobs Tue 11 3/12 3 Jobs Wed 12 4/12 3 Jobs Thu 13 5/12 3 Jo…" at bounding box center [671, 670] width 1343 height 1090
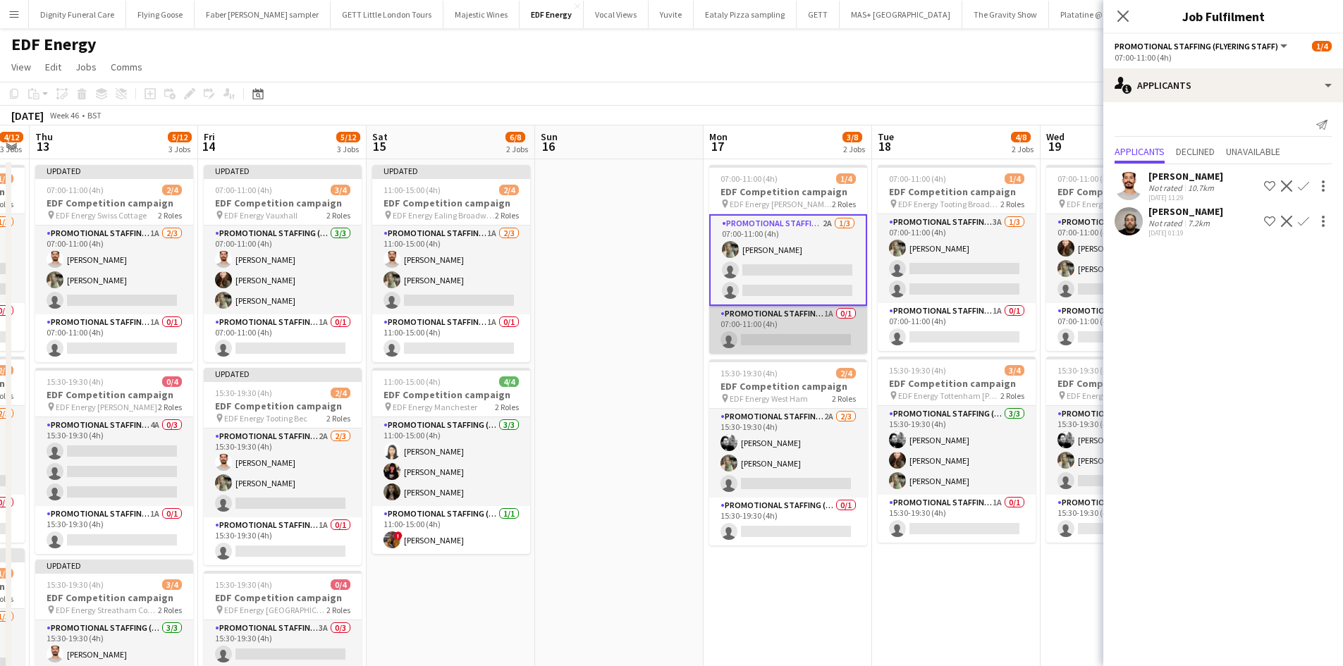
click at [784, 338] on app-card-role "Promotional Staffing (Team Leader) 1A 0/1 07:00-11:00 (4h) single-neutral-actio…" at bounding box center [788, 330] width 158 height 48
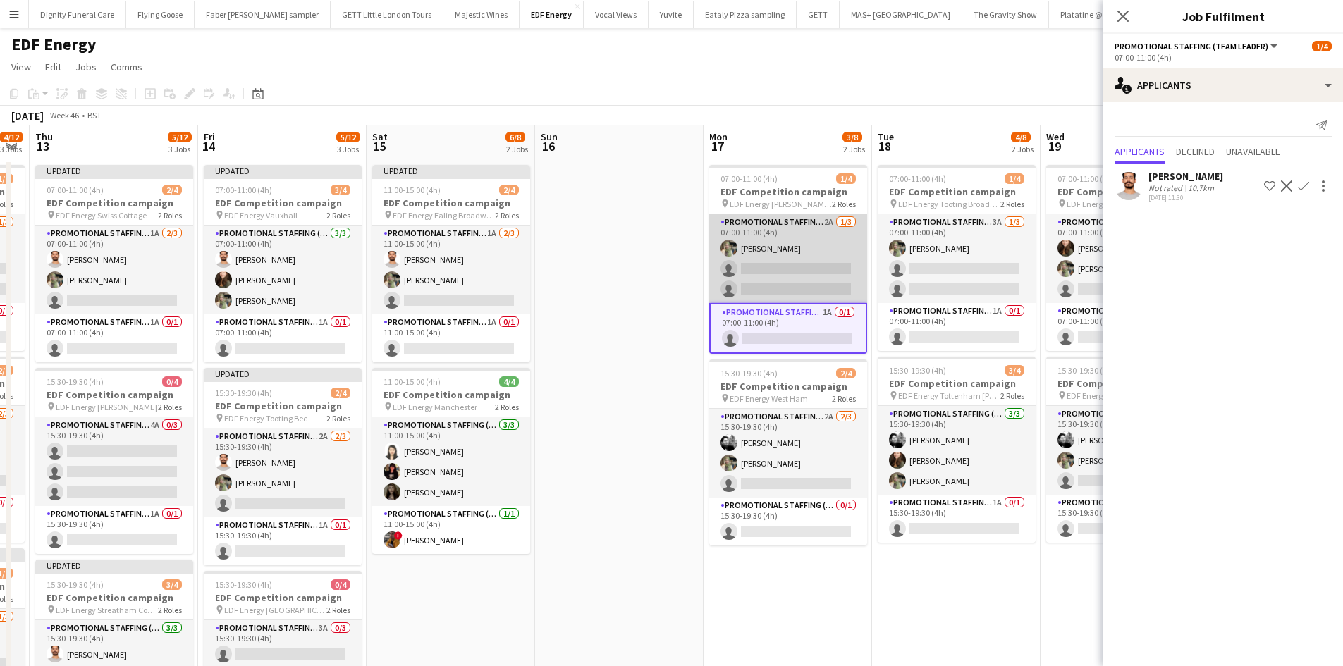
click at [814, 270] on app-card-role "Promotional Staffing (Flyering Staff) 2A 1/3 07:00-11:00 (4h) Aliya Kazmi singl…" at bounding box center [788, 258] width 158 height 89
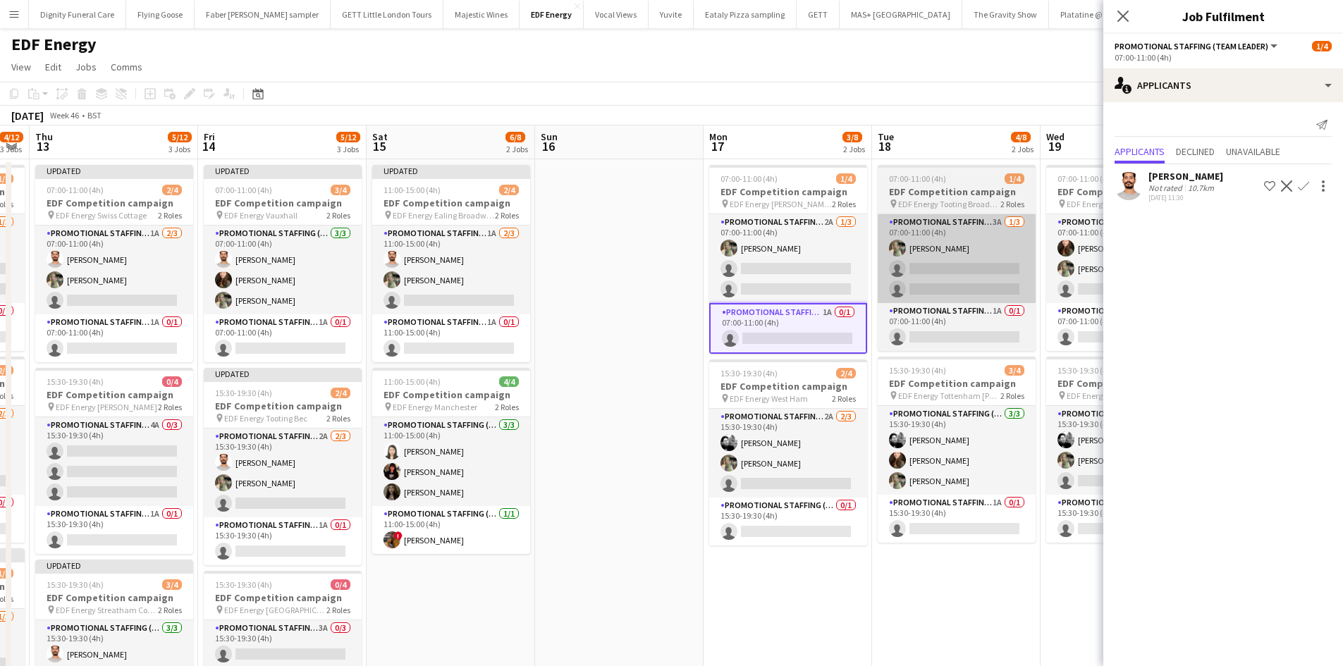
scroll to position [0, 641]
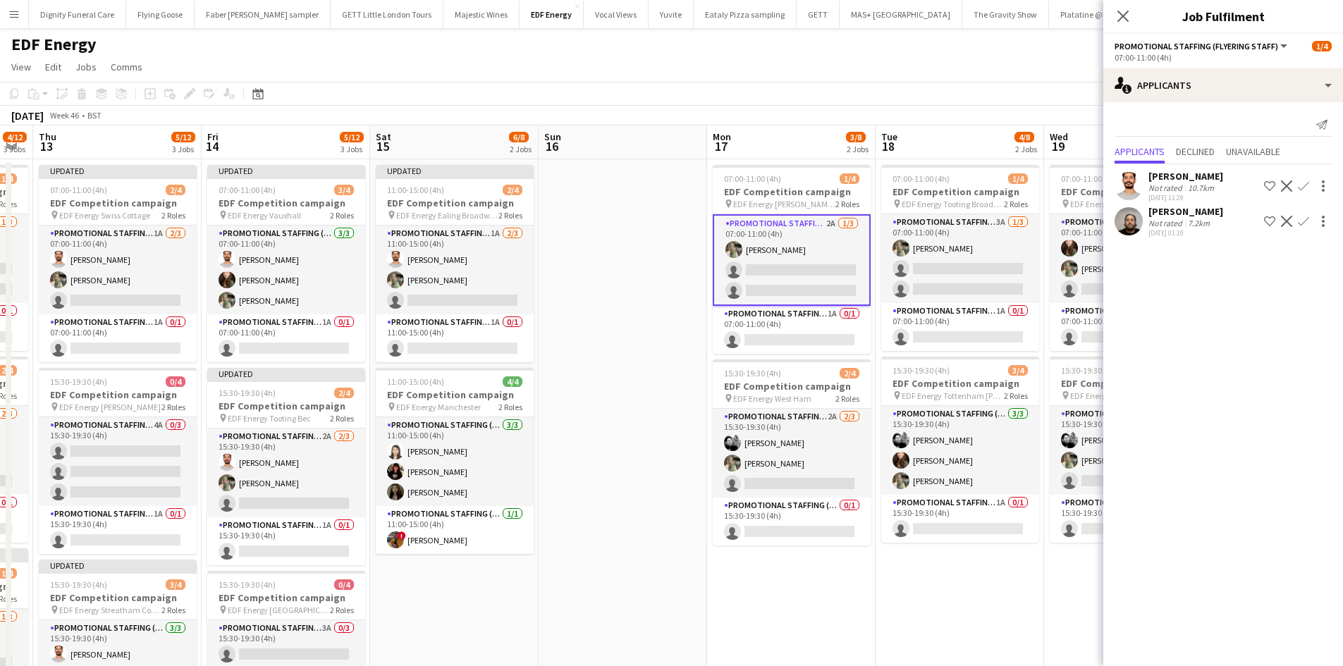
click at [1299, 182] on app-icon "Confirm" at bounding box center [1302, 185] width 11 height 11
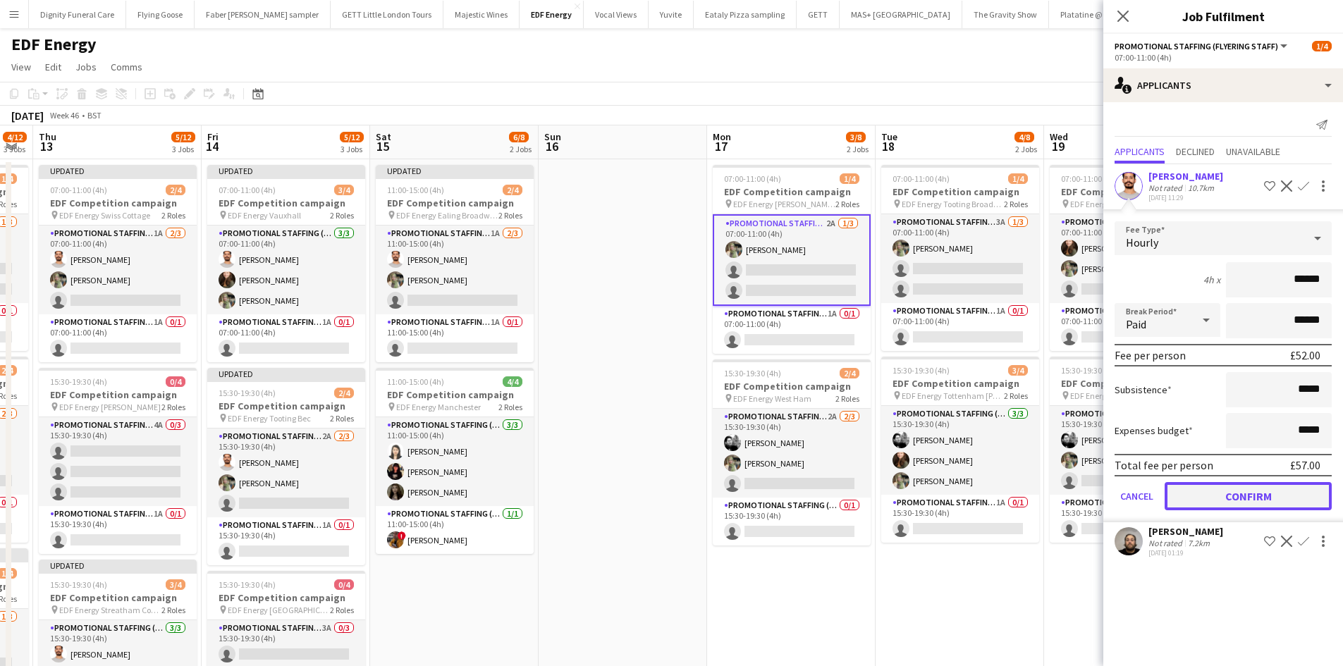
click at [1240, 496] on button "Confirm" at bounding box center [1247, 496] width 167 height 28
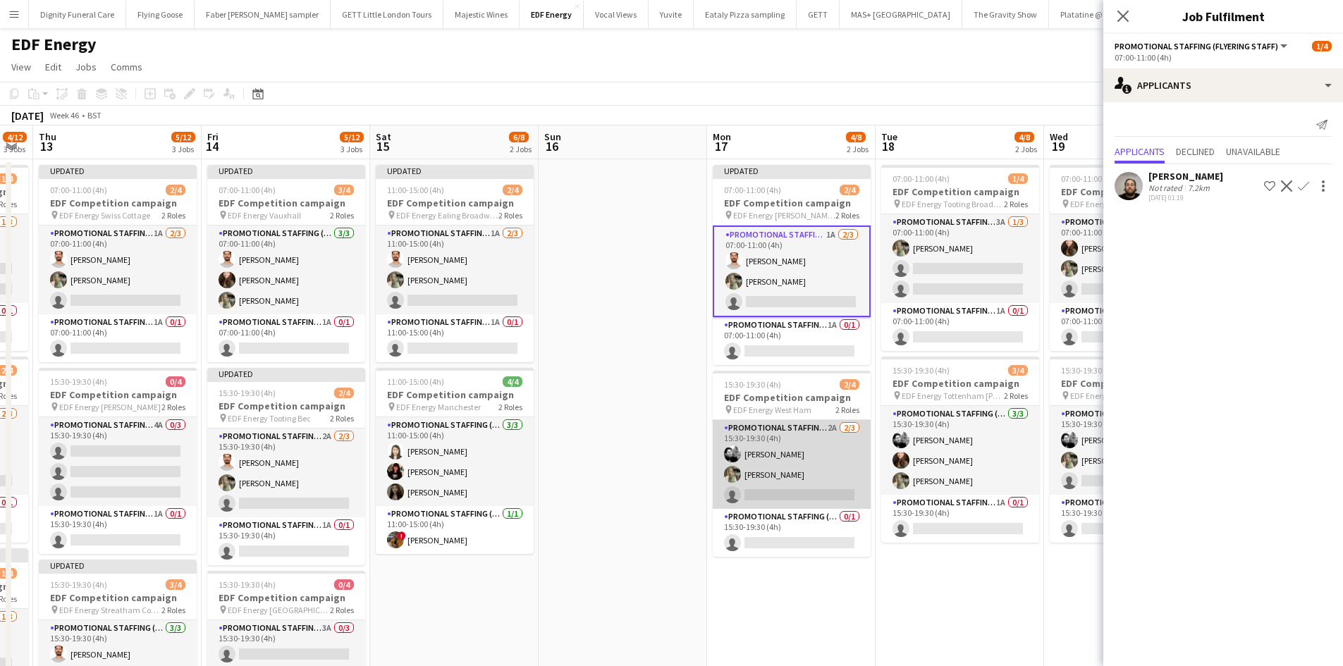
click at [794, 493] on app-card-role "Promotional Staffing (Flyering Staff) 2A 2/3 15:30-19:30 (4h) Dan Vasey Aliya K…" at bounding box center [792, 464] width 158 height 89
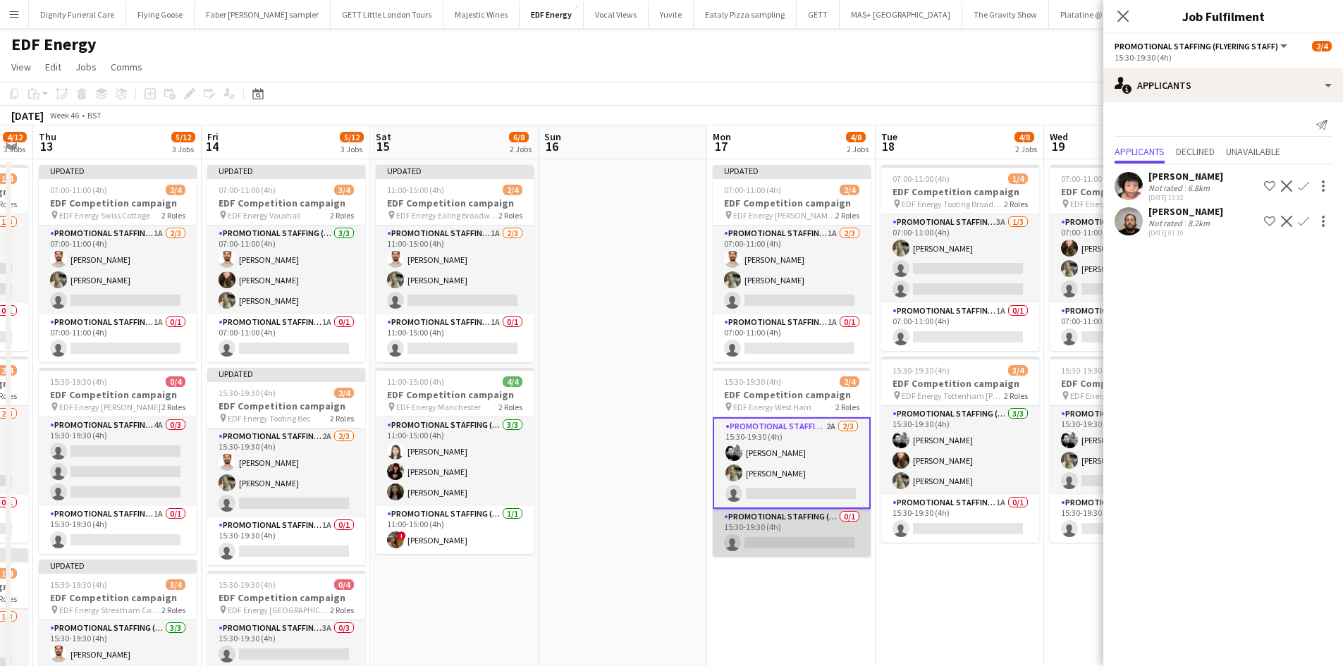
click at [781, 541] on app-card-role "Promotional Staffing (Team Leader) 0/1 15:30-19:30 (4h) single-neutral-actions" at bounding box center [792, 533] width 158 height 48
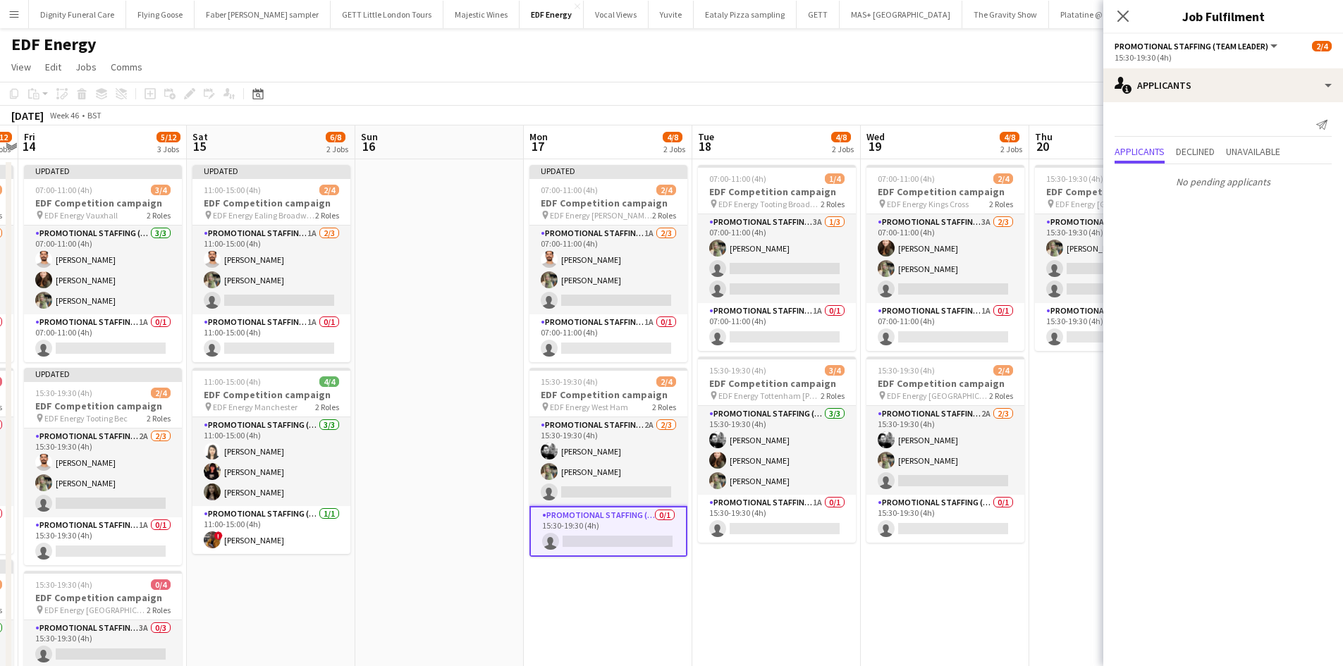
drag, startPoint x: 863, startPoint y: 590, endPoint x: 655, endPoint y: 574, distance: 208.5
click at [655, 574] on app-calendar-viewport "Tue 11 3/12 3 Jobs Wed 12 4/12 3 Jobs Thu 13 5/12 3 Jobs Fri 14 5/12 3 Jobs Sat…" at bounding box center [671, 670] width 1343 height 1090
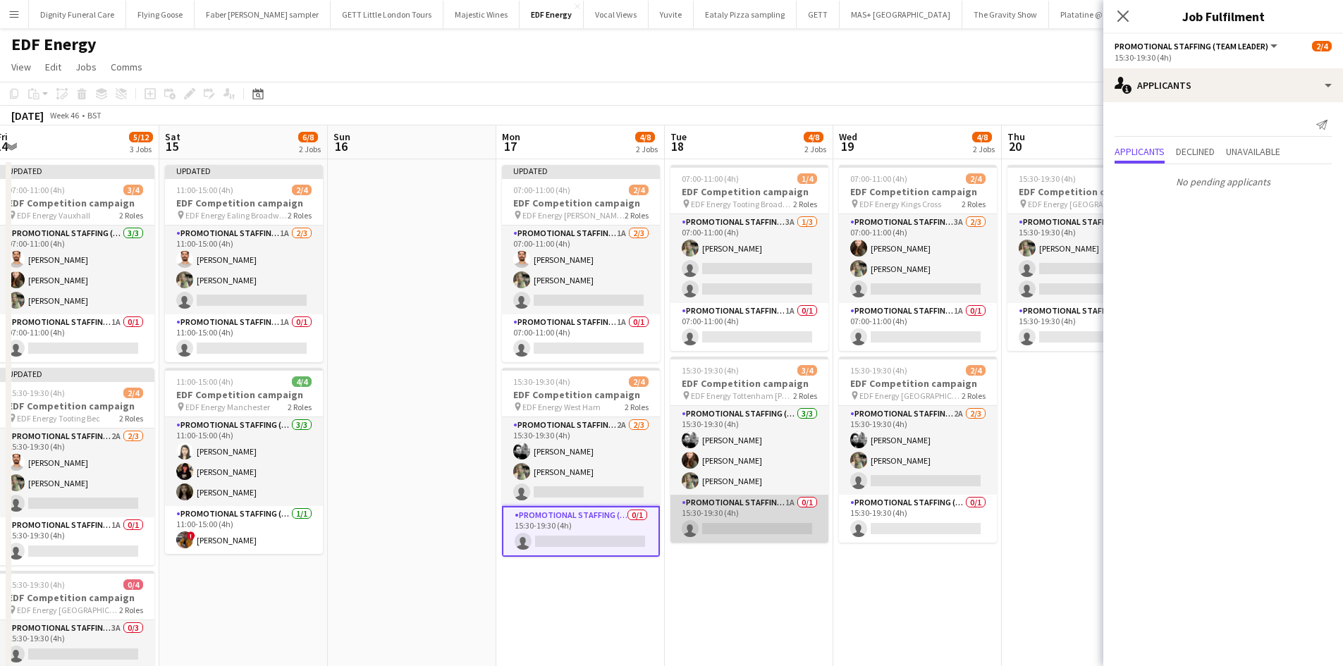
click at [737, 518] on app-card-role "Promotional Staffing (Team Leader) 1A 0/1 15:30-19:30 (4h) single-neutral-actio…" at bounding box center [749, 519] width 158 height 48
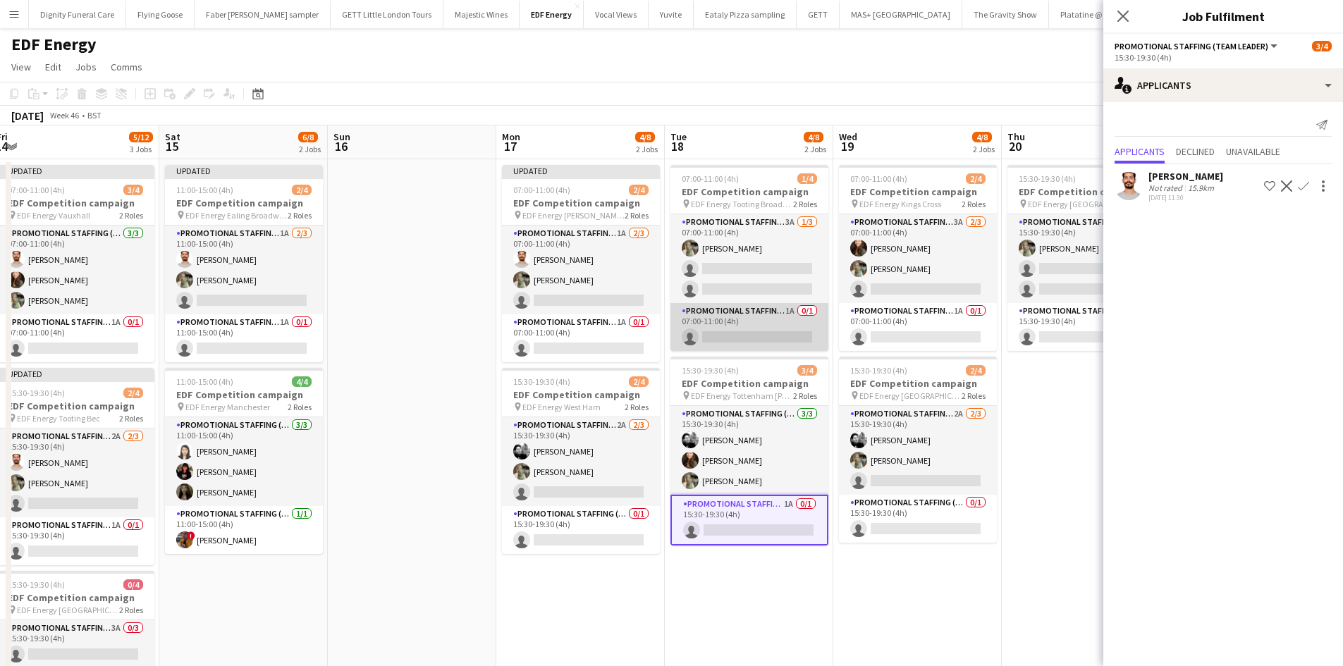
click at [748, 328] on app-card-role "Promotional Staffing (Team Leader) 1A 0/1 07:00-11:00 (4h) single-neutral-actio…" at bounding box center [749, 327] width 158 height 48
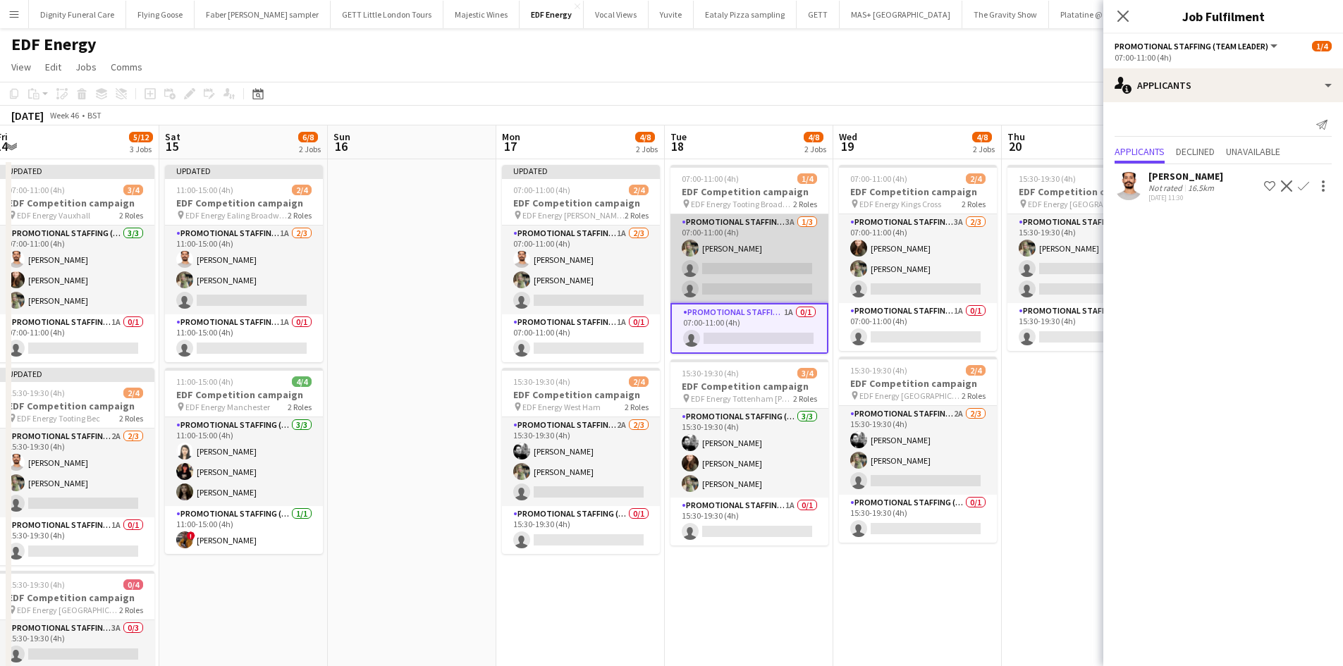
click at [767, 276] on app-card-role "Promotional Staffing (Flyering Staff) 3A 1/3 07:00-11:00 (4h) Aliya Kazmi singl…" at bounding box center [749, 258] width 158 height 89
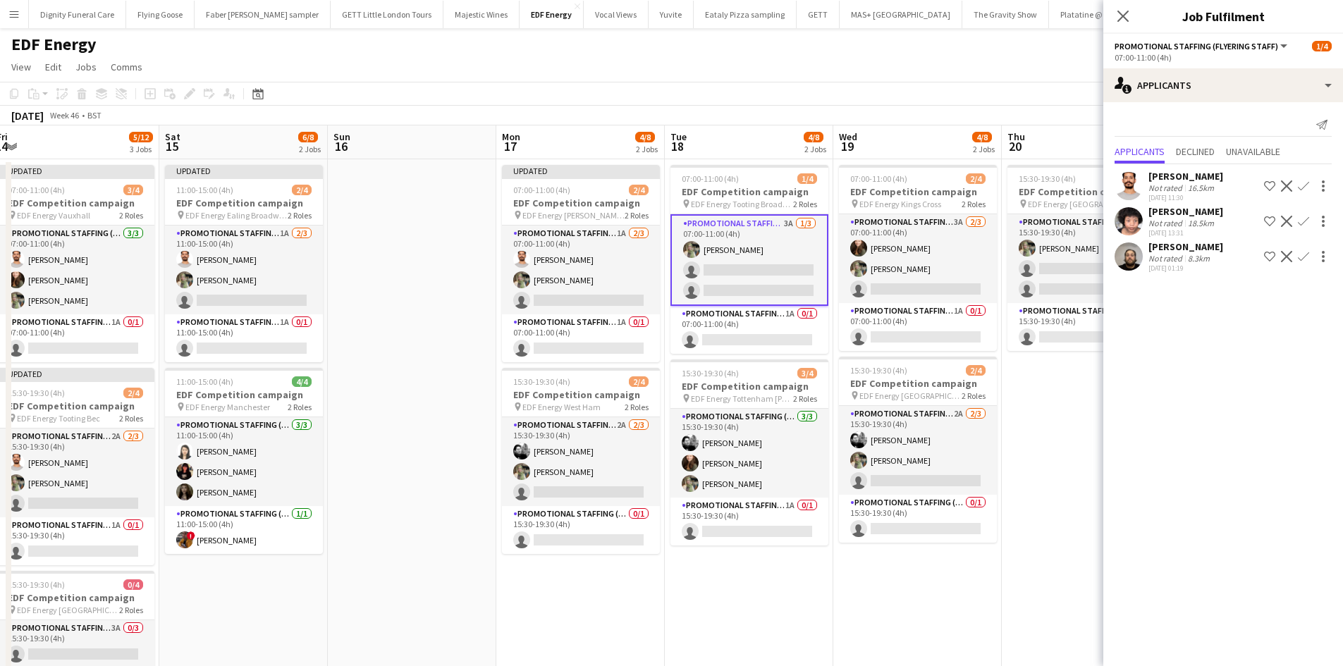
click at [1301, 180] on button "Confirm" at bounding box center [1303, 186] width 17 height 17
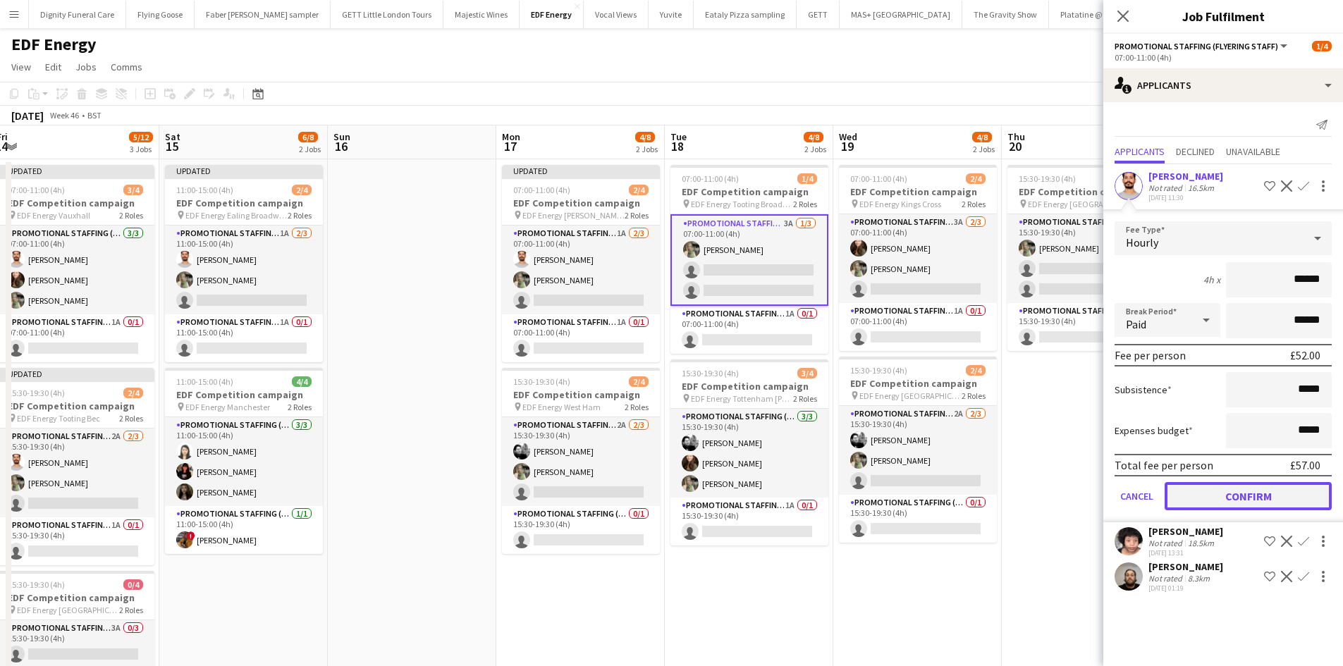
click at [1267, 498] on button "Confirm" at bounding box center [1247, 496] width 167 height 28
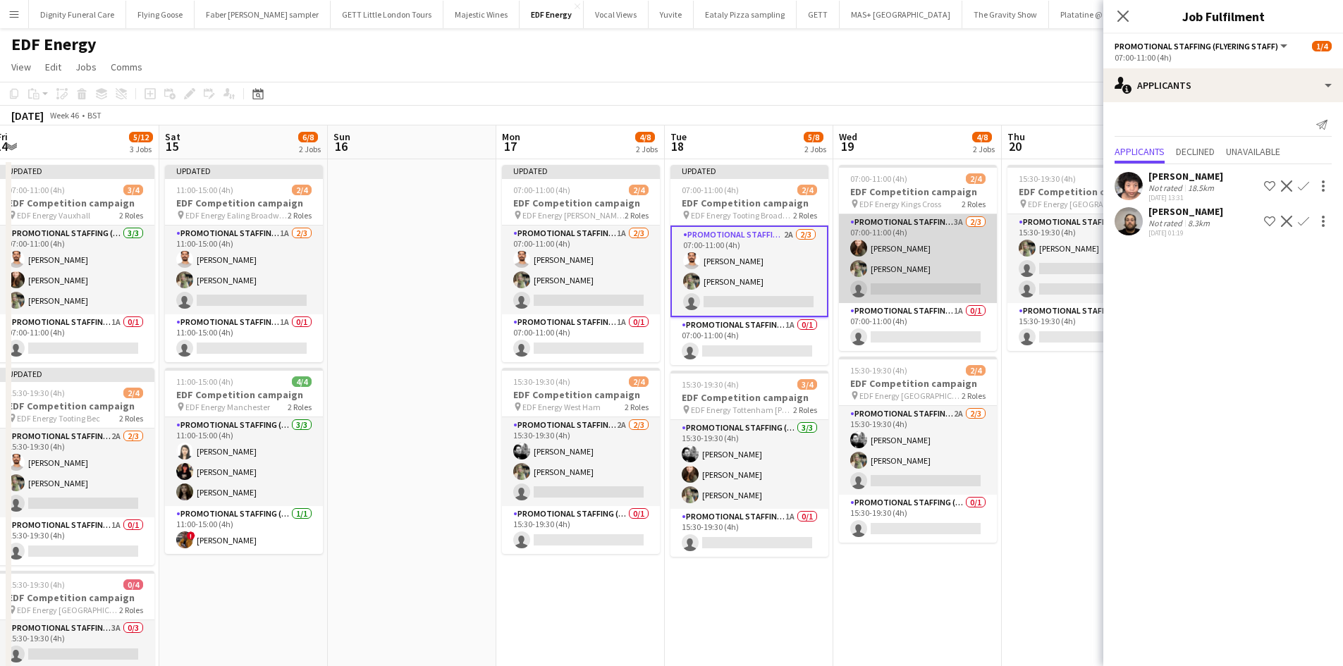
click at [914, 292] on app-card-role "Promotional Staffing (Flyering Staff) 3A 2/3 07:00-11:00 (4h) Cassidy Rothwell …" at bounding box center [918, 258] width 158 height 89
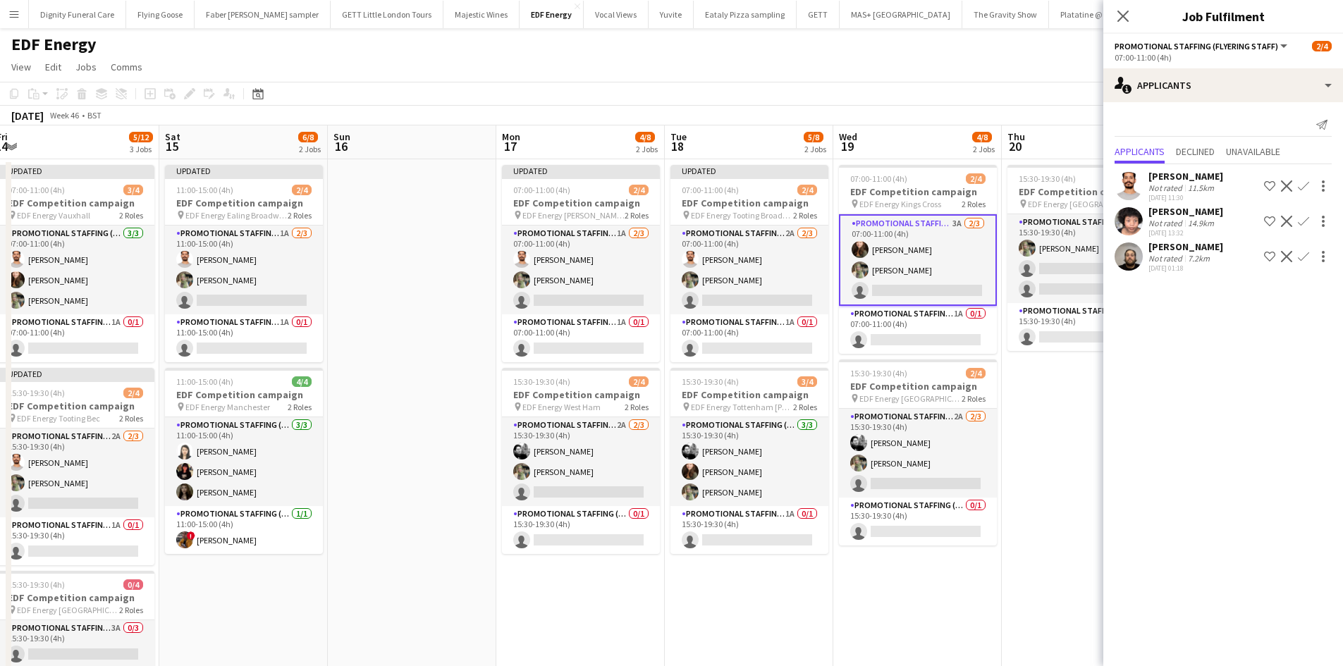
click at [1304, 181] on app-icon "Confirm" at bounding box center [1302, 185] width 11 height 11
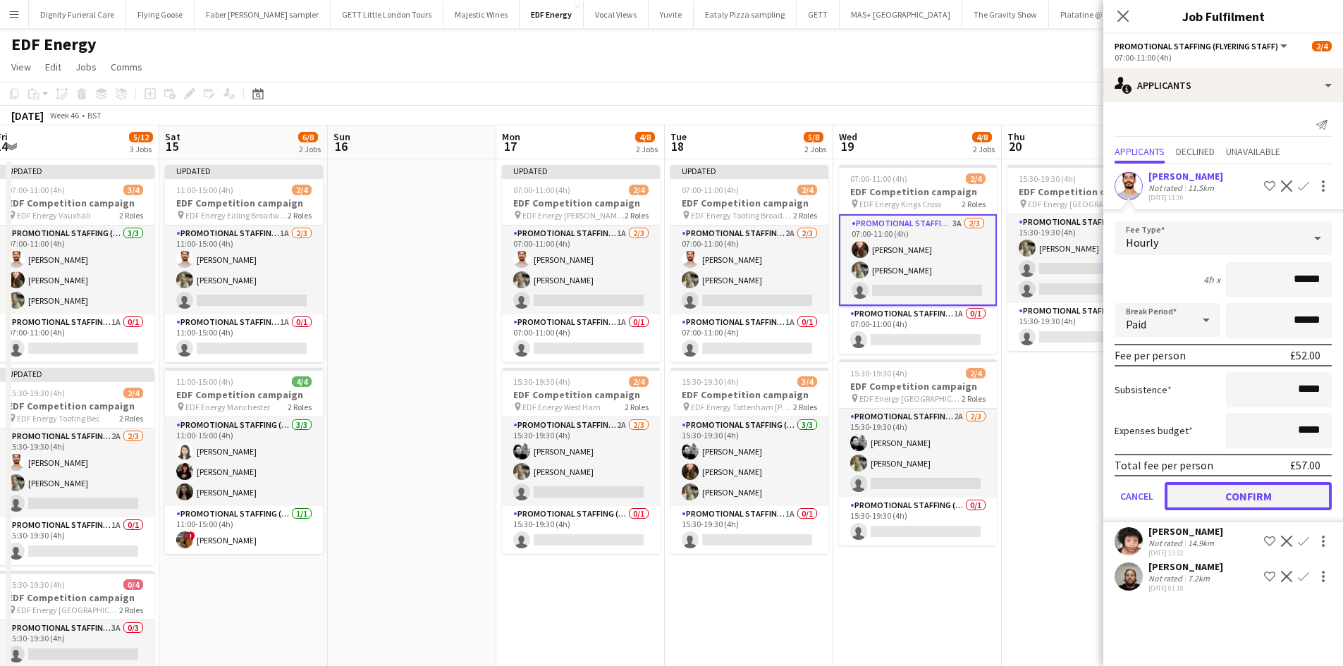
click at [1272, 492] on button "Confirm" at bounding box center [1247, 496] width 167 height 28
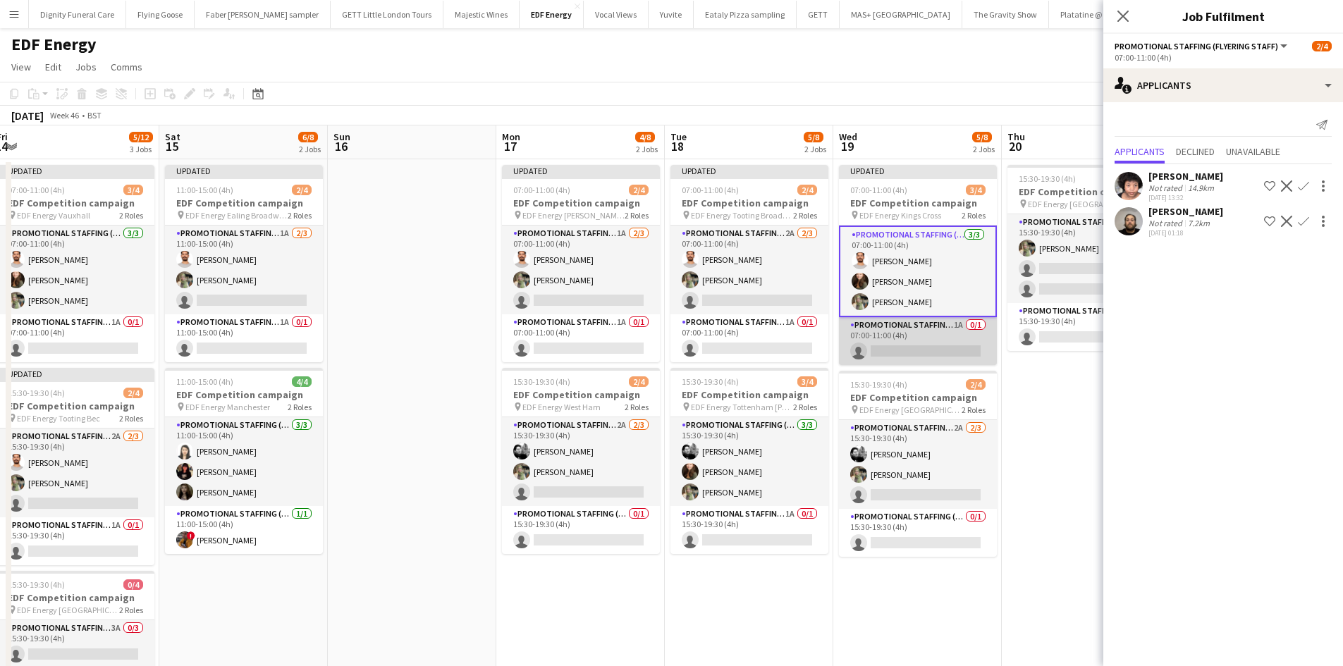
click at [955, 345] on app-card-role "Promotional Staffing (Team Leader) 1A 0/1 07:00-11:00 (4h) single-neutral-actio…" at bounding box center [918, 341] width 158 height 48
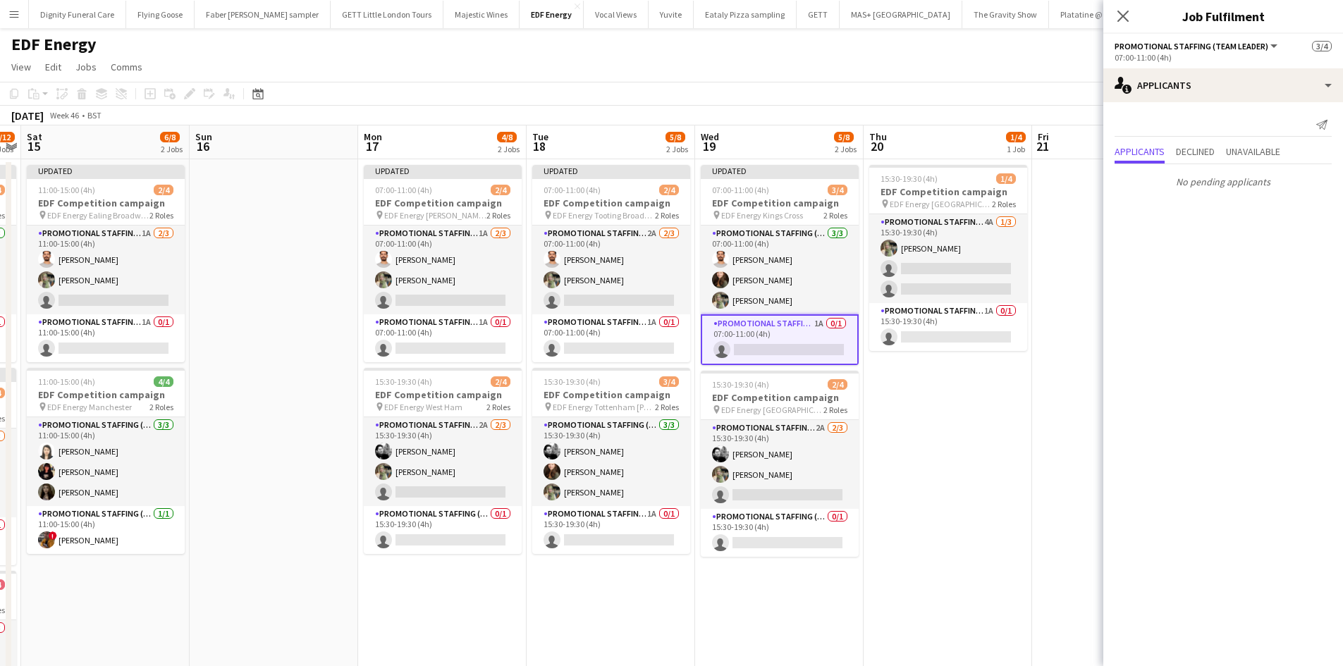
drag, startPoint x: 1016, startPoint y: 429, endPoint x: 870, endPoint y: 433, distance: 146.7
click at [873, 433] on app-calendar-viewport "Tue 11 3/12 3 Jobs Wed 12 4/12 3 Jobs Thu 13 5/12 3 Jobs Fri 14 5/12 3 Jobs Sat…" at bounding box center [671, 670] width 1343 height 1090
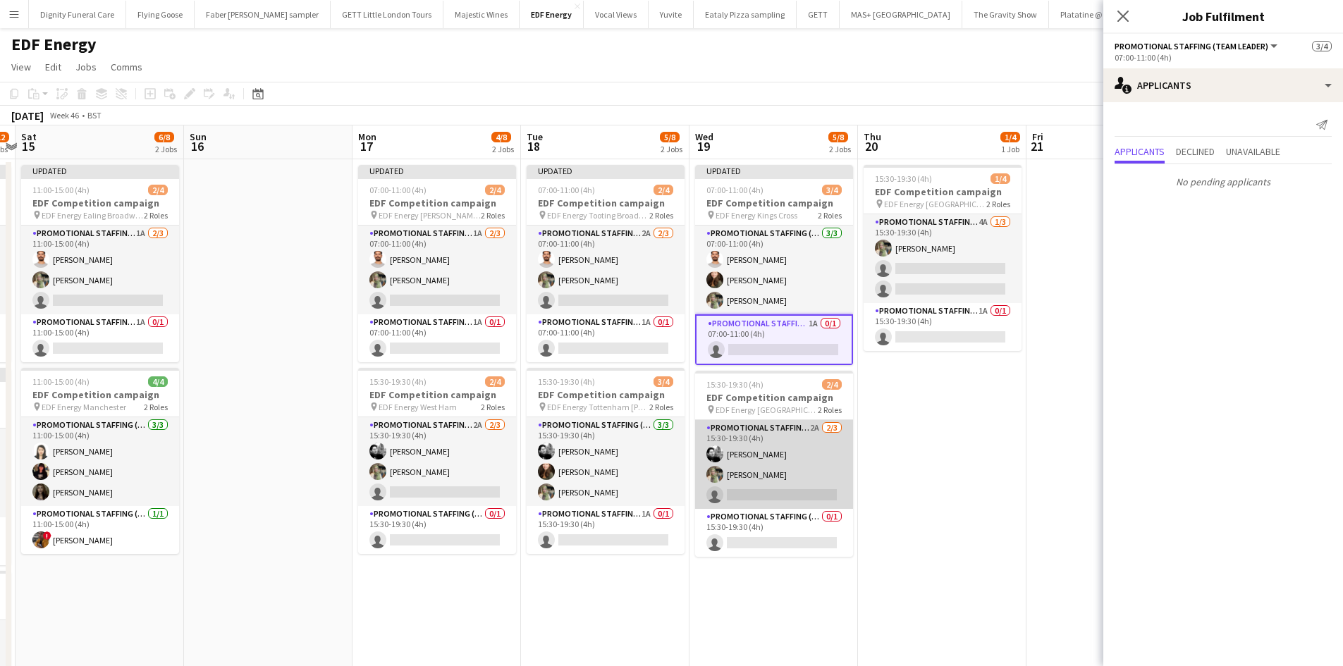
click at [808, 498] on app-card-role "Promotional Staffing (Flyering Staff) 2A 2/3 15:30-19:30 (4h) Dan Vasey Aliya K…" at bounding box center [774, 464] width 158 height 89
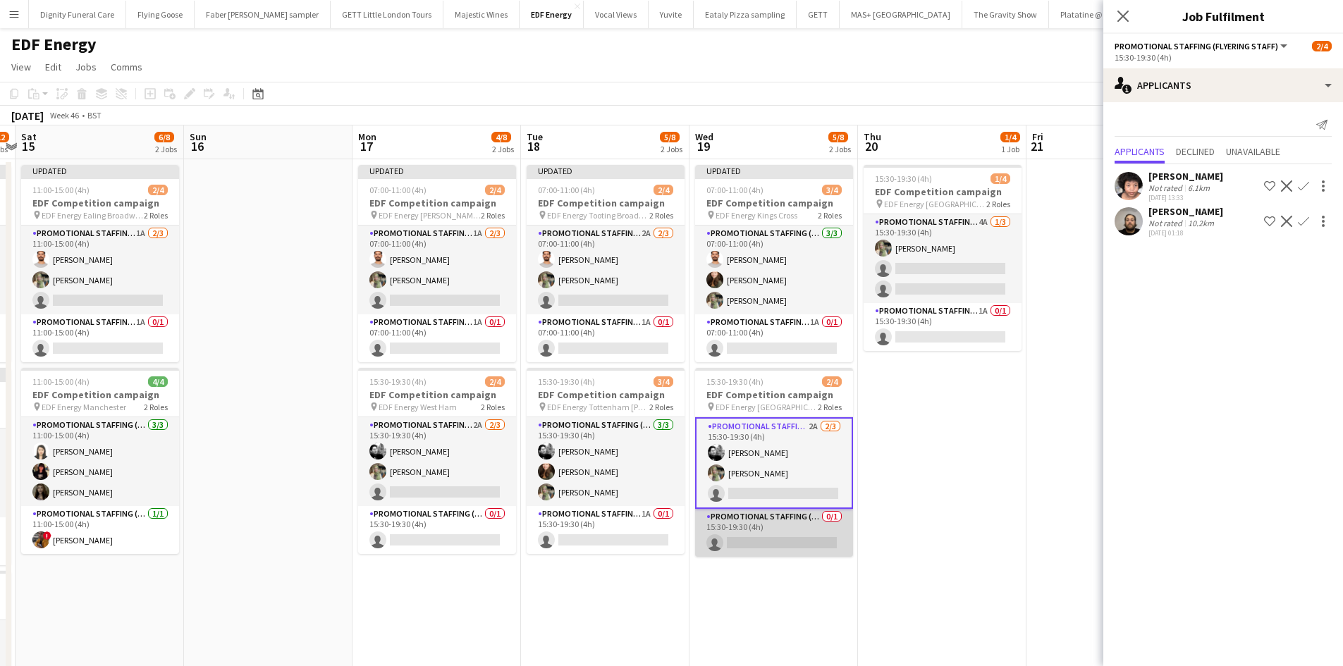
click at [793, 530] on app-card-role "Promotional Staffing (Team Leader) 0/1 15:30-19:30 (4h) single-neutral-actions" at bounding box center [774, 533] width 158 height 48
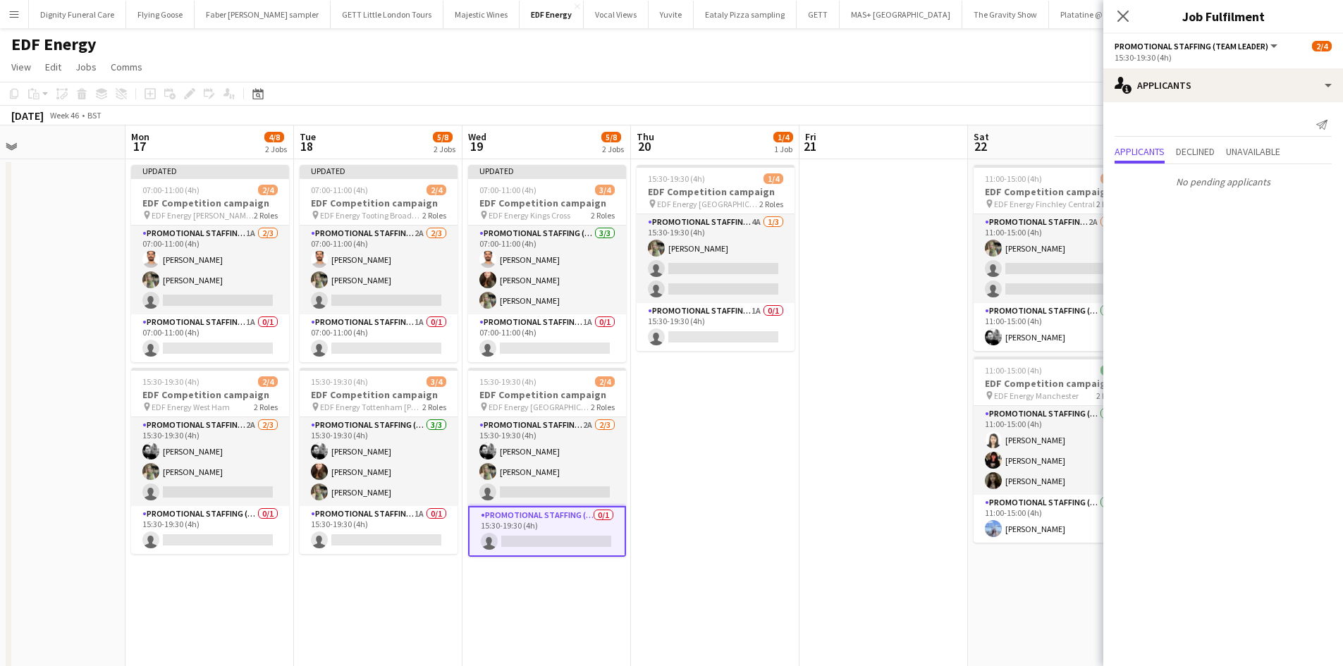
drag, startPoint x: 958, startPoint y: 535, endPoint x: 727, endPoint y: 522, distance: 231.5
click at [727, 522] on app-calendar-viewport "Thu 13 5/12 3 Jobs Fri 14 5/12 3 Jobs Sat 15 6/8 2 Jobs Sun 16 Mon 17 4/8 2 Job…" at bounding box center [671, 670] width 1343 height 1090
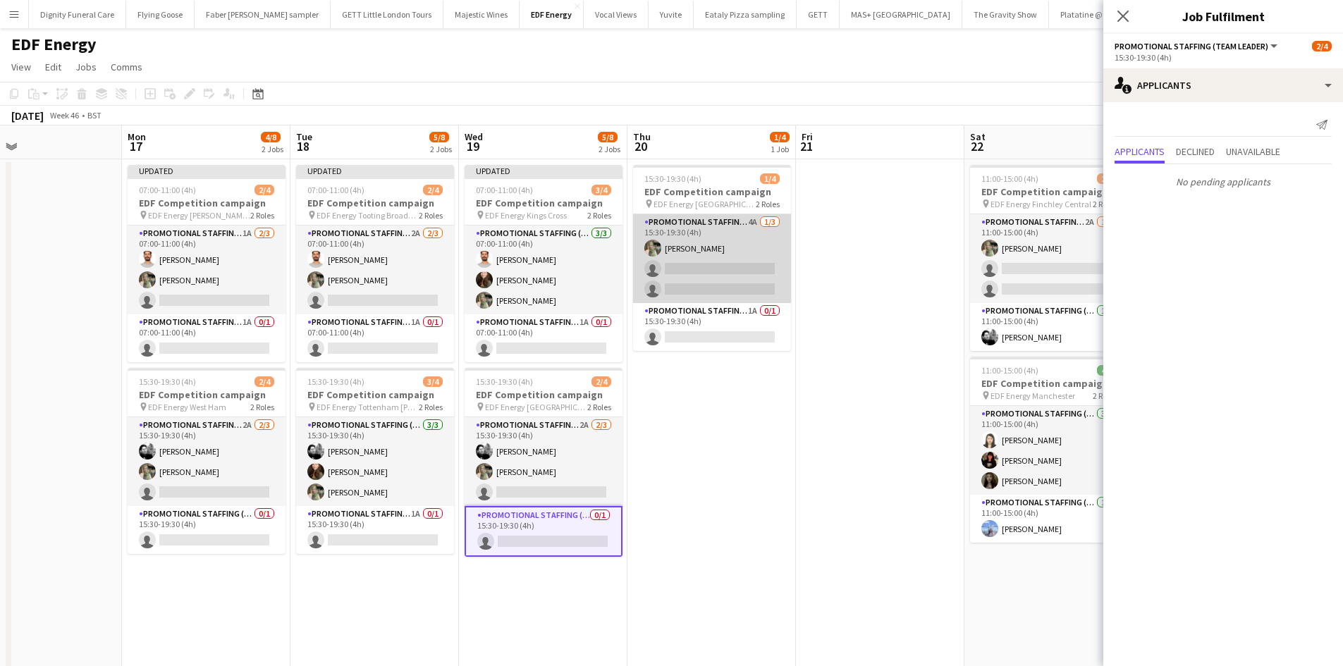
click at [745, 280] on app-card-role "Promotional Staffing (Flyering Staff) 4A 1/3 15:30-19:30 (4h) Aliya Kazmi singl…" at bounding box center [712, 258] width 158 height 89
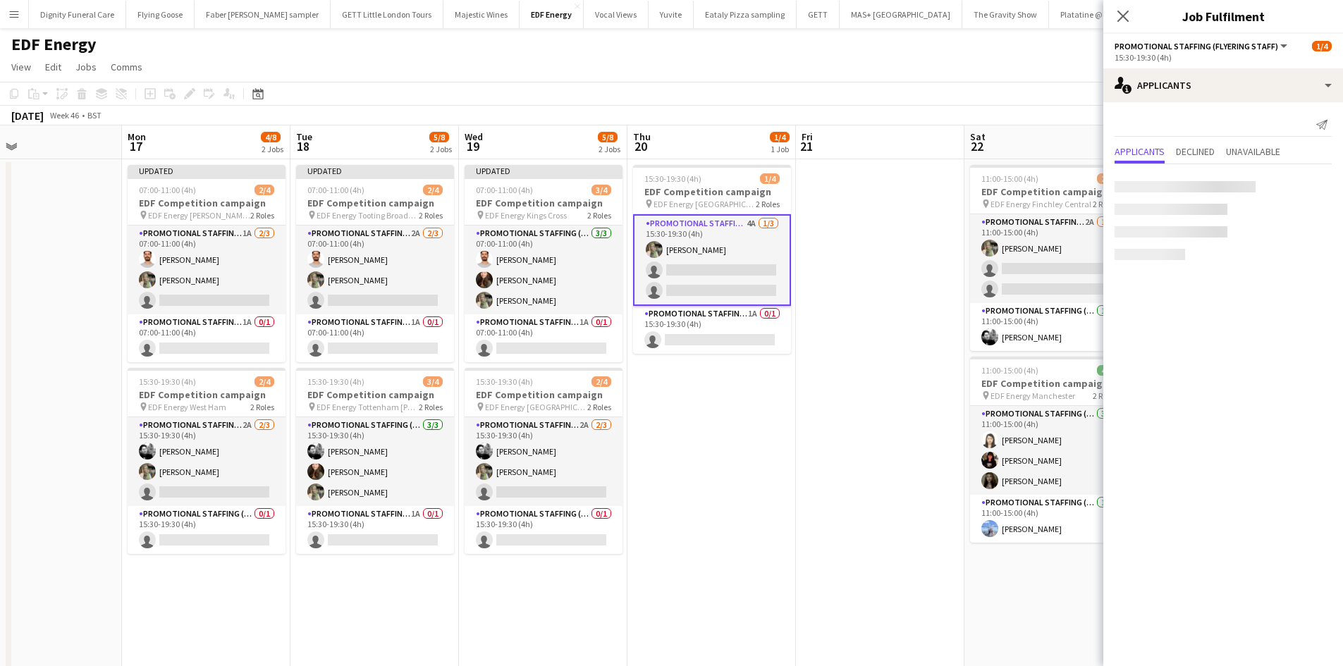
scroll to position [0, 550]
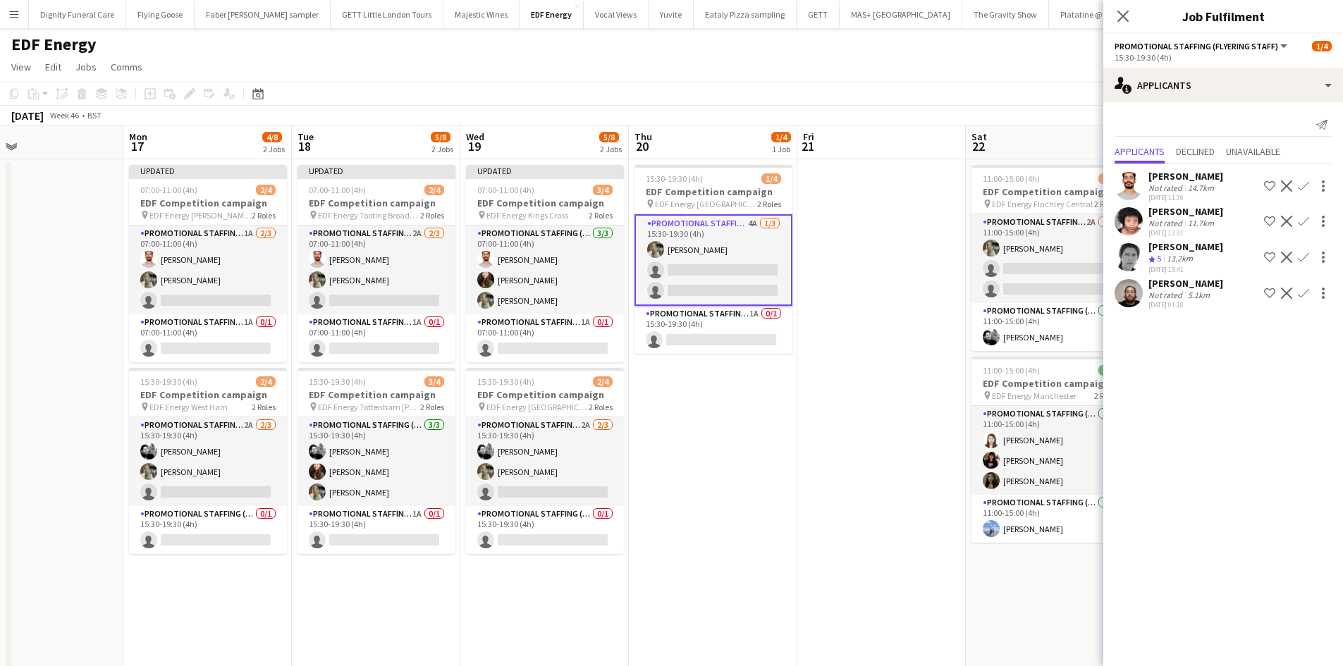
click at [1304, 180] on button "Confirm" at bounding box center [1303, 186] width 17 height 17
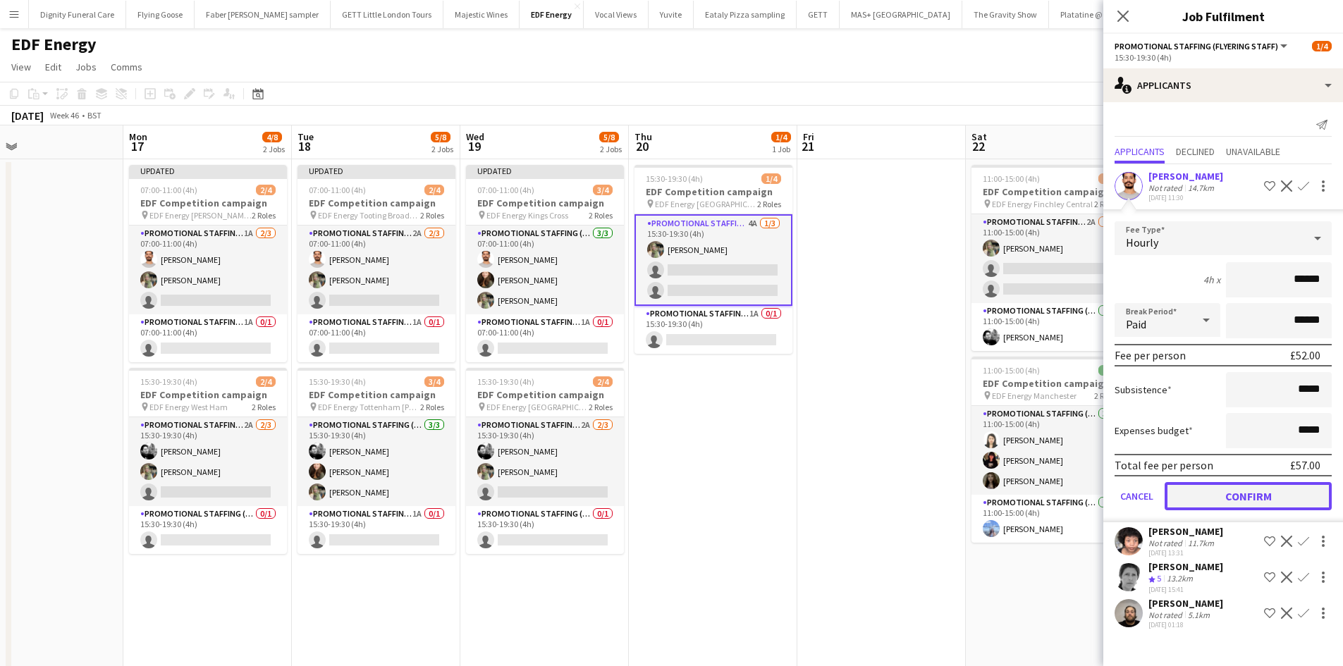
click at [1287, 490] on button "Confirm" at bounding box center [1247, 496] width 167 height 28
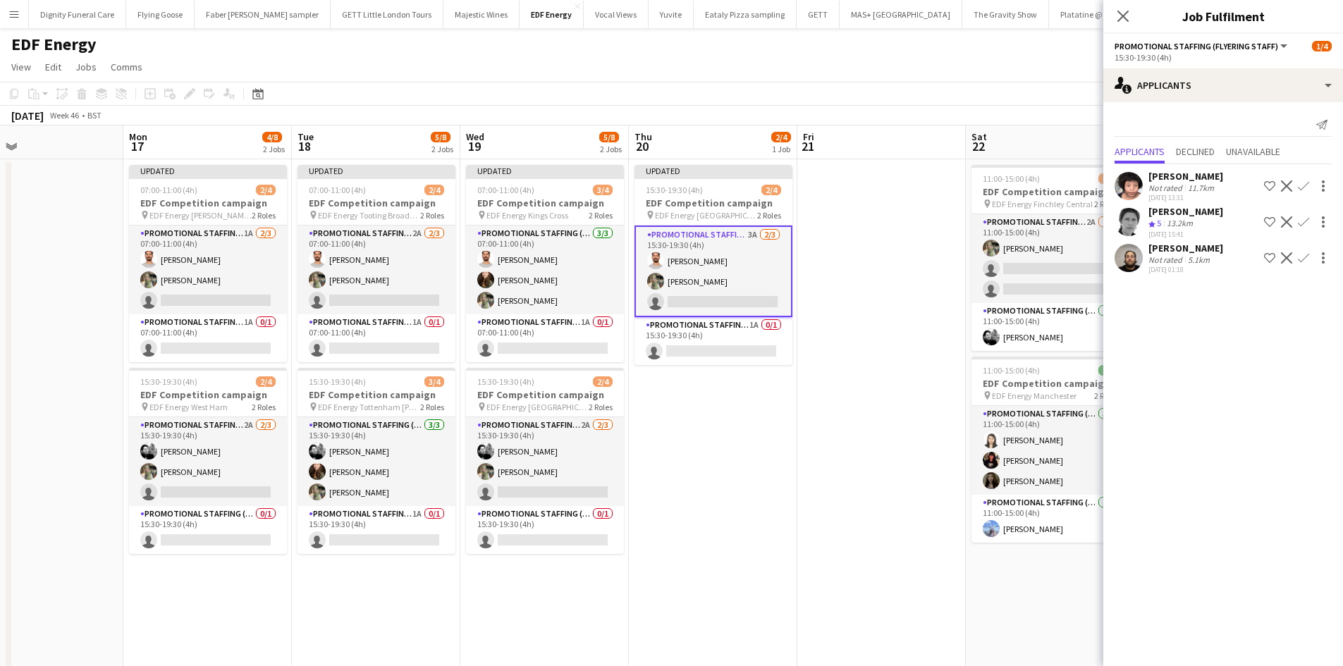
drag, startPoint x: 748, startPoint y: 345, endPoint x: 796, endPoint y: 388, distance: 64.4
click at [749, 345] on app-card-role "Promotional Staffing (Team Leader) 1A 0/1 15:30-19:30 (4h) single-neutral-actio…" at bounding box center [713, 341] width 158 height 48
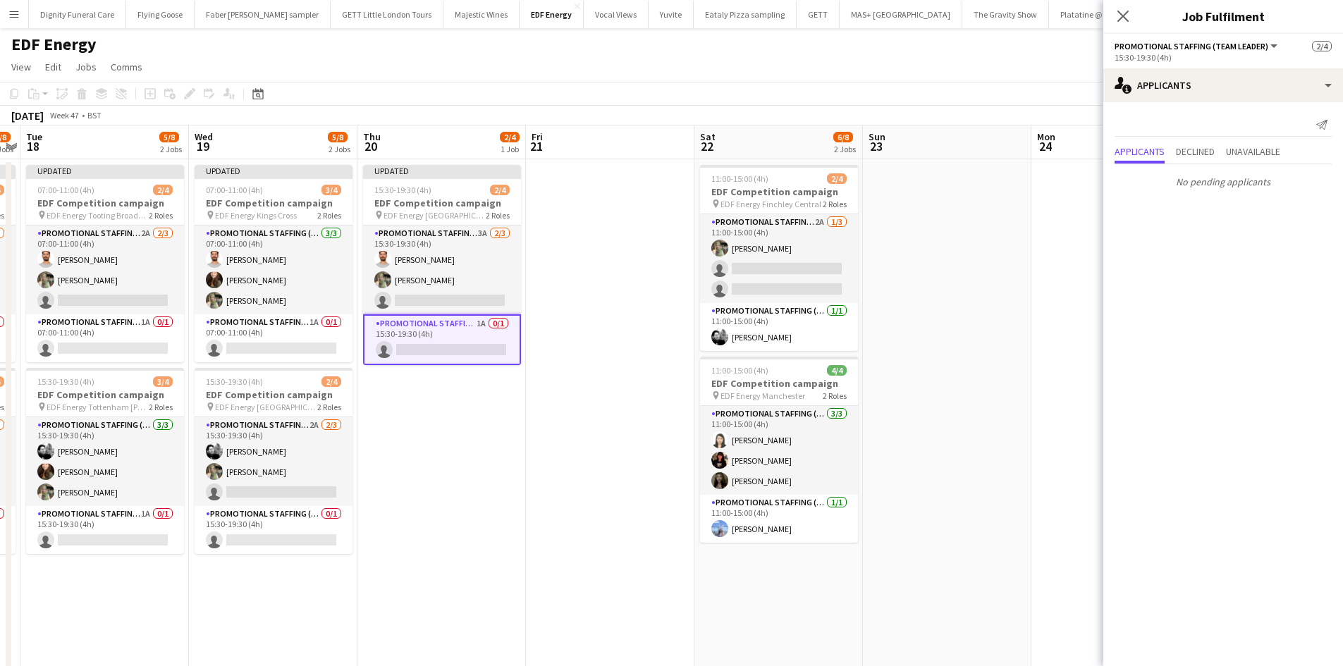
drag, startPoint x: 917, startPoint y: 445, endPoint x: 555, endPoint y: 409, distance: 364.0
click at [556, 409] on app-calendar-viewport "Sat 15 6/8 2 Jobs Sun 16 Mon 17 4/8 2 Jobs Tue 18 5/8 2 Jobs Wed 19 5/8 2 Jobs …" at bounding box center [671, 670] width 1343 height 1090
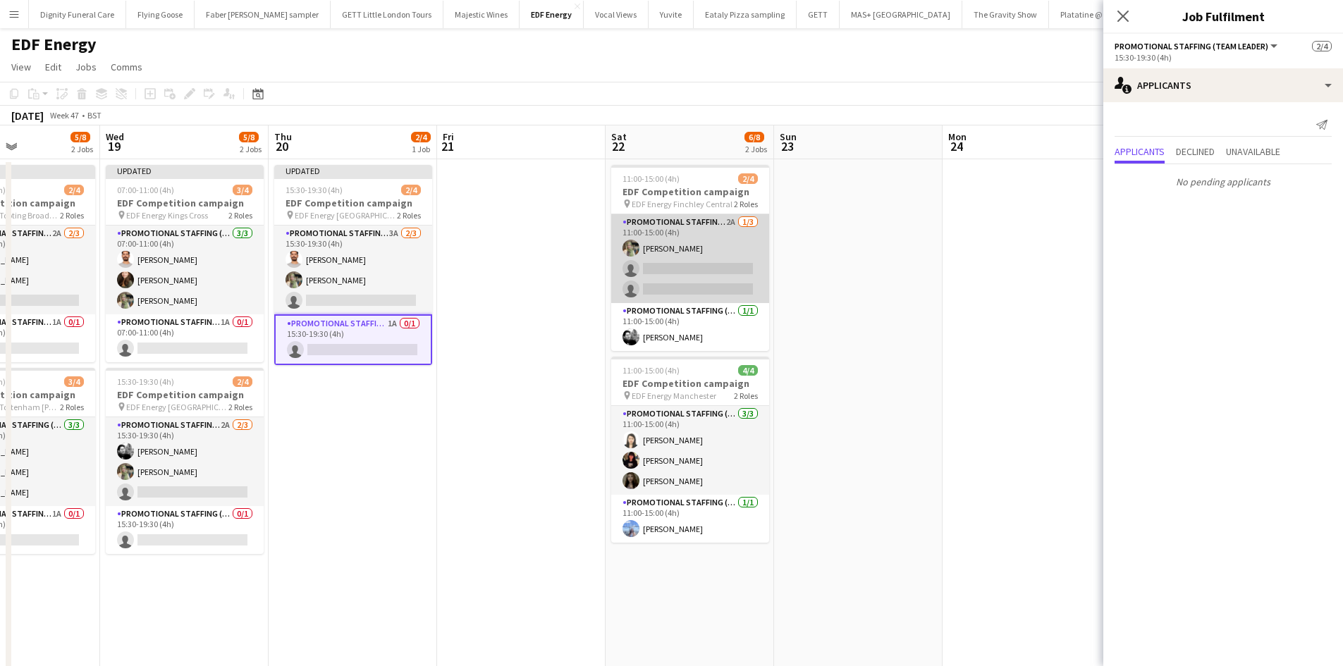
click at [727, 271] on app-card-role "Promotional Staffing (Flyering Staff) 2A 1/3 11:00-15:00 (4h) Aliya Kazmi singl…" at bounding box center [690, 258] width 158 height 89
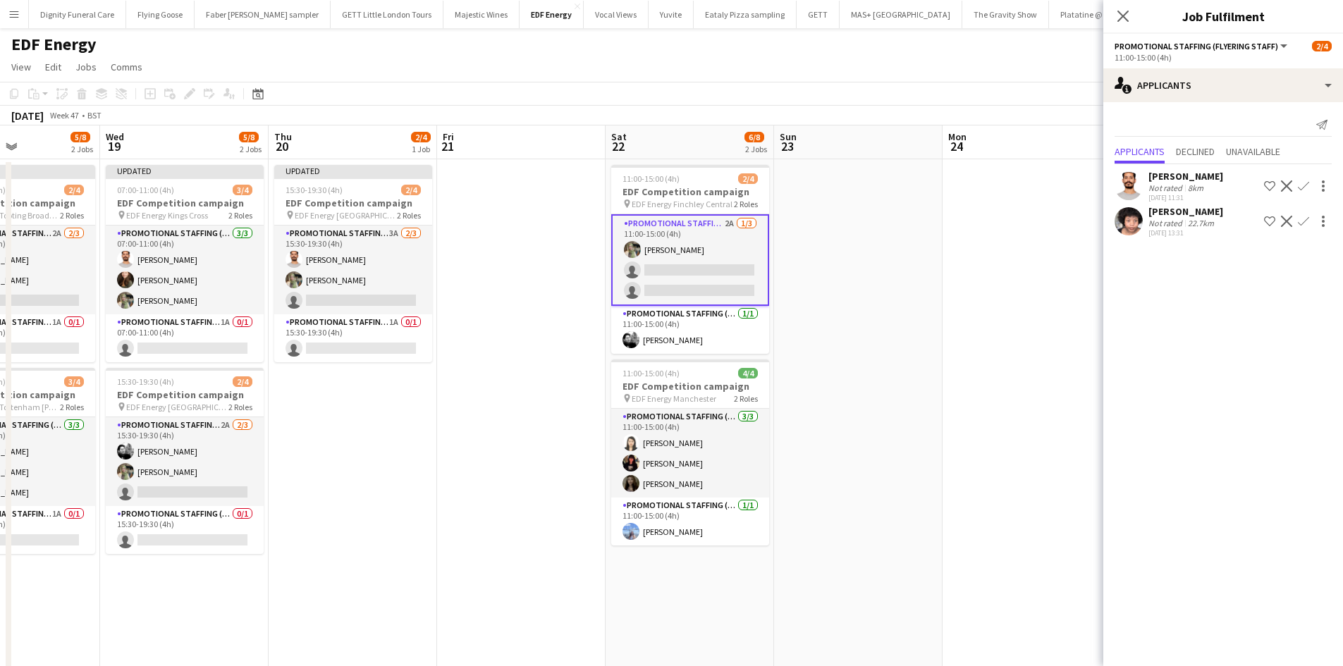
click at [1304, 183] on app-icon "Confirm" at bounding box center [1302, 185] width 11 height 11
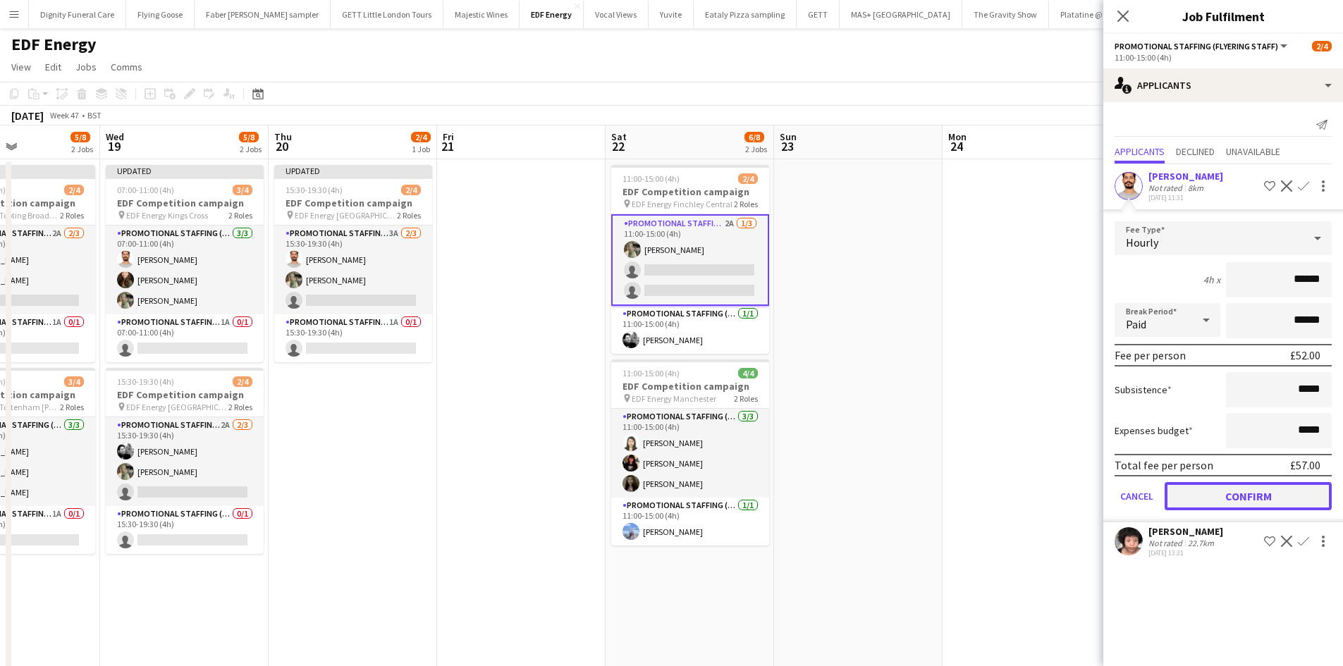
click at [1260, 489] on button "Confirm" at bounding box center [1247, 496] width 167 height 28
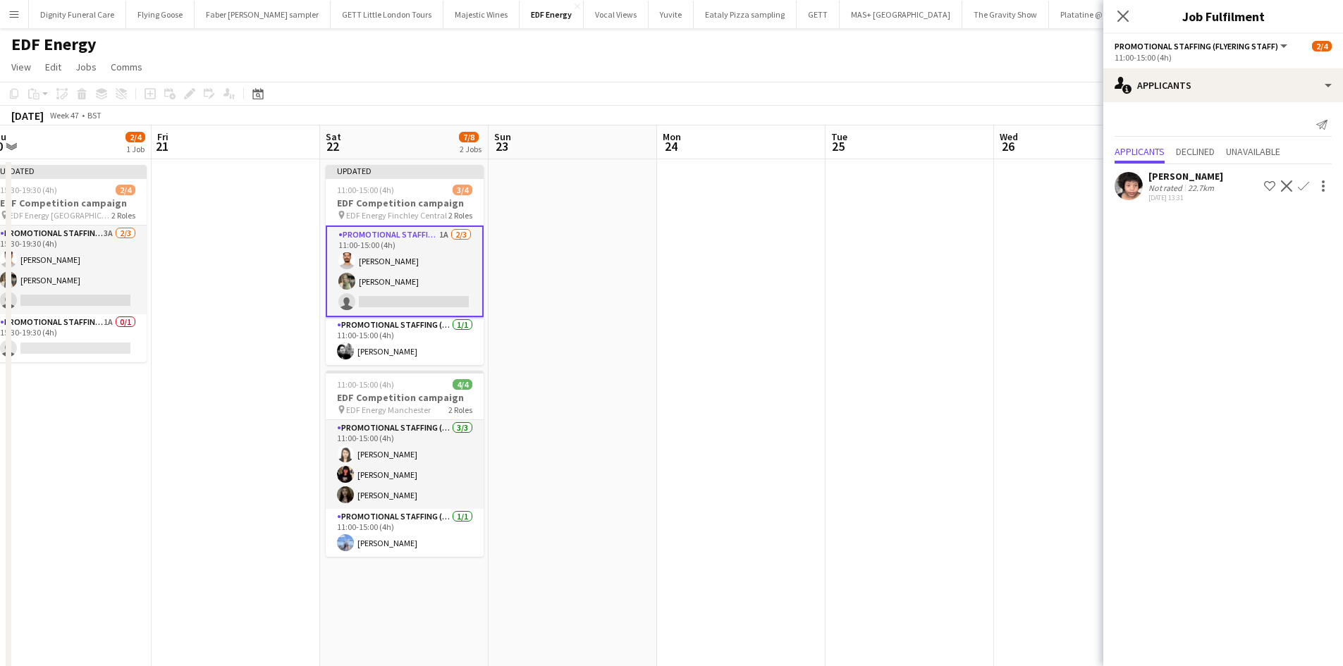
drag, startPoint x: 944, startPoint y: 448, endPoint x: 660, endPoint y: 442, distance: 284.1
click at [660, 442] on app-calendar-viewport "Mon 17 4/8 2 Jobs Tue 18 5/8 2 Jobs Wed 19 5/8 2 Jobs Thu 20 2/4 1 Job Fri 21 S…" at bounding box center [671, 670] width 1343 height 1090
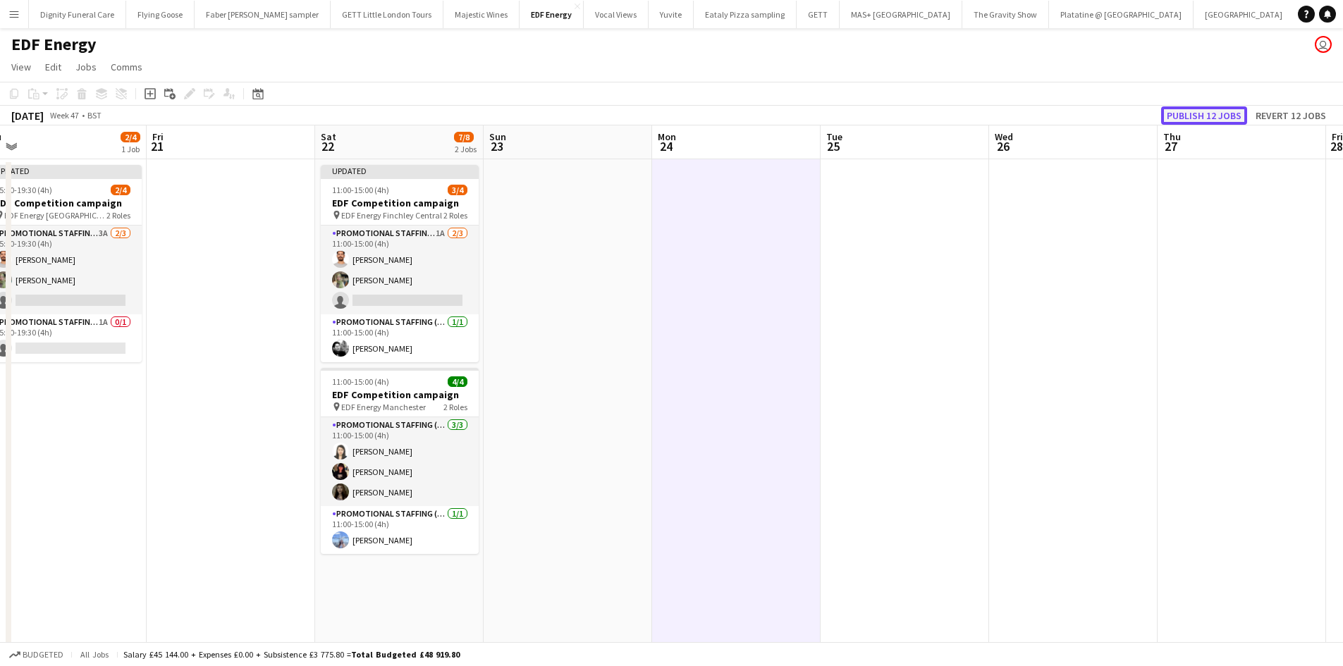
click at [1224, 111] on button "Publish 12 jobs" at bounding box center [1204, 115] width 86 height 18
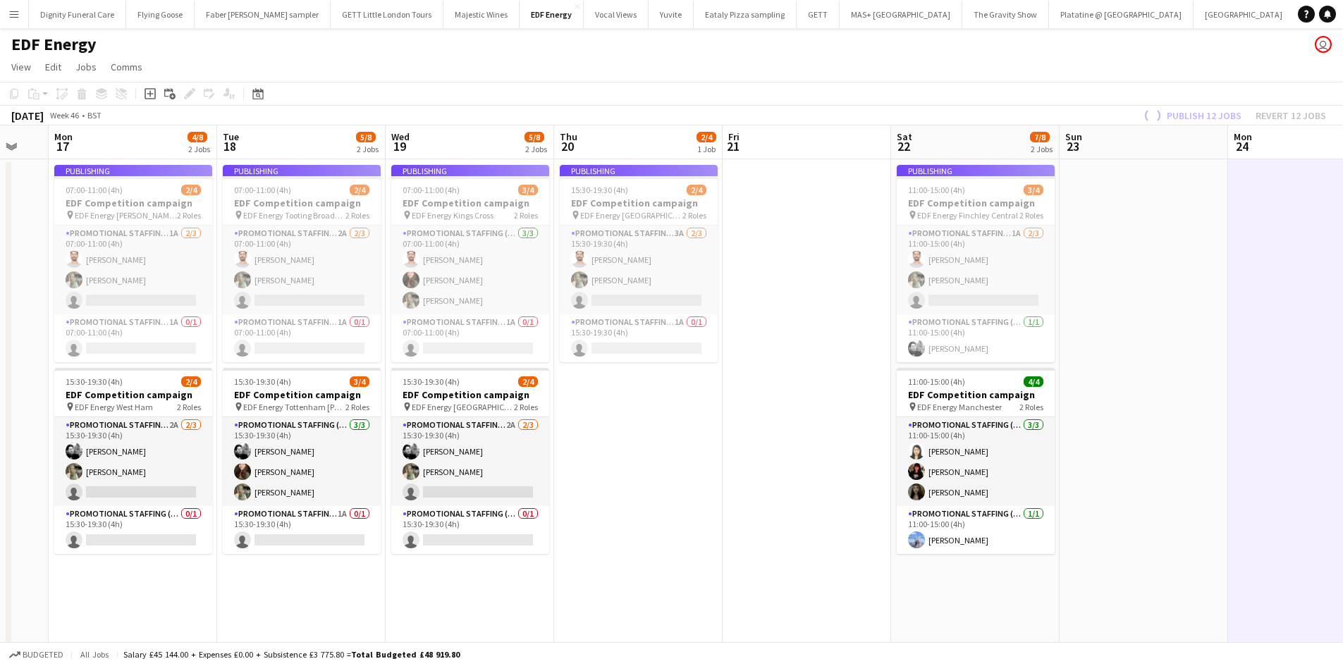
drag, startPoint x: 999, startPoint y: 364, endPoint x: 1352, endPoint y: 333, distance: 354.5
click at [1343, 334] on html "Menu Boards Boards Boards All jobs Status Workforce Workforce My Workforce Recr…" at bounding box center [671, 619] width 1343 height 1239
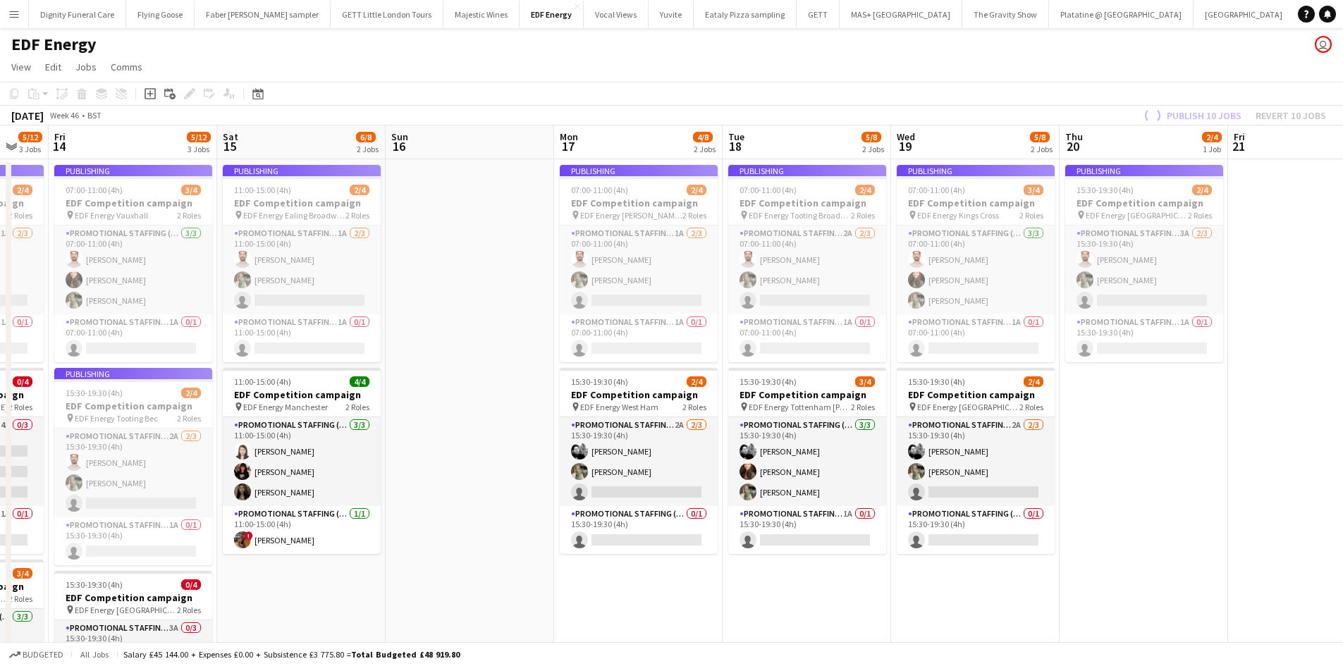
drag, startPoint x: 847, startPoint y: 421, endPoint x: 1180, endPoint y: 389, distance: 334.2
click at [1190, 389] on app-calendar-viewport "Wed 12 4/12 3 Jobs Thu 13 5/12 3 Jobs Fri 14 5/12 3 Jobs Sat 15 6/8 2 Jobs Sun …" at bounding box center [671, 670] width 1343 height 1090
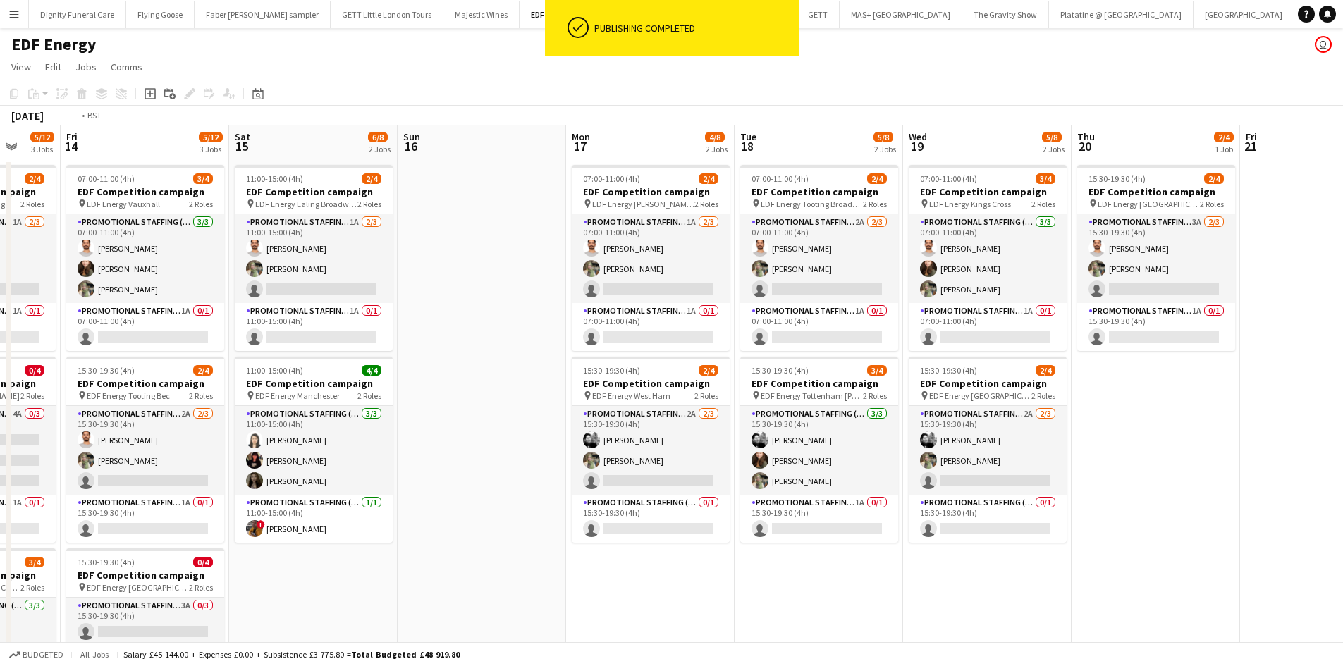
drag, startPoint x: 1042, startPoint y: 381, endPoint x: 1220, endPoint y: 373, distance: 177.8
click at [1247, 374] on app-calendar-viewport "Tue 11 3/12 3 Jobs Wed 12 4/12 3 Jobs Thu 13 5/12 3 Jobs Fri 14 5/12 3 Jobs Sat…" at bounding box center [671, 670] width 1343 height 1090
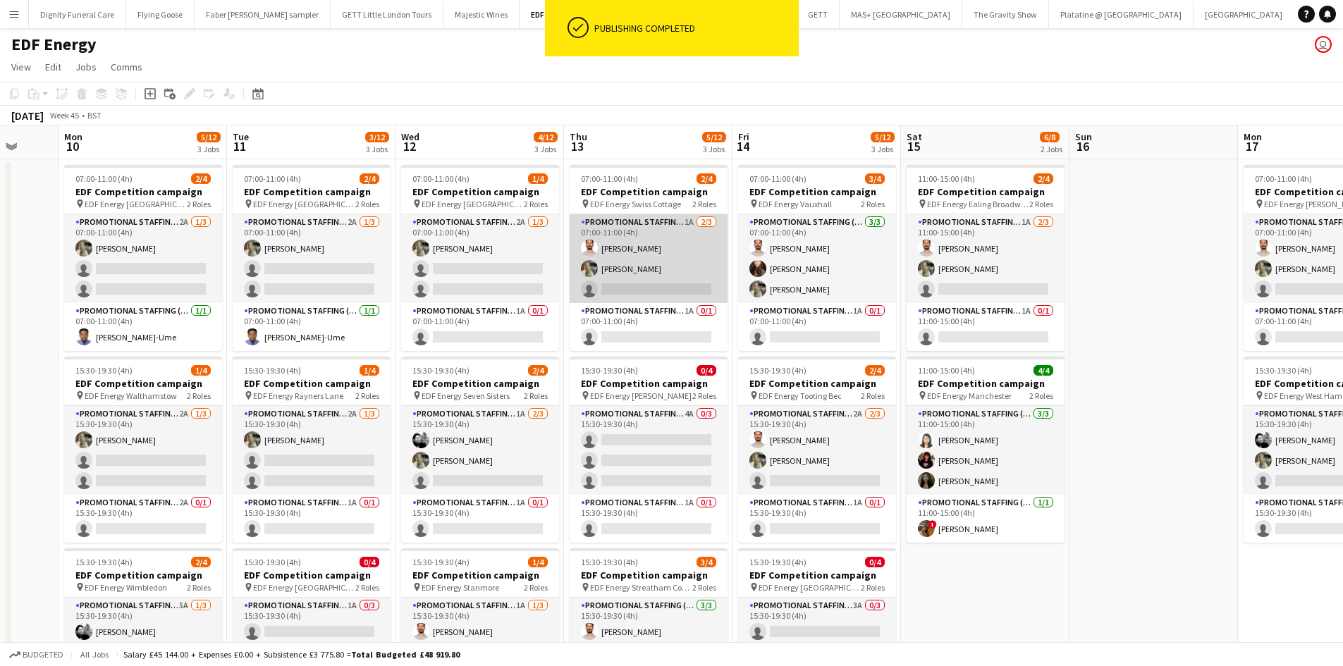
click at [700, 290] on app-card-role "Promotional Staffing (Flyering Staff) 1A 2/3 07:00-11:00 (4h) Arjun Varma Aliya…" at bounding box center [648, 258] width 158 height 89
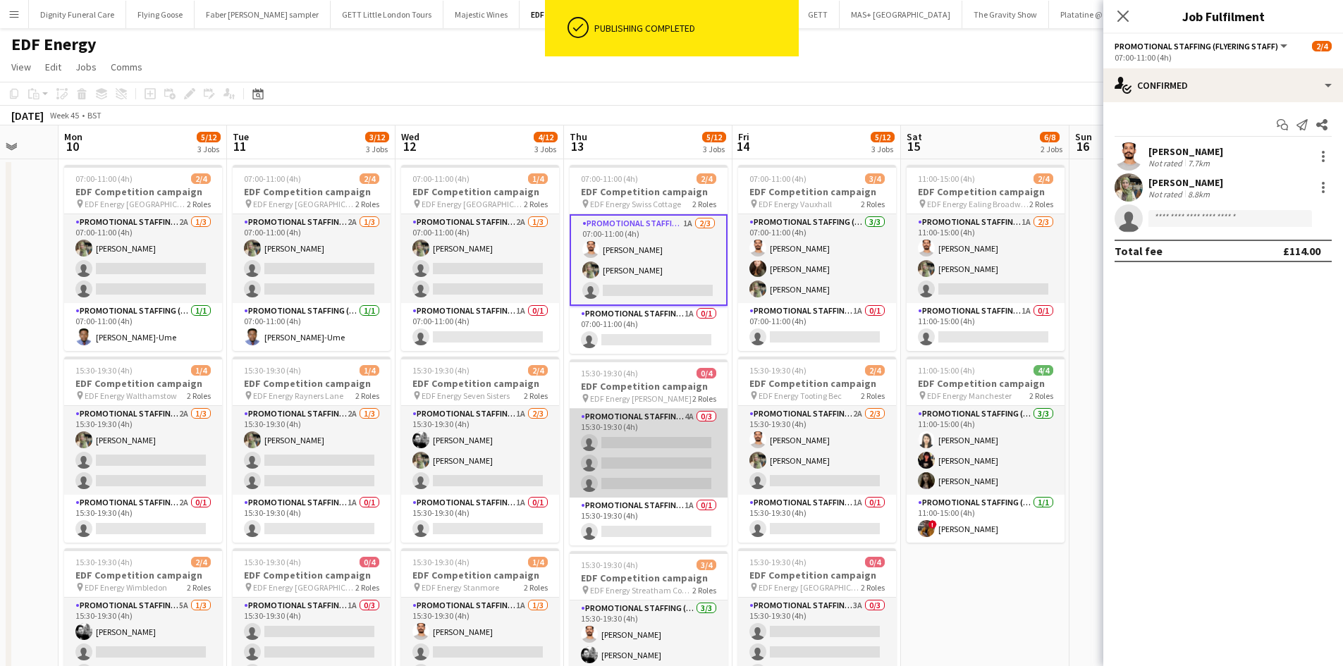
click at [632, 448] on app-card-role "Promotional Staffing (Flyering Staff) 4A 0/3 15:30-19:30 (4h) single-neutral-ac…" at bounding box center [648, 453] width 158 height 89
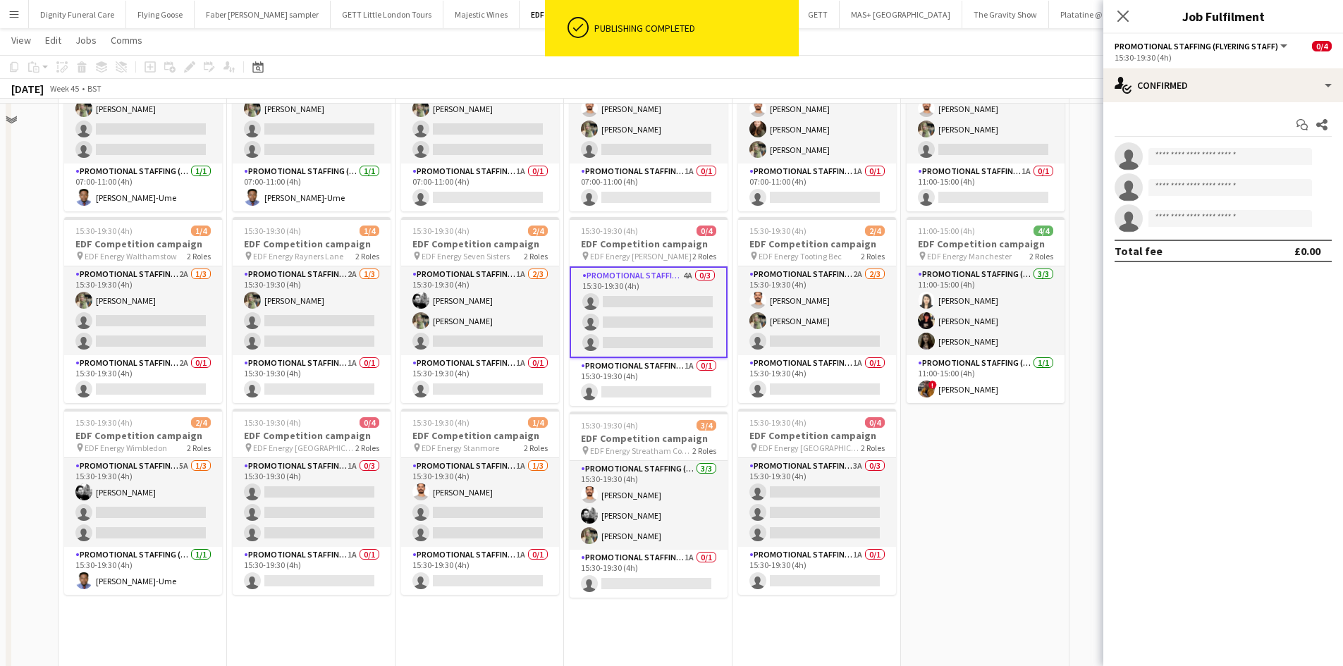
scroll to position [141, 0]
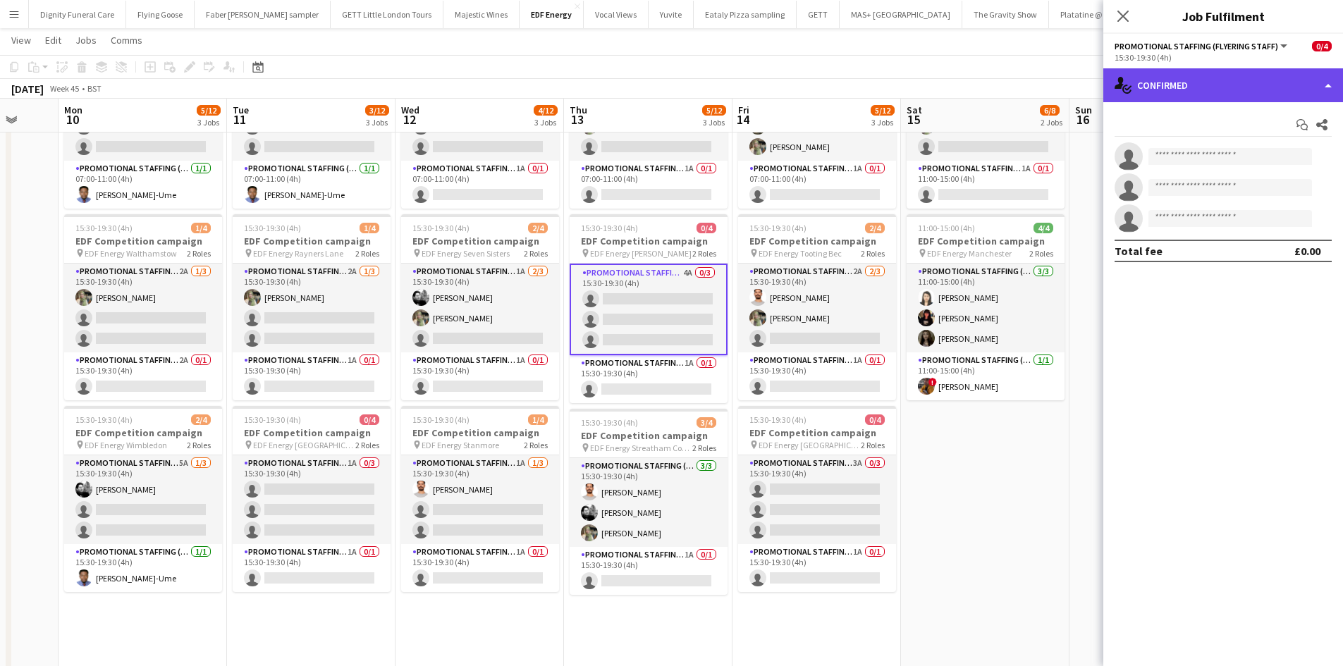
click at [1198, 80] on div "single-neutral-actions-check-2 Confirmed" at bounding box center [1223, 85] width 240 height 34
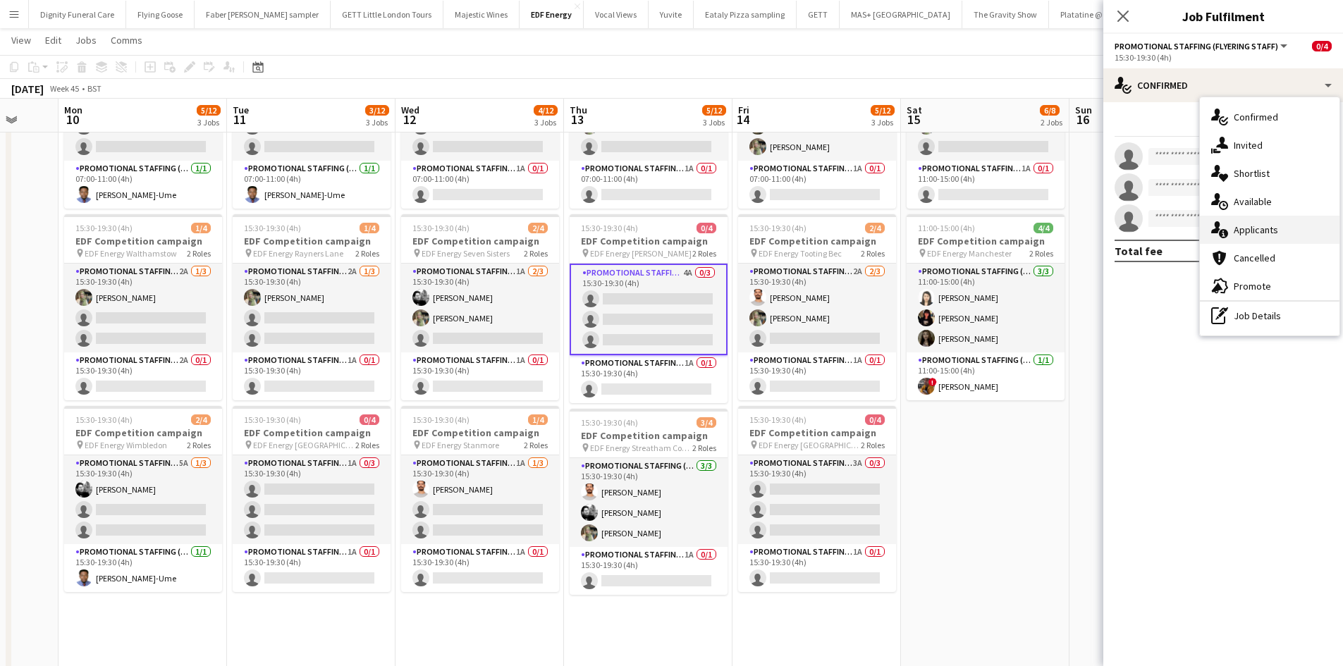
click at [1265, 228] on span "Applicants" at bounding box center [1255, 229] width 44 height 13
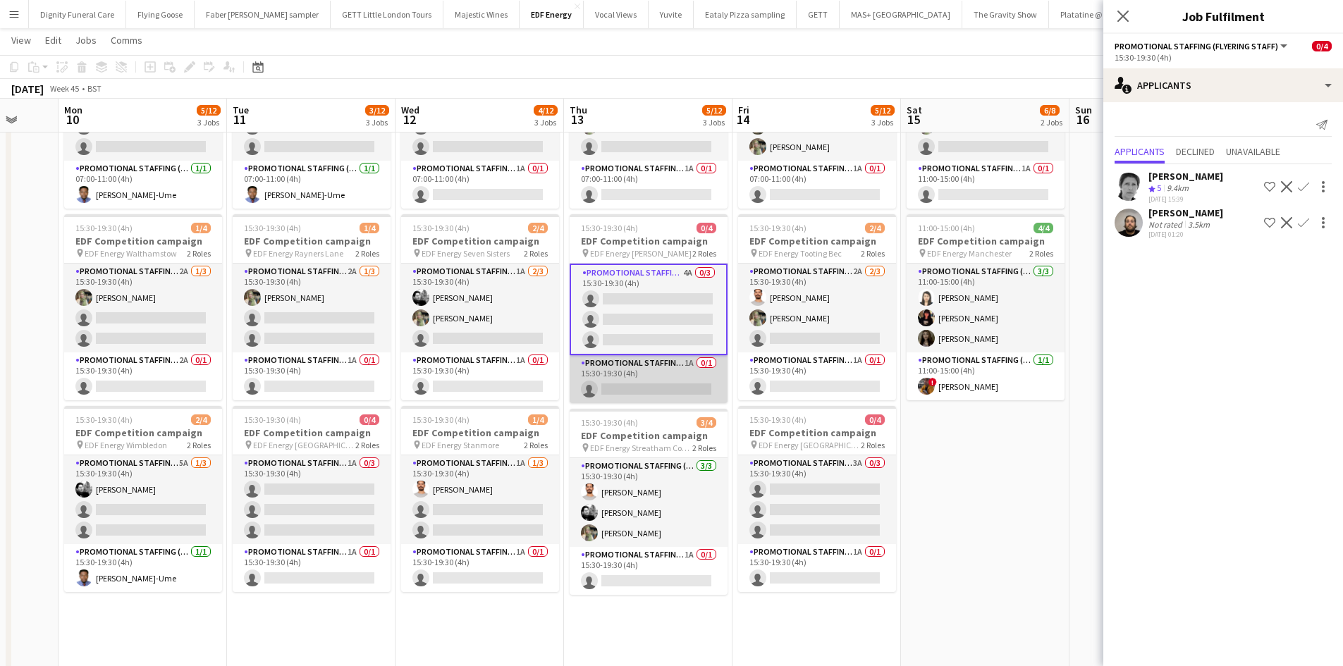
click at [670, 391] on app-card-role "Promotional Staffing (Team Leader) 1A 0/1 15:30-19:30 (4h) single-neutral-actio…" at bounding box center [648, 379] width 158 height 48
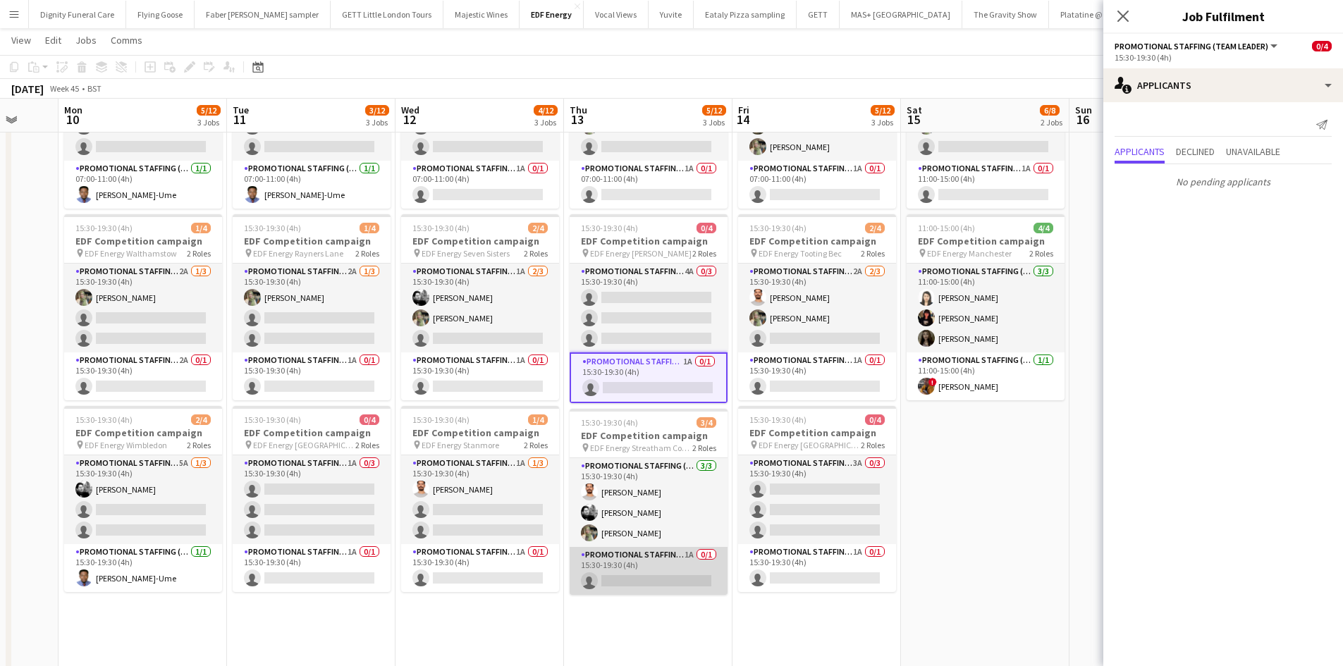
click at [655, 573] on app-card-role "Promotional Staffing (Team Leader) 1A 0/1 15:30-19:30 (4h) single-neutral-actio…" at bounding box center [648, 571] width 158 height 48
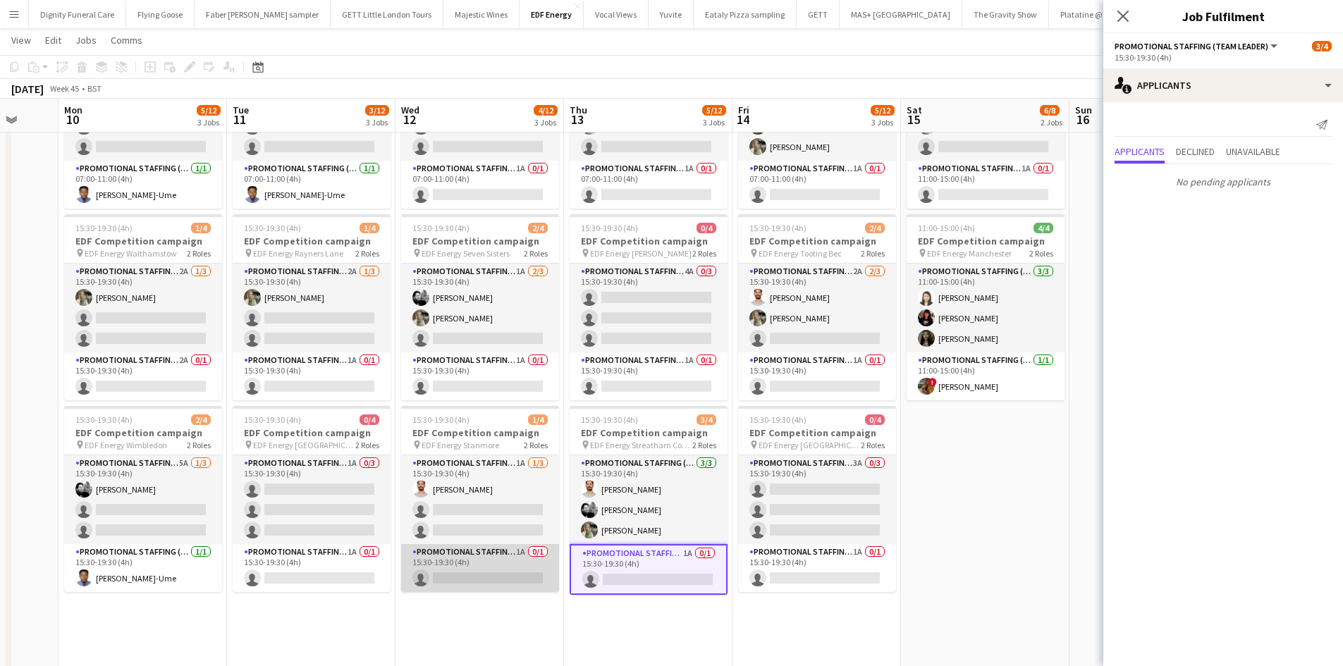
click at [514, 579] on app-card-role "Promotional Staffing (Team Leader) 1A 0/1 15:30-19:30 (4h) single-neutral-actio…" at bounding box center [480, 568] width 158 height 48
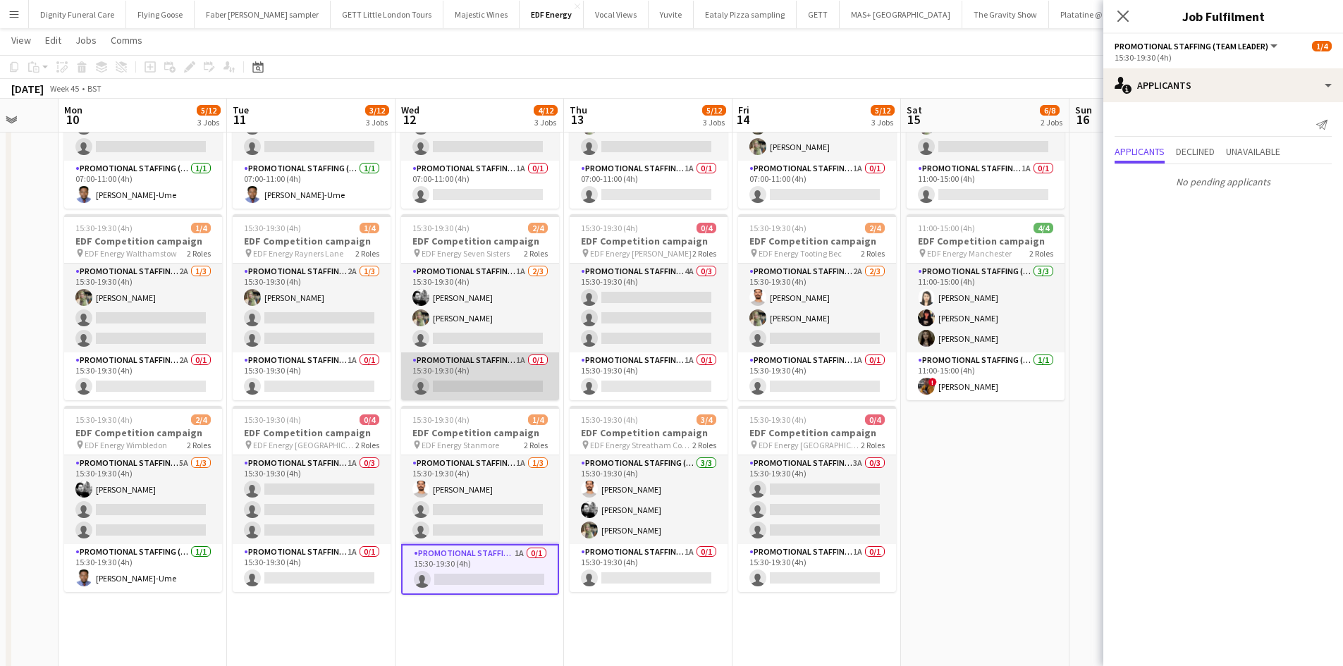
click at [485, 380] on app-card-role "Promotional Staffing (Team Leader) 1A 0/1 15:30-19:30 (4h) single-neutral-actio…" at bounding box center [480, 376] width 158 height 48
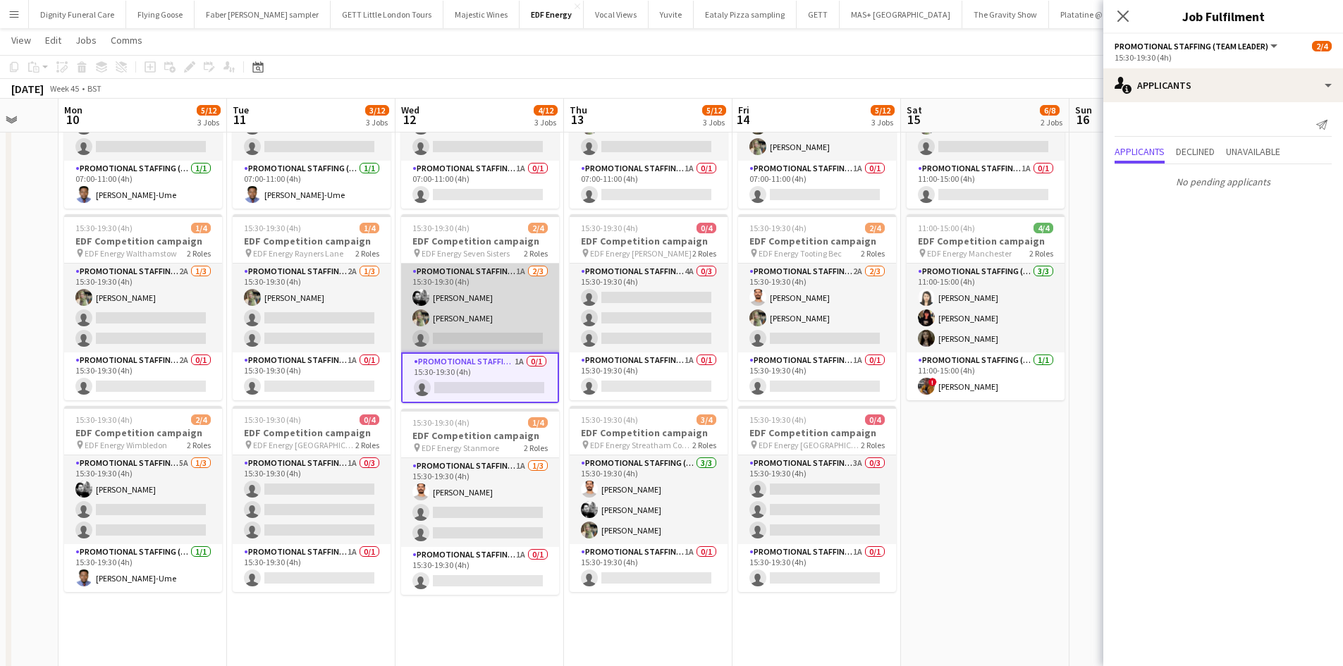
click at [459, 332] on app-card-role "Promotional Staffing (Flyering Staff) 1A 2/3 15:30-19:30 (4h) Dan Vasey Aliya K…" at bounding box center [480, 308] width 158 height 89
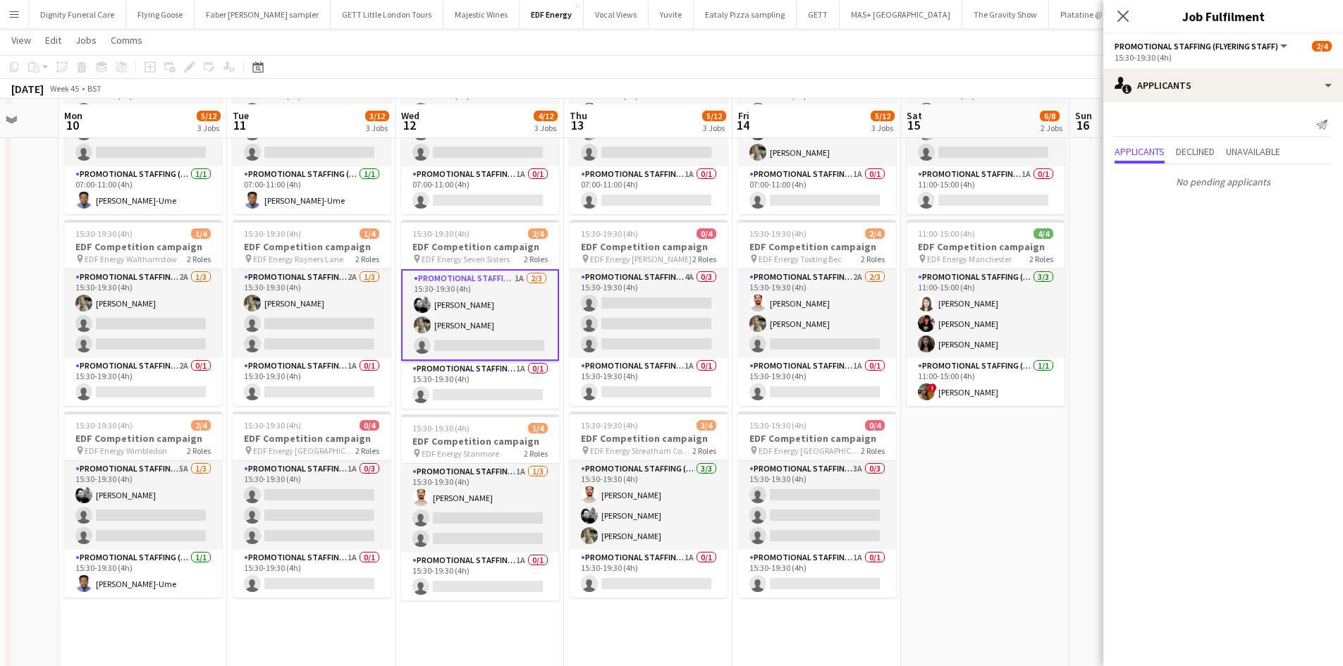
scroll to position [0, 0]
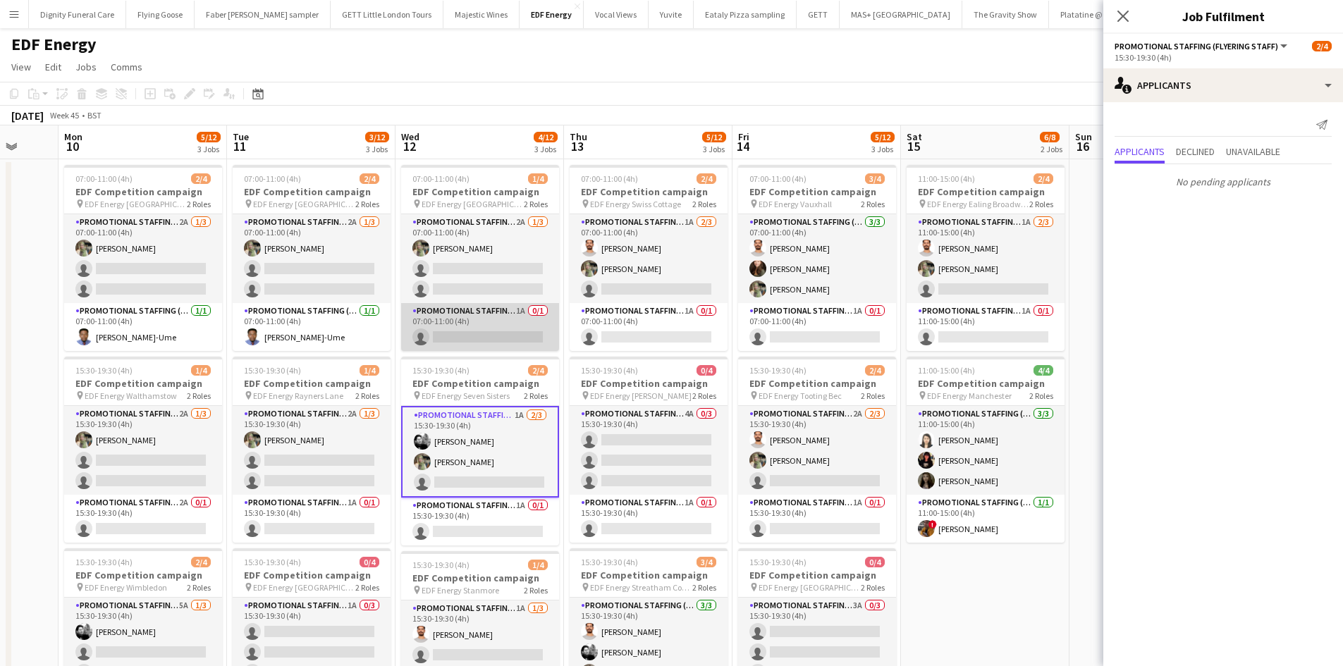
click at [462, 335] on app-card-role "Promotional Staffing (Team Leader) 1A 0/1 07:00-11:00 (4h) single-neutral-actio…" at bounding box center [480, 327] width 158 height 48
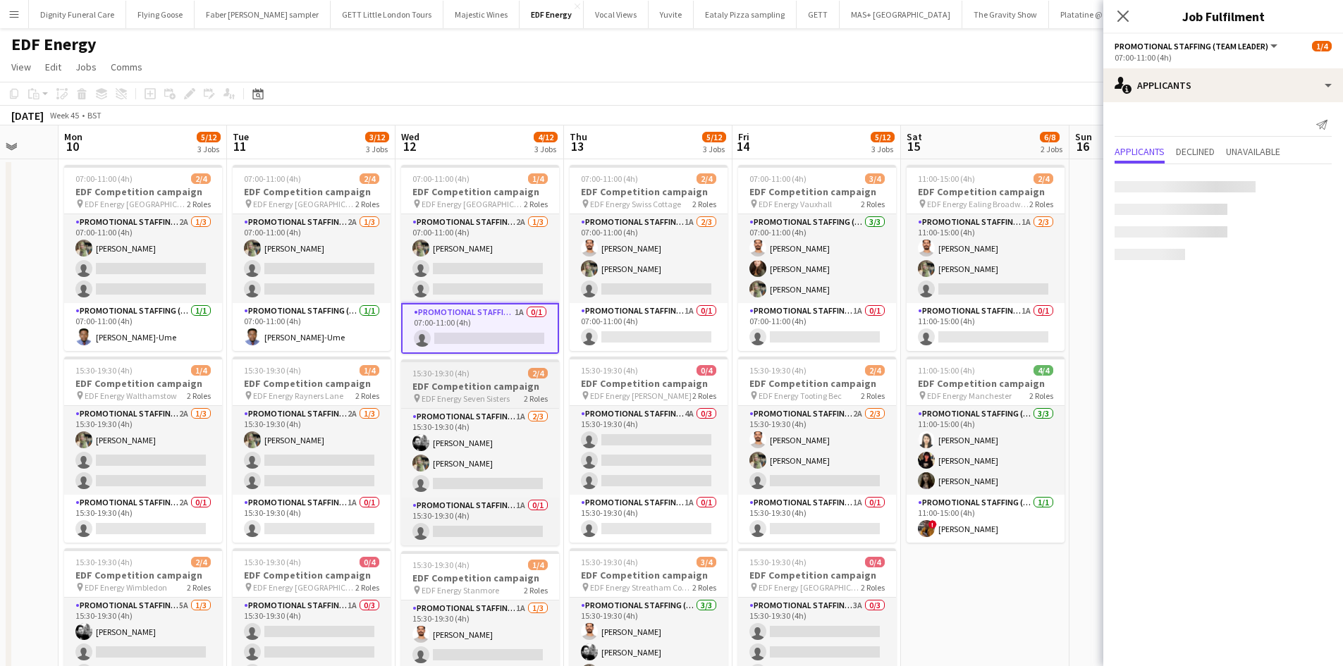
scroll to position [0, 446]
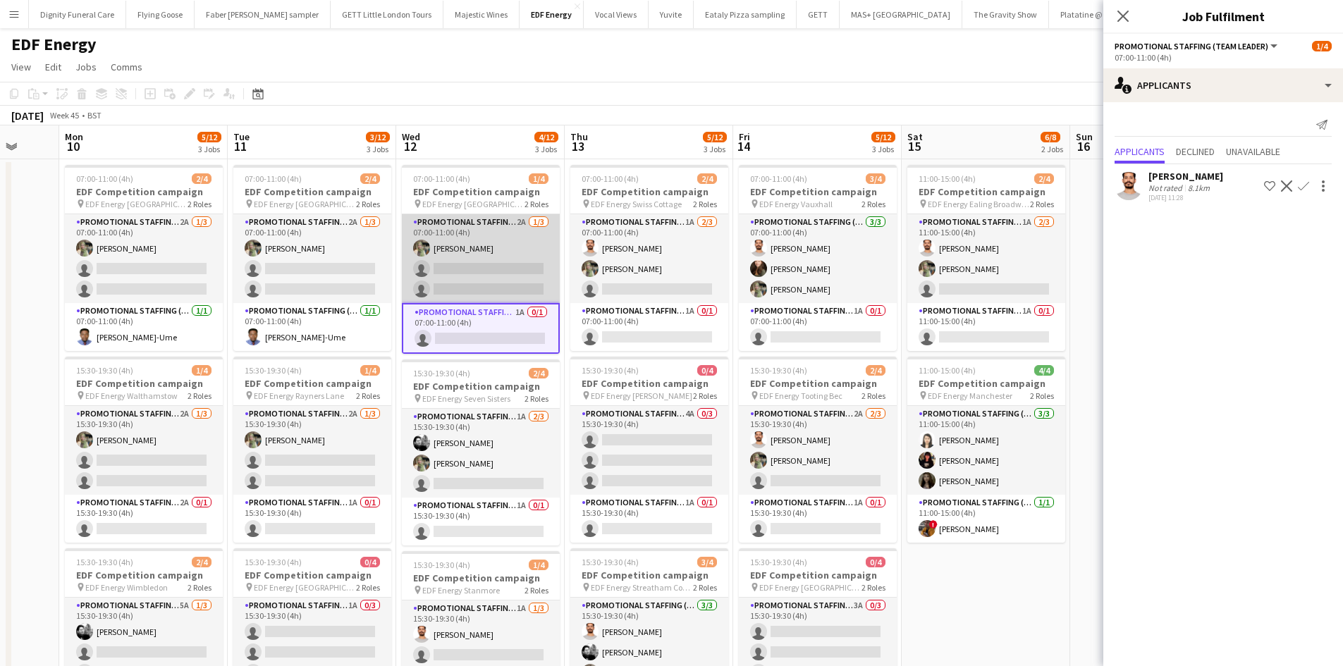
click at [492, 260] on app-card-role "Promotional Staffing (Flyering Staff) 2A 1/3 07:00-11:00 (4h) Aliya Kazmi singl…" at bounding box center [481, 258] width 158 height 89
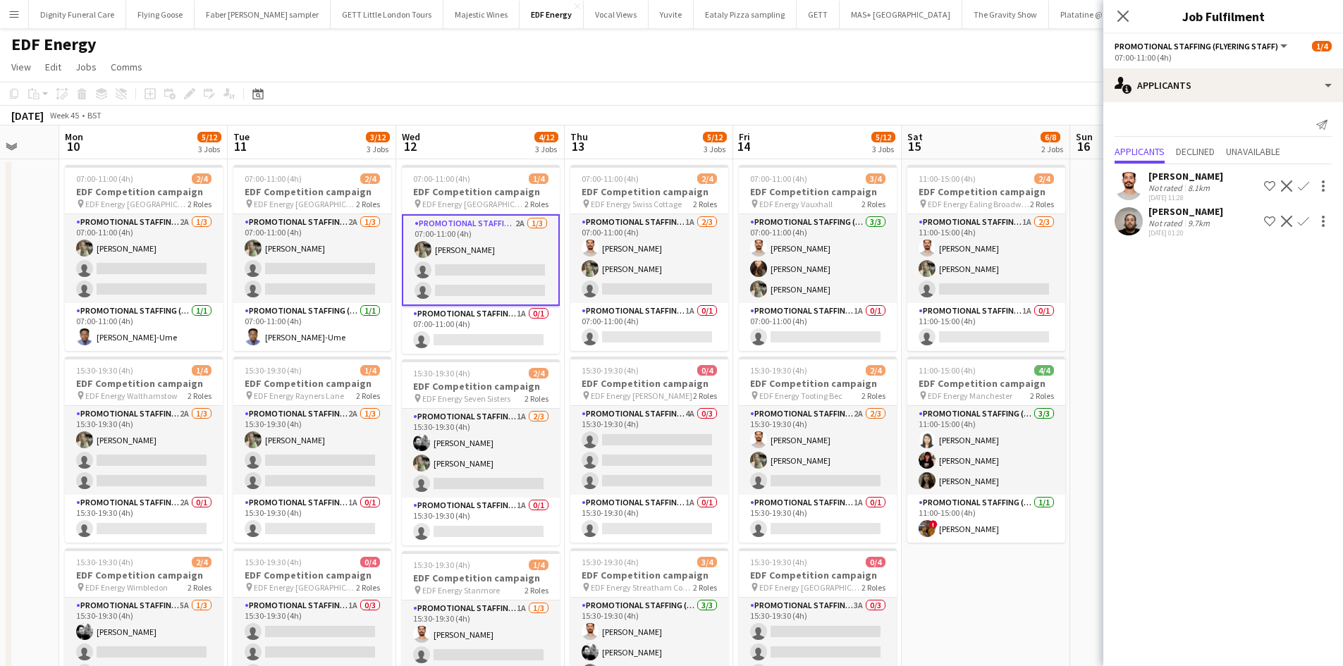
click at [1305, 178] on button "Confirm" at bounding box center [1303, 186] width 17 height 17
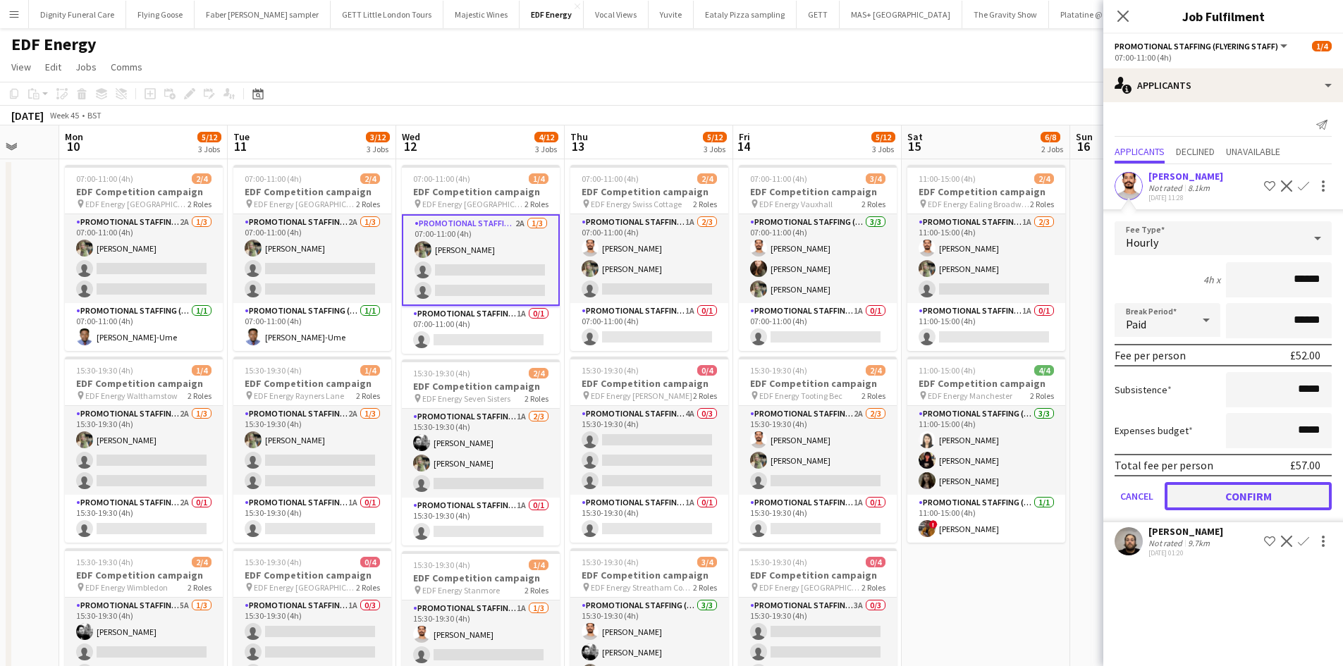
click at [1272, 488] on button "Confirm" at bounding box center [1247, 496] width 167 height 28
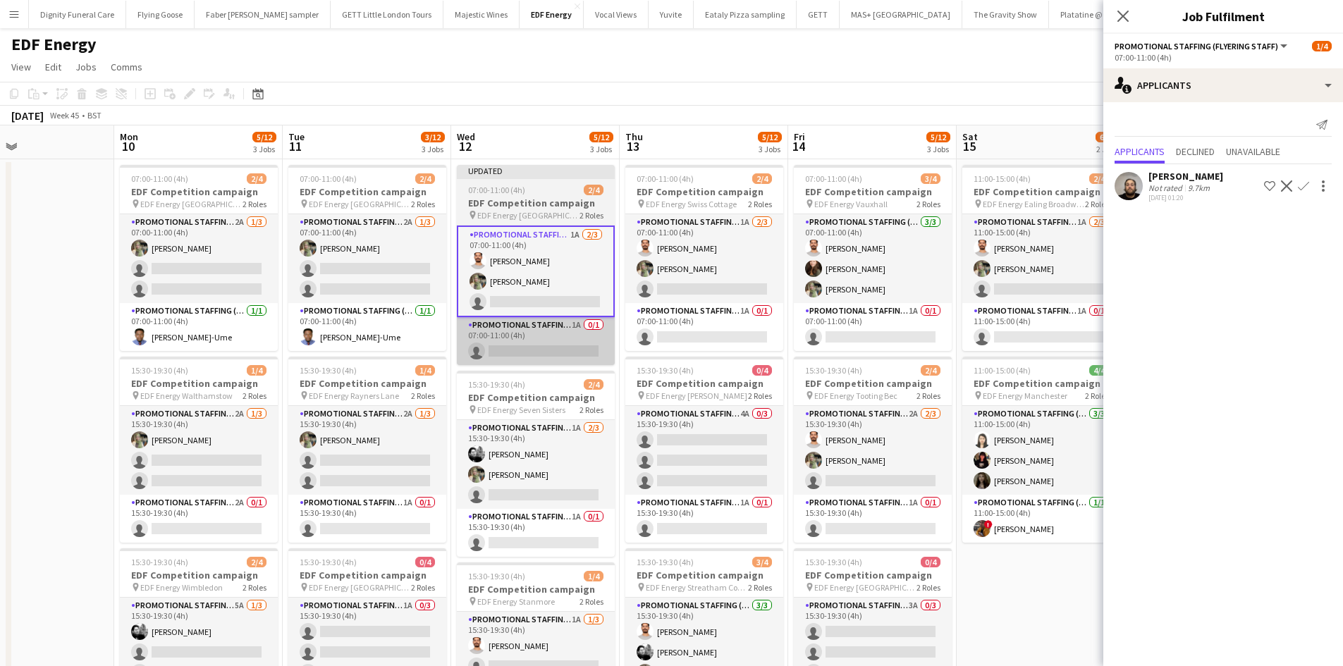
drag, startPoint x: 600, startPoint y: 402, endPoint x: 784, endPoint y: 359, distance: 189.4
click at [860, 390] on app-calendar-viewport "Fri 7 4/12 3 Jobs Sat 8 8/12 3 Jobs Sun 9 Mon 10 5/12 3 Jobs Tue 11 3/12 3 Jobs…" at bounding box center [671, 670] width 1343 height 1090
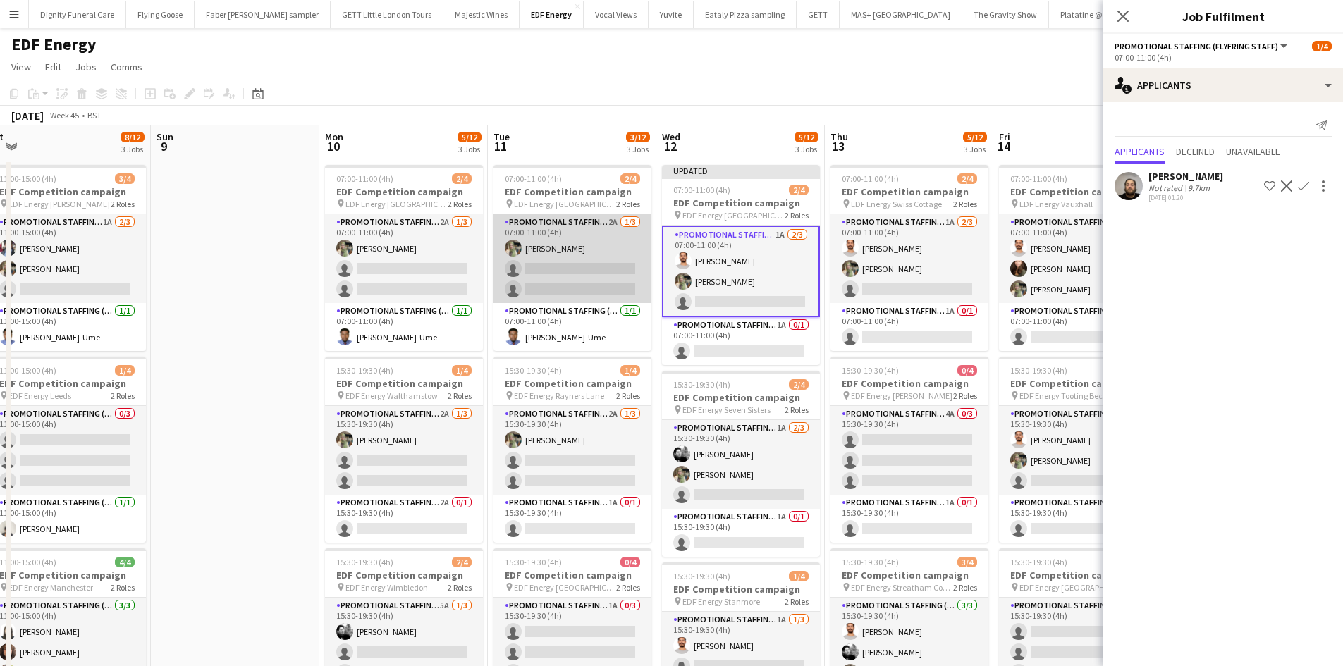
click at [603, 271] on app-card-role "Promotional Staffing (Flyering Staff) 2A 1/3 07:00-11:00 (4h) Aliya Kazmi singl…" at bounding box center [572, 258] width 158 height 89
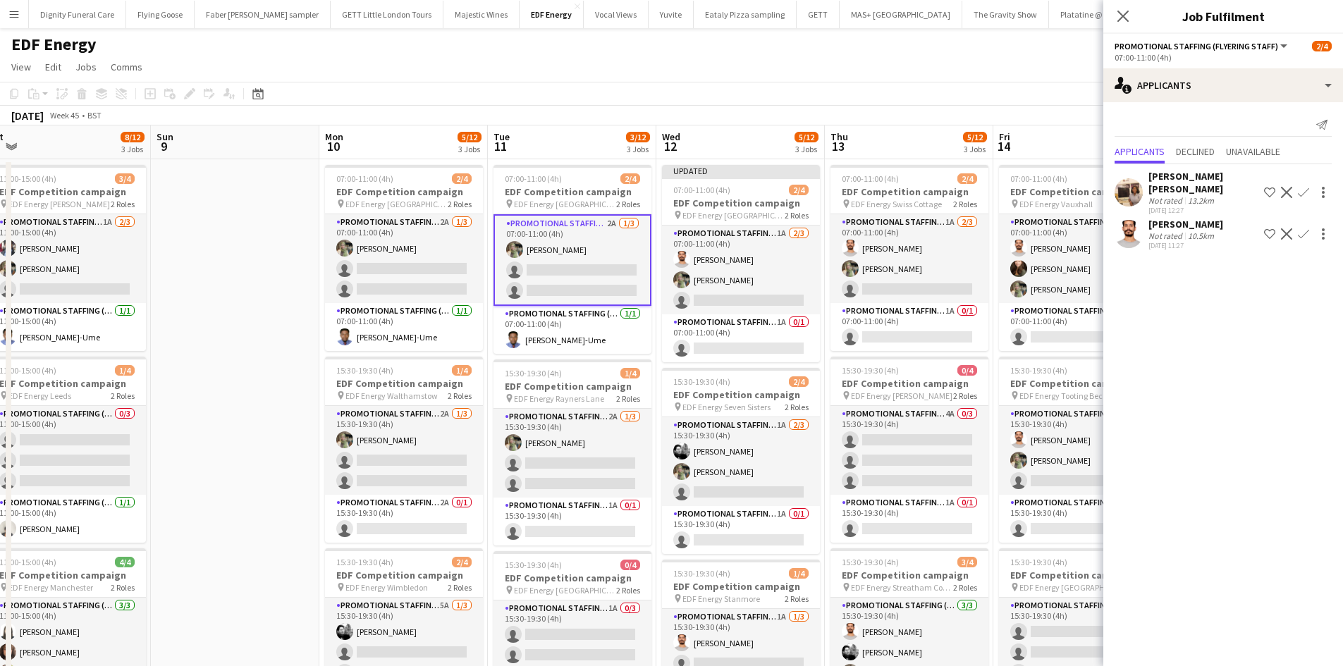
click at [1297, 226] on button "Confirm" at bounding box center [1303, 234] width 17 height 17
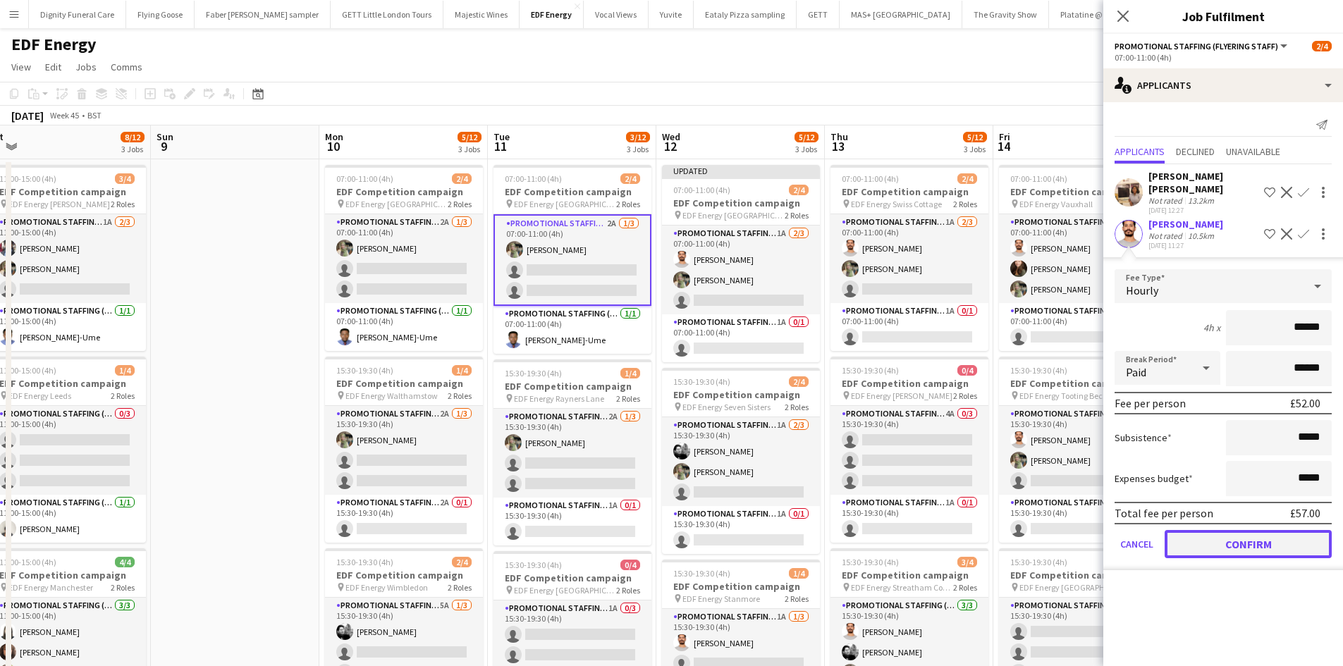
drag, startPoint x: 1254, startPoint y: 529, endPoint x: 1220, endPoint y: 522, distance: 34.7
click at [1253, 530] on button "Confirm" at bounding box center [1247, 544] width 167 height 28
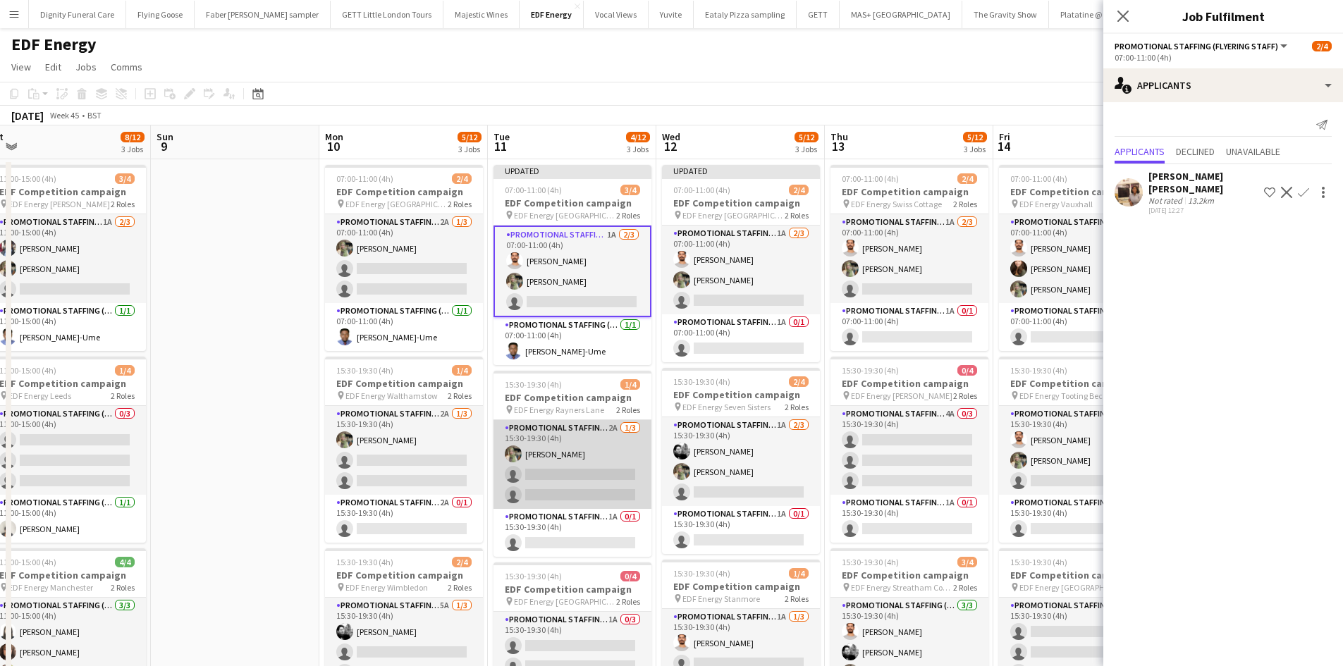
click at [594, 483] on app-card-role "Promotional Staffing (Flyering Staff) 2A 1/3 15:30-19:30 (4h) Aliya Kazmi singl…" at bounding box center [572, 464] width 158 height 89
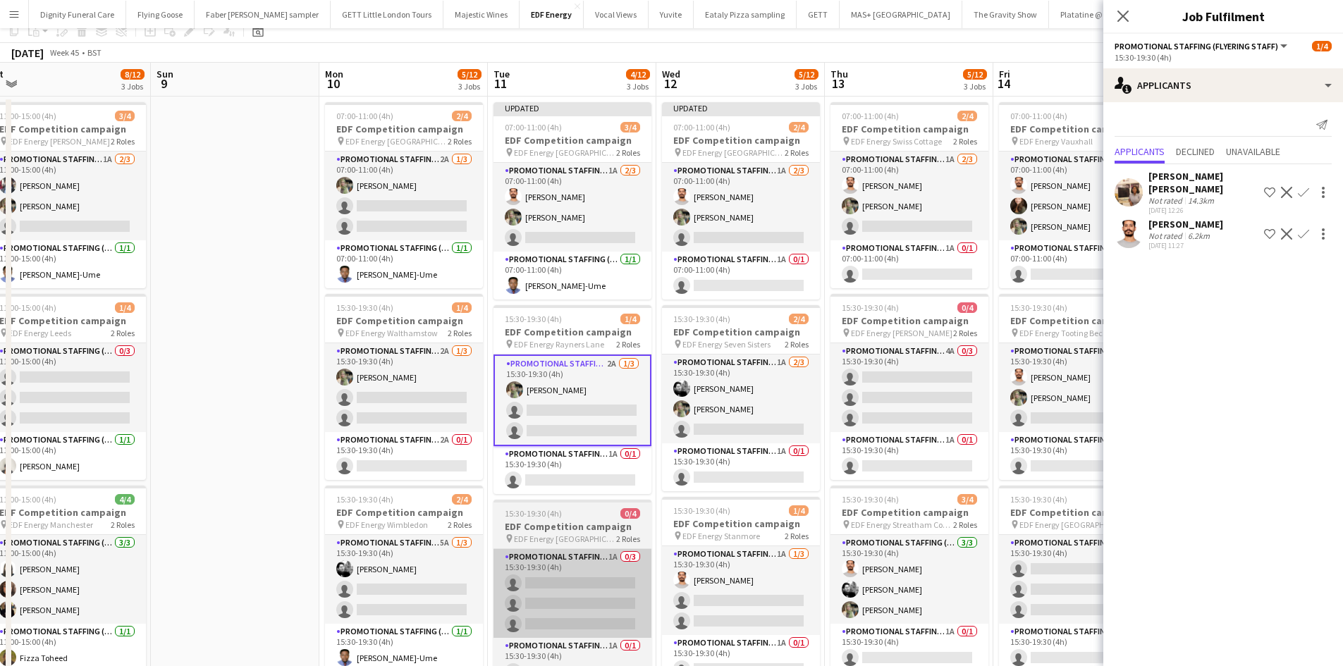
scroll to position [141, 0]
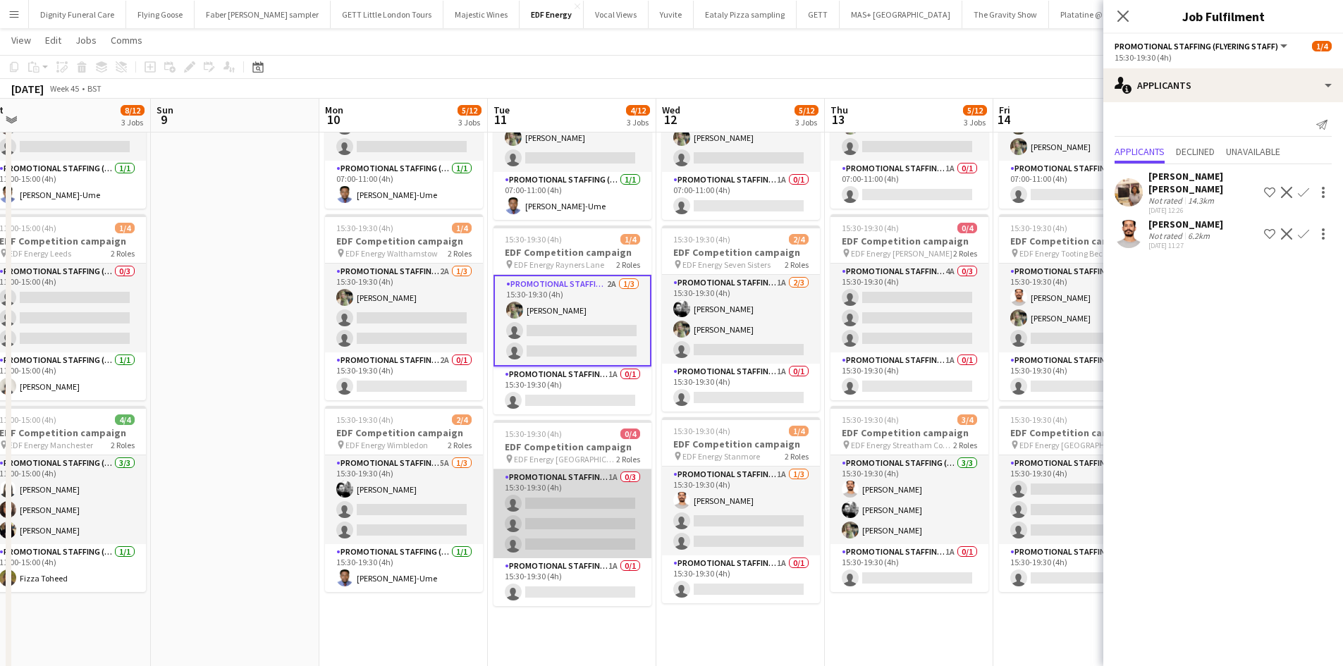
click at [596, 498] on app-card-role "Promotional Staffing (Flyering Staff) 1A 0/3 15:30-19:30 (4h) single-neutral-ac…" at bounding box center [572, 513] width 158 height 89
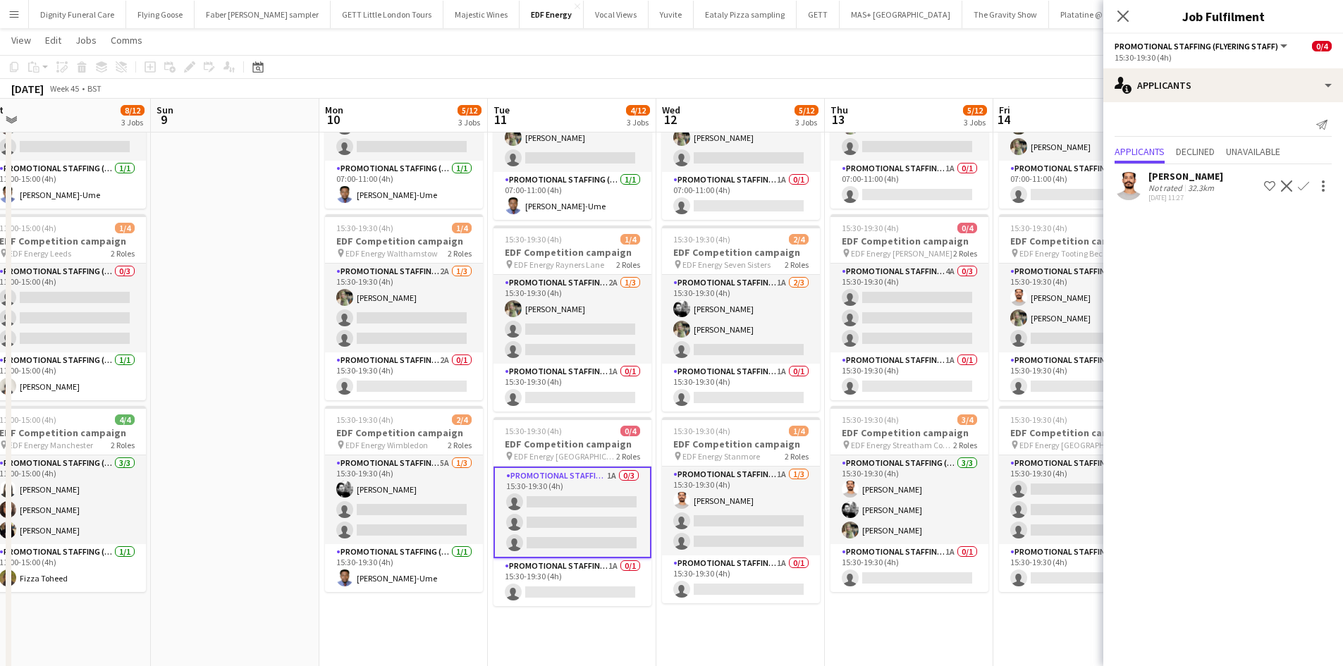
click at [1305, 181] on app-icon "Confirm" at bounding box center [1302, 185] width 11 height 11
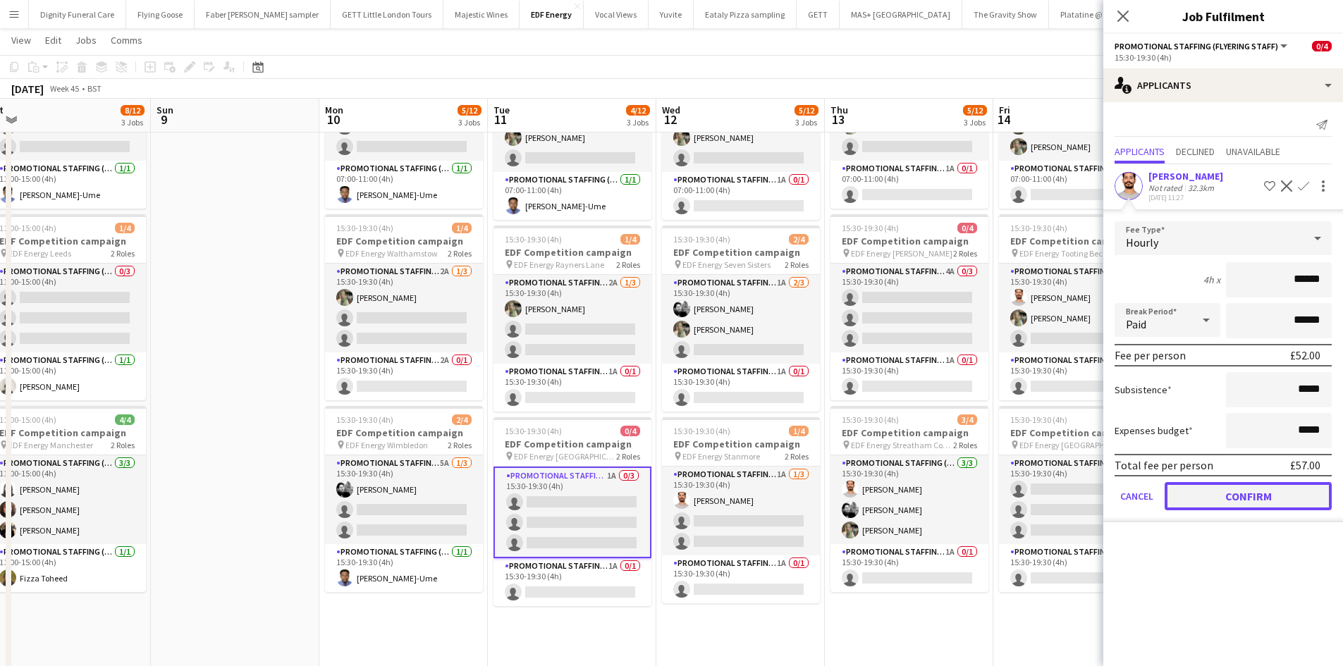
click at [1278, 490] on button "Confirm" at bounding box center [1247, 496] width 167 height 28
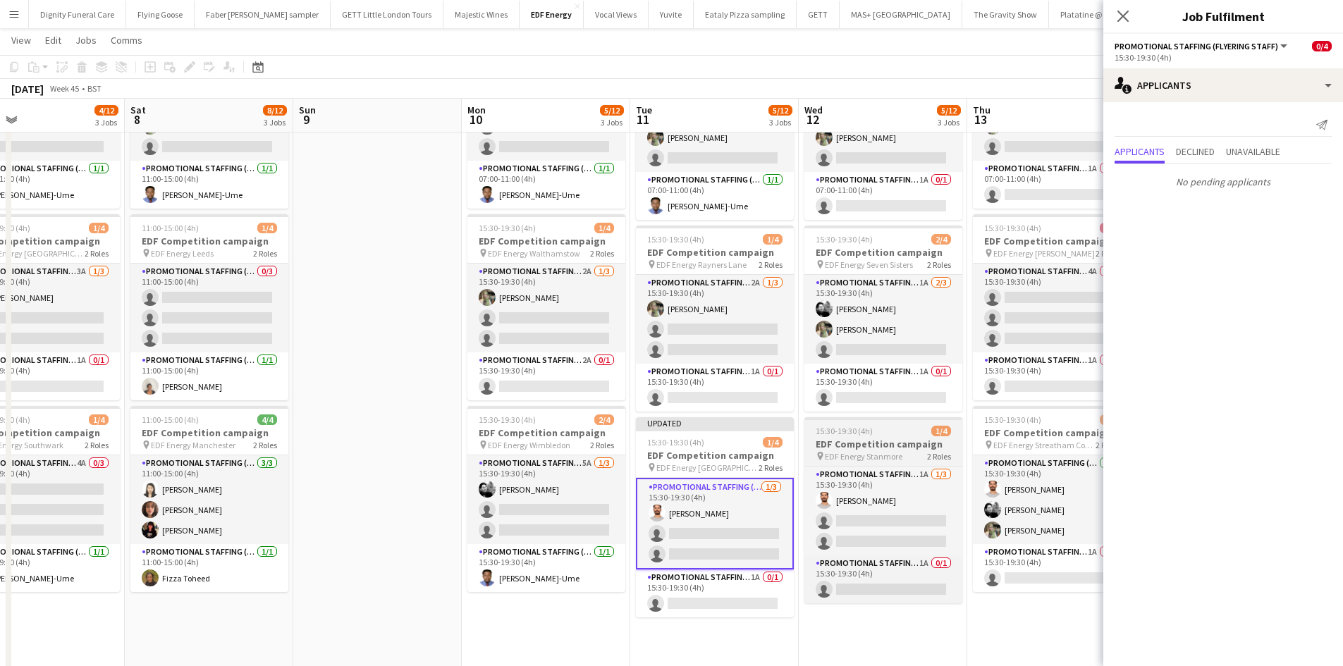
drag, startPoint x: 745, startPoint y: 444, endPoint x: 880, endPoint y: 449, distance: 134.7
click at [906, 445] on app-calendar-viewport "Wed 5 4/12 3 Jobs Thu 6 4/12 3 Jobs Fri 7 4/12 3 Jobs Sat 8 8/12 3 Jobs Sun 9 M…" at bounding box center [671, 493] width 1343 height 1159
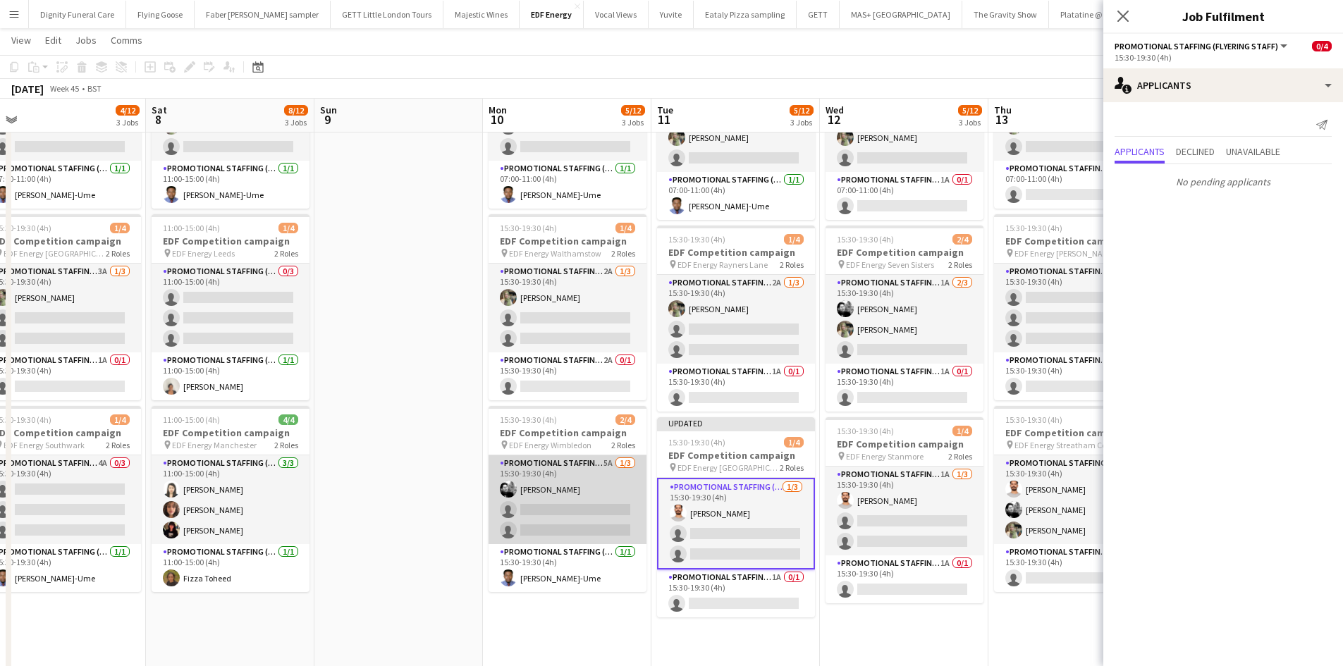
click at [594, 493] on app-card-role "Promotional Staffing (Flyering Staff) 5A 1/3 15:30-19:30 (4h) Dan Vasey single-…" at bounding box center [567, 499] width 158 height 89
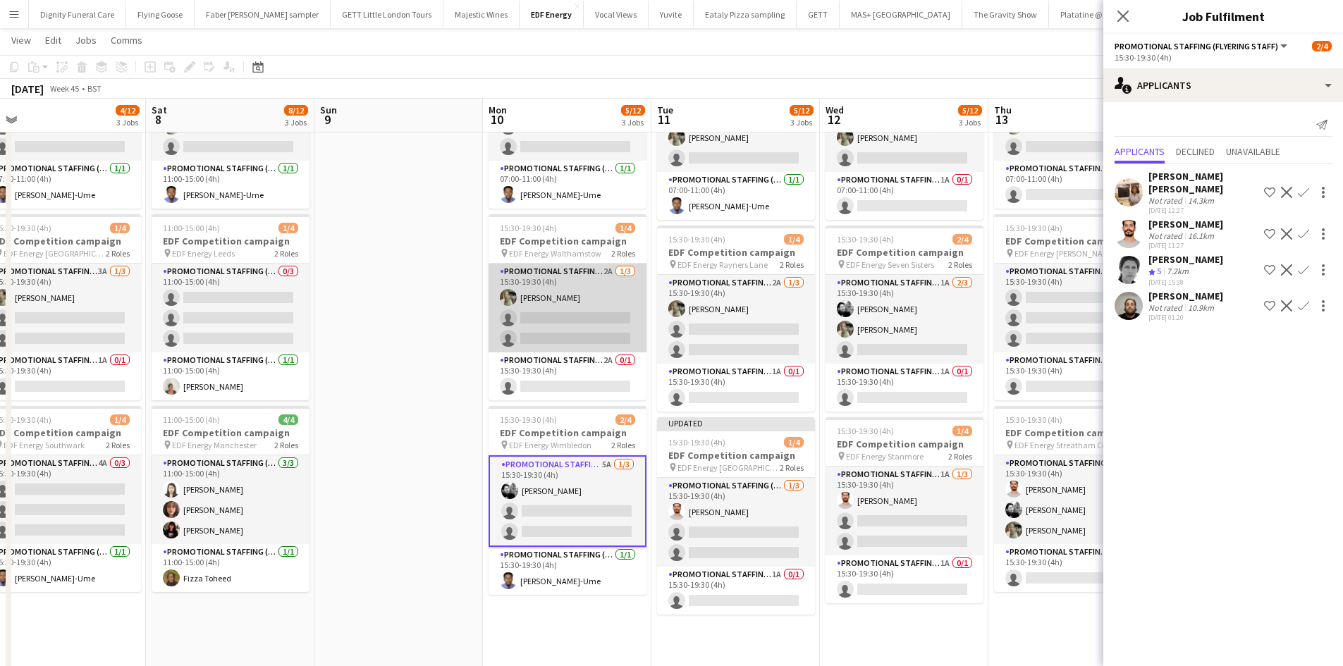
click at [584, 329] on app-card-role "Promotional Staffing (Flyering Staff) 2A 1/3 15:30-19:30 (4h) Aliya Kazmi singl…" at bounding box center [567, 308] width 158 height 89
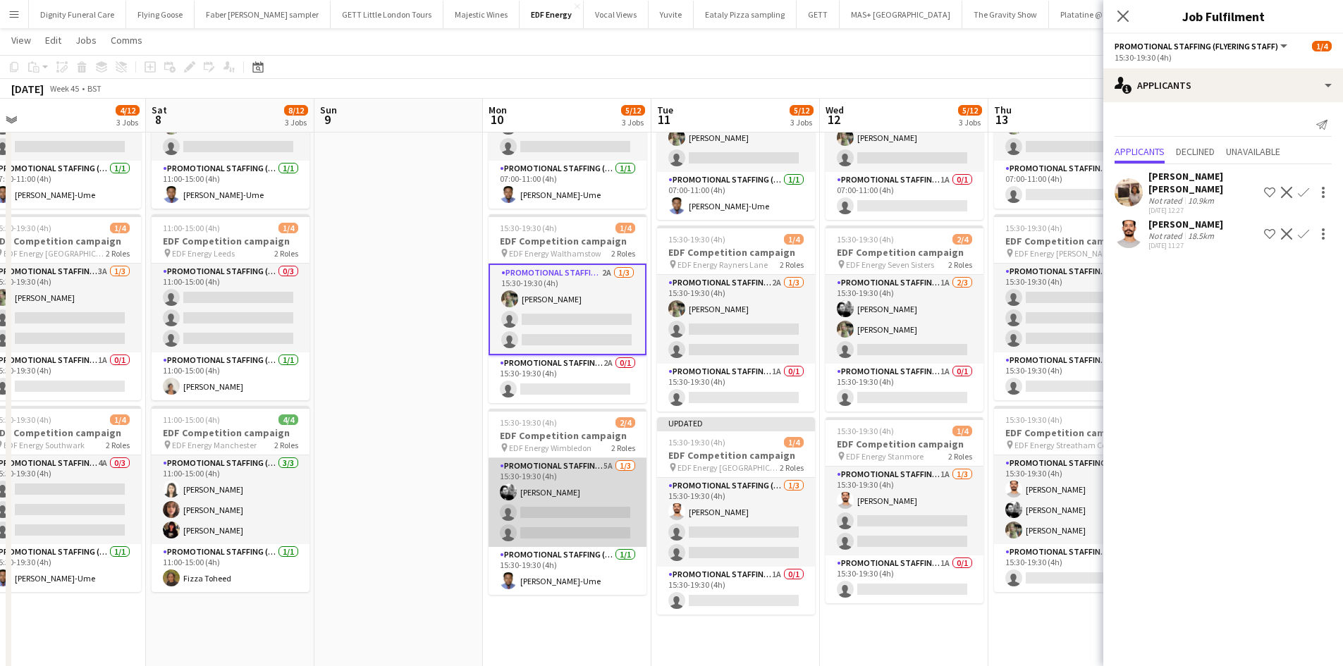
click at [574, 523] on app-card-role "Promotional Staffing (Flyering Staff) 5A 1/3 15:30-19:30 (4h) Dan Vasey single-…" at bounding box center [567, 502] width 158 height 89
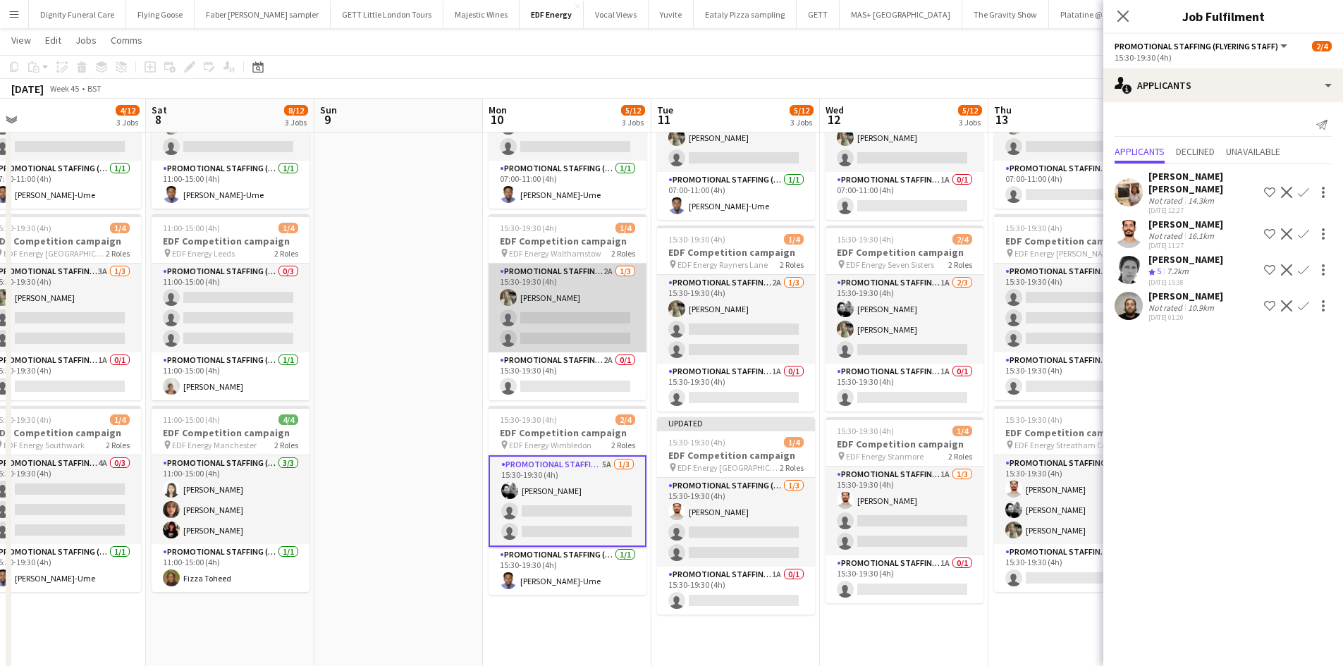
click at [548, 318] on app-card-role "Promotional Staffing (Flyering Staff) 2A 1/3 15:30-19:30 (4h) Aliya Kazmi singl…" at bounding box center [567, 308] width 158 height 89
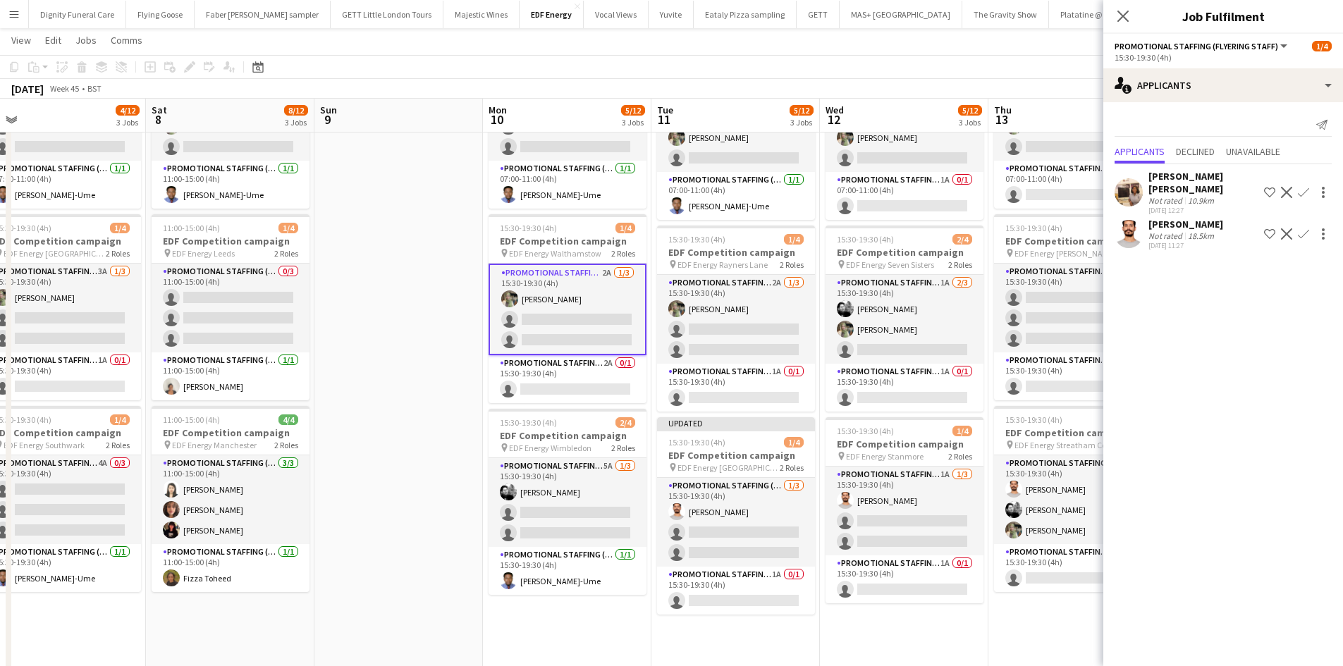
click at [1300, 226] on button "Confirm" at bounding box center [1303, 234] width 17 height 17
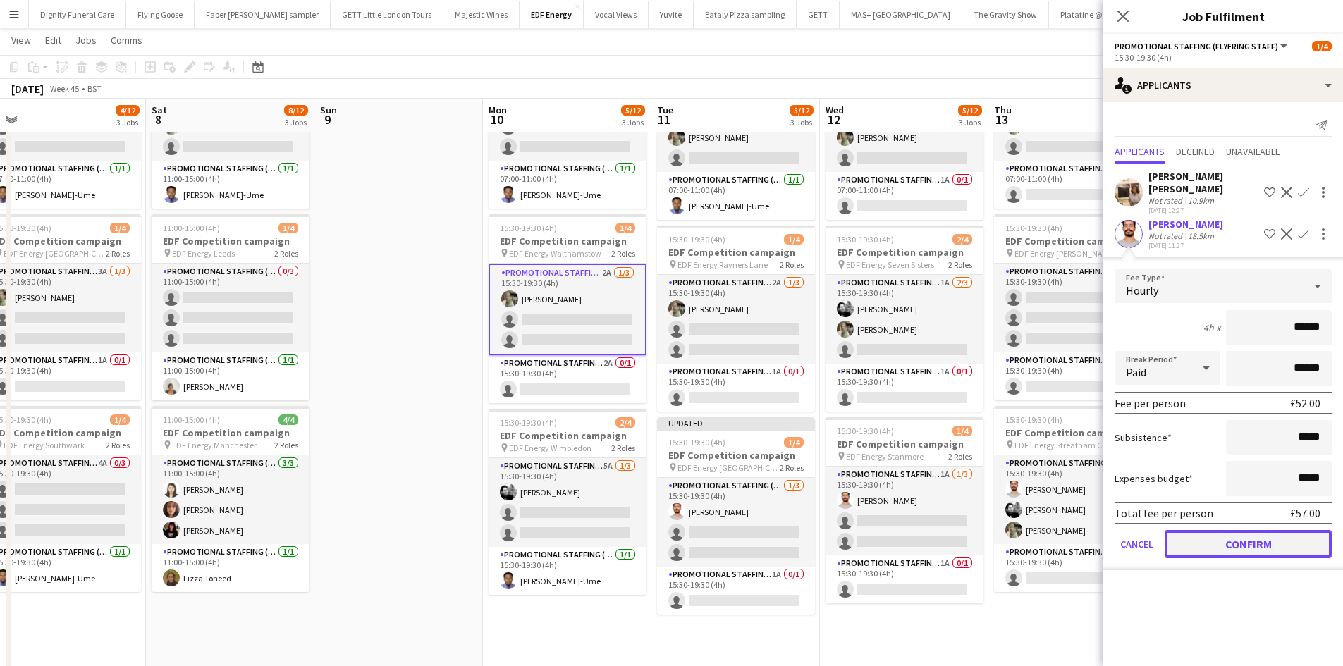
click at [1235, 530] on button "Confirm" at bounding box center [1247, 544] width 167 height 28
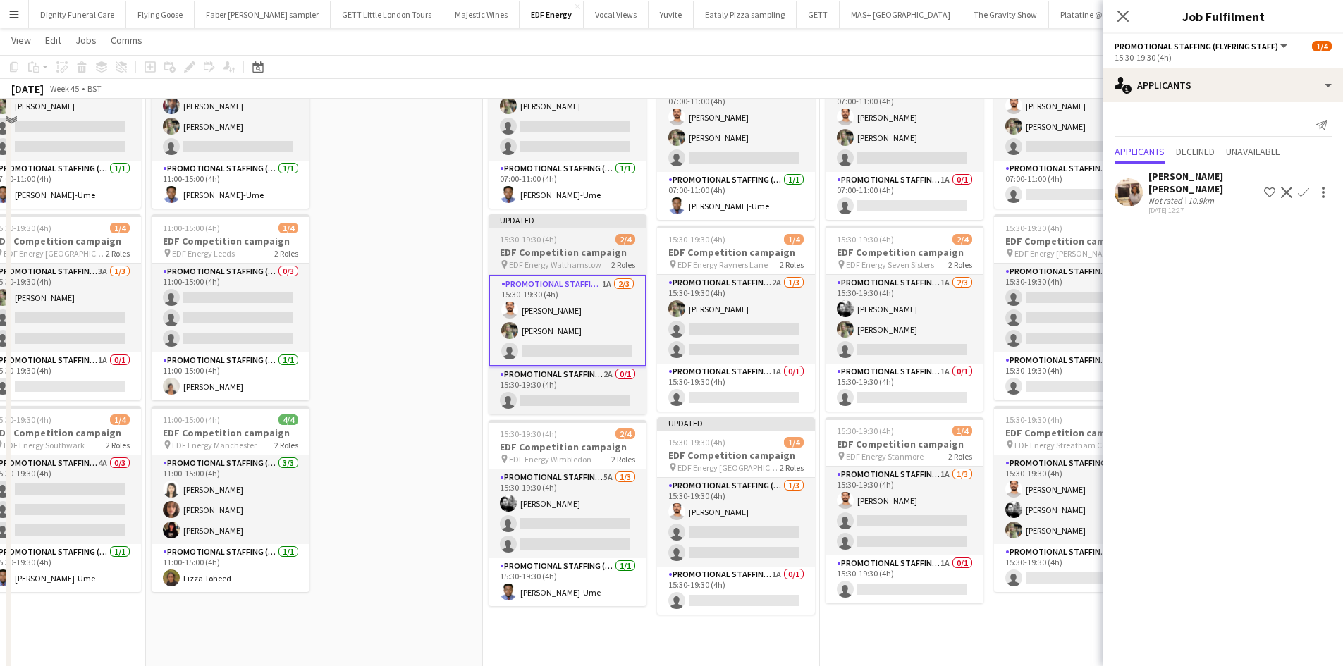
scroll to position [0, 0]
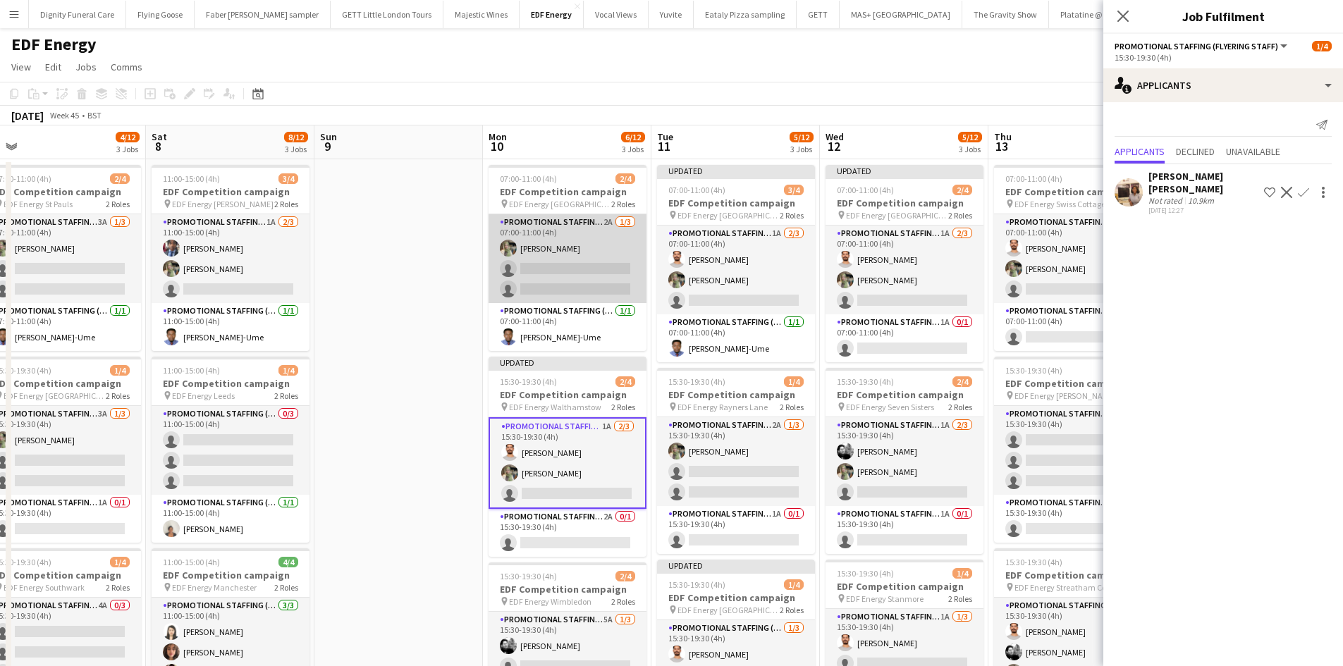
click at [560, 287] on app-card-role "Promotional Staffing (Flyering Staff) 2A 1/3 07:00-11:00 (4h) Aliya Kazmi singl…" at bounding box center [567, 258] width 158 height 89
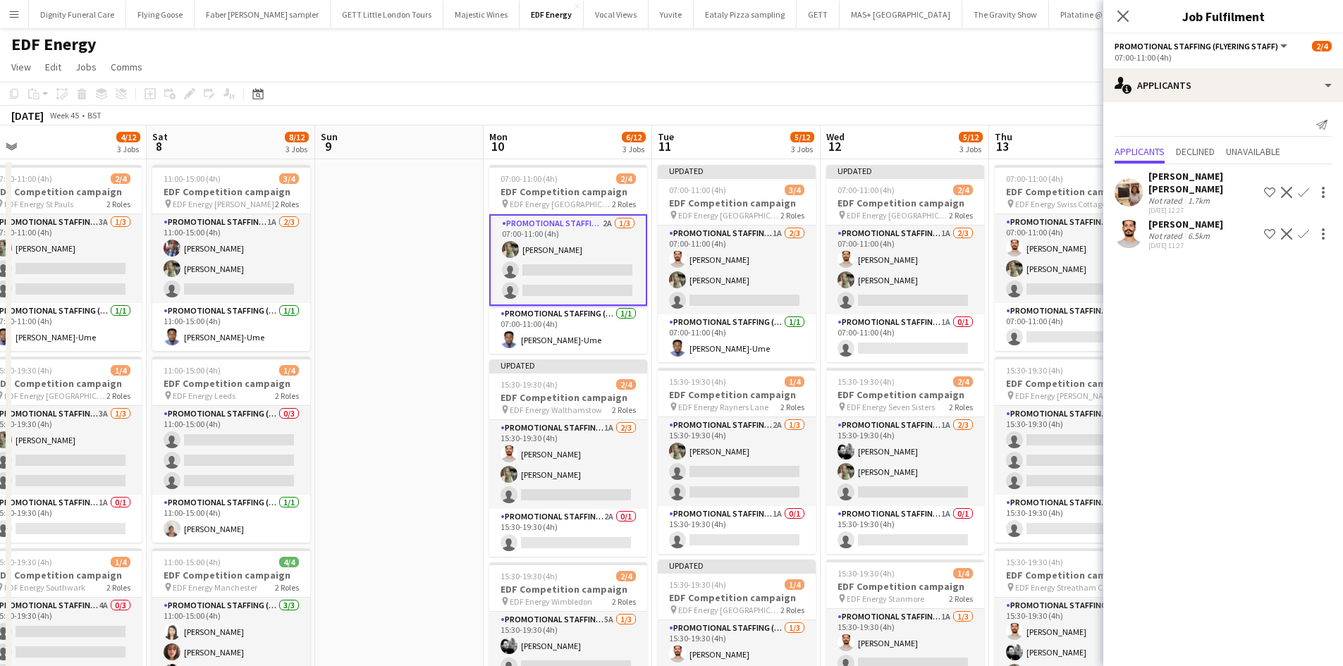
click at [1305, 228] on app-icon "Confirm" at bounding box center [1302, 233] width 11 height 11
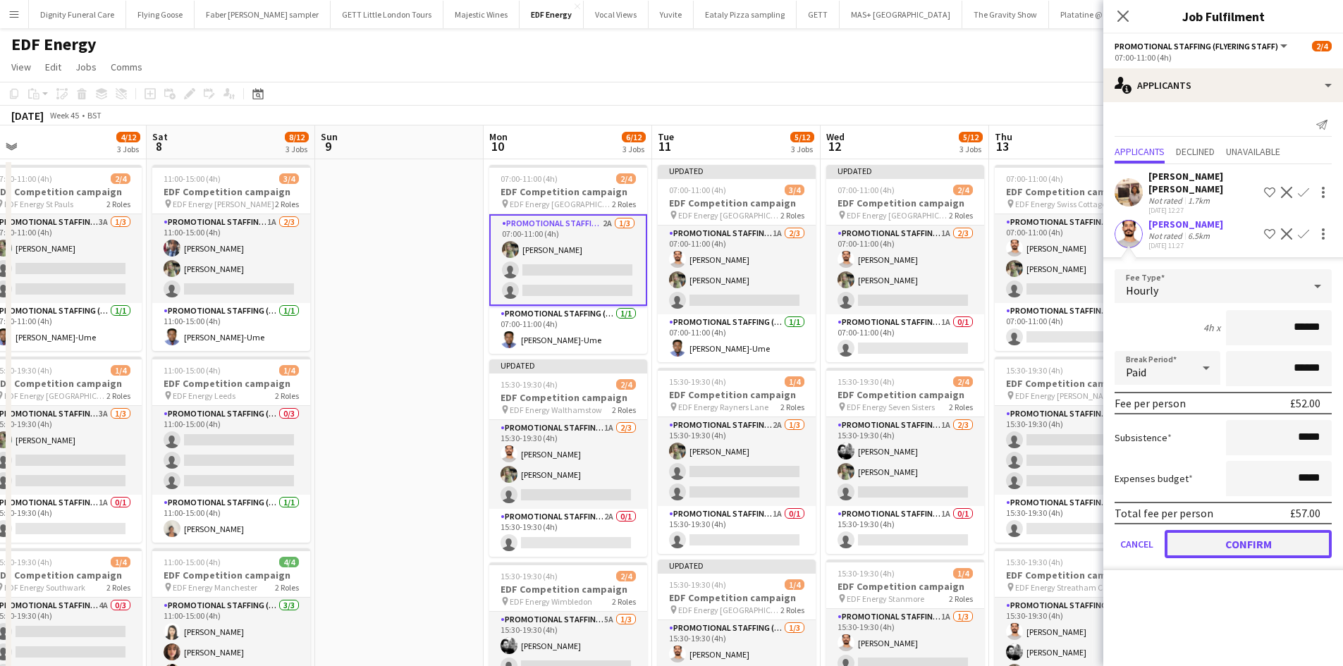
click at [1253, 530] on button "Confirm" at bounding box center [1247, 544] width 167 height 28
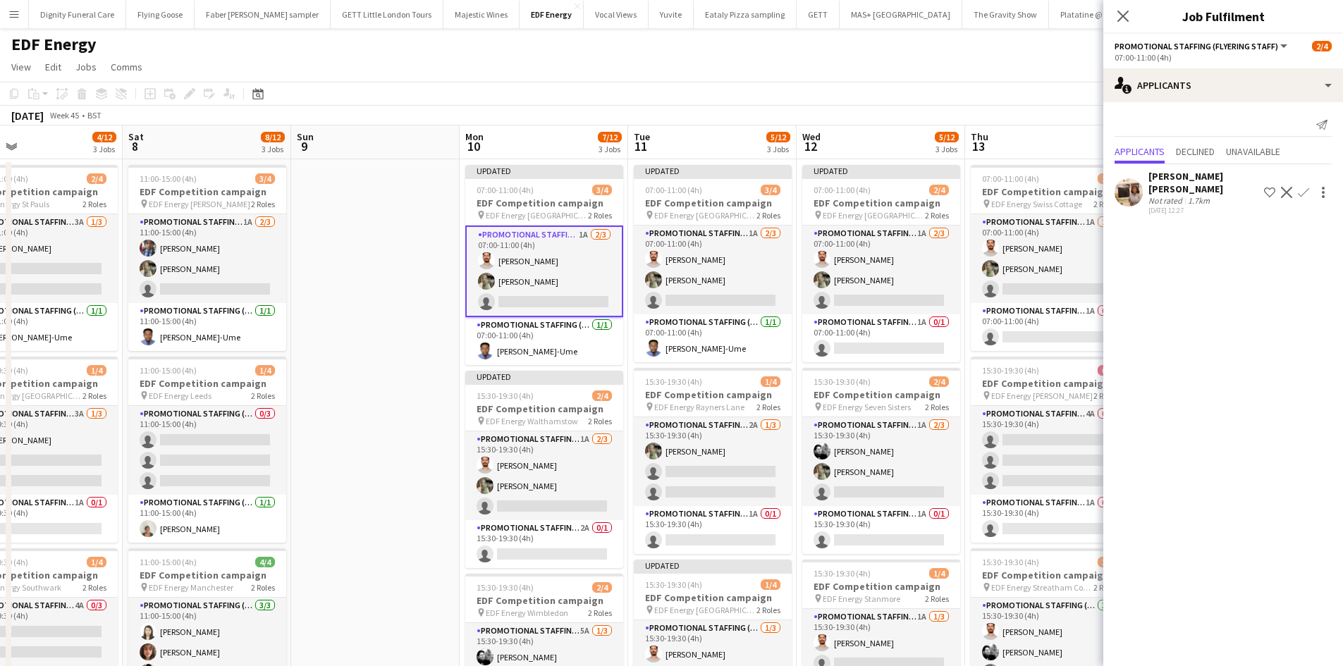
drag, startPoint x: 457, startPoint y: 381, endPoint x: 754, endPoint y: 344, distance: 299.8
click at [754, 344] on app-calendar-viewport "Wed 5 4/12 3 Jobs Thu 6 4/12 3 Jobs Fri 7 4/12 3 Jobs Sat 8 8/12 3 Jobs Sun 9 M…" at bounding box center [671, 670] width 1343 height 1090
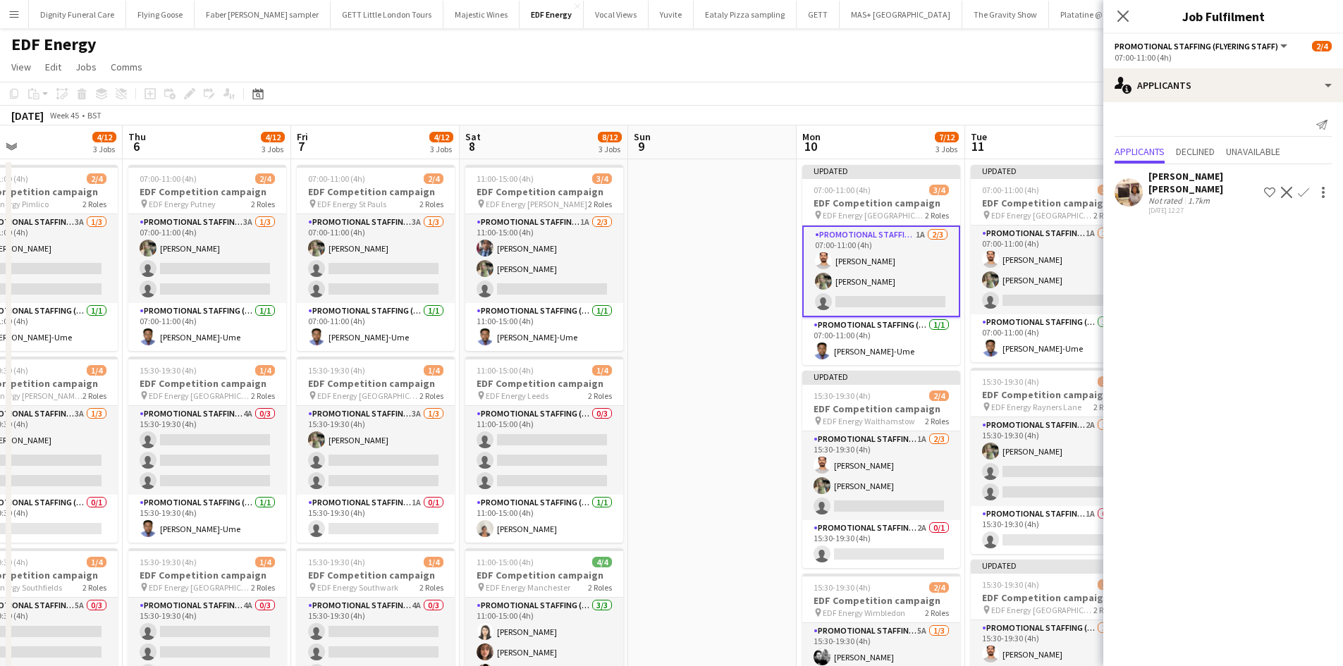
scroll to position [0, 382]
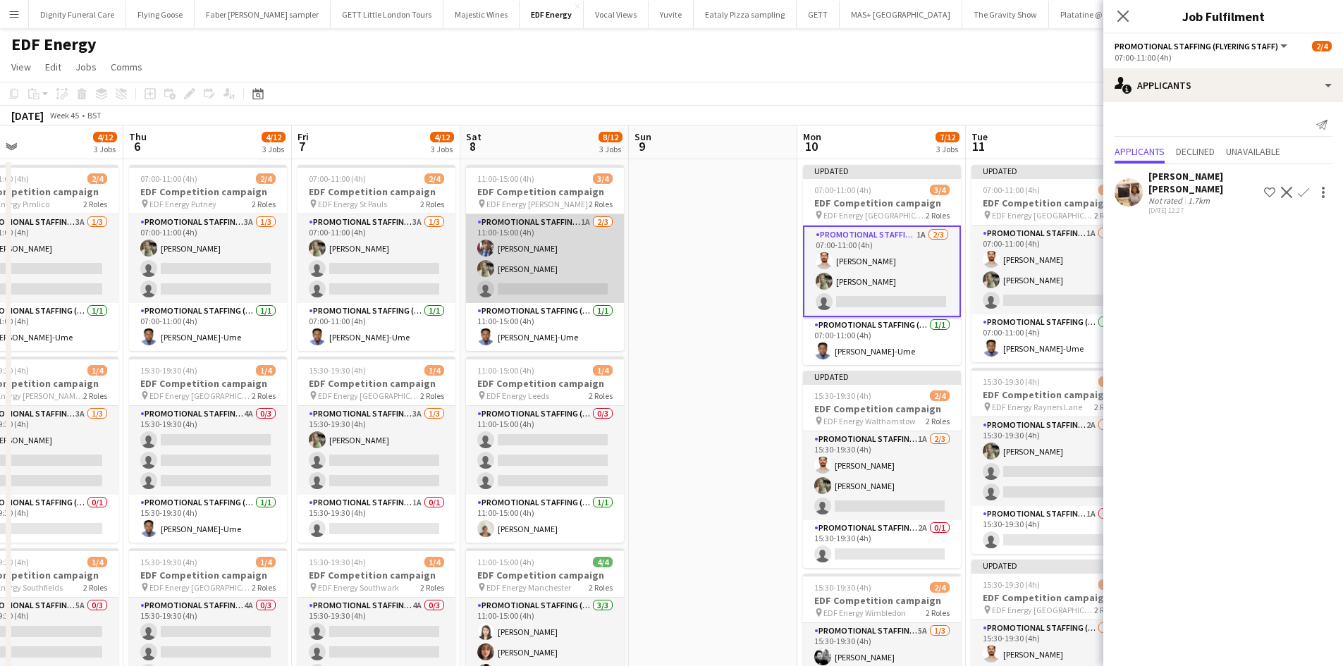
click at [567, 290] on app-card-role "Promotional Staffing (Flyering Staff) 1A 2/3 11:00-15:00 (4h) Seyi Ogunyemi Ali…" at bounding box center [545, 258] width 158 height 89
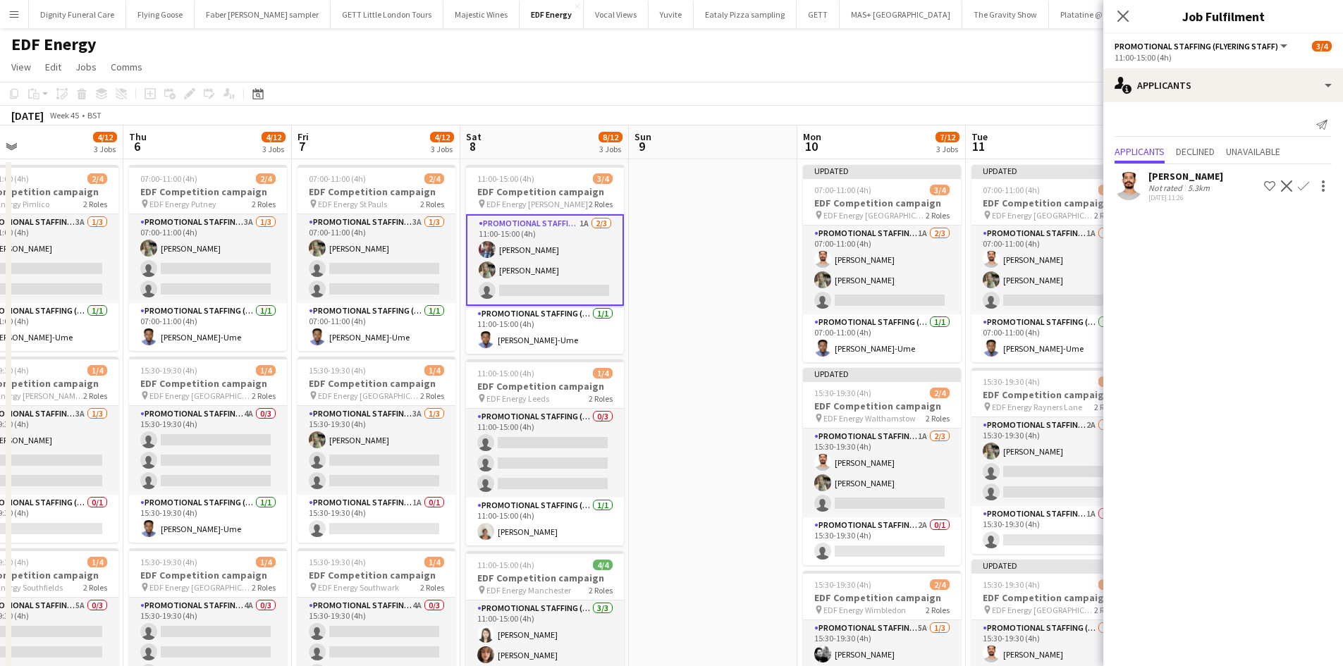
click at [1304, 180] on button "Confirm" at bounding box center [1303, 186] width 17 height 17
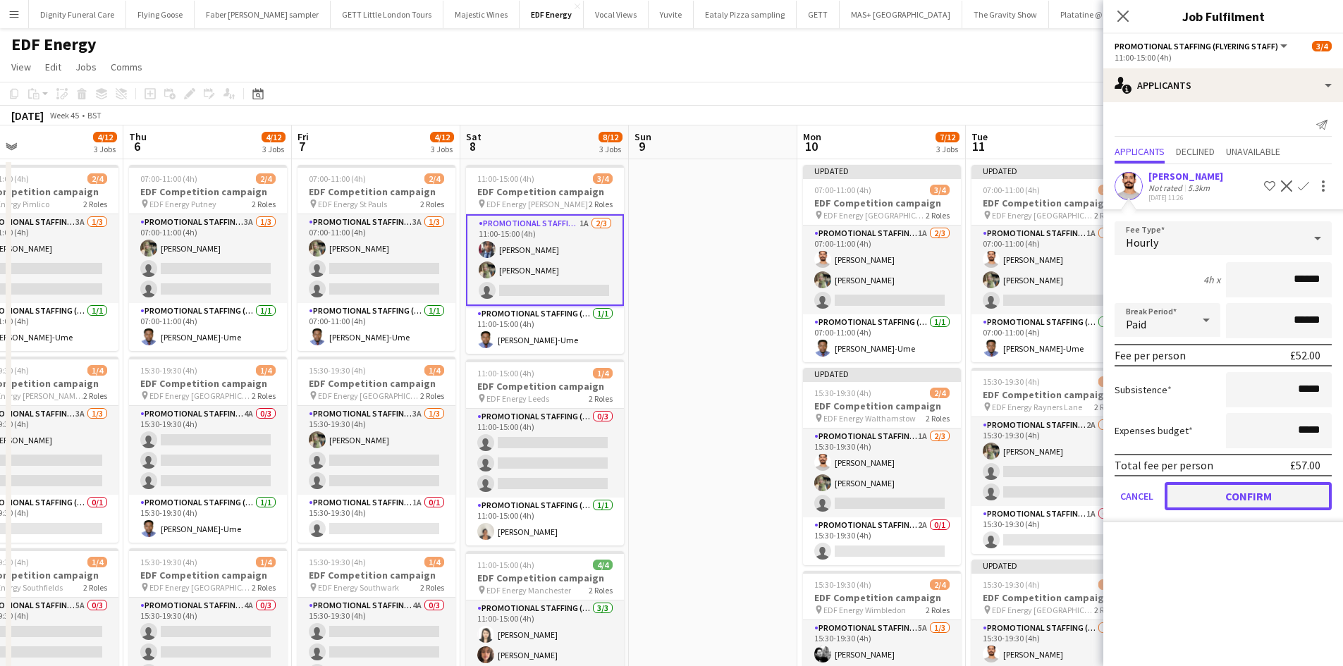
click at [1257, 492] on button "Confirm" at bounding box center [1247, 496] width 167 height 28
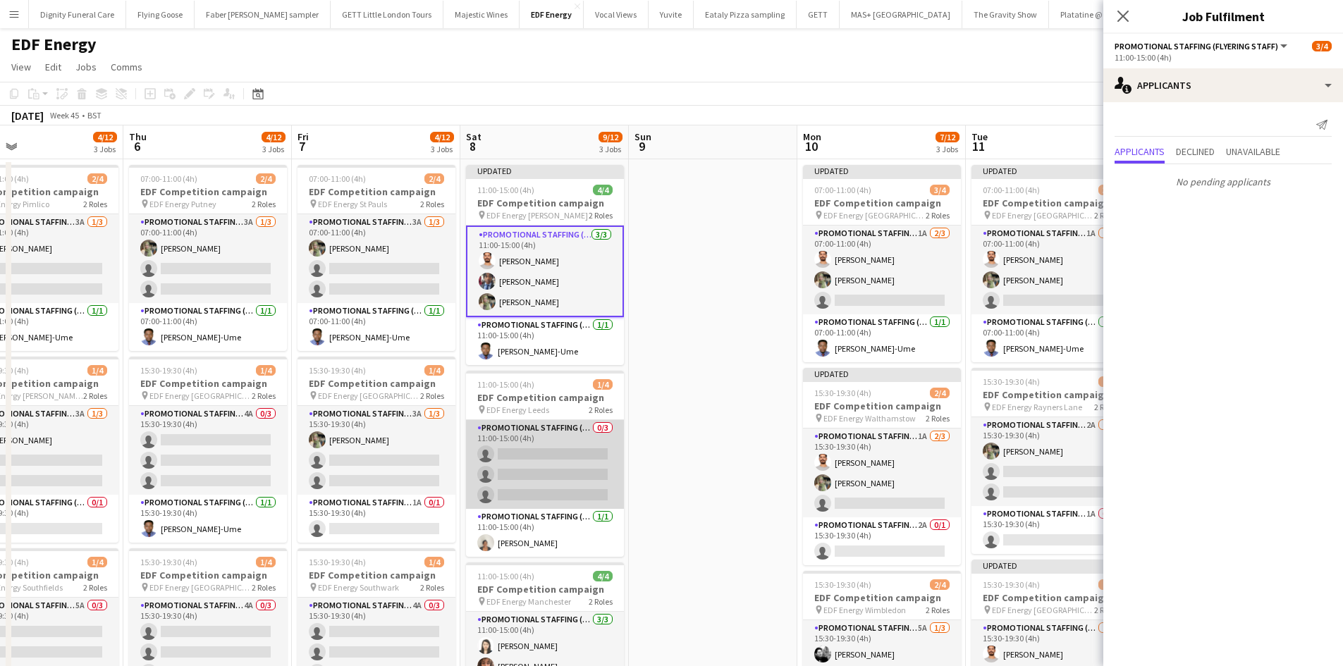
click at [549, 456] on app-card-role "Promotional Staffing (Flyering Staff) 0/3 11:00-15:00 (4h) single-neutral-actio…" at bounding box center [545, 464] width 158 height 89
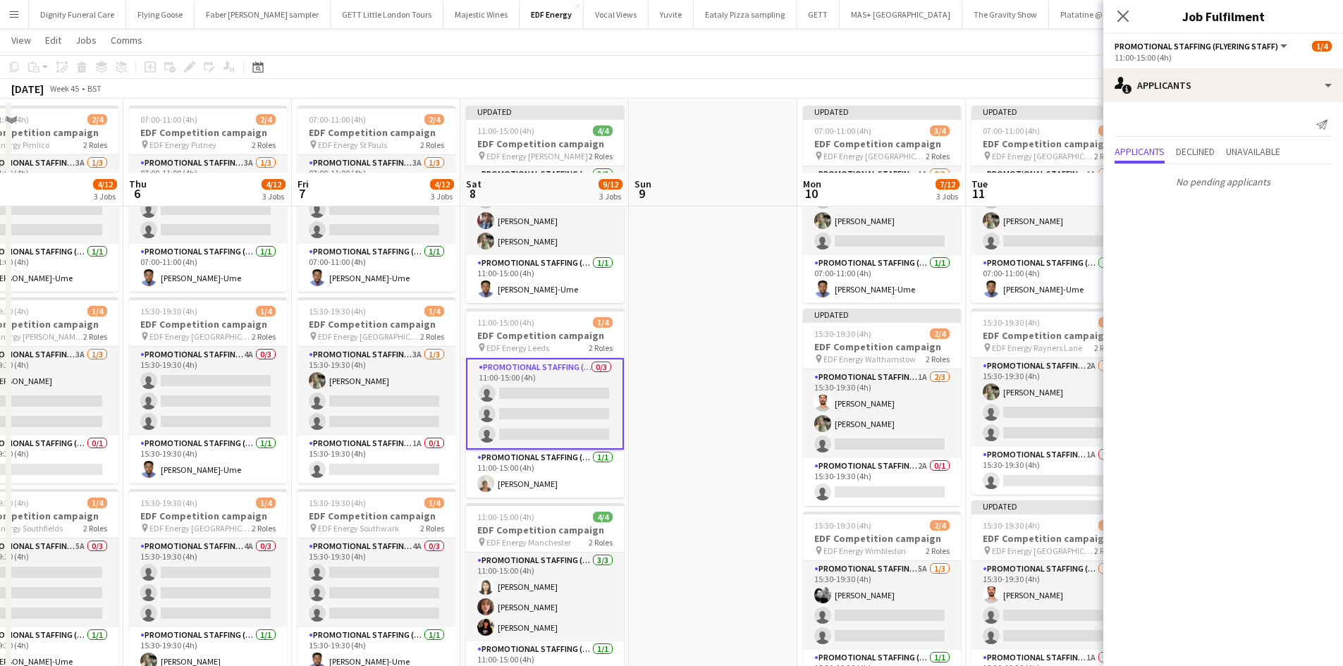
scroll to position [141, 0]
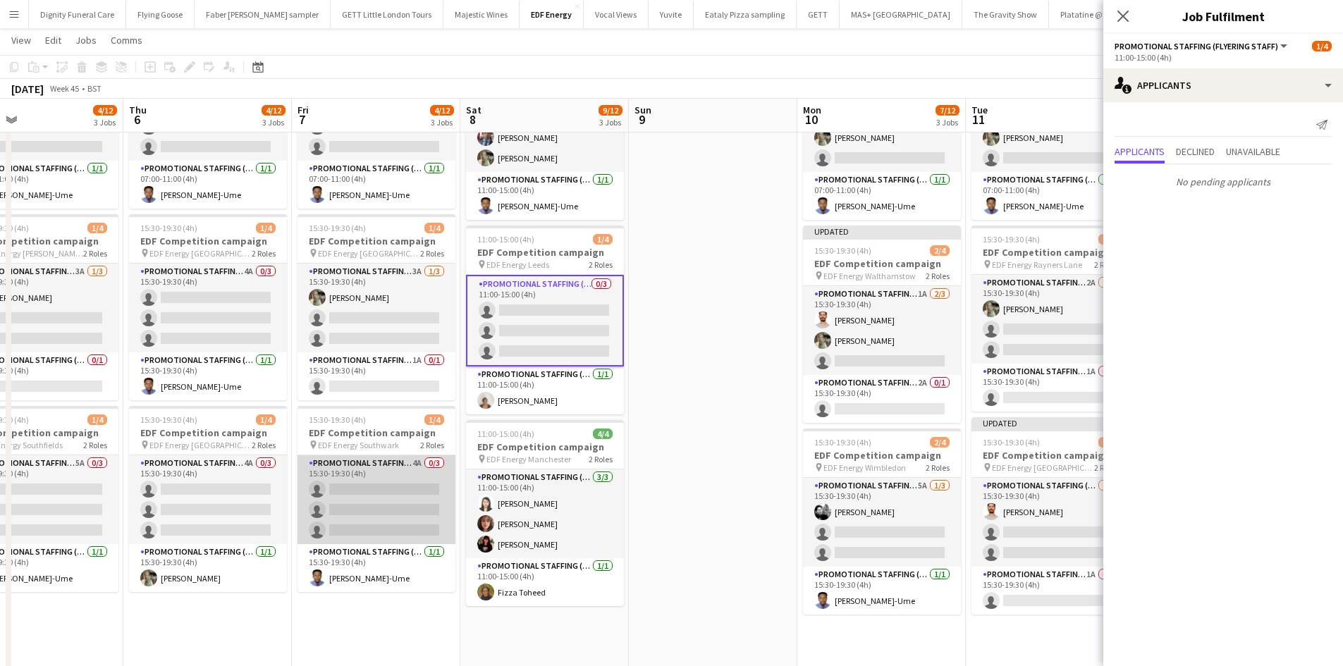
click at [368, 498] on app-card-role "Promotional Staffing (Flyering Staff) 4A 0/3 15:30-19:30 (4h) single-neutral-ac…" at bounding box center [376, 499] width 158 height 89
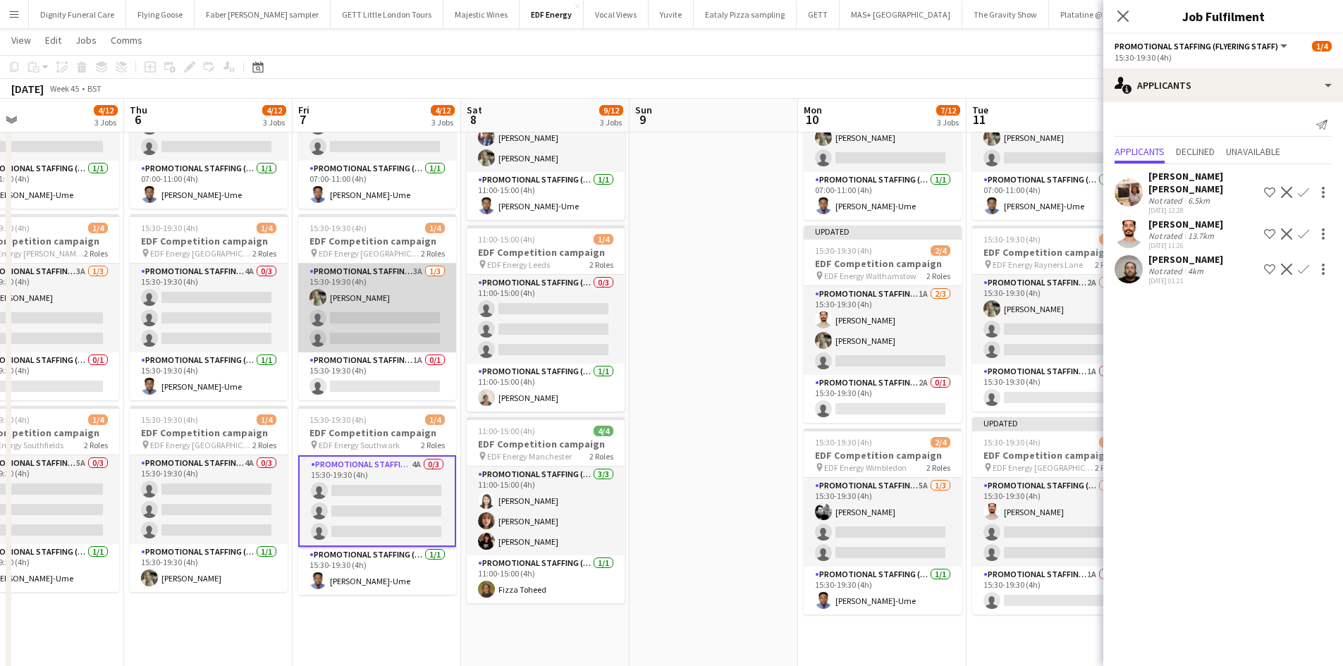
click at [396, 328] on app-card-role "Promotional Staffing (Flyering Staff) 3A 1/3 15:30-19:30 (4h) Aliya Kazmi singl…" at bounding box center [377, 308] width 158 height 89
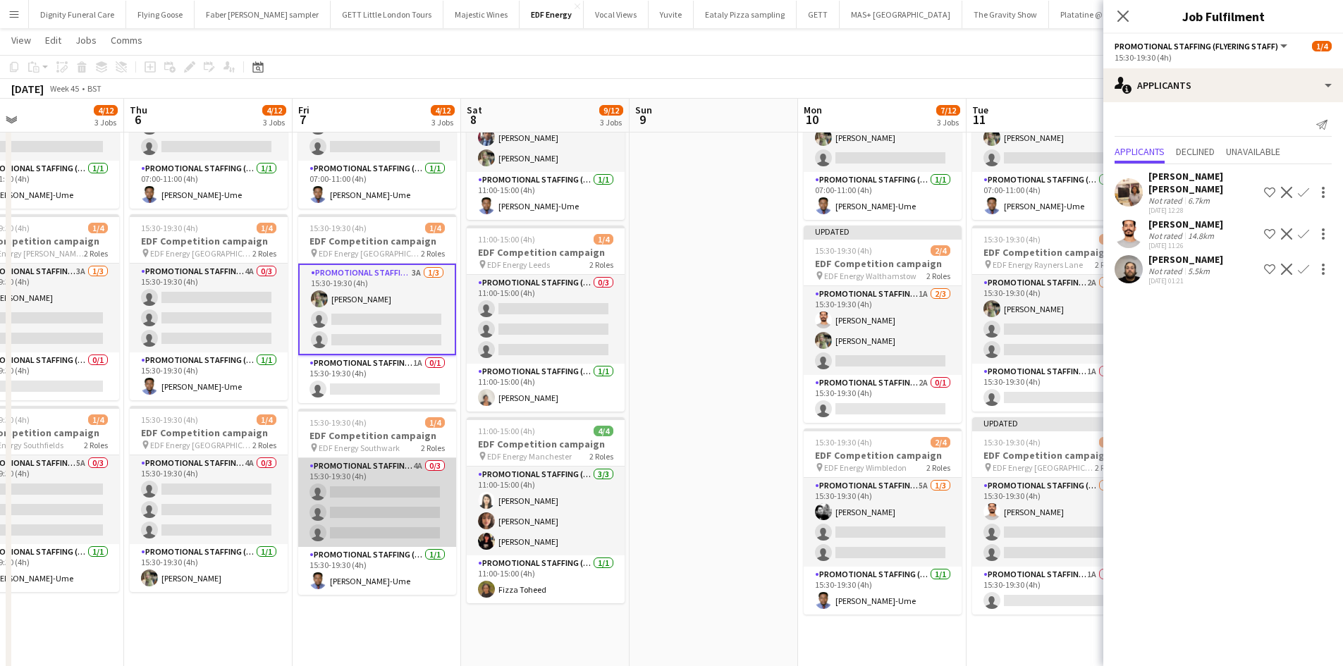
click at [412, 511] on app-card-role "Promotional Staffing (Flyering Staff) 4A 0/3 15:30-19:30 (4h) single-neutral-ac…" at bounding box center [377, 502] width 158 height 89
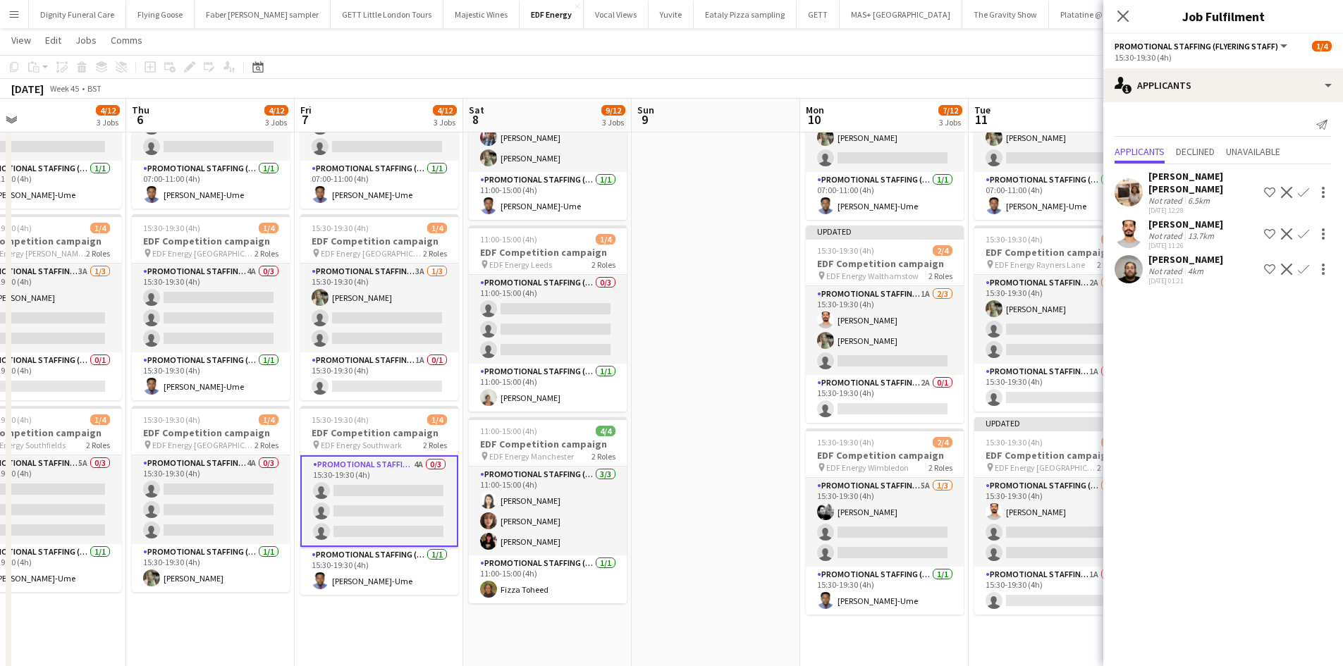
click at [1299, 228] on app-icon "Confirm" at bounding box center [1302, 233] width 11 height 11
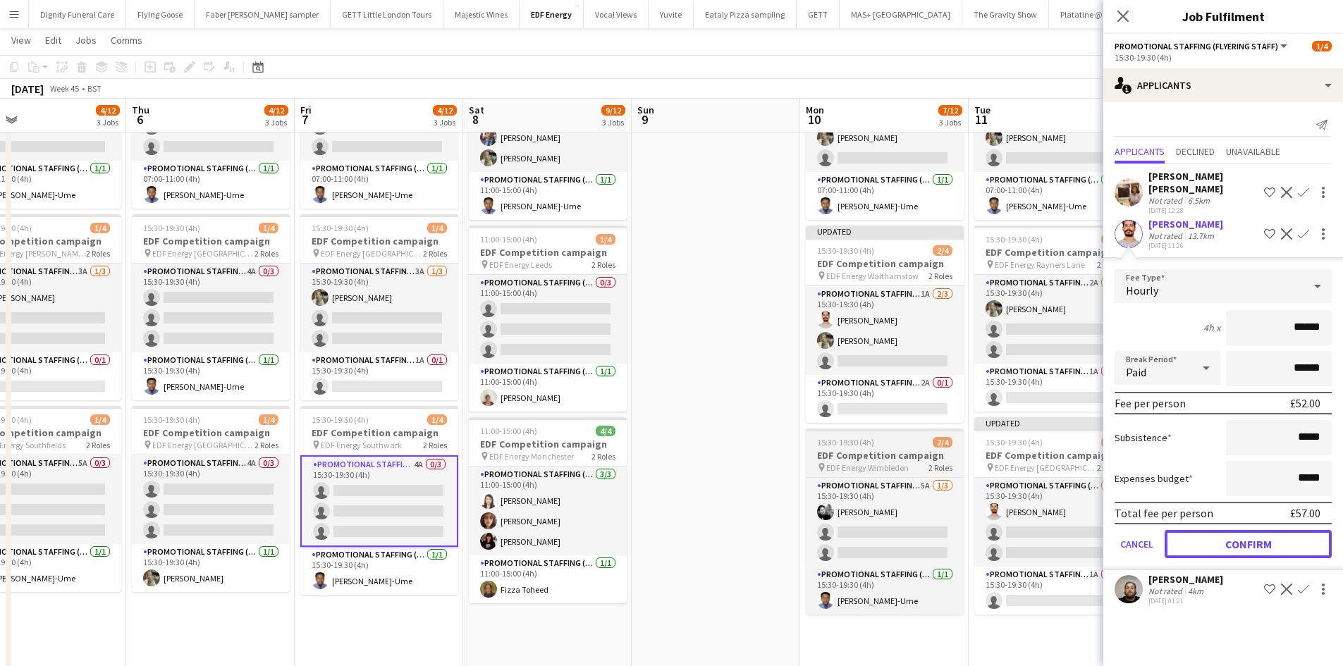
drag, startPoint x: 1242, startPoint y: 526, endPoint x: 944, endPoint y: 471, distance: 302.5
click at [1241, 530] on button "Confirm" at bounding box center [1247, 544] width 167 height 28
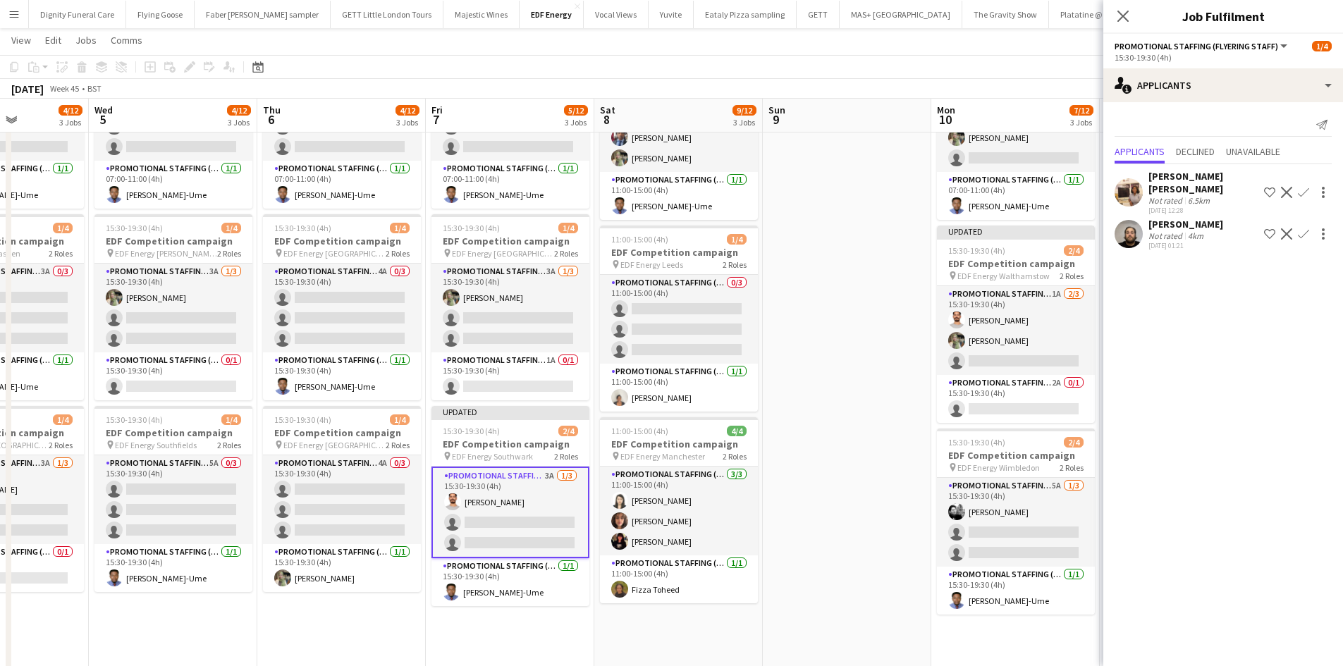
drag, startPoint x: 646, startPoint y: 412, endPoint x: 779, endPoint y: 397, distance: 134.7
click at [779, 397] on app-calendar-viewport "Sun 2 Mon 3 4/12 3 Jobs Tue 4 4/12 3 Jobs Wed 5 4/12 3 Jobs Thu 6 4/12 3 Jobs F…" at bounding box center [671, 493] width 1343 height 1159
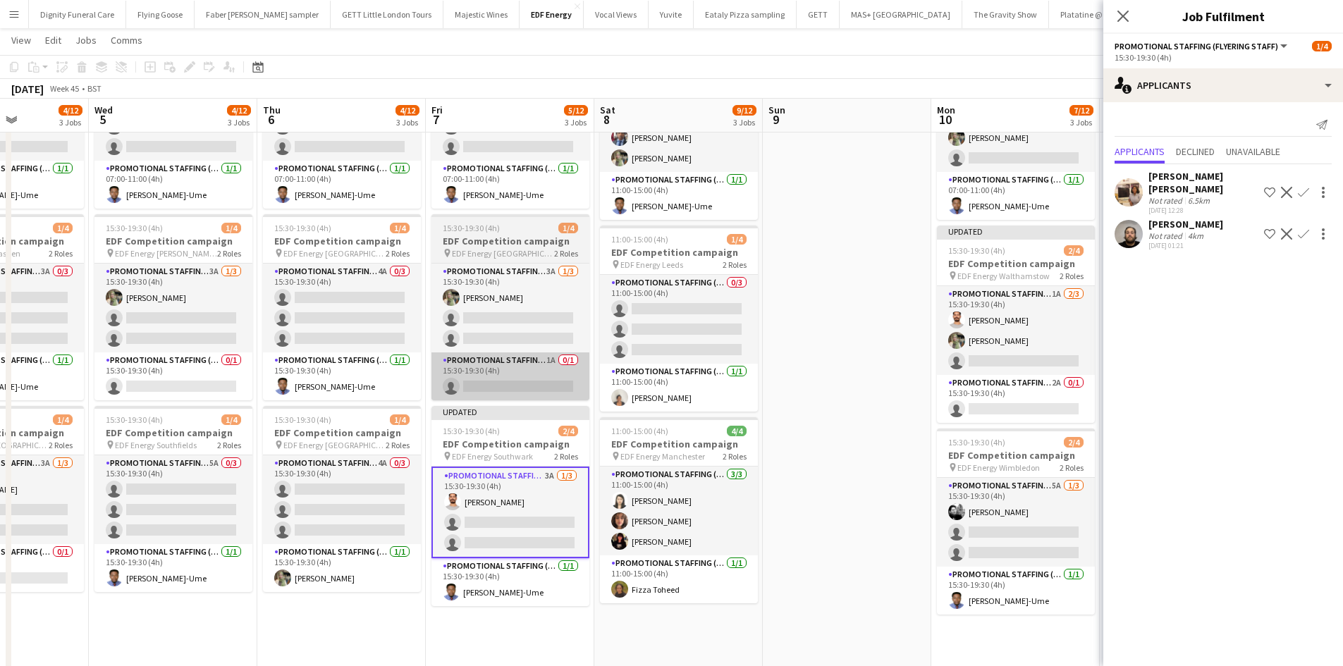
scroll to position [0, 415]
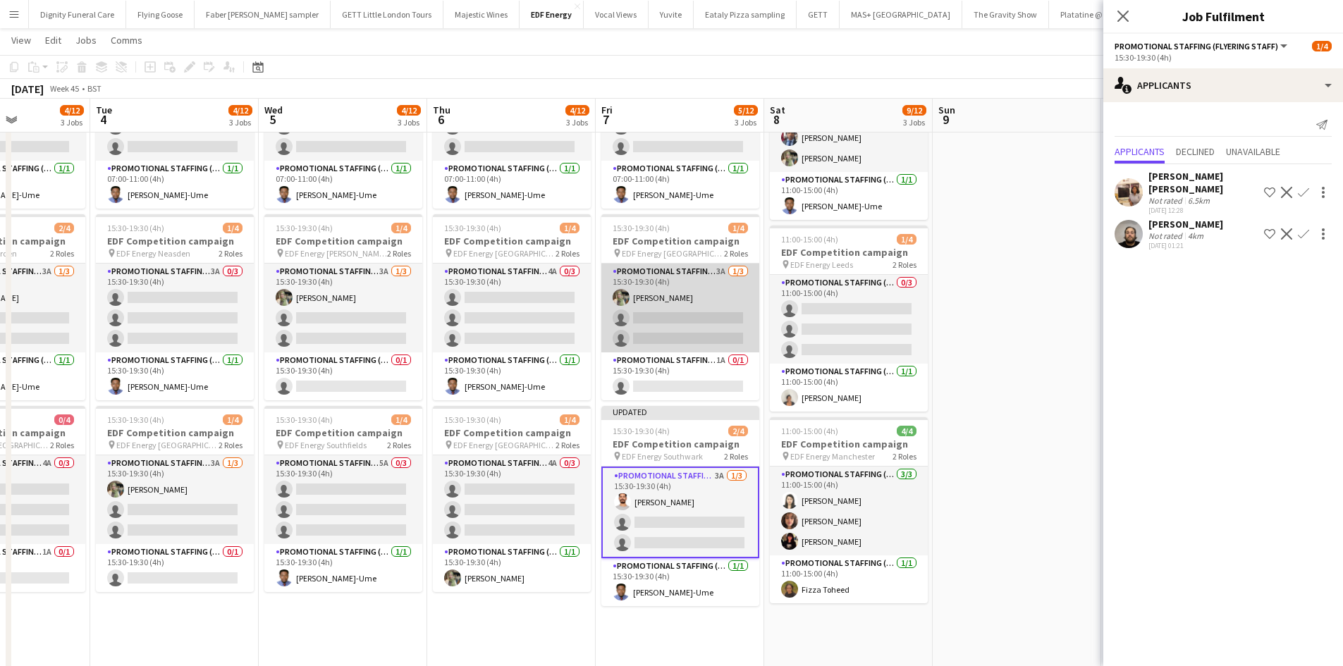
click at [646, 321] on app-card-role "Promotional Staffing (Flyering Staff) 3A 1/3 15:30-19:30 (4h) Aliya Kazmi singl…" at bounding box center [680, 308] width 158 height 89
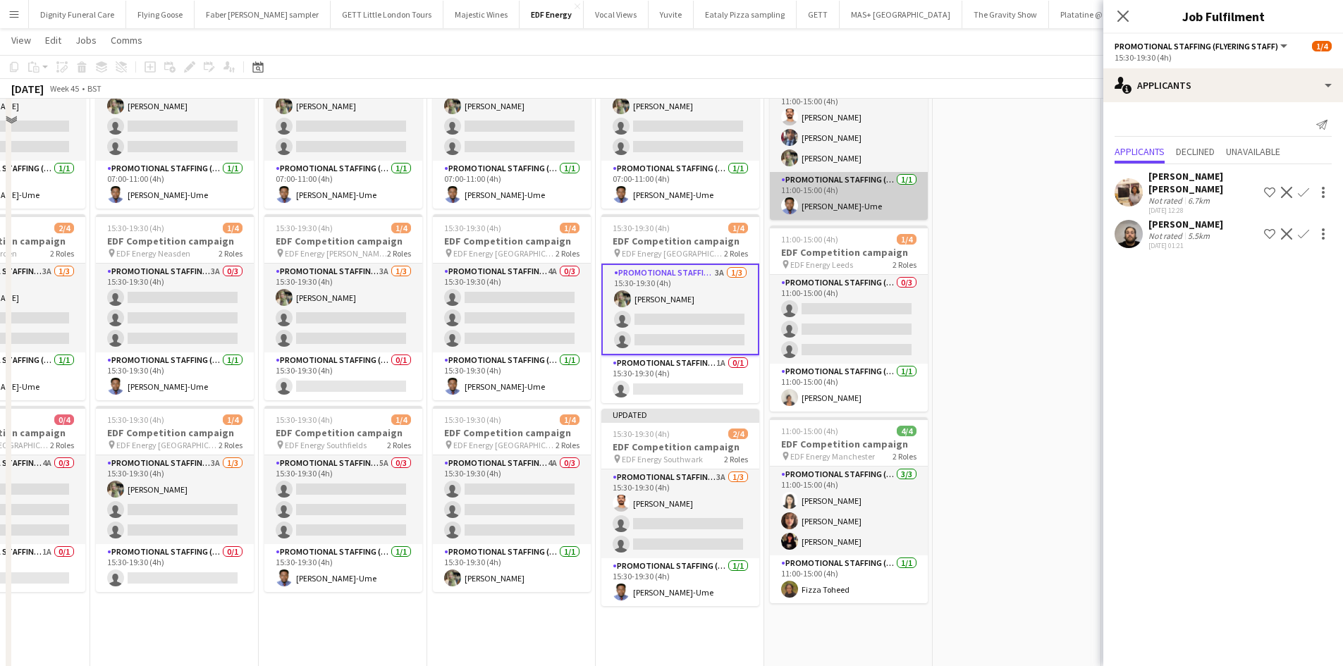
scroll to position [0, 0]
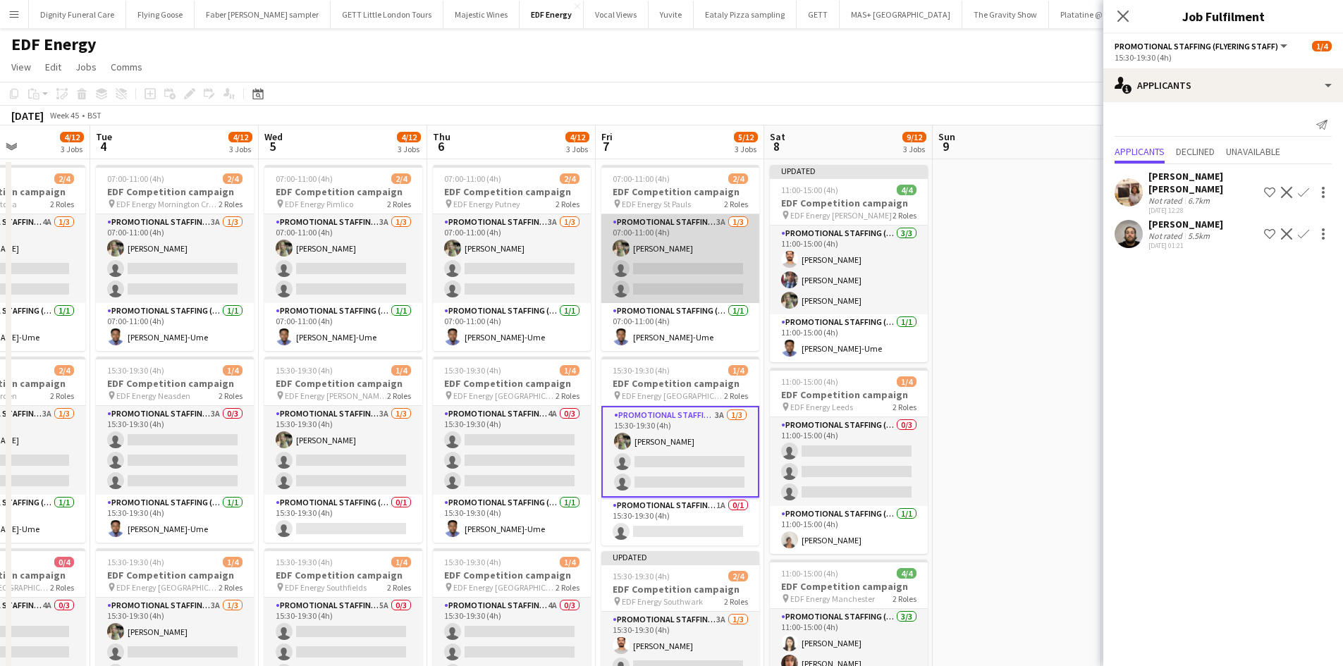
click at [690, 279] on app-card-role "Promotional Staffing (Flyering Staff) 3A 1/3 07:00-11:00 (4h) Aliya Kazmi singl…" at bounding box center [680, 258] width 158 height 89
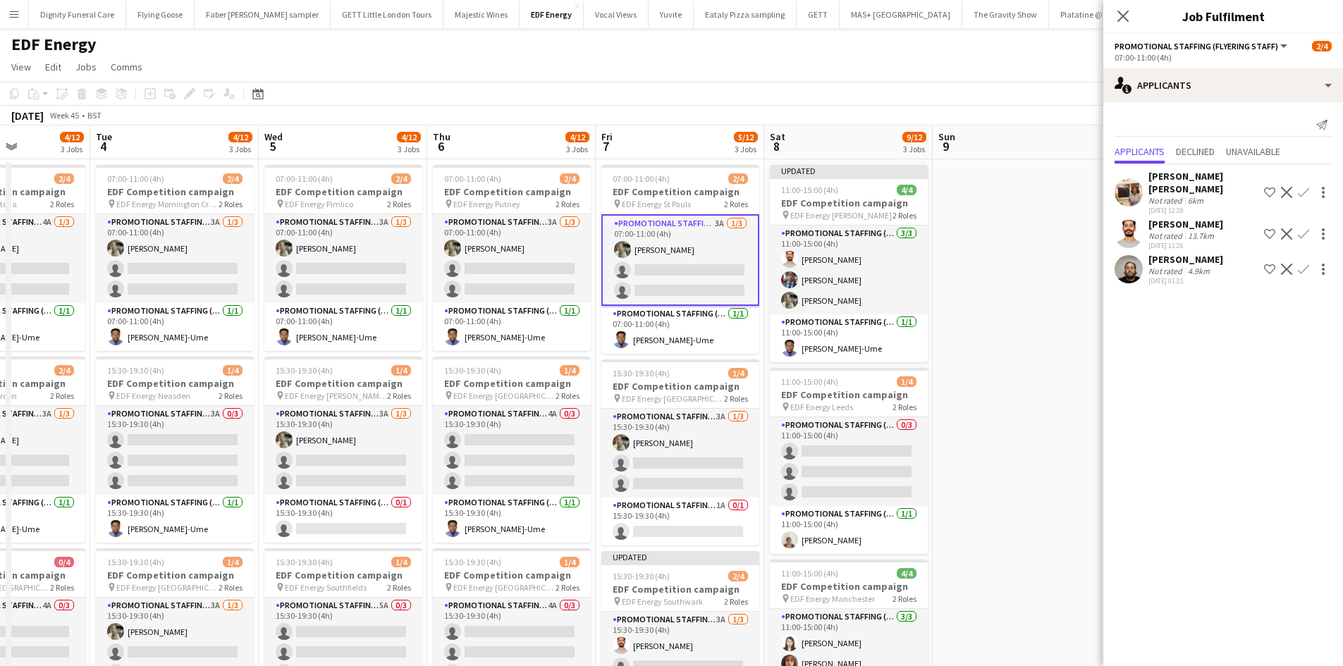
click at [1302, 228] on app-icon "Confirm" at bounding box center [1302, 233] width 11 height 11
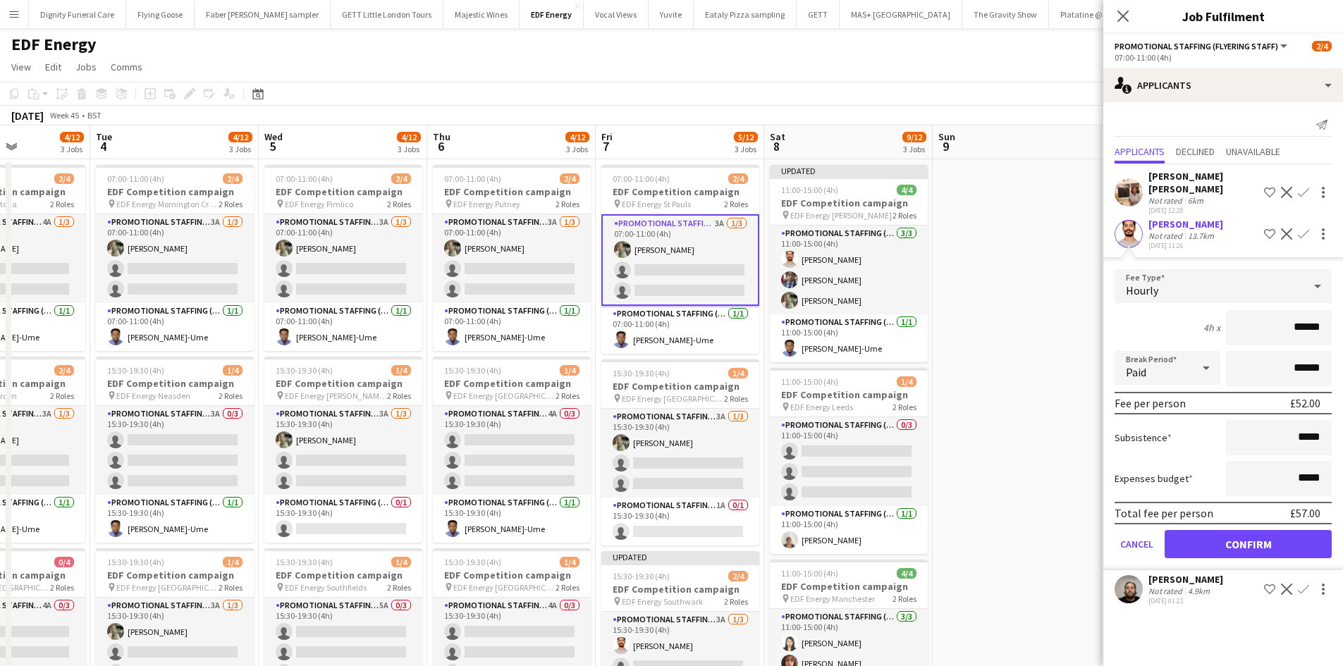
click at [1270, 515] on form "Fee Type Hourly 4h x ****** Break Period Paid ****** Fee per person £52.00 Subs…" at bounding box center [1223, 419] width 240 height 301
click at [1231, 530] on button "Confirm" at bounding box center [1247, 544] width 167 height 28
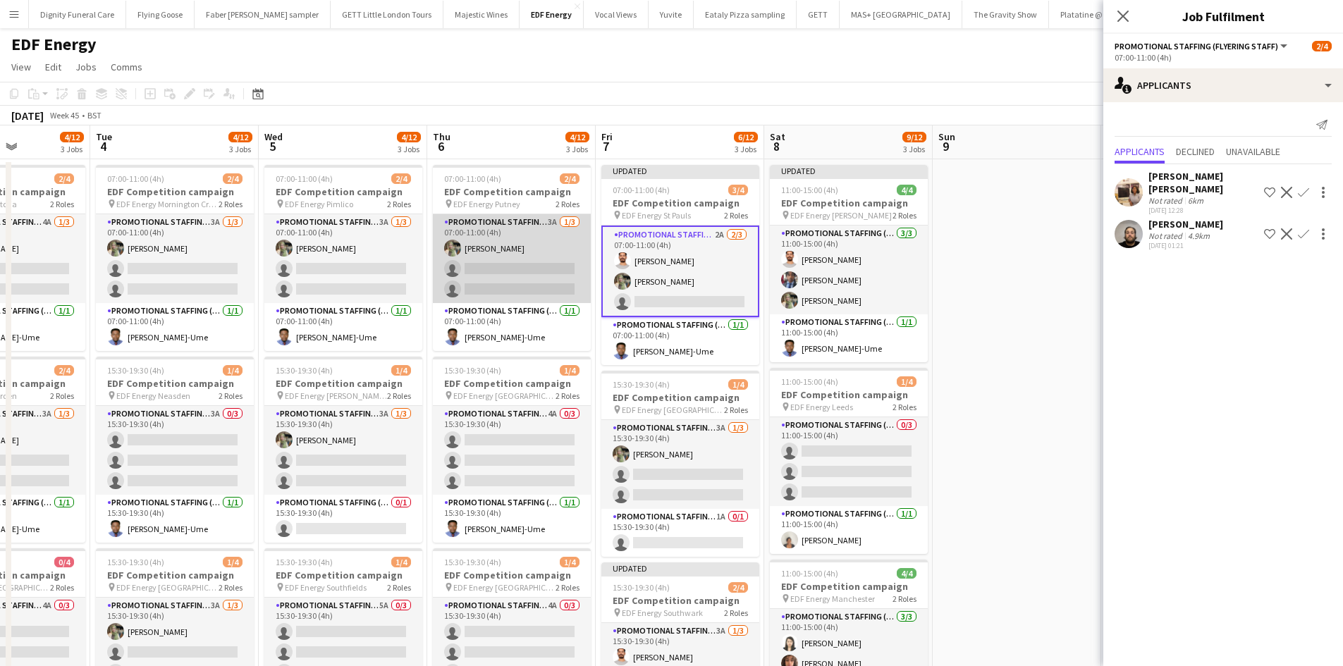
click at [483, 279] on app-card-role "Promotional Staffing (Flyering Staff) 3A 1/3 07:00-11:00 (4h) Aliya Kazmi singl…" at bounding box center [512, 258] width 158 height 89
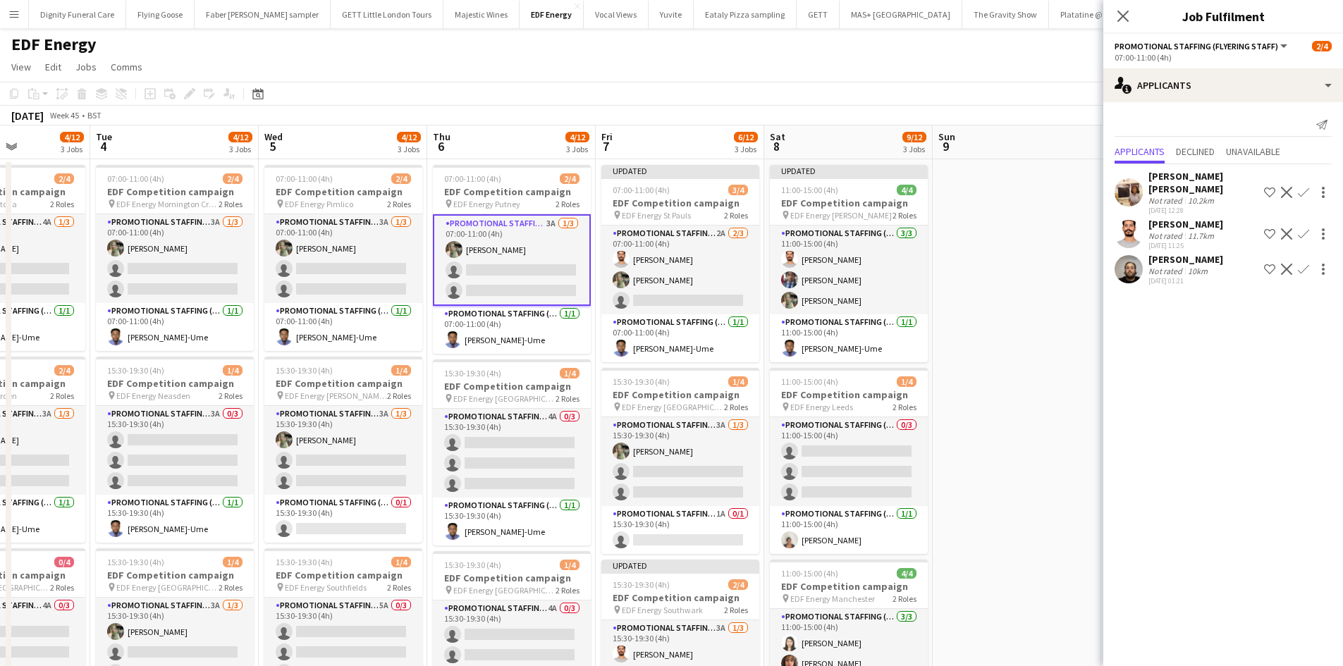
click at [1301, 228] on app-icon "Confirm" at bounding box center [1302, 233] width 11 height 11
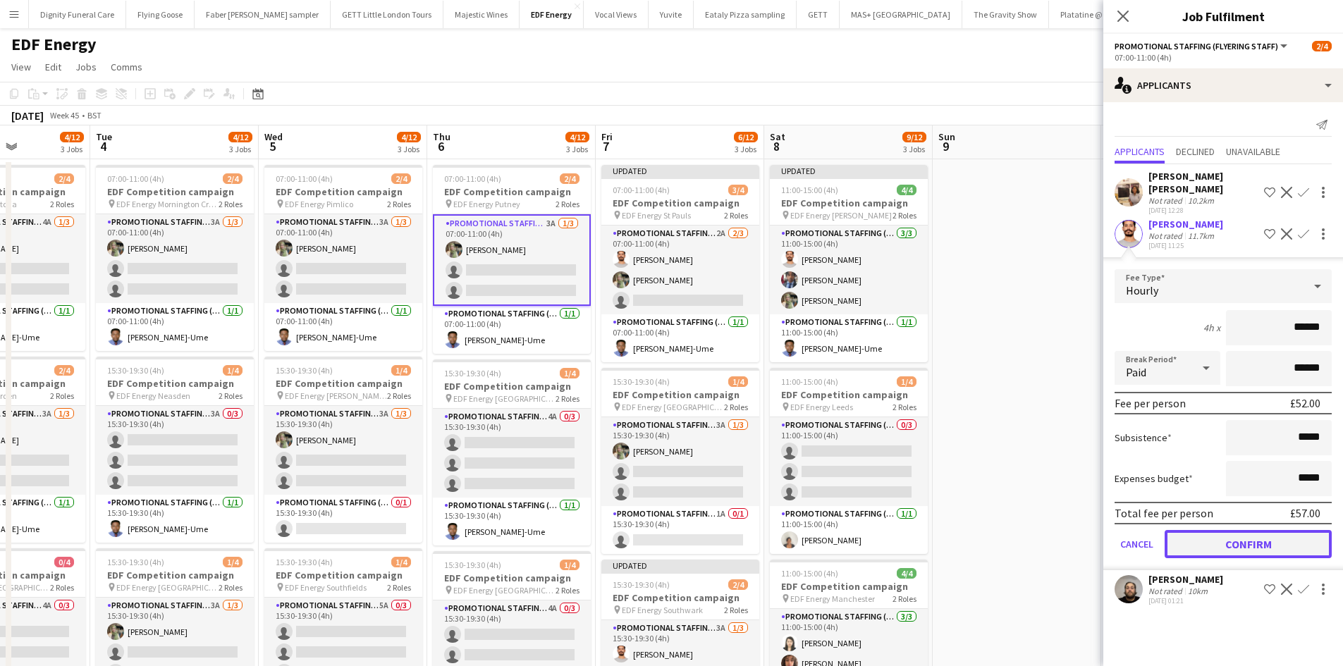
click at [1242, 530] on button "Confirm" at bounding box center [1247, 544] width 167 height 28
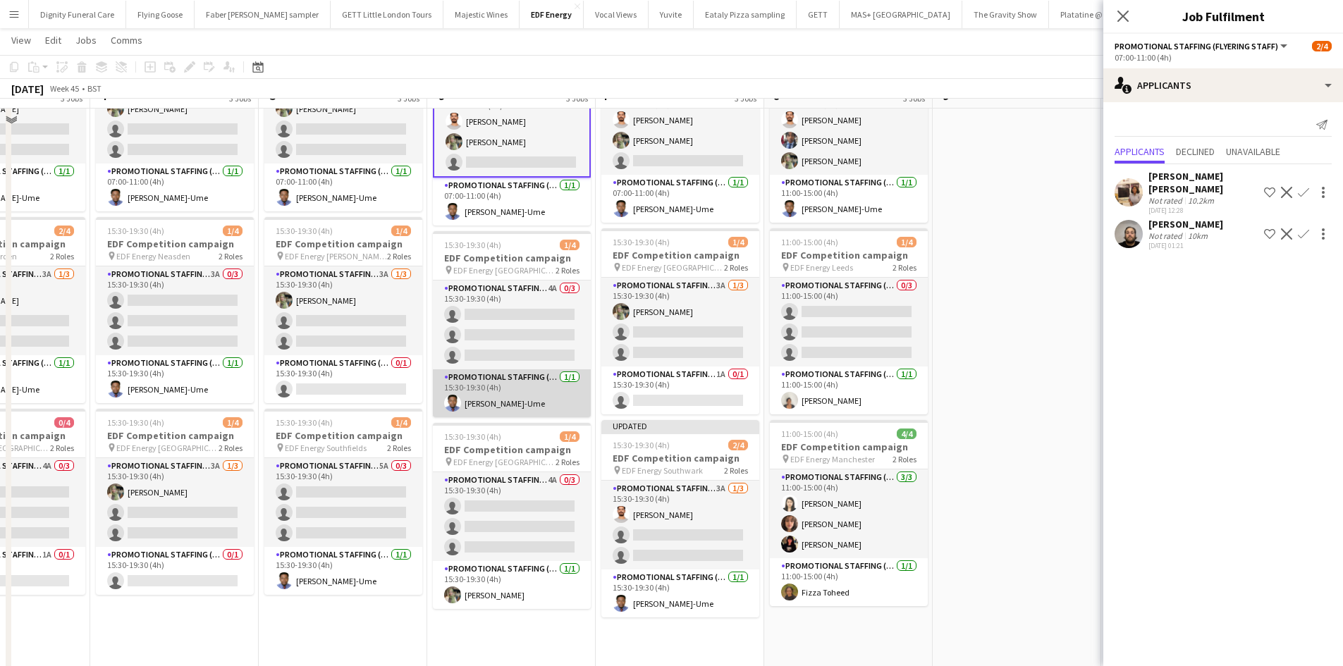
scroll to position [141, 0]
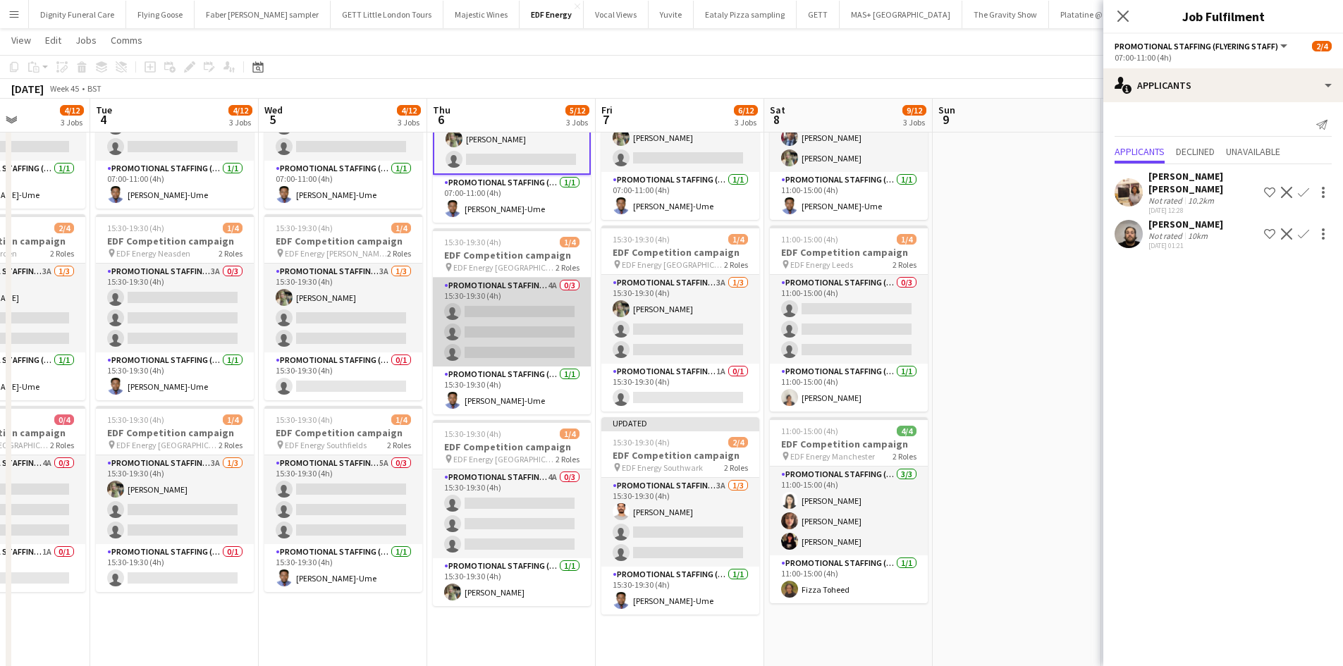
click at [524, 335] on app-card-role "Promotional Staffing (Flyering Staff) 4A 0/3 15:30-19:30 (4h) single-neutral-ac…" at bounding box center [512, 322] width 158 height 89
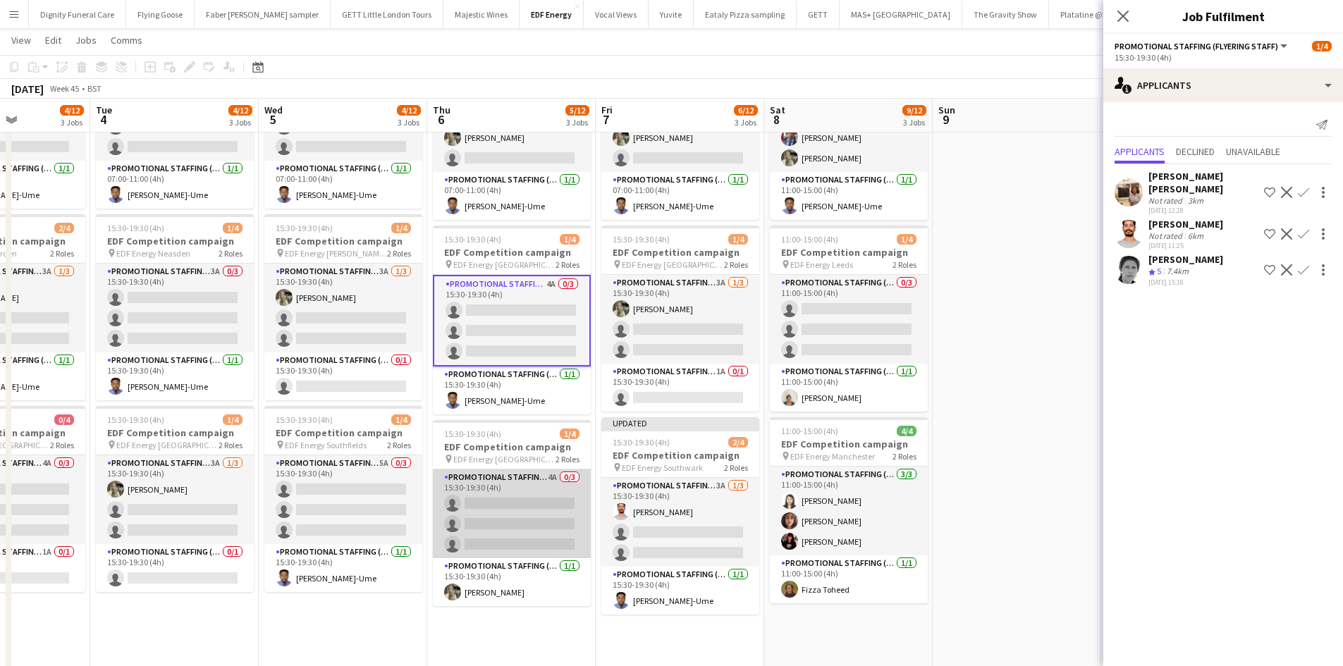
click at [520, 507] on app-card-role "Promotional Staffing (Flyering Staff) 4A 0/3 15:30-19:30 (4h) single-neutral-ac…" at bounding box center [512, 513] width 158 height 89
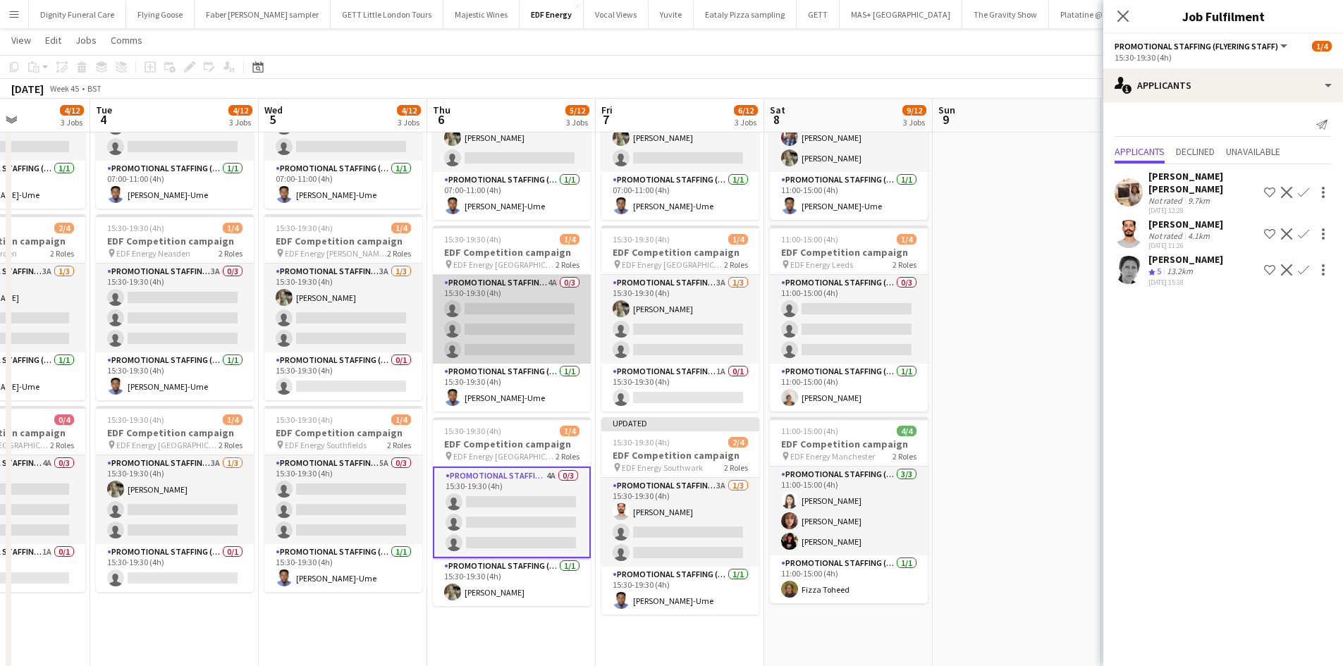
click at [552, 320] on app-card-role "Promotional Staffing (Flyering Staff) 4A 0/3 15:30-19:30 (4h) single-neutral-ac…" at bounding box center [512, 319] width 158 height 89
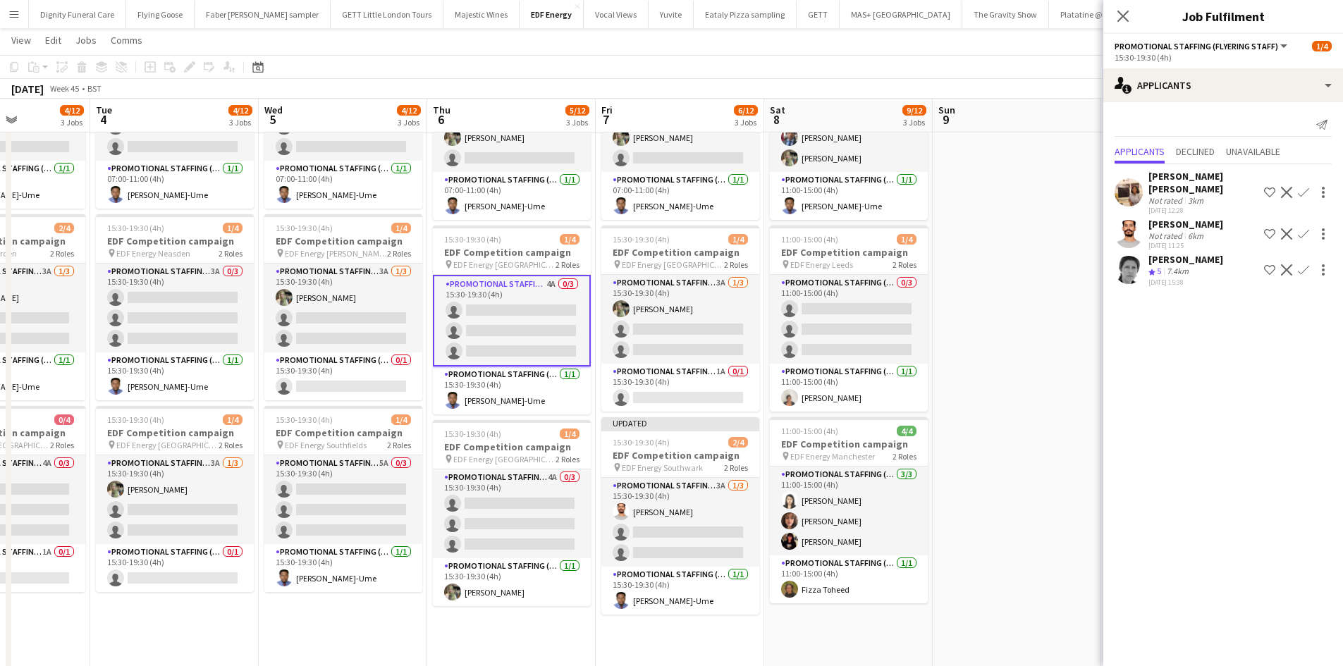
click at [1308, 228] on app-icon "Confirm" at bounding box center [1302, 233] width 11 height 11
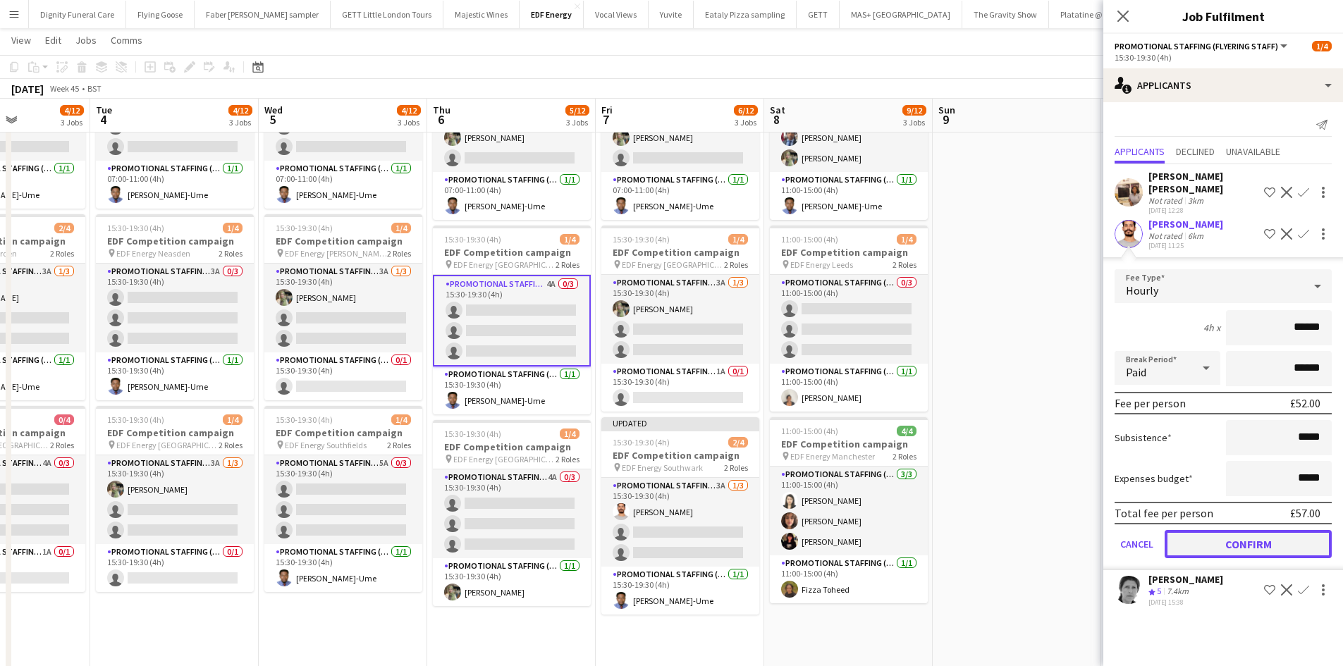
click at [1259, 530] on button "Confirm" at bounding box center [1247, 544] width 167 height 28
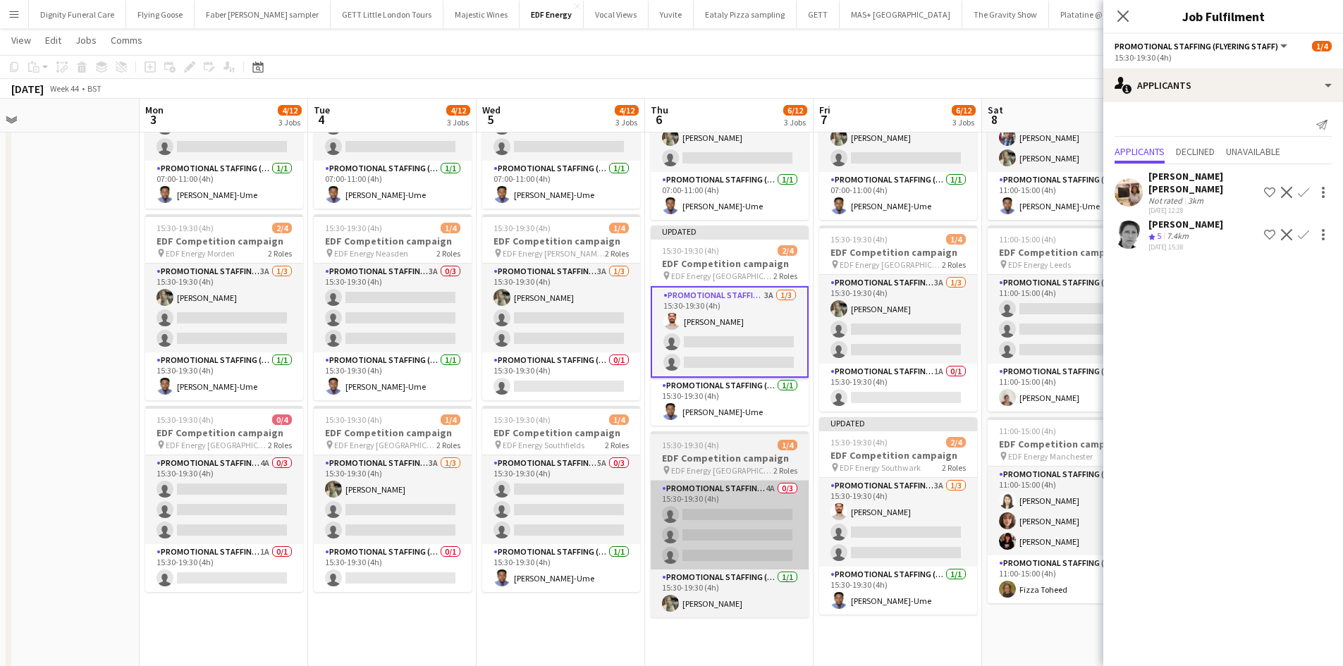
drag, startPoint x: 790, startPoint y: 468, endPoint x: 778, endPoint y: 481, distance: 17.4
click at [930, 462] on app-calendar-viewport "Fri 31 9/12 3 Jobs Sat 1 8/8 2 Jobs Sun 2 Mon 3 4/12 3 Jobs Tue 4 4/12 3 Jobs W…" at bounding box center [671, 493] width 1343 height 1159
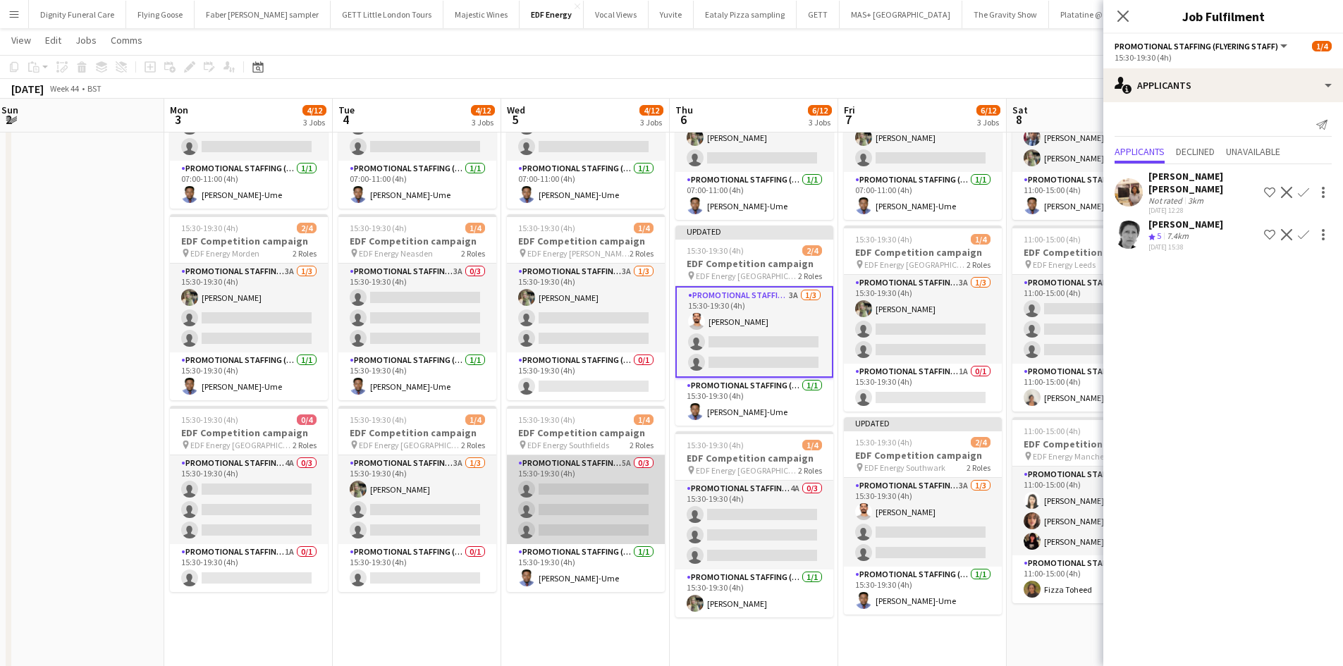
click at [639, 498] on app-card-role "Promotional Staffing (Flyering Staff) 5A 0/3 15:30-19:30 (4h) single-neutral-ac…" at bounding box center [586, 499] width 158 height 89
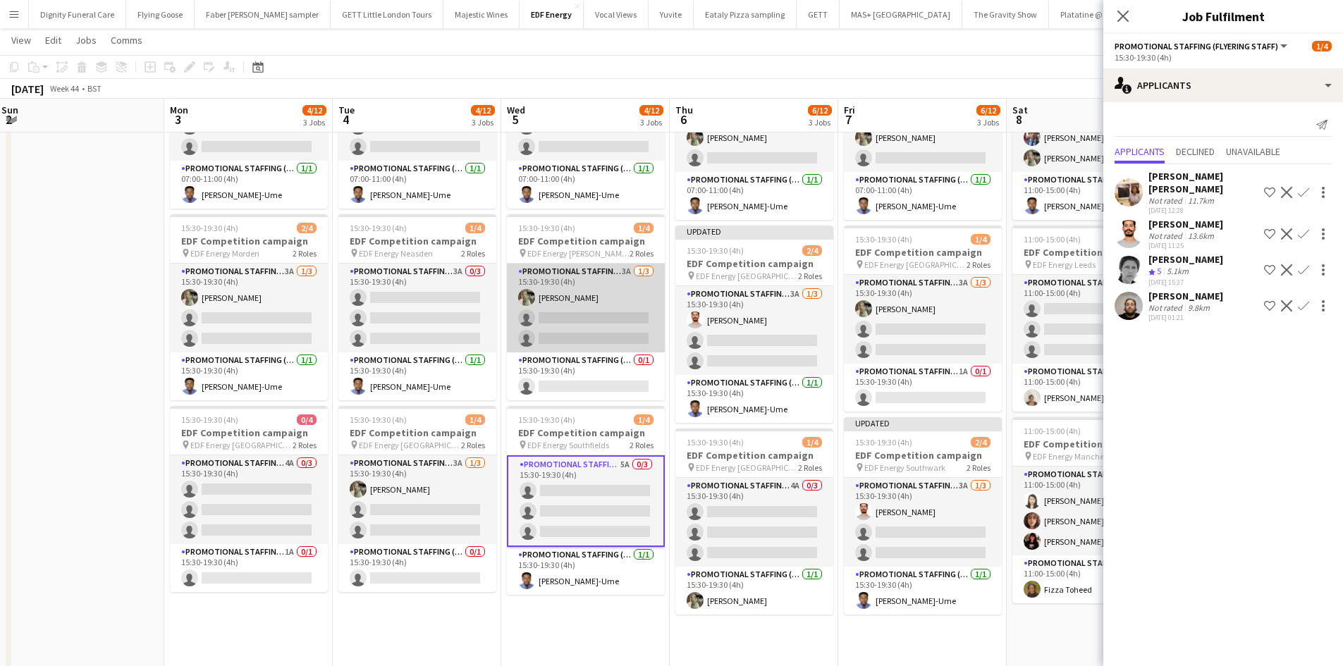
click at [588, 321] on app-card-role "Promotional Staffing (Flyering Staff) 3A 1/3 15:30-19:30 (4h) Aliya Kazmi singl…" at bounding box center [586, 308] width 158 height 89
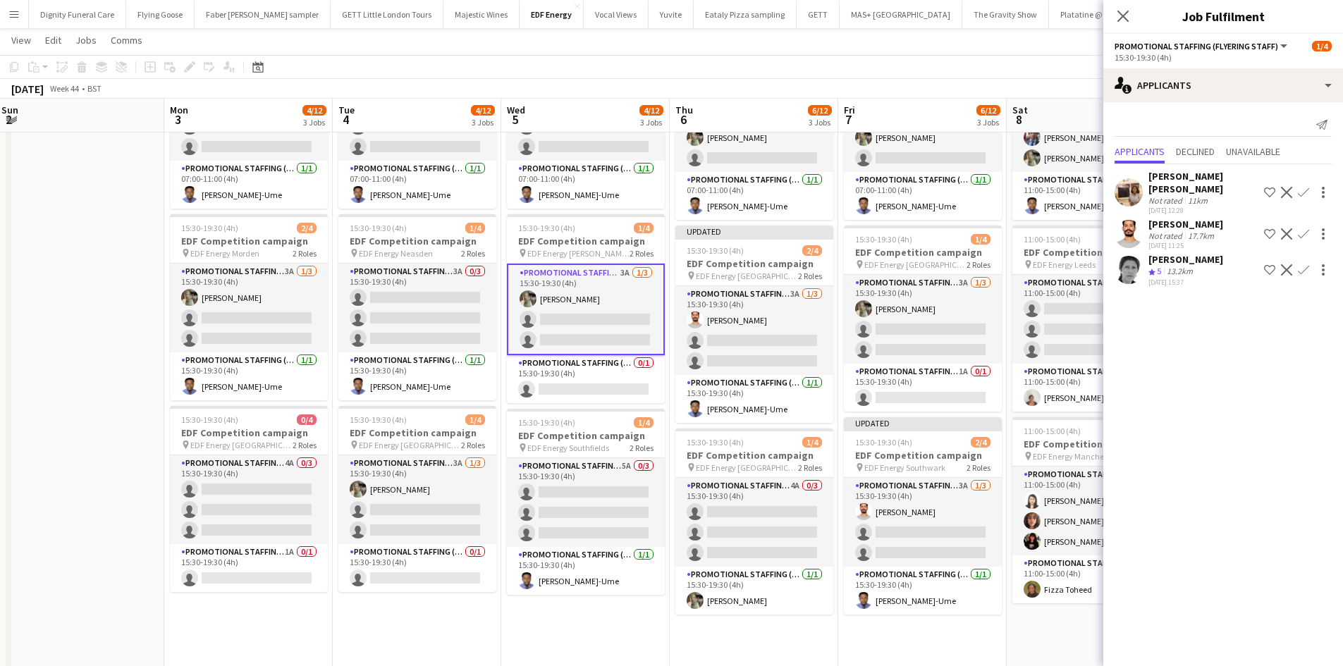
click at [1307, 228] on app-icon "Confirm" at bounding box center [1302, 233] width 11 height 11
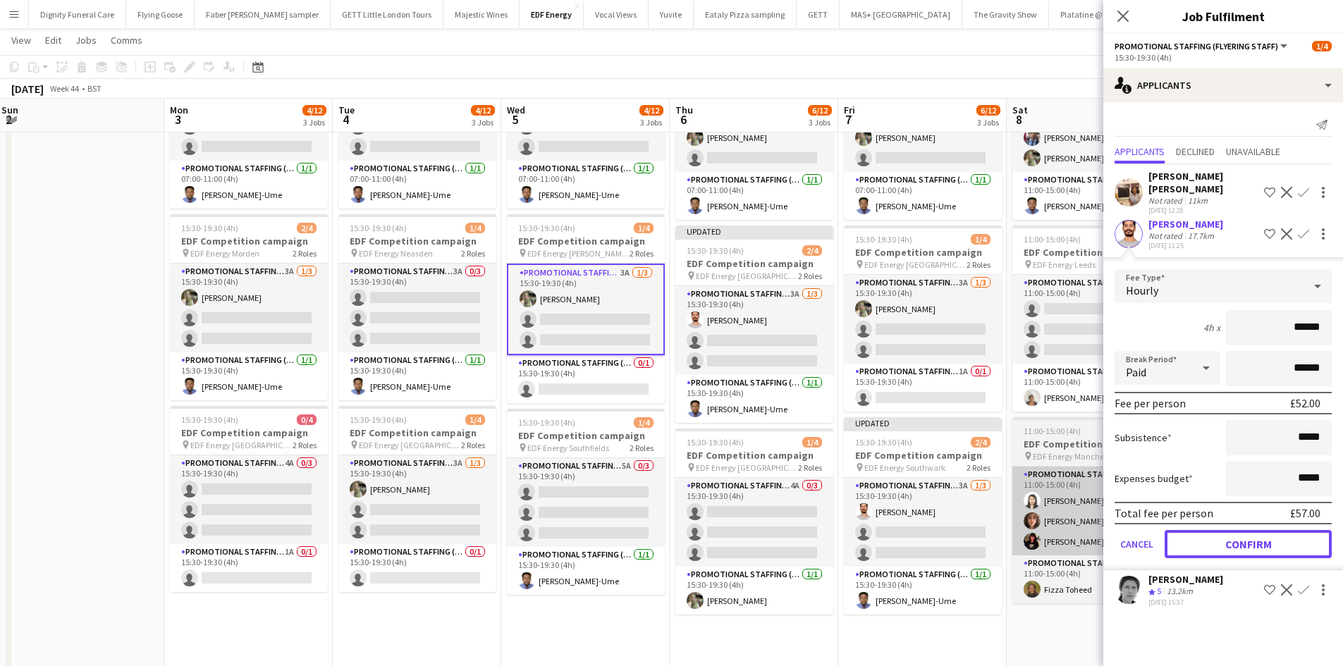
drag, startPoint x: 1267, startPoint y: 530, endPoint x: 1070, endPoint y: 486, distance: 202.3
click at [1268, 530] on button "Confirm" at bounding box center [1247, 544] width 167 height 28
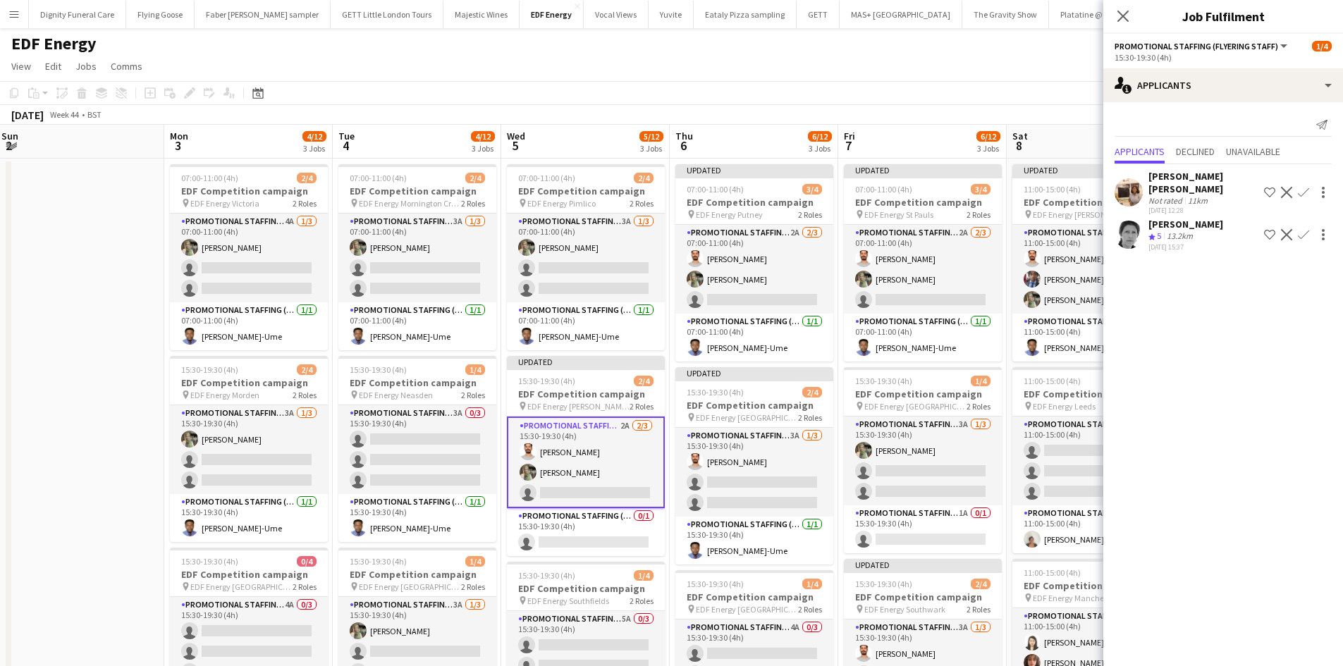
scroll to position [0, 0]
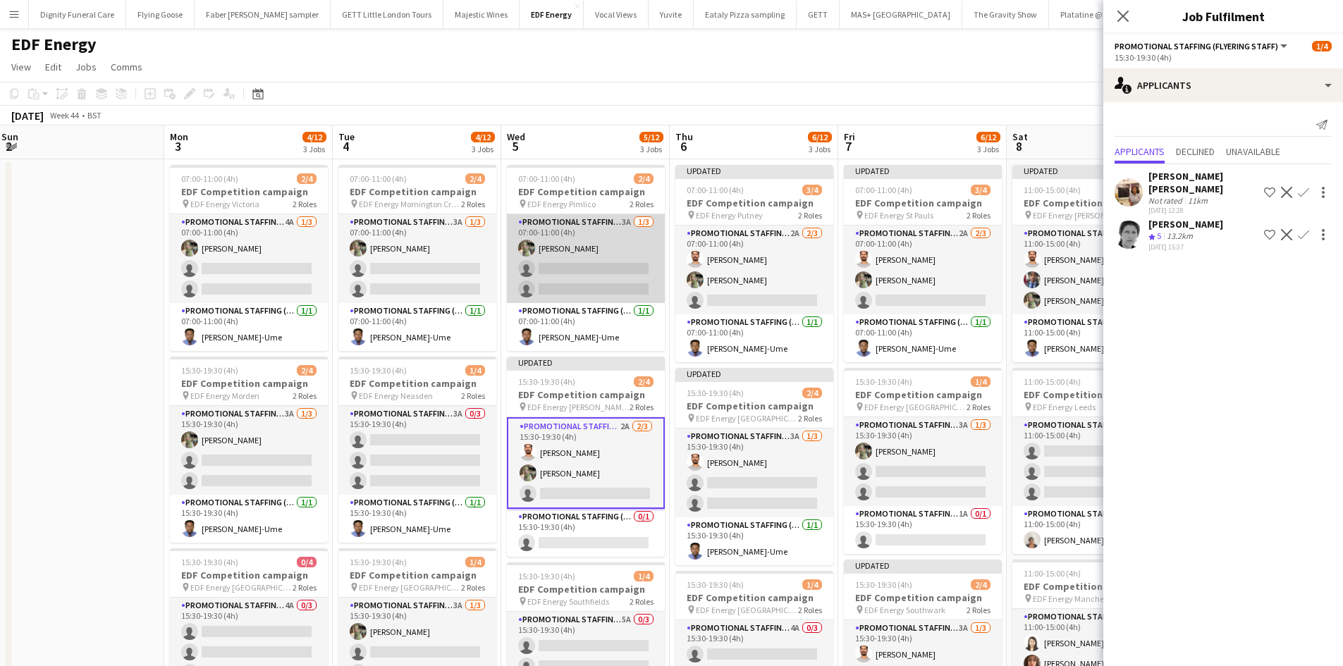
click at [586, 262] on app-card-role "Promotional Staffing (Flyering Staff) 3A 1/3 07:00-11:00 (4h) Aliya Kazmi singl…" at bounding box center [586, 258] width 158 height 89
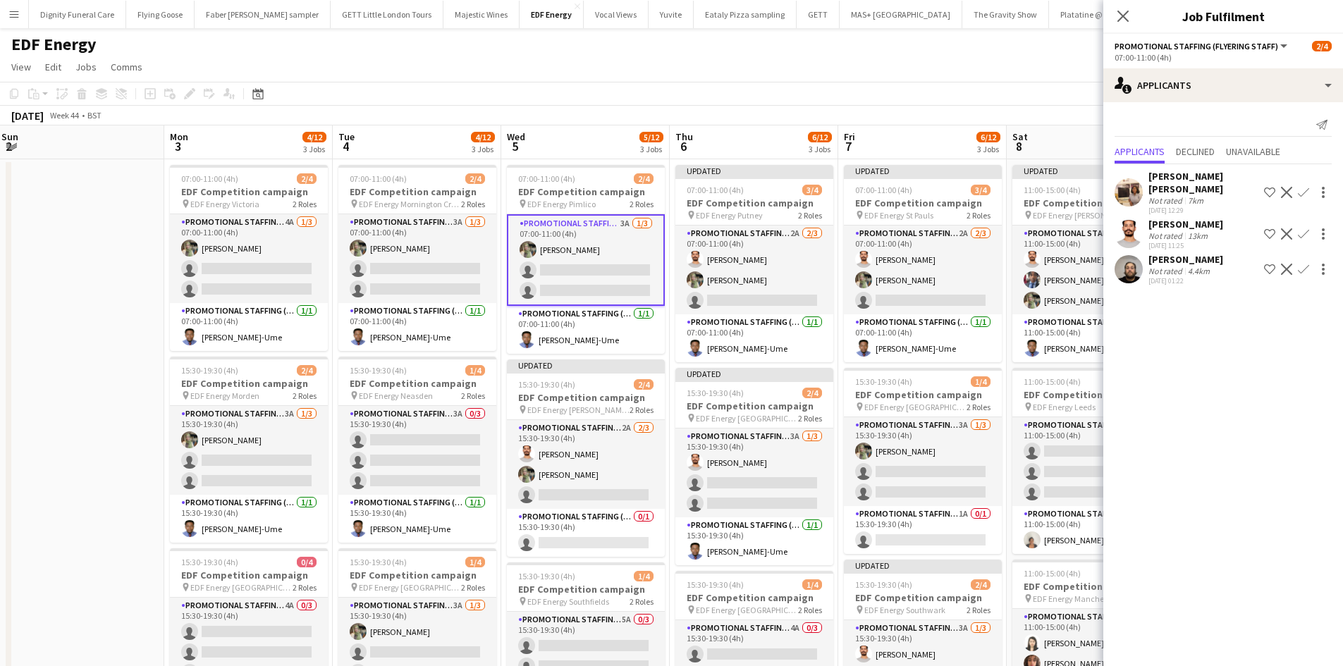
click at [1303, 228] on app-icon "Confirm" at bounding box center [1302, 233] width 11 height 11
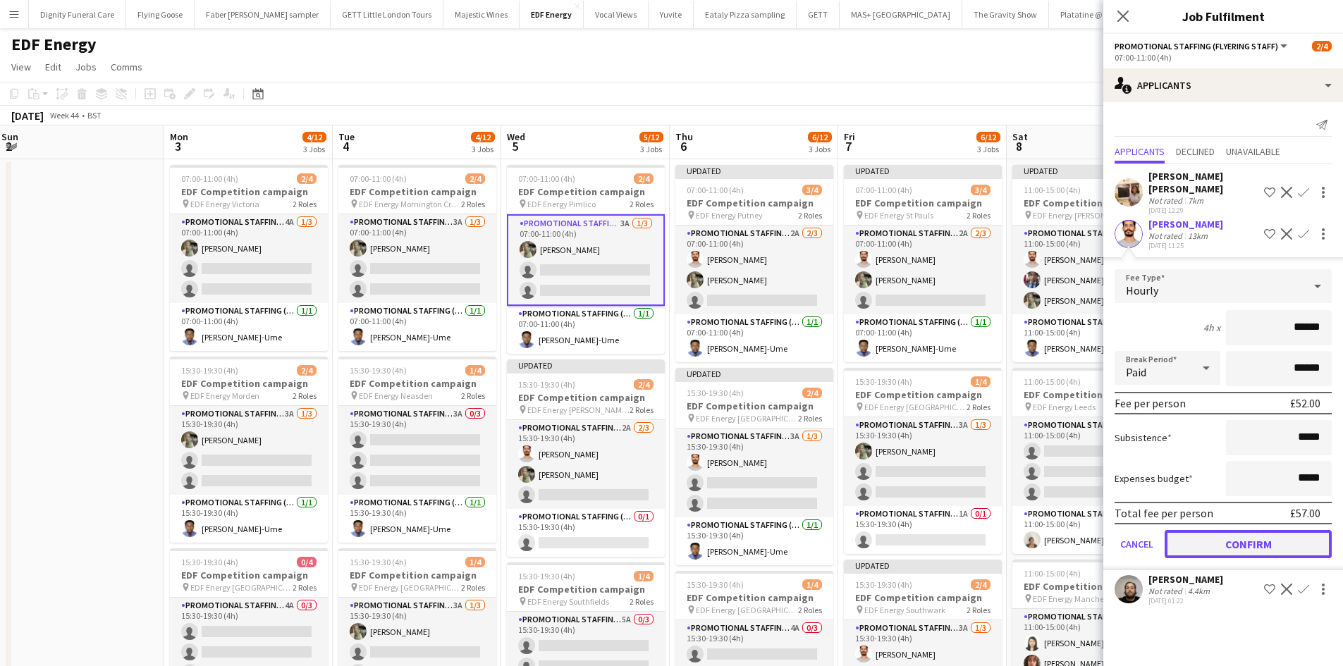
click at [1249, 530] on button "Confirm" at bounding box center [1247, 544] width 167 height 28
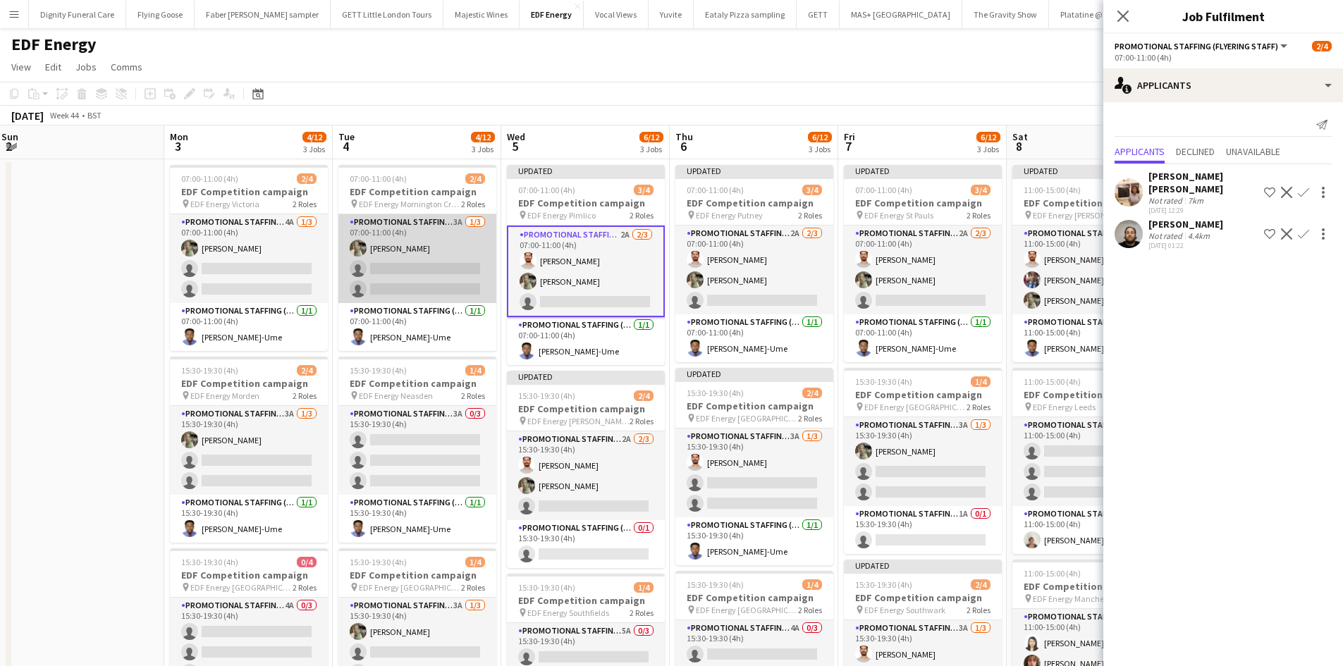
click at [415, 273] on app-card-role "Promotional Staffing (Flyering Staff) 3A 1/3 07:00-11:00 (4h) Aliya Kazmi singl…" at bounding box center [417, 258] width 158 height 89
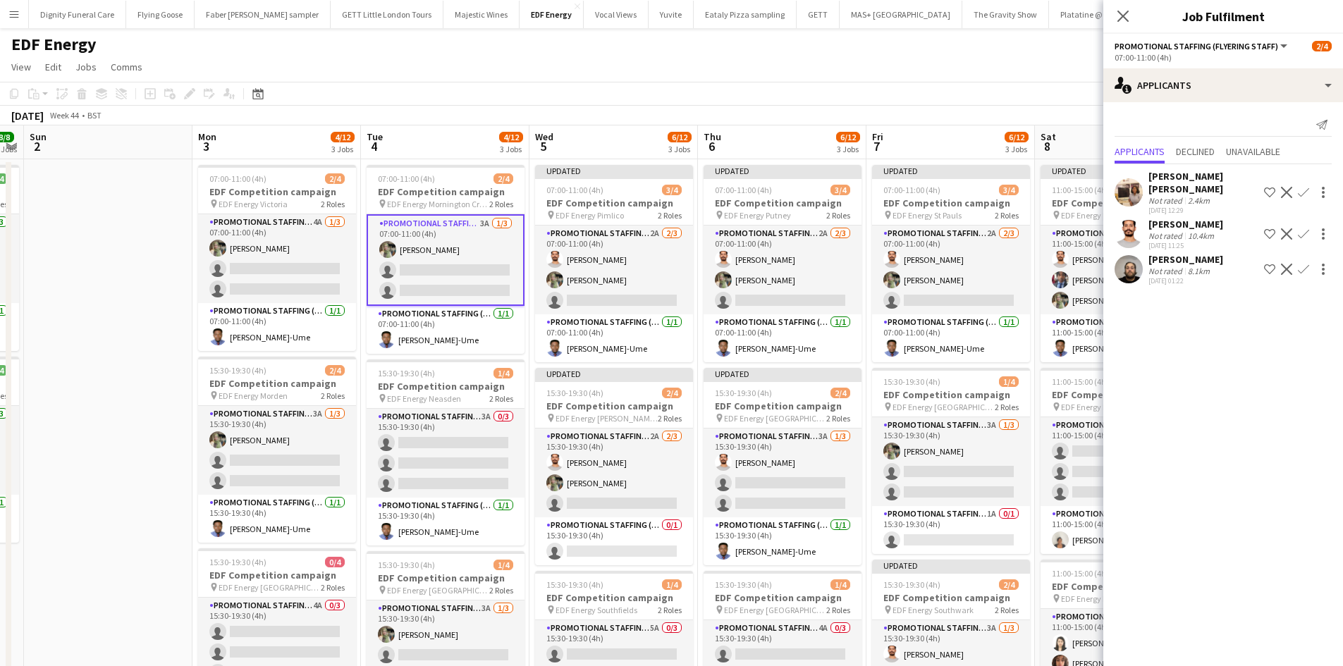
scroll to position [0, 316]
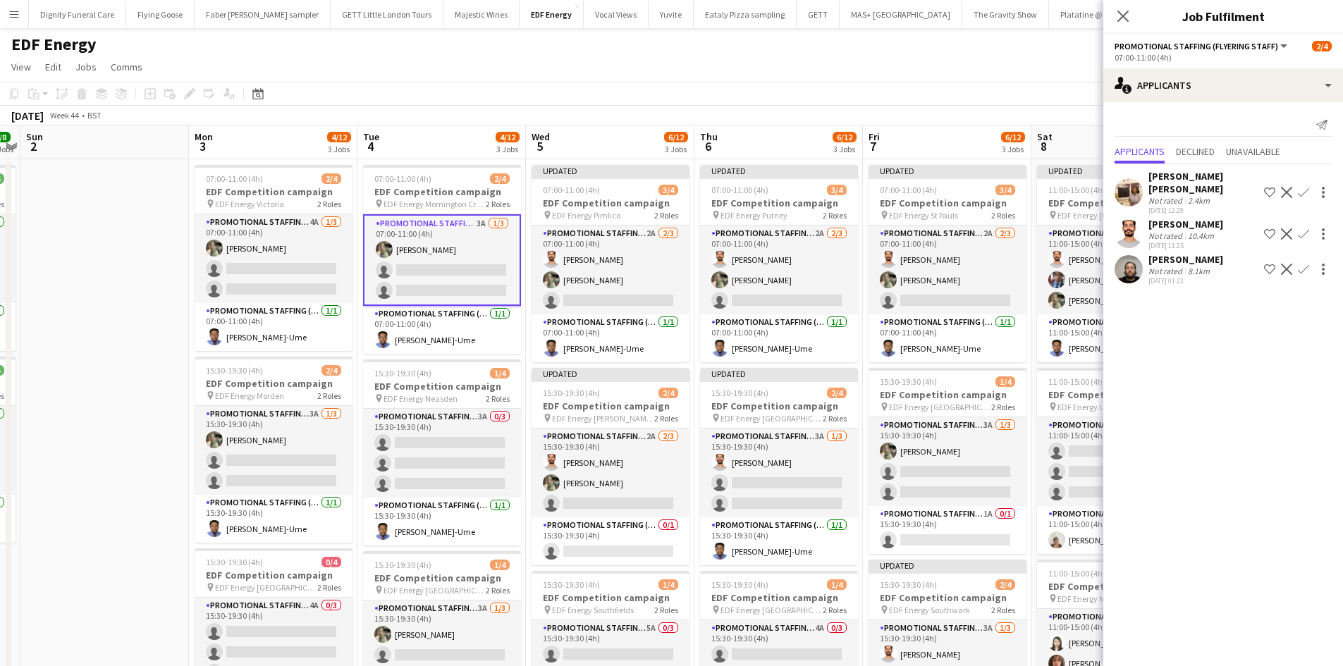
drag, startPoint x: 500, startPoint y: 351, endPoint x: 857, endPoint y: 306, distance: 359.5
click at [857, 306] on app-calendar-viewport "Fri 31 9/12 3 Jobs Sat 1 8/8 2 Jobs Sun 2 Mon 3 4/12 3 Jobs Tue 4 4/12 3 Jobs W…" at bounding box center [671, 670] width 1343 height 1090
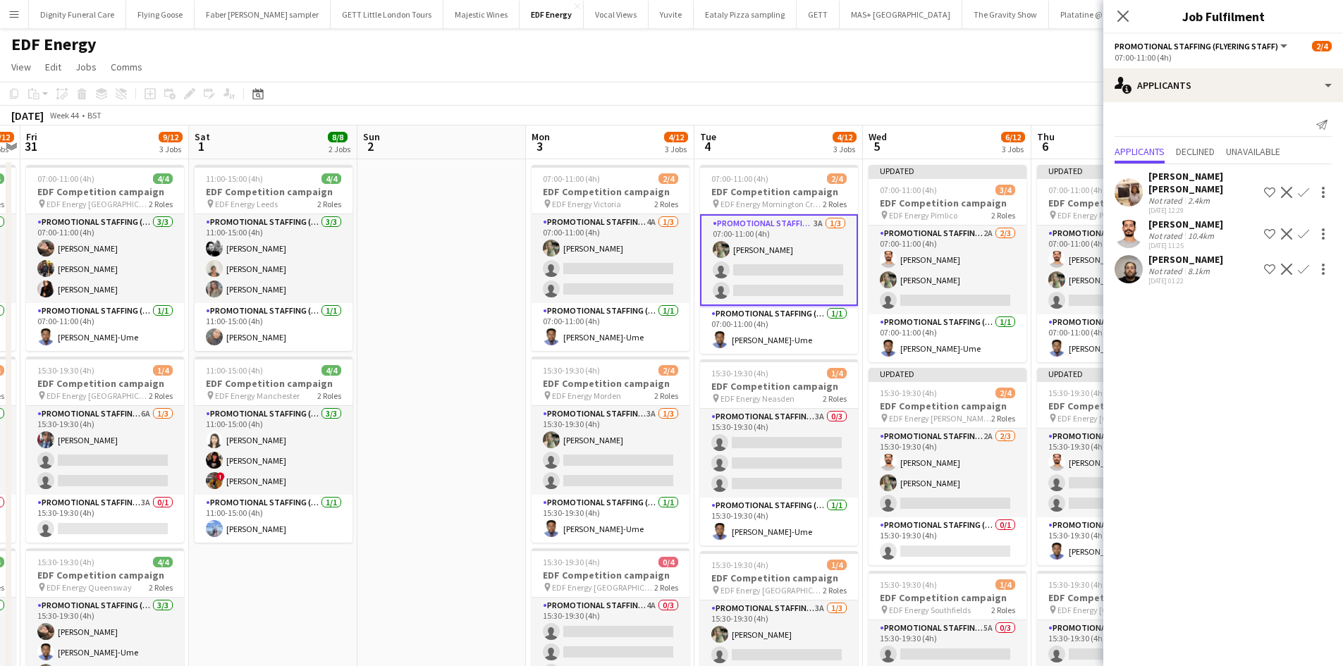
click at [1302, 228] on app-icon "Confirm" at bounding box center [1302, 233] width 11 height 11
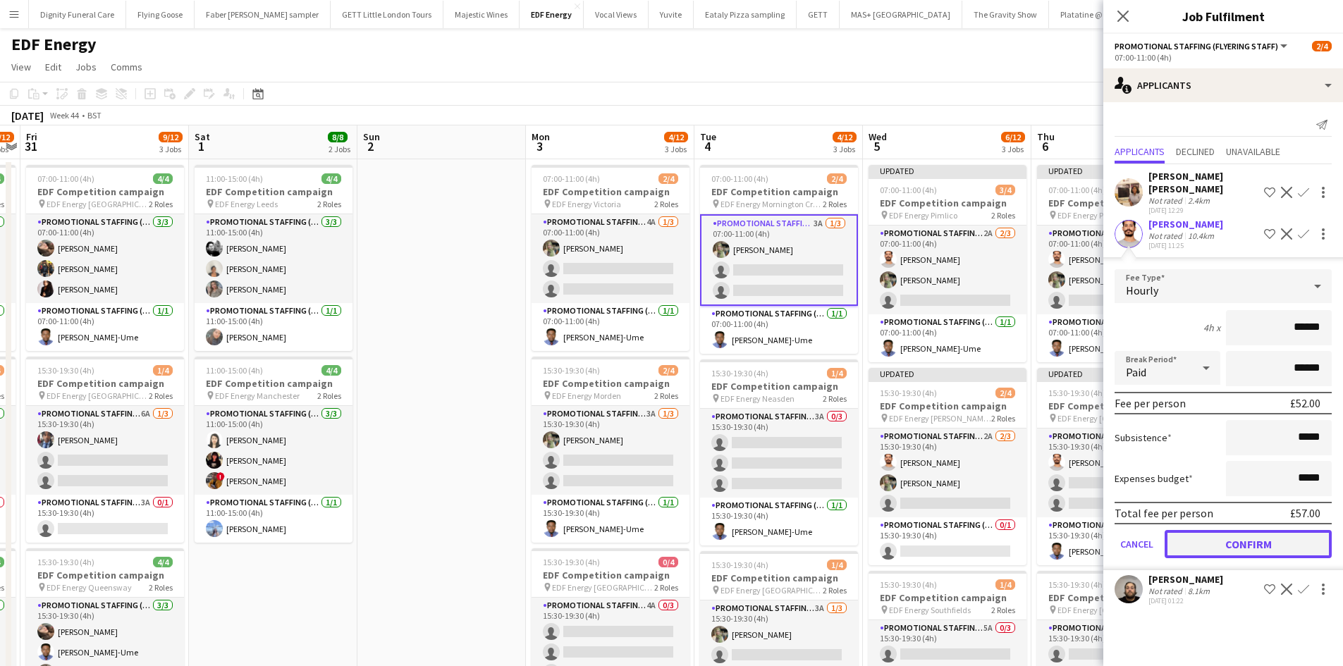
drag, startPoint x: 1256, startPoint y: 526, endPoint x: 1245, endPoint y: 529, distance: 11.6
click at [1256, 530] on button "Confirm" at bounding box center [1247, 544] width 167 height 28
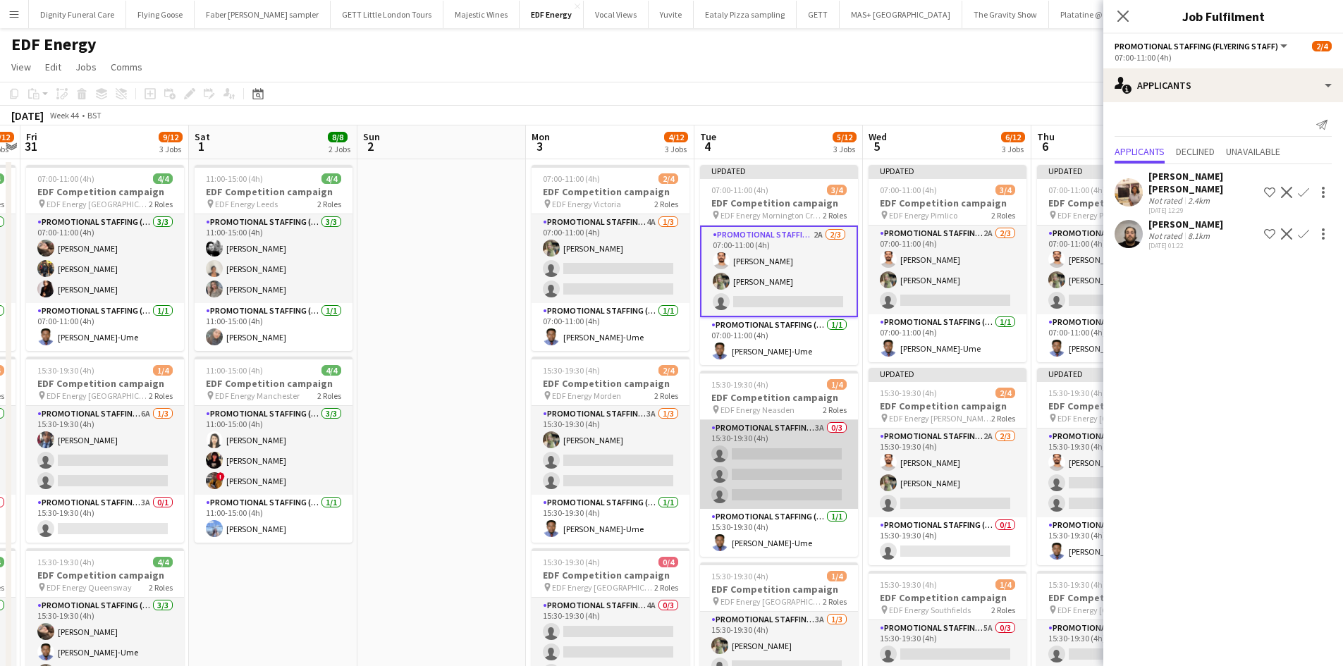
click at [779, 488] on app-card-role "Promotional Staffing (Flyering Staff) 3A 0/3 15:30-19:30 (4h) single-neutral-ac…" at bounding box center [779, 464] width 158 height 89
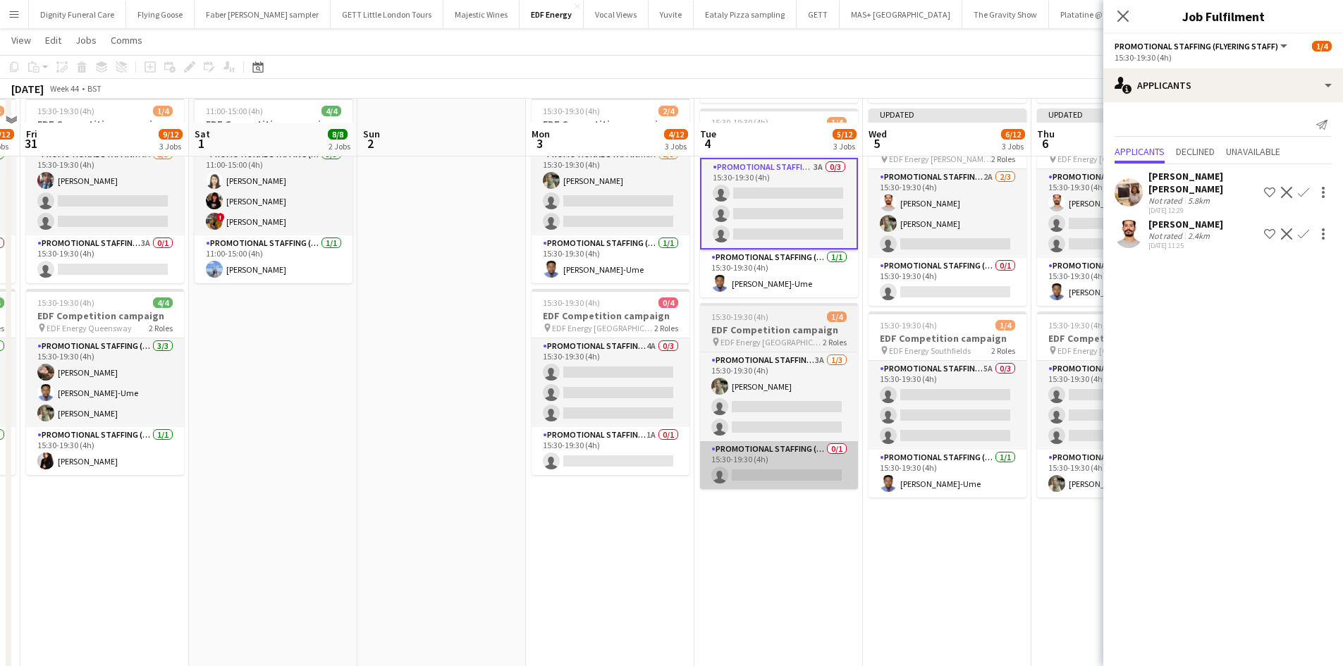
scroll to position [282, 0]
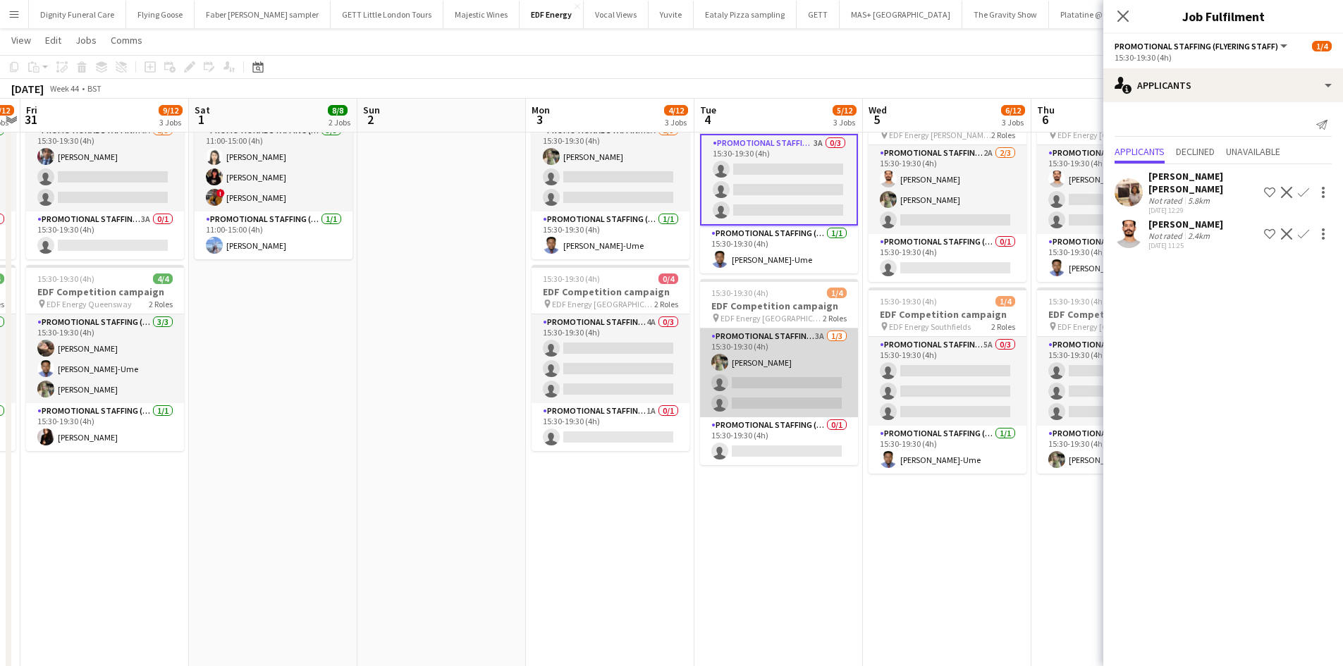
click at [796, 387] on app-card-role "Promotional Staffing (Flyering Staff) 3A 1/3 15:30-19:30 (4h) Aliya Kazmi singl…" at bounding box center [779, 372] width 158 height 89
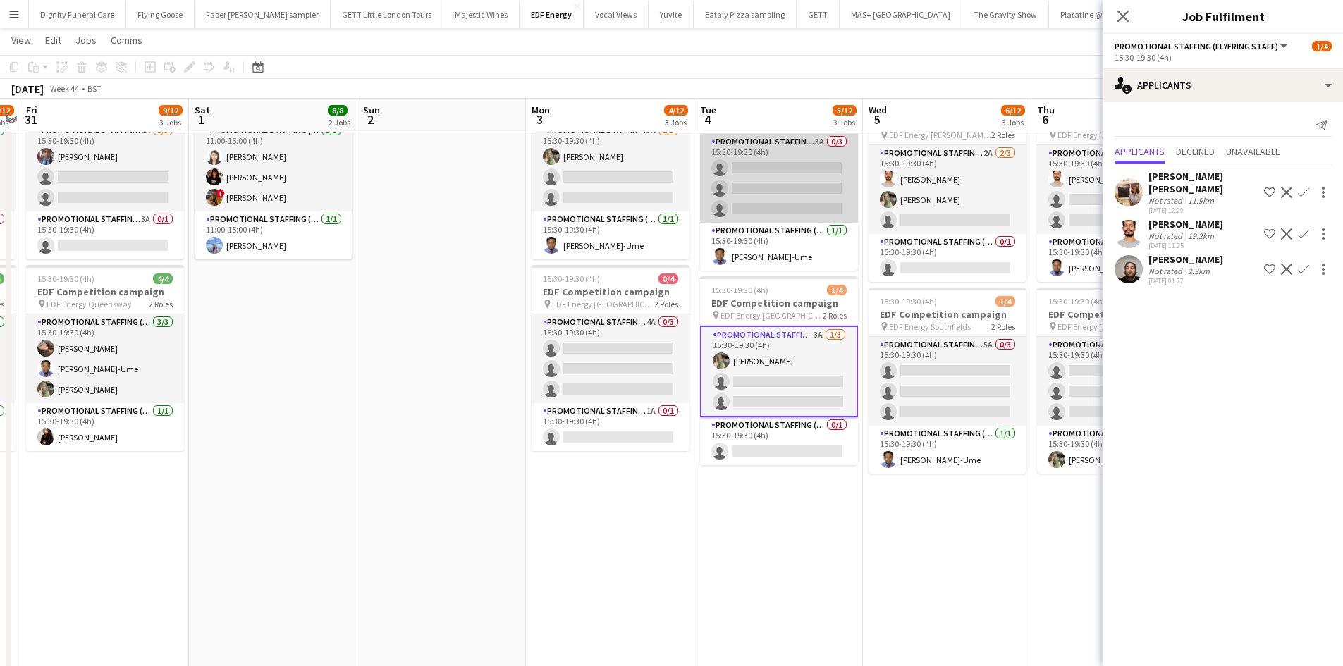
drag, startPoint x: 815, startPoint y: 197, endPoint x: 819, endPoint y: 191, distance: 7.3
click at [817, 193] on app-card-role "Promotional Staffing (Flyering Staff) 3A 0/3 15:30-19:30 (4h) single-neutral-ac…" at bounding box center [779, 178] width 158 height 89
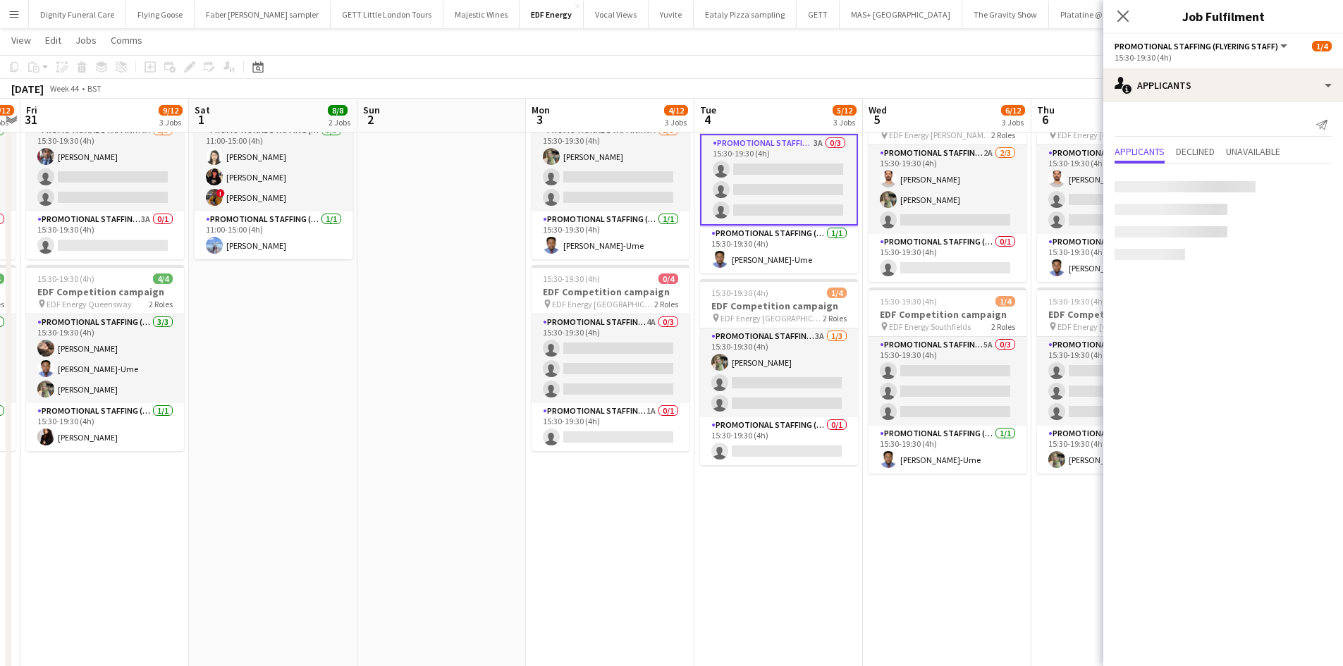
scroll to position [0, 315]
click at [1305, 228] on app-icon "Confirm" at bounding box center [1302, 233] width 11 height 11
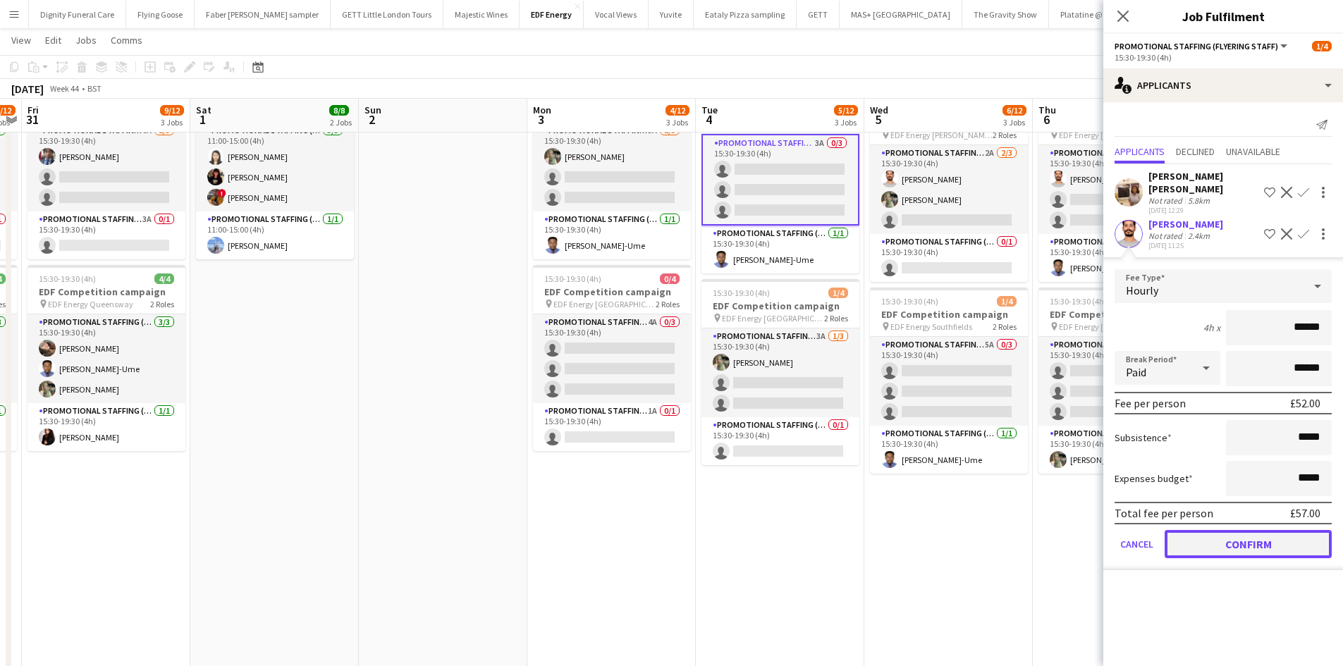
click at [1261, 534] on button "Confirm" at bounding box center [1247, 544] width 167 height 28
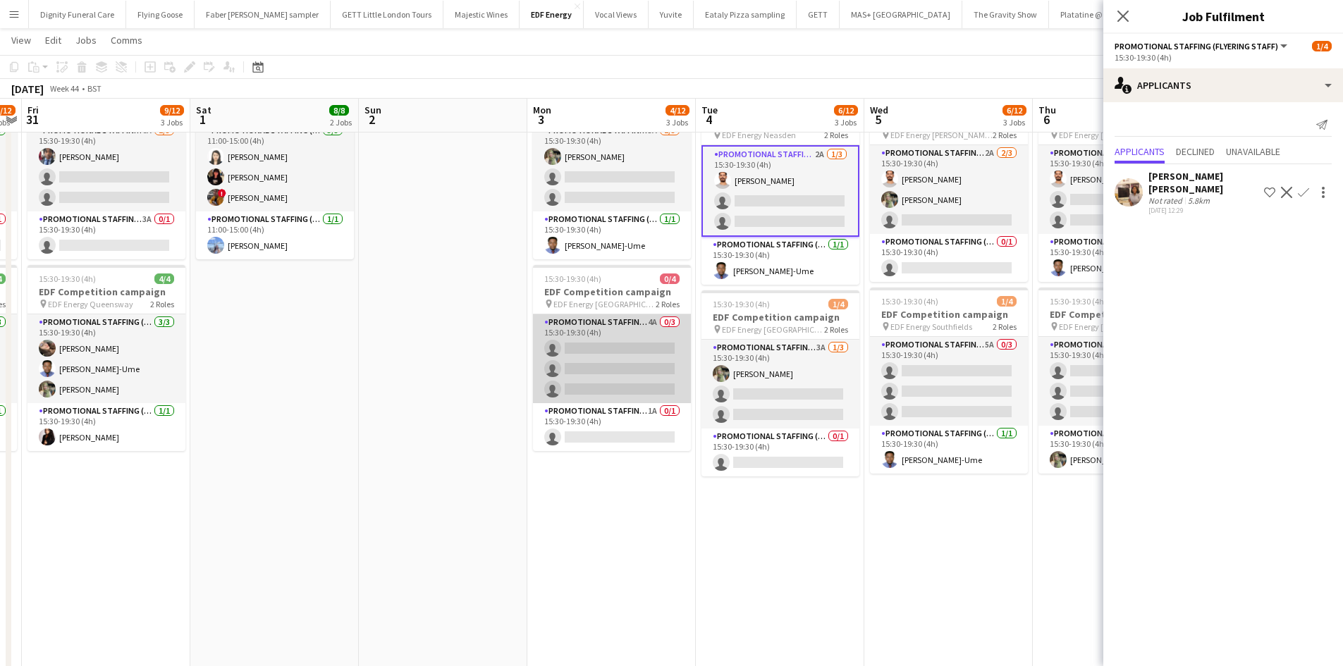
click at [617, 385] on app-card-role "Promotional Staffing (Flyering Staff) 4A 0/3 15:30-19:30 (4h) single-neutral-ac…" at bounding box center [612, 358] width 158 height 89
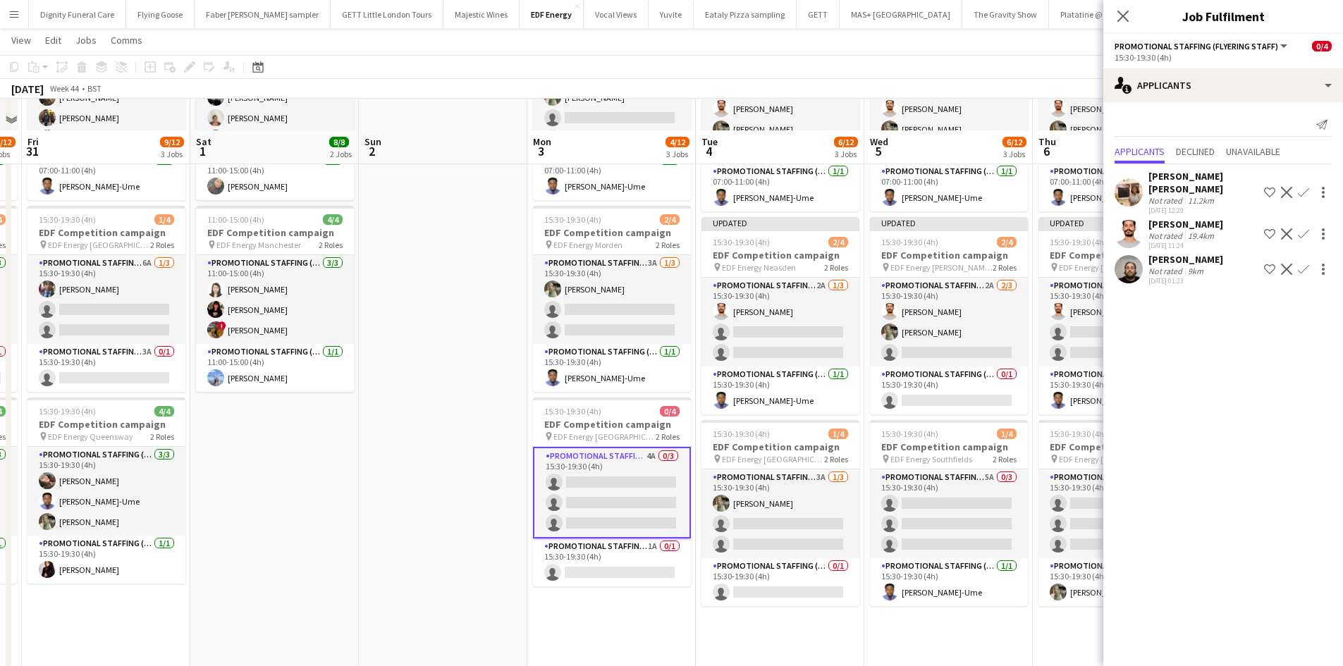
scroll to position [141, 0]
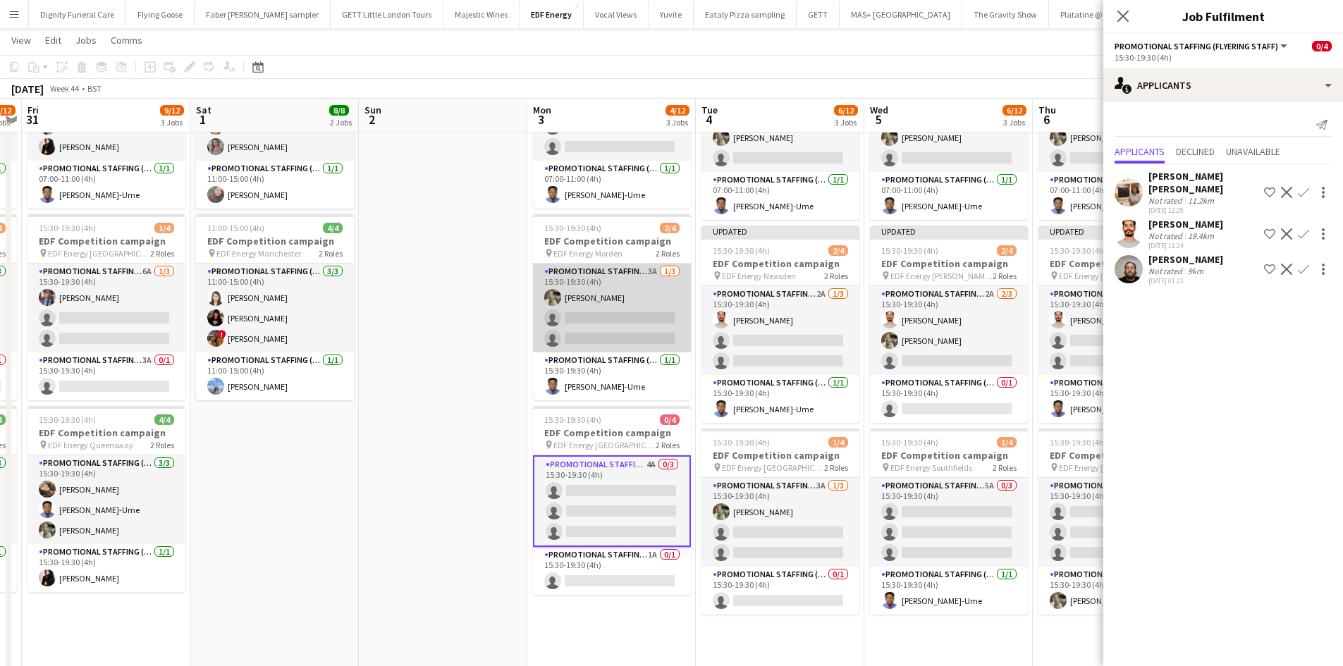
click at [610, 326] on app-card-role "Promotional Staffing (Flyering Staff) 3A 1/3 15:30-19:30 (4h) Aliya Kazmi singl…" at bounding box center [612, 308] width 158 height 89
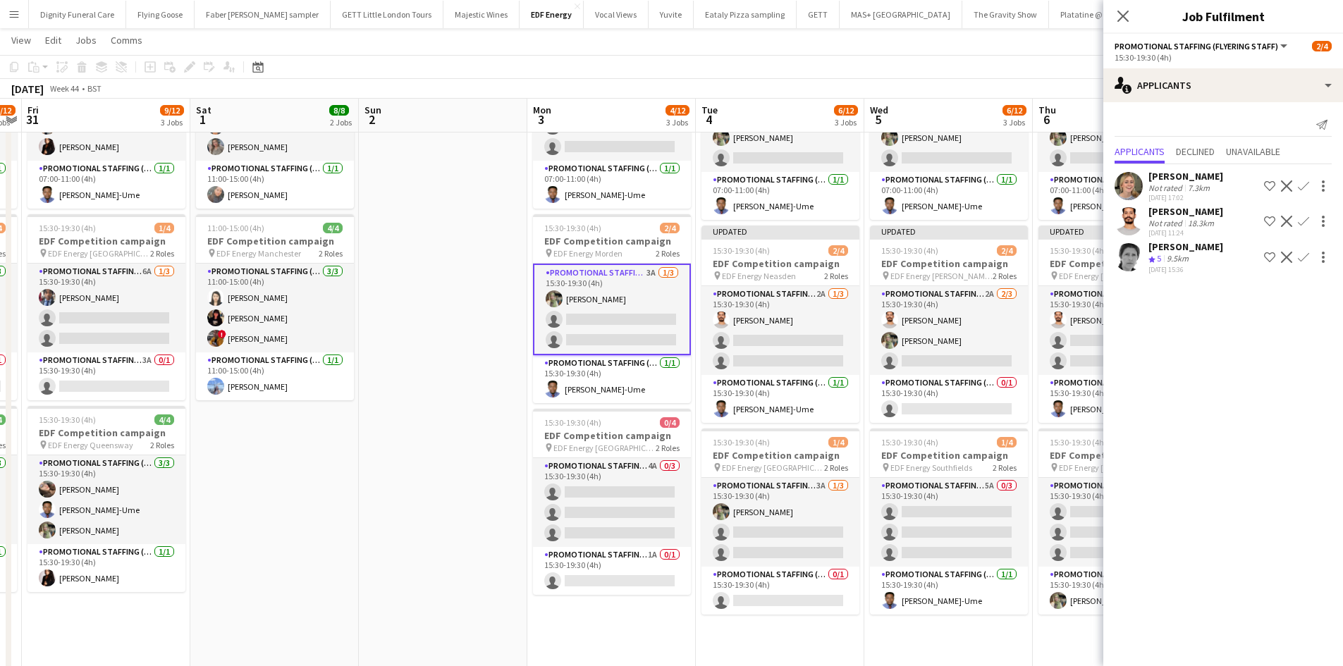
click at [1304, 218] on app-icon "Confirm" at bounding box center [1302, 221] width 11 height 11
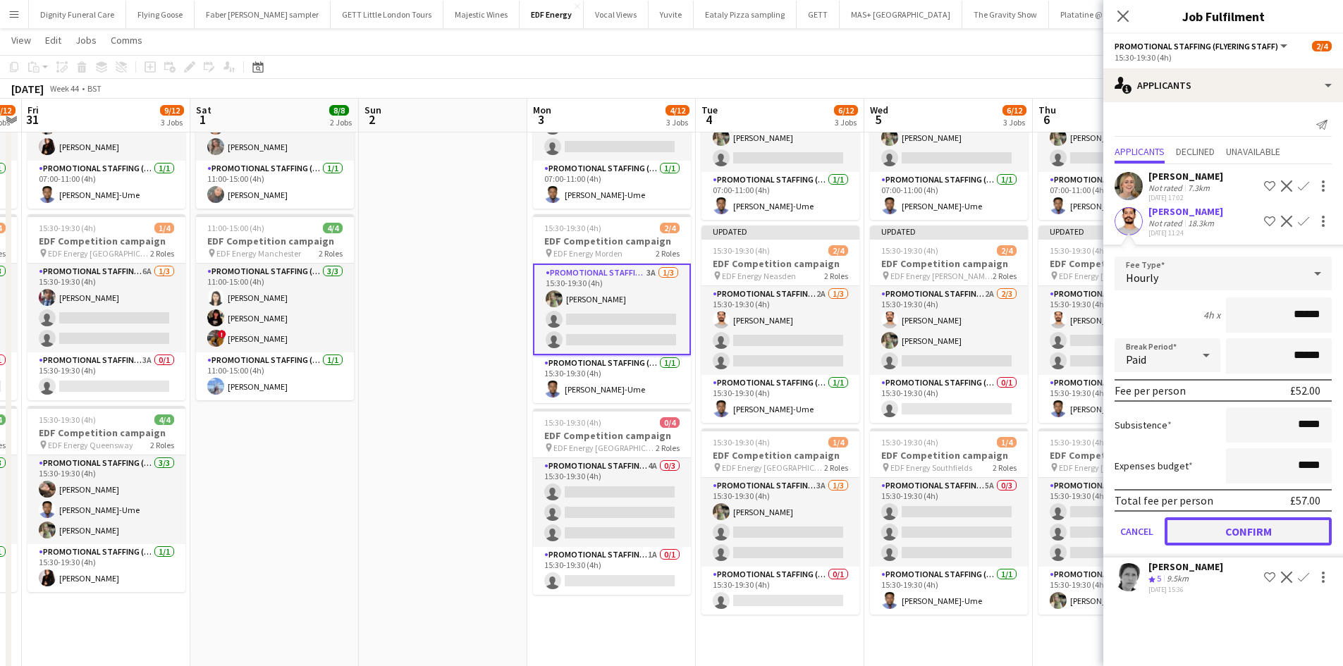
click at [1281, 522] on button "Confirm" at bounding box center [1247, 531] width 167 height 28
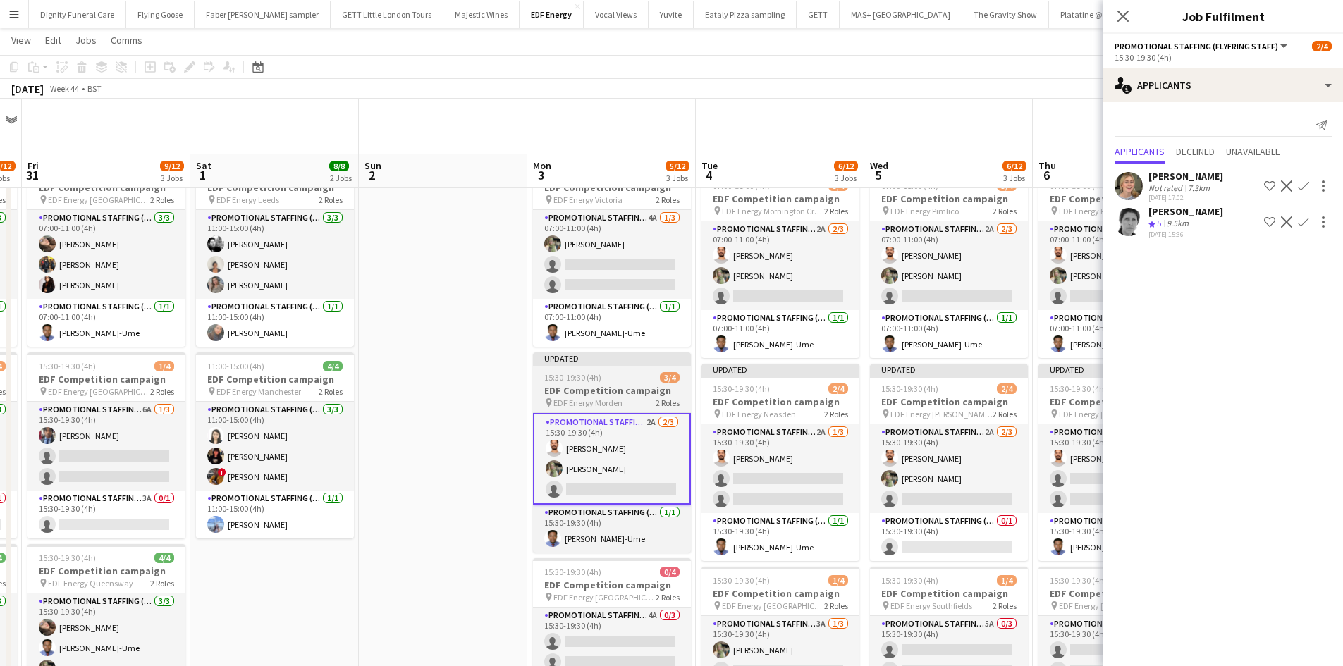
scroll to position [0, 0]
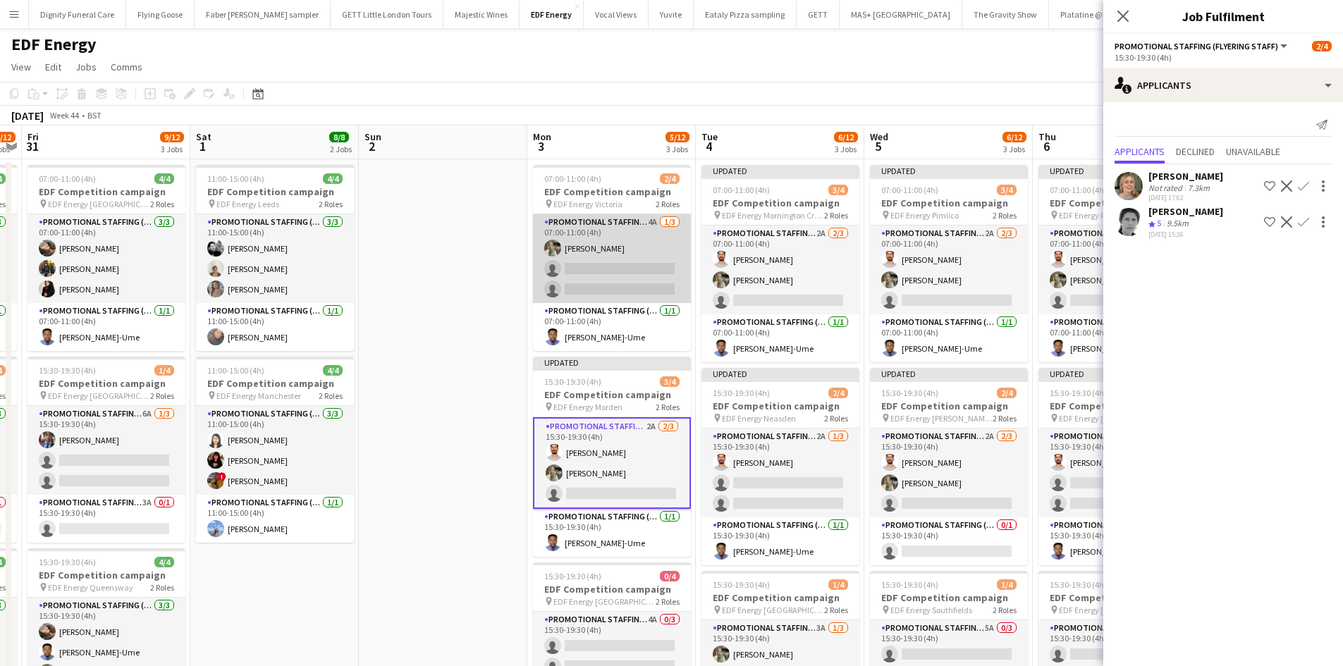
click at [651, 267] on app-card-role "Promotional Staffing (Flyering Staff) 4A 1/3 07:00-11:00 (4h) Aliya Kazmi singl…" at bounding box center [612, 258] width 158 height 89
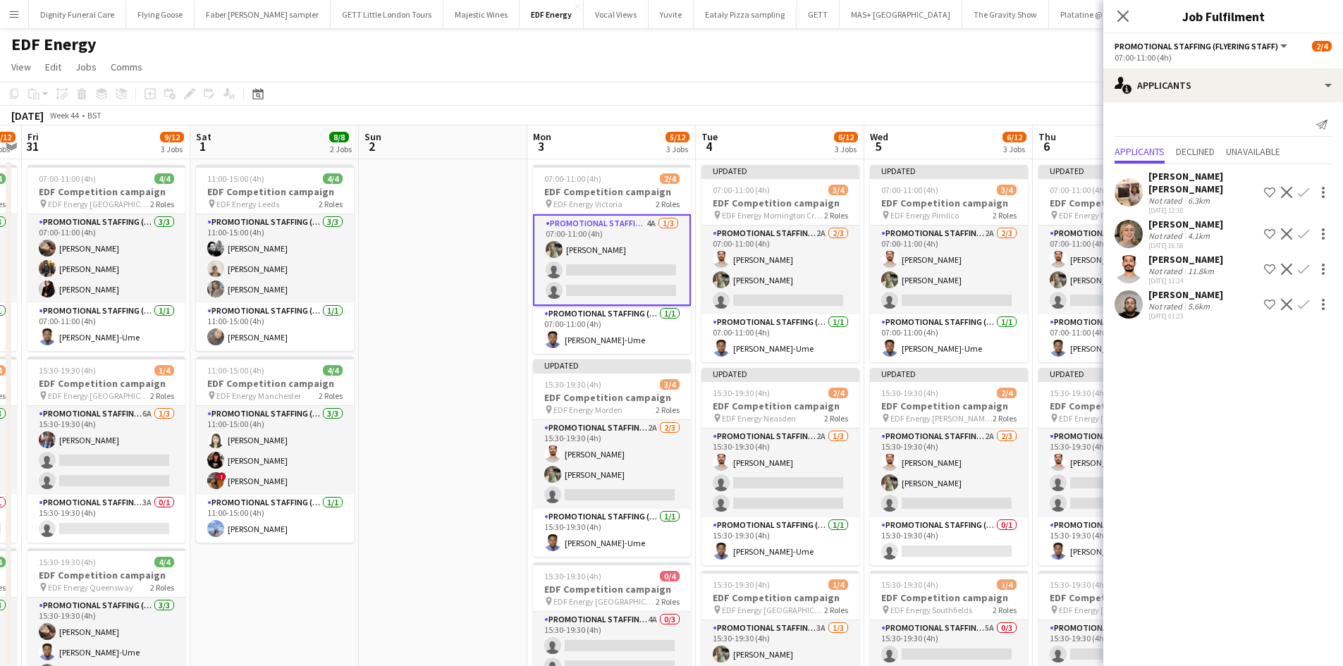
click at [1306, 264] on app-icon "Confirm" at bounding box center [1302, 269] width 11 height 11
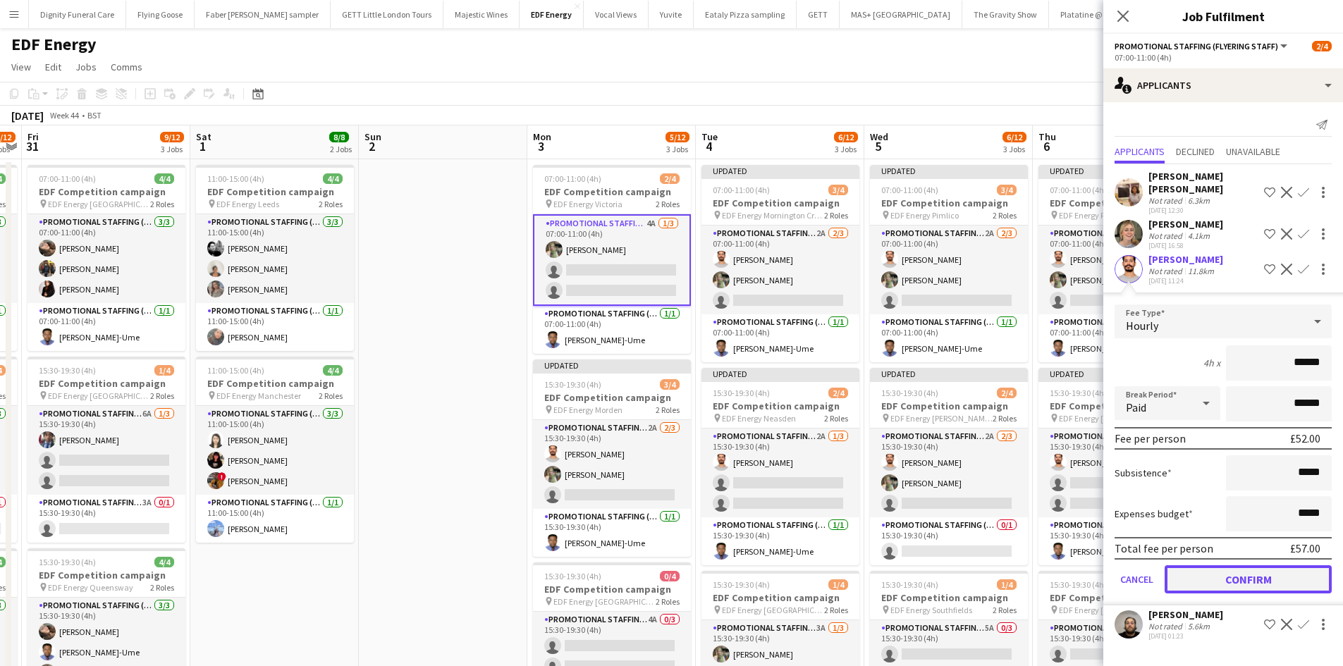
click at [1251, 565] on button "Confirm" at bounding box center [1247, 579] width 167 height 28
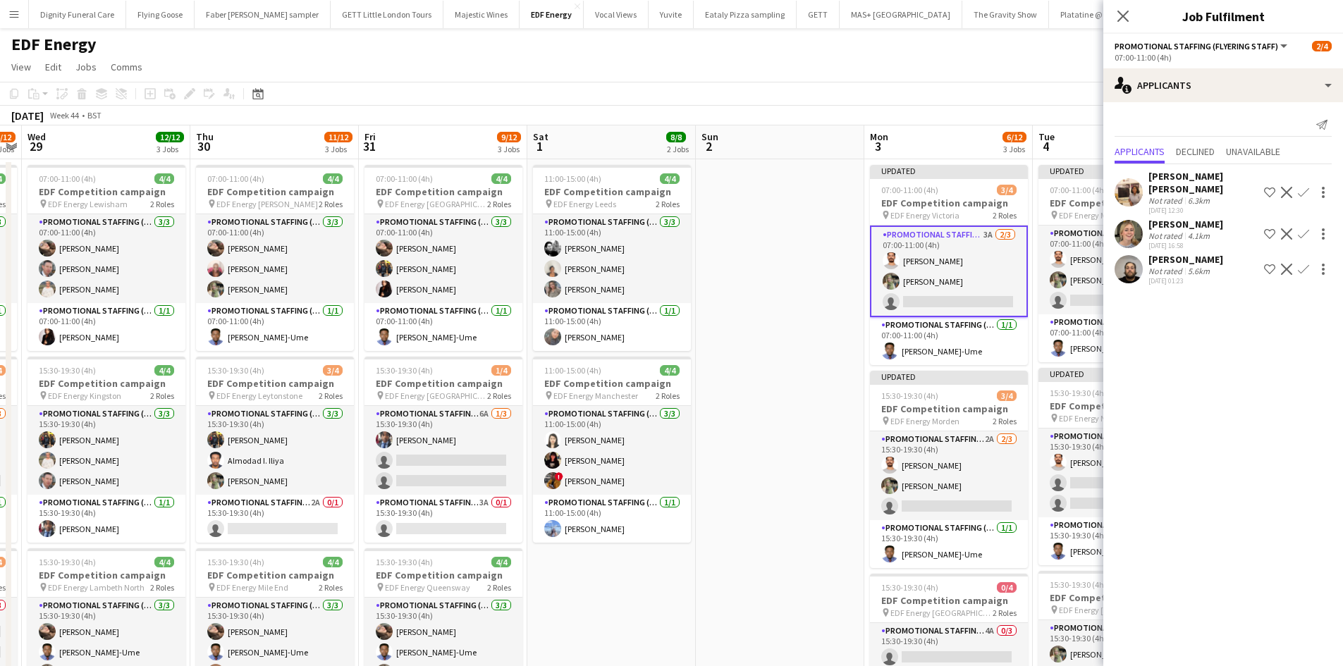
scroll to position [0, 432]
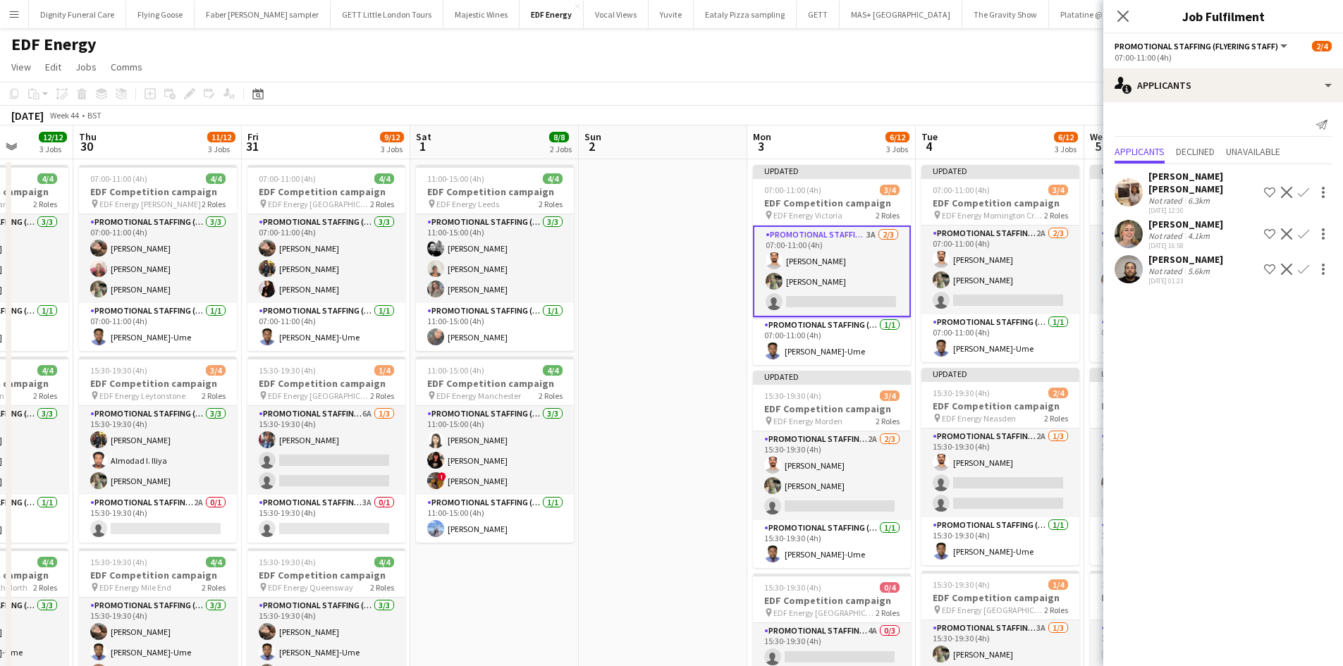
drag, startPoint x: 838, startPoint y: 469, endPoint x: 1006, endPoint y: 457, distance: 168.9
click at [1006, 457] on app-calendar-viewport "Mon 27 14/16 4 Jobs Tue 28 8/12 3 Jobs Wed 29 12/12 3 Jobs Thu 30 11/12 3 Jobs …" at bounding box center [671, 670] width 1343 height 1090
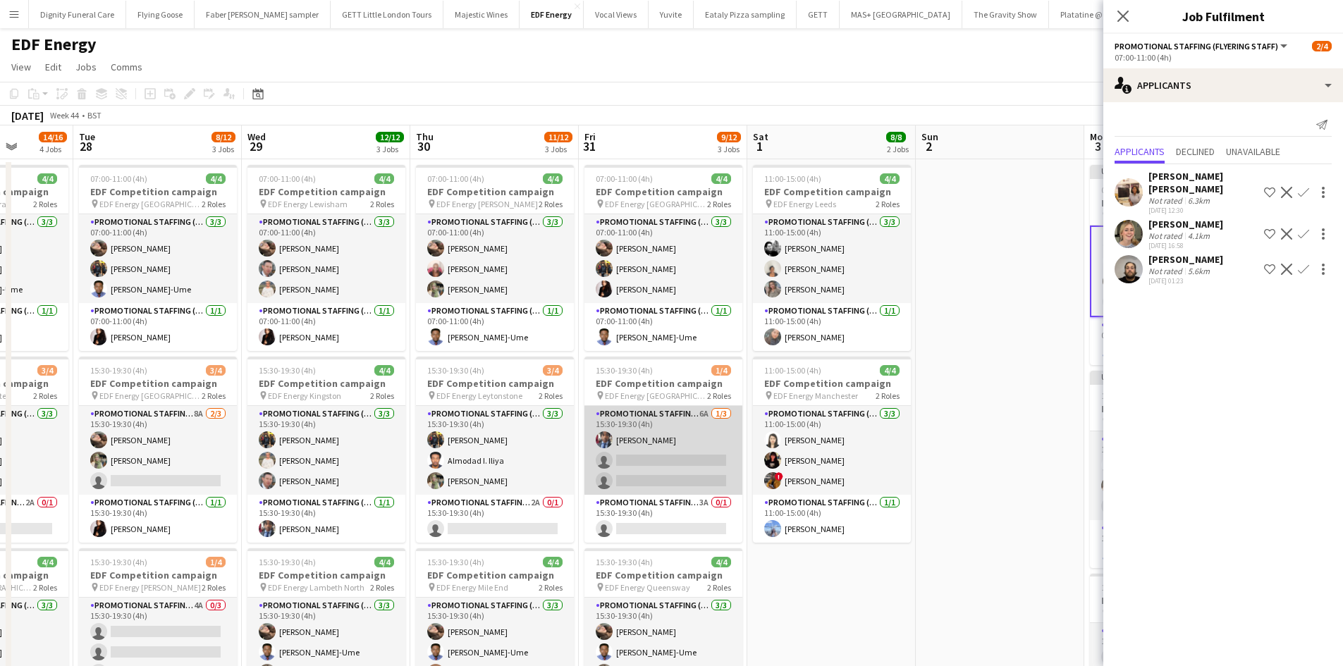
scroll to position [0, 430]
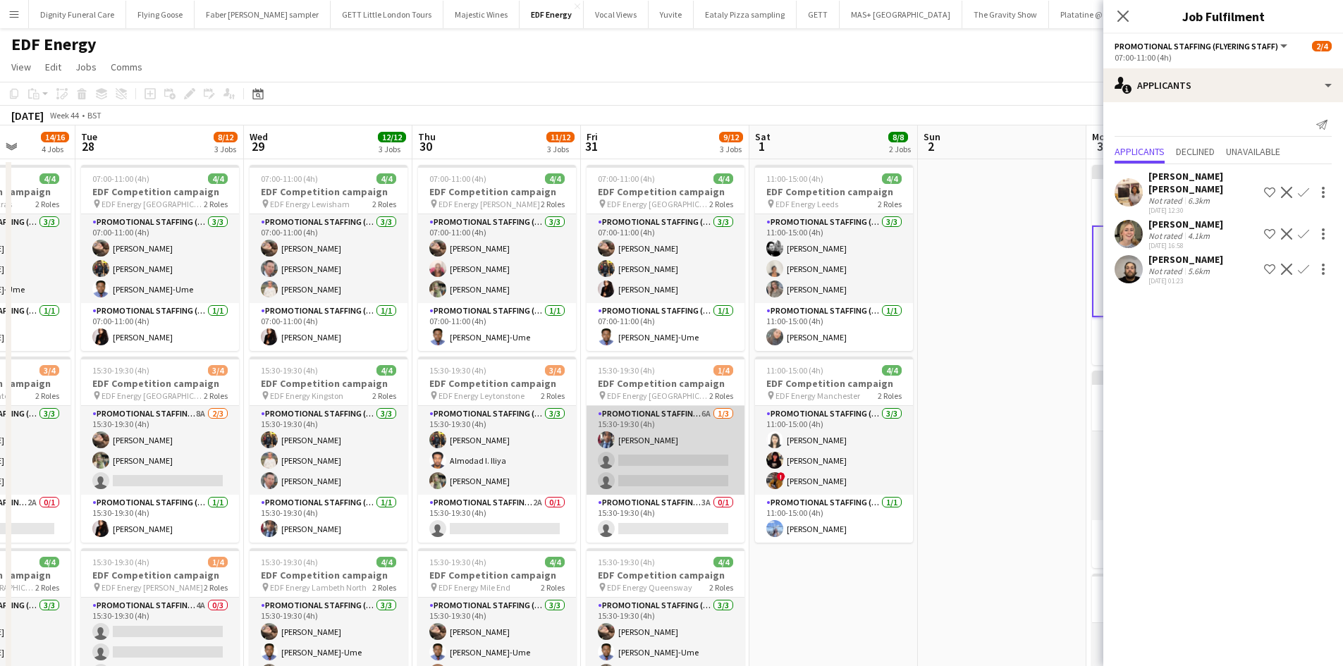
click at [656, 465] on app-card-role "Promotional Staffing (Flyering Staff) 6A 1/3 15:30-19:30 (4h) Seyi Ogunyemi sin…" at bounding box center [665, 450] width 158 height 89
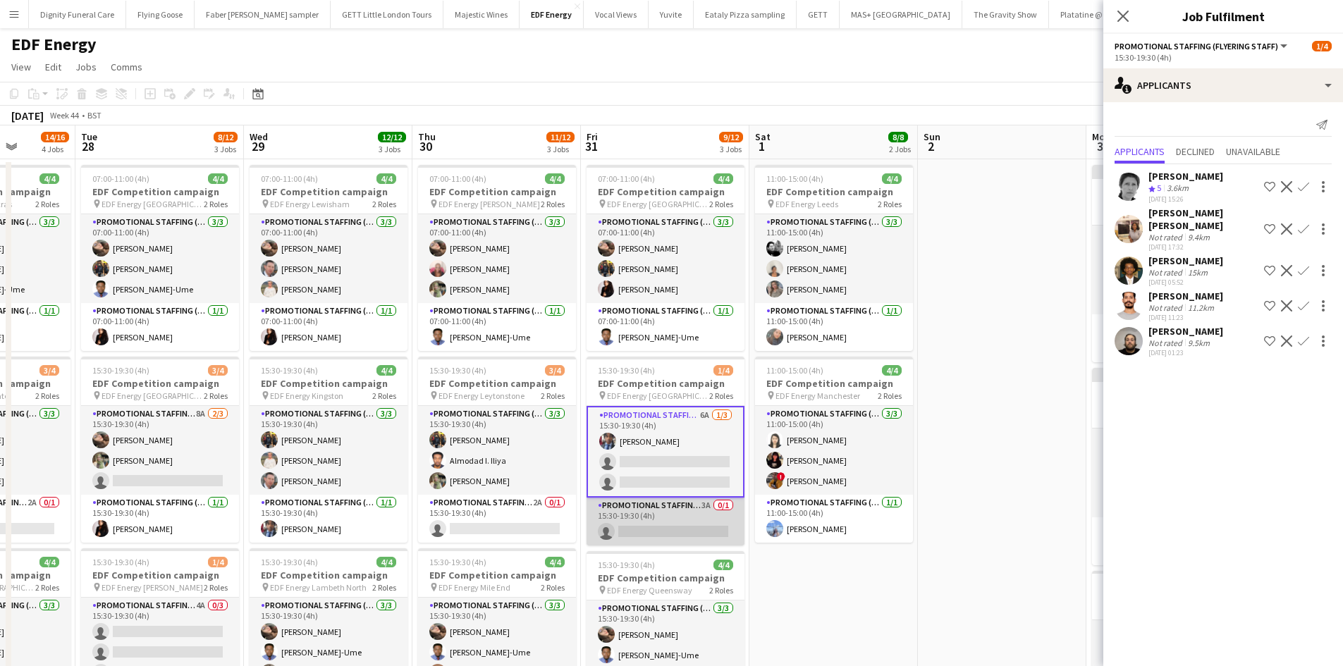
click at [645, 529] on app-card-role "Promotional Staffing (Team Leader) 3A 0/1 15:30-19:30 (4h) single-neutral-actio…" at bounding box center [665, 522] width 158 height 48
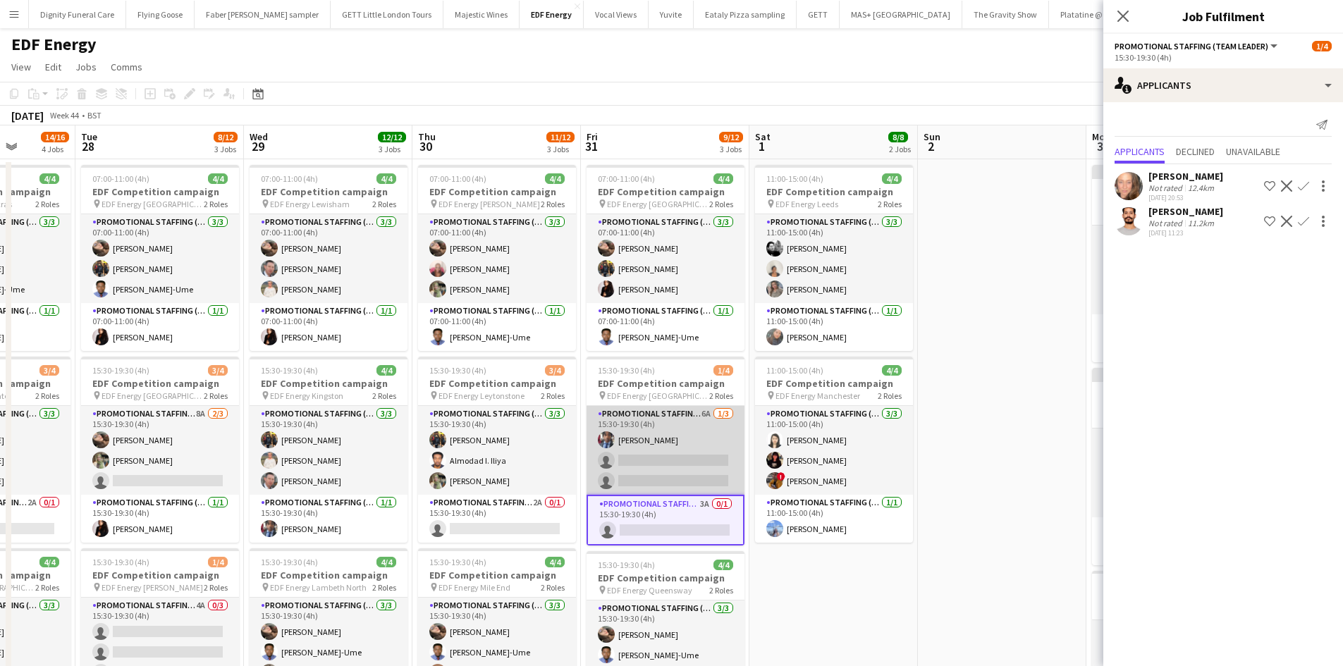
click at [684, 465] on app-card-role "Promotional Staffing (Flyering Staff) 6A 1/3 15:30-19:30 (4h) Seyi Ogunyemi sin…" at bounding box center [665, 450] width 158 height 89
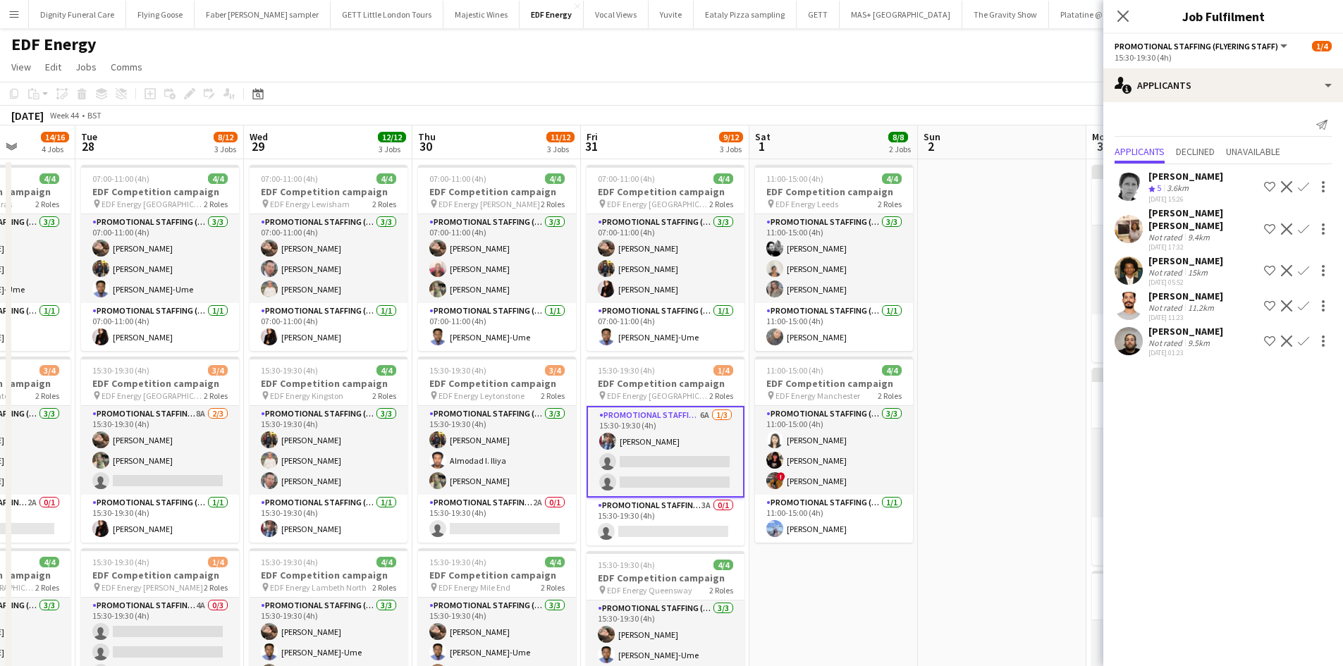
click at [1305, 300] on app-icon "Confirm" at bounding box center [1302, 305] width 11 height 11
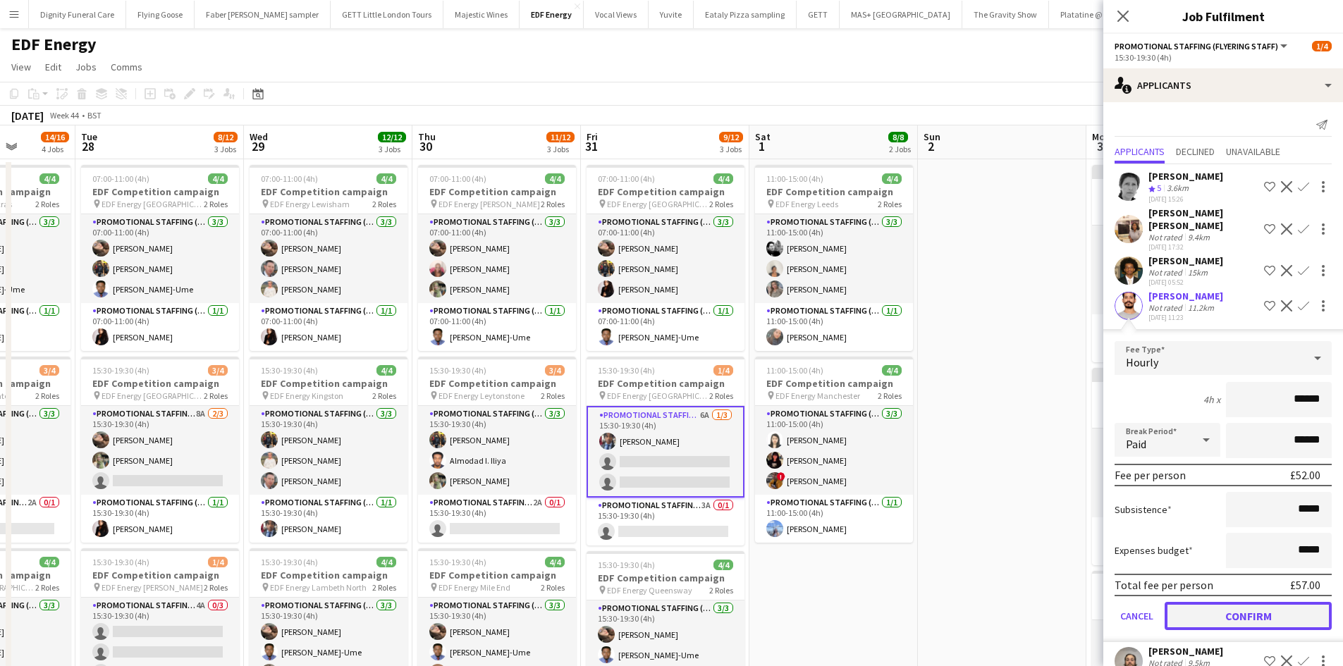
click at [1281, 602] on button "Confirm" at bounding box center [1247, 616] width 167 height 28
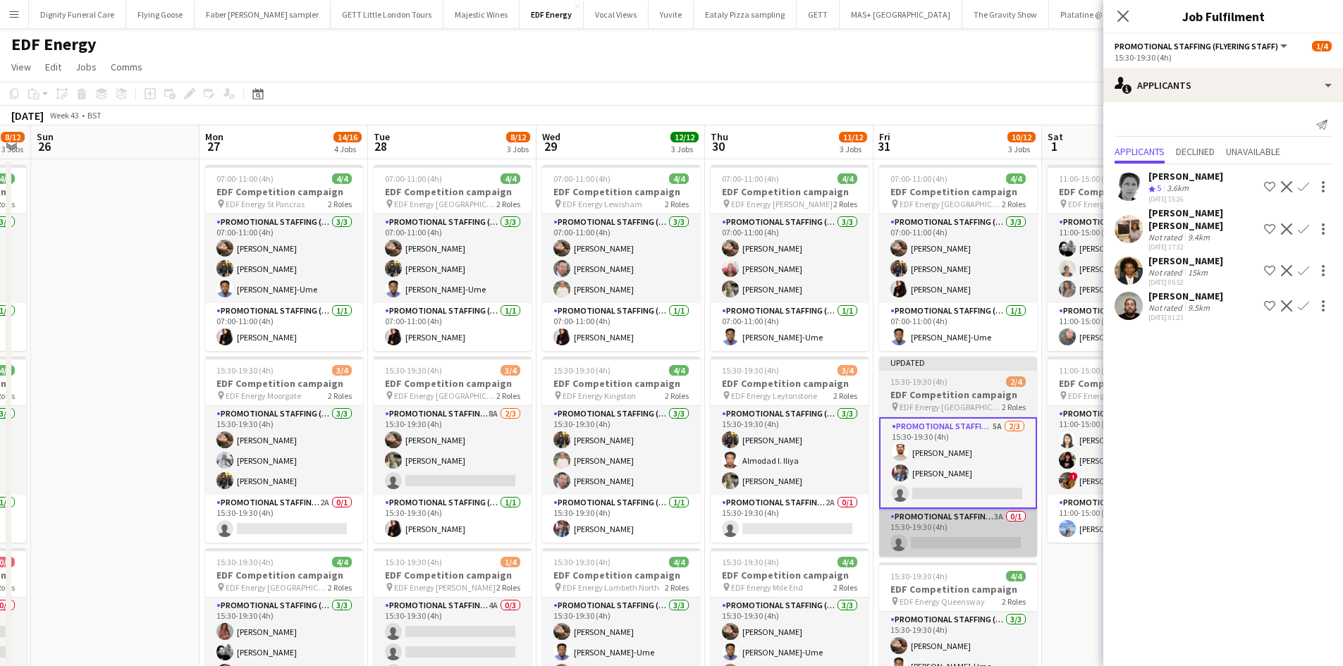
scroll to position [0, 409]
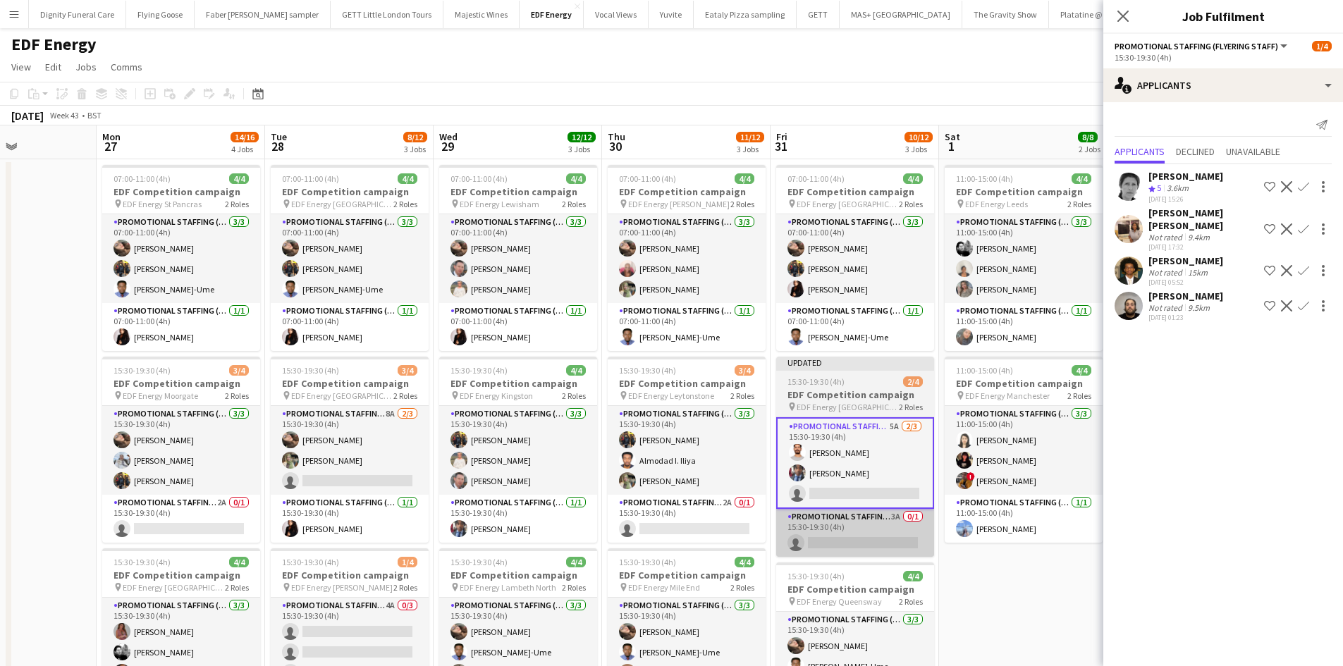
drag, startPoint x: 732, startPoint y: 579, endPoint x: 1073, endPoint y: 545, distance: 343.5
click at [1076, 545] on app-calendar-viewport "Fri 24 11/12 3 Jobs Sat 25 8/12 3 Jobs Sun 26 Mon 27 14/16 4 Jobs Tue 28 8/12 3…" at bounding box center [671, 670] width 1343 height 1090
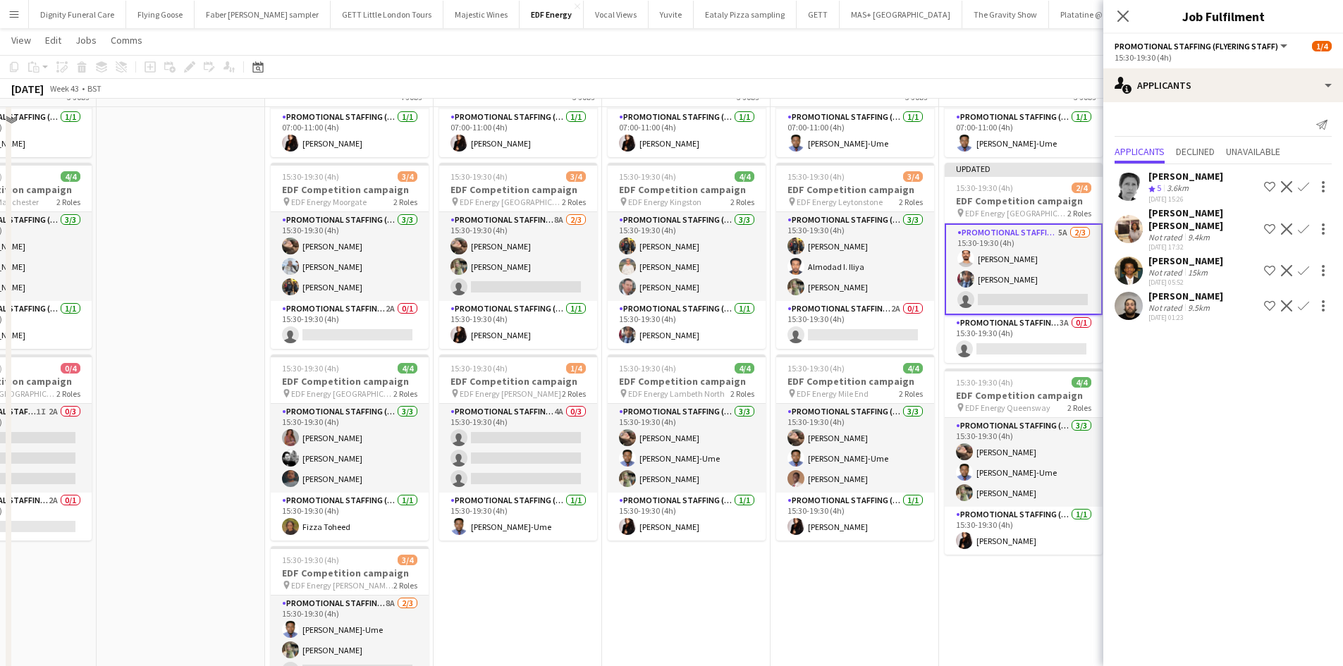
scroll to position [211, 0]
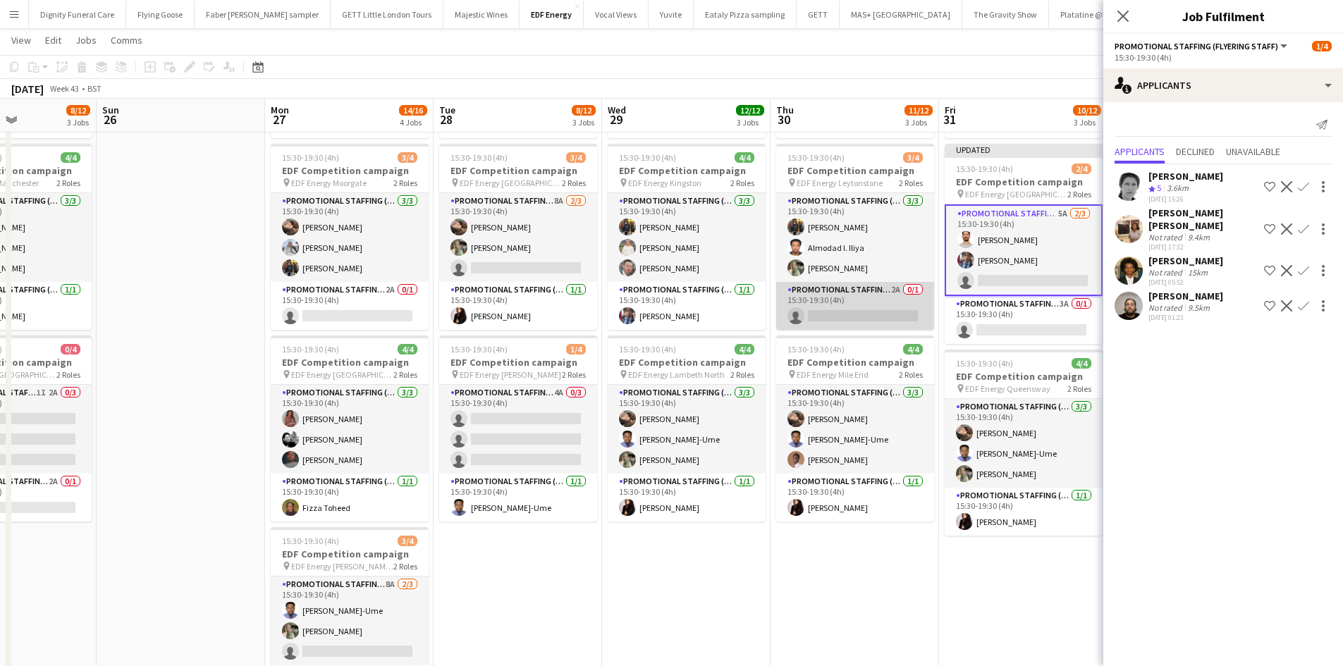
click at [873, 314] on app-card-role "Promotional Staffing (Team Leader) 2A 0/1 15:30-19:30 (4h) single-neutral-actio…" at bounding box center [855, 306] width 158 height 48
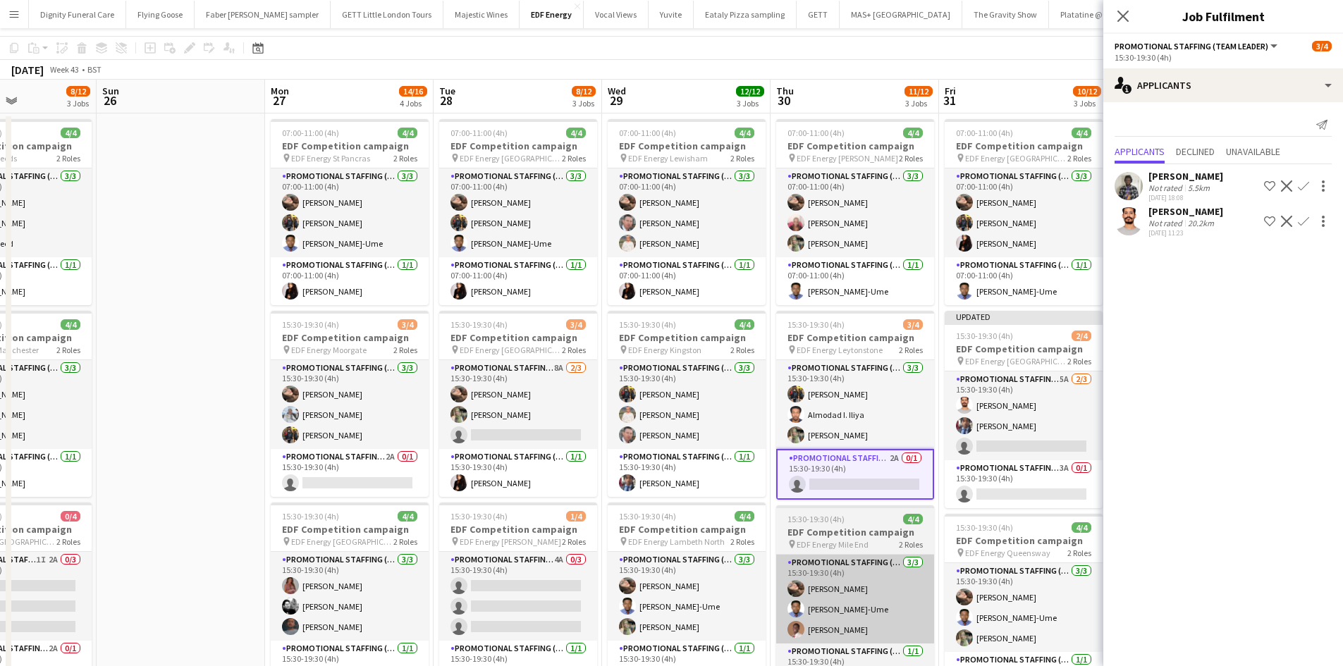
scroll to position [0, 0]
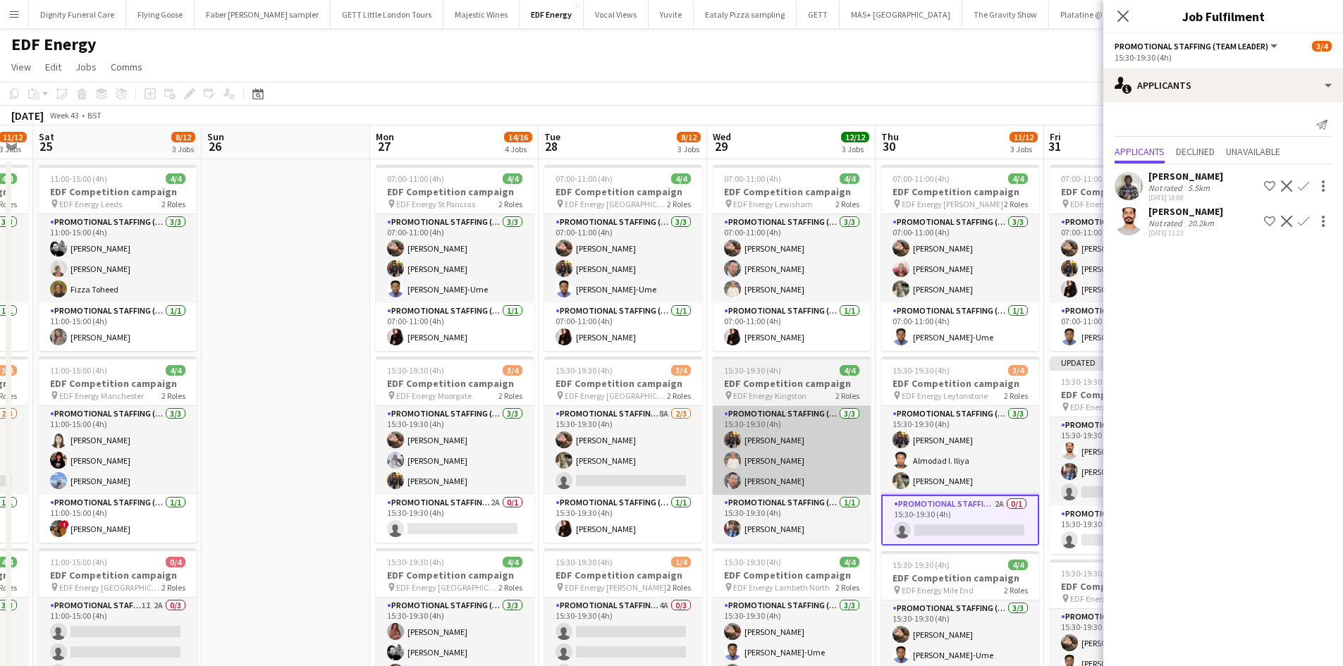
drag, startPoint x: 667, startPoint y: 479, endPoint x: 905, endPoint y: 471, distance: 237.6
click at [913, 475] on app-calendar-viewport "Thu 23 11/12 3 Jobs Fri 24 11/12 3 Jobs Sat 25 8/12 3 Jobs Sun 26 Mon 27 14/16 …" at bounding box center [671, 670] width 1343 height 1090
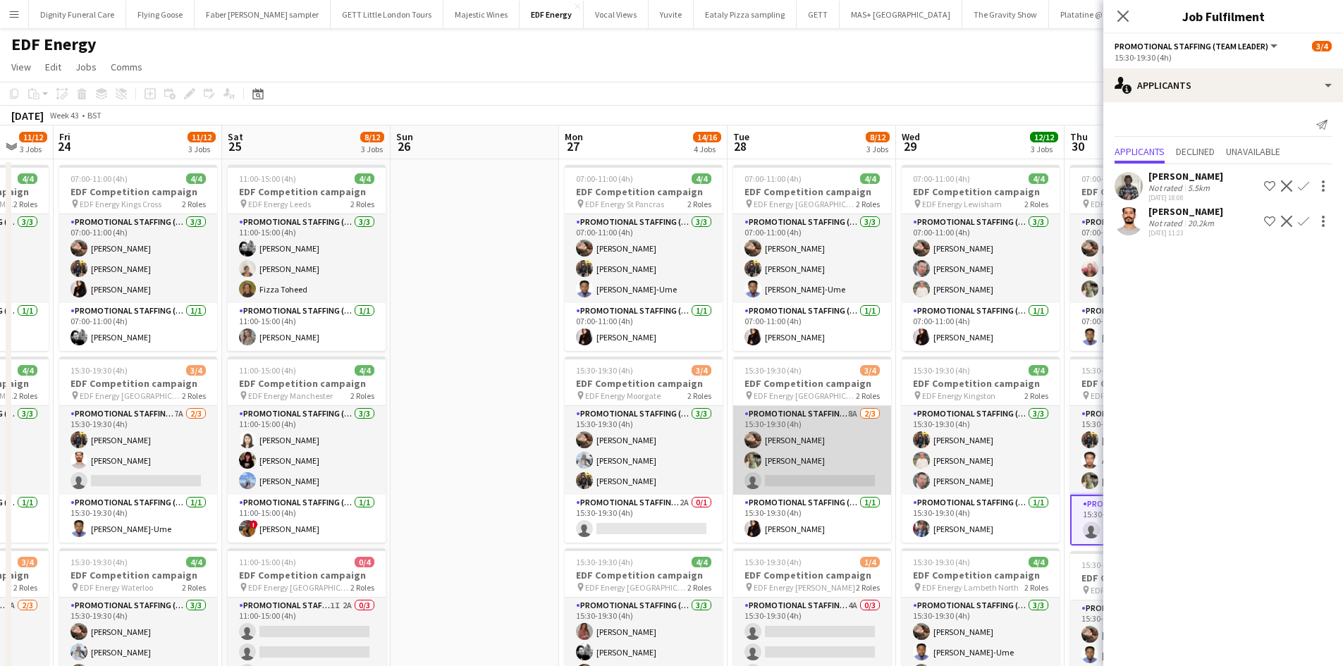
click at [811, 484] on app-card-role "Promotional Staffing (Flyering Staff) 8A 2/3 15:30-19:30 (4h) Anastasiia Melesh…" at bounding box center [812, 450] width 158 height 89
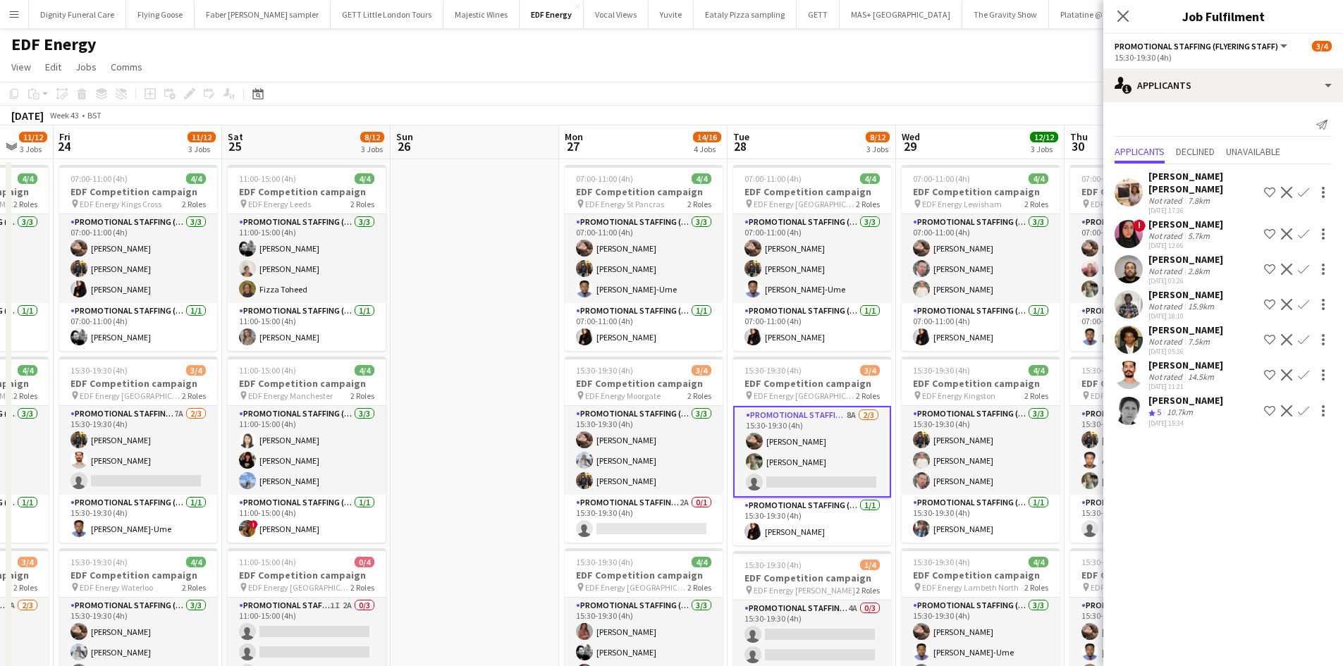
click at [1305, 369] on app-icon "Confirm" at bounding box center [1302, 374] width 11 height 11
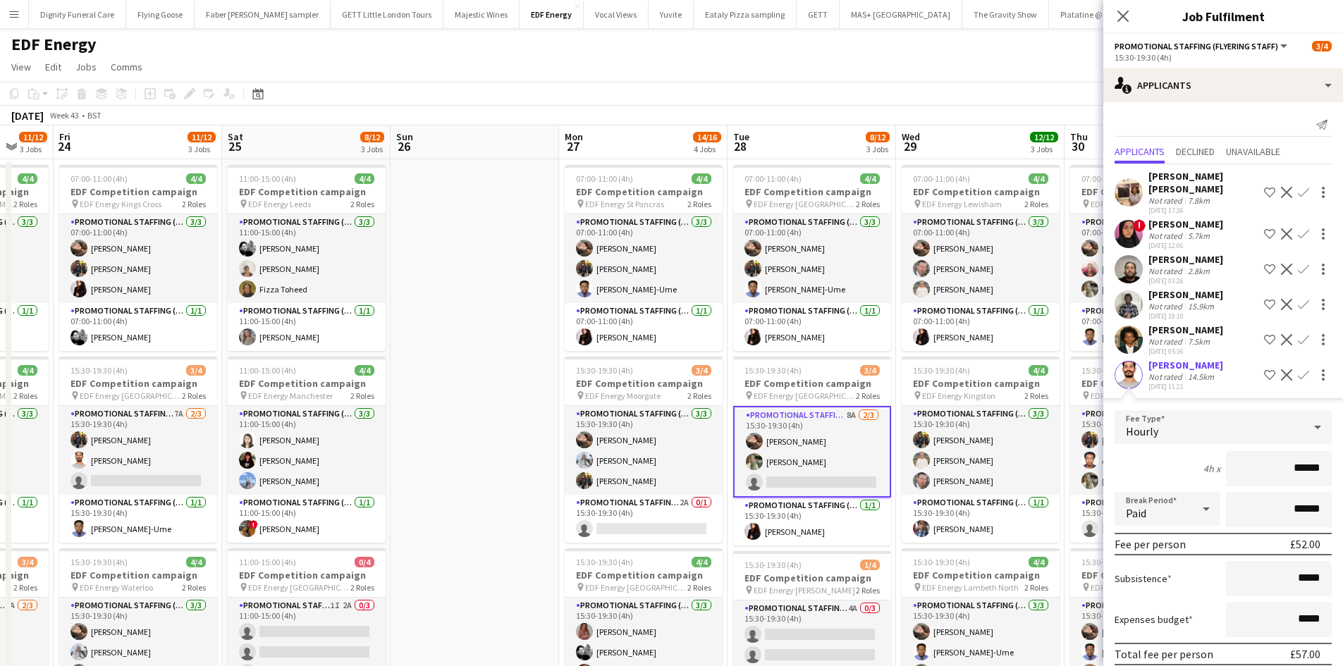
scroll to position [83, 0]
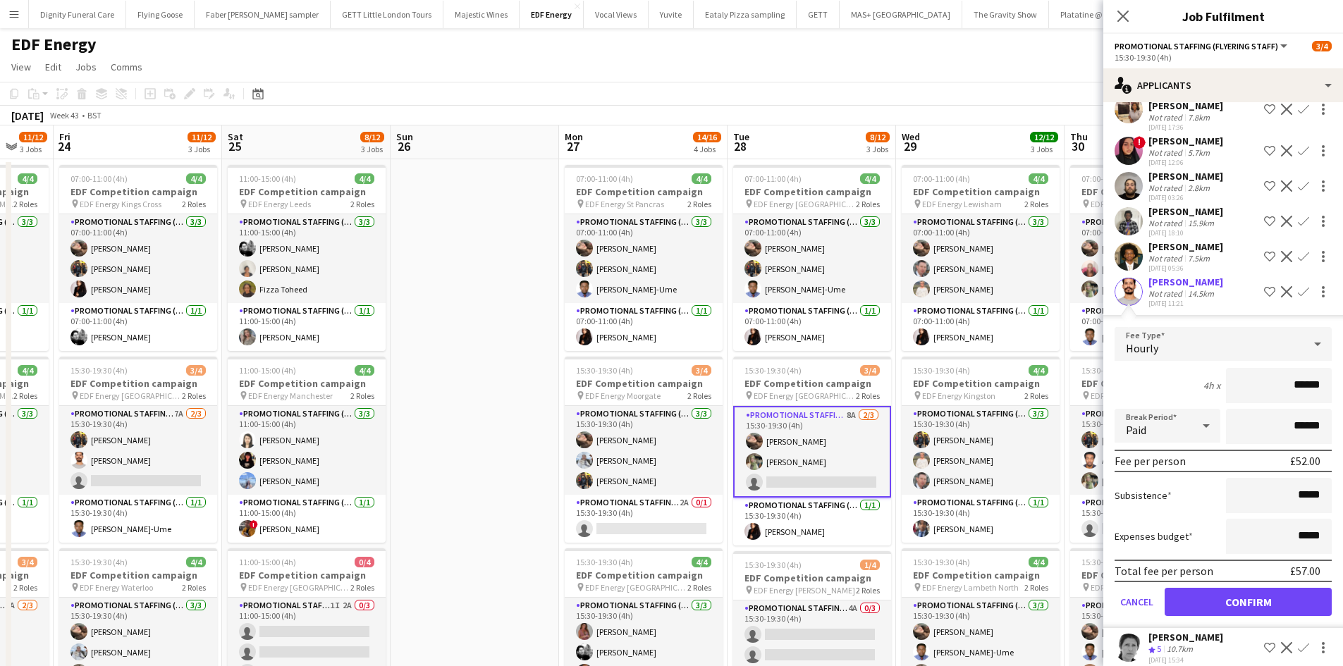
click at [1252, 569] on div "Total fee per person £57.00" at bounding box center [1222, 571] width 217 height 23
click at [1248, 594] on button "Confirm" at bounding box center [1247, 602] width 167 height 28
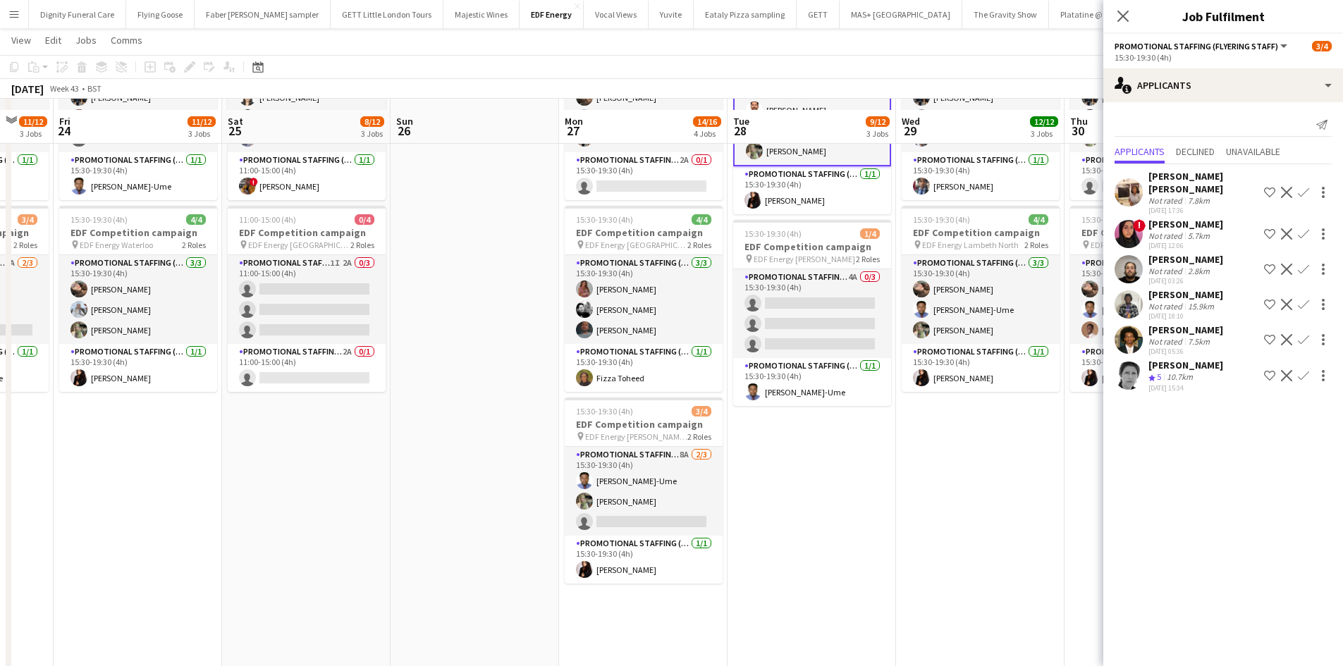
scroll to position [352, 0]
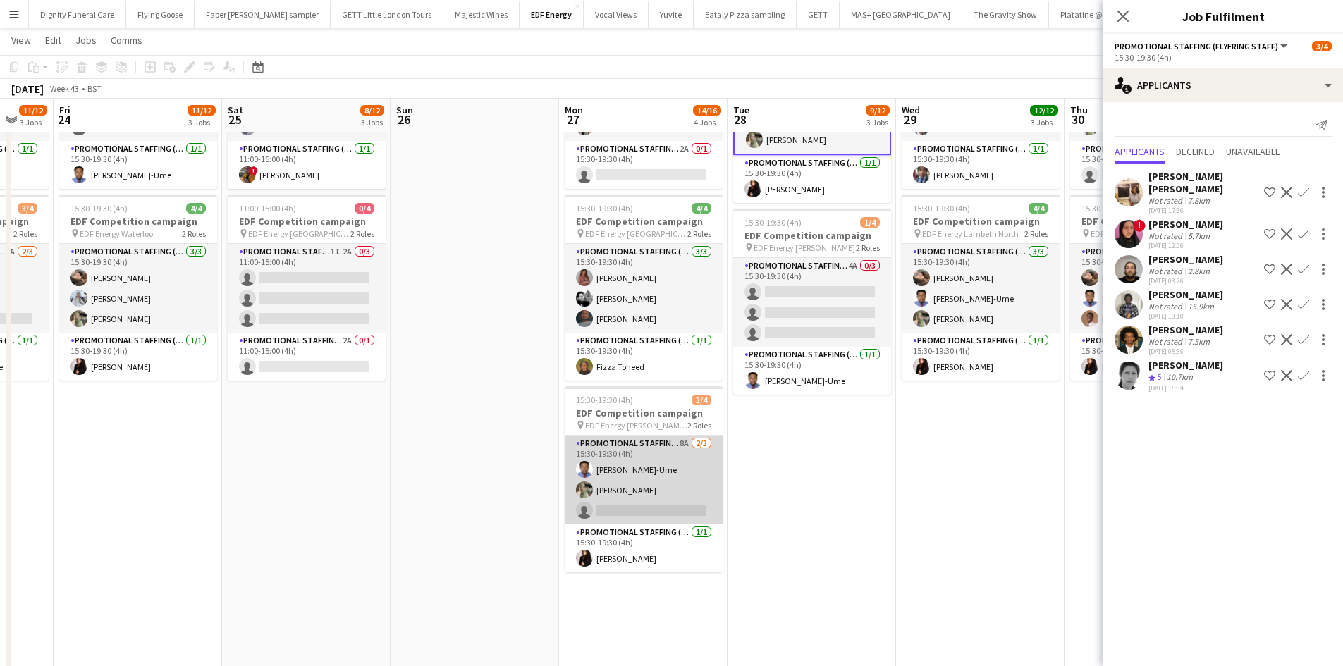
click at [648, 510] on app-card-role "Promotional Staffing (Flyering Staff) 8A 2/3 15:30-19:30 (4h) Fidelis Ejike-Ume…" at bounding box center [644, 480] width 158 height 89
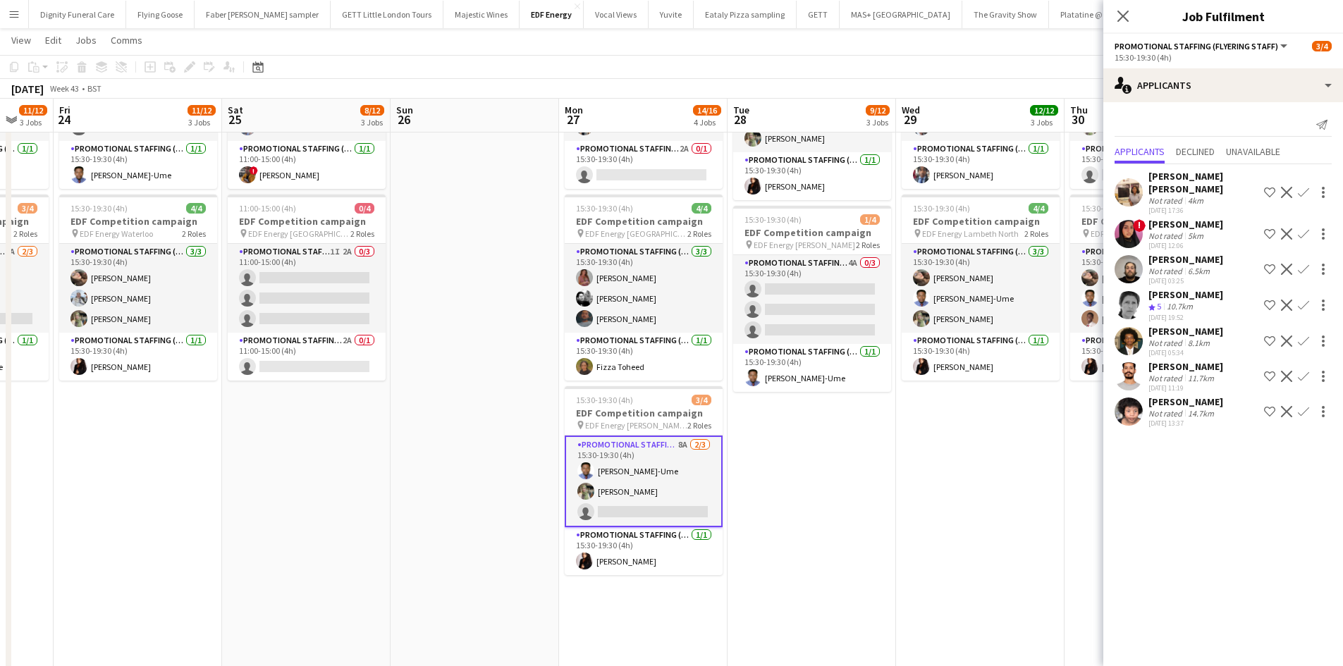
click at [1302, 371] on app-icon "Confirm" at bounding box center [1302, 376] width 11 height 11
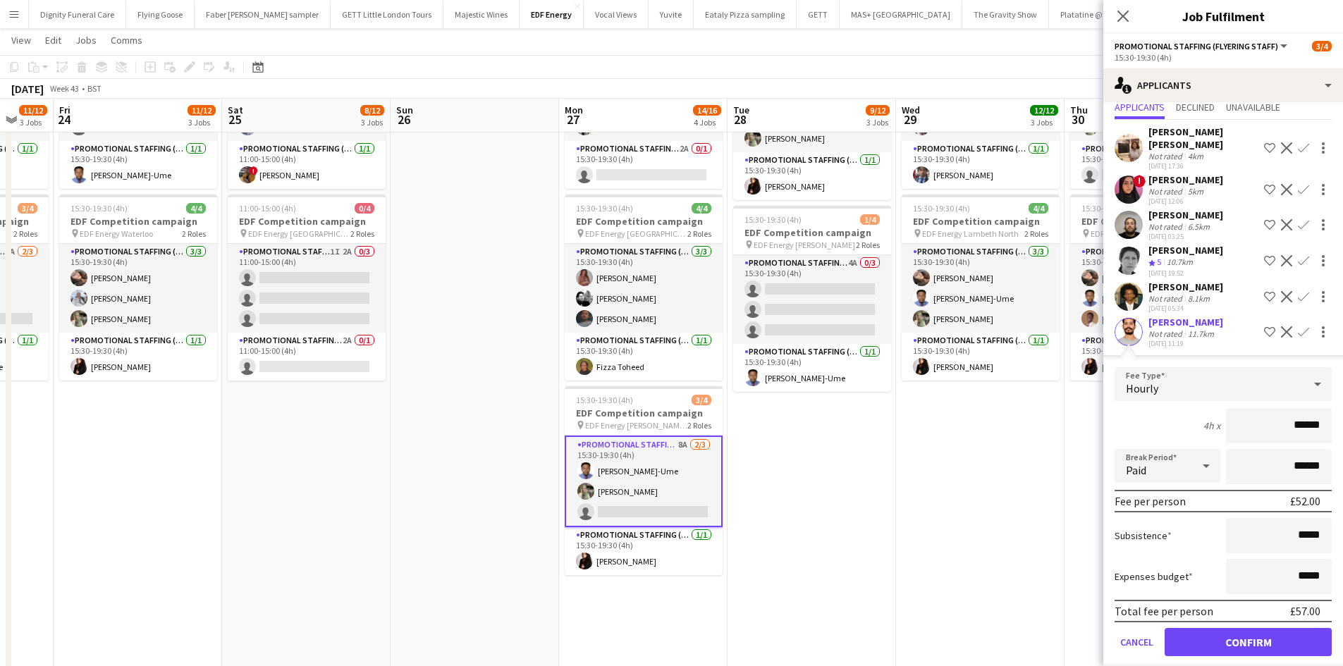
scroll to position [83, 0]
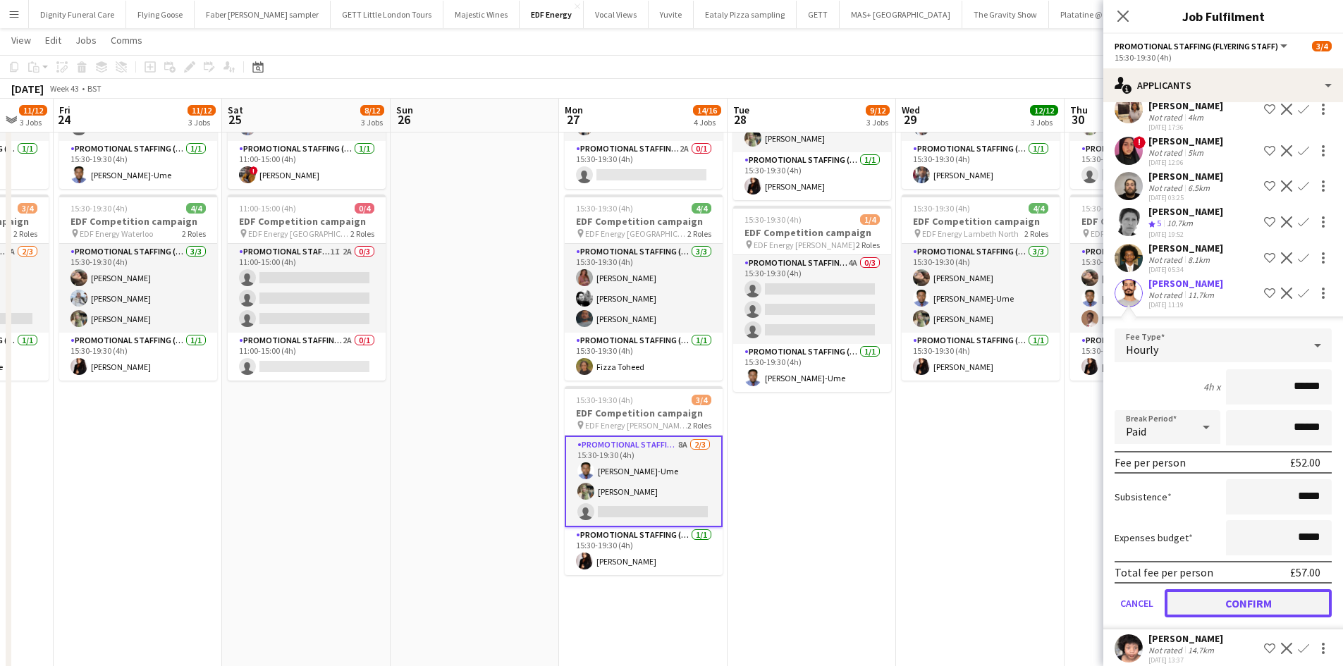
click at [1250, 589] on button "Confirm" at bounding box center [1247, 603] width 167 height 28
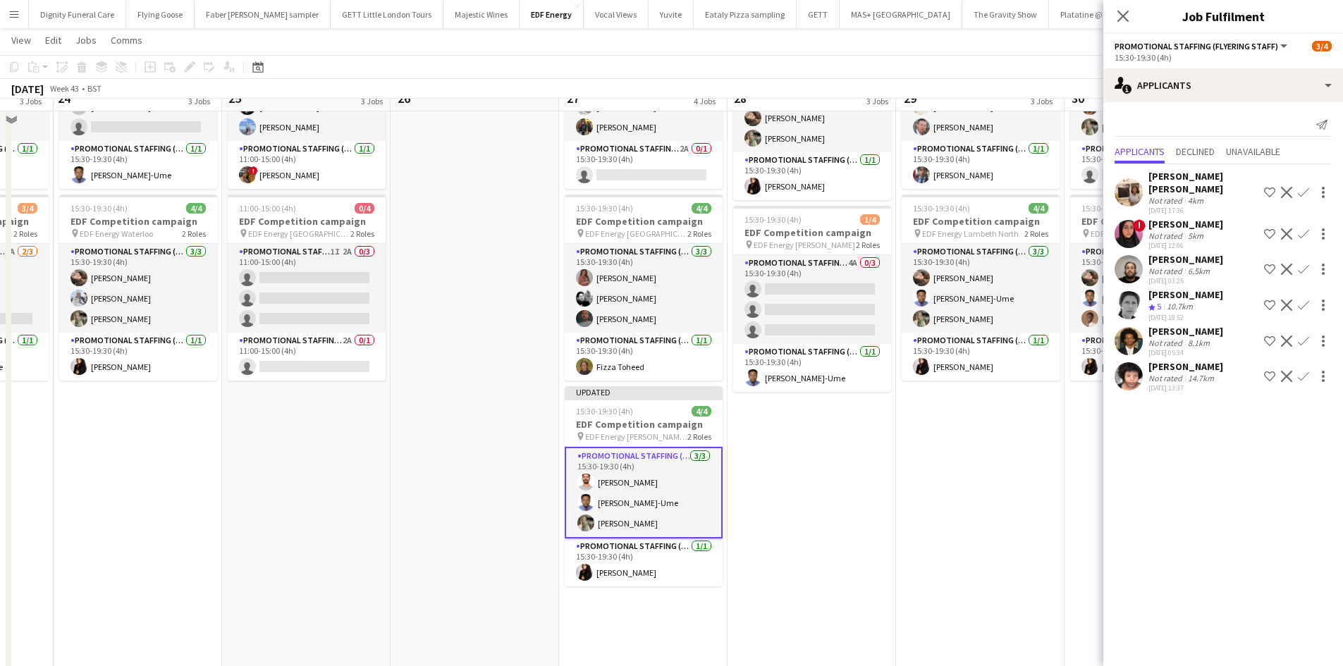
scroll to position [141, 0]
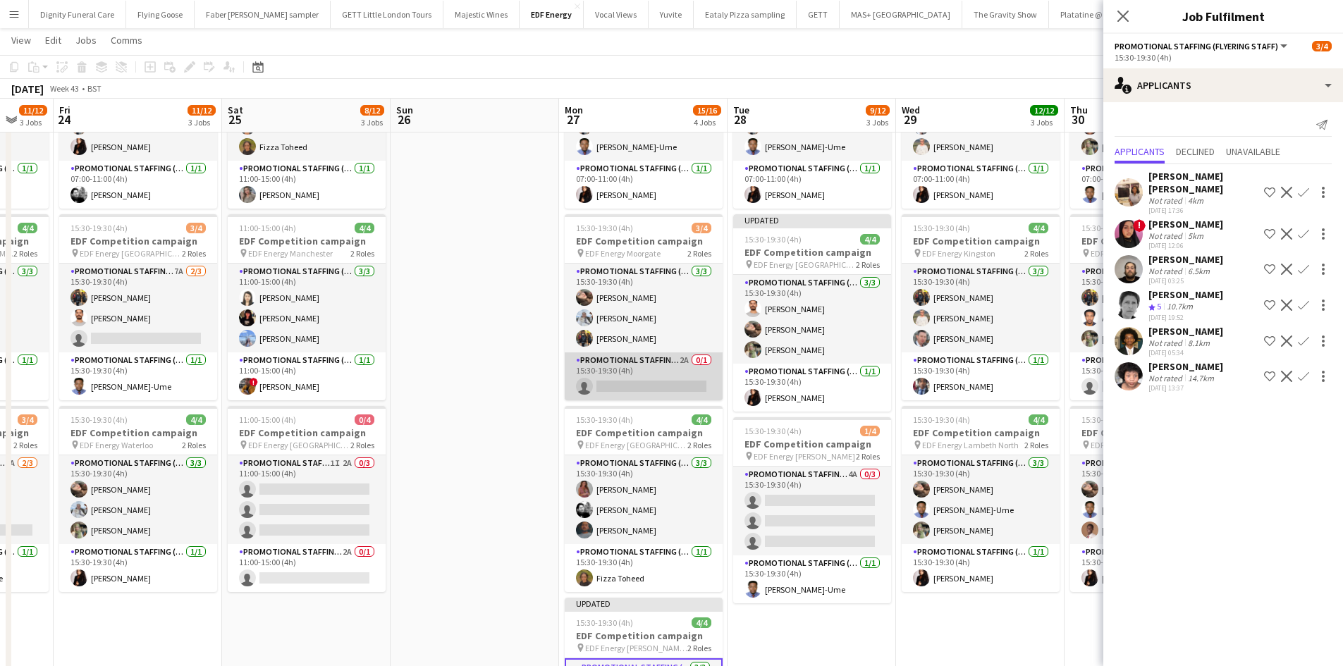
click at [657, 388] on app-card-role "Promotional Staffing (Team Leader) 2A 0/1 15:30-19:30 (4h) single-neutral-actio…" at bounding box center [644, 376] width 158 height 48
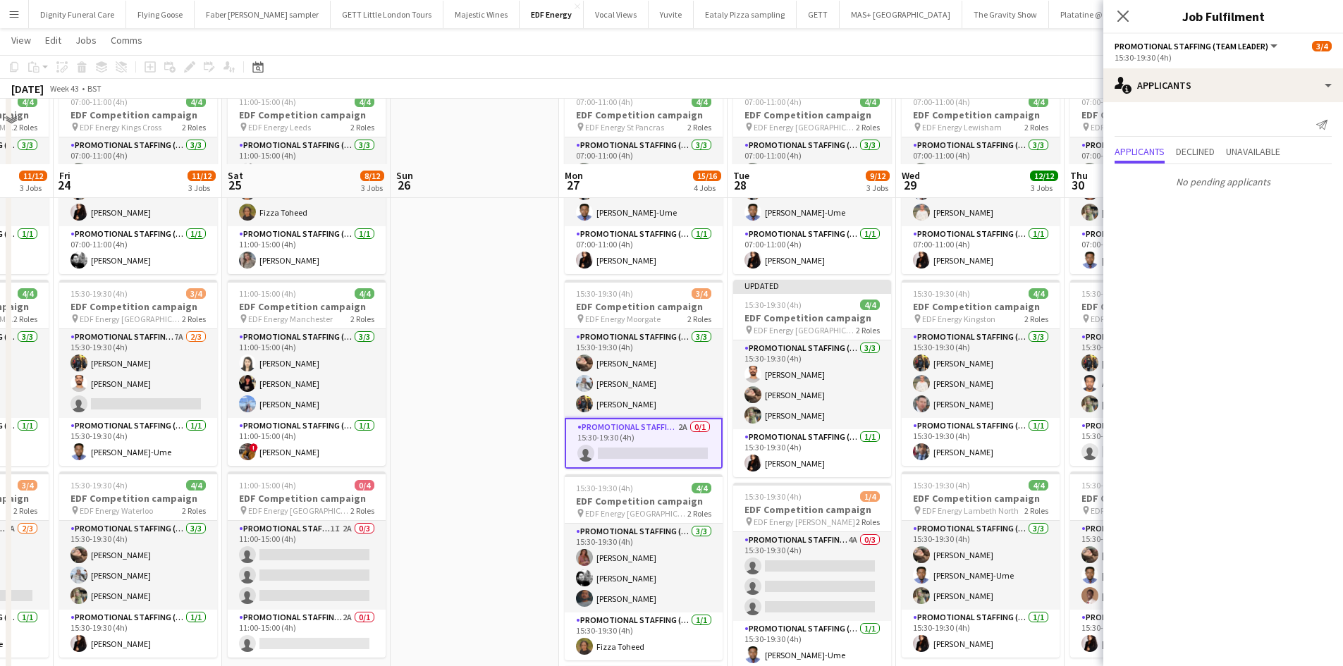
scroll to position [0, 0]
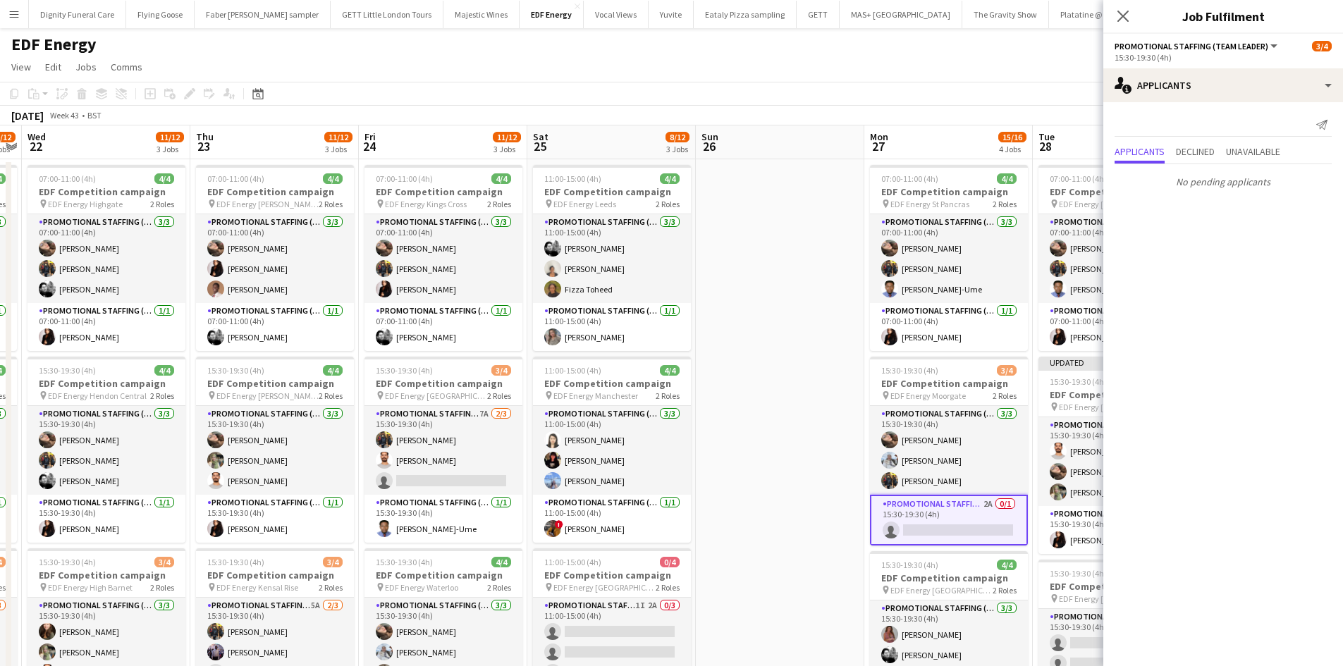
drag, startPoint x: 577, startPoint y: 378, endPoint x: 746, endPoint y: 357, distance: 170.5
click at [746, 357] on app-calendar-viewport "Mon 20 12/12 3 Jobs Tue 21 10/12 3 Jobs Wed 22 11/12 3 Jobs Thu 23 11/12 3 Jobs…" at bounding box center [671, 670] width 1343 height 1090
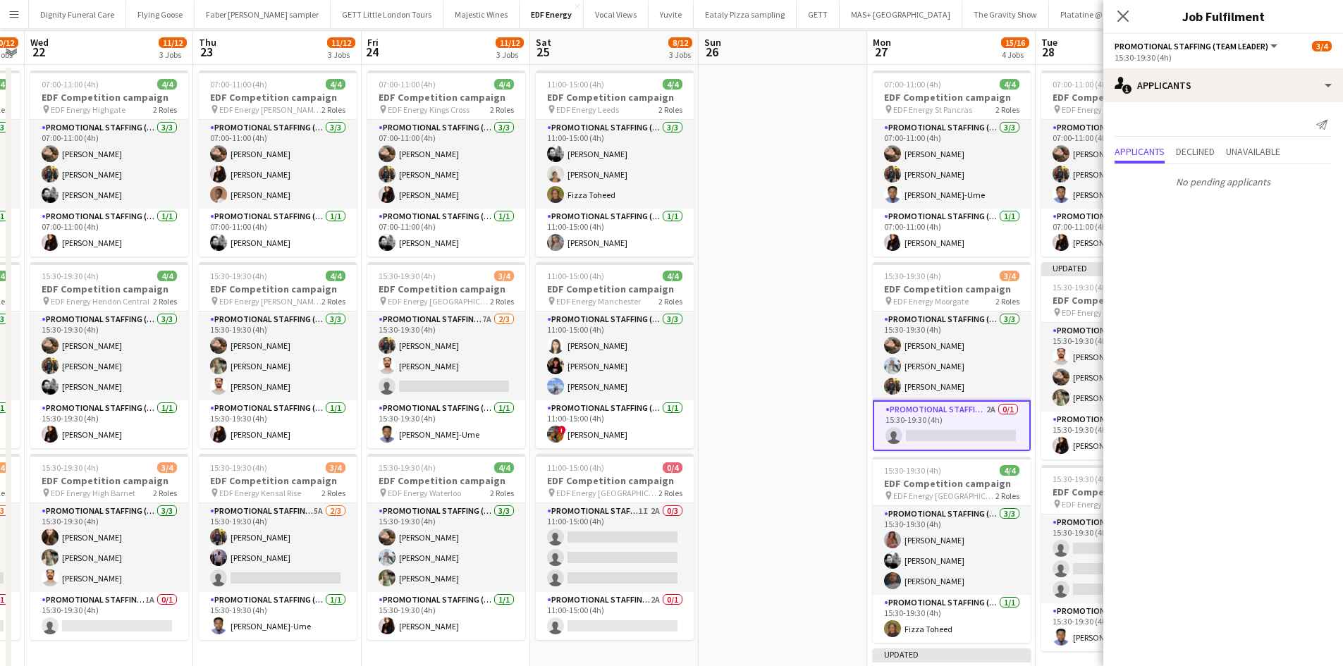
scroll to position [211, 0]
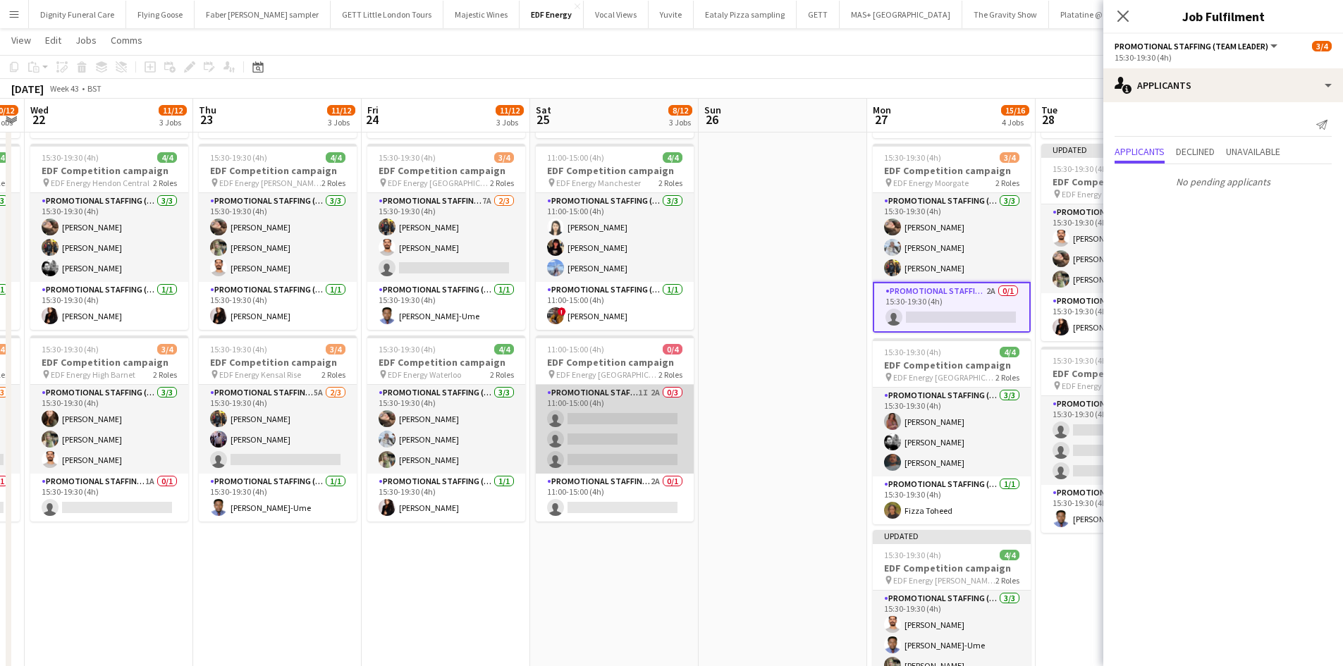
click at [610, 418] on app-card-role "Promotional Staffing (Flyering Staff) 1I 2A 0/3 11:00-15:00 (4h) single-neutral…" at bounding box center [615, 429] width 158 height 89
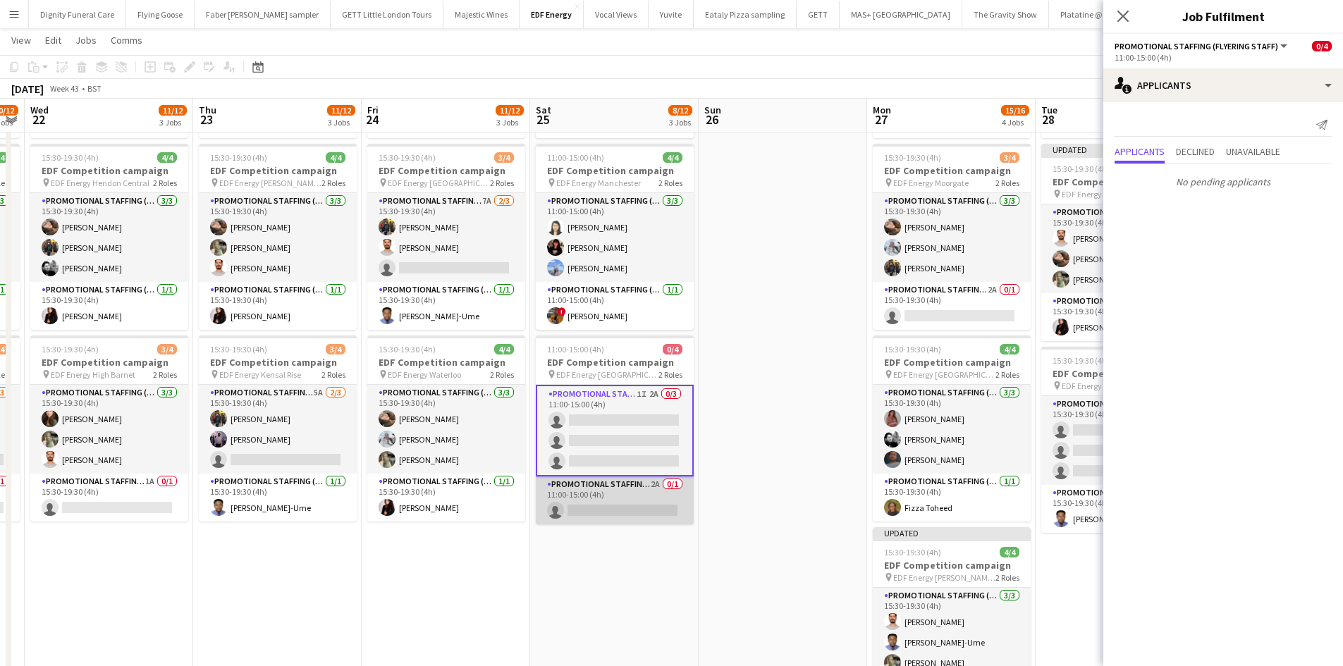
click at [616, 501] on app-card-role "Promotional Staffing (Team Leader) 2A 0/1 11:00-15:00 (4h) single-neutral-actio…" at bounding box center [615, 500] width 158 height 48
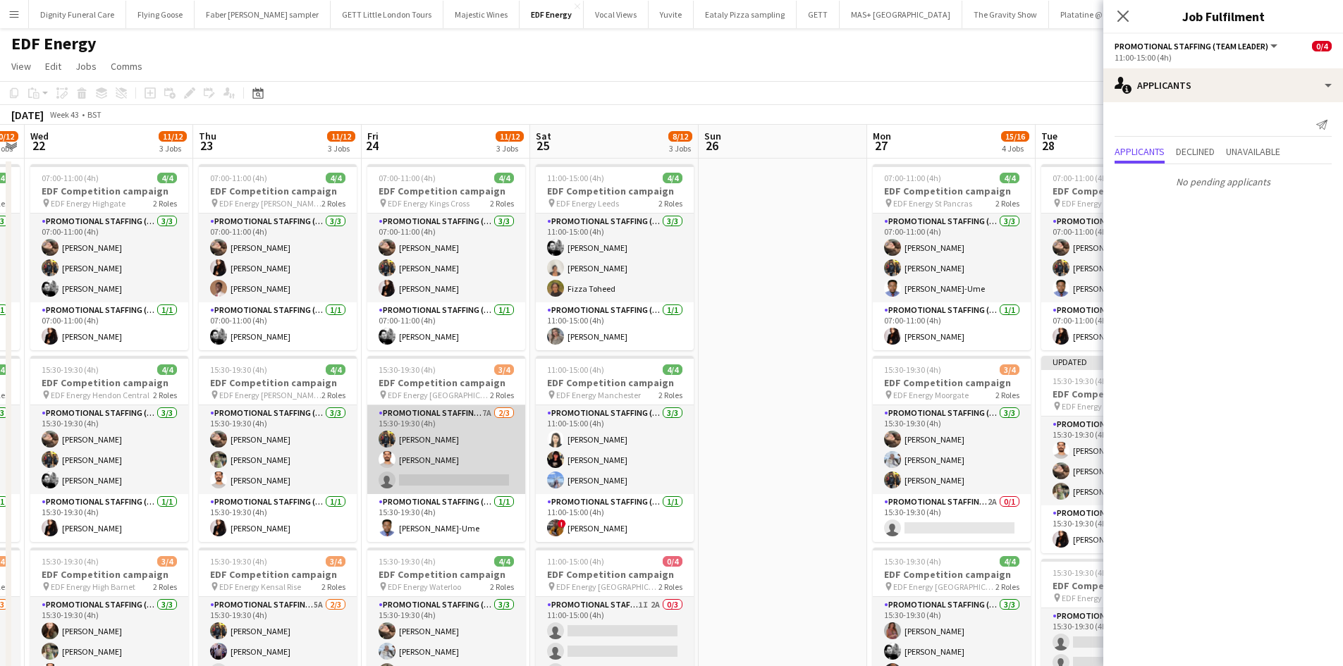
scroll to position [0, 0]
click at [465, 478] on app-card-role "Promotional Staffing (Flyering Staff) 7A 2/3 15:30-19:30 (4h) Martin Brady Arju…" at bounding box center [446, 450] width 158 height 89
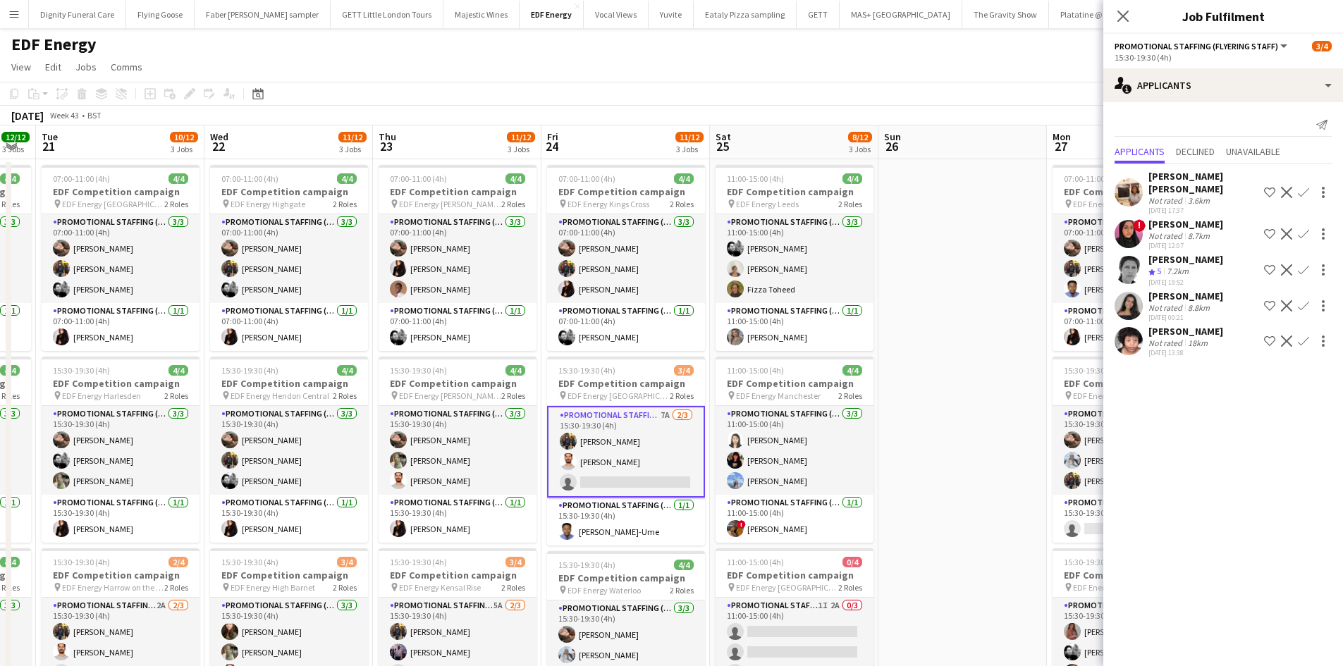
drag, startPoint x: 741, startPoint y: 497, endPoint x: 920, endPoint y: 490, distance: 179.9
click at [920, 490] on app-calendar-viewport "Sun 19 Mon 20 12/12 3 Jobs Tue 21 10/12 3 Jobs Wed 22 11/12 3 Jobs Thu 23 11/12…" at bounding box center [671, 670] width 1343 height 1090
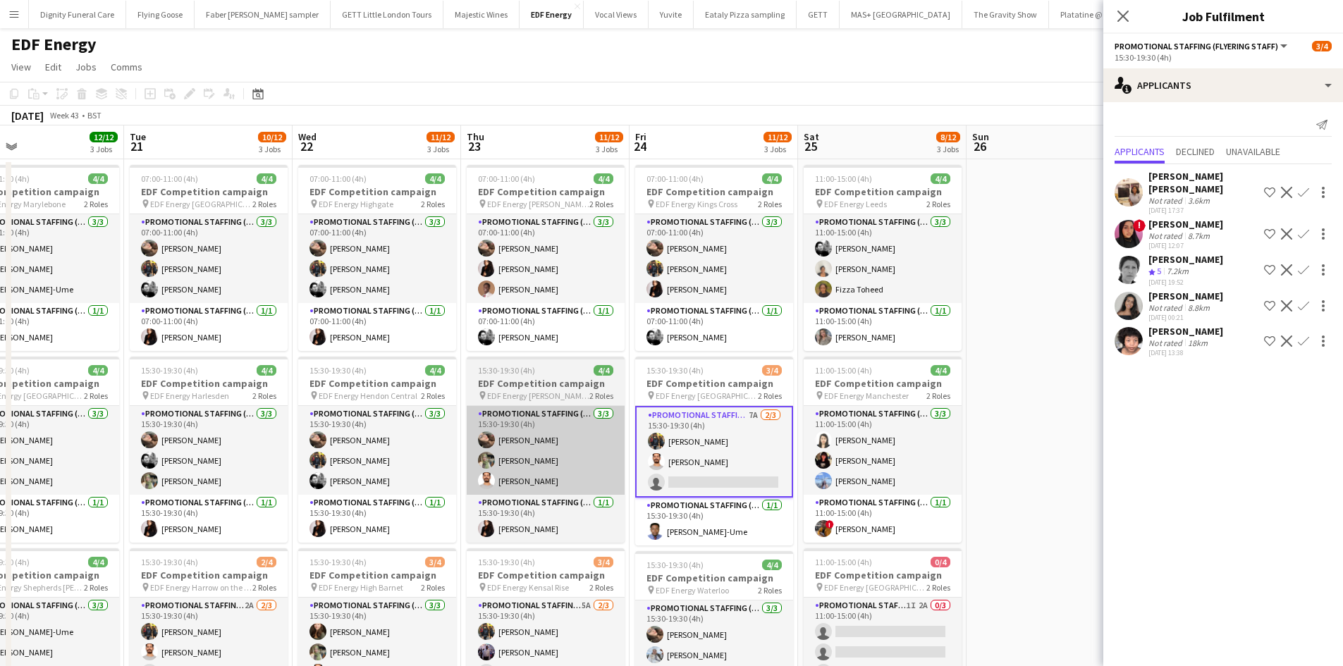
scroll to position [0, 347]
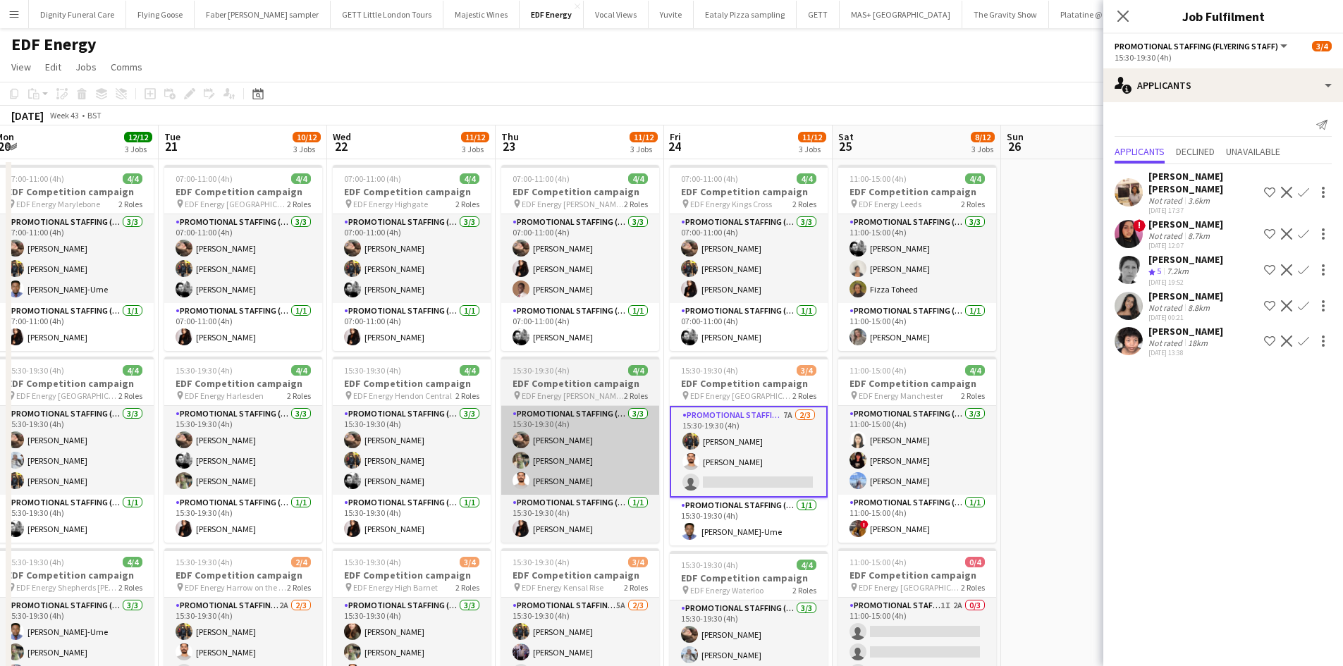
drag, startPoint x: 518, startPoint y: 453, endPoint x: 641, endPoint y: 452, distance: 122.6
click at [641, 452] on app-calendar-viewport "Sat 18 8/12 3 Jobs Sun 19 Mon 20 12/12 3 Jobs Tue 21 10/12 3 Jobs Wed 22 11/12 …" at bounding box center [671, 670] width 1343 height 1090
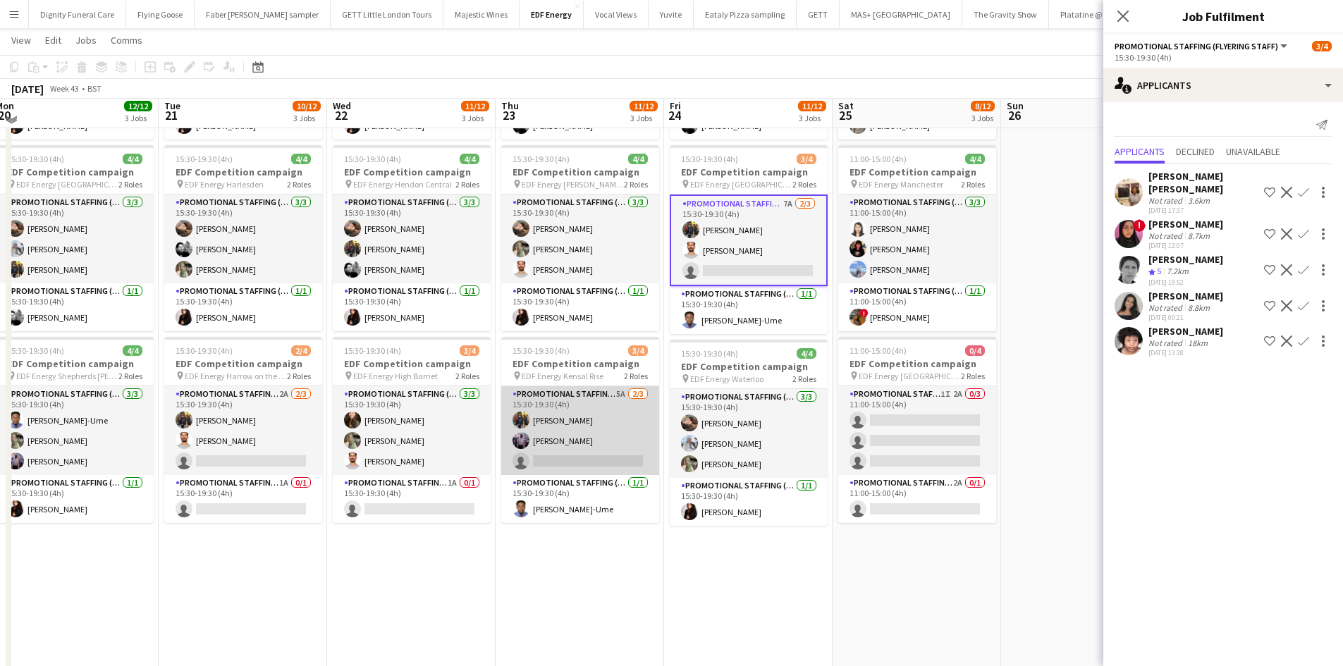
scroll to position [211, 0]
click at [603, 457] on app-card-role "Promotional Staffing (Flyering Staff) 5A 2/3 15:30-19:30 (4h) Martin Brady osah…" at bounding box center [580, 429] width 158 height 89
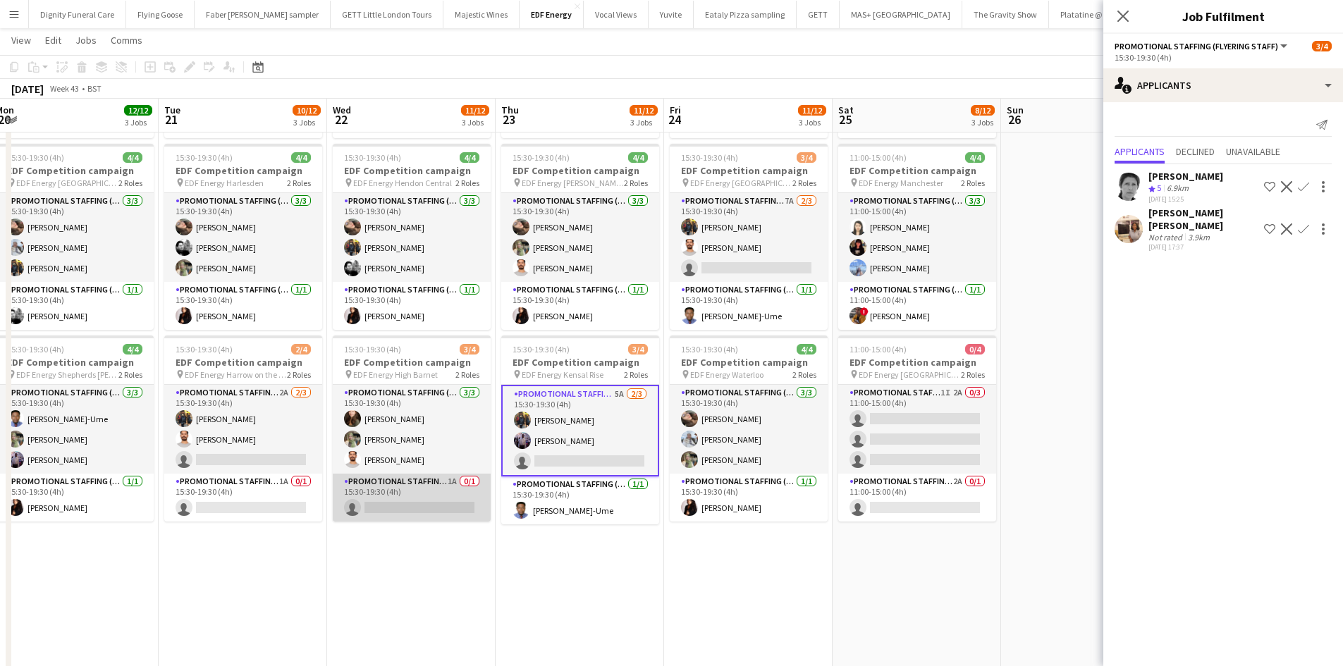
click at [425, 498] on app-card-role "Promotional Staffing (Team Leader) 1A 0/1 15:30-19:30 (4h) single-neutral-actio…" at bounding box center [412, 498] width 158 height 48
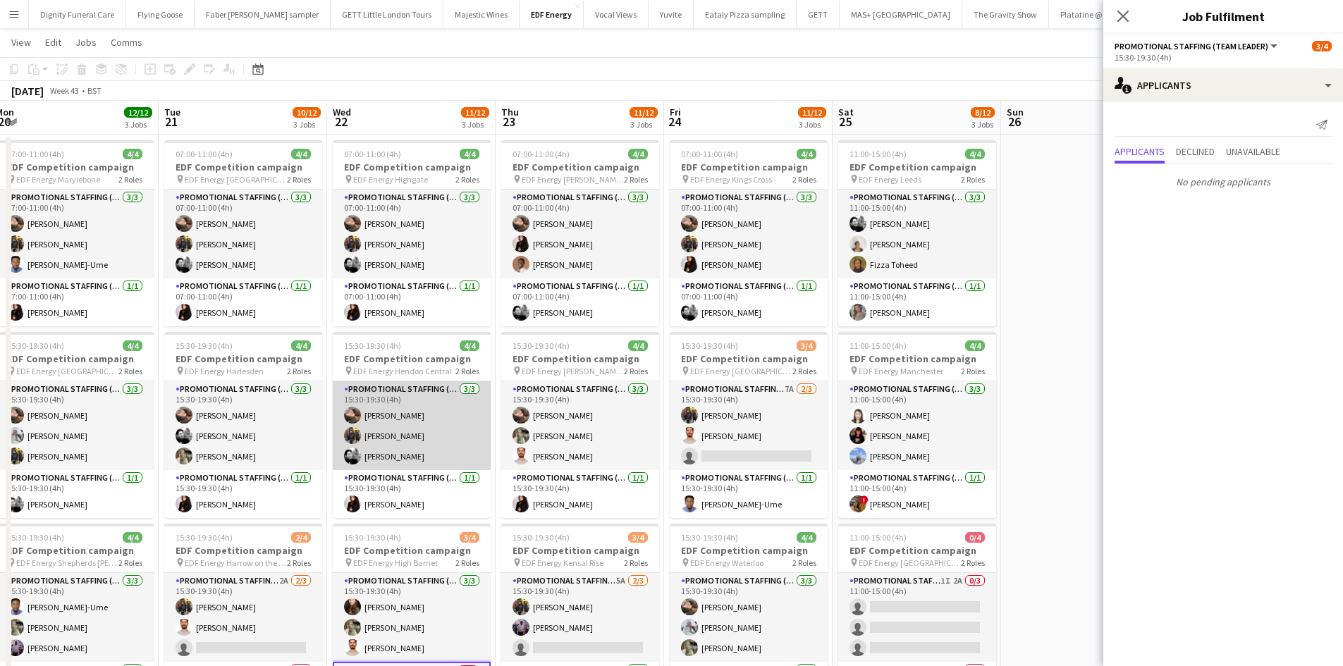
scroll to position [0, 0]
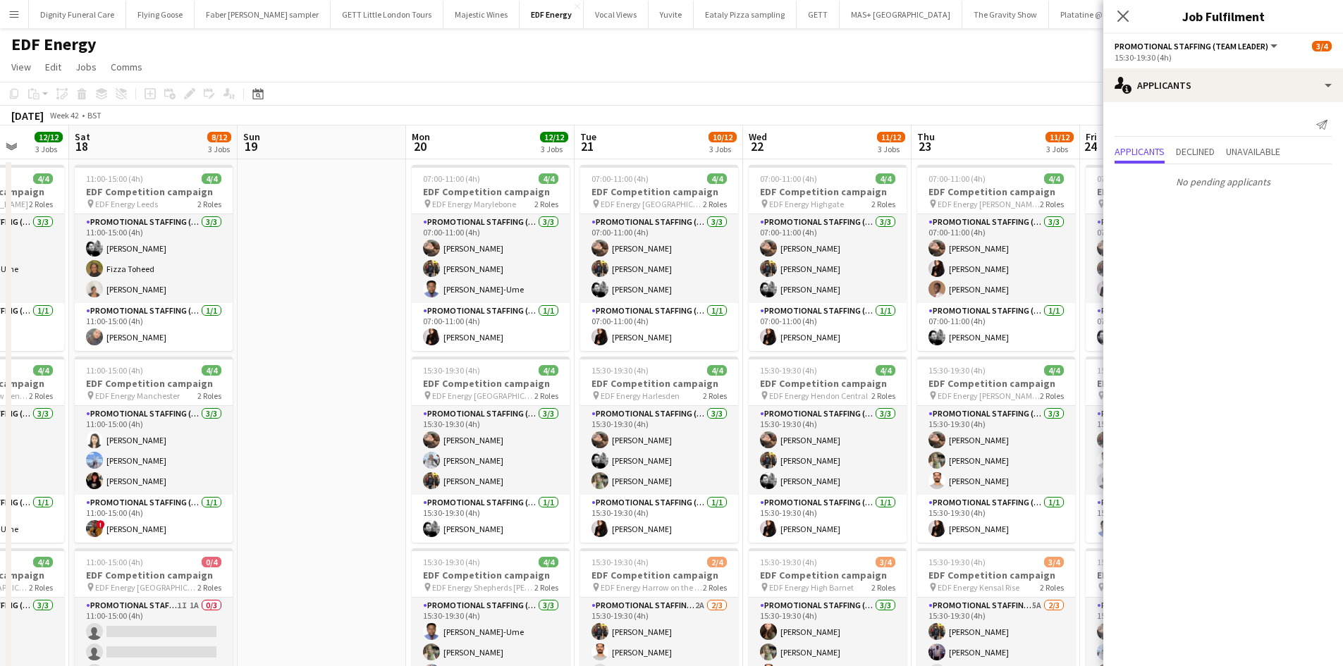
drag, startPoint x: 356, startPoint y: 471, endPoint x: 783, endPoint y: 457, distance: 427.3
click at [783, 457] on app-calendar-viewport "Thu 16 12/12 3 Jobs Fri 17 12/12 3 Jobs Sat 18 8/12 3 Jobs Sun 19 Mon 20 12/12 …" at bounding box center [671, 670] width 1343 height 1090
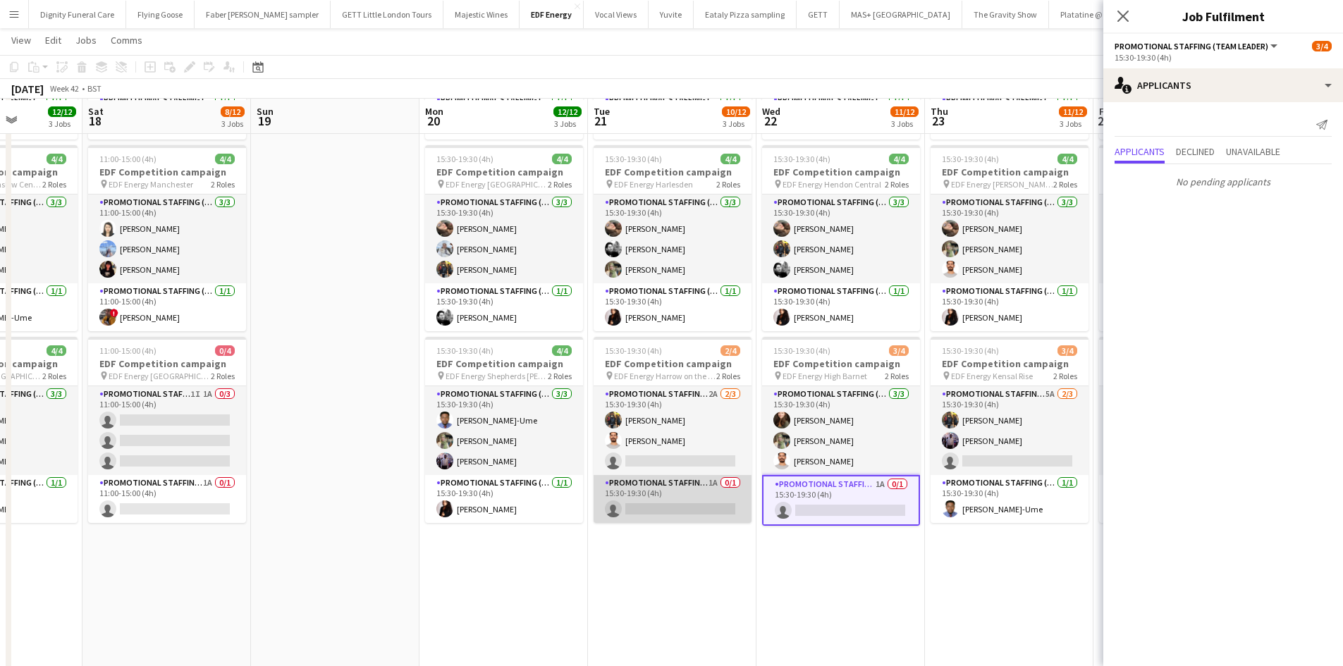
scroll to position [211, 0]
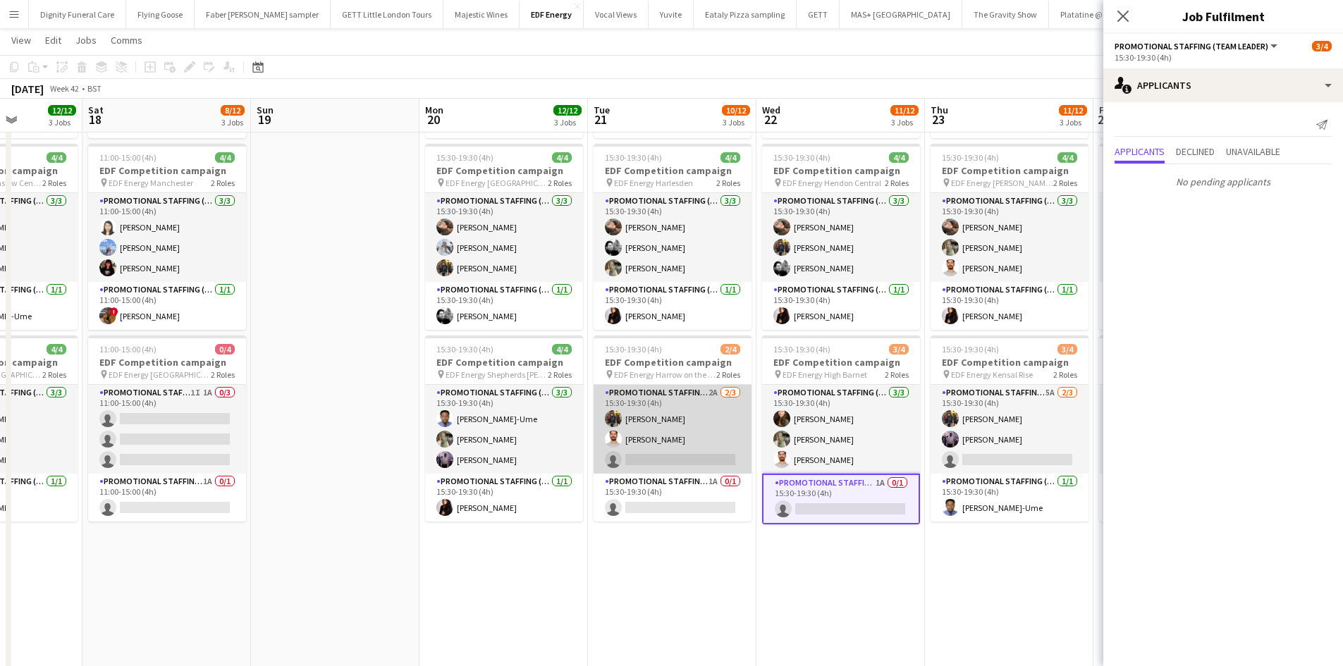
click at [681, 460] on app-card-role "Promotional Staffing (Flyering Staff) 2A 2/3 15:30-19:30 (4h) Martin Brady Arju…" at bounding box center [672, 429] width 158 height 89
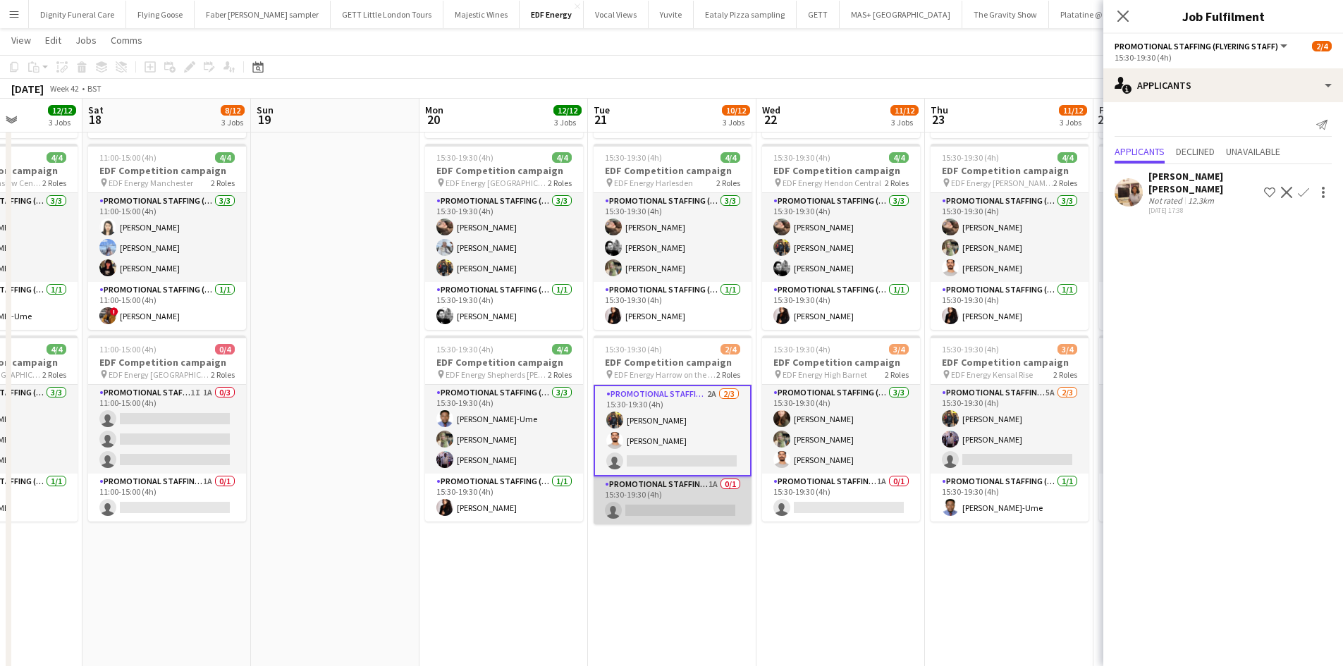
click at [665, 501] on app-card-role "Promotional Staffing (Team Leader) 1A 0/1 15:30-19:30 (4h) single-neutral-actio…" at bounding box center [672, 500] width 158 height 48
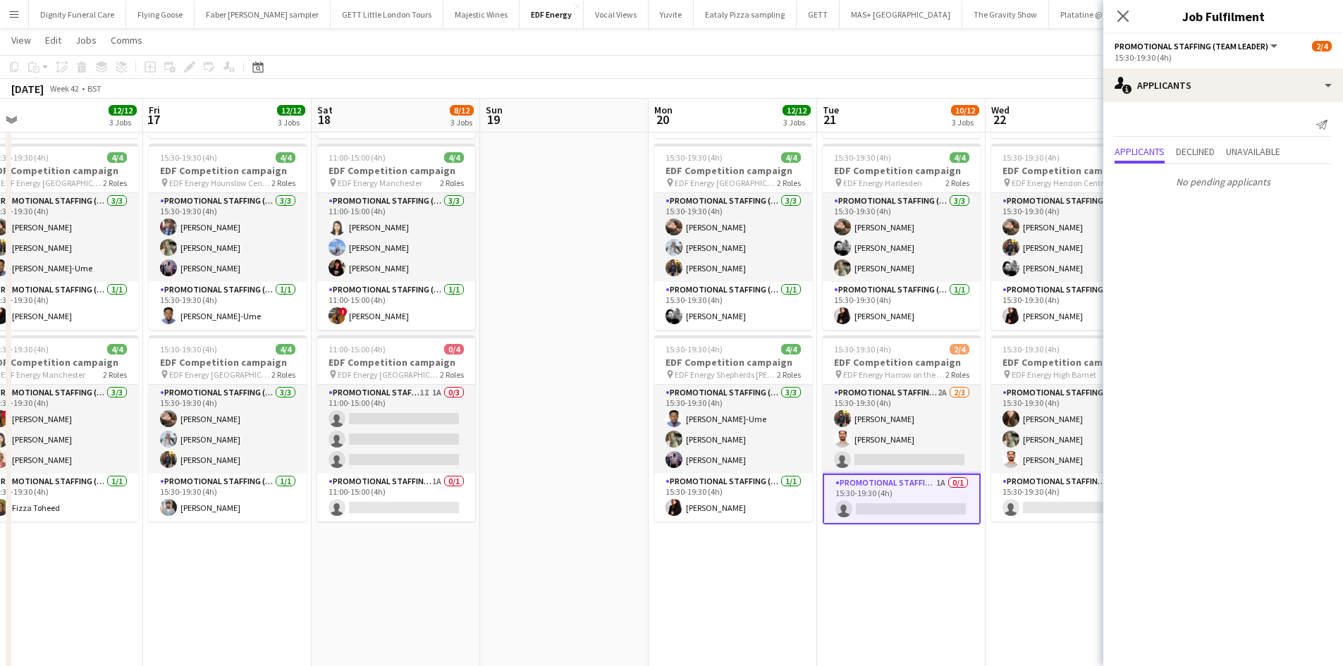
drag, startPoint x: 553, startPoint y: 538, endPoint x: 810, endPoint y: 529, distance: 257.4
click at [810, 529] on app-calendar-viewport "Tue 14 11/12 3 Jobs Wed 15 10/12 3 Jobs Thu 16 12/12 3 Jobs Fri 17 12/12 3 Jobs…" at bounding box center [671, 423] width 1343 height 1159
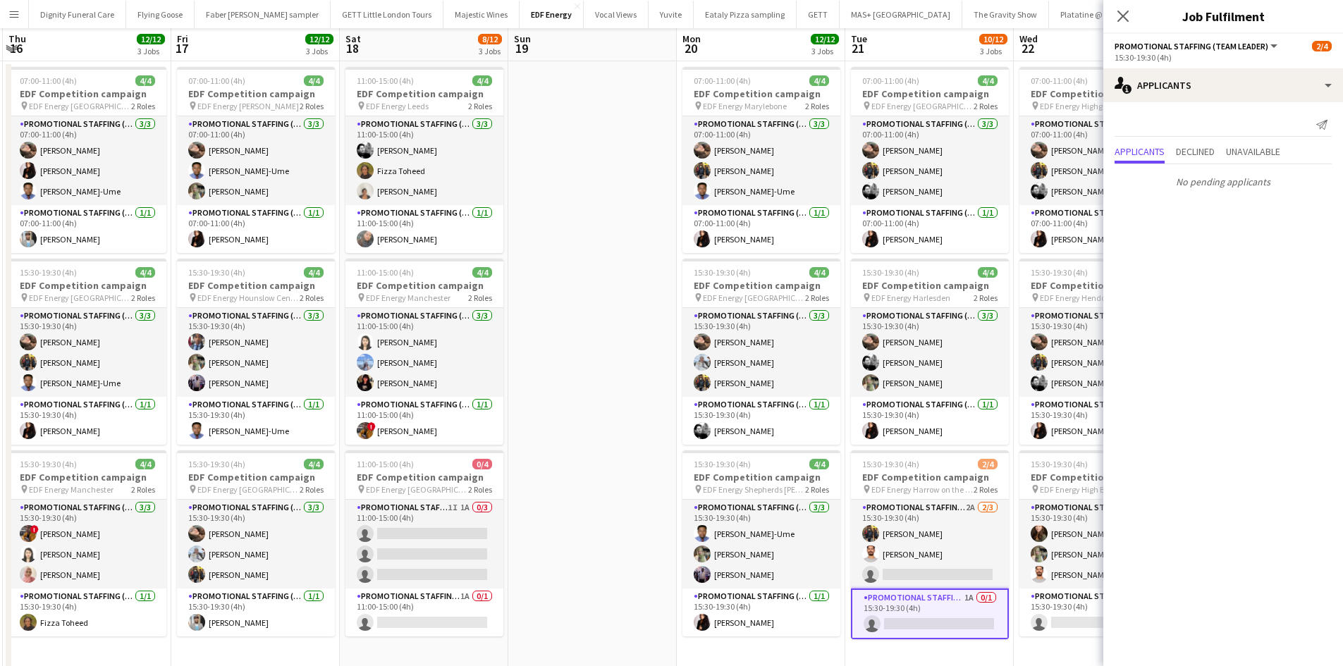
scroll to position [0, 0]
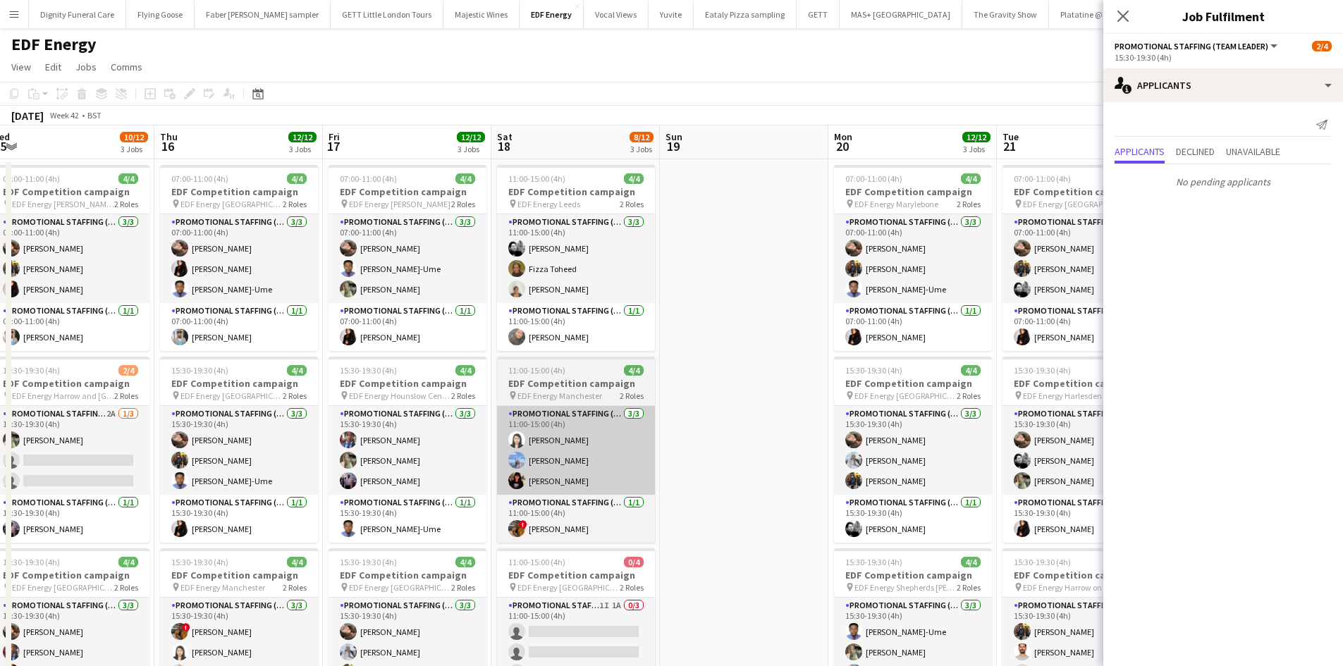
drag, startPoint x: 641, startPoint y: 438, endPoint x: 651, endPoint y: 433, distance: 11.7
click at [732, 433] on app-calendar-viewport "Mon 13 12/12 3 Jobs Tue 14 11/12 3 Jobs Wed 15 10/12 3 Jobs Thu 16 12/12 3 Jobs…" at bounding box center [671, 670] width 1343 height 1090
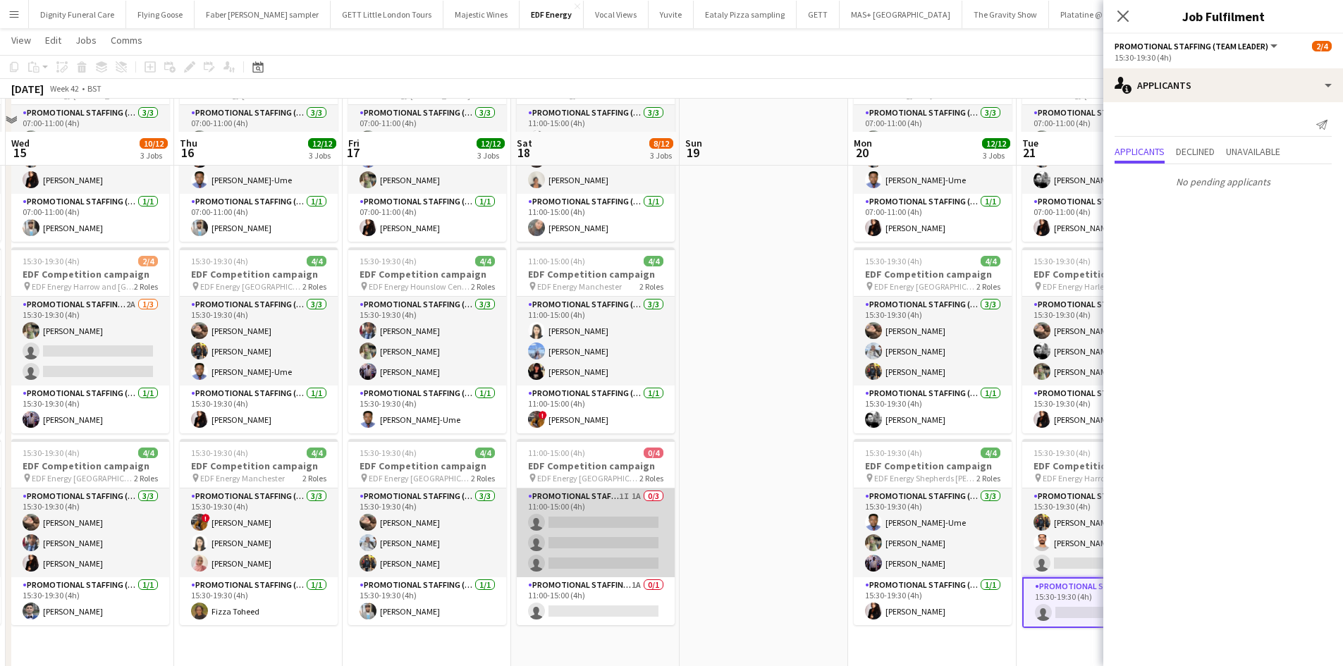
scroll to position [141, 0]
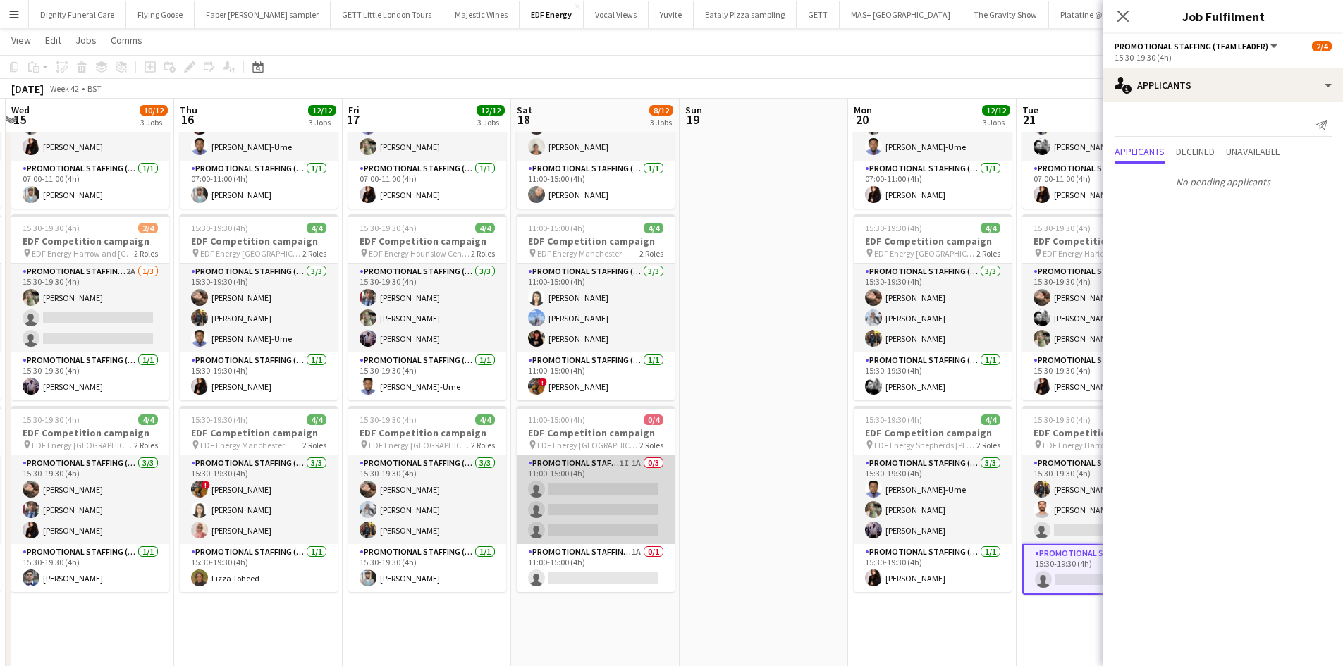
click at [596, 475] on app-card-role "Promotional Staffing (Flyering Staff) 1I 1A 0/3 11:00-15:00 (4h) single-neutral…" at bounding box center [596, 499] width 158 height 89
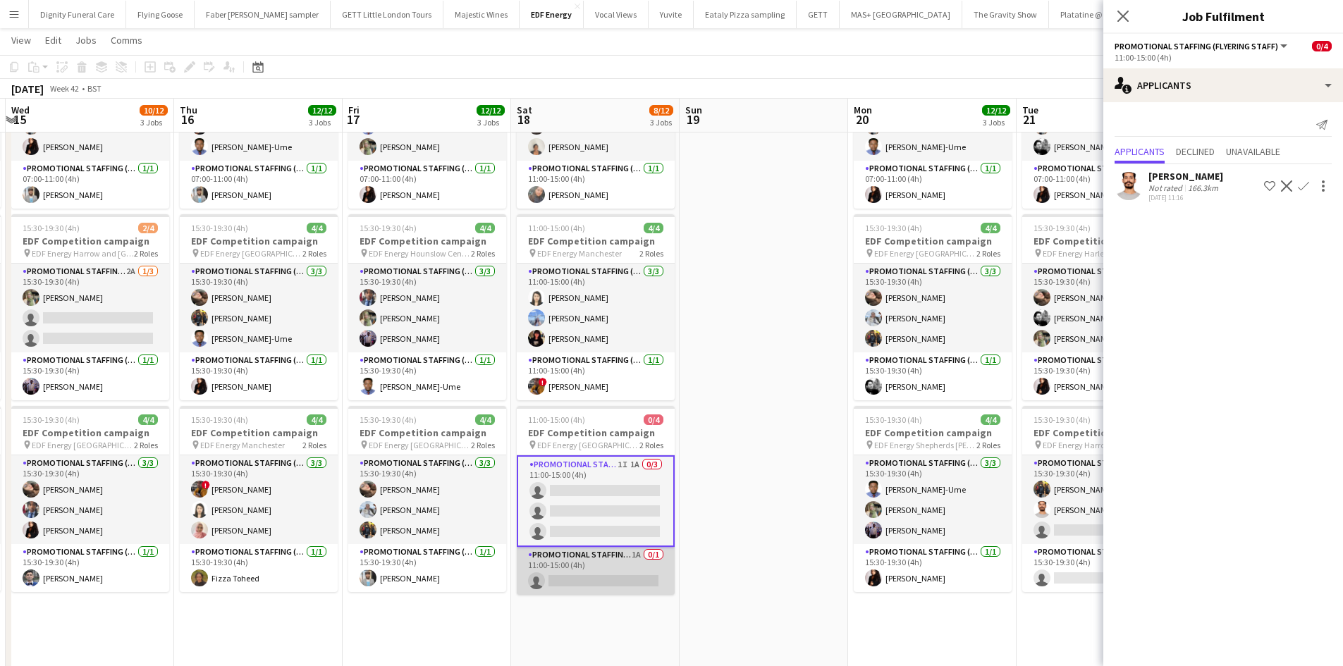
click at [600, 567] on app-card-role "Promotional Staffing (Team Leader) 1A 0/1 11:00-15:00 (4h) single-neutral-actio…" at bounding box center [596, 571] width 158 height 48
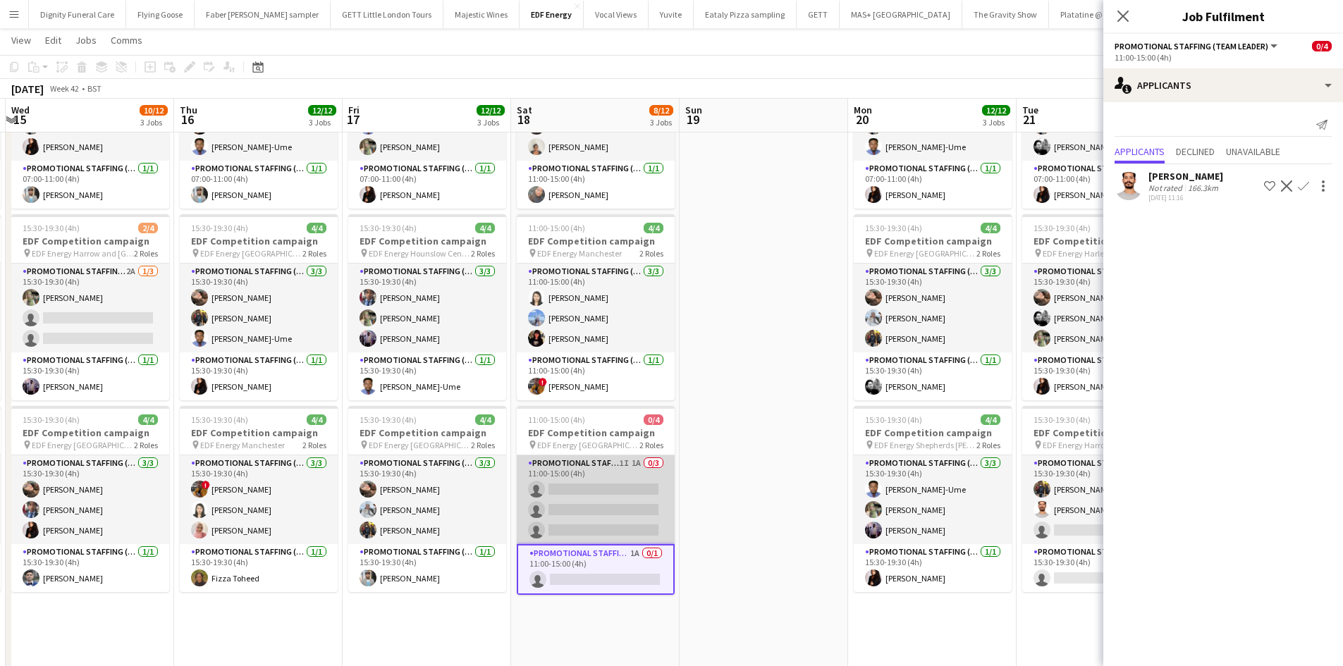
click at [565, 485] on app-card-role "Promotional Staffing (Flyering Staff) 1I 1A 0/3 11:00-15:00 (4h) single-neutral…" at bounding box center [596, 499] width 158 height 89
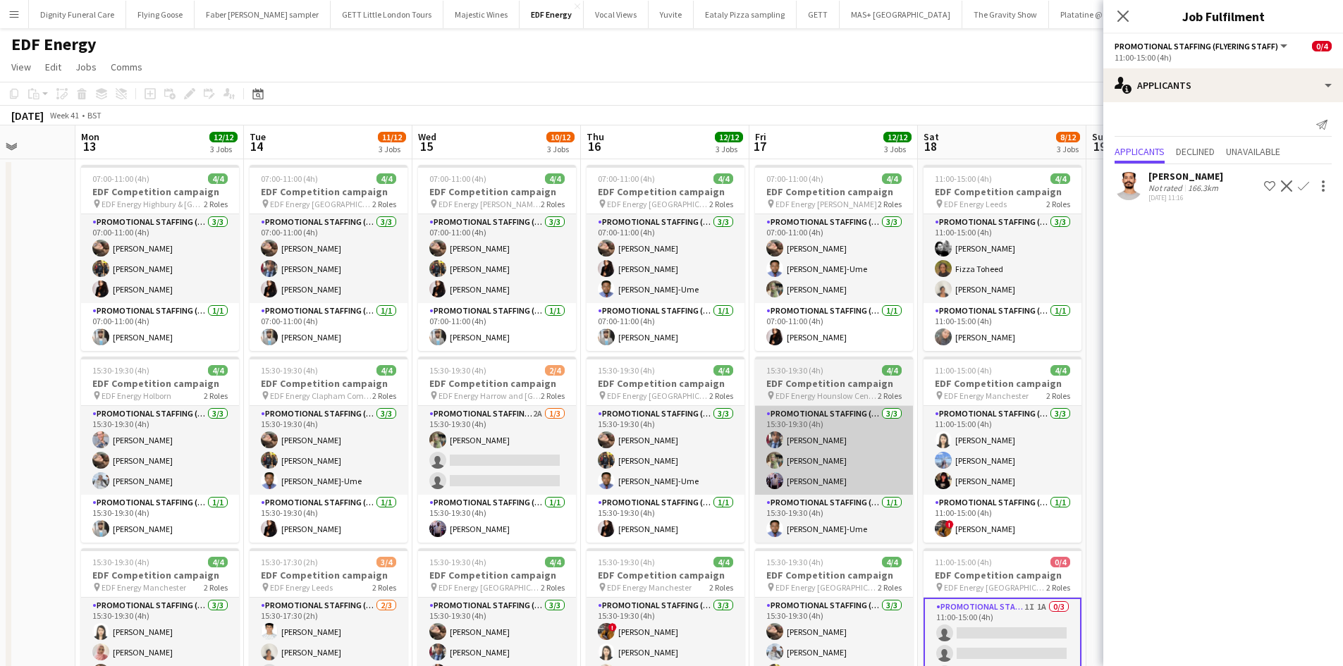
drag, startPoint x: 517, startPoint y: 439, endPoint x: 788, endPoint y: 429, distance: 270.8
click at [871, 437] on app-calendar-viewport "Fri 10 12/12 3 Jobs Sat 11 8/12 3 Jobs Sun 12 Mon 13 12/12 3 Jobs Tue 14 11/12 …" at bounding box center [671, 670] width 1343 height 1090
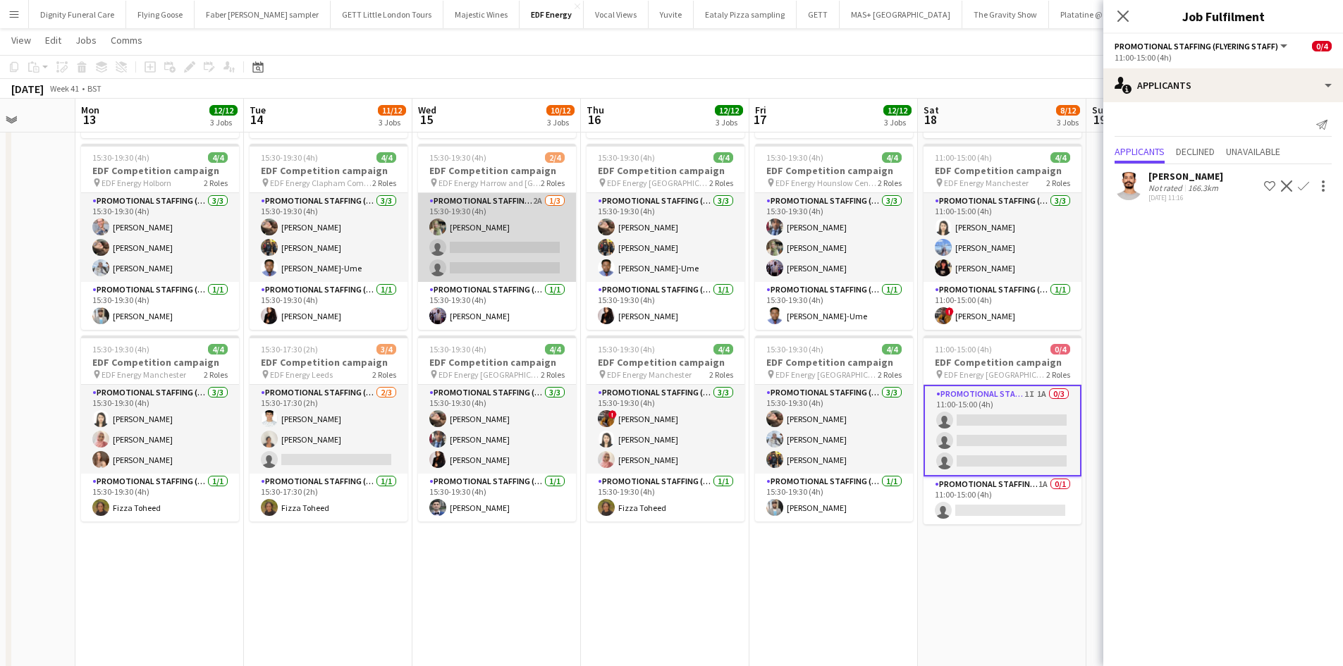
click at [516, 264] on app-card-role "Promotional Staffing (Flyering Staff) 2A 1/3 15:30-19:30 (4h) Aliya Kazmi singl…" at bounding box center [497, 237] width 158 height 89
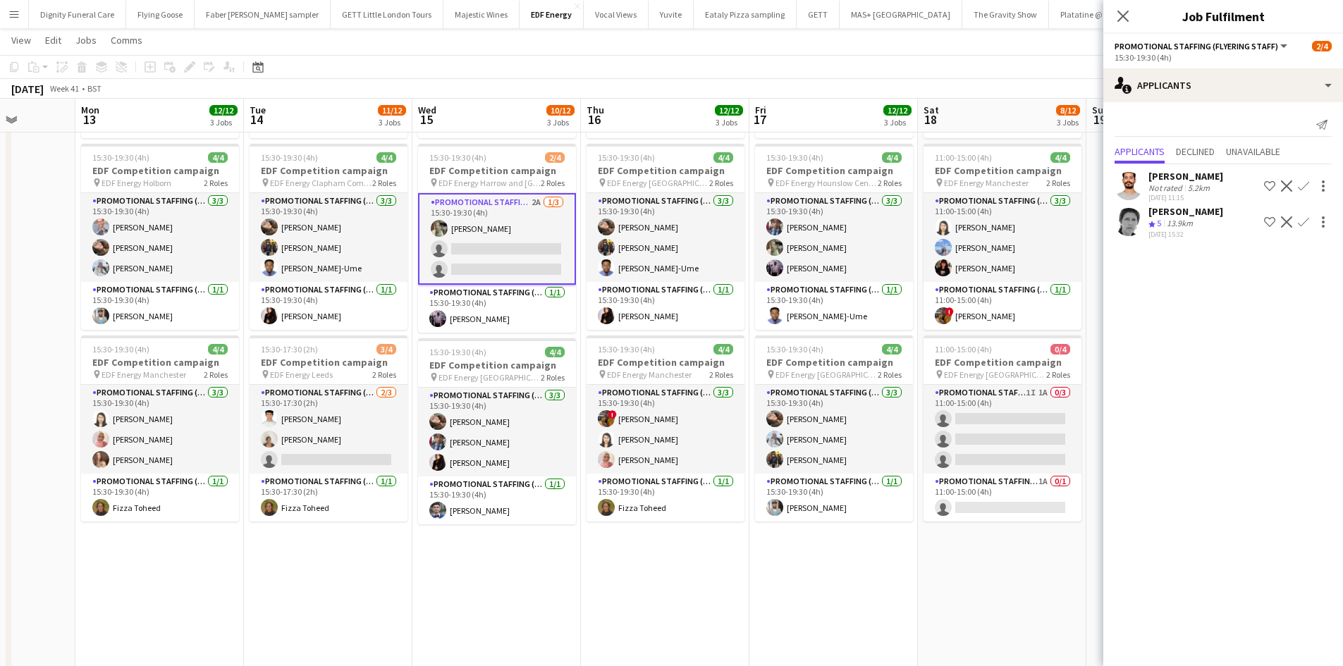
click at [1301, 182] on app-icon "Confirm" at bounding box center [1302, 185] width 11 height 11
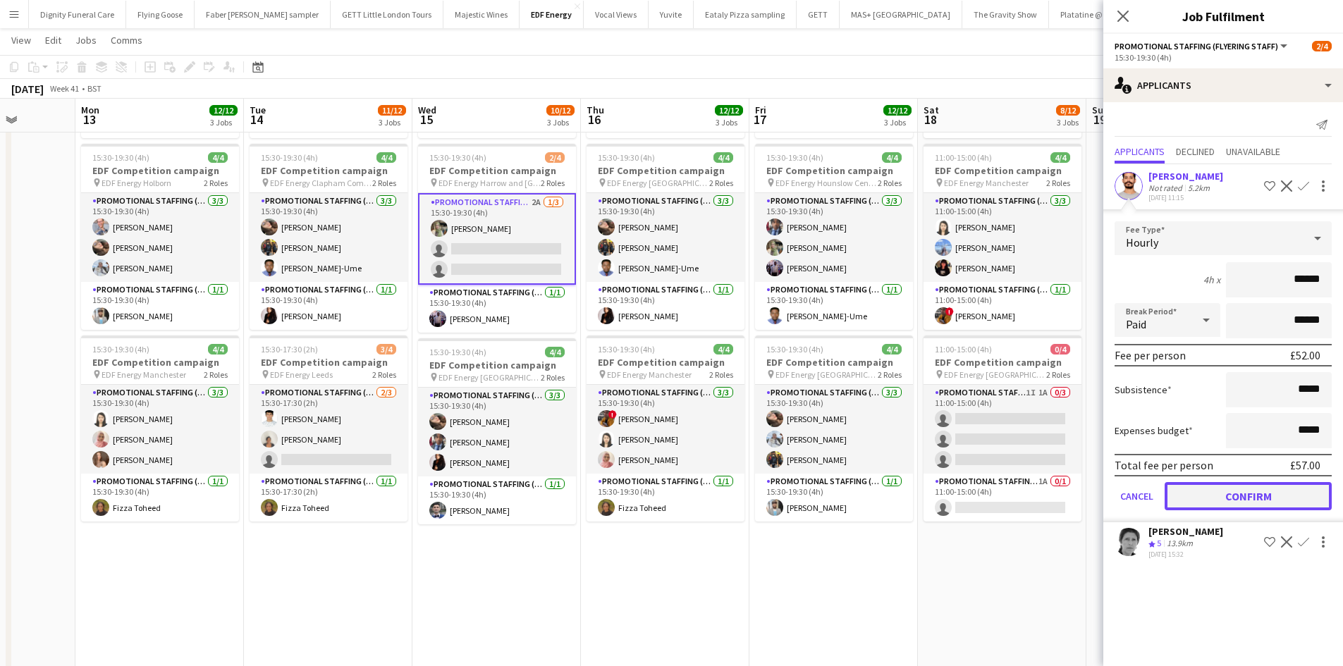
drag, startPoint x: 1235, startPoint y: 484, endPoint x: 1130, endPoint y: 490, distance: 105.9
click at [1236, 486] on button "Confirm" at bounding box center [1247, 496] width 167 height 28
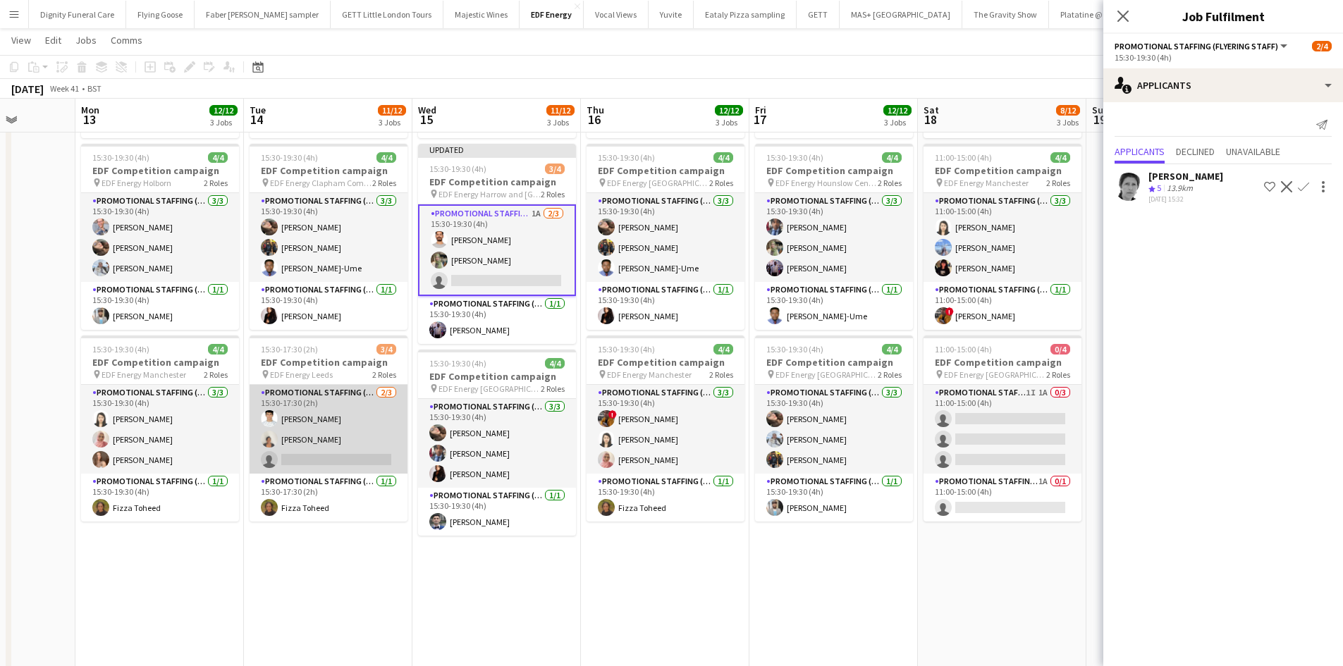
click at [365, 457] on app-card-role "Promotional Staffing (Flyering Staff) 2/3 15:30-17:30 (2h) Parth Chabhadiya Tha…" at bounding box center [328, 429] width 158 height 89
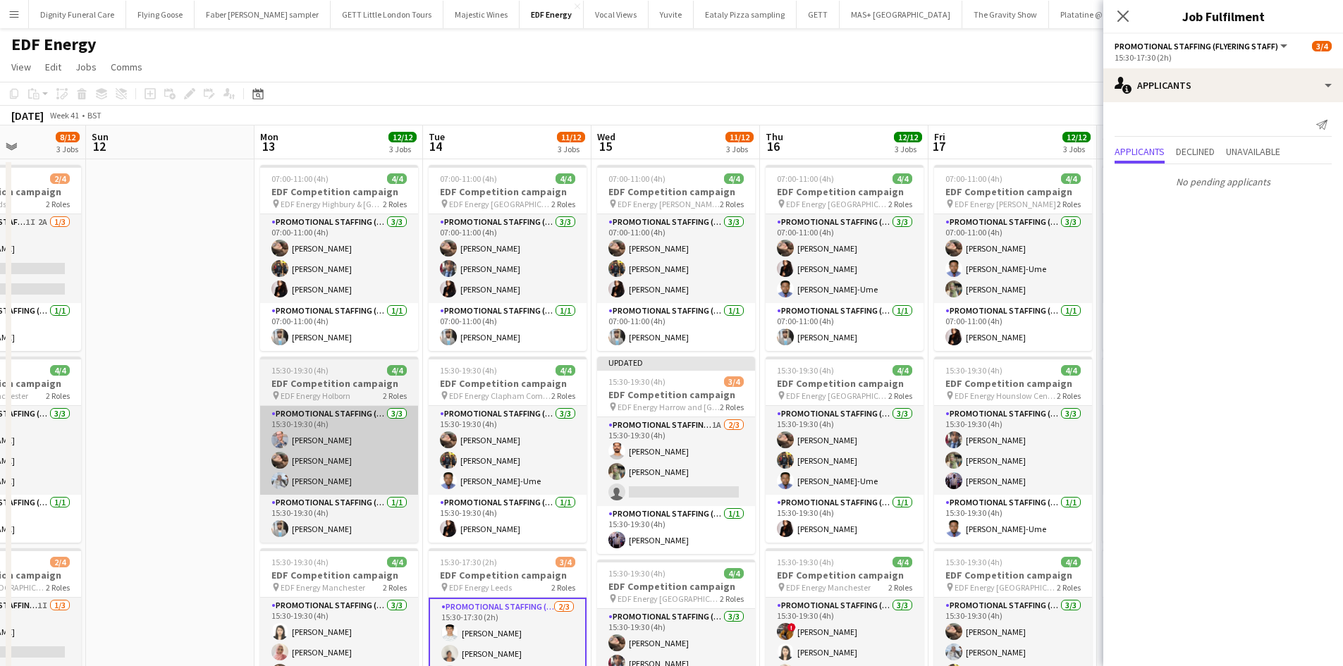
drag, startPoint x: 336, startPoint y: 489, endPoint x: 589, endPoint y: 470, distance: 253.7
click at [645, 468] on app-calendar-viewport "Thu 9 12/12 3 Jobs Fri 10 12/12 3 Jobs Sat 11 8/12 3 Jobs Sun 12 Mon 13 12/12 3…" at bounding box center [671, 670] width 1343 height 1090
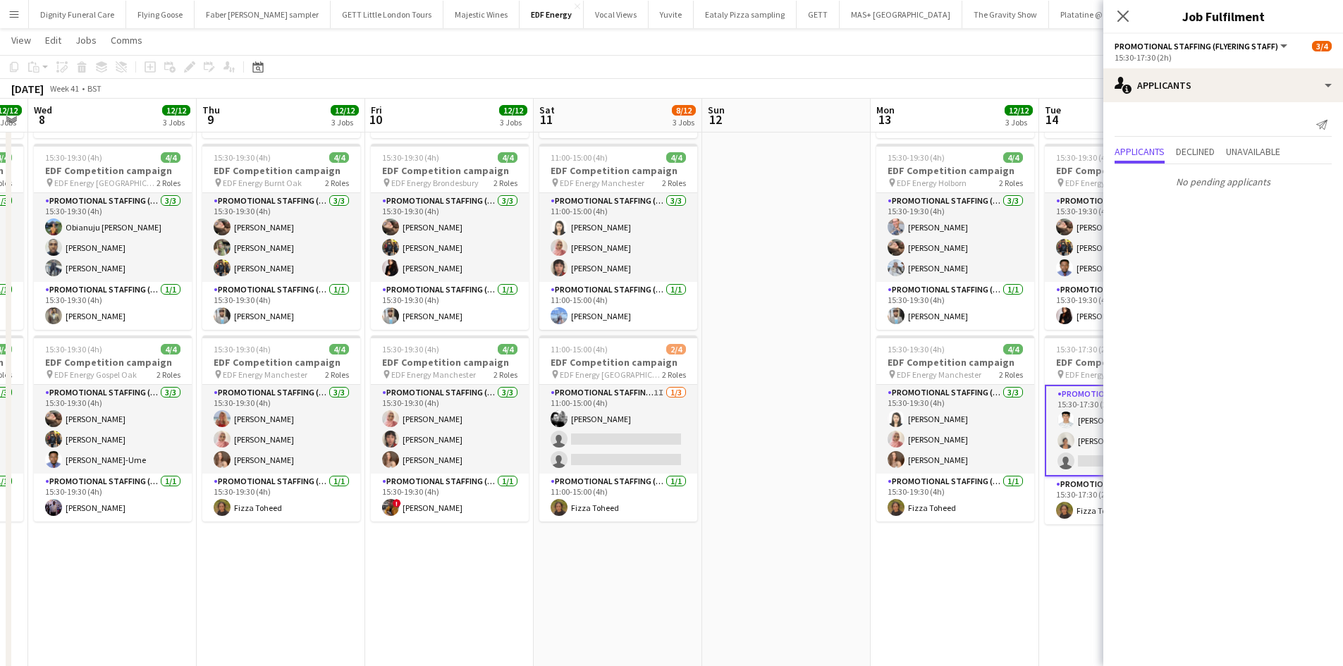
drag, startPoint x: 371, startPoint y: 459, endPoint x: 800, endPoint y: 437, distance: 429.1
click at [801, 437] on app-calendar-viewport "Mon 6 12/12 3 Jobs Tue 7 12/12 3 Jobs Wed 8 12/12 3 Jobs Thu 9 12/12 3 Jobs Fri…" at bounding box center [671, 423] width 1343 height 1159
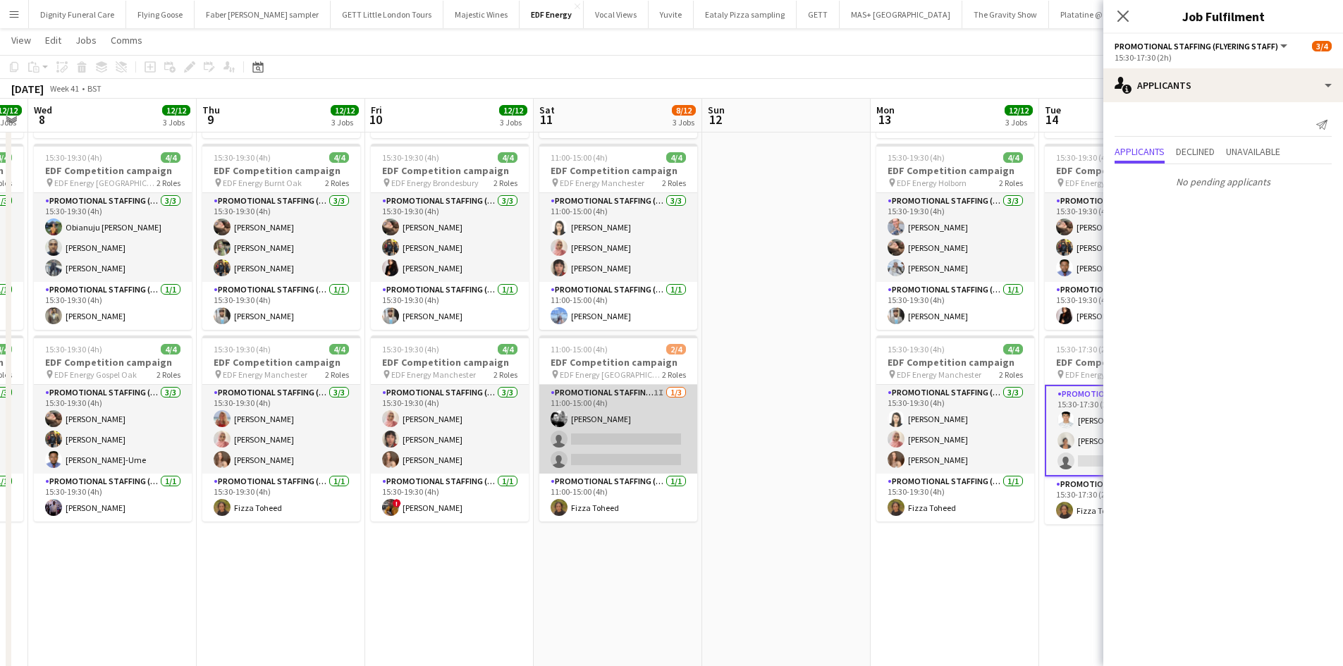
click at [580, 452] on app-card-role "Promotional Staffing (Flyering Staff) 1I 1/3 11:00-15:00 (4h) Dan Vasey single-…" at bounding box center [618, 429] width 158 height 89
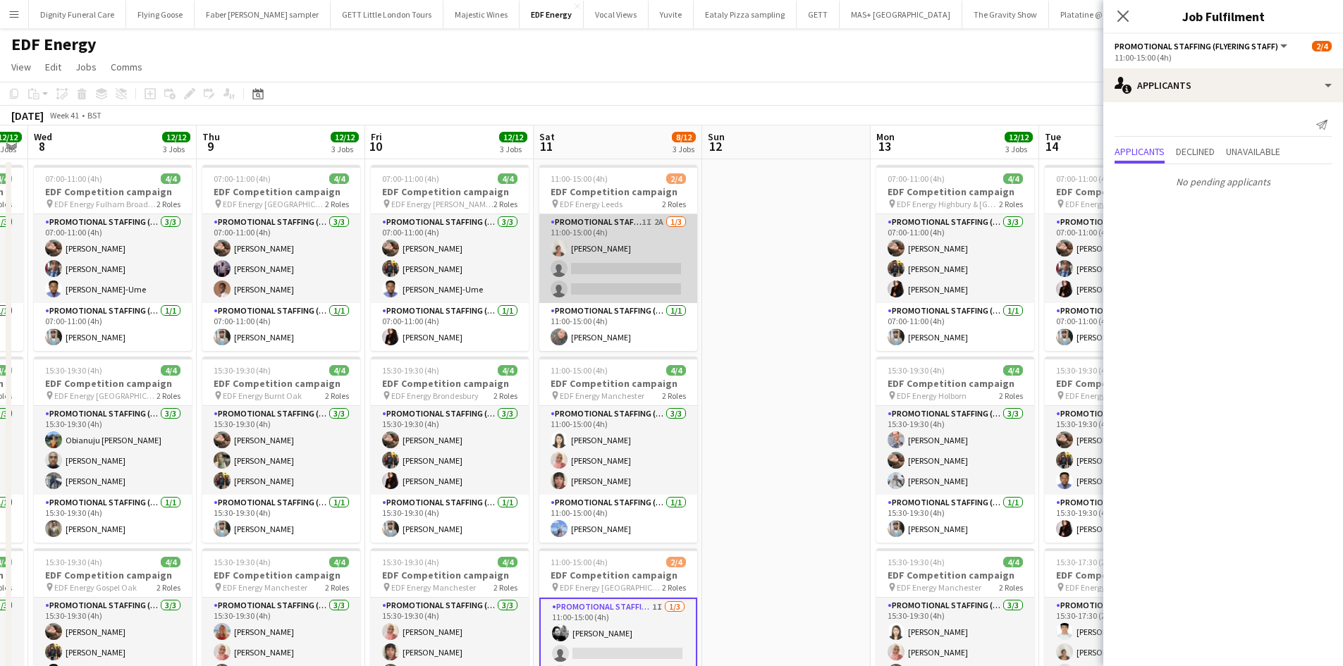
click at [612, 277] on app-card-role "Promotional Staffing (Flyering Staff) 1I 2A 1/3 11:00-15:00 (4h) Thandeka Masha…" at bounding box center [618, 258] width 158 height 89
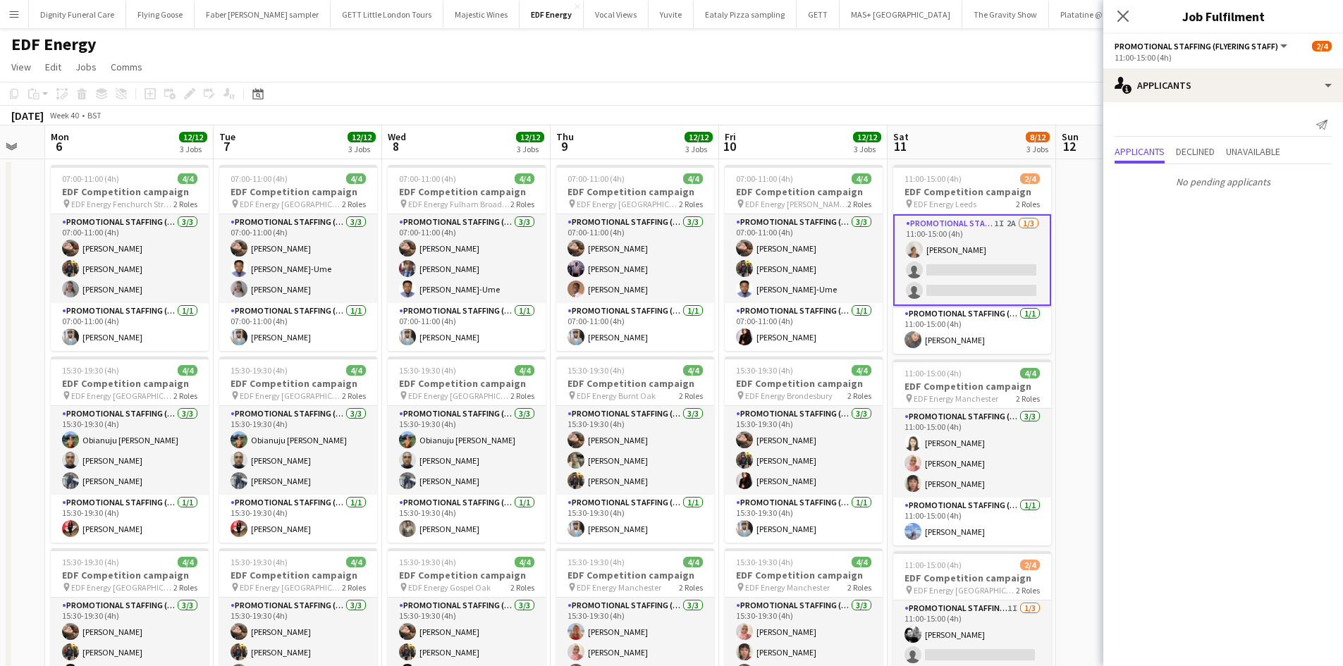
drag, startPoint x: 428, startPoint y: 360, endPoint x: 704, endPoint y: 315, distance: 279.9
click at [704, 315] on app-calendar-viewport "Sat 4 8/12 3 Jobs Sun 5 Mon 6 12/12 3 Jobs Tue 7 12/12 3 Jobs Wed 8 12/12 3 Job…" at bounding box center [671, 670] width 1343 height 1090
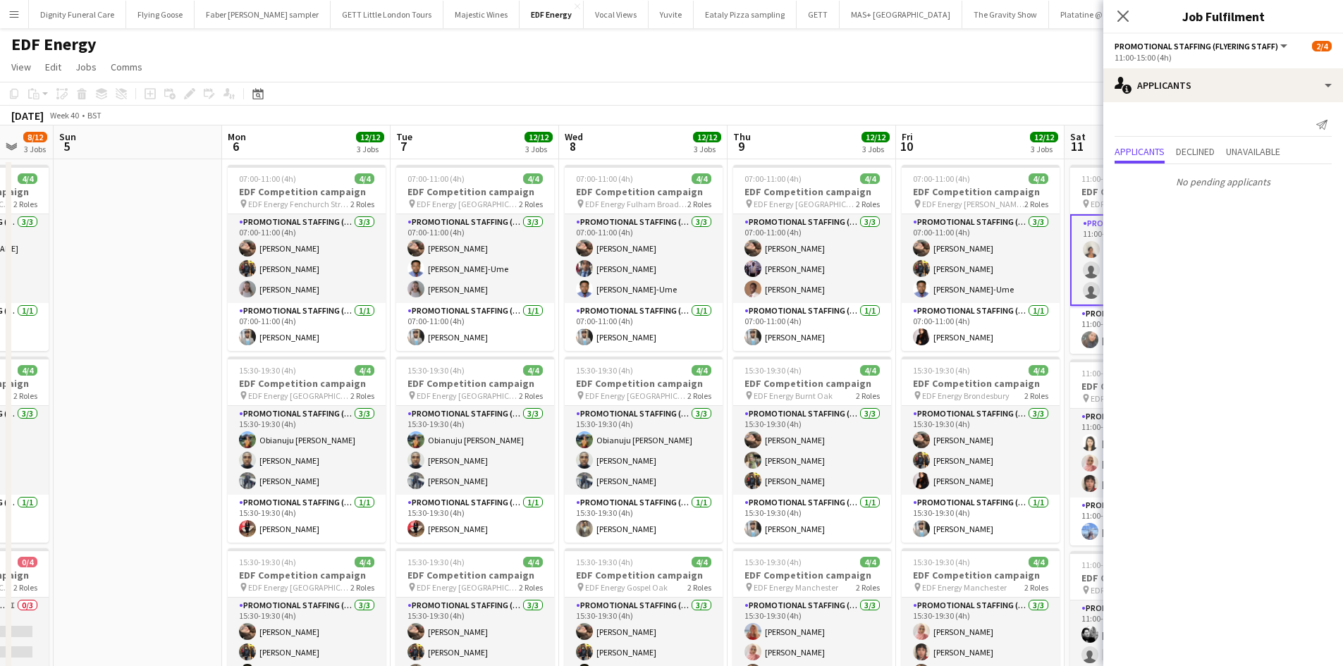
drag, startPoint x: 466, startPoint y: 333, endPoint x: 755, endPoint y: 329, distance: 289.0
click at [755, 329] on app-calendar-viewport "Fri 3 12/12 3 Jobs Sat 4 8/12 3 Jobs Sun 5 Mon 6 12/12 3 Jobs Tue 7 12/12 3 Job…" at bounding box center [671, 670] width 1343 height 1090
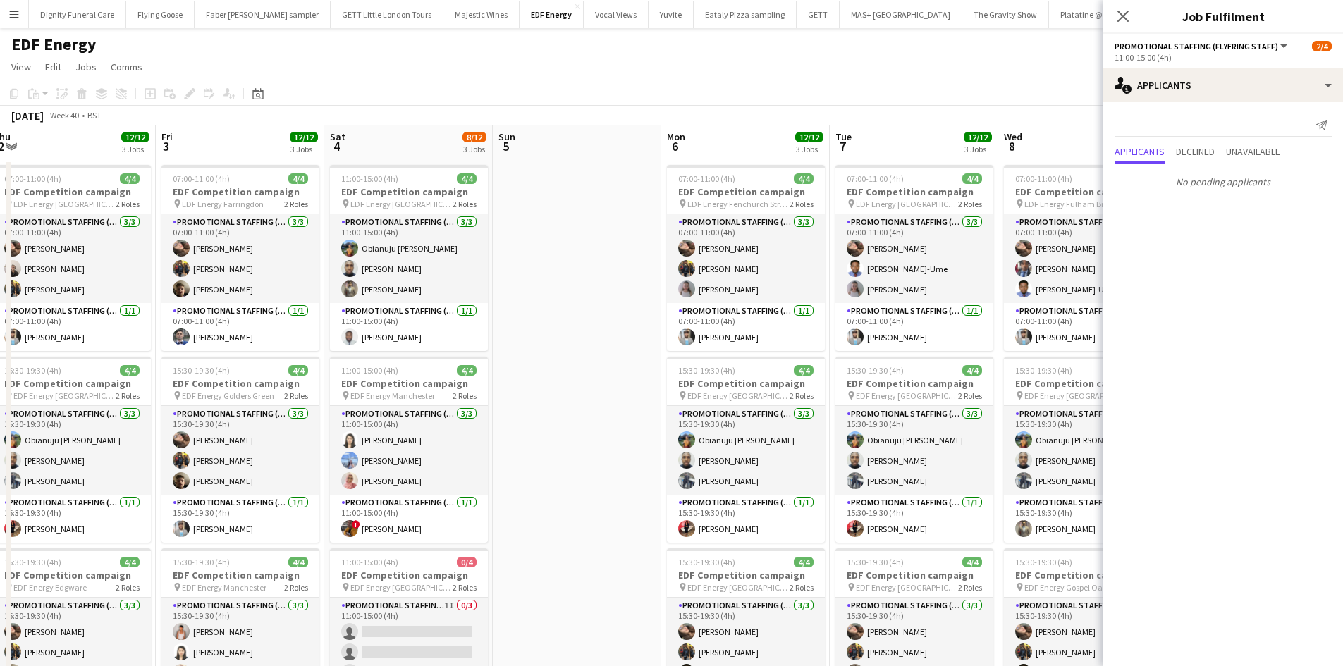
drag, startPoint x: 348, startPoint y: 313, endPoint x: 521, endPoint y: 313, distance: 172.7
click at [521, 313] on app-calendar-viewport "Tue 30 12/12 3 Jobs Wed 1 16/16 4 Jobs Thu 2 12/12 3 Jobs Fri 3 12/12 3 Jobs Sa…" at bounding box center [671, 670] width 1343 height 1090
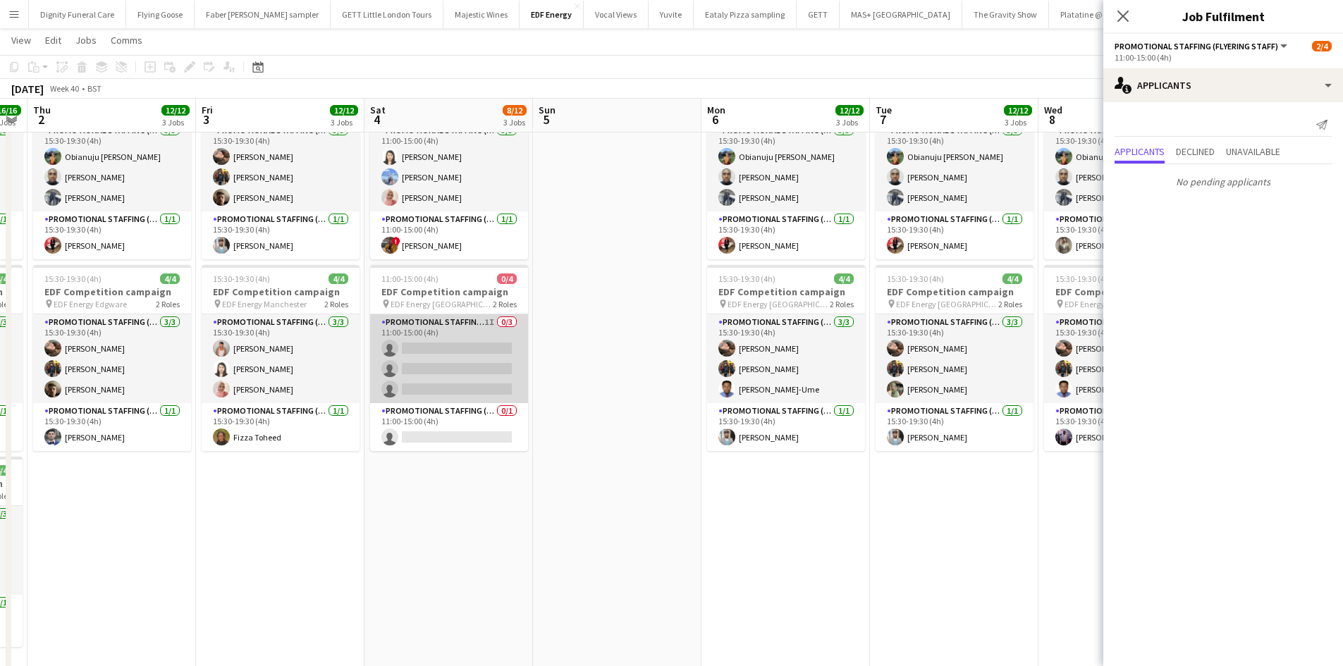
click at [455, 382] on app-card-role "Promotional Staffing (Flyering Staff) 1I 0/3 11:00-15:00 (4h) single-neutral-ac…" at bounding box center [449, 358] width 158 height 89
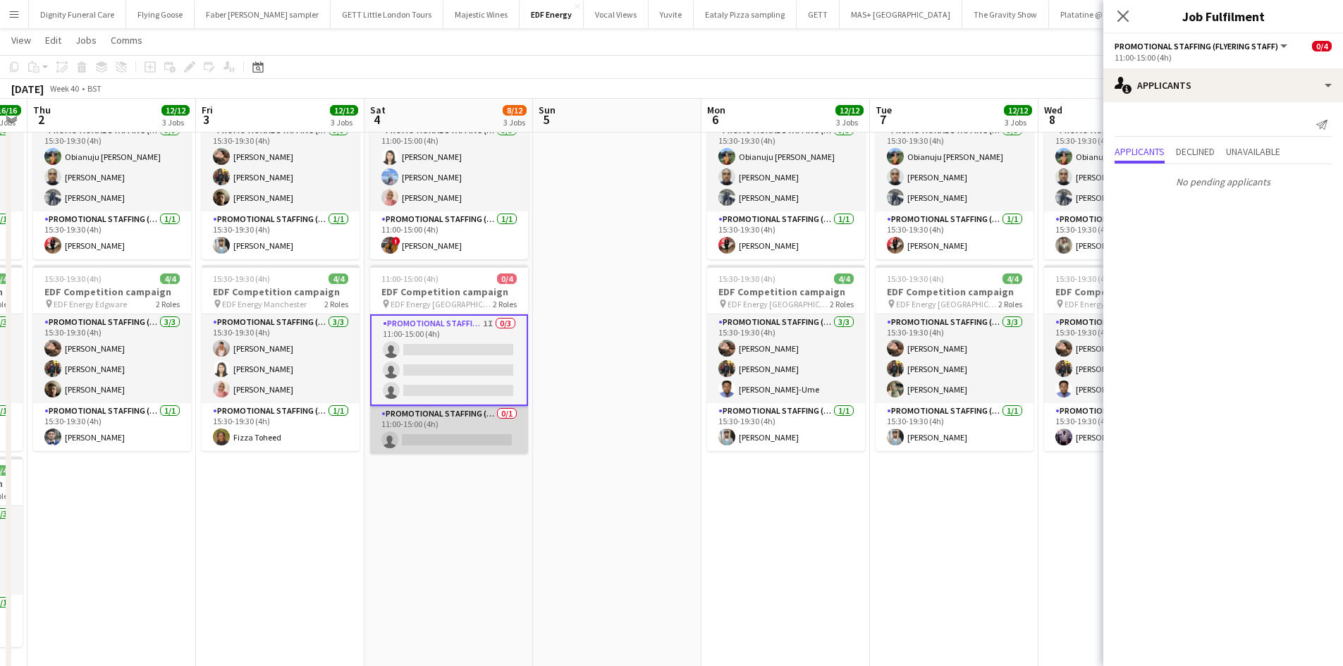
click at [467, 435] on app-card-role "Promotional Staffing (Team Leader) 0/1 11:00-15:00 (4h) single-neutral-actions" at bounding box center [449, 430] width 158 height 48
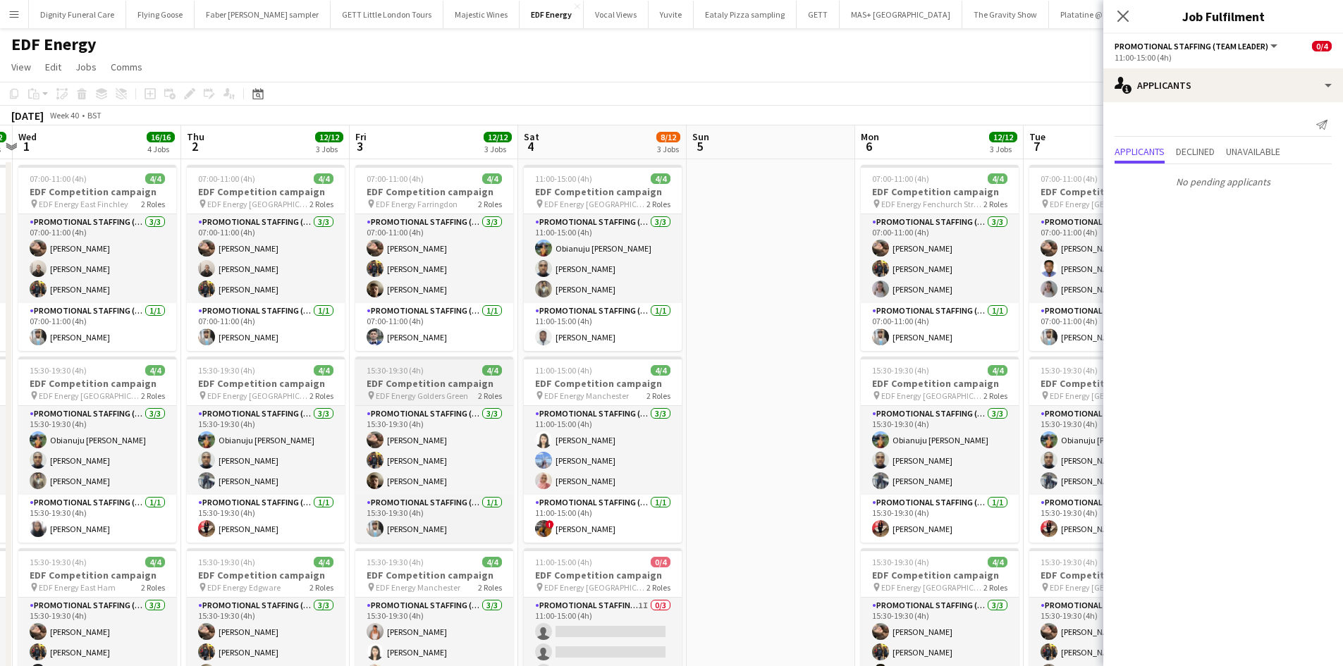
drag, startPoint x: 419, startPoint y: 374, endPoint x: 610, endPoint y: 370, distance: 191.0
click at [619, 370] on app-calendar-viewport "Mon 29 12/12 3 Jobs Tue 30 12/12 3 Jobs Wed 1 16/16 4 Jobs Thu 2 12/12 3 Jobs F…" at bounding box center [671, 670] width 1343 height 1090
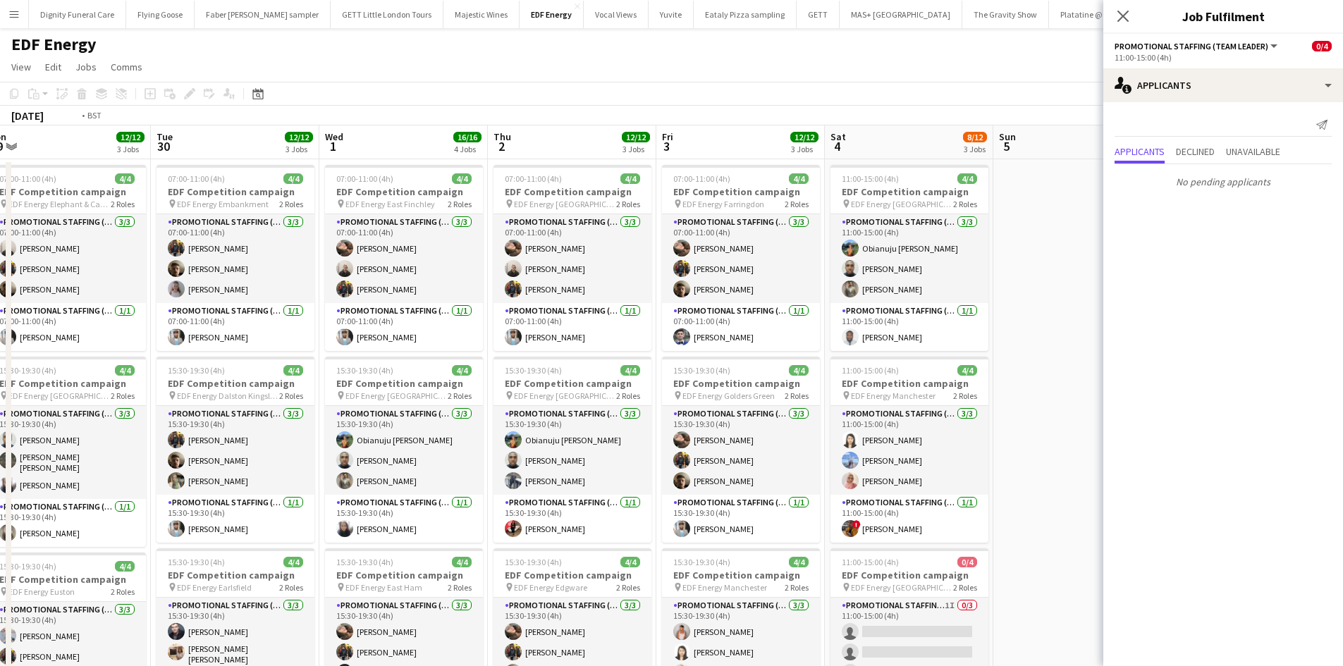
drag, startPoint x: 479, startPoint y: 364, endPoint x: 686, endPoint y: 355, distance: 207.4
click at [686, 355] on app-calendar-viewport "Sat 27 12/16 4 Jobs Sun 28 Mon 29 12/12 3 Jobs Tue 30 12/12 3 Jobs Wed 1 16/16 …" at bounding box center [671, 670] width 1343 height 1090
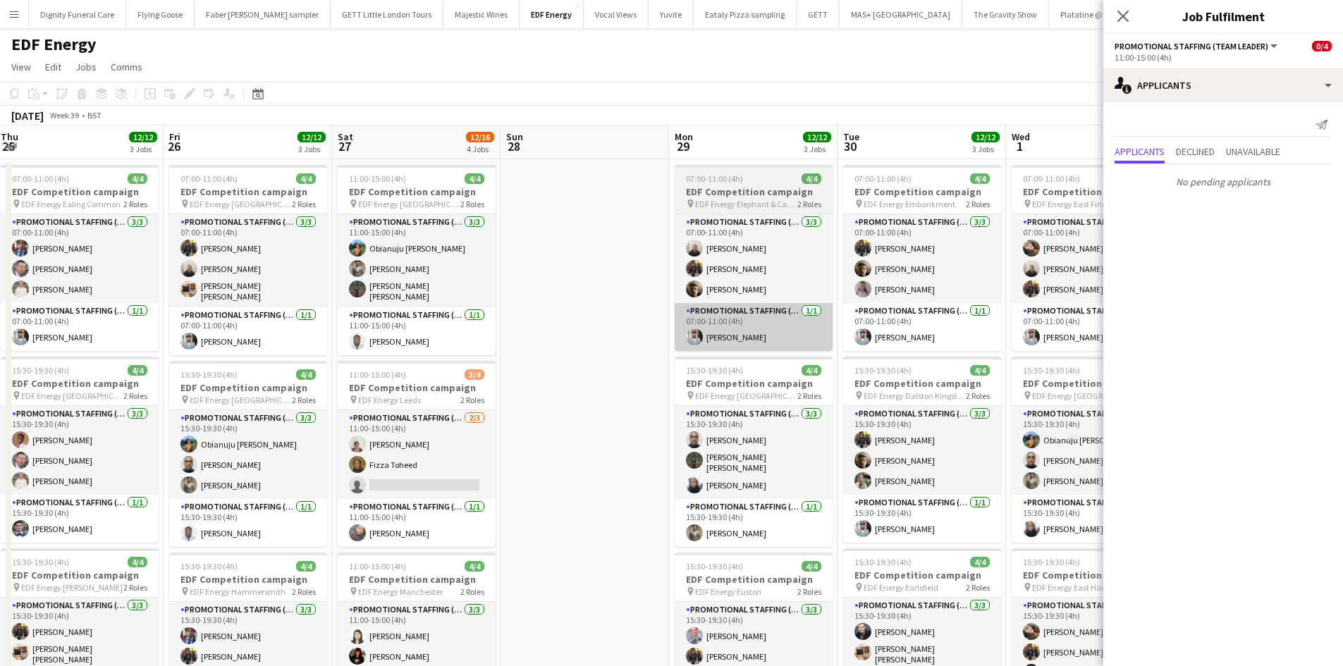
drag, startPoint x: 512, startPoint y: 342, endPoint x: 758, endPoint y: 344, distance: 245.3
click at [785, 343] on app-calendar-viewport "Tue 23 12/12 3 Jobs Wed 24 10/12 3 Jobs Thu 25 12/12 3 Jobs Fri 26 12/12 3 Jobs…" at bounding box center [671, 670] width 1343 height 1090
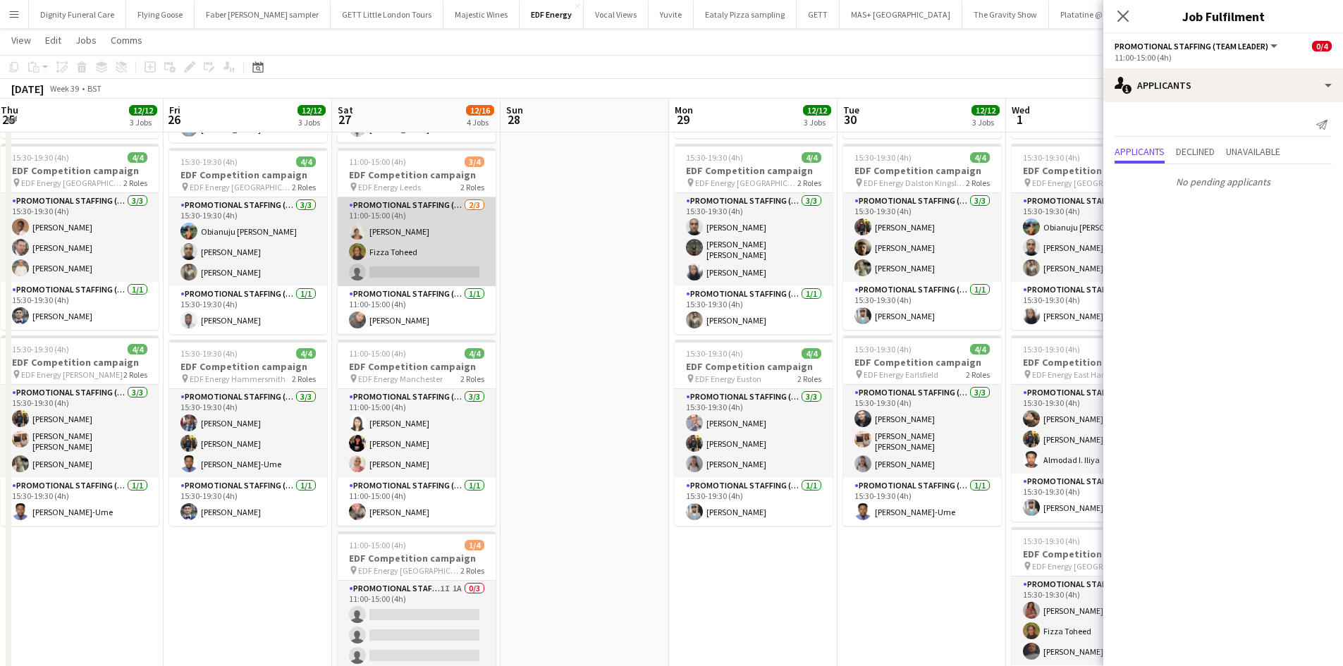
click at [460, 277] on app-card-role "Promotional Staffing (Flyering Staff) 2/3 11:00-15:00 (4h) Thandeka Mashazi Fiz…" at bounding box center [417, 241] width 158 height 89
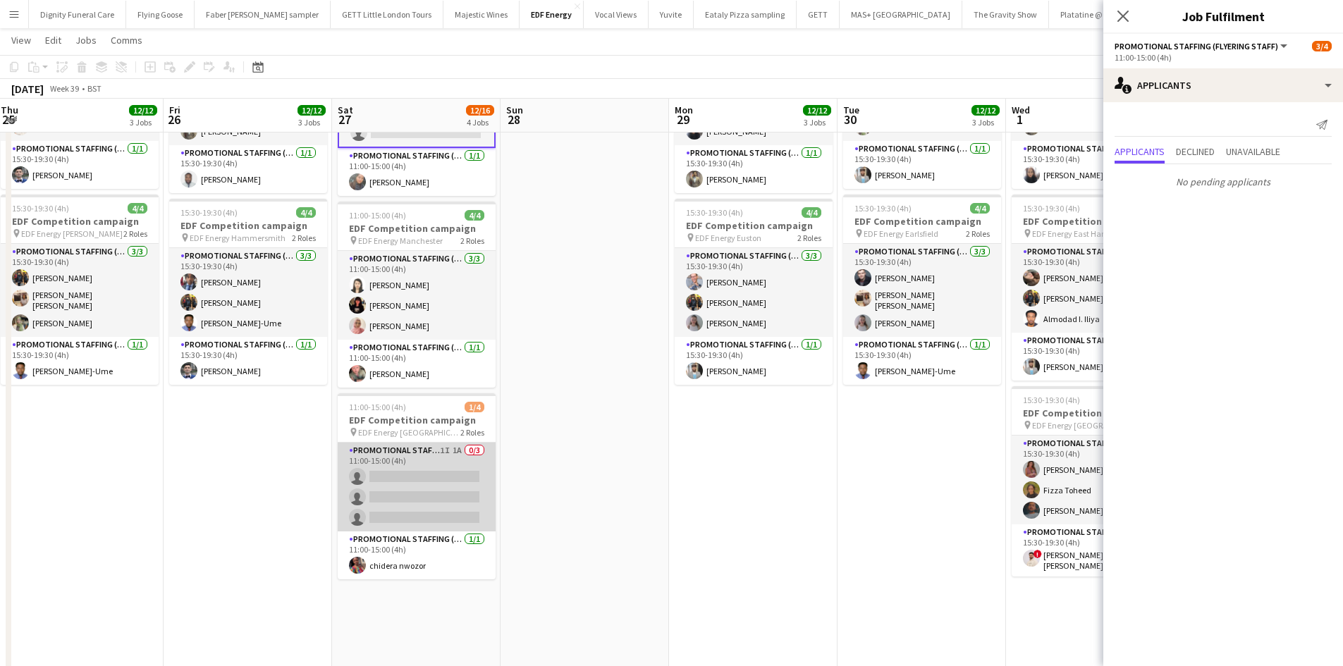
click at [460, 475] on app-card-role "Promotional Staffing (Flyering Staff) 1I 1A 0/3 11:00-15:00 (4h) single-neutral…" at bounding box center [417, 487] width 158 height 89
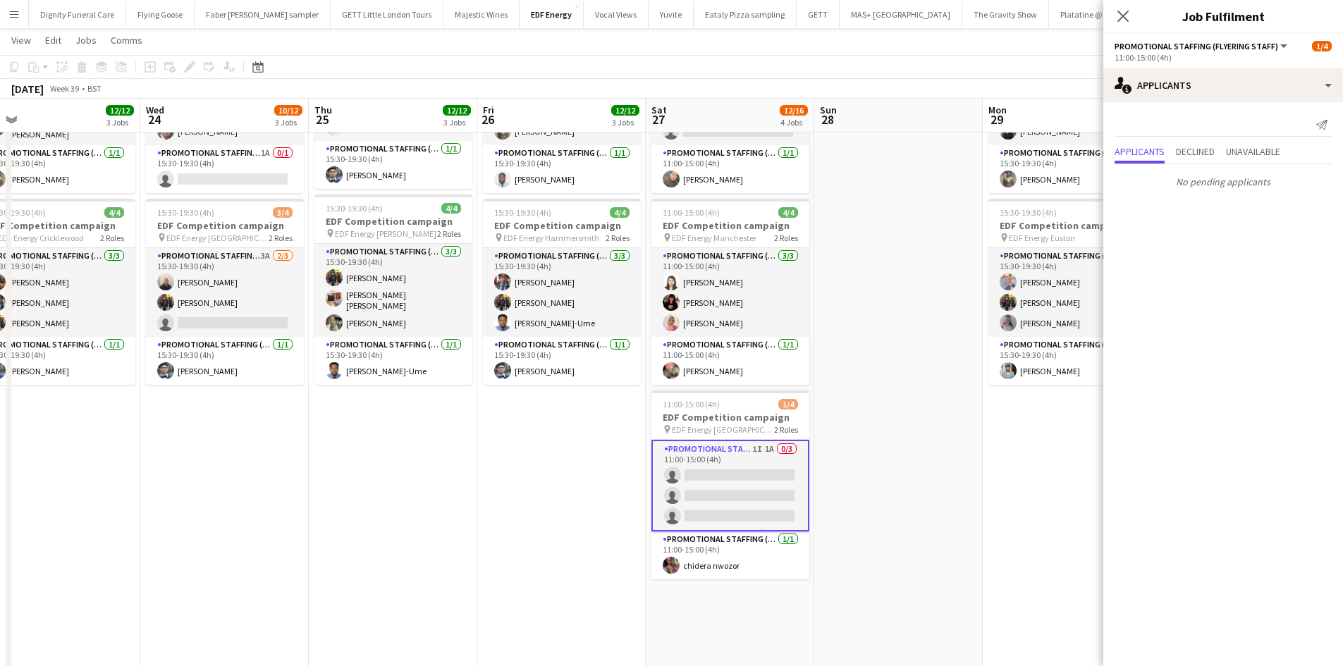
drag, startPoint x: 275, startPoint y: 440, endPoint x: 567, endPoint y: 438, distance: 291.8
click at [567, 438] on app-calendar-viewport "Sun 21 Mon 22 12/12 3 Jobs Tue 23 12/12 3 Jobs Wed 24 10/12 3 Jobs Thu 25 12/12…" at bounding box center [671, 282] width 1343 height 1159
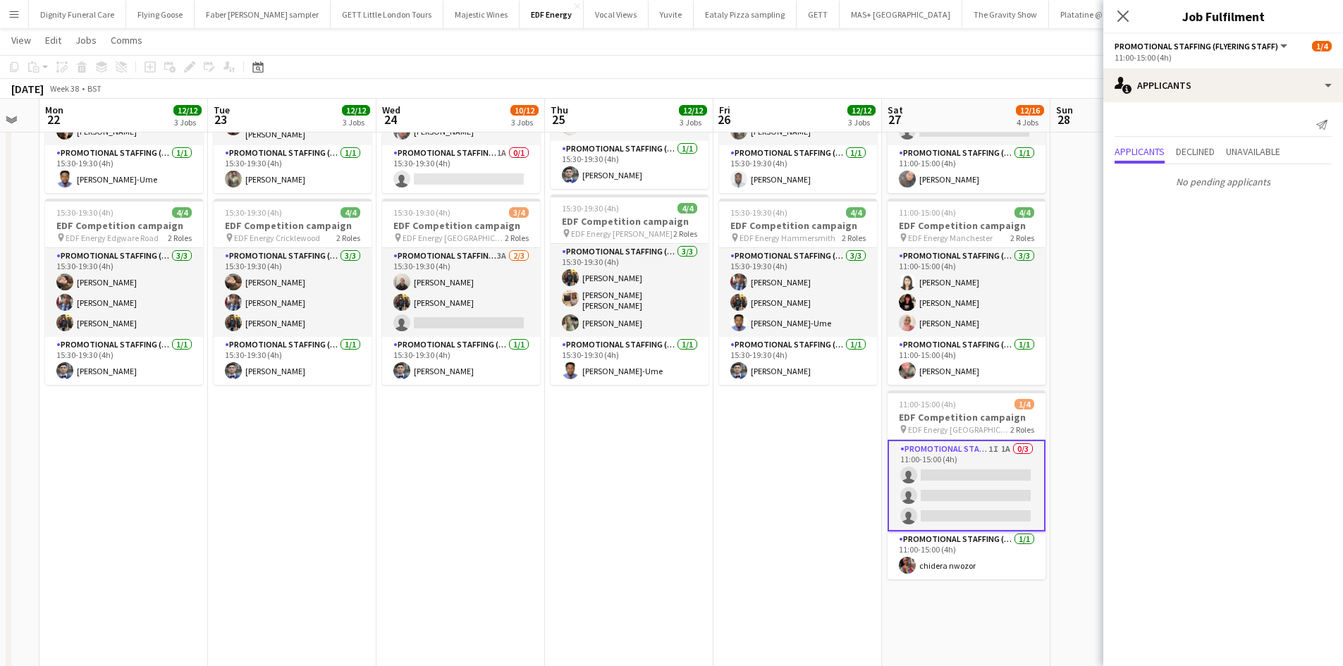
drag, startPoint x: 429, startPoint y: 433, endPoint x: 565, endPoint y: 432, distance: 135.3
click at [579, 433] on app-calendar-viewport "Sat 20 9/12 3 Jobs Sun 21 Mon 22 12/12 3 Jobs Tue 23 12/12 3 Jobs Wed 24 10/12 …" at bounding box center [671, 282] width 1343 height 1159
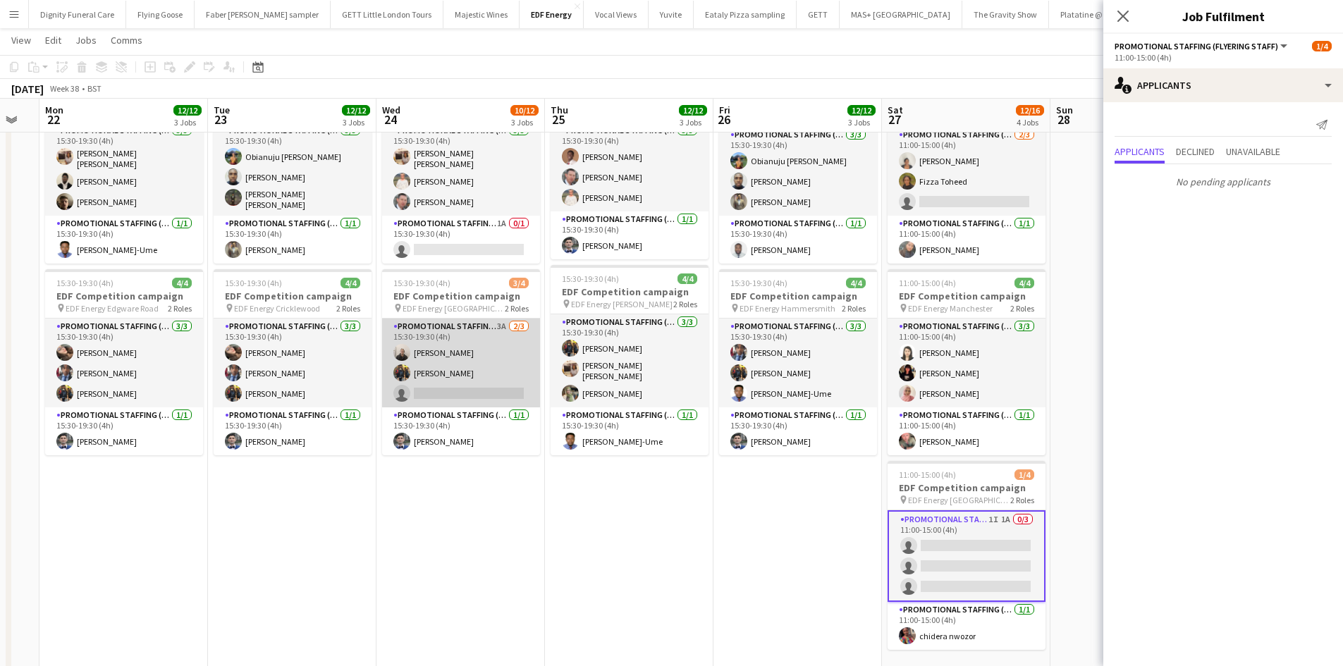
click at [485, 386] on app-card-role "Promotional Staffing (Flyering Staff) 3A 2/3 15:30-19:30 (4h) Gavin Rowe Martin…" at bounding box center [461, 363] width 158 height 89
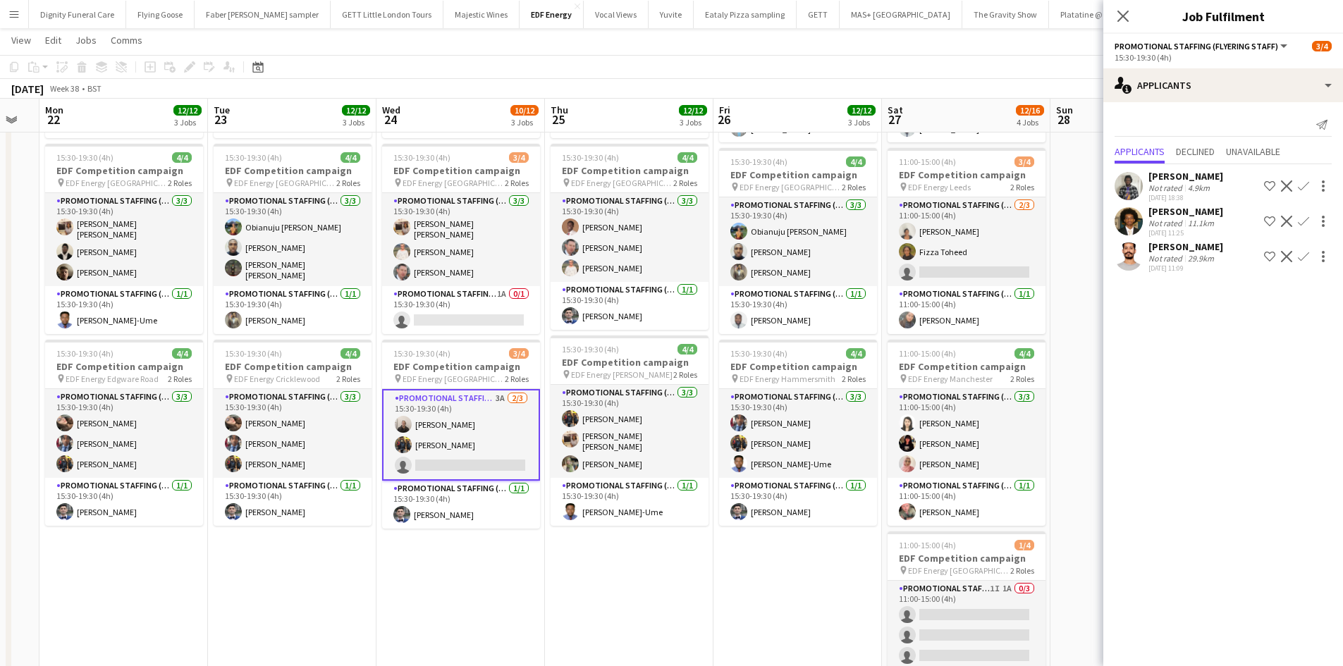
click at [1302, 253] on app-icon "Confirm" at bounding box center [1302, 256] width 11 height 11
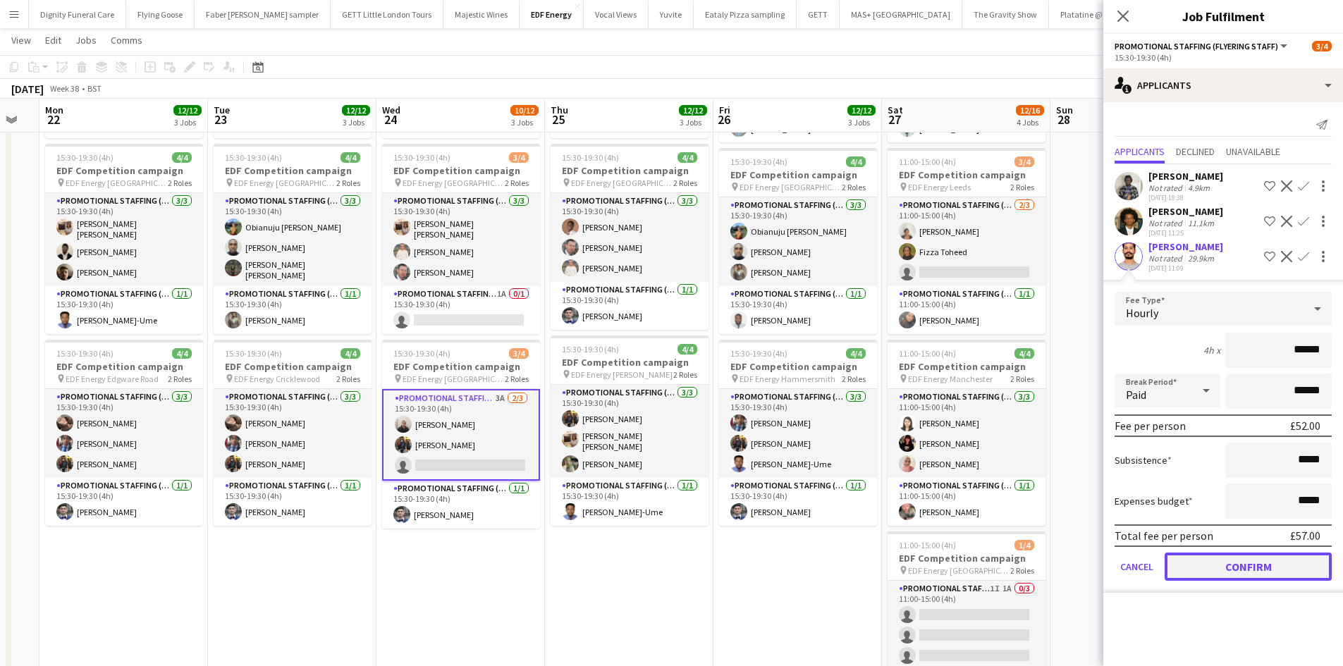
click at [1243, 572] on button "Confirm" at bounding box center [1247, 567] width 167 height 28
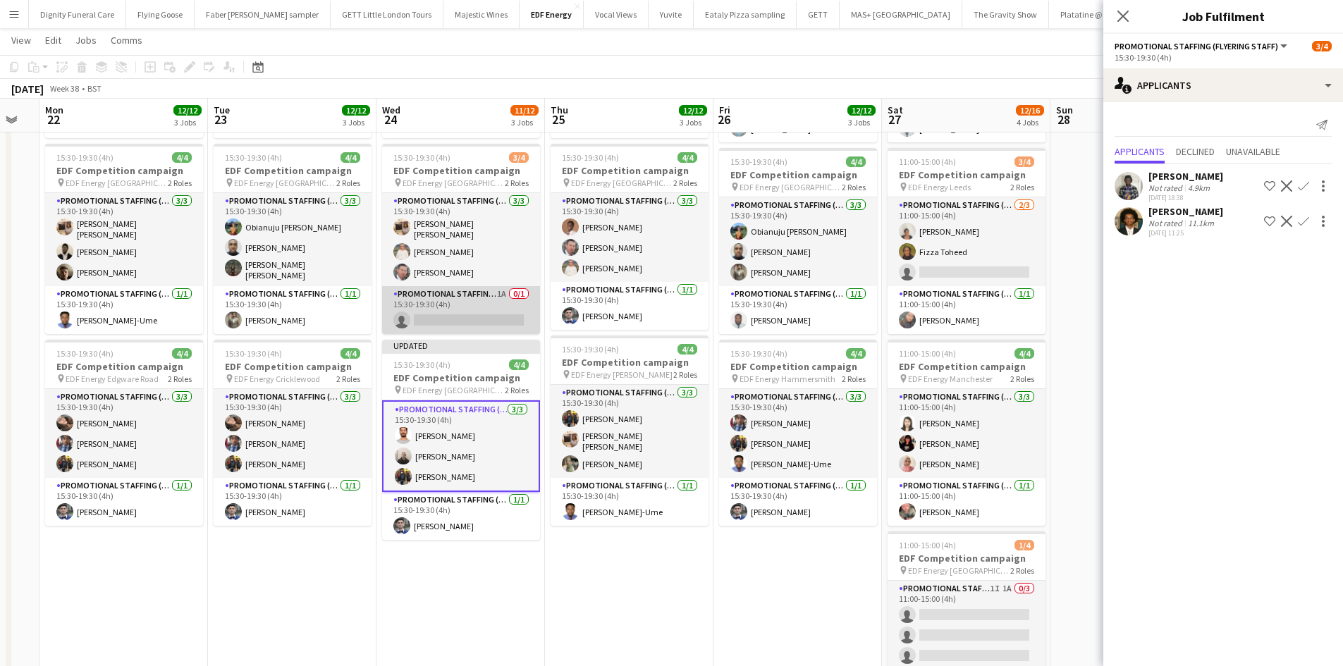
click at [493, 308] on app-card-role "Promotional Staffing (Team Leader) 1A 0/1 15:30-19:30 (4h) single-neutral-actio…" at bounding box center [461, 310] width 158 height 48
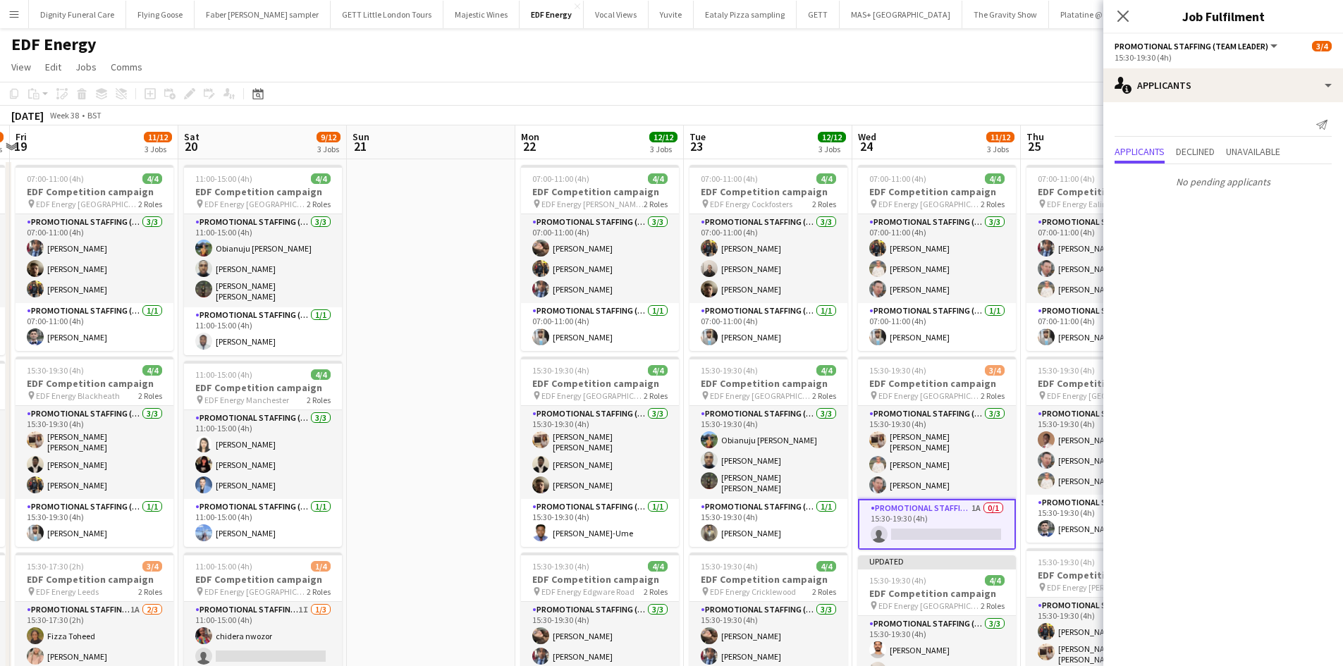
drag, startPoint x: 502, startPoint y: 333, endPoint x: 935, endPoint y: 320, distance: 432.9
click at [935, 320] on app-calendar-viewport "Wed 17 12/12 3 Jobs Thu 18 8/12 3 Jobs Fri 19 11/12 3 Jobs Sat 20 9/12 3 Jobs S…" at bounding box center [671, 670] width 1343 height 1090
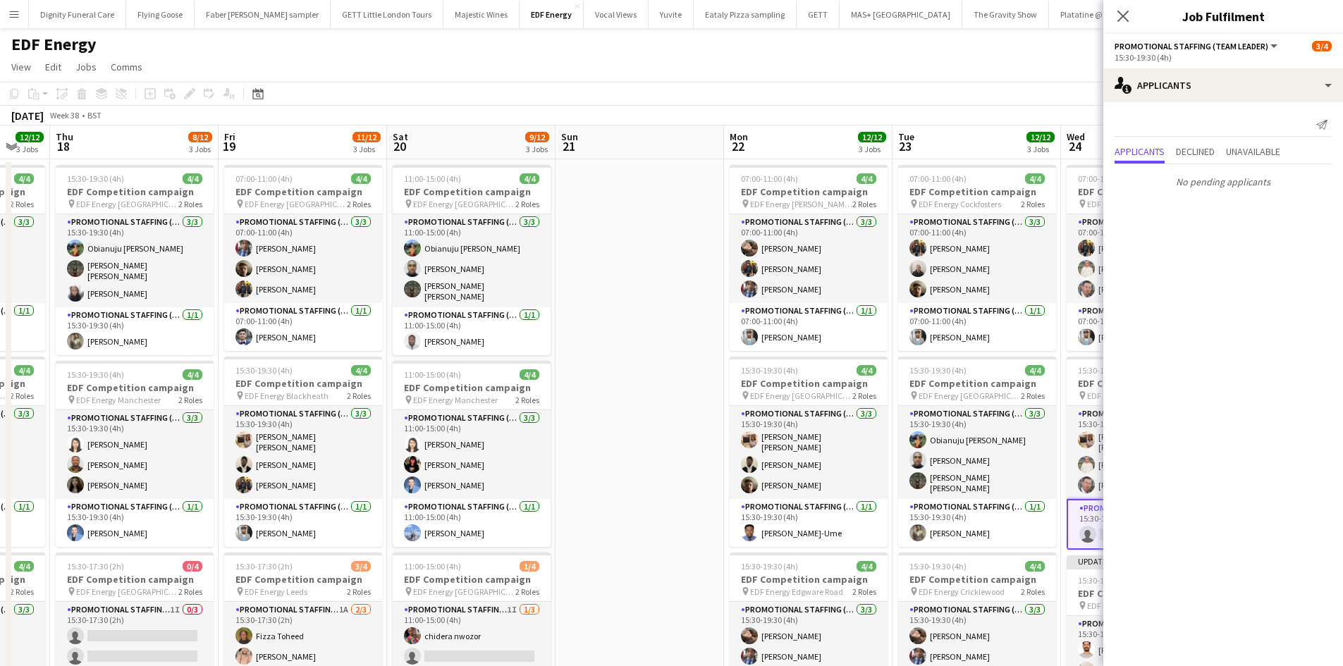
drag, startPoint x: 571, startPoint y: 312, endPoint x: 753, endPoint y: 301, distance: 182.2
click at [753, 302] on app-calendar-viewport "Tue 16 12/12 3 Jobs Wed 17 12/12 3 Jobs Thu 18 8/12 3 Jobs Fri 19 11/12 3 Jobs …" at bounding box center [671, 670] width 1343 height 1090
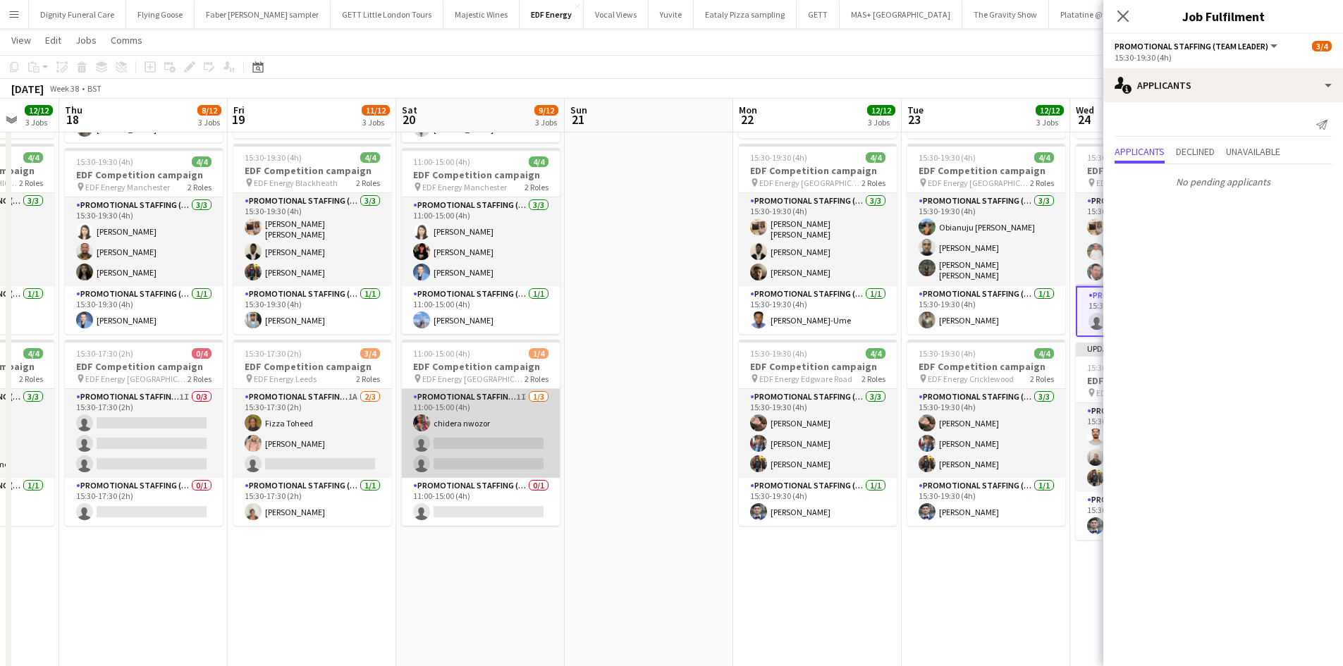
click at [501, 442] on app-card-role "Promotional Staffing (Flyering Staff) 1I 1/3 11:00-15:00 (4h) chidera nwozor si…" at bounding box center [481, 433] width 158 height 89
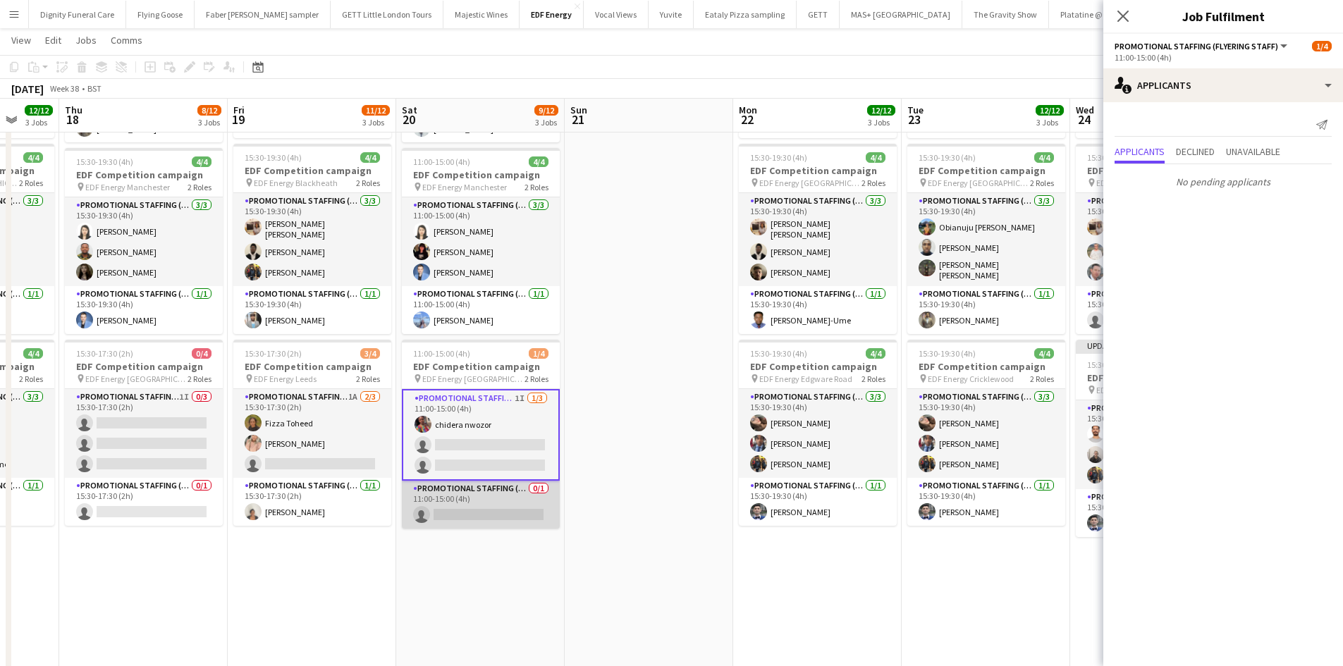
click at [491, 516] on app-card-role "Promotional Staffing (Team Leader) 0/1 11:00-15:00 (4h) single-neutral-actions" at bounding box center [481, 505] width 158 height 48
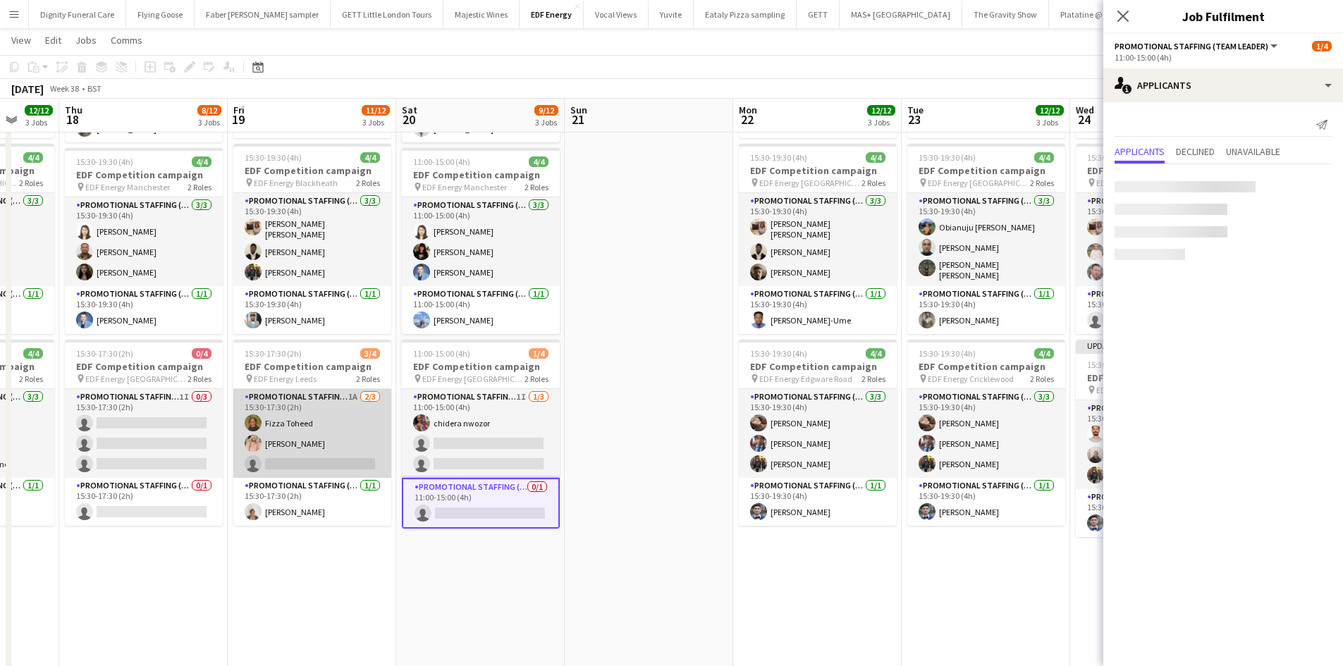
click at [352, 448] on app-card-role "Promotional Staffing (Flyering Staff) 1A 2/3 15:30-17:30 (2h) Fizza Toheed Beck…" at bounding box center [312, 433] width 158 height 89
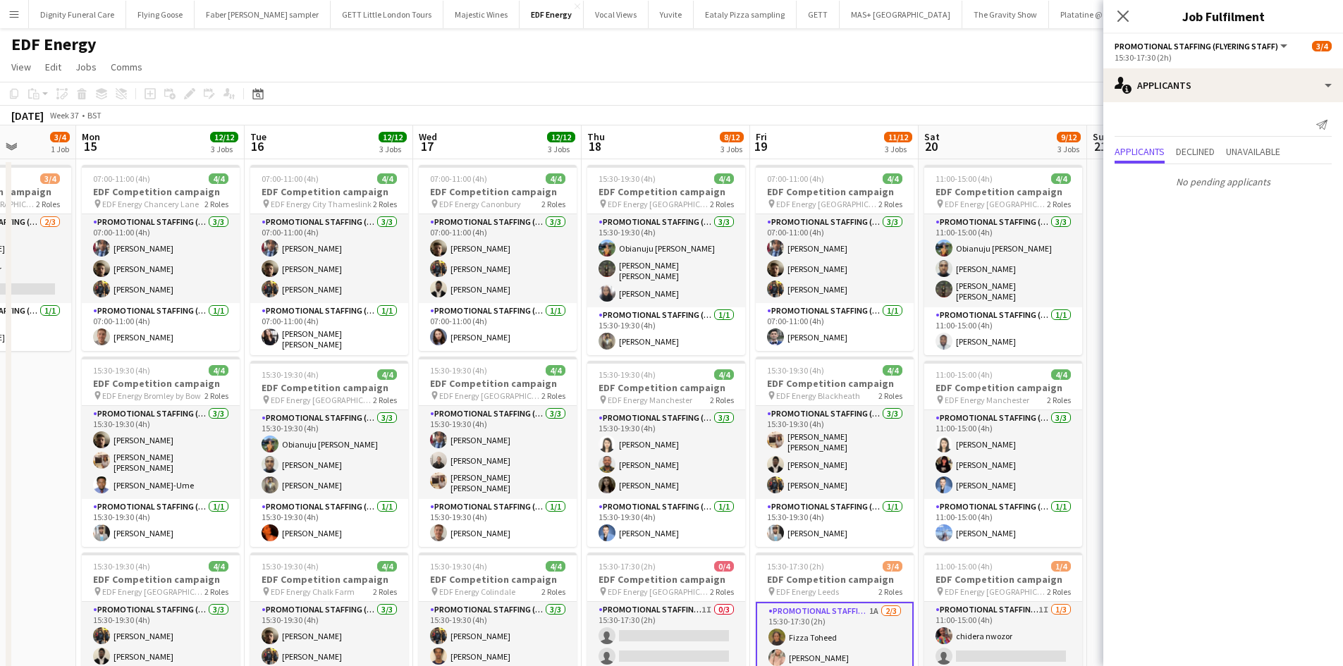
drag, startPoint x: 347, startPoint y: 412, endPoint x: 827, endPoint y: 405, distance: 480.7
click at [827, 405] on app-calendar-viewport "Fri 12 12/12 3 Jobs Sat 13 13/16 4 Jobs Sun 14 3/4 1 Job Mon 15 12/12 3 Jobs Tu…" at bounding box center [671, 670] width 1343 height 1090
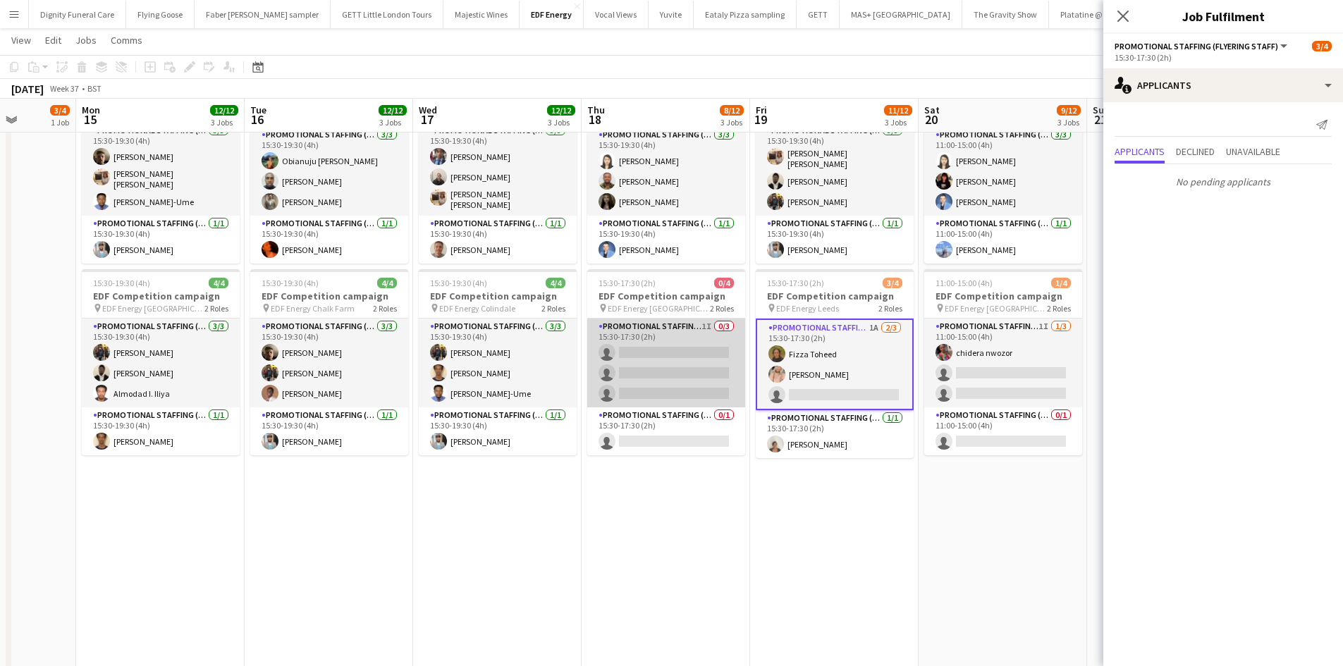
click at [693, 358] on app-card-role "Promotional Staffing (Flyering Staff) 1I 0/3 15:30-17:30 (2h) single-neutral-ac…" at bounding box center [666, 363] width 158 height 89
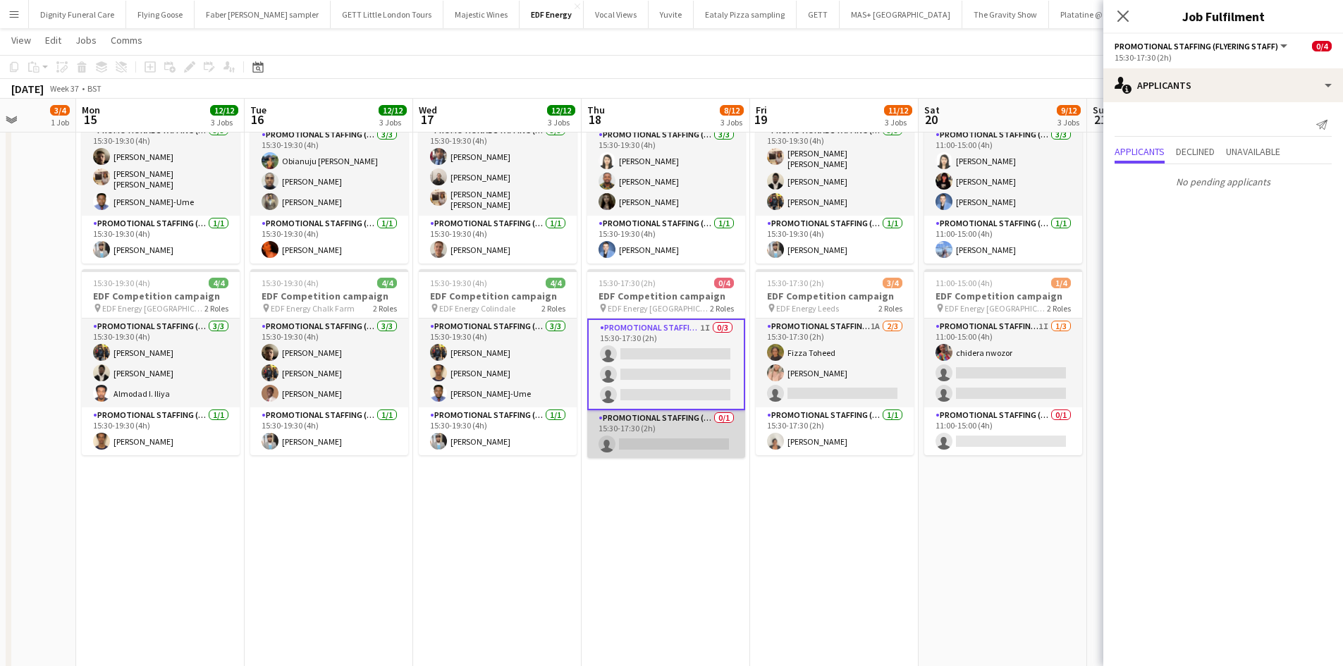
click at [703, 434] on app-card-role "Promotional Staffing (Team Leader) 0/1 15:30-17:30 (2h) single-neutral-actions" at bounding box center [666, 434] width 158 height 48
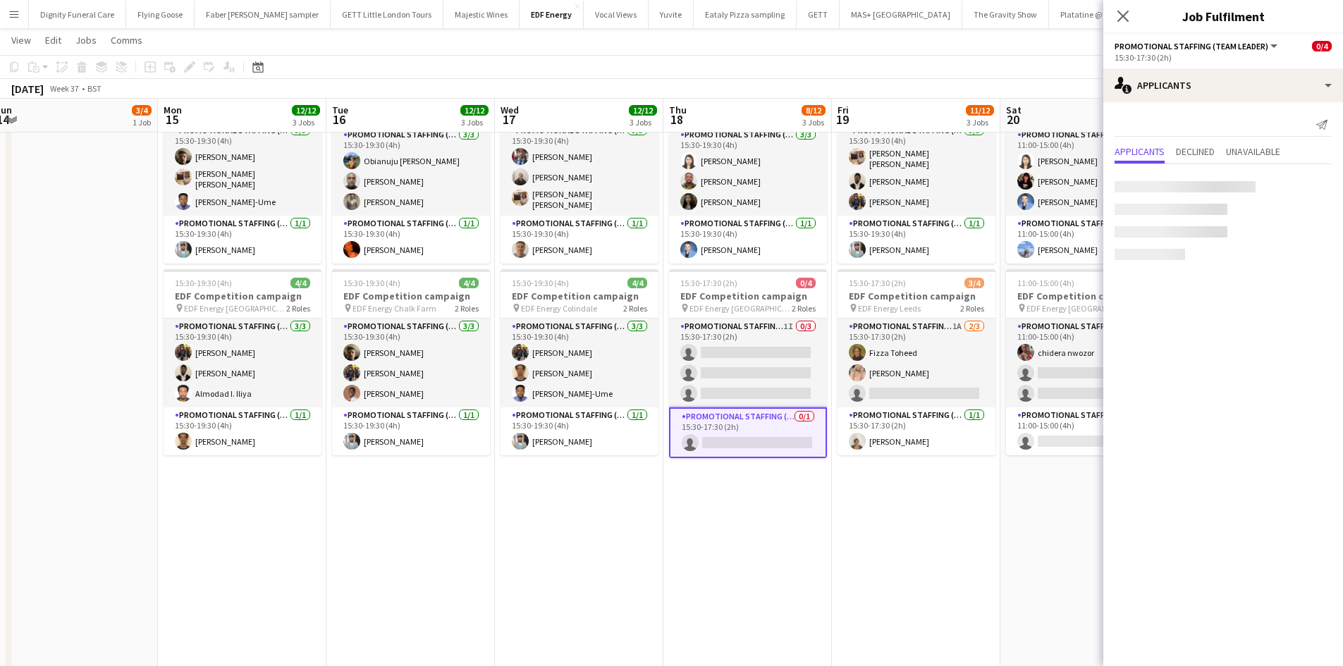
drag, startPoint x: 523, startPoint y: 459, endPoint x: 833, endPoint y: 462, distance: 310.1
click at [833, 462] on app-calendar-viewport "Fri 12 12/12 3 Jobs Sat 13 13/16 4 Jobs Sun 14 3/4 1 Job Mon 15 12/12 3 Jobs Tu…" at bounding box center [671, 352] width 1343 height 1159
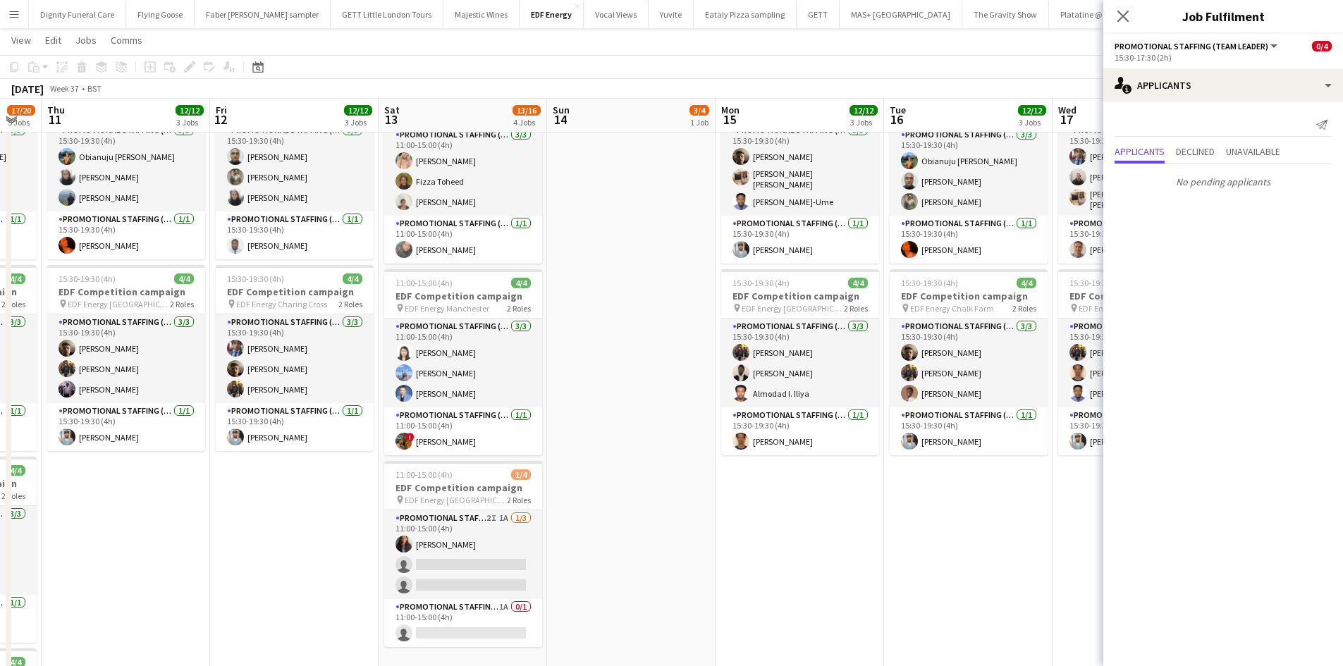
drag, startPoint x: 554, startPoint y: 462, endPoint x: 880, endPoint y: 462, distance: 326.3
click at [880, 462] on app-calendar-viewport "Tue 9 12/12 3 Jobs Wed 10 17/20 5 Jobs Thu 11 12/12 3 Jobs Fri 12 12/12 3 Jobs …" at bounding box center [671, 352] width 1343 height 1159
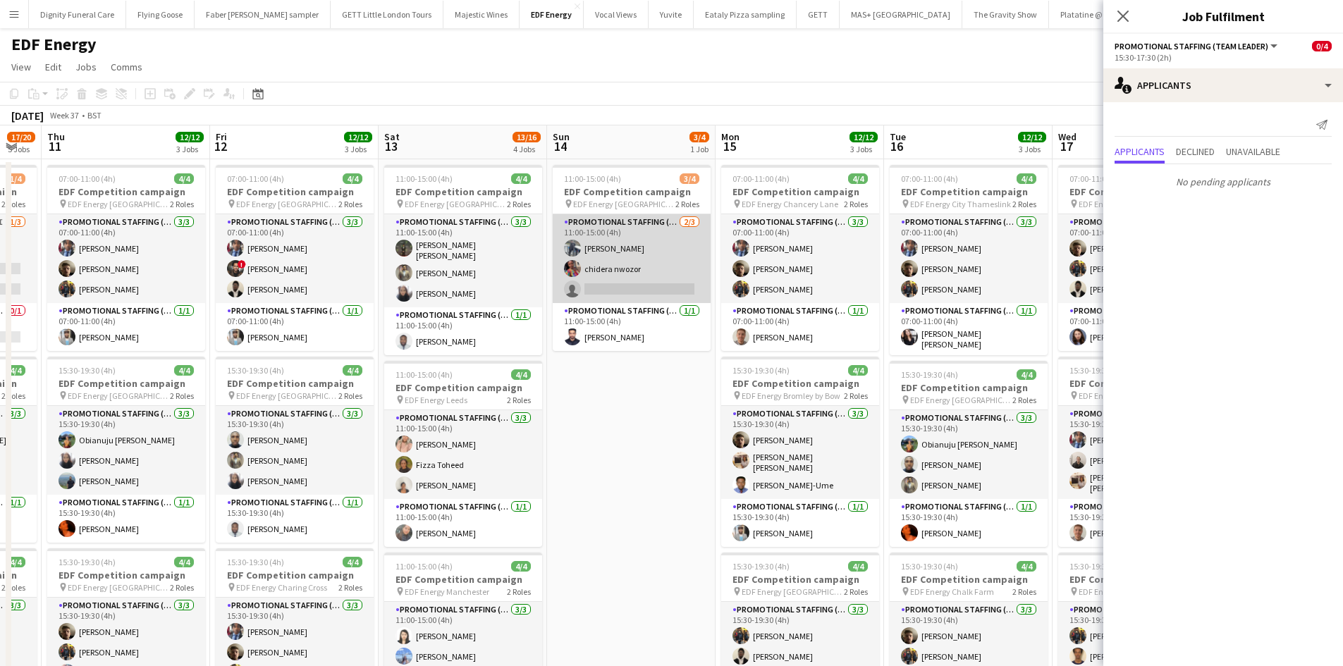
click at [649, 289] on app-card-role "Promotional Staffing (Flyering Staff) 2/3 11:00-15:00 (4h) Saif Hassan chidera …" at bounding box center [632, 258] width 158 height 89
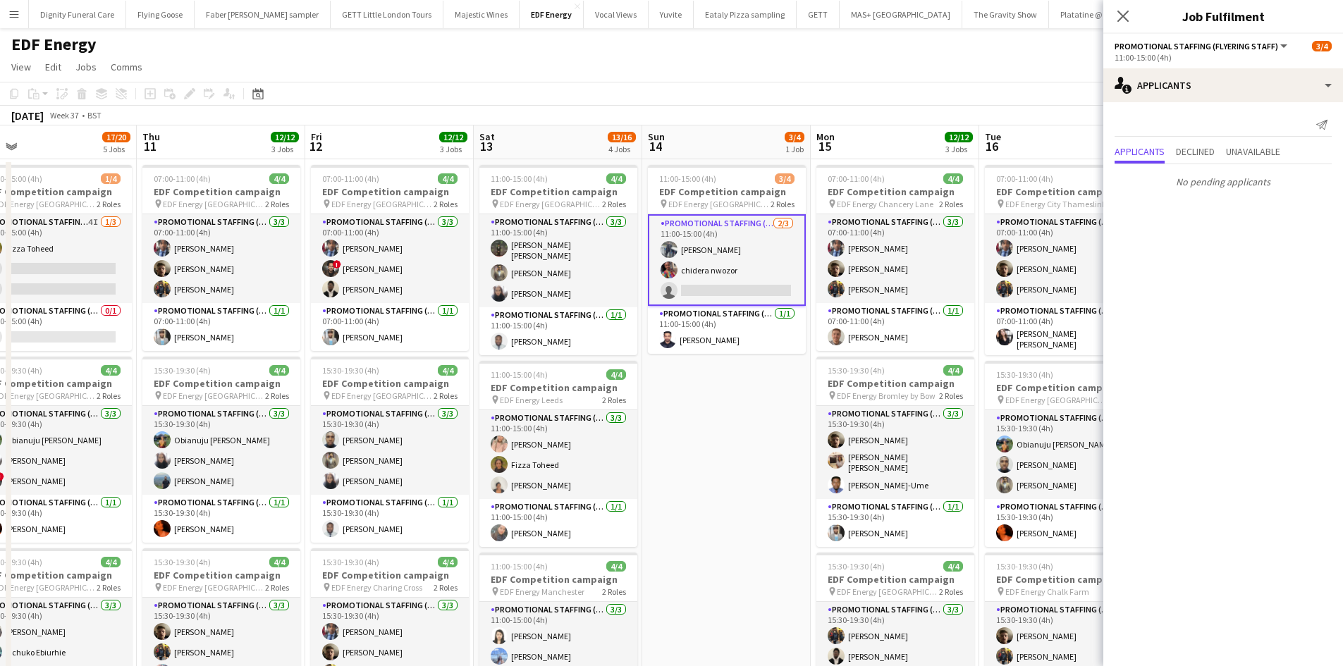
drag, startPoint x: 659, startPoint y: 419, endPoint x: 820, endPoint y: 421, distance: 161.4
click at [820, 421] on app-calendar-viewport "Mon 8 11/12 3 Jobs Tue 9 12/12 3 Jobs Wed 10 17/20 5 Jobs Thu 11 12/12 3 Jobs F…" at bounding box center [671, 670] width 1343 height 1090
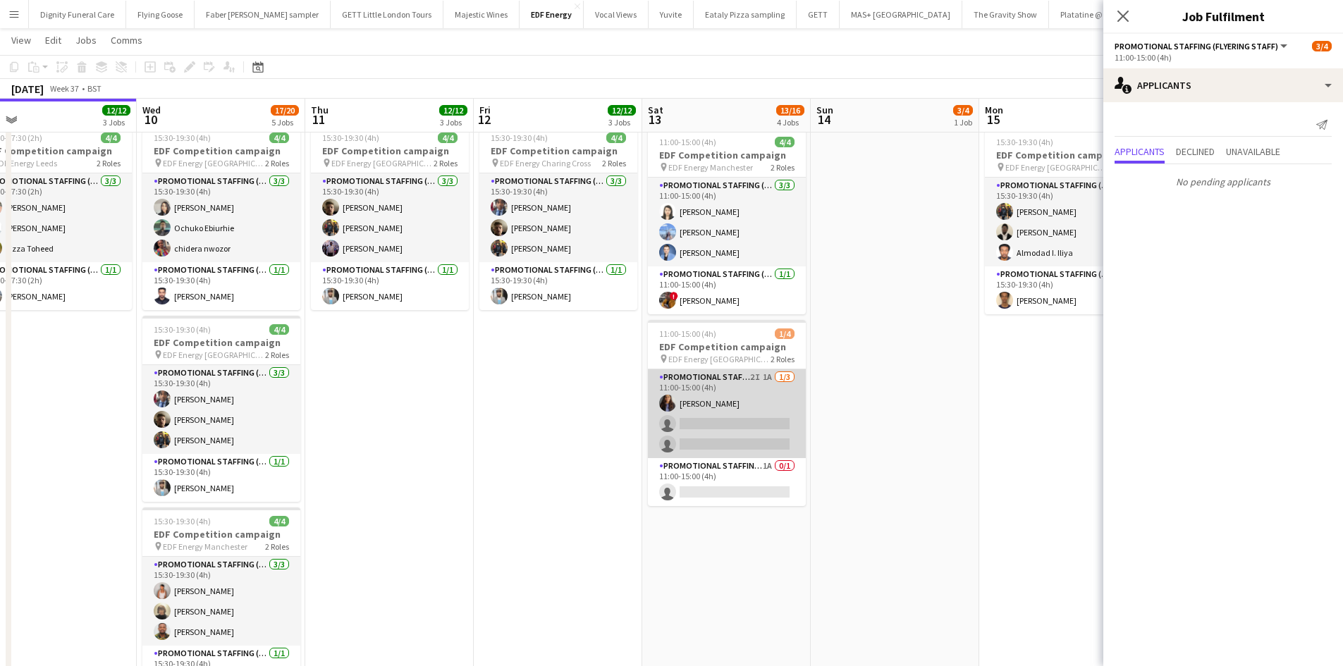
click at [763, 435] on app-card-role "Promotional Staffing (Flyering Staff) 2I 1A 1/3 11:00-15:00 (4h) Mansi Mehta si…" at bounding box center [727, 413] width 158 height 89
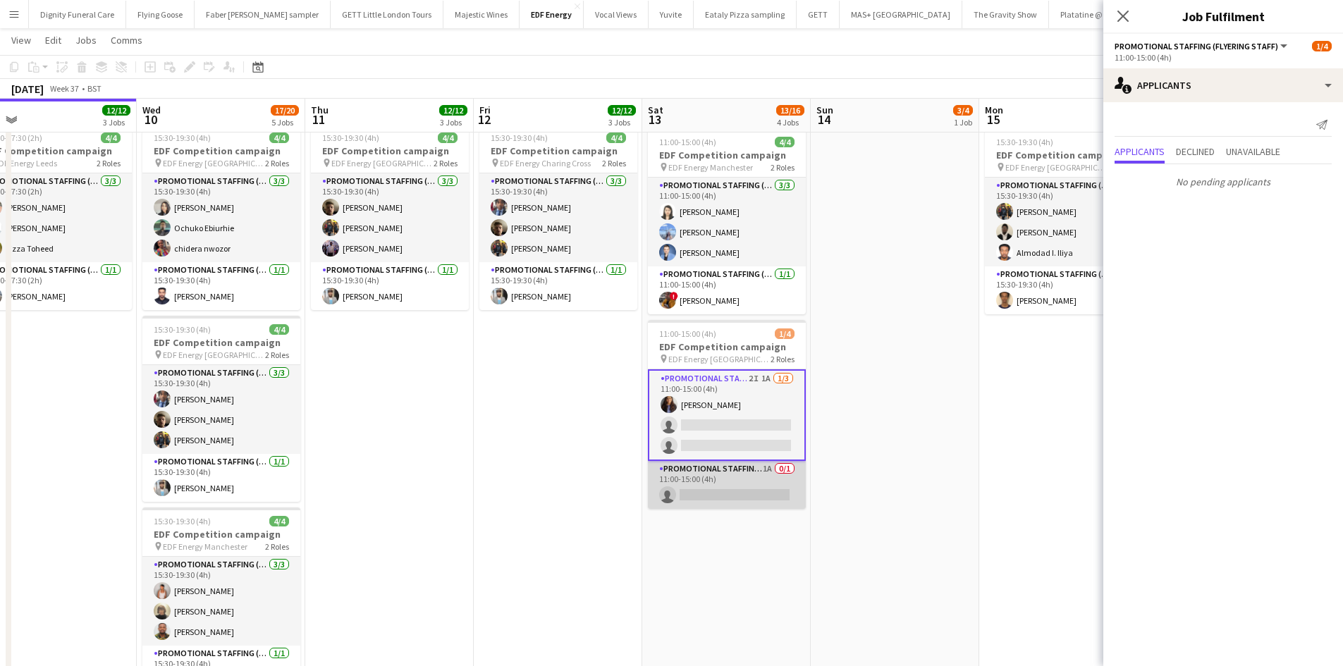
click at [751, 490] on app-card-role "Promotional Staffing (Team Leader) 1A 0/1 11:00-15:00 (4h) single-neutral-actio…" at bounding box center [727, 485] width 158 height 48
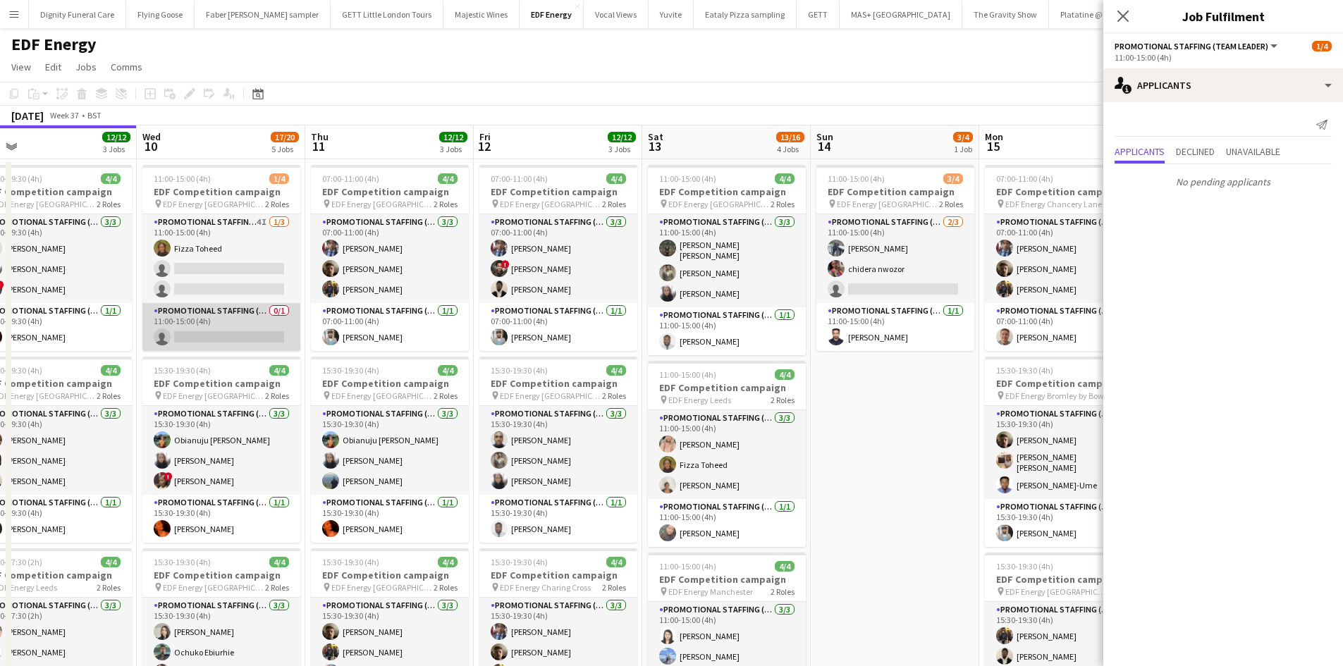
click at [253, 339] on app-card-role "Promotional Staffing (Team Leader) 0/1 11:00-15:00 (4h) single-neutral-actions" at bounding box center [221, 327] width 158 height 48
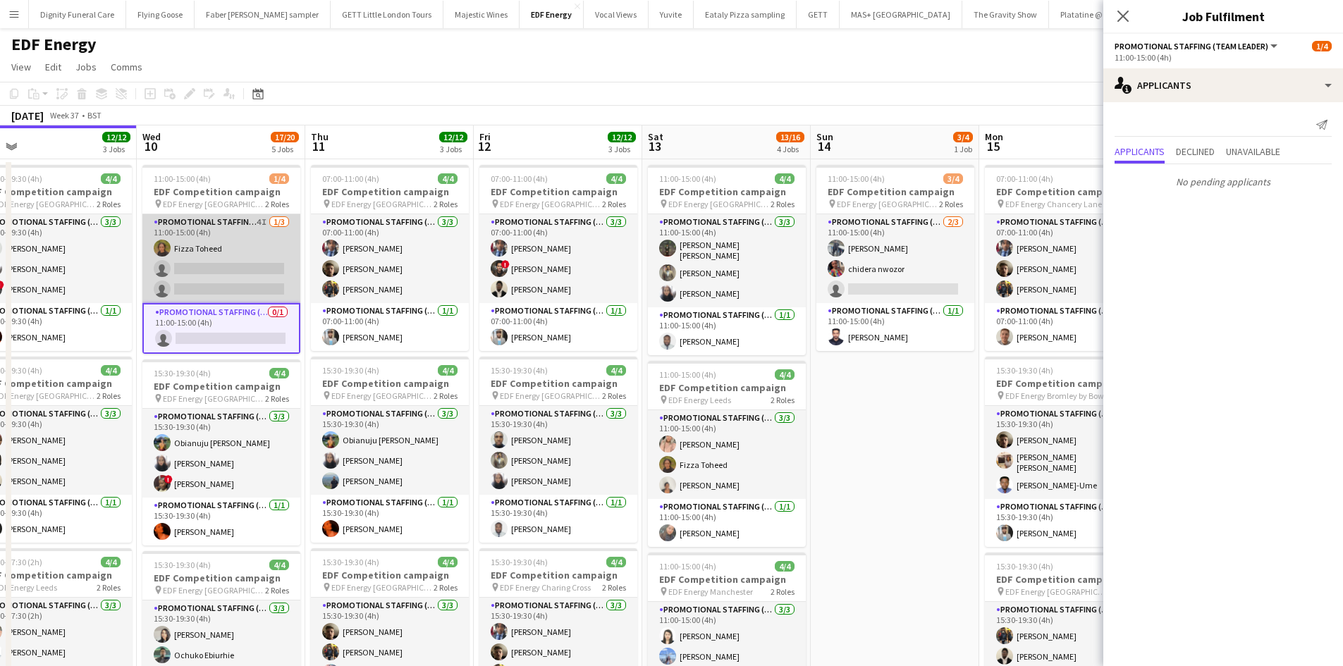
click at [249, 271] on app-card-role "Promotional Staffing (Flyering Staff) 4I 1/3 11:00-15:00 (4h) Fizza Toheed sing…" at bounding box center [221, 258] width 158 height 89
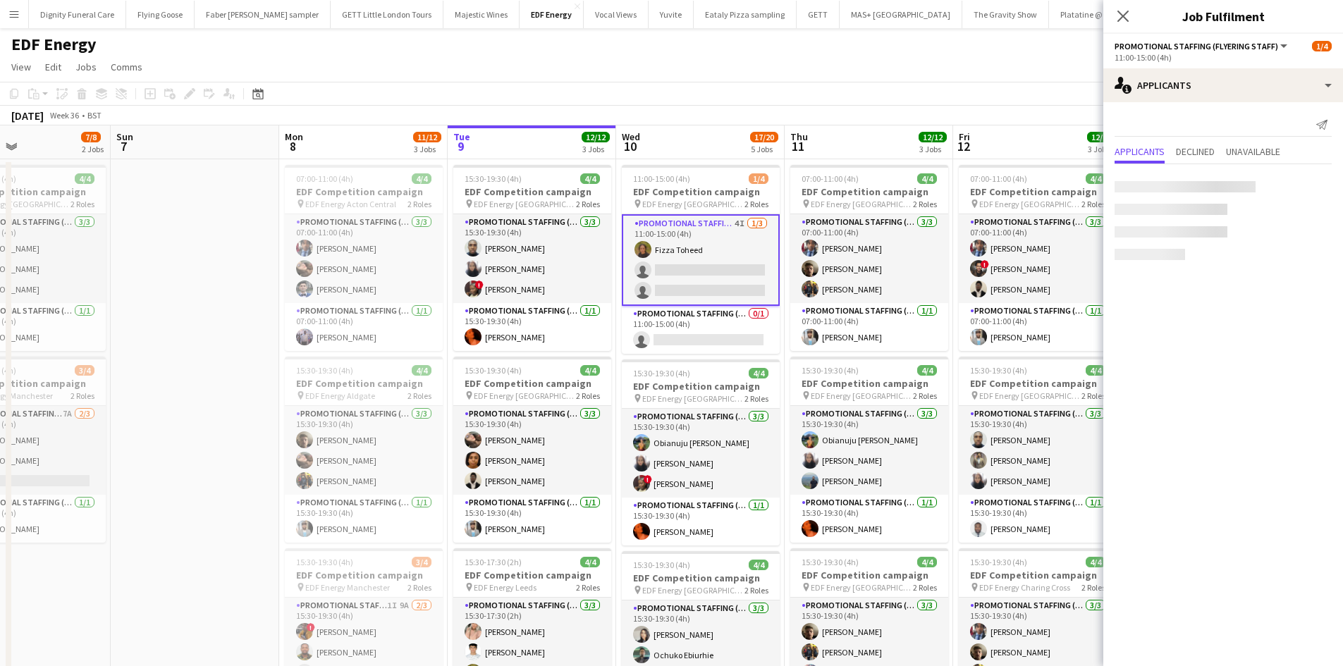
drag, startPoint x: 400, startPoint y: 386, endPoint x: 788, endPoint y: 367, distance: 388.1
click at [788, 367] on app-calendar-viewport "Thu 4 12/12 3 Jobs Fri 5 12/12 3 Jobs Sat 6 7/8 2 Jobs Sun 7 Mon 8 11/12 3 Jobs…" at bounding box center [671, 670] width 1343 height 1090
click at [963, 109] on div "September 2025 Week 36 • BST Publish 21 jobs Revert 21 jobs" at bounding box center [671, 116] width 1343 height 20
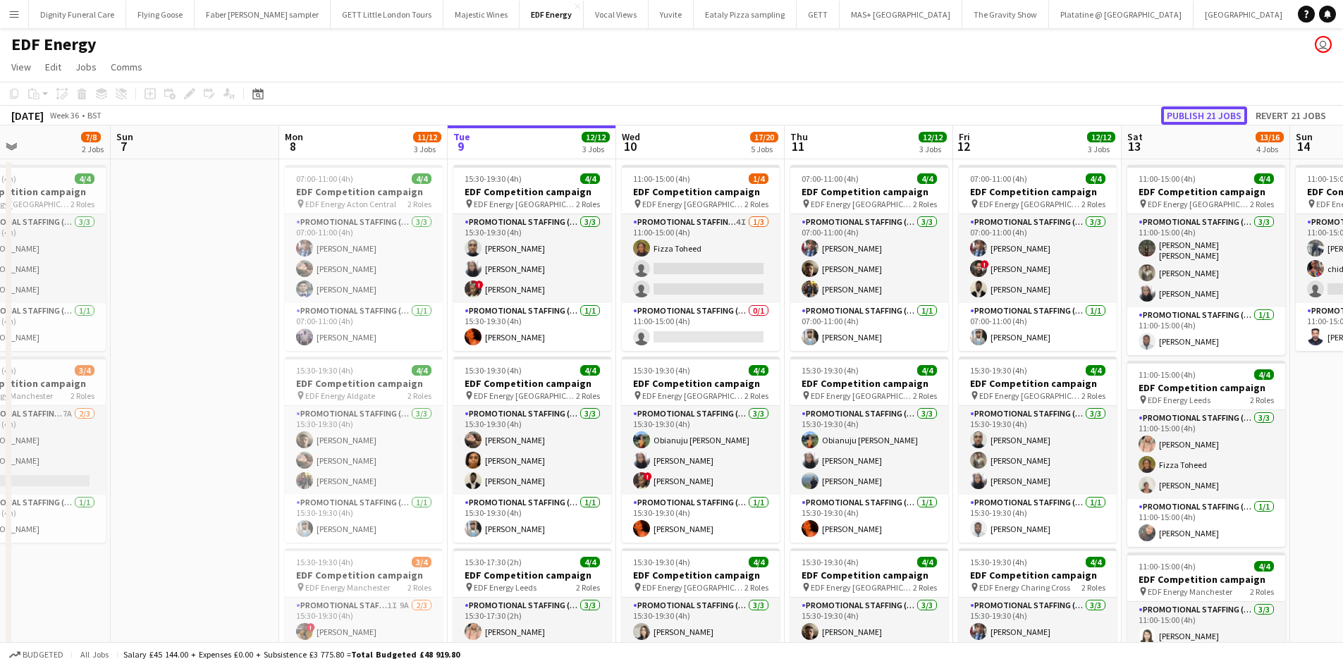
click at [1229, 112] on button "Publish 21 jobs" at bounding box center [1204, 115] width 86 height 18
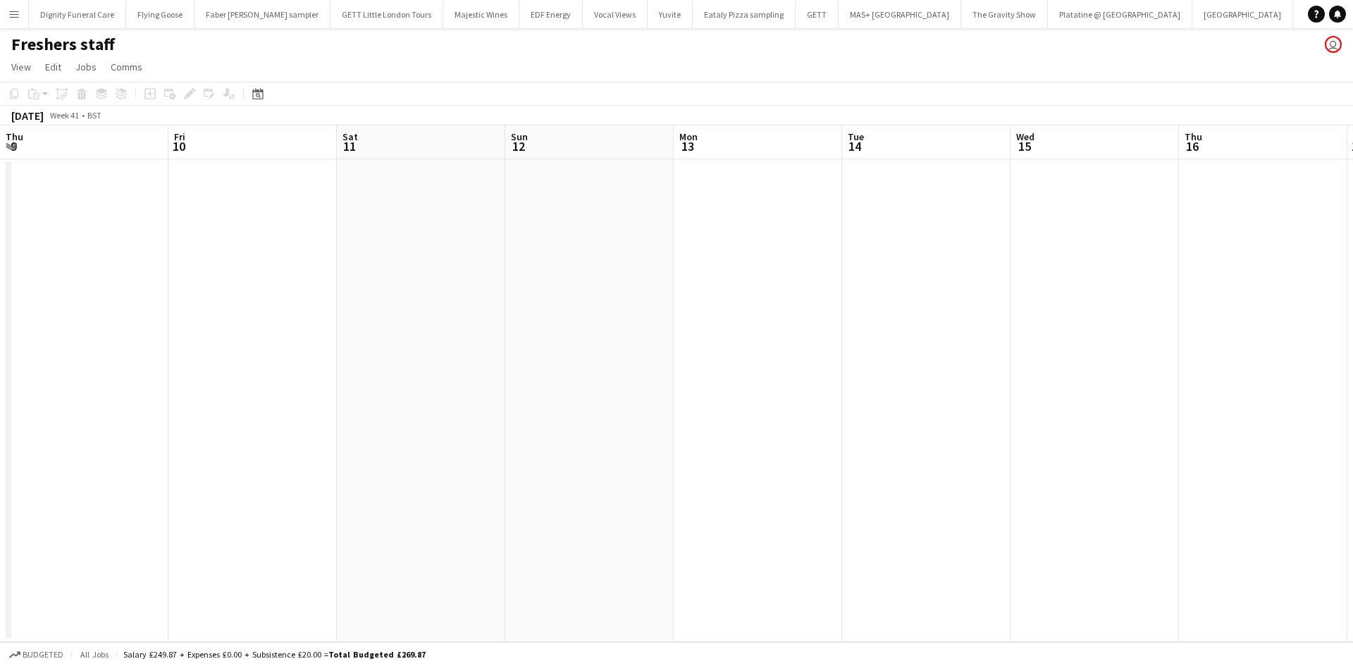
scroll to position [0, 328]
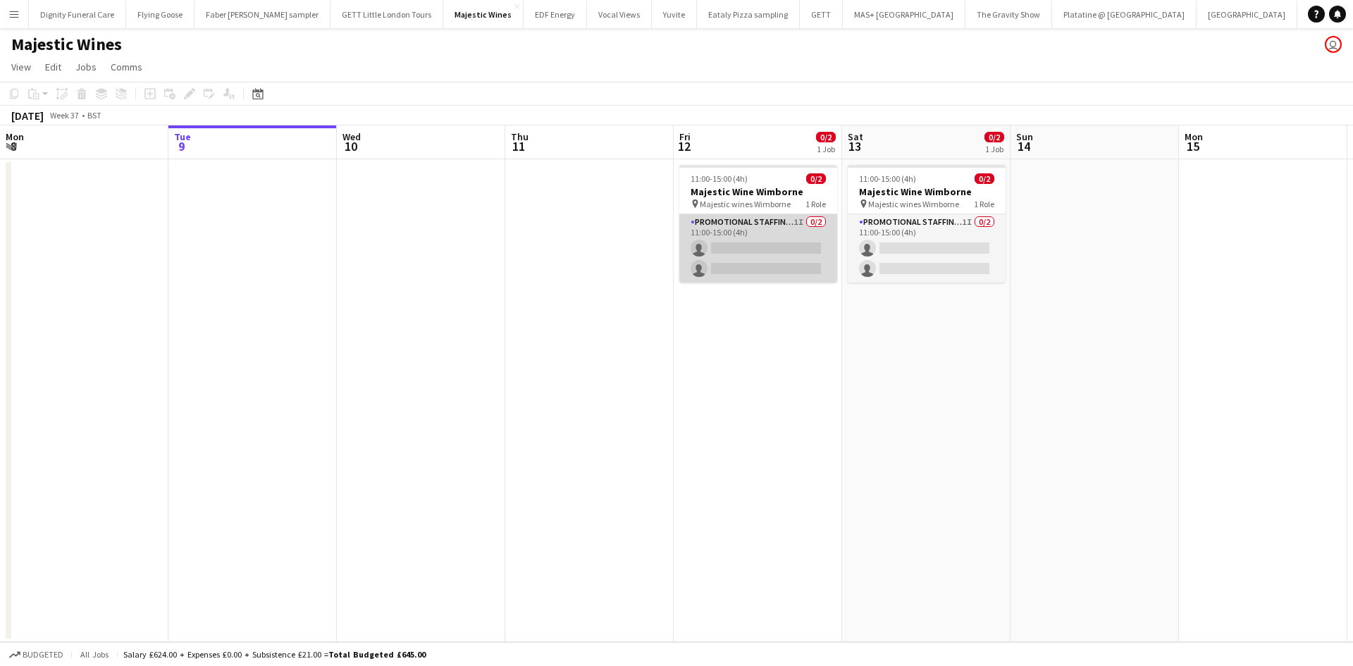
click at [770, 252] on app-card-role "Promotional Staffing (Flyering Staff) 1I 0/2 11:00-15:00 (4h) single-neutral-ac…" at bounding box center [758, 248] width 158 height 68
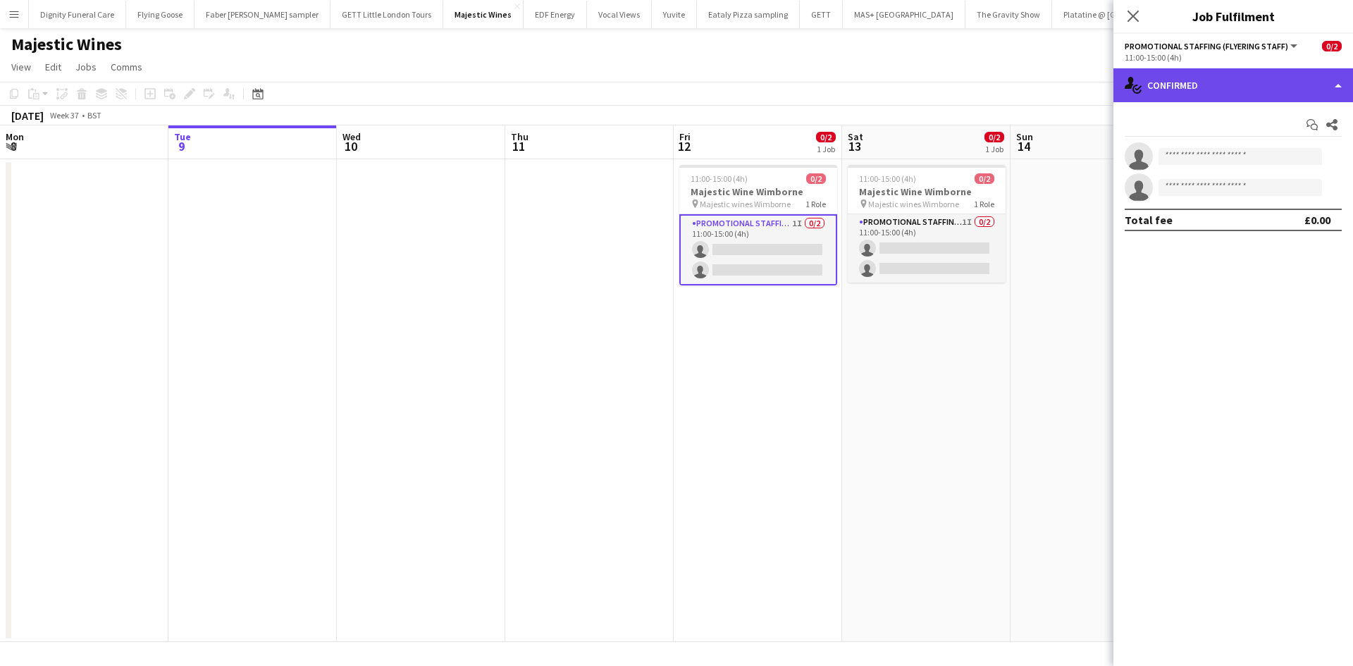
click at [1171, 82] on div "single-neutral-actions-check-2 Confirmed" at bounding box center [1234, 85] width 240 height 34
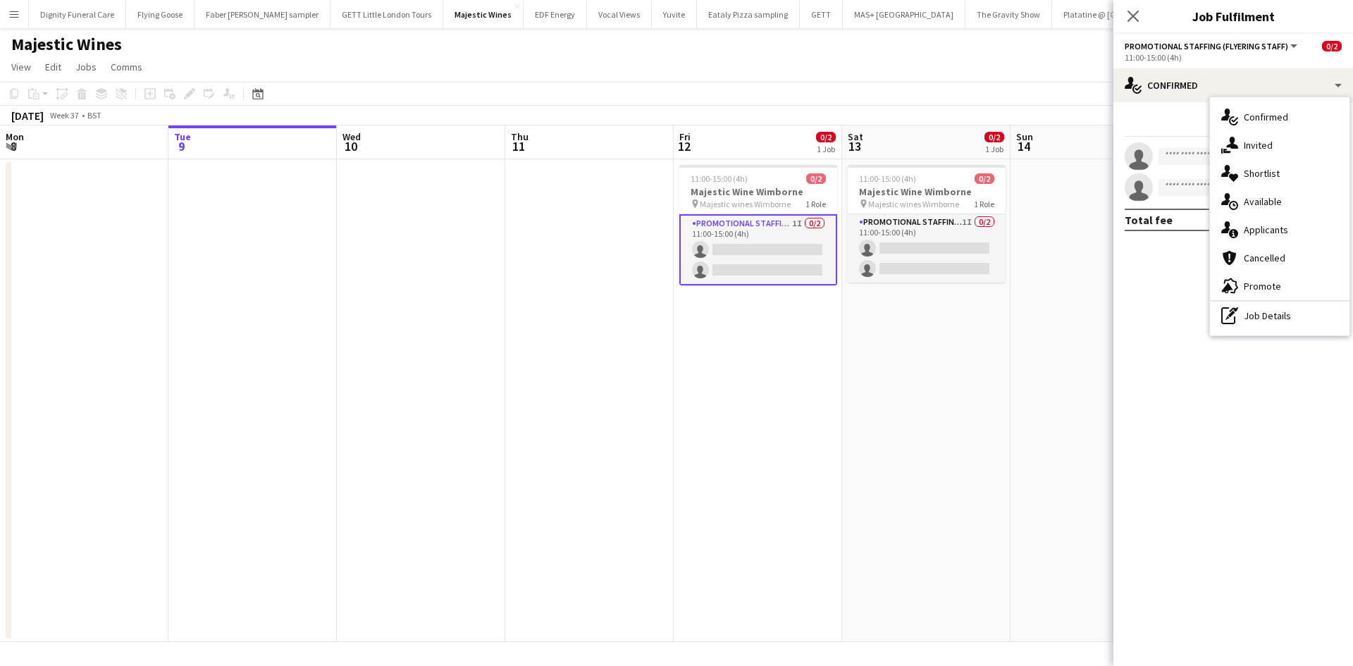
click at [1276, 230] on span "Applicants" at bounding box center [1266, 229] width 44 height 13
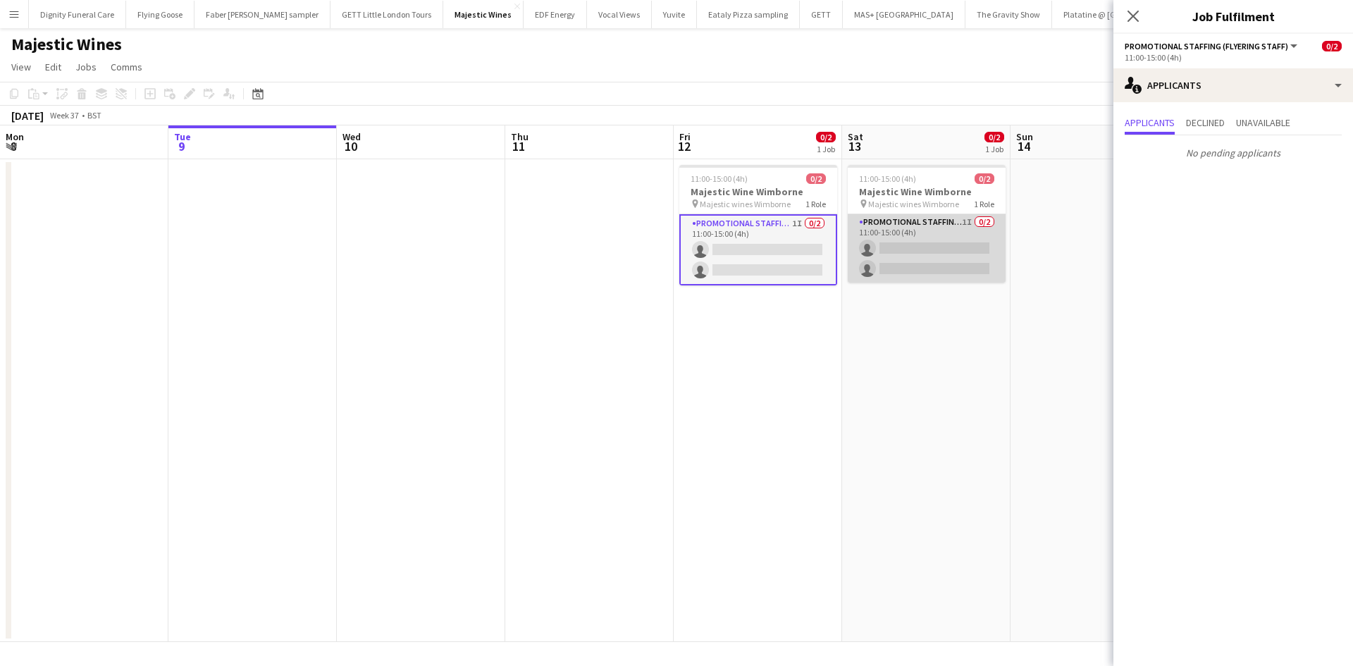
click at [939, 258] on app-card-role "Promotional Staffing (Flyering Staff) 1I 0/2 11:00-15:00 (4h) single-neutral-ac…" at bounding box center [927, 248] width 158 height 68
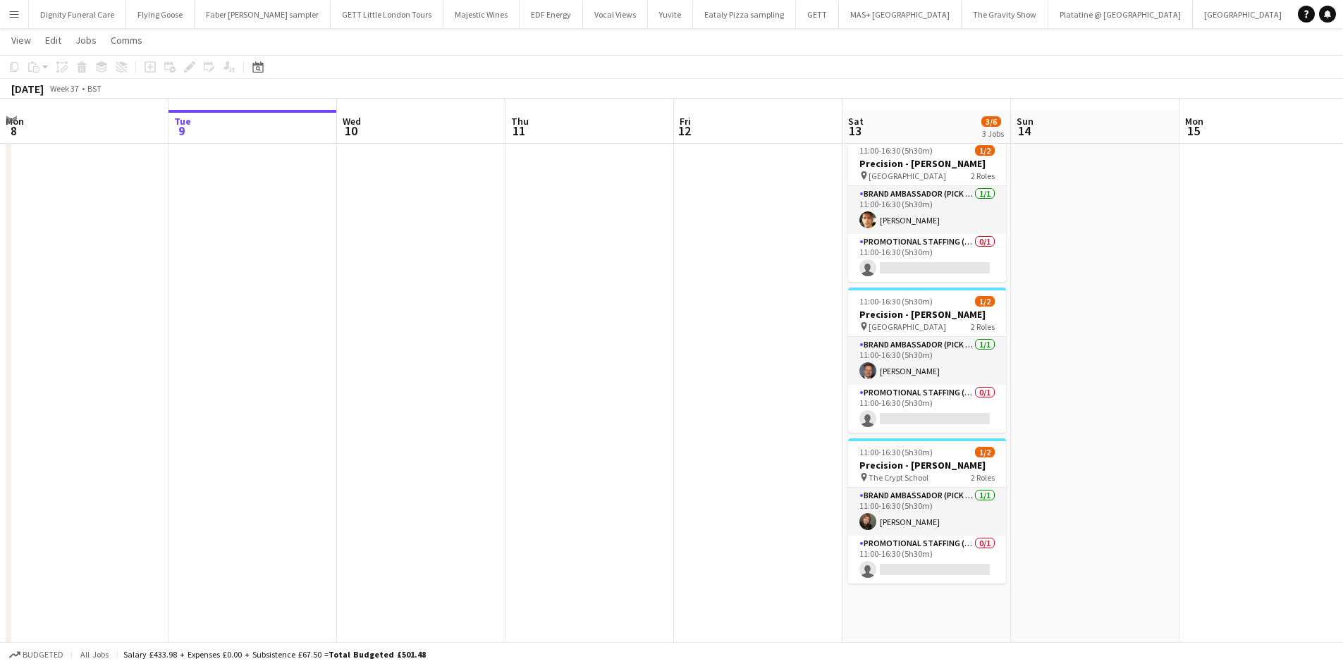
scroll to position [38, 0]
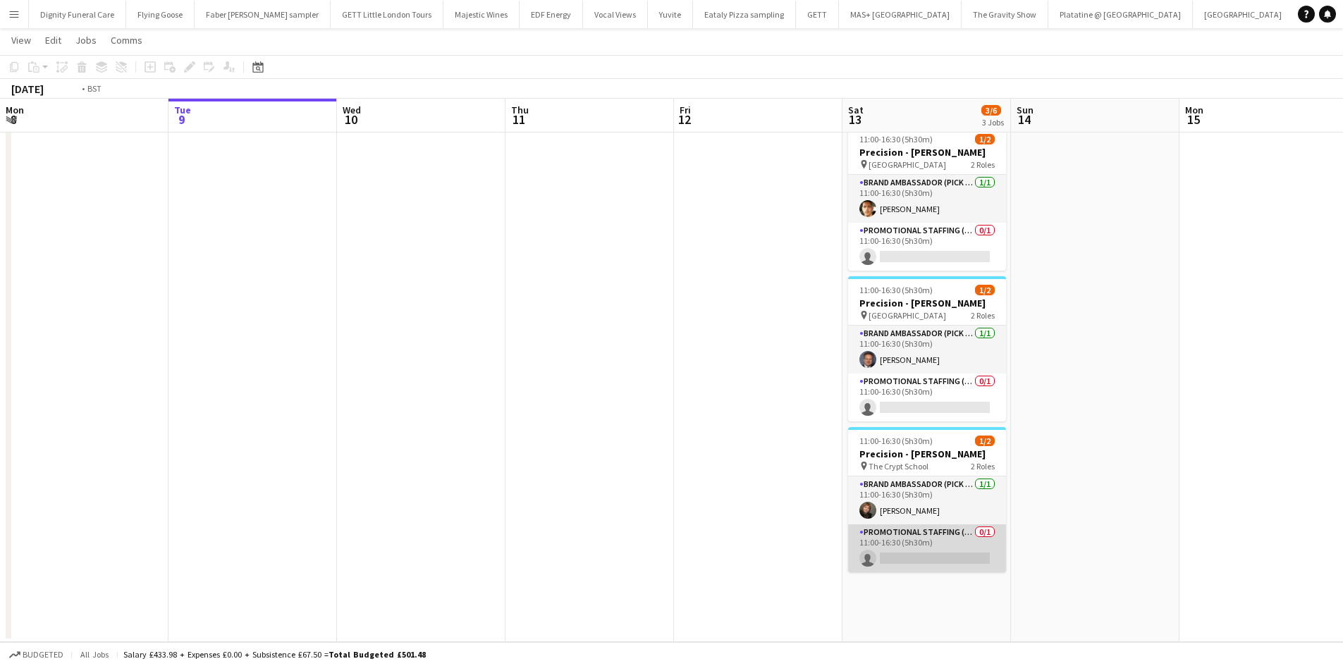
drag, startPoint x: 922, startPoint y: 553, endPoint x: 932, endPoint y: 555, distance: 10.3
click at [923, 553] on app-card-role "Promotional Staffing (Brand Ambassadors) 0/1 11:00-16:30 (5h30m) single-neutral…" at bounding box center [927, 548] width 158 height 48
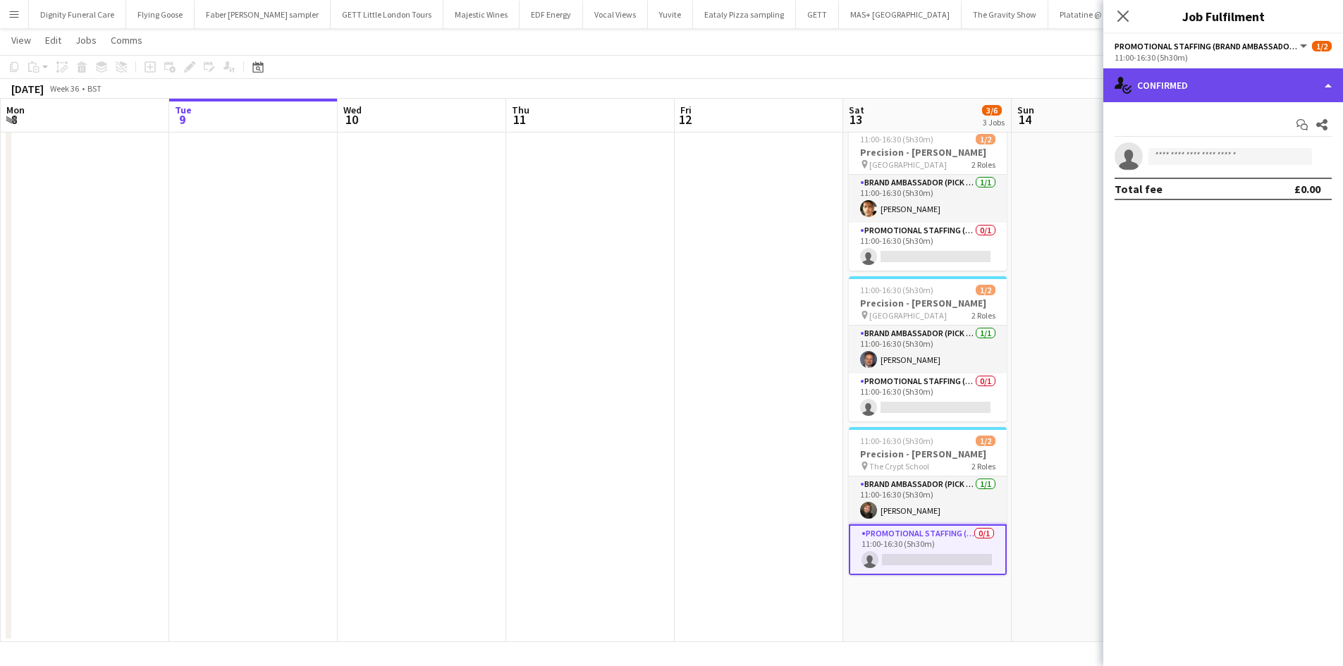
click at [1212, 87] on div "single-neutral-actions-check-2 Confirmed" at bounding box center [1223, 85] width 240 height 34
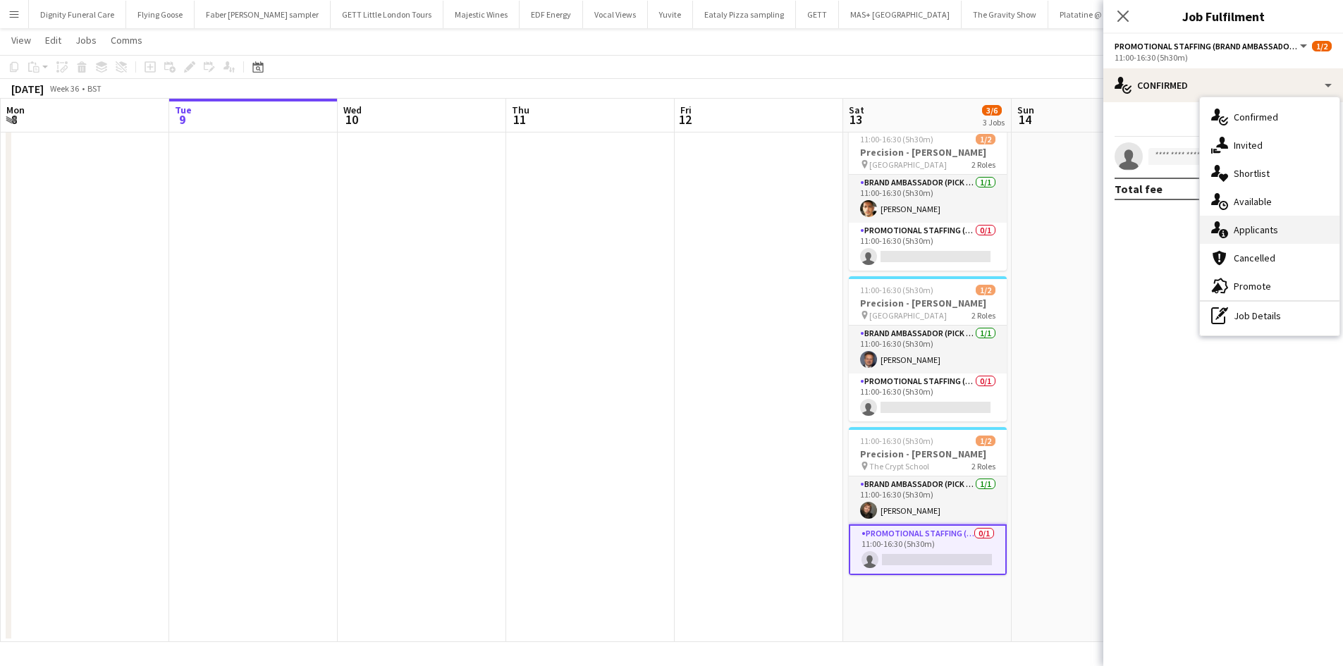
drag, startPoint x: 1252, startPoint y: 226, endPoint x: 1237, endPoint y: 263, distance: 40.2
click at [1252, 226] on span "Applicants" at bounding box center [1255, 229] width 44 height 13
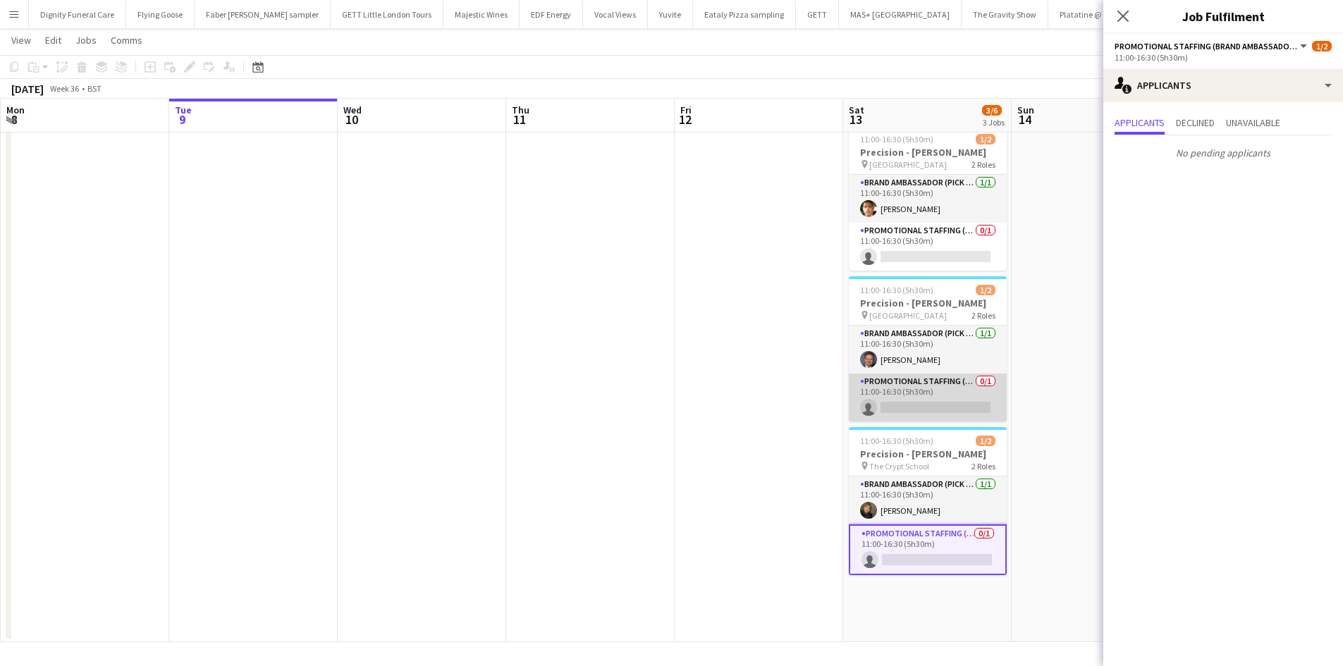
click at [941, 400] on app-card-role "Promotional Staffing (Brand Ambassadors) 0/1 11:00-16:30 (5h30m) single-neutral…" at bounding box center [928, 398] width 158 height 48
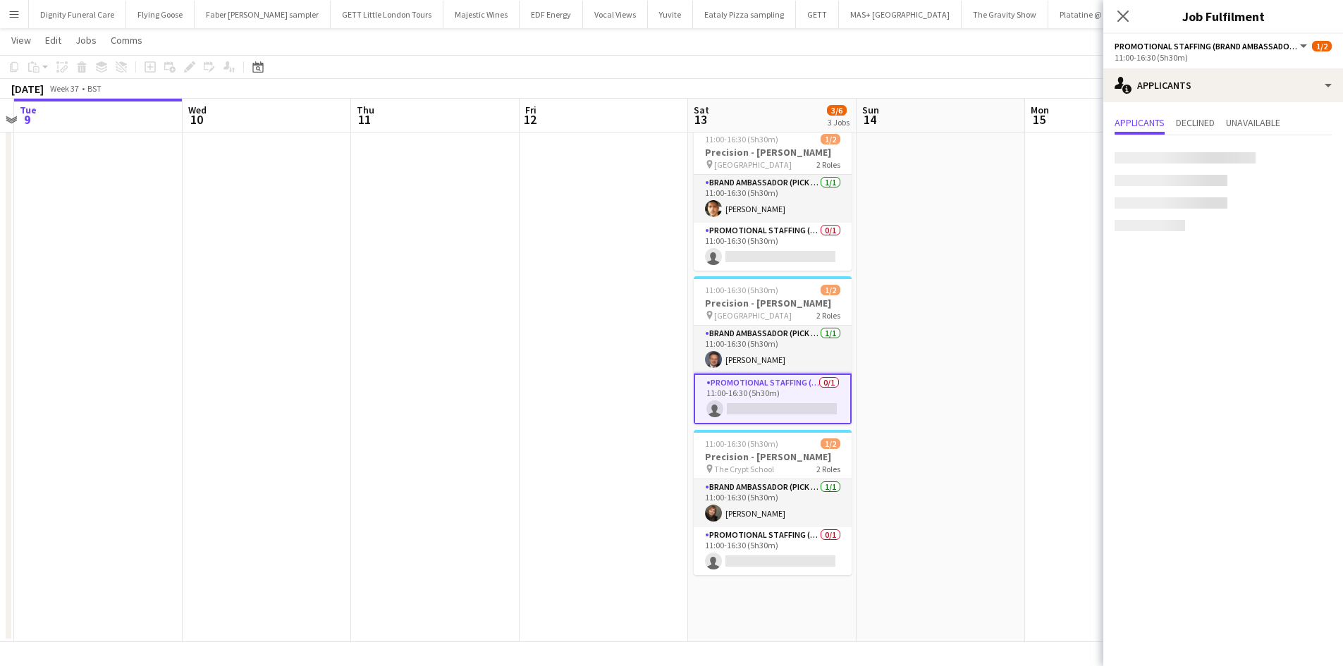
drag, startPoint x: 621, startPoint y: 380, endPoint x: 527, endPoint y: 366, distance: 94.7
click at [528, 367] on app-calendar-viewport "Sat 6 Sun 7 Mon 8 Tue 9 Wed 10 Thu 11 Fri 12 Sat 13 3/6 3 Jobs Sun 14 Mon 15 Tu…" at bounding box center [671, 329] width 1343 height 625
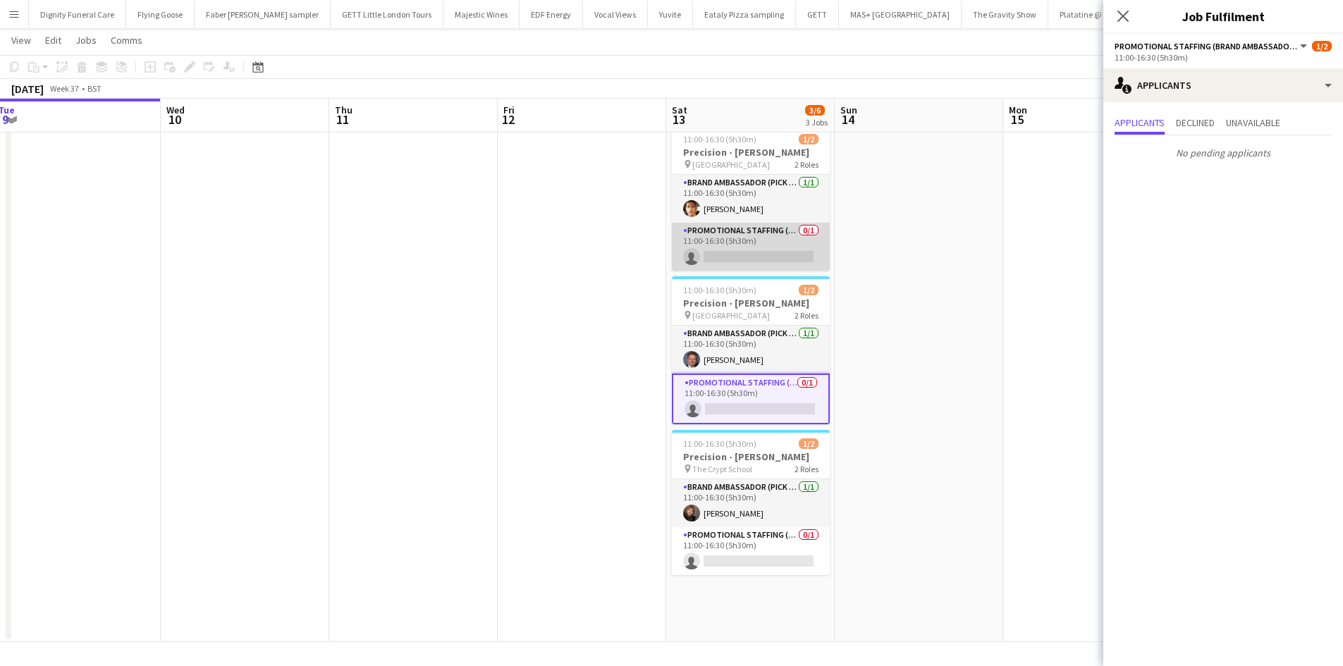
click at [780, 247] on app-card-role "Promotional Staffing (Brand Ambassadors) 0/1 11:00-16:30 (5h30m) single-neutral…" at bounding box center [751, 247] width 158 height 48
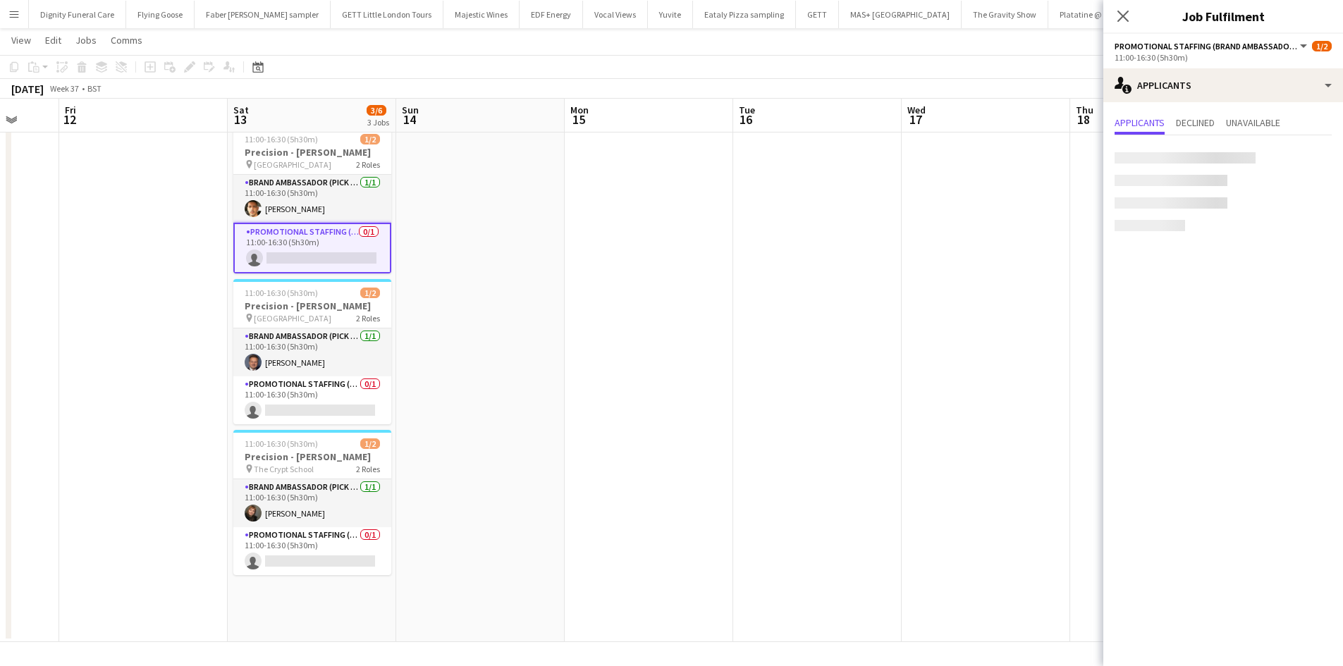
drag, startPoint x: 1101, startPoint y: 391, endPoint x: 662, endPoint y: 365, distance: 439.8
click at [662, 365] on app-calendar-viewport "Mon 8 Tue 9 Wed 10 Thu 11 Fri 12 Sat 13 3/6 3 Jobs Sun 14 Mon 15 Tue 16 Wed 17 …" at bounding box center [671, 329] width 1343 height 625
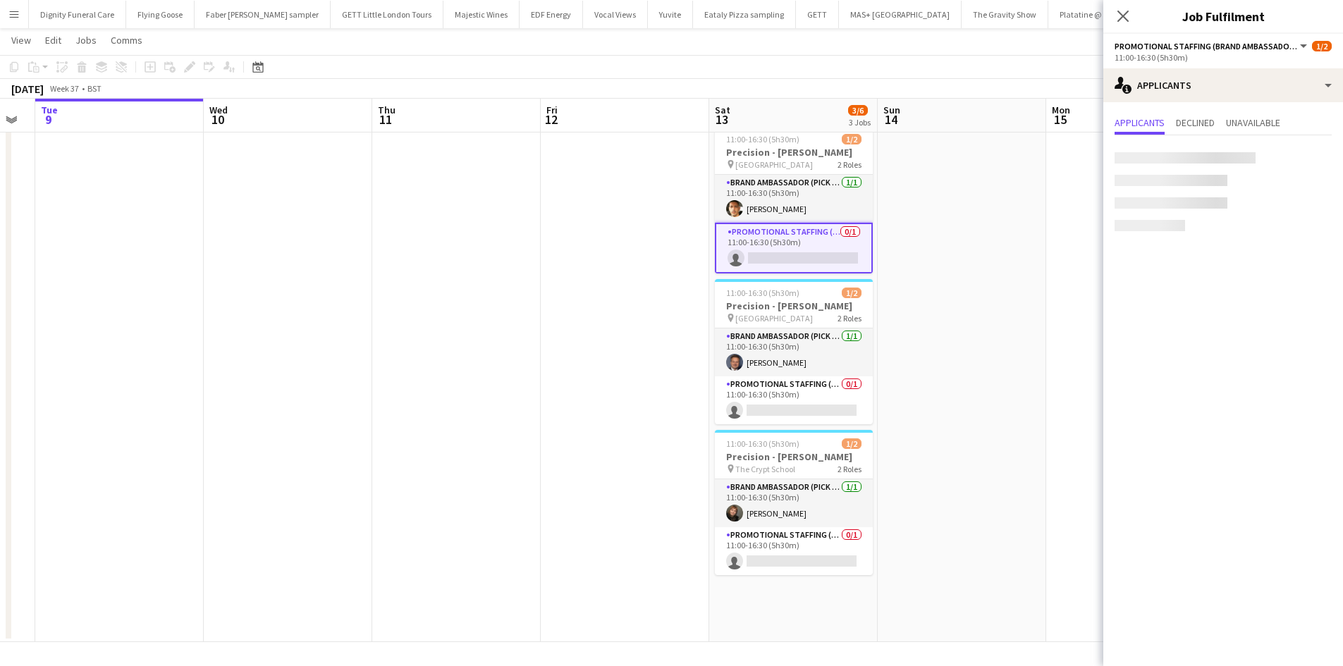
drag, startPoint x: 895, startPoint y: 331, endPoint x: 980, endPoint y: 329, distance: 84.6
click at [980, 329] on app-calendar-viewport "Sun 7 Mon 8 Tue 9 Wed 10 Thu 11 Fri 12 Sat 13 3/6 3 Jobs Sun 14 Mon 15 Tue 16 W…" at bounding box center [671, 329] width 1343 height 625
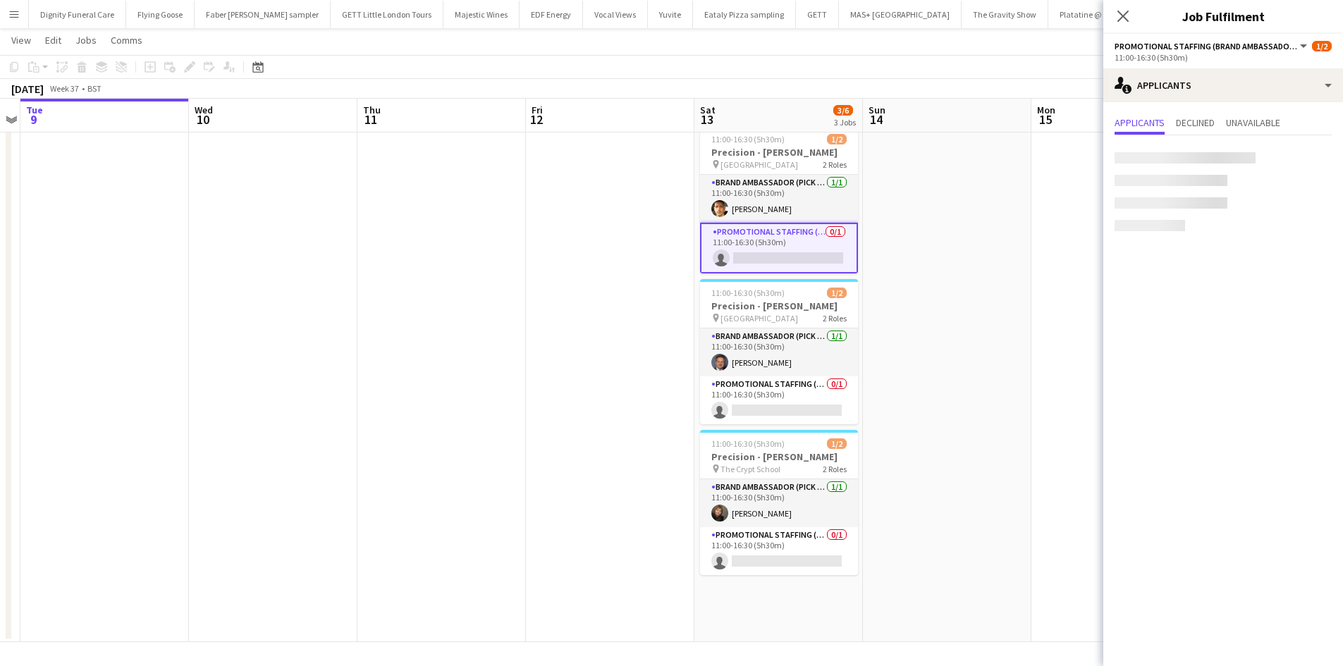
drag, startPoint x: 475, startPoint y: 237, endPoint x: 482, endPoint y: 233, distance: 7.9
click at [486, 235] on app-calendar-viewport "Sun 7 Mon 8 Tue 9 Wed 10 Thu 11 Fri 12 Sat 13 3/6 3 Jobs Sun 14 Mon 15 Tue 16 W…" at bounding box center [671, 329] width 1343 height 625
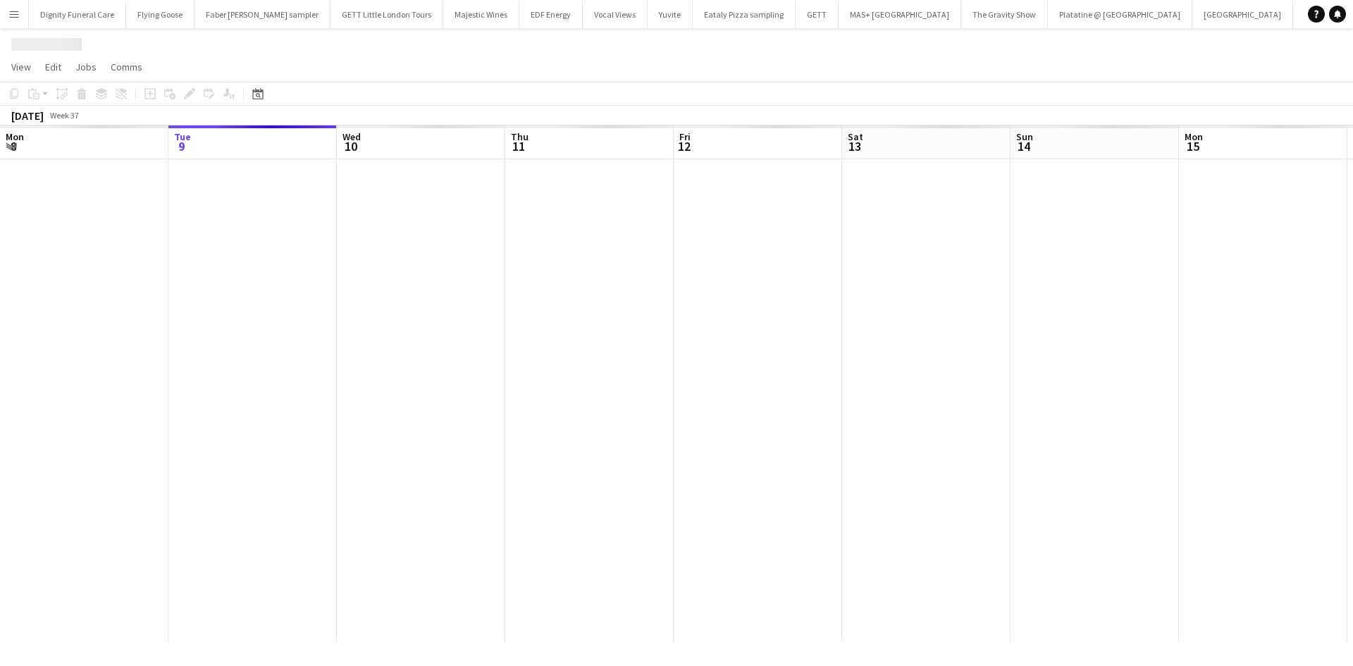
scroll to position [0, 488]
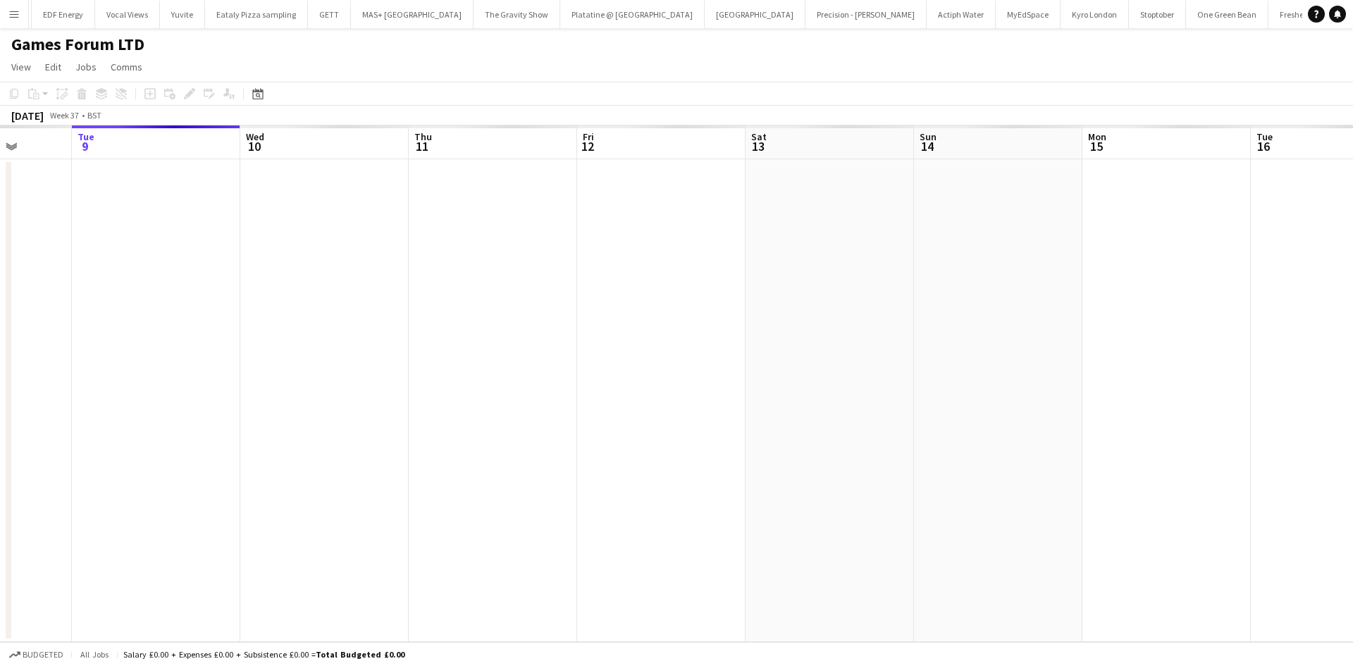
drag, startPoint x: 927, startPoint y: 344, endPoint x: 116, endPoint y: 316, distance: 811.7
click at [116, 316] on app-calendar-viewport "Sat 6 Sun 7 Mon 8 Tue 9 Wed 10 Thu 11 Fri 12 Sat 13 Sun 14 Mon 15 Tue 16 Wed 17…" at bounding box center [676, 383] width 1353 height 517
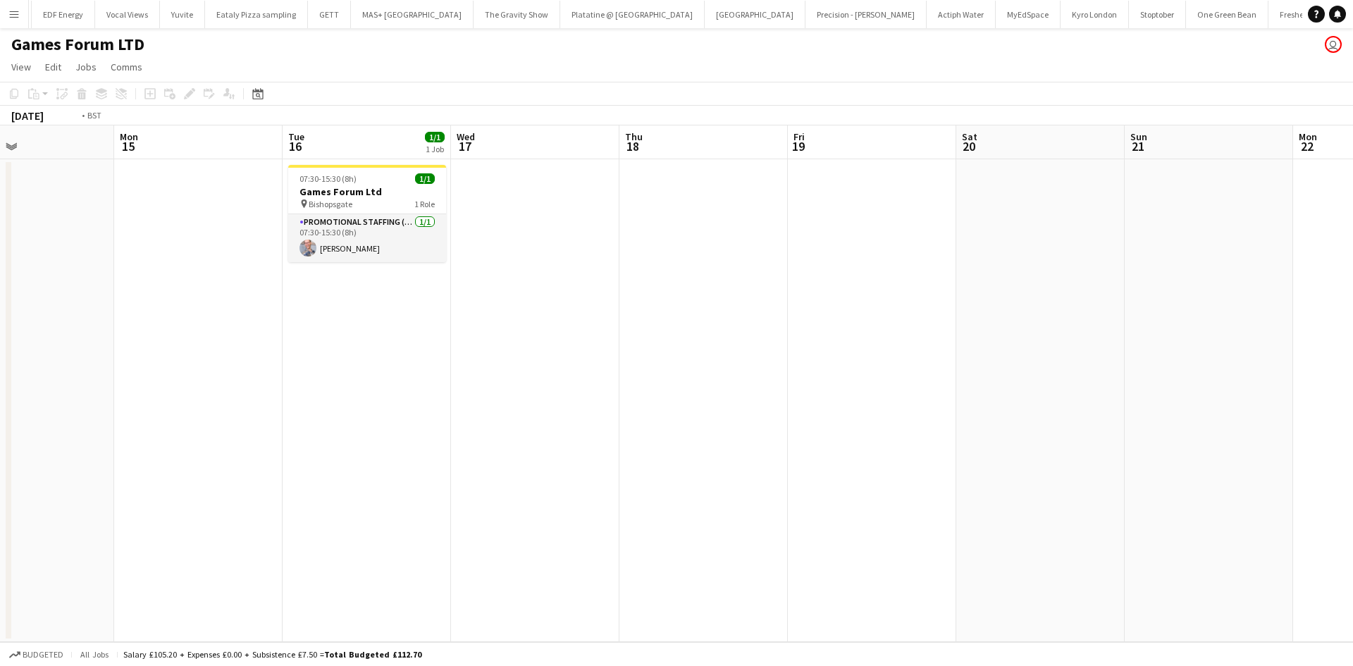
drag, startPoint x: 619, startPoint y: 334, endPoint x: -76, endPoint y: 297, distance: 696.6
click at [0, 297] on html "Menu Boards Boards Boards All jobs Status Workforce Workforce My Workforce Recr…" at bounding box center [676, 333] width 1353 height 666
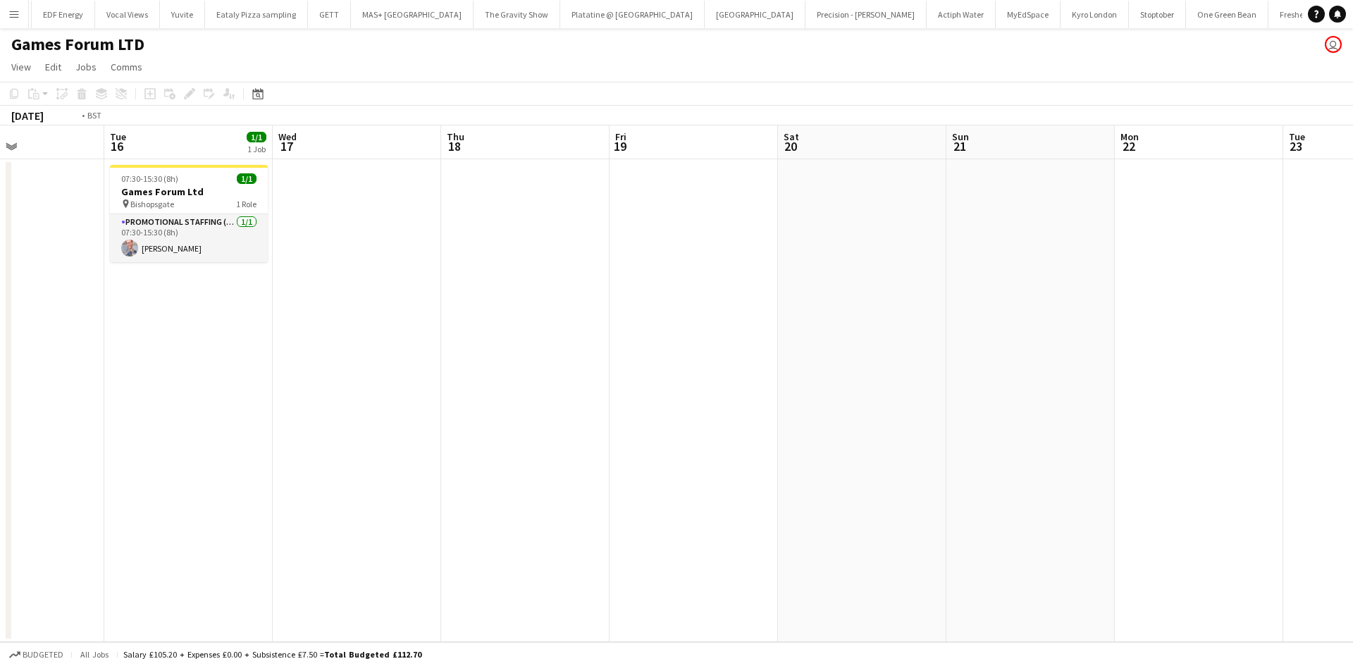
drag, startPoint x: 734, startPoint y: 354, endPoint x: 1001, endPoint y: 369, distance: 266.9
click at [1007, 369] on app-calendar-viewport "Sat 13 Sun 14 Mon 15 Tue 16 1/1 1 Job Wed 17 Thu 18 Fri 19 Sat 20 Sun 21 Mon 22…" at bounding box center [676, 383] width 1353 height 517
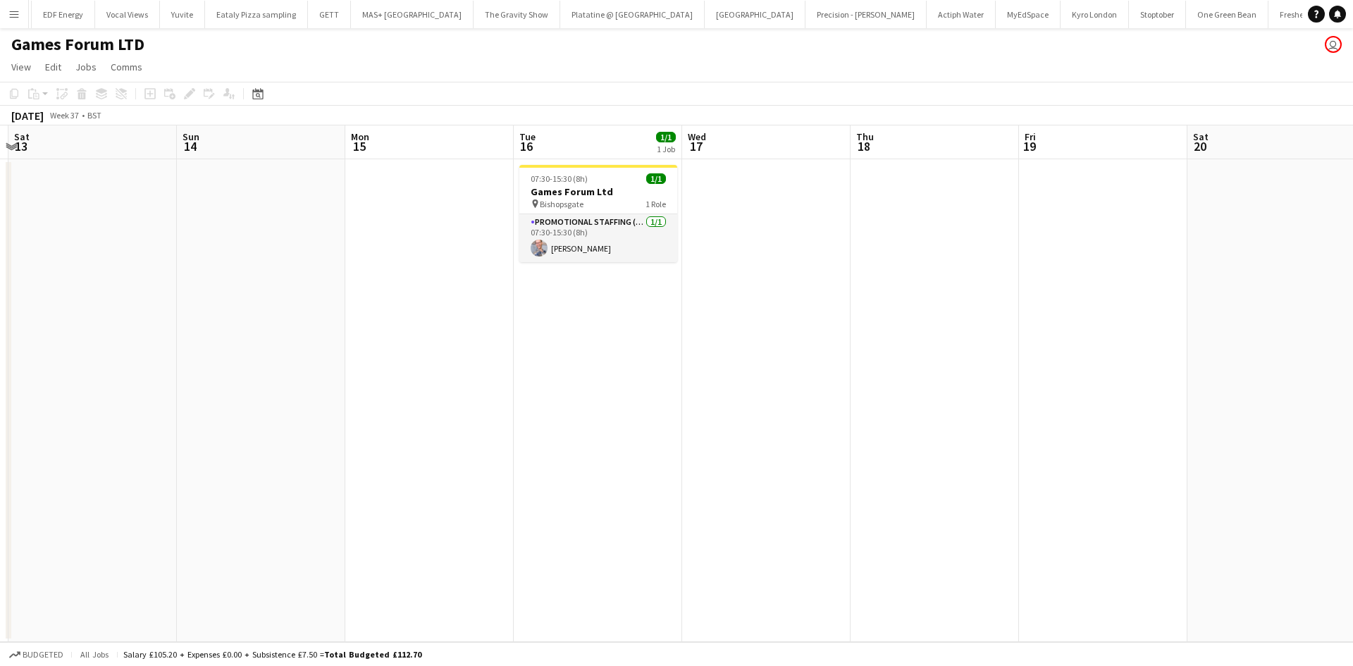
scroll to position [0, 325]
drag, startPoint x: 560, startPoint y: 385, endPoint x: 579, endPoint y: 386, distance: 19.0
click at [579, 386] on app-calendar-viewport "Thu 11 Fri 12 Sat 13 Sun 14 Mon 15 Tue 16 1/1 1 Job Wed 17 Thu 18 Fri 19 Sat 20…" at bounding box center [676, 383] width 1353 height 517
